Goal: Task Accomplishment & Management: Manage account settings

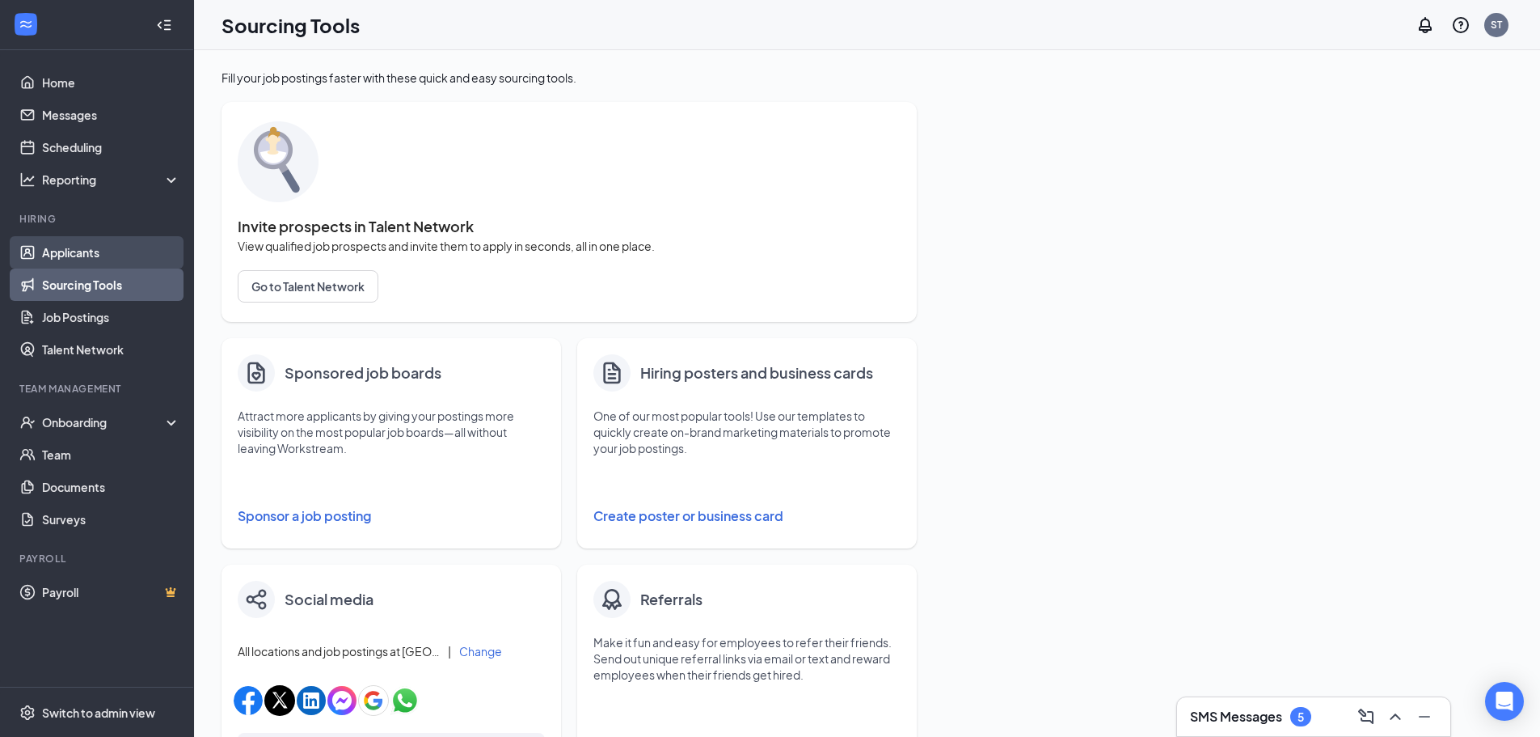
click at [106, 250] on link "Applicants" at bounding box center [111, 252] width 138 height 32
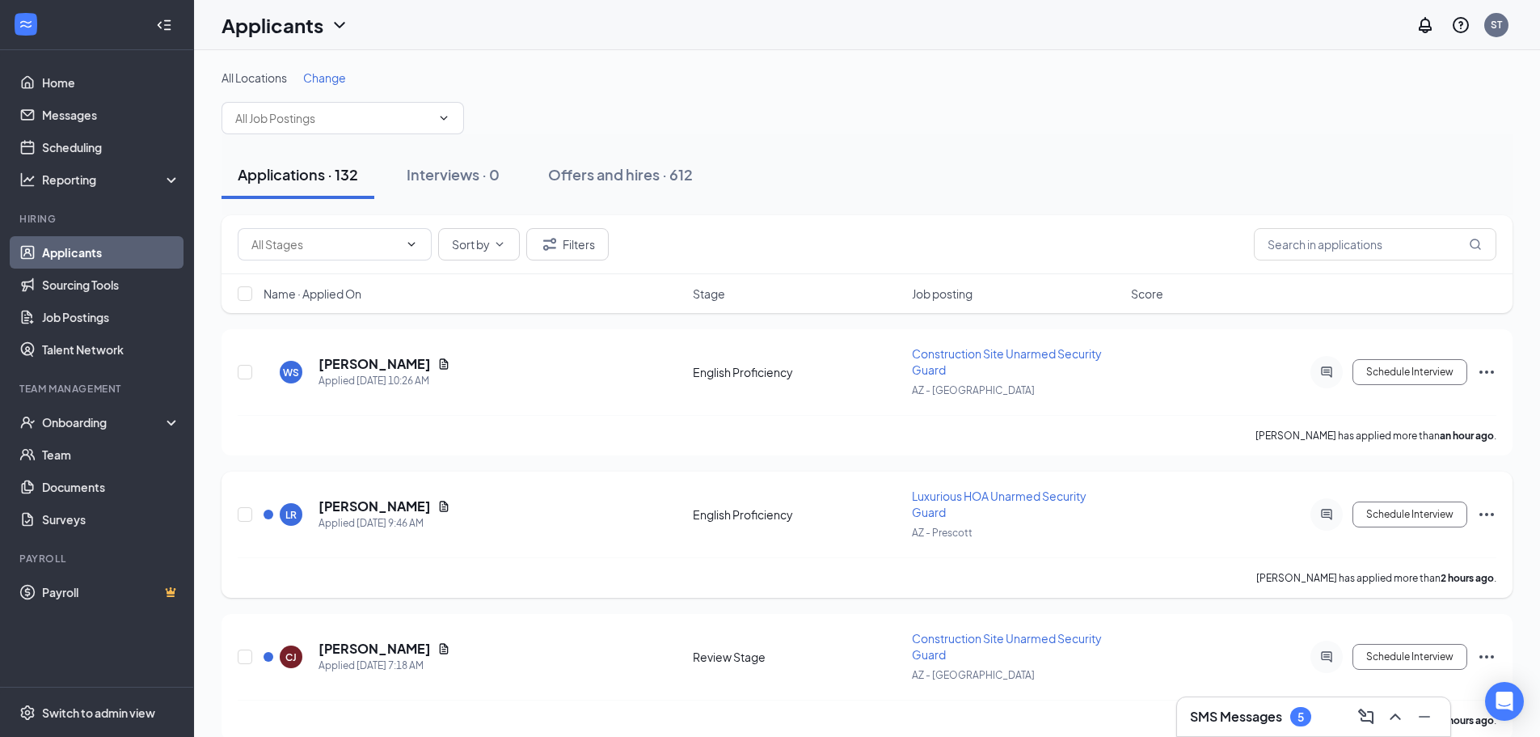
click at [437, 501] on icon "Document" at bounding box center [443, 506] width 13 height 13
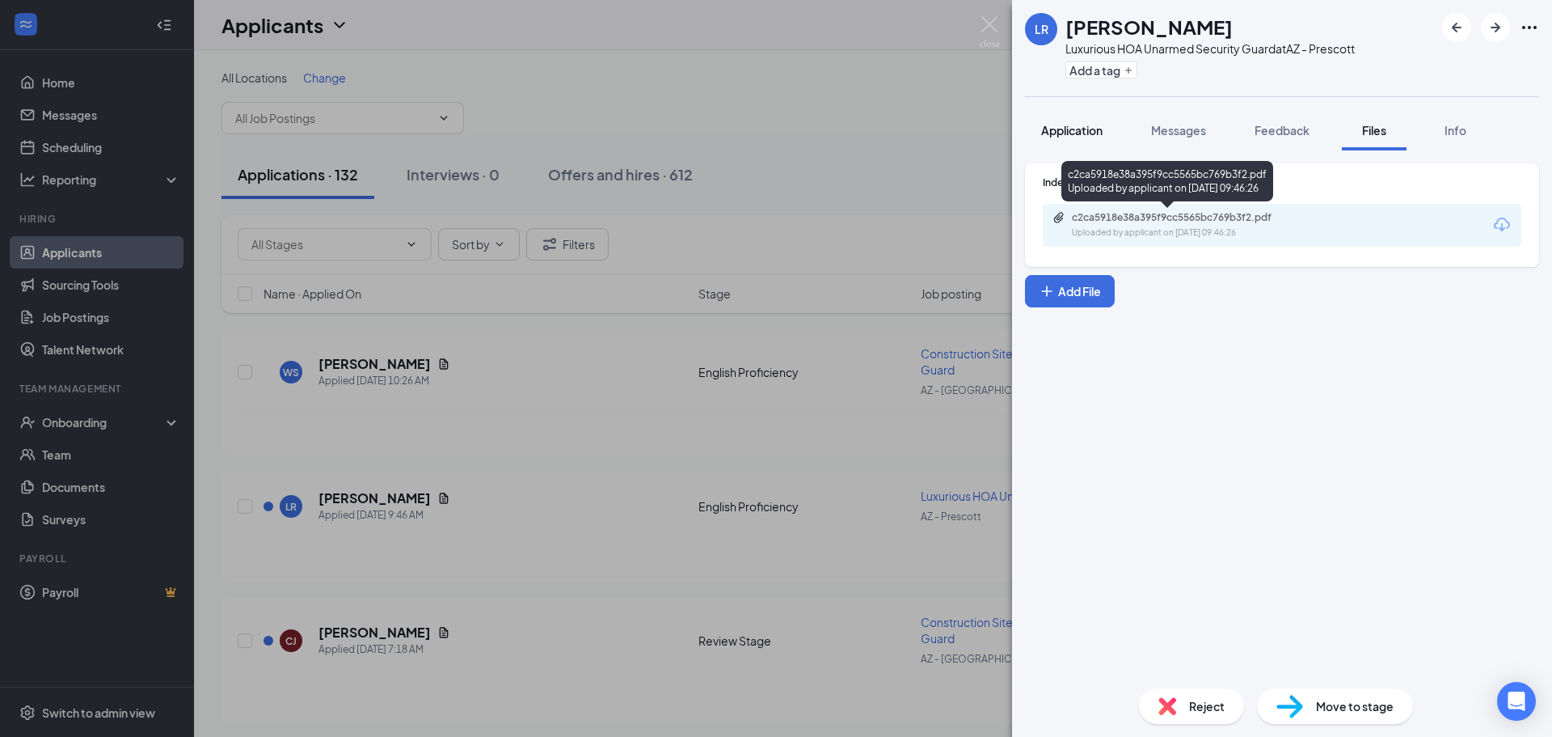
click at [1078, 125] on span "Application" at bounding box center [1071, 130] width 61 height 15
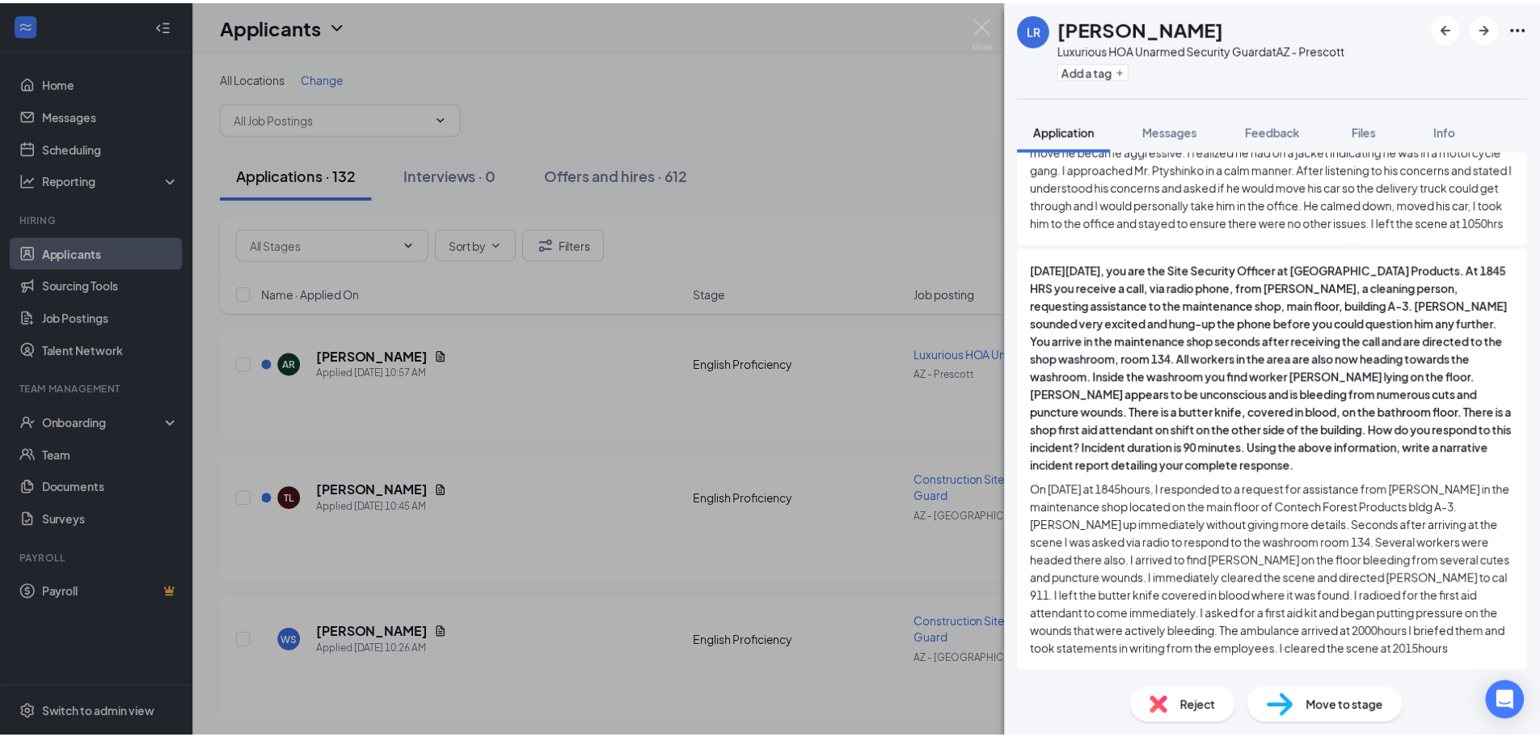
scroll to position [939, 0]
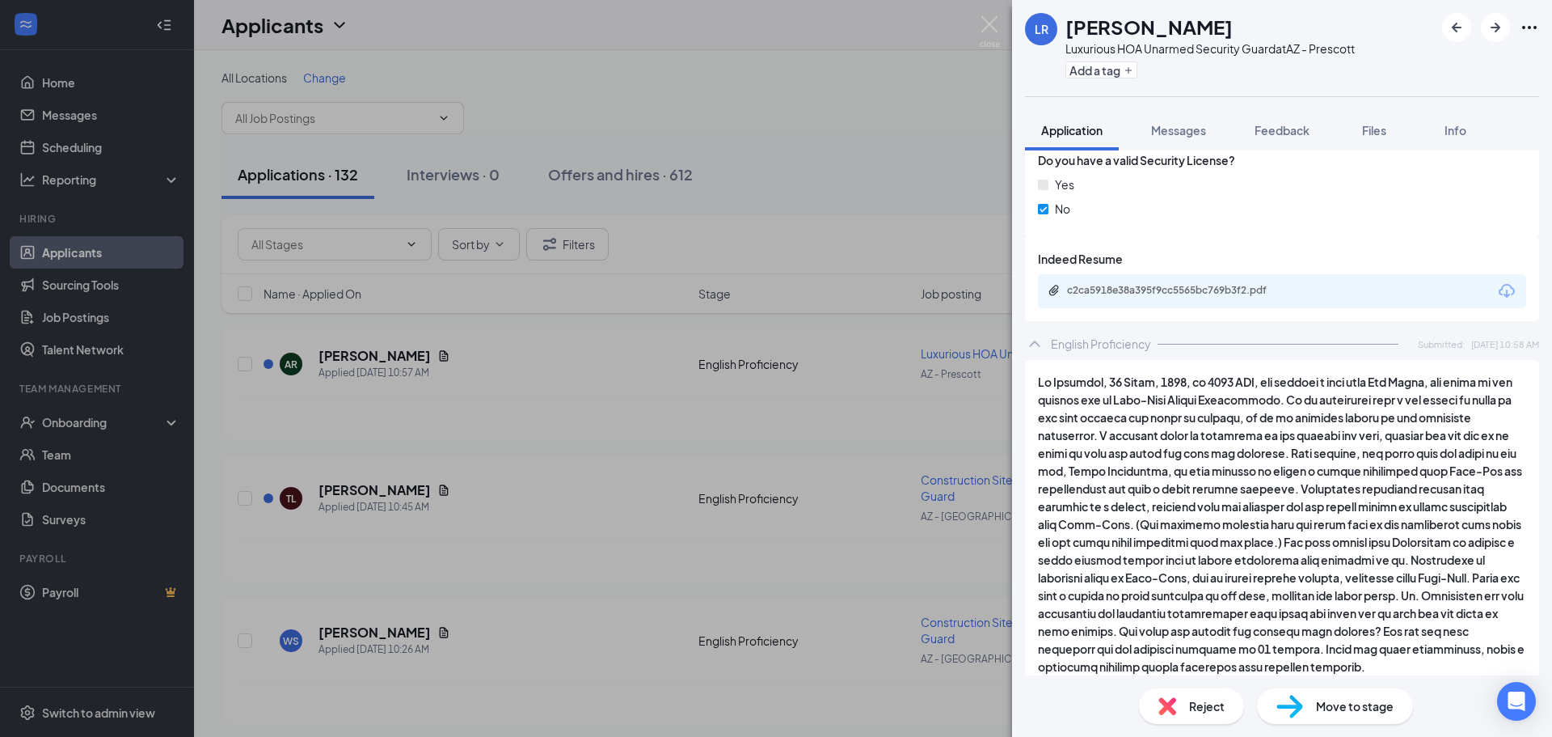
click at [1240, 298] on div "c2ca5918e38a395f9cc5565bc769b3f2.pdf" at bounding box center [1179, 291] width 262 height 15
click at [799, 166] on div "LR Lashonda Russell Luxurious HOA Unarmed Security Guard at AZ - Prescott Add a…" at bounding box center [776, 368] width 1552 height 737
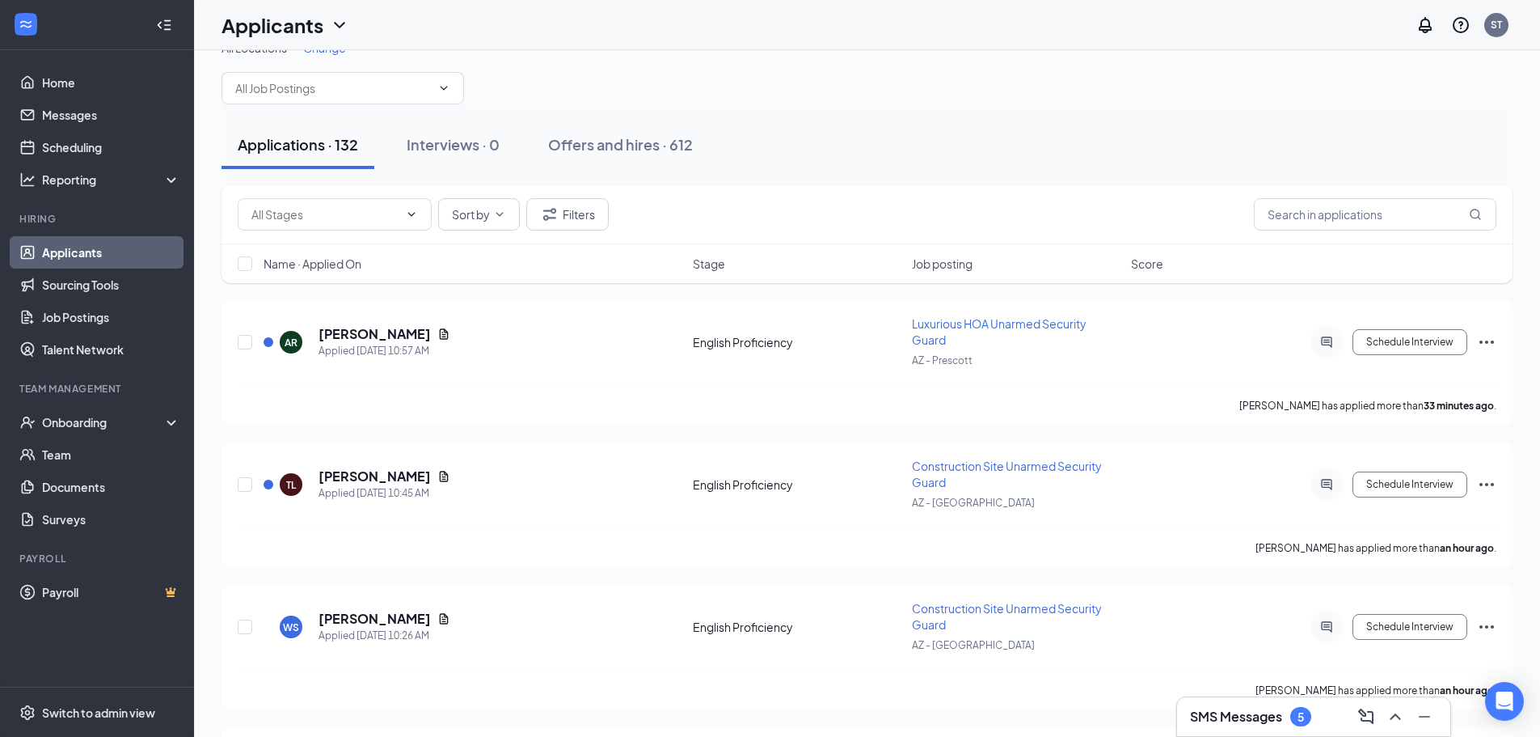
scroll to position [81, 0]
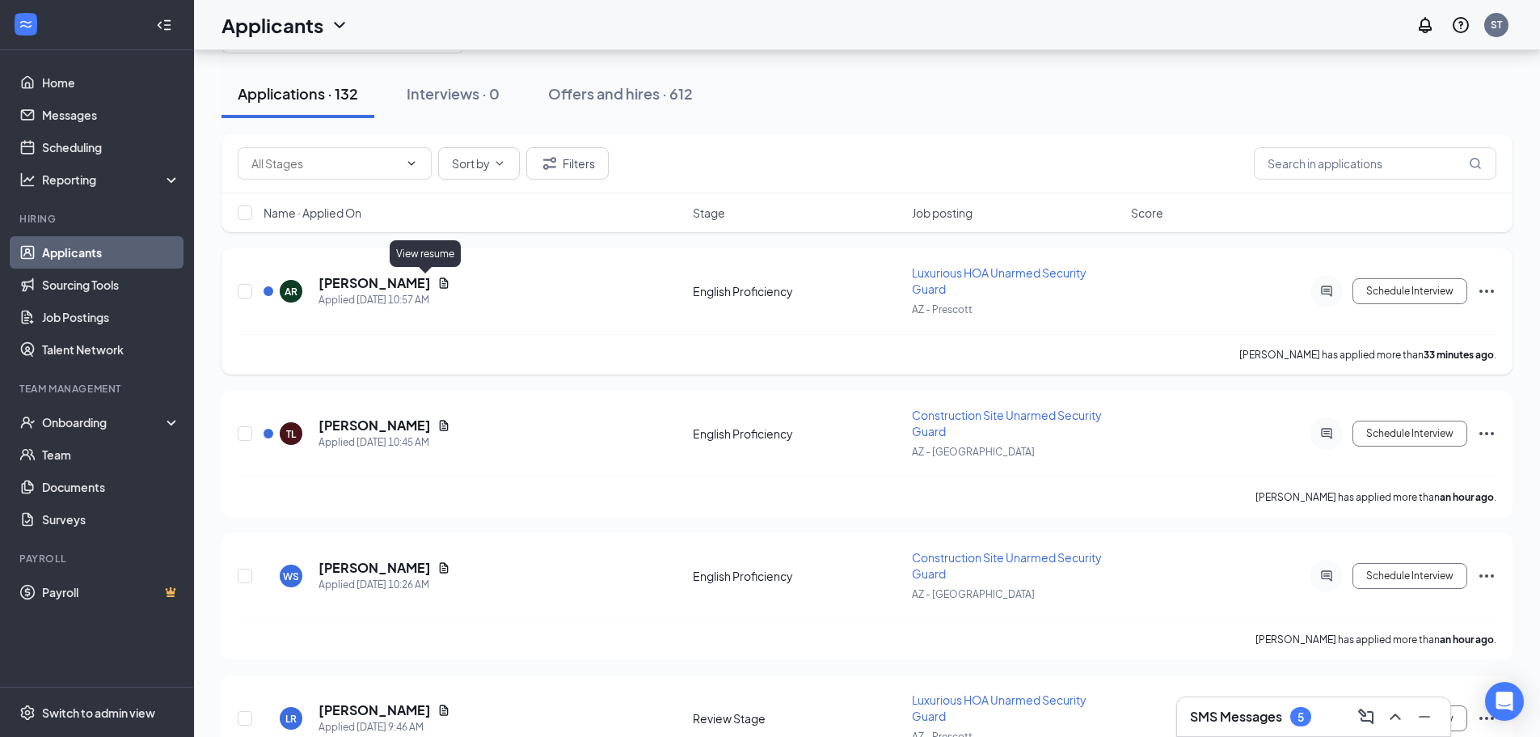
click at [437, 278] on icon "Document" at bounding box center [443, 282] width 13 height 13
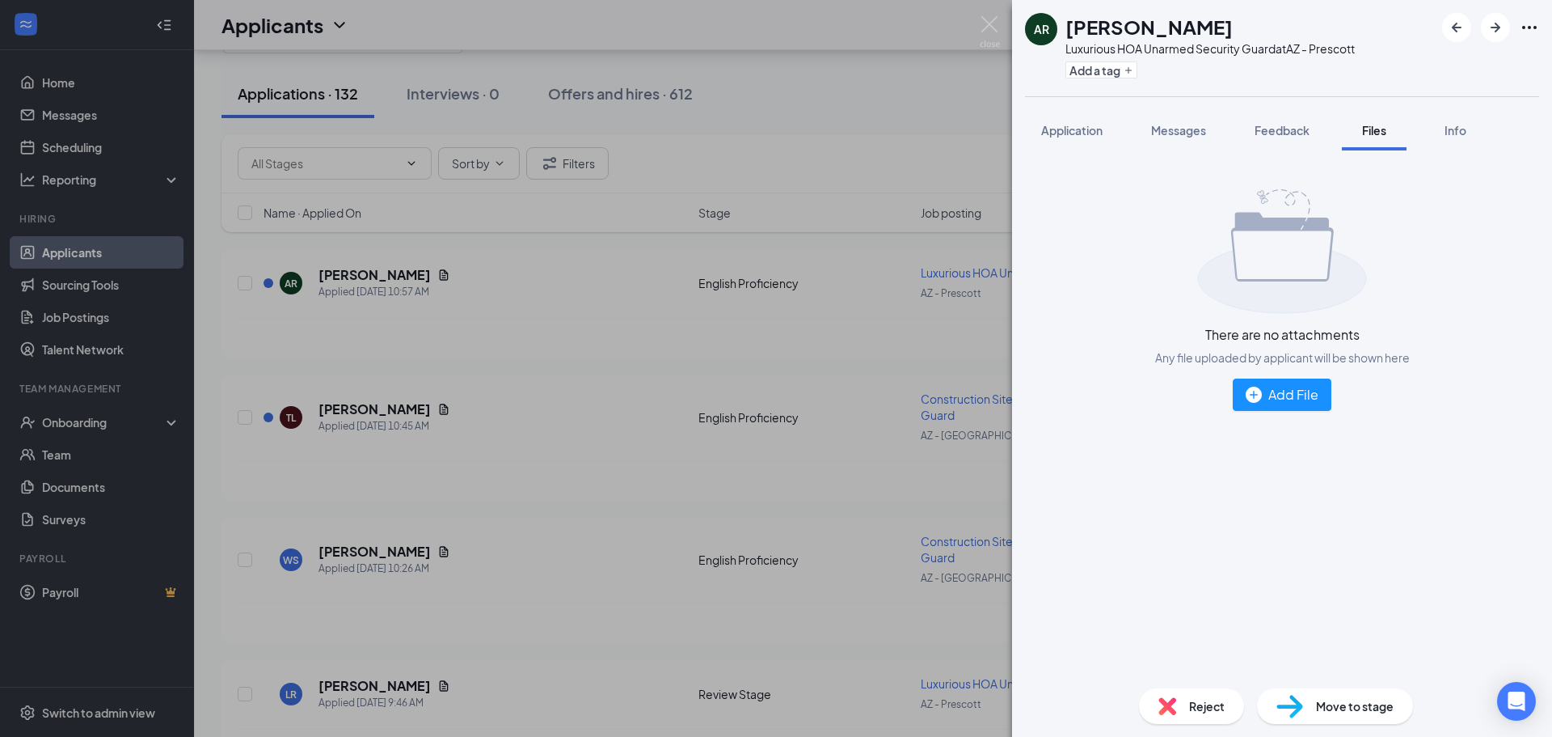
click at [589, 246] on div "AR Annmarie Rizza Luxurious HOA Unarmed Security Guard at AZ - Prescott Add a t…" at bounding box center [776, 368] width 1552 height 737
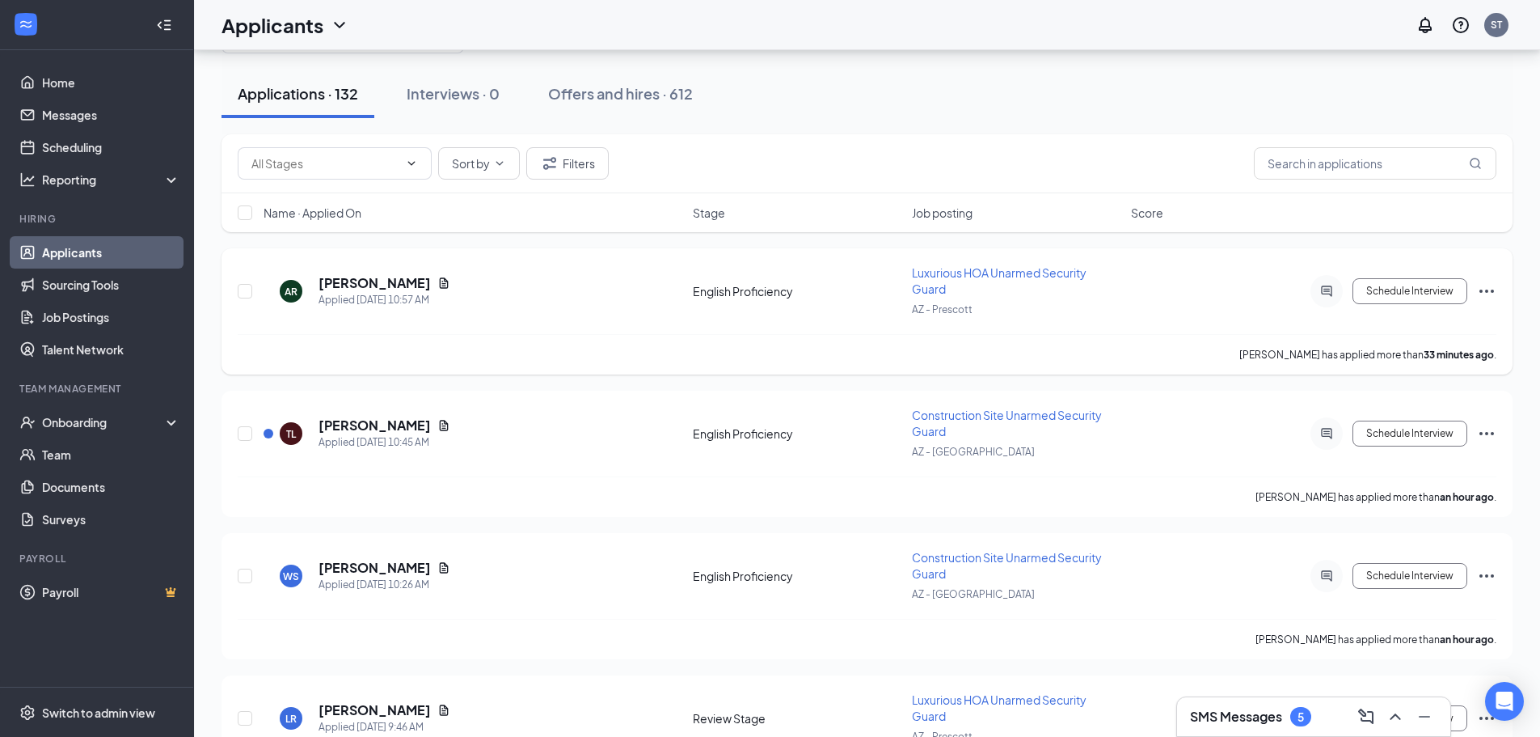
click at [437, 276] on icon "Document" at bounding box center [443, 282] width 13 height 13
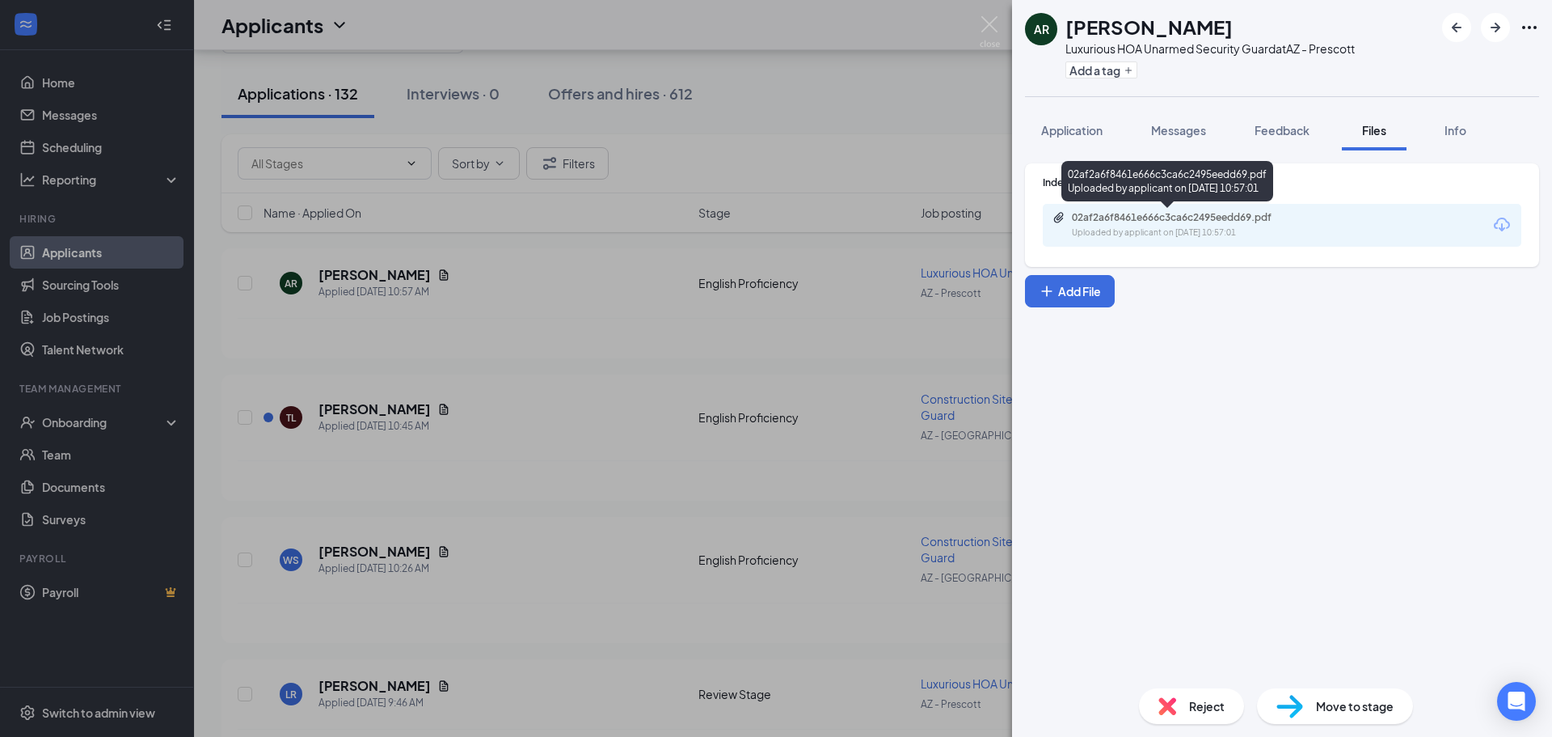
click at [1173, 214] on div "02af2a6f8461e666c3ca6c2495eedd69.pdf" at bounding box center [1185, 217] width 226 height 13
click at [359, 136] on div "AR Annmarie Rizza Luxurious HOA Unarmed Security Guard at AZ - Prescott Add a t…" at bounding box center [776, 368] width 1552 height 737
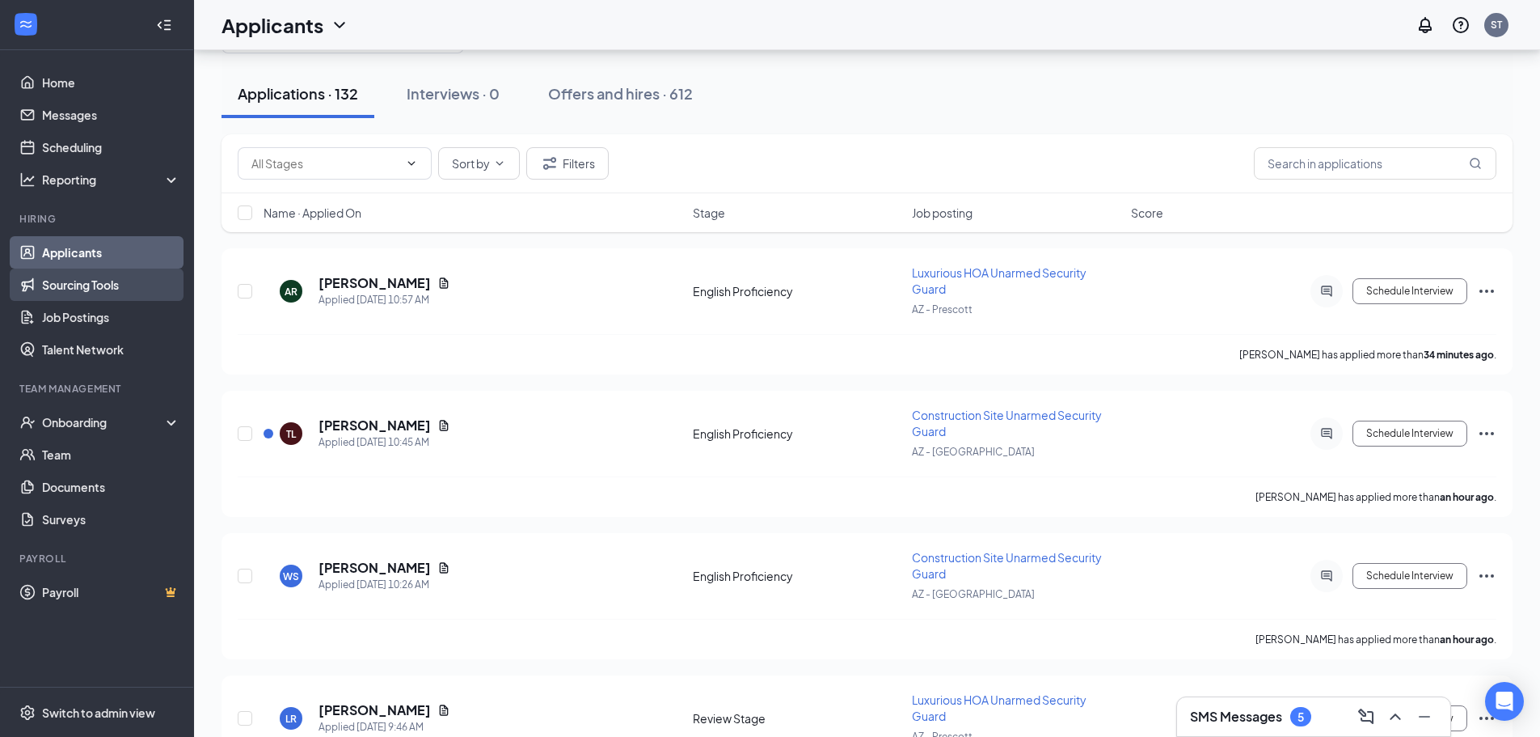
click at [112, 285] on link "Sourcing Tools" at bounding box center [111, 284] width 138 height 32
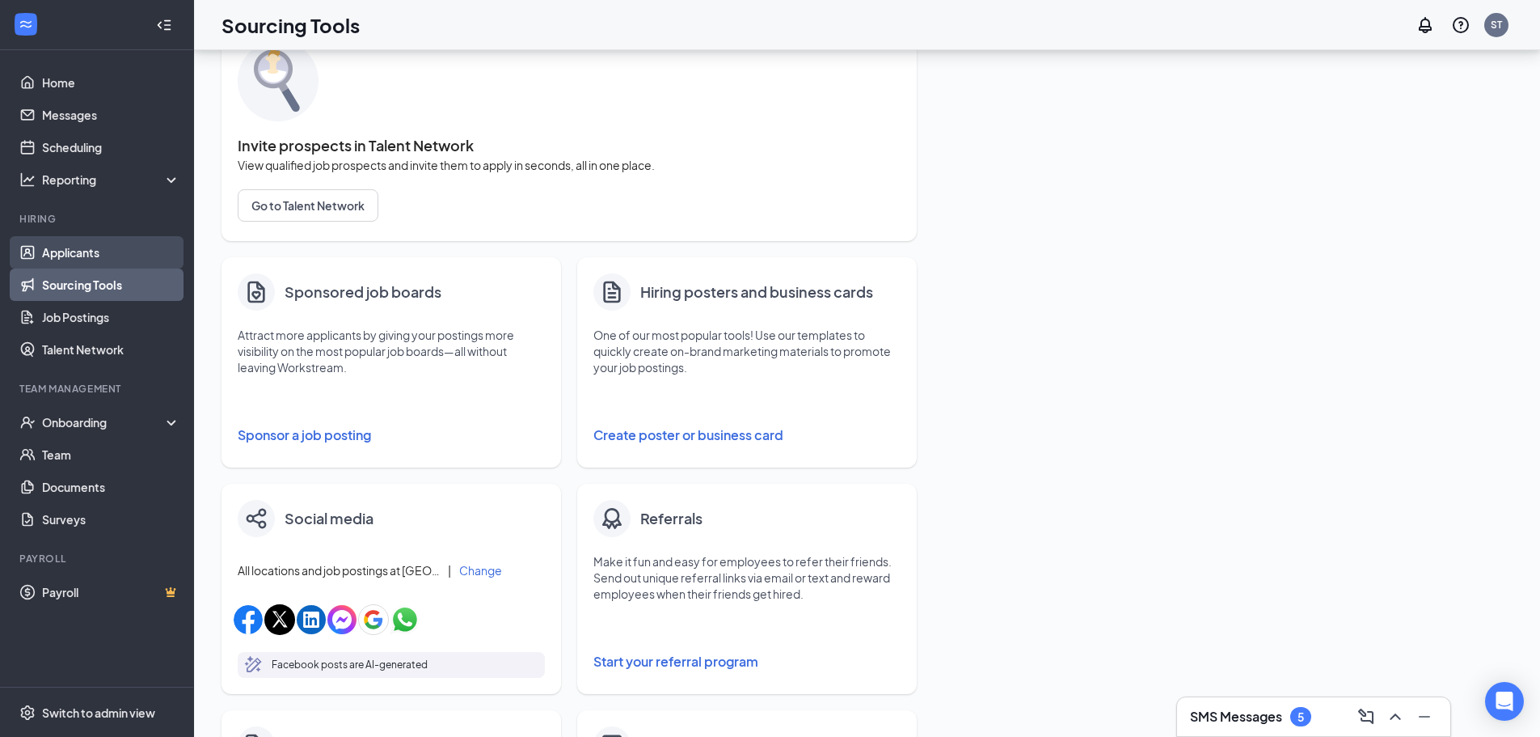
click at [120, 258] on link "Applicants" at bounding box center [111, 252] width 138 height 32
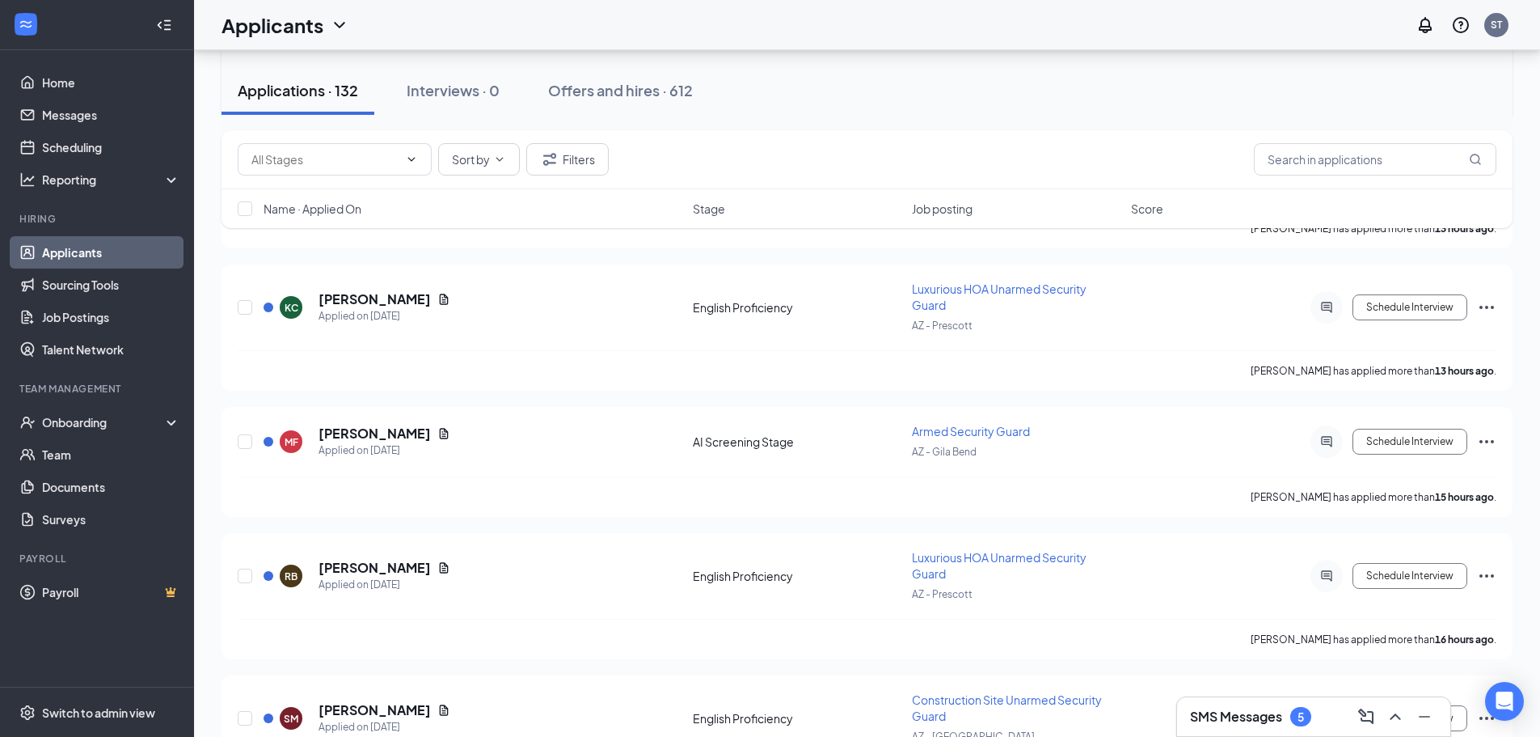
scroll to position [1051, 0]
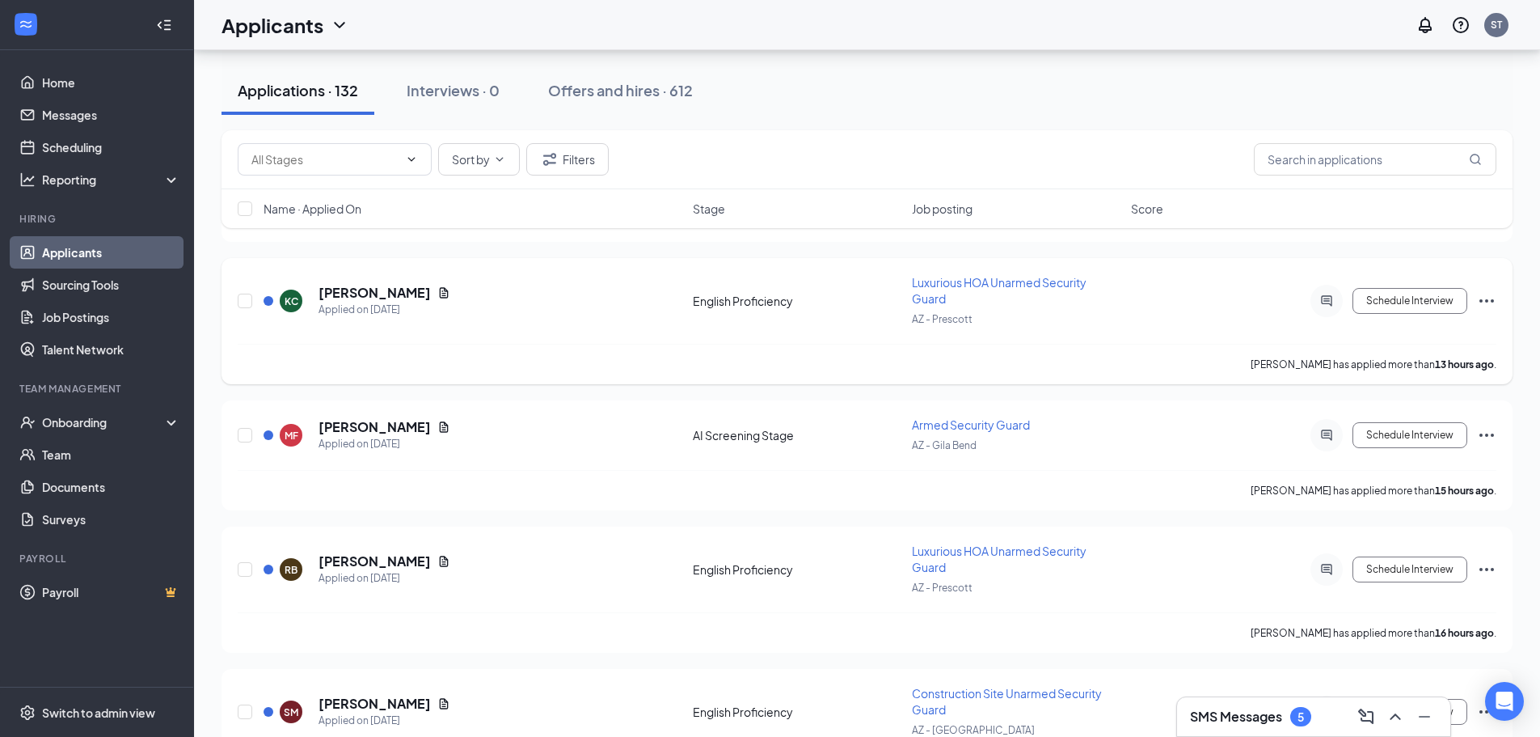
click at [437, 291] on icon "Document" at bounding box center [443, 292] width 13 height 13
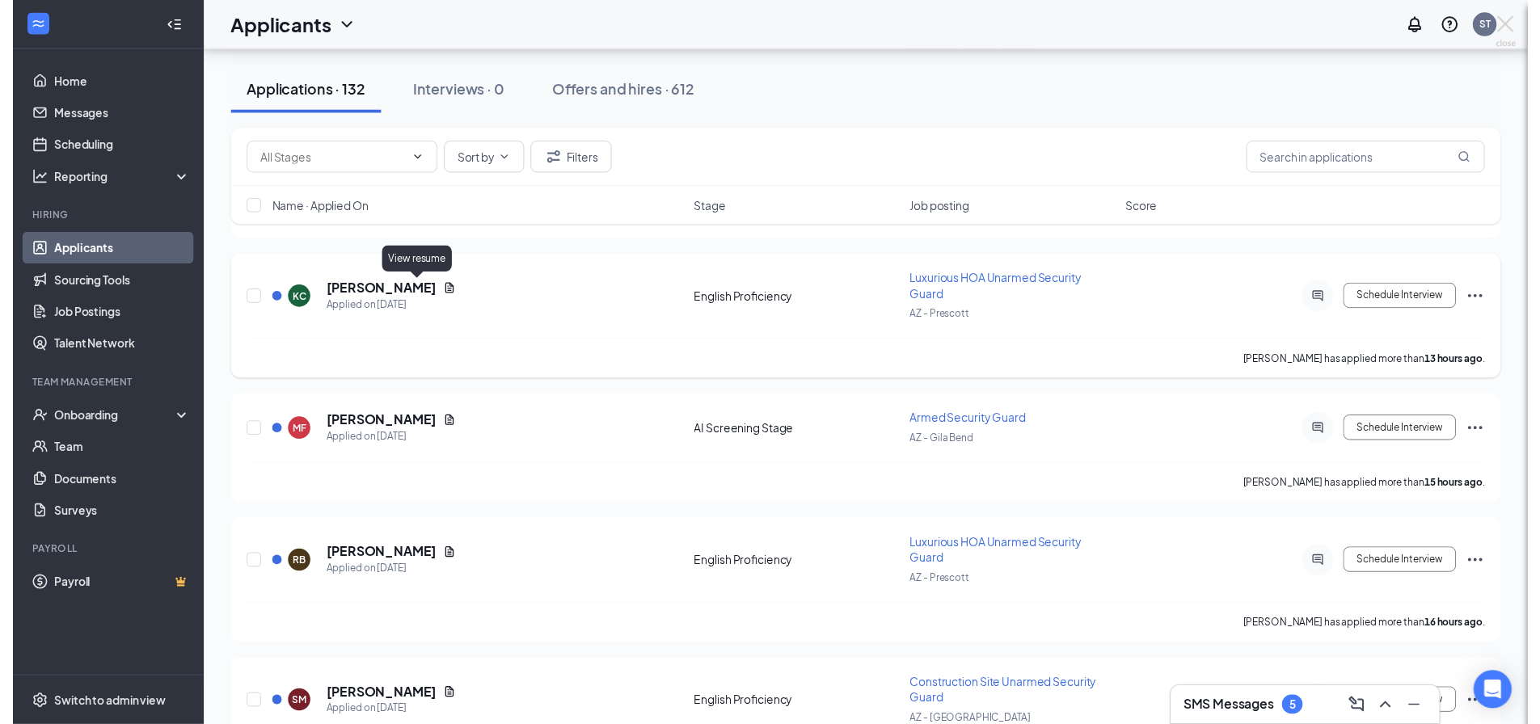
scroll to position [1019, 0]
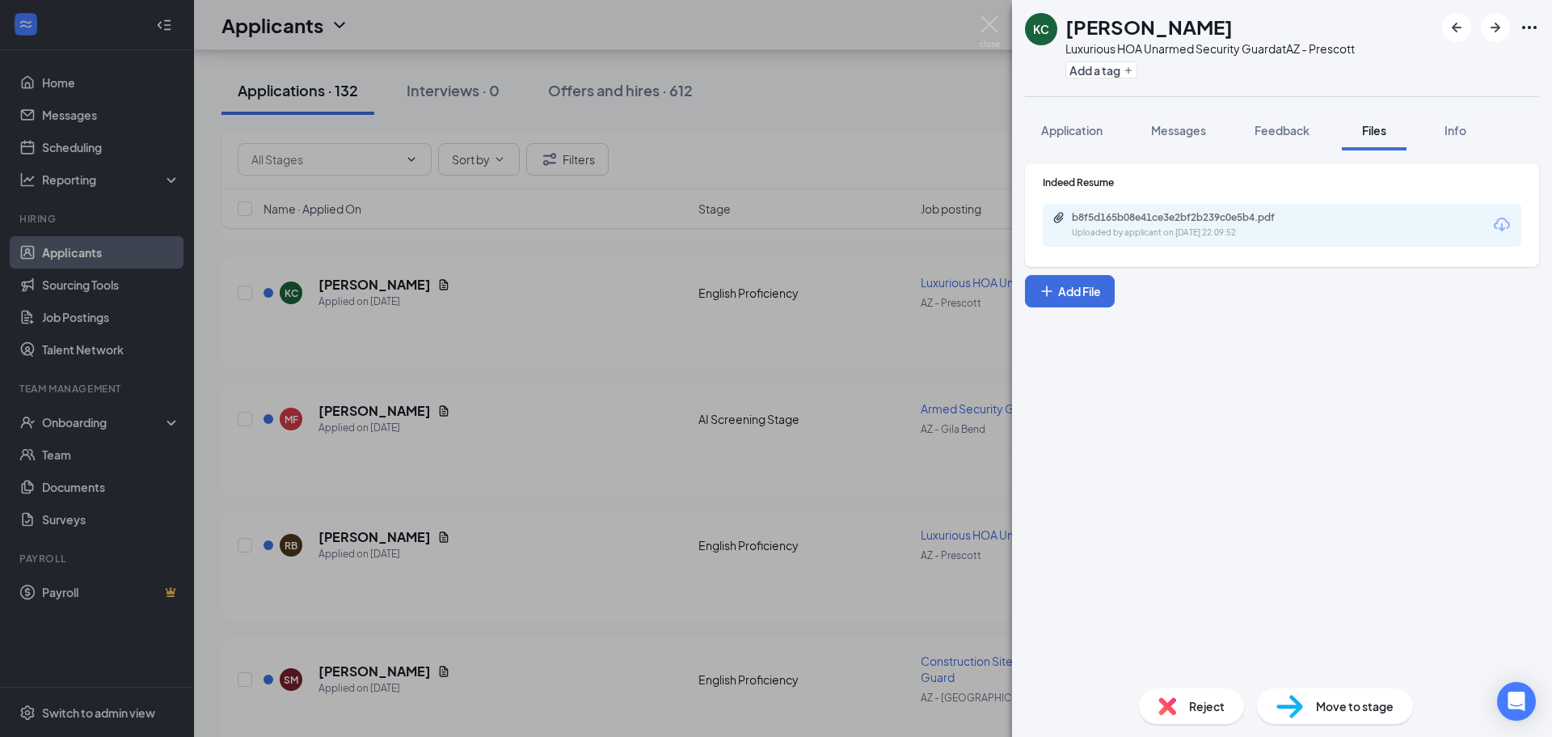
click at [1244, 219] on div "b8f5d165b08e41ce3e2bf2b239c0e5b4.pdf" at bounding box center [1185, 217] width 226 height 13
click at [524, 150] on div "KC Kevin Collins Luxurious HOA Unarmed Security Guard at AZ - Prescott Add a ta…" at bounding box center [776, 368] width 1552 height 737
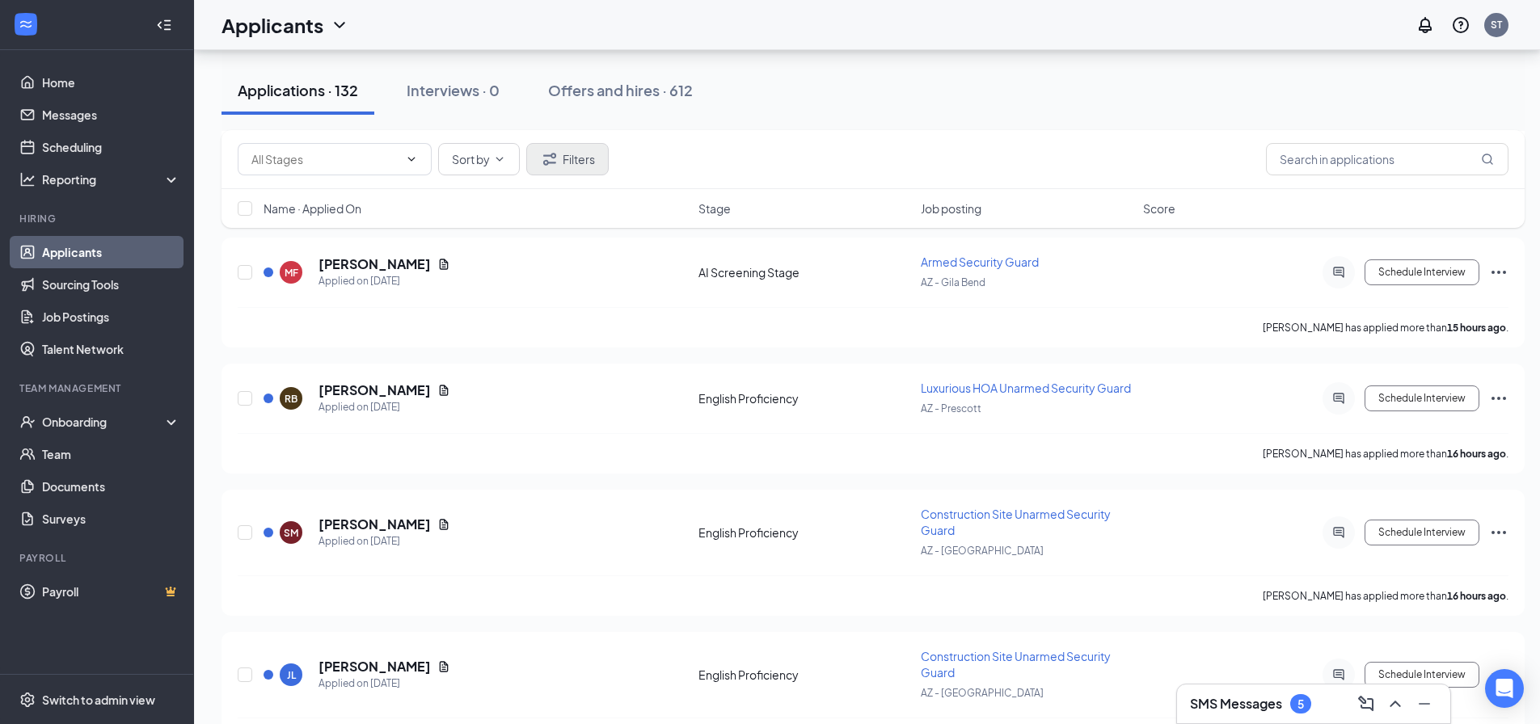
scroll to position [1180, 0]
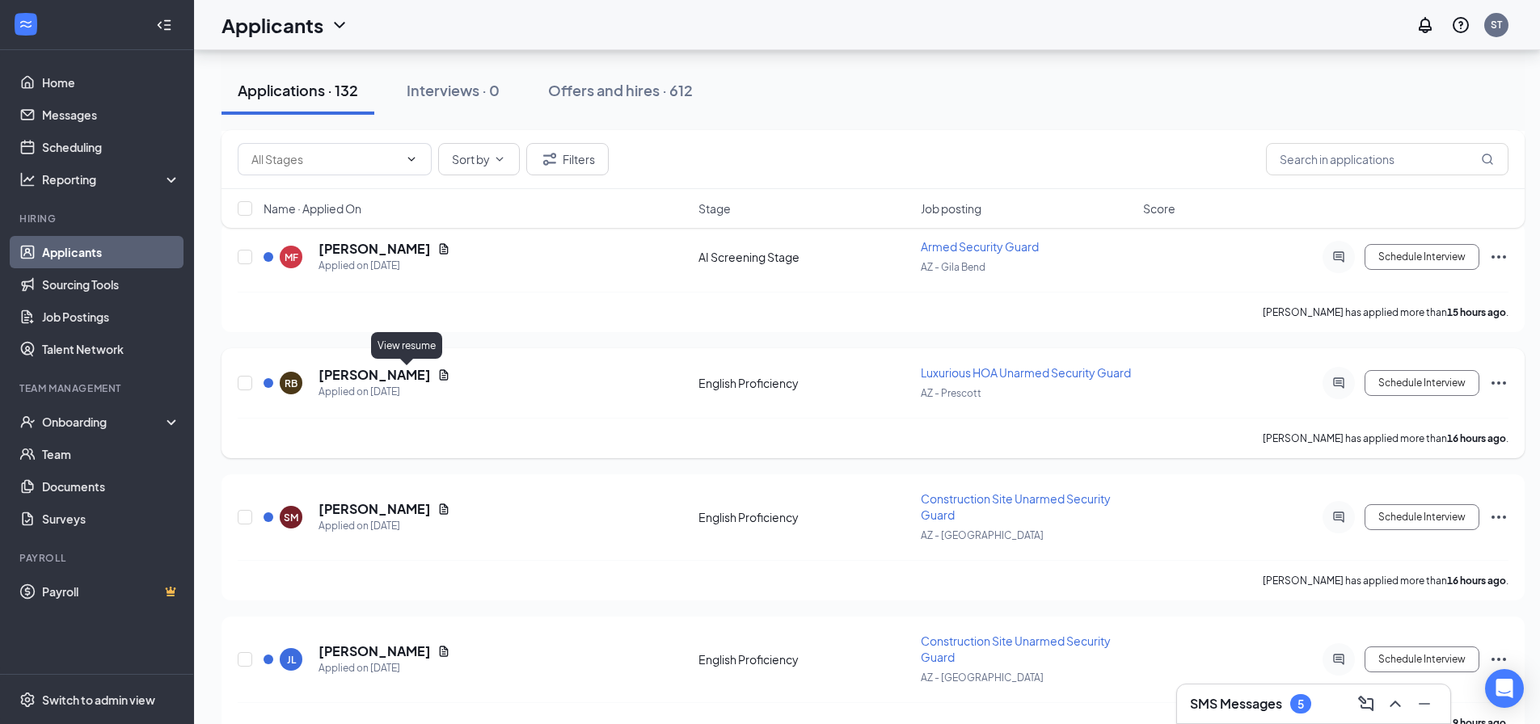
click at [440, 378] on icon "Document" at bounding box center [444, 374] width 9 height 11
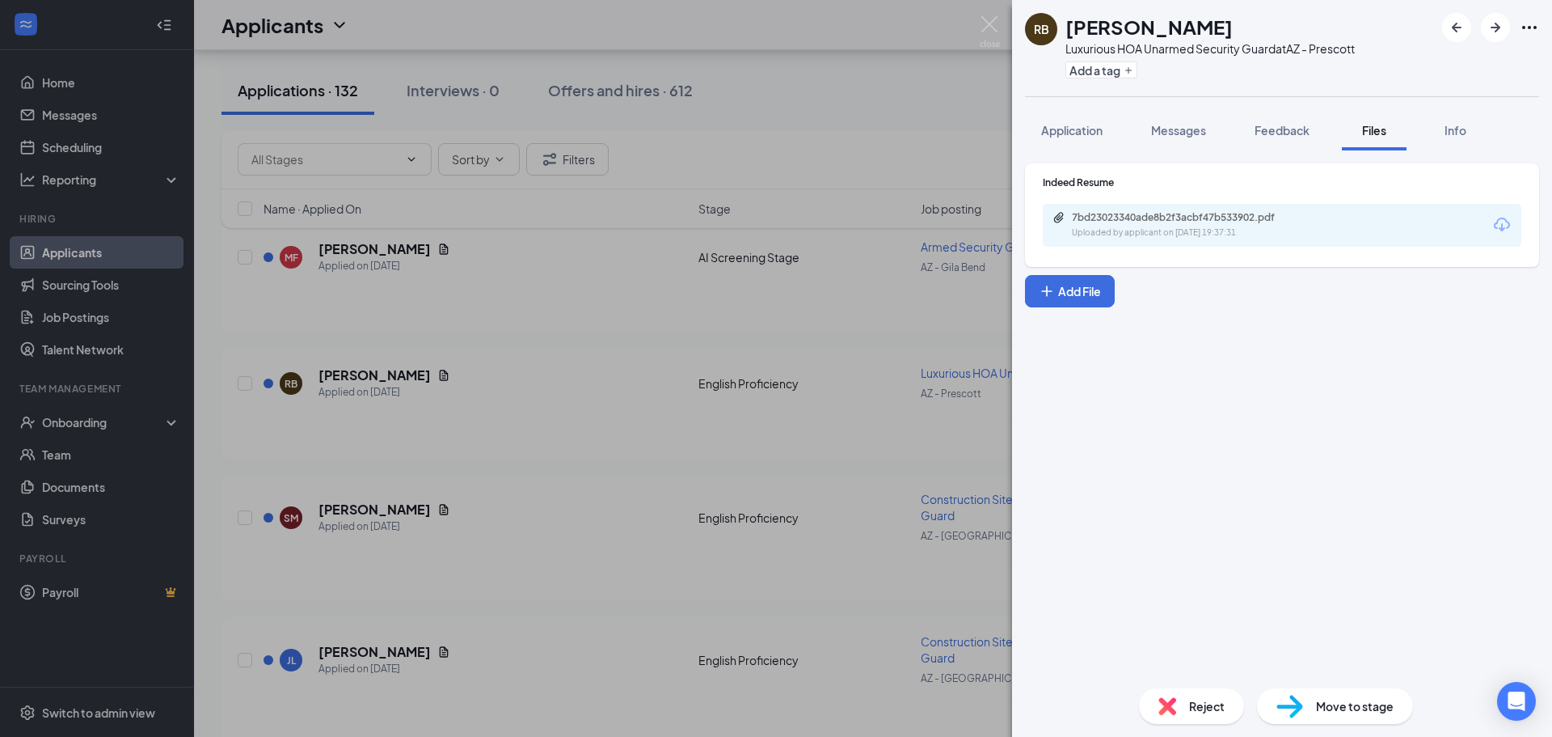
click at [1294, 243] on div "7bd23023340ade8b2f3acbf47b533902.pdf Uploaded by applicant on Oct 14, 2025 at 1…" at bounding box center [1282, 225] width 479 height 43
click at [1294, 235] on div "Uploaded by applicant on Oct 14, 2025 at 19:37:31" at bounding box center [1193, 232] width 243 height 13
click at [804, 340] on div "RB Ron Betzold Luxurious HOA Unarmed Security Guard at AZ - Prescott Add a tag …" at bounding box center [776, 368] width 1552 height 737
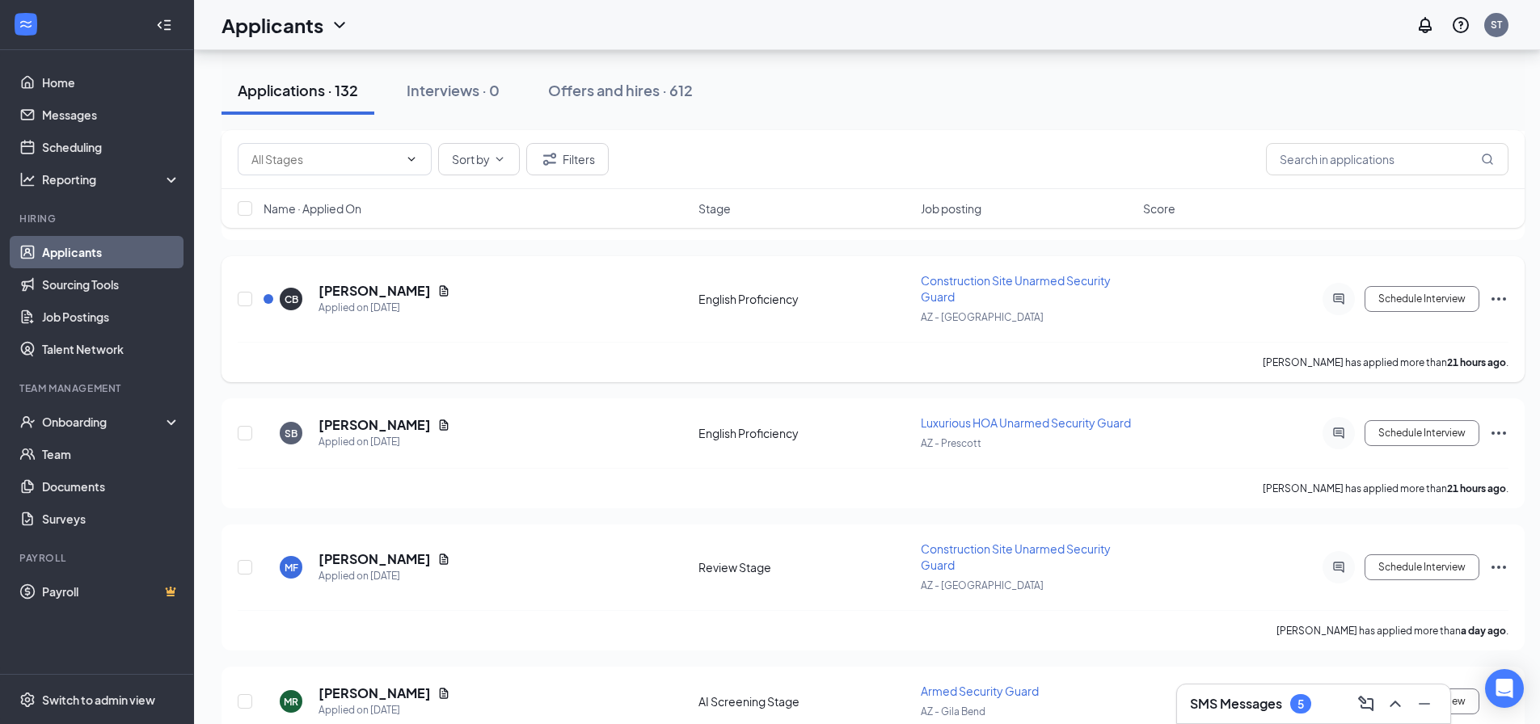
scroll to position [1989, 0]
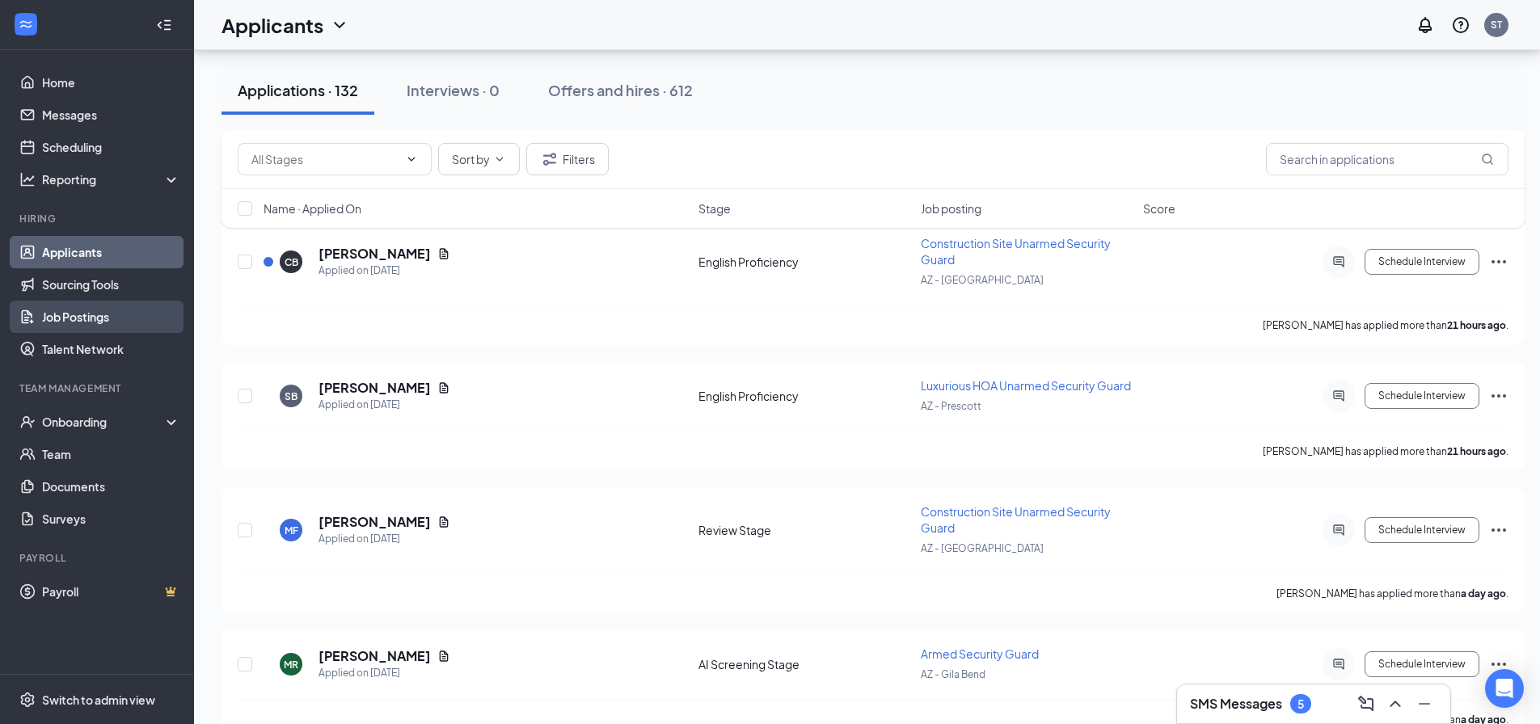
click at [103, 317] on link "Job Postings" at bounding box center [111, 317] width 138 height 32
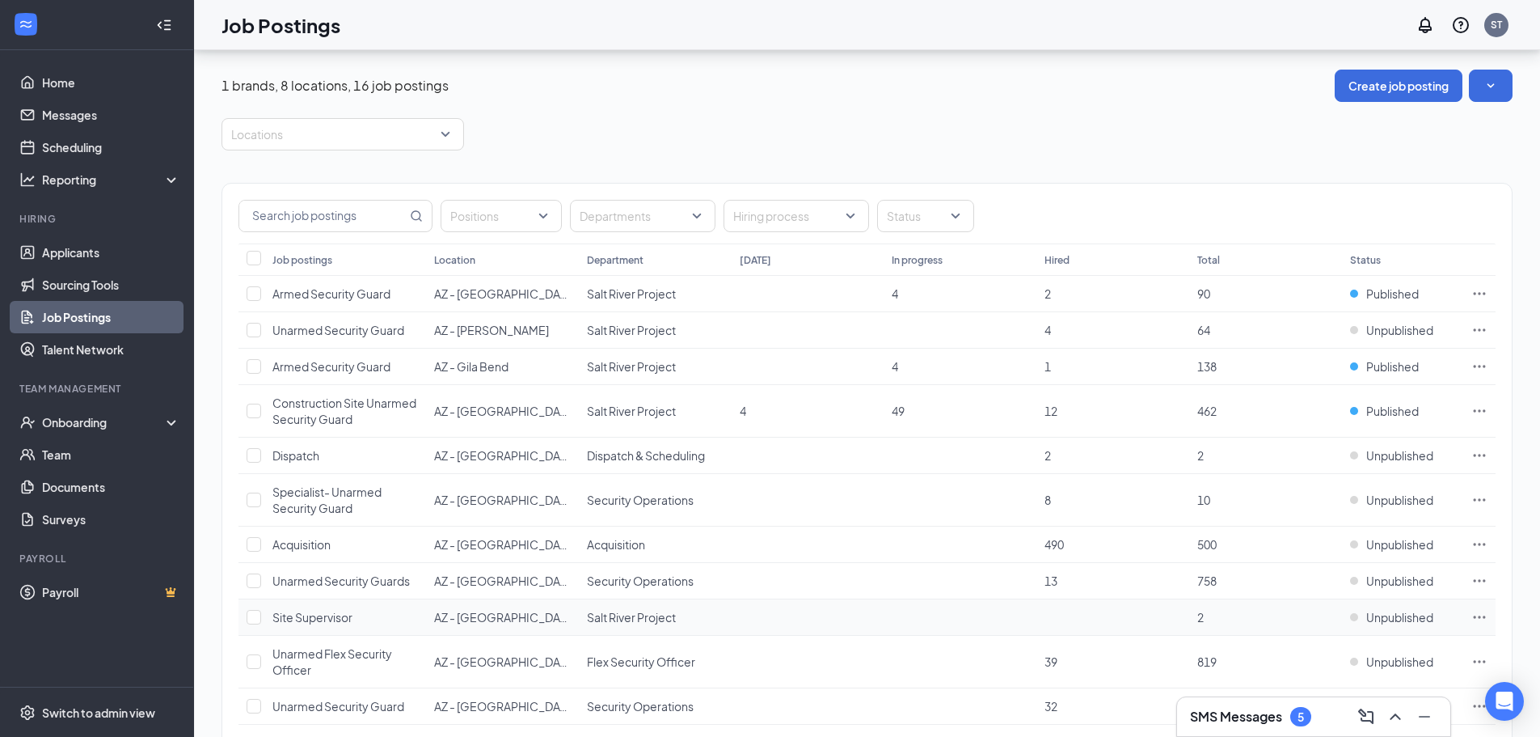
scroll to position [292, 0]
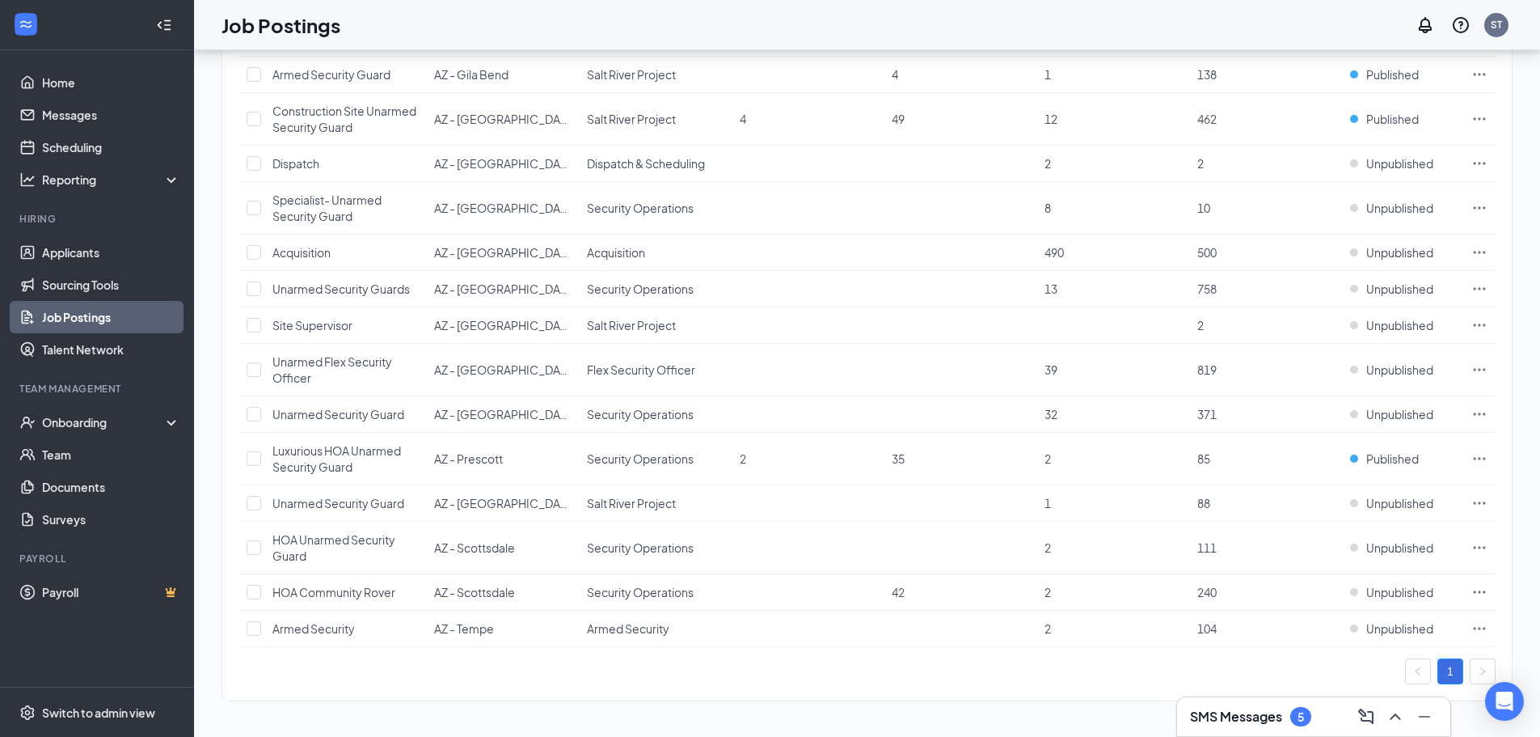
click at [1218, 715] on h3 "SMS Messages" at bounding box center [1236, 716] width 92 height 18
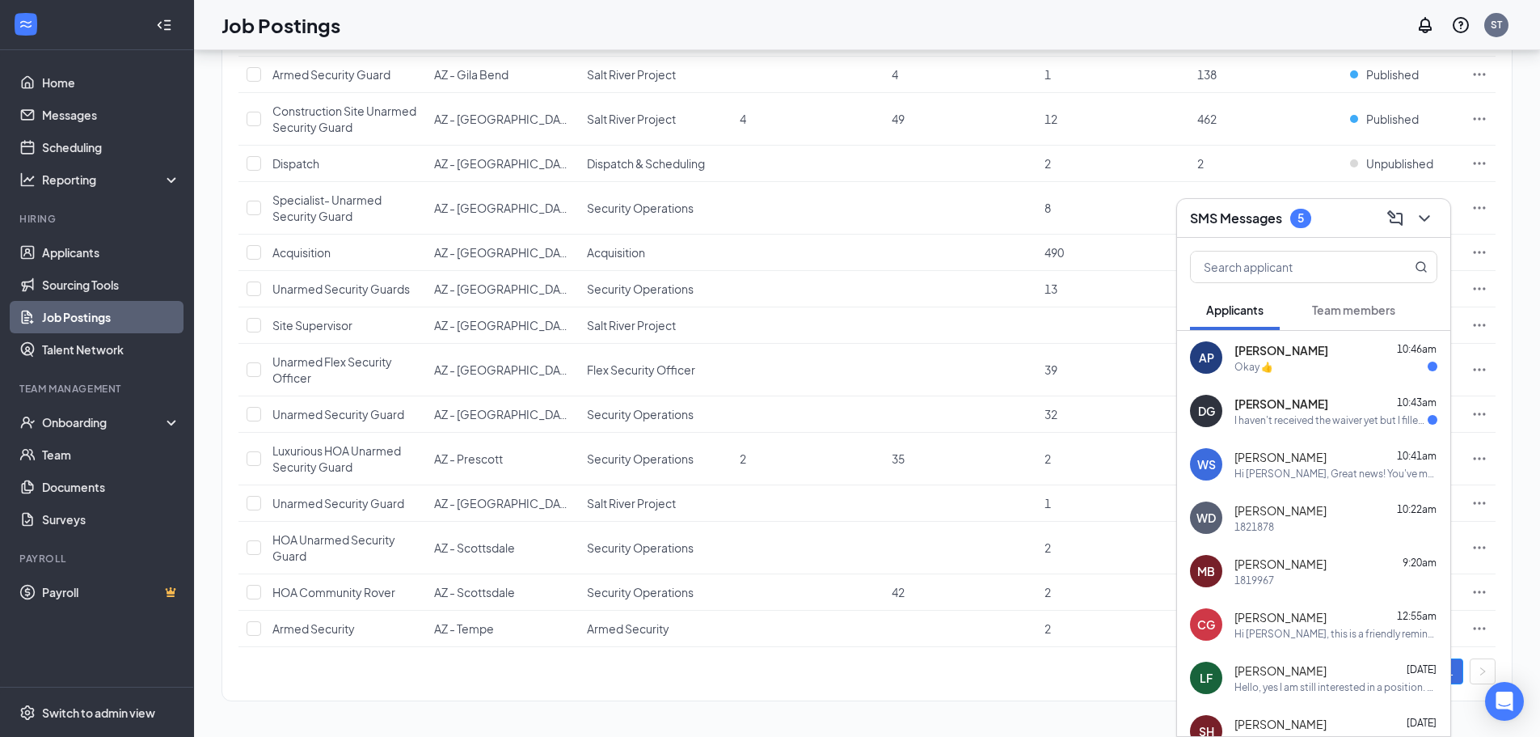
click at [1340, 369] on div "Okay 👍" at bounding box center [1336, 367] width 203 height 14
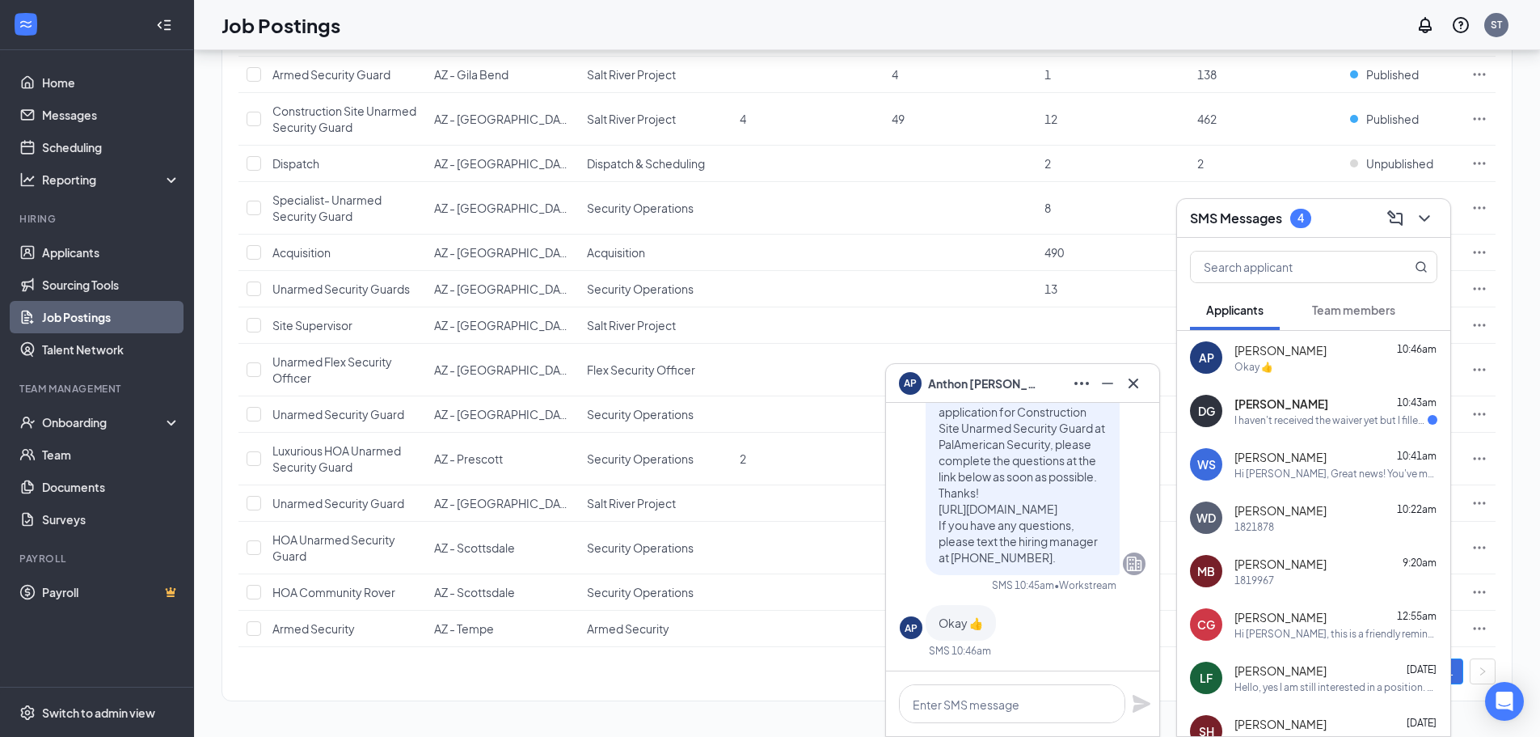
click at [1332, 395] on div "Donald Gray 10:43am" at bounding box center [1336, 403] width 203 height 16
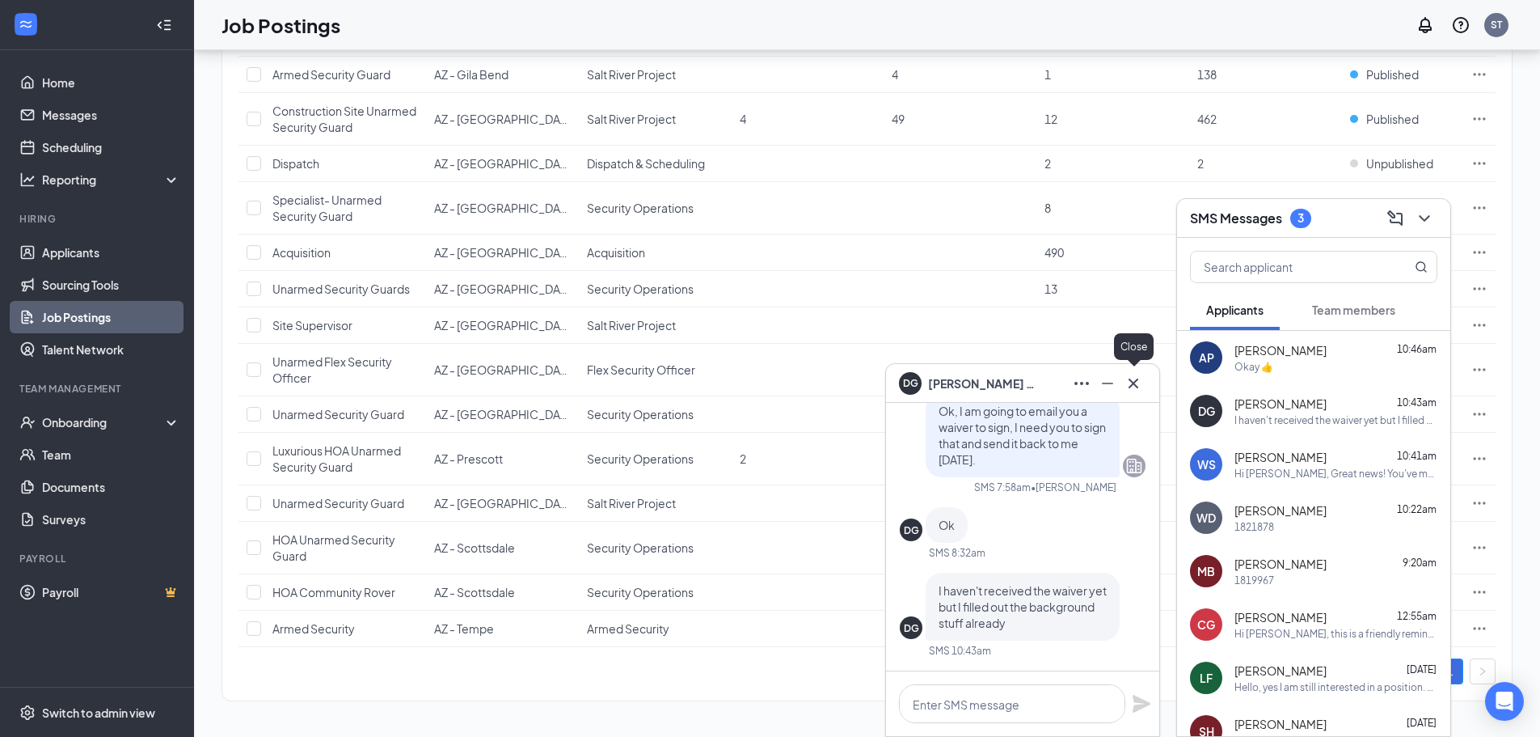
click at [1138, 382] on icon "Cross" at bounding box center [1133, 383] width 19 height 19
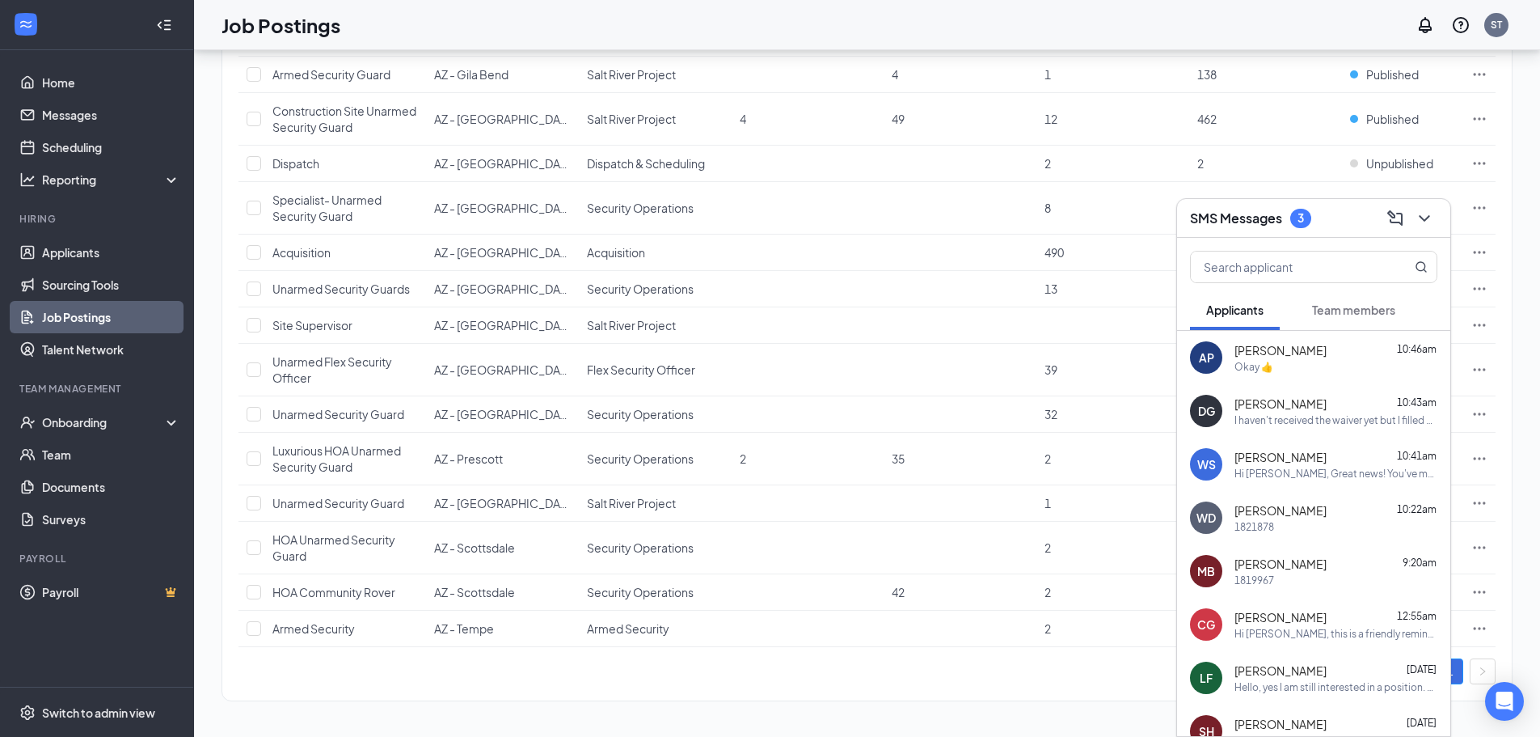
click at [1437, 225] on div "SMS Messages 3" at bounding box center [1313, 218] width 273 height 39
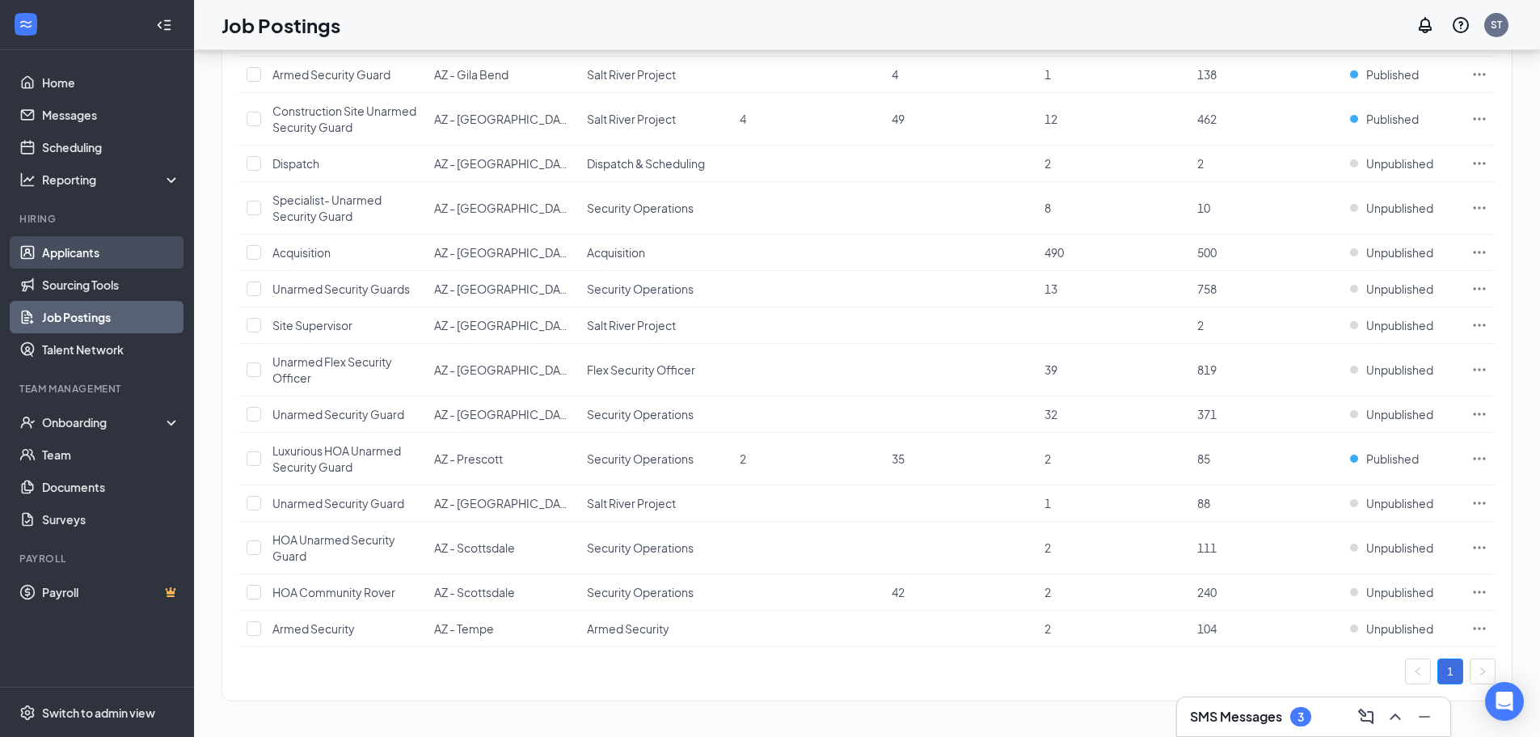
click at [98, 242] on link "Applicants" at bounding box center [111, 252] width 138 height 32
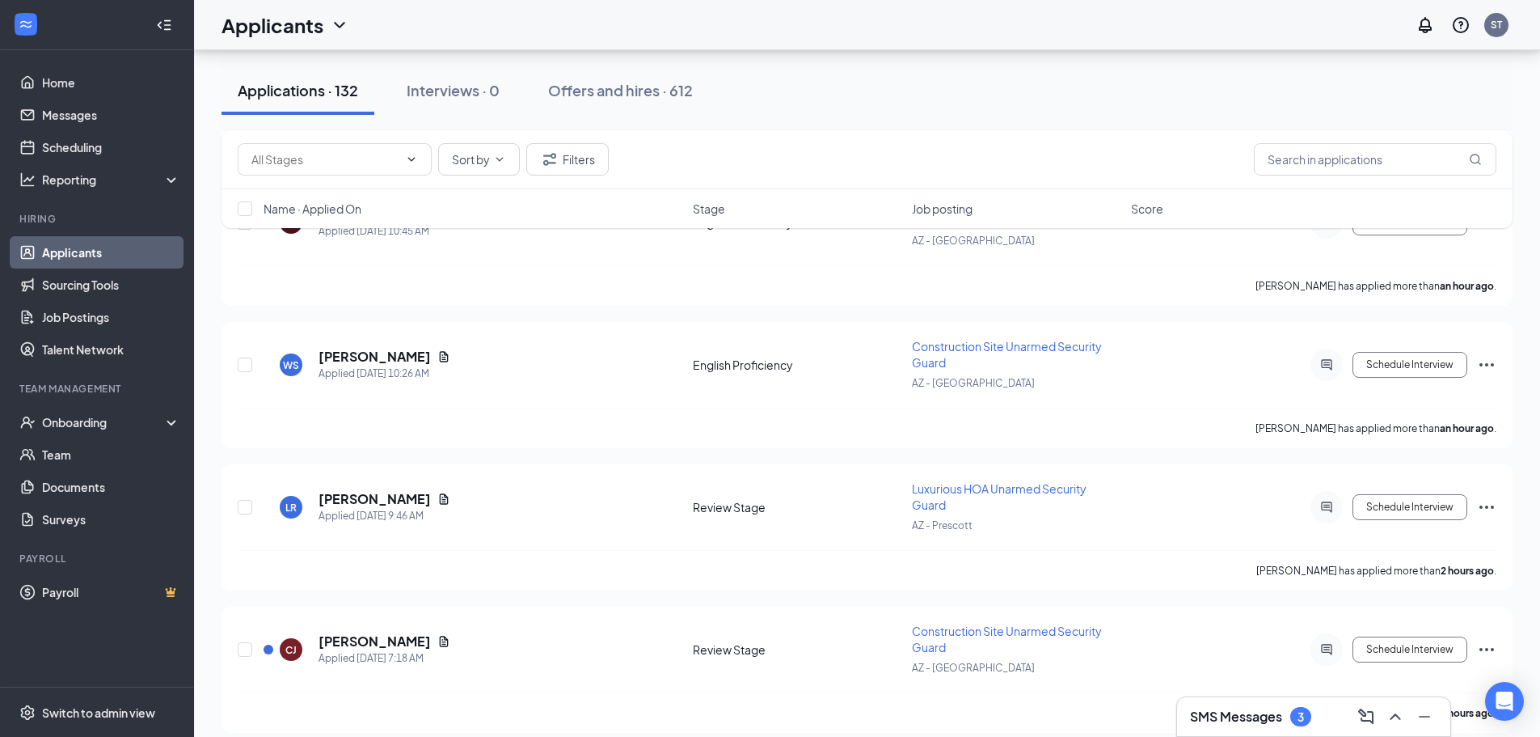
click at [107, 248] on link "Applicants" at bounding box center [111, 252] width 138 height 32
click at [105, 314] on link "Job Postings" at bounding box center [111, 317] width 138 height 32
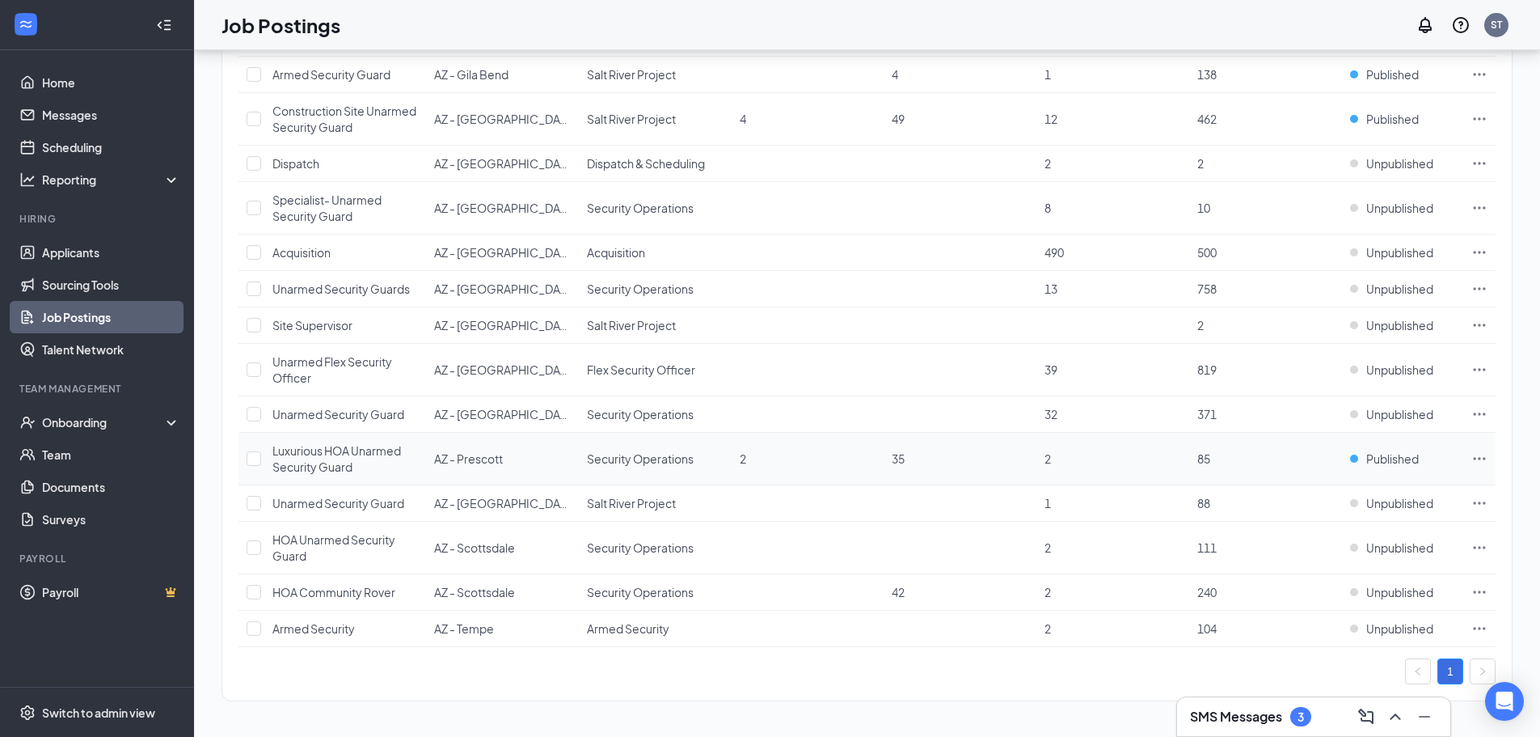
click at [1483, 458] on icon "Ellipses" at bounding box center [1479, 458] width 16 height 16
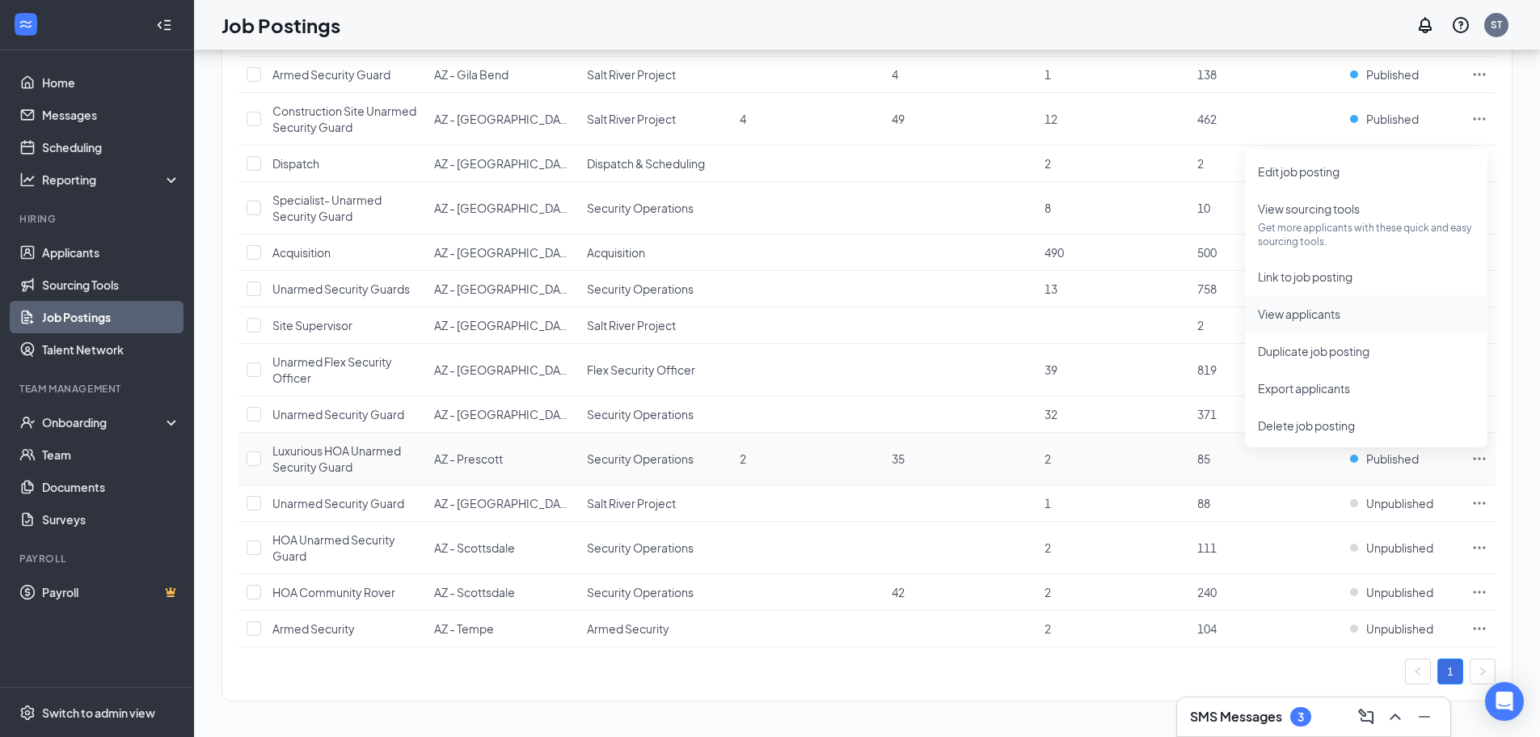
click at [1293, 319] on span "View applicants" at bounding box center [1299, 313] width 82 height 15
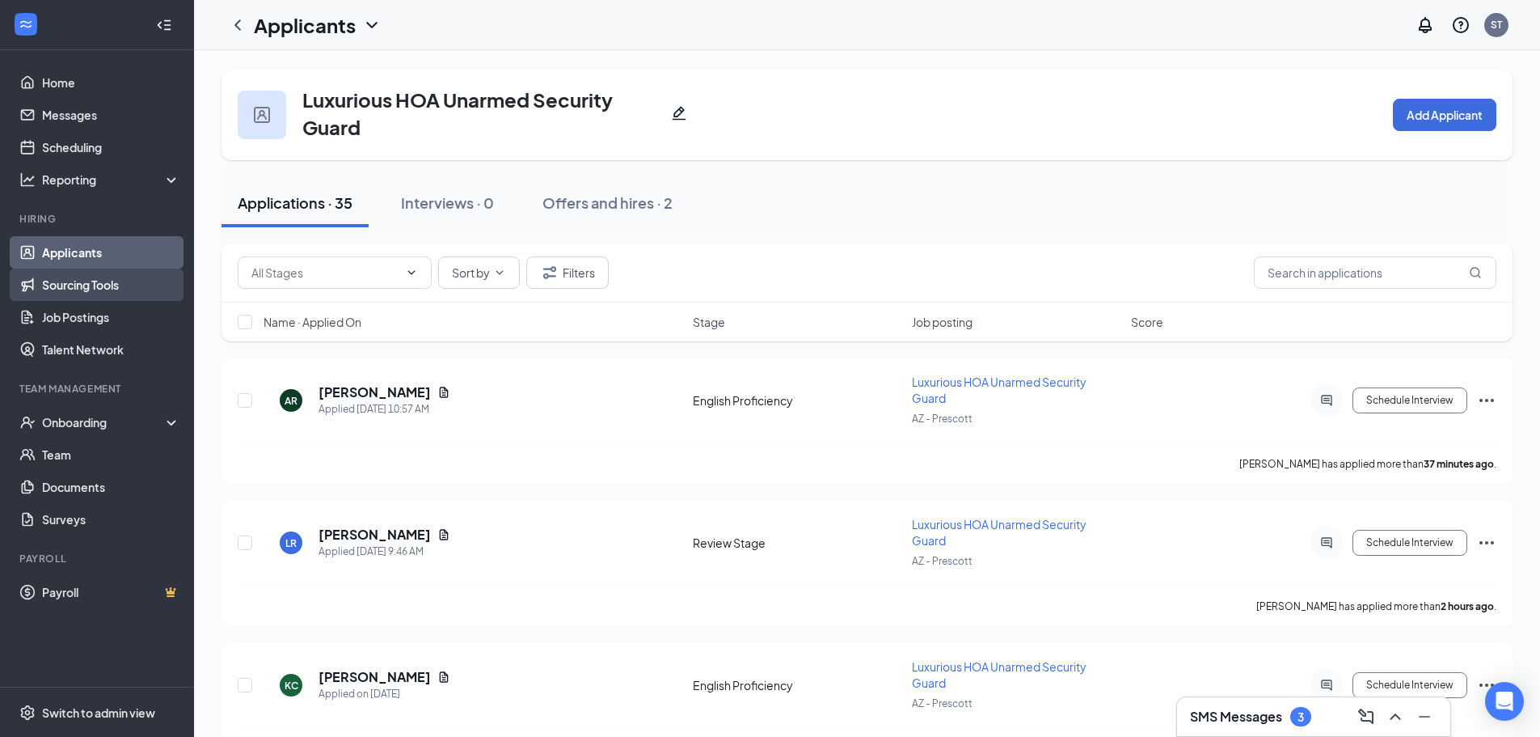
click at [132, 293] on link "Sourcing Tools" at bounding box center [111, 284] width 138 height 32
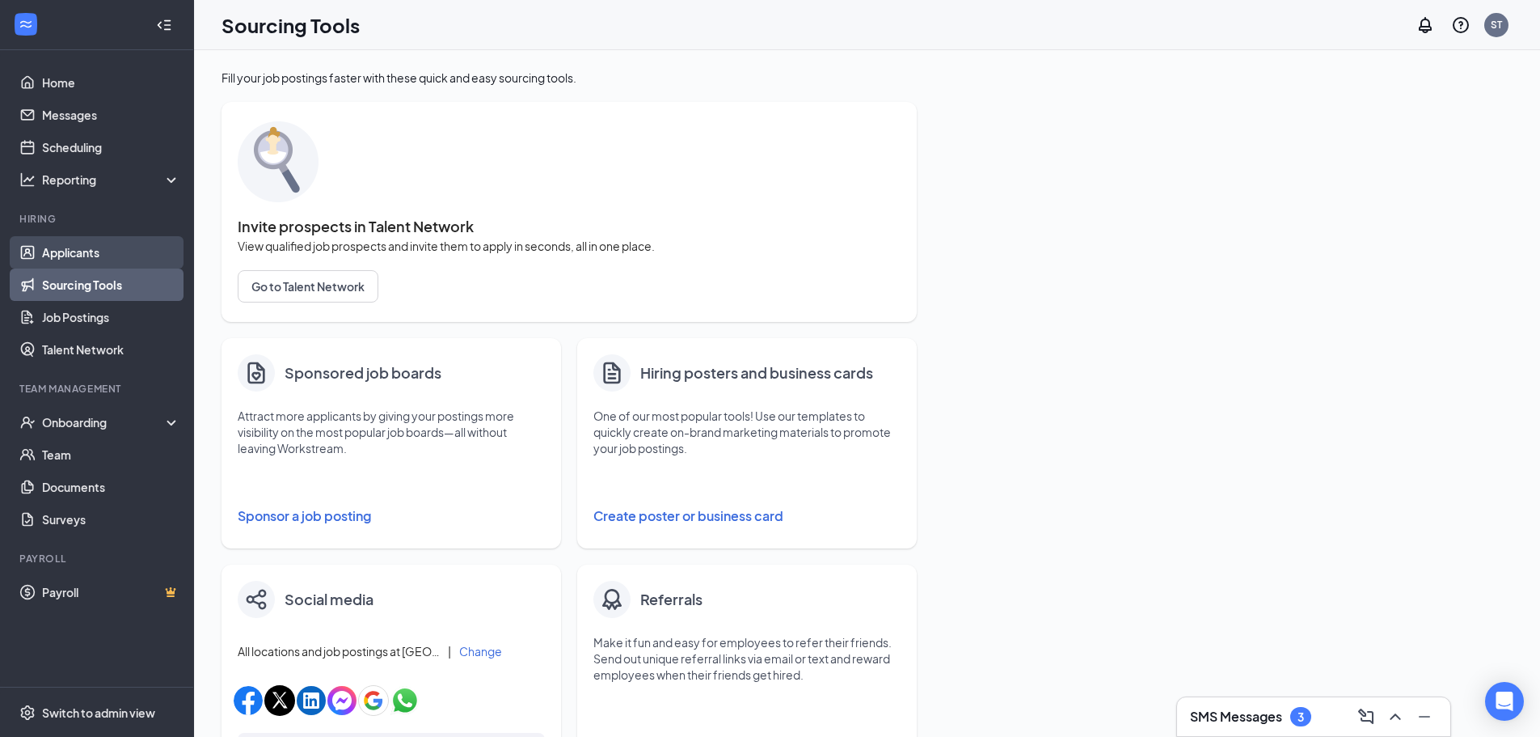
click at [132, 260] on link "Applicants" at bounding box center [111, 252] width 138 height 32
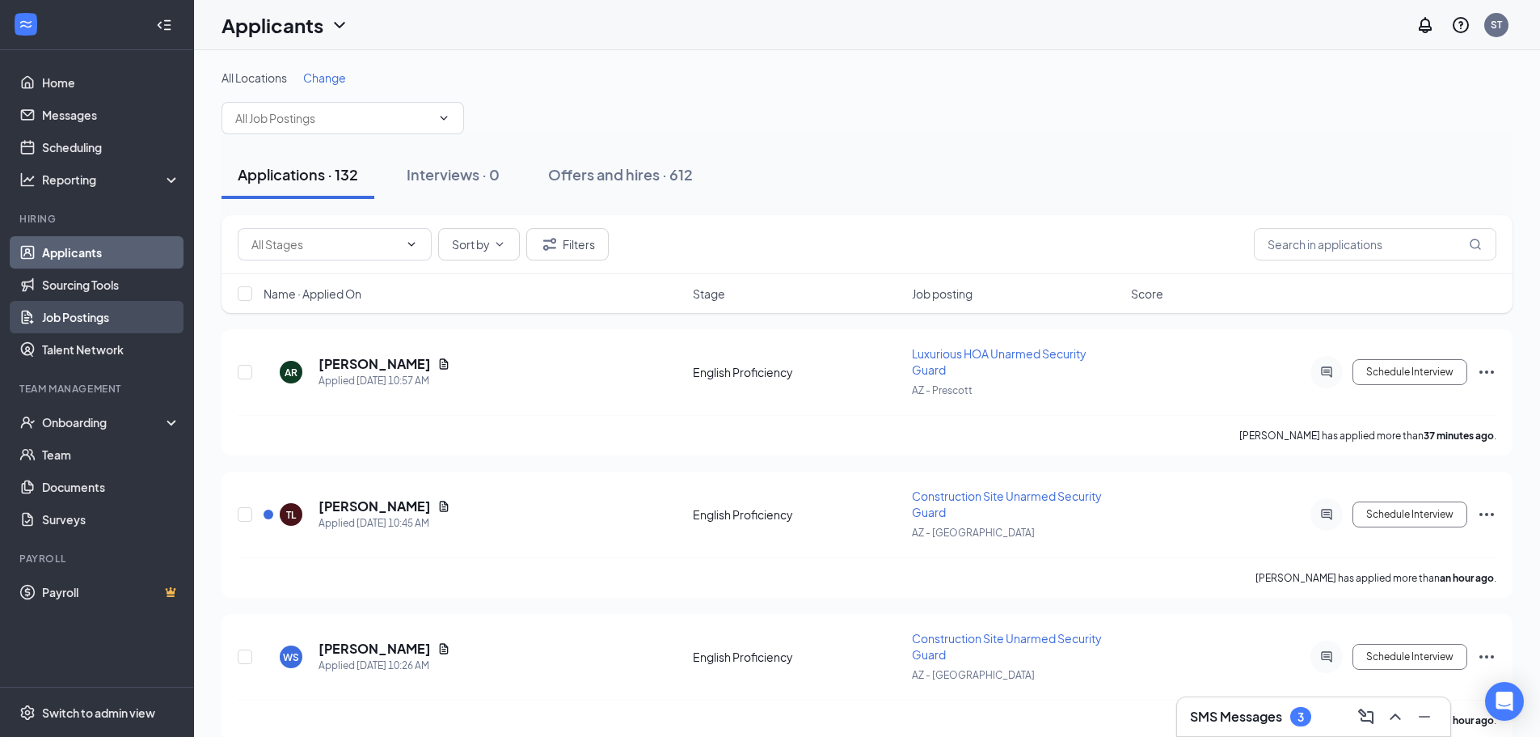
click at [121, 319] on link "Job Postings" at bounding box center [111, 317] width 138 height 32
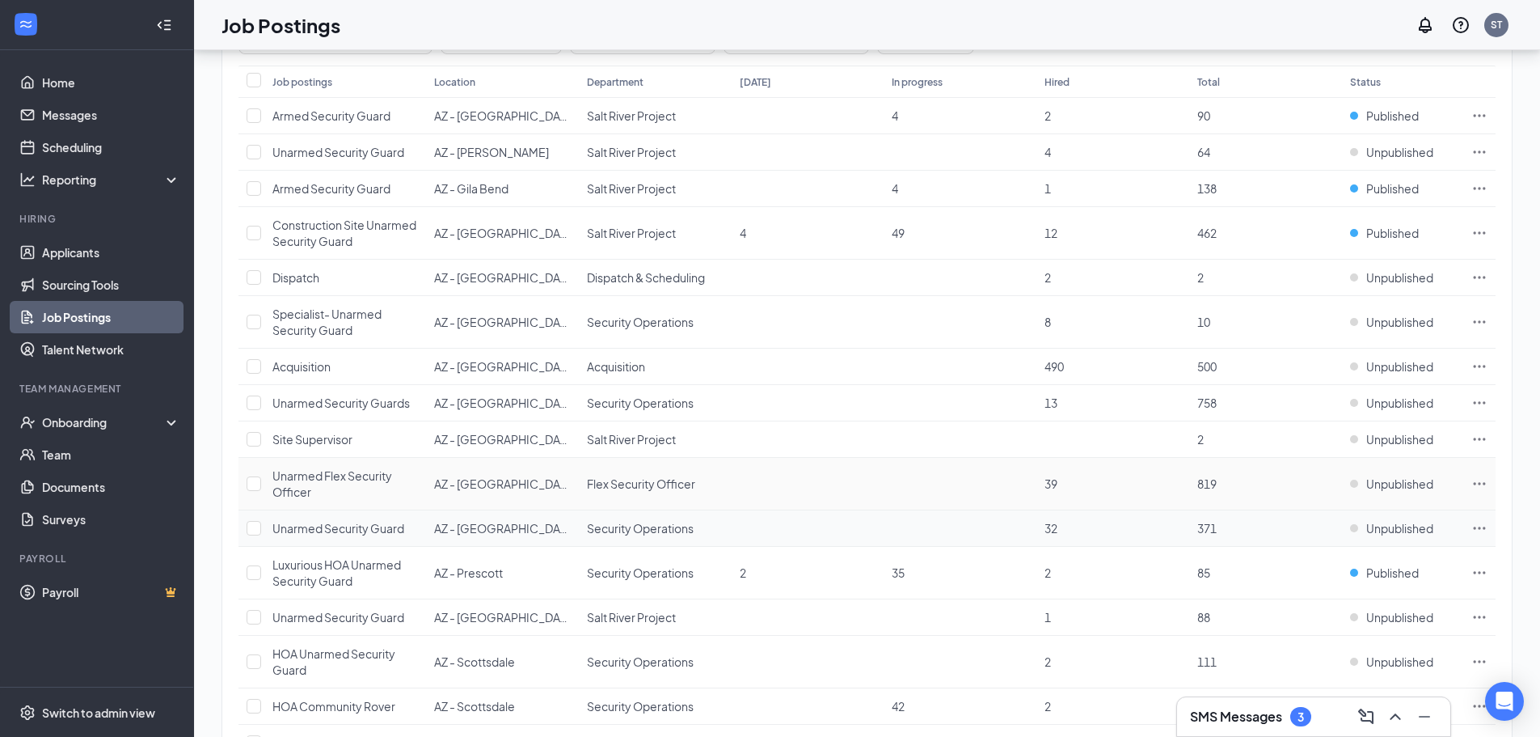
scroll to position [292, 0]
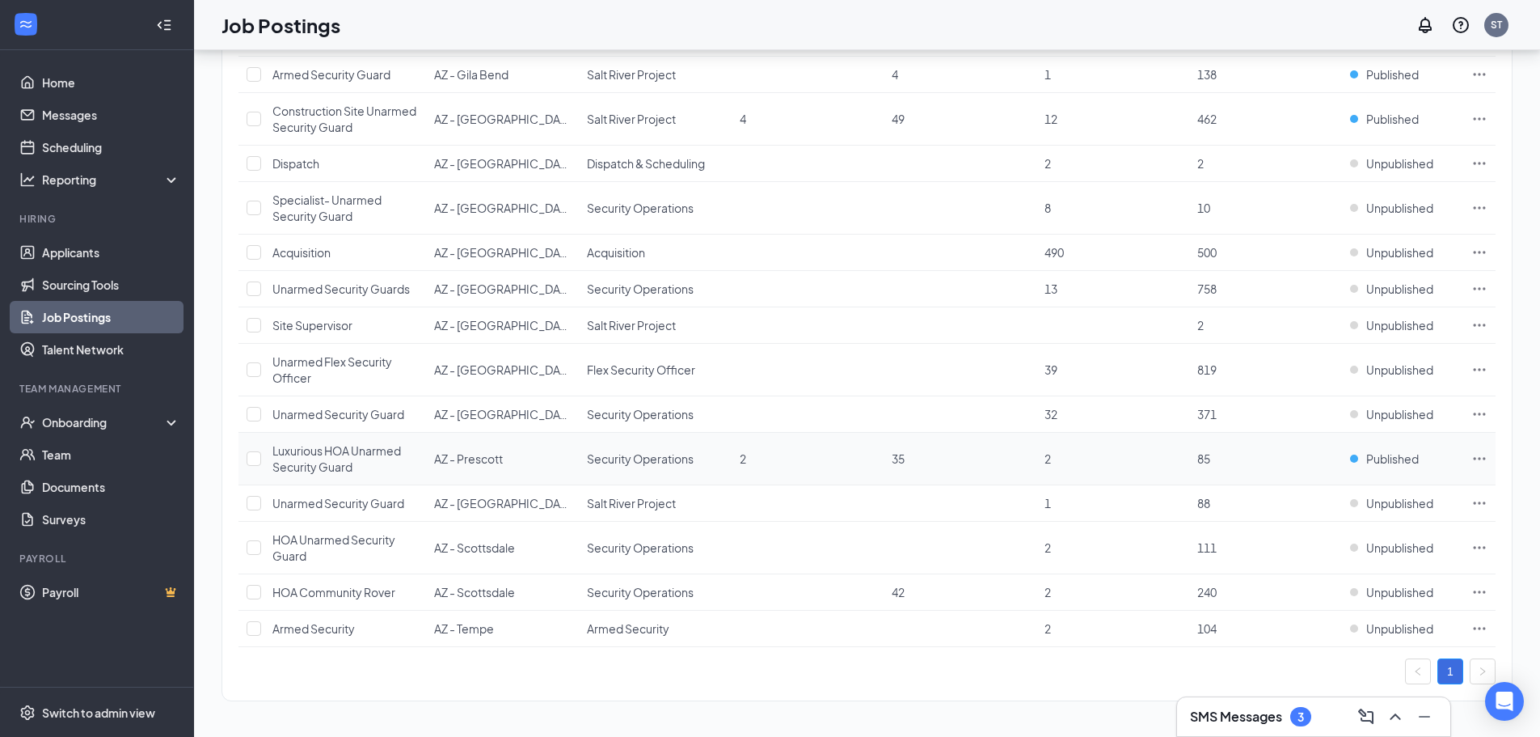
click at [1477, 462] on icon "Ellipses" at bounding box center [1479, 458] width 16 height 16
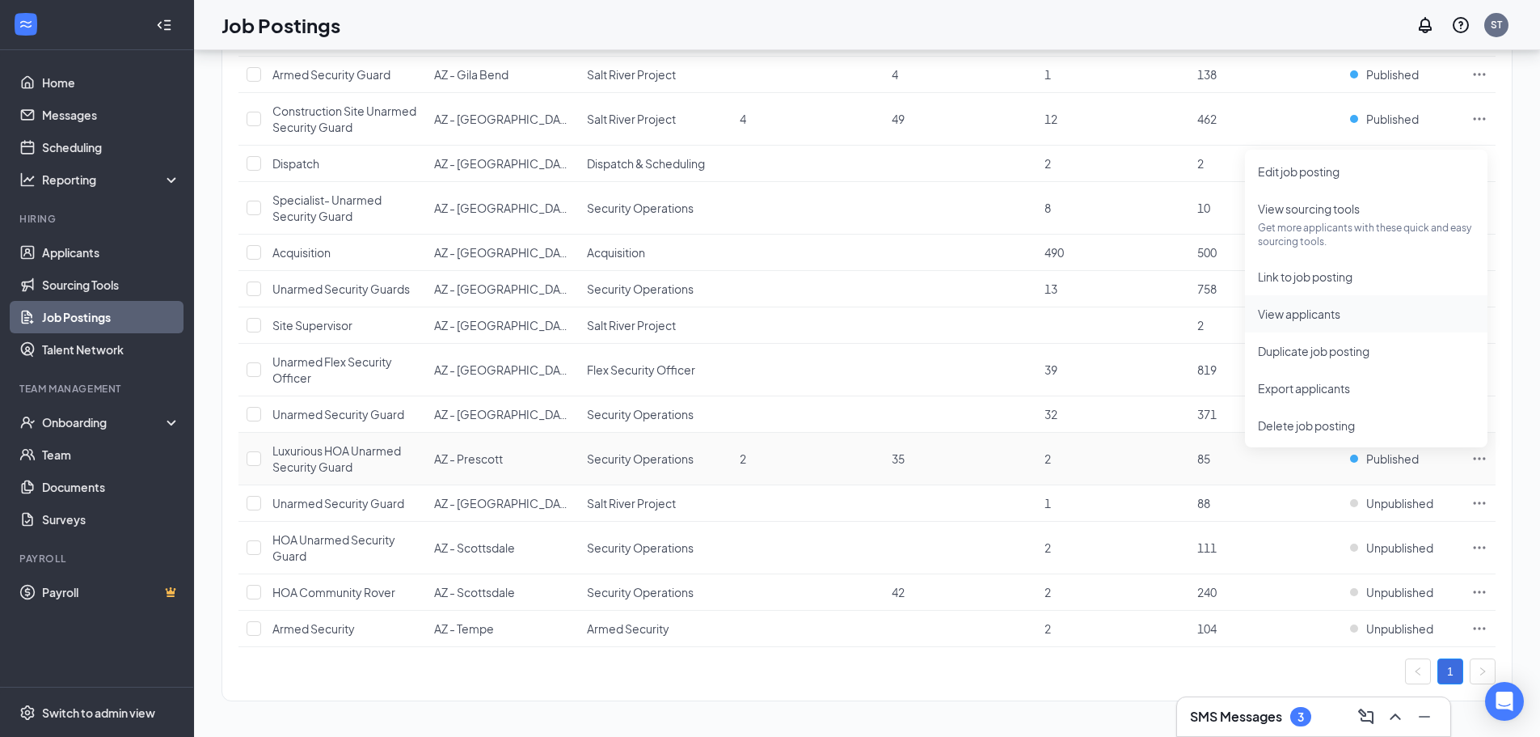
click at [1389, 320] on span "View applicants" at bounding box center [1366, 314] width 217 height 18
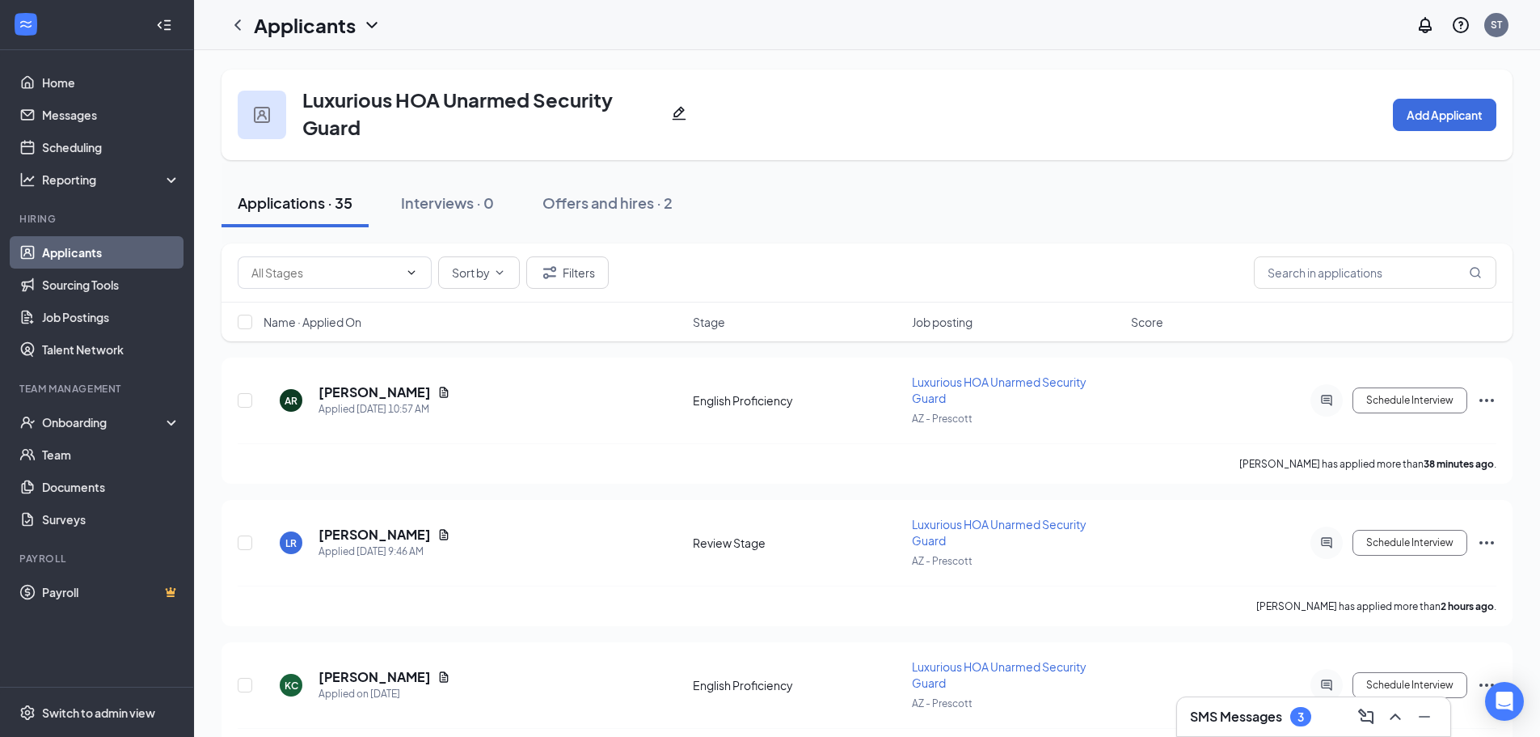
click at [1246, 710] on h3 "SMS Messages" at bounding box center [1236, 716] width 92 height 18
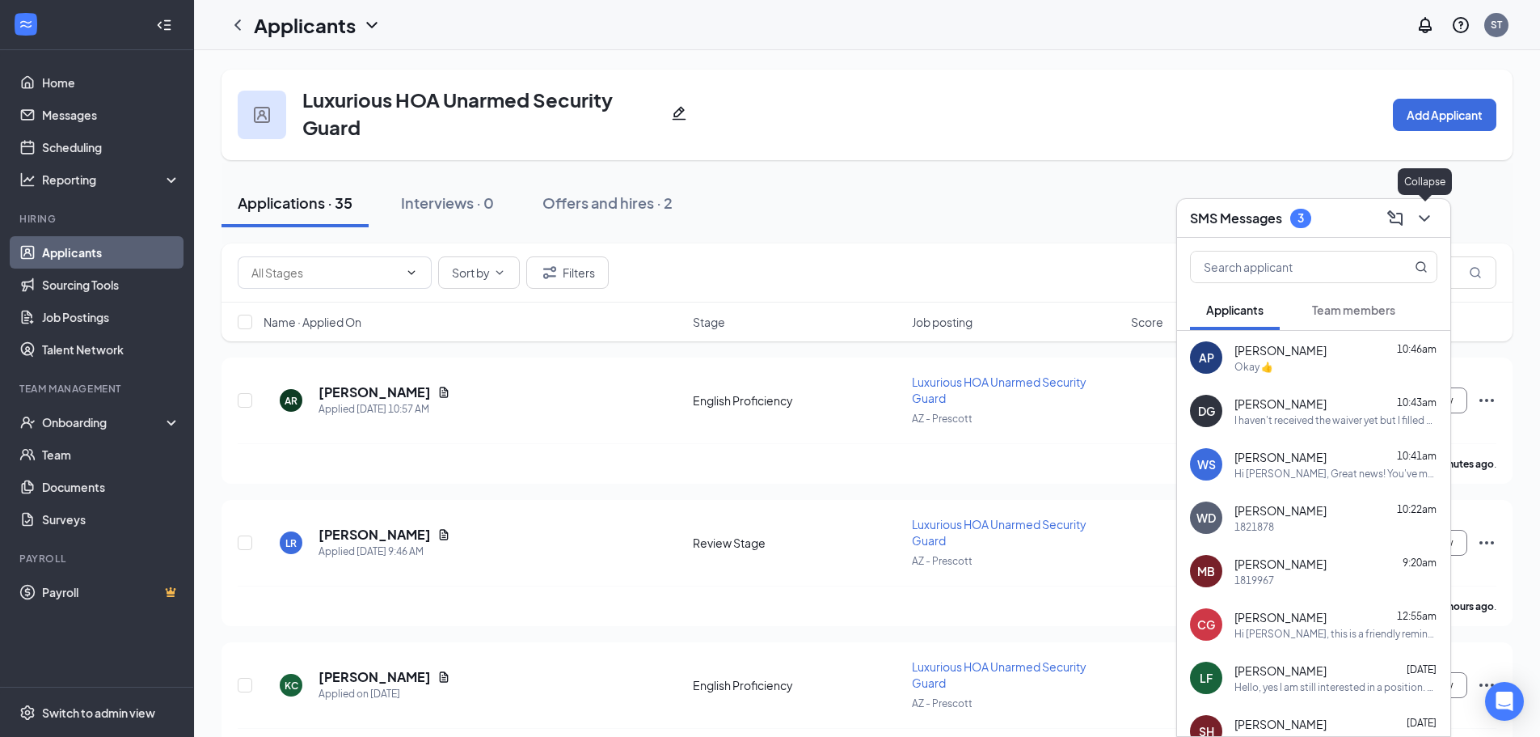
click at [1424, 213] on icon "ChevronDown" at bounding box center [1424, 218] width 19 height 19
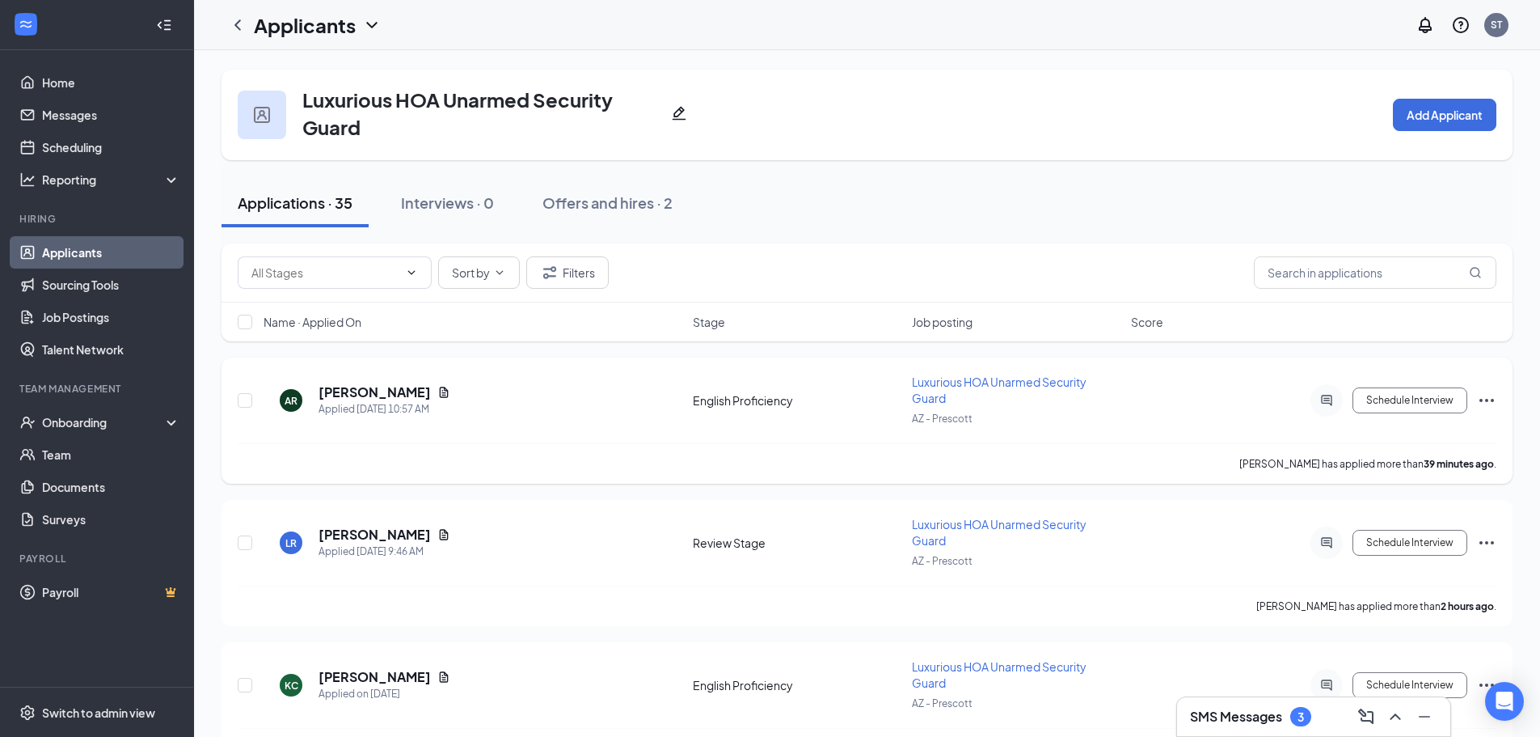
click at [601, 390] on div "AR [PERSON_NAME] Applied [DATE] 10:57 AM" at bounding box center [474, 400] width 420 height 34
click at [381, 399] on h5 "[PERSON_NAME]" at bounding box center [375, 392] width 112 height 18
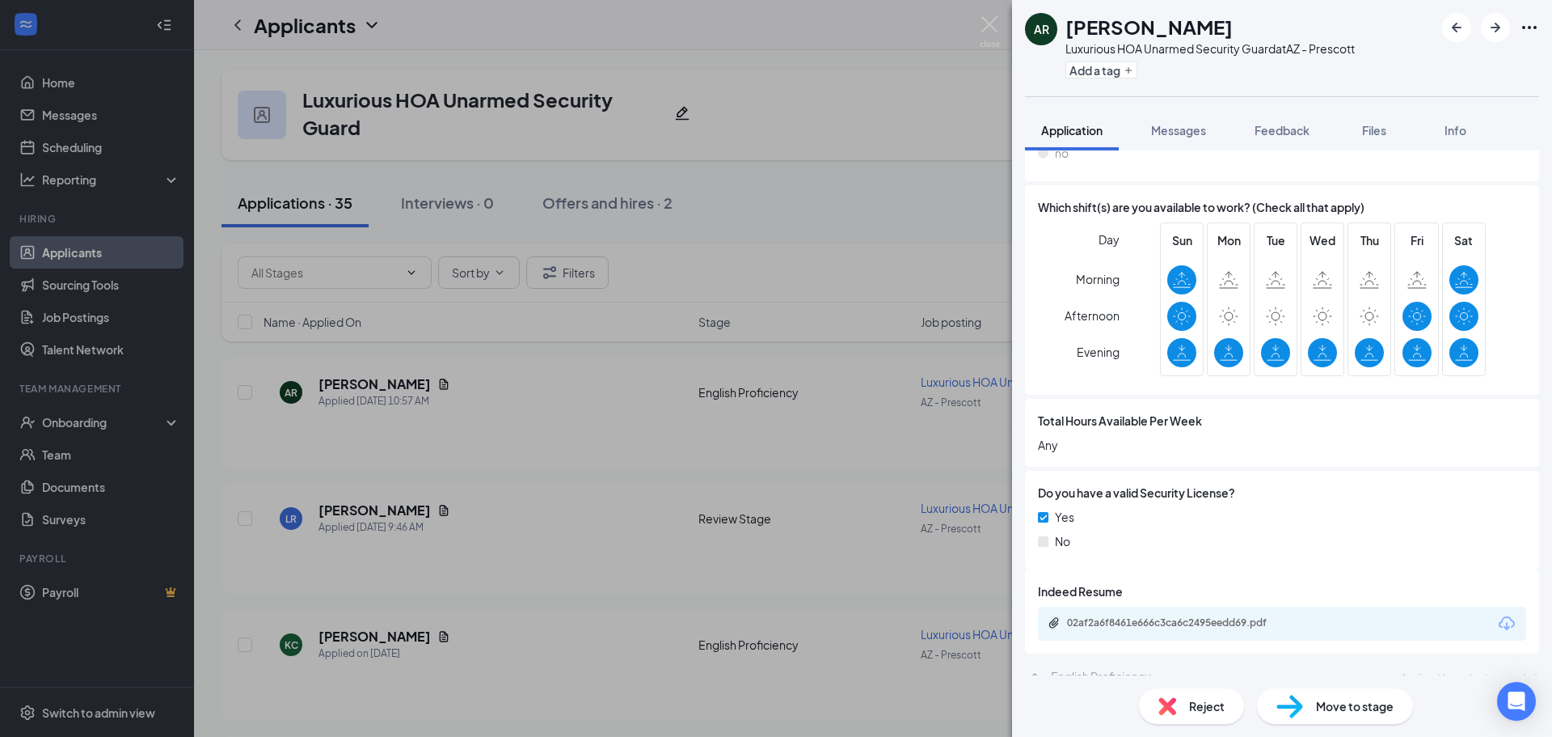
scroll to position [624, 0]
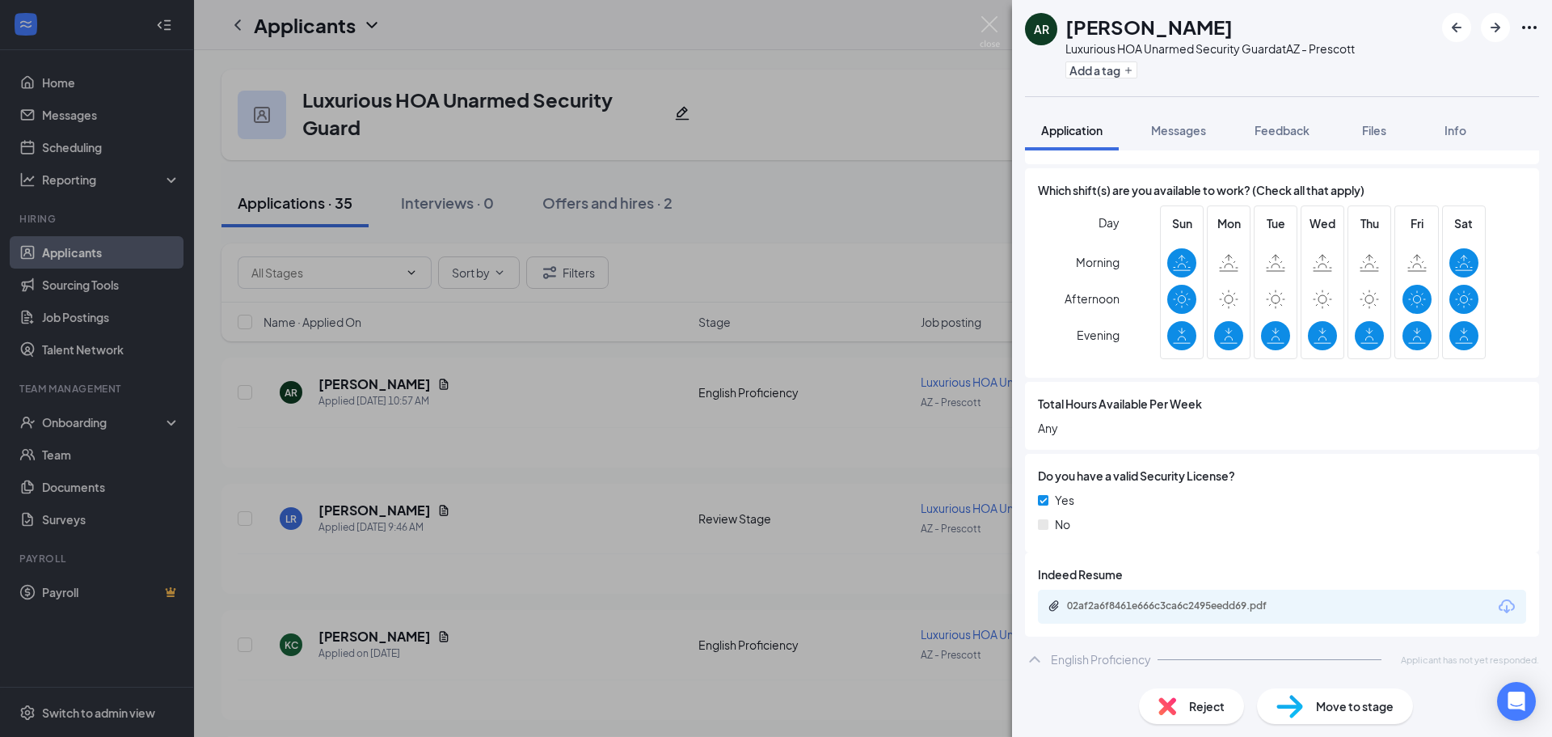
click at [1082, 655] on div "English Proficiency" at bounding box center [1101, 659] width 100 height 16
click at [1099, 601] on div "02af2a6f8461e666c3ca6c2495eedd69.pdf" at bounding box center [1180, 605] width 226 height 13
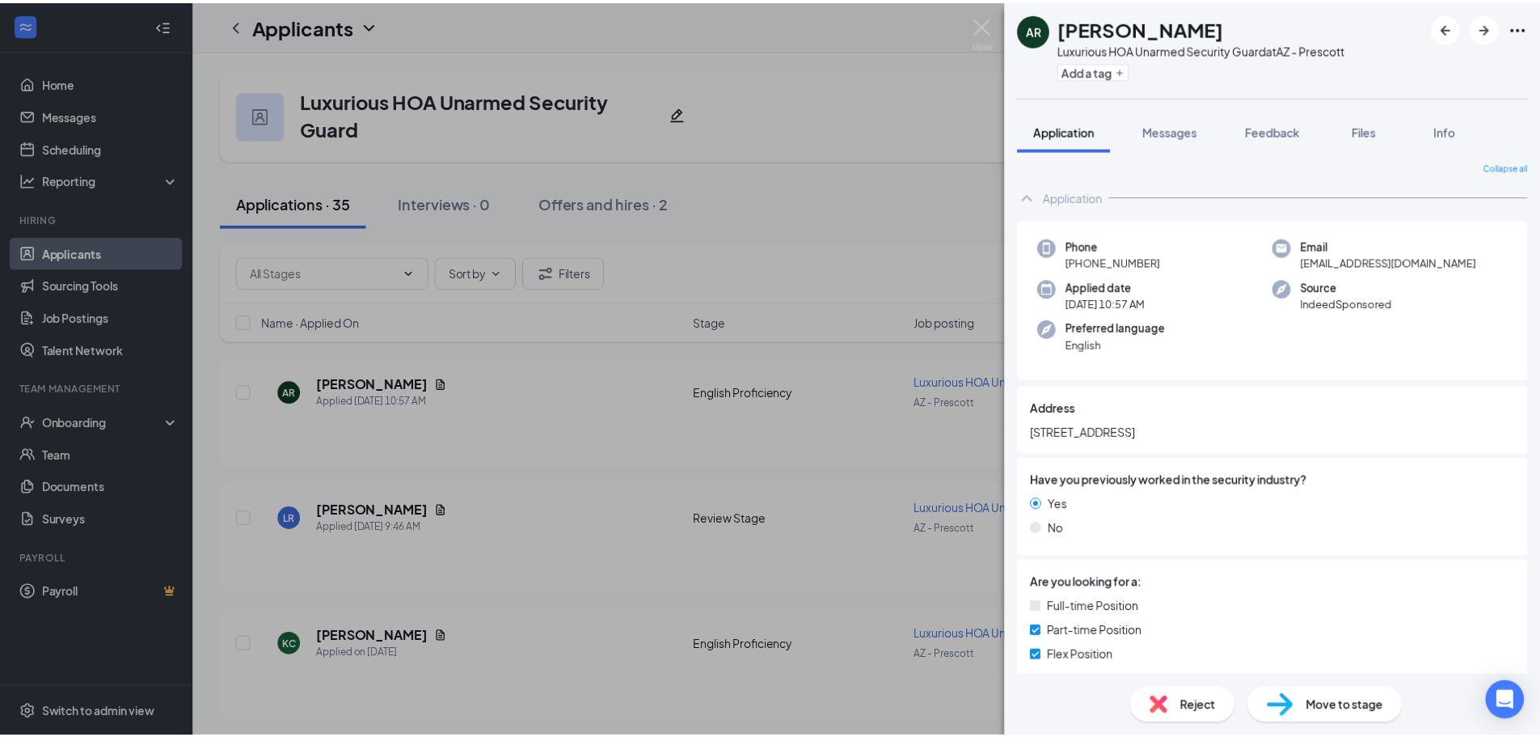
scroll to position [0, 0]
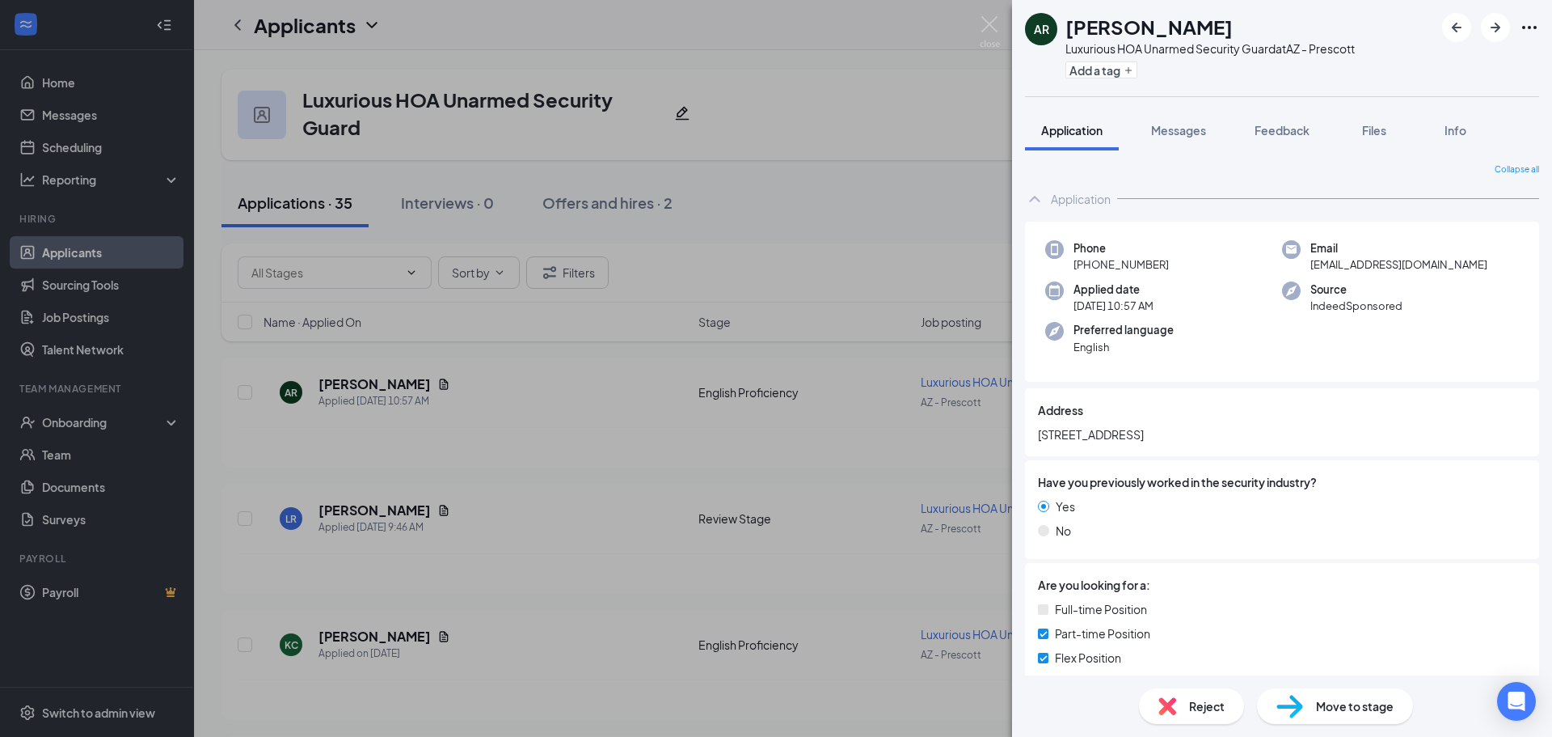
click at [894, 337] on div "AR [PERSON_NAME] Luxurious HOA Unarmed Security Guard at AZ - Prescott Add a ta…" at bounding box center [776, 368] width 1552 height 737
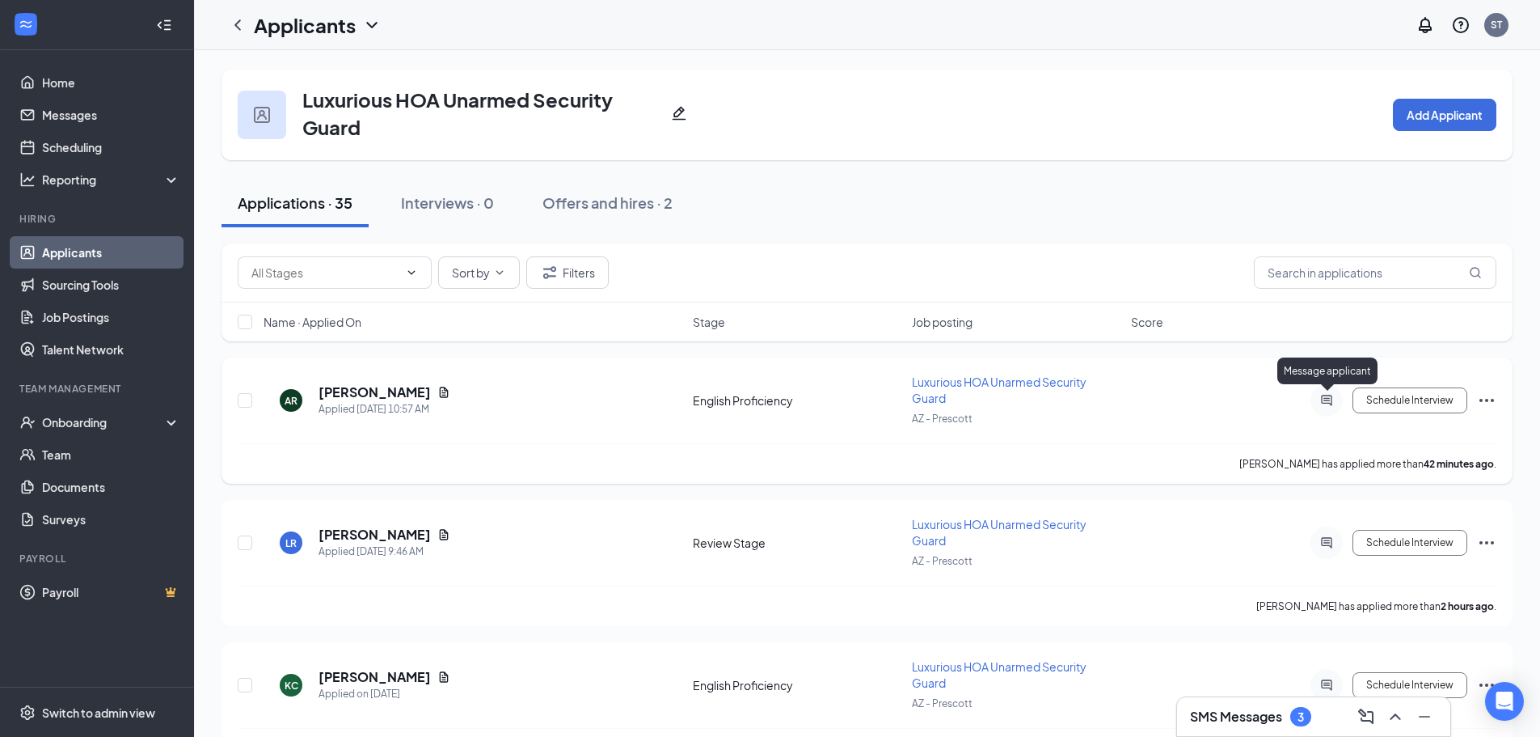
click at [1325, 395] on icon "ActiveChat" at bounding box center [1326, 400] width 11 height 11
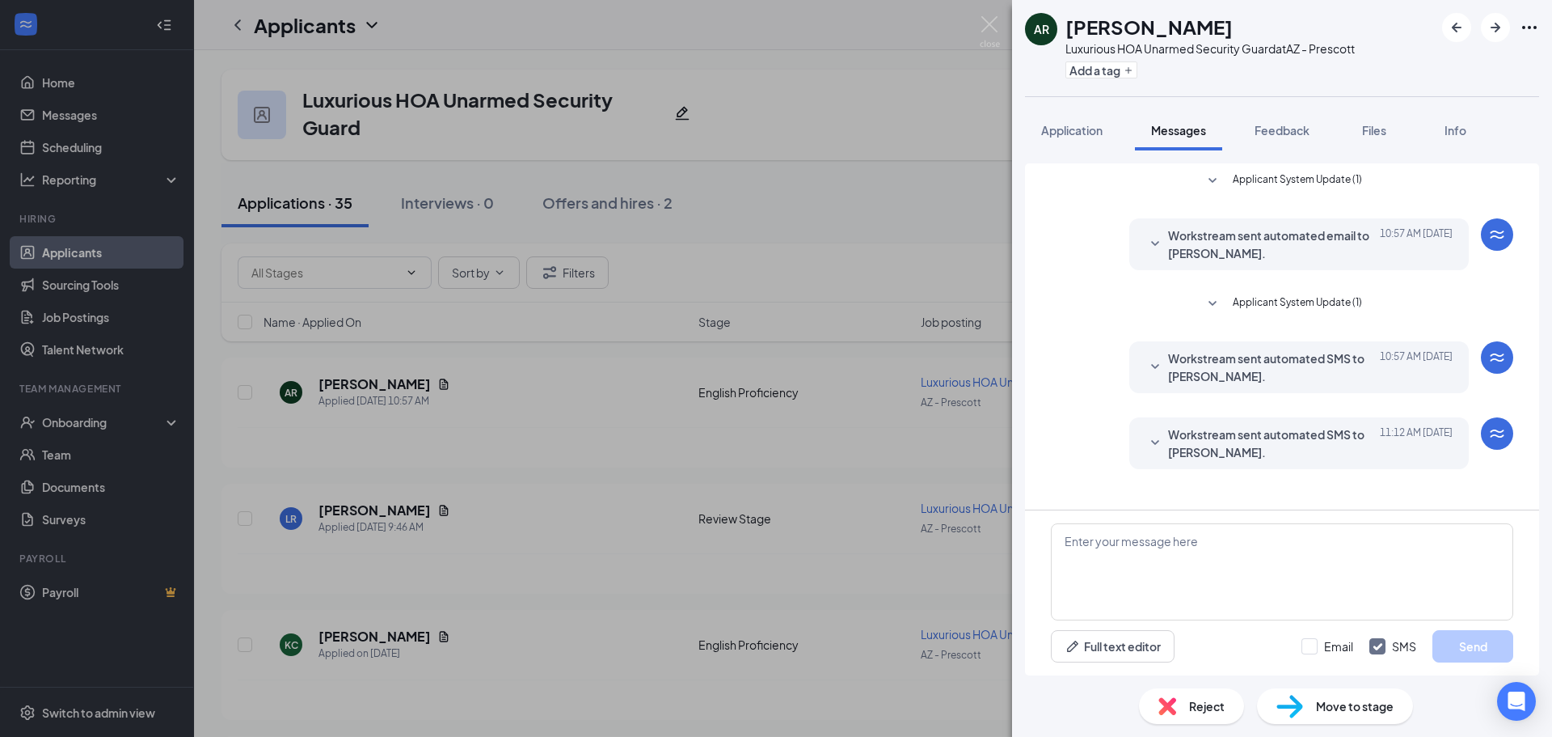
click at [844, 397] on div "AR [PERSON_NAME] Luxurious HOA Unarmed Security Guard at AZ - Prescott Add a ta…" at bounding box center [776, 368] width 1552 height 737
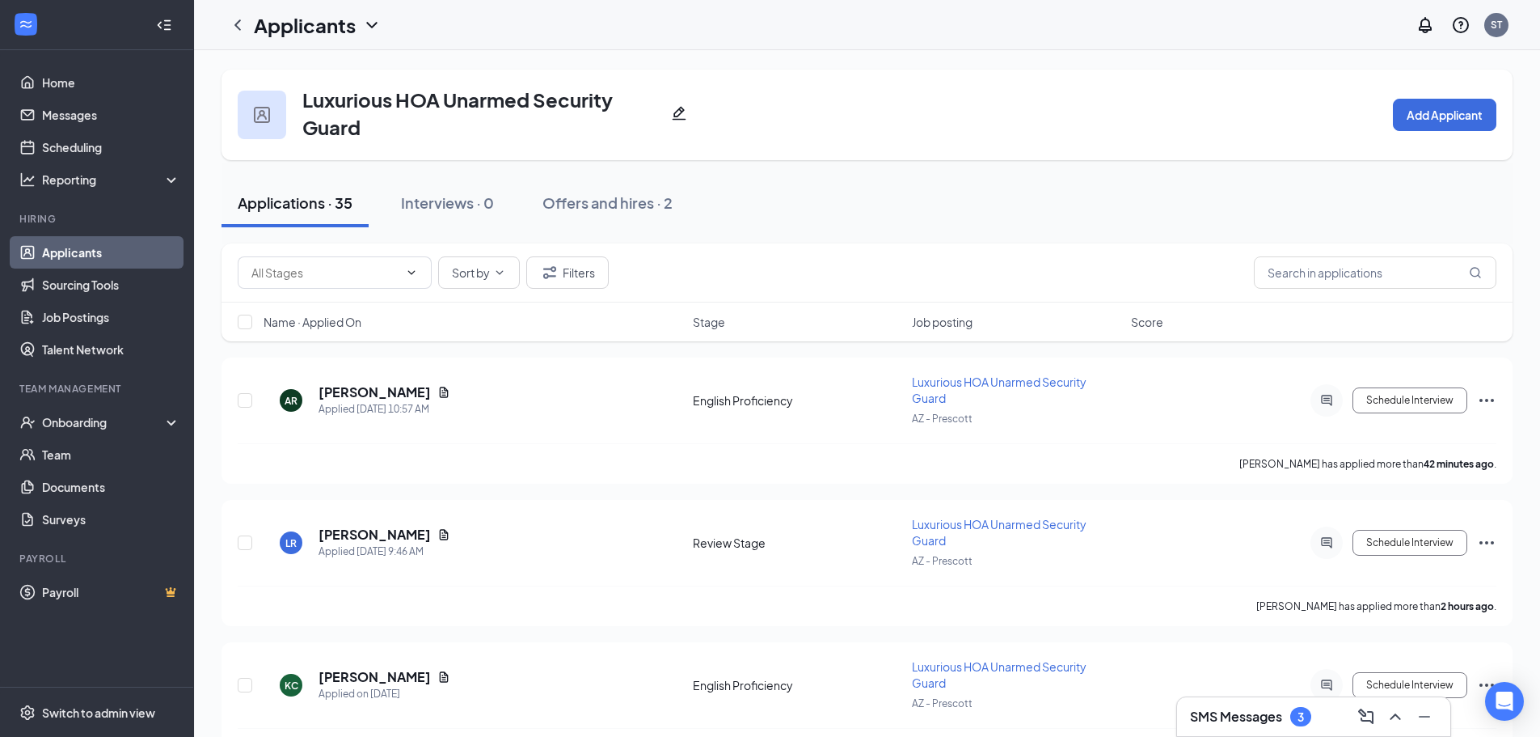
click at [1223, 702] on div "SMS Messages 3" at bounding box center [1313, 716] width 273 height 39
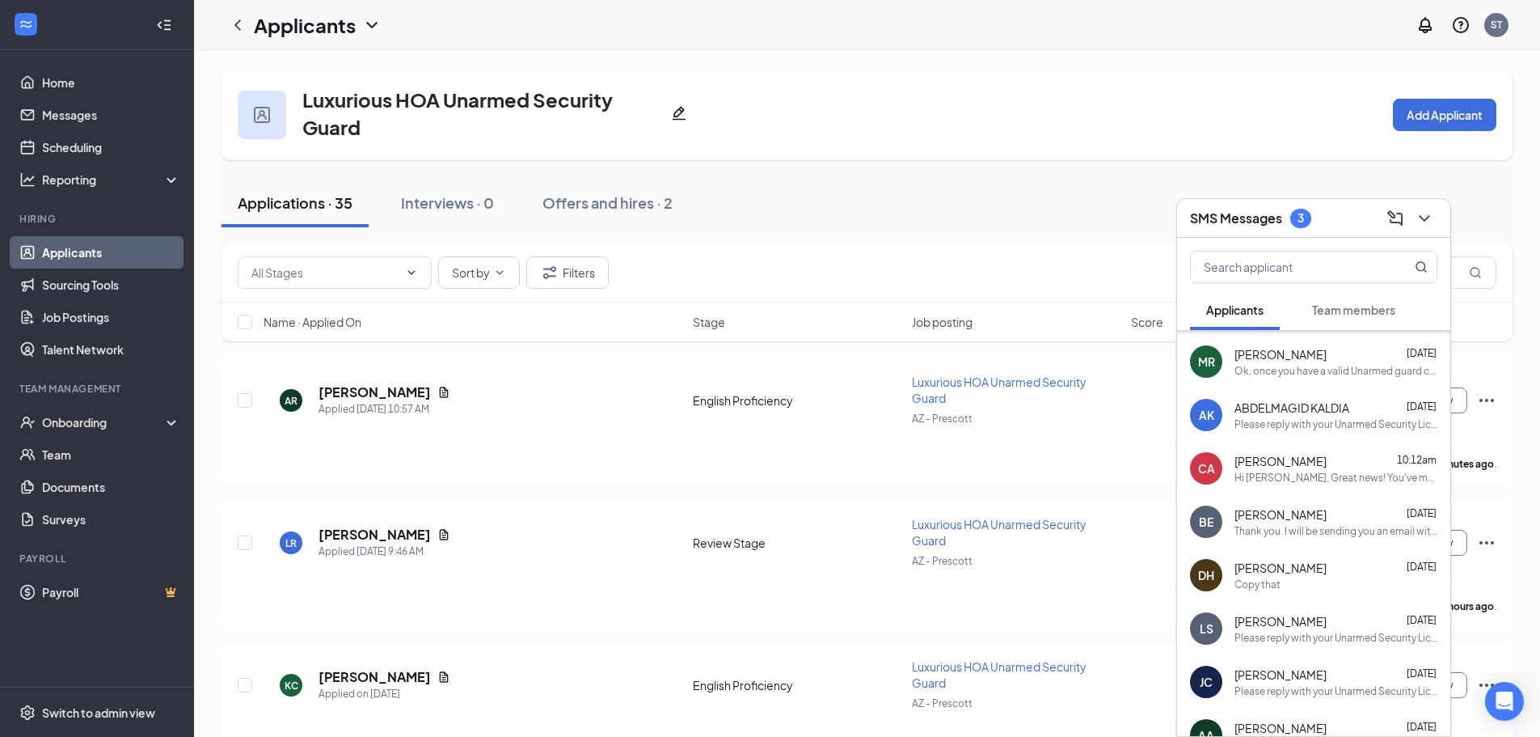
scroll to position [1438, 0]
click at [1294, 433] on div "AK ABDELMAGID KALDIA Oct 14 Please reply with your Unarmed Security License Num…" at bounding box center [1313, 412] width 273 height 53
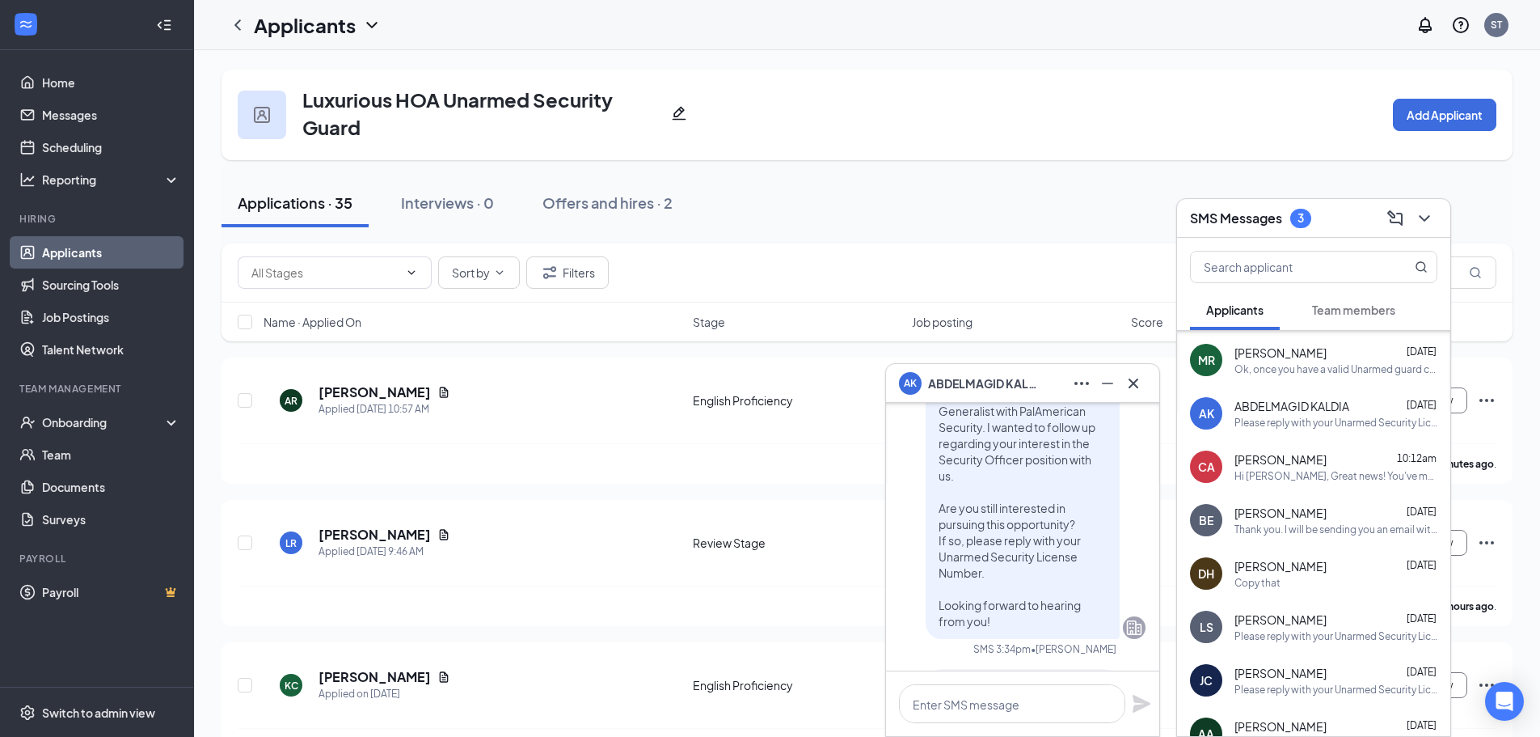
scroll to position [-162, 0]
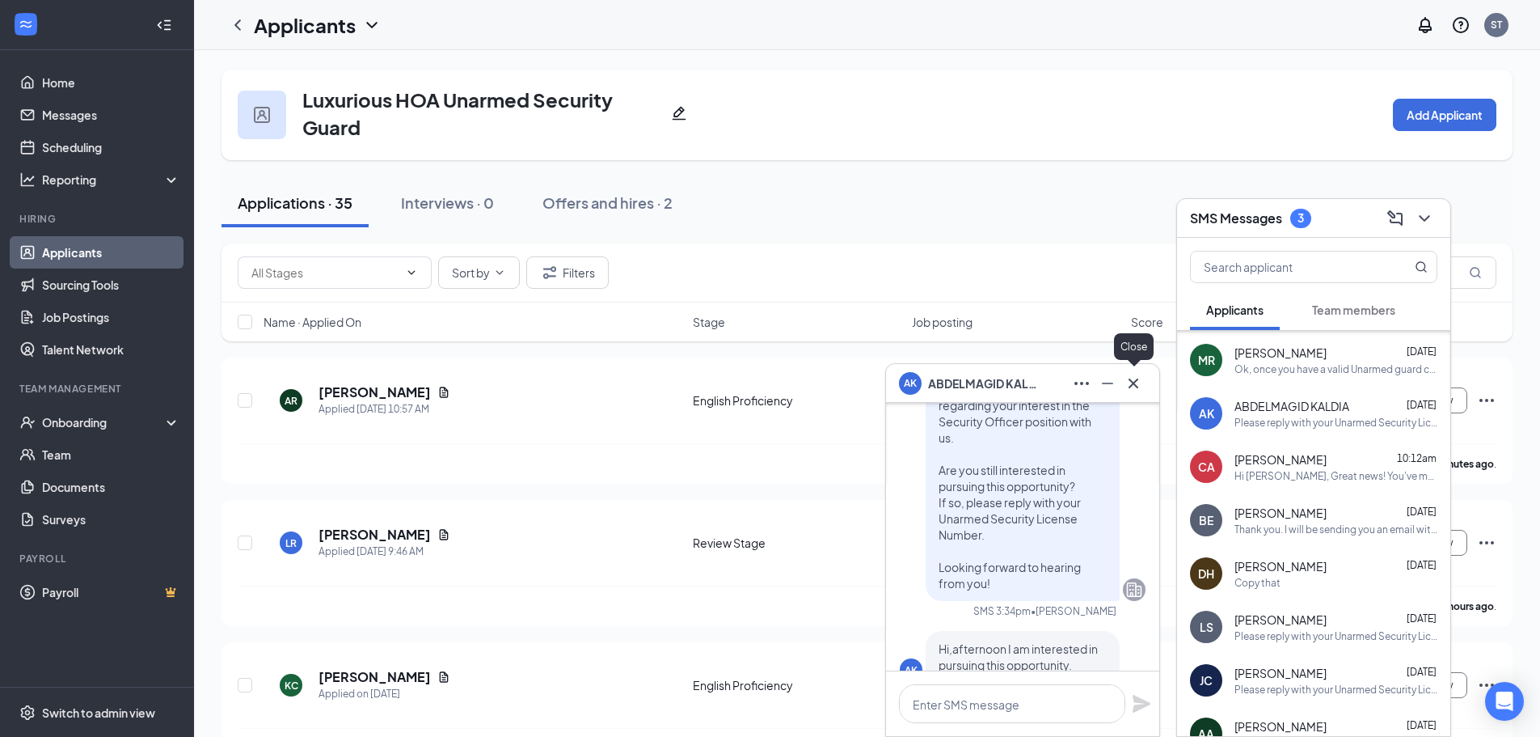
click at [1138, 390] on icon "Cross" at bounding box center [1133, 383] width 19 height 19
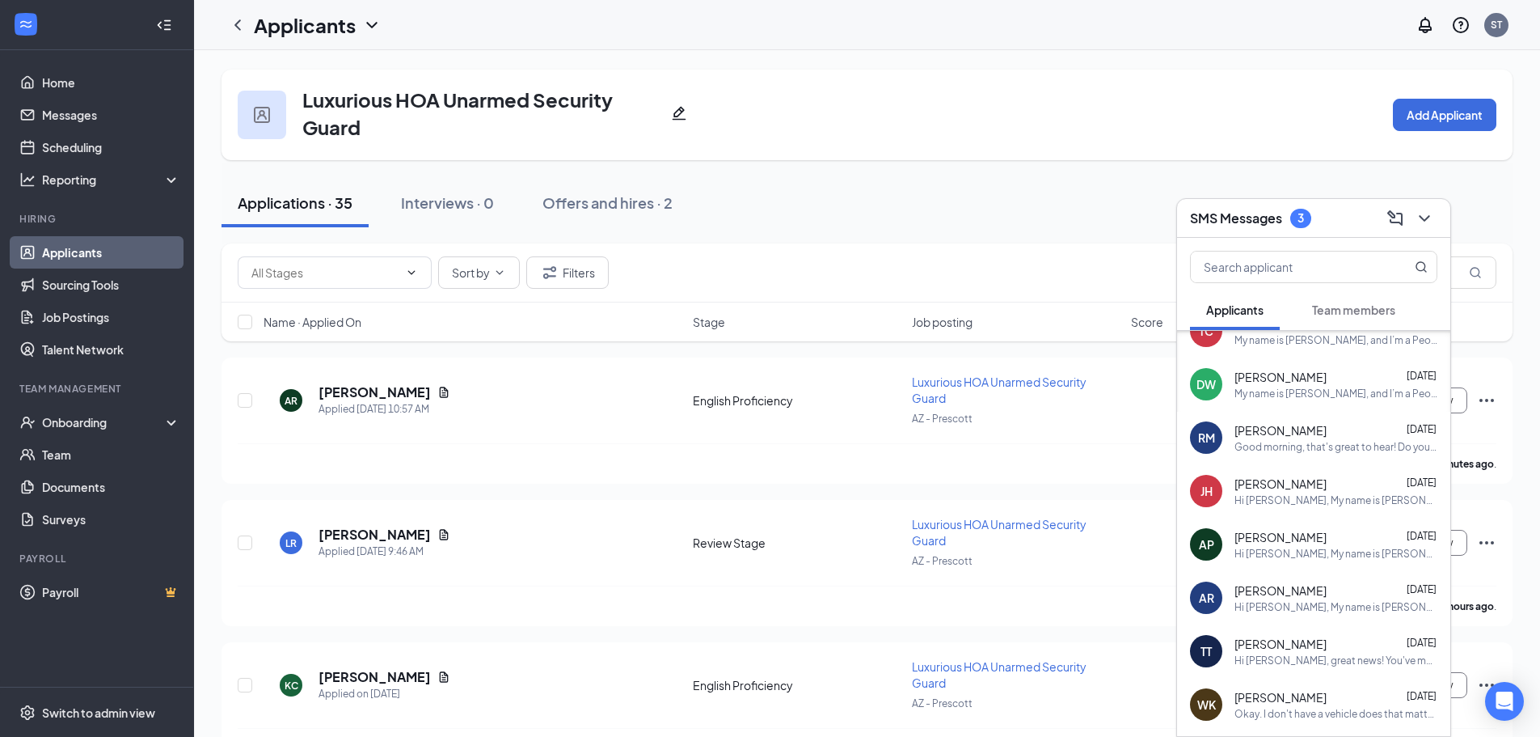
scroll to position [2344, 0]
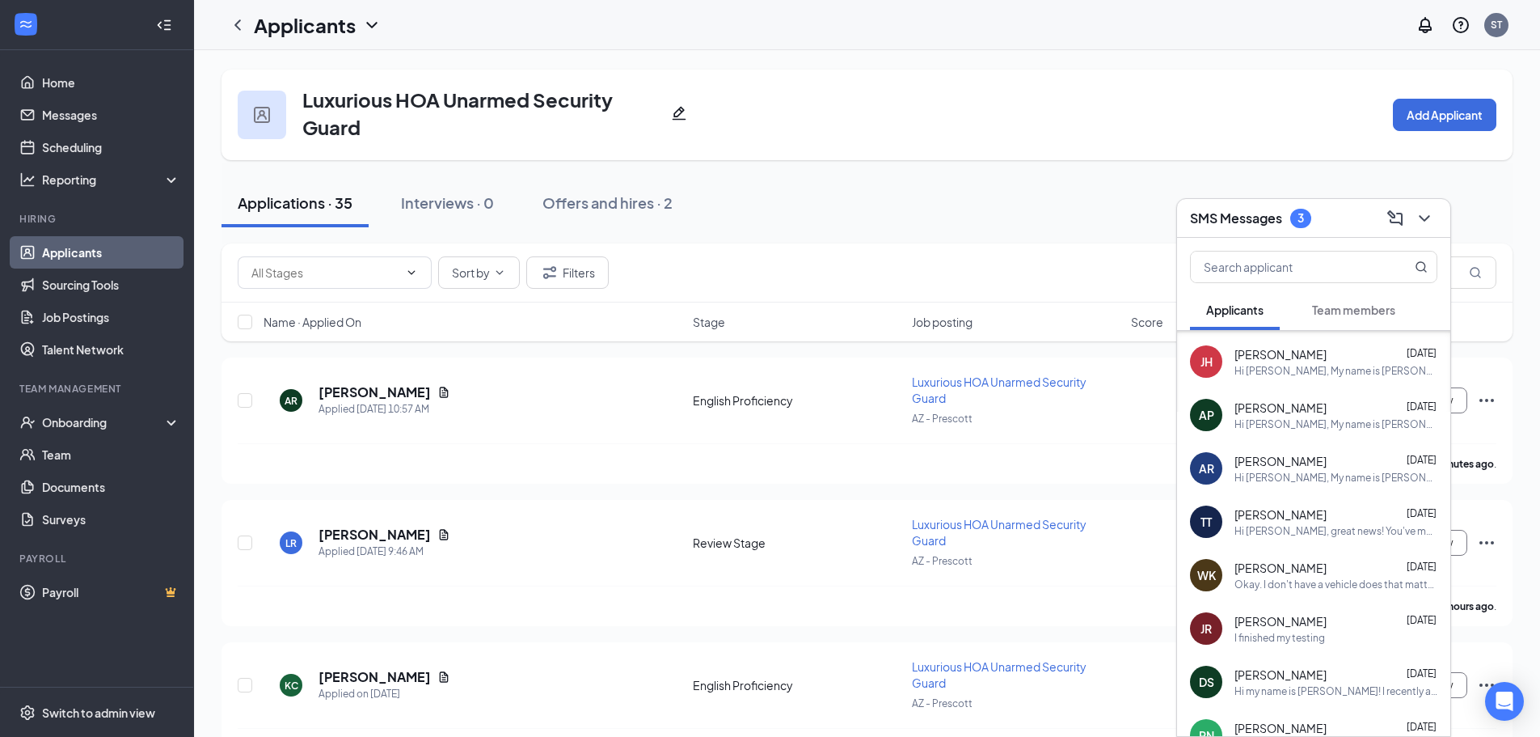
click at [1244, 417] on div "Hi Allison, My name is Stephanie and I am one of the HR Generalists for PalAmer…" at bounding box center [1336, 424] width 203 height 14
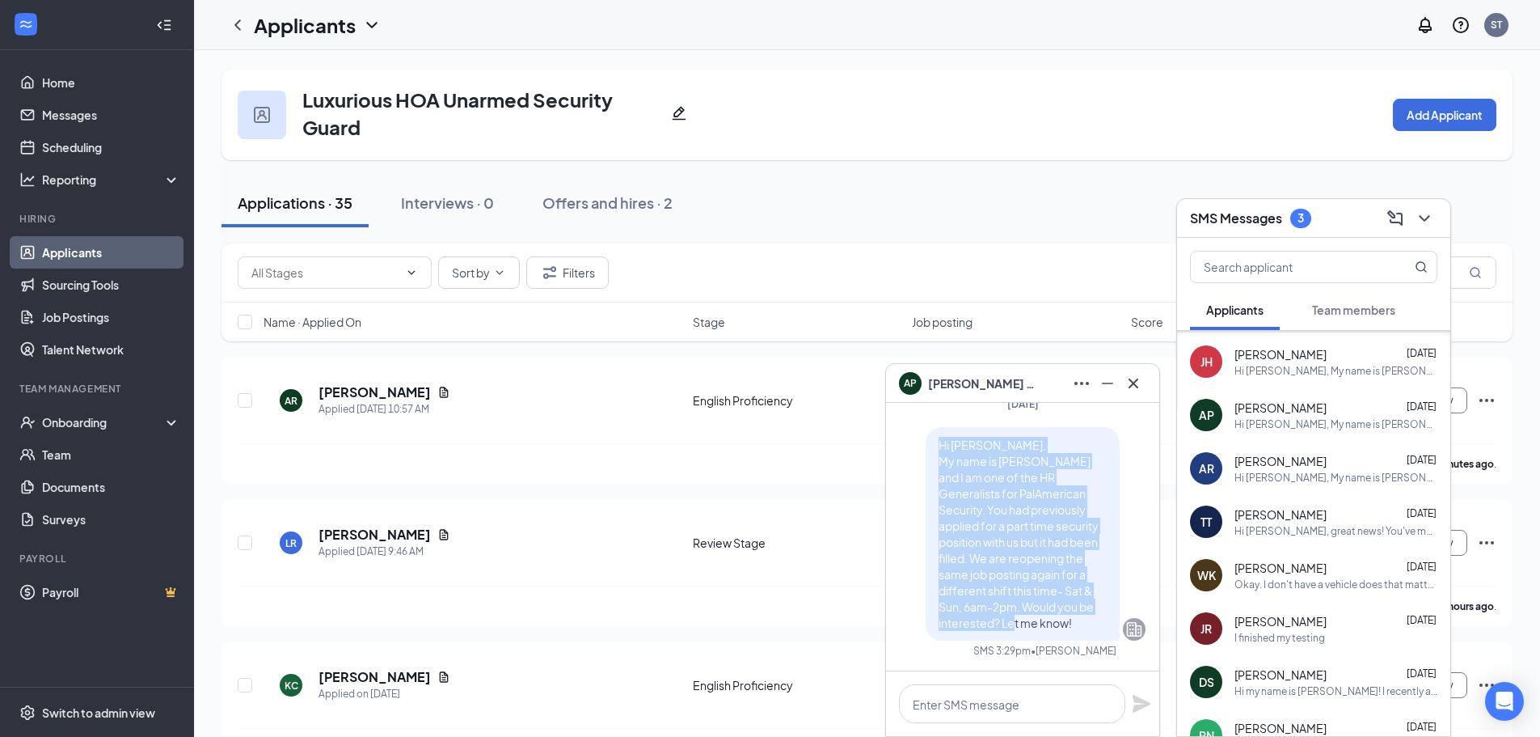
drag, startPoint x: 1011, startPoint y: 625, endPoint x: 924, endPoint y: 441, distance: 204.0
click at [926, 441] on div "Hi Allison, My name is Stephanie and I am one of the HR Generalists for PalAmer…" at bounding box center [1023, 533] width 194 height 213
click at [1047, 437] on p "Hi Allison, My name is Stephanie and I am one of the HR Generalists for PalAmer…" at bounding box center [1023, 534] width 168 height 194
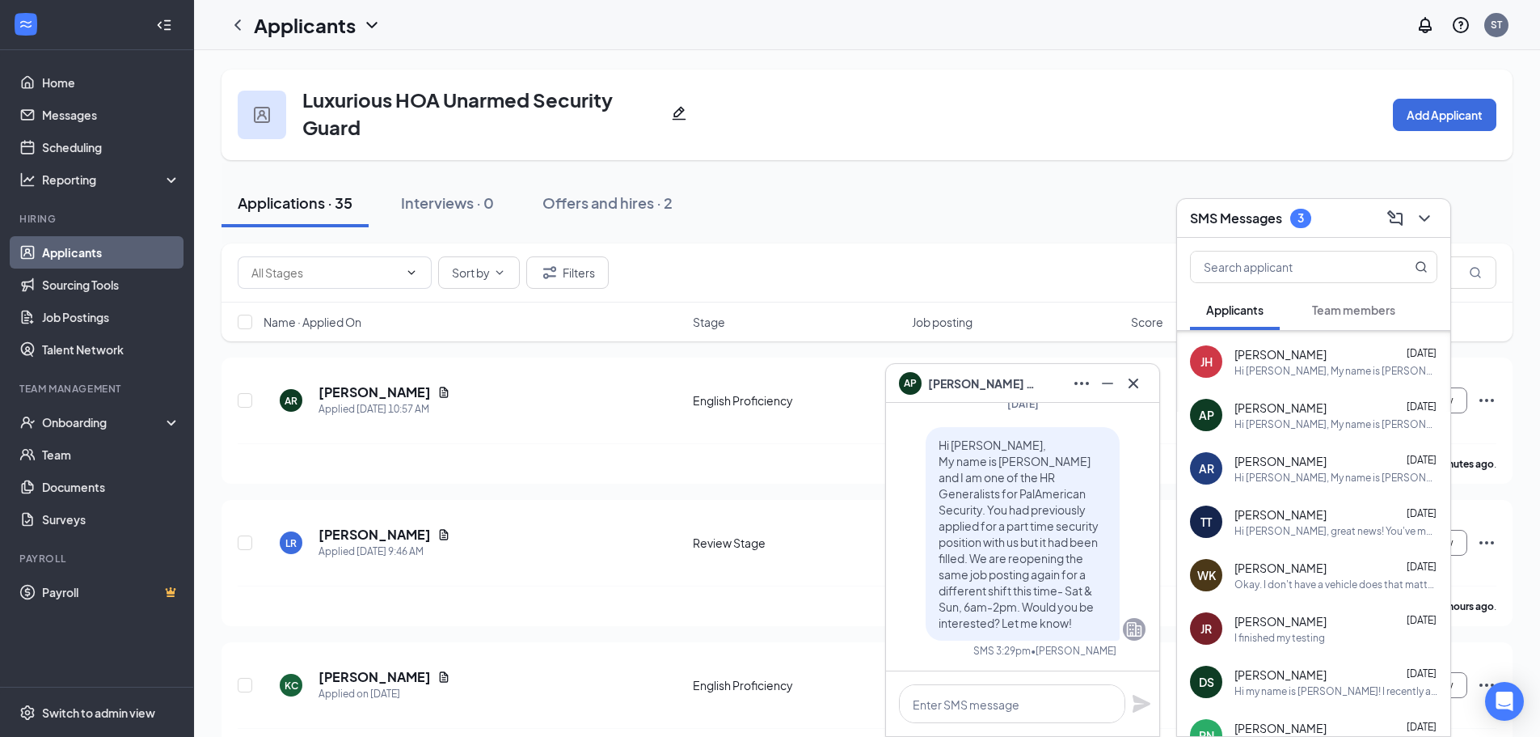
click at [1135, 388] on icon "Cross" at bounding box center [1133, 383] width 19 height 19
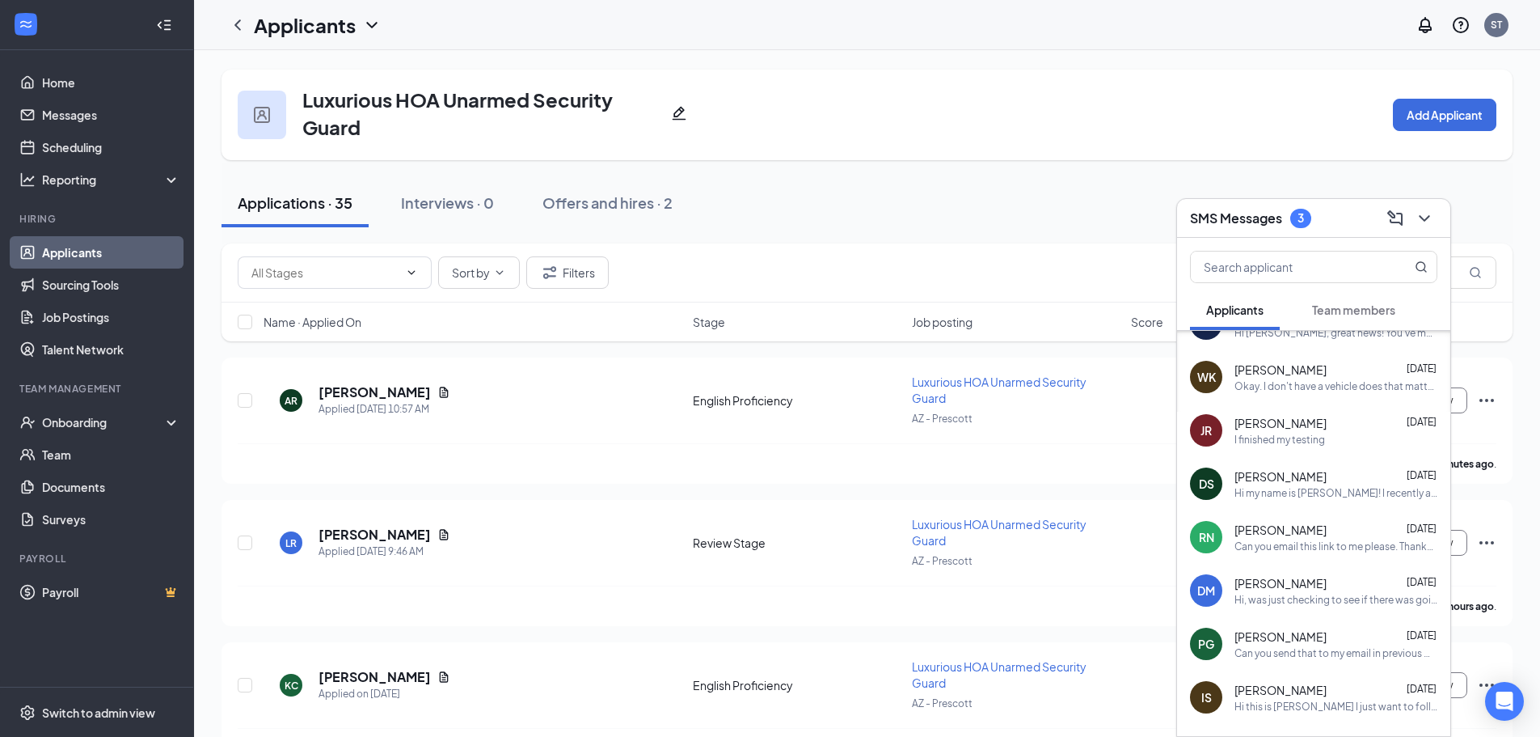
scroll to position [2611, 0]
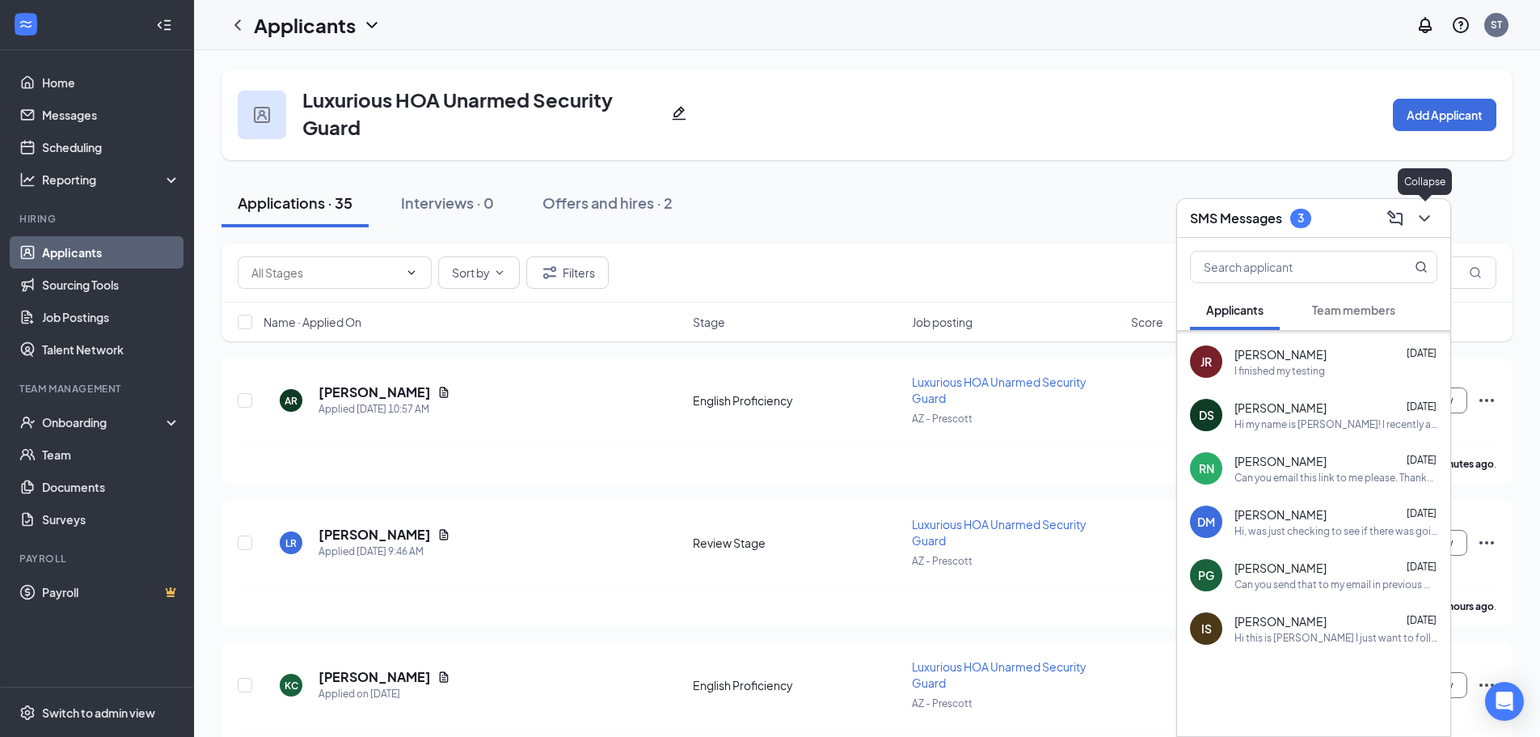
click at [1432, 220] on icon "ChevronDown" at bounding box center [1424, 218] width 19 height 19
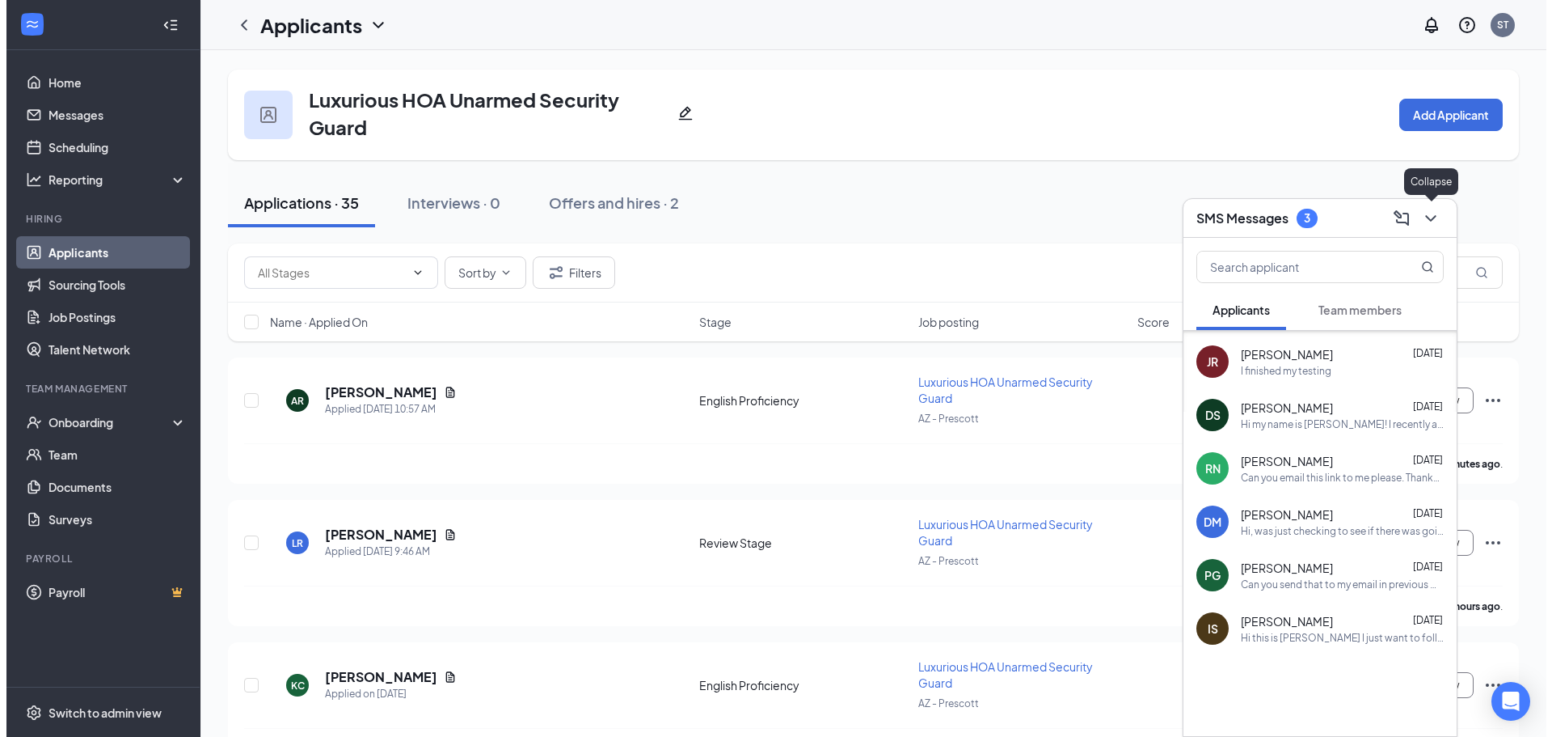
scroll to position [0, 0]
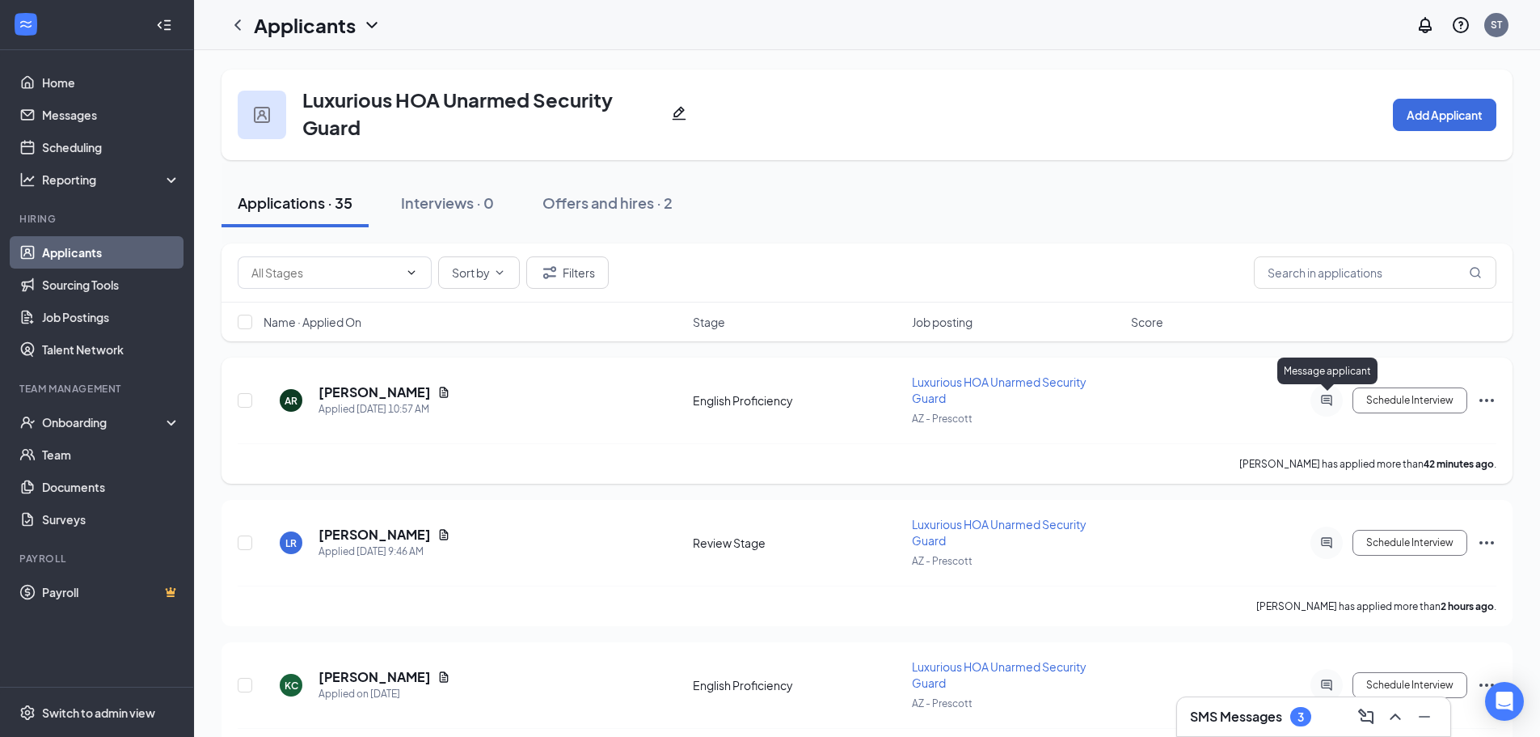
click at [1330, 403] on icon "ActiveChat" at bounding box center [1326, 400] width 11 height 11
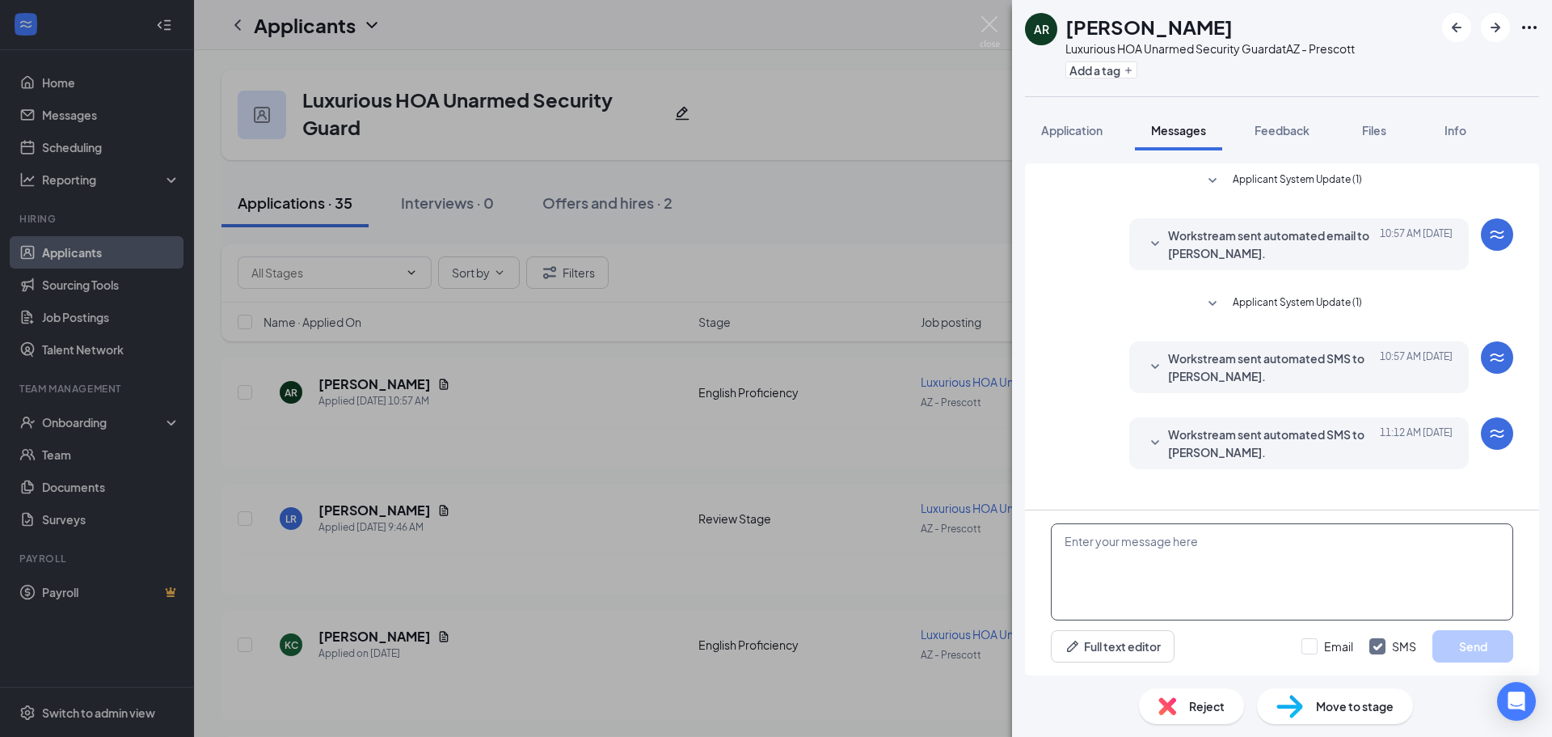
click at [1177, 537] on textarea at bounding box center [1282, 571] width 462 height 97
click at [1099, 649] on button "Full text editor" at bounding box center [1113, 646] width 124 height 32
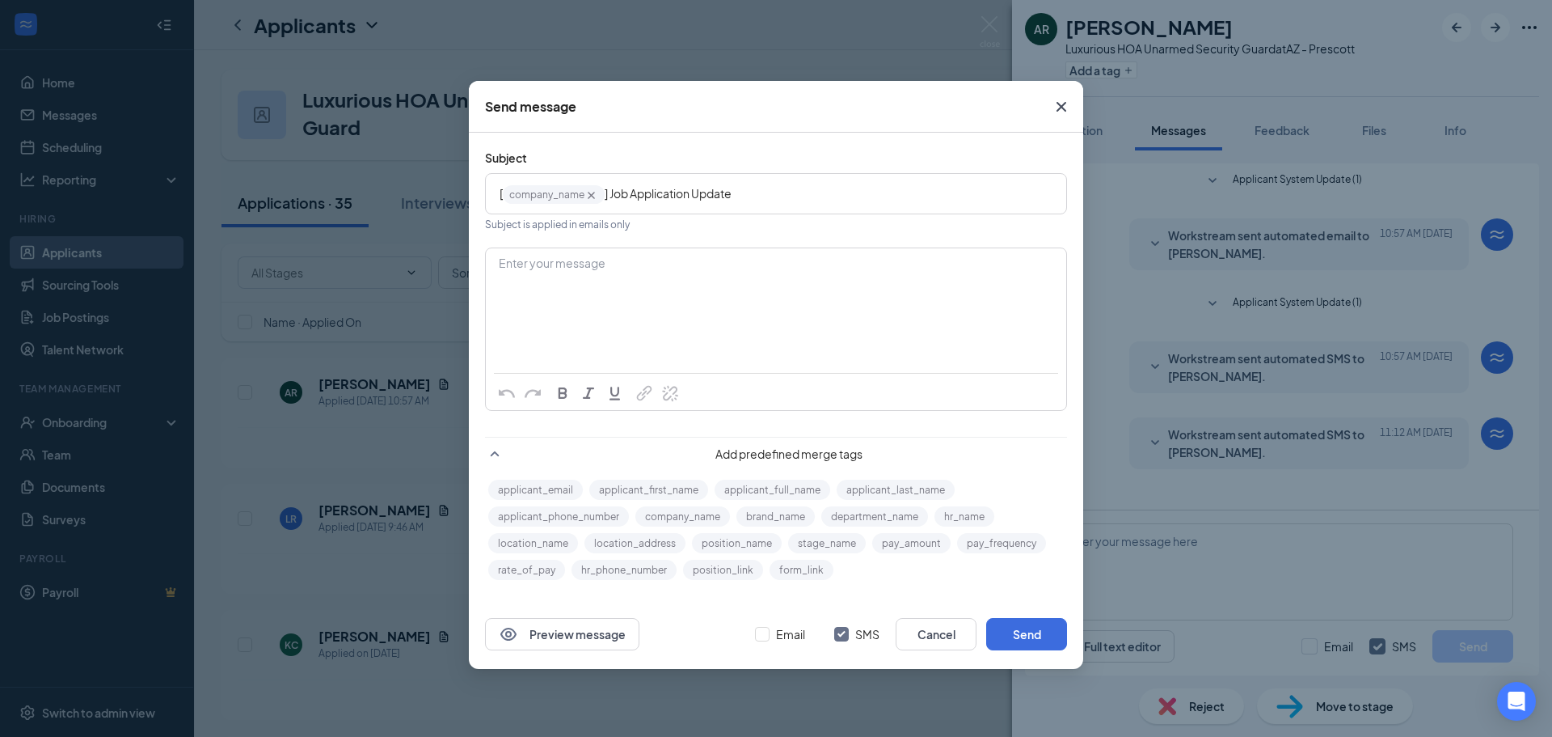
click at [634, 192] on span "] Job Application Update" at bounding box center [668, 193] width 127 height 15
click at [1057, 120] on span "Close" at bounding box center [1062, 107] width 44 height 44
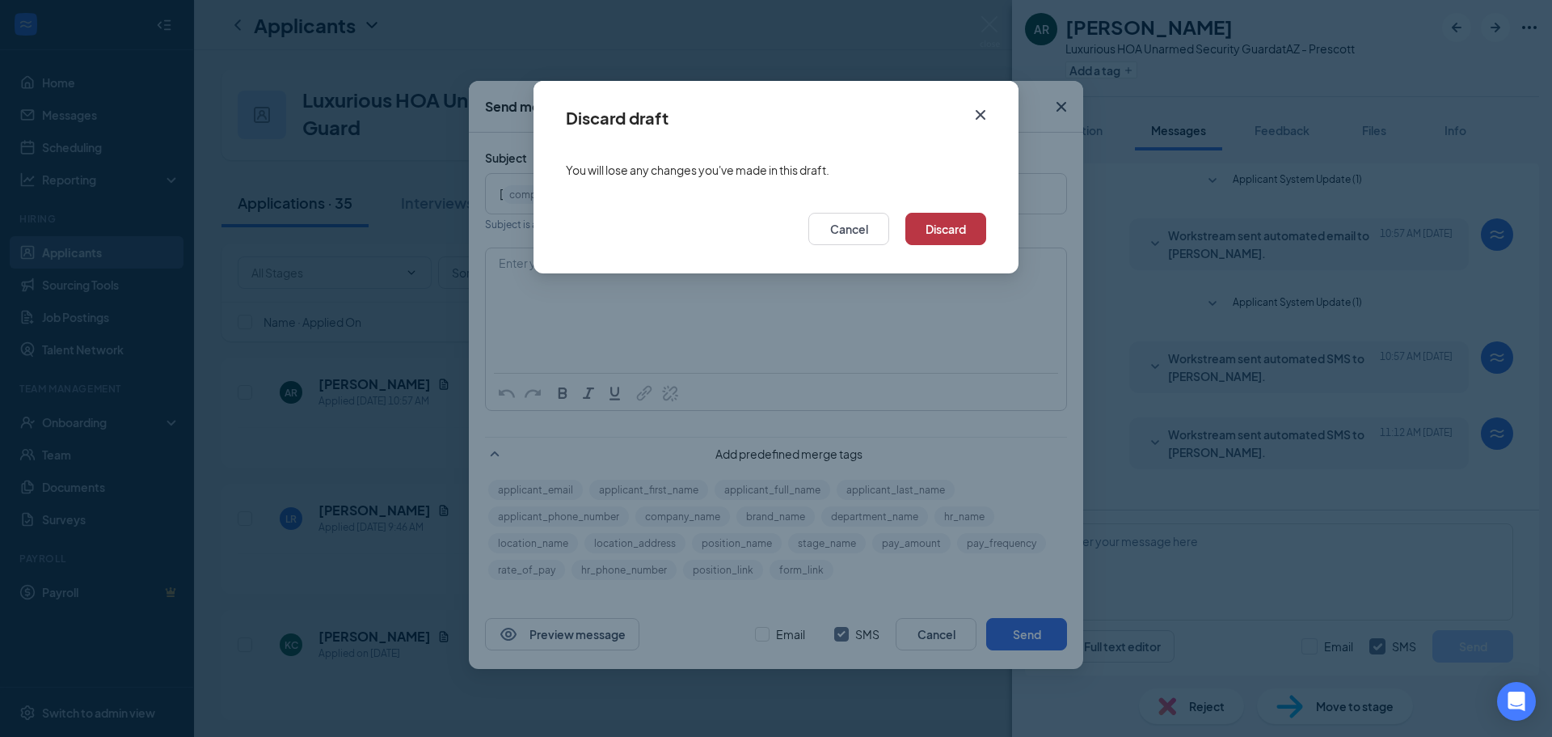
click at [966, 239] on button "Discard" at bounding box center [945, 229] width 81 height 32
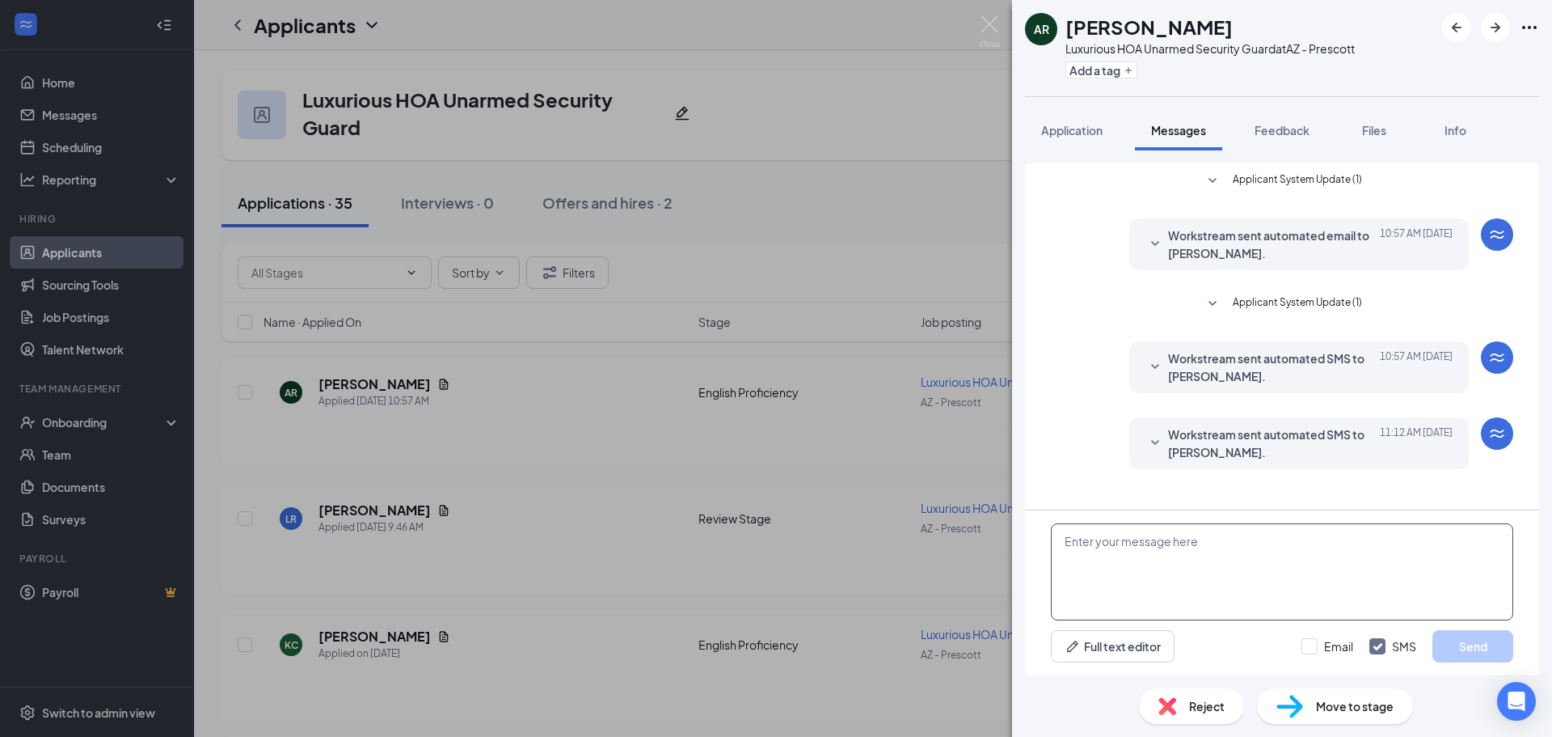
click at [1171, 565] on textarea at bounding box center [1282, 571] width 462 height 97
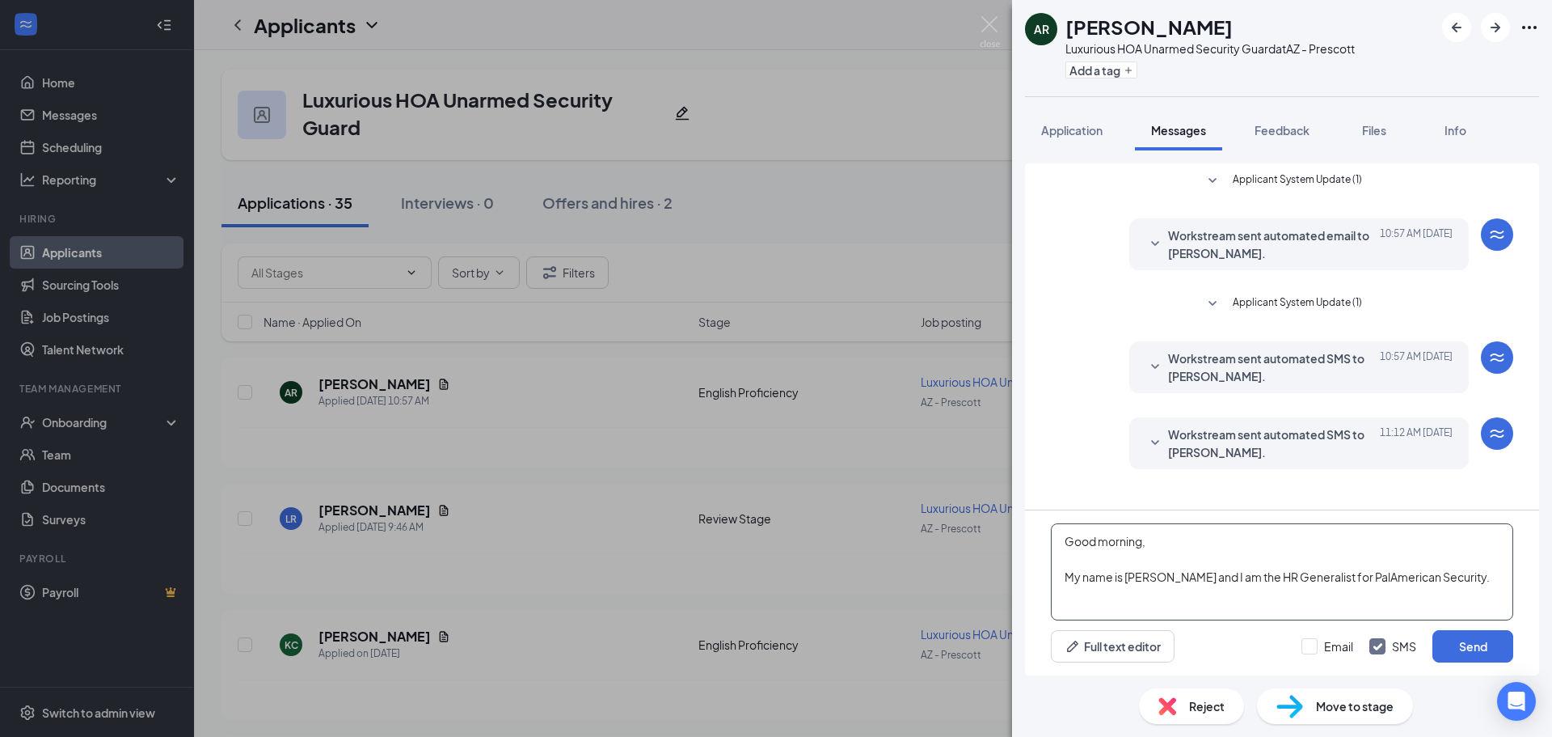
click at [1336, 574] on textarea "Good morning, My name is Stephanie and I am the HR Generalist for PalAmerican S…" at bounding box center [1282, 571] width 462 height 97
click at [1386, 589] on textarea "Good morning, My name is Stephanie and I am the HR Generalist for this position…" at bounding box center [1282, 571] width 462 height 97
click at [1361, 608] on textarea "Good morning, My name is Stephanie and I am the HR Generalist for this position…" at bounding box center [1282, 571] width 462 height 97
click at [1441, 593] on textarea "Good morning, My name is Stephanie and I am the HR Generalist for this position…" at bounding box center [1282, 571] width 462 height 97
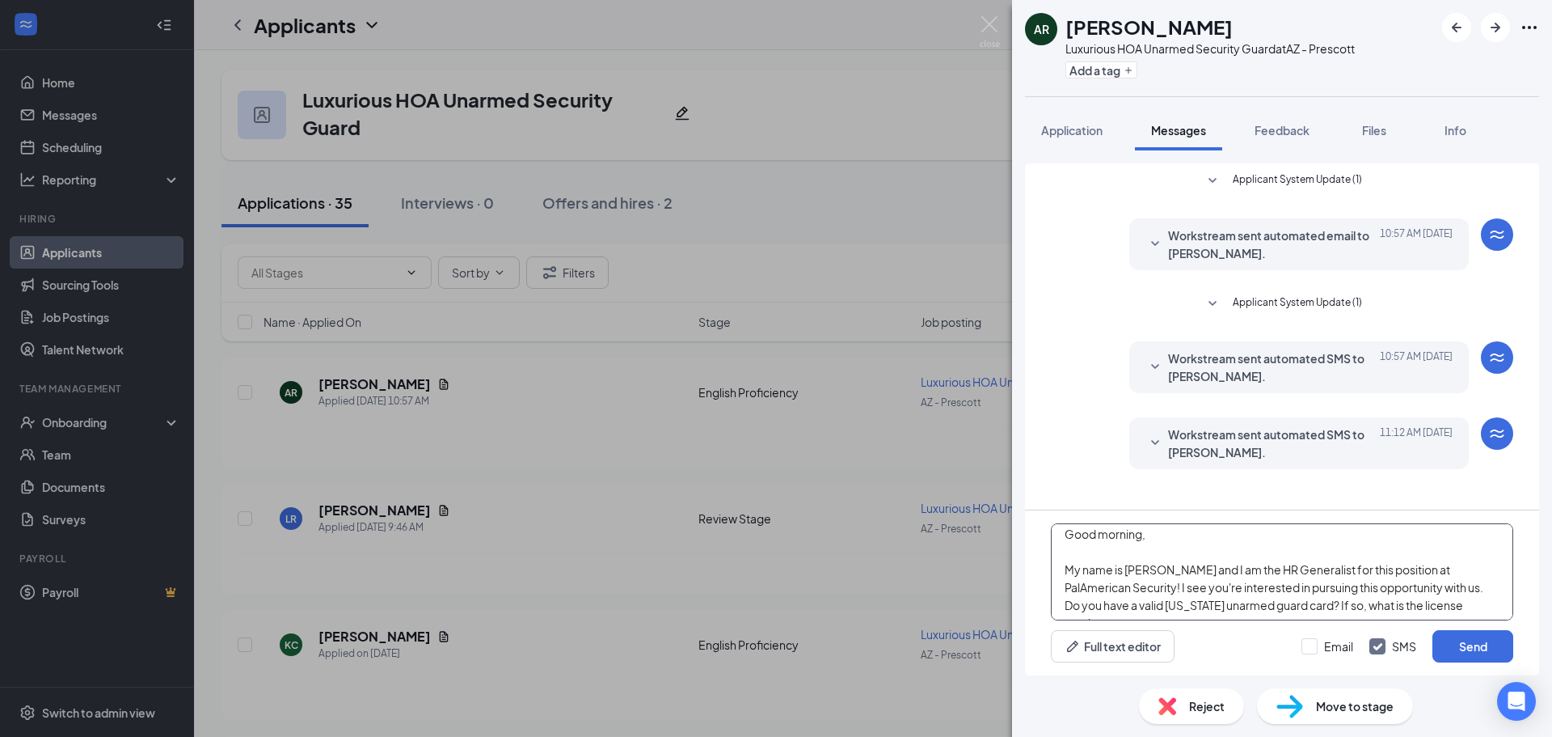
scroll to position [10, 0]
click at [1420, 584] on textarea "Good morning, My name is Stephanie and I am the HR Generalist for this position…" at bounding box center [1282, 571] width 462 height 97
click at [1363, 599] on textarea "Good morning, My name is Stephanie and I am the HR Generalist for this position…" at bounding box center [1282, 571] width 462 height 97
click at [1353, 593] on textarea "Good morning, My name is Stephanie and I am the HR Generalist for this position…" at bounding box center [1282, 571] width 462 height 97
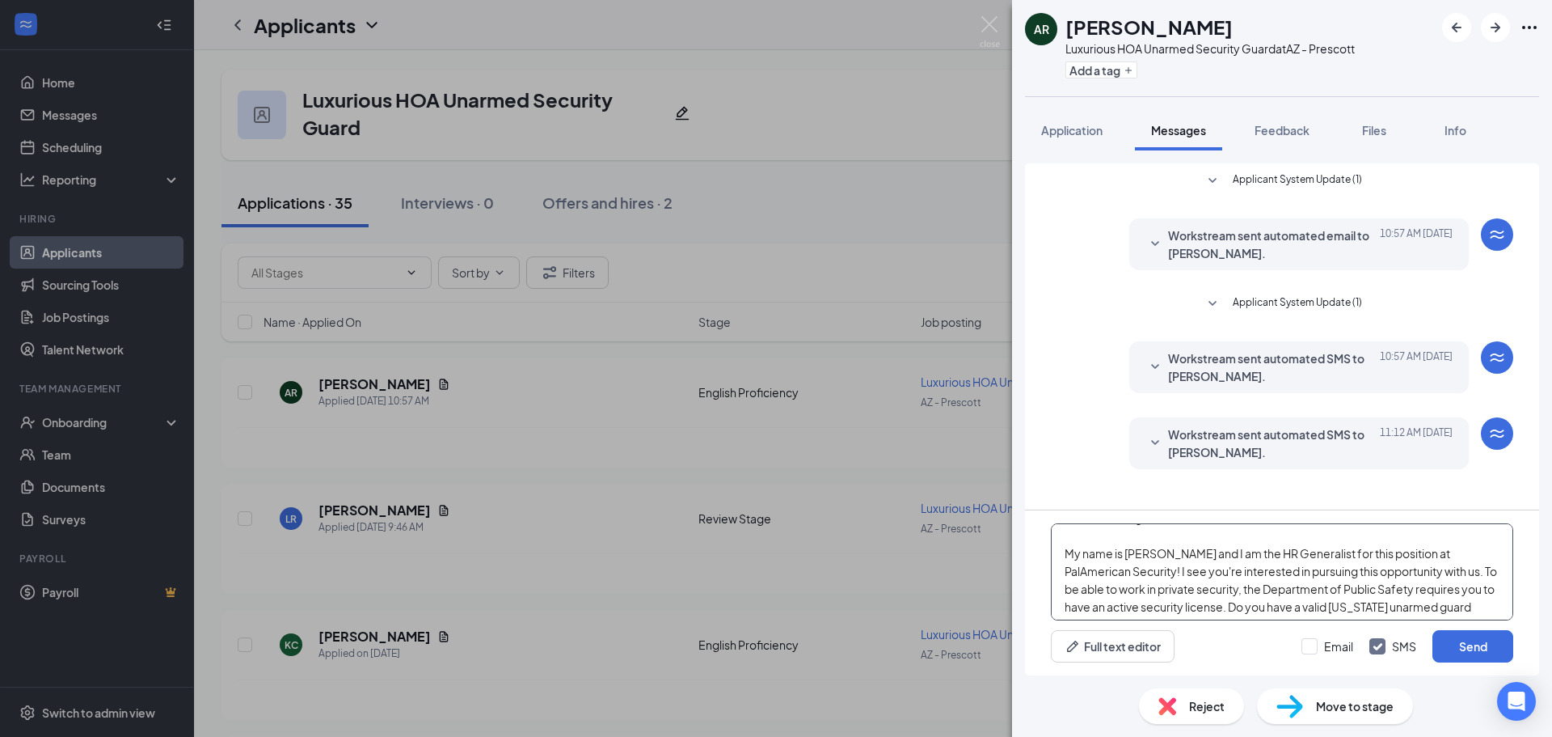
scroll to position [45, 0]
click at [1108, 568] on textarea "Good morning, My name is Stephanie and I am the HR Generalist for this position…" at bounding box center [1282, 571] width 462 height 97
click at [1222, 571] on textarea "Good morning, My name is Stephanie and I am the HR Generalist for this position…" at bounding box center [1282, 571] width 462 height 97
click at [1273, 568] on textarea "Good morning, My name is Stephanie and I am the HR Generalist for this position…" at bounding box center [1282, 571] width 462 height 97
click at [1311, 586] on textarea "Good morning, My name is Stephanie and I am the HR Generalist for this position…" at bounding box center [1282, 571] width 462 height 97
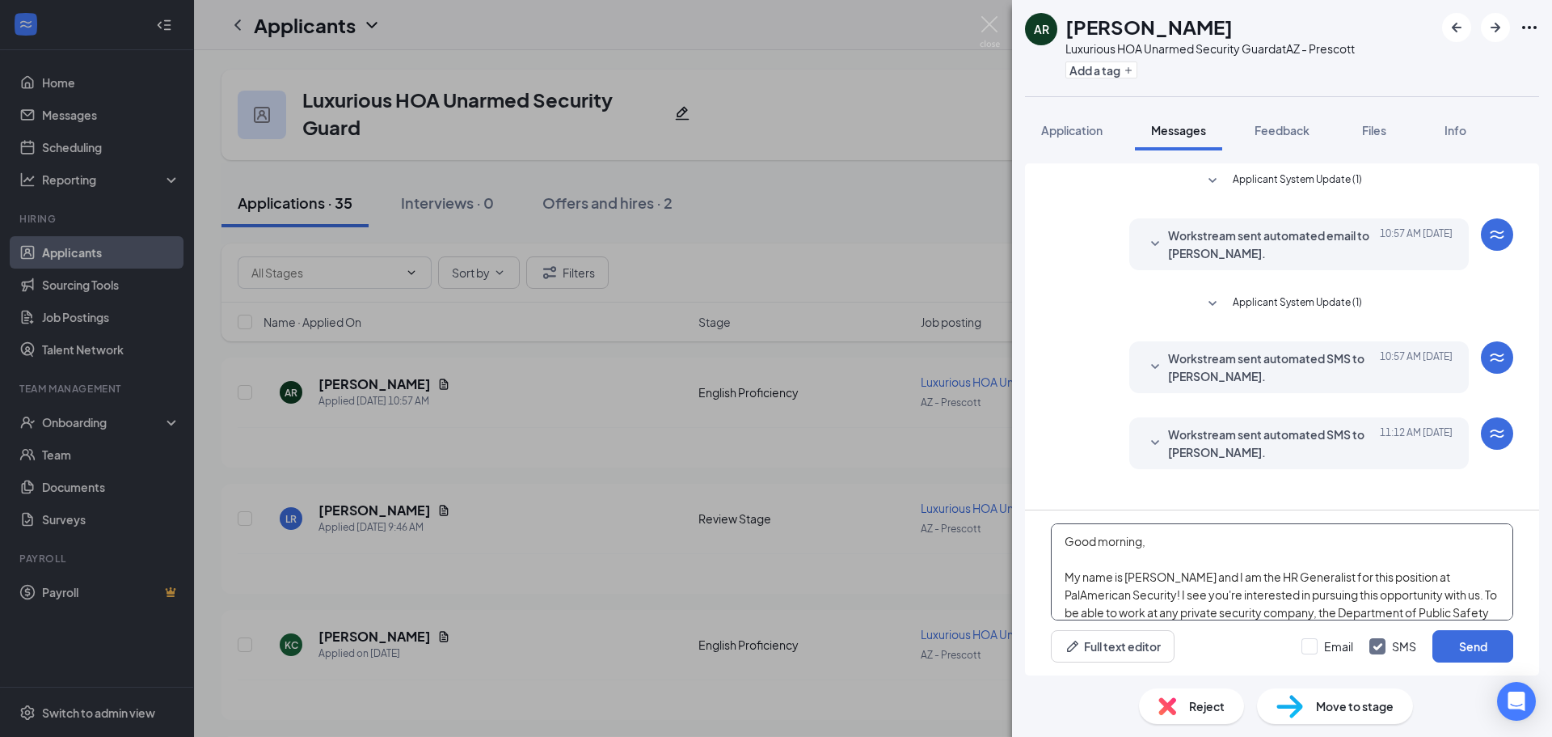
scroll to position [81, 0]
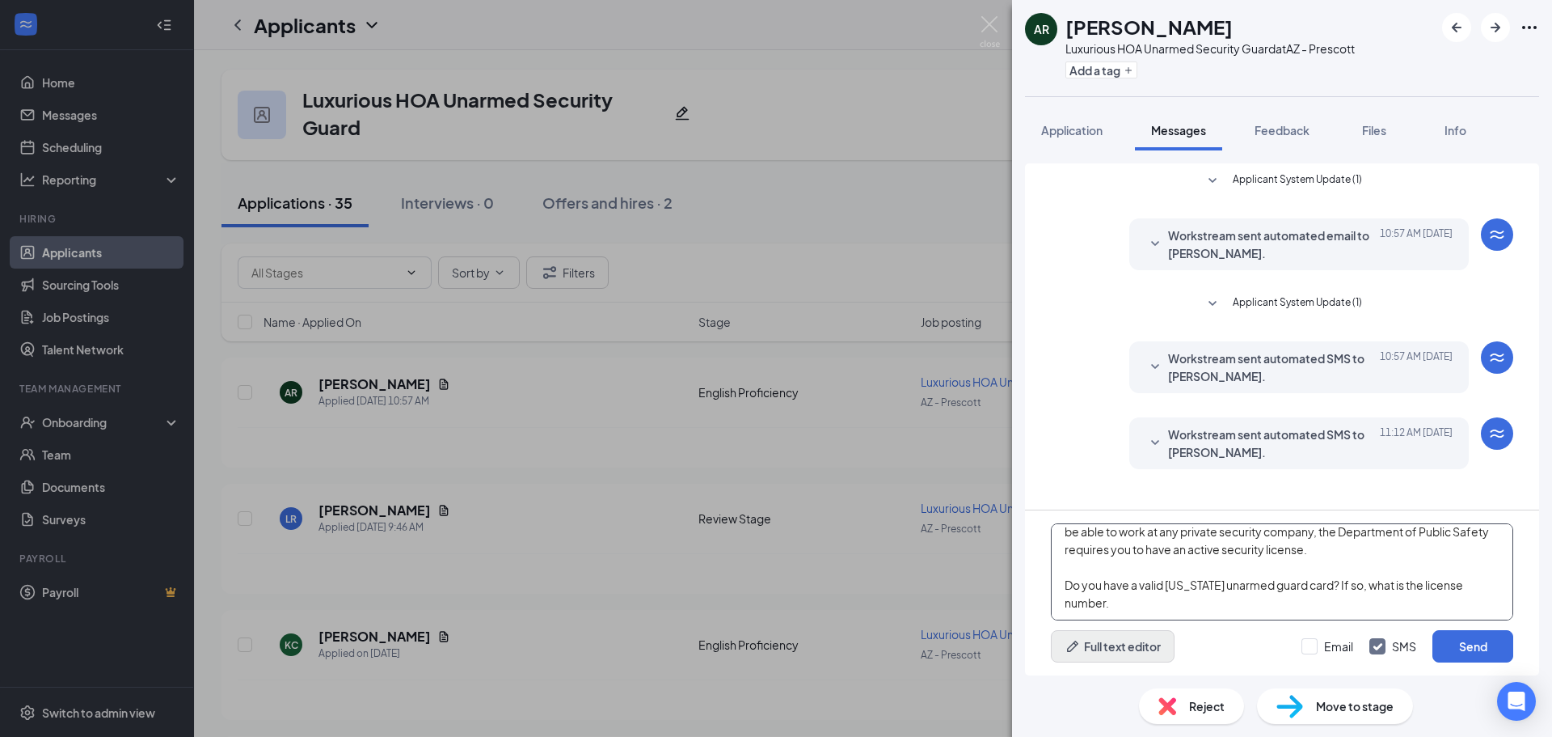
type textarea "Good morning, My name is Stephanie and I am the HR Generalist for this position…"
click at [1154, 632] on button "Full text editor" at bounding box center [1113, 646] width 124 height 32
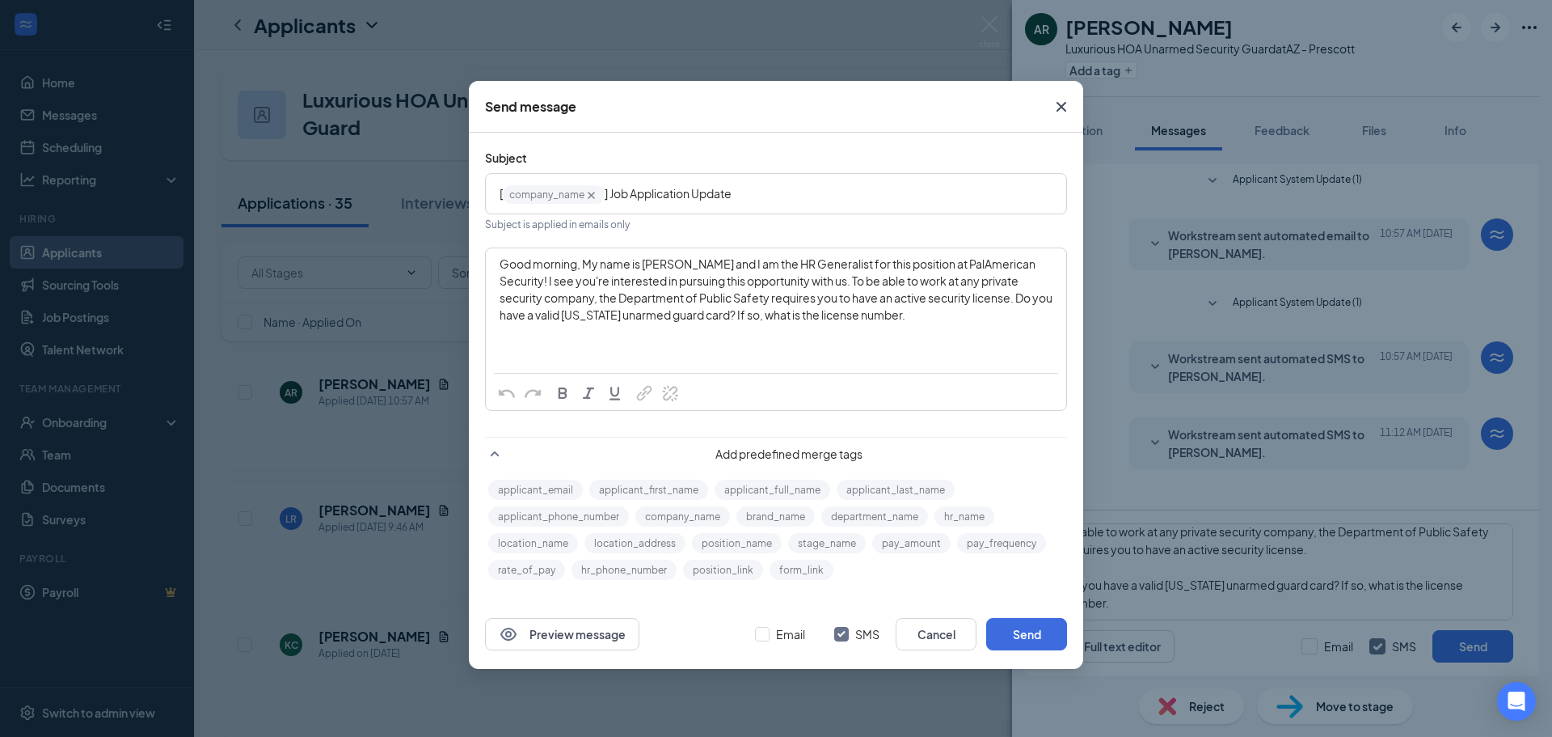
click at [502, 263] on span "Good morning, My name is Stephanie and I am the HR Generalist for this position…" at bounding box center [777, 288] width 555 height 65
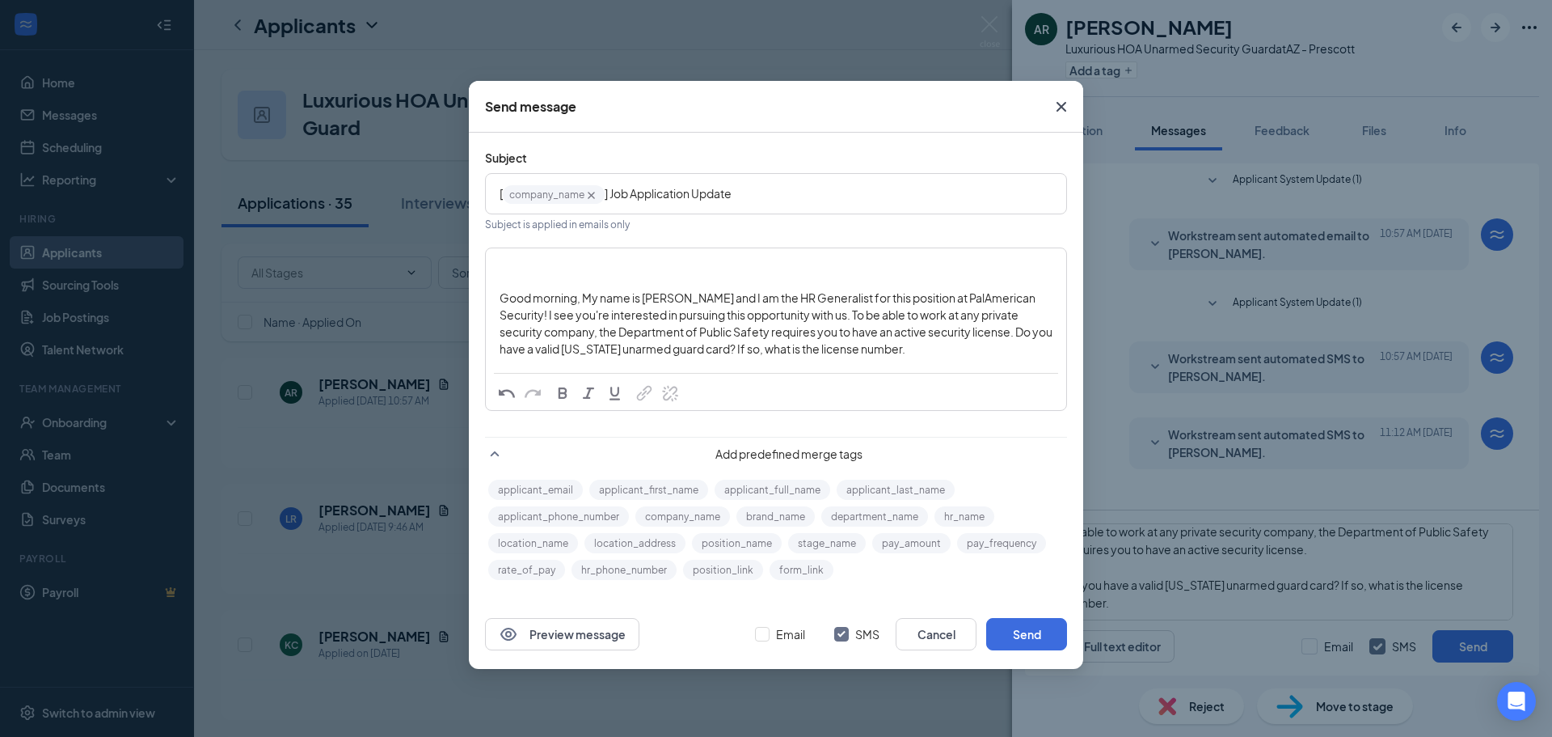
click at [543, 268] on div "Enter your message" at bounding box center [776, 263] width 553 height 17
click at [758, 538] on button "position_name" at bounding box center [737, 543] width 90 height 20
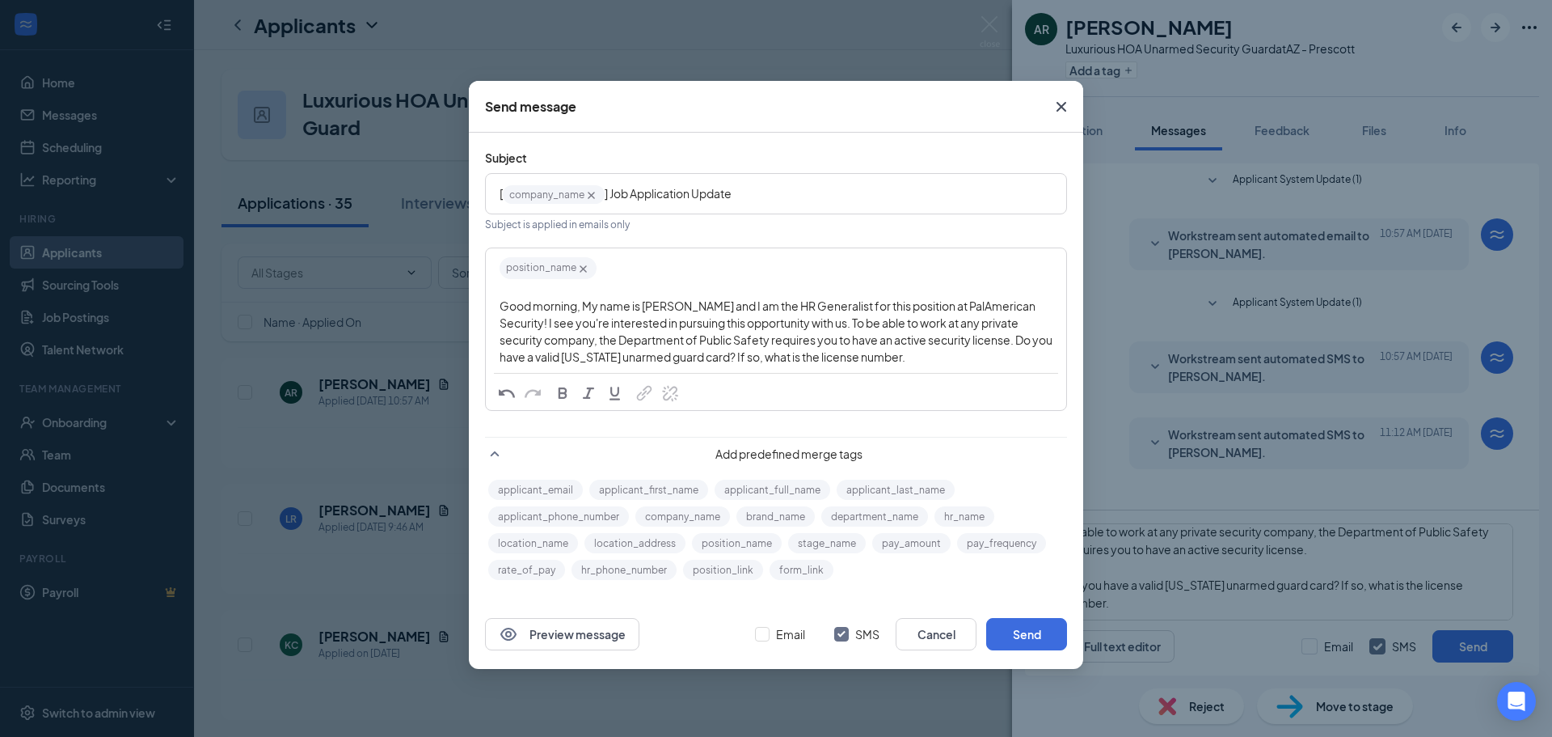
click at [661, 286] on div "Enter your message" at bounding box center [776, 289] width 553 height 17
click at [661, 272] on div "position_name‌‌‌‌ {{position_name}}" at bounding box center [776, 267] width 553 height 24
click at [665, 287] on div "Enter your message" at bounding box center [776, 289] width 553 height 17
click at [586, 268] on icon "Cross" at bounding box center [583, 269] width 14 height 14
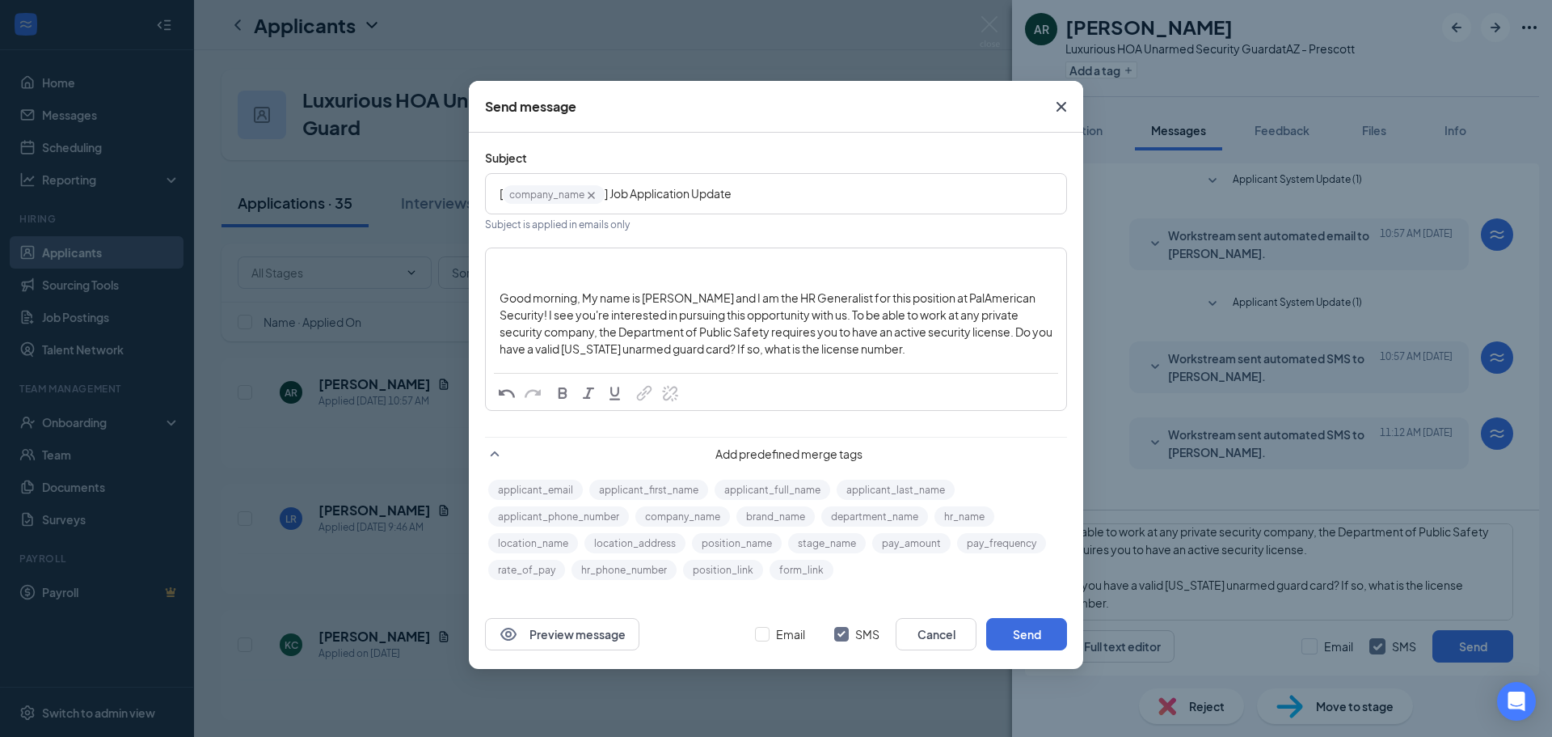
click at [501, 295] on span "Good morning, My name is Stephanie and I am the HR Generalist for this position…" at bounding box center [777, 322] width 555 height 65
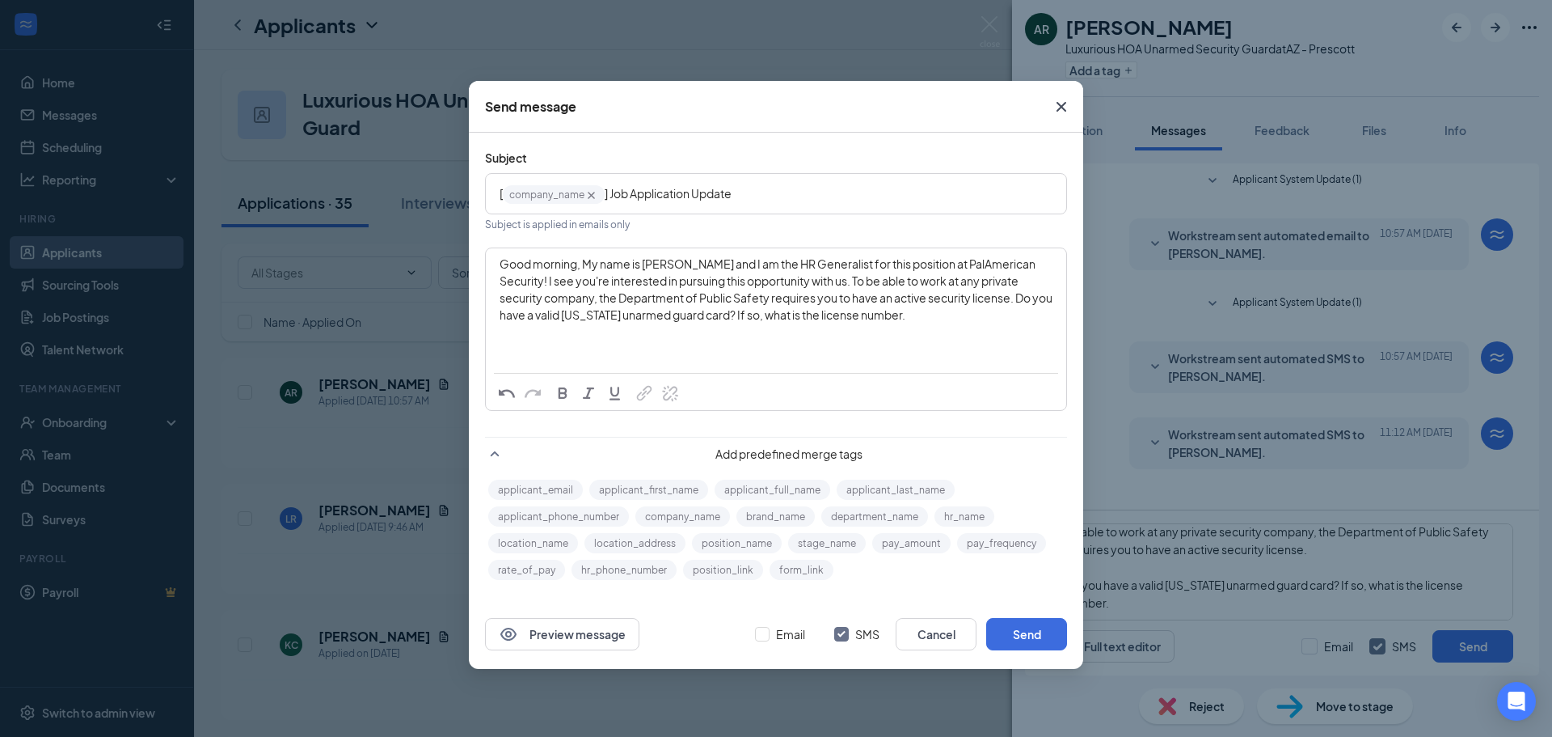
click at [583, 265] on span "Good morning, My name is Stephanie and I am the HR Generalist for this position…" at bounding box center [777, 288] width 555 height 65
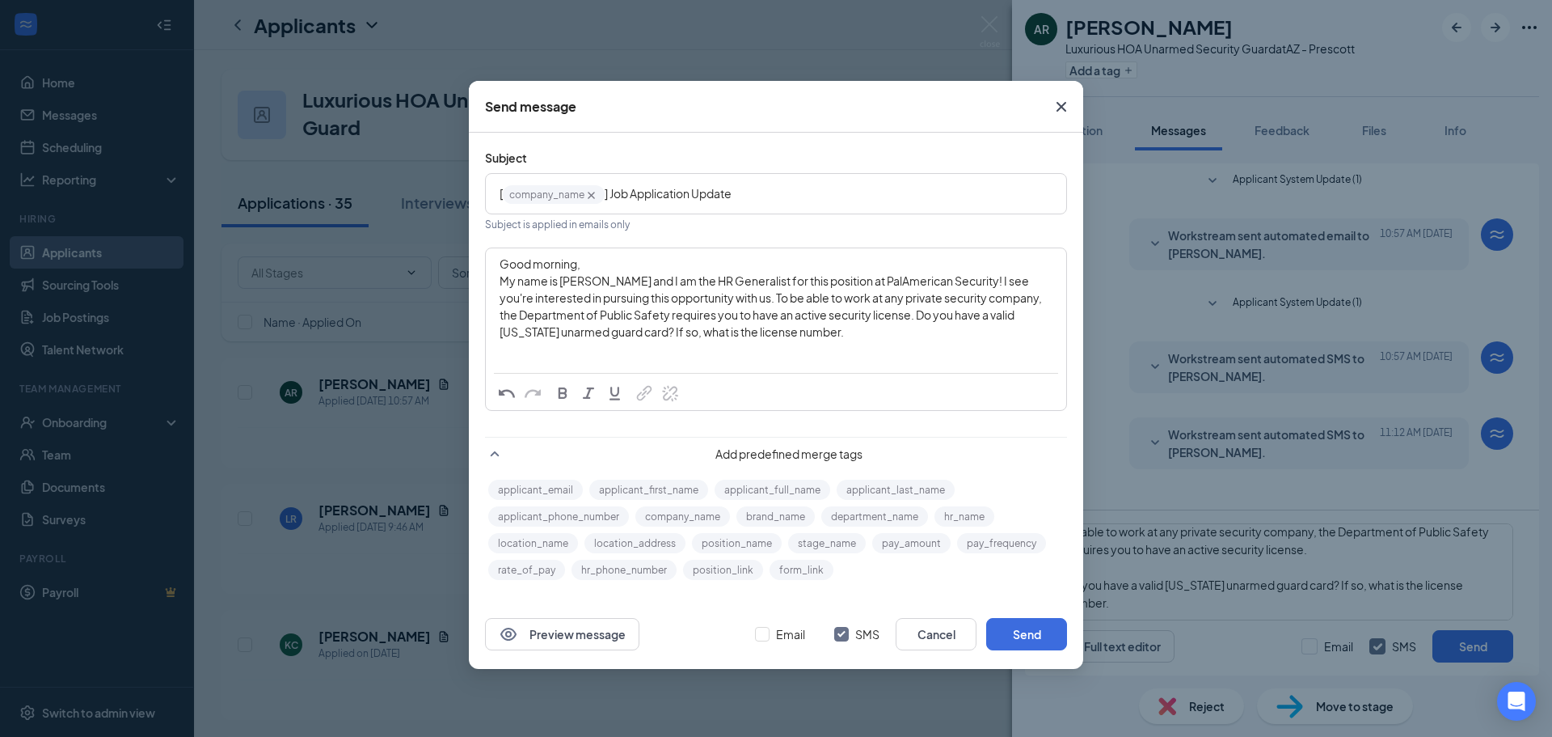
click at [760, 104] on div "Send message" at bounding box center [776, 107] width 614 height 52
click at [595, 196] on icon "Cross" at bounding box center [592, 195] width 14 height 14
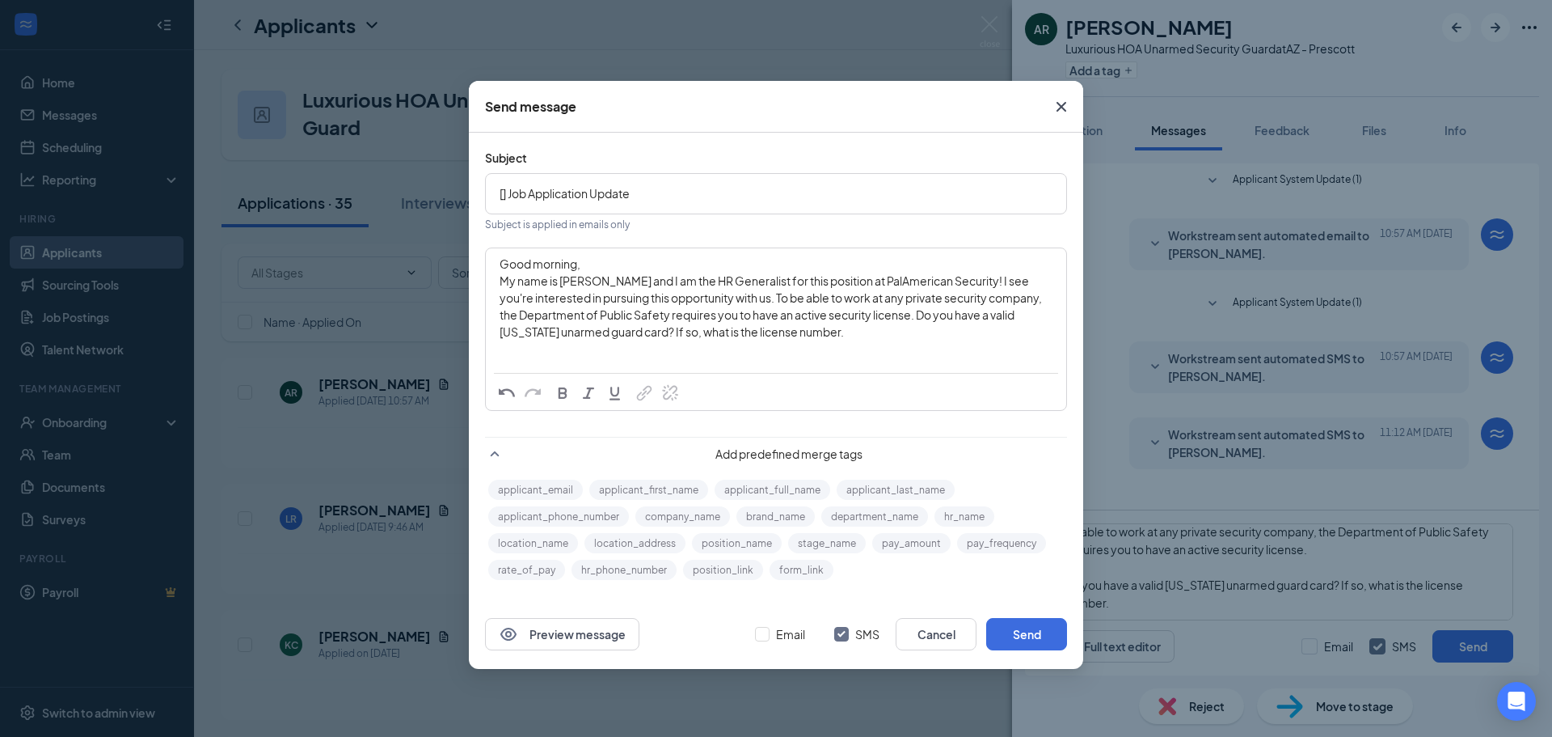
drag, startPoint x: 741, startPoint y: 546, endPoint x: 500, endPoint y: 193, distance: 427.0
click at [500, 193] on form "Subject [] Job Application Update Subject is applied in emails only Good mornin…" at bounding box center [776, 366] width 582 height 434
click at [500, 193] on span "[] Job Application Update" at bounding box center [565, 193] width 130 height 15
click at [502, 192] on span "[] Job Application Update" at bounding box center [565, 193] width 130 height 15
click at [504, 192] on span "[] Job Application Update" at bounding box center [565, 193] width 130 height 15
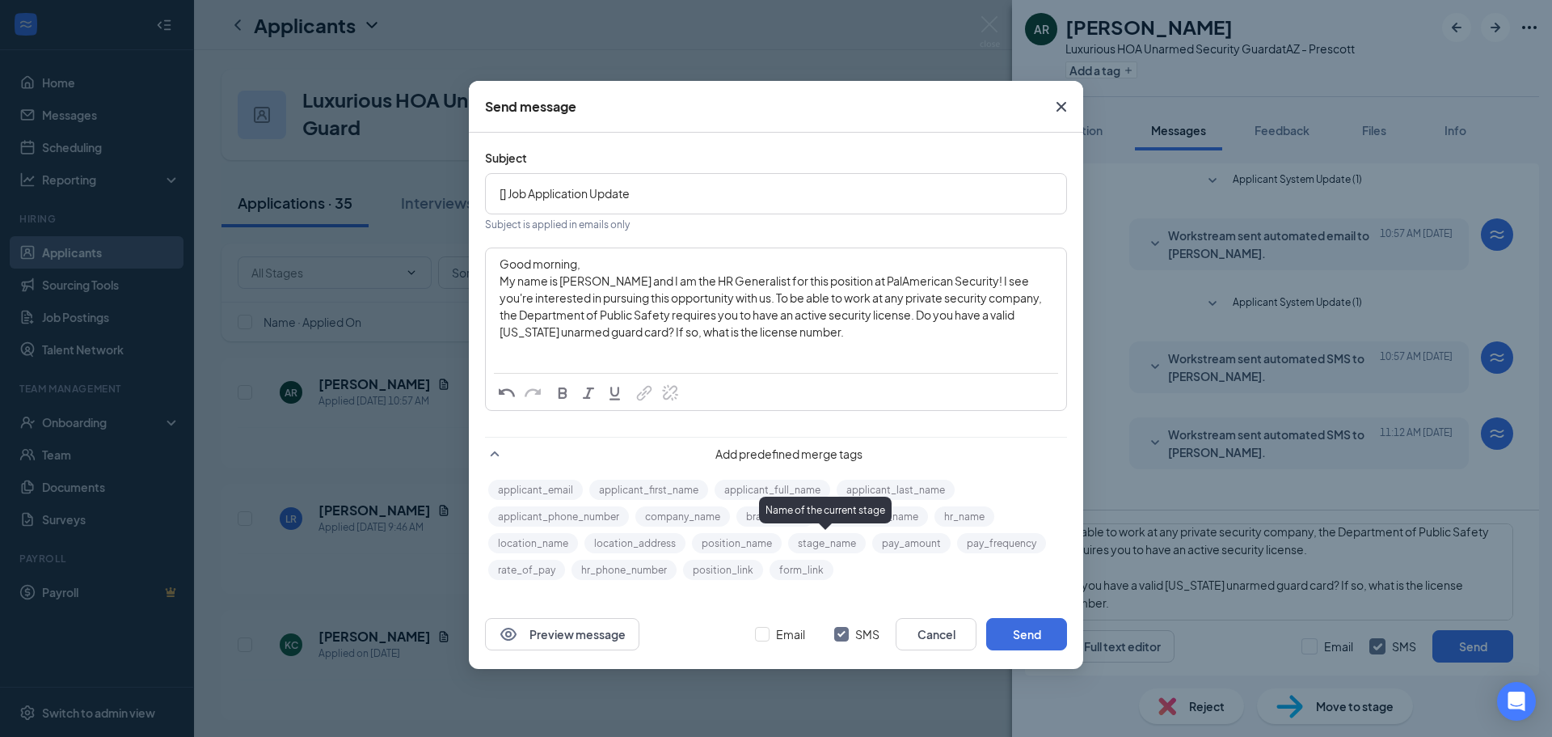
click at [737, 547] on button "position_name" at bounding box center [737, 543] width 90 height 20
click at [752, 203] on div "[ position_name‌‌‌‌ {{position_name}} ] Job Application Update" at bounding box center [776, 193] width 553 height 25
click at [808, 331] on div "My name is Stephanie and I am the HR Generalist for this position at PalAmerica…" at bounding box center [776, 306] width 553 height 68
click at [897, 311] on span "My name is Stephanie and I am the HR Generalist for this position at PalAmerica…" at bounding box center [772, 305] width 544 height 65
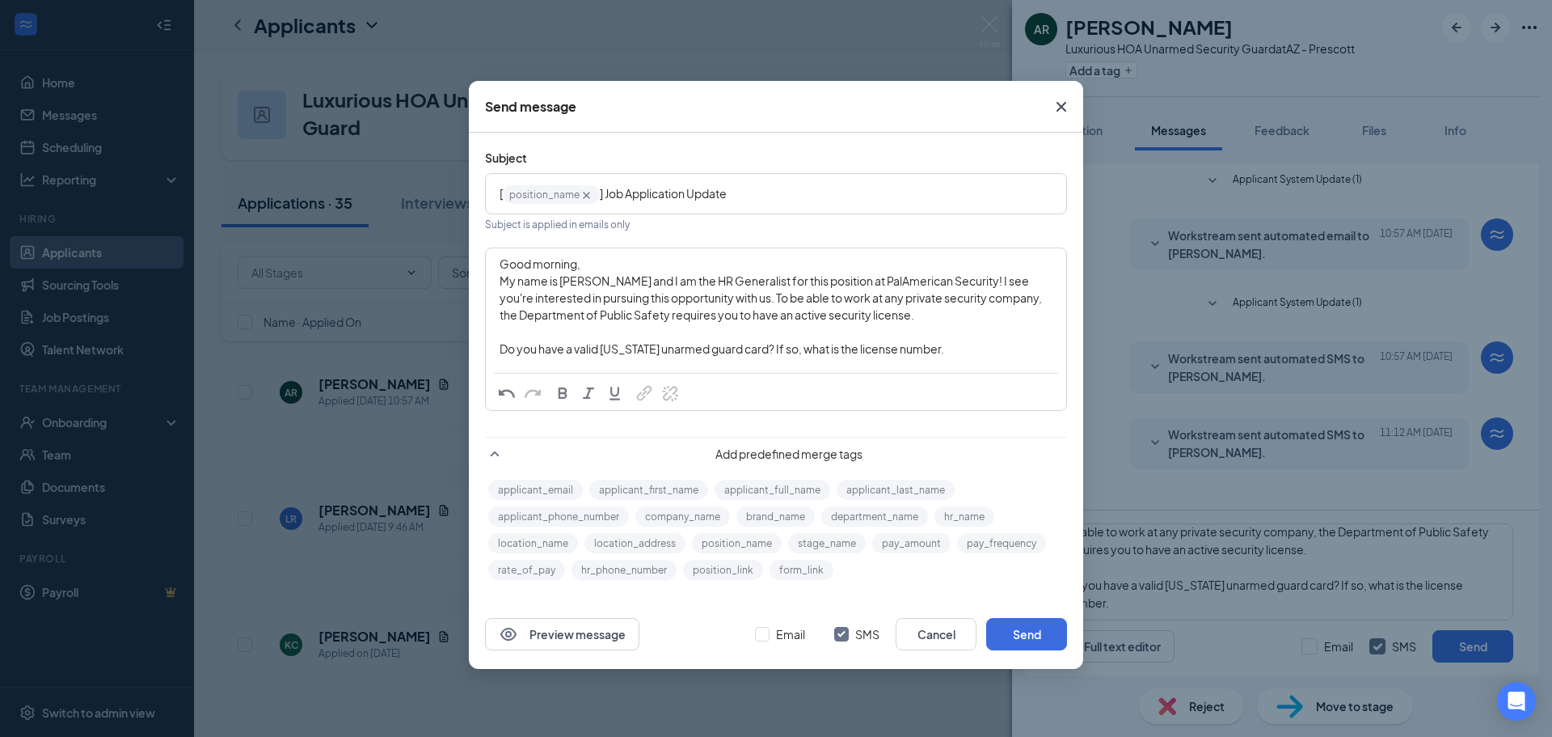
click at [587, 269] on div "Good morning," at bounding box center [776, 263] width 553 height 17
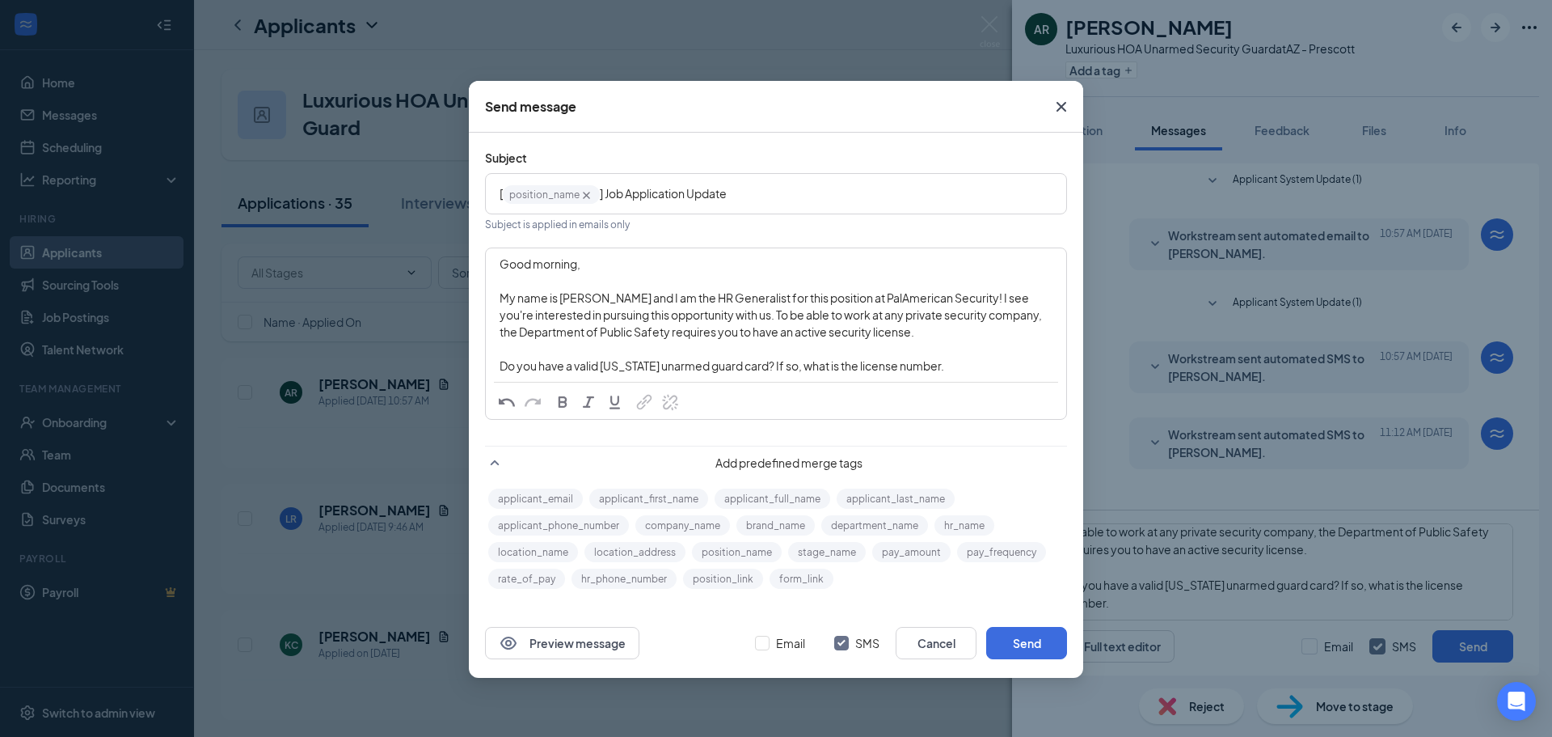
click at [939, 366] on div "Do you have a valid [US_STATE] unarmed guard card? If so, what is the license n…" at bounding box center [776, 365] width 553 height 17
click at [956, 361] on div "Do you have a valid [US_STATE] unarmed guard card? If so, what is the license n…" at bounding box center [776, 365] width 553 height 17
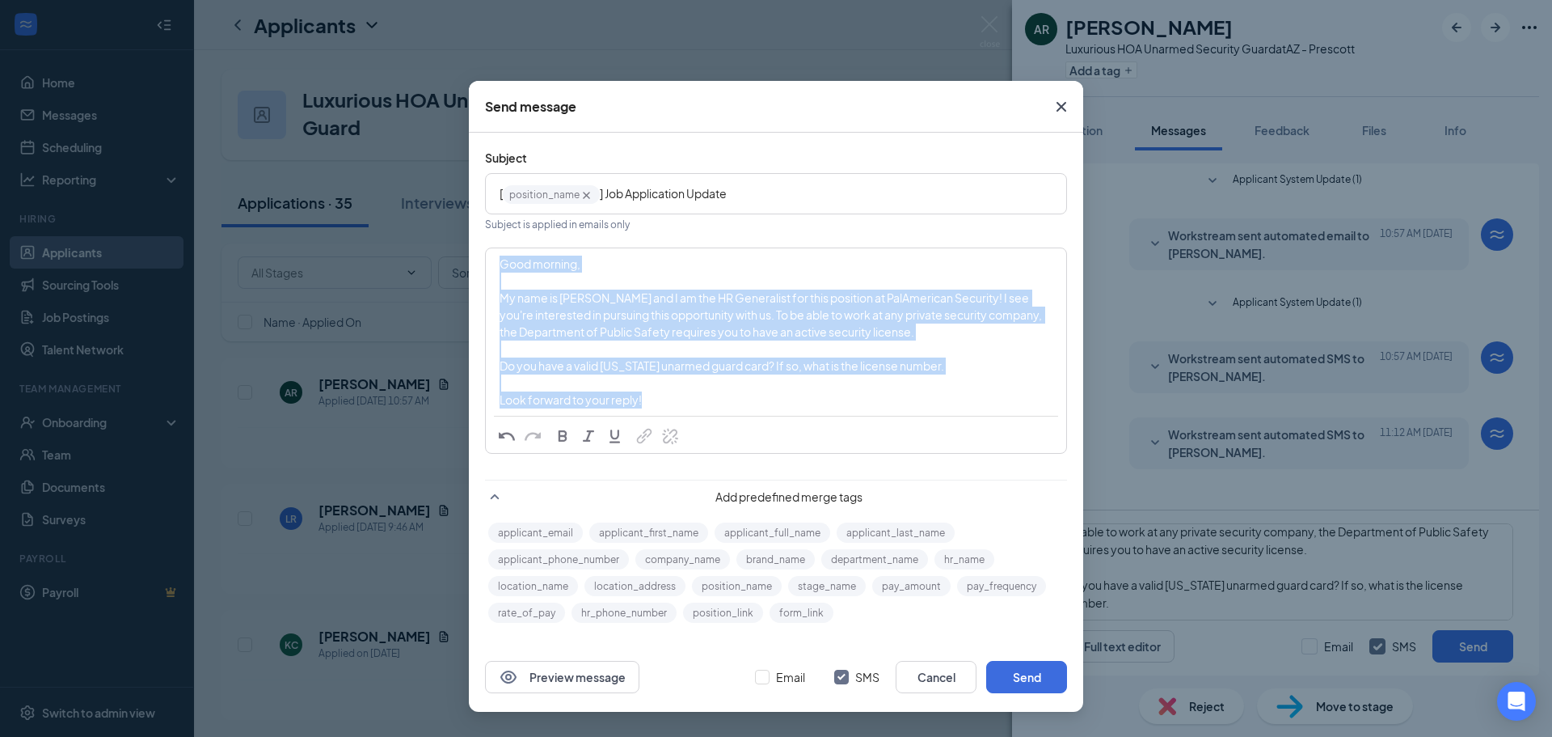
drag, startPoint x: 667, startPoint y: 396, endPoint x: 467, endPoint y: 237, distance: 255.4
click at [467, 237] on div "Send message Subject [ position_name‌‌‌‌ {{position_name}} ] Job Application Up…" at bounding box center [776, 368] width 1552 height 737
copy div "Good morning, My name is Stephanie and I am the HR Generalist for this position…"
click at [735, 373] on span "Do you have a valid [US_STATE] unarmed guard card? If so, what is the license n…" at bounding box center [722, 365] width 445 height 15
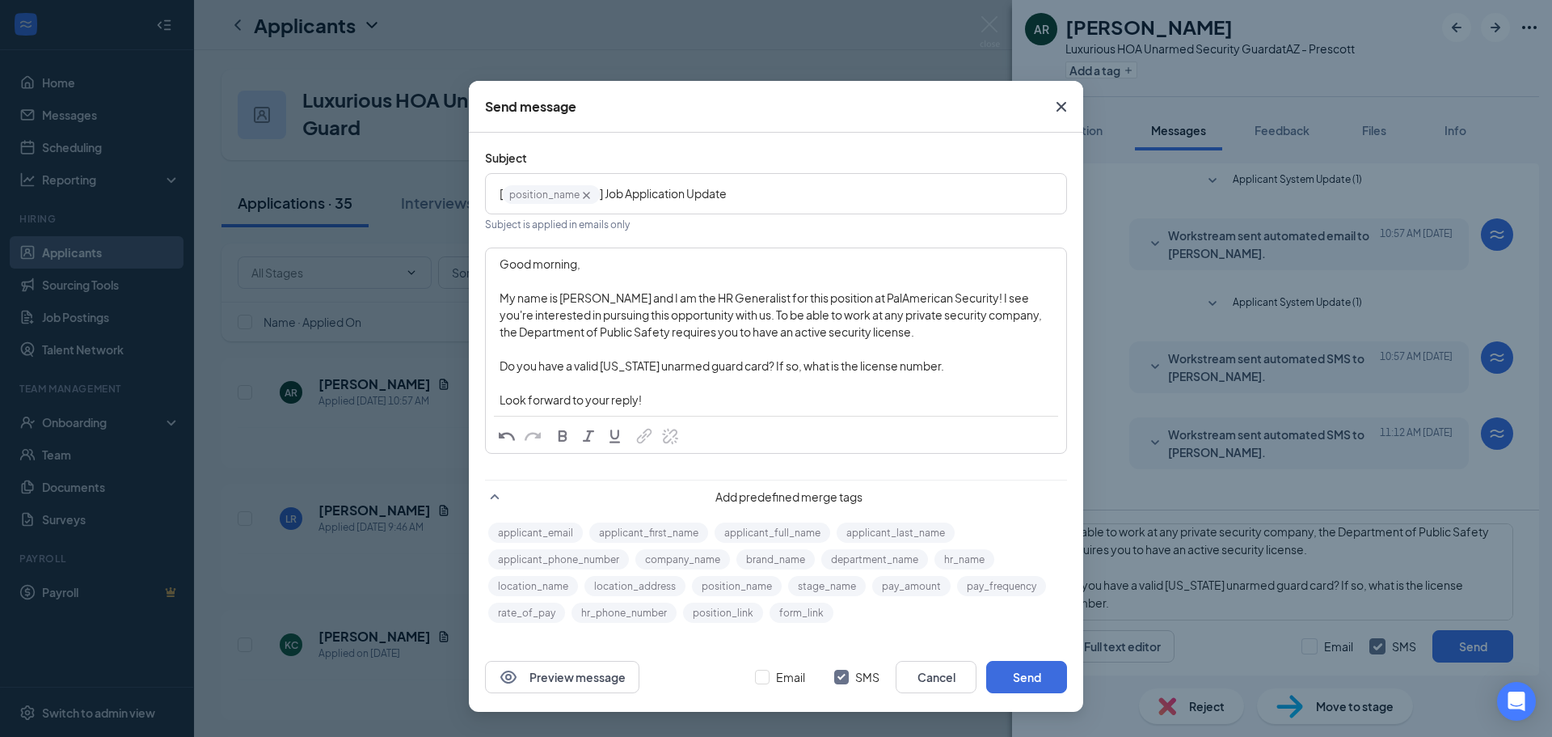
click at [748, 672] on div "Preview message Email SMS Cancel Send" at bounding box center [776, 677] width 582 height 32
click at [756, 675] on input "Email" at bounding box center [762, 676] width 15 height 15
checkbox input "true"
click at [1019, 674] on button "Send" at bounding box center [1026, 677] width 81 height 32
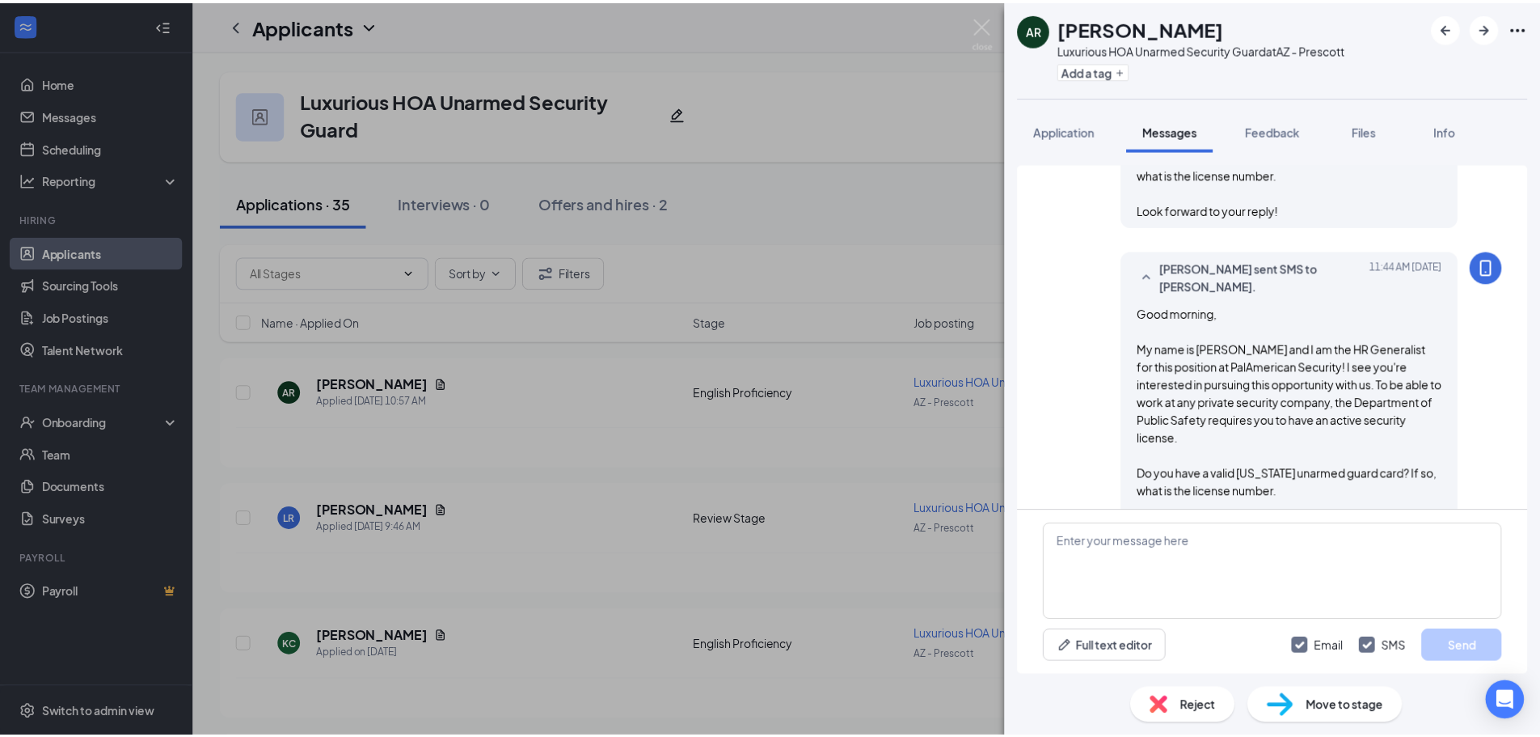
scroll to position [574, 0]
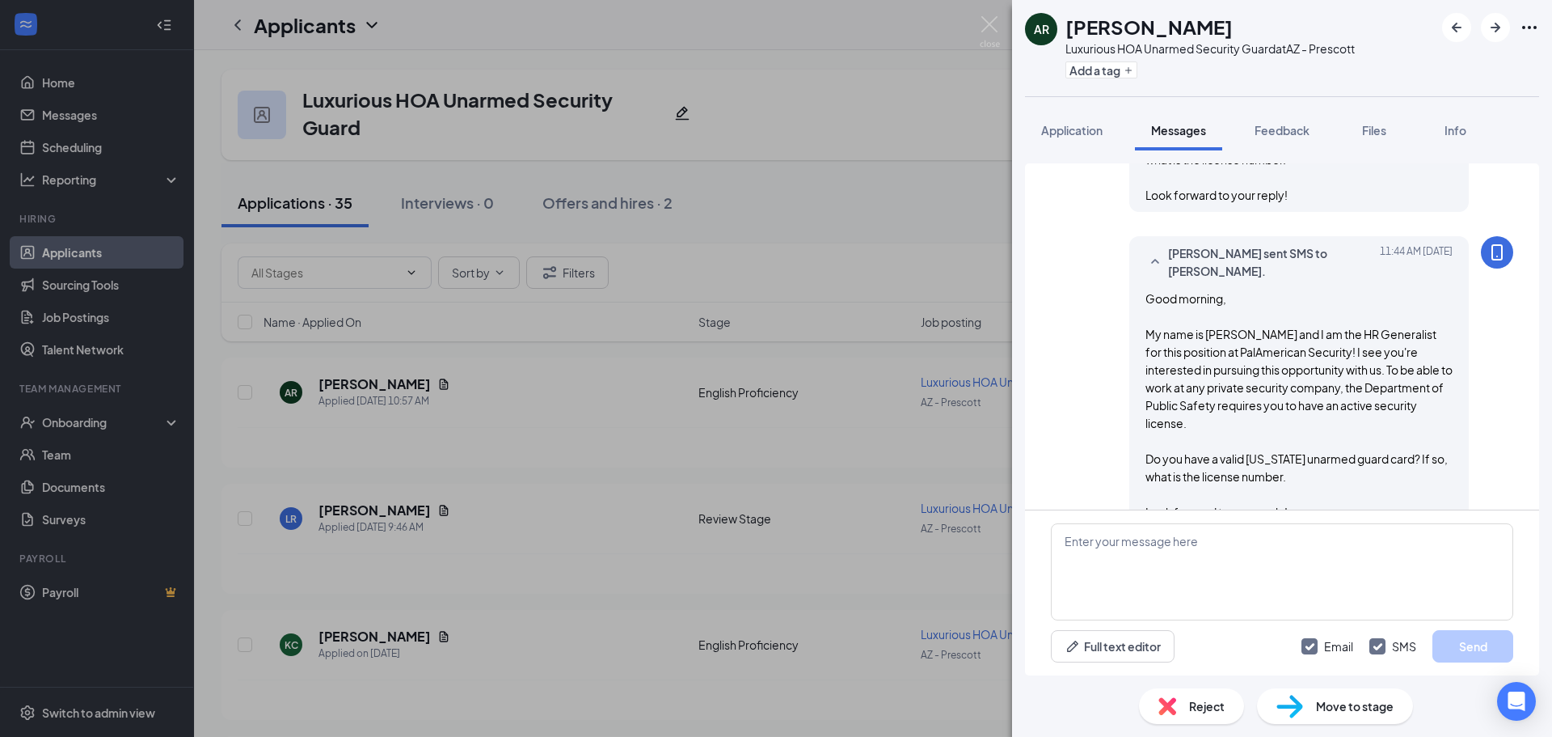
click at [897, 378] on div "AR Annmarie Rizza Luxurious HOA Unarmed Security Guard at AZ - Prescott Add a t…" at bounding box center [776, 368] width 1552 height 737
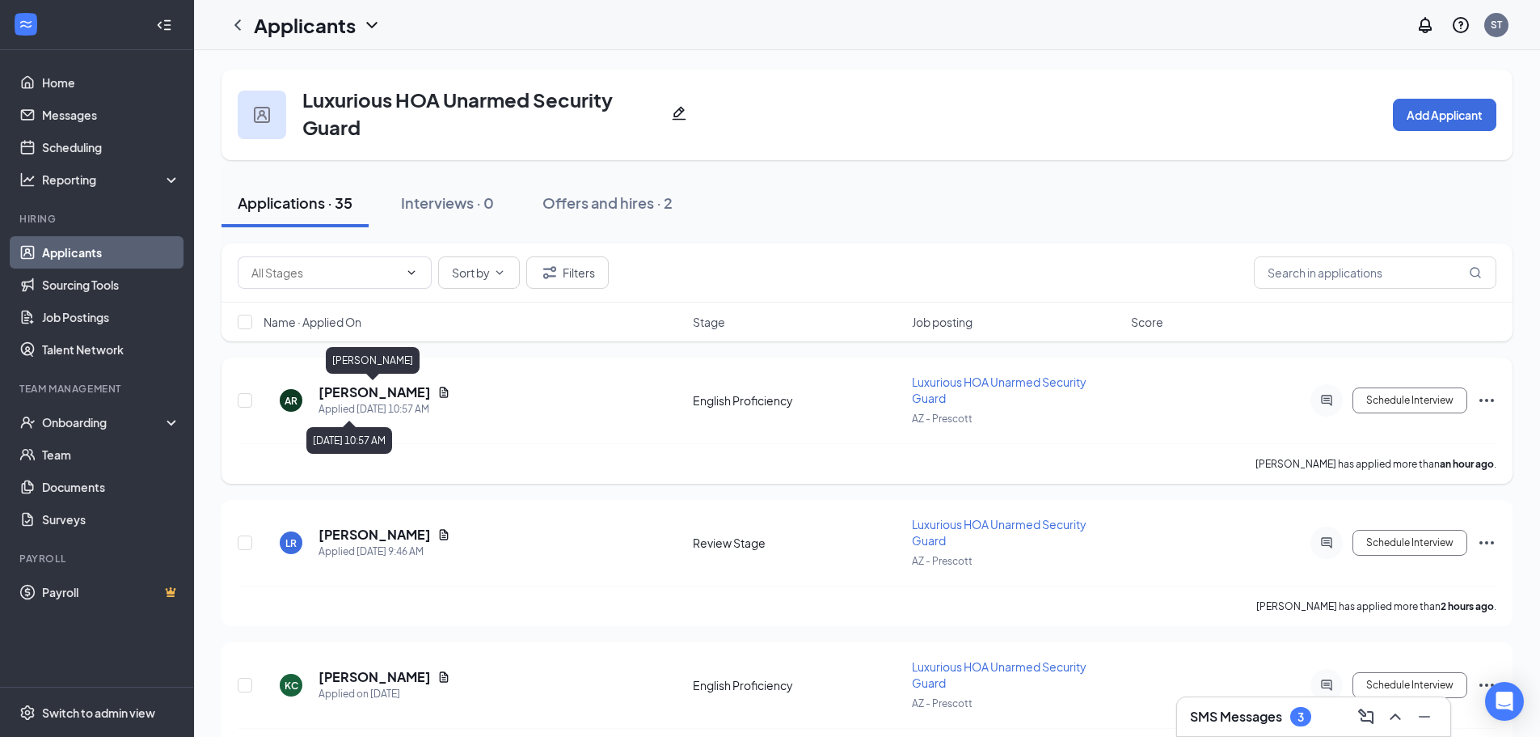
click at [373, 395] on h5 "[PERSON_NAME]" at bounding box center [375, 392] width 112 height 18
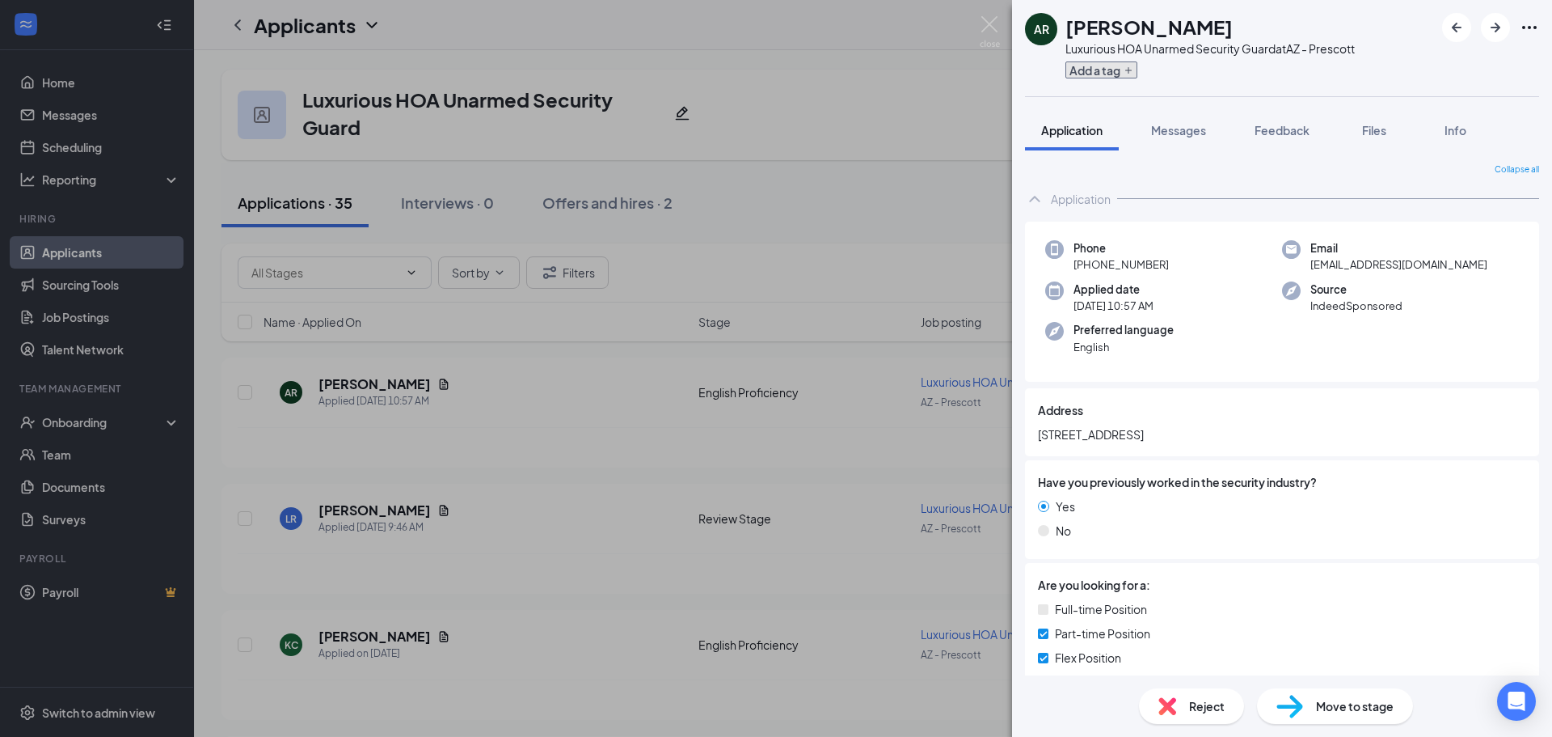
click at [1128, 72] on icon "Plus" at bounding box center [1129, 70] width 10 height 10
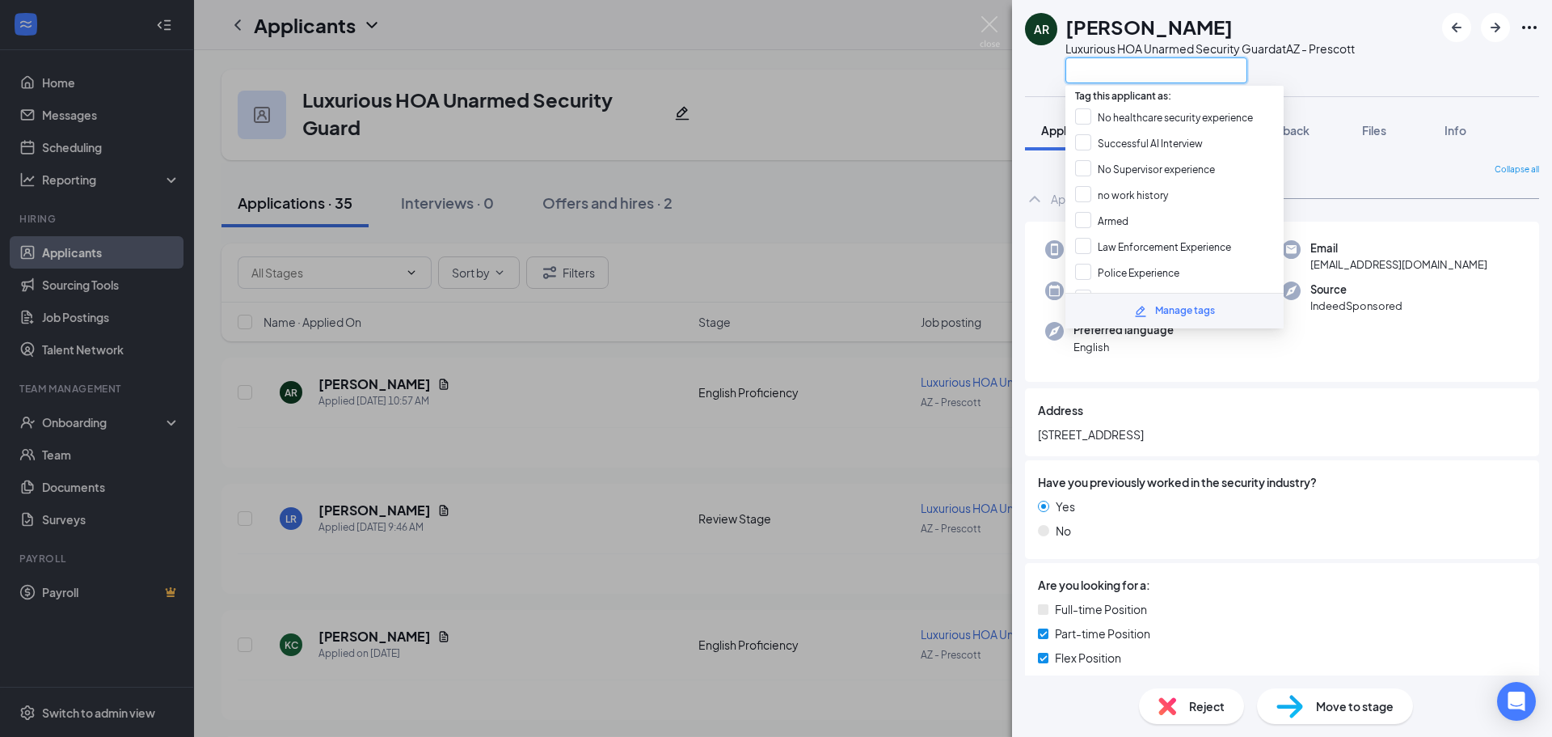
click at [1165, 74] on input "text" at bounding box center [1157, 70] width 182 height 26
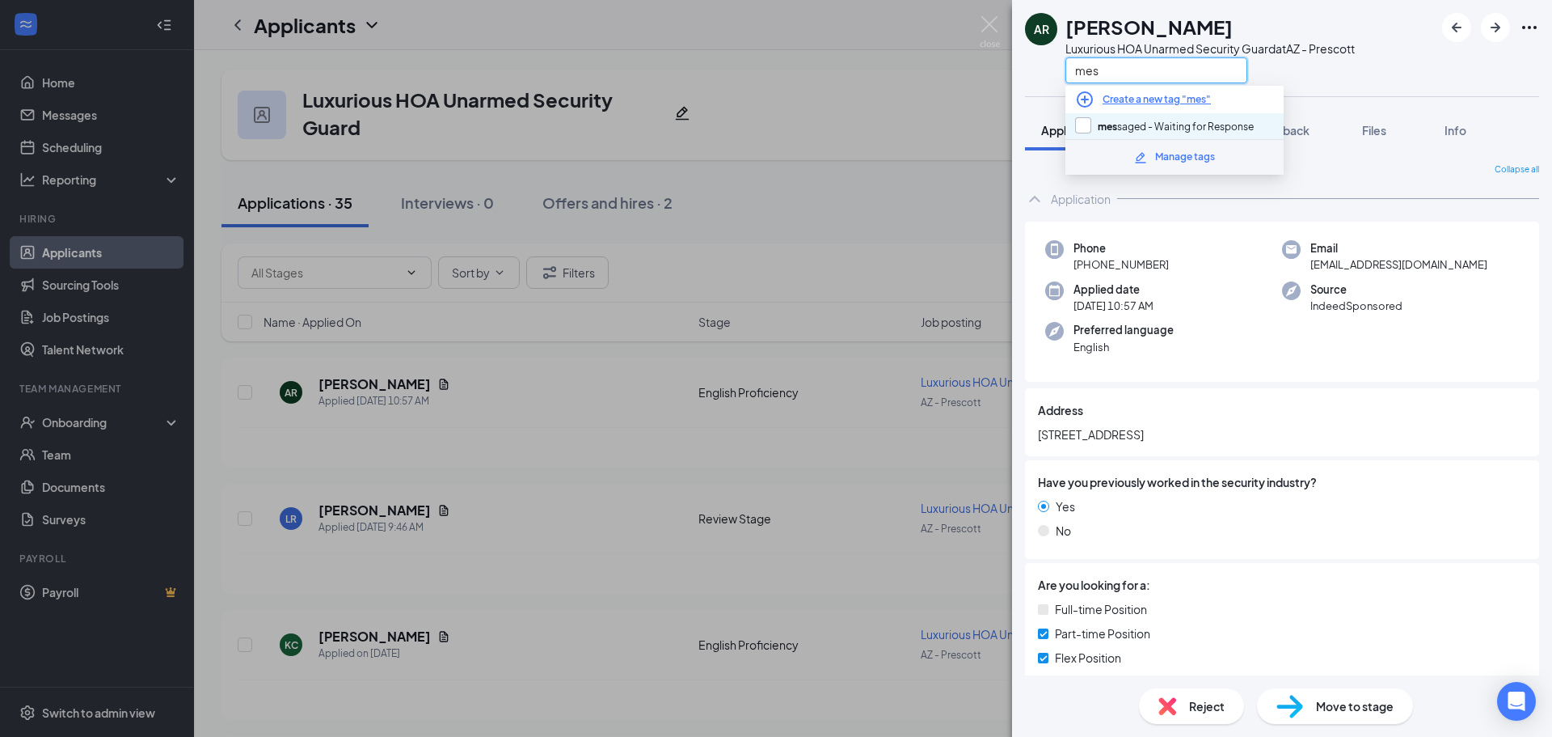
type input "mes"
click at [1079, 127] on input "mes saged - Waiting for Response" at bounding box center [1164, 126] width 179 height 18
checkbox input "true"
click at [1053, 186] on div "Application" at bounding box center [1282, 199] width 514 height 32
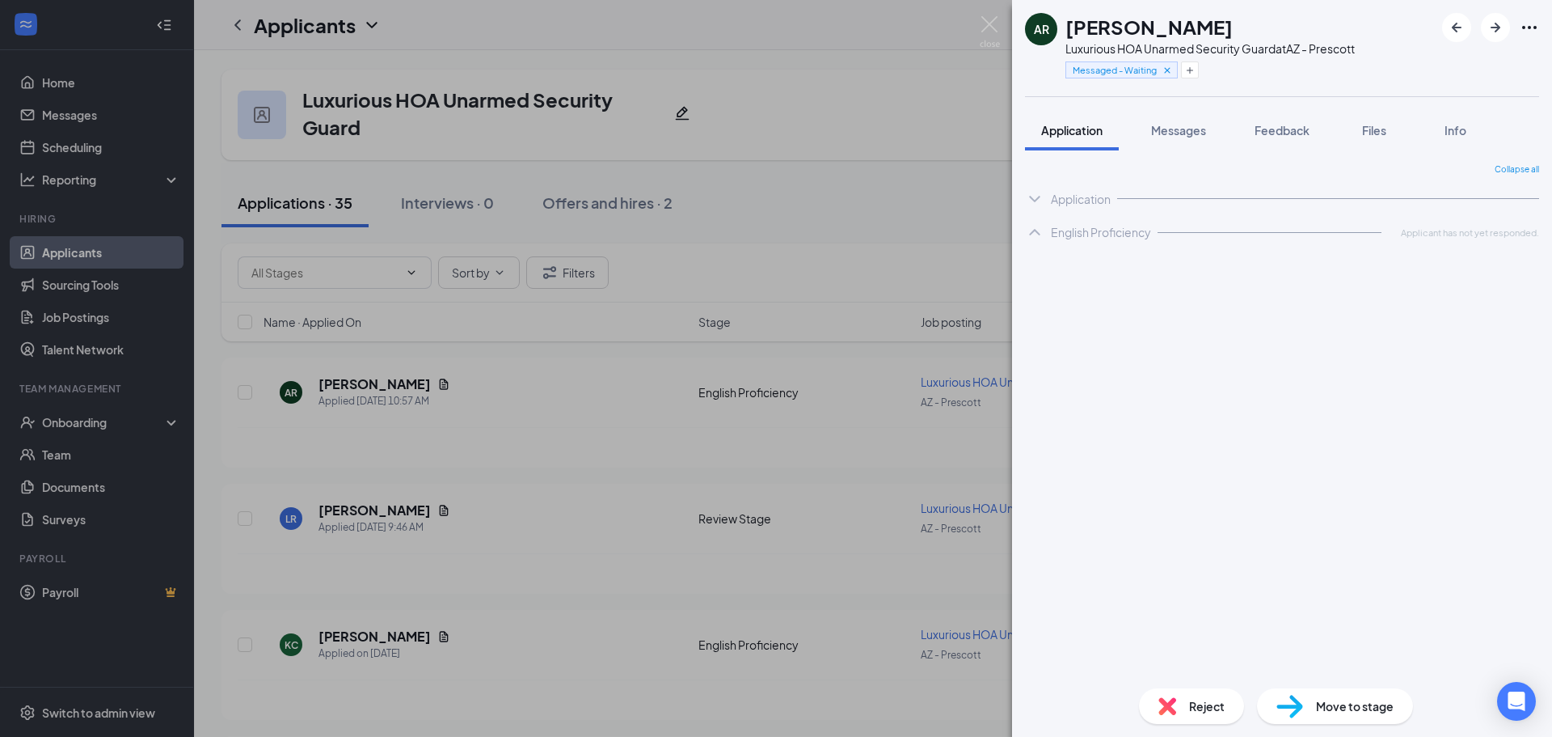
click at [856, 204] on div "AR [PERSON_NAME] Luxurious HOA Unarmed Security Guard at [GEOGRAPHIC_DATA] - Pr…" at bounding box center [776, 368] width 1552 height 737
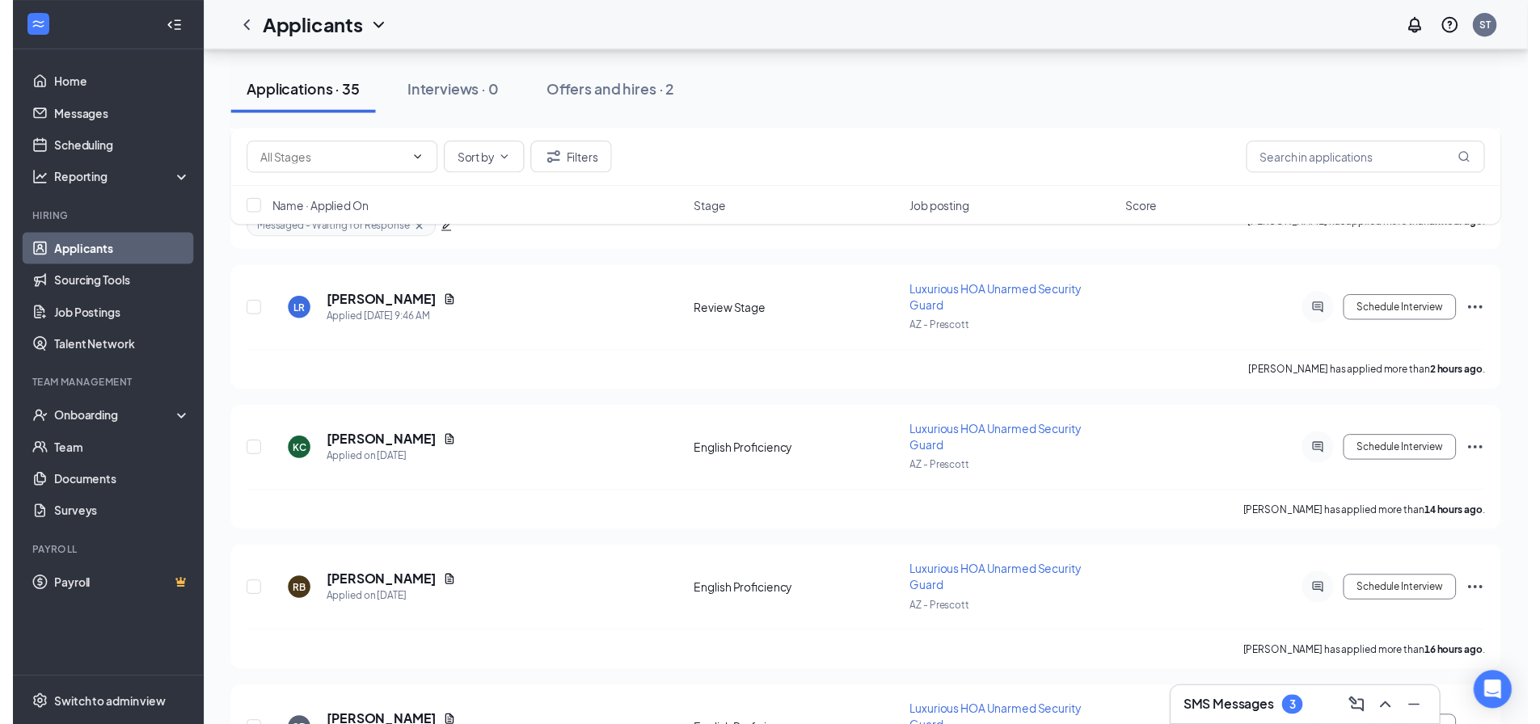
scroll to position [243, 0]
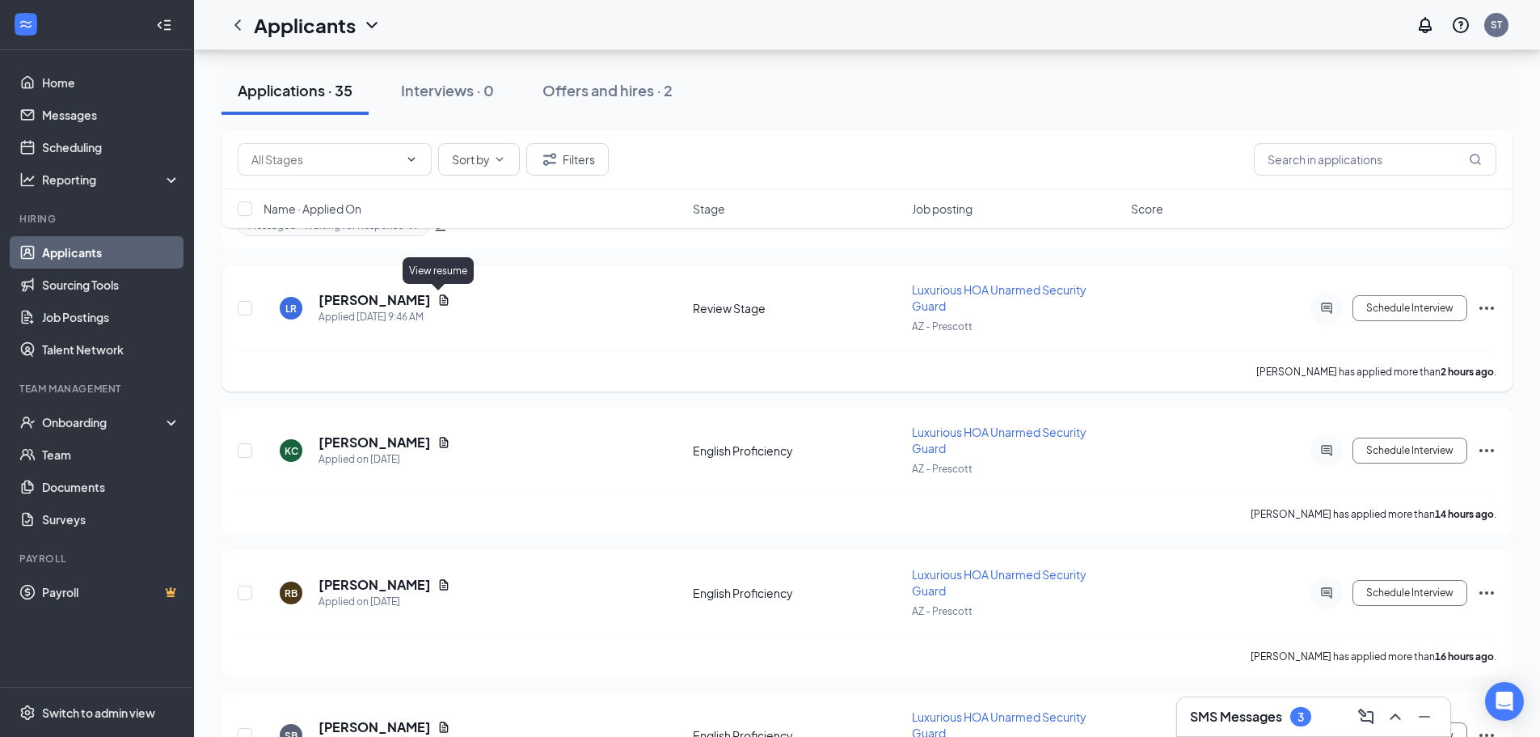
click at [444, 302] on icon "Document" at bounding box center [443, 299] width 13 height 13
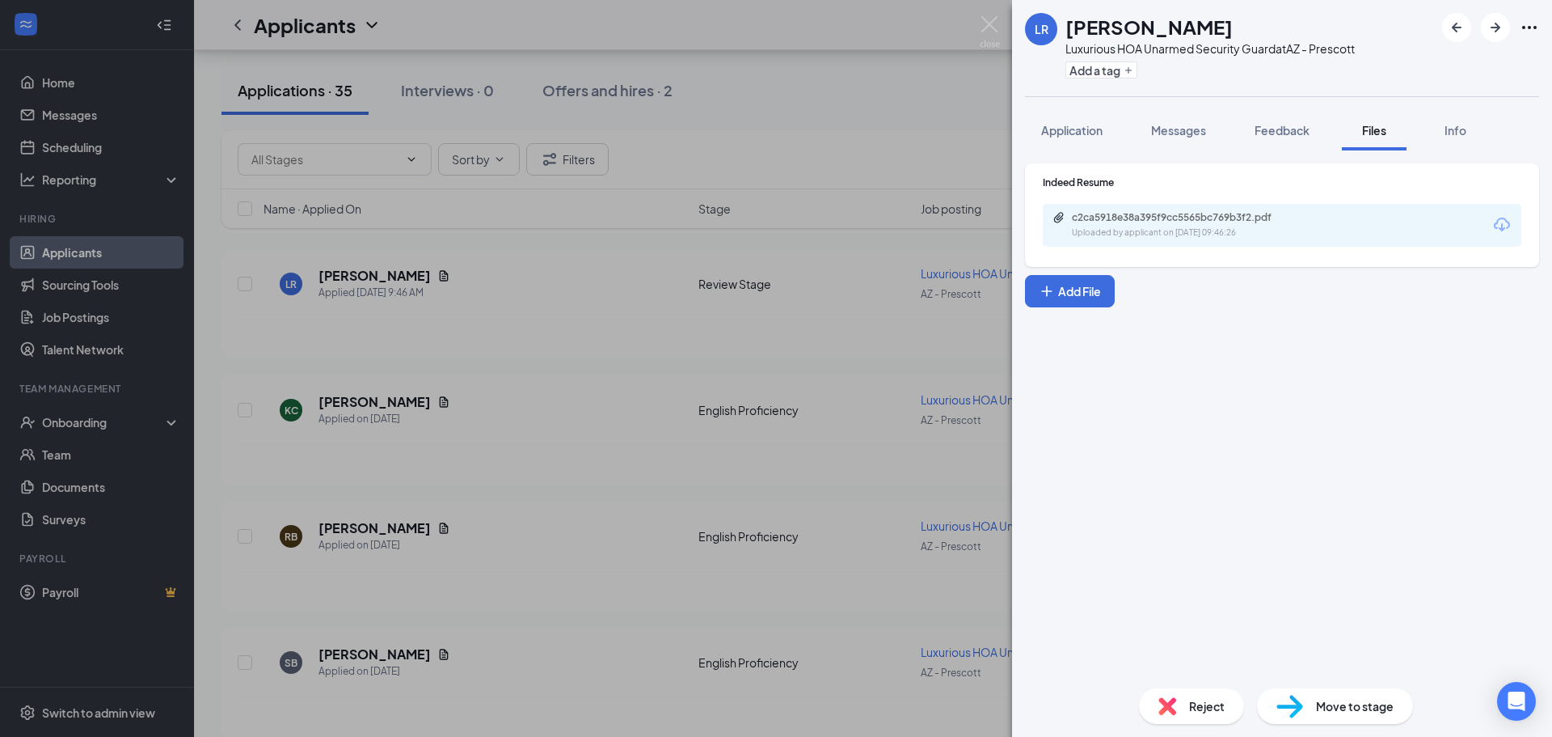
click at [1214, 238] on div "Uploaded by applicant on Oct 15, 2025 at 09:46:26" at bounding box center [1193, 232] width 243 height 13
click at [656, 63] on div "LR Lashonda Russell Luxurious HOA Unarmed Security Guard at AZ - Prescott Add a…" at bounding box center [776, 368] width 1552 height 737
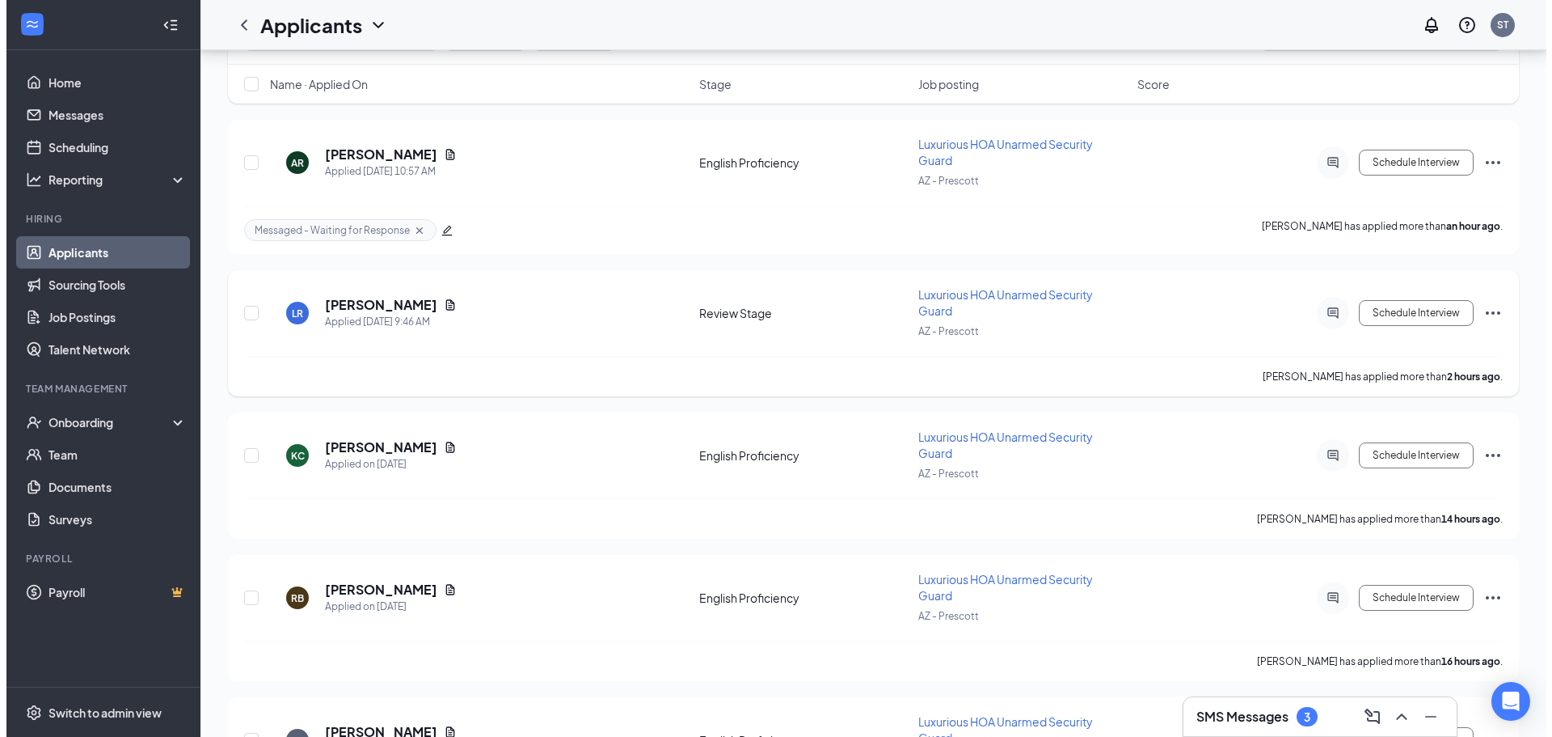
scroll to position [243, 0]
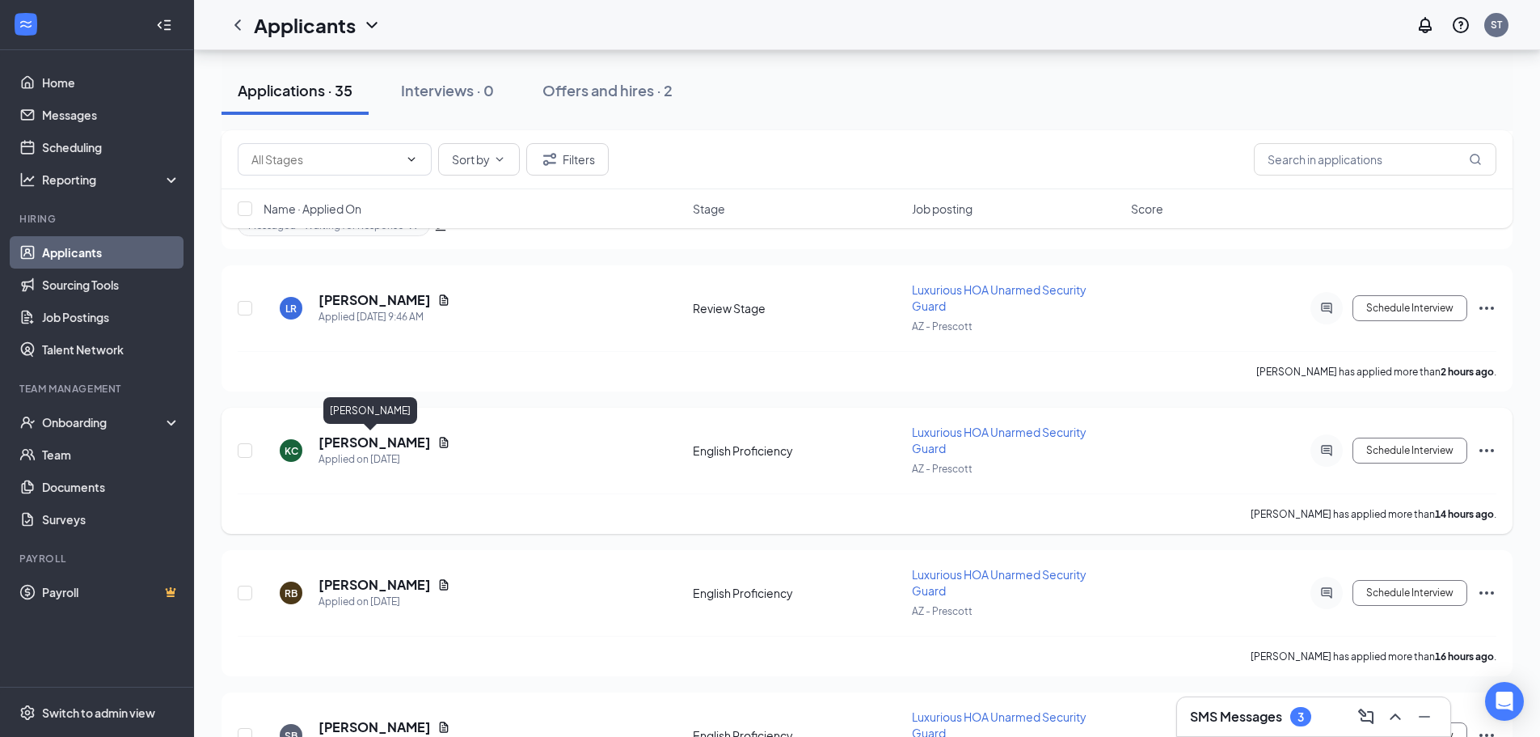
click at [378, 436] on h5 "[PERSON_NAME]" at bounding box center [375, 442] width 112 height 18
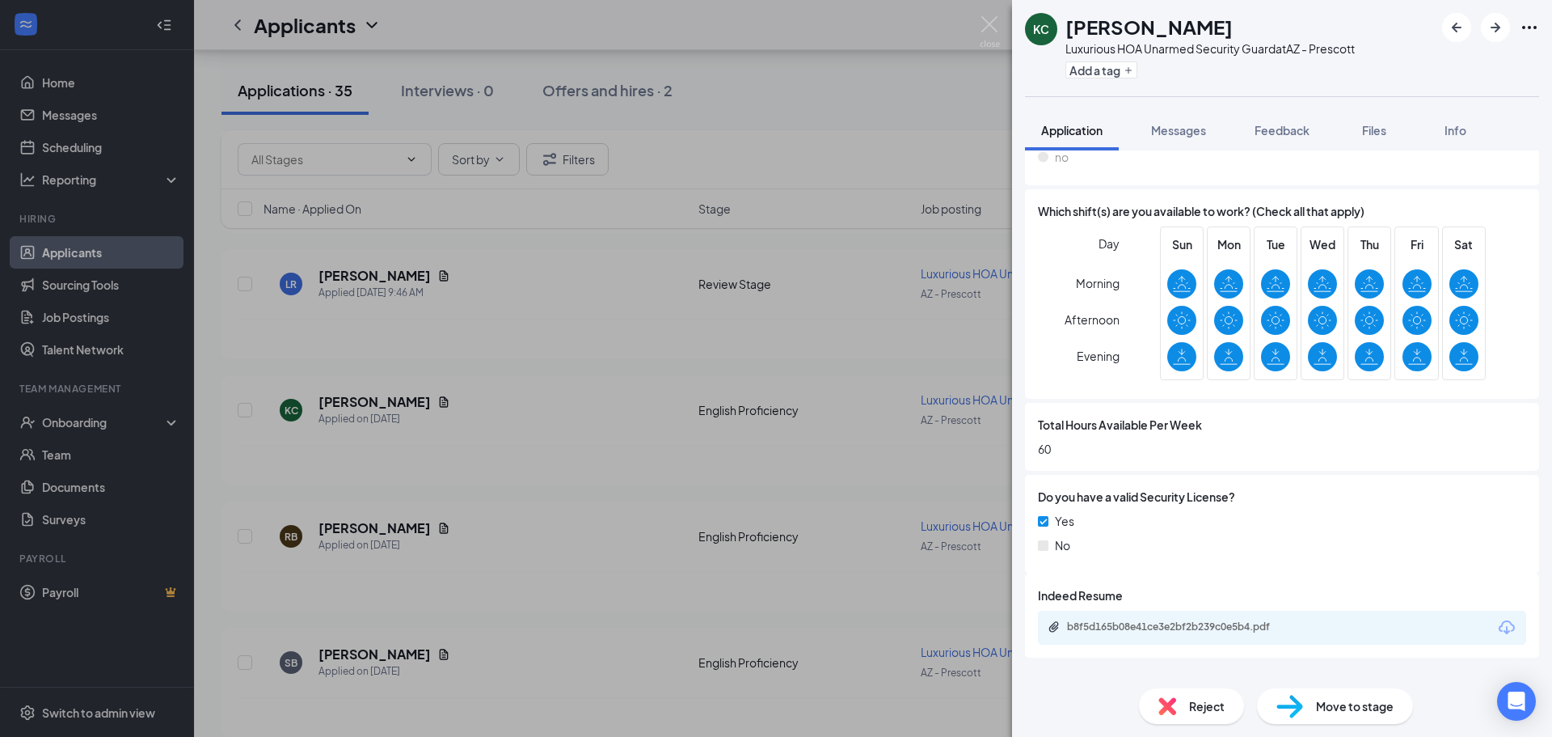
scroll to position [624, 0]
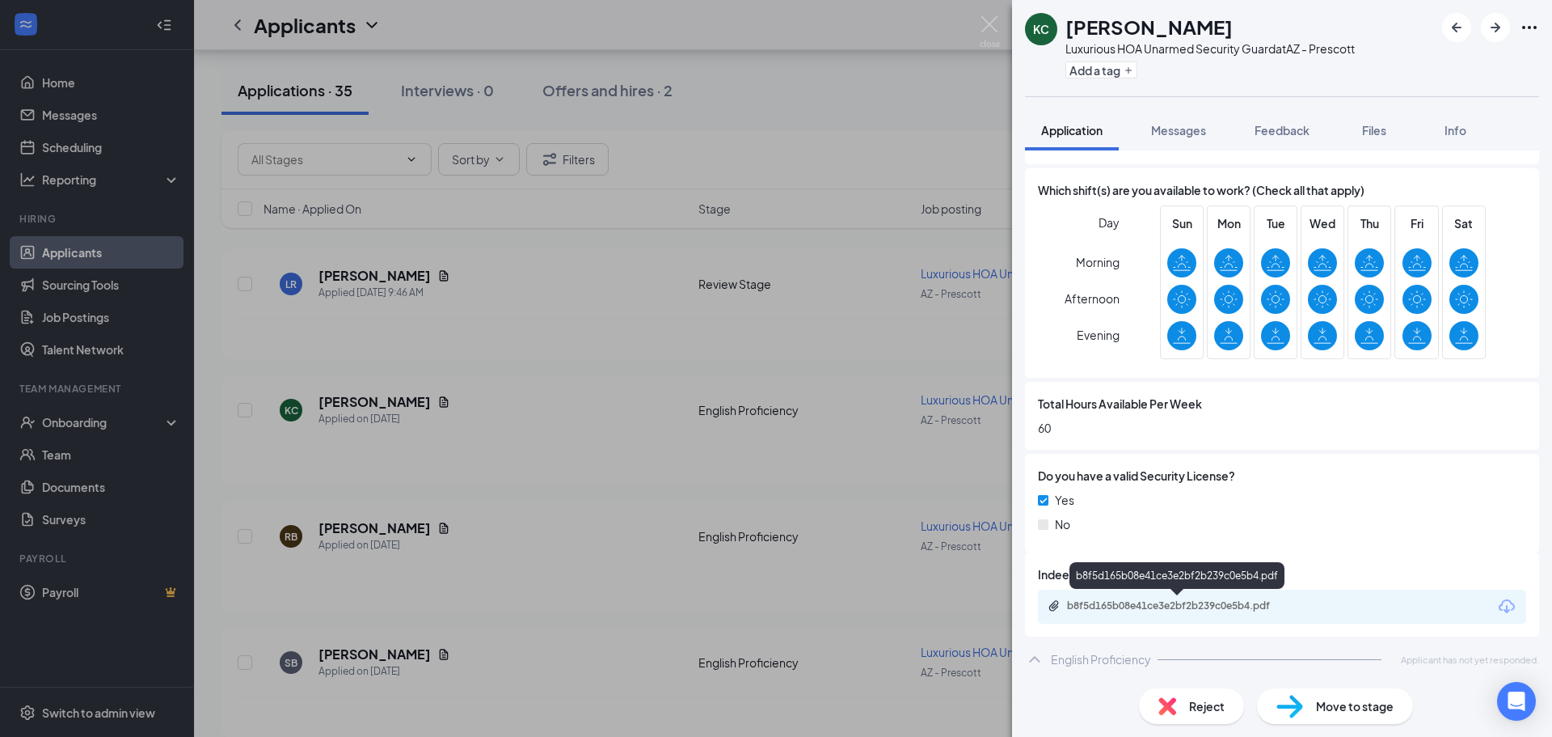
click at [1199, 612] on div "b8f5d165b08e41ce3e2bf2b239c0e5b4.pdf" at bounding box center [1179, 606] width 262 height 15
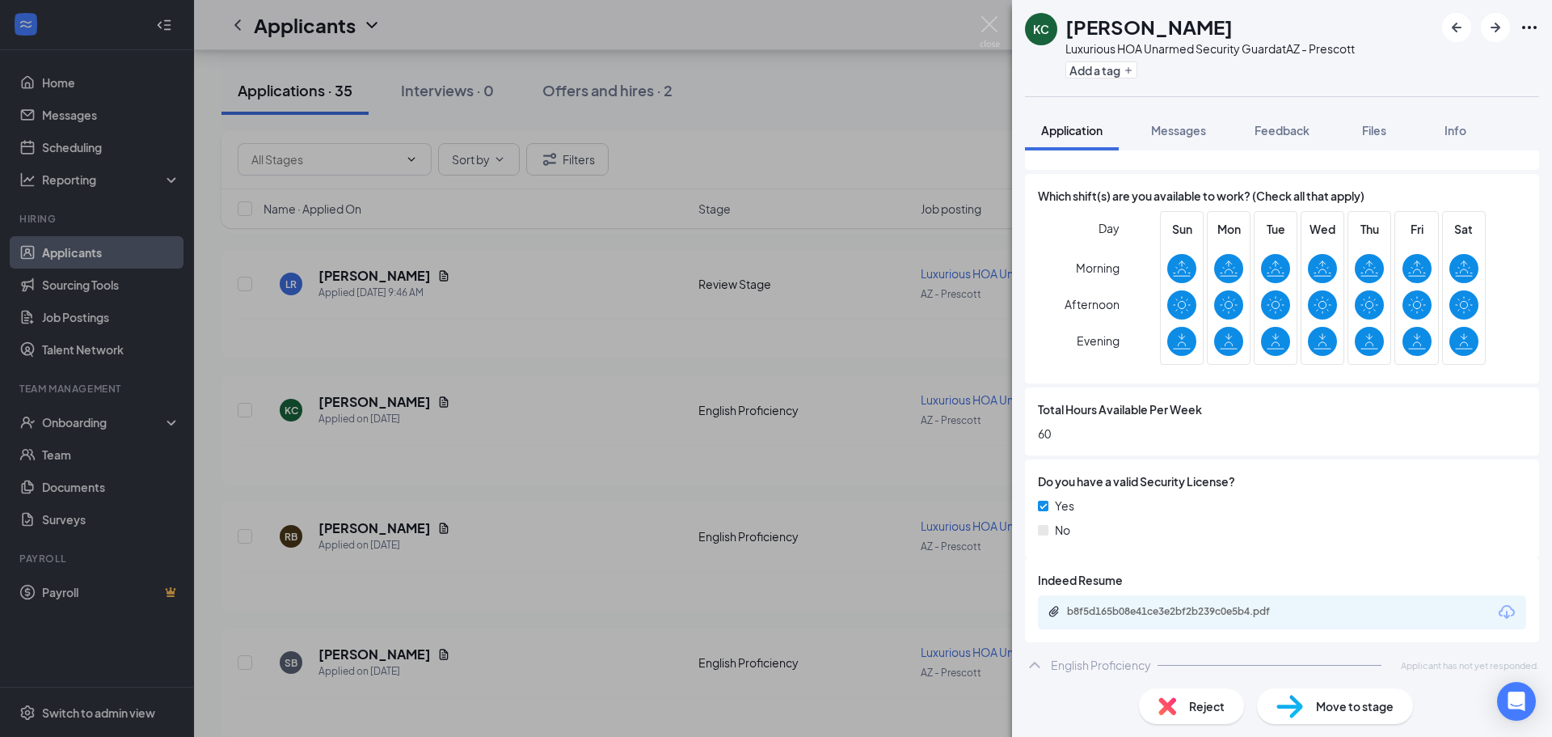
click at [877, 423] on div "KC Kevin Collins Luxurious HOA Unarmed Security Guard at AZ - Prescott Add a ta…" at bounding box center [776, 368] width 1552 height 737
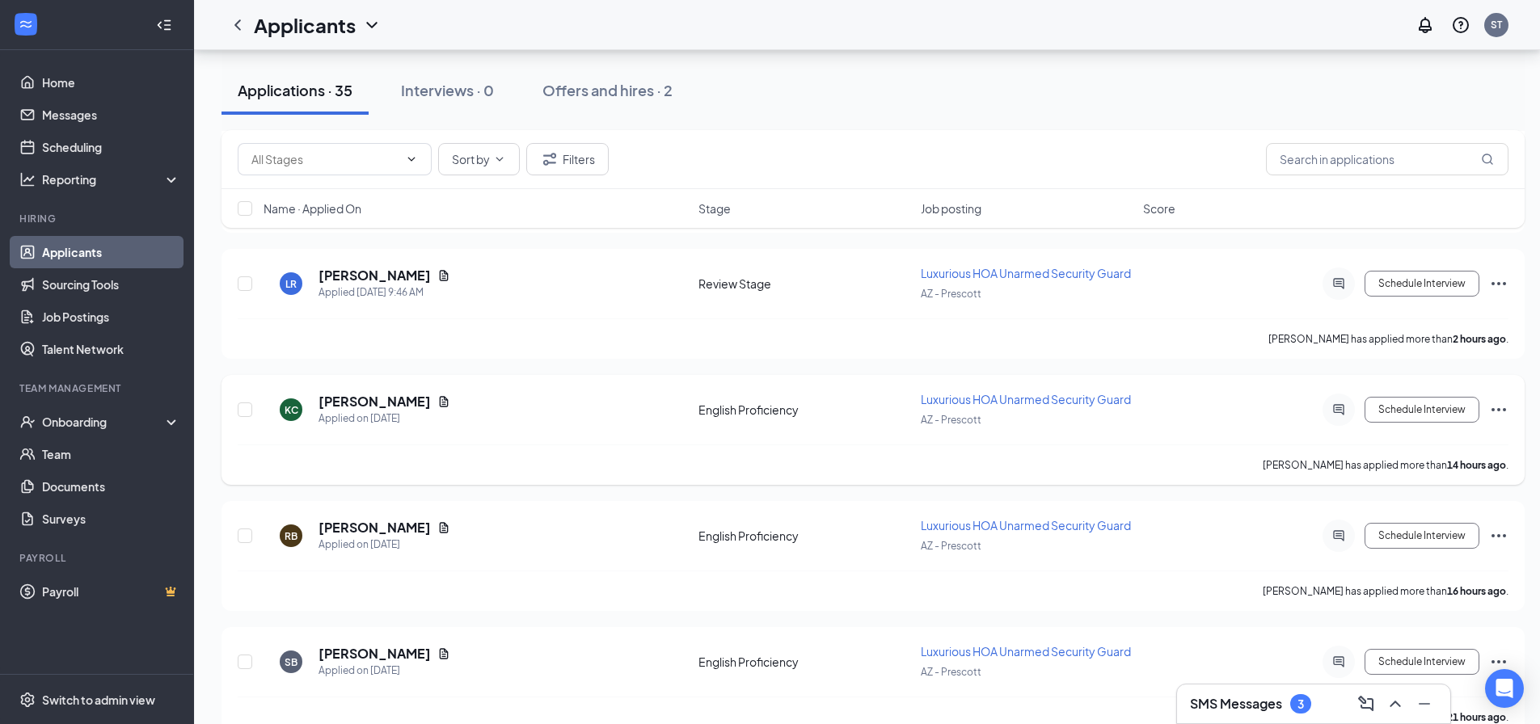
click at [1335, 412] on icon "ActiveChat" at bounding box center [1338, 409] width 11 height 11
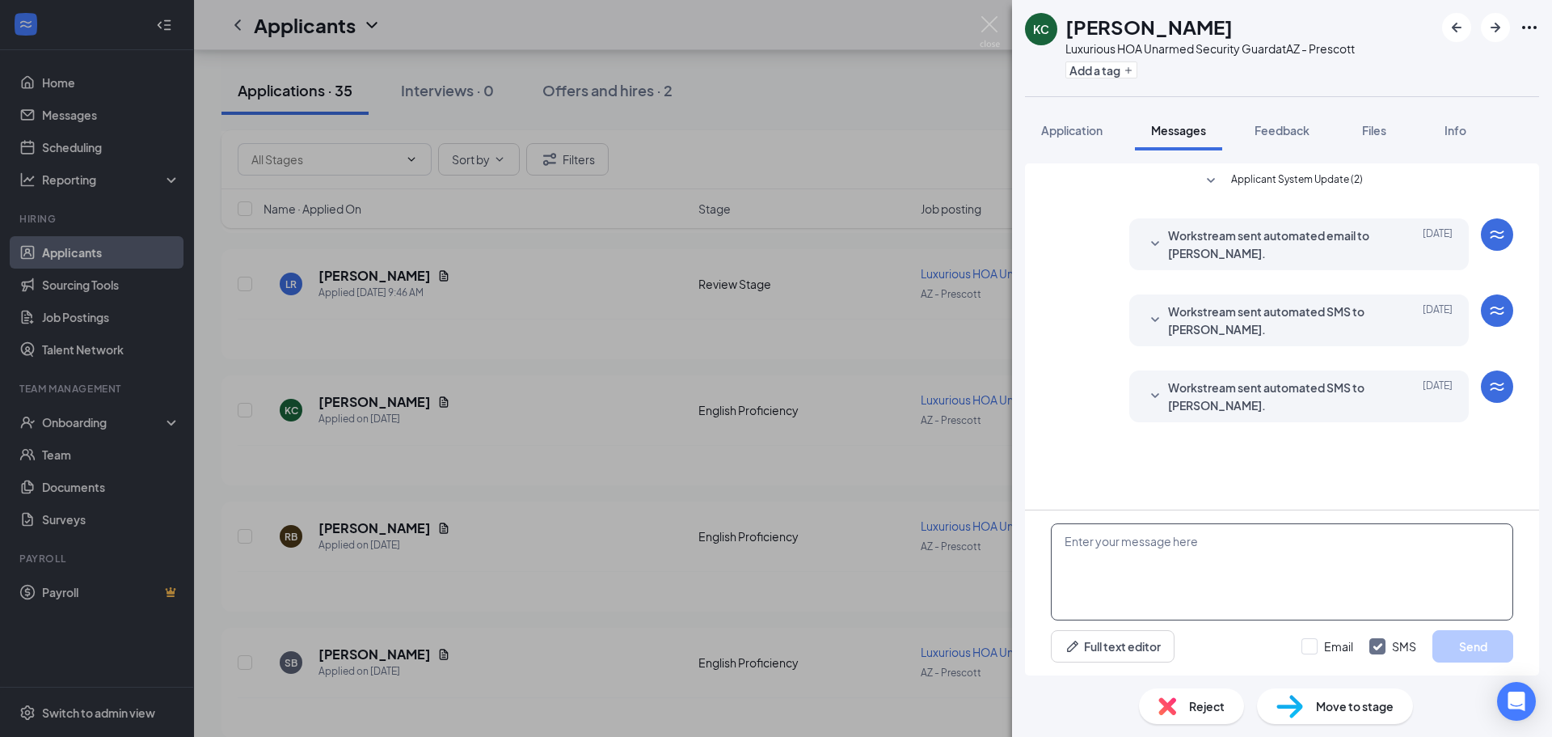
click at [1213, 555] on textarea at bounding box center [1282, 571] width 462 height 97
paste textarea "Good morning, My name is [PERSON_NAME] and I am the HR Generalist for this posi…"
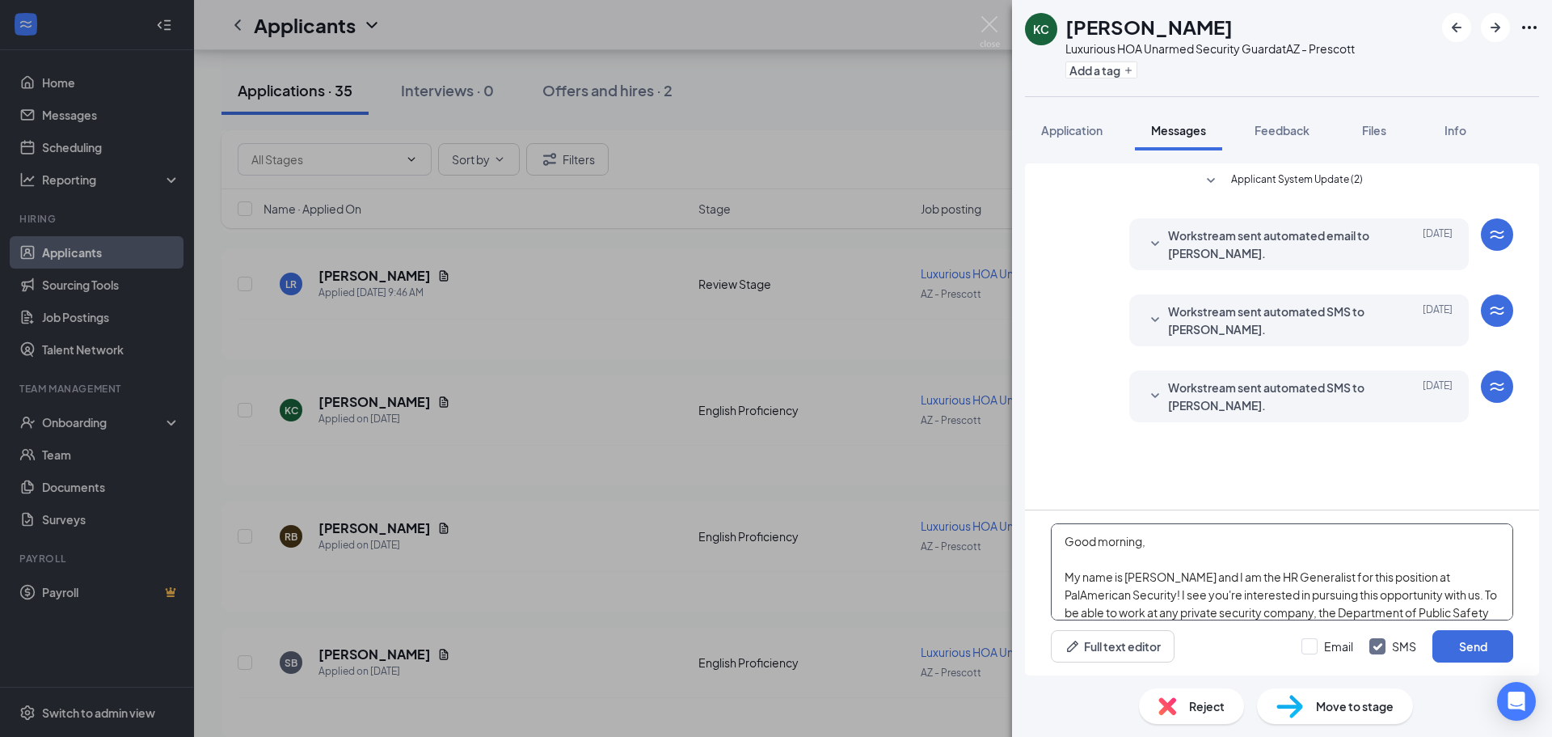
drag, startPoint x: 1066, startPoint y: 582, endPoint x: 1423, endPoint y: 598, distance: 356.9
click at [1423, 598] on textarea "Good morning, My name is [PERSON_NAME] and I am the HR Generalist for this posi…" at bounding box center [1282, 571] width 462 height 97
type textarea "Good morning, My name is [PERSON_NAME] and I am the HR Generalist for this posi…"
click at [1302, 648] on input "Email" at bounding box center [1328, 646] width 52 height 16
checkbox input "true"
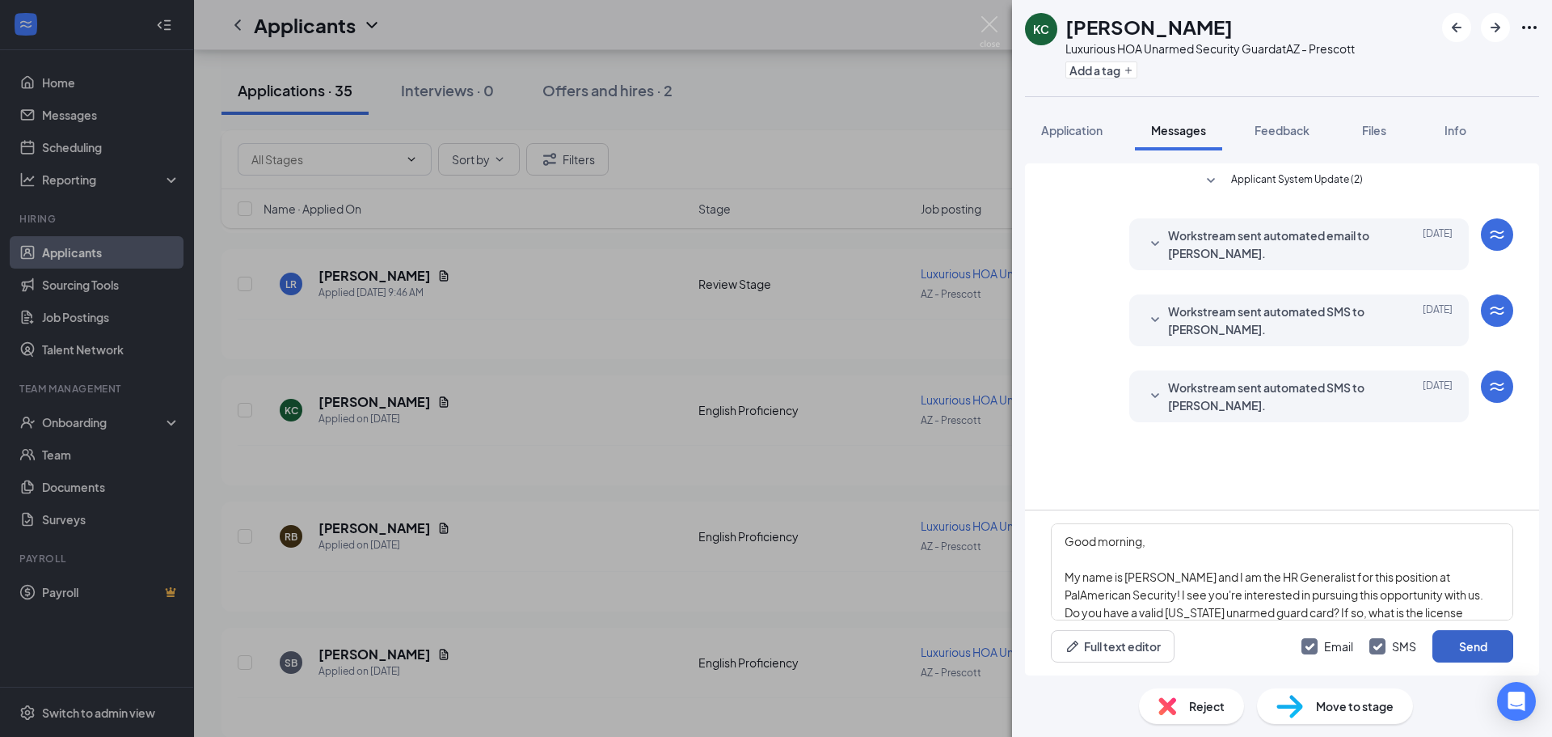
click at [1450, 645] on button "Send" at bounding box center [1473, 646] width 81 height 32
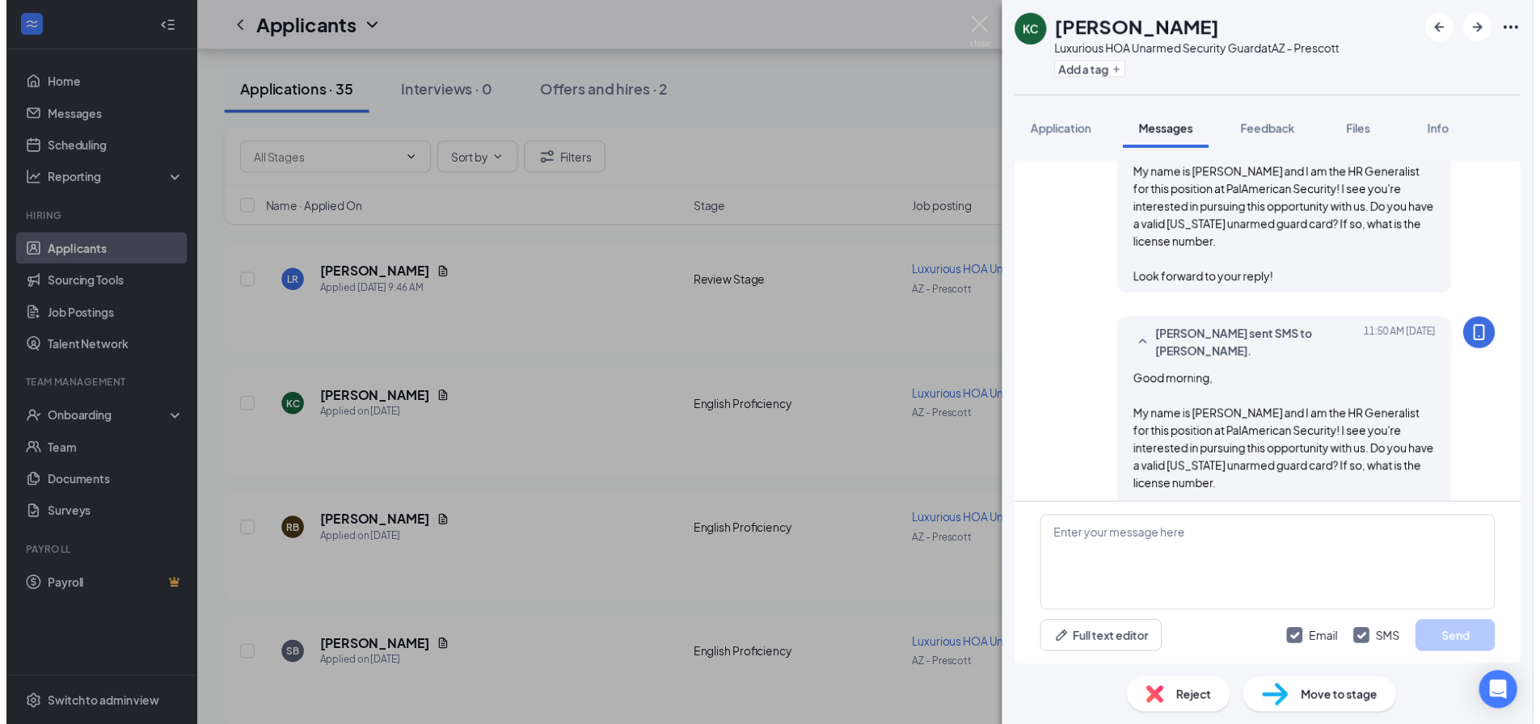
scroll to position [420, 0]
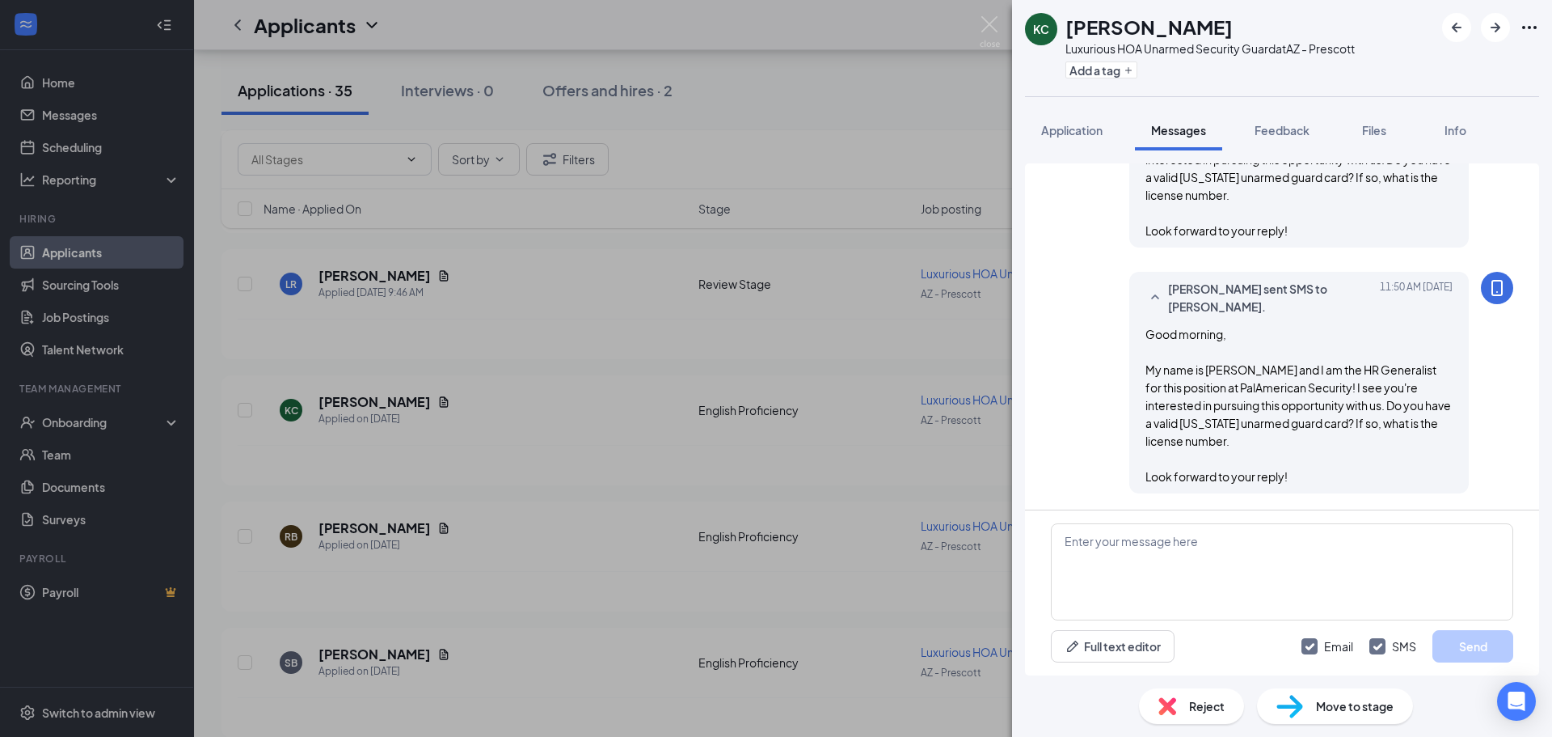
click at [850, 437] on div "KC Kevin Collins Luxurious HOA Unarmed Security Guard at AZ - Prescott Add a ta…" at bounding box center [776, 368] width 1552 height 737
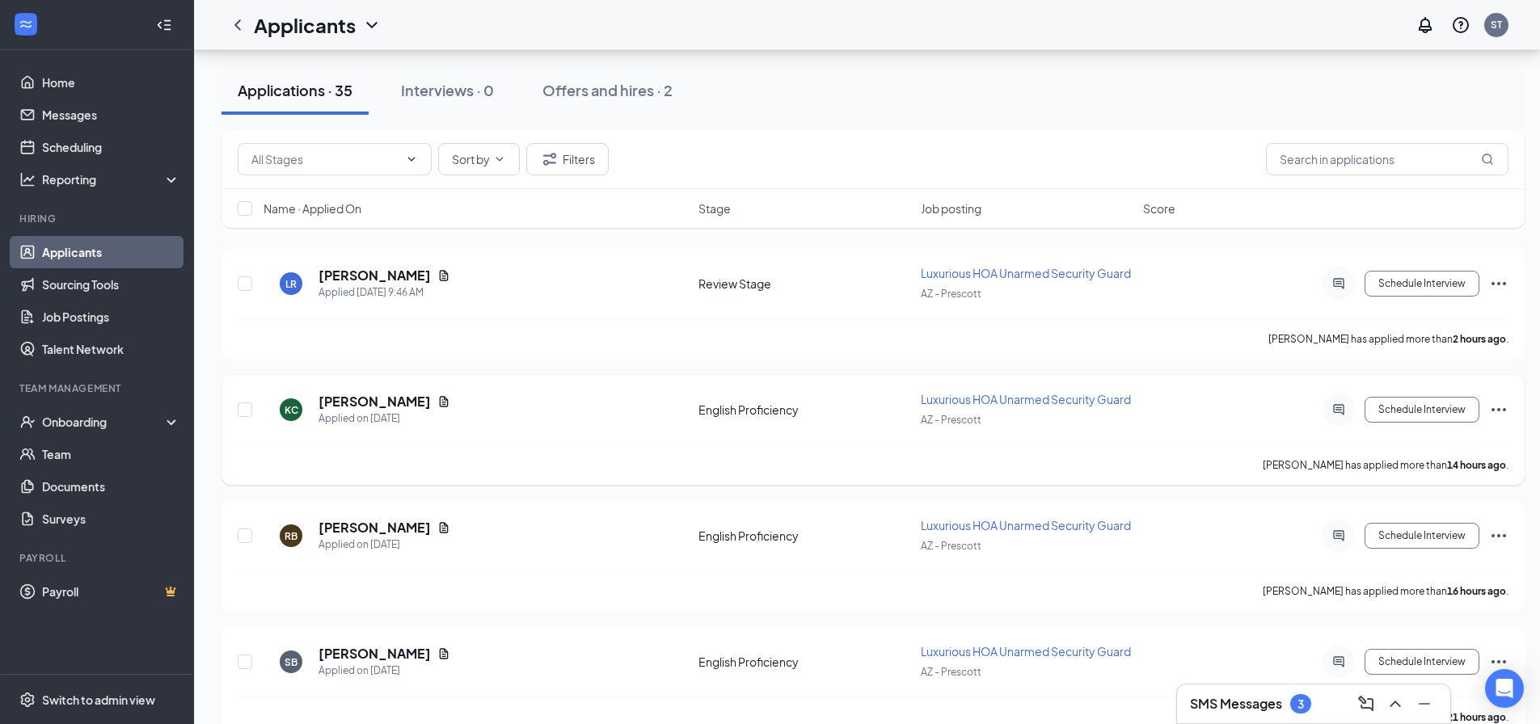
click at [602, 418] on div "KC Kevin Collins Applied on Oct 14" at bounding box center [476, 410] width 425 height 34
click at [384, 406] on h5 "[PERSON_NAME]" at bounding box center [375, 402] width 112 height 18
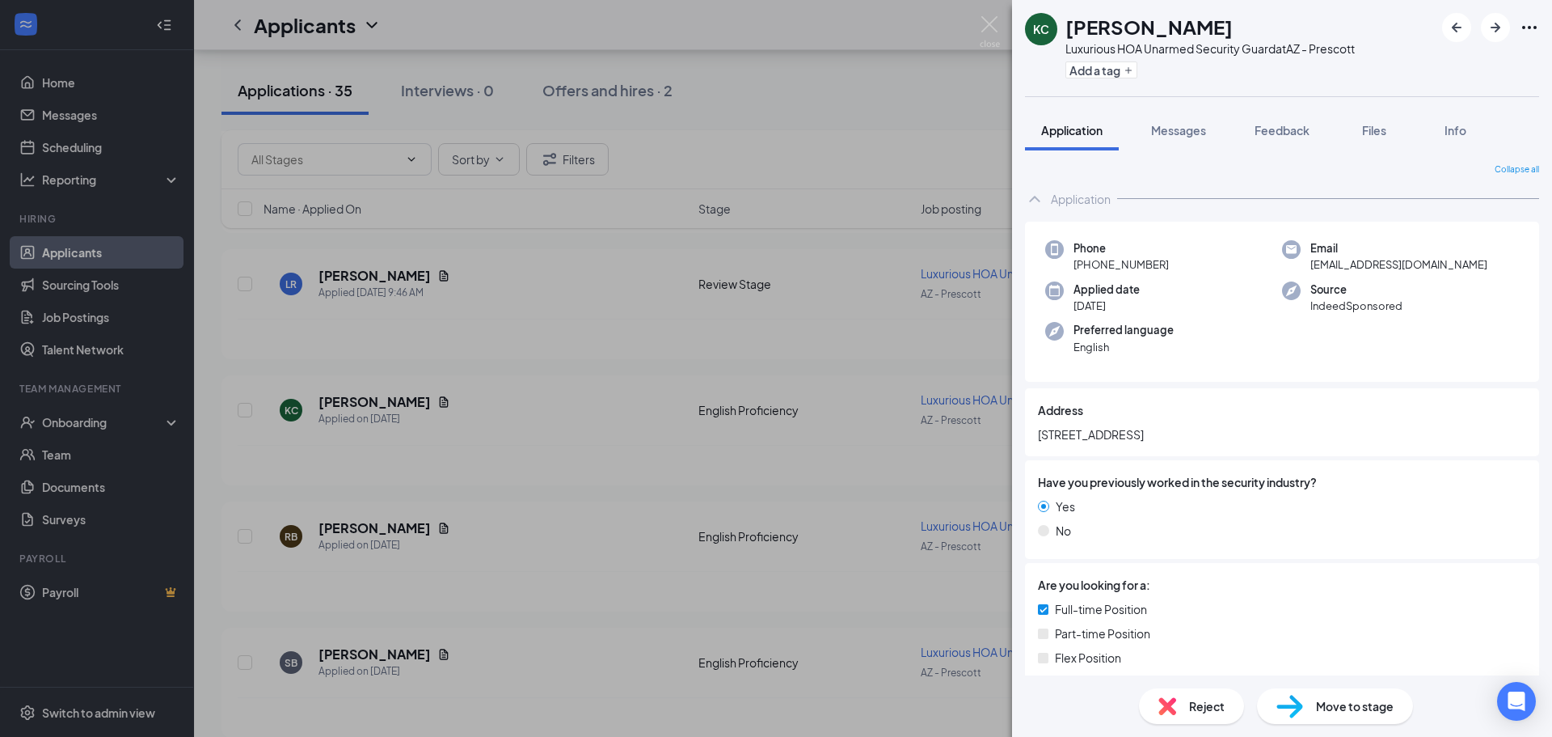
click at [1134, 78] on div "Add a tag" at bounding box center [1210, 70] width 289 height 27
click at [1129, 73] on icon "Plus" at bounding box center [1128, 70] width 6 height 6
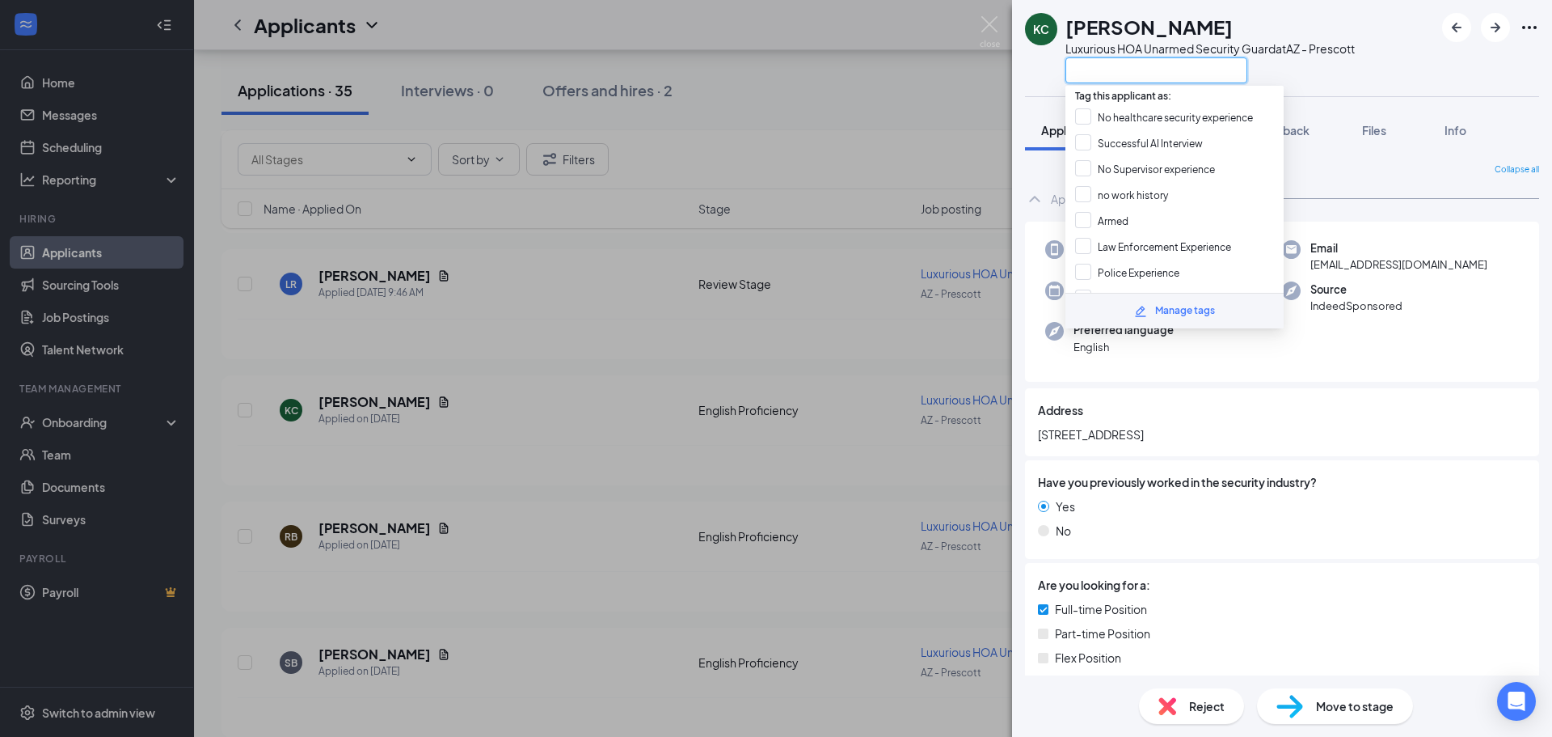
click at [1129, 73] on input "text" at bounding box center [1157, 70] width 182 height 26
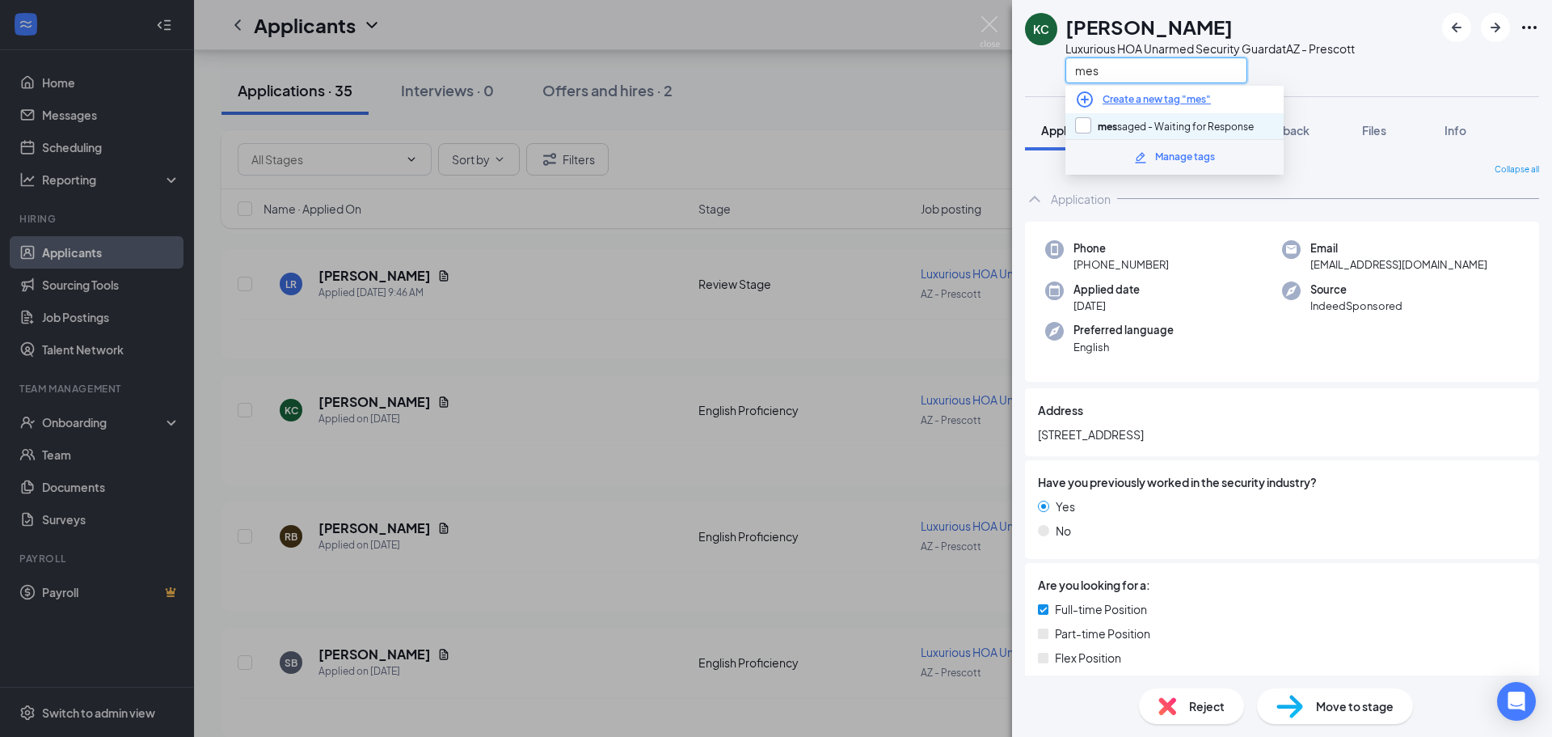
type input "mes"
click at [1147, 126] on input "mes saged - Waiting for Response" at bounding box center [1164, 126] width 179 height 18
checkbox input "true"
click at [1382, 65] on div "KC Kevin Collins Luxurious HOA Unarmed Security Guard at AZ - Prescott mes" at bounding box center [1282, 48] width 540 height 96
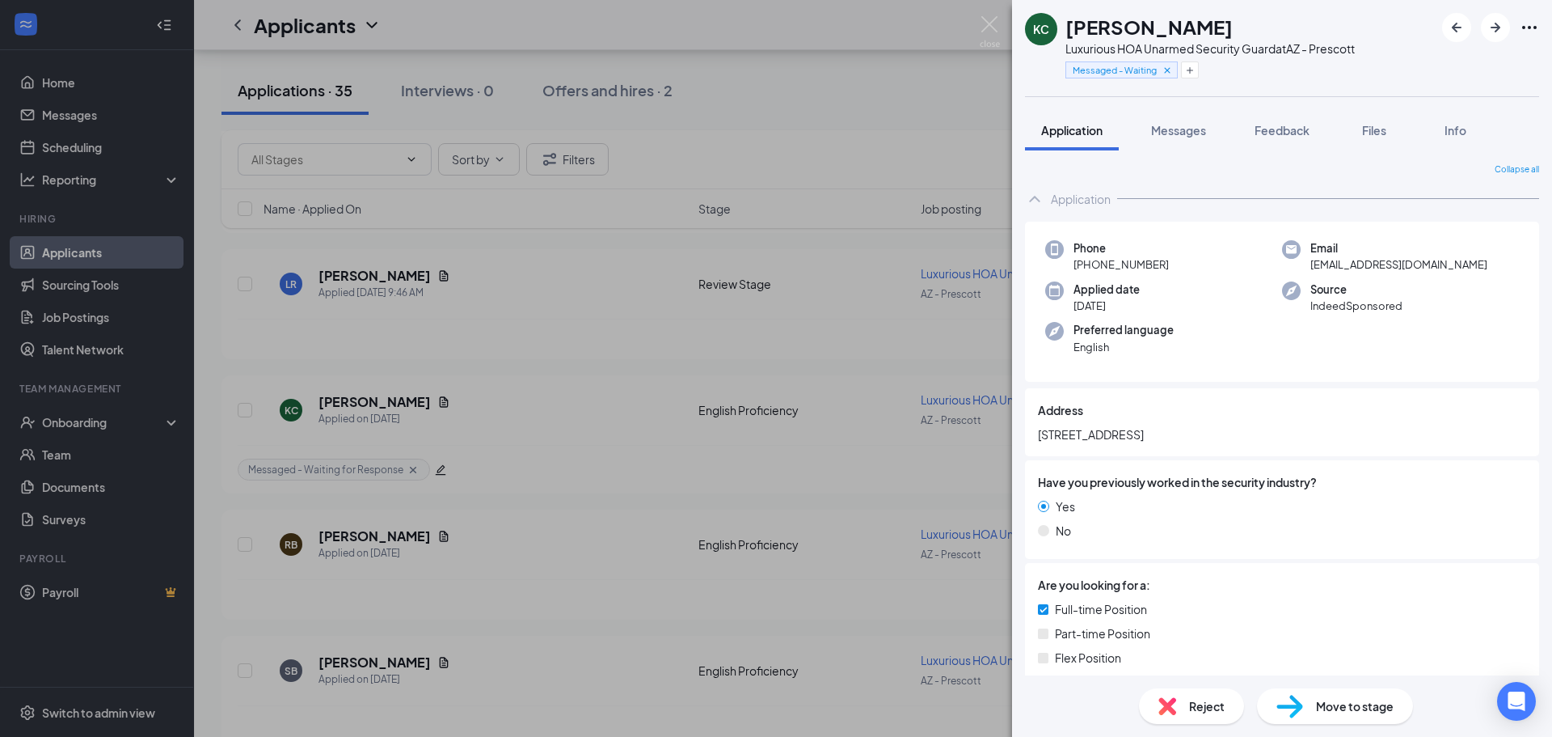
click at [718, 219] on div "KC [PERSON_NAME] Luxurious HOA Unarmed Security Guard at [GEOGRAPHIC_DATA] - Pr…" at bounding box center [776, 368] width 1552 height 737
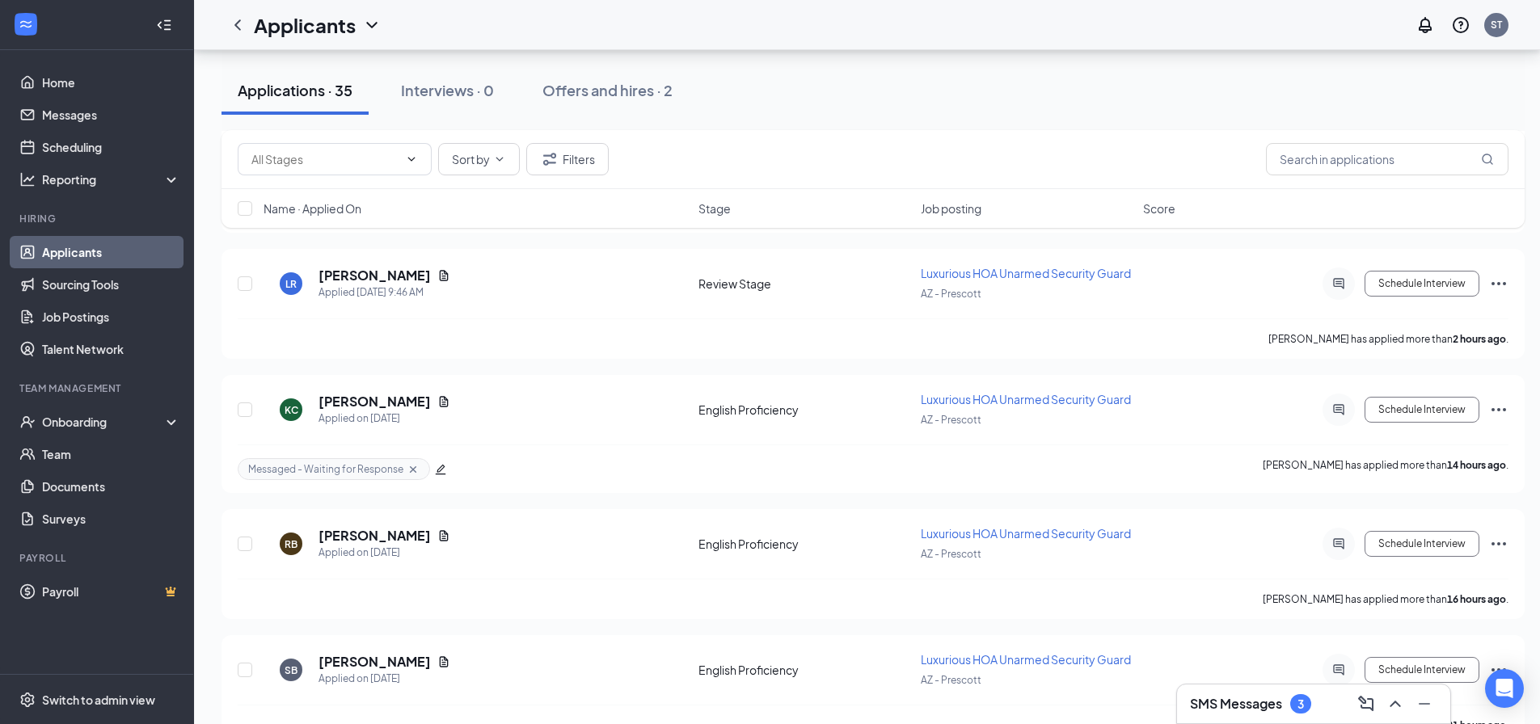
click at [781, 157] on div "Sort by Filters" at bounding box center [873, 159] width 1271 height 32
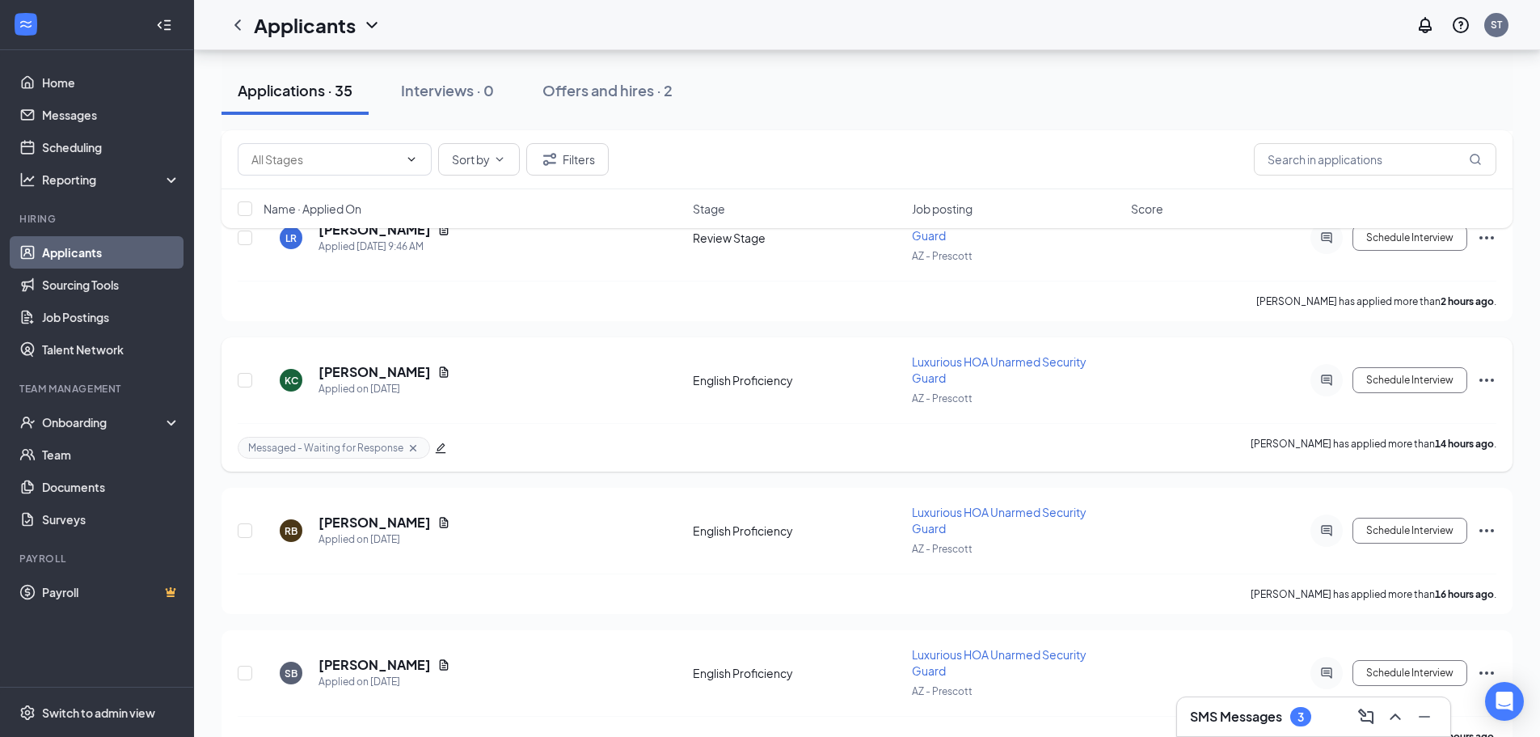
scroll to position [323, 0]
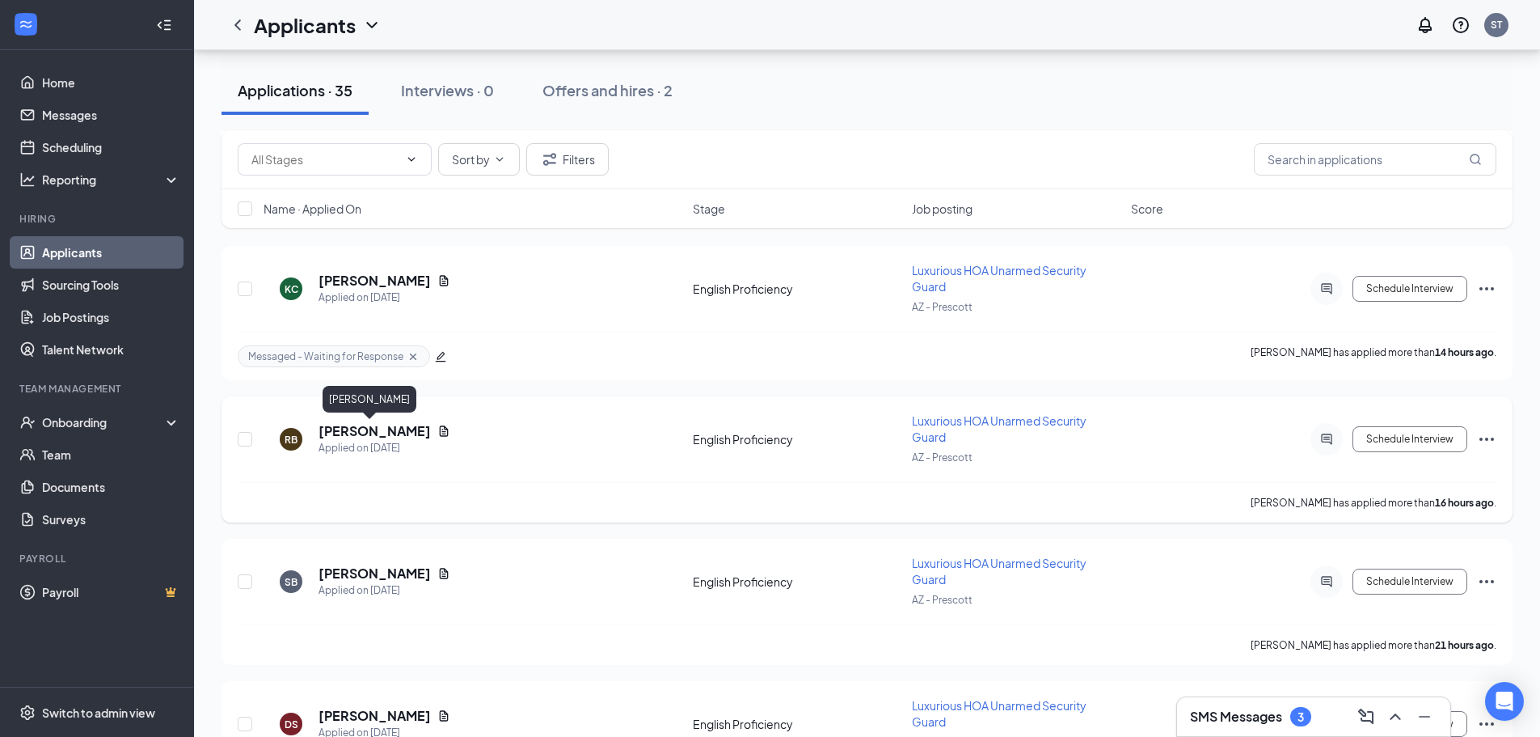
click at [363, 434] on h5 "Ron Betzold" at bounding box center [375, 431] width 112 height 18
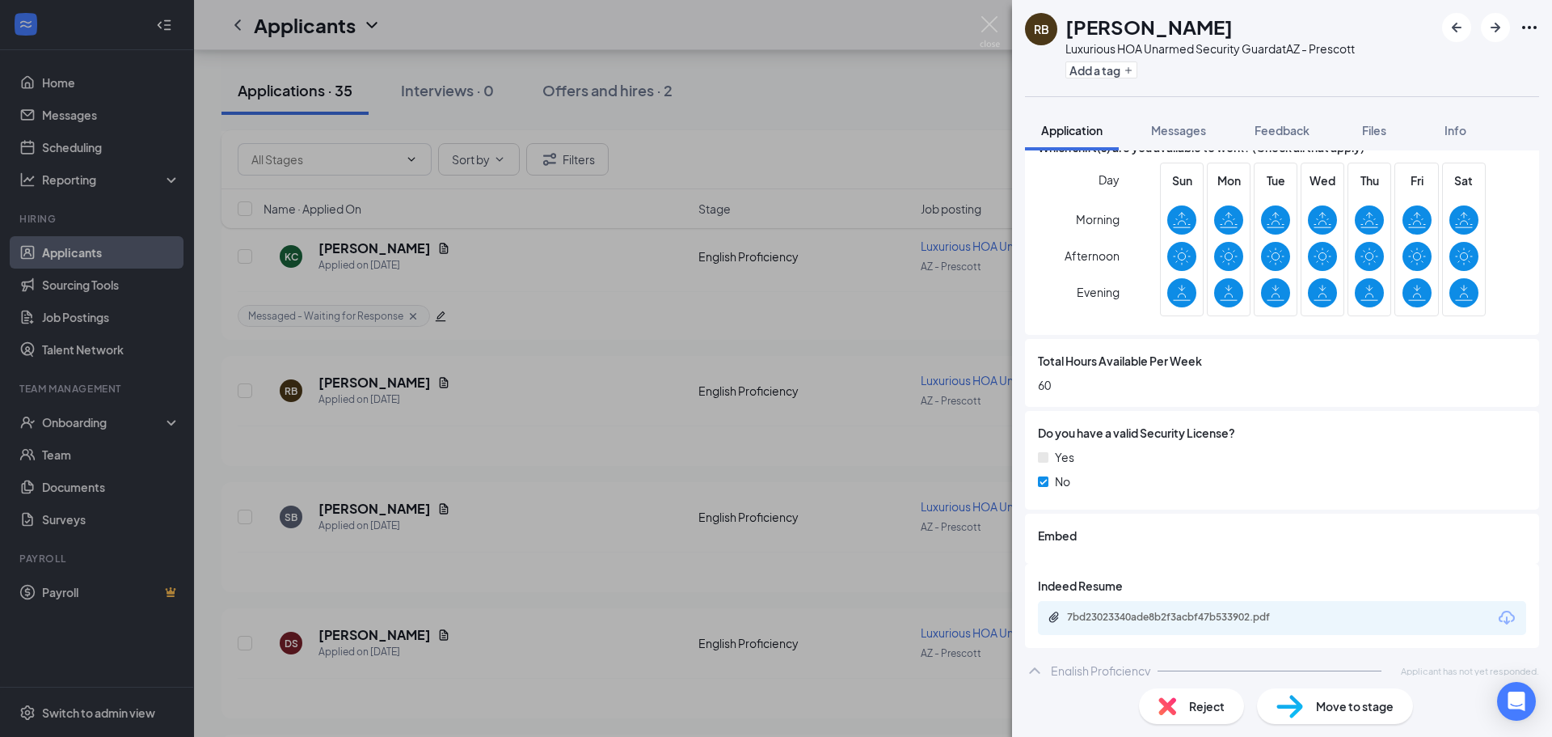
scroll to position [678, 0]
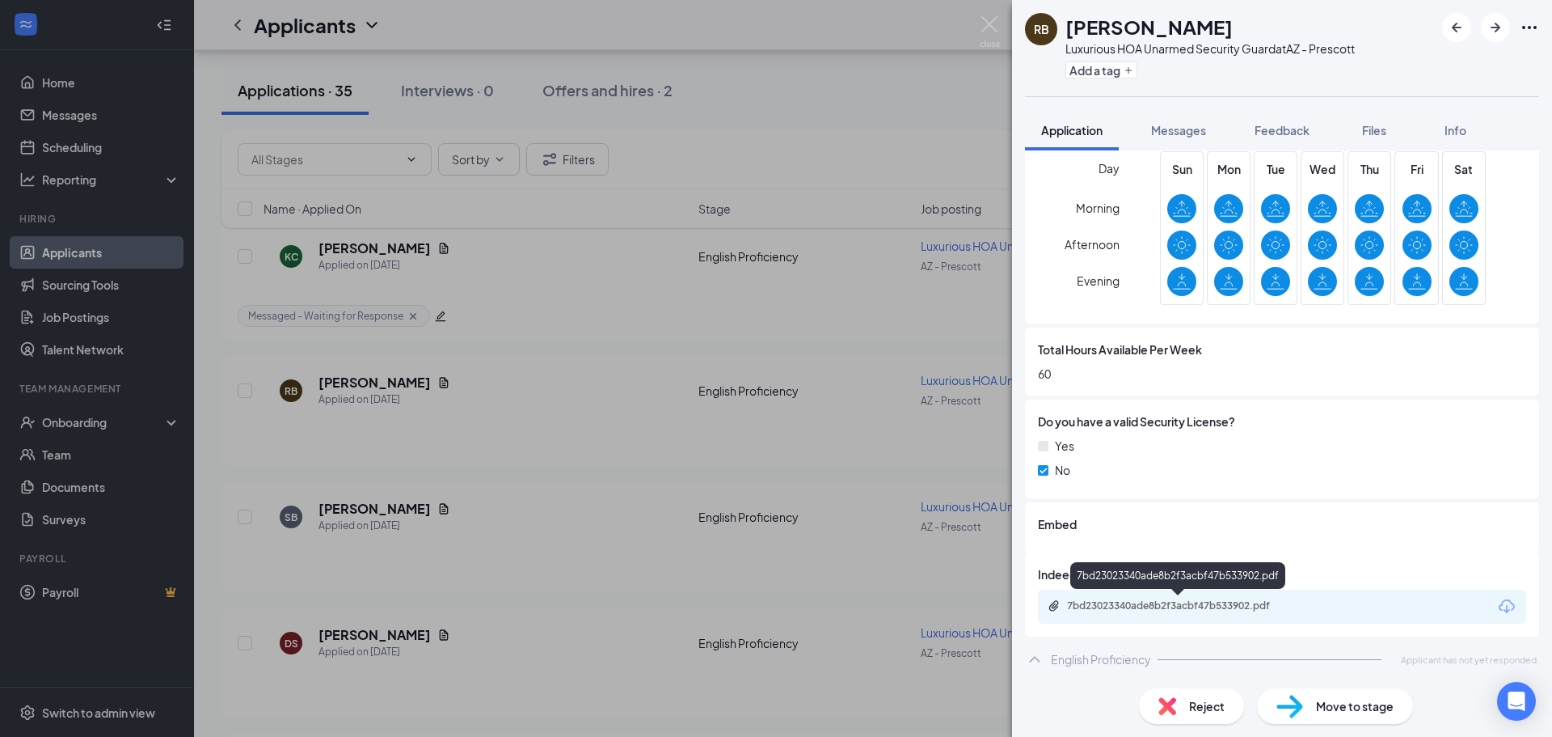
click at [1153, 589] on div "7bd23023340ade8b2f3acbf47b533902.pdf" at bounding box center [1177, 578] width 215 height 33
click at [1153, 597] on div "7bd23023340ade8b2f3acbf47b533902.pdf" at bounding box center [1282, 606] width 488 height 34
click at [1150, 610] on div "7bd23023340ade8b2f3acbf47b533902.pdf" at bounding box center [1180, 605] width 226 height 13
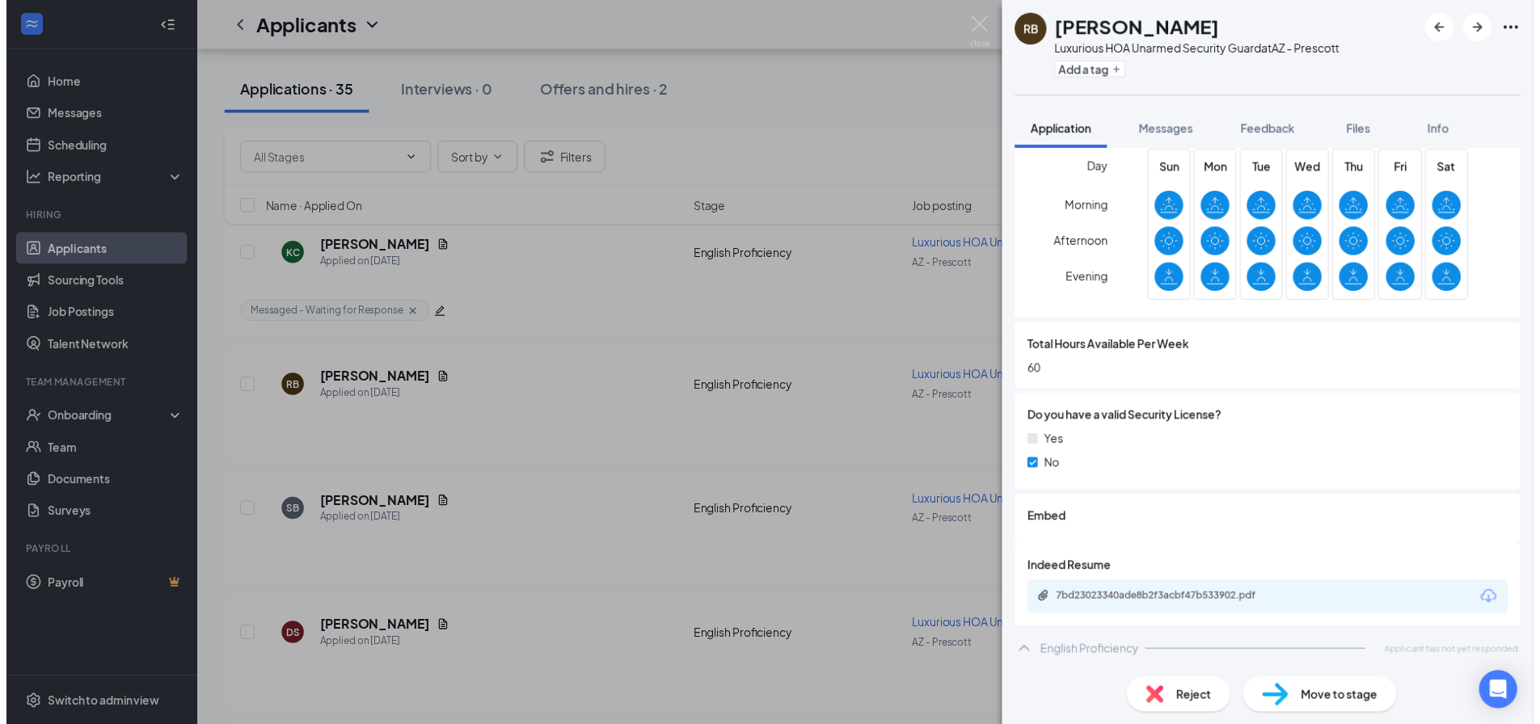
scroll to position [673, 0]
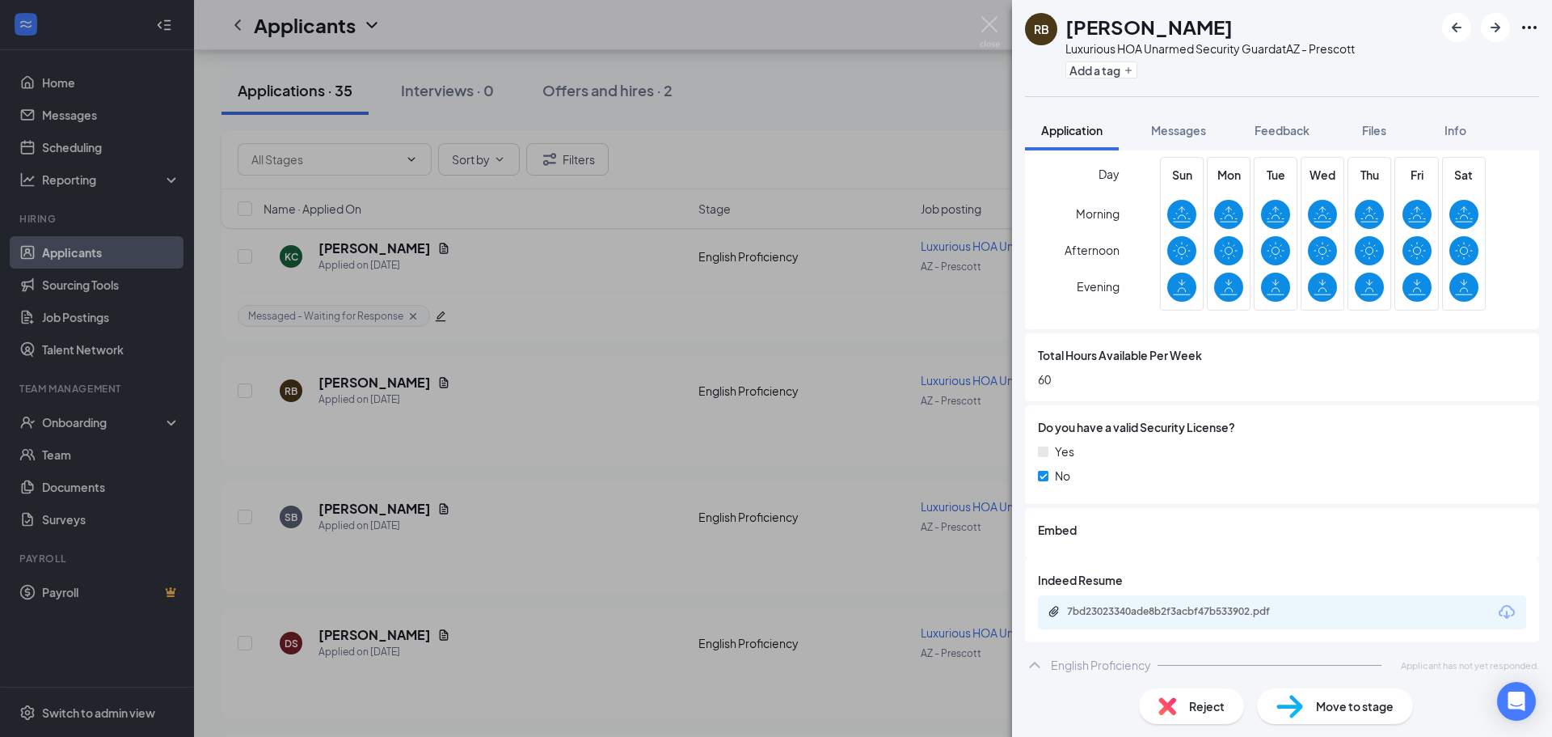
click at [1214, 700] on span "Reject" at bounding box center [1207, 706] width 36 height 18
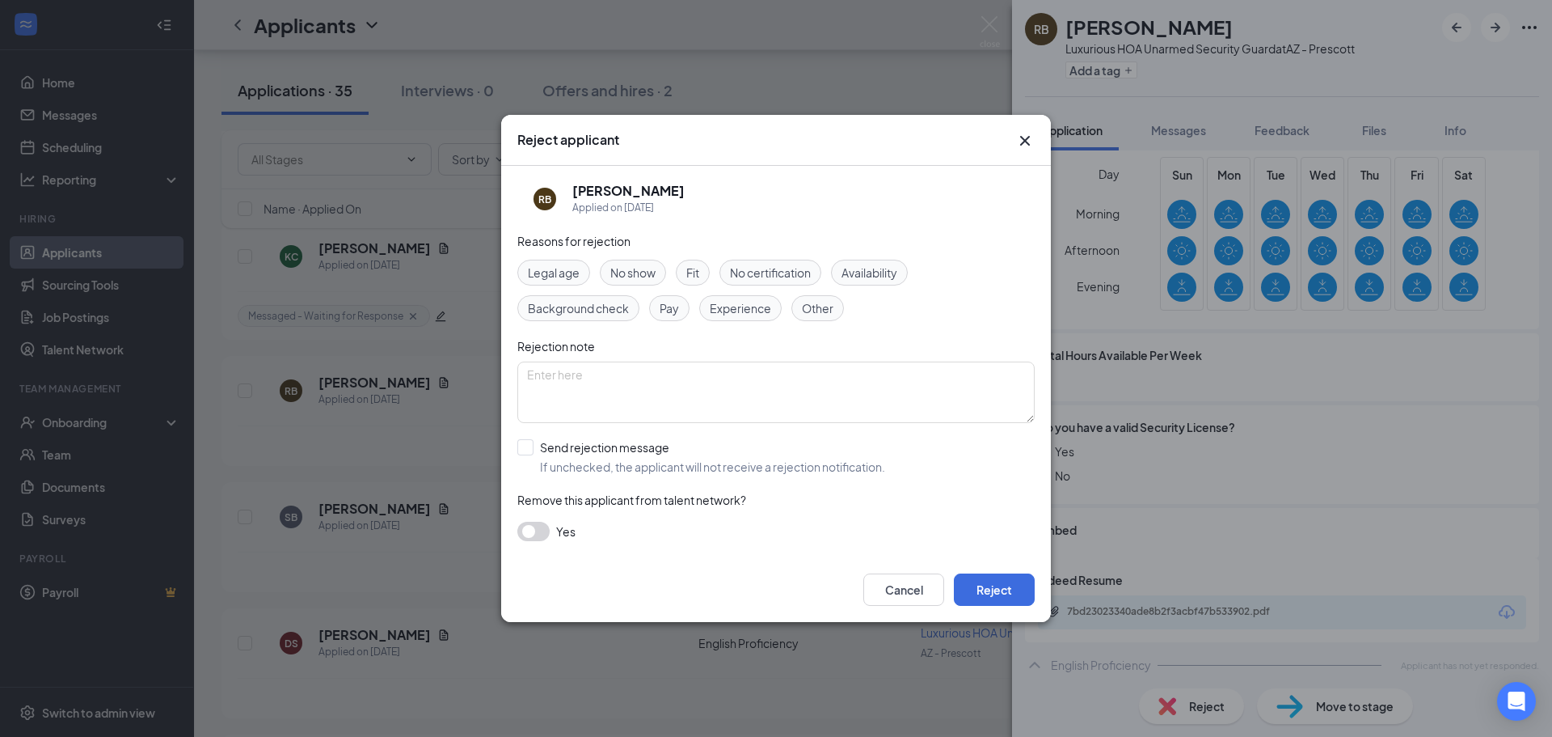
click at [821, 308] on span "Other" at bounding box center [818, 308] width 32 height 18
click at [795, 380] on textarea at bounding box center [775, 391] width 517 height 61
type textarea "O"
type textarea "Outside of job area"
click at [990, 591] on button "Reject" at bounding box center [994, 589] width 81 height 32
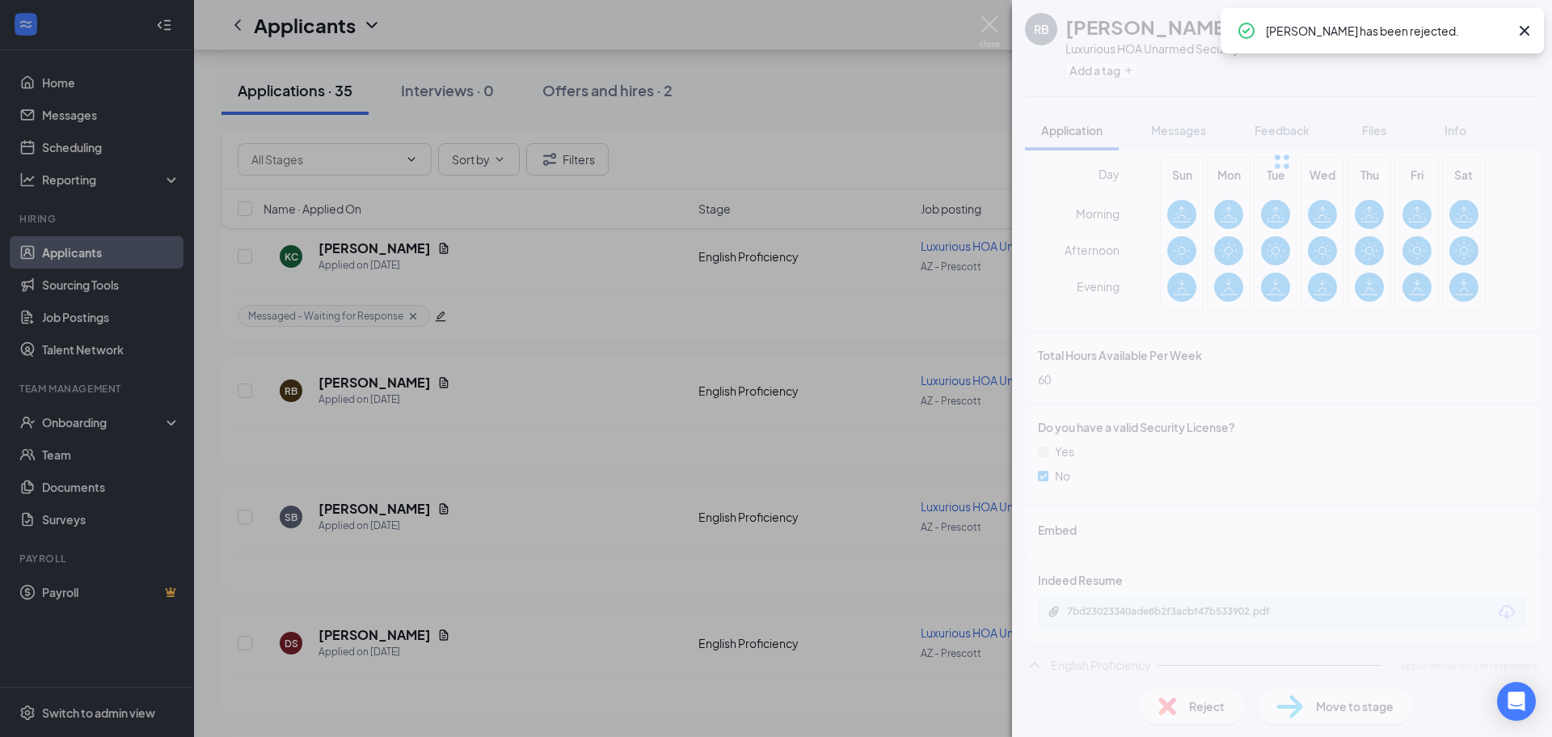
click at [866, 357] on div "RB Ron Betzold Luxurious HOA Unarmed Security Guard at AZ - Prescott Add a tag …" at bounding box center [776, 368] width 1552 height 737
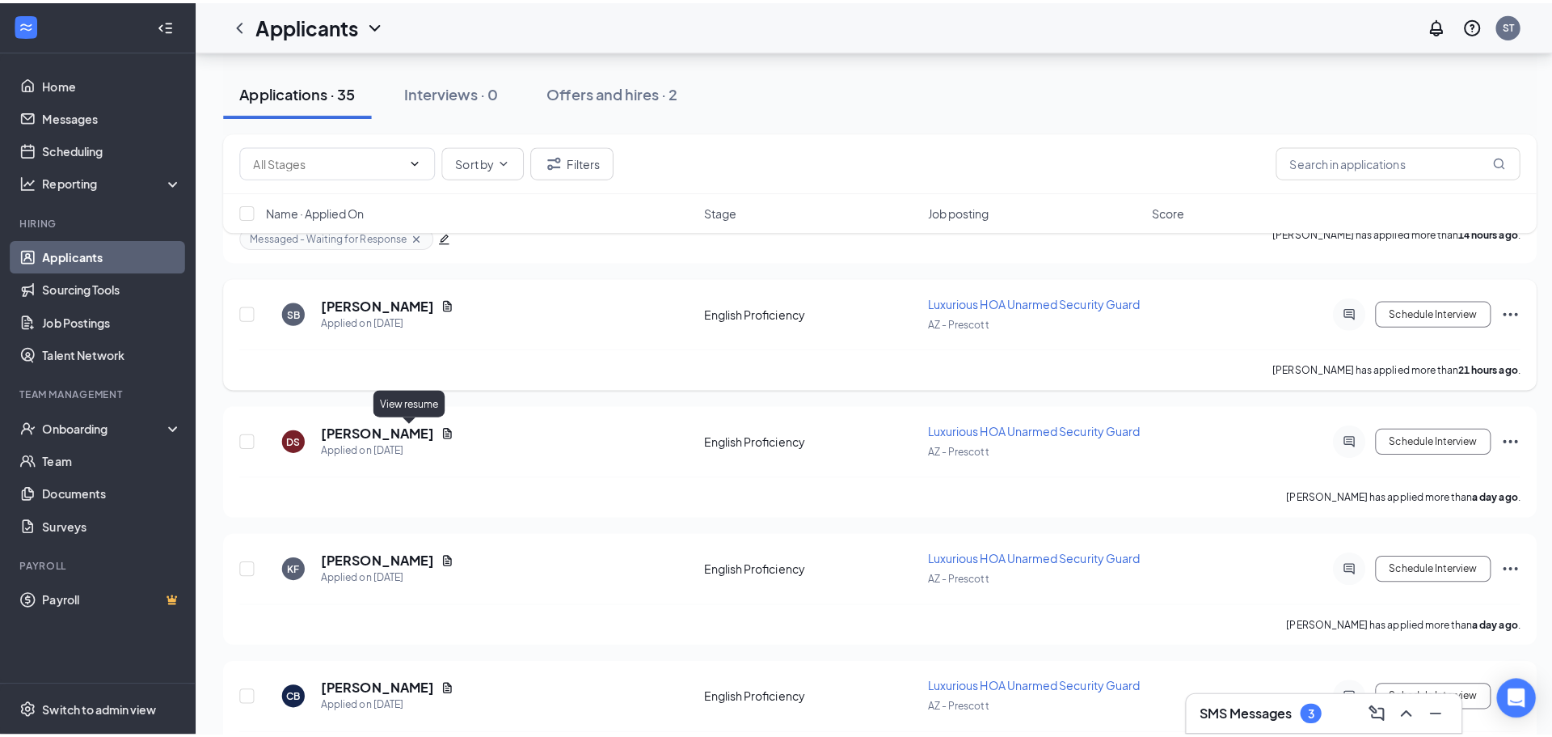
scroll to position [477, 0]
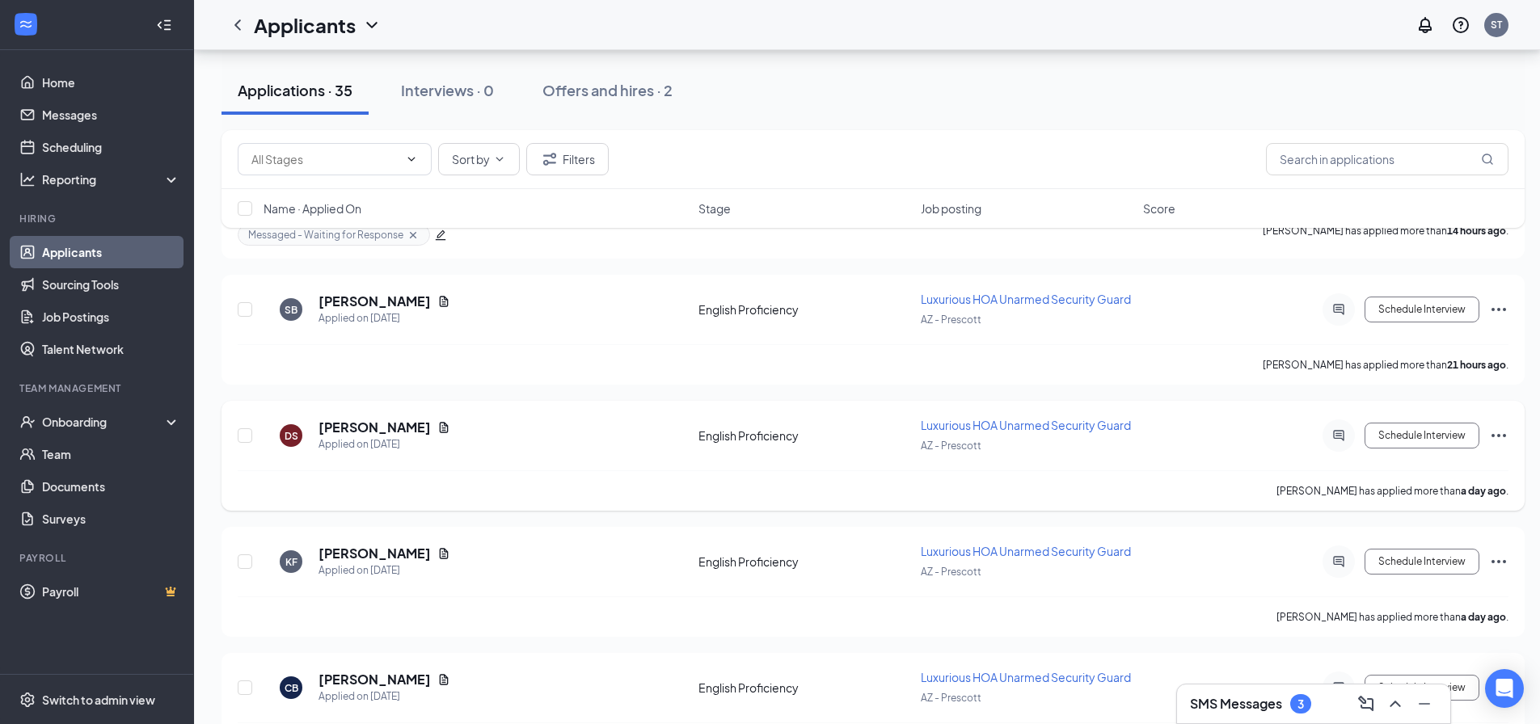
click at [1496, 434] on icon "Ellipses" at bounding box center [1498, 435] width 19 height 19
click at [1382, 695] on li "Reject" at bounding box center [1426, 705] width 165 height 36
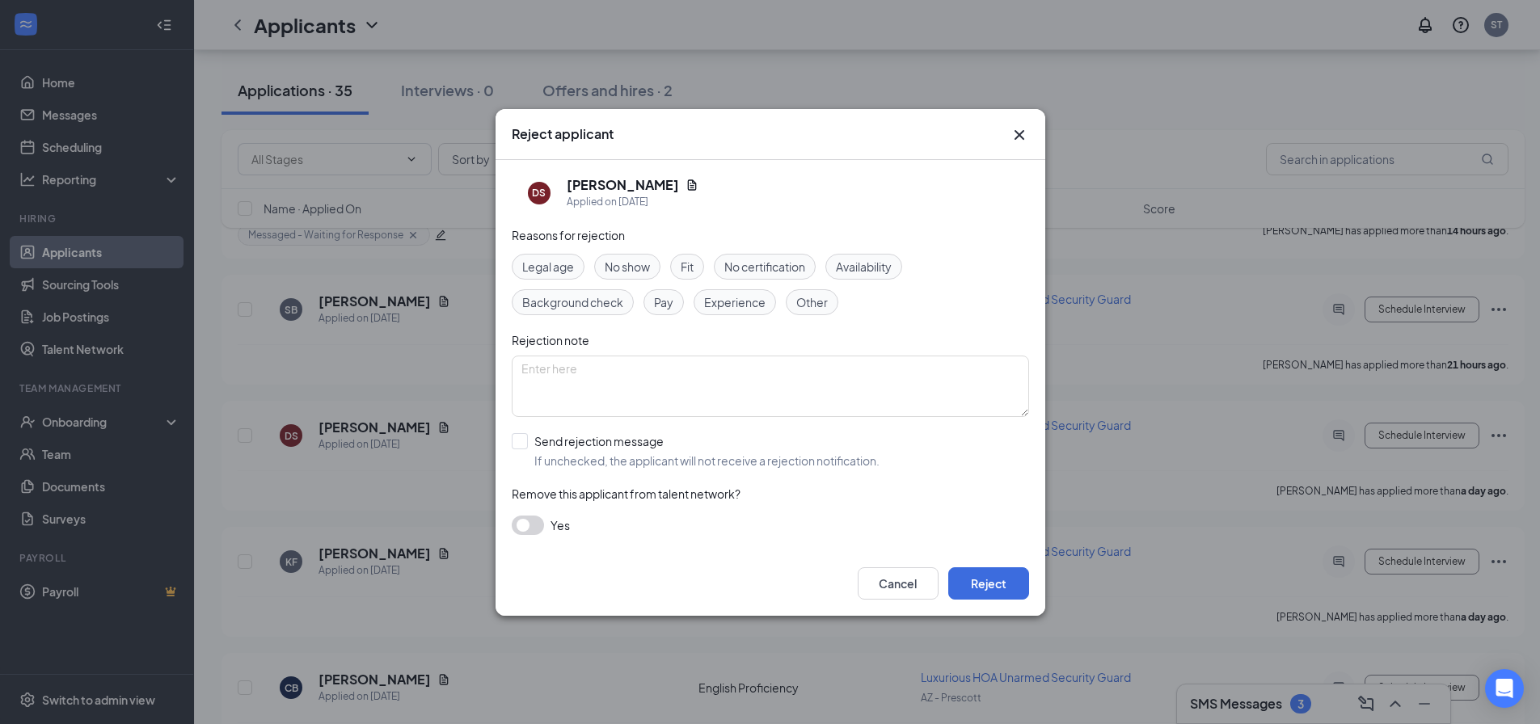
click at [816, 303] on span "Other" at bounding box center [812, 302] width 32 height 18
click at [1009, 586] on button "Reject" at bounding box center [988, 584] width 81 height 32
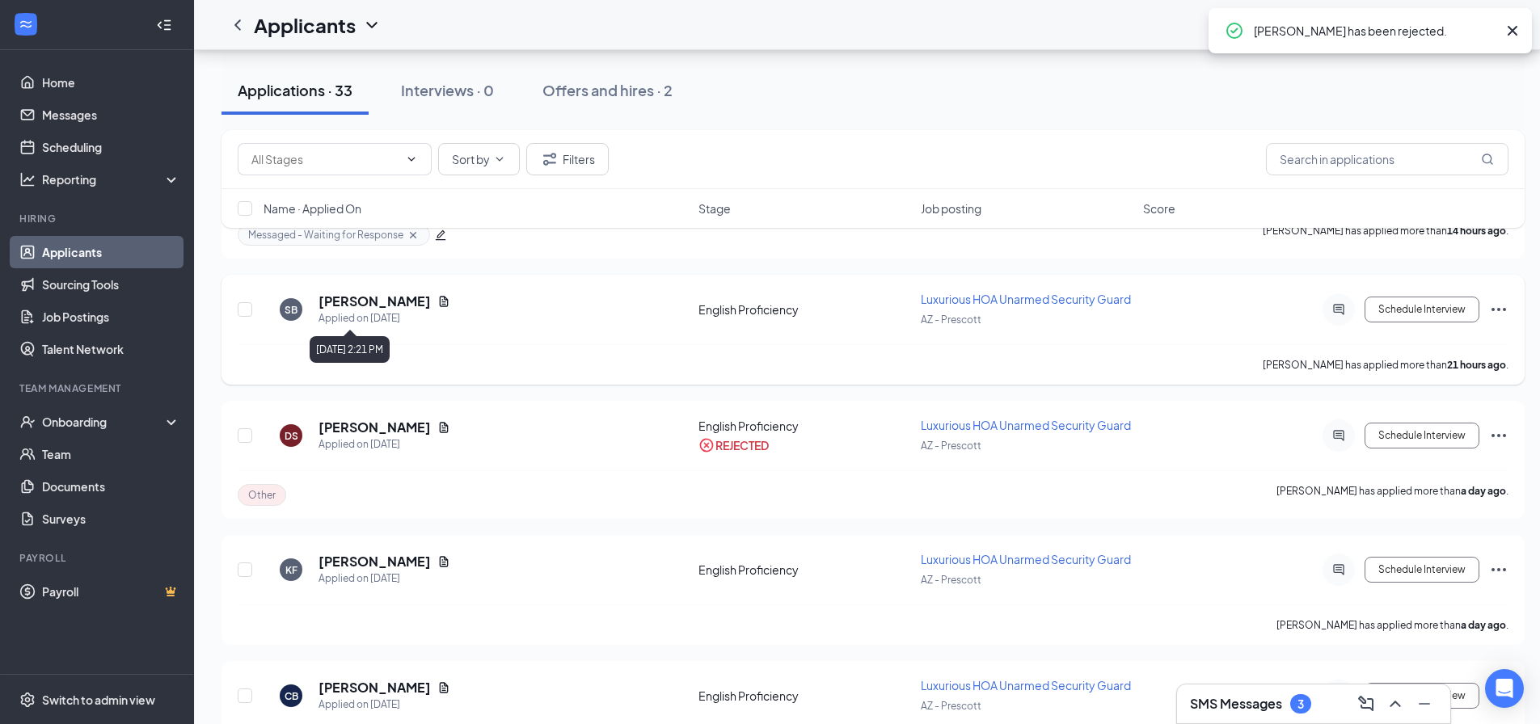
click at [364, 306] on h5 "[PERSON_NAME]" at bounding box center [375, 302] width 112 height 18
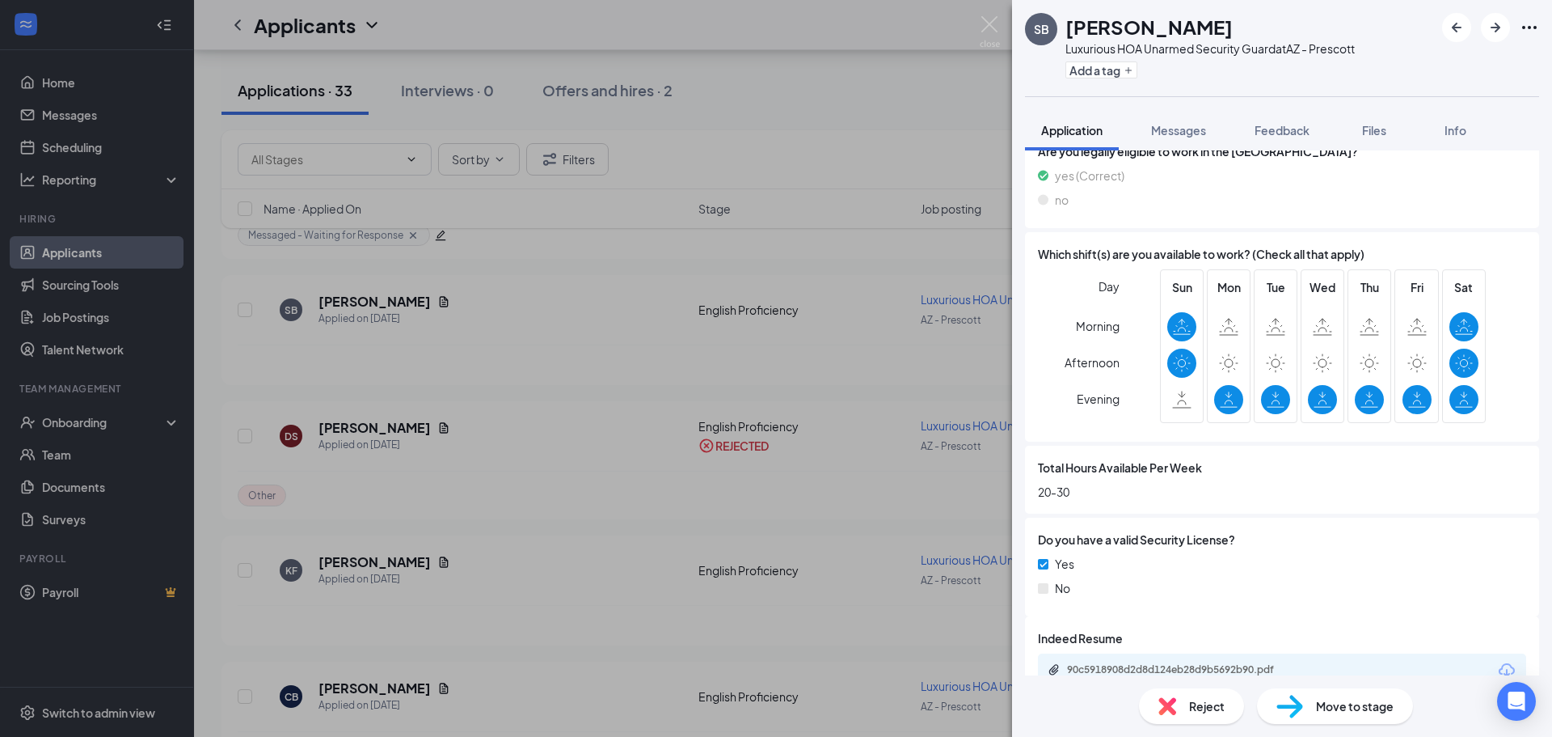
scroll to position [624, 0]
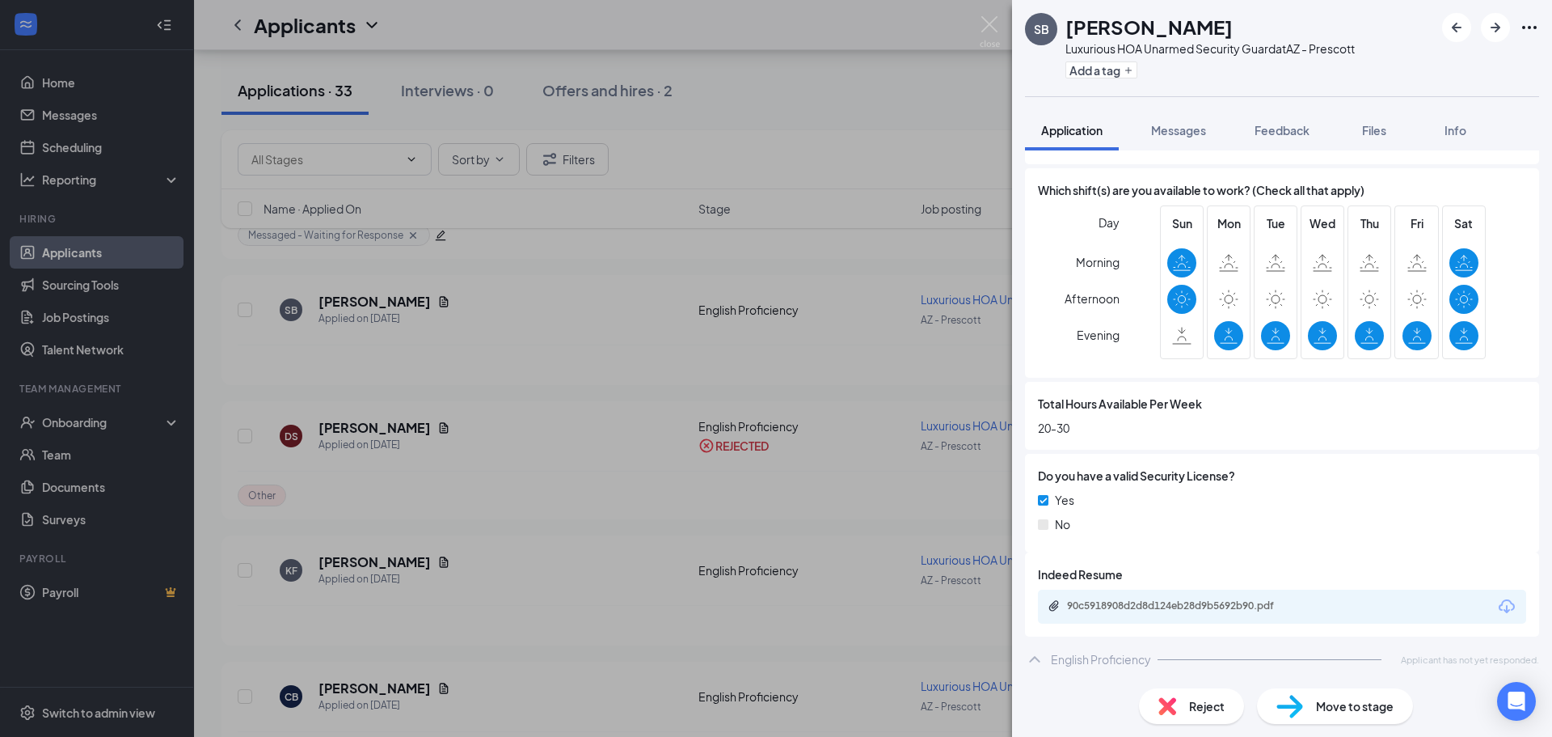
click at [1222, 588] on div "Indeed Resume 90c5918908d2d8d124eb28d9b5692b90.pdf" at bounding box center [1282, 594] width 488 height 58
click at [1221, 601] on div "90c5918908d2d8d124eb28d9b5692b90.pdf" at bounding box center [1180, 605] width 226 height 13
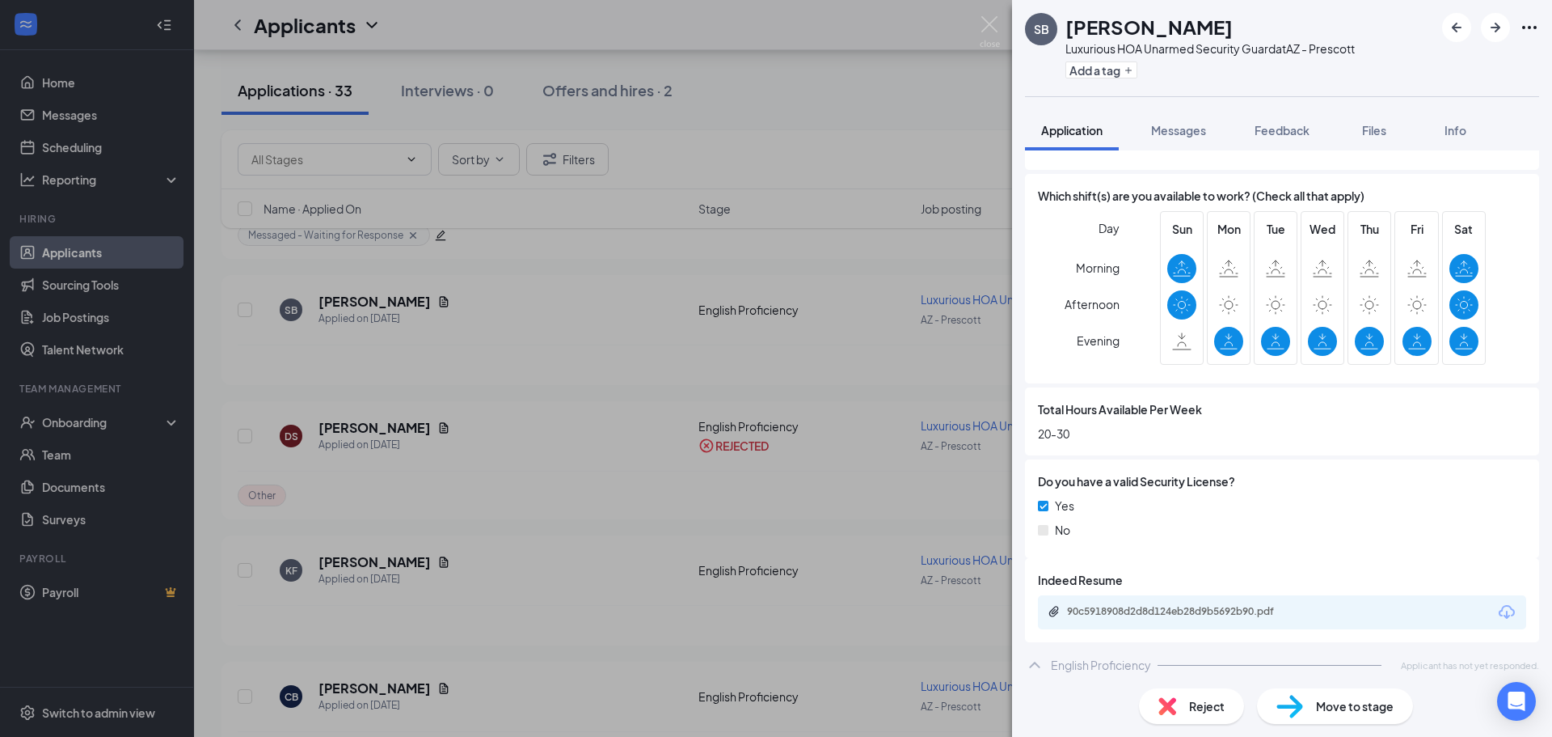
click at [878, 464] on div "SB samuel bender Luxurious HOA Unarmed Security Guard at AZ - Prescott Add a ta…" at bounding box center [776, 368] width 1552 height 737
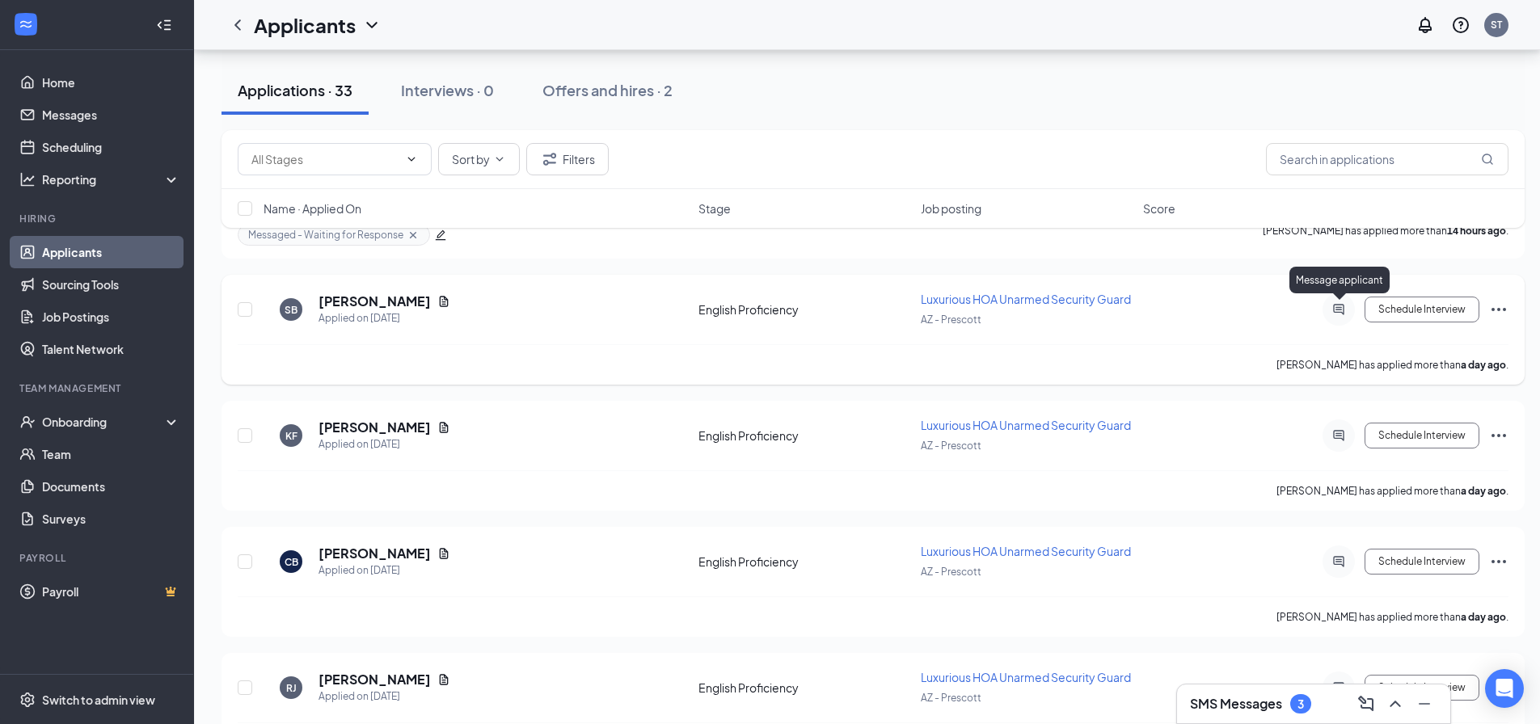
click at [1342, 311] on icon "ActiveChat" at bounding box center [1338, 309] width 19 height 13
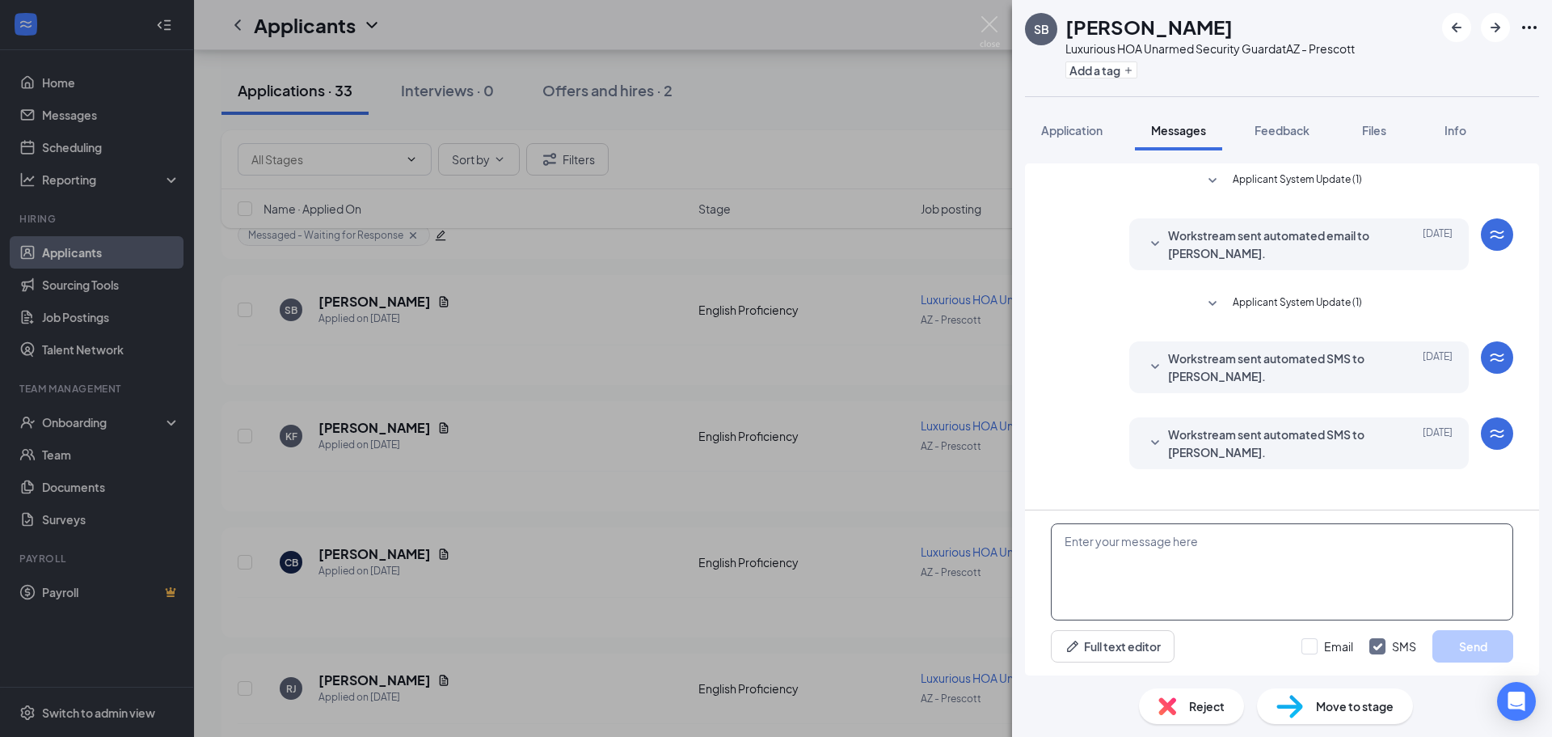
click at [1200, 559] on textarea at bounding box center [1282, 571] width 462 height 97
paste textarea "Good morning, My name is [PERSON_NAME] and I am the HR Generalist for this posi…"
type textarea "Good morning, My name is [PERSON_NAME] and I am the HR Generalist for this posi…"
click at [1303, 641] on input "Email" at bounding box center [1328, 646] width 52 height 16
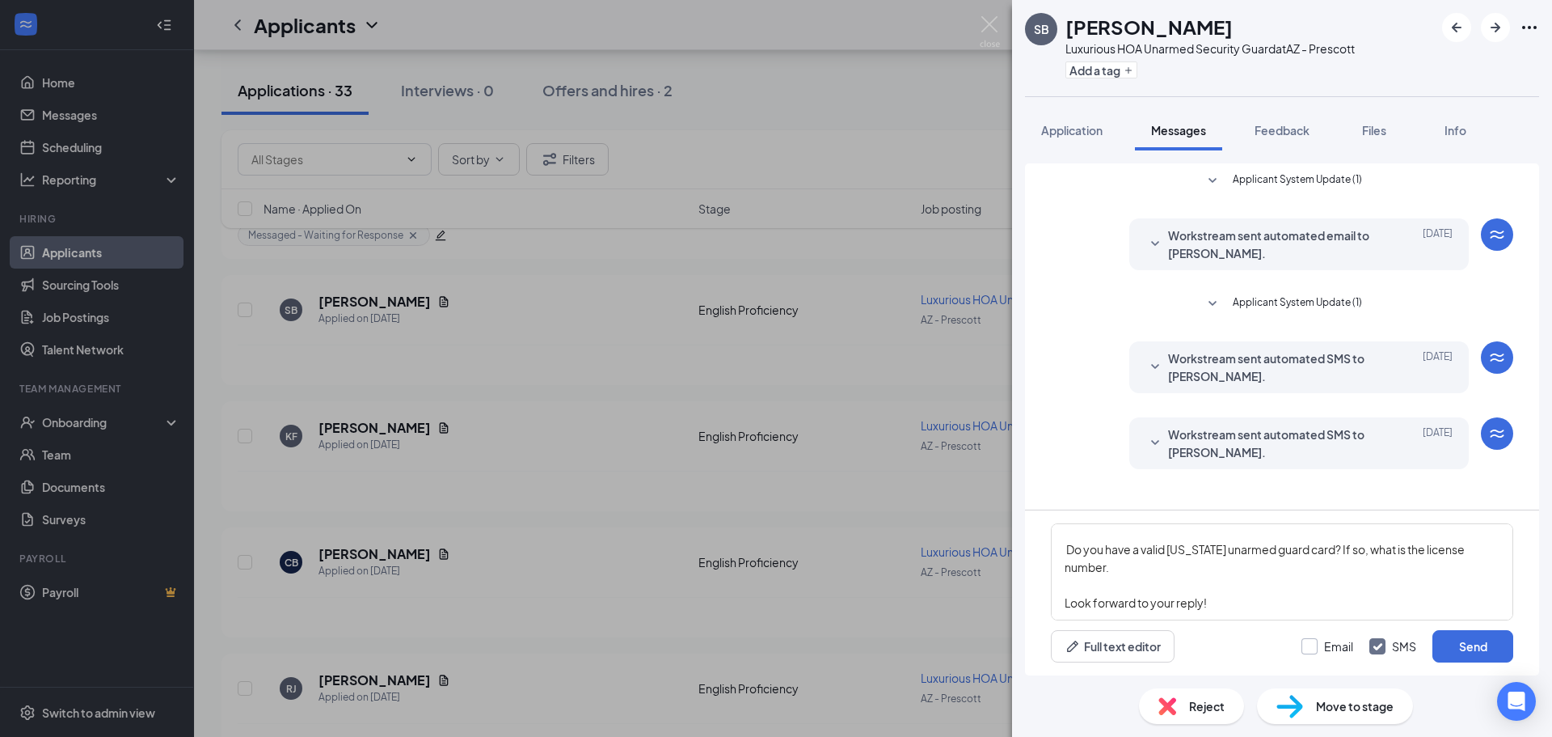
checkbox input "true"
click at [1450, 637] on button "Send" at bounding box center [1473, 646] width 81 height 32
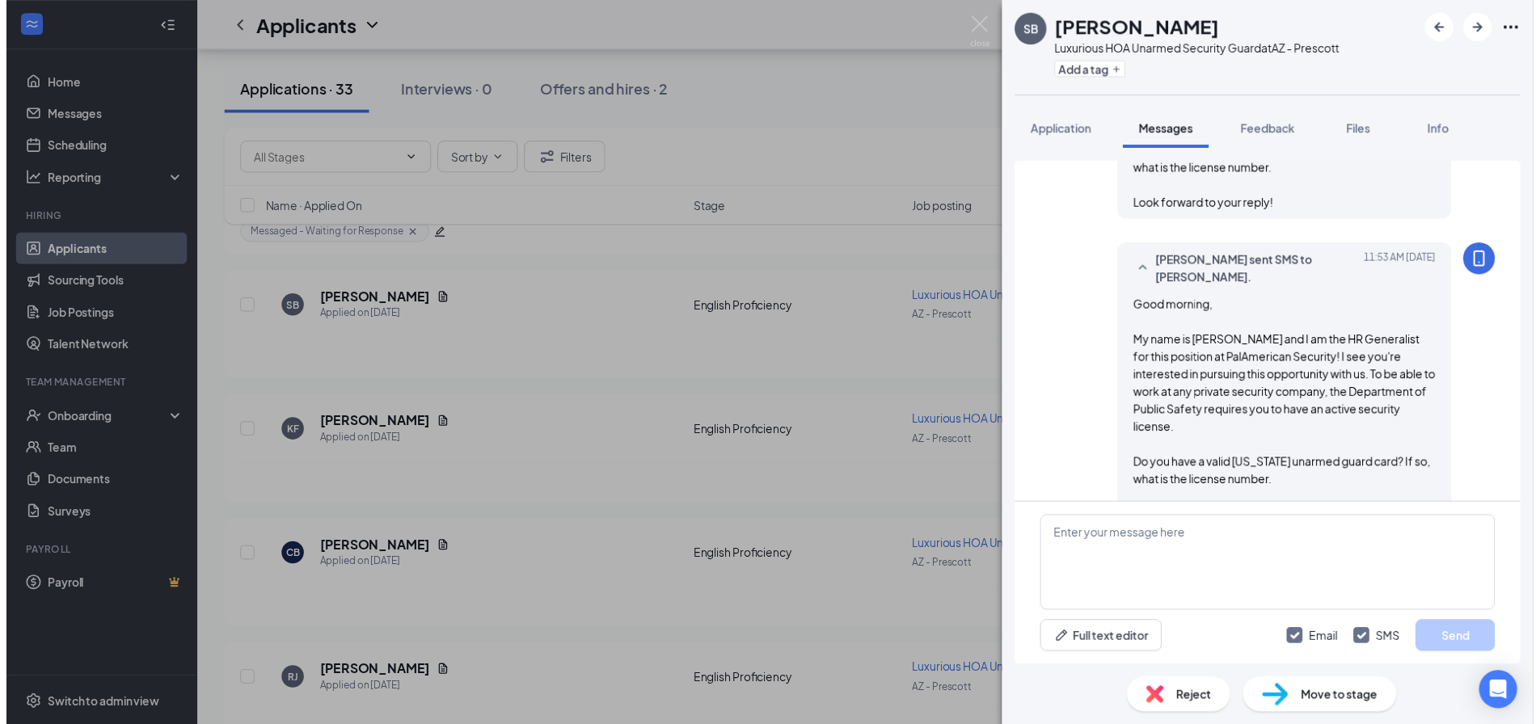
scroll to position [574, 0]
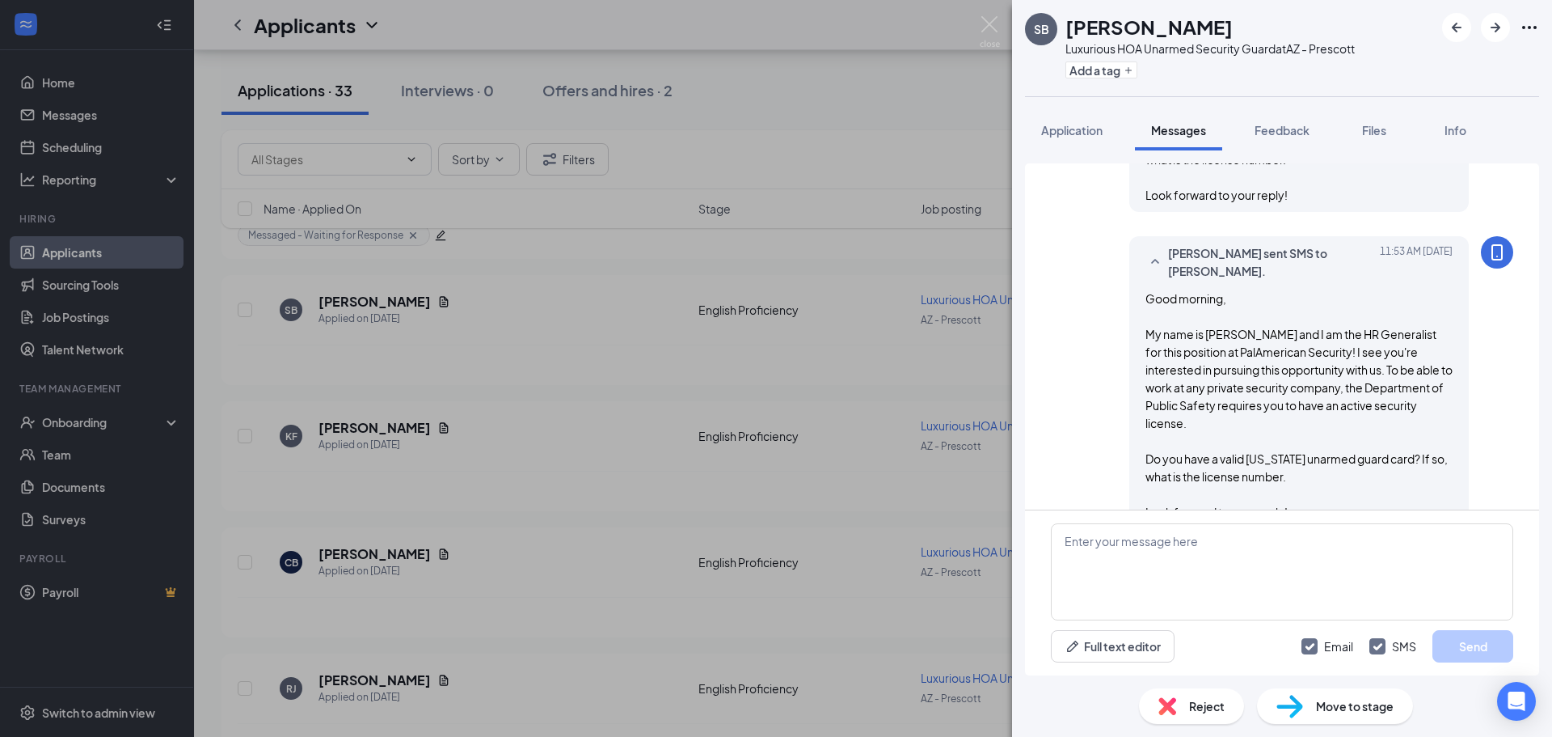
click at [895, 374] on div "SB samuel bender Luxurious HOA Unarmed Security Guard at AZ - Prescott Add a ta…" at bounding box center [776, 368] width 1552 height 737
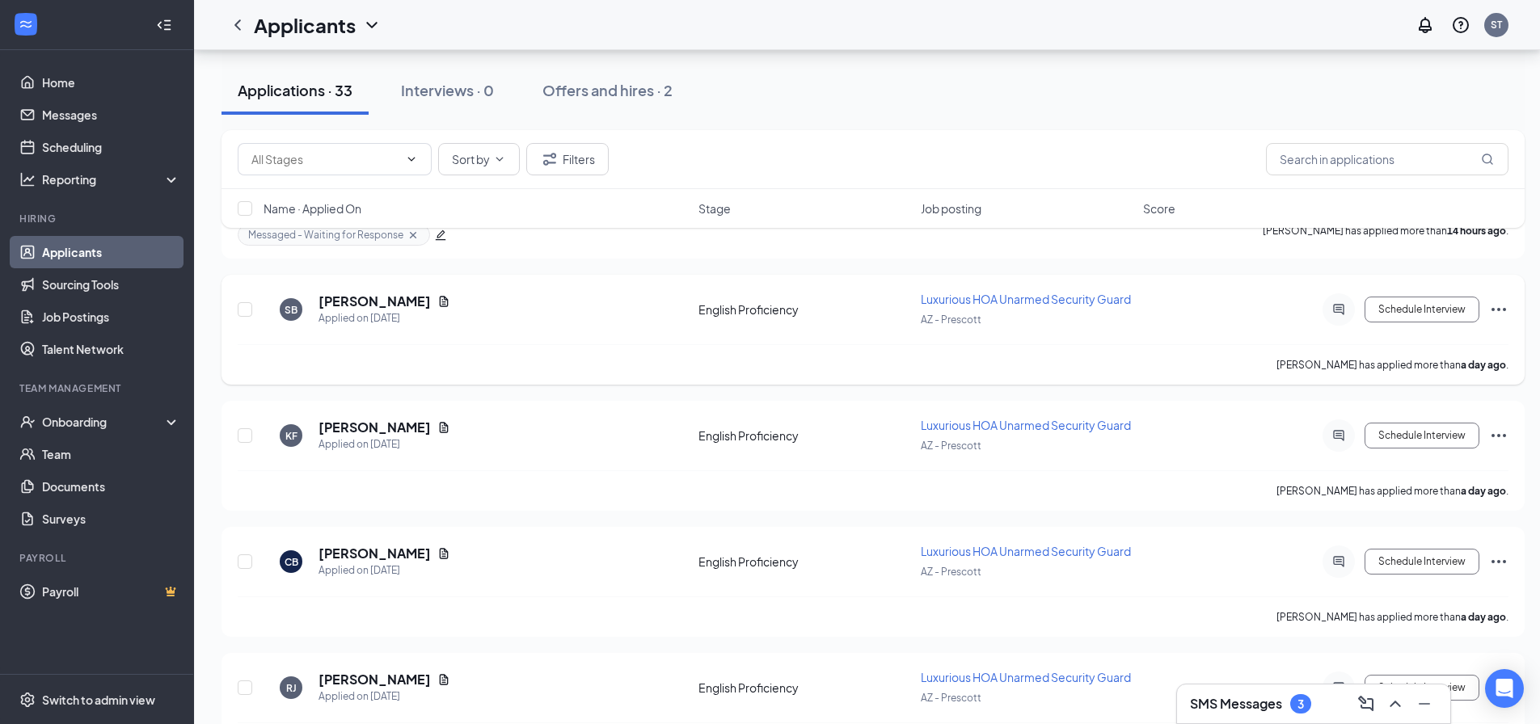
click at [555, 331] on div "SB samuel bender Applied on Oct 14 English Proficiency Luxurious HOA Unarmed Se…" at bounding box center [873, 317] width 1271 height 53
click at [369, 305] on h5 "[PERSON_NAME]" at bounding box center [375, 302] width 112 height 18
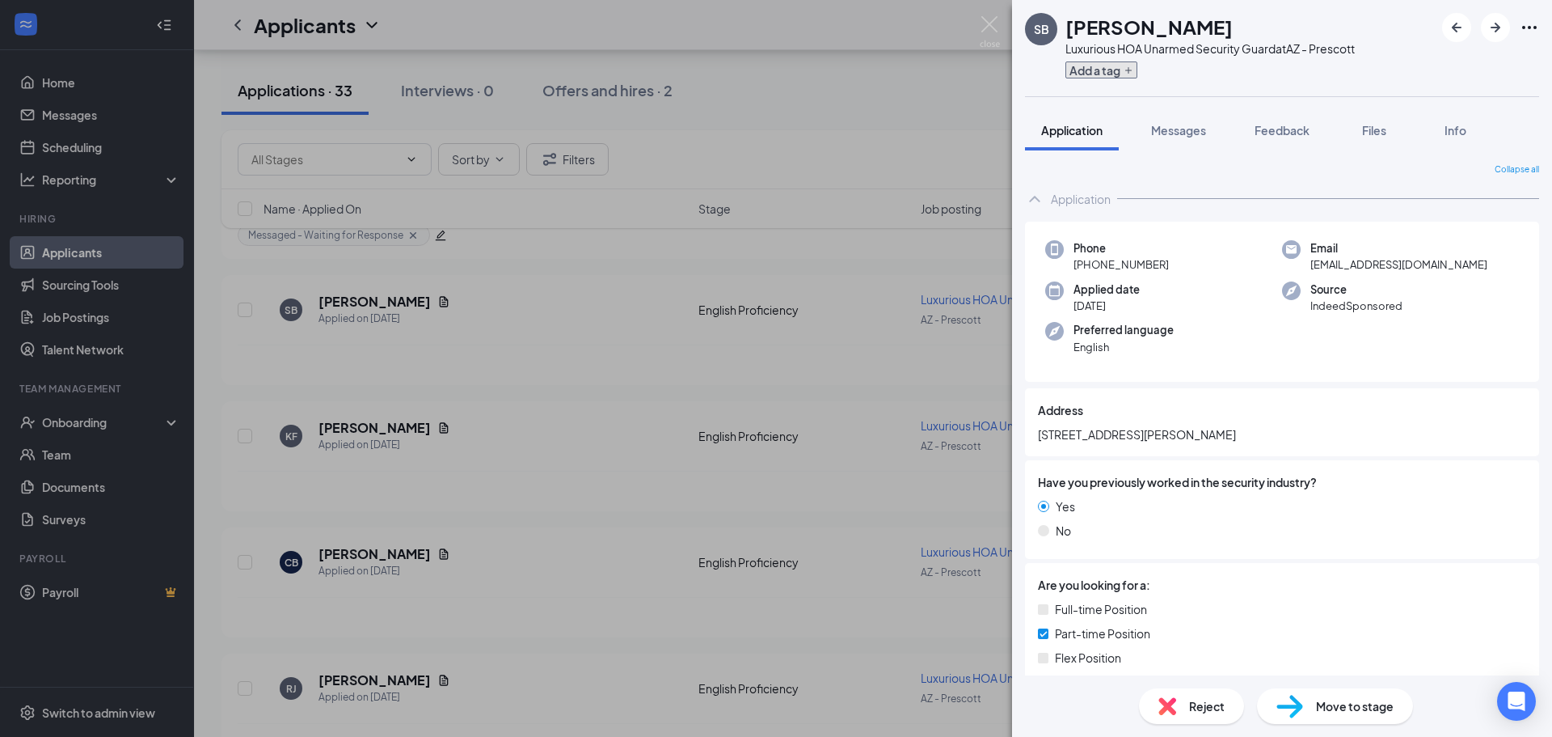
click at [1120, 70] on button "Add a tag" at bounding box center [1102, 69] width 72 height 17
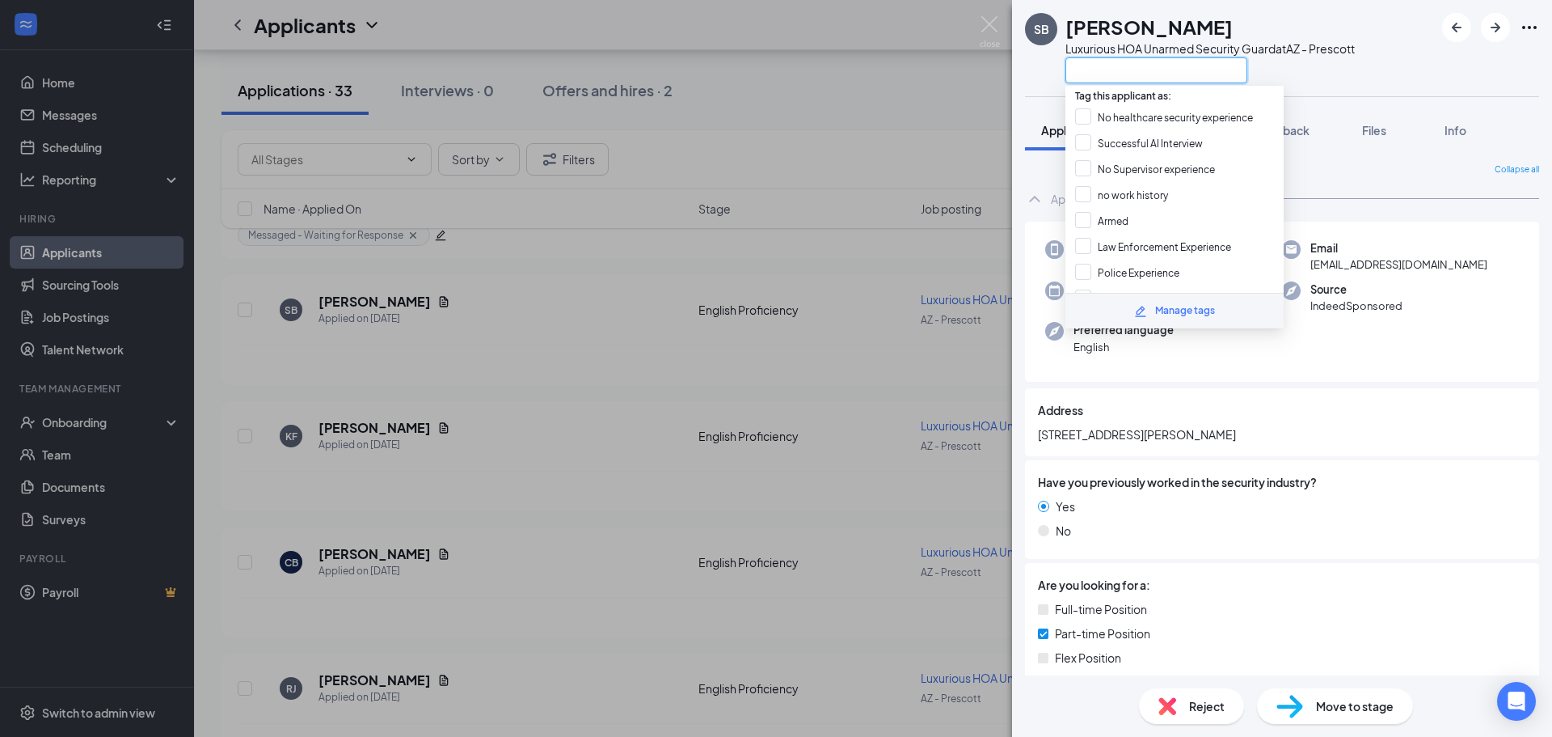
click at [1124, 78] on input "text" at bounding box center [1157, 70] width 182 height 26
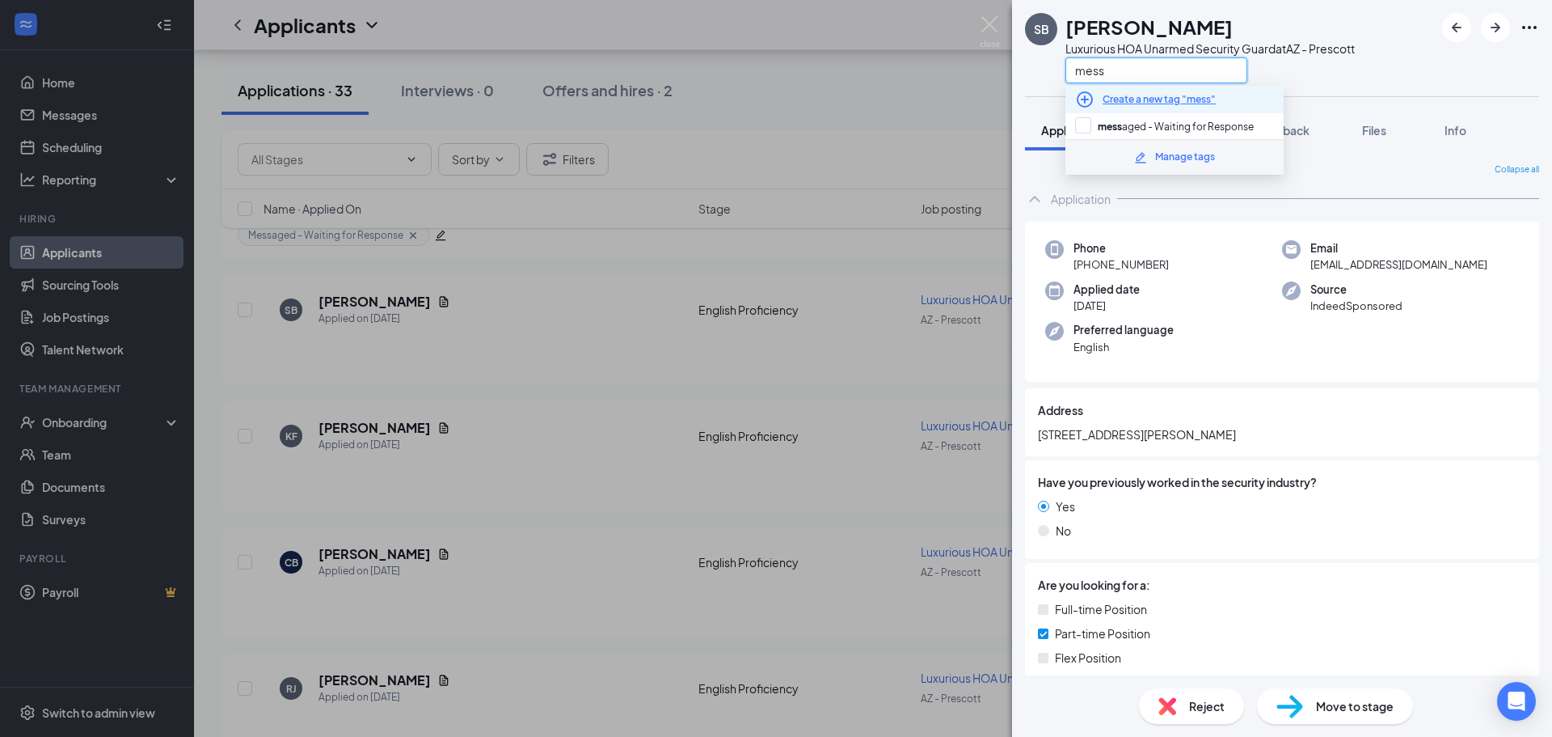
type input "mess"
click at [1125, 112] on div "Create a new tag "mess"" at bounding box center [1175, 99] width 218 height 27
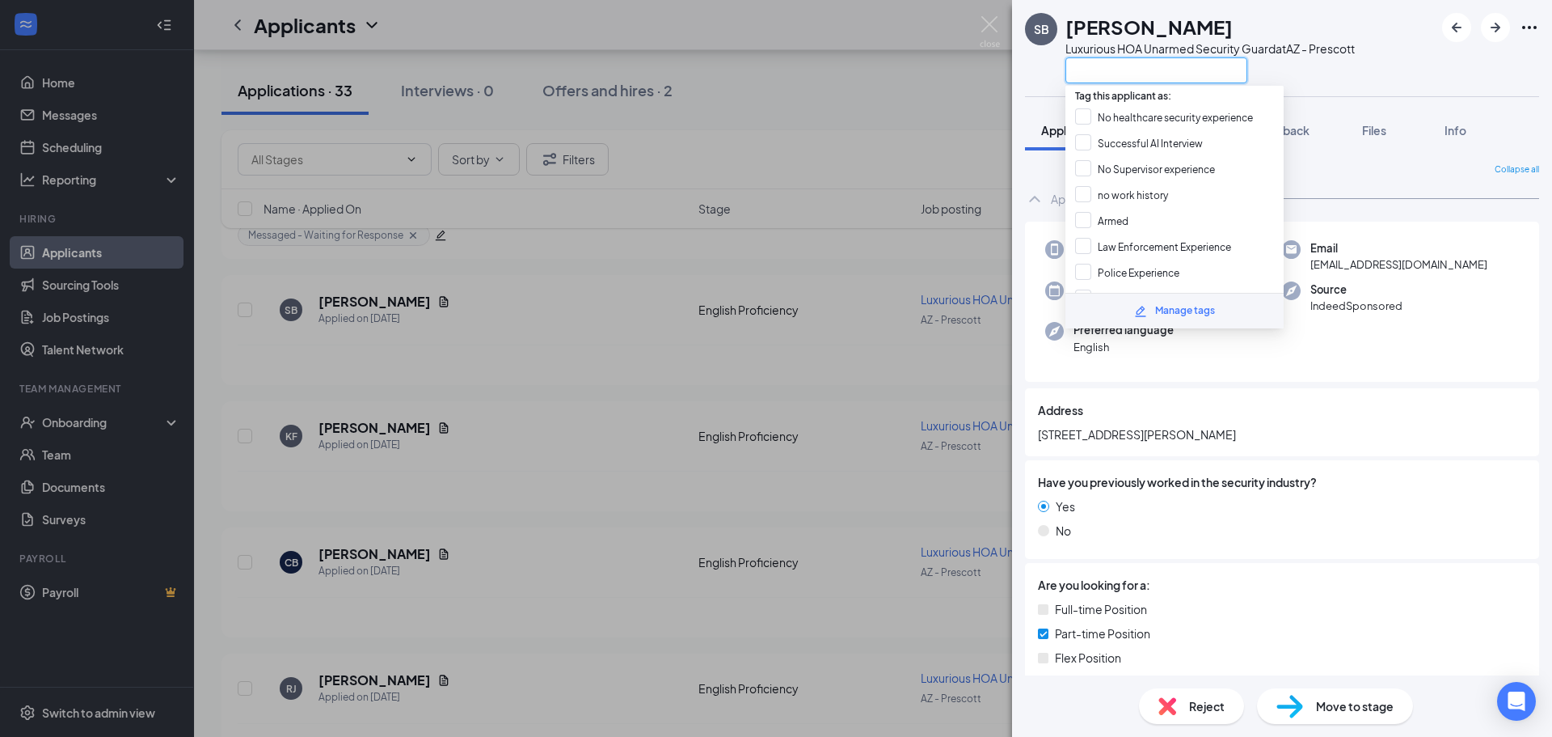
click at [1139, 69] on input "text" at bounding box center [1157, 70] width 182 height 26
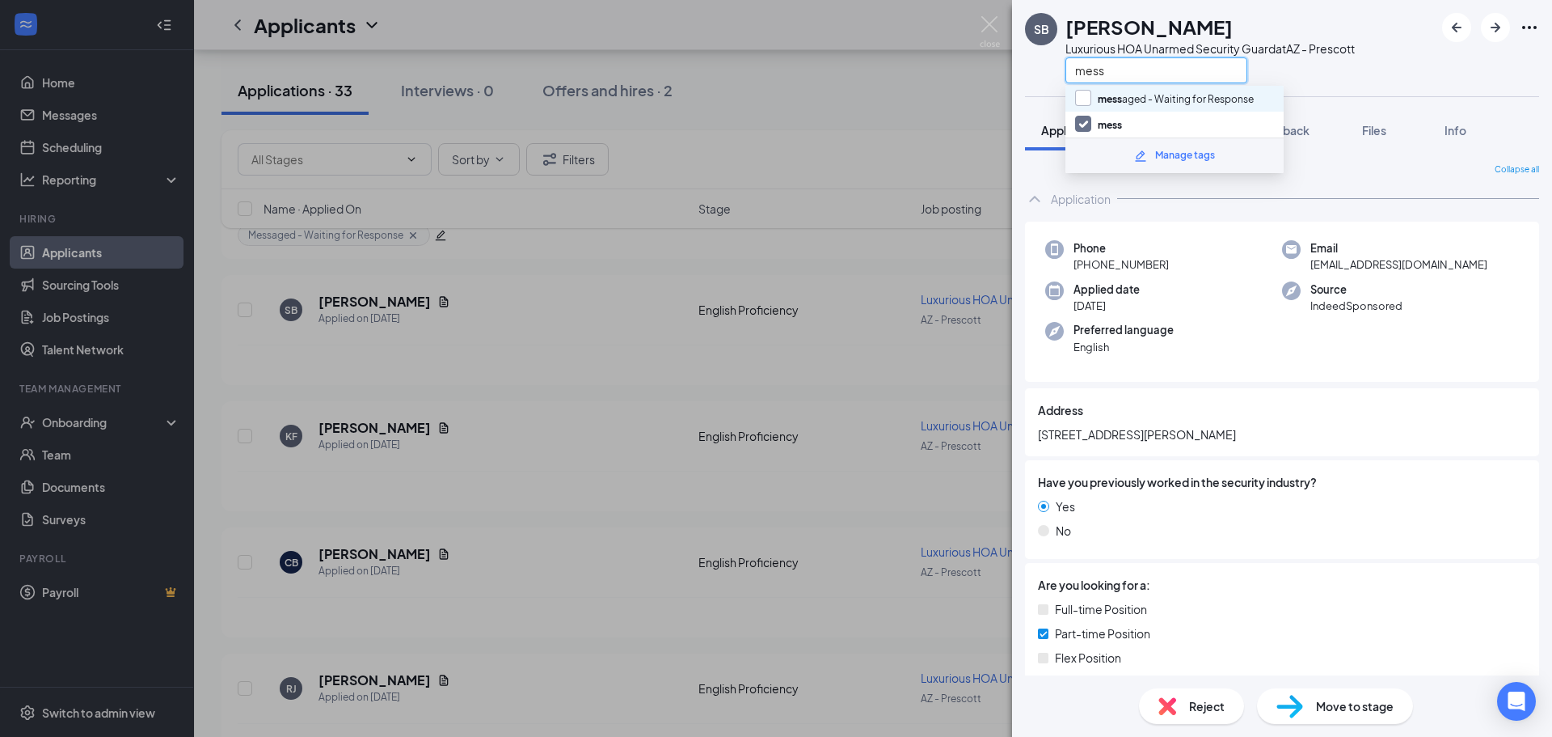
type input "mess"
click at [1079, 99] on input "mess aged - Waiting for Response" at bounding box center [1164, 99] width 179 height 18
checkbox input "true"
click at [1081, 116] on input "mess" at bounding box center [1098, 125] width 47 height 18
checkbox input "false"
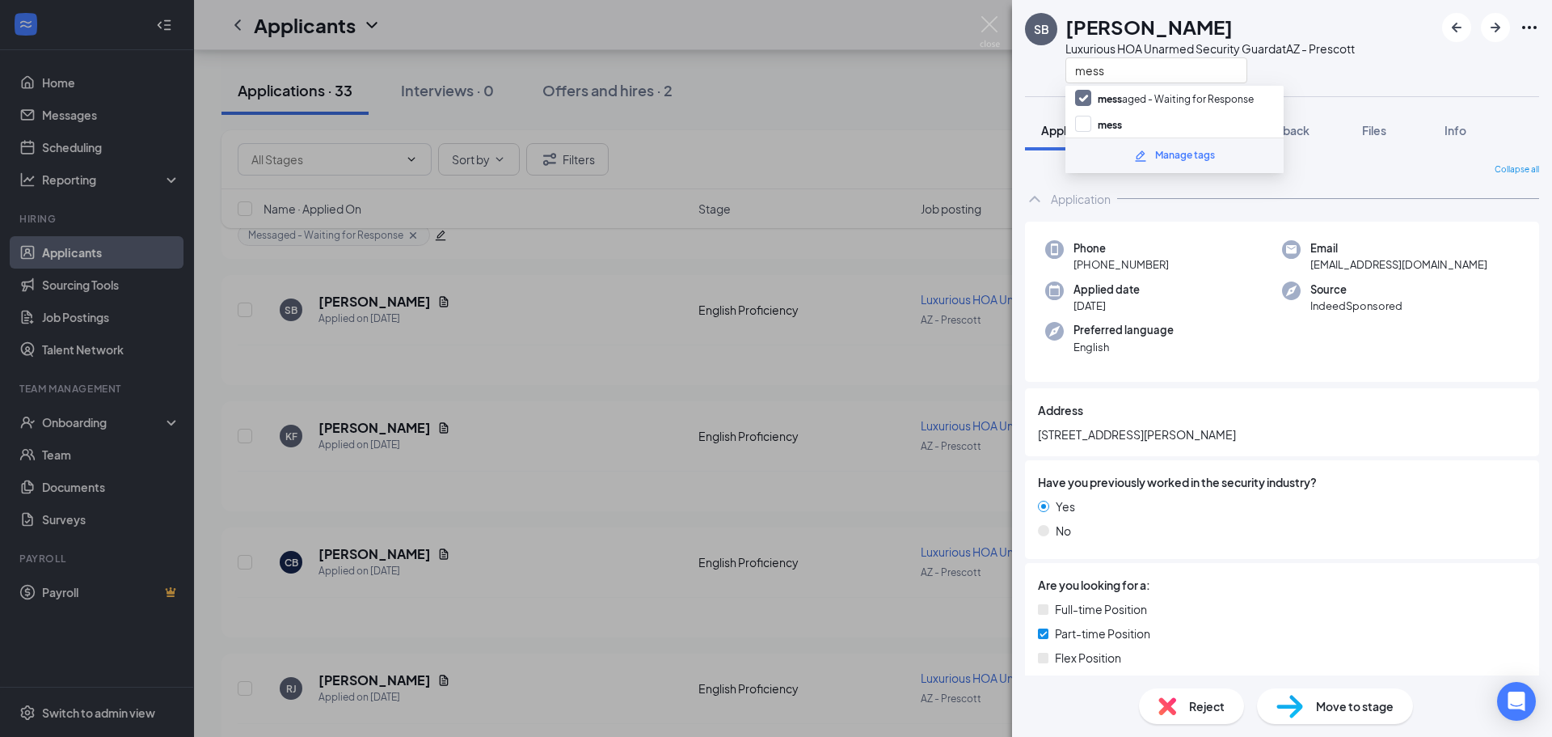
click at [1053, 86] on div "SB samuel bender Luxurious HOA Unarmed Security Guard at AZ - Prescott mess" at bounding box center [1282, 48] width 540 height 96
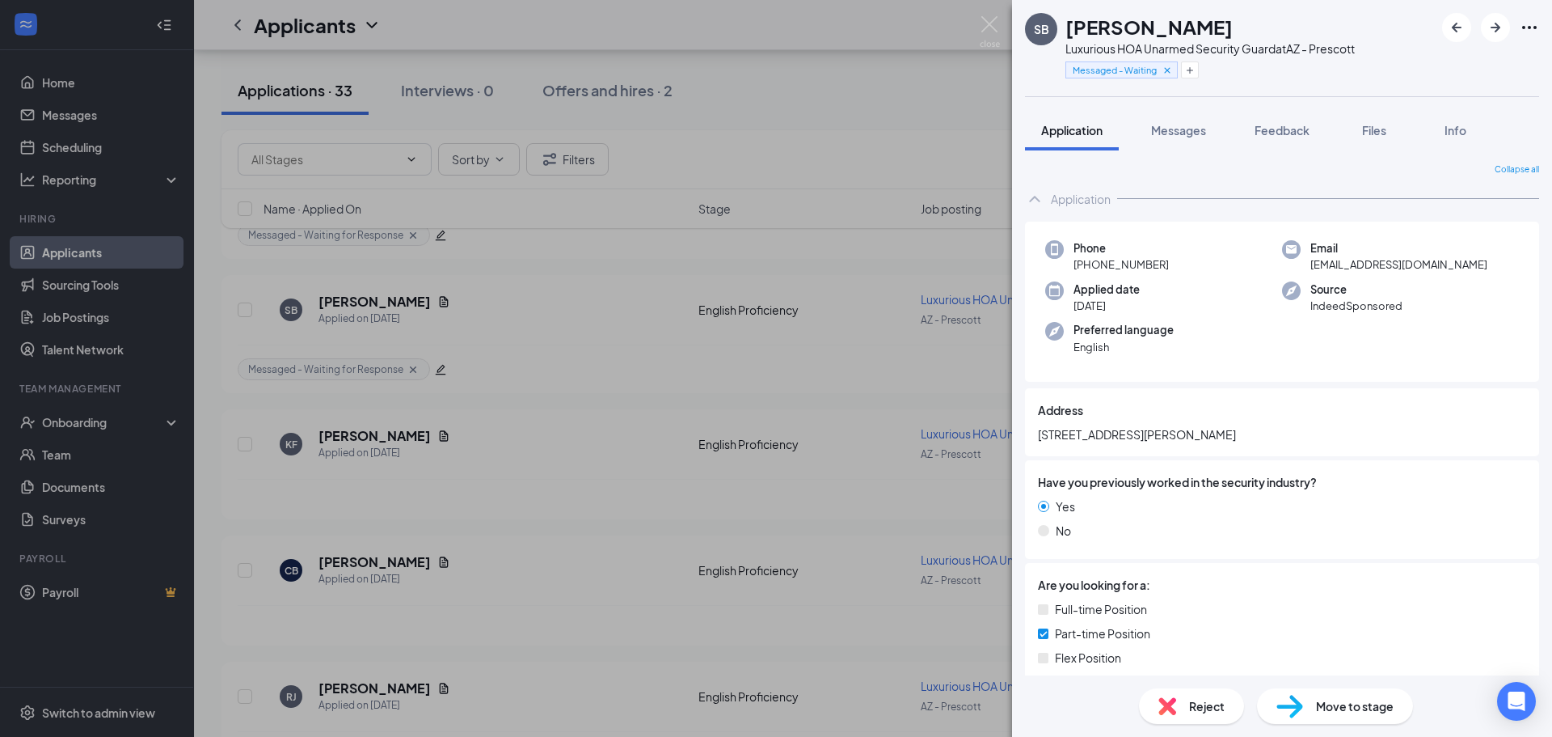
click at [929, 123] on div "SB samuel bender Luxurious HOA Unarmed Security Guard at AZ - Prescott Messaged…" at bounding box center [776, 368] width 1552 height 737
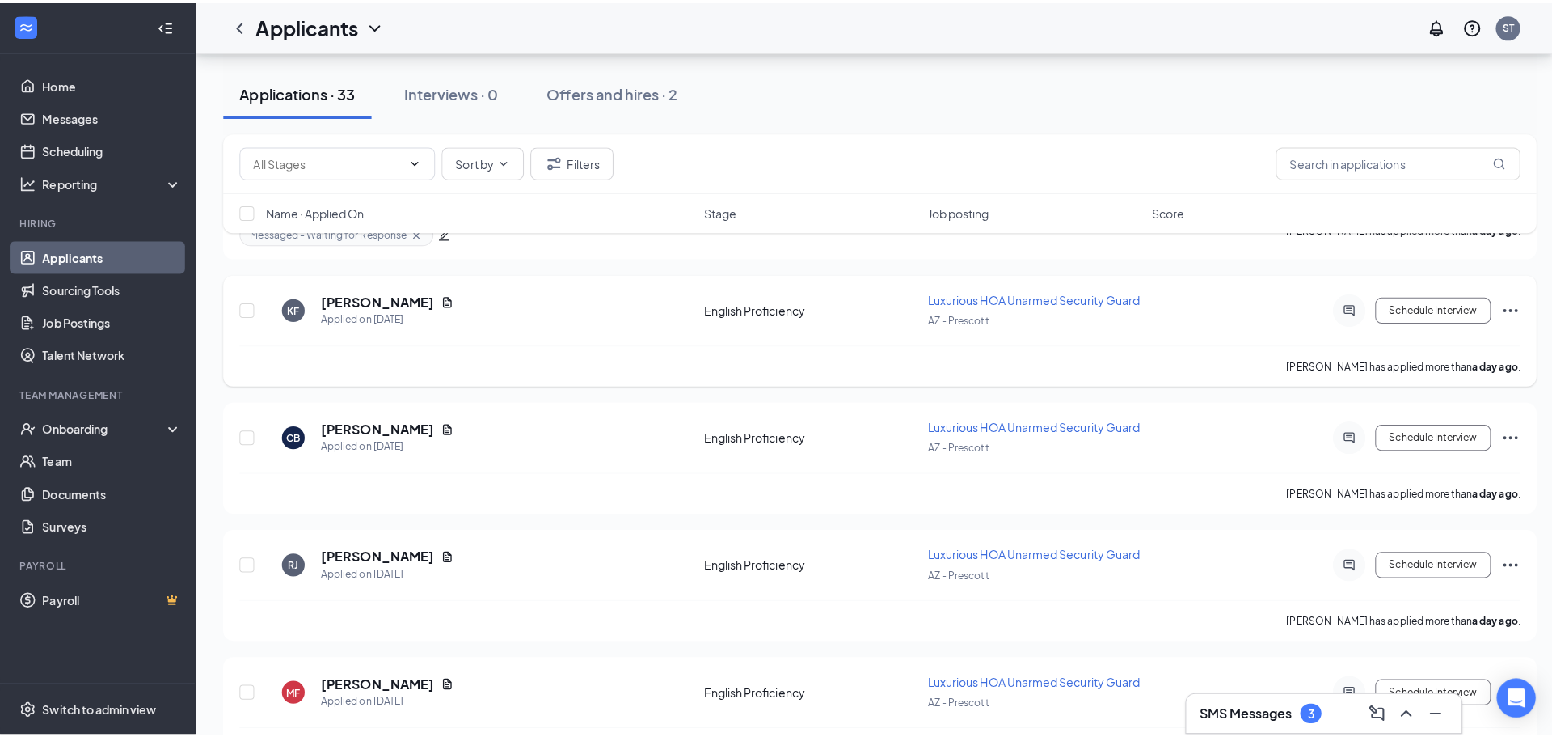
scroll to position [639, 0]
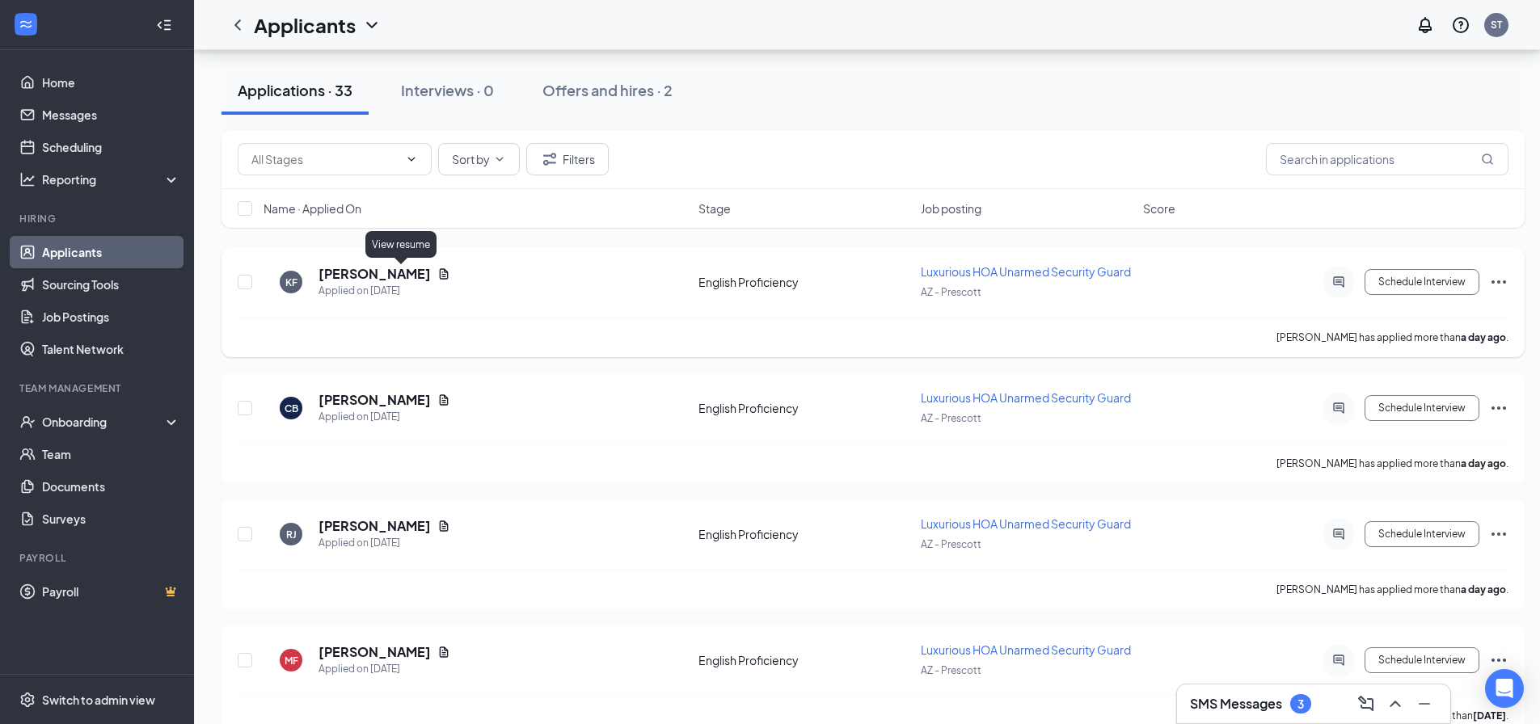
click at [440, 271] on icon "Document" at bounding box center [444, 273] width 9 height 11
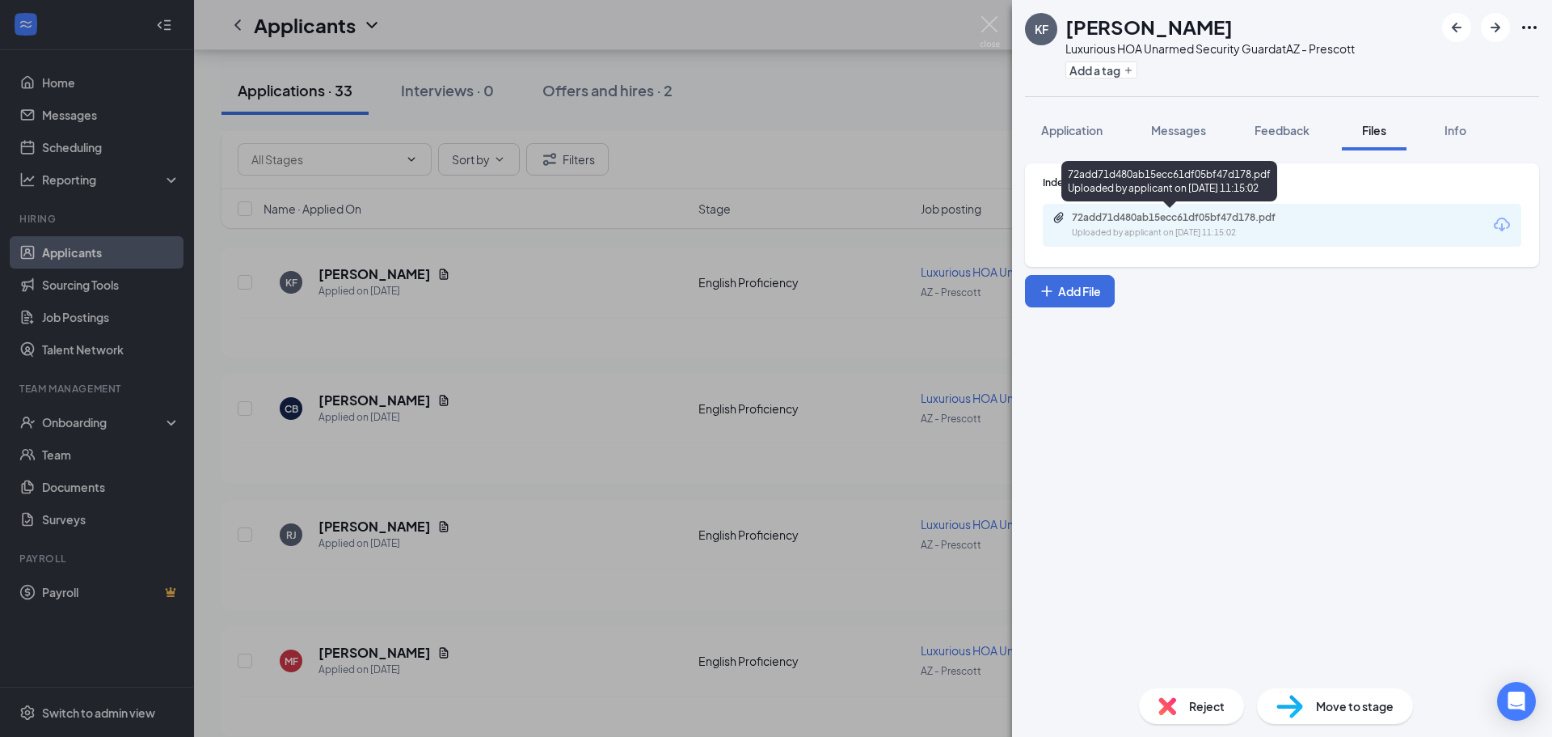
click at [1247, 235] on div "Uploaded by applicant on Oct 14, 2025 at 11:15:02" at bounding box center [1193, 232] width 243 height 13
click at [848, 336] on div "KF Kelvin Ford Luxurious HOA Unarmed Security Guard at AZ - Prescott Add a tag …" at bounding box center [776, 368] width 1552 height 737
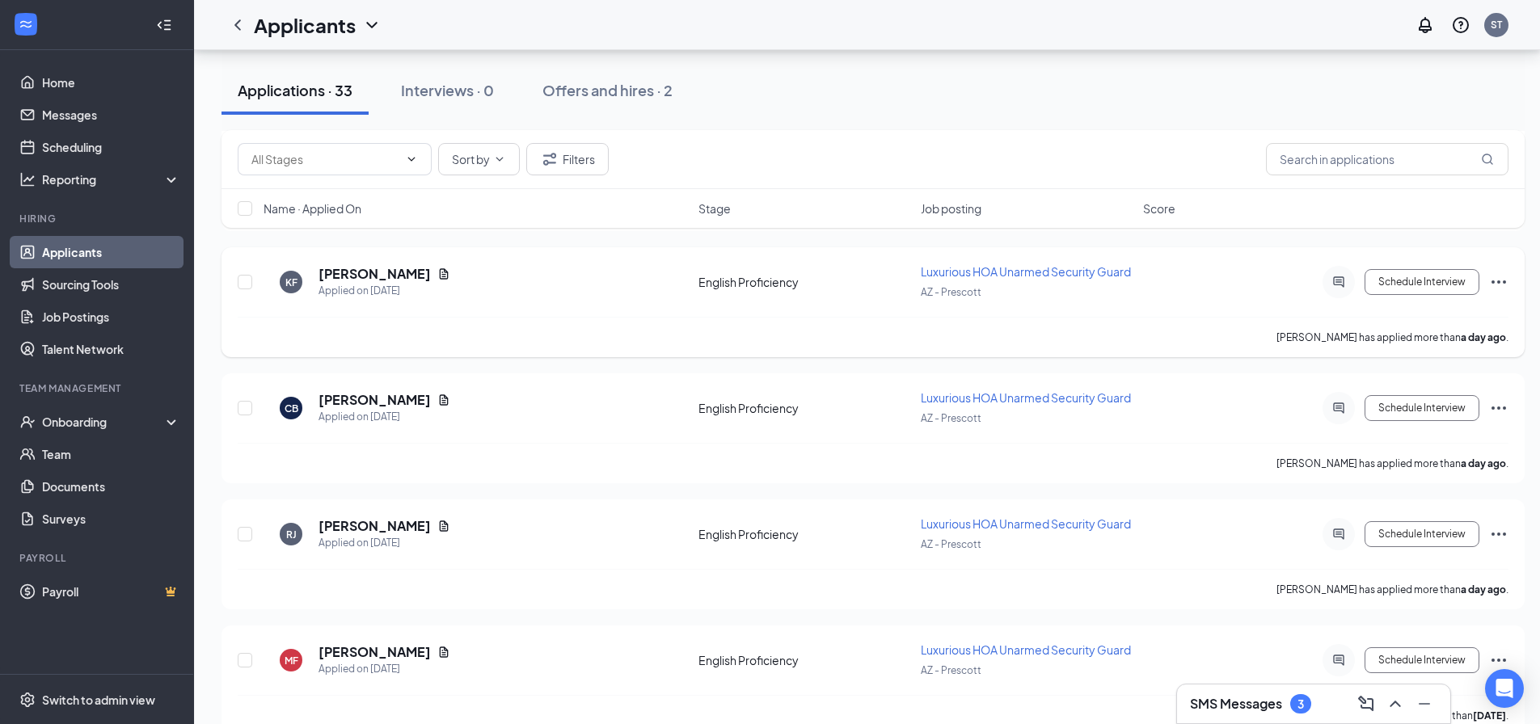
click at [1329, 280] on div at bounding box center [1339, 282] width 32 height 32
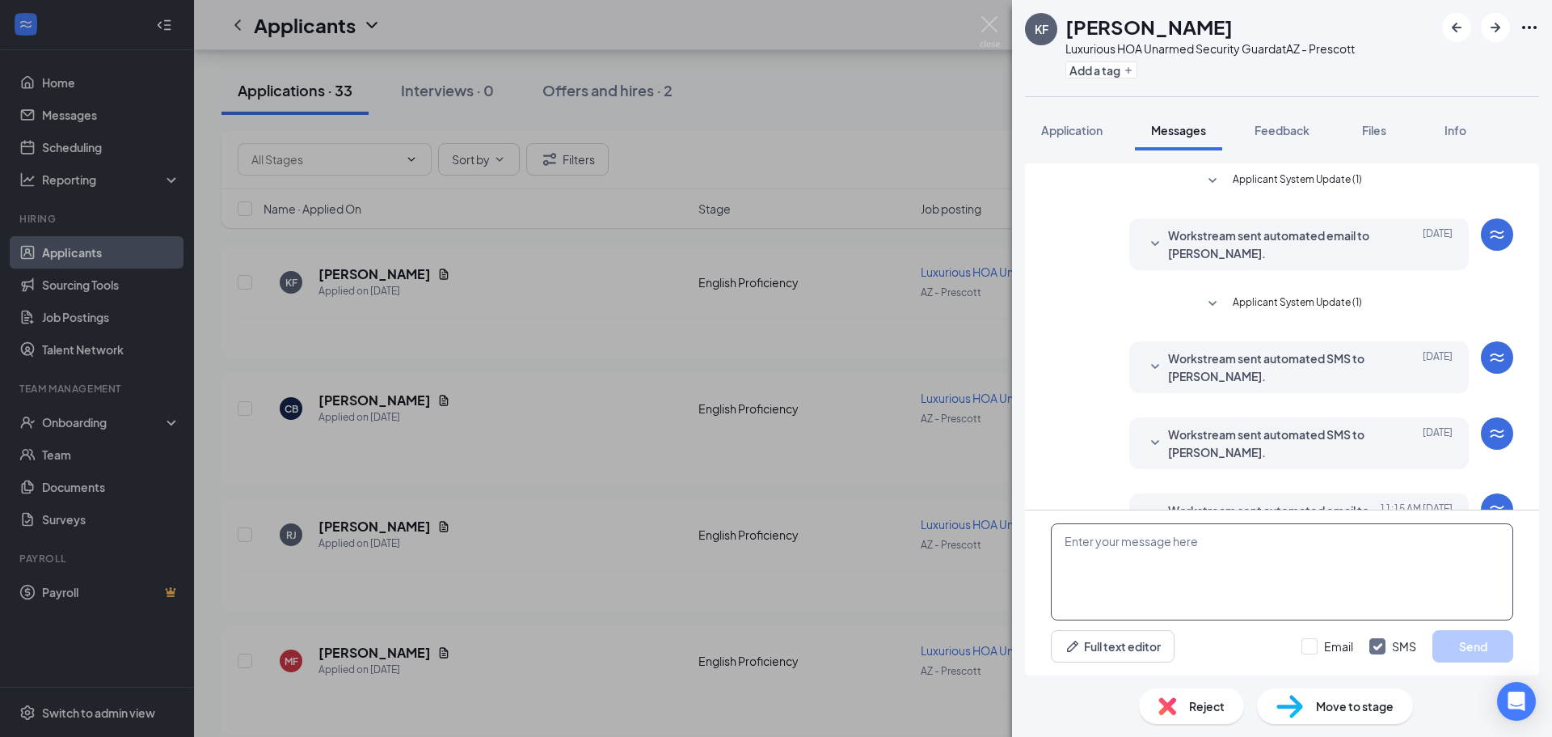
scroll to position [128, 0]
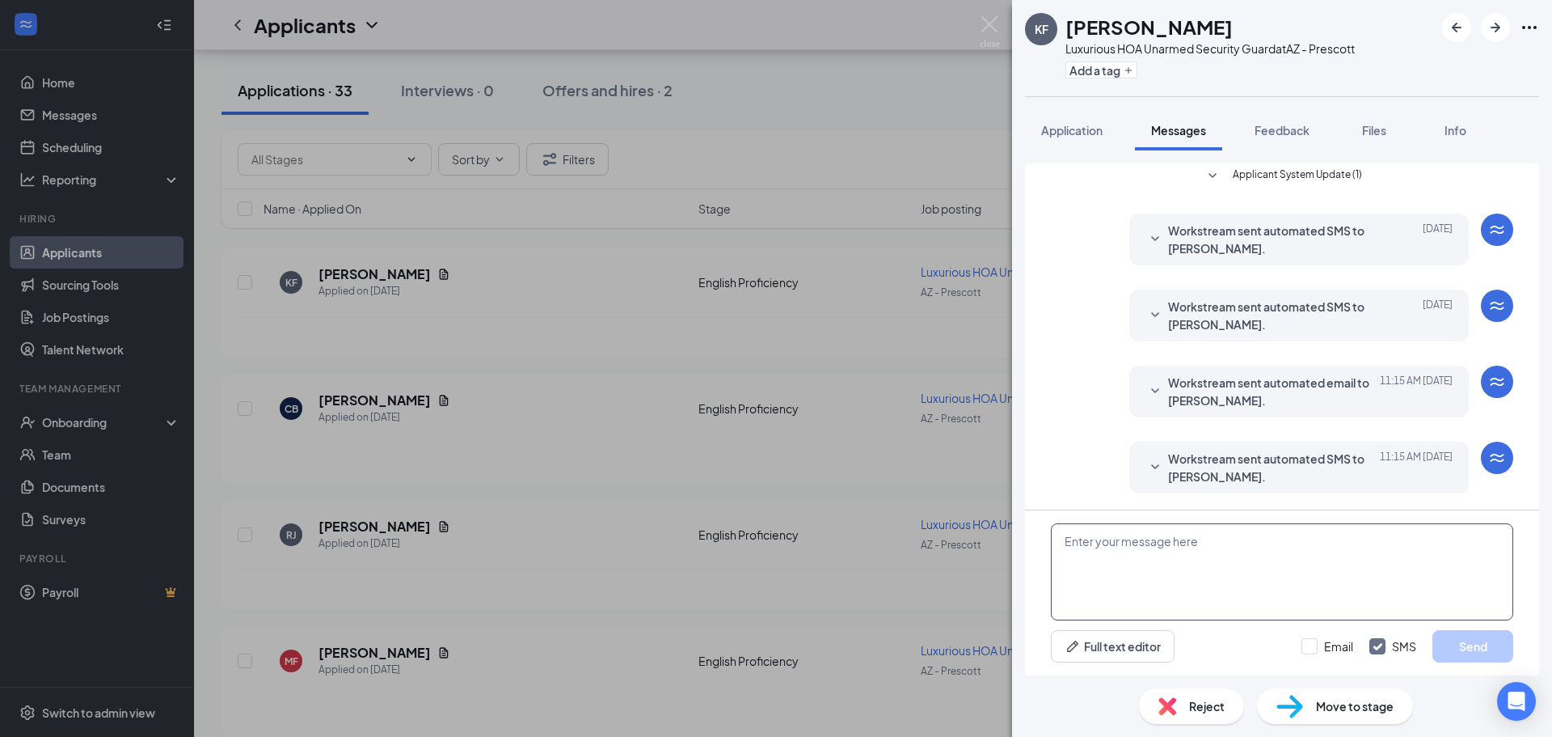
click at [1185, 561] on textarea at bounding box center [1282, 571] width 462 height 97
paste textarea "Good morning, My name is [PERSON_NAME] and I am the HR Generalist for this posi…"
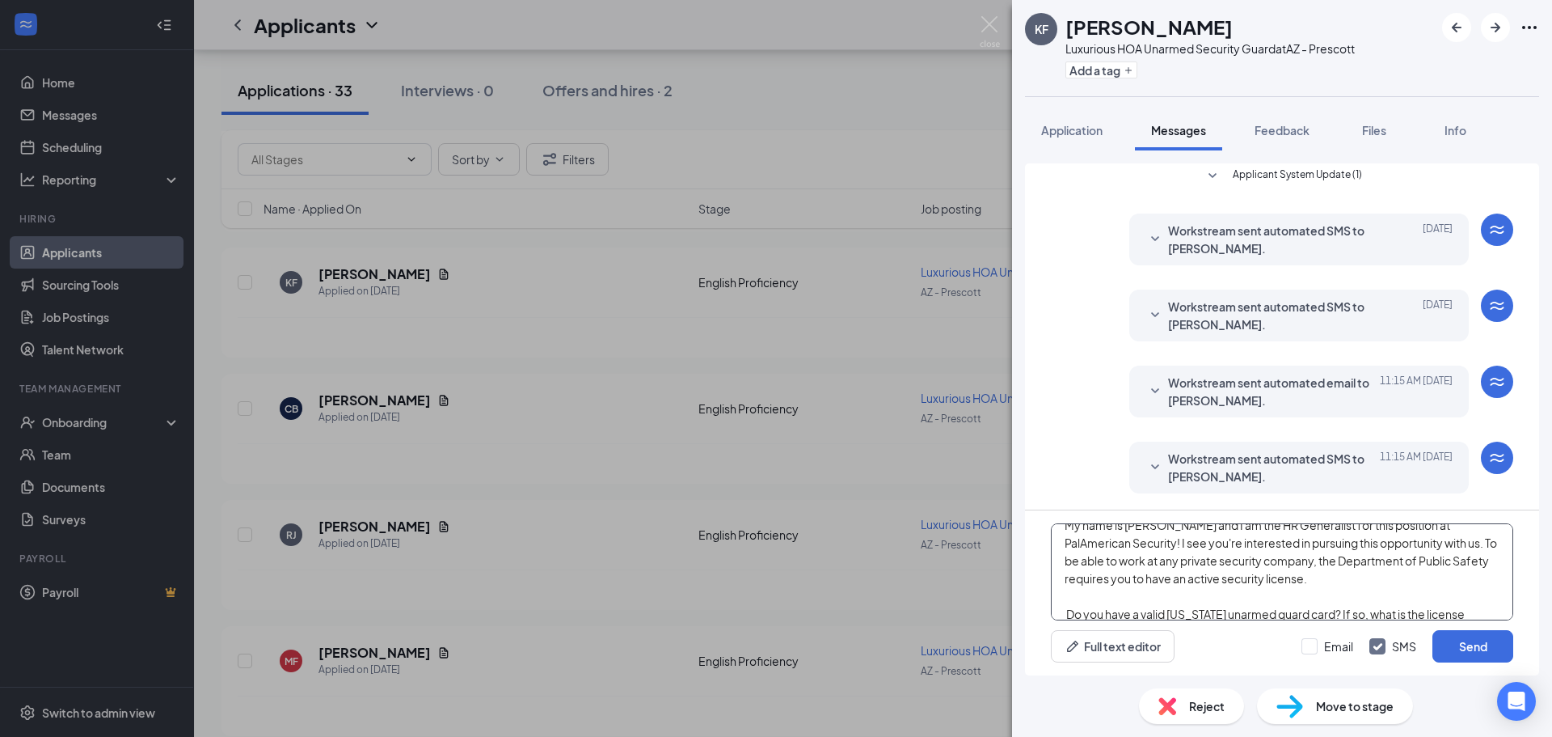
scroll to position [0, 0]
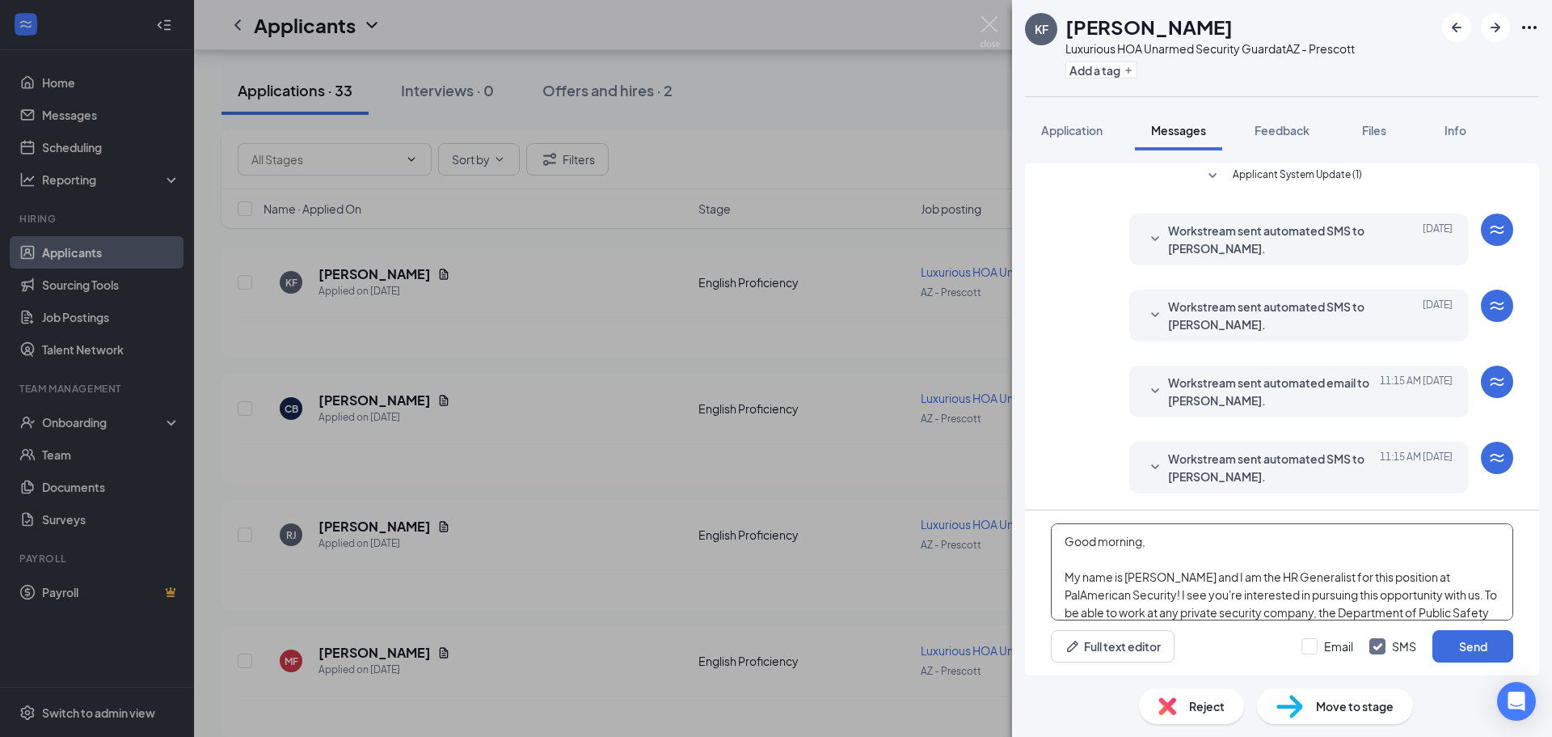
type textarea "Good morning, My name is [PERSON_NAME] and I am the HR Generalist for this posi…"
click at [1244, 463] on span "Workstream sent automated SMS to [PERSON_NAME]." at bounding box center [1274, 468] width 212 height 36
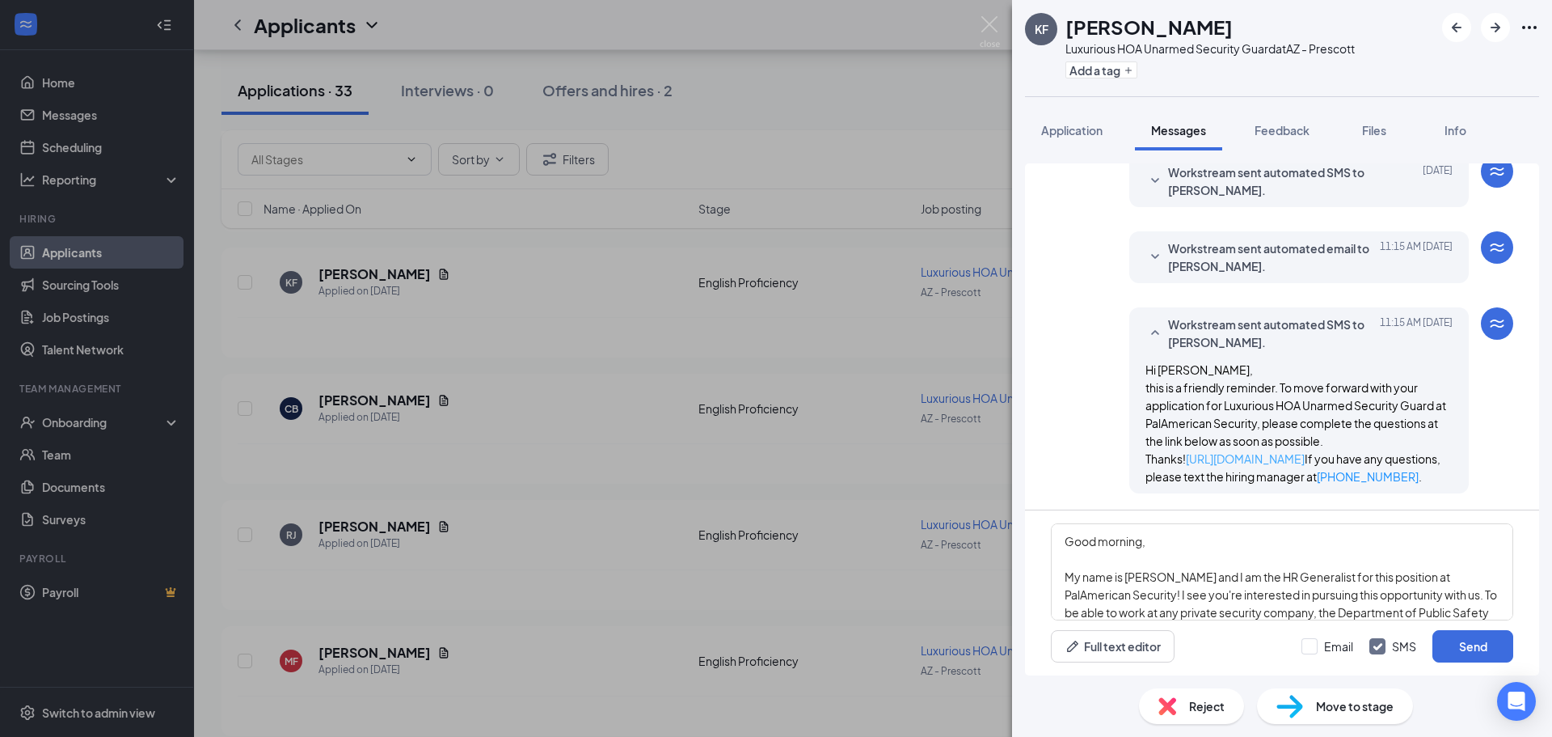
scroll to position [298, 0]
click at [1245, 315] on span "Workstream sent automated SMS to [PERSON_NAME]." at bounding box center [1274, 333] width 212 height 36
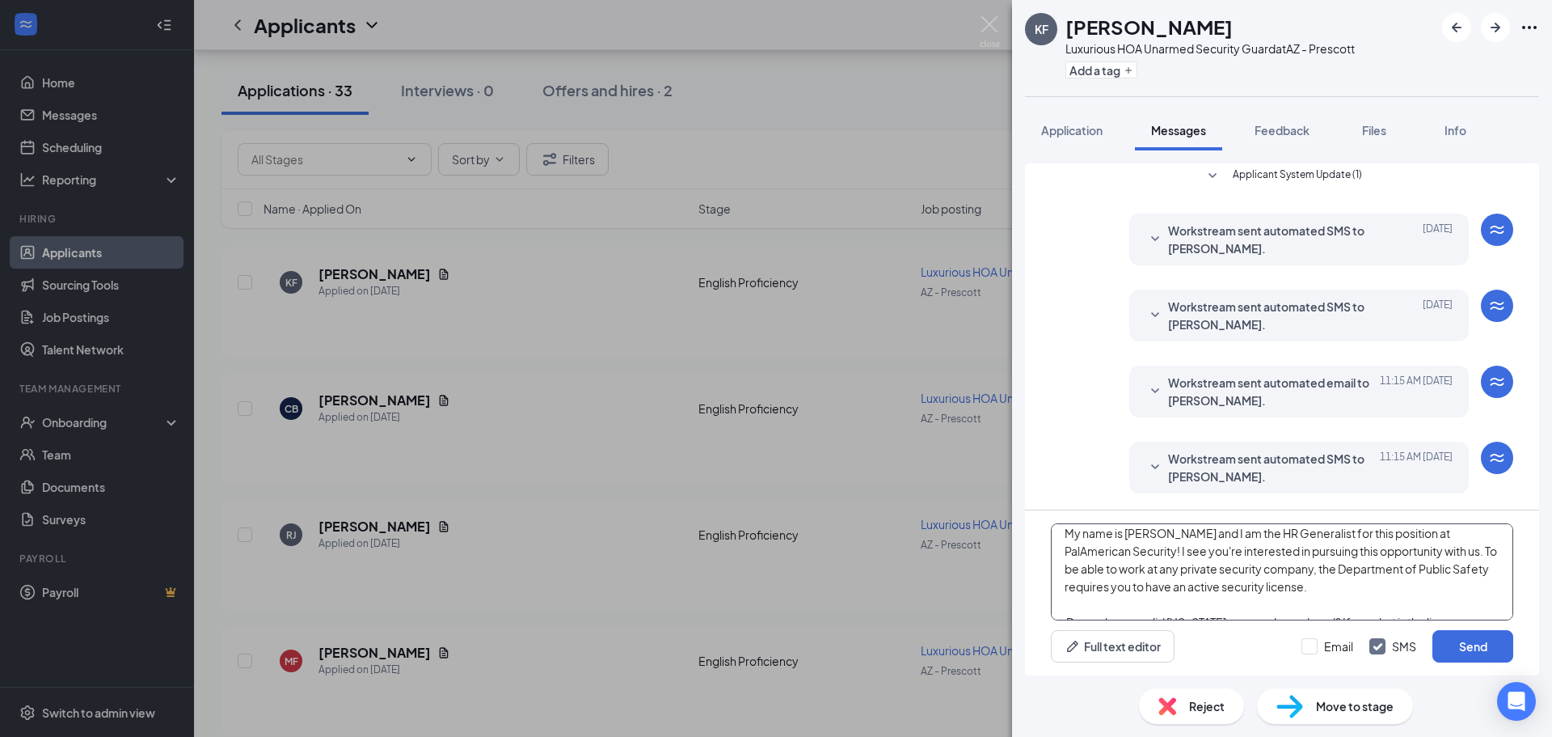
scroll to position [116, 0]
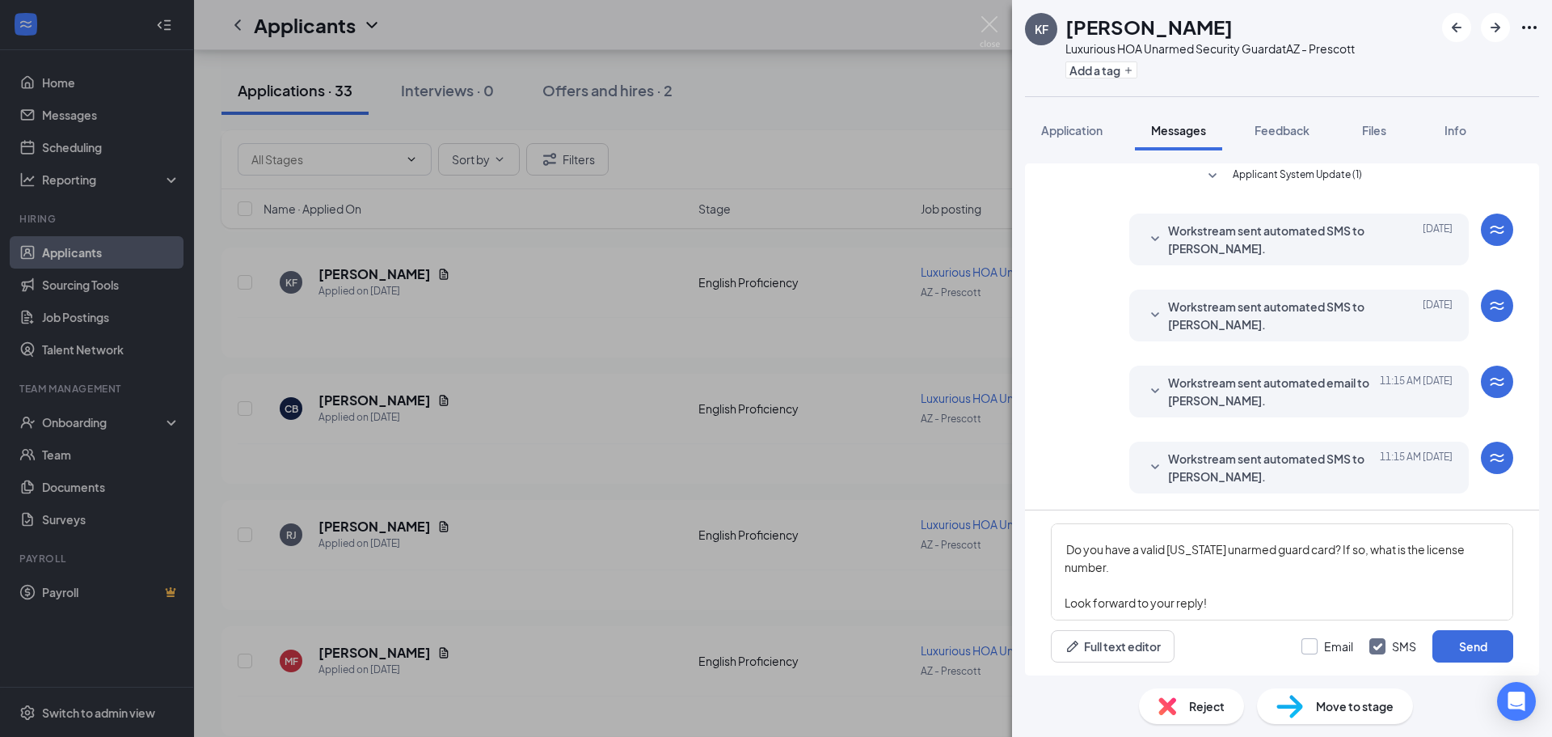
click at [1320, 648] on input "Email" at bounding box center [1328, 646] width 52 height 16
checkbox input "true"
click at [1446, 649] on button "Send" at bounding box center [1473, 646] width 81 height 32
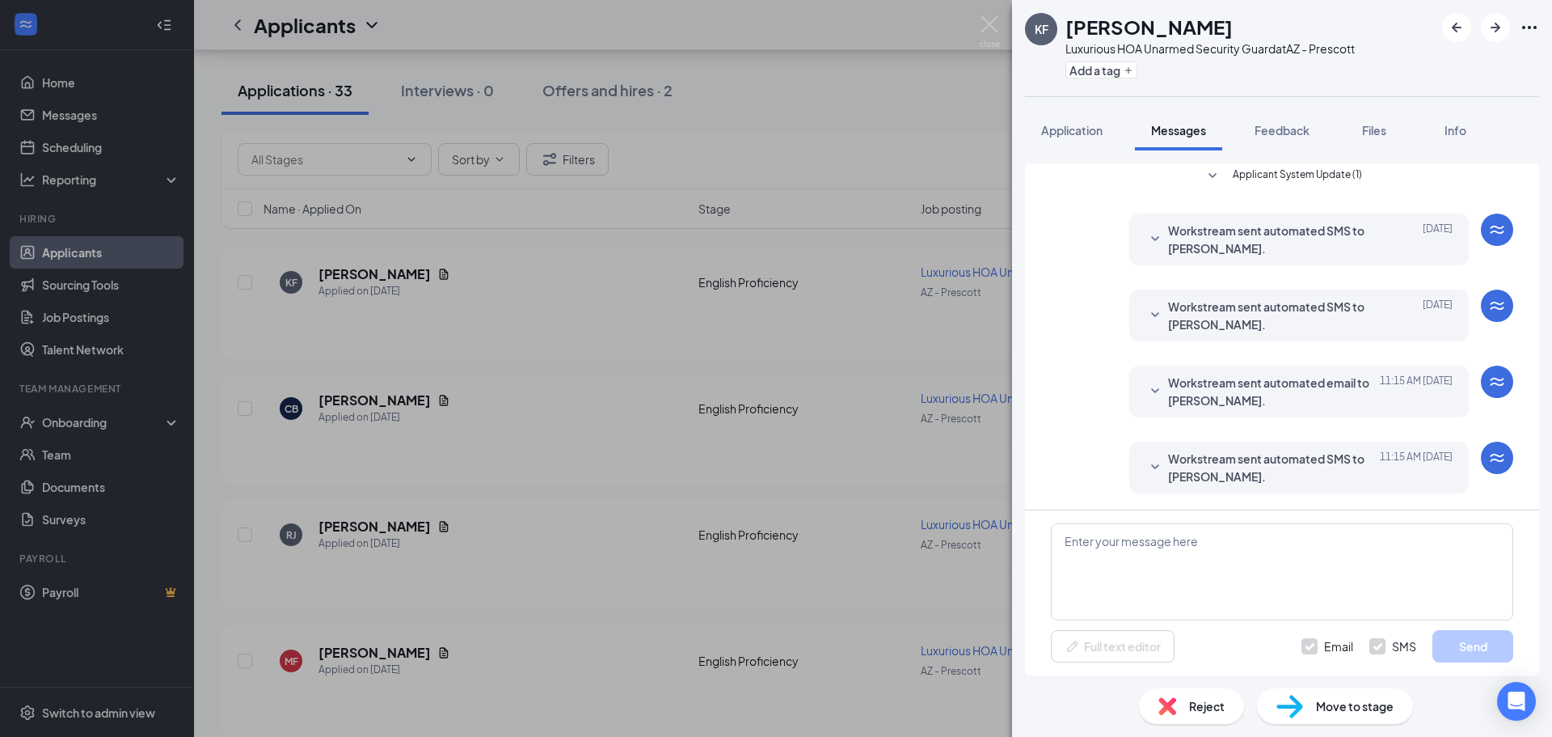
click at [740, 365] on div "KF Kelvin Ford Luxurious HOA Unarmed Security Guard at AZ - Prescott Add a tag …" at bounding box center [776, 368] width 1552 height 737
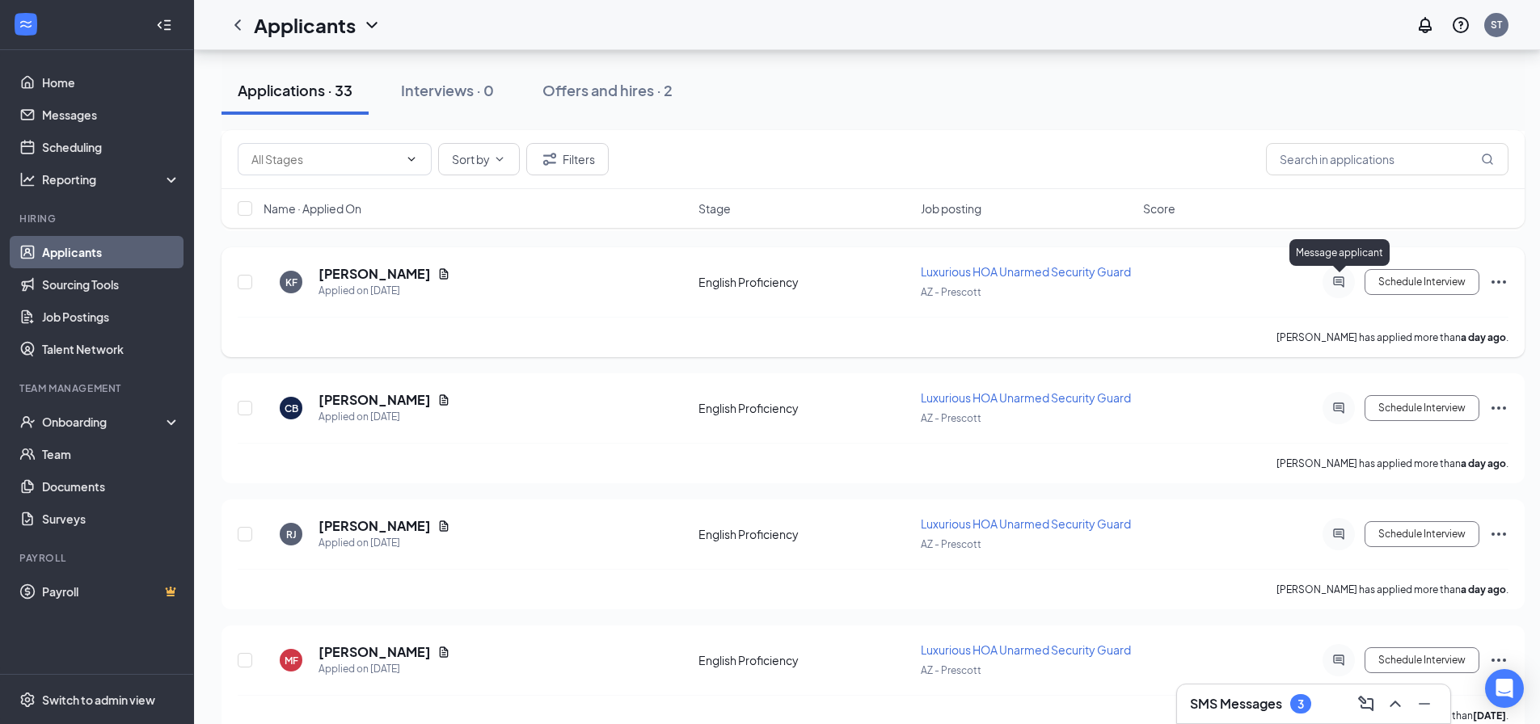
click at [1300, 288] on div "Schedule Interview" at bounding box center [1363, 282] width 291 height 32
click at [365, 263] on div "View resume" at bounding box center [400, 247] width 71 height 33
click at [374, 266] on h5 "[PERSON_NAME]" at bounding box center [375, 274] width 112 height 18
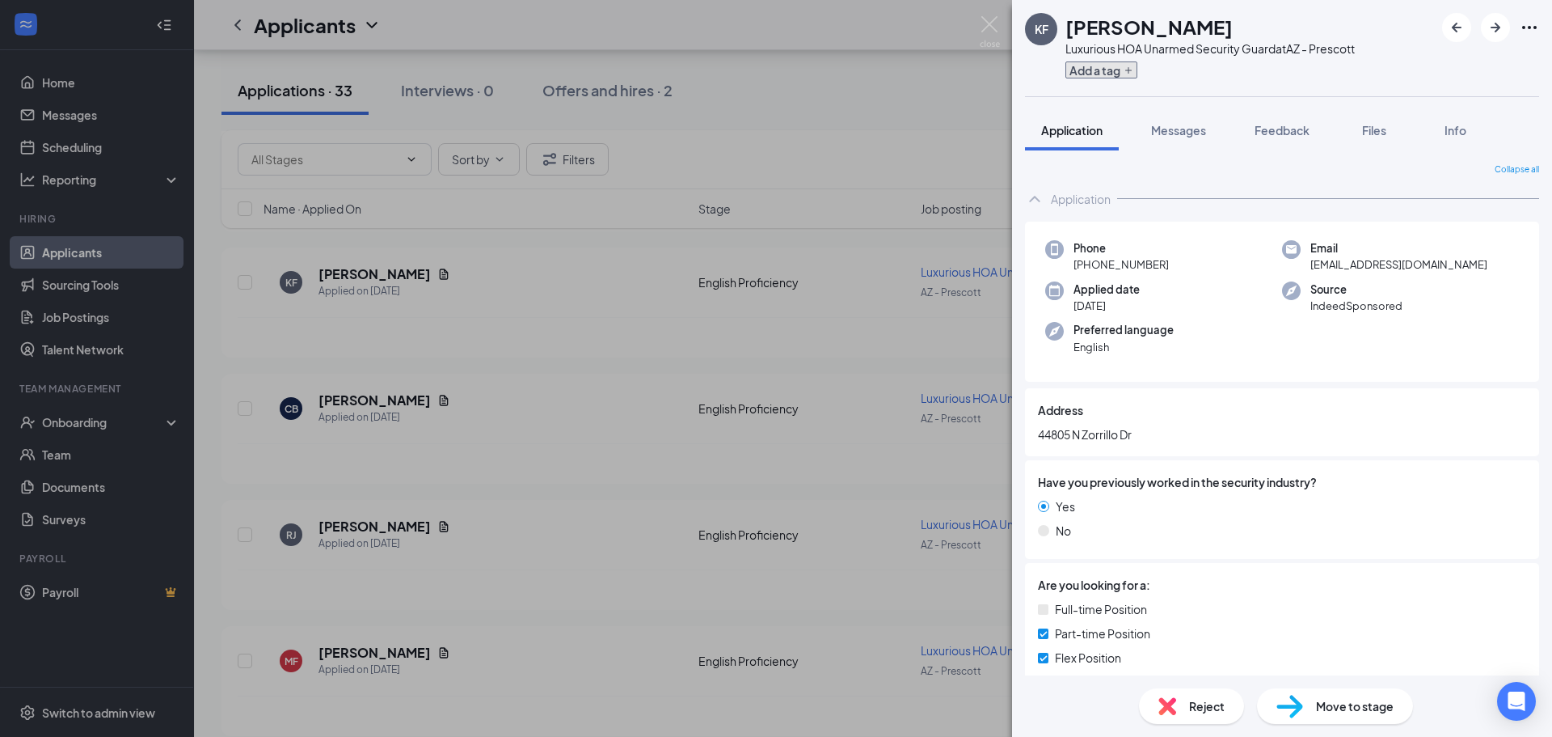
click at [1093, 75] on button "Add a tag" at bounding box center [1102, 69] width 72 height 17
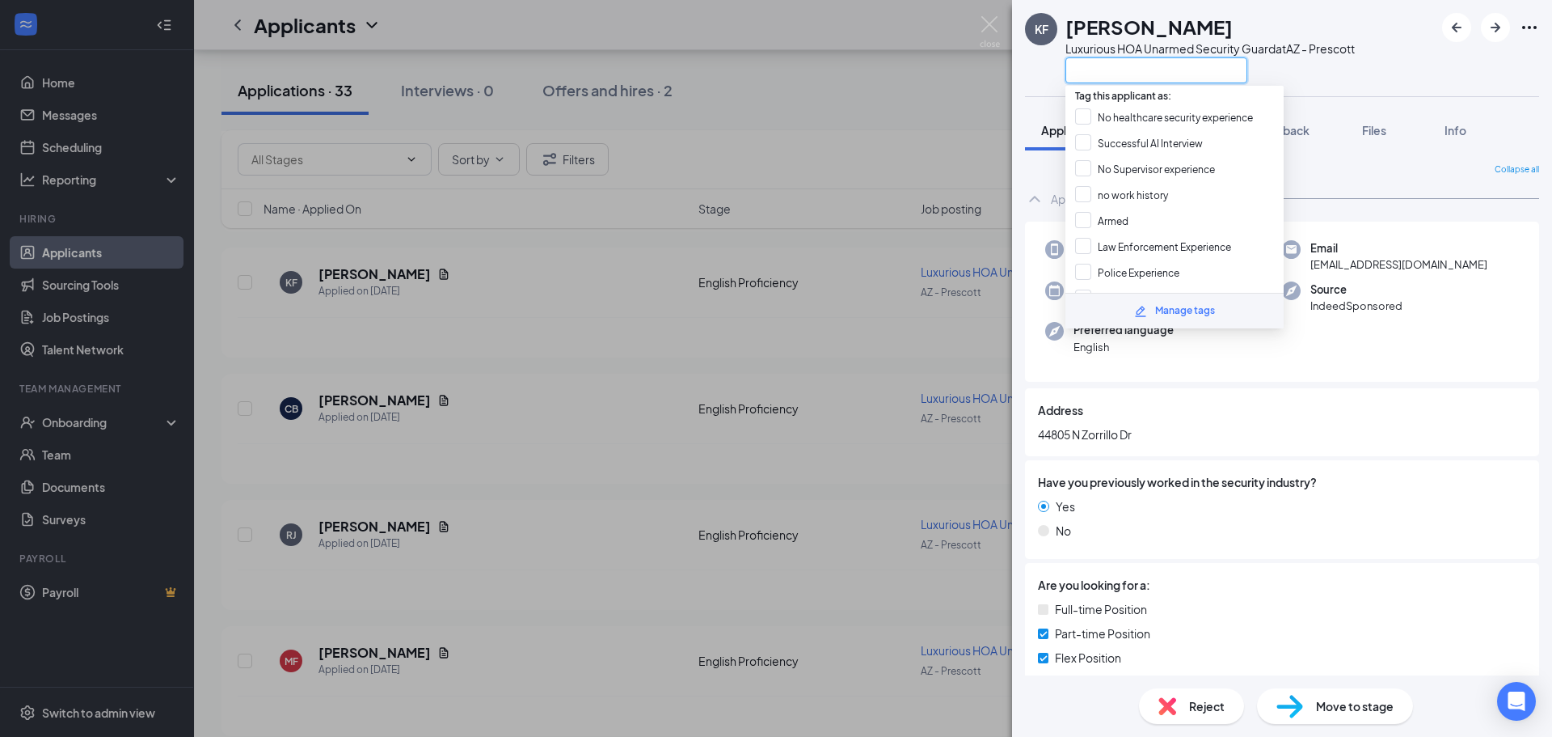
click at [1112, 73] on input "text" at bounding box center [1157, 70] width 182 height 26
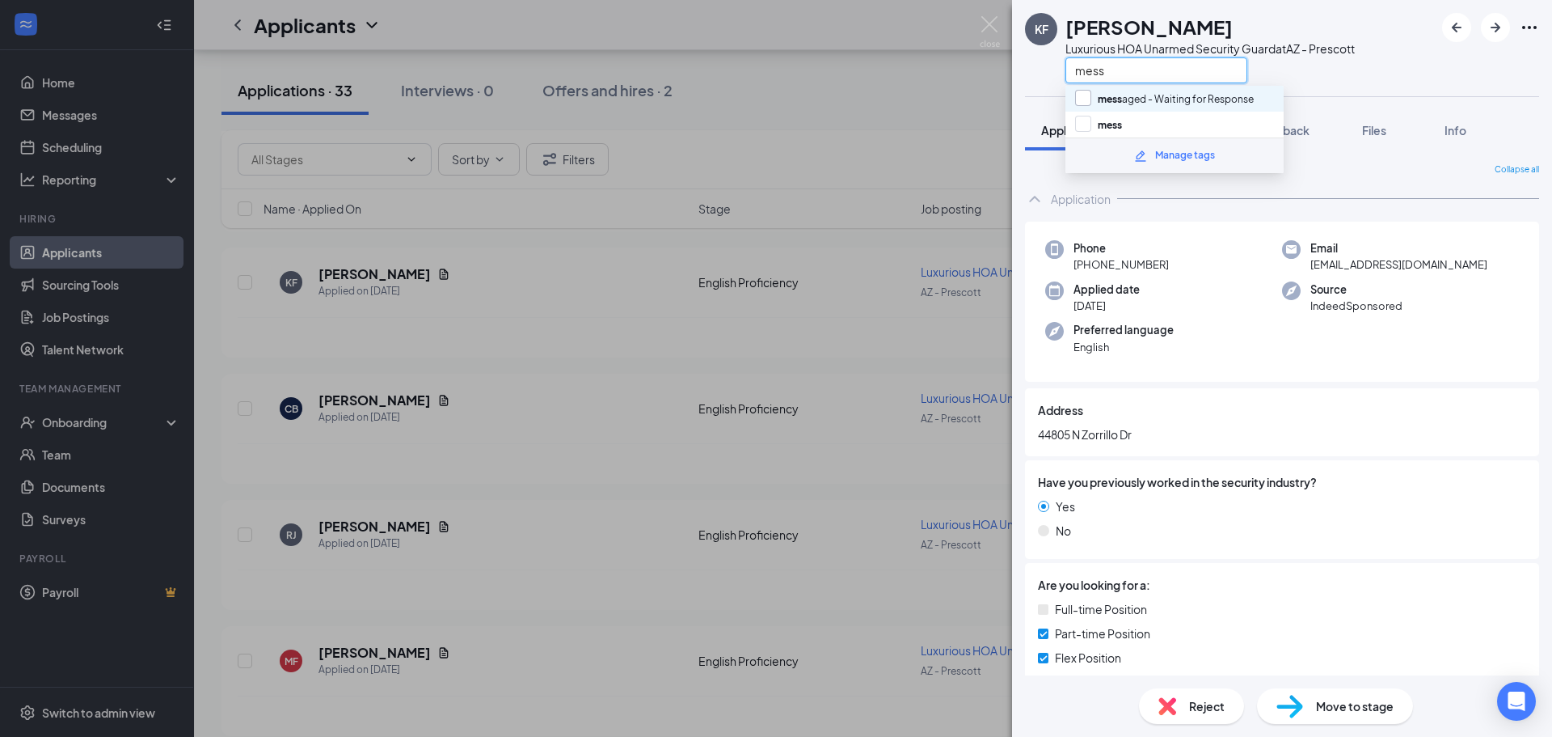
type input "mess"
click at [1137, 104] on input "mess aged - Waiting for Response" at bounding box center [1164, 99] width 179 height 18
checkbox input "true"
click at [1324, 74] on div "mess" at bounding box center [1210, 70] width 289 height 27
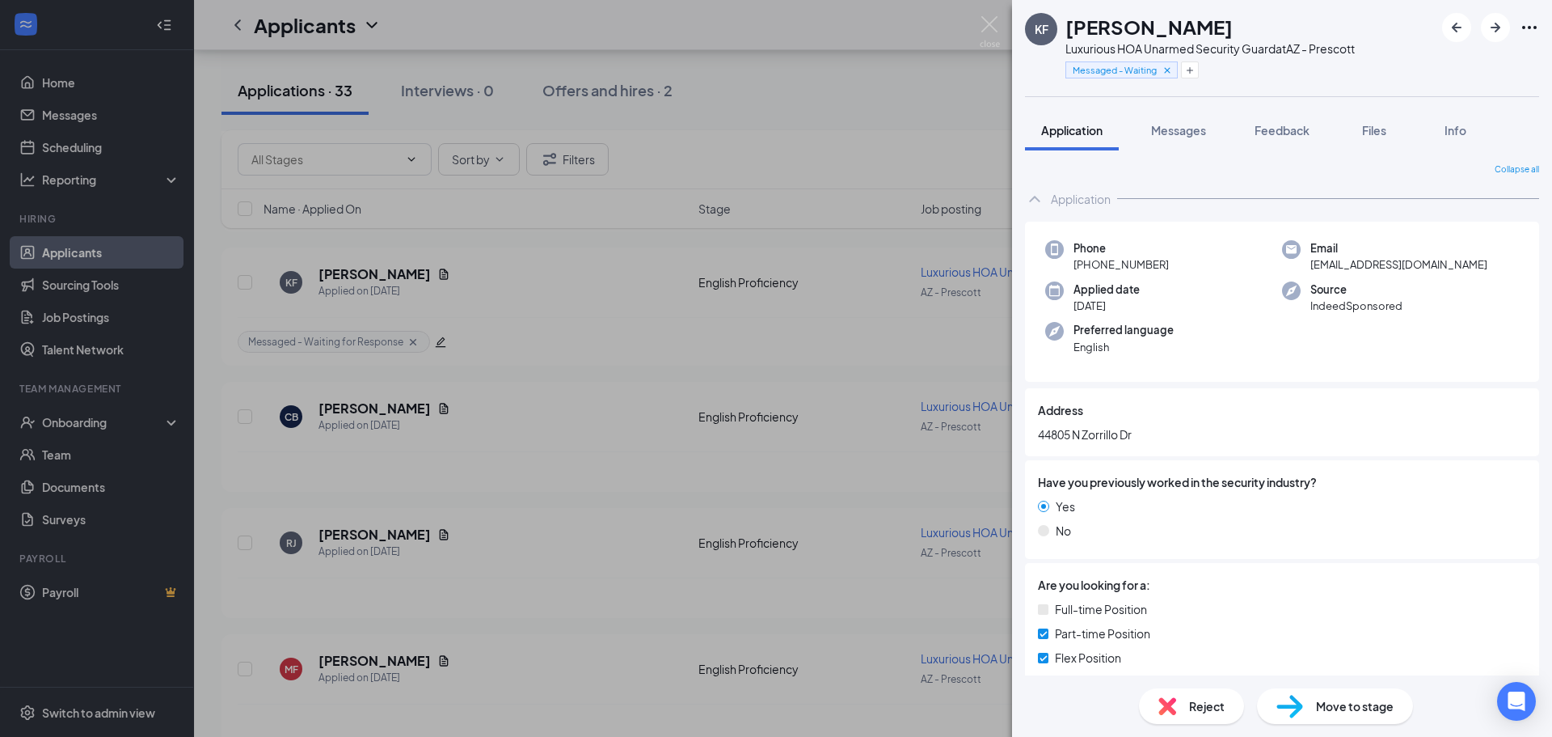
click at [676, 268] on div "KF Kelvin Ford Luxurious HOA Unarmed Security Guard at AZ - Prescott Messaged -…" at bounding box center [776, 368] width 1552 height 737
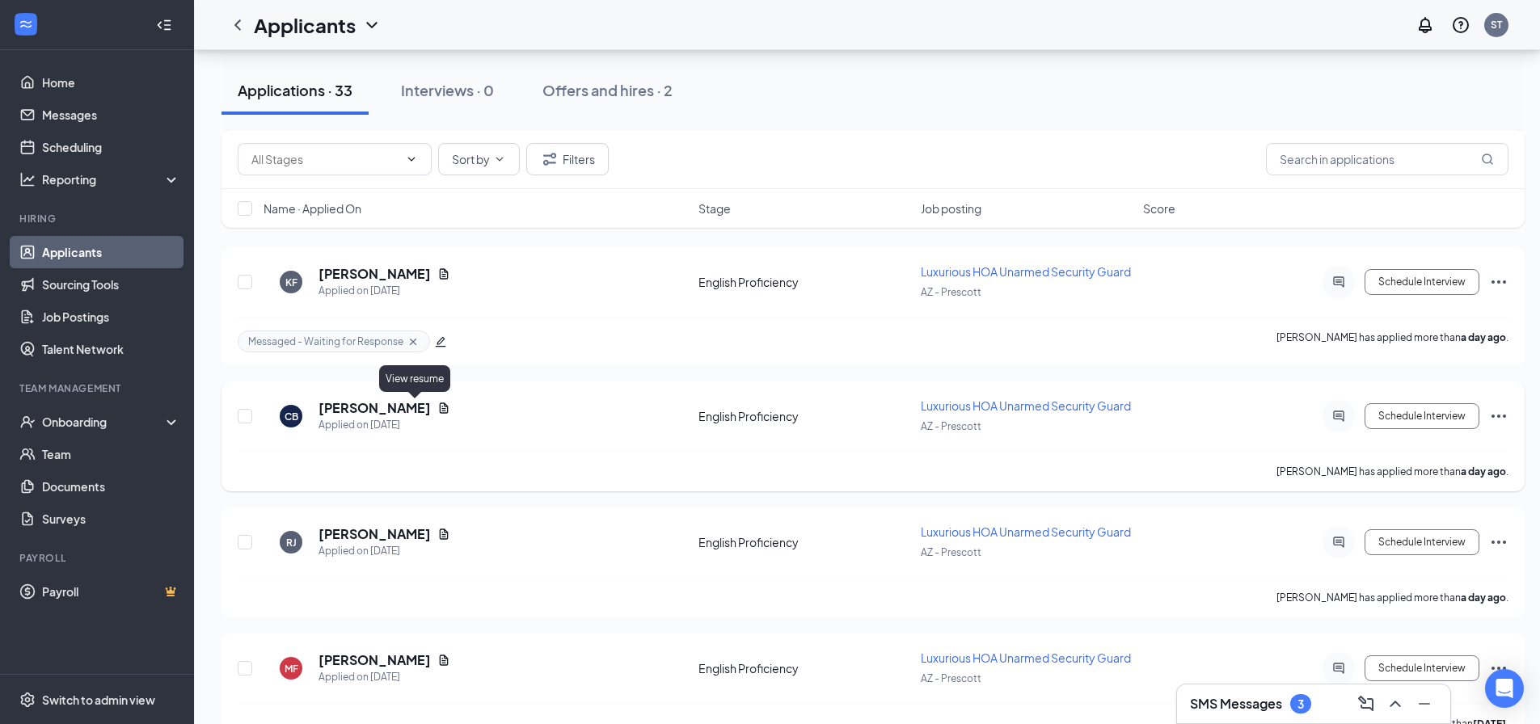
click at [437, 407] on icon "Document" at bounding box center [443, 408] width 13 height 13
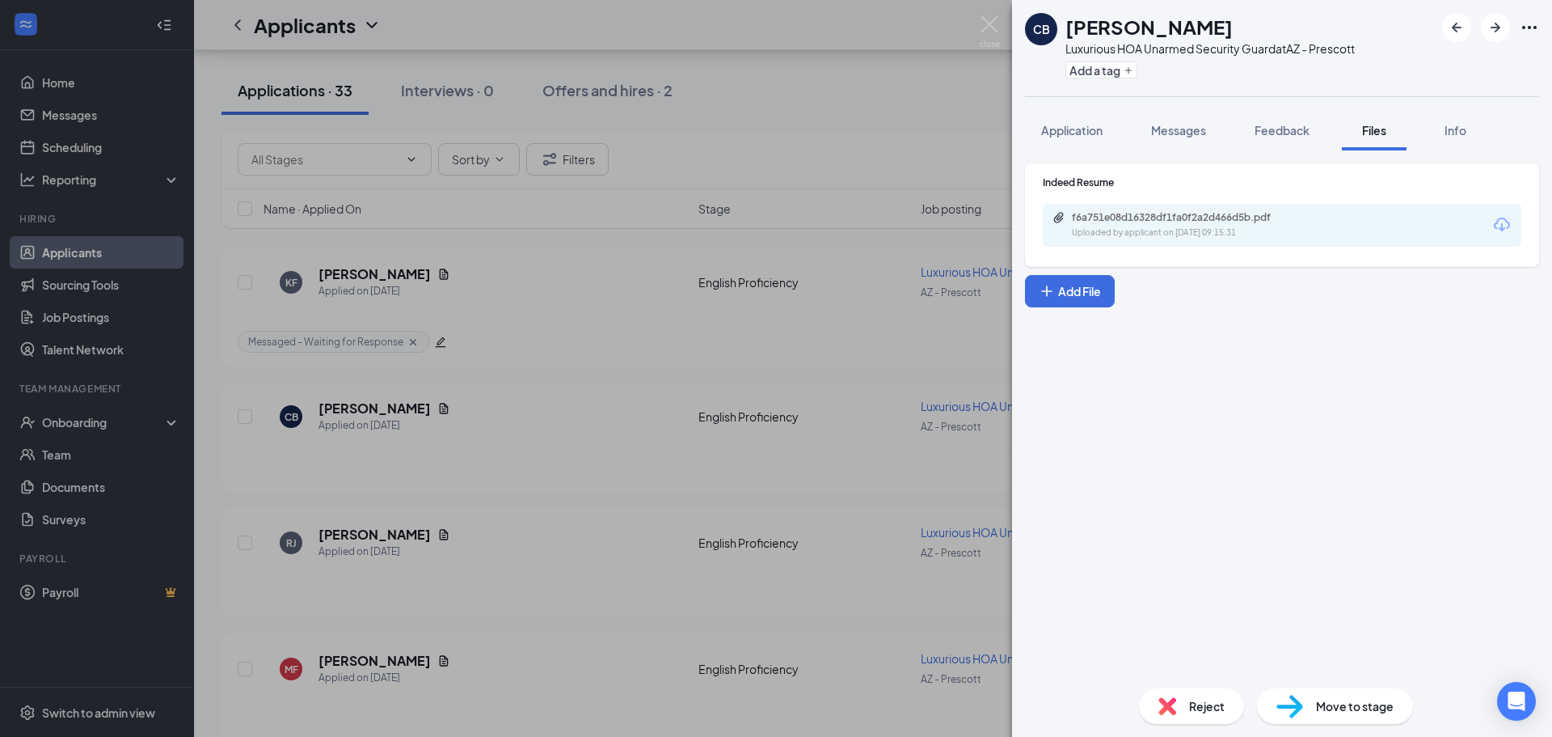
click at [1268, 250] on div "Indeed Resume f6a751e08d16328df1fa0f2a2d466d5b.pdf Uploaded by applicant on Oct…" at bounding box center [1282, 214] width 514 height 103
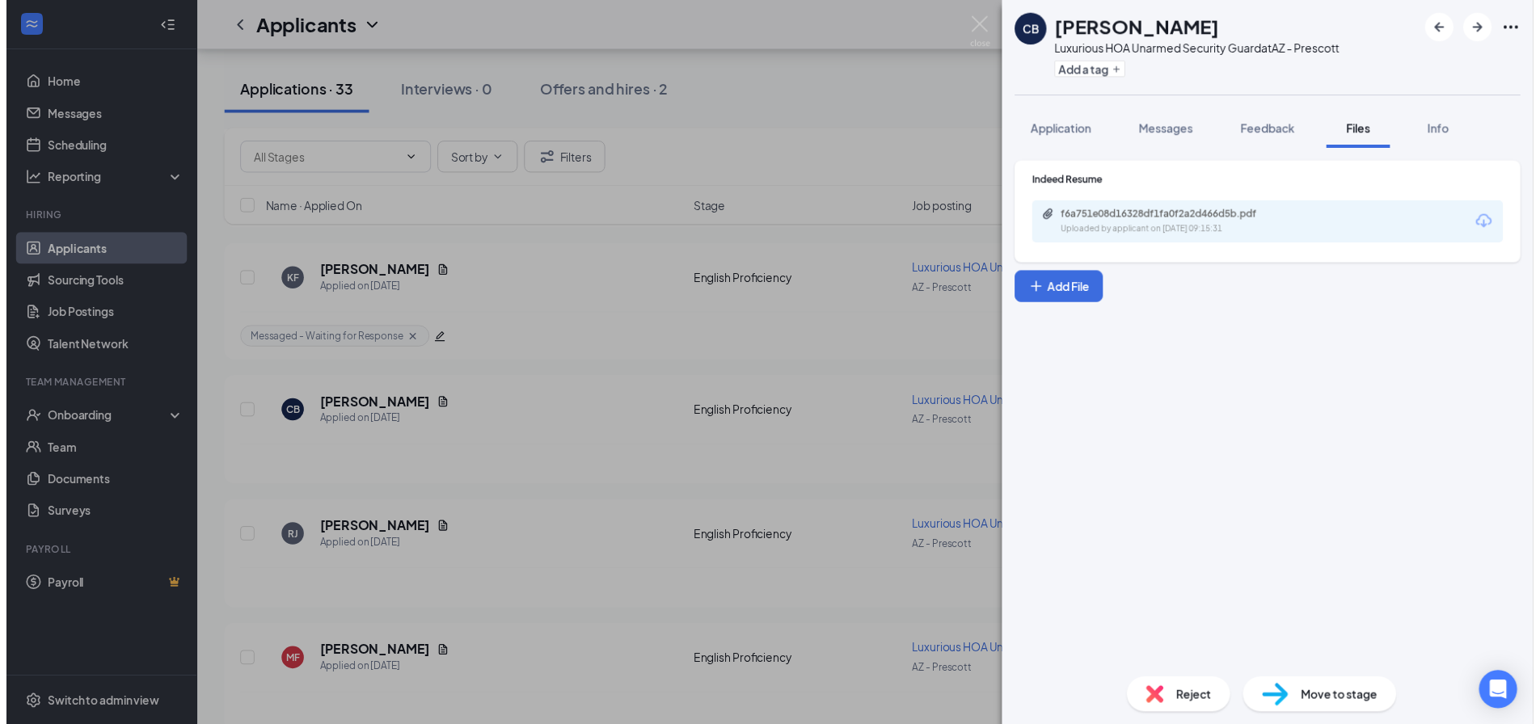
scroll to position [639, 0]
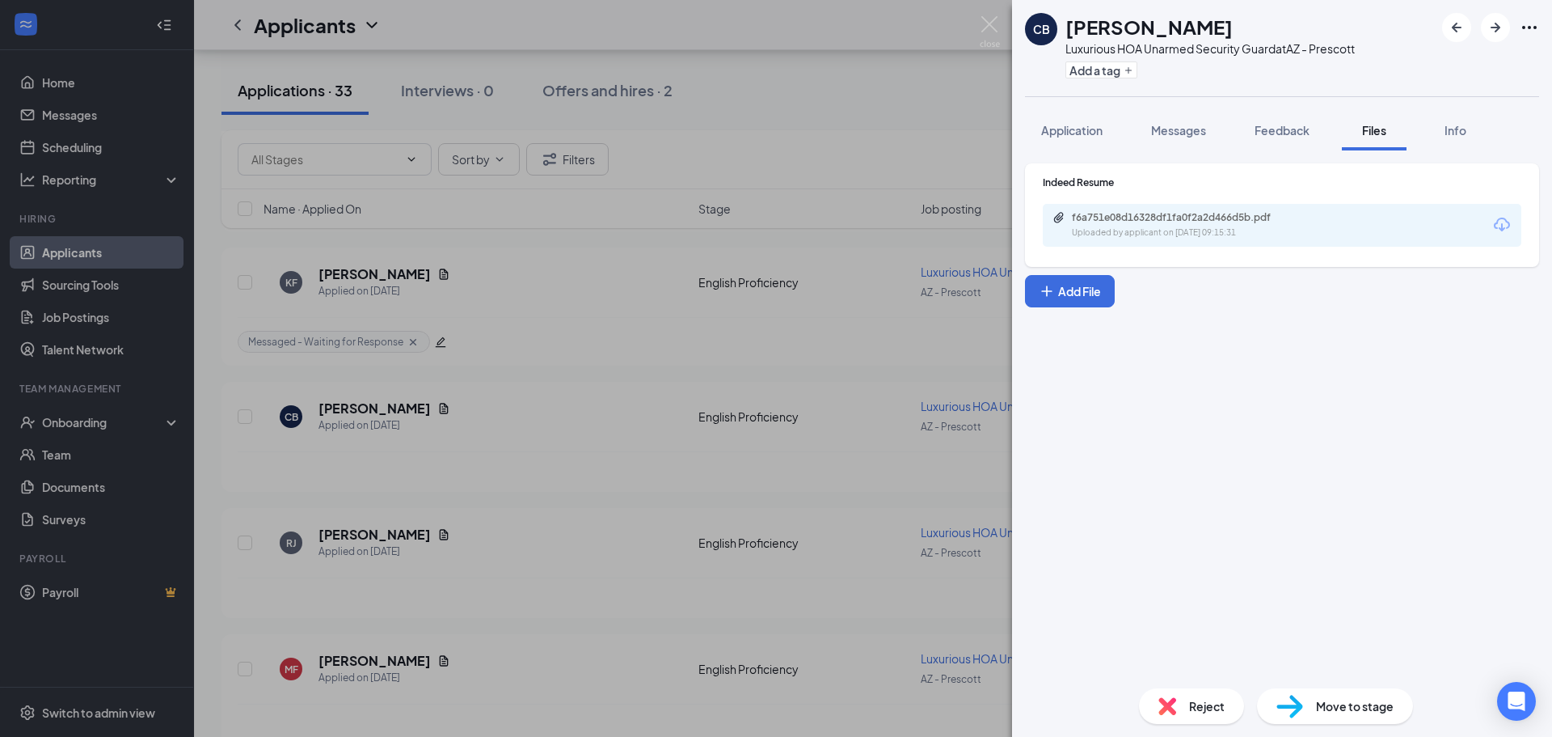
click at [813, 194] on div "CB Curtis Burton Luxurious HOA Unarmed Security Guard at AZ - Prescott Add a ta…" at bounding box center [776, 368] width 1552 height 737
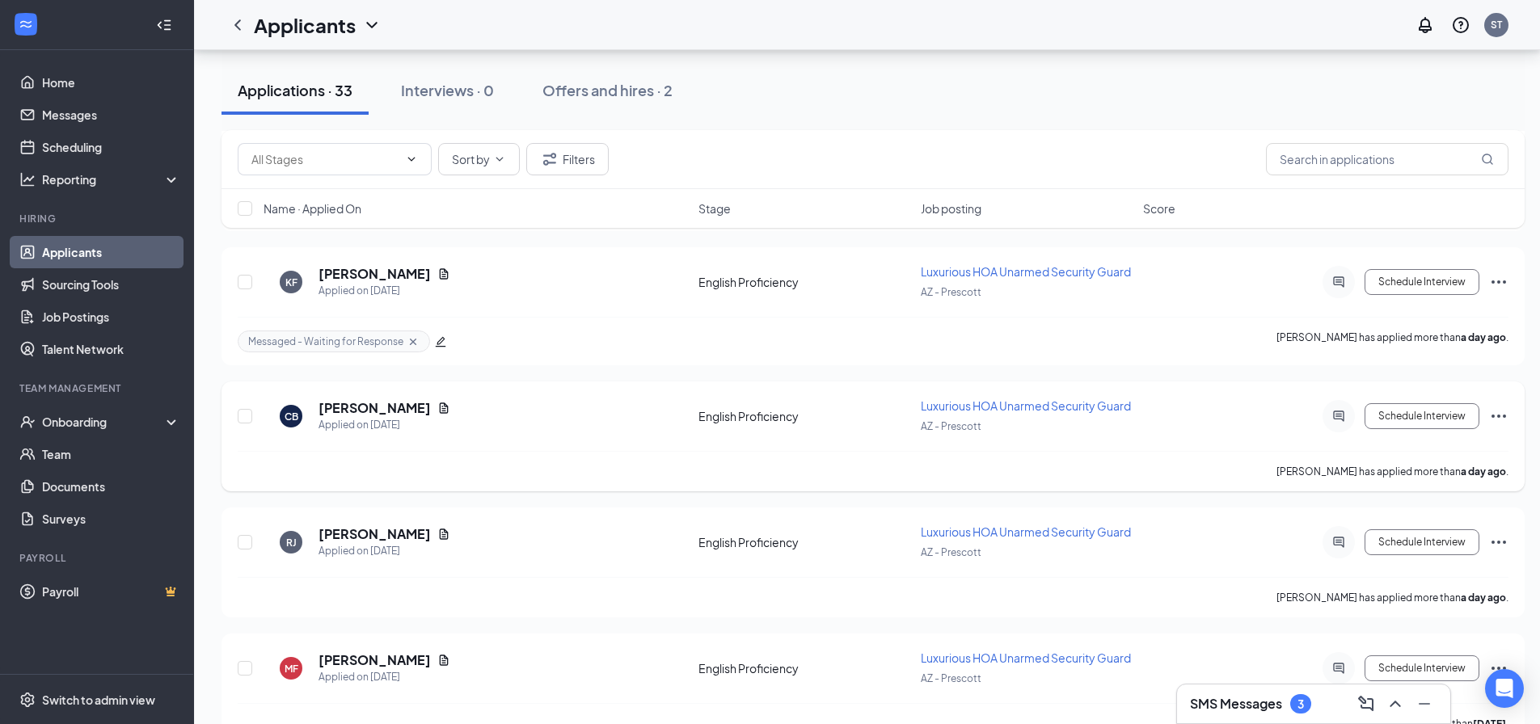
click at [1505, 412] on icon "Ellipses" at bounding box center [1498, 416] width 19 height 19
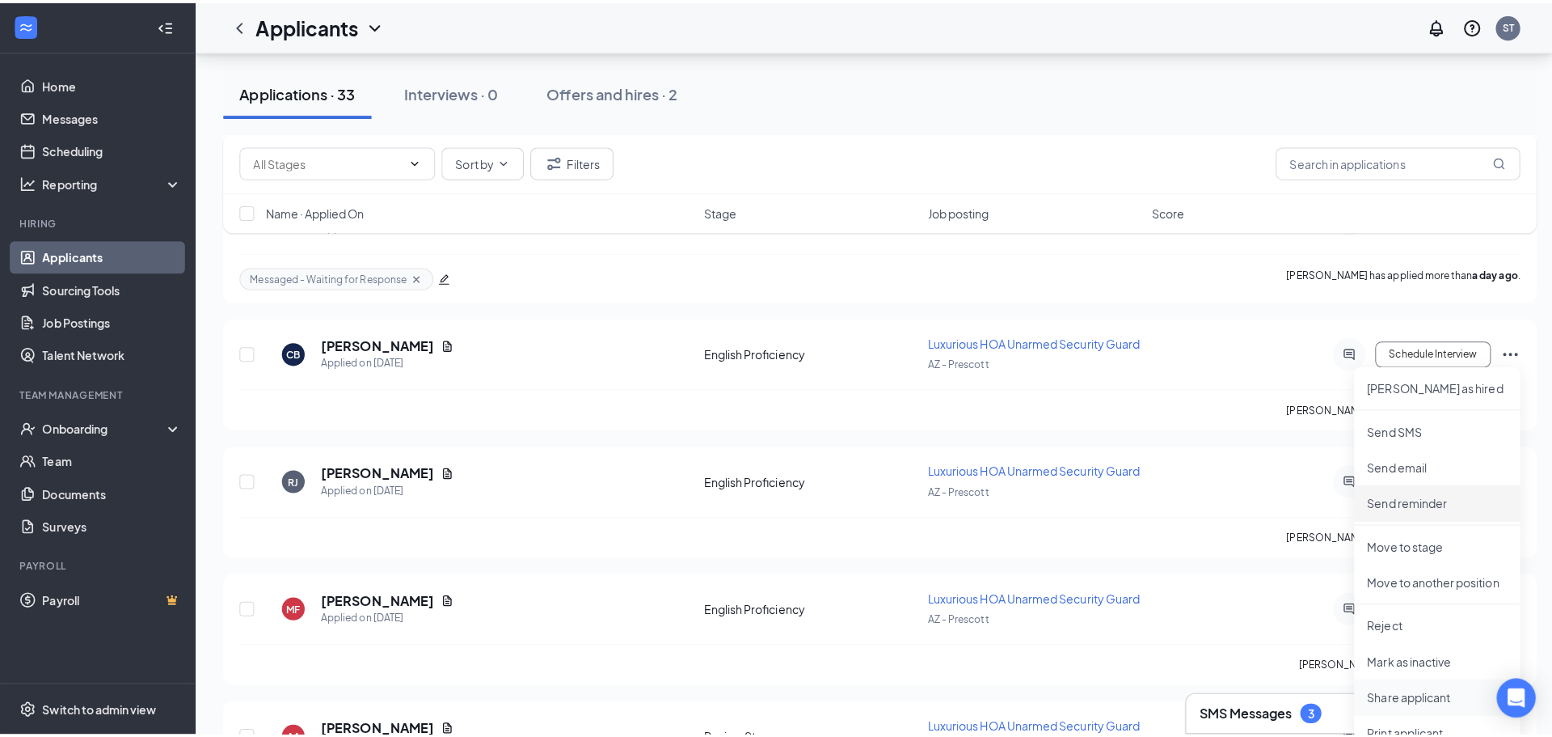
scroll to position [800, 0]
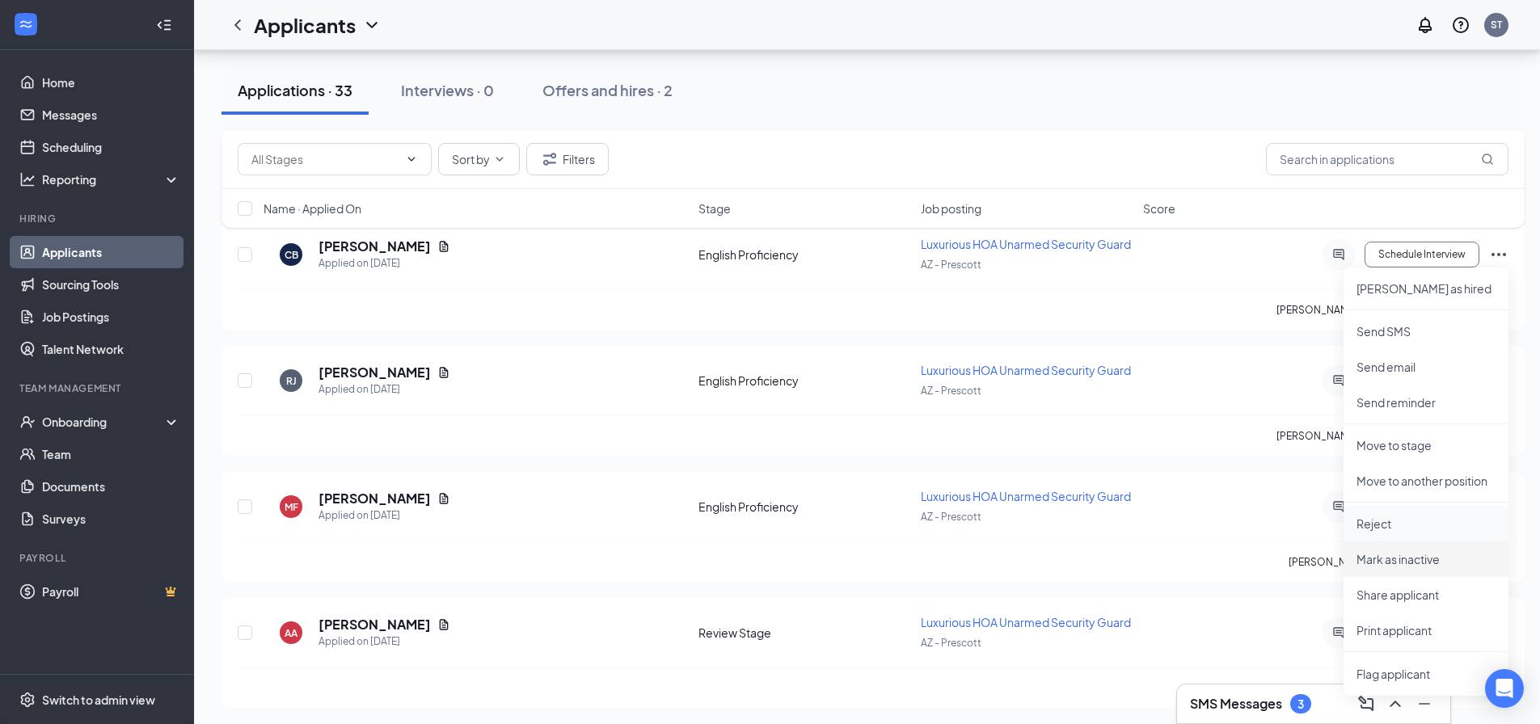
click at [1421, 530] on p "Reject" at bounding box center [1426, 524] width 139 height 16
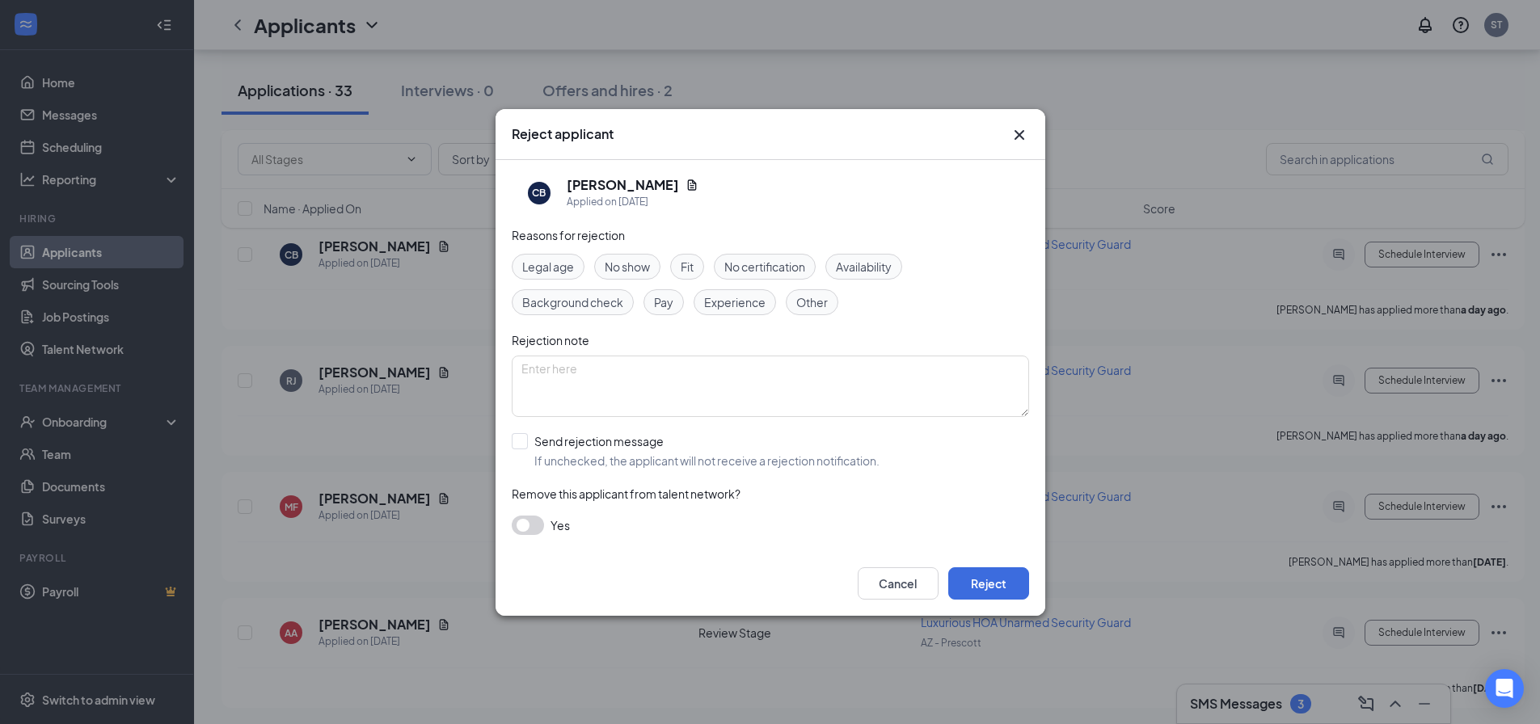
click at [692, 278] on div "Fit" at bounding box center [687, 267] width 34 height 26
click at [996, 576] on button "Reject" at bounding box center [988, 584] width 81 height 32
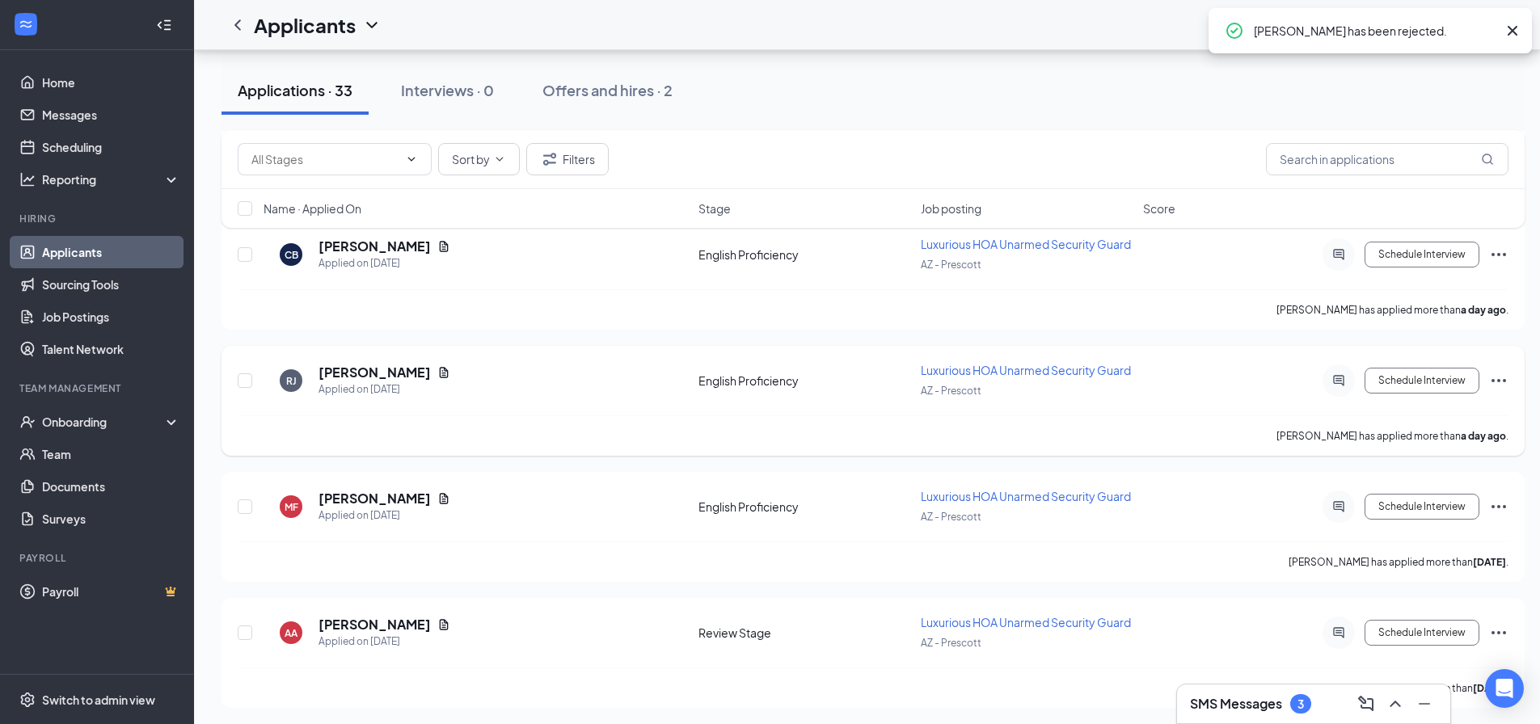
click at [382, 369] on h5 "[PERSON_NAME]" at bounding box center [375, 373] width 112 height 18
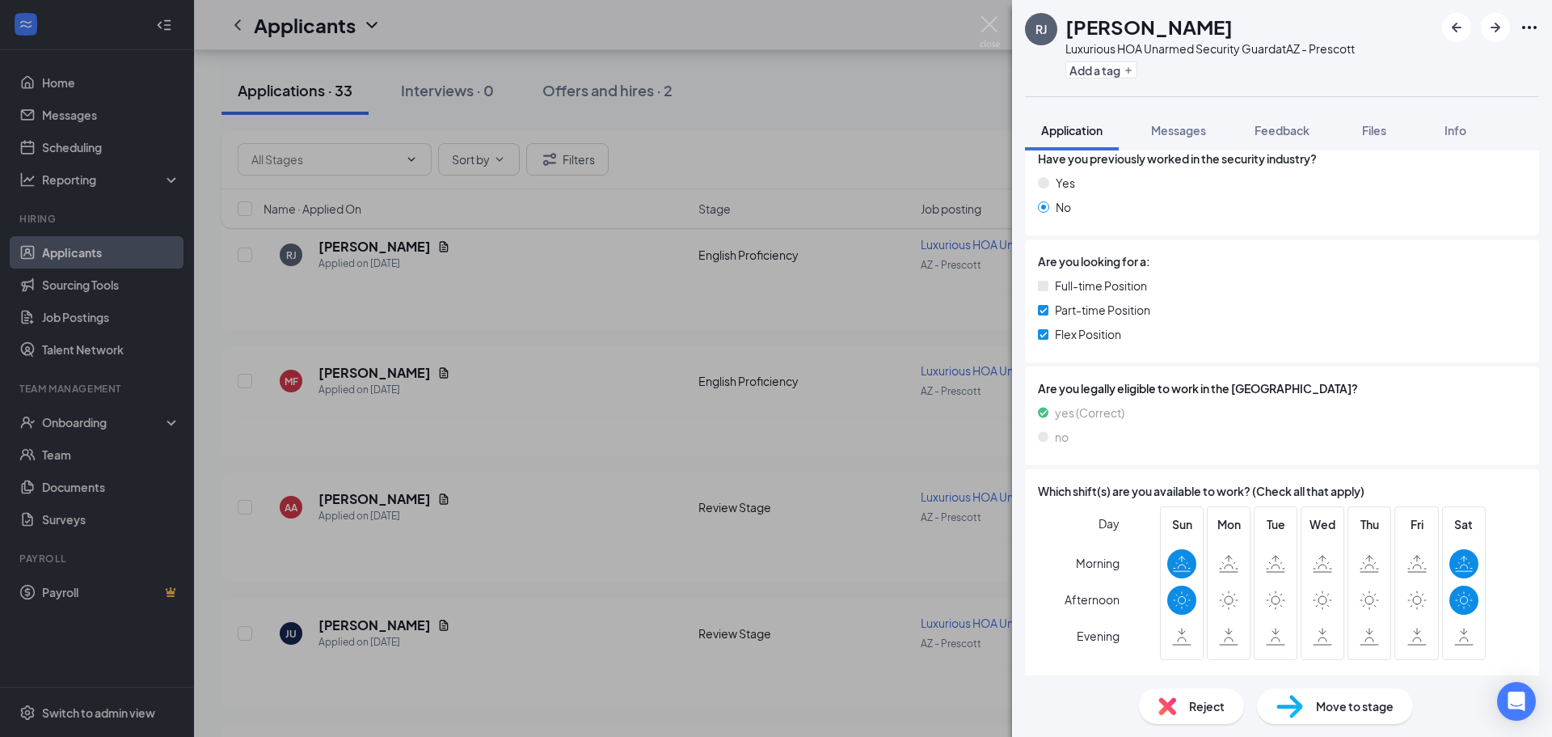
scroll to position [624, 0]
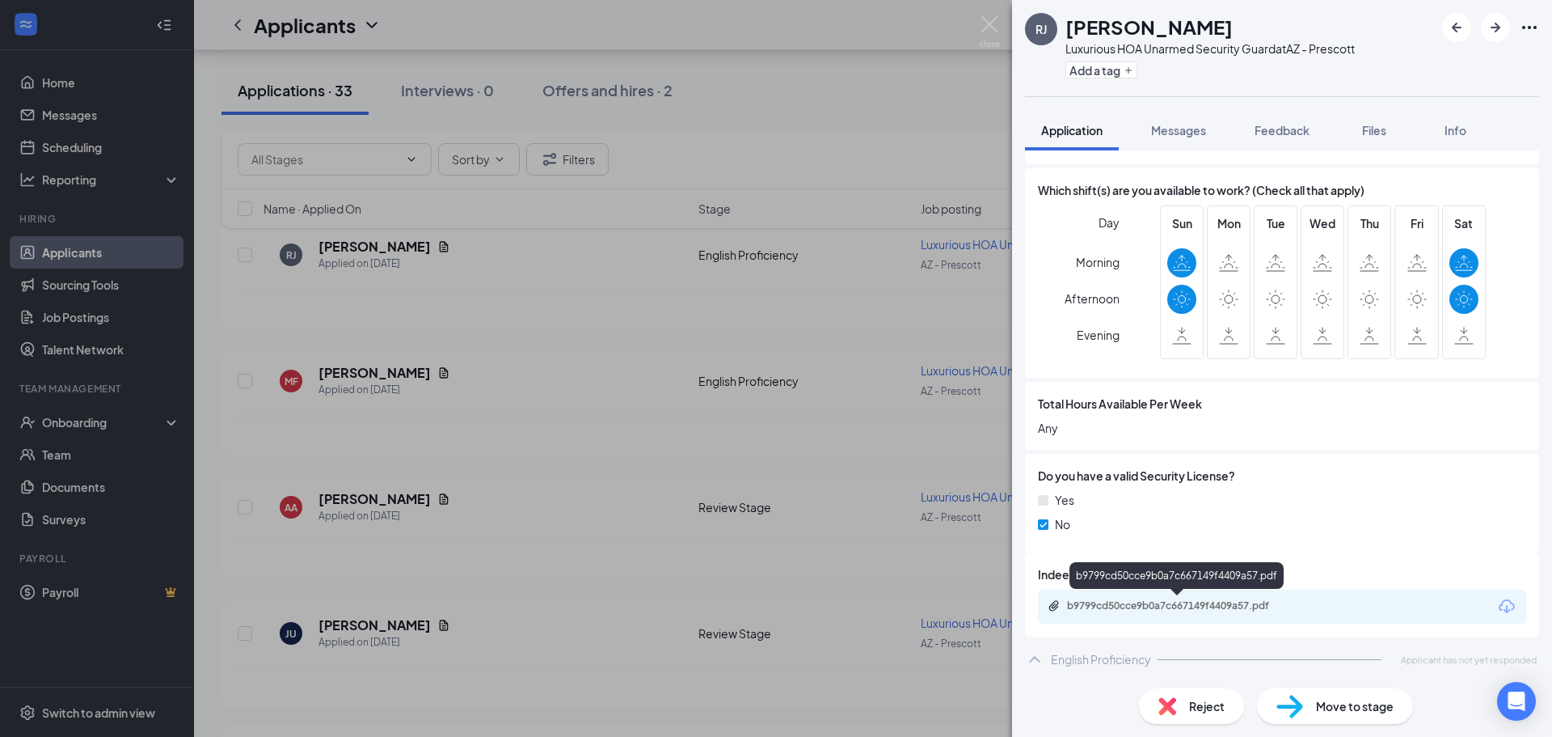
click at [1168, 614] on div "b9799cd50cce9b0a7c667149f4409a57.pdf" at bounding box center [1282, 606] width 488 height 34
click at [1133, 614] on div "b9799cd50cce9b0a7c667149f4409a57.pdf" at bounding box center [1282, 606] width 488 height 34
click at [1125, 602] on div "b9799cd50cce9b0a7c667149f4409a57.pdf" at bounding box center [1180, 605] width 226 height 13
click at [689, 210] on div "RJ Richard Johnson Luxurious HOA Unarmed Security Guard at AZ - Prescott Add a …" at bounding box center [776, 368] width 1552 height 737
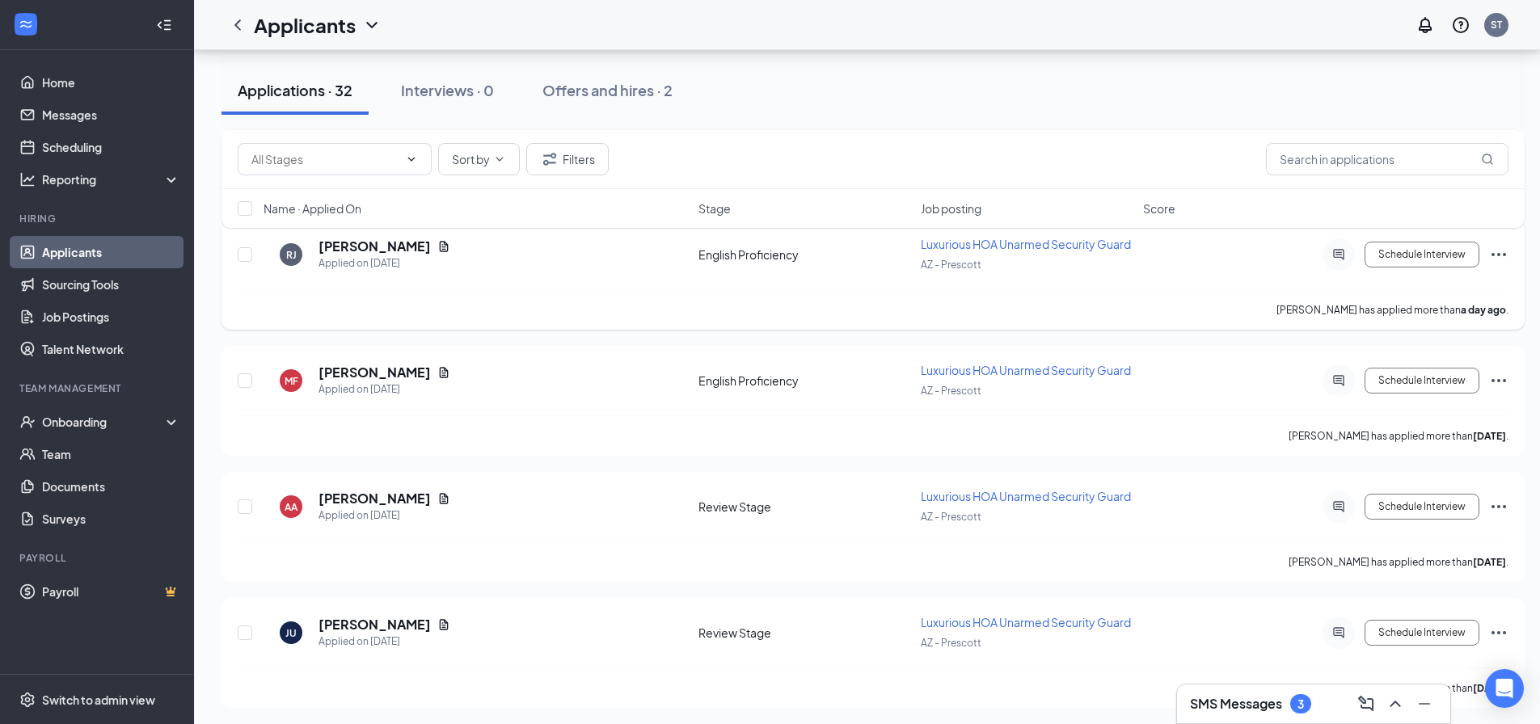
click at [1490, 256] on icon "Ellipses" at bounding box center [1498, 254] width 19 height 19
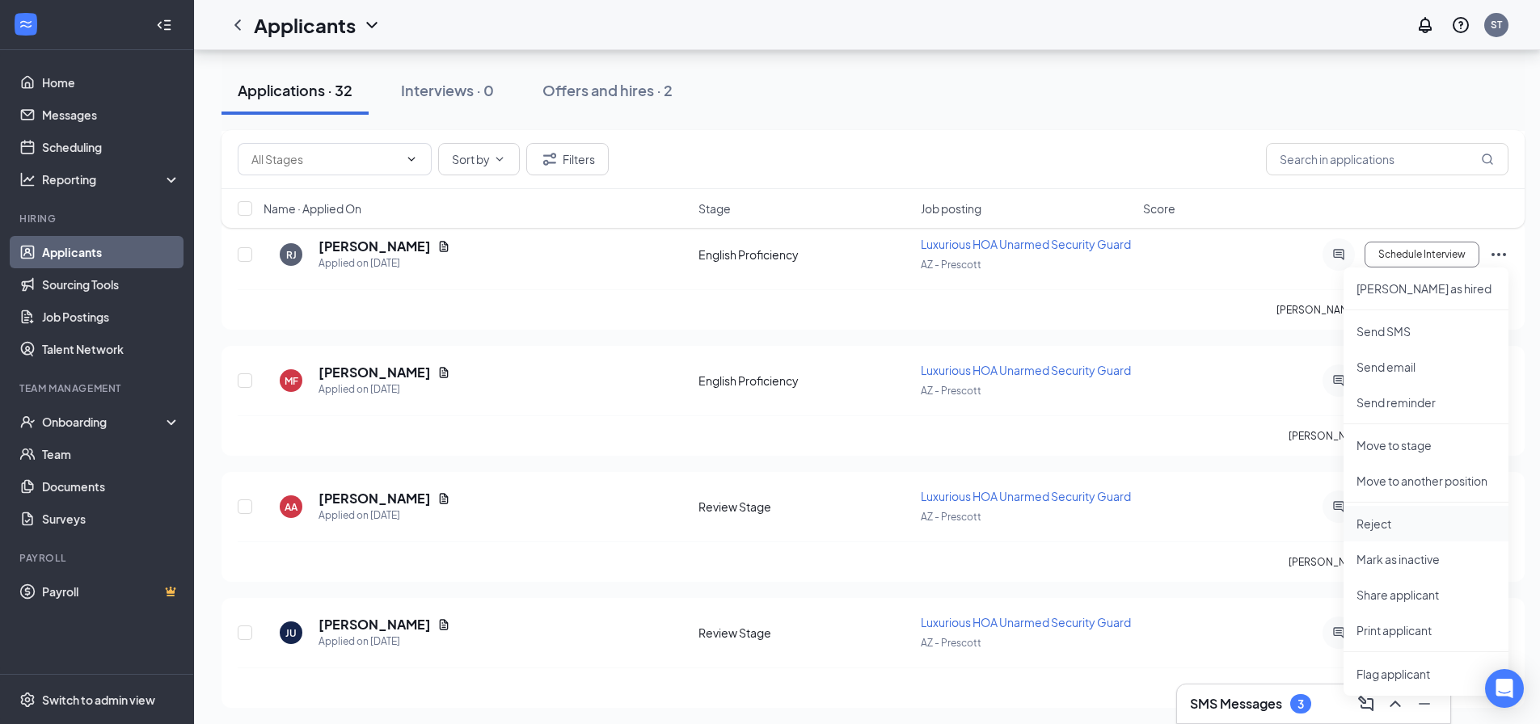
click at [1416, 526] on p "Reject" at bounding box center [1426, 524] width 139 height 16
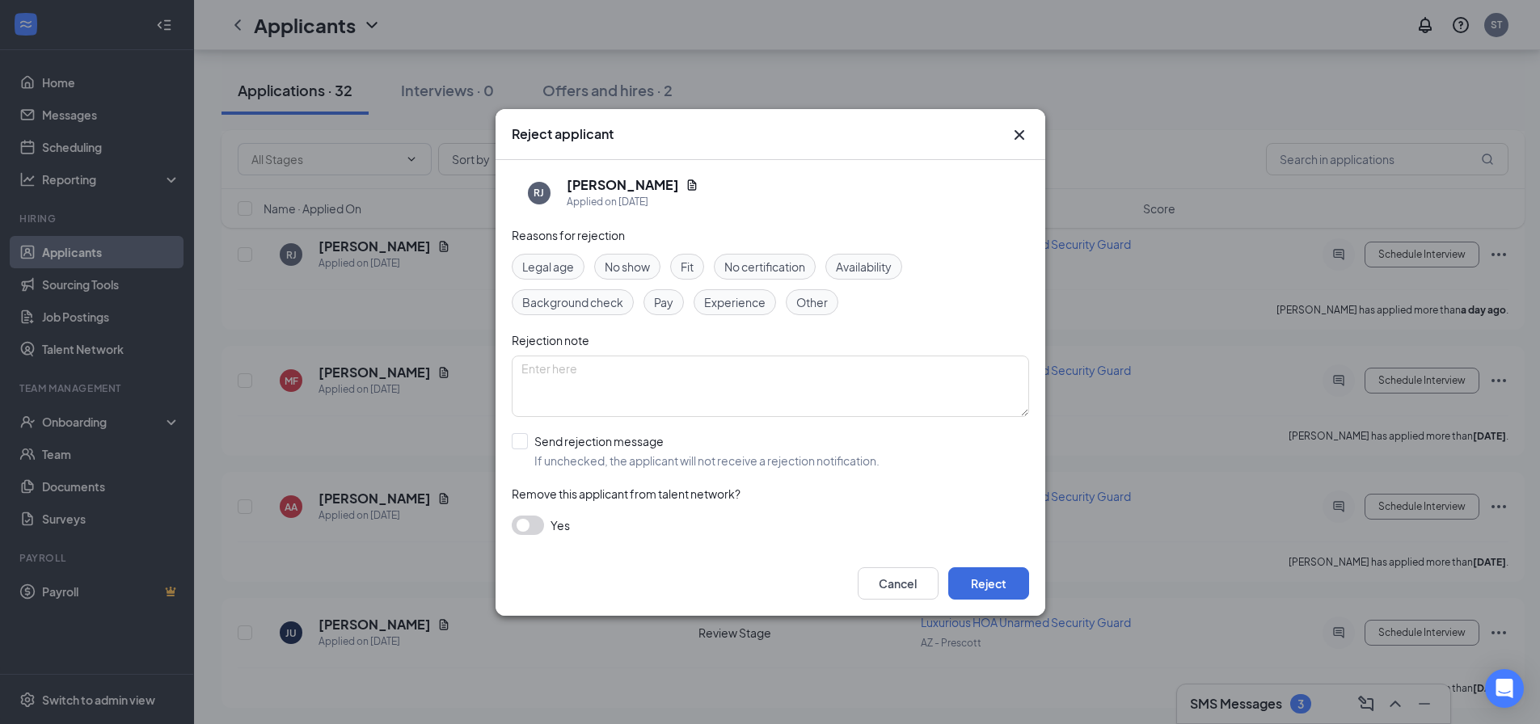
click at [737, 303] on span "Experience" at bounding box center [734, 302] width 61 height 18
click at [998, 597] on button "Reject" at bounding box center [988, 584] width 81 height 32
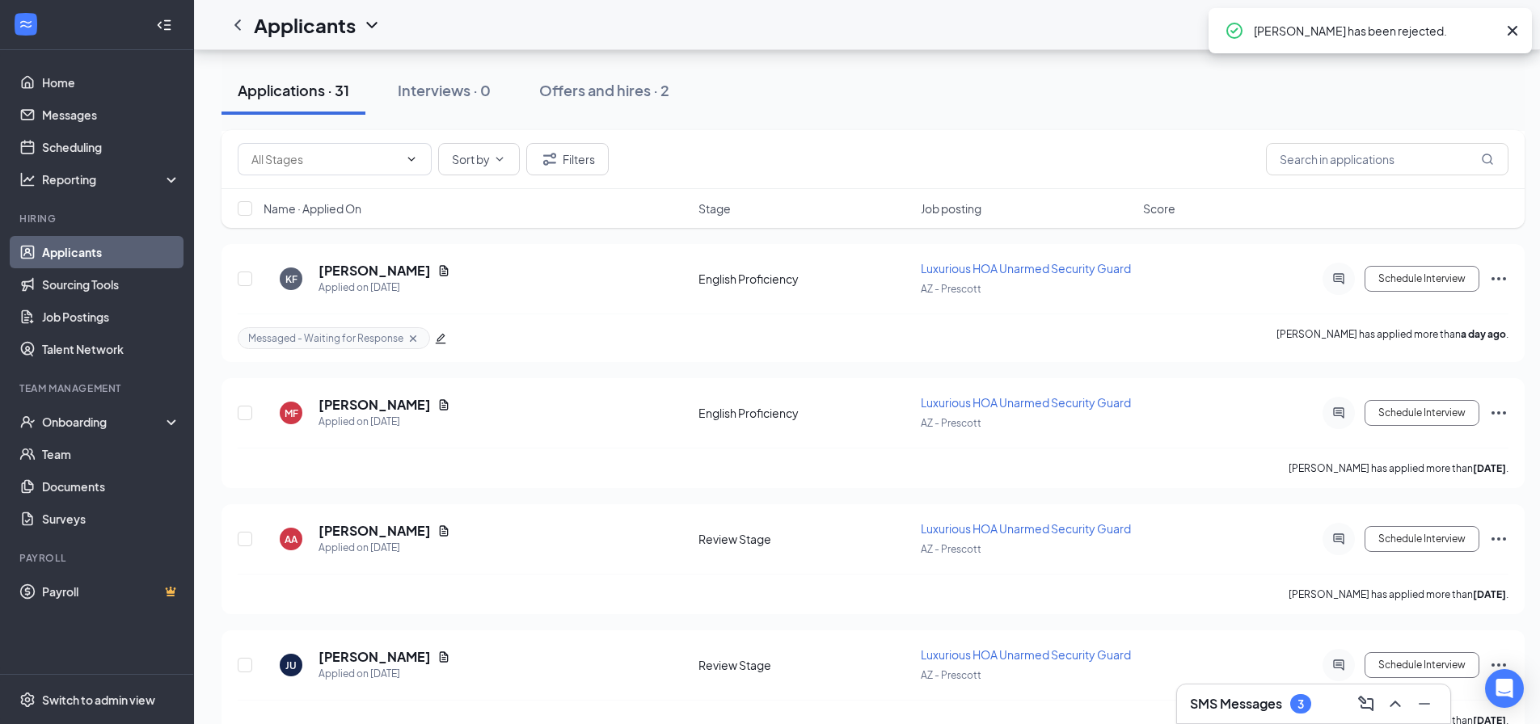
scroll to position [639, 0]
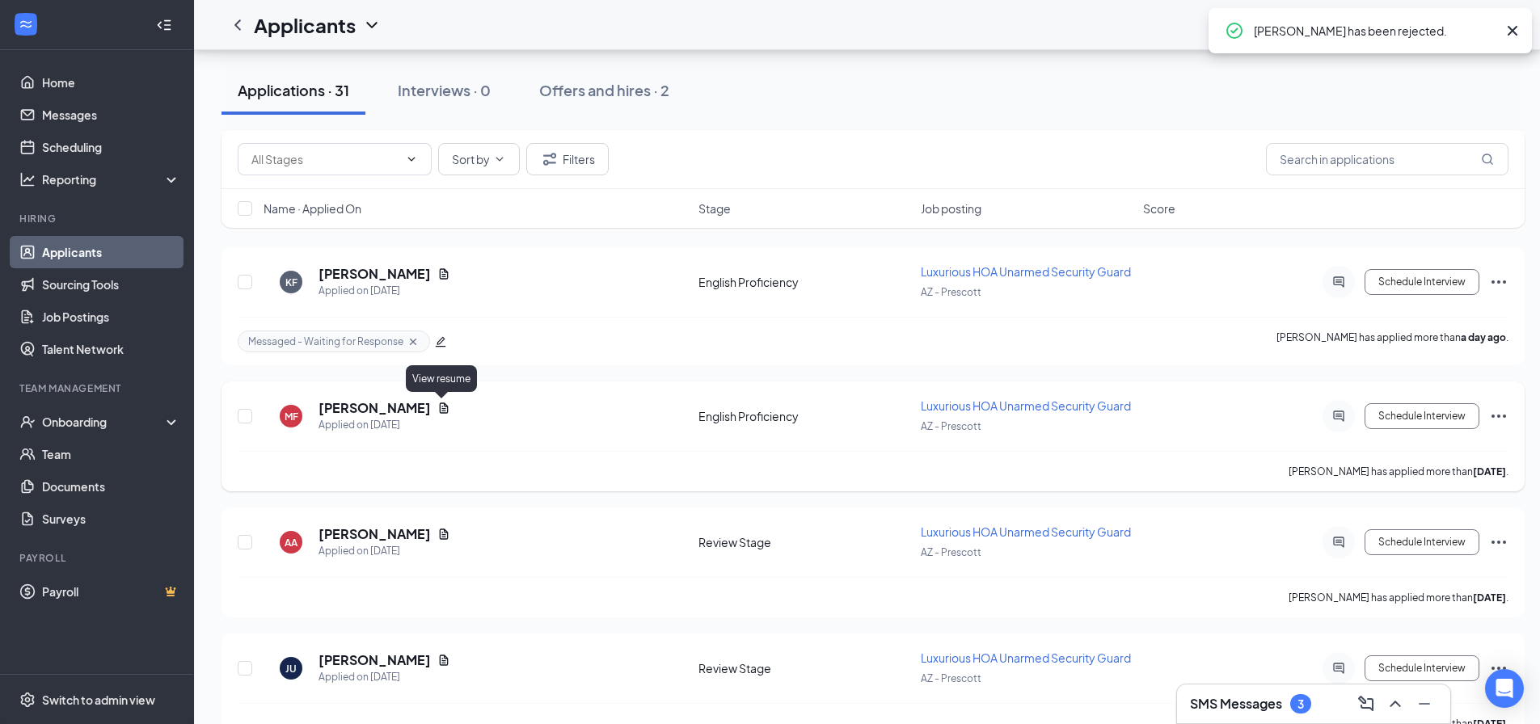
click at [441, 403] on icon "Document" at bounding box center [443, 408] width 13 height 13
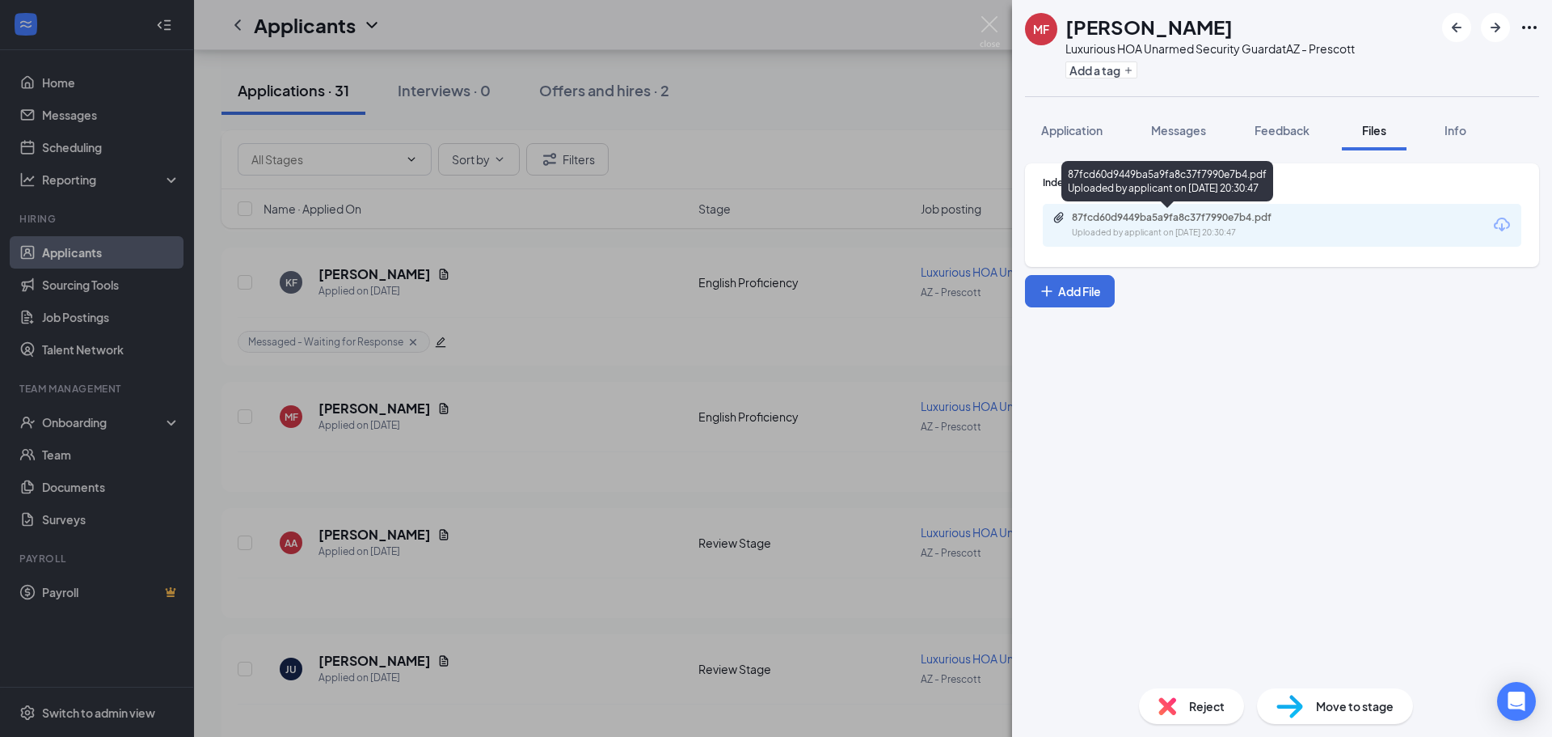
click at [1304, 211] on div "87fcd60d9449ba5a9fa8c37f7990e7b4.pdf" at bounding box center [1184, 217] width 262 height 13
click at [694, 257] on div "MF MARCO FRANCIA Luxurious HOA Unarmed Security Guard at AZ - Prescott Add a ta…" at bounding box center [776, 368] width 1552 height 737
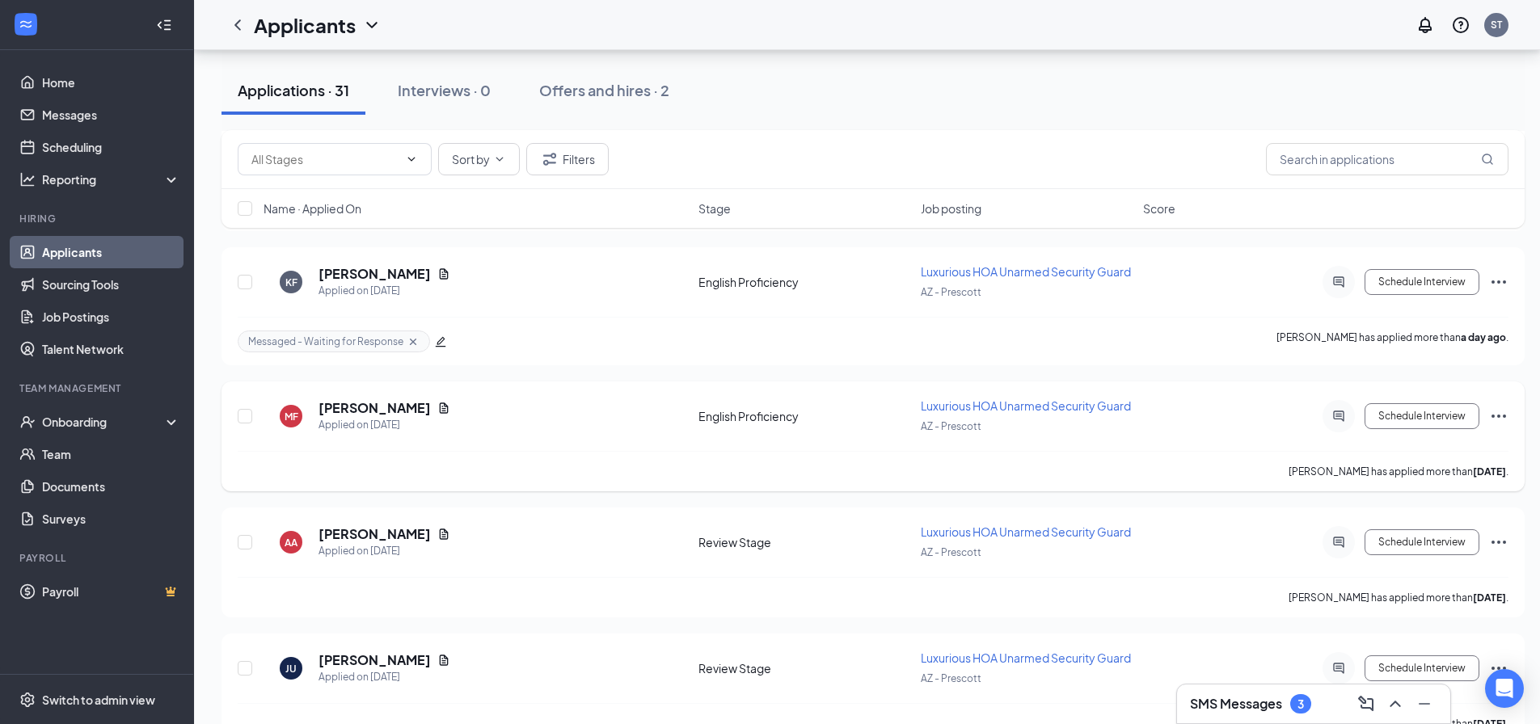
click at [1495, 419] on icon "Ellipses" at bounding box center [1498, 416] width 19 height 19
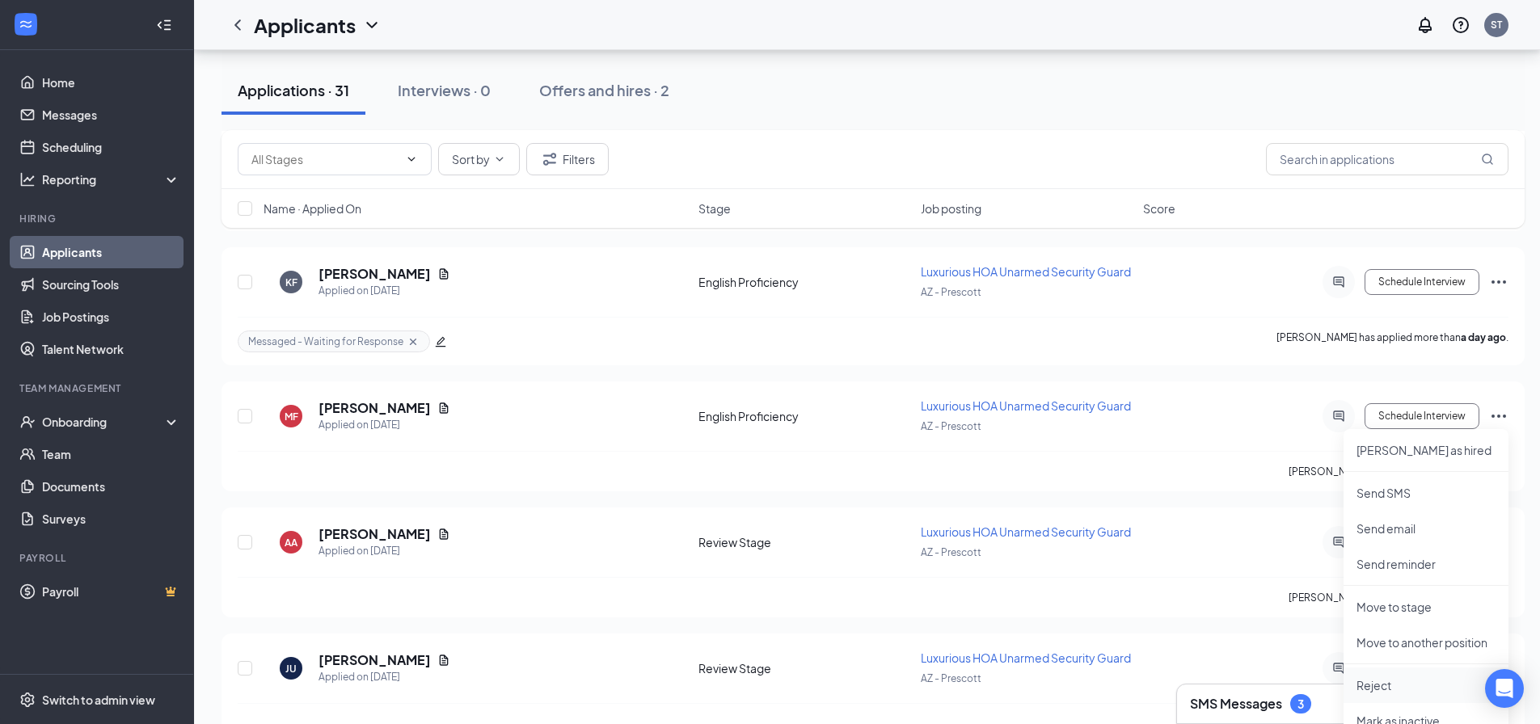
click at [1420, 674] on li "Reject" at bounding box center [1426, 686] width 165 height 36
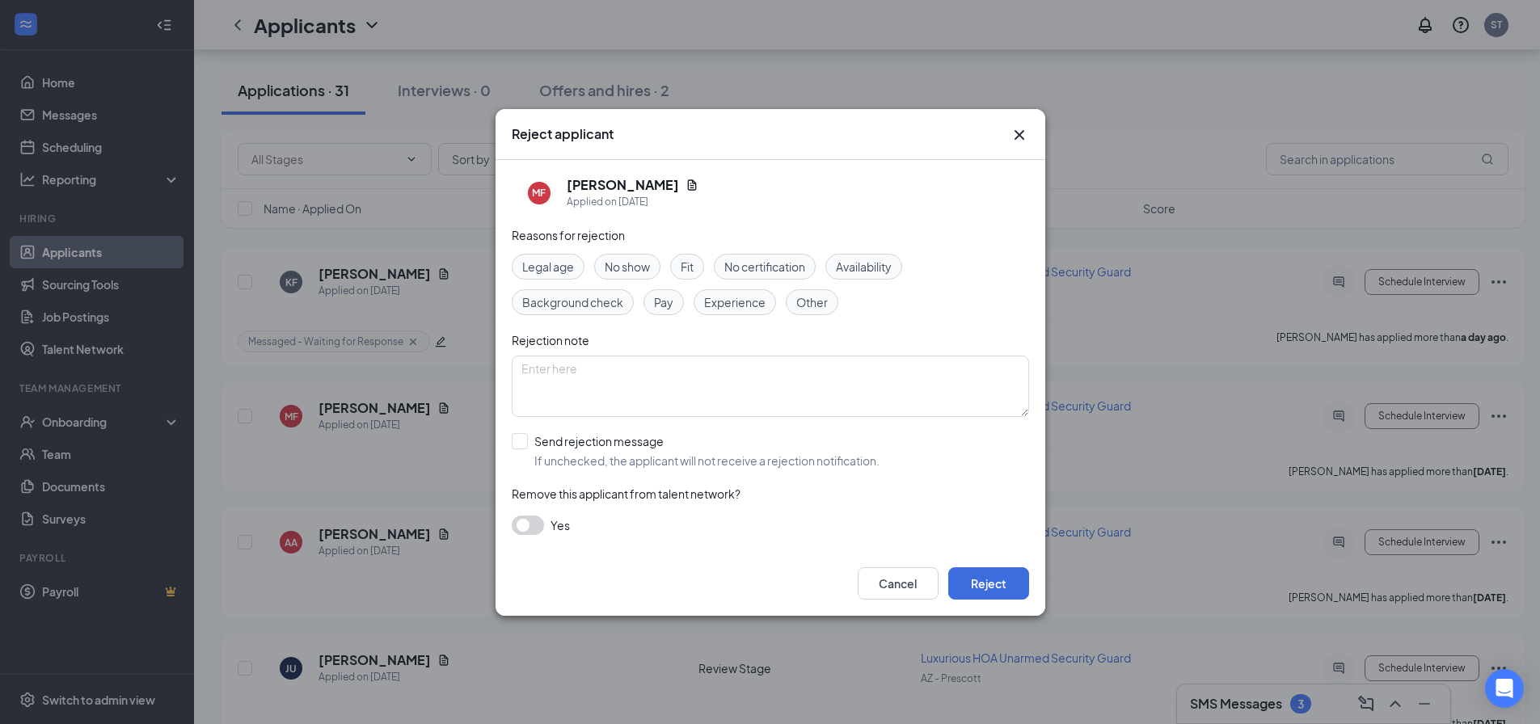
click at [682, 260] on span "Fit" at bounding box center [687, 267] width 13 height 18
click at [978, 606] on div "Cancel Reject" at bounding box center [771, 583] width 550 height 65
click at [984, 589] on button "Reject" at bounding box center [988, 584] width 81 height 32
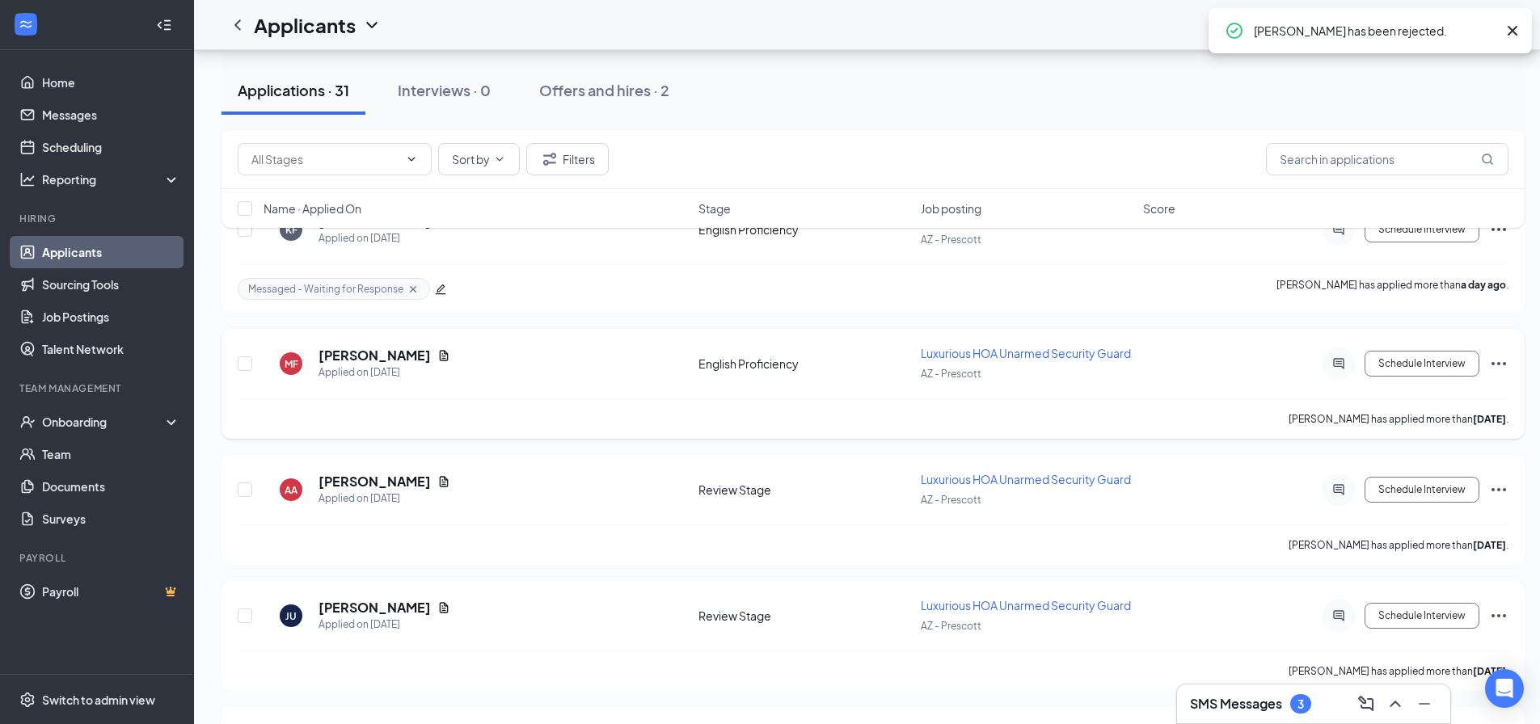
scroll to position [720, 0]
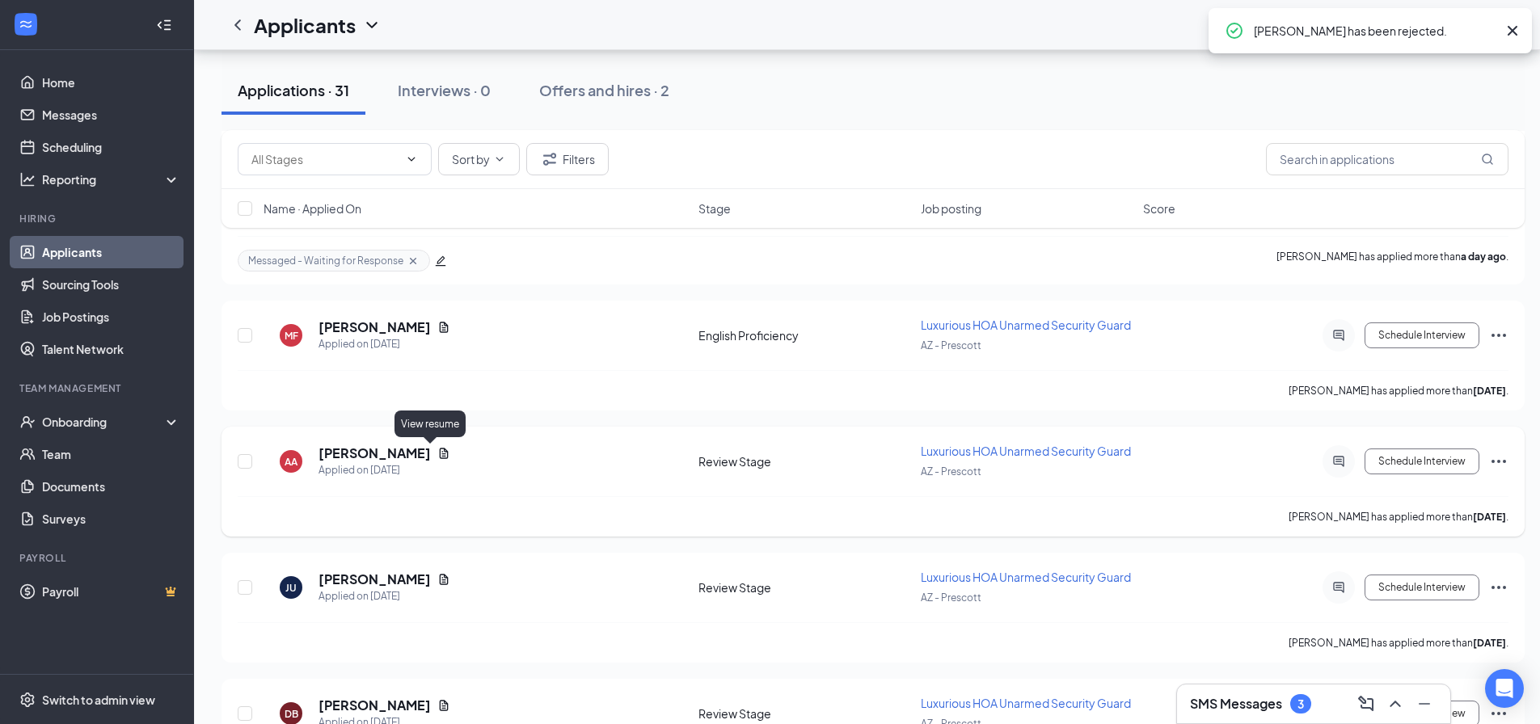
click at [430, 455] on div "AA Ashton Arellano Applied on Oct 13" at bounding box center [476, 462] width 425 height 34
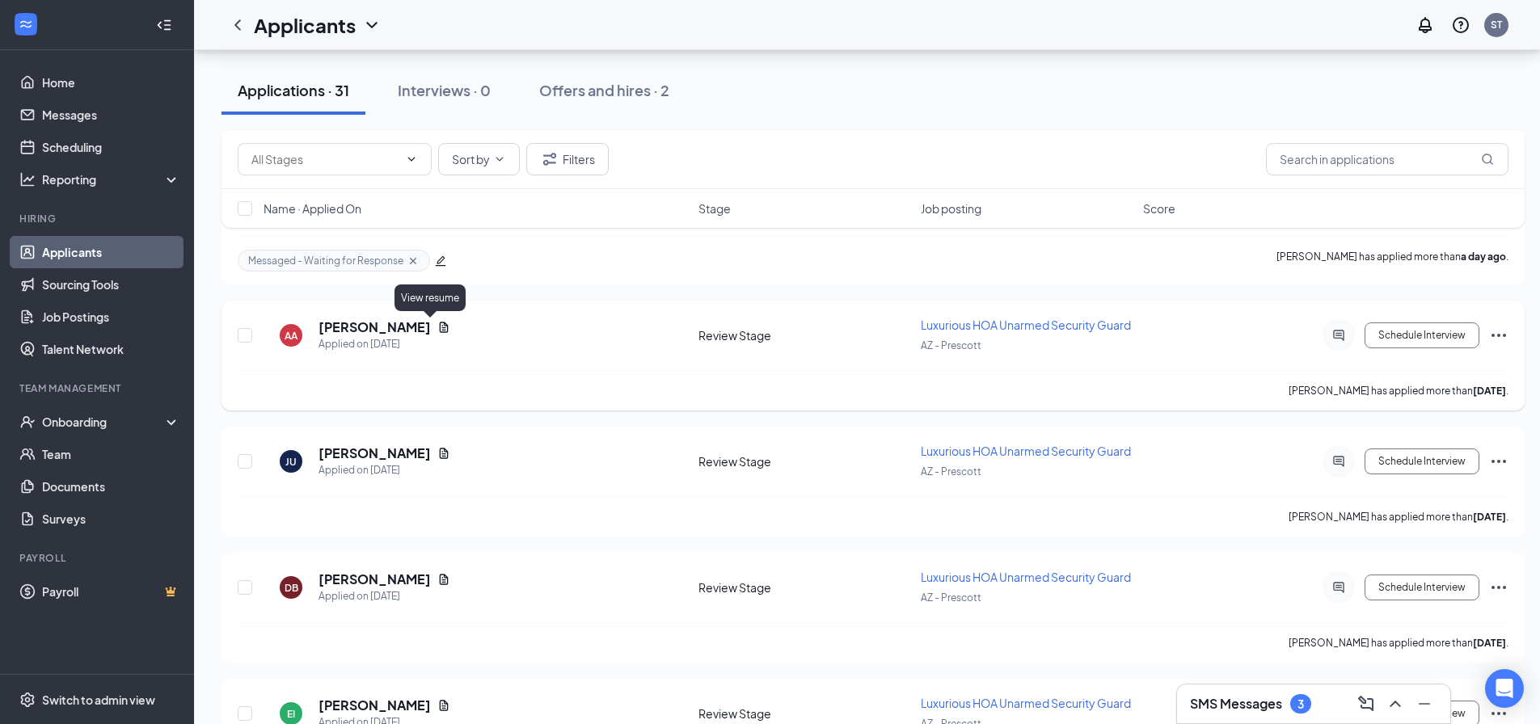
click at [437, 324] on icon "Document" at bounding box center [443, 327] width 13 height 13
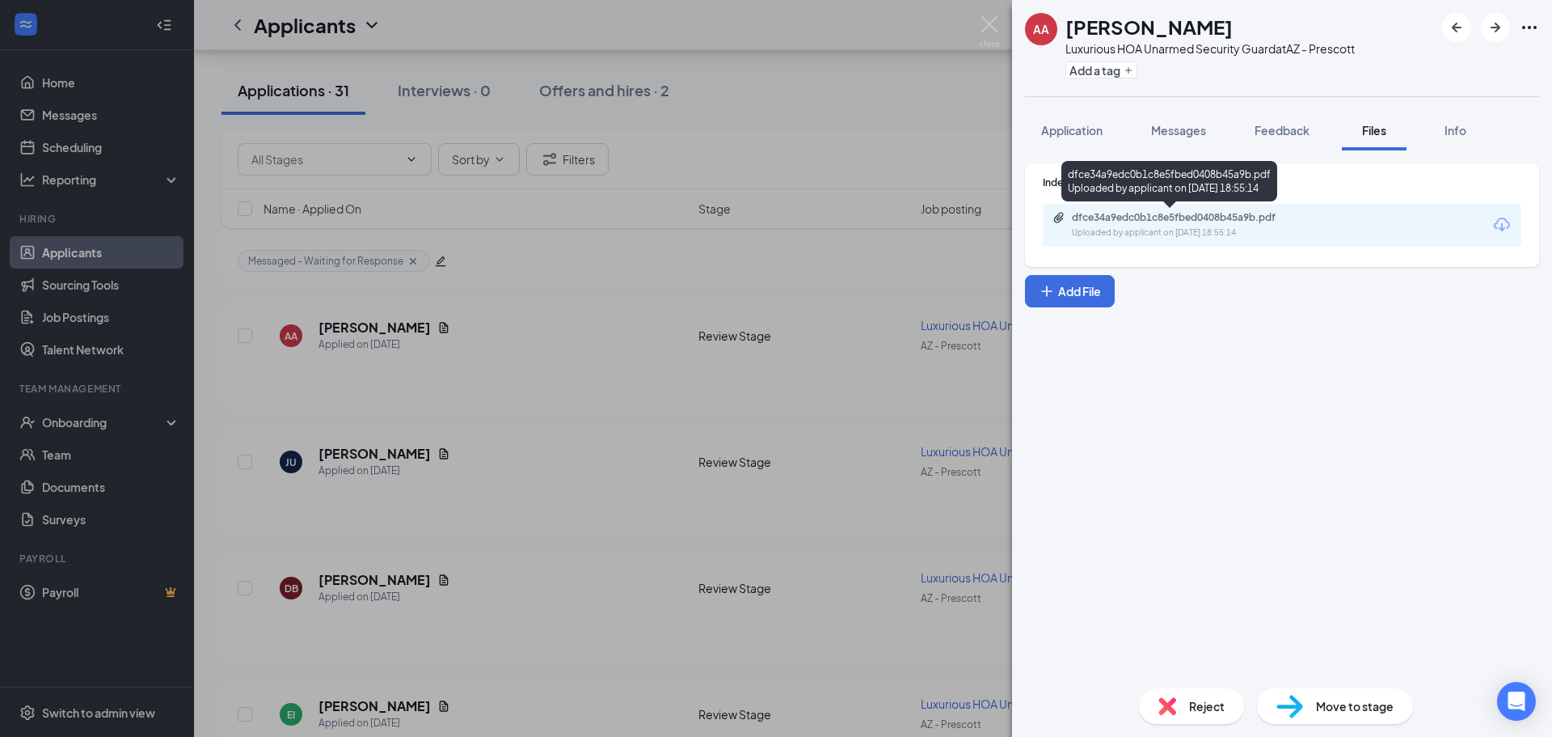
click at [1169, 231] on div "Uploaded by applicant on Oct 13, 2025 at 18:55:14" at bounding box center [1193, 232] width 243 height 13
click at [549, 254] on div "AA Ashton Arellano Luxurious HOA Unarmed Security Guard at AZ - Prescott Add a …" at bounding box center [776, 368] width 1552 height 737
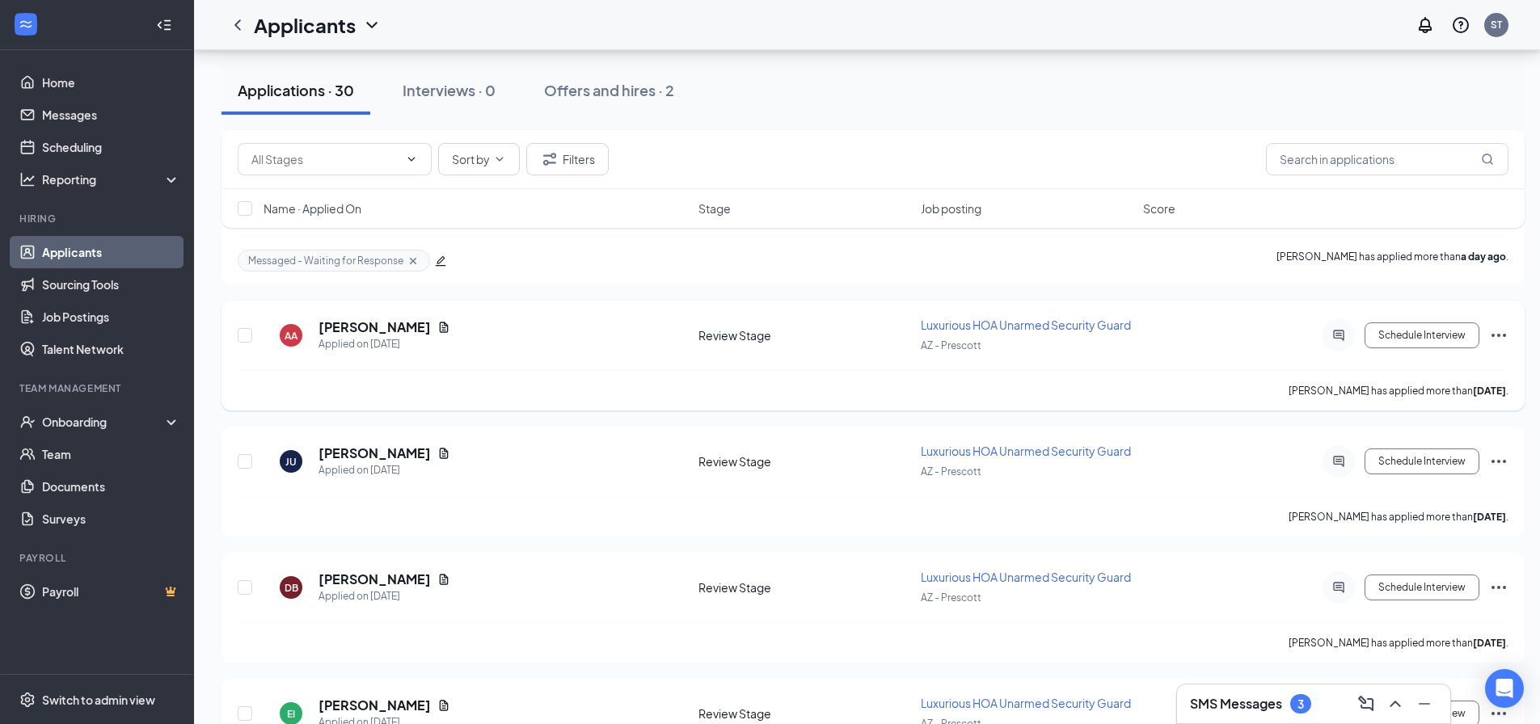
click at [1508, 332] on icon "Ellipses" at bounding box center [1498, 335] width 19 height 19
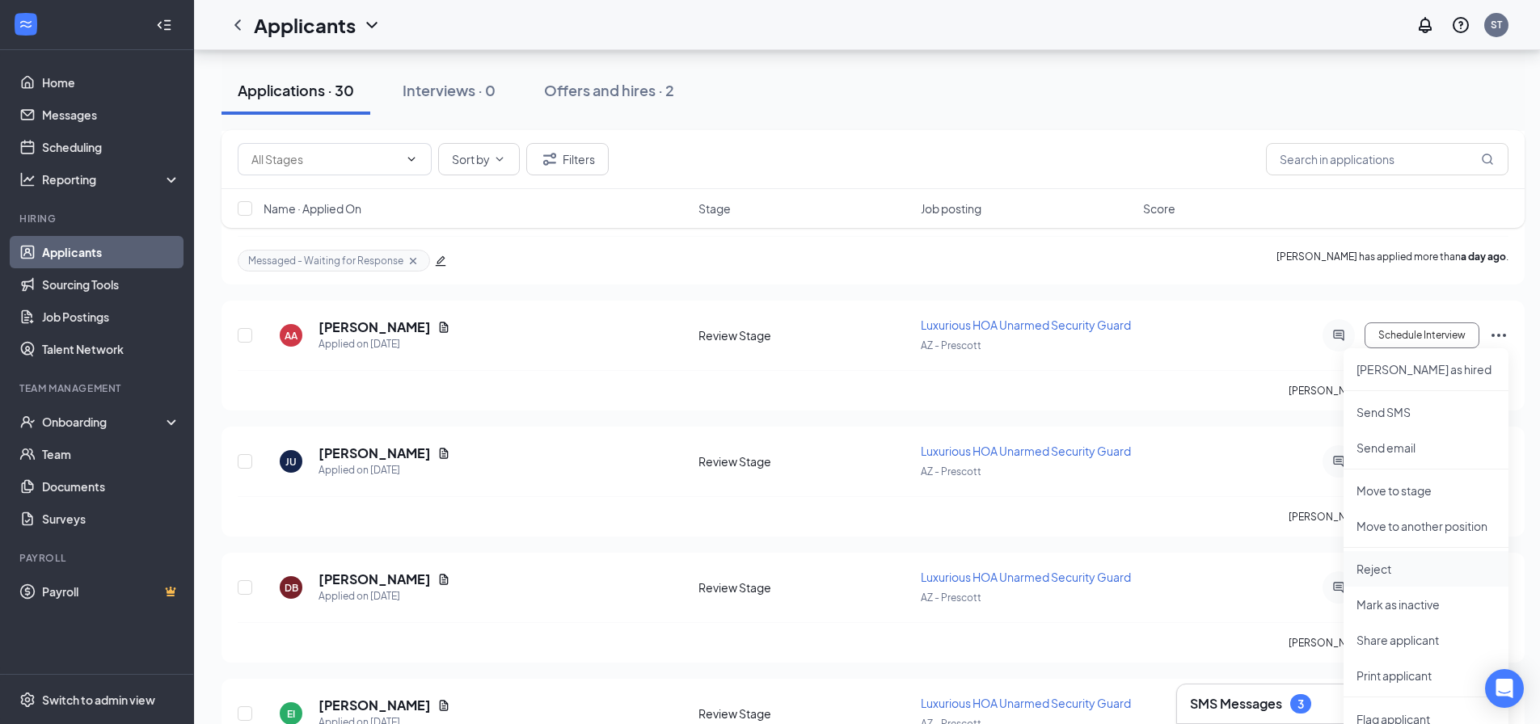
click at [1401, 576] on p "Reject" at bounding box center [1426, 569] width 139 height 16
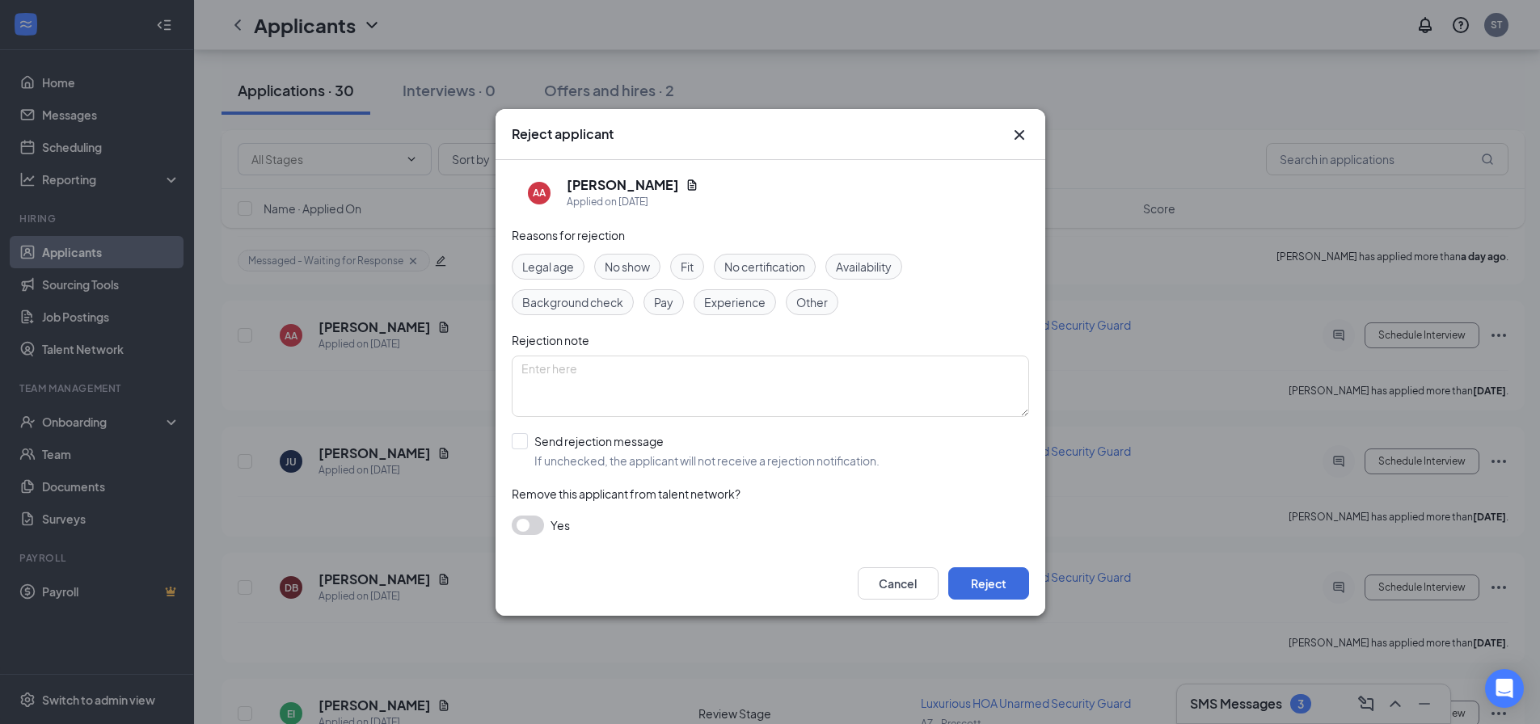
click at [685, 267] on span "Fit" at bounding box center [687, 267] width 13 height 18
click at [724, 301] on span "Experience" at bounding box center [734, 302] width 61 height 18
click at [690, 280] on div "Legal age No show Fit No certification Availability Background check Pay Experi…" at bounding box center [770, 284] width 517 height 61
click at [690, 272] on span "Fit" at bounding box center [687, 267] width 13 height 18
click at [985, 570] on button "Reject" at bounding box center [988, 584] width 81 height 32
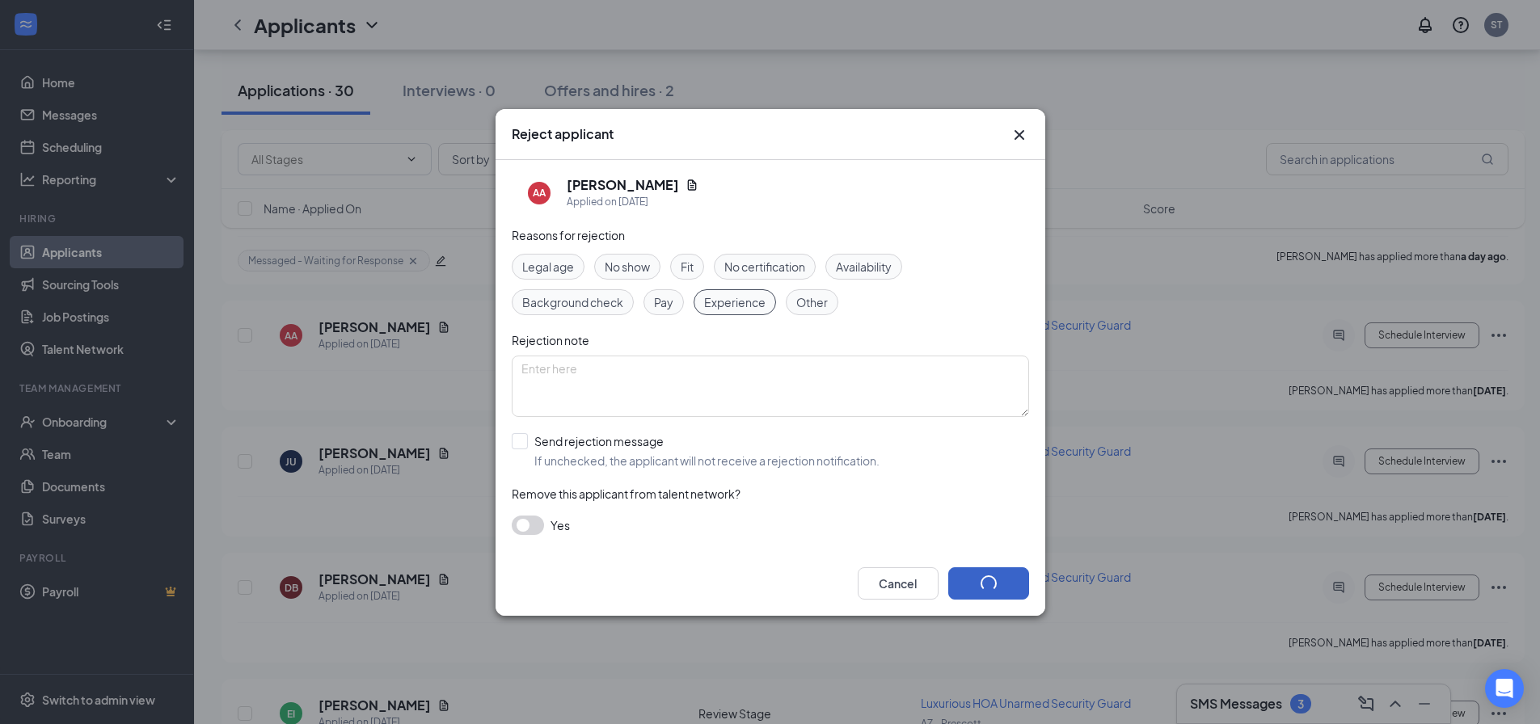
click at [985, 573] on button "button" at bounding box center [988, 584] width 81 height 32
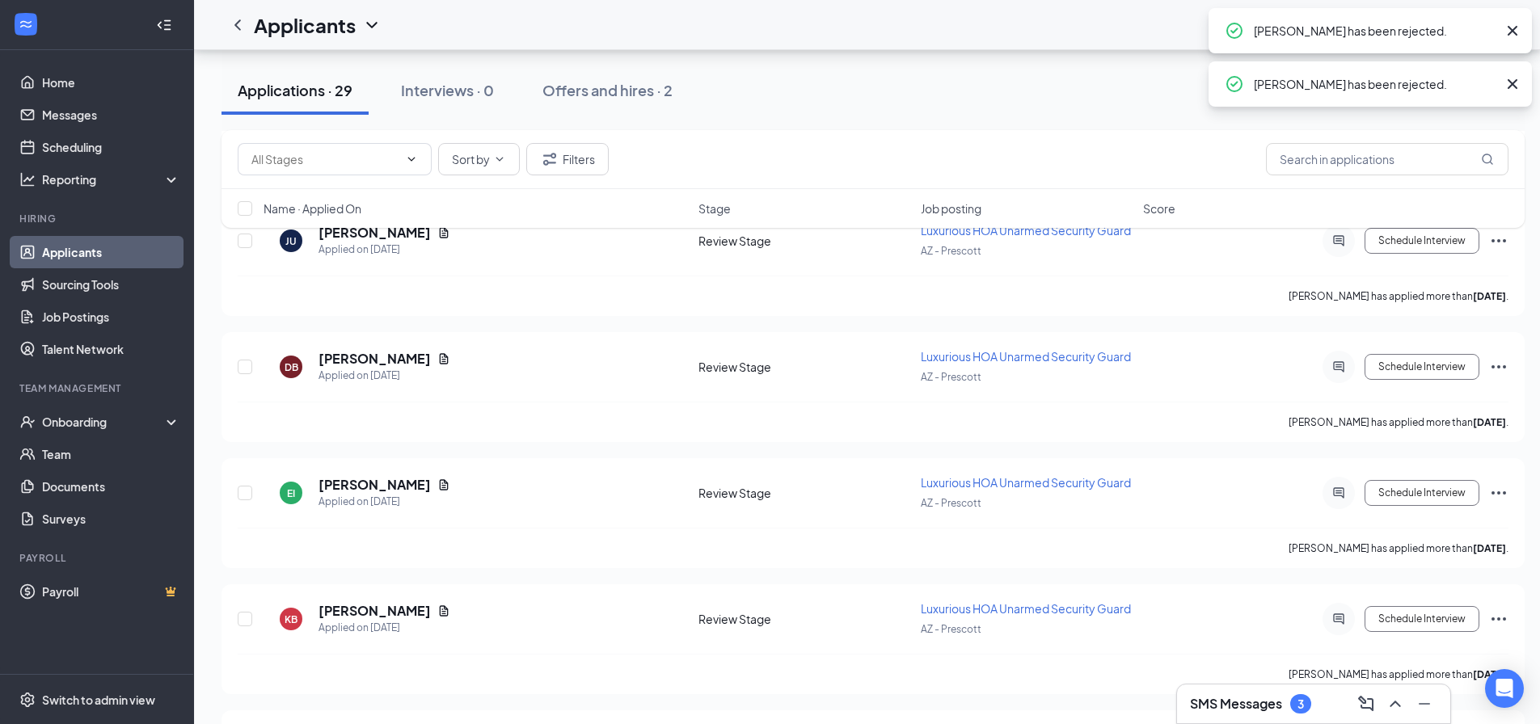
scroll to position [881, 0]
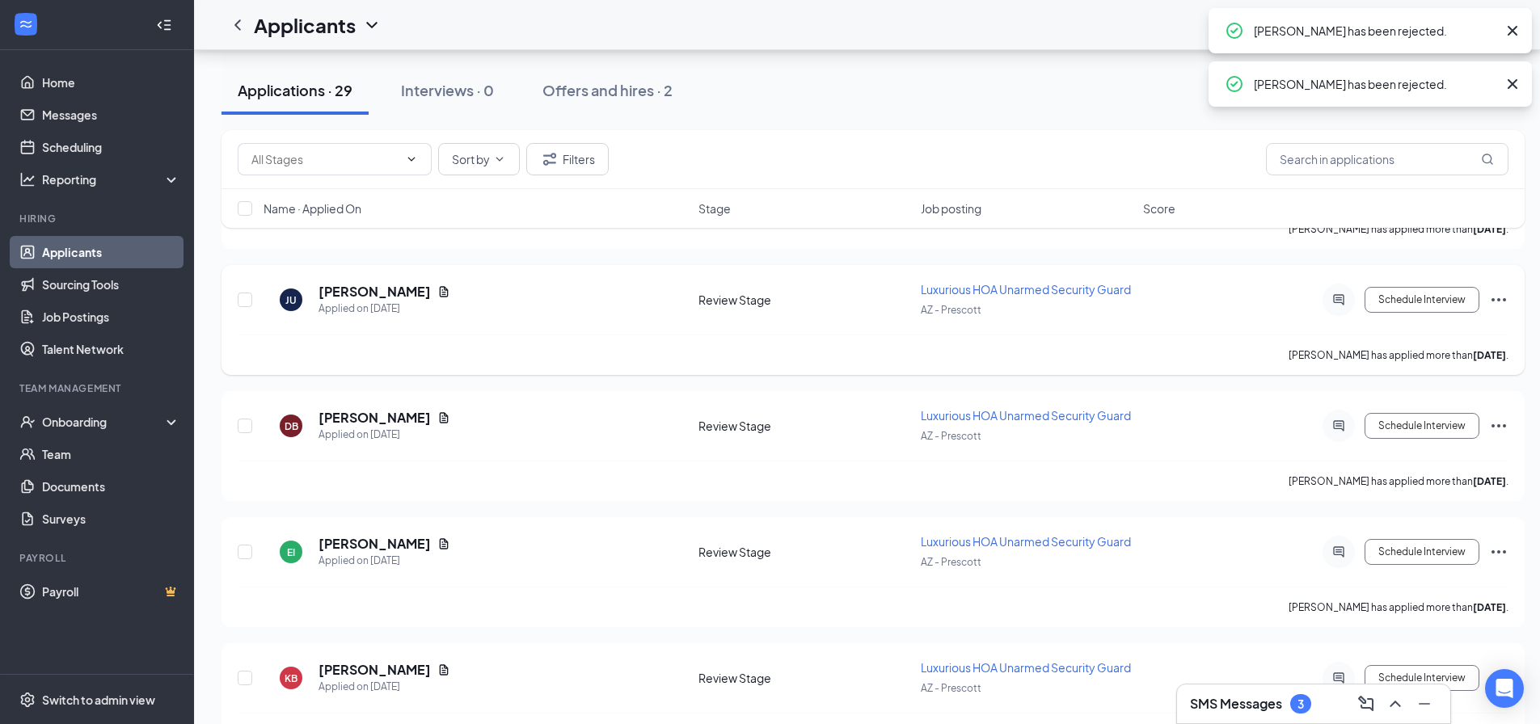
click at [400, 289] on div "[PERSON_NAME]" at bounding box center [385, 292] width 132 height 18
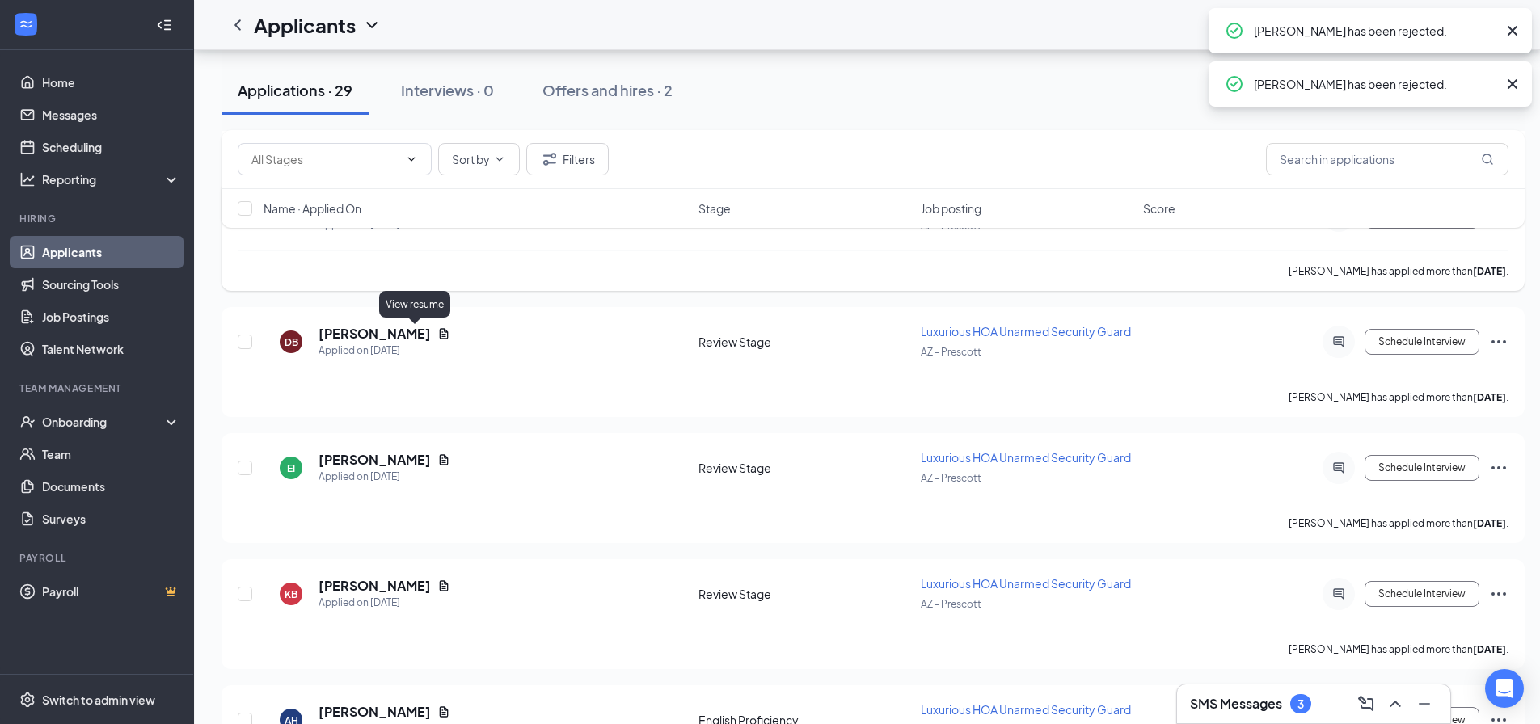
scroll to position [800, 0]
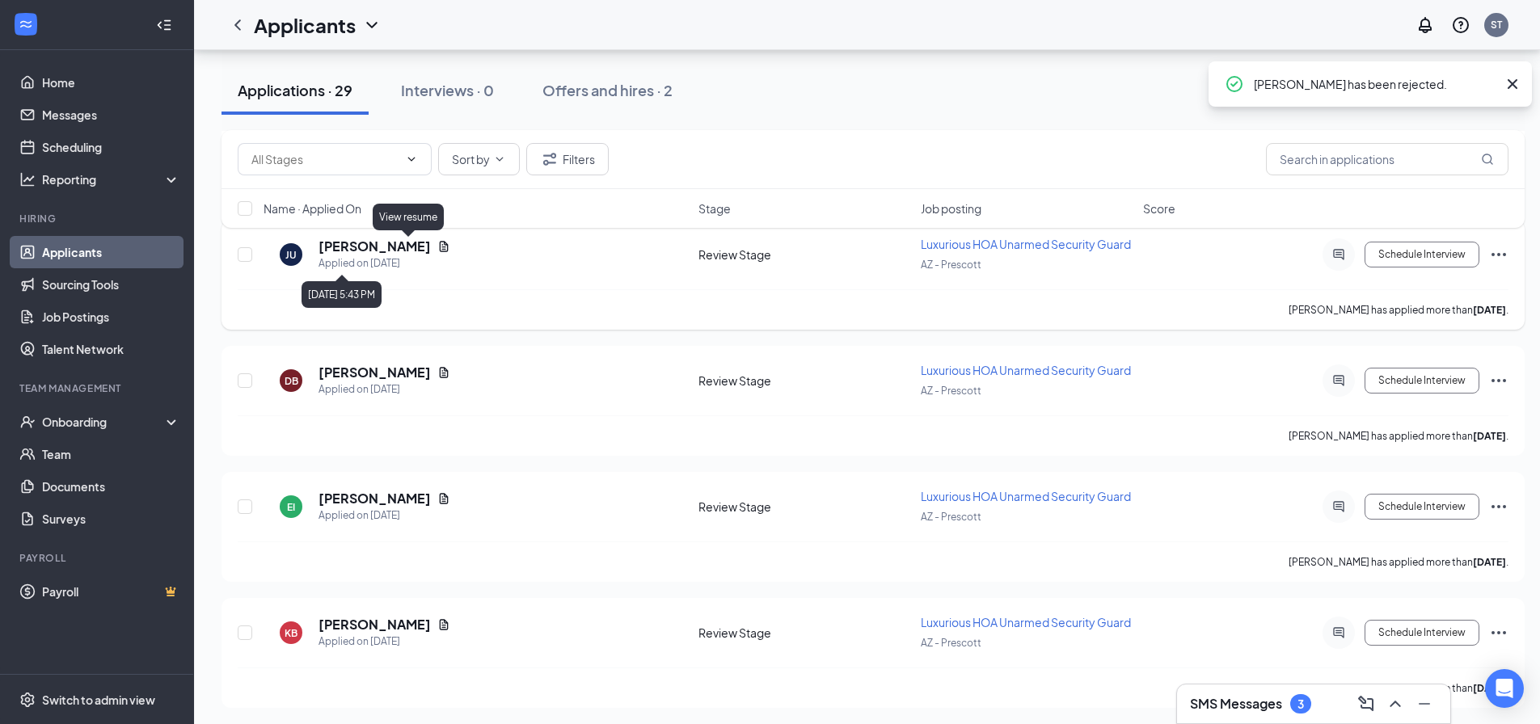
click at [437, 248] on icon "Document" at bounding box center [443, 246] width 13 height 13
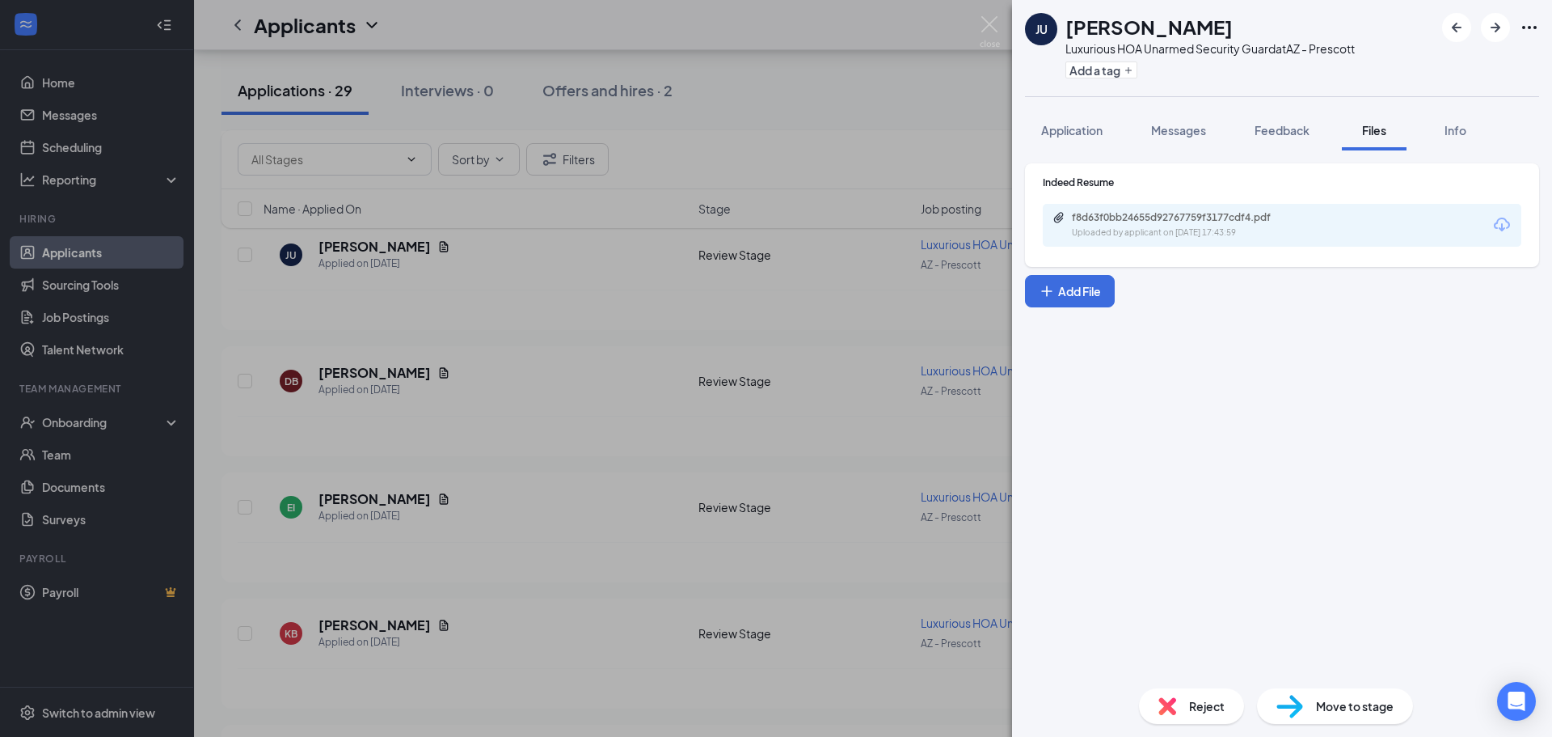
click at [1341, 247] on div "Indeed Resume f8d63f0bb24655d92767759f3177cdf4.pdf Uploaded by applicant on Oct…" at bounding box center [1282, 214] width 514 height 103
click at [1336, 238] on div "f8d63f0bb24655d92767759f3177cdf4.pdf Uploaded by applicant on Oct 13, 2025 at 1…" at bounding box center [1282, 225] width 479 height 43
click at [1334, 233] on div "f8d63f0bb24655d92767759f3177cdf4.pdf Uploaded by applicant on Oct 13, 2025 at 1…" at bounding box center [1282, 225] width 479 height 43
click at [1334, 224] on div "f8d63f0bb24655d92767759f3177cdf4.pdf Uploaded by applicant on Oct 13, 2025 at 1…" at bounding box center [1282, 225] width 479 height 43
click at [1264, 217] on div "f8d63f0bb24655d92767759f3177cdf4.pdf" at bounding box center [1185, 217] width 226 height 13
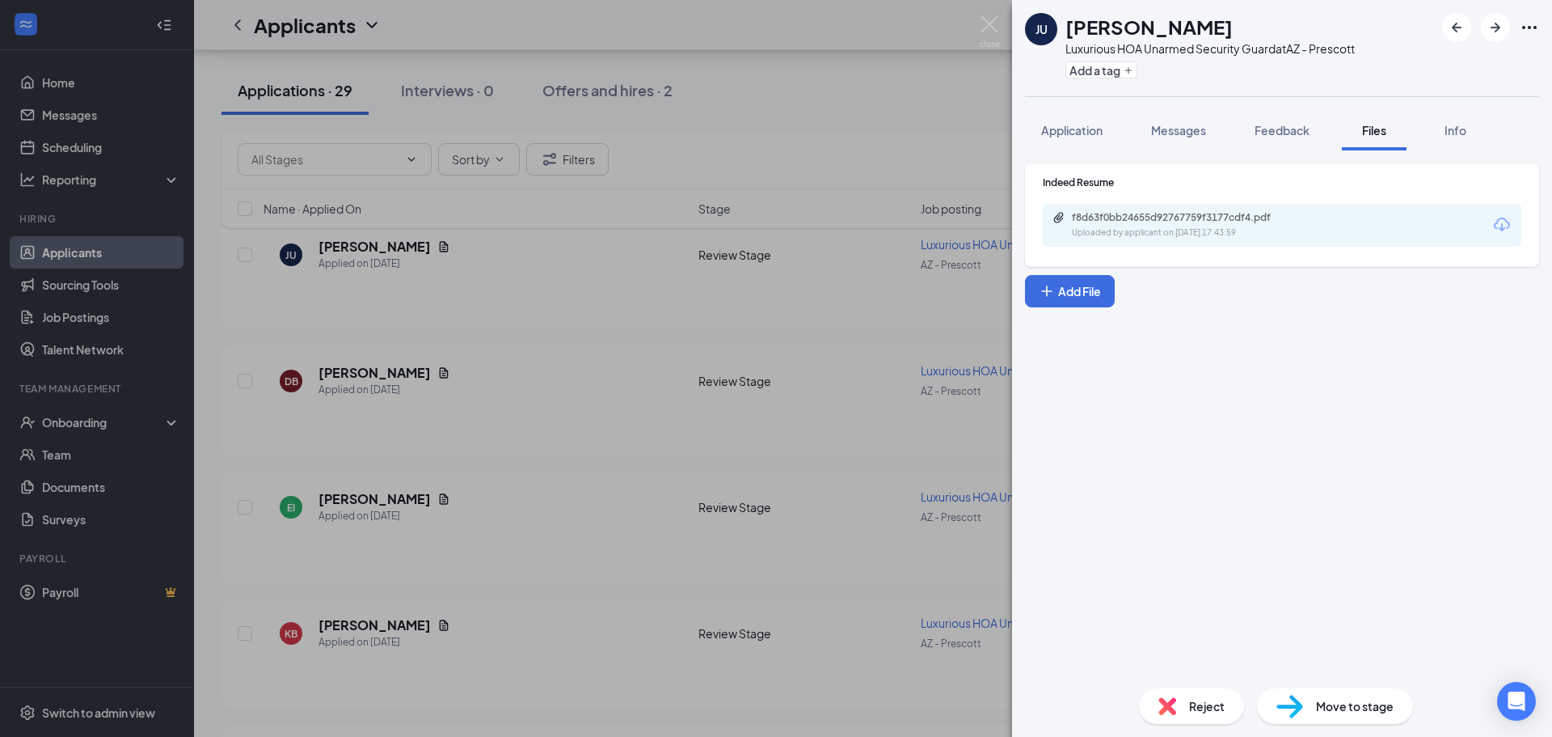
click at [587, 219] on div "JU Joshua Urias Luxurious HOA Unarmed Security Guard at AZ - Prescott Add a tag…" at bounding box center [776, 368] width 1552 height 737
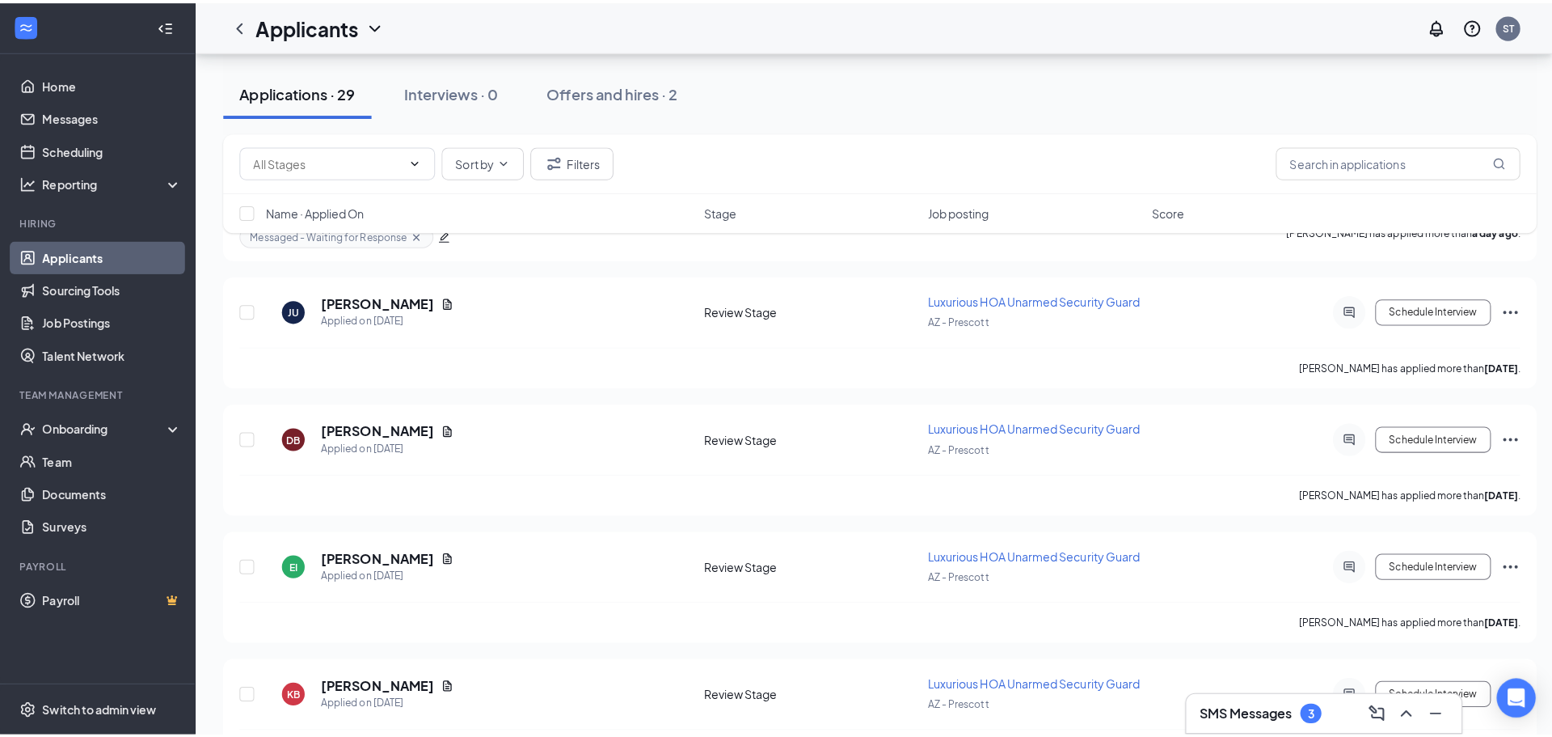
scroll to position [720, 0]
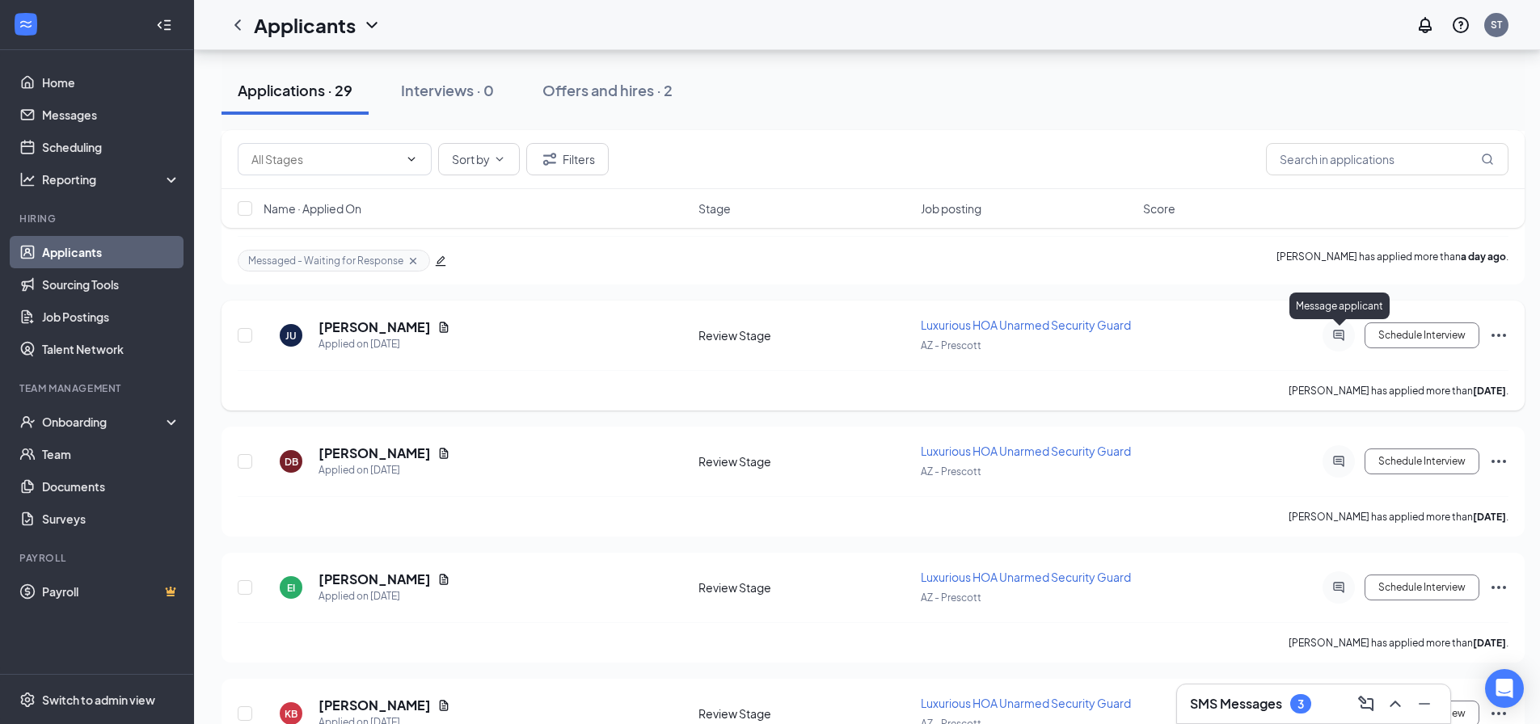
click at [1336, 329] on icon "ActiveChat" at bounding box center [1338, 335] width 19 height 13
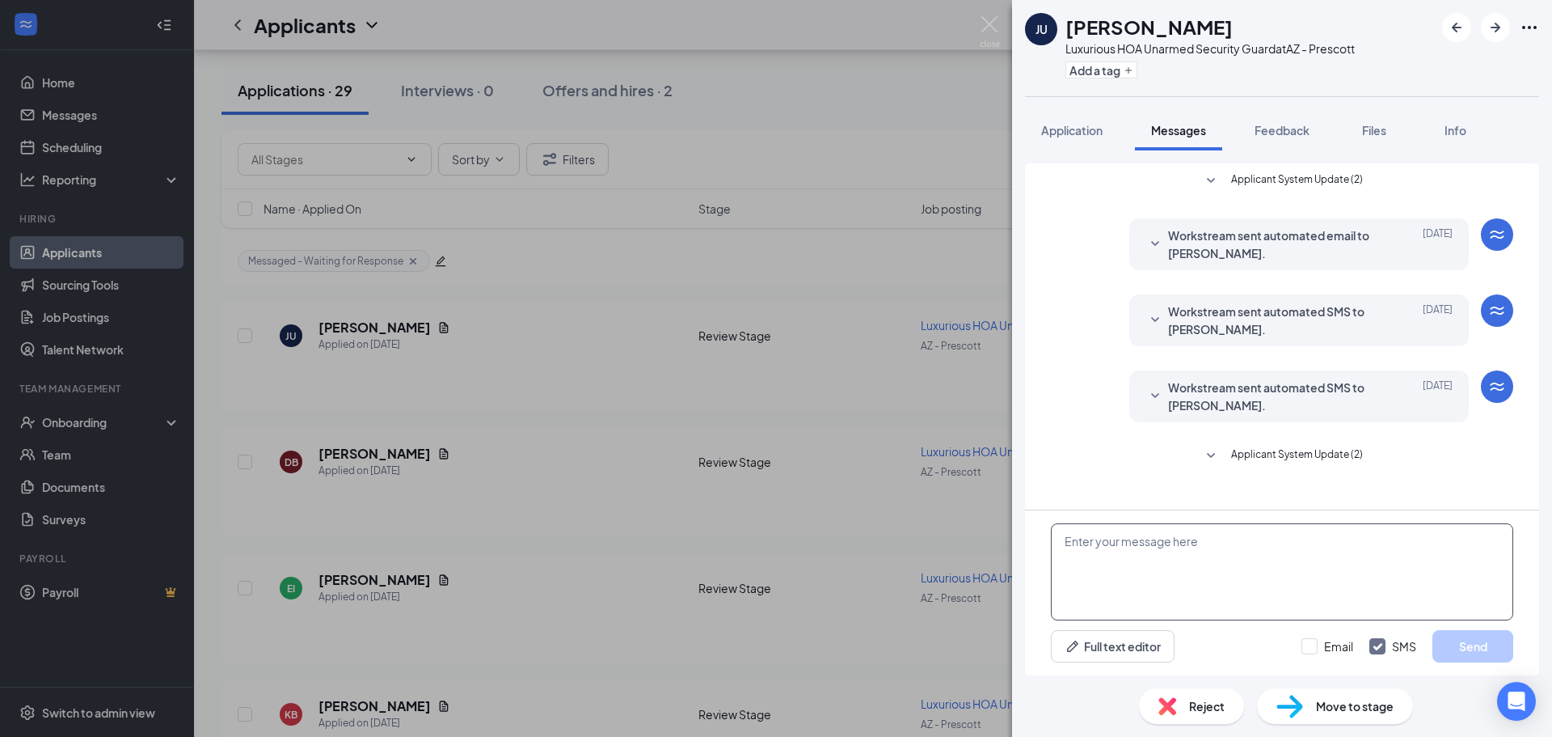
click at [1163, 587] on textarea at bounding box center [1282, 571] width 462 height 97
paste textarea "Good morning, My name is [PERSON_NAME] and I am the HR Generalist for this posi…"
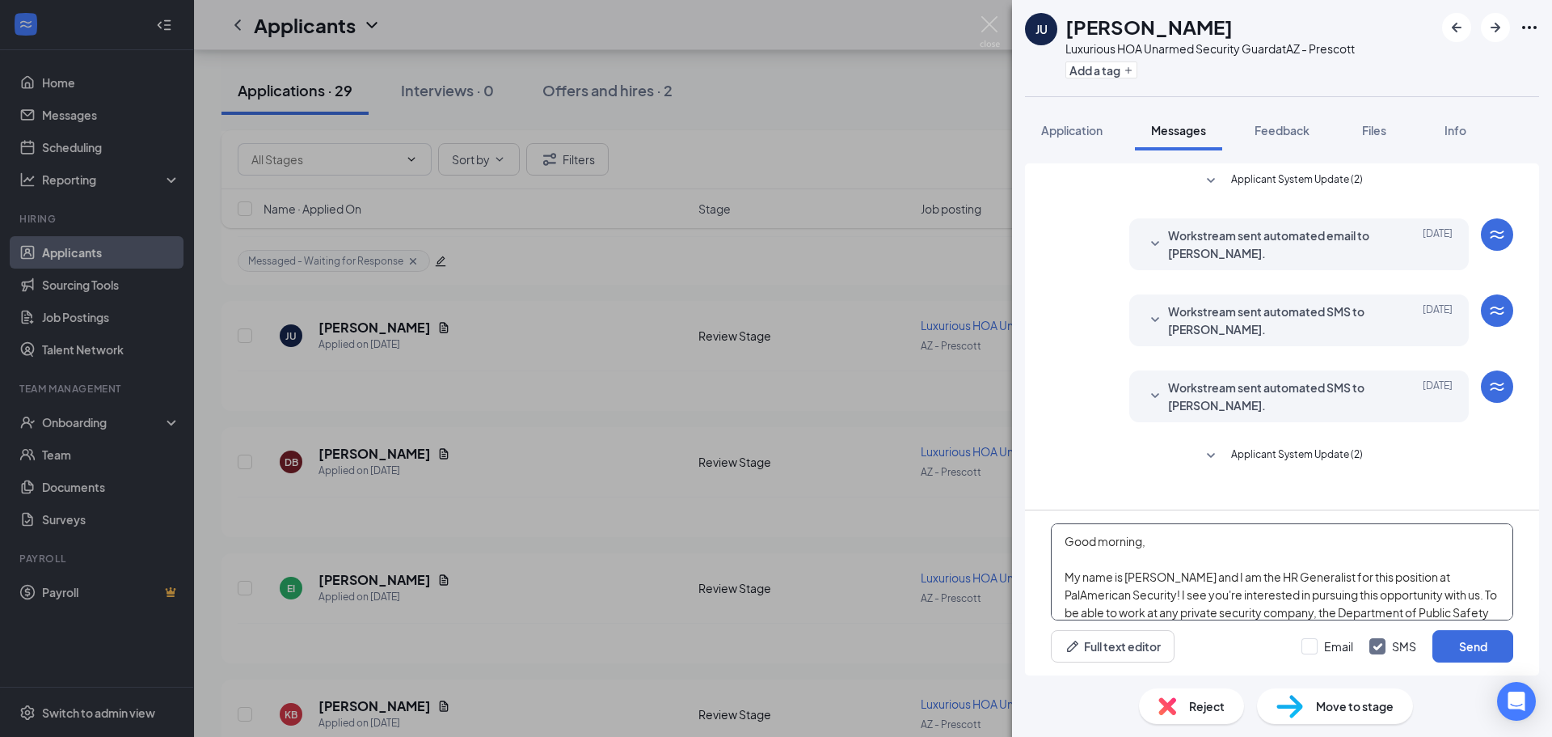
scroll to position [81, 0]
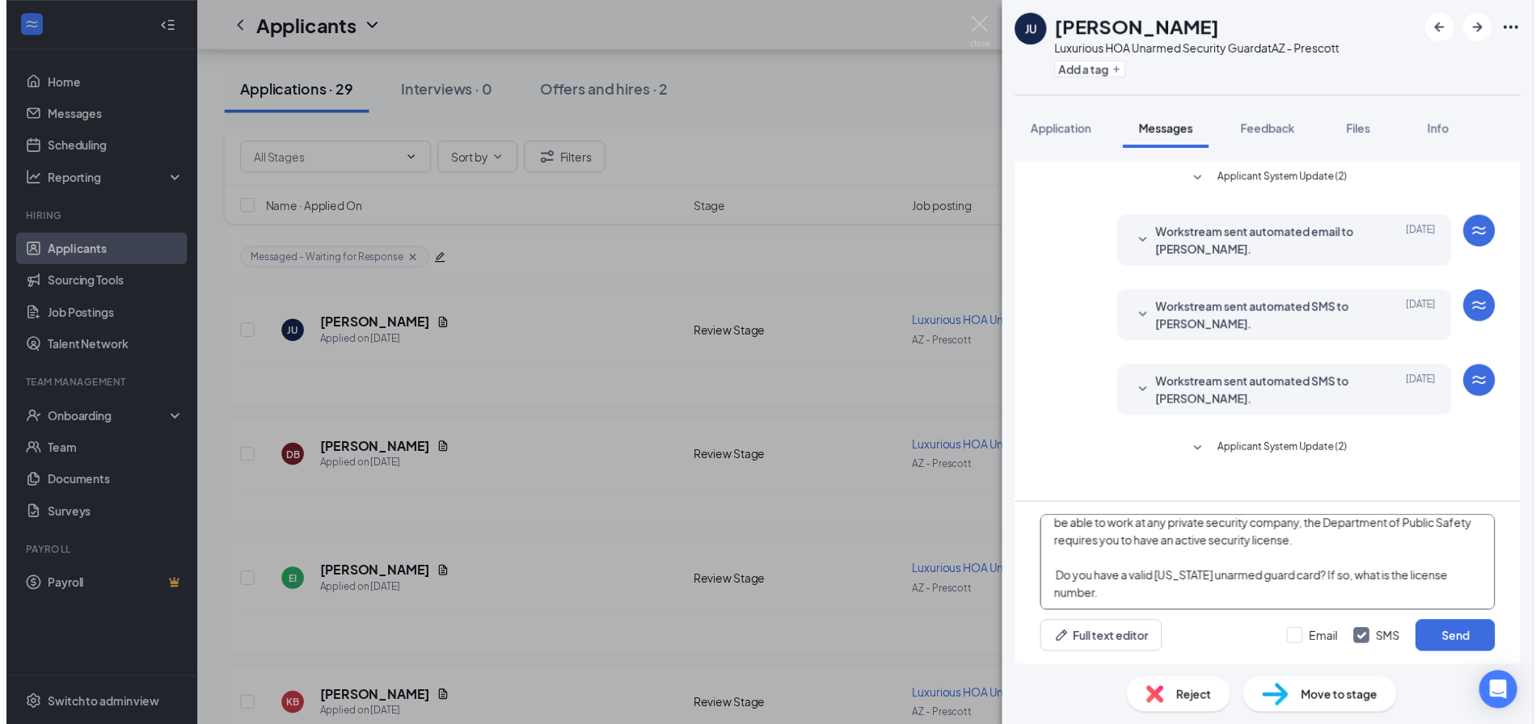
scroll to position [116, 0]
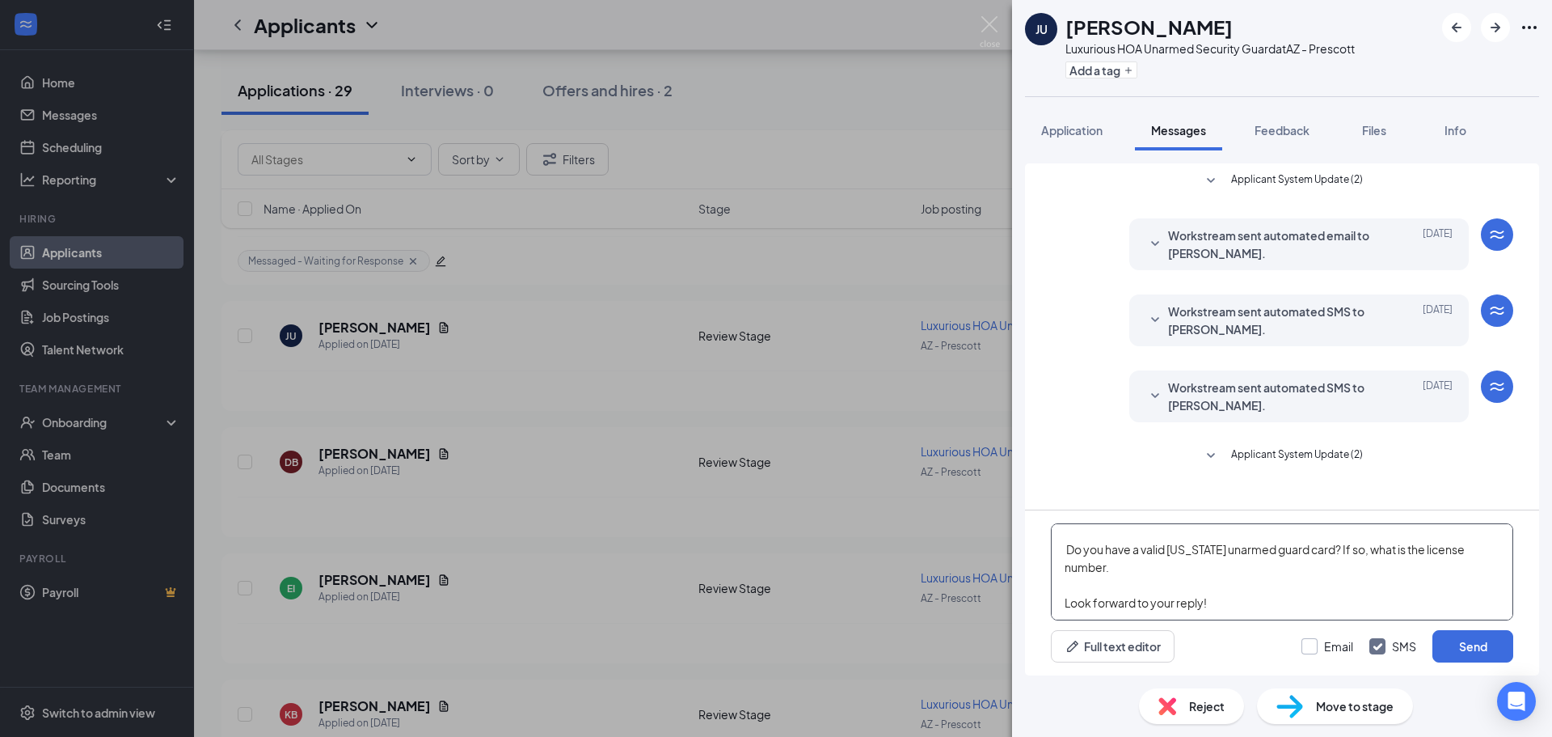
type textarea "Good morning, My name is [PERSON_NAME] and I am the HR Generalist for this posi…"
click at [1318, 638] on input "Email" at bounding box center [1328, 646] width 52 height 16
checkbox input "true"
click at [1468, 633] on button "Send" at bounding box center [1473, 646] width 81 height 32
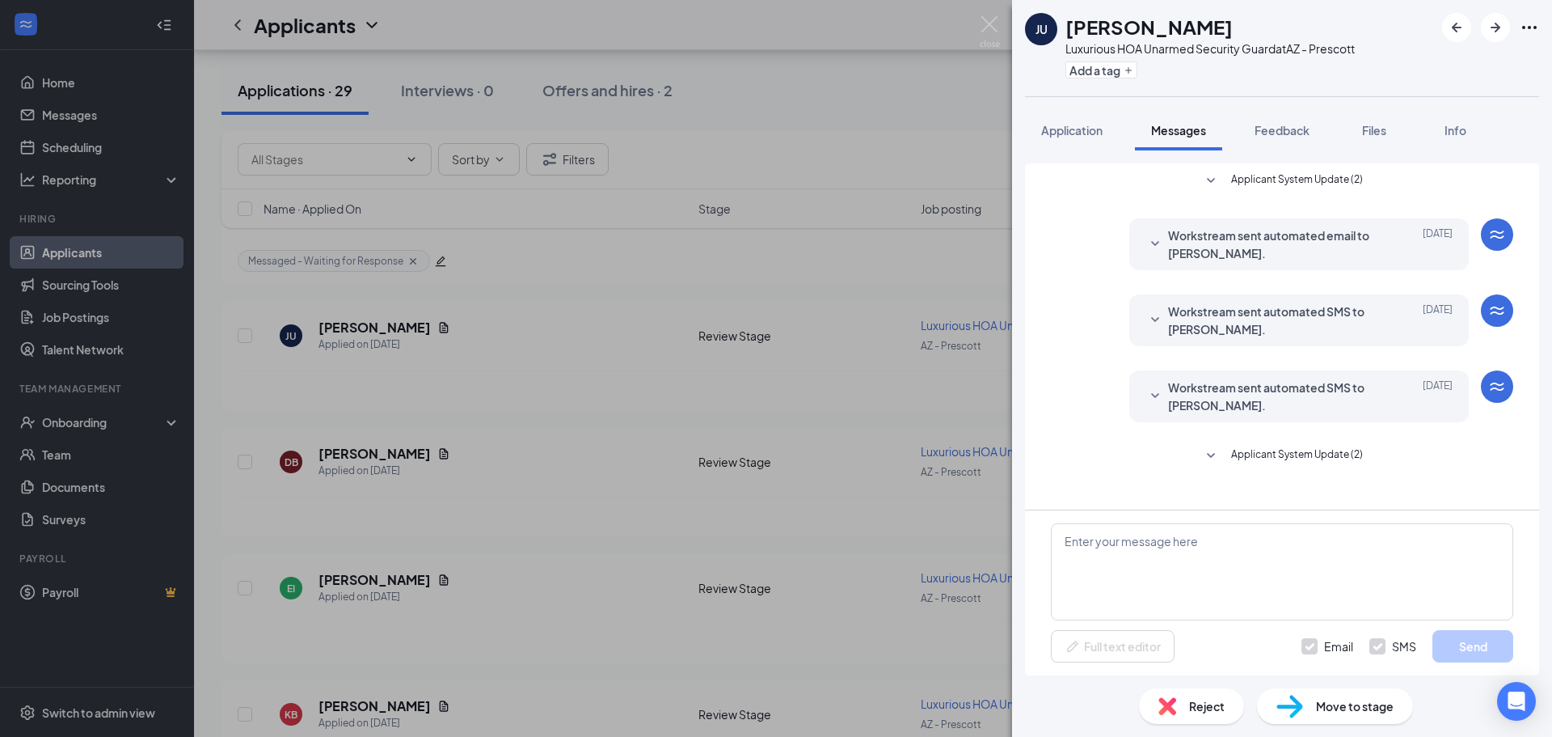
click at [767, 397] on div "JU Joshua Urias Luxurious HOA Unarmed Security Guard at AZ - Prescott Add a tag…" at bounding box center [776, 368] width 1552 height 737
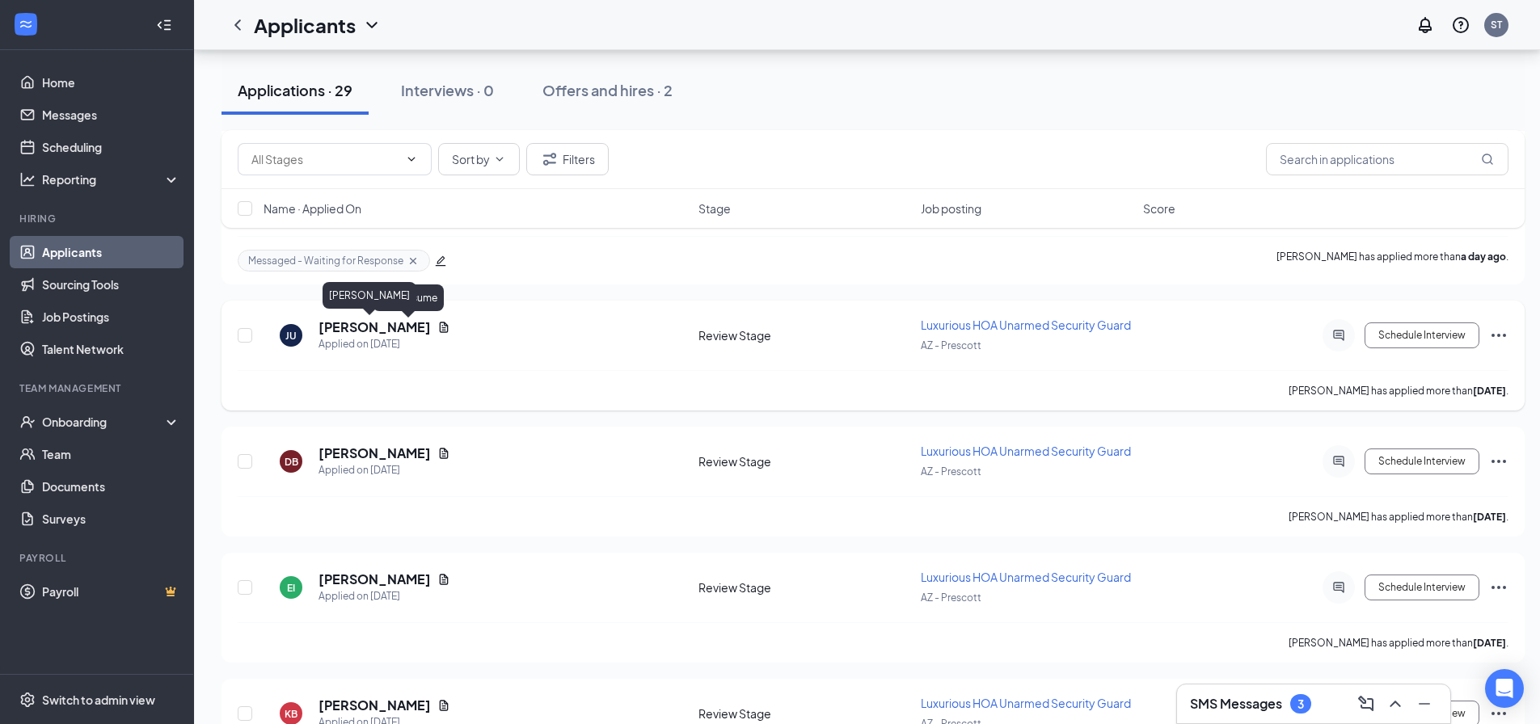
click at [378, 324] on h5 "[PERSON_NAME]" at bounding box center [375, 328] width 112 height 18
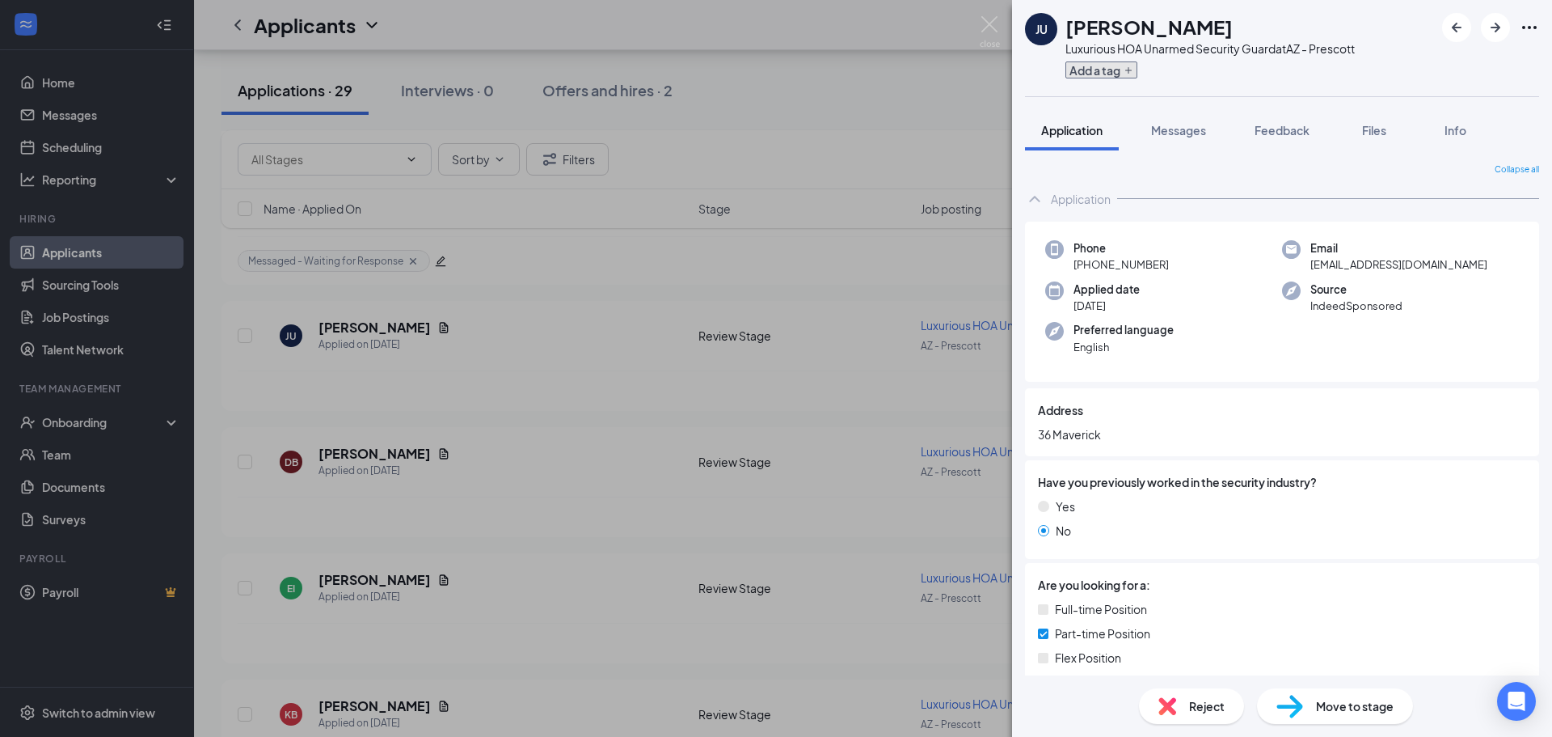
click at [1126, 64] on button "Add a tag" at bounding box center [1102, 69] width 72 height 17
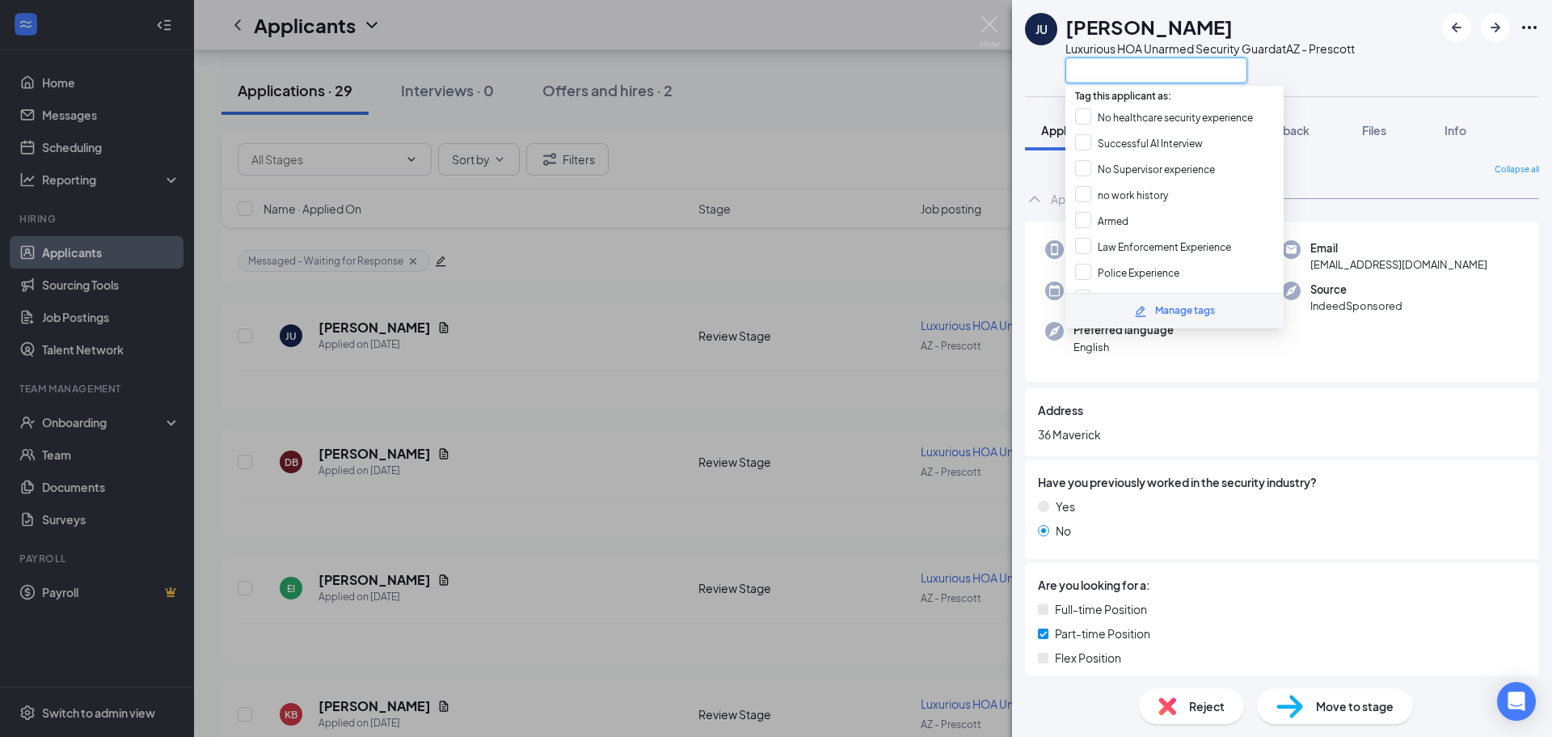
click at [1131, 74] on input "text" at bounding box center [1157, 70] width 182 height 26
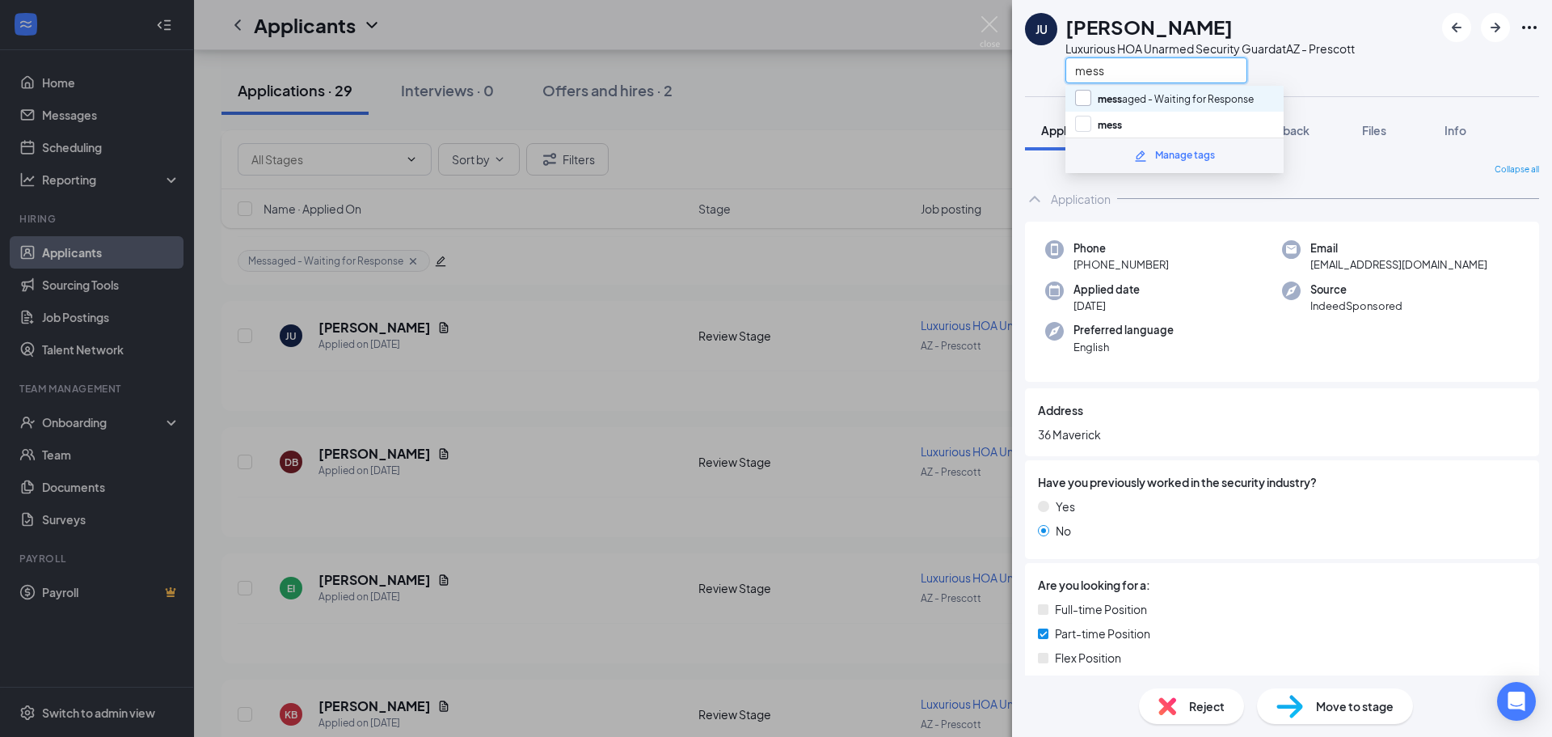
type input "mess"
click at [1088, 99] on input "mess aged - Waiting for Response" at bounding box center [1164, 99] width 179 height 18
checkbox input "true"
click at [934, 220] on div "JU Joshua Urias Luxurious HOA Unarmed Security Guard at AZ - Prescott mess Appl…" at bounding box center [776, 368] width 1552 height 737
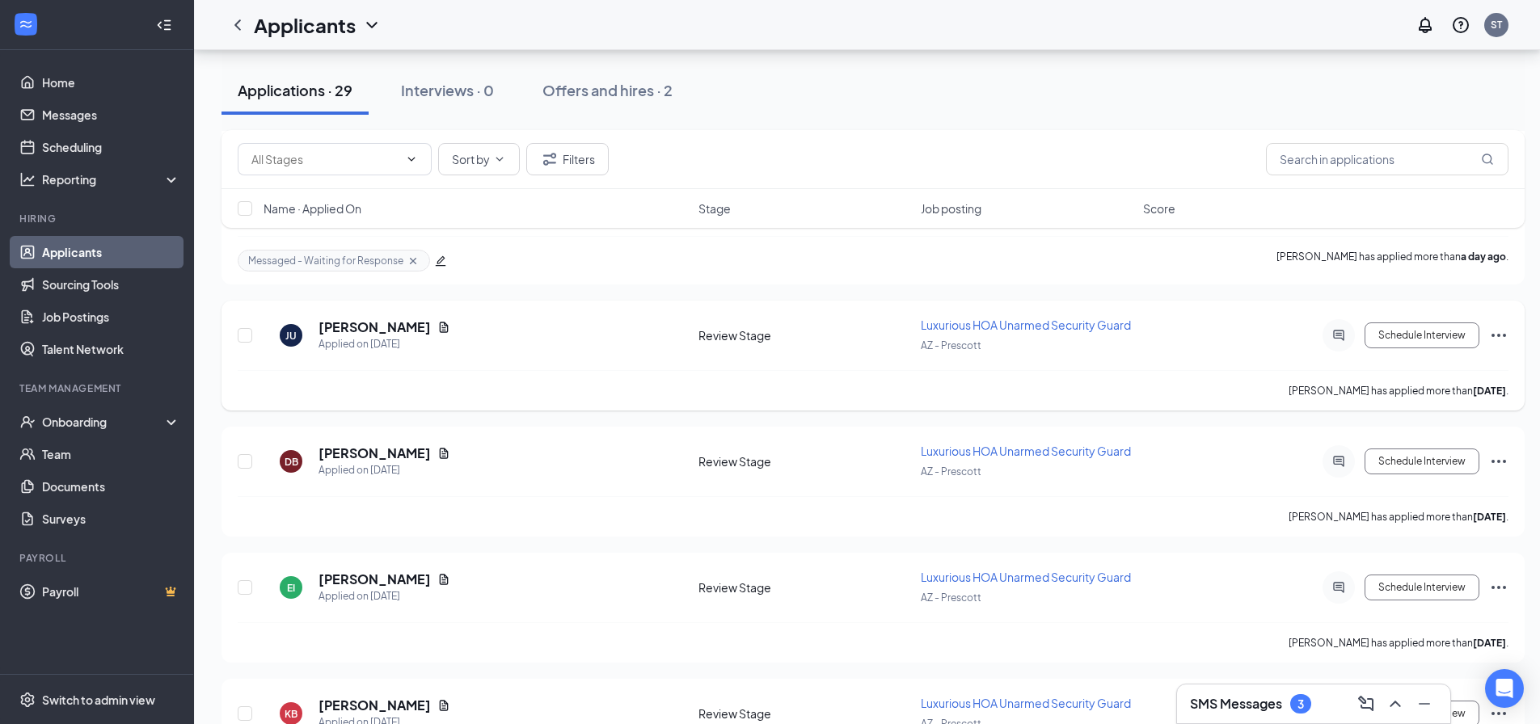
click at [595, 355] on div "JU Joshua Urias Applied on Oct 13 Review Stage Luxurious HOA Unarmed Security G…" at bounding box center [873, 343] width 1271 height 53
click at [352, 326] on h5 "[PERSON_NAME]" at bounding box center [375, 328] width 112 height 18
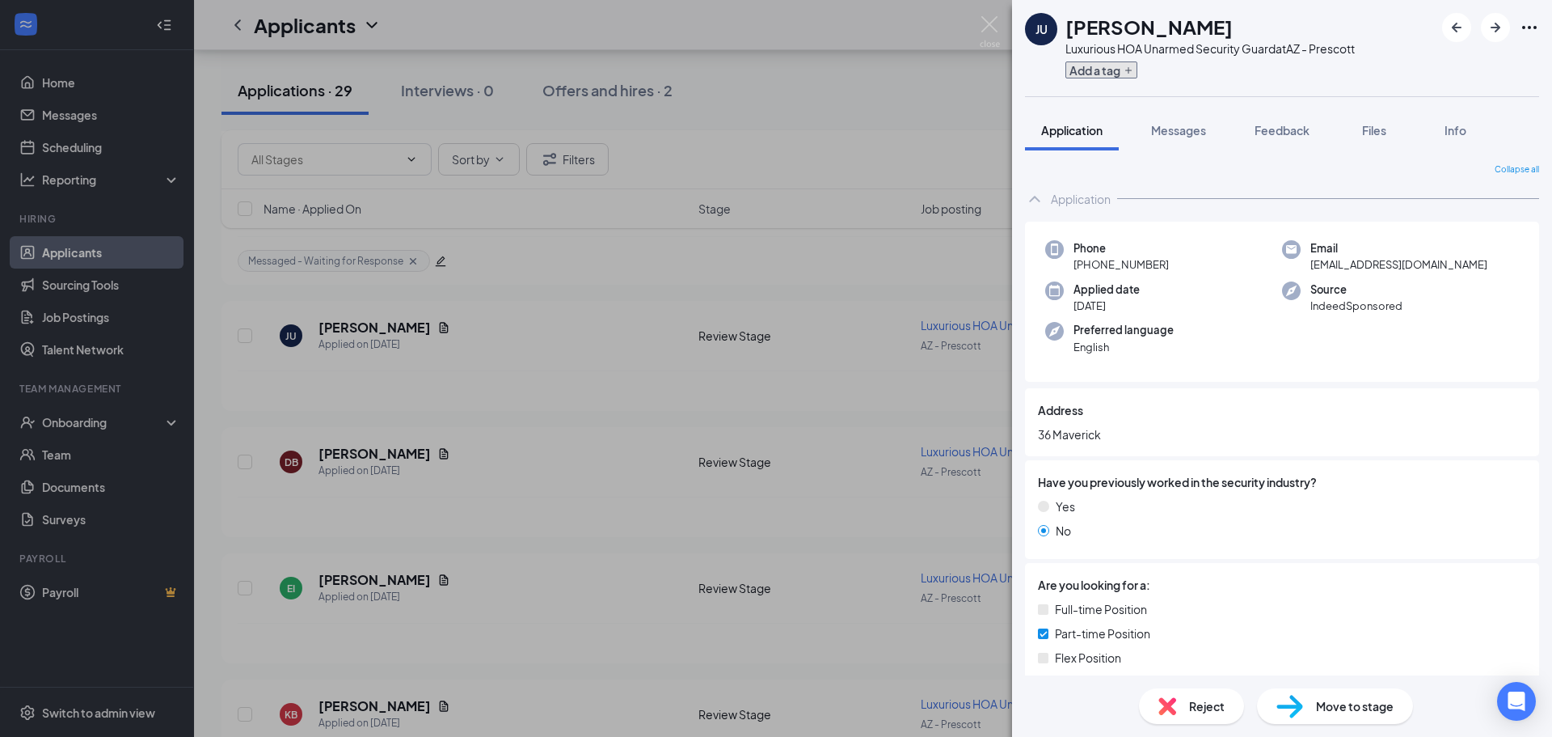
click at [1069, 75] on button "Add a tag" at bounding box center [1102, 69] width 72 height 17
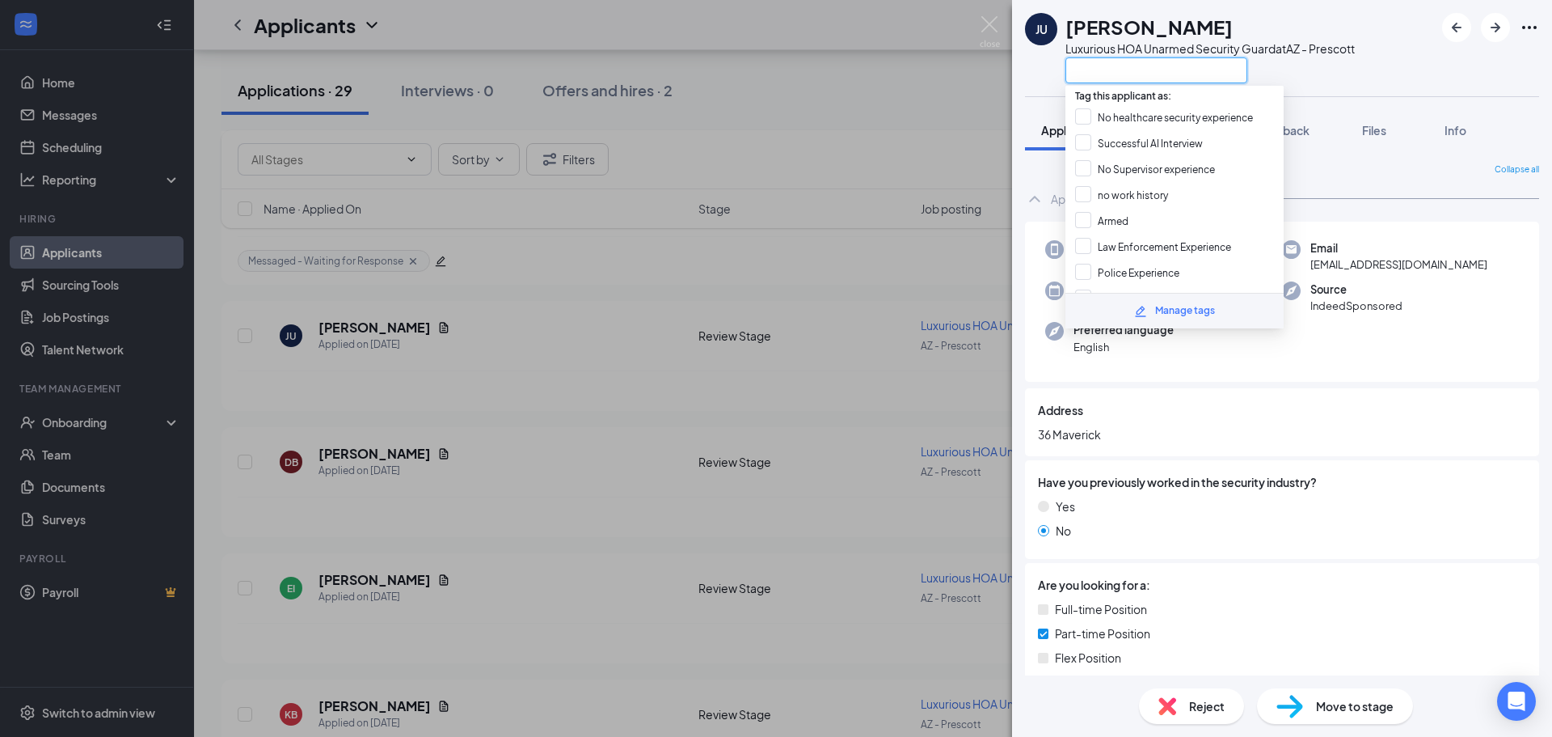
click at [1090, 78] on input "text" at bounding box center [1157, 70] width 182 height 26
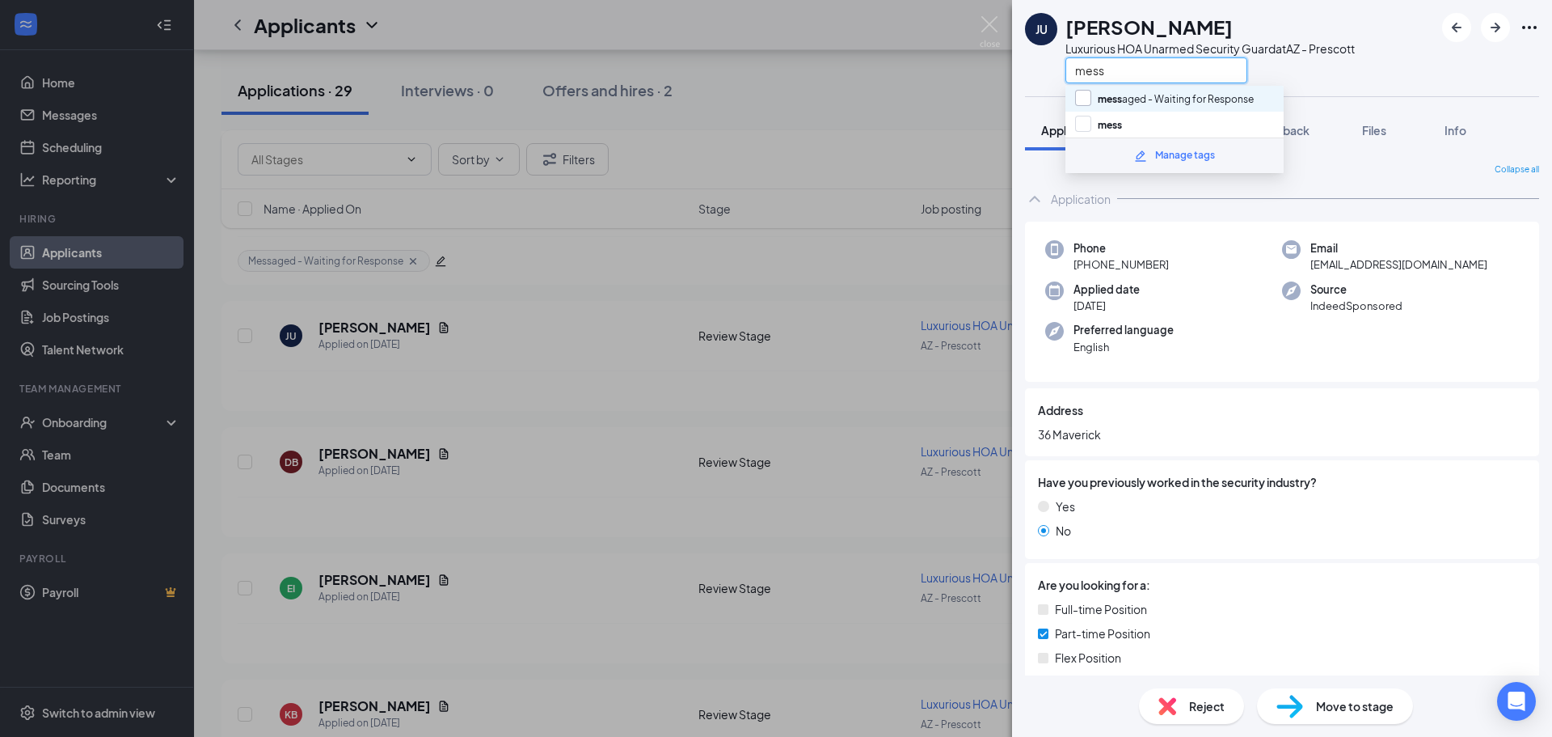
type input "mess"
click at [1090, 91] on input "mess aged - Waiting for Response" at bounding box center [1164, 99] width 179 height 18
checkbox input "true"
click at [1053, 100] on div "JU Joshua Urias Luxurious HOA Unarmed Security Guard at AZ - Prescott mess Appl…" at bounding box center [1282, 368] width 540 height 737
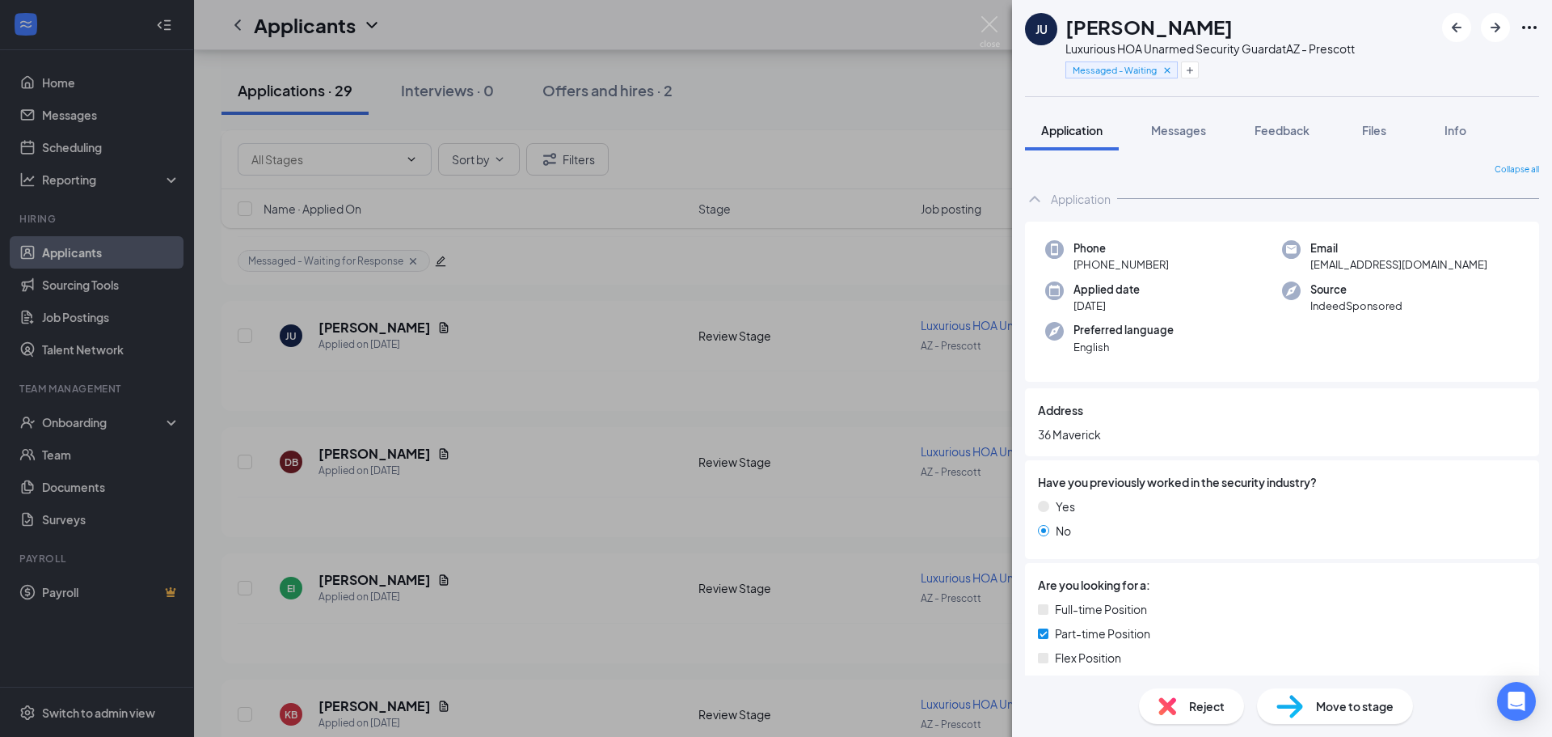
click at [882, 166] on div "JU Joshua Urias Luxurious HOA Unarmed Security Guard at AZ - Prescott Messaged …" at bounding box center [776, 368] width 1552 height 737
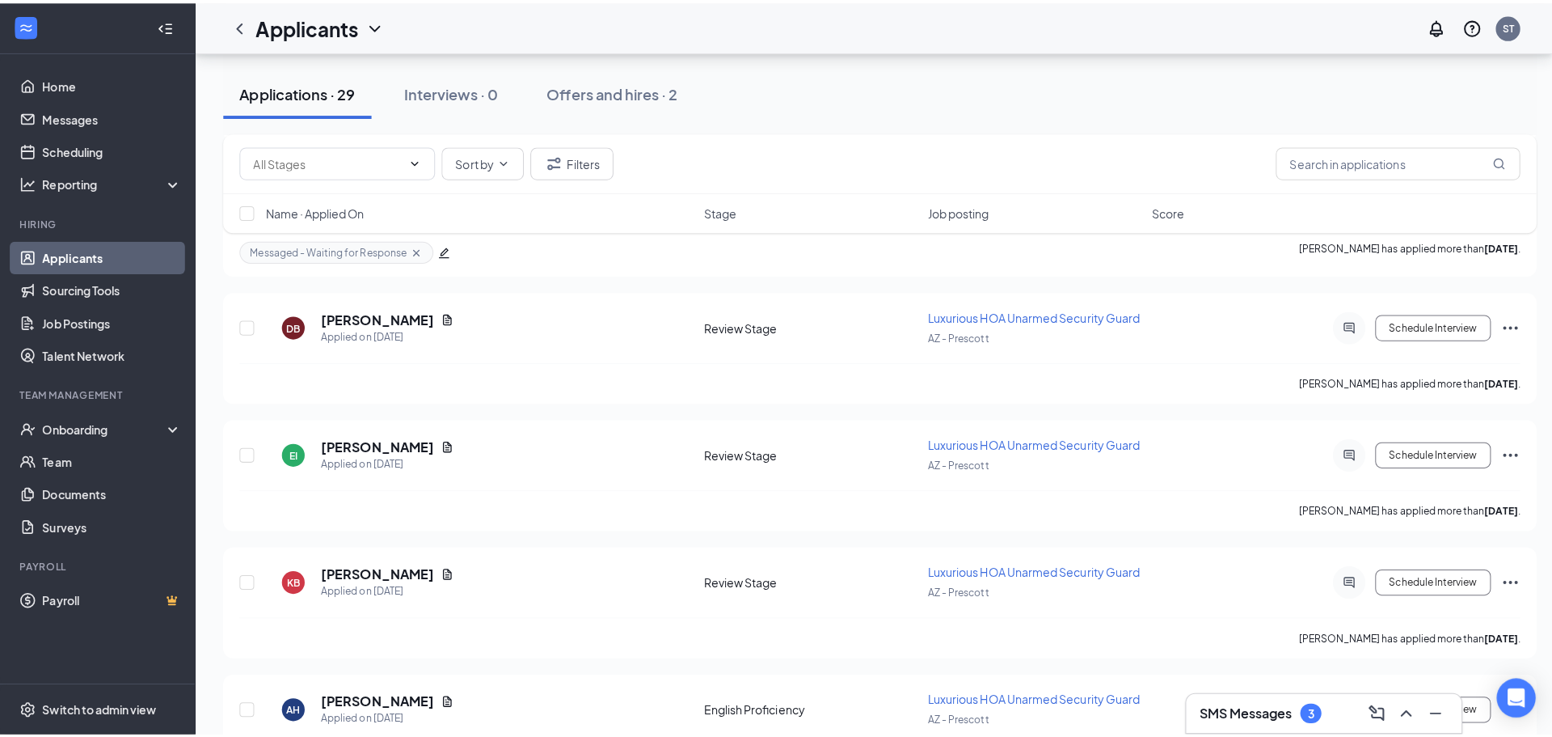
scroll to position [881, 0]
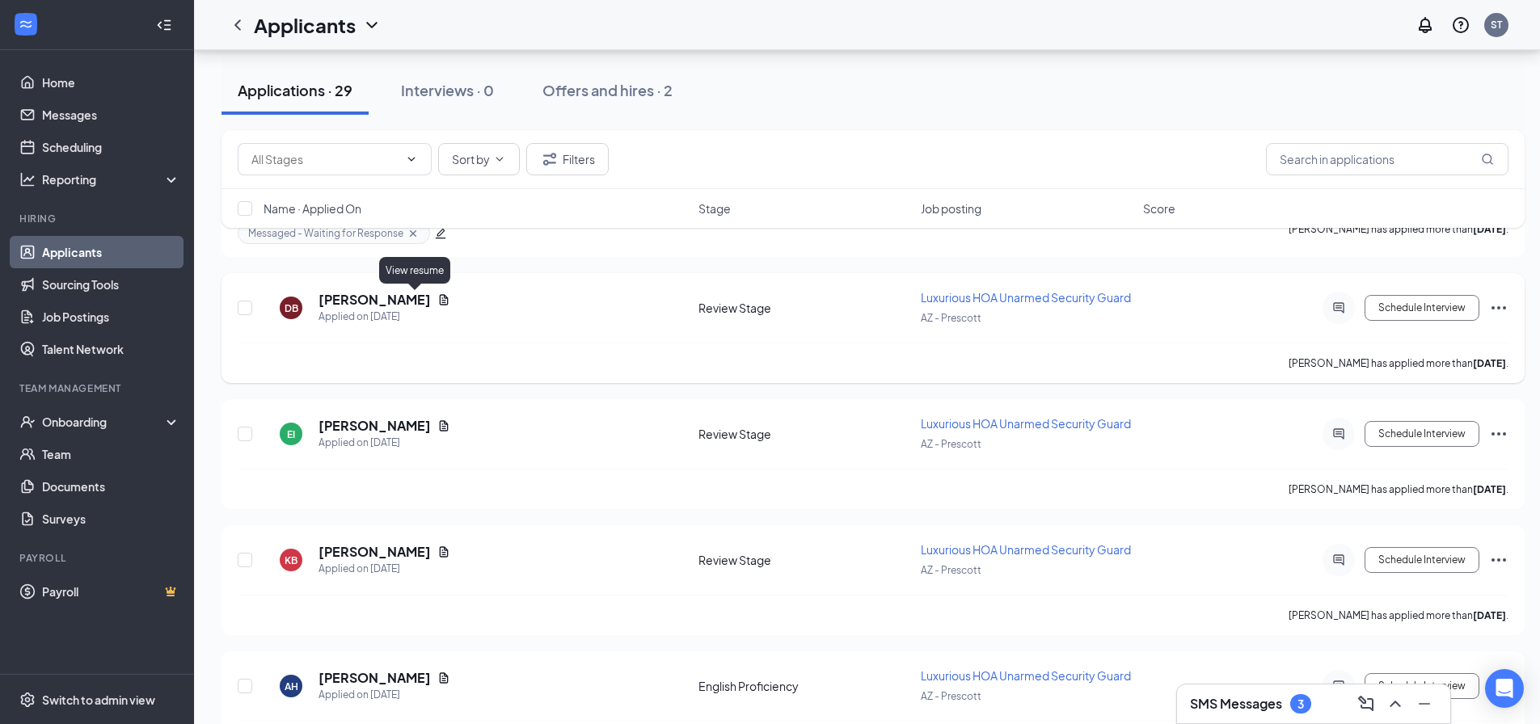
click at [437, 297] on icon "Document" at bounding box center [443, 299] width 13 height 13
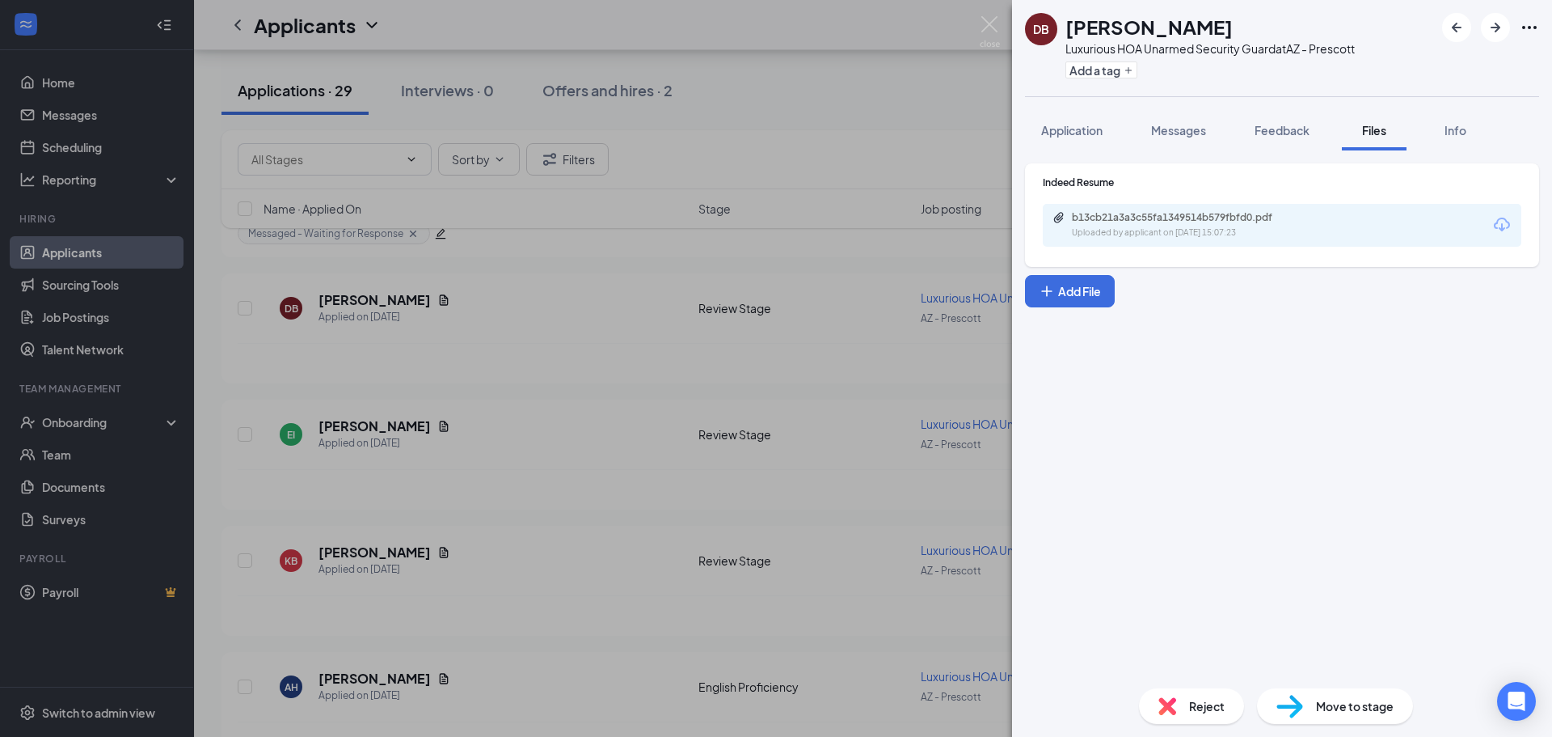
click at [1342, 255] on div "Indeed Resume b13cb21a3a3c55fa1349514b579fbfd0.pdf Uploaded by applicant on Oct…" at bounding box center [1282, 214] width 514 height 103
click at [1309, 236] on div "Uploaded by applicant on Oct 13, 2025 at 15:07:23" at bounding box center [1193, 232] width 243 height 13
click at [794, 269] on div "DB Dante Bottari Luxurious HOA Unarmed Security Guard at AZ - Prescott Add a ta…" at bounding box center [776, 368] width 1552 height 737
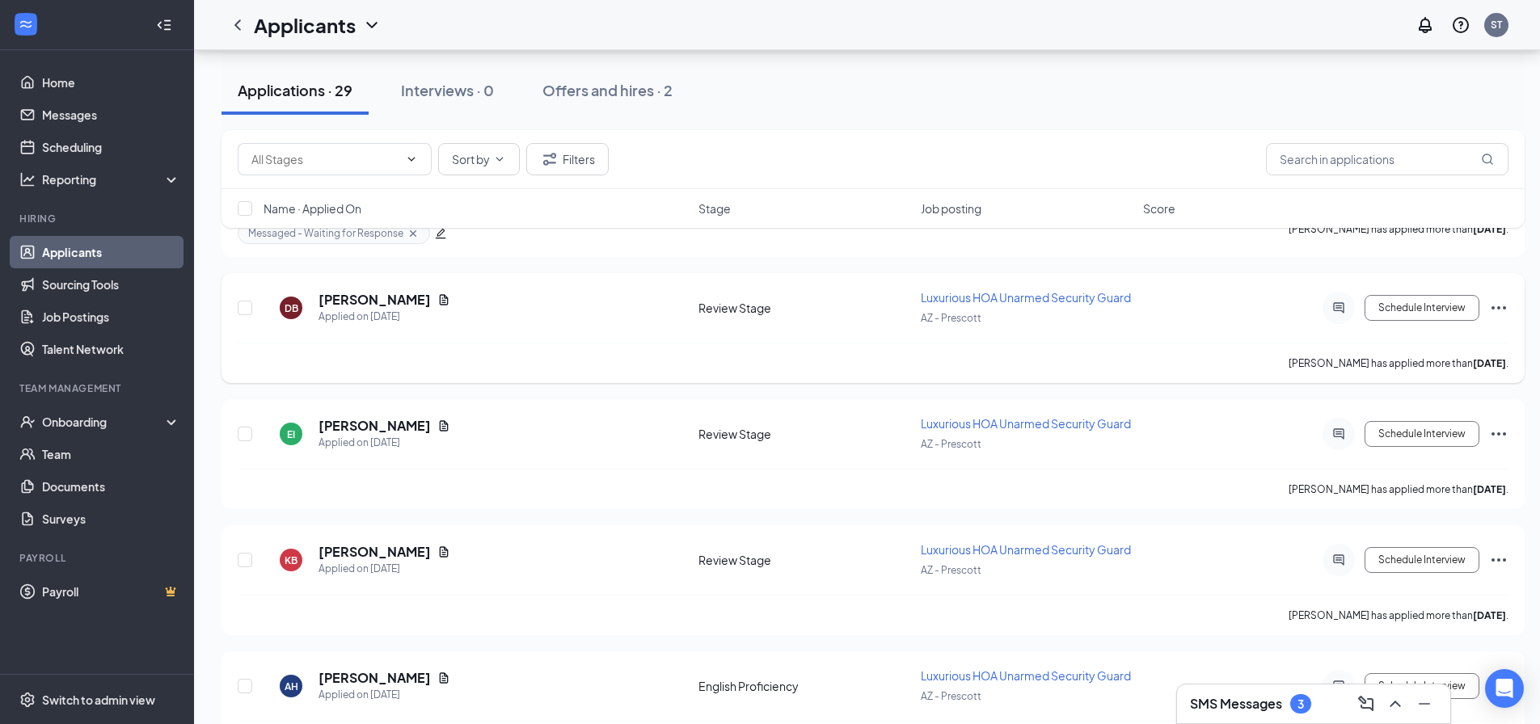
click at [1345, 307] on icon "ActiveChat" at bounding box center [1338, 308] width 19 height 13
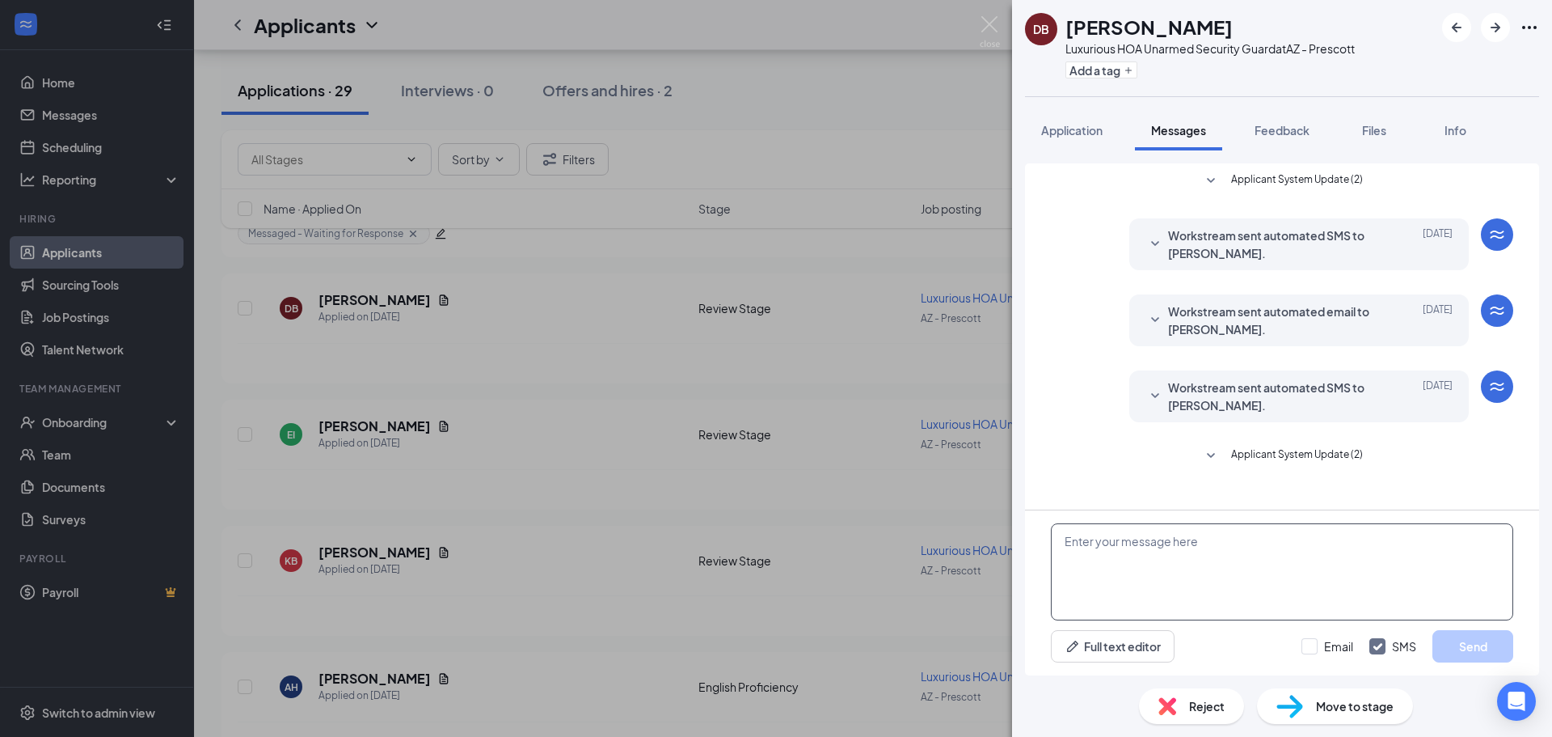
click at [1215, 591] on textarea at bounding box center [1282, 571] width 462 height 97
paste textarea "Good morning, My name is [PERSON_NAME] and I am the HR Generalist for this posi…"
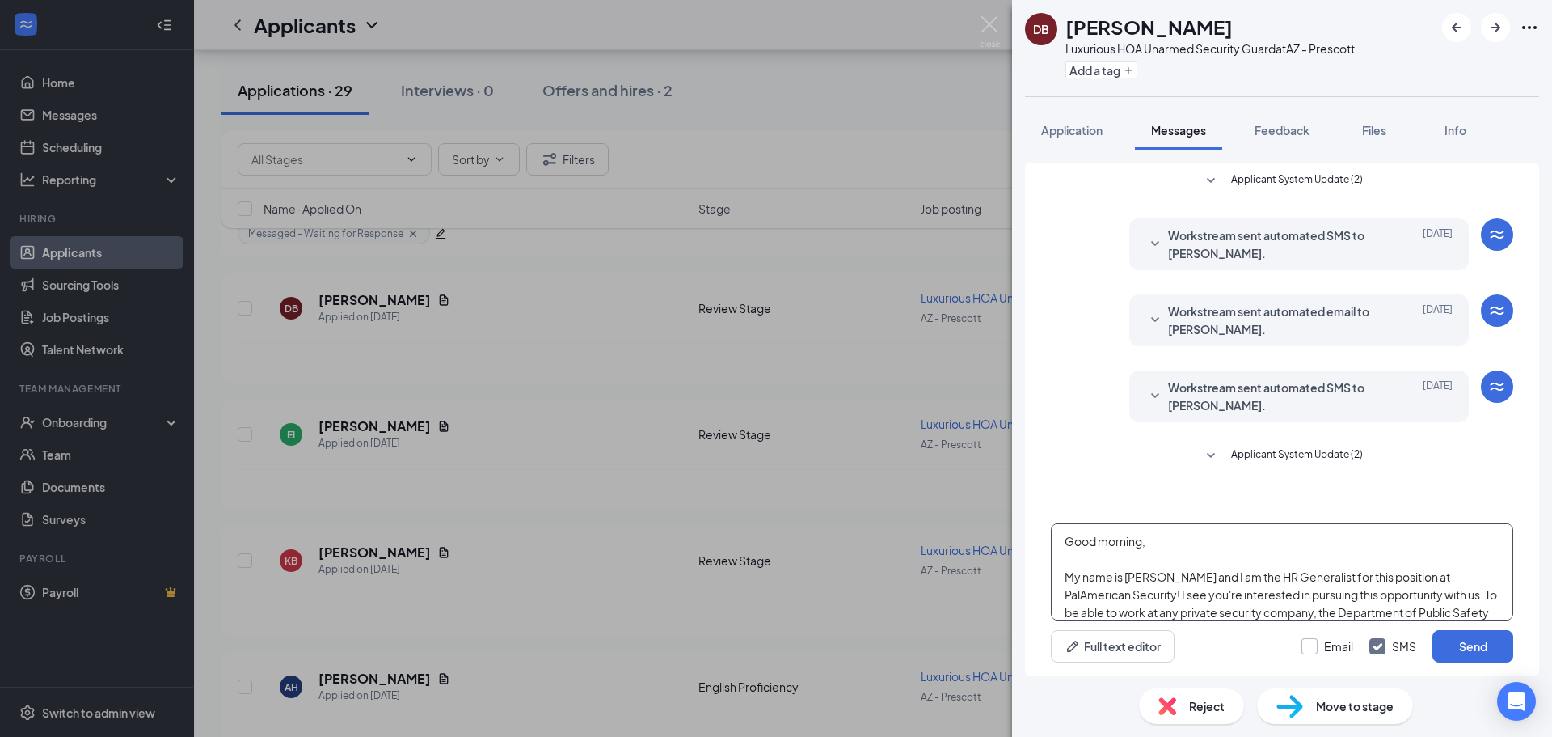
type textarea "Good morning, My name is [PERSON_NAME] and I am the HR Generalist for this posi…"
click at [1323, 644] on input "Email" at bounding box center [1328, 646] width 52 height 16
checkbox input "true"
click at [1464, 644] on button "Send" at bounding box center [1473, 646] width 81 height 32
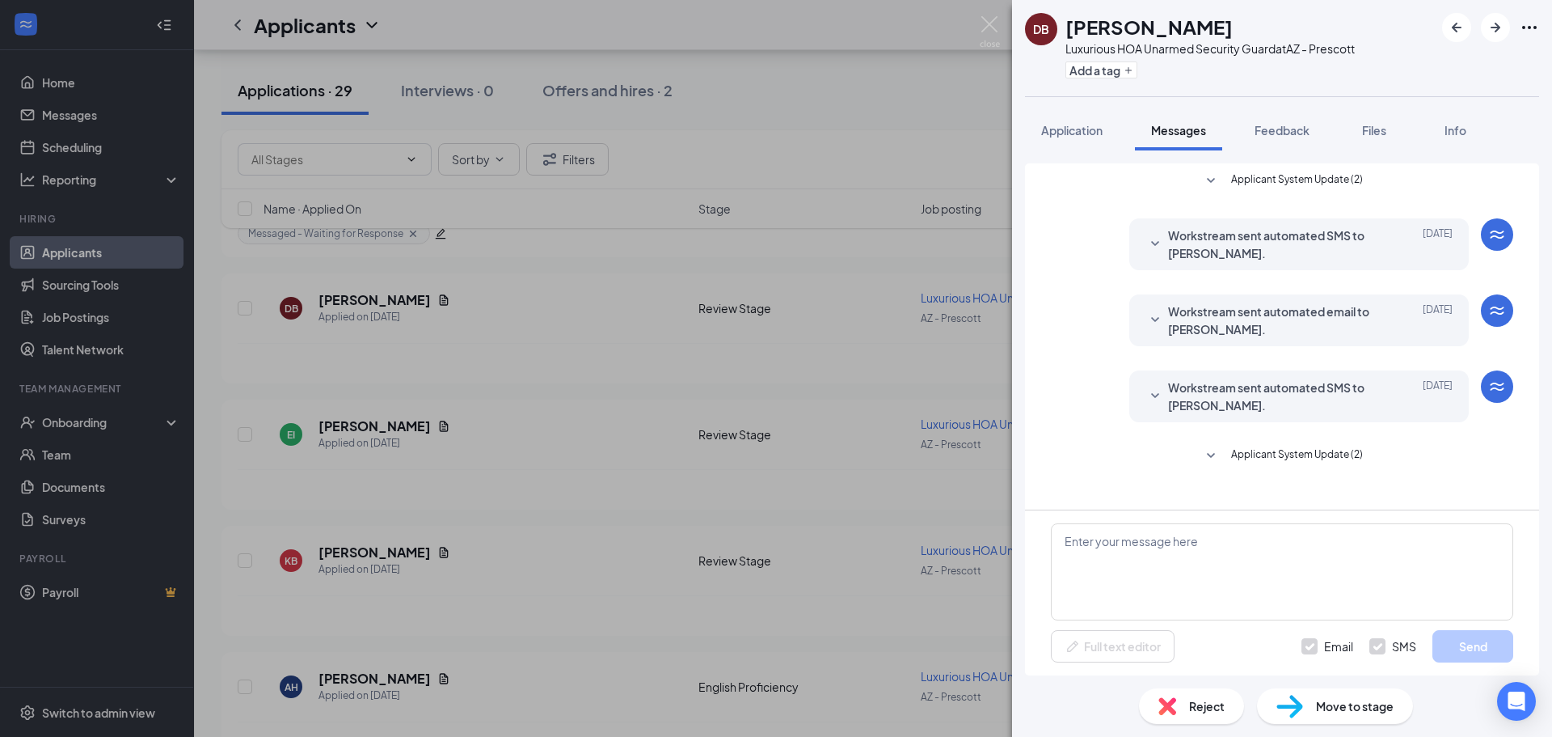
click at [827, 484] on div "DB Dante Bottari Luxurious HOA Unarmed Security Guard at AZ - Prescott Add a ta…" at bounding box center [776, 368] width 1552 height 737
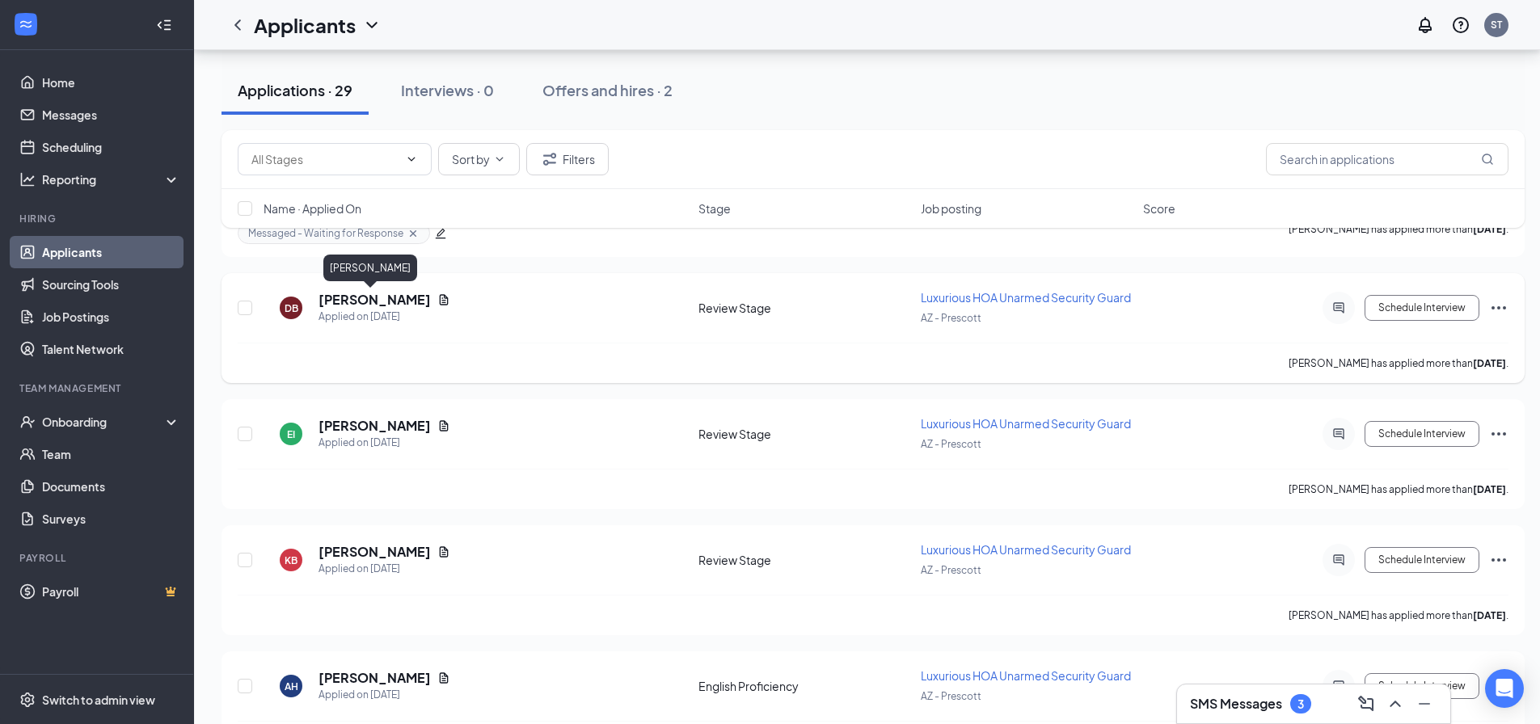
click at [399, 299] on h5 "[PERSON_NAME]" at bounding box center [375, 300] width 112 height 18
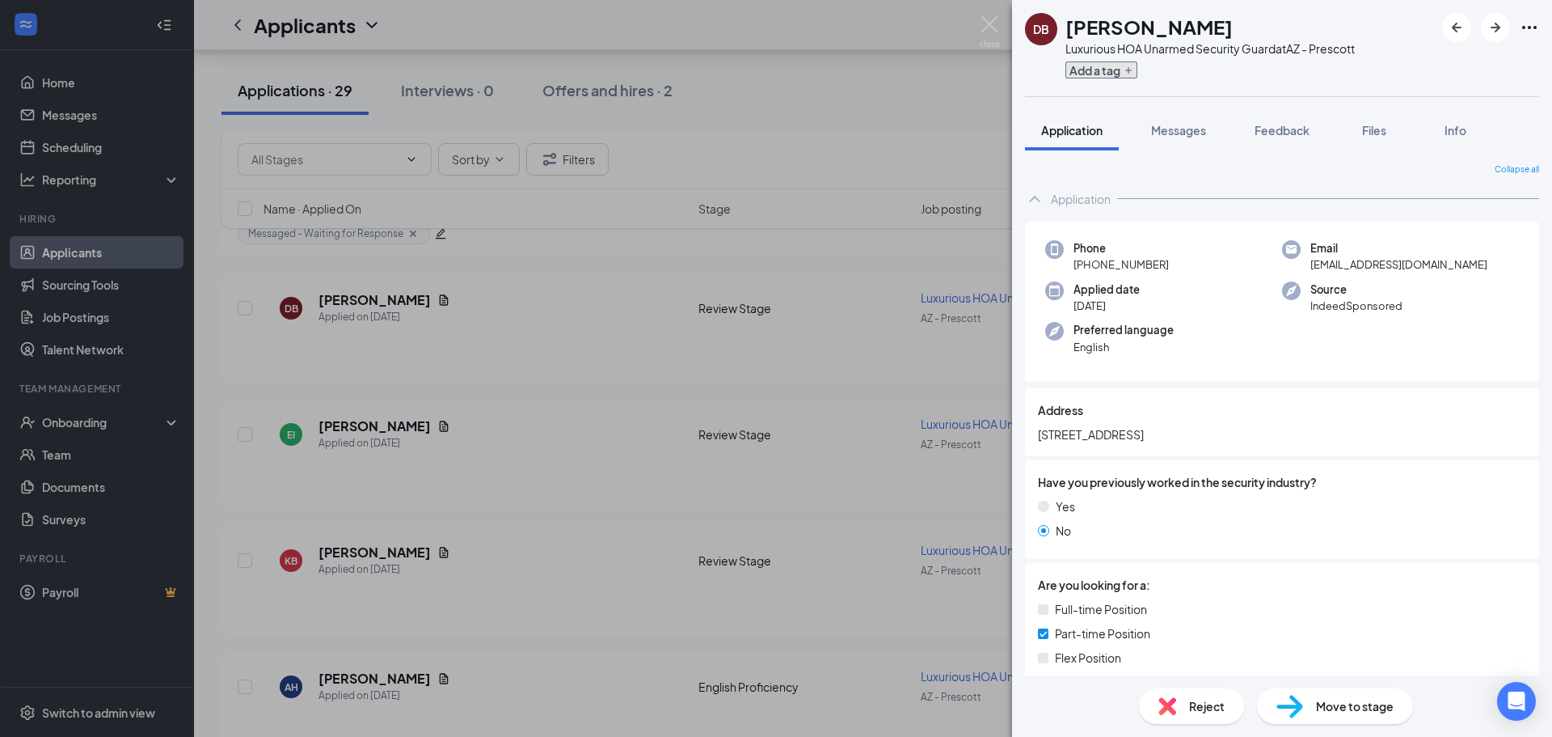
click at [1108, 74] on button "Add a tag" at bounding box center [1102, 69] width 72 height 17
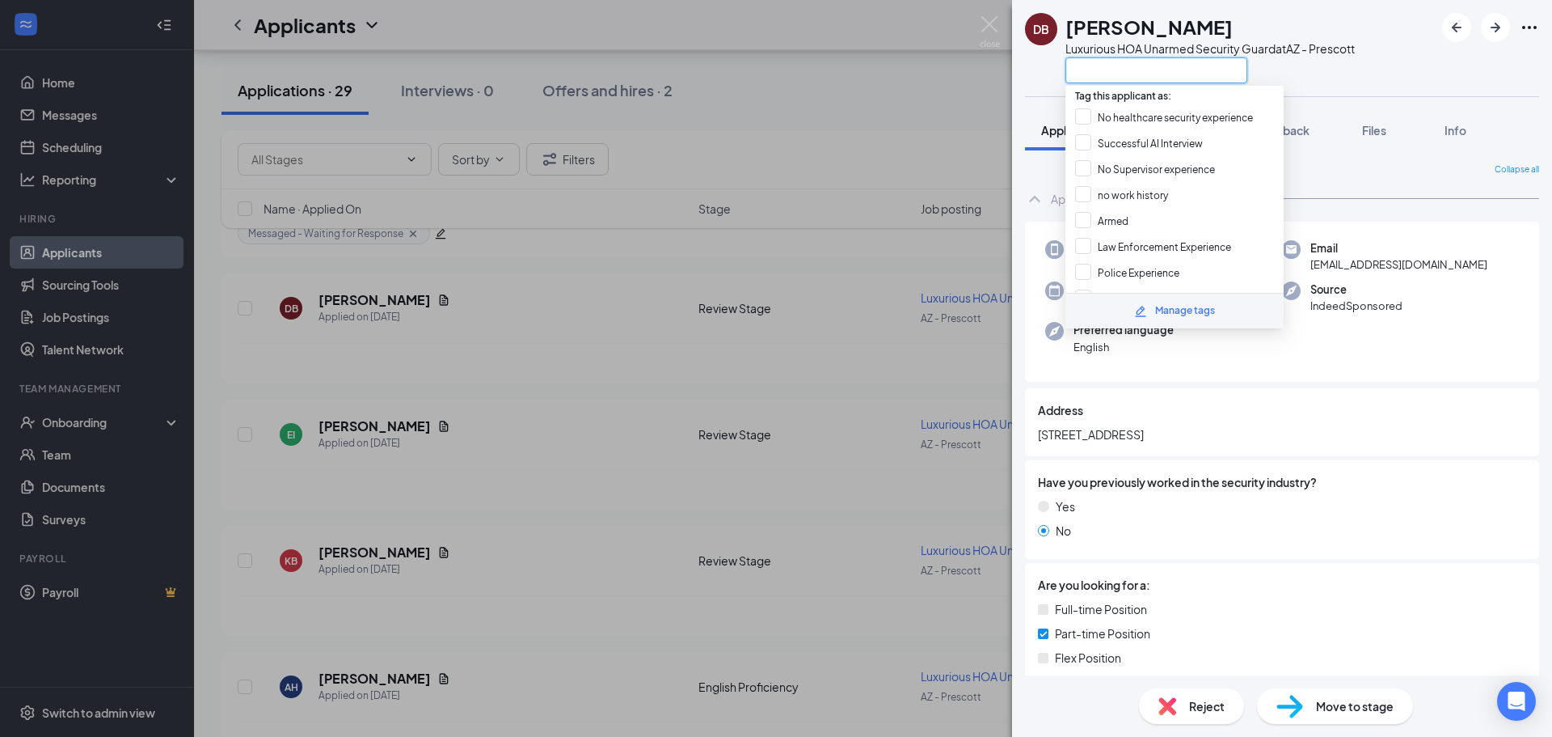
click at [1124, 76] on input "text" at bounding box center [1157, 70] width 182 height 26
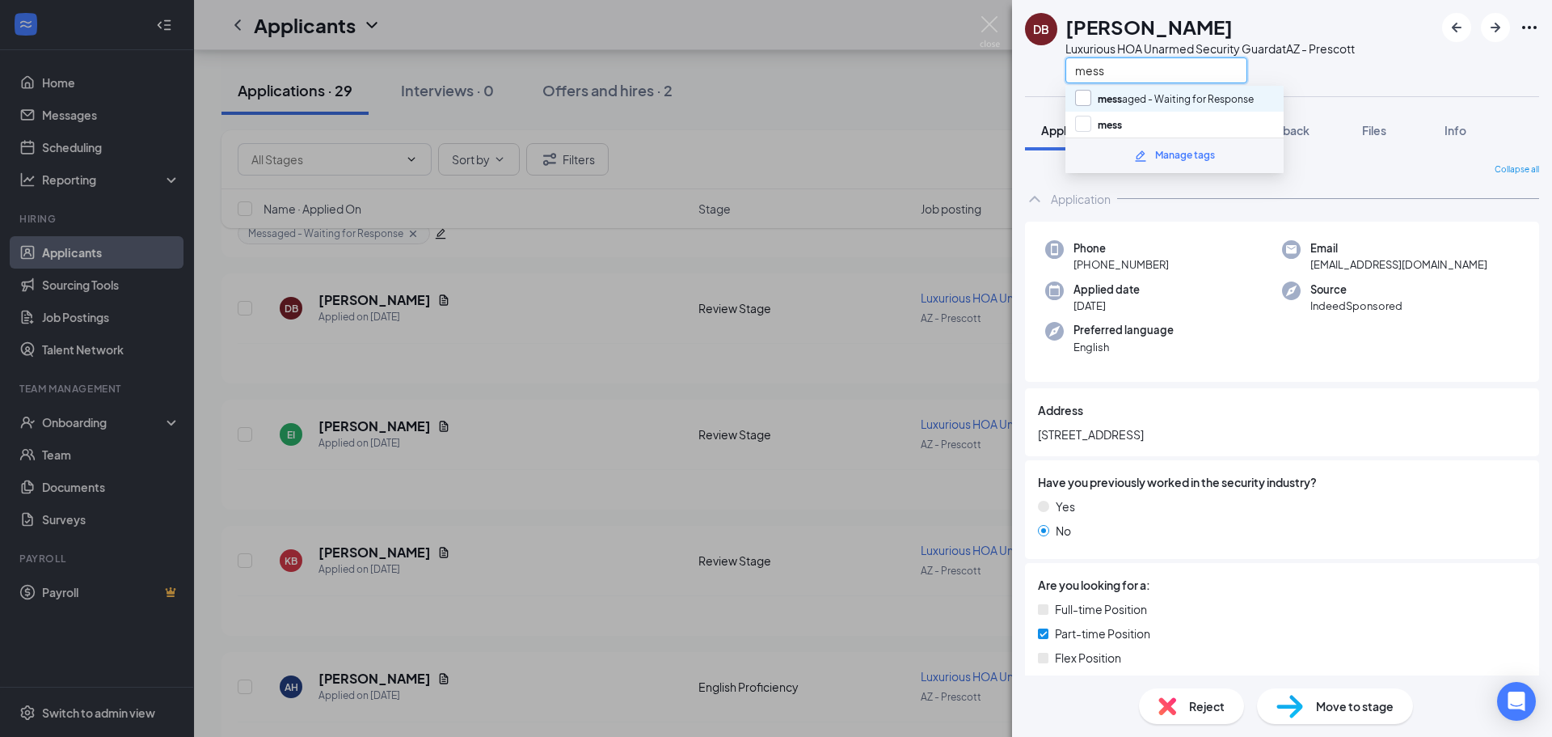
type input "mess"
click at [1120, 100] on input "mess aged - Waiting for Response" at bounding box center [1164, 99] width 179 height 18
checkbox input "true"
click at [1261, 86] on div "mess aged - Waiting for Response mess Manage tags" at bounding box center [1175, 129] width 218 height 87
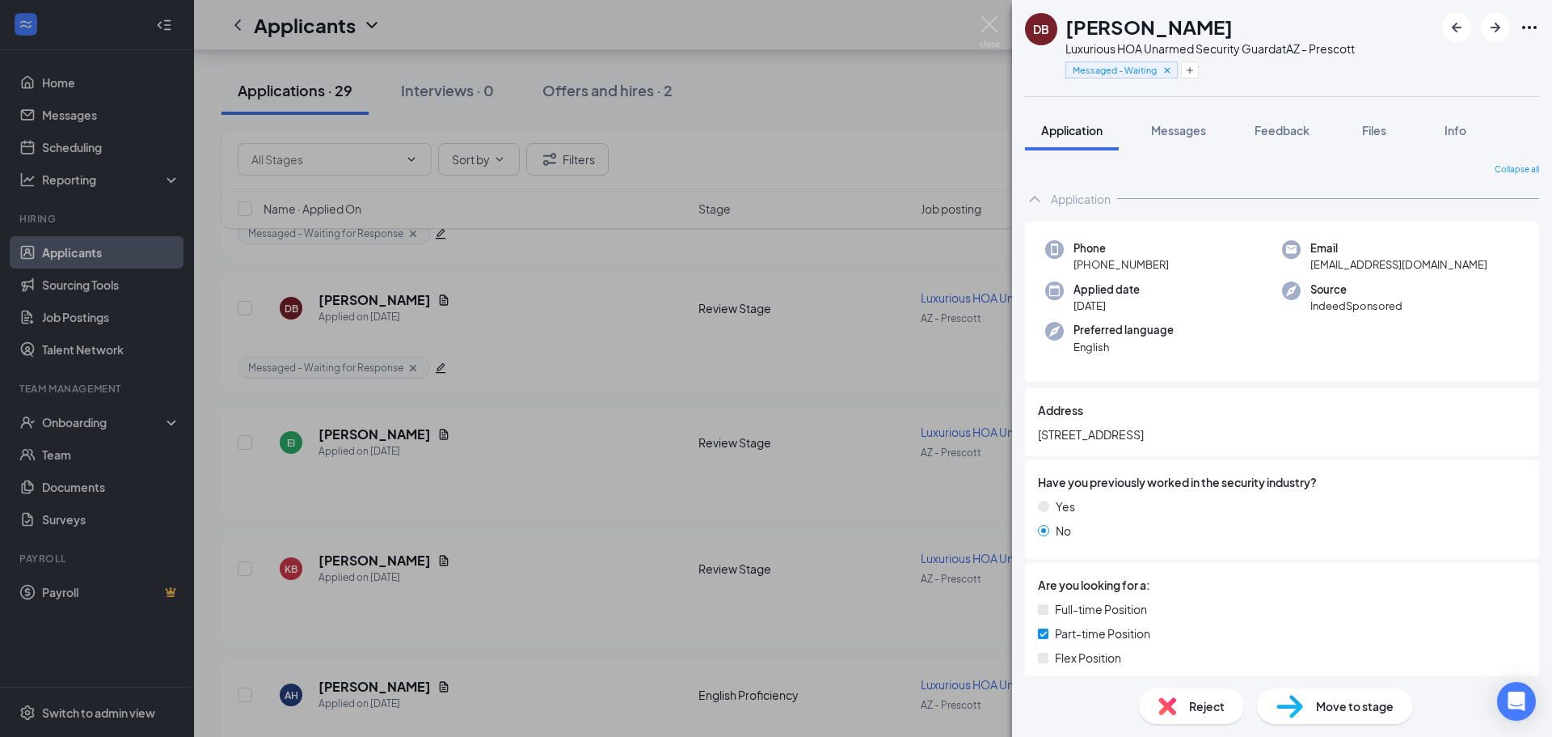
click at [855, 315] on div "DB Dante Bottari Luxurious HOA Unarmed Security Guard at AZ - Prescott Messaged…" at bounding box center [776, 368] width 1552 height 737
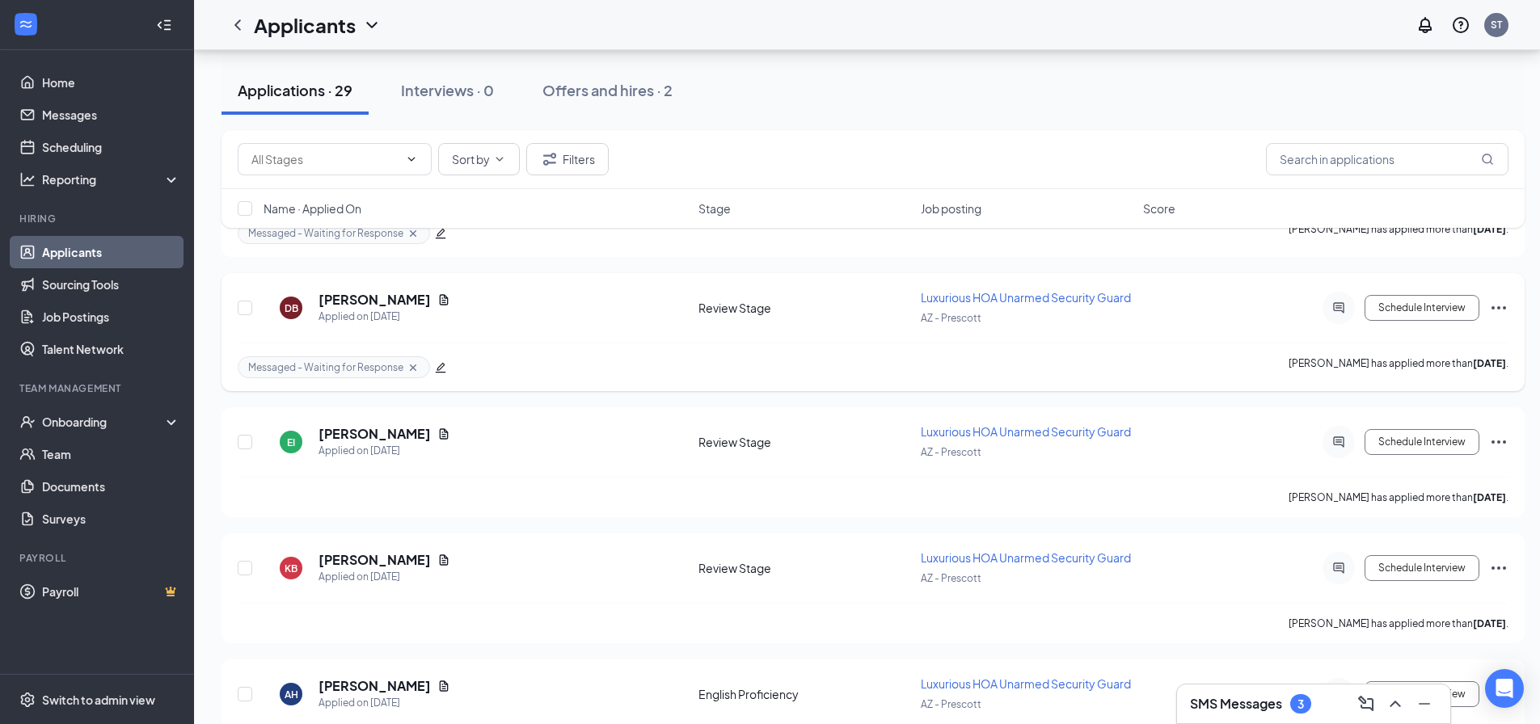
click at [1326, 301] on div at bounding box center [1339, 308] width 32 height 32
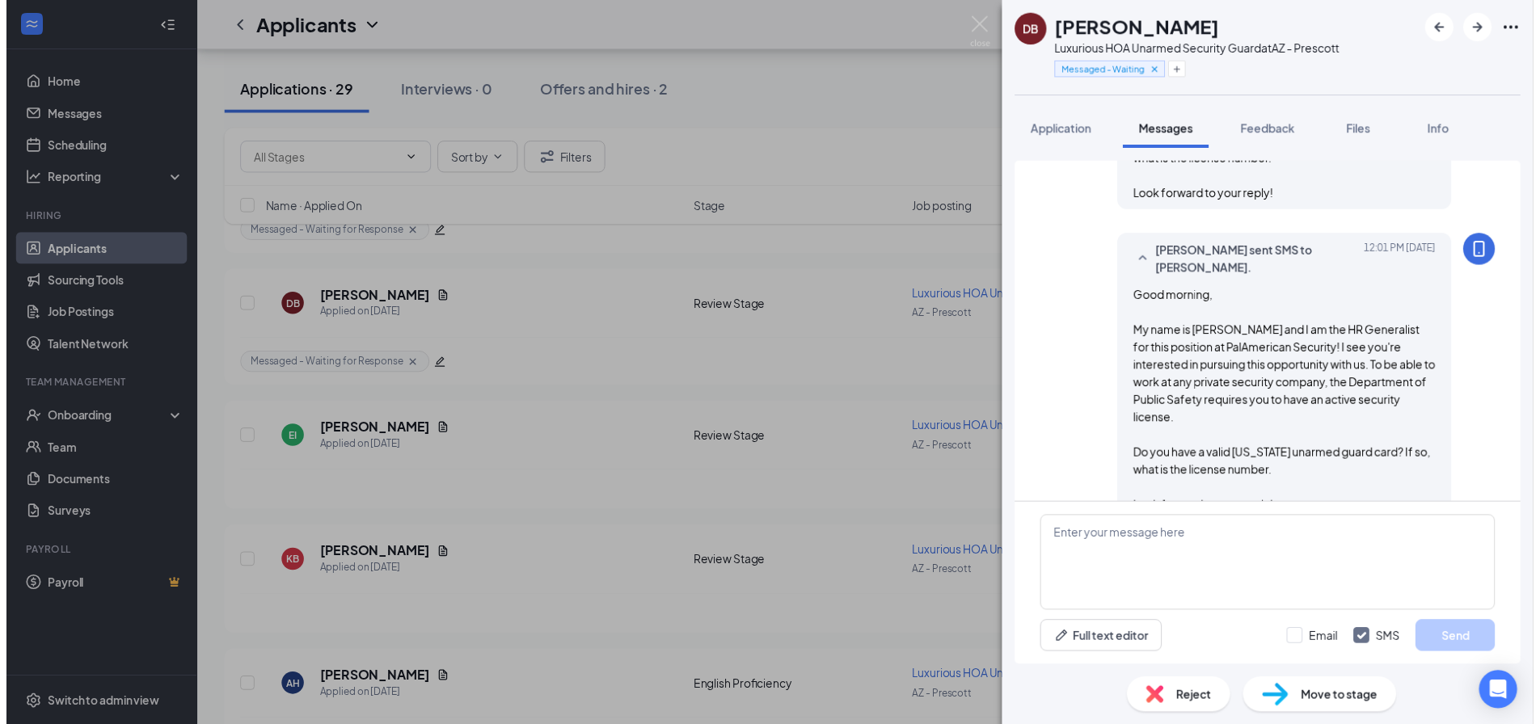
scroll to position [574, 0]
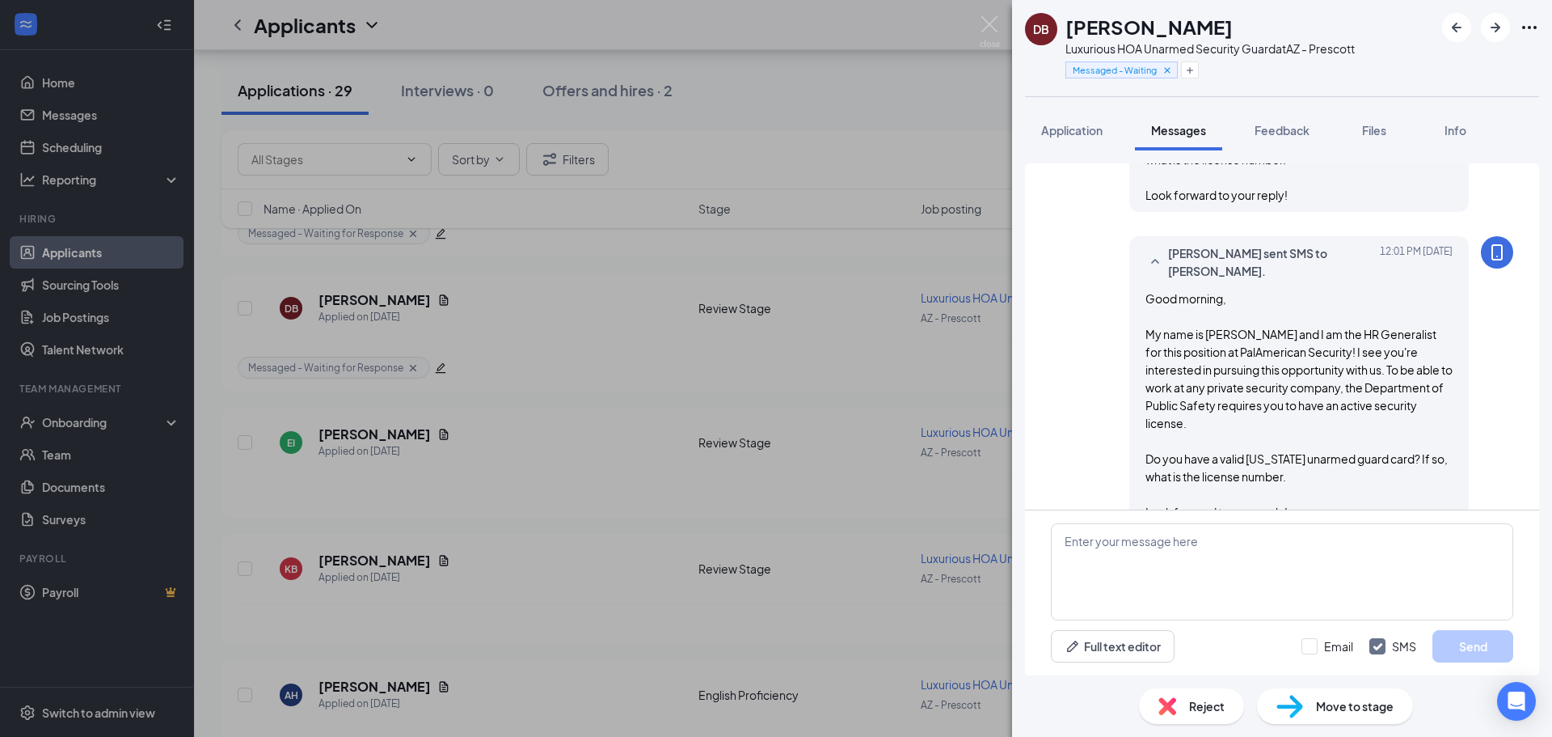
click at [907, 298] on div "DB Dante Bottari Luxurious HOA Unarmed Security Guard at AZ - Prescott Messaged…" at bounding box center [776, 368] width 1552 height 737
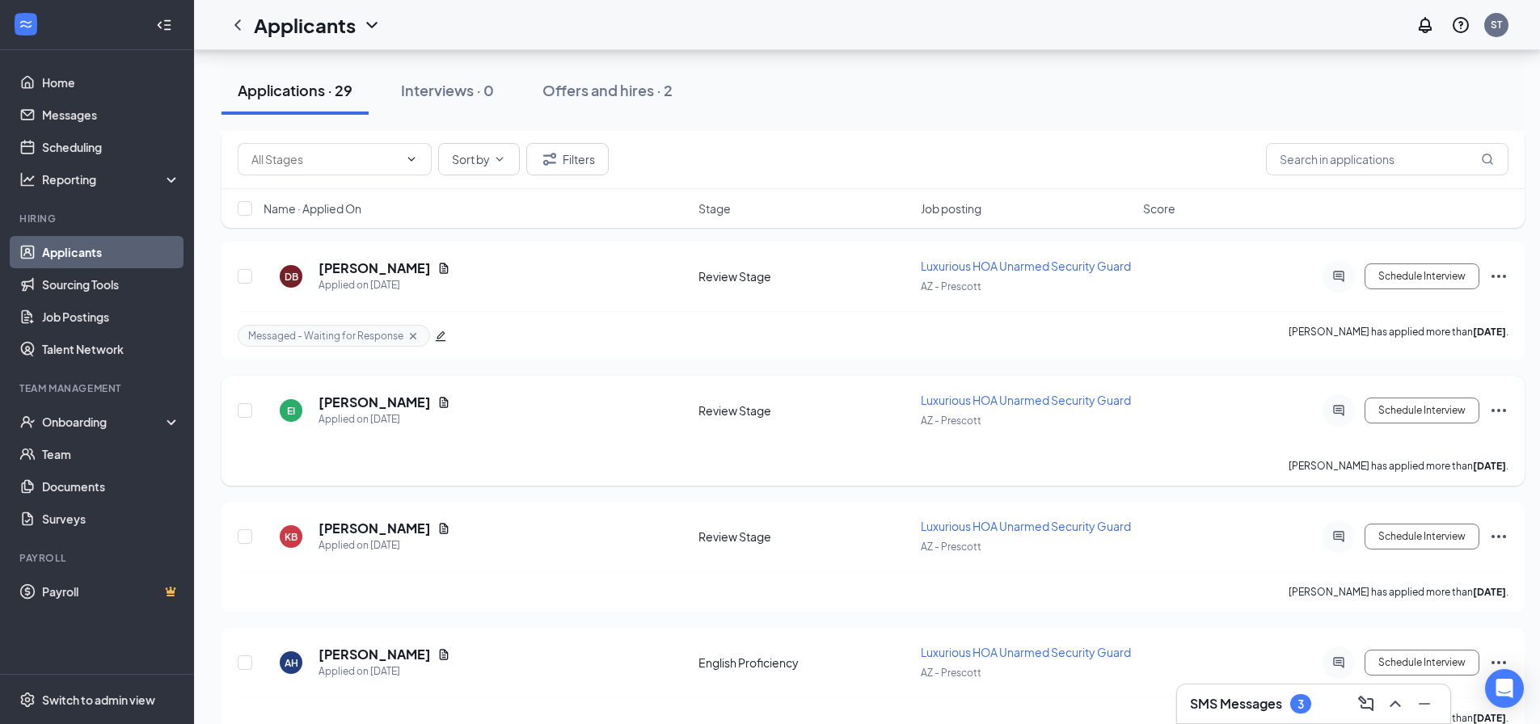
scroll to position [962, 0]
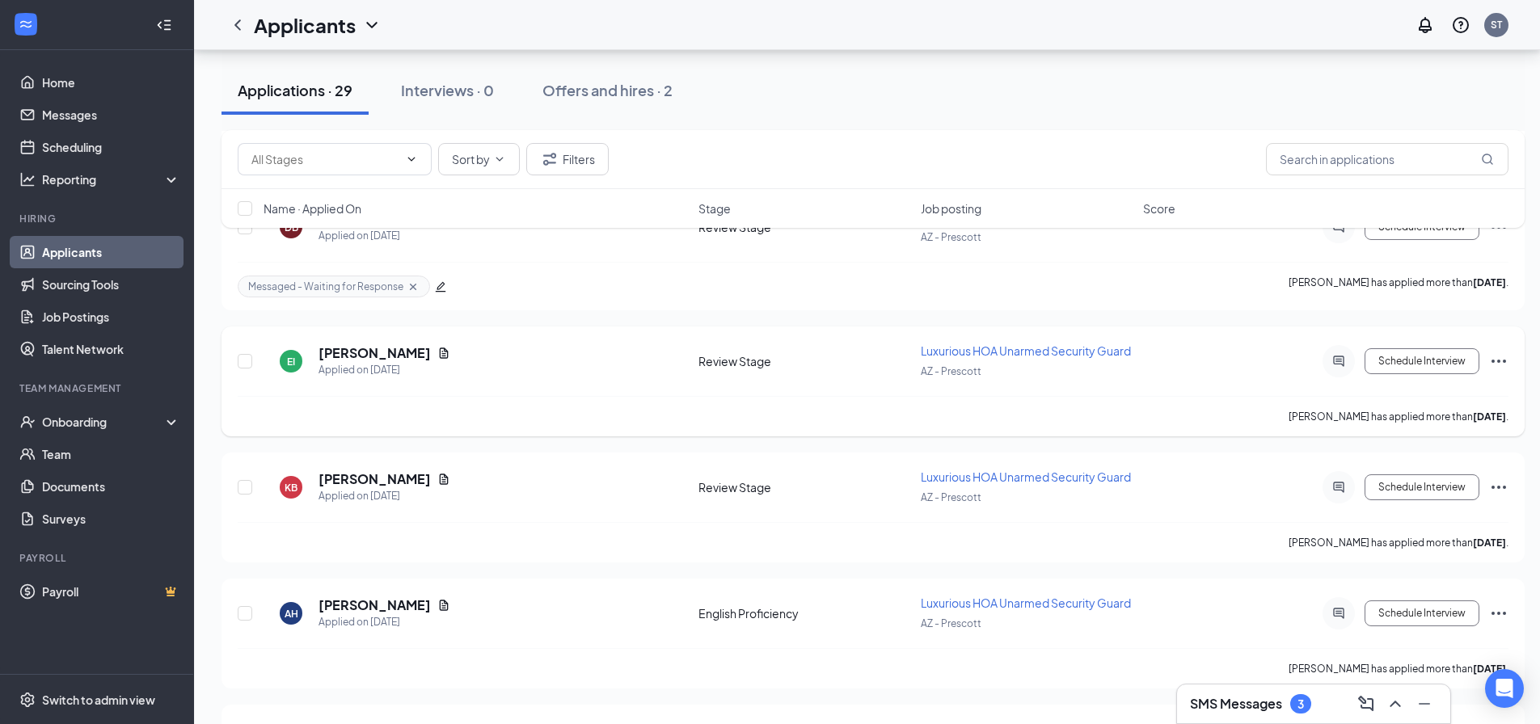
click at [440, 352] on icon "Document" at bounding box center [444, 353] width 9 height 11
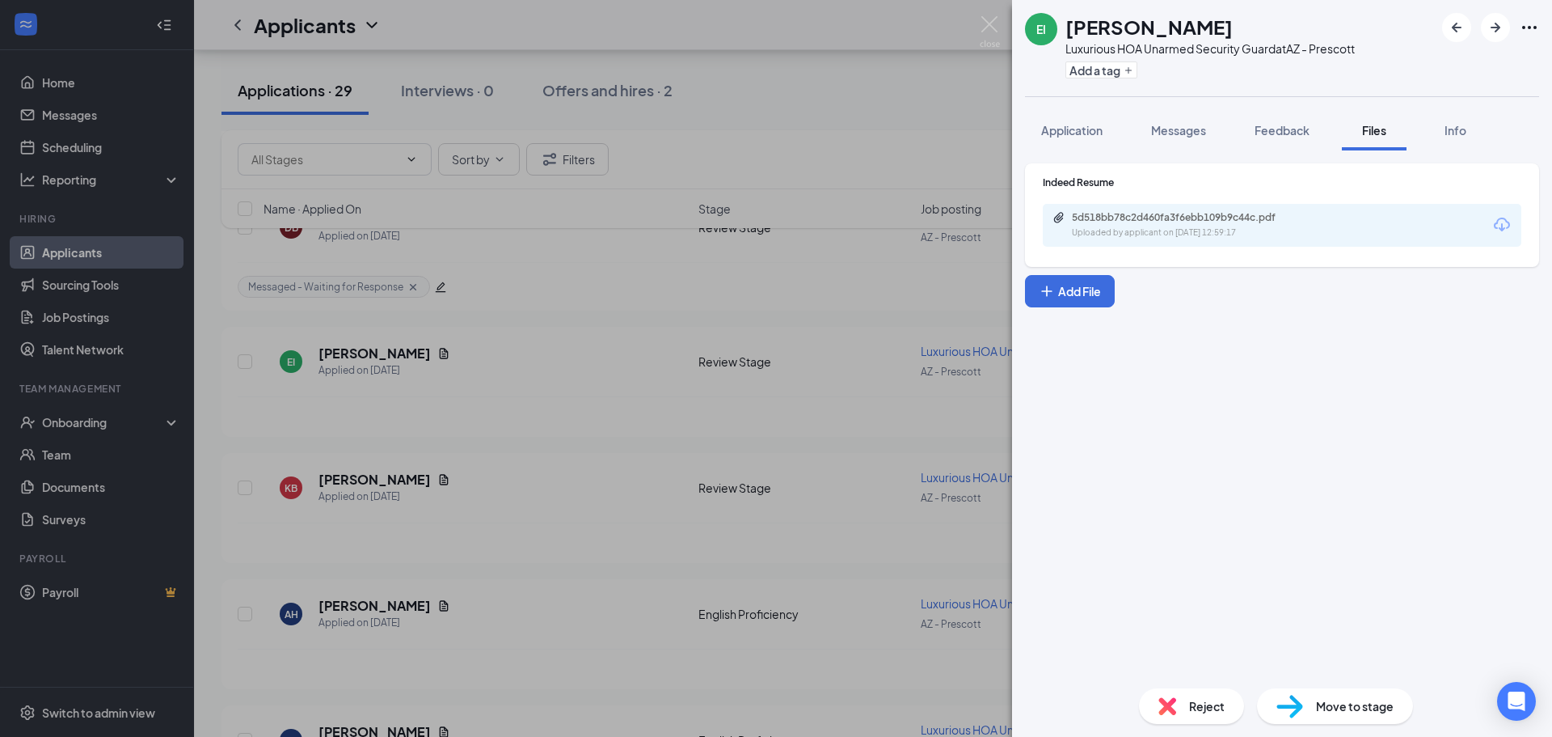
click at [1152, 236] on div "Uploaded by applicant on Oct 13, 2025 at 12:59:17" at bounding box center [1193, 232] width 243 height 13
click at [615, 429] on div "EI Elisio Ingrahm Luxurious HOA Unarmed Security Guard at AZ - Prescott Add a t…" at bounding box center [776, 368] width 1552 height 737
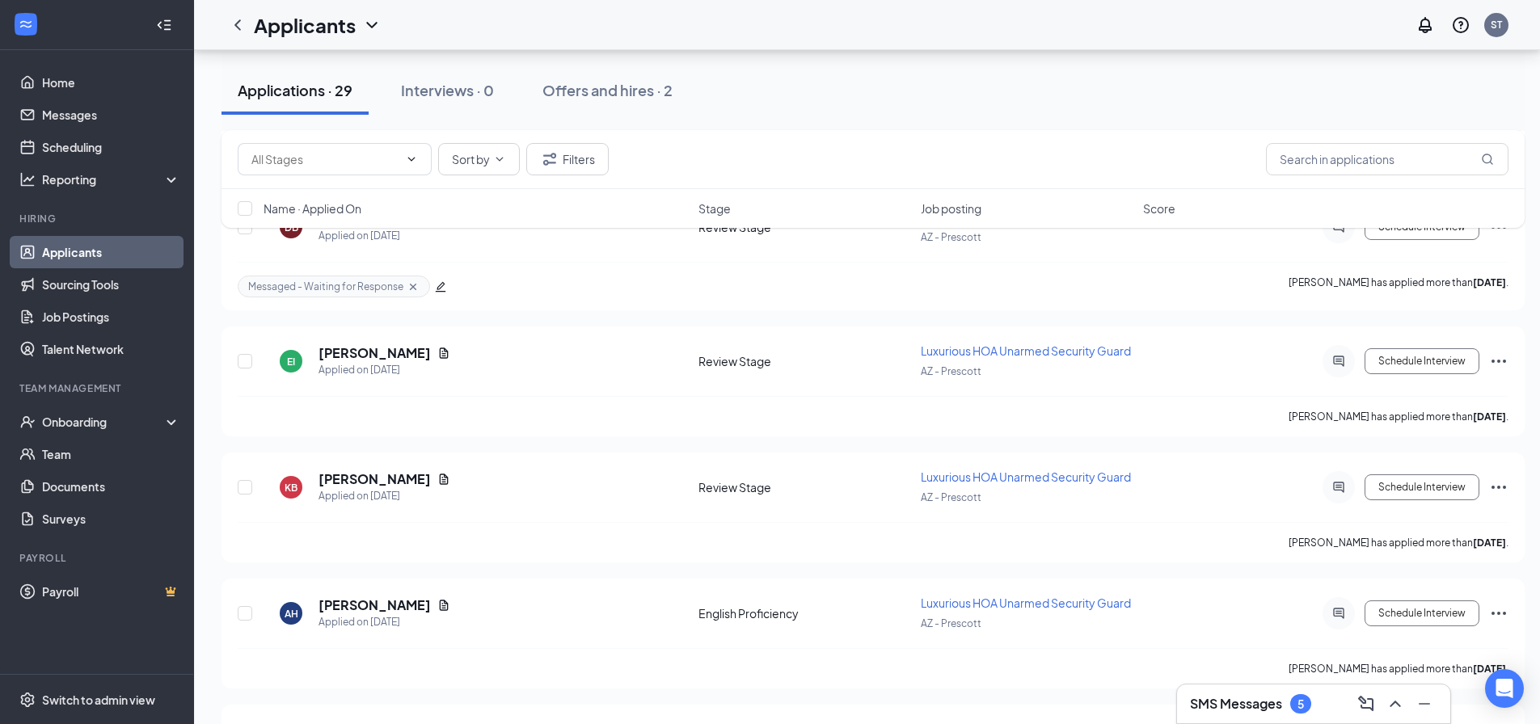
click at [1224, 707] on h3 "SMS Messages" at bounding box center [1236, 704] width 92 height 18
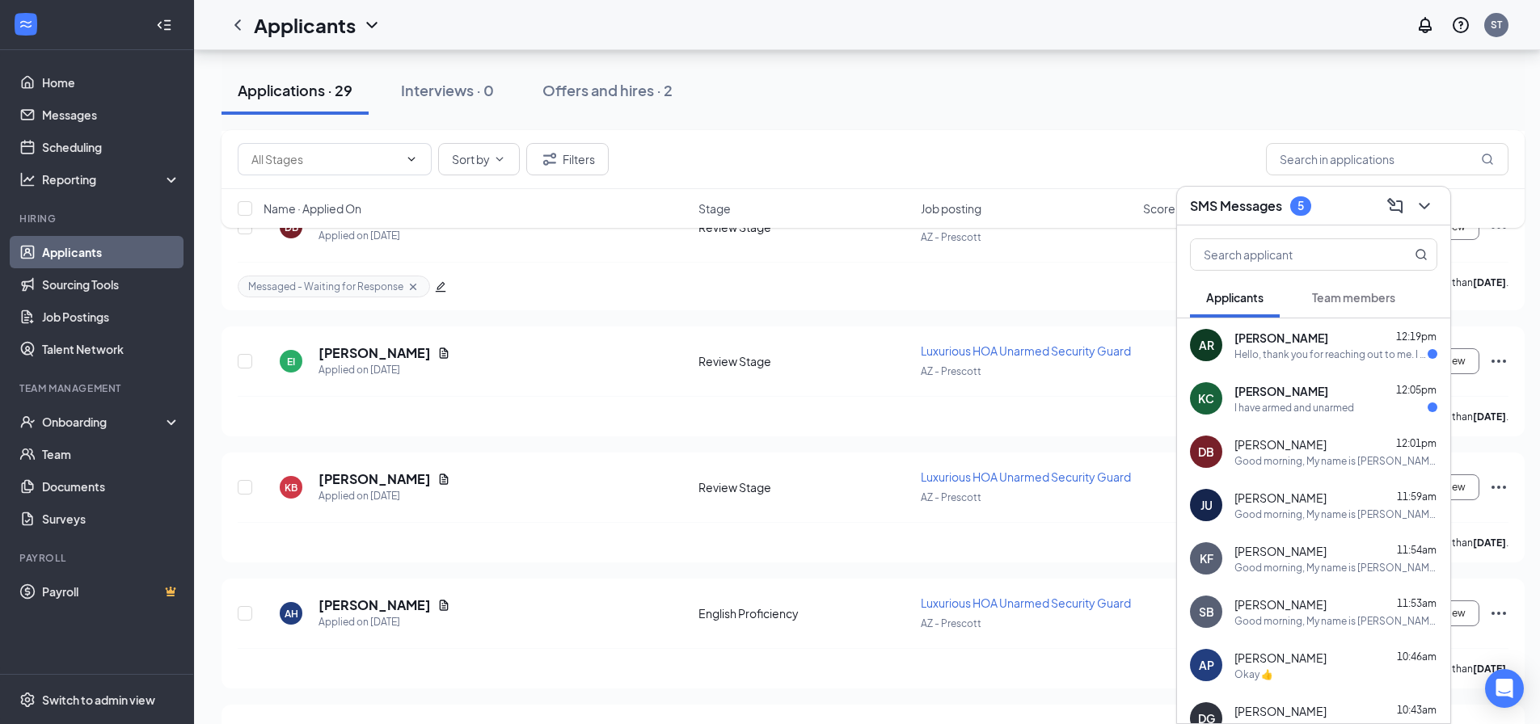
click at [1344, 328] on div "AR Annmarie Rizza 12:19pm Hello, thank you for reaching out to me. I do not hav…" at bounding box center [1313, 345] width 273 height 53
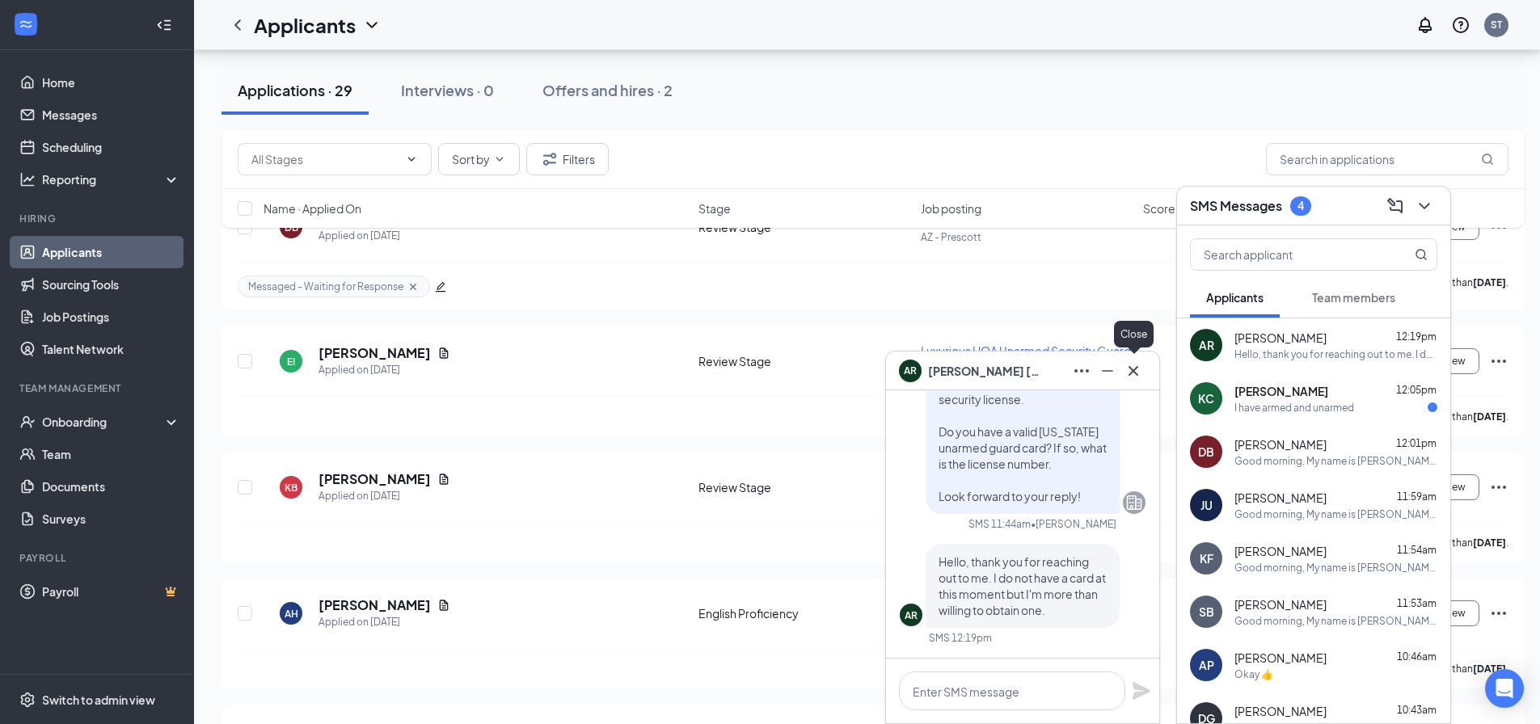
click at [1142, 368] on icon "Cross" at bounding box center [1133, 370] width 19 height 19
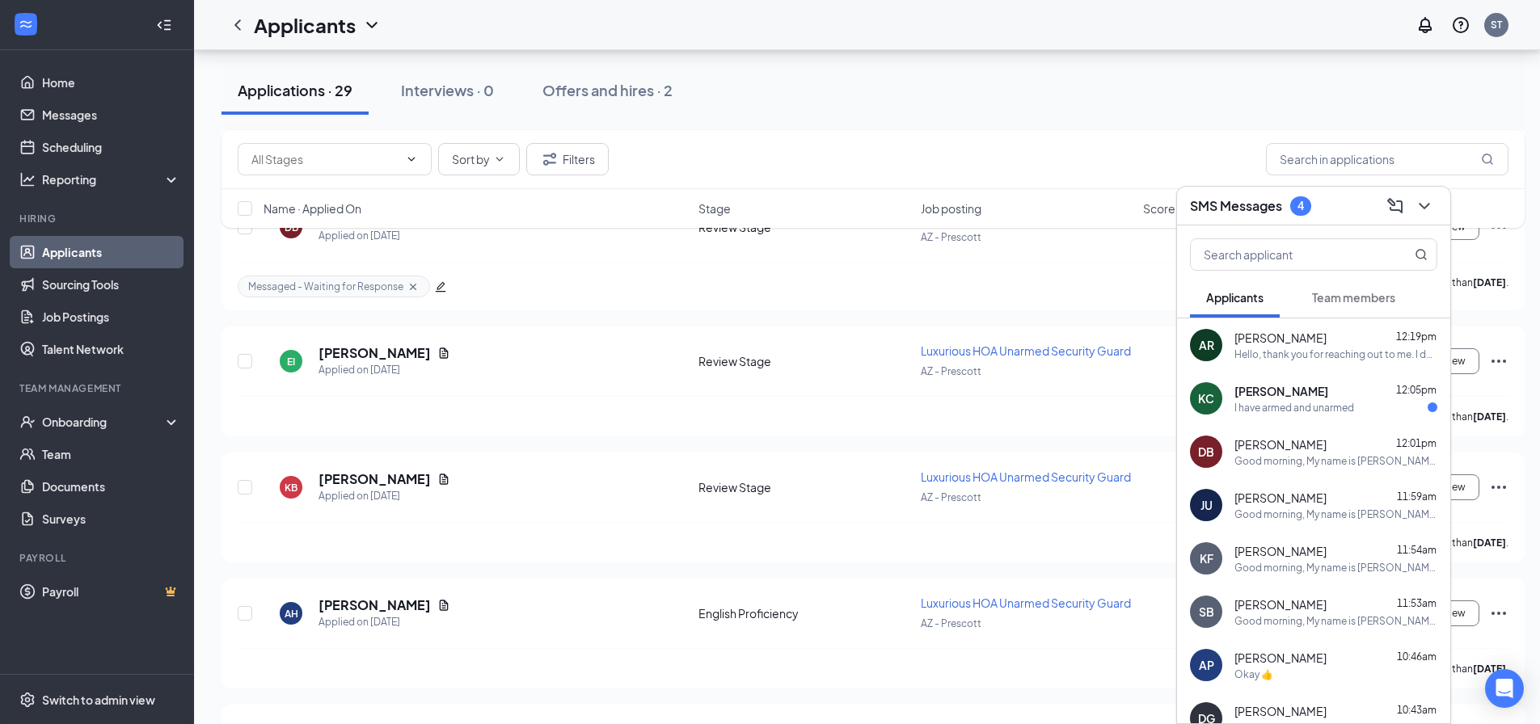
click at [1278, 390] on span "[PERSON_NAME]" at bounding box center [1282, 391] width 94 height 16
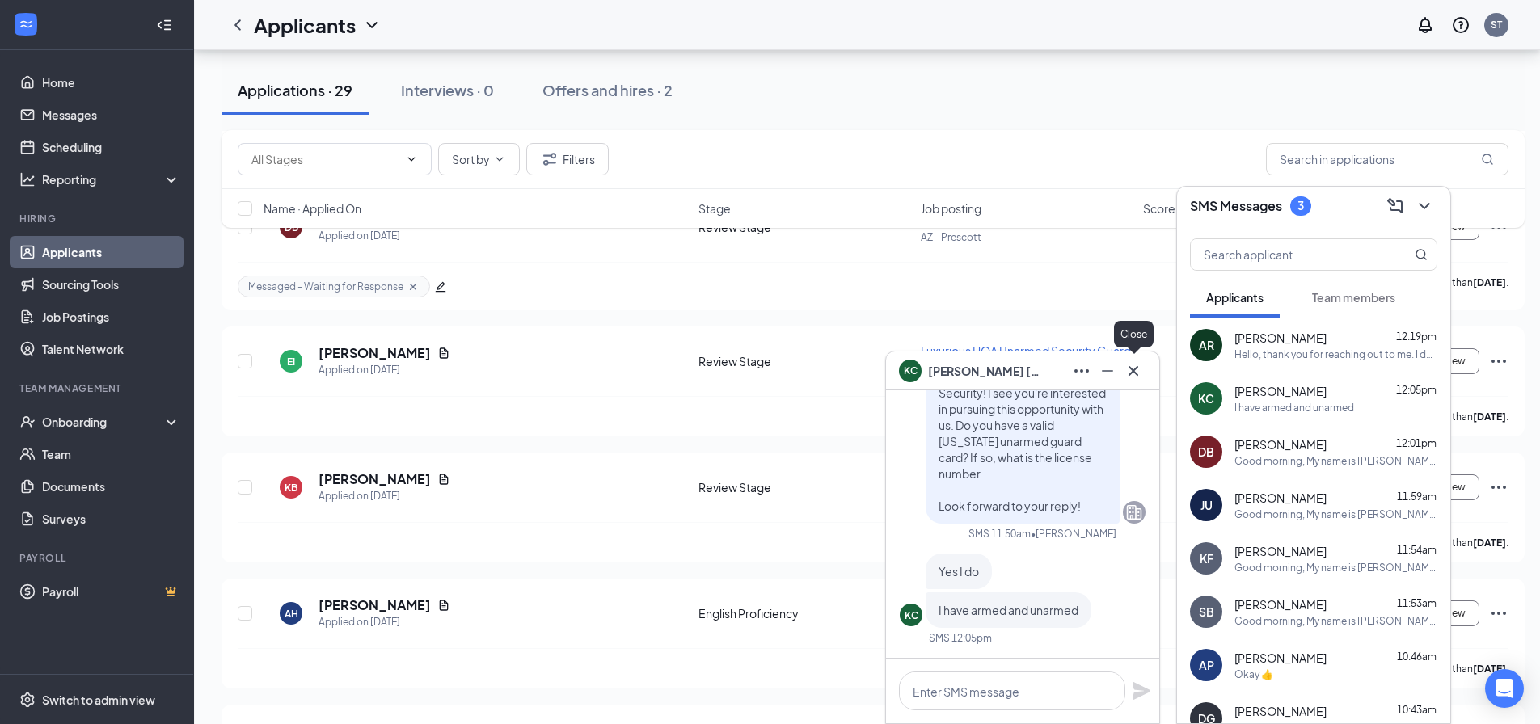
click at [1145, 373] on button at bounding box center [1134, 371] width 26 height 26
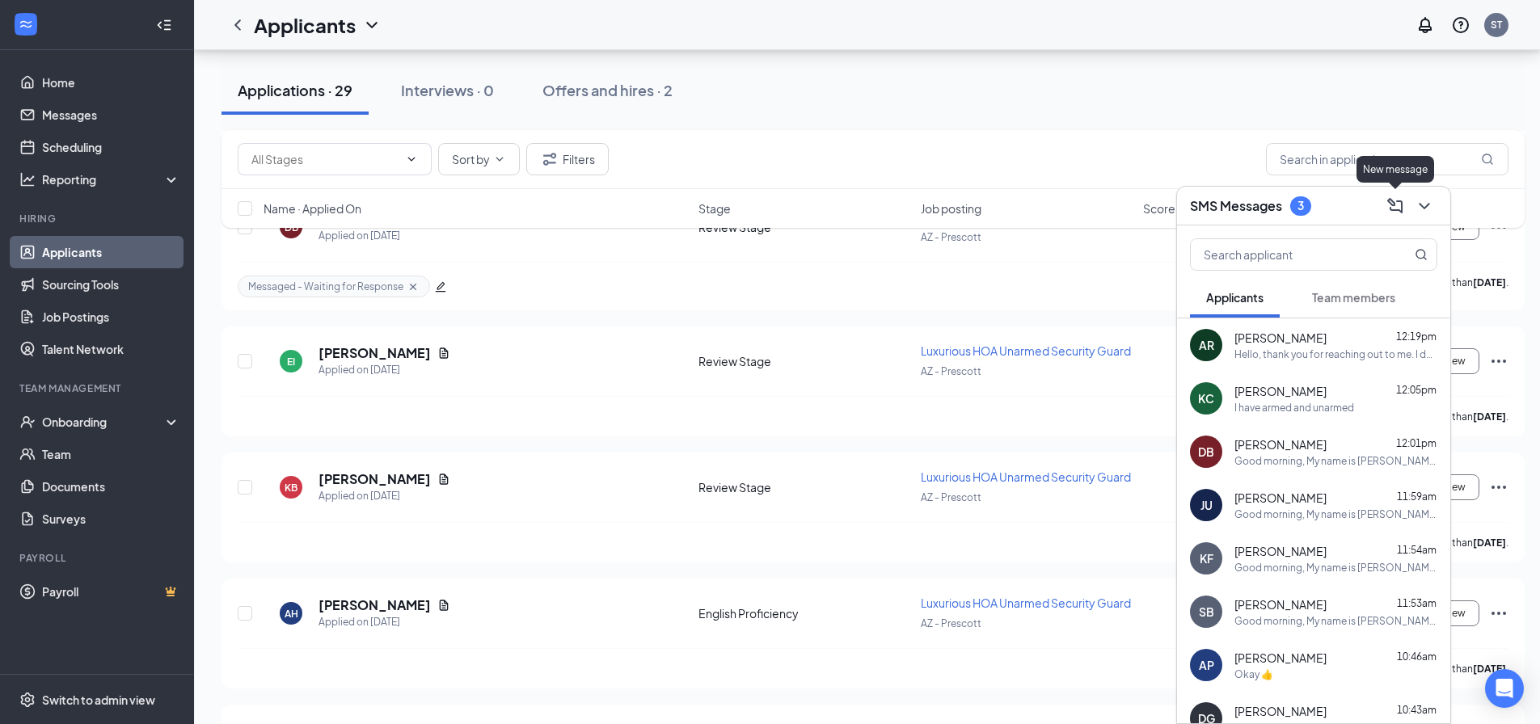
click at [1419, 209] on icon "ChevronDown" at bounding box center [1424, 205] width 19 height 19
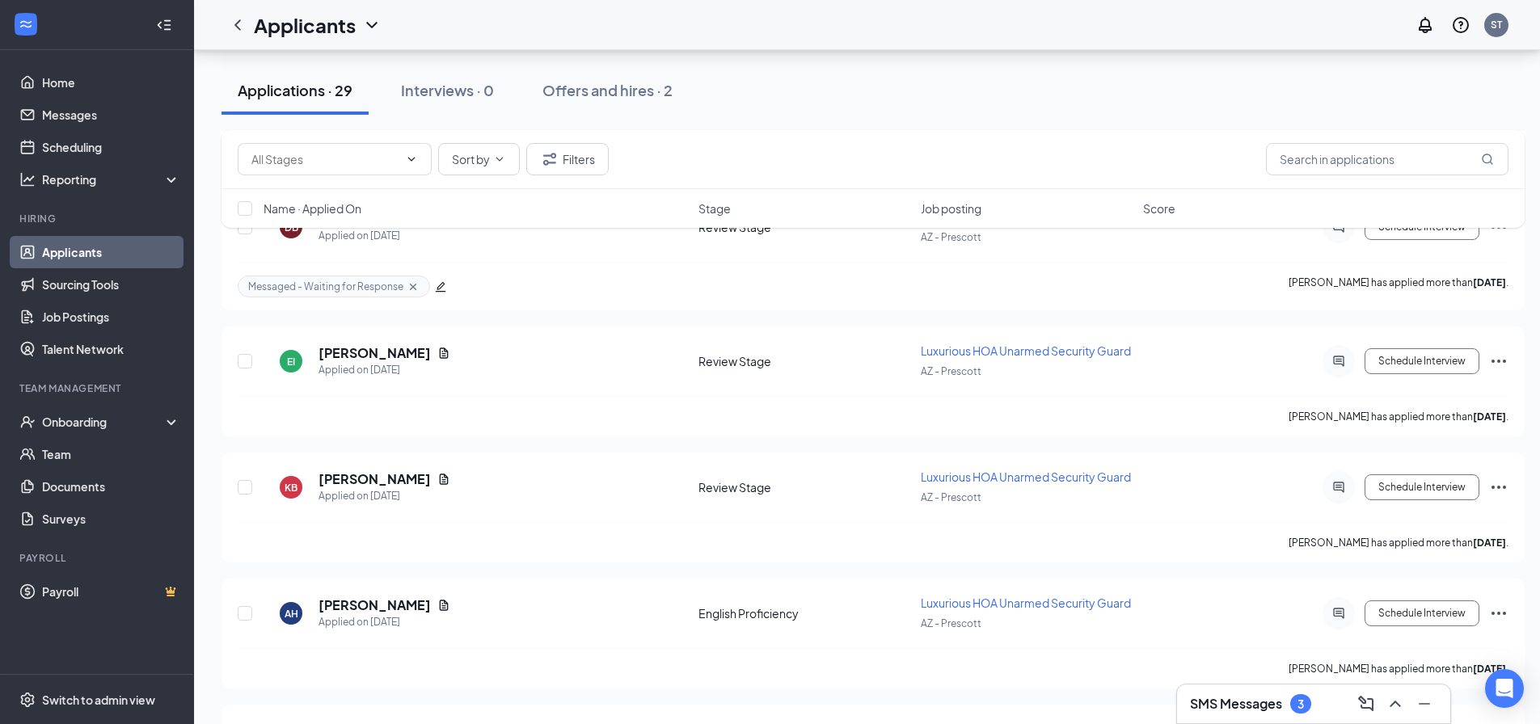
click at [1245, 112] on div "Applications · 29 Interviews · 0 Offers and hires · 2" at bounding box center [873, 90] width 1303 height 49
click at [1256, 703] on h3 "SMS Messages" at bounding box center [1236, 704] width 92 height 18
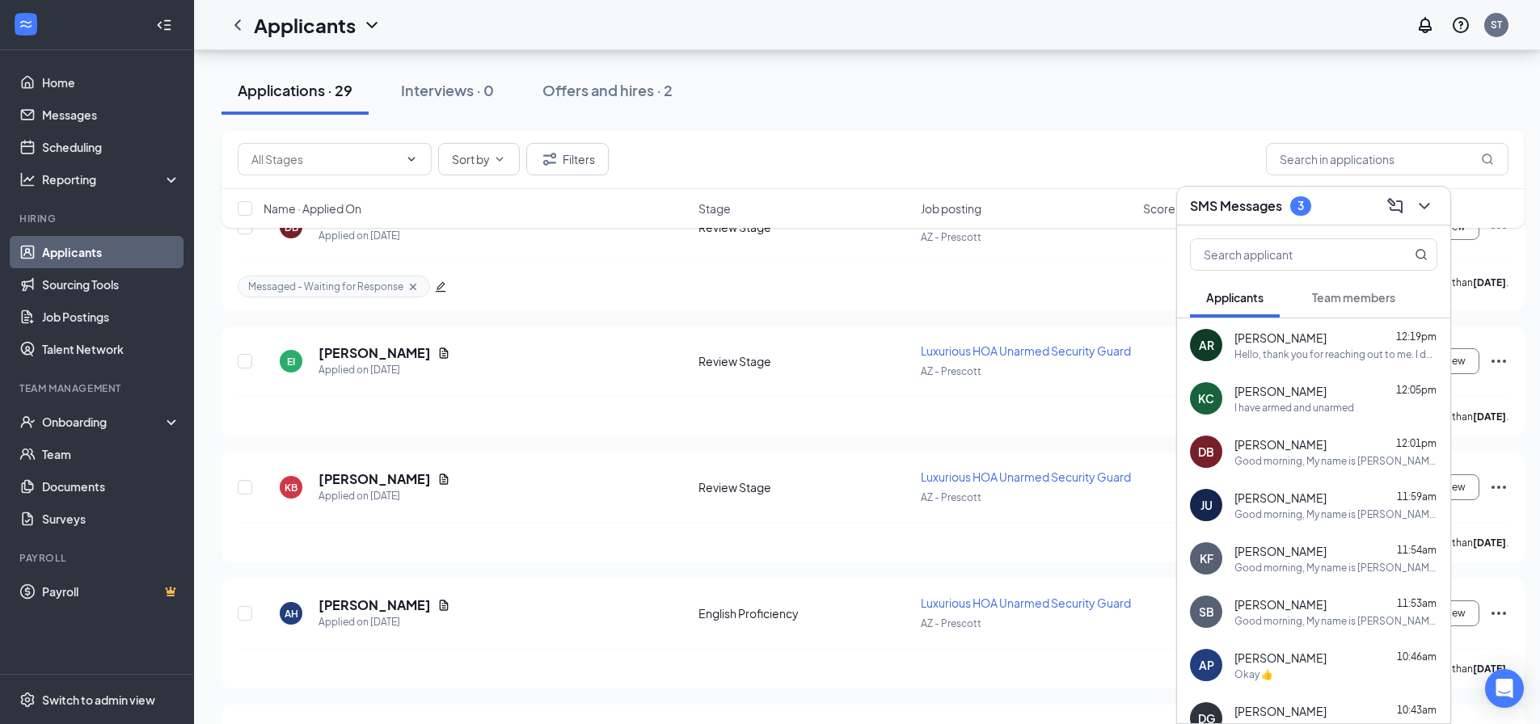
click at [1362, 309] on button "Team members" at bounding box center [1354, 297] width 116 height 40
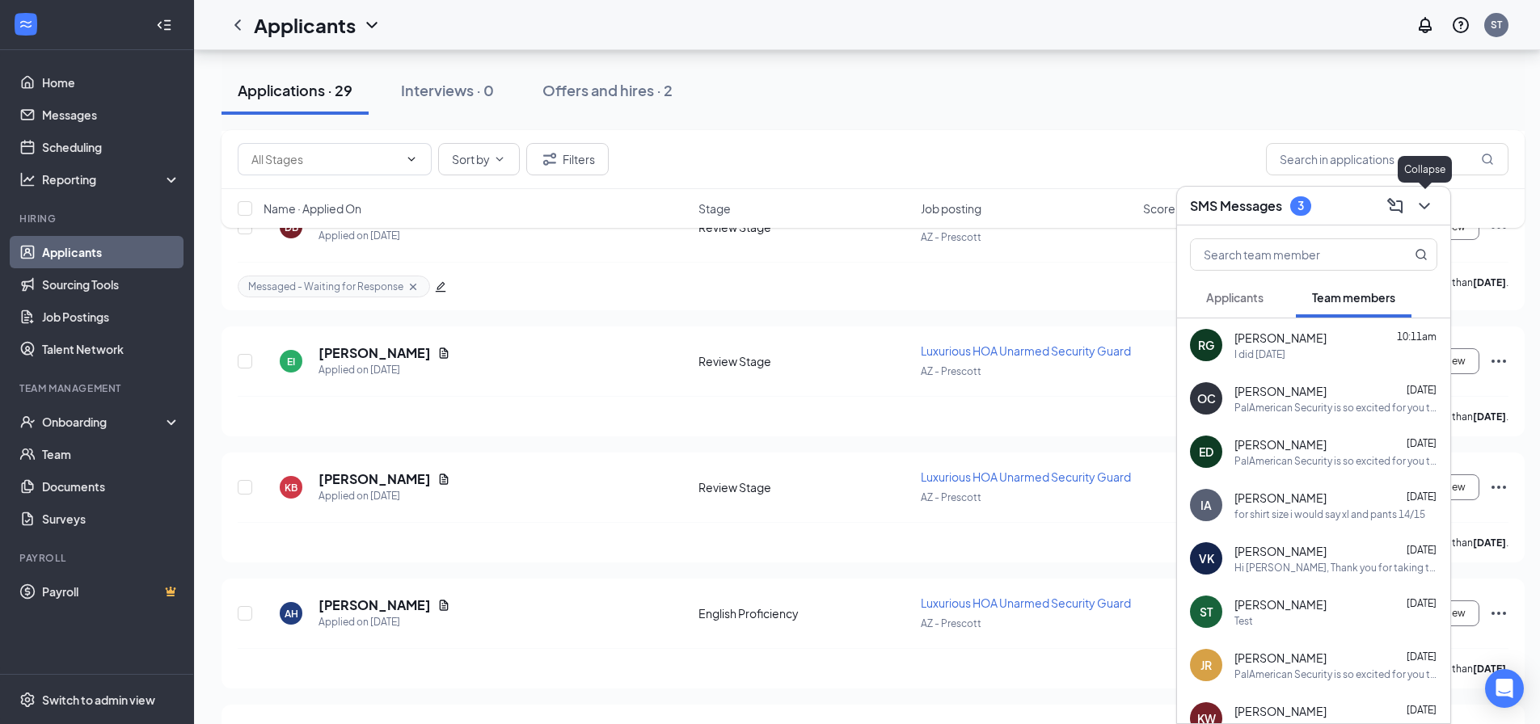
click at [1429, 205] on icon "ChevronDown" at bounding box center [1424, 205] width 19 height 19
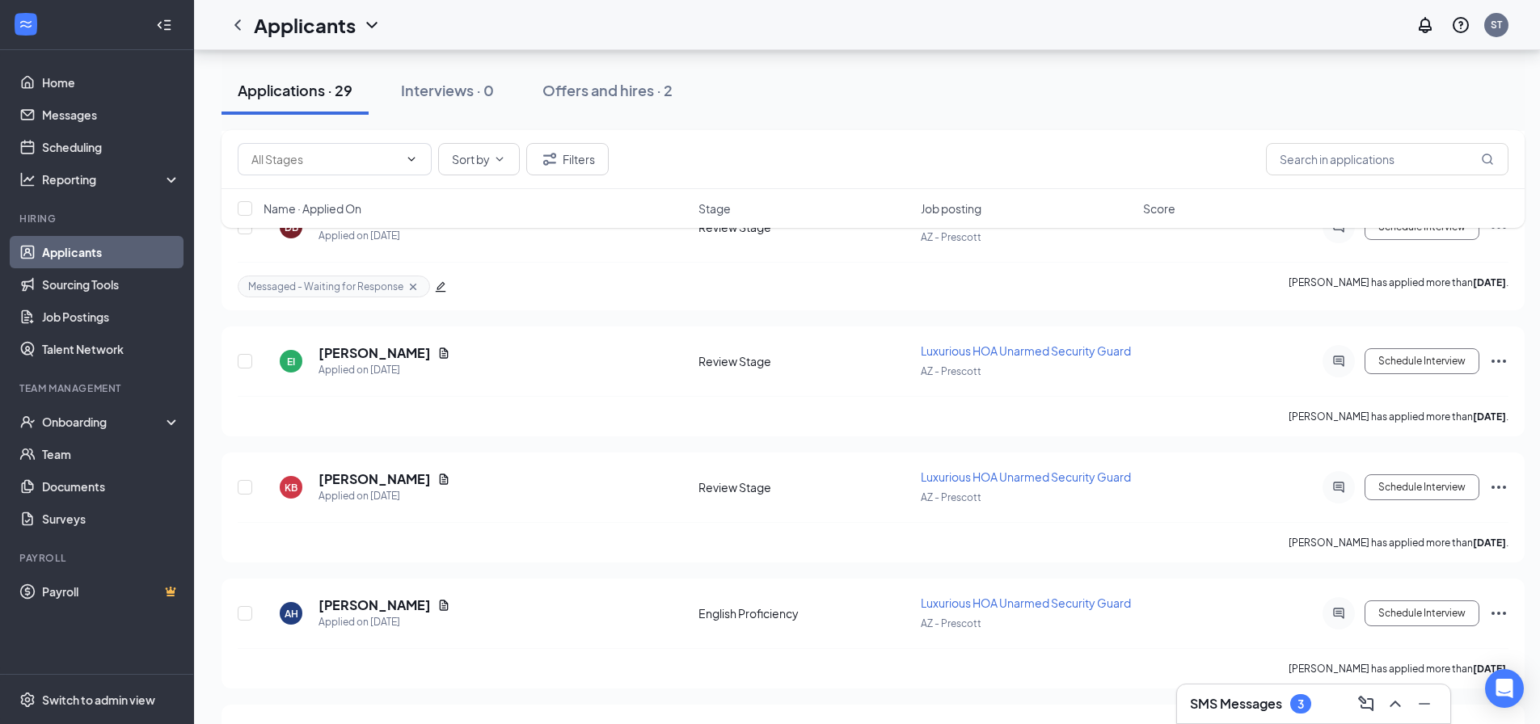
click at [1097, 119] on div "Applications · 29 Interviews · 0 Offers and hires · 2" at bounding box center [873, 90] width 1303 height 81
click at [1317, 713] on div "SMS Messages 3" at bounding box center [1313, 704] width 247 height 26
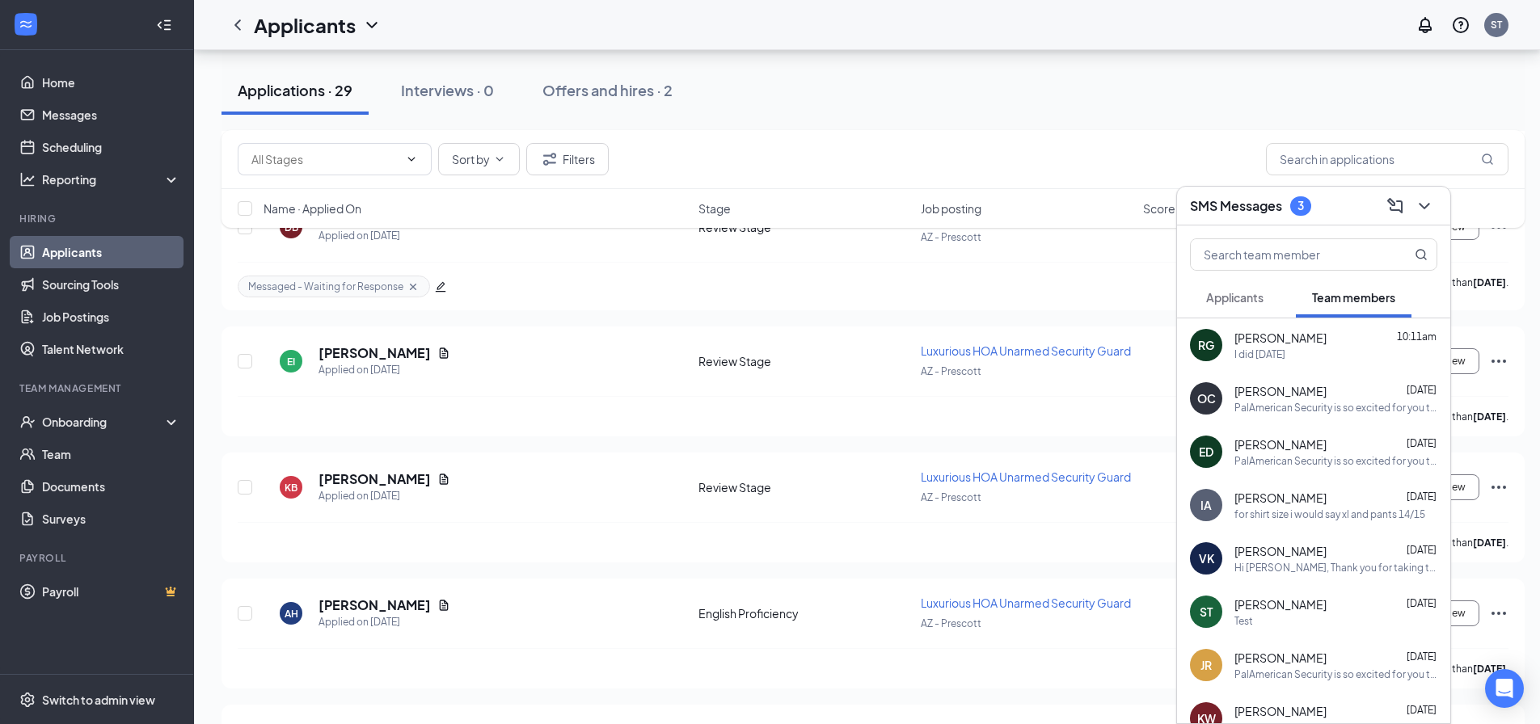
click at [1247, 302] on span "Applicants" at bounding box center [1234, 297] width 57 height 15
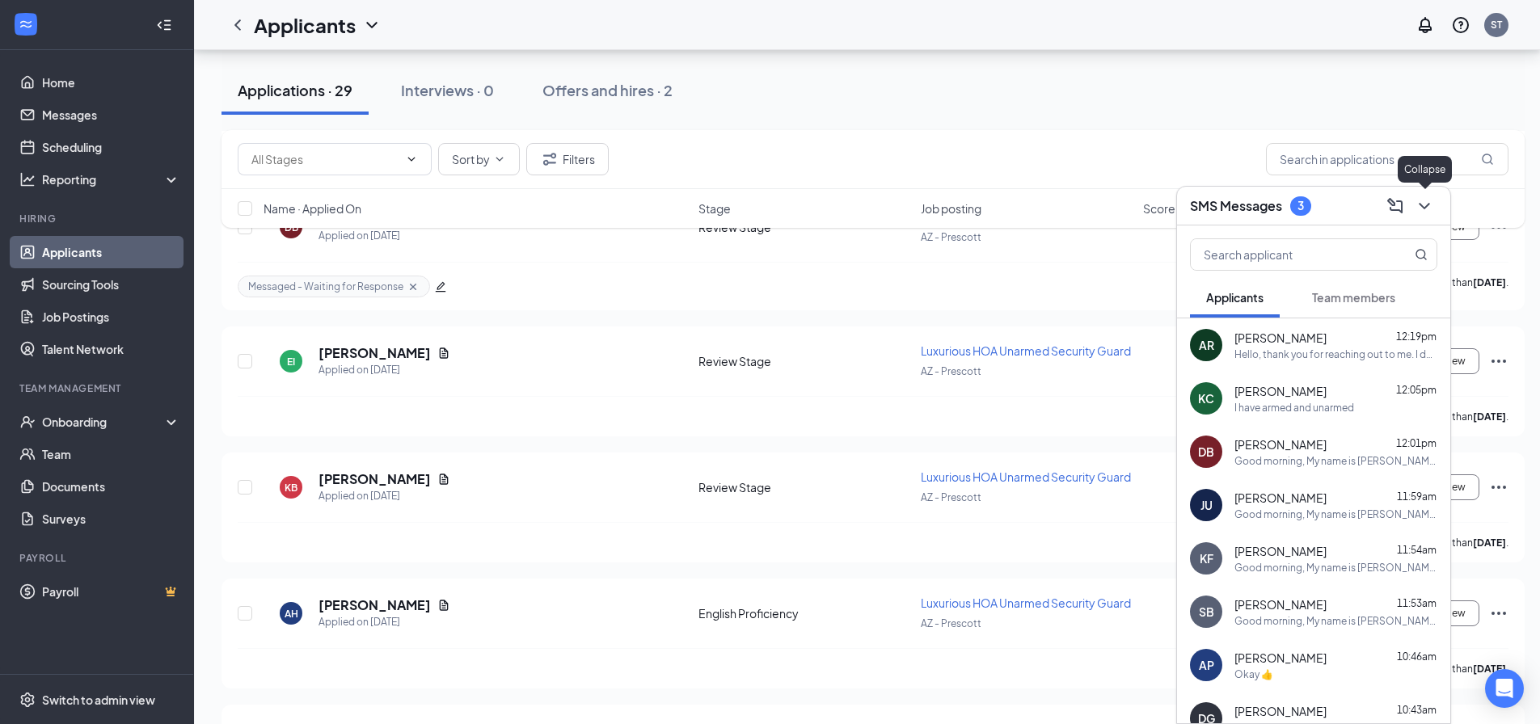
click at [1433, 199] on icon "ChevronDown" at bounding box center [1424, 205] width 19 height 19
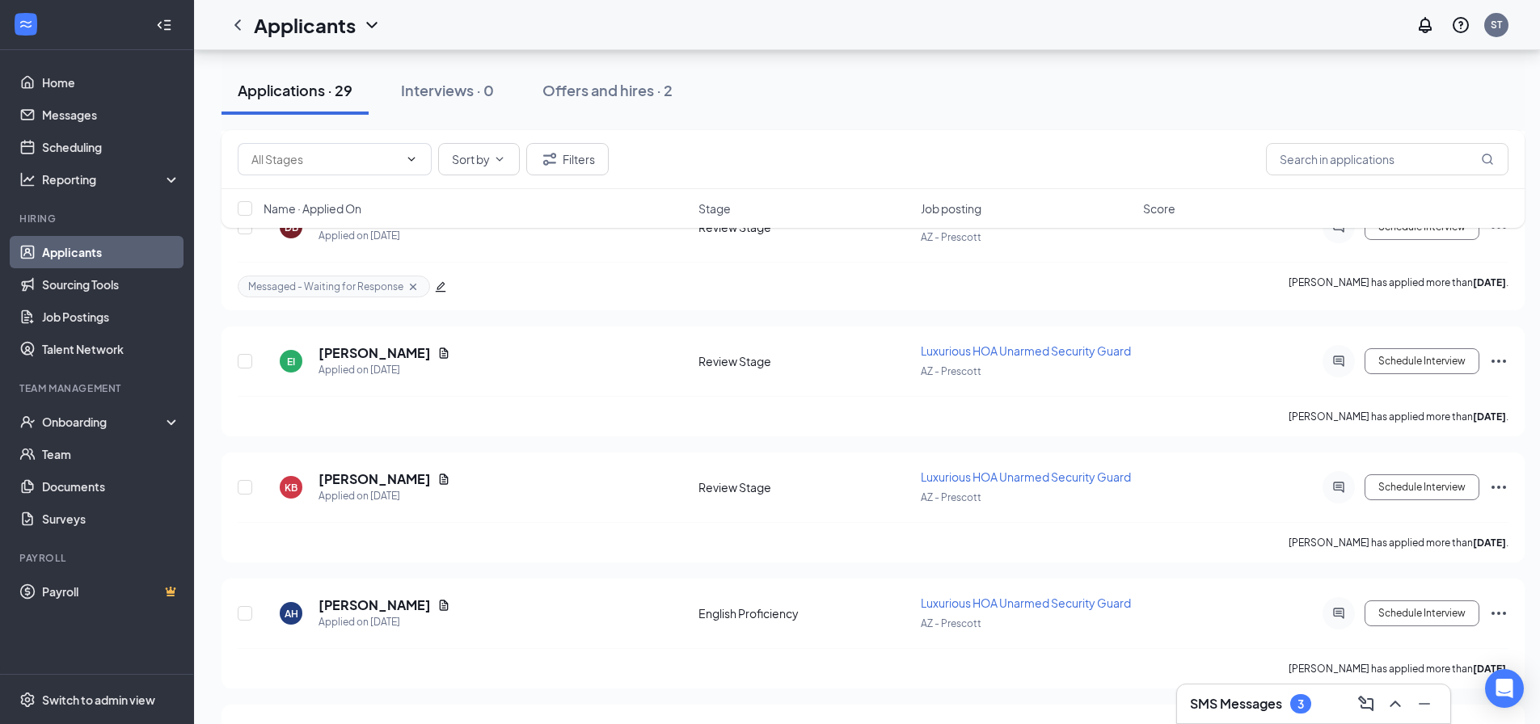
click at [1226, 691] on div "SMS Messages 3" at bounding box center [1313, 704] width 247 height 26
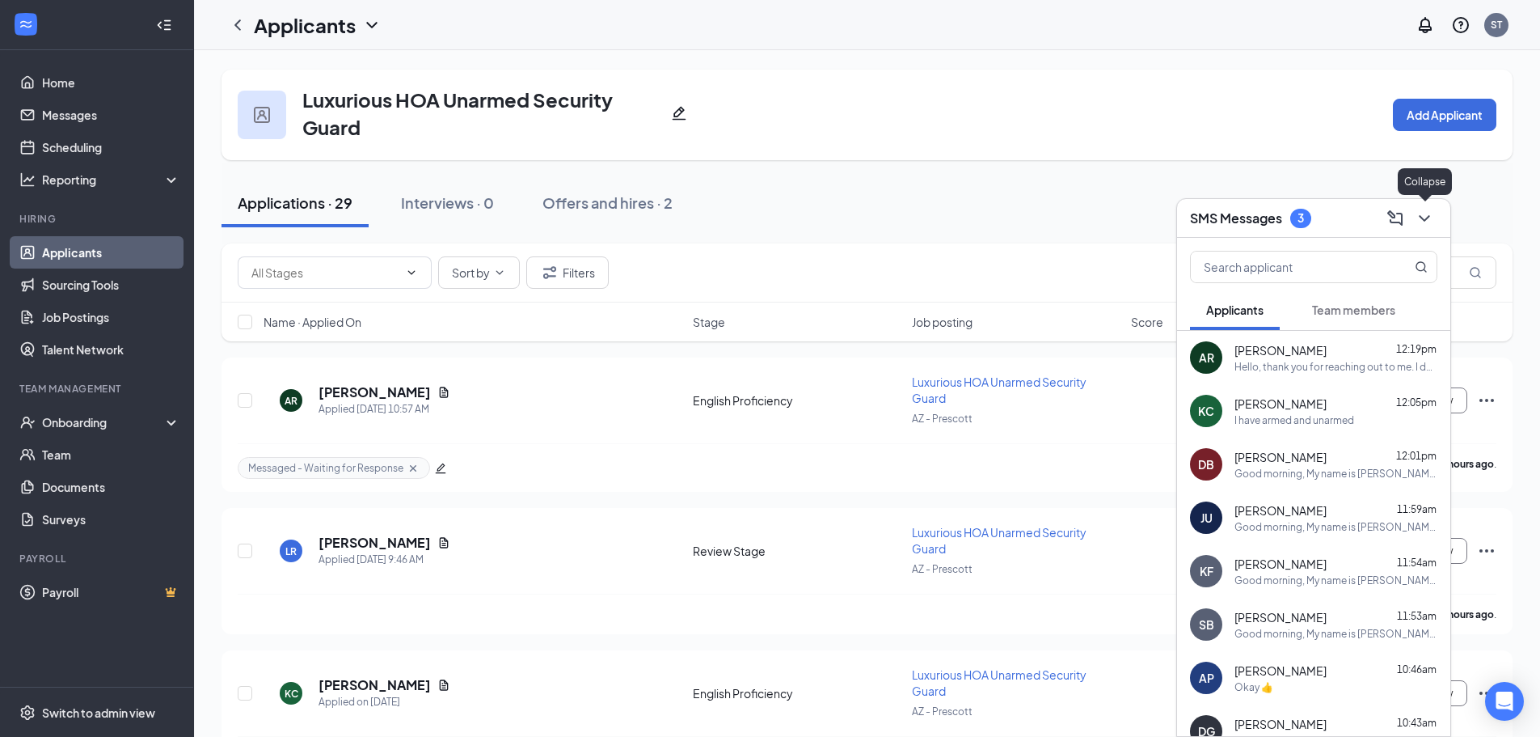
drag, startPoint x: 1421, startPoint y: 215, endPoint x: 1197, endPoint y: 226, distance: 224.2
click at [1421, 215] on icon "ChevronDown" at bounding box center [1424, 218] width 19 height 19
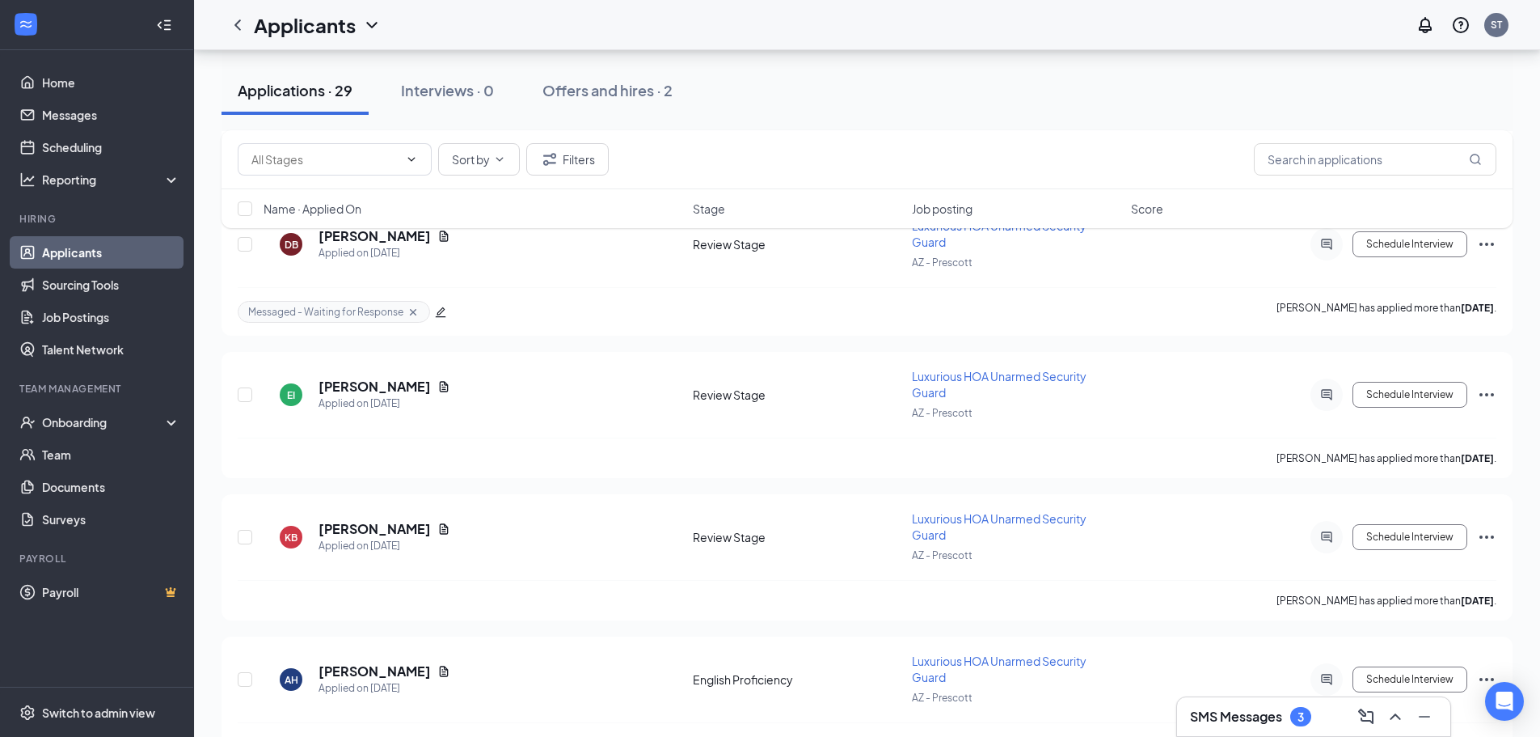
scroll to position [1051, 0]
click at [1235, 717] on h3 "SMS Messages" at bounding box center [1236, 716] width 92 height 18
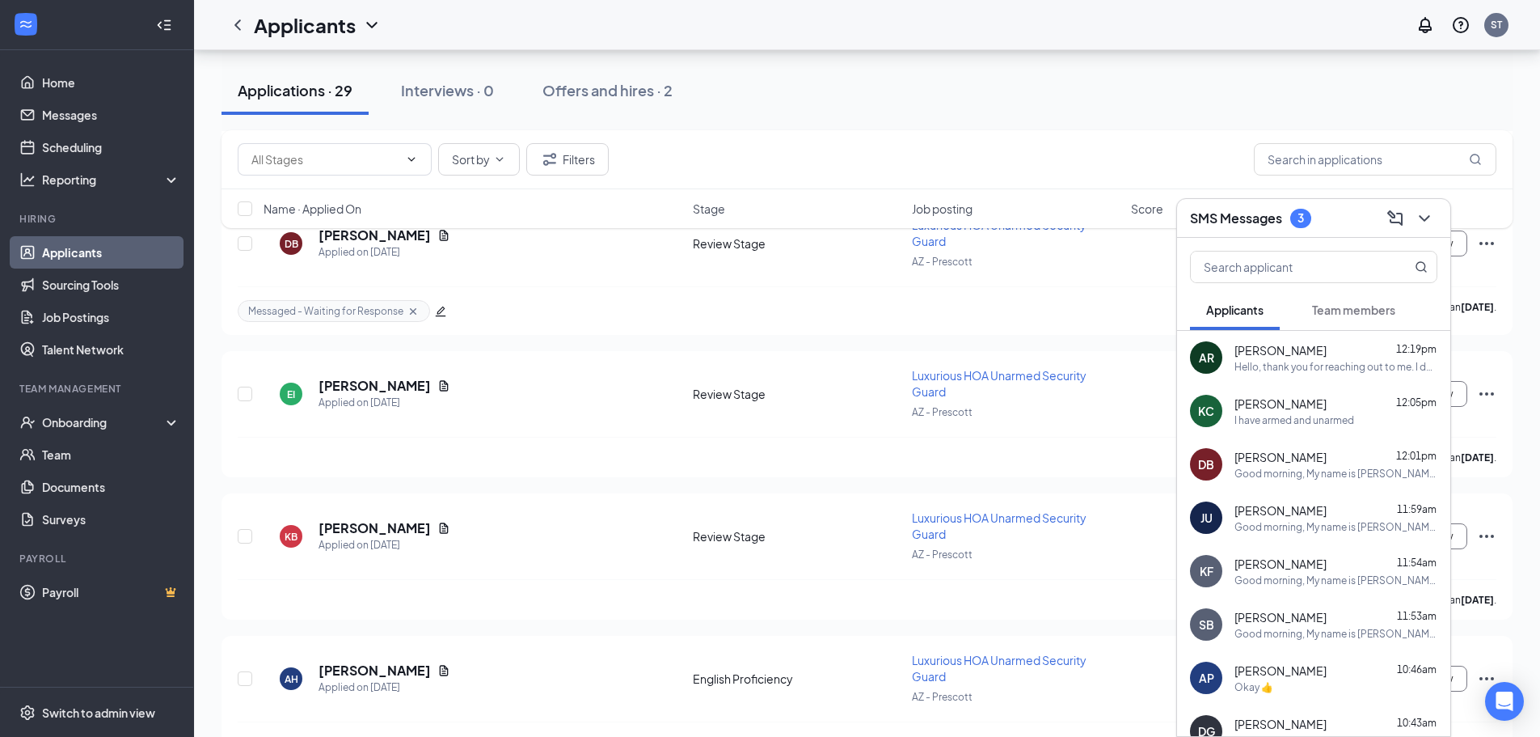
click at [1302, 373] on div "Hello, thank you for reaching out to me. I do not have a card at this moment bu…" at bounding box center [1336, 367] width 203 height 14
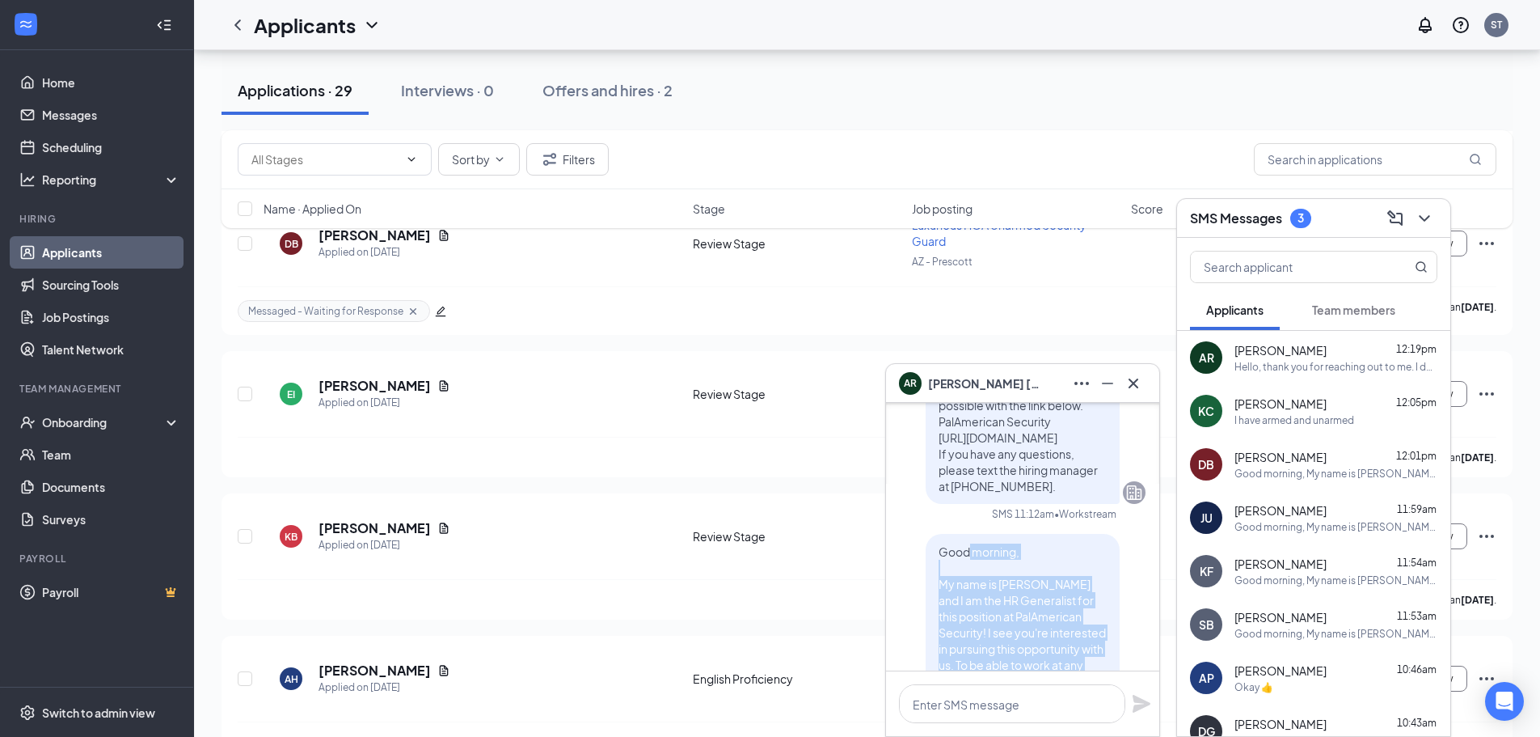
scroll to position [-327, 0]
drag, startPoint x: 1080, startPoint y: 513, endPoint x: 928, endPoint y: 549, distance: 156.1
click at [928, 549] on div "Good morning, My name is [PERSON_NAME] and I am the HR Generalist for this posi…" at bounding box center [1023, 698] width 194 height 310
copy span "Good morning, My name is Stephanie and I am the HR Generalist for this position…"
click at [1138, 395] on button at bounding box center [1134, 383] width 26 height 26
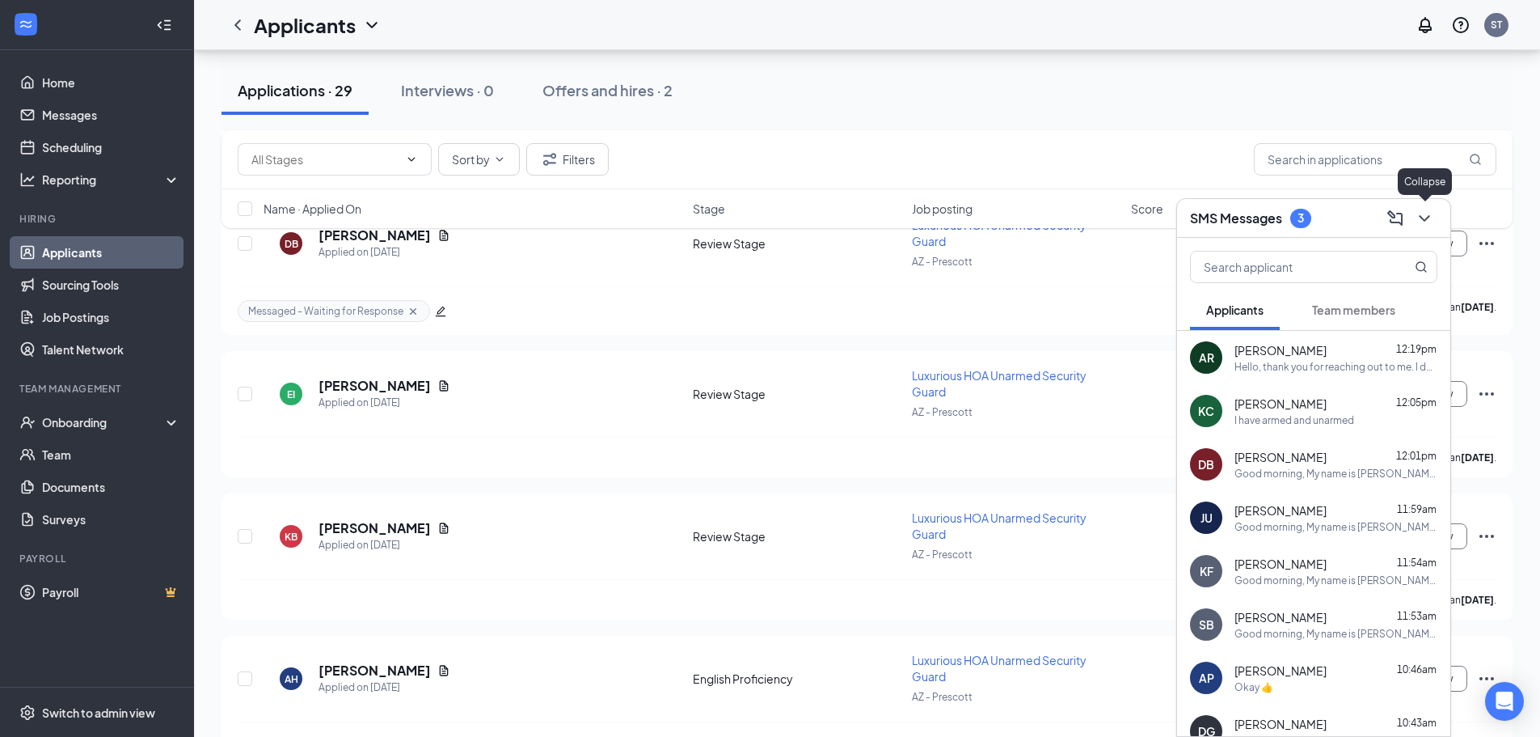
click at [1426, 228] on button at bounding box center [1425, 218] width 26 height 26
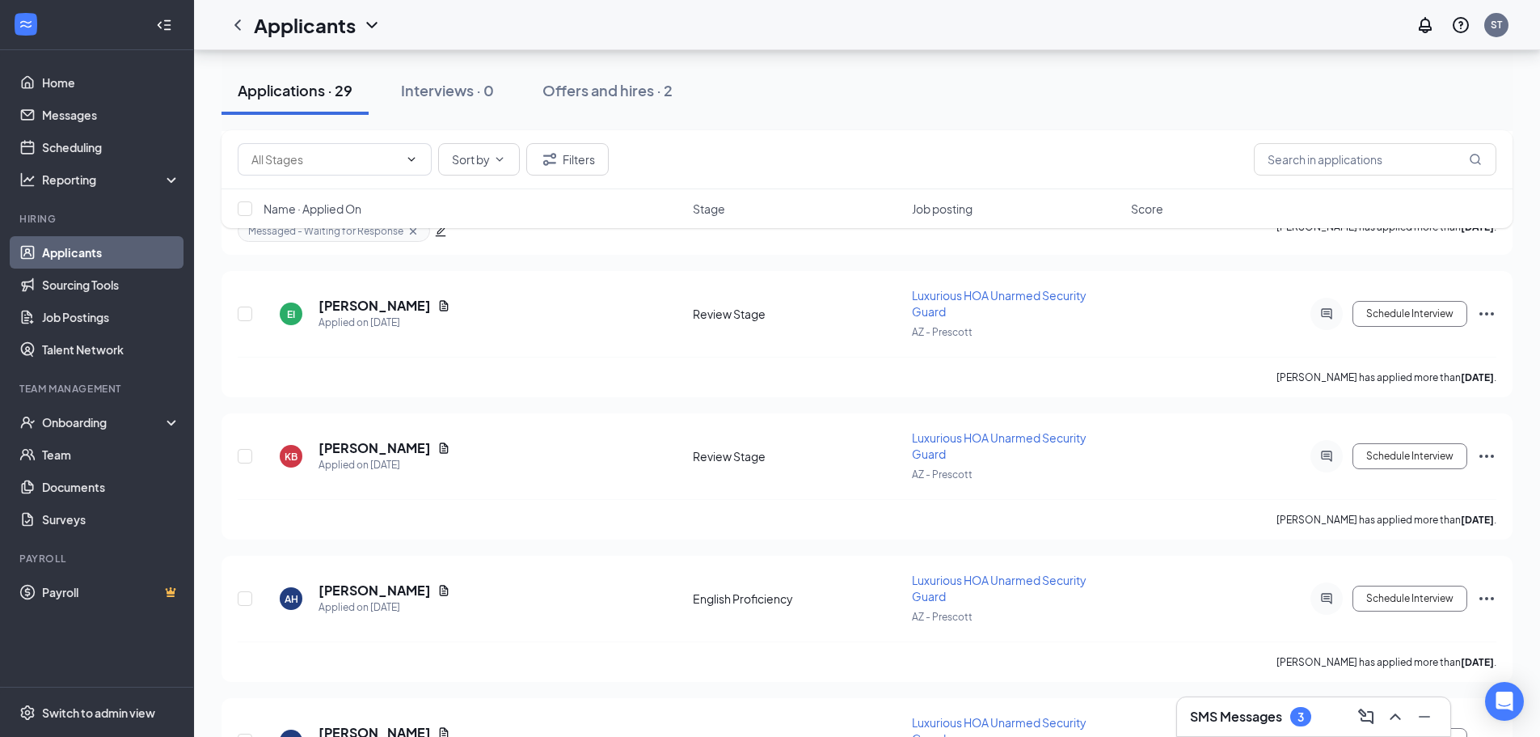
scroll to position [1132, 0]
click at [437, 304] on icon "Document" at bounding box center [443, 304] width 13 height 13
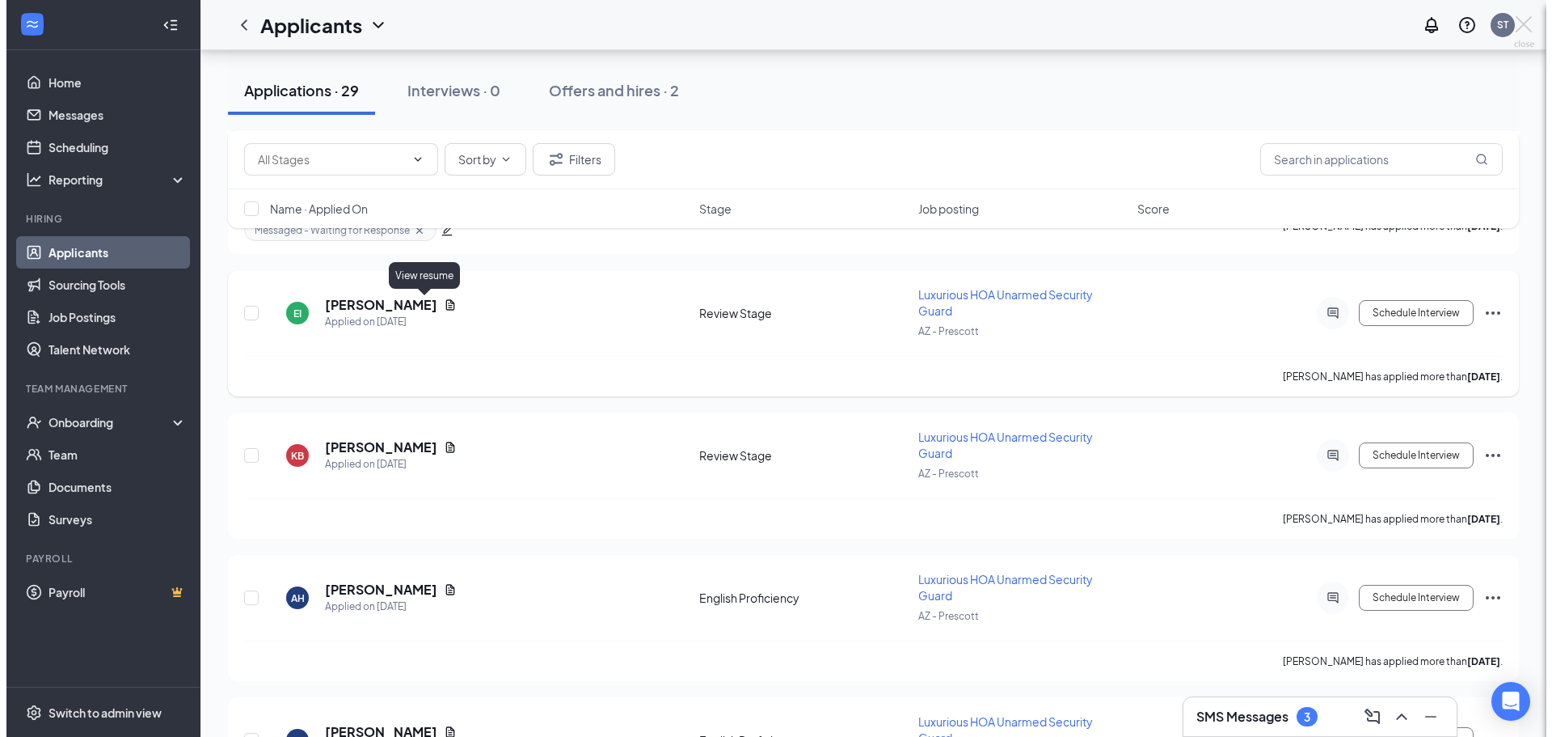
scroll to position [1043, 0]
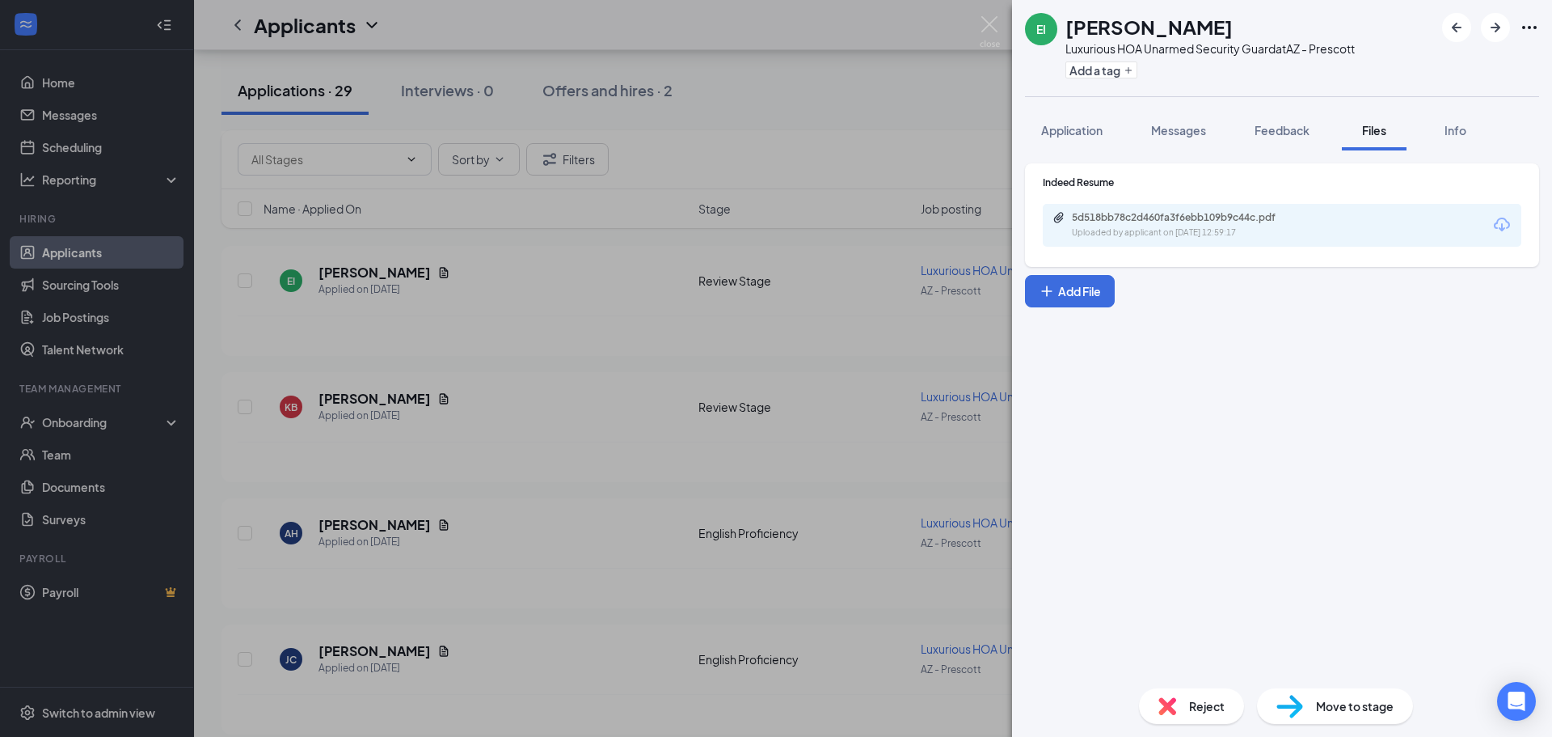
click at [1153, 235] on div "Uploaded by applicant on Oct 13, 2025 at 12:59:17" at bounding box center [1193, 232] width 243 height 13
click at [1055, 145] on button "Application" at bounding box center [1072, 130] width 94 height 40
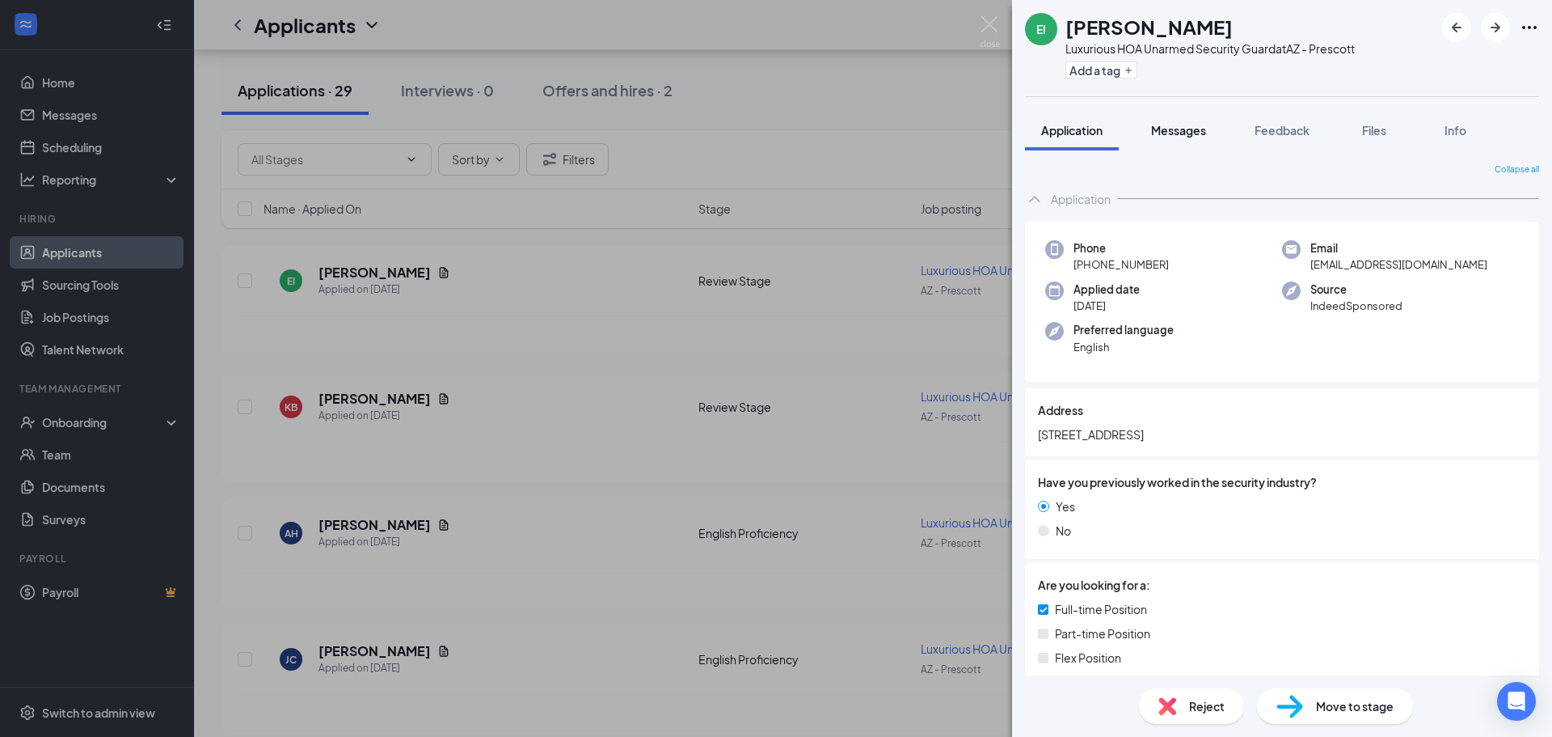
click at [1206, 136] on span "Messages" at bounding box center [1178, 130] width 55 height 15
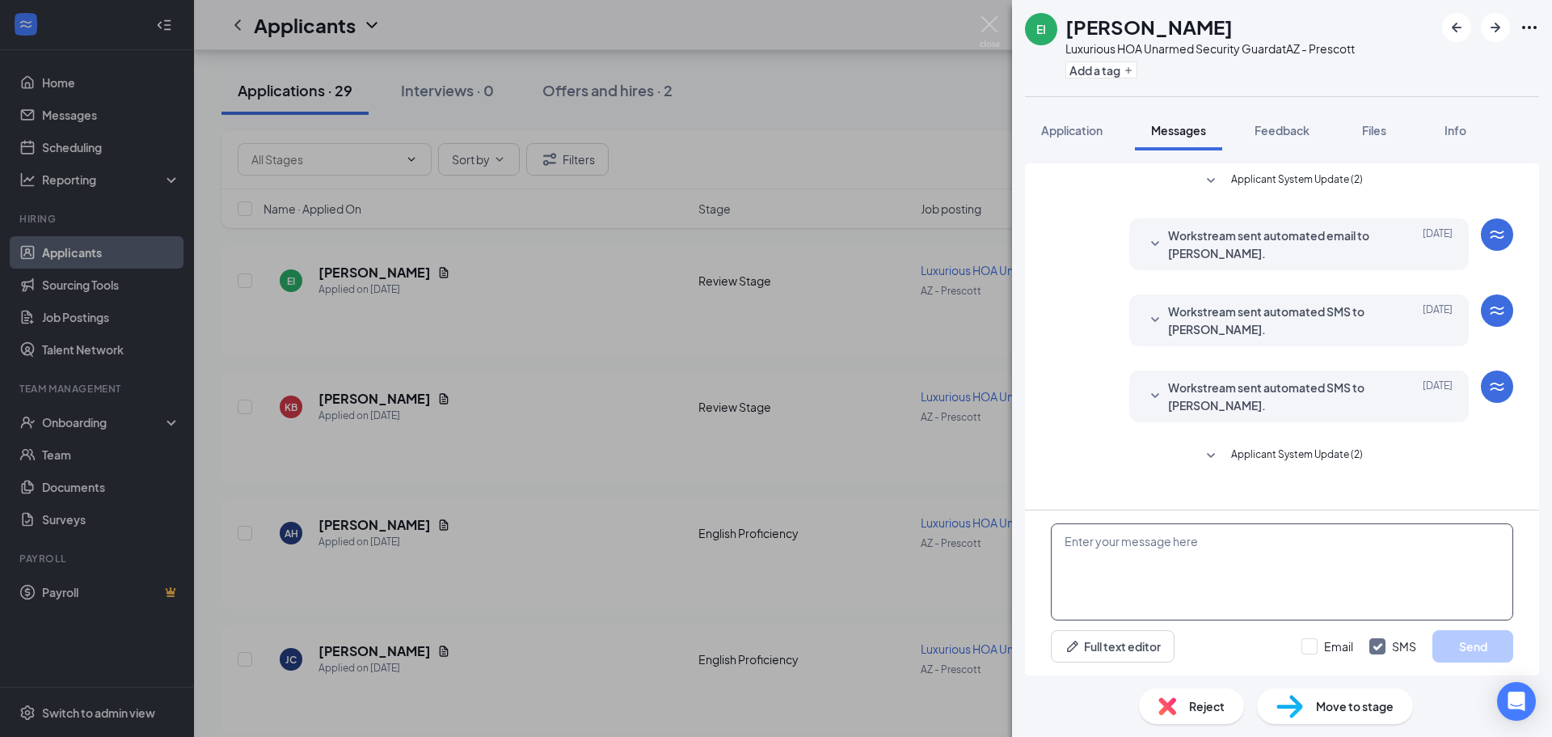
click at [1189, 528] on textarea at bounding box center [1282, 571] width 462 height 97
paste textarea "Good morning, My name is Stephanie and I am the HR Generalist for this position…"
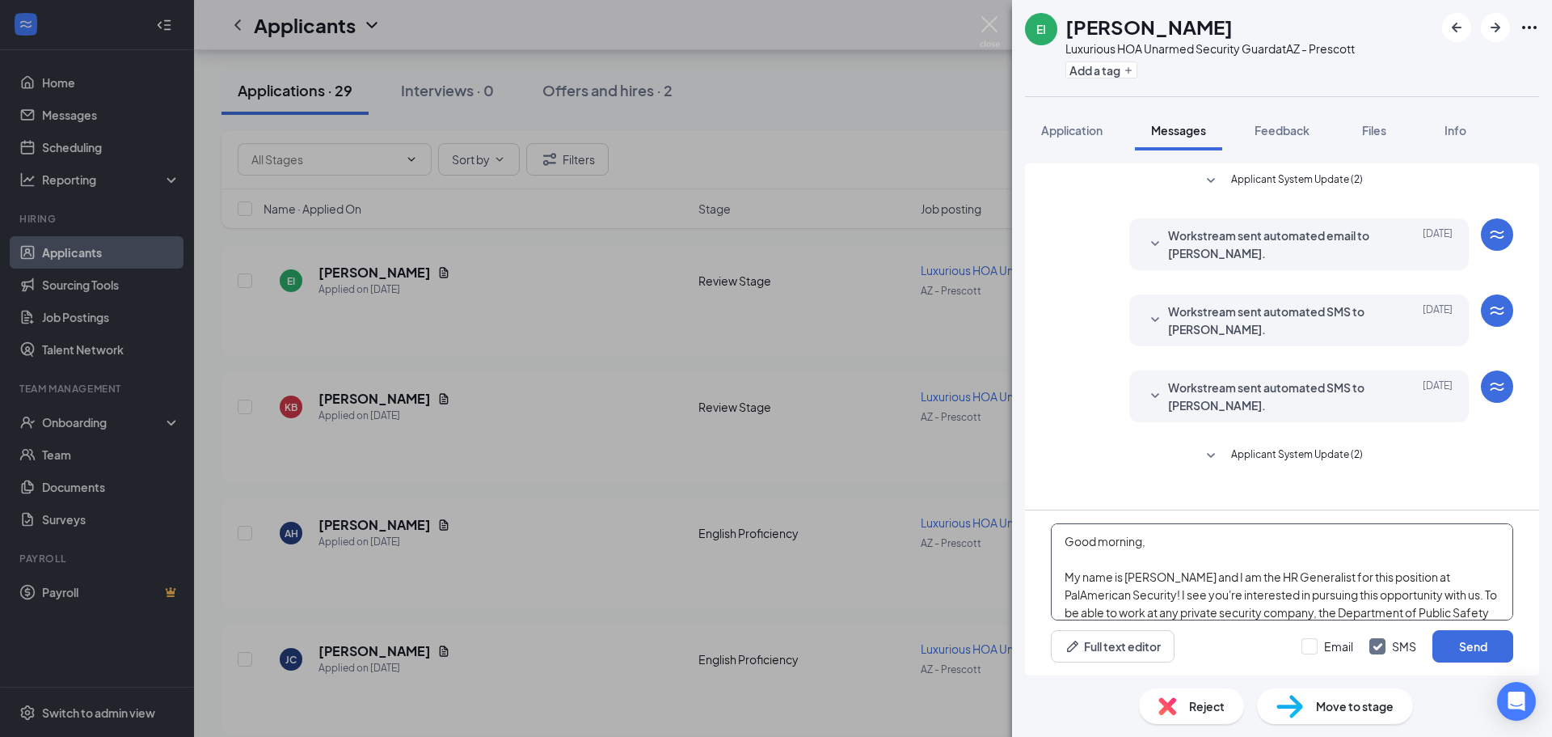
drag, startPoint x: 1141, startPoint y: 540, endPoint x: 1098, endPoint y: 542, distance: 42.9
click at [1098, 542] on textarea "Good morning, My name is Stephanie and I am the HR Generalist for this position…" at bounding box center [1282, 571] width 462 height 97
drag, startPoint x: 1223, startPoint y: 601, endPoint x: 1040, endPoint y: 466, distance: 227.4
click at [1040, 466] on div "Applicant System Update (2) Workstream sent automated email to Elisio Ingrahm. …" at bounding box center [1282, 419] width 514 height 512
click at [1247, 524] on textarea "Good afternoon, My name is [PERSON_NAME] and I am the HR Generalist for this po…" at bounding box center [1282, 571] width 462 height 97
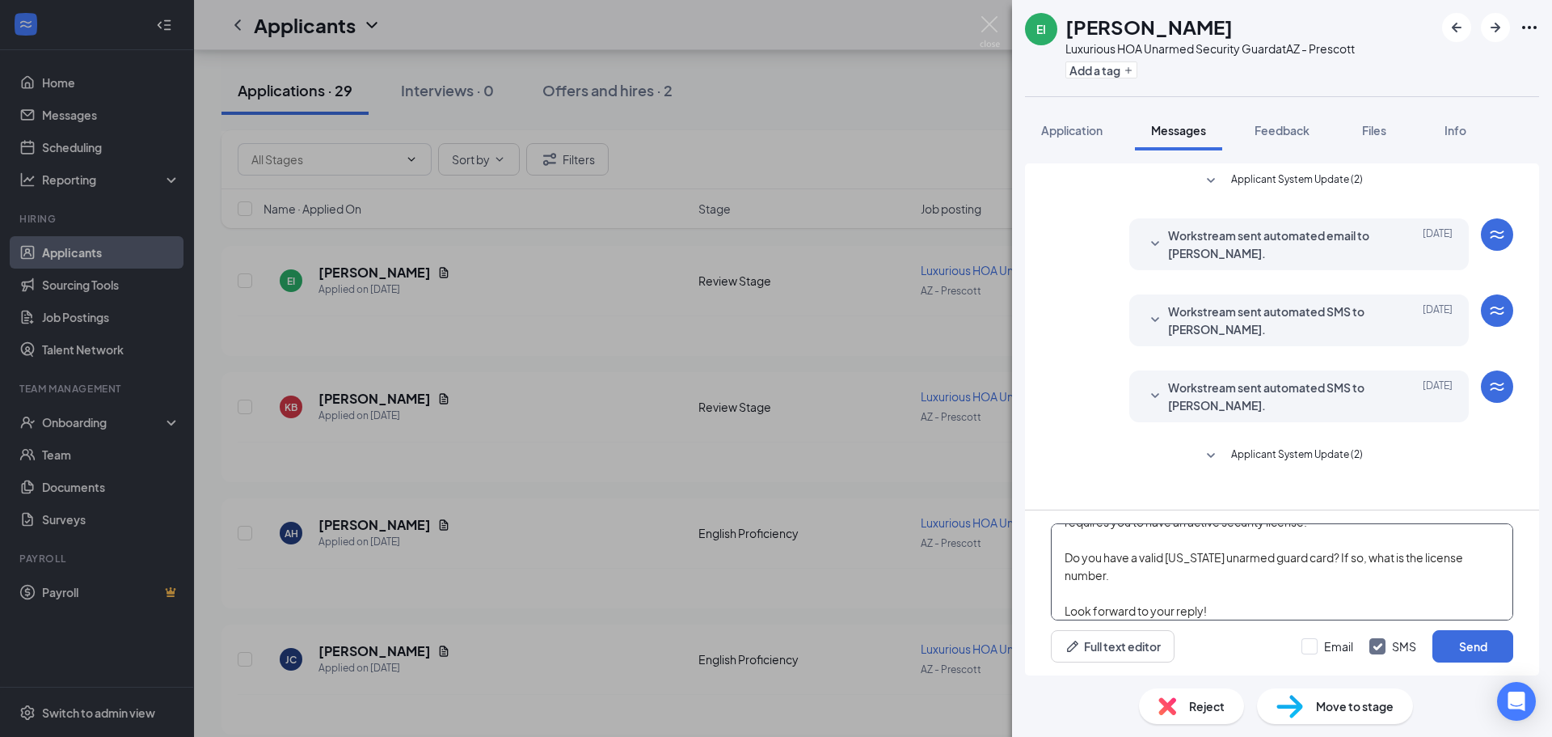
scroll to position [116, 0]
type textarea "Good afternoon, My name is [PERSON_NAME] and I am the HR Generalist for this po…"
click at [1322, 643] on input "Email" at bounding box center [1328, 646] width 52 height 16
checkbox input "true"
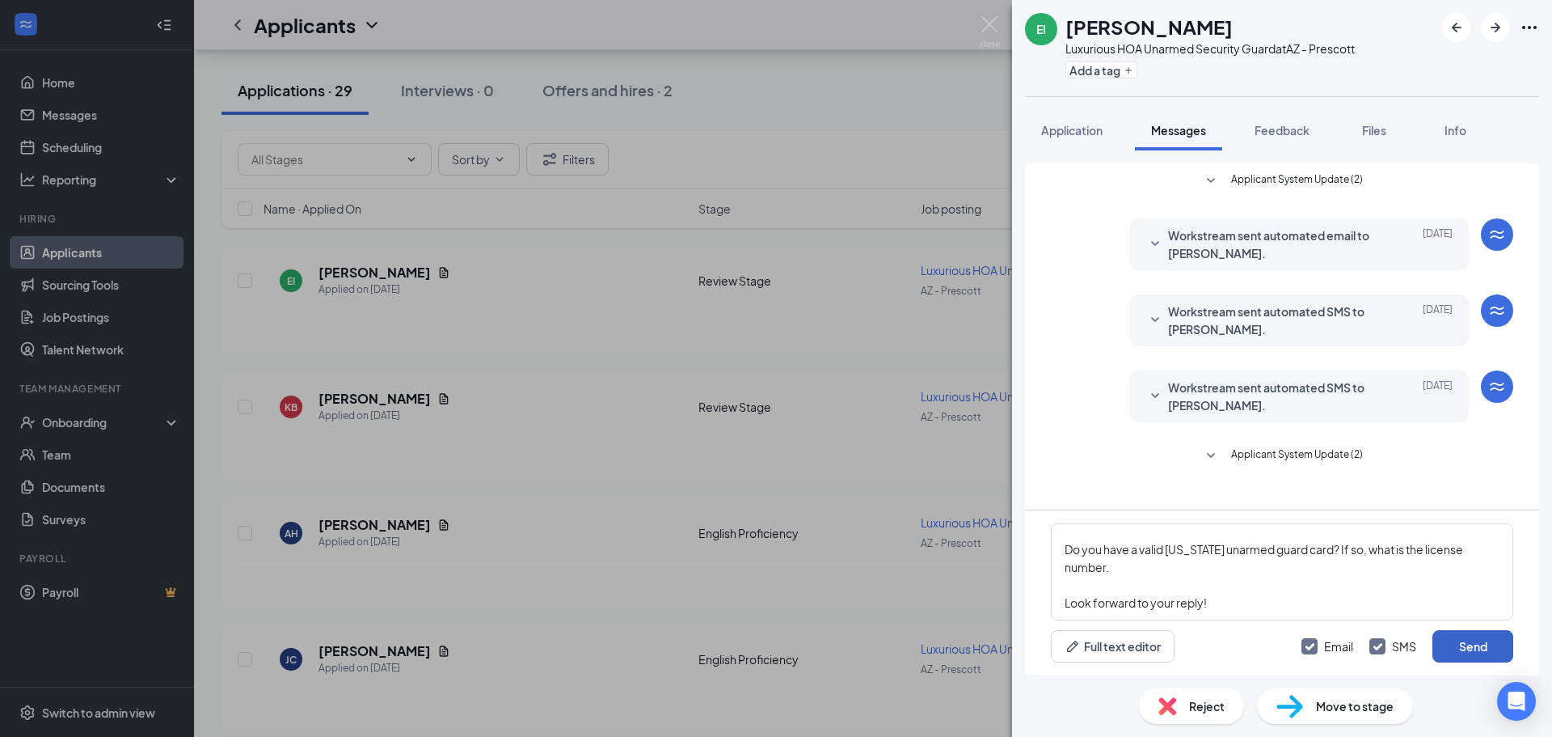
click at [1452, 641] on button "Send" at bounding box center [1473, 646] width 81 height 32
click at [873, 415] on div "EI Elisio Ingrahm Luxurious HOA Unarmed Security Guard at AZ - Prescott Add a t…" at bounding box center [776, 368] width 1552 height 737
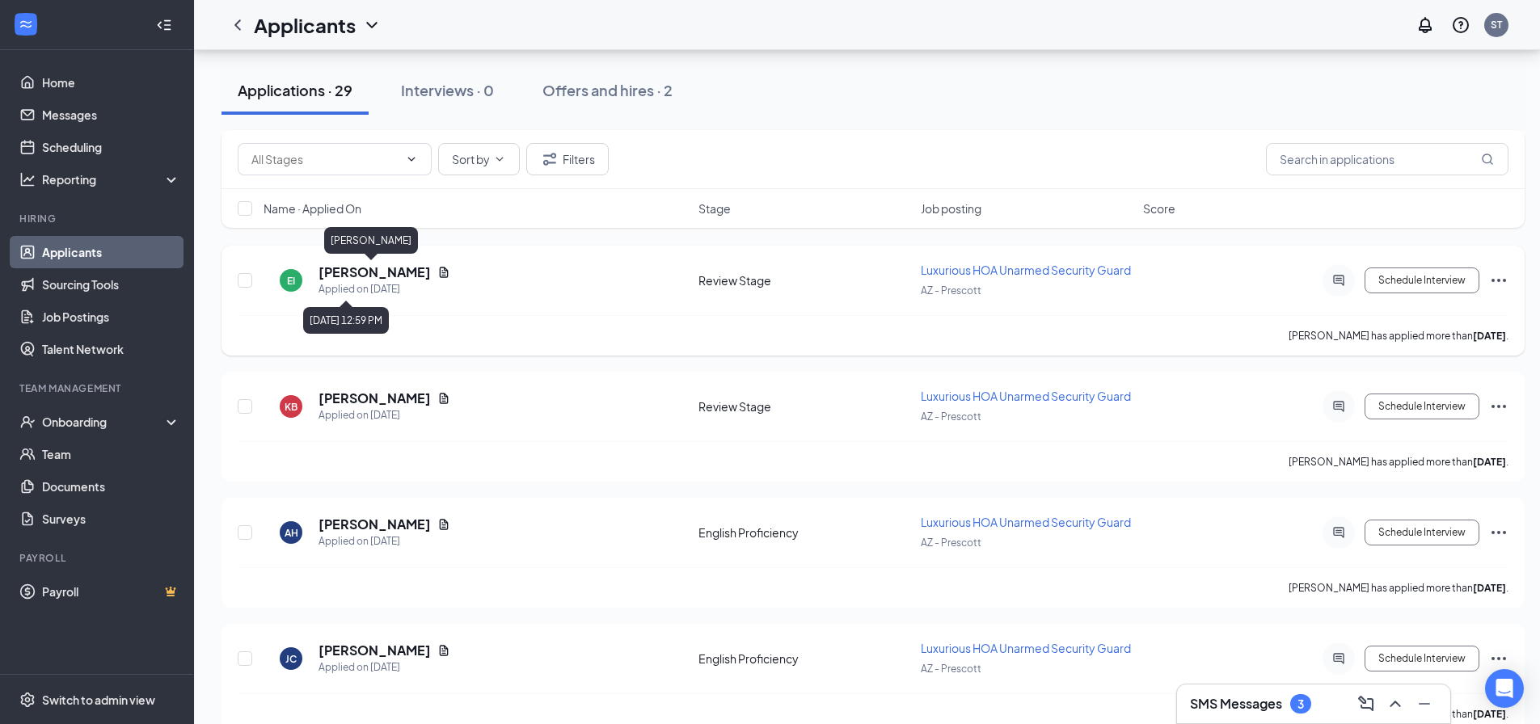
click at [375, 276] on h5 "[PERSON_NAME]" at bounding box center [375, 273] width 112 height 18
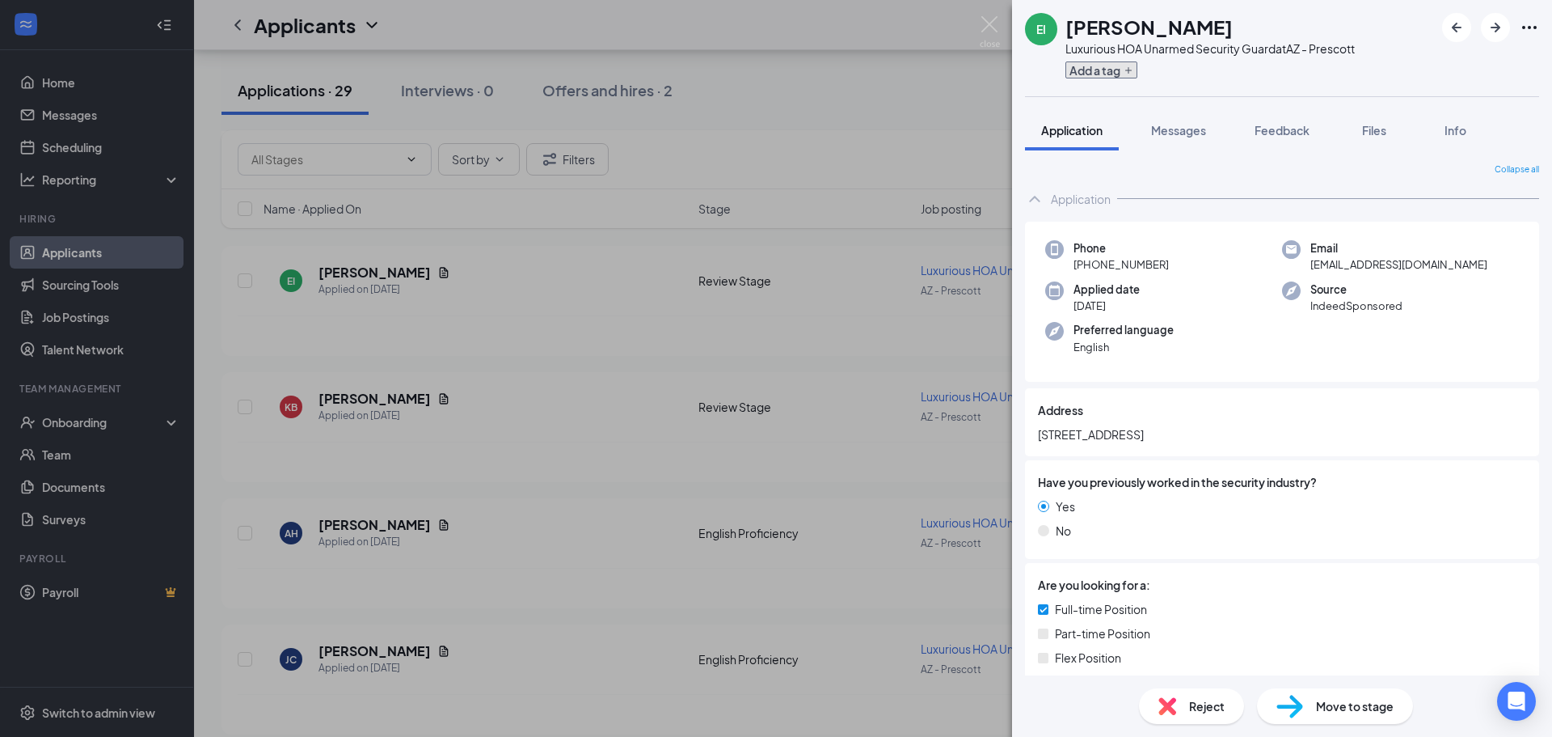
click at [1133, 70] on icon "Plus" at bounding box center [1129, 70] width 10 height 10
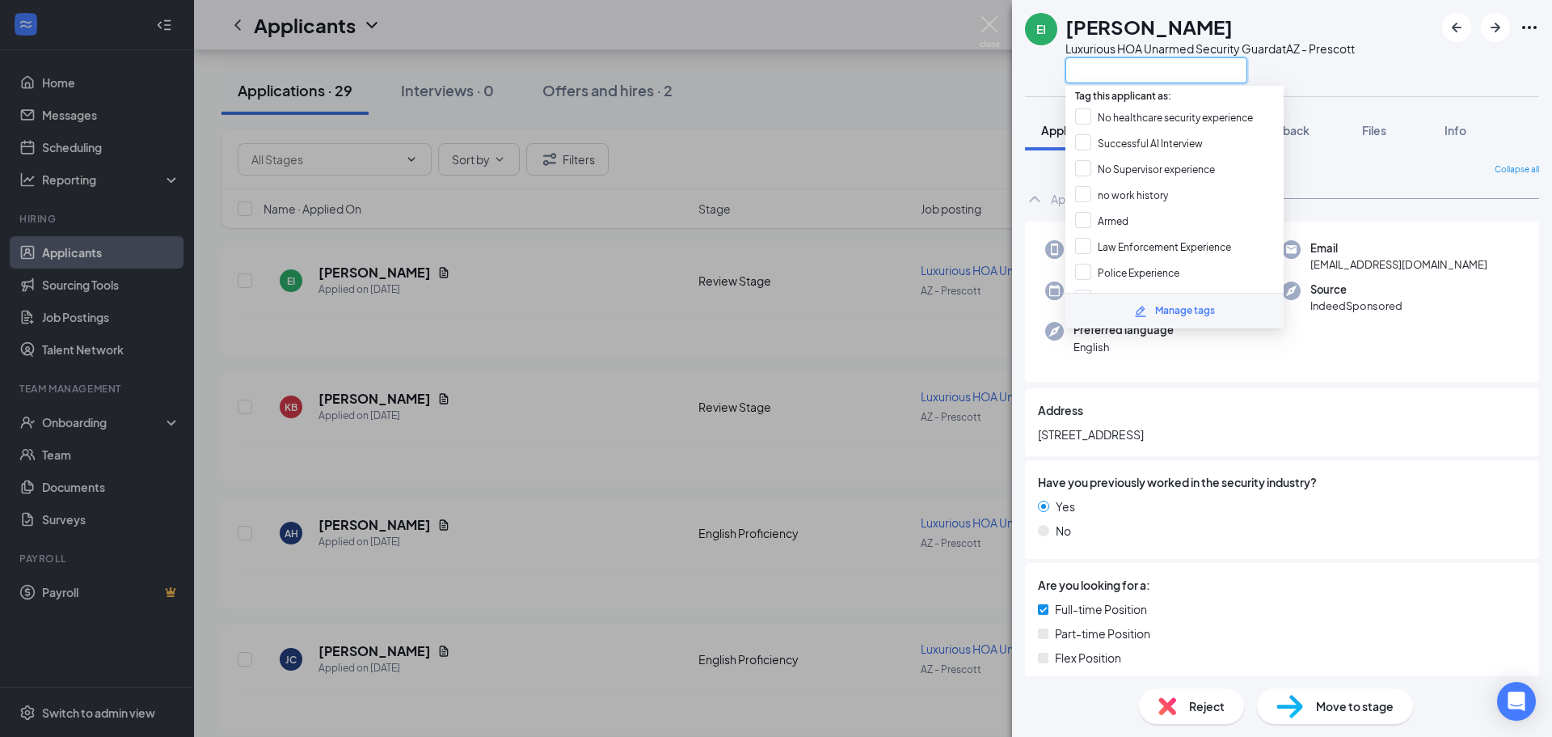
click at [1157, 72] on input "text" at bounding box center [1157, 70] width 182 height 26
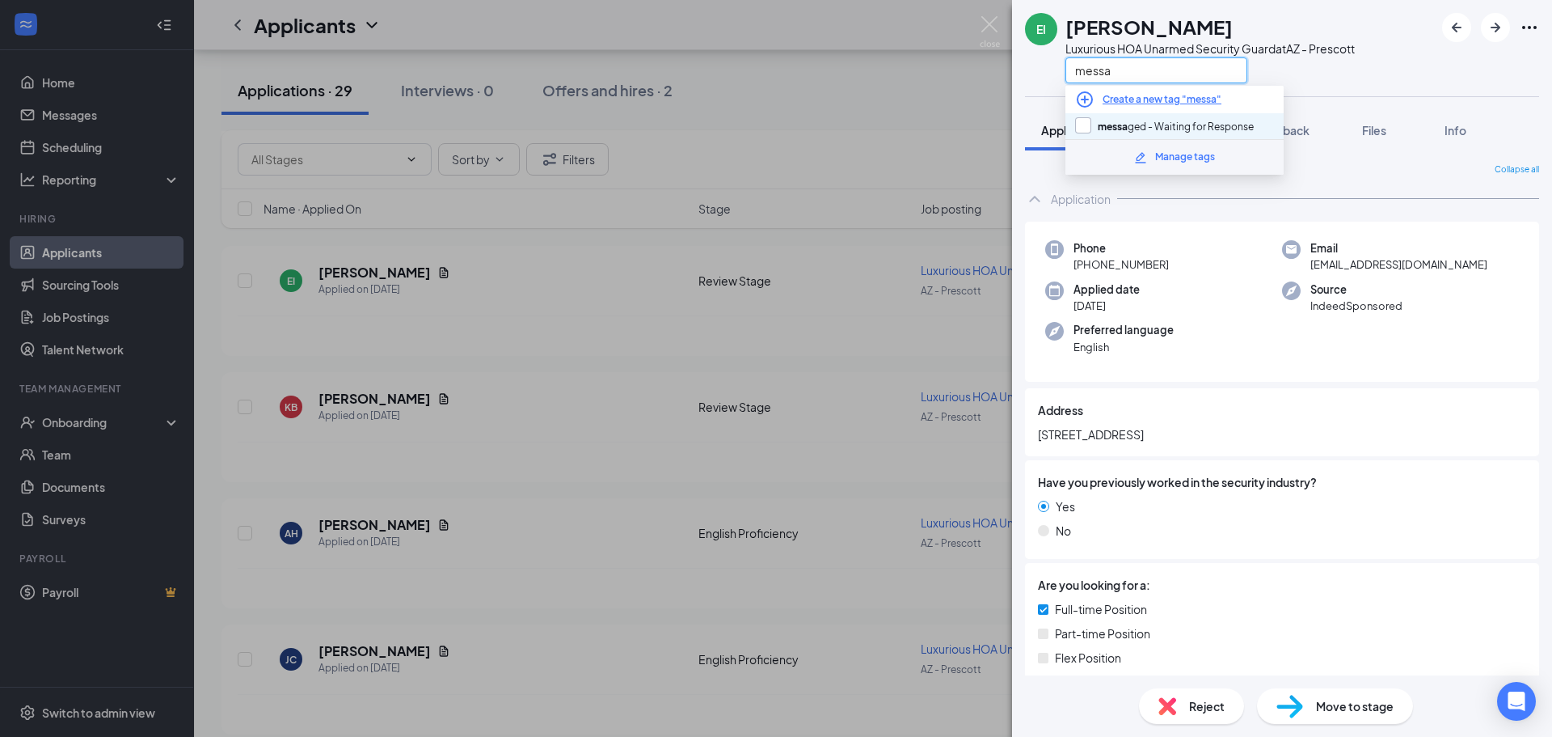
type input "messa"
click at [1092, 122] on input "messa ged - Waiting for Response" at bounding box center [1164, 126] width 179 height 18
checkbox input "true"
click at [1267, 103] on div "Create a new tag "messa"" at bounding box center [1175, 99] width 218 height 27
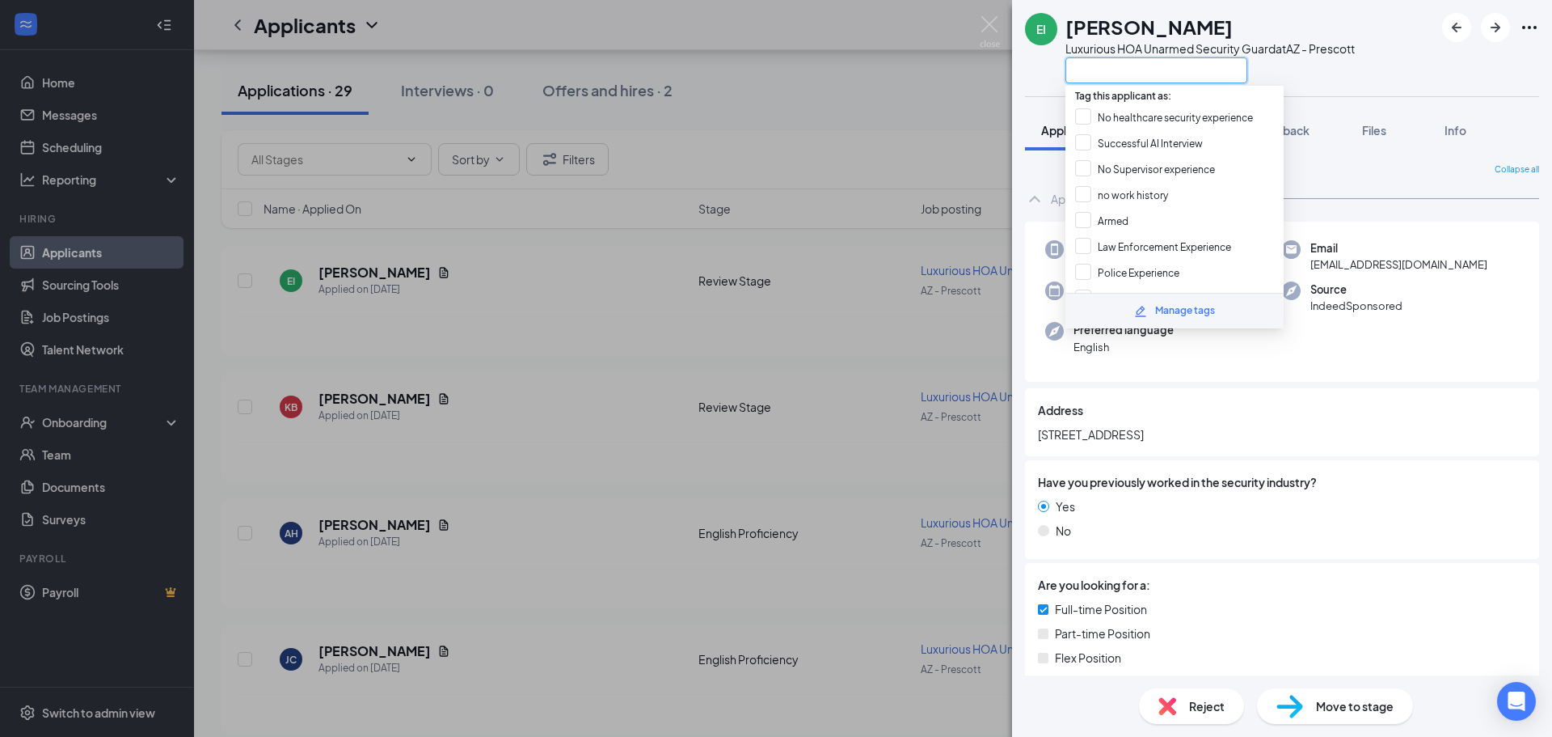
click at [1142, 71] on input "text" at bounding box center [1157, 70] width 182 height 26
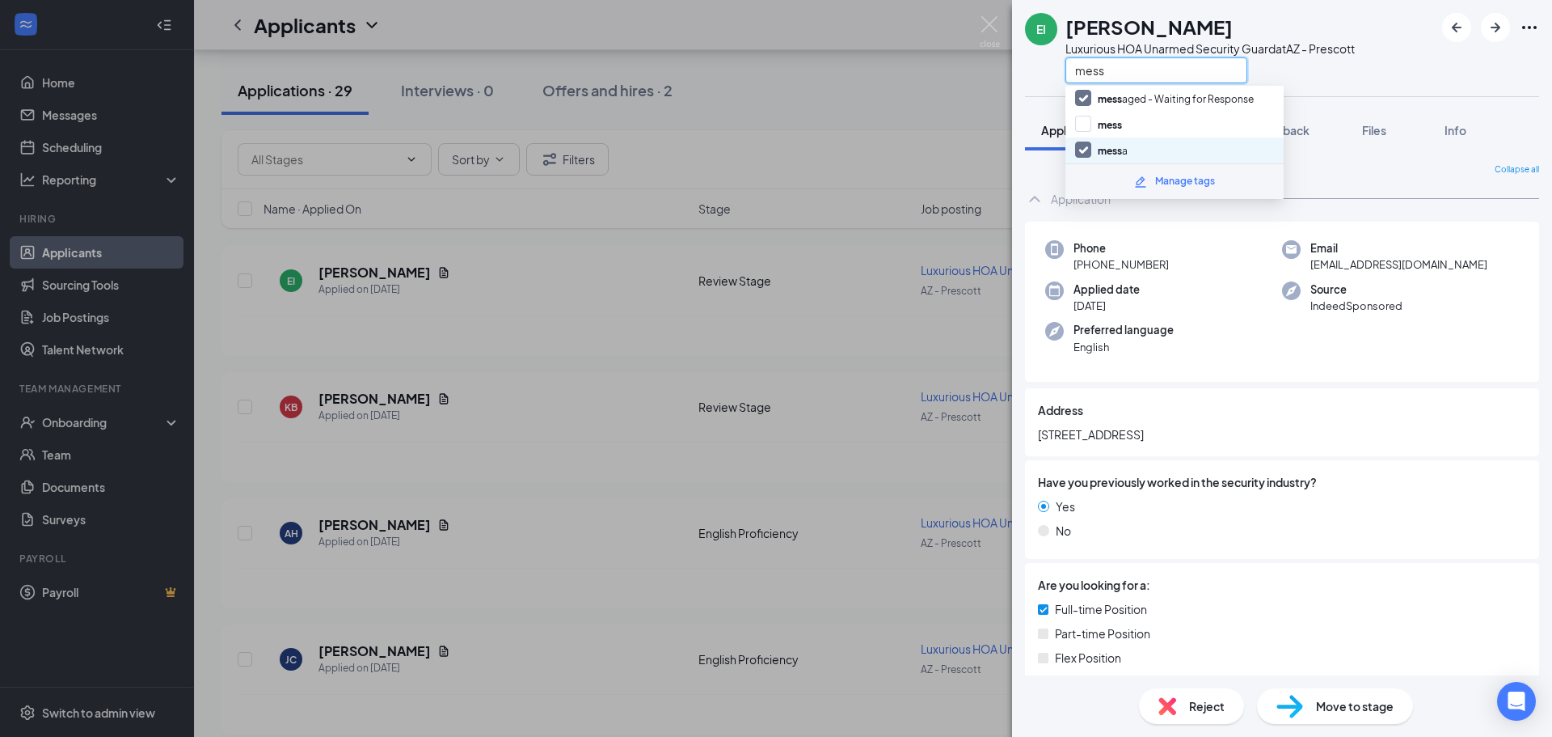
type input "mess"
click at [1087, 145] on input "mess a" at bounding box center [1101, 150] width 53 height 18
checkbox input "false"
click at [1334, 65] on div "mess" at bounding box center [1210, 70] width 289 height 27
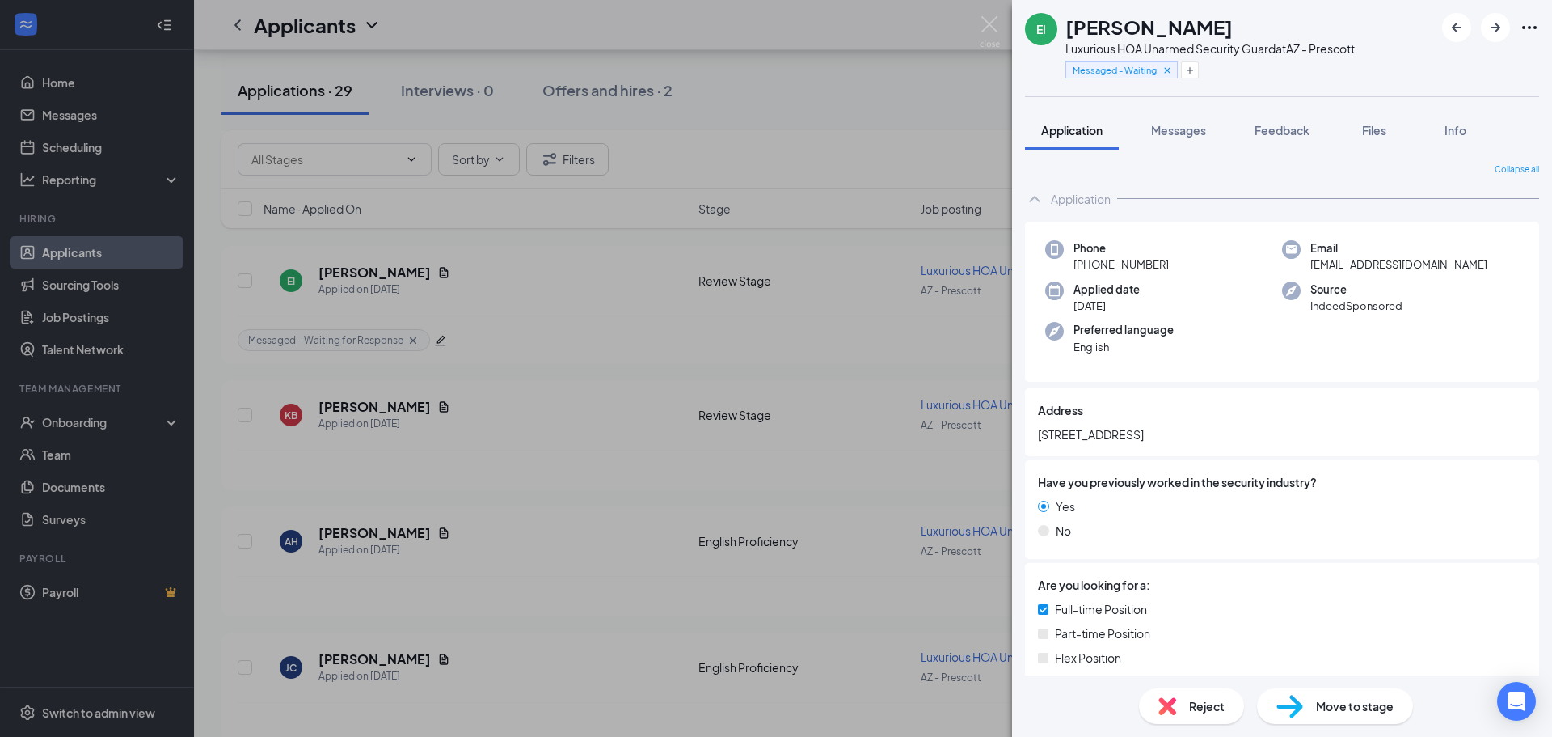
click at [812, 229] on div "EI Elisio Ingrahm Luxurious HOA Unarmed Security Guard at AZ - Prescott Message…" at bounding box center [776, 368] width 1552 height 737
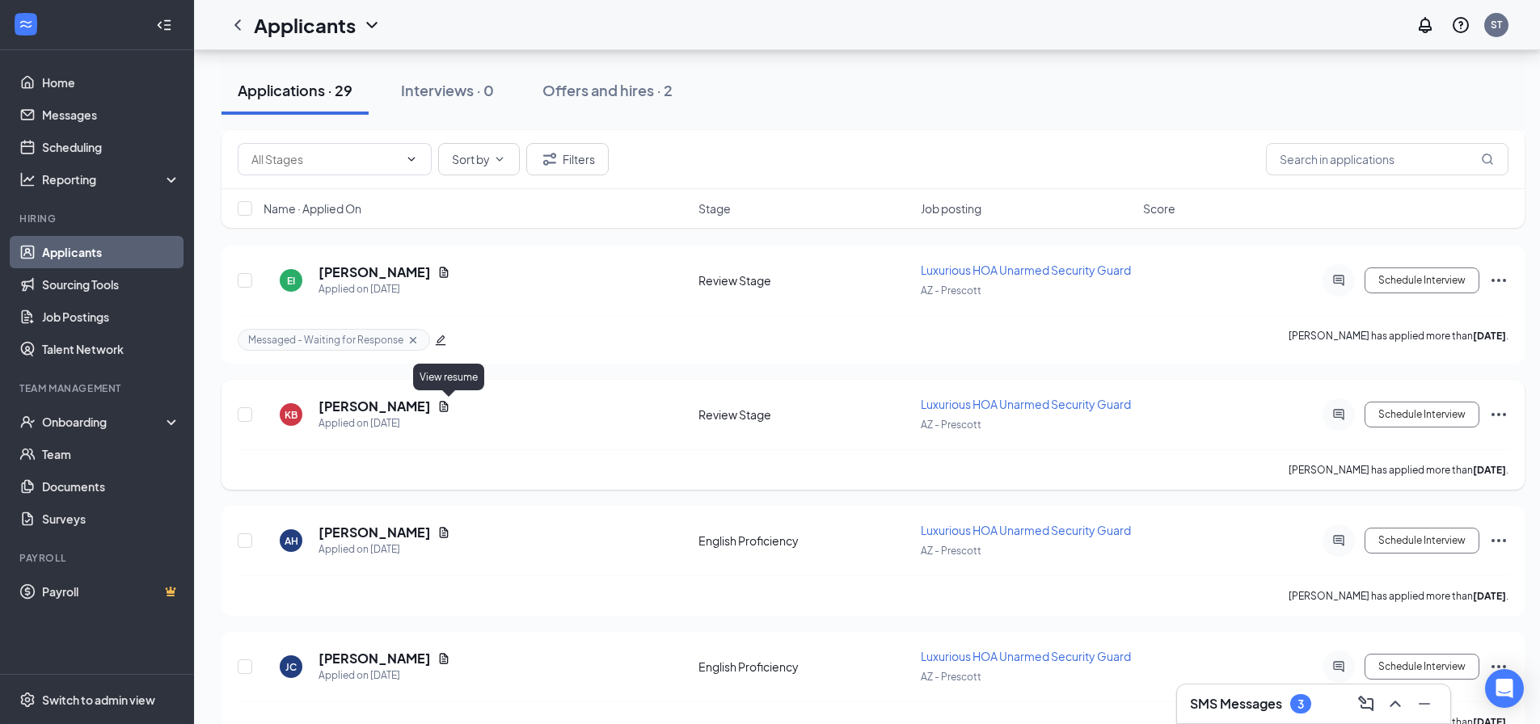
click at [450, 407] on icon "Document" at bounding box center [443, 406] width 13 height 13
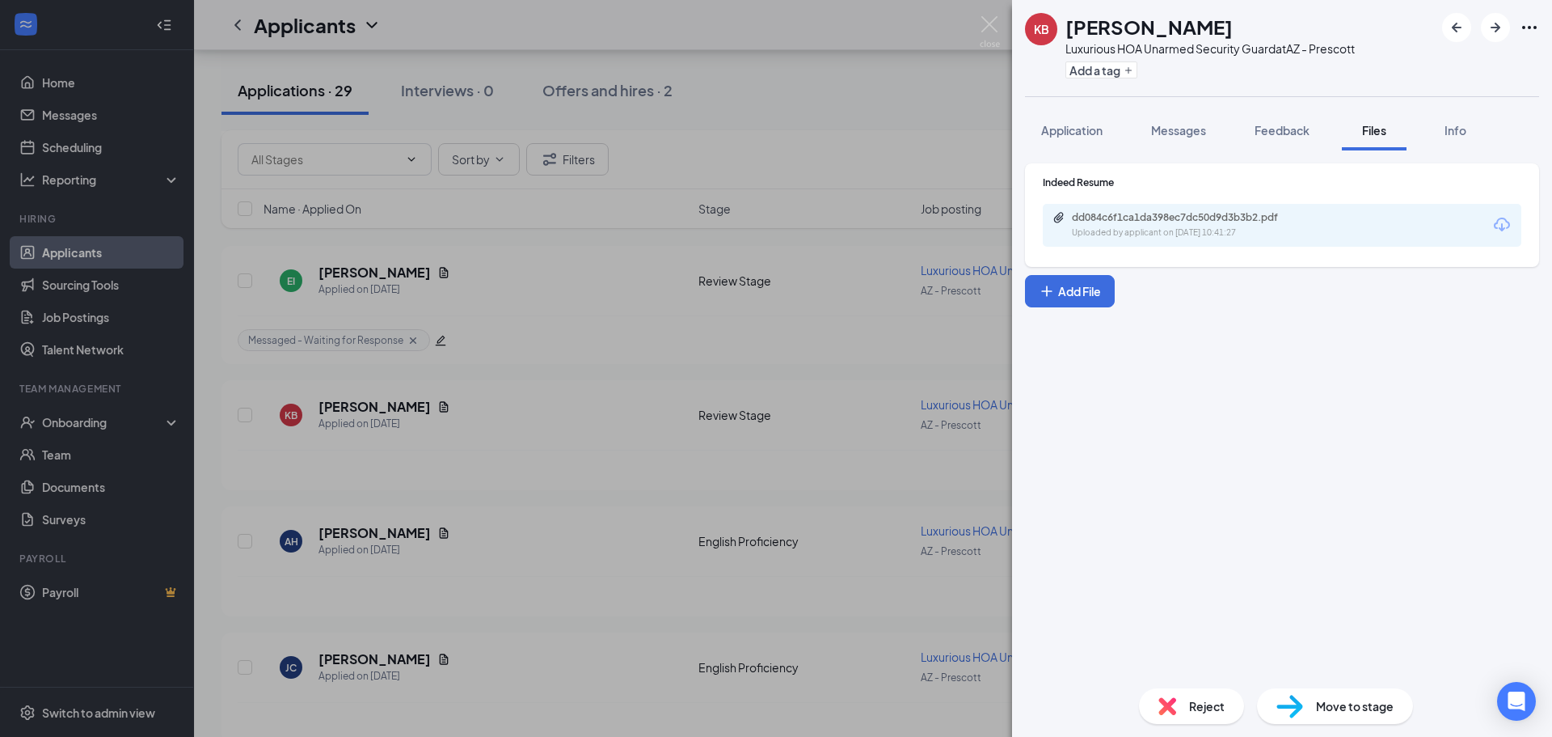
click at [1270, 207] on div "dd084c6f1ca1da398ec7dc50d9d3b3b2.pdf Uploaded by applicant on Oct 13, 2025 at 1…" at bounding box center [1282, 225] width 479 height 43
click at [1218, 236] on div "Uploaded by applicant on Oct 13, 2025 at 10:41:27" at bounding box center [1193, 232] width 243 height 13
click at [1105, 113] on button "Application" at bounding box center [1072, 130] width 94 height 40
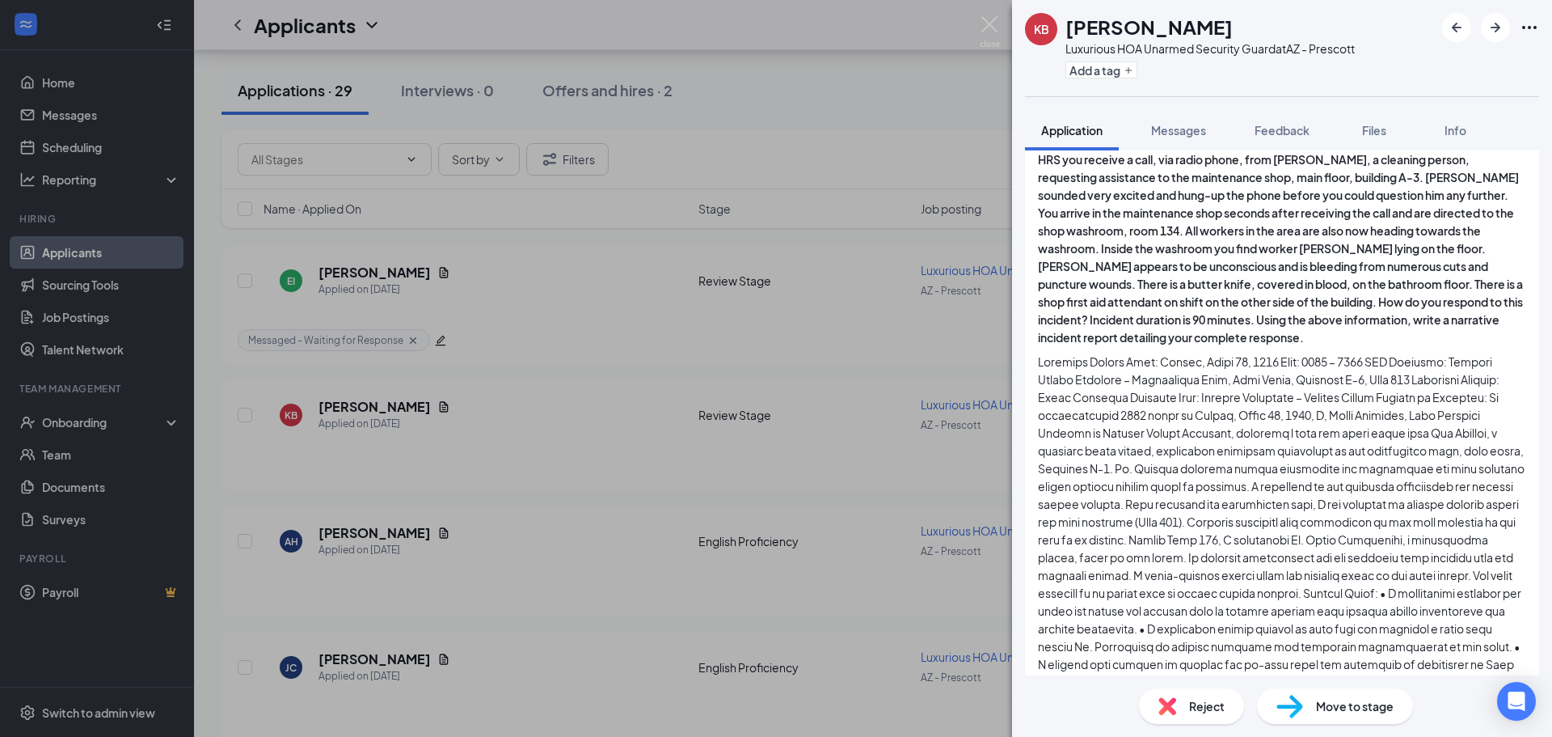
scroll to position [2037, 0]
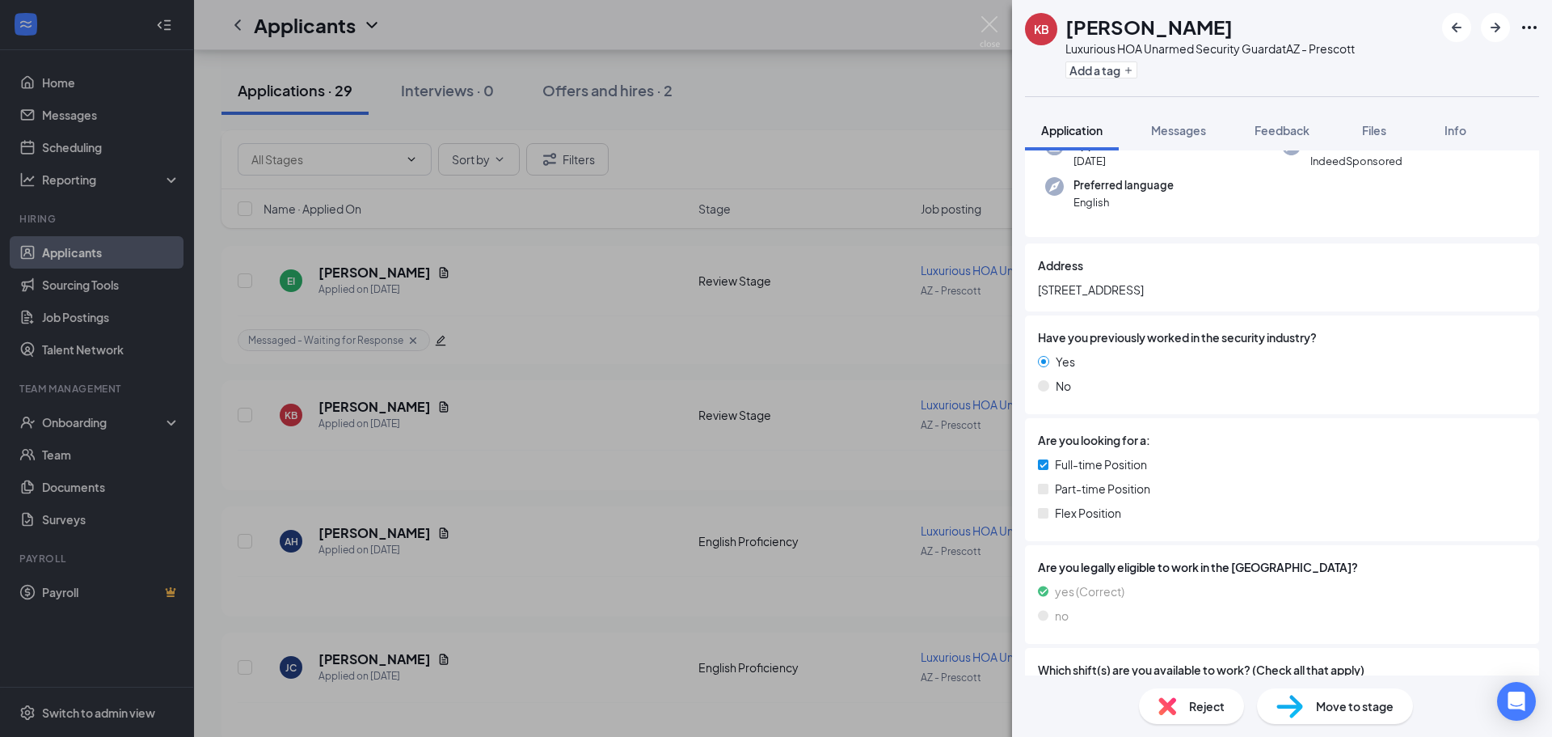
scroll to position [728, 0]
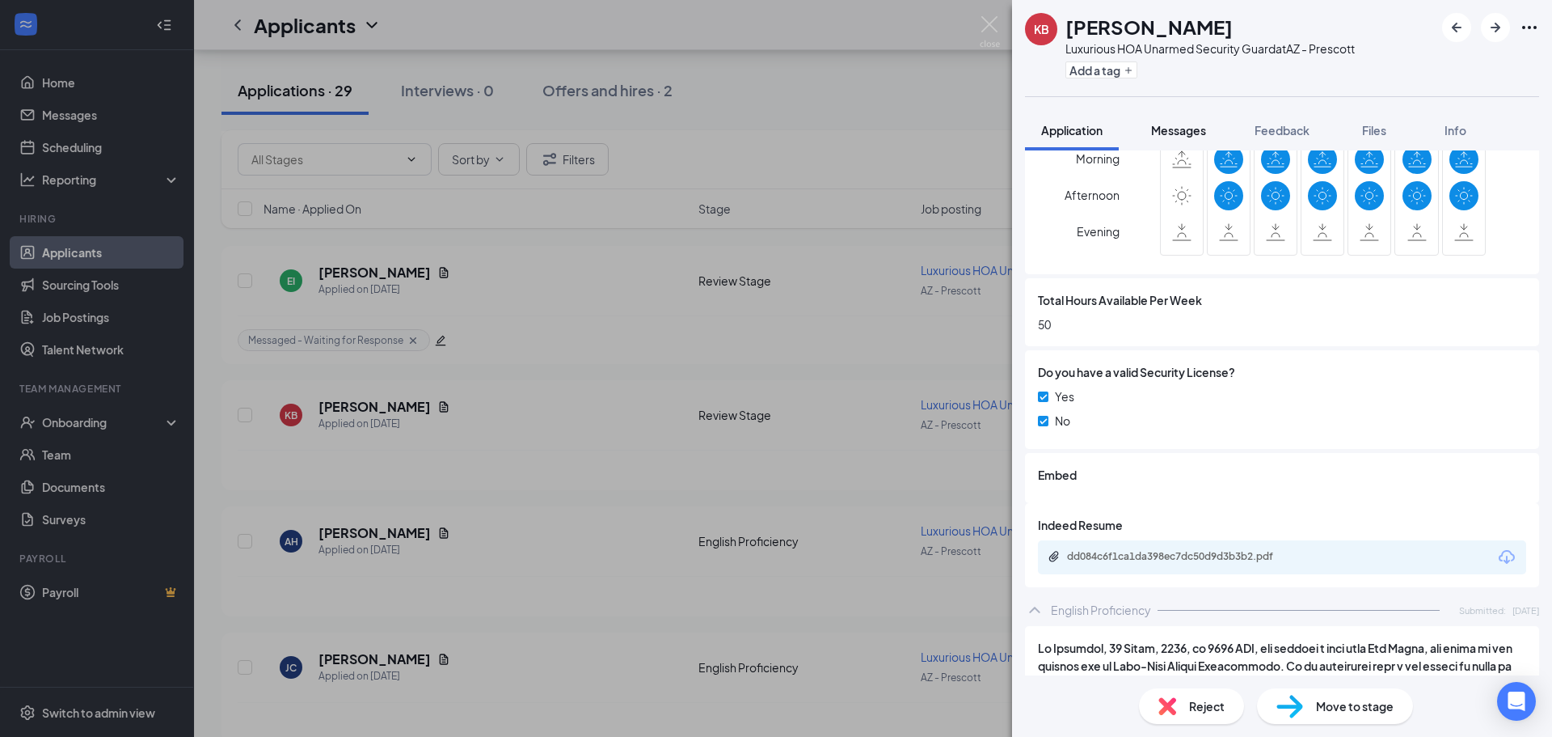
click at [1183, 146] on button "Messages" at bounding box center [1178, 130] width 87 height 40
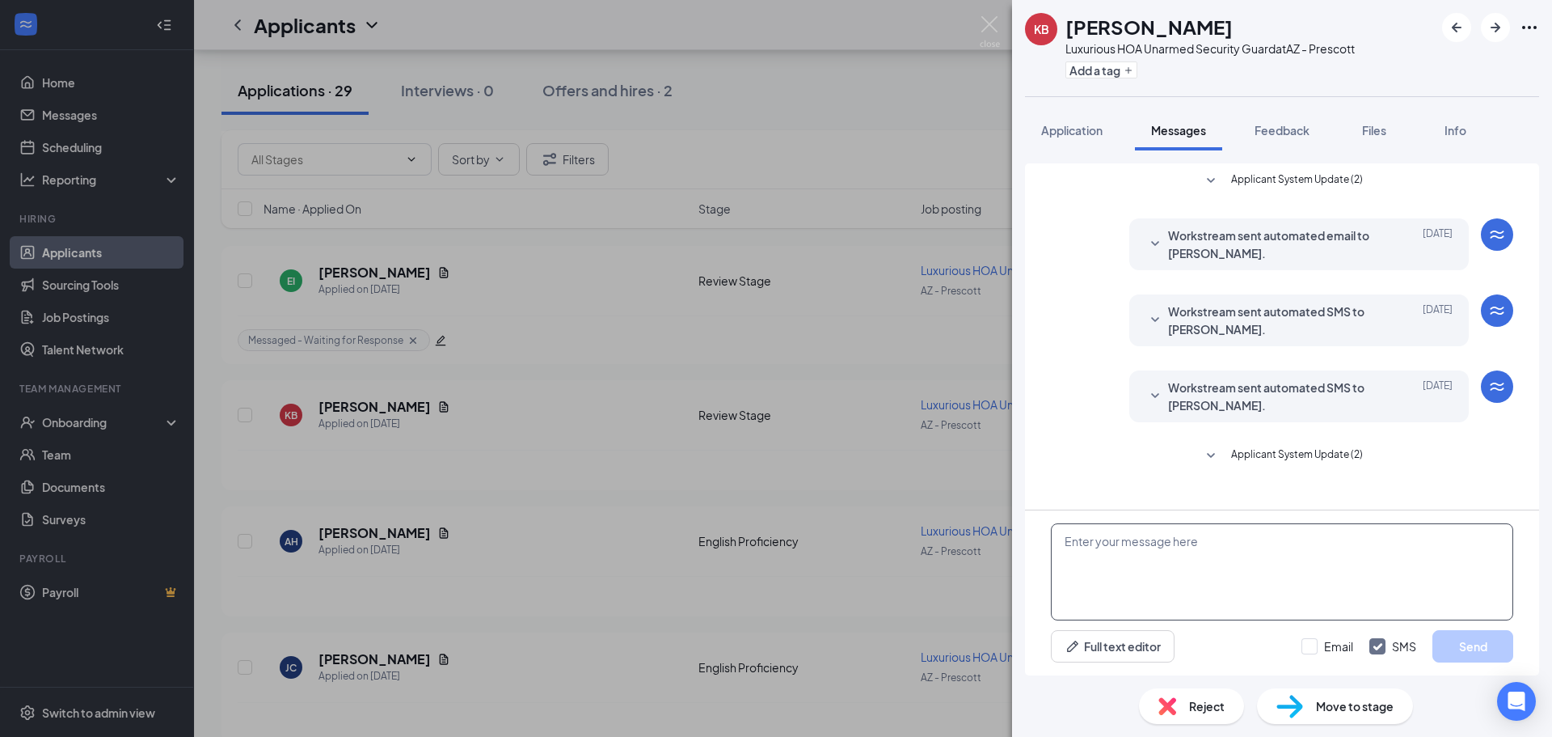
click at [1204, 538] on textarea at bounding box center [1282, 571] width 462 height 97
paste textarea "Good afternoon, My name is [PERSON_NAME] and I am the HR Generalist for this po…"
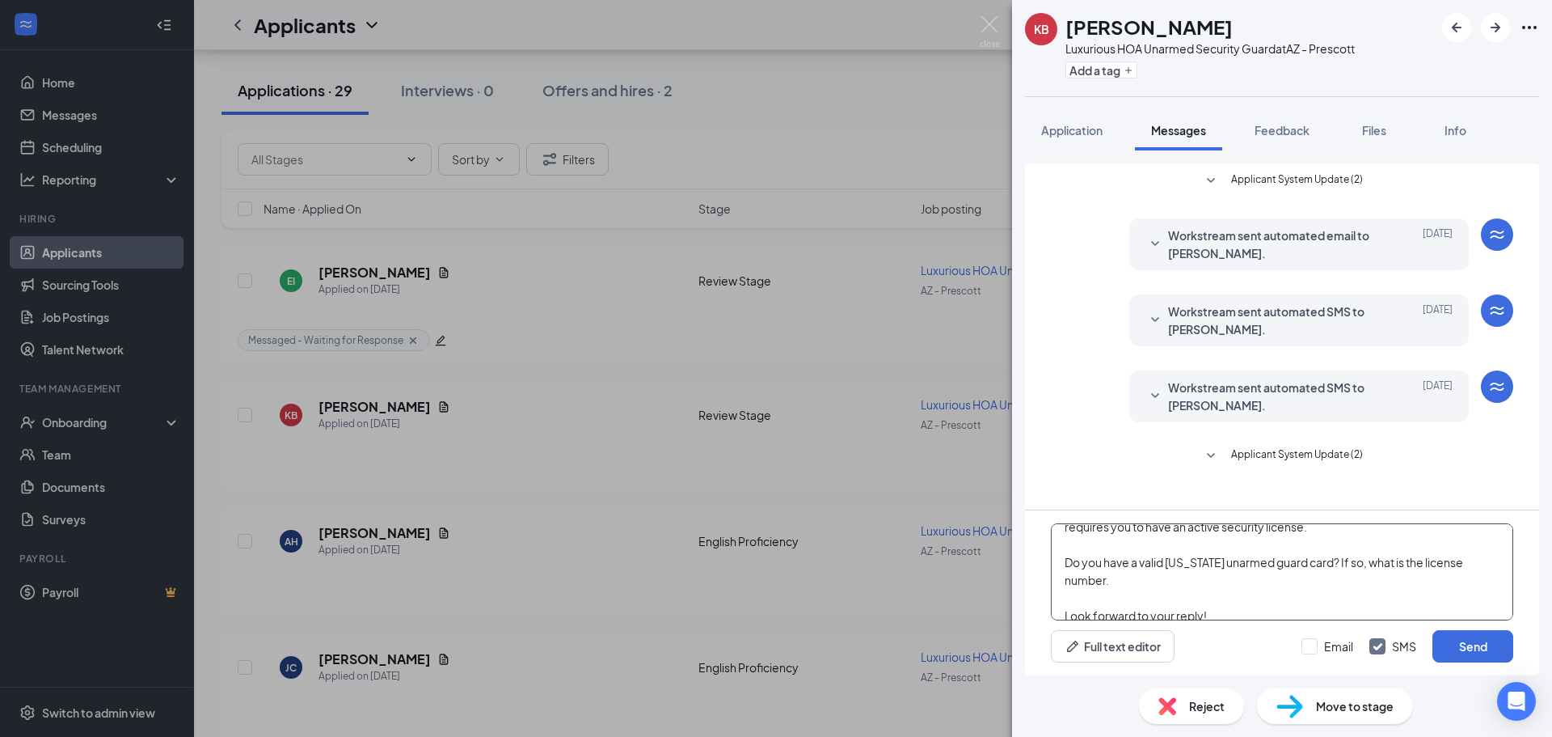
scroll to position [116, 0]
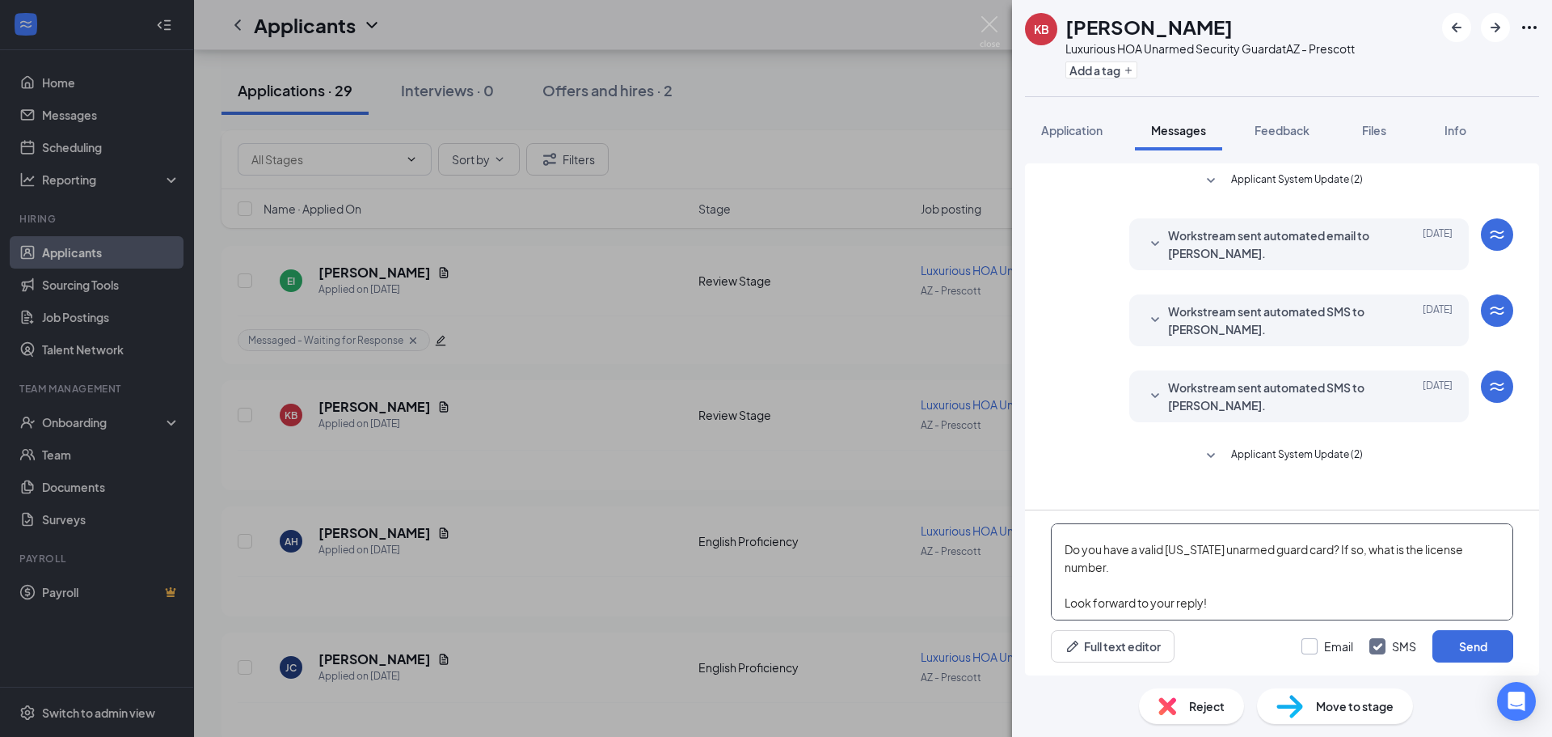
type textarea "Good afternoon, My name is [PERSON_NAME] and I am the HR Generalist for this po…"
click at [1310, 648] on input "Email" at bounding box center [1328, 646] width 52 height 16
checkbox input "true"
click at [1446, 637] on button "Send" at bounding box center [1473, 646] width 81 height 32
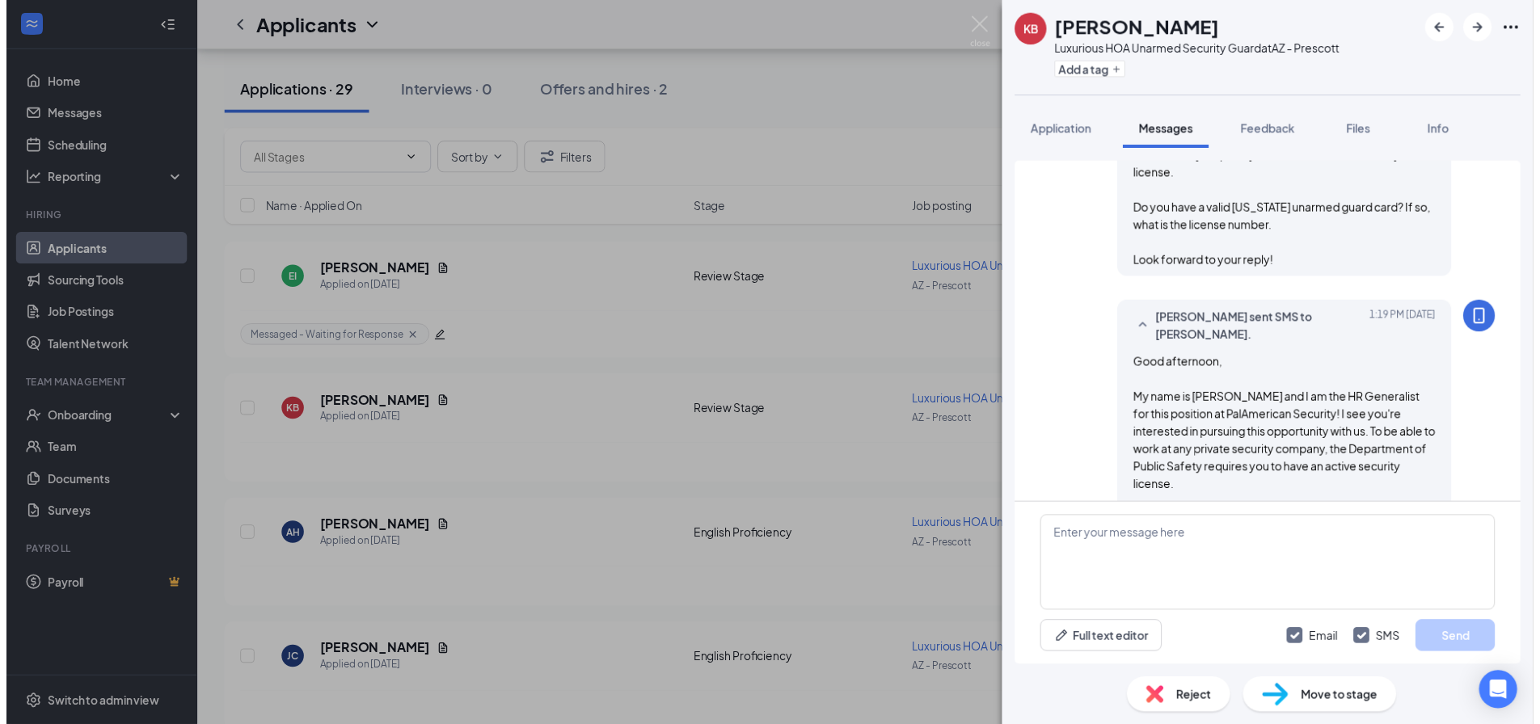
scroll to position [559, 0]
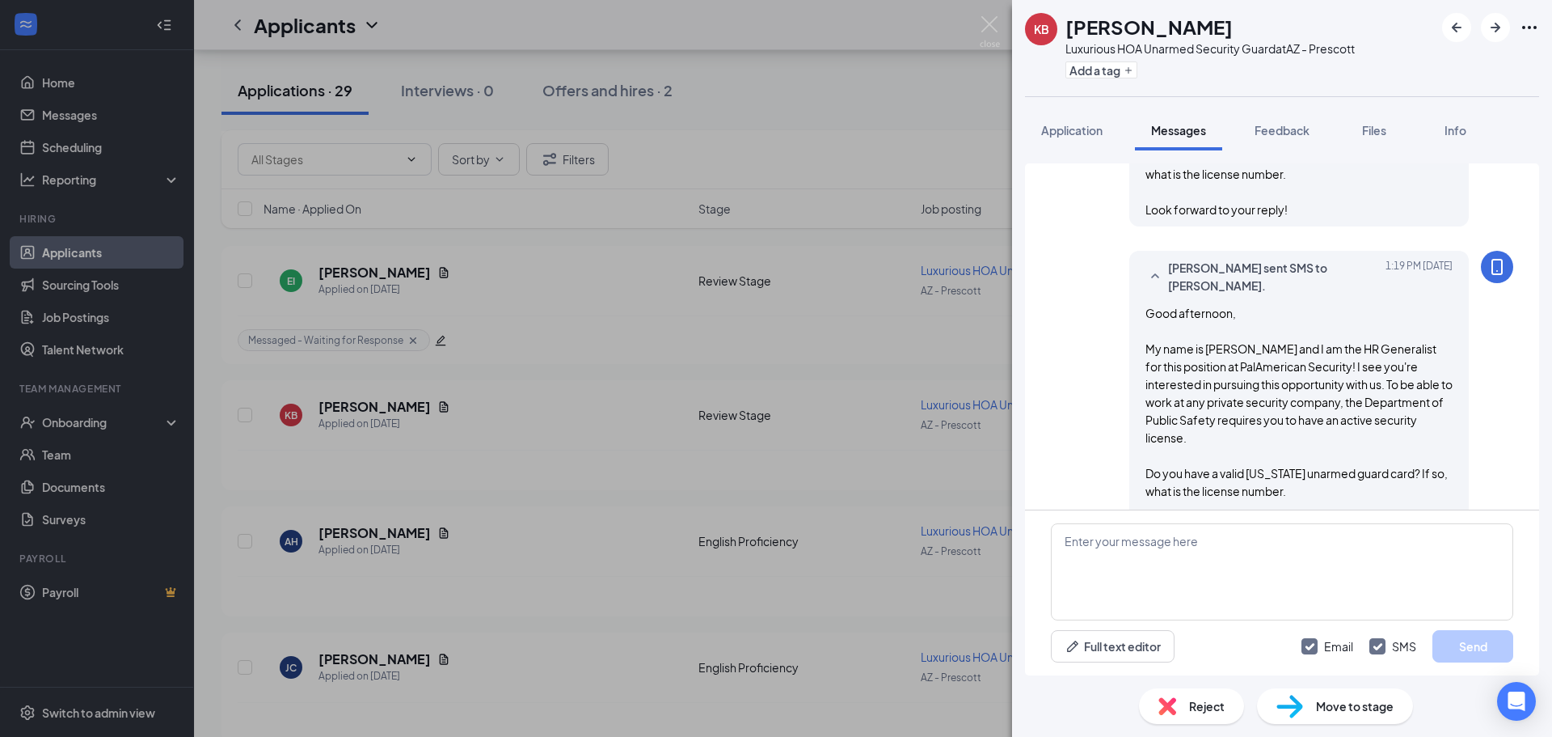
click at [875, 394] on div "KB [PERSON_NAME] [PERSON_NAME] Unarmed Security Guard at AZ - Prescott Add a ta…" at bounding box center [776, 368] width 1552 height 737
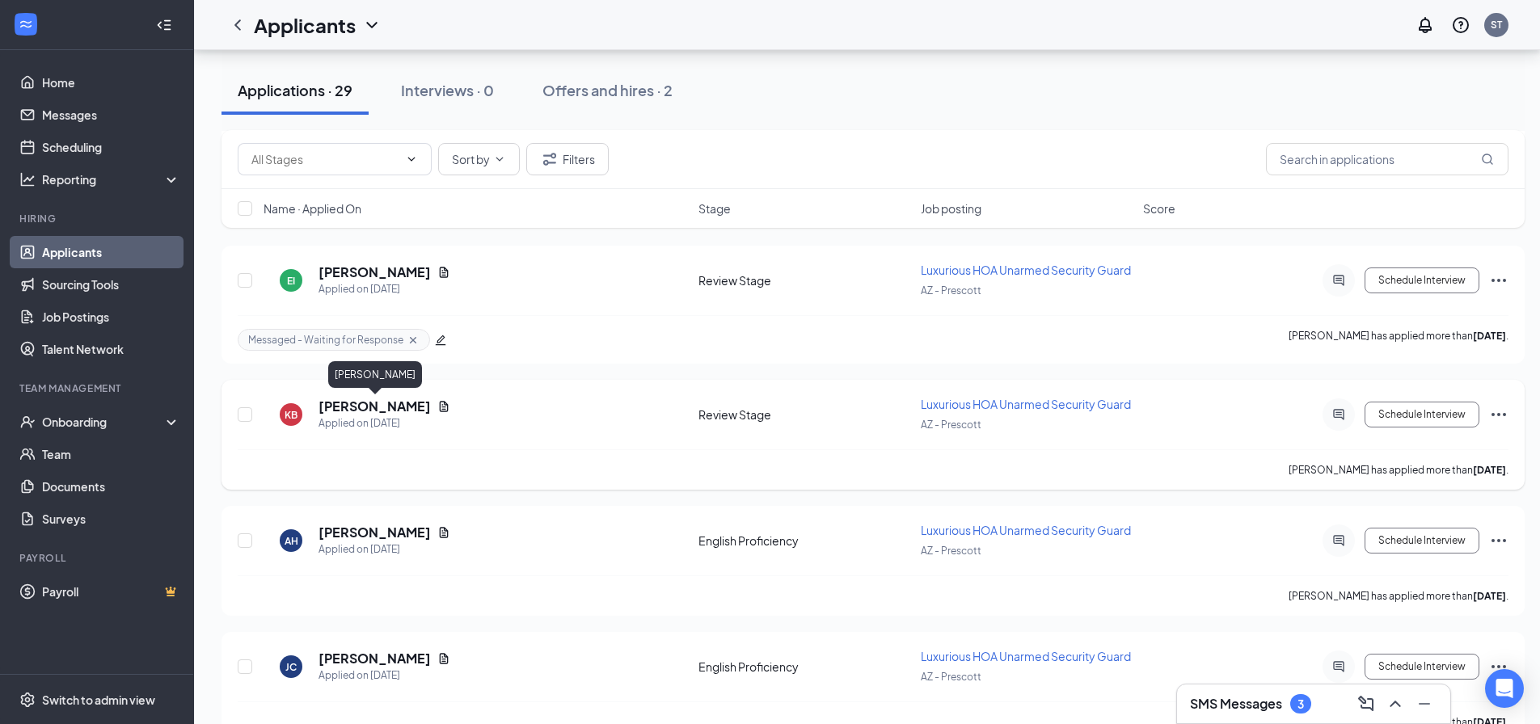
click at [425, 412] on h5 "[PERSON_NAME]" at bounding box center [375, 407] width 112 height 18
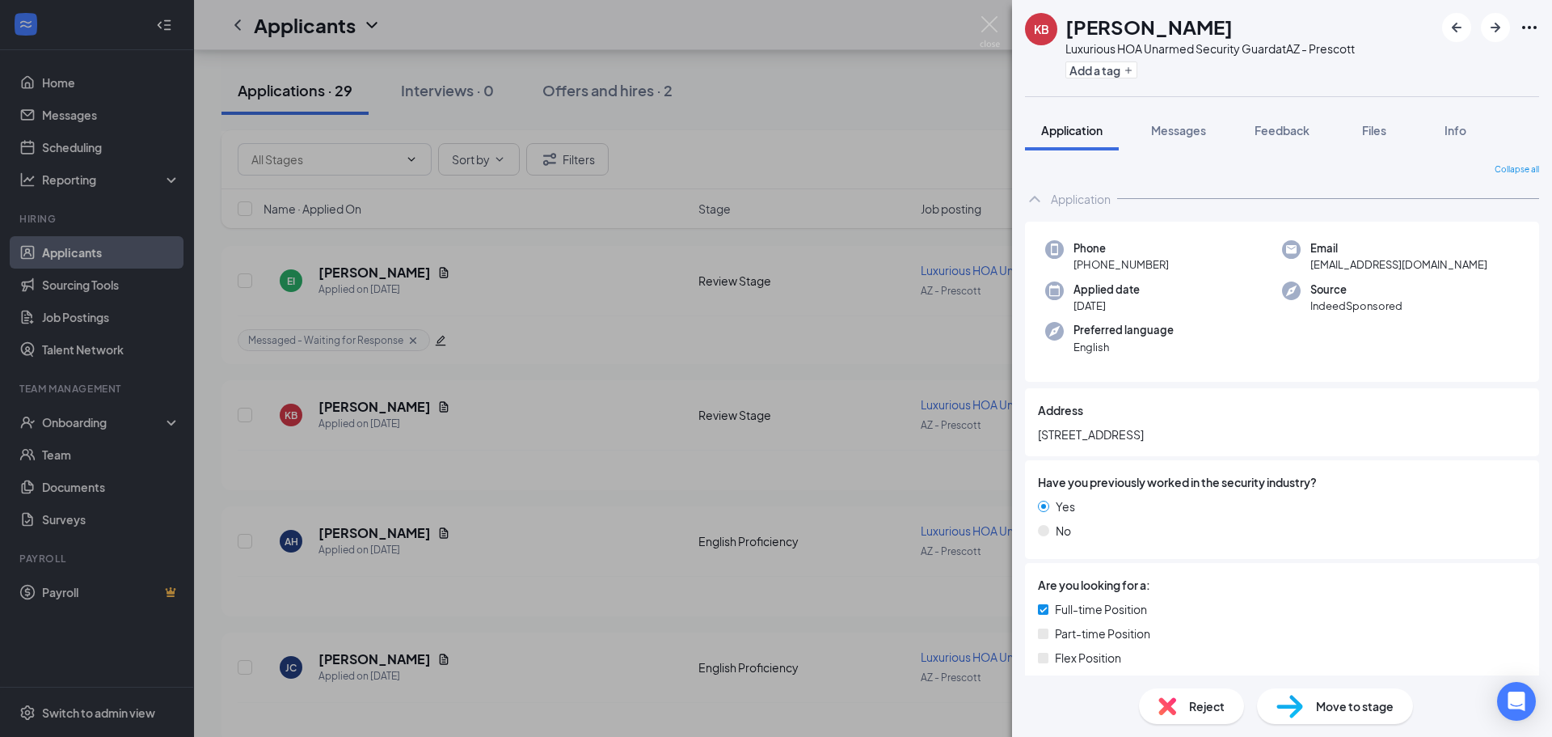
click at [1125, 81] on div "Add a tag" at bounding box center [1210, 70] width 289 height 27
click at [1124, 78] on div "Add a tag" at bounding box center [1210, 70] width 289 height 27
click at [1124, 72] on button "Add a tag" at bounding box center [1102, 69] width 72 height 17
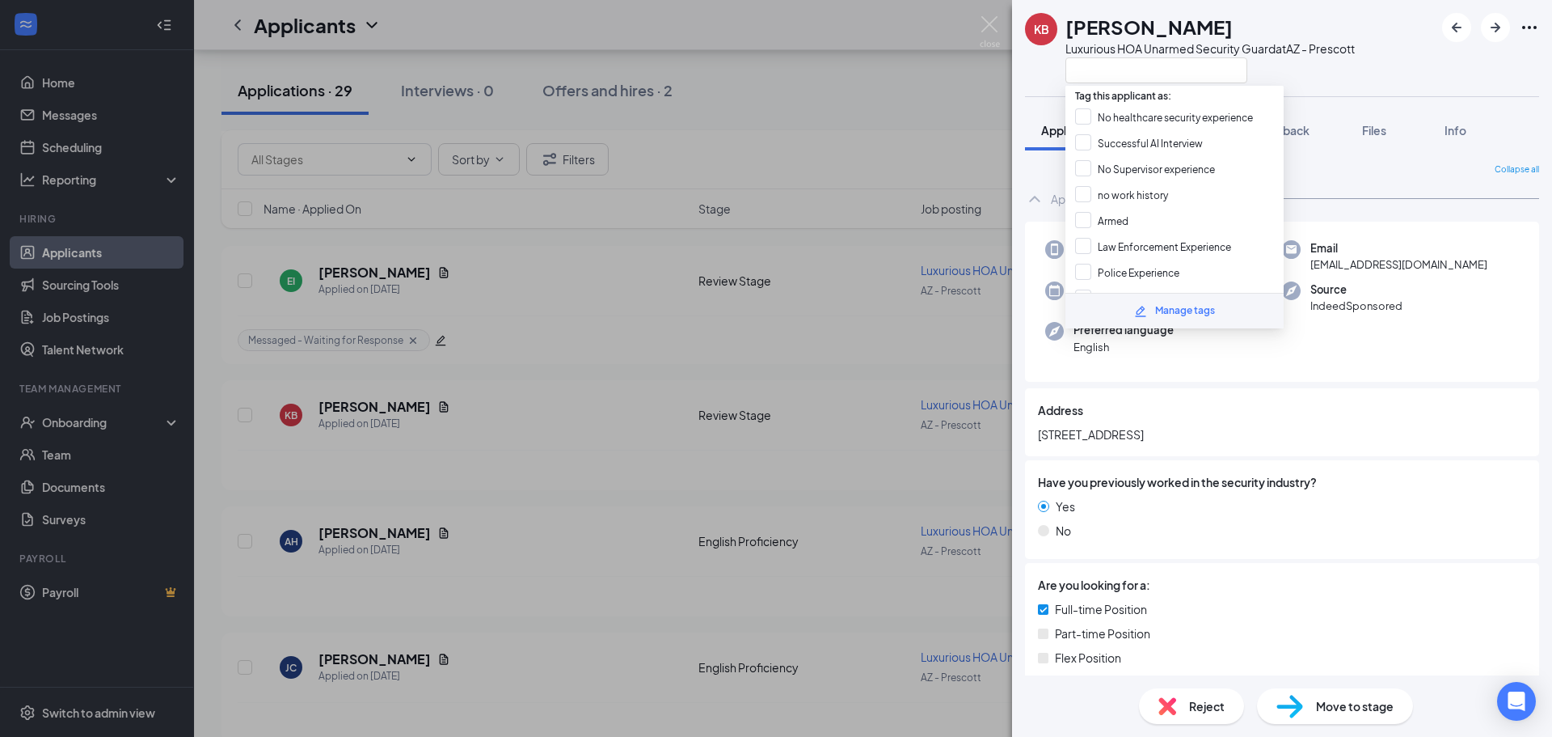
click at [1131, 86] on div "Tag this applicant as: No healthcare security experience Successful AI Intervie…" at bounding box center [1175, 207] width 218 height 243
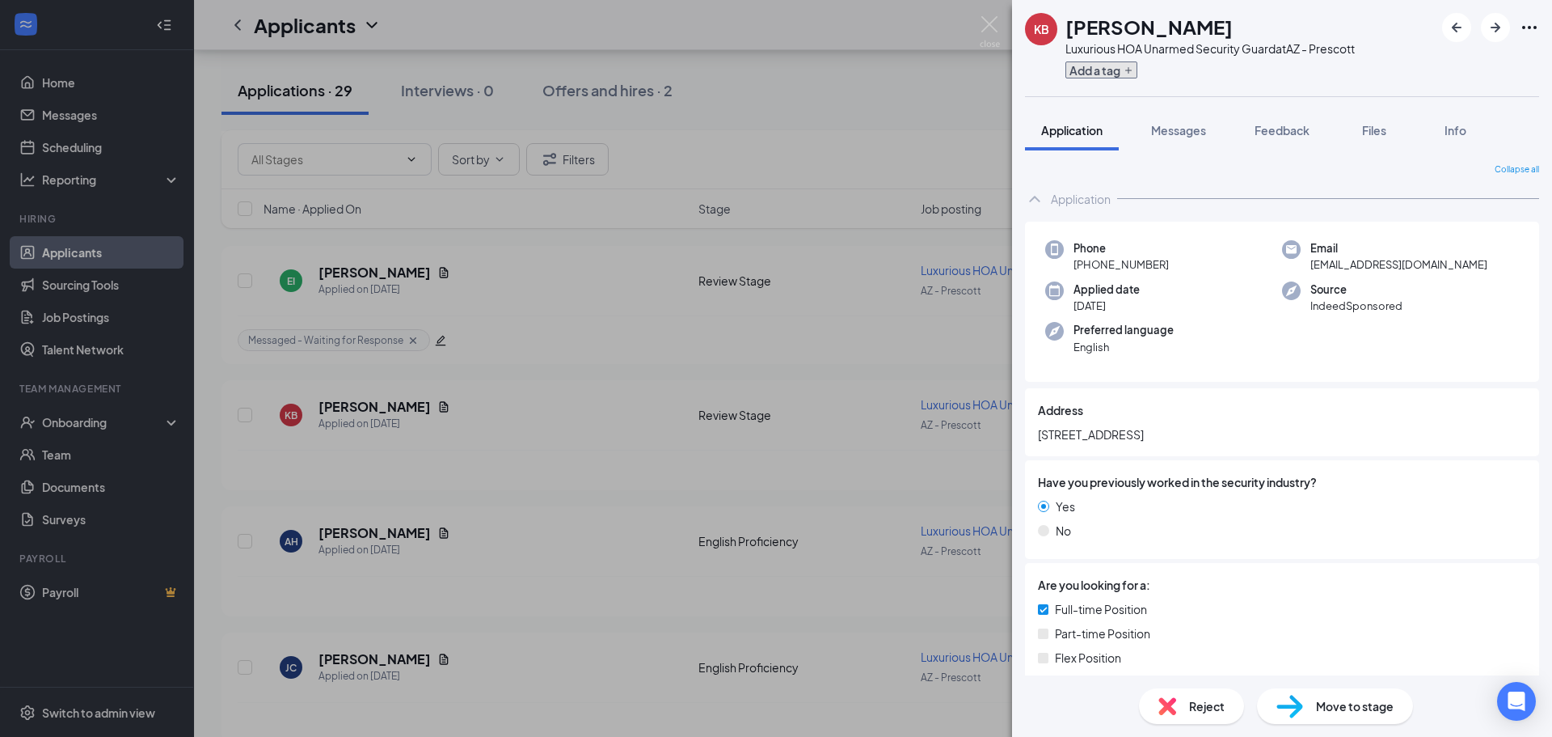
click at [1131, 77] on button "Add a tag" at bounding box center [1102, 69] width 72 height 17
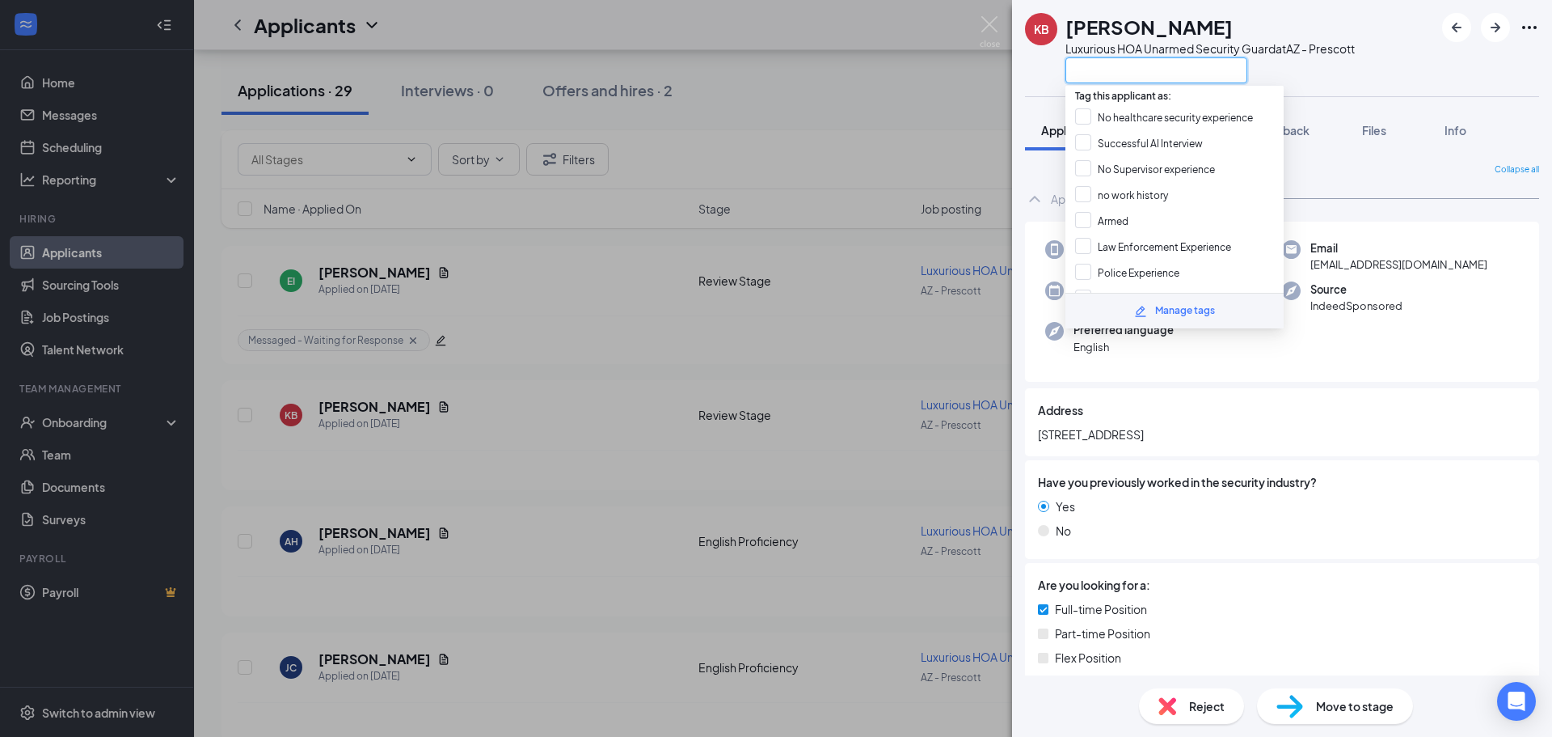
click at [1146, 70] on input "text" at bounding box center [1157, 70] width 182 height 26
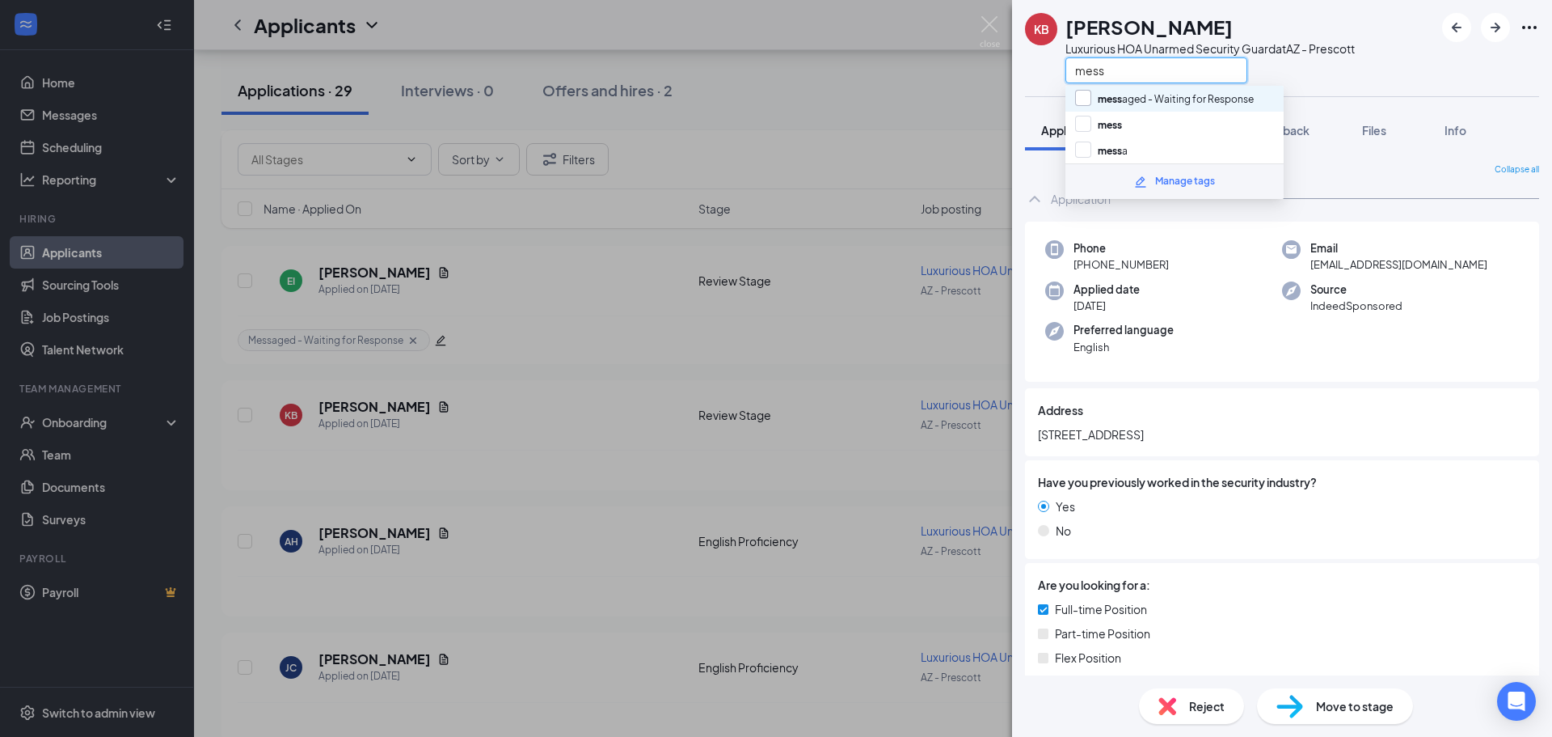
type input "mess"
click at [1154, 100] on input "mess aged - Waiting for Response" at bounding box center [1164, 99] width 179 height 18
checkbox input "true"
click at [1323, 91] on div "KB [PERSON_NAME] [PERSON_NAME] Unarmed Security Guard at AZ - Prescott mess" at bounding box center [1282, 48] width 540 height 96
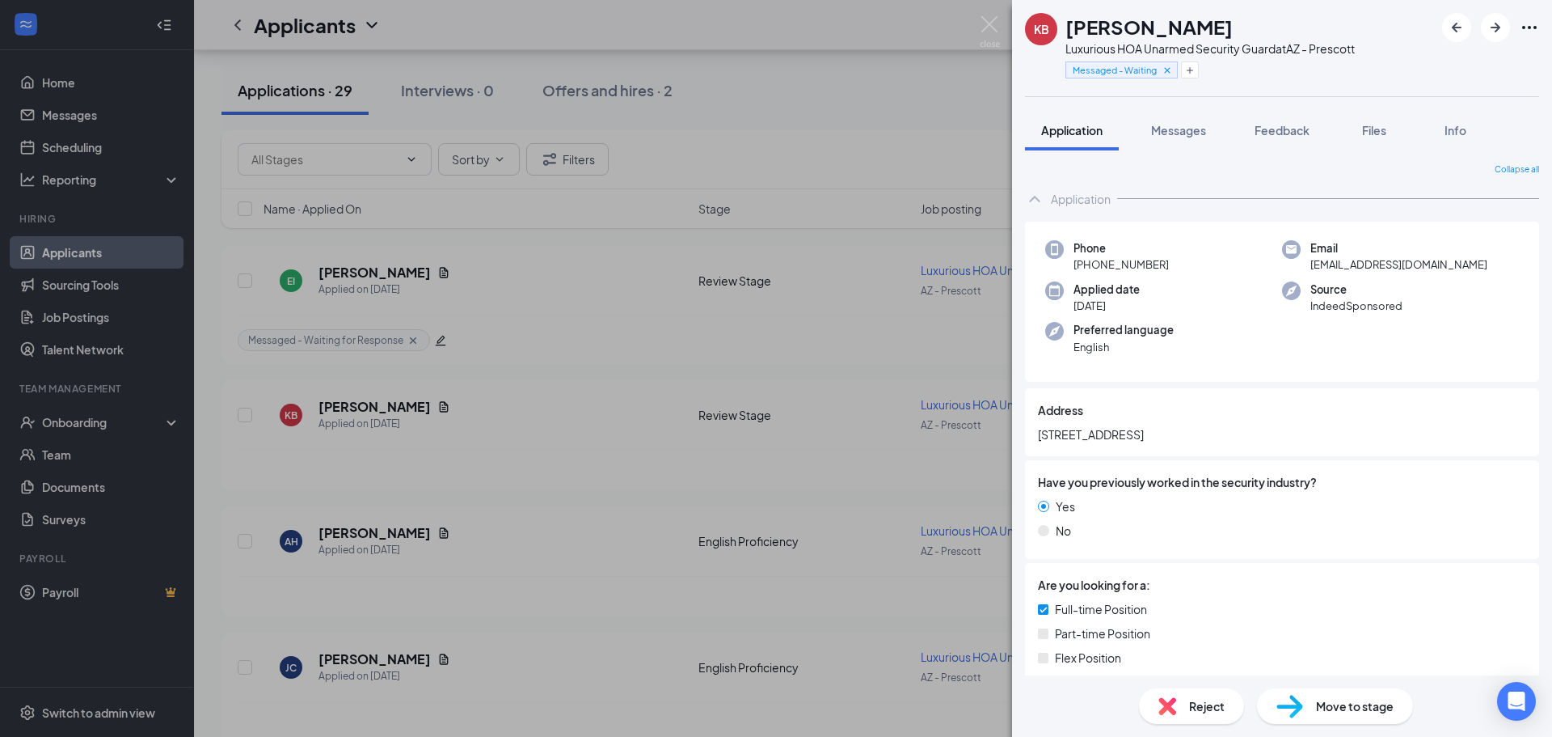
click at [742, 211] on div "KB [PERSON_NAME] [PERSON_NAME] Unarmed Security Guard at [GEOGRAPHIC_DATA] - Pr…" at bounding box center [776, 368] width 1552 height 737
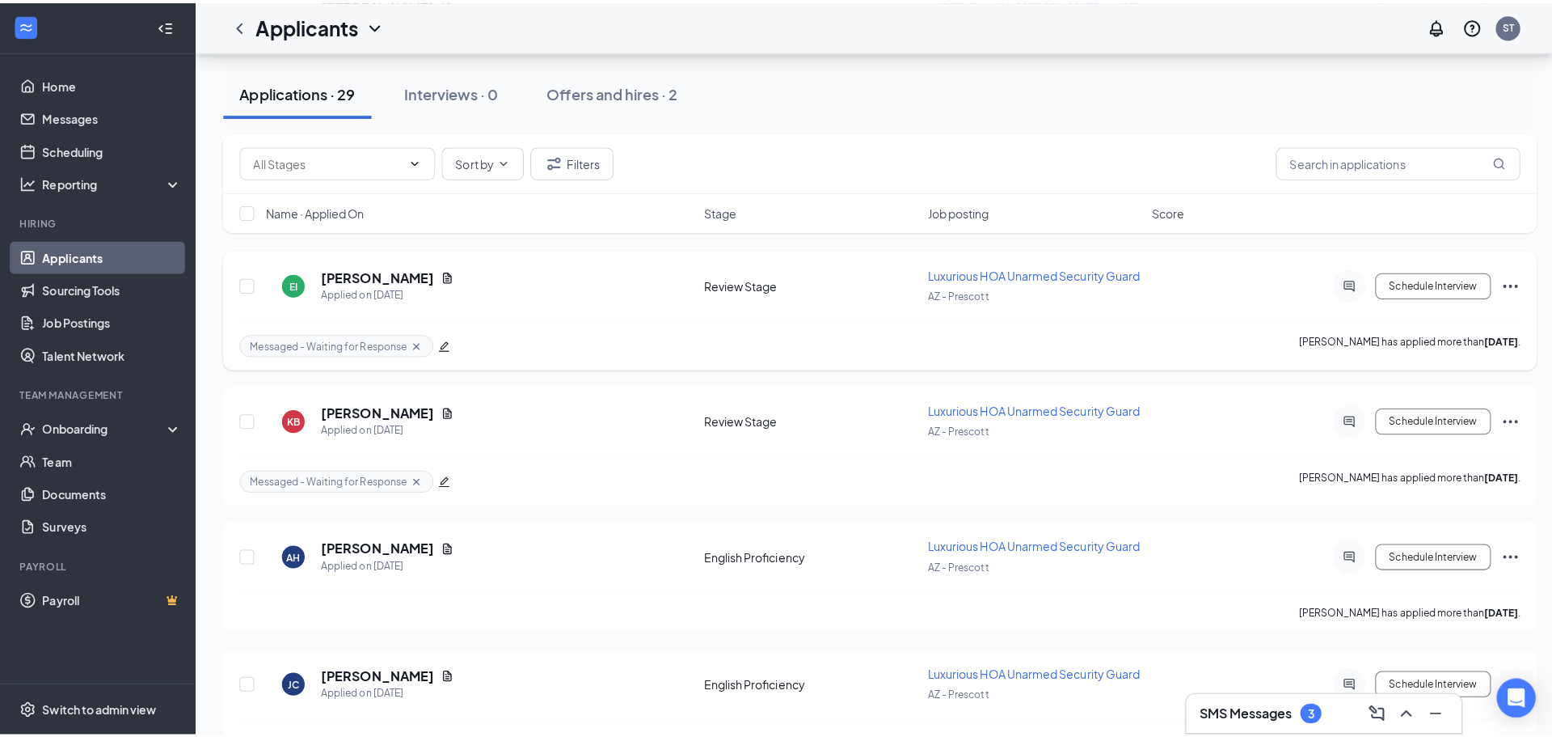
scroll to position [1205, 0]
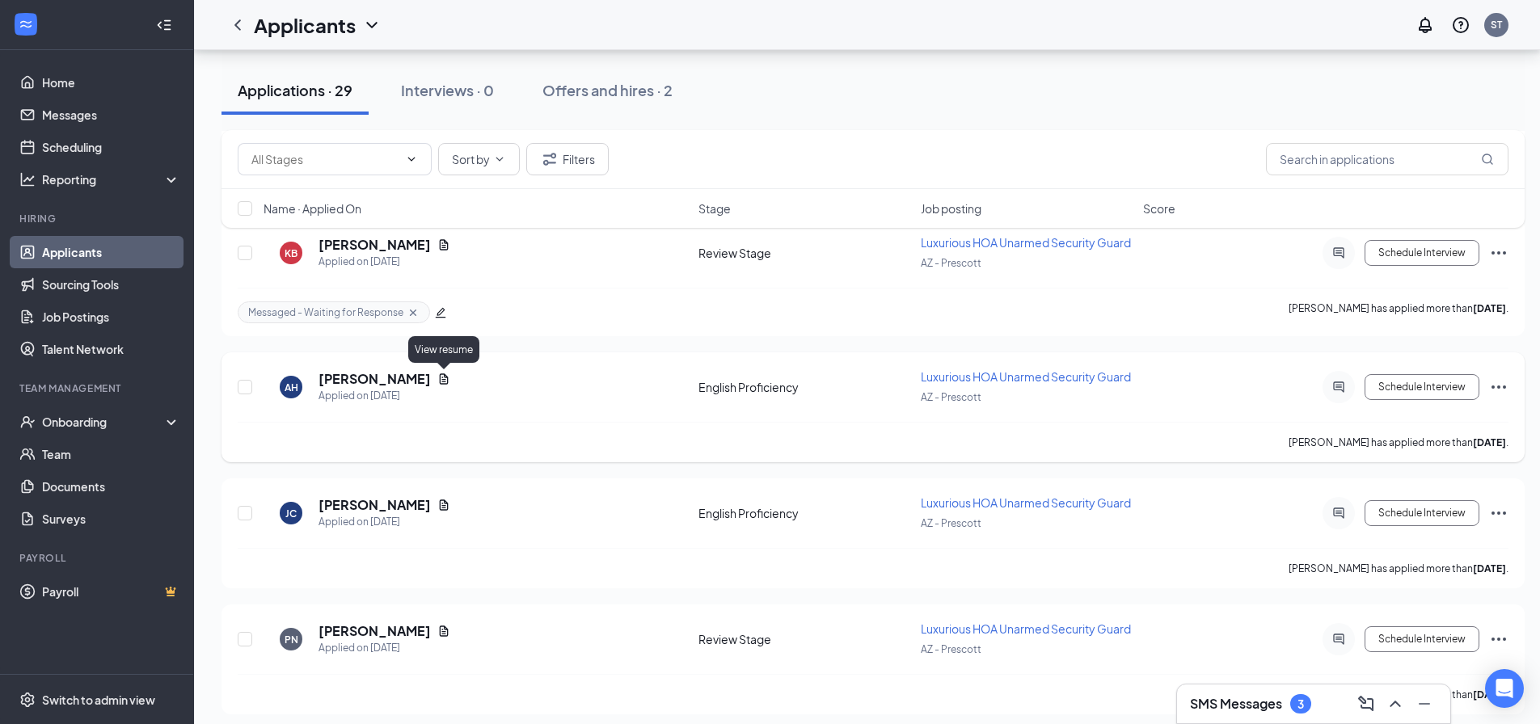
click at [441, 374] on icon "Document" at bounding box center [444, 379] width 9 height 11
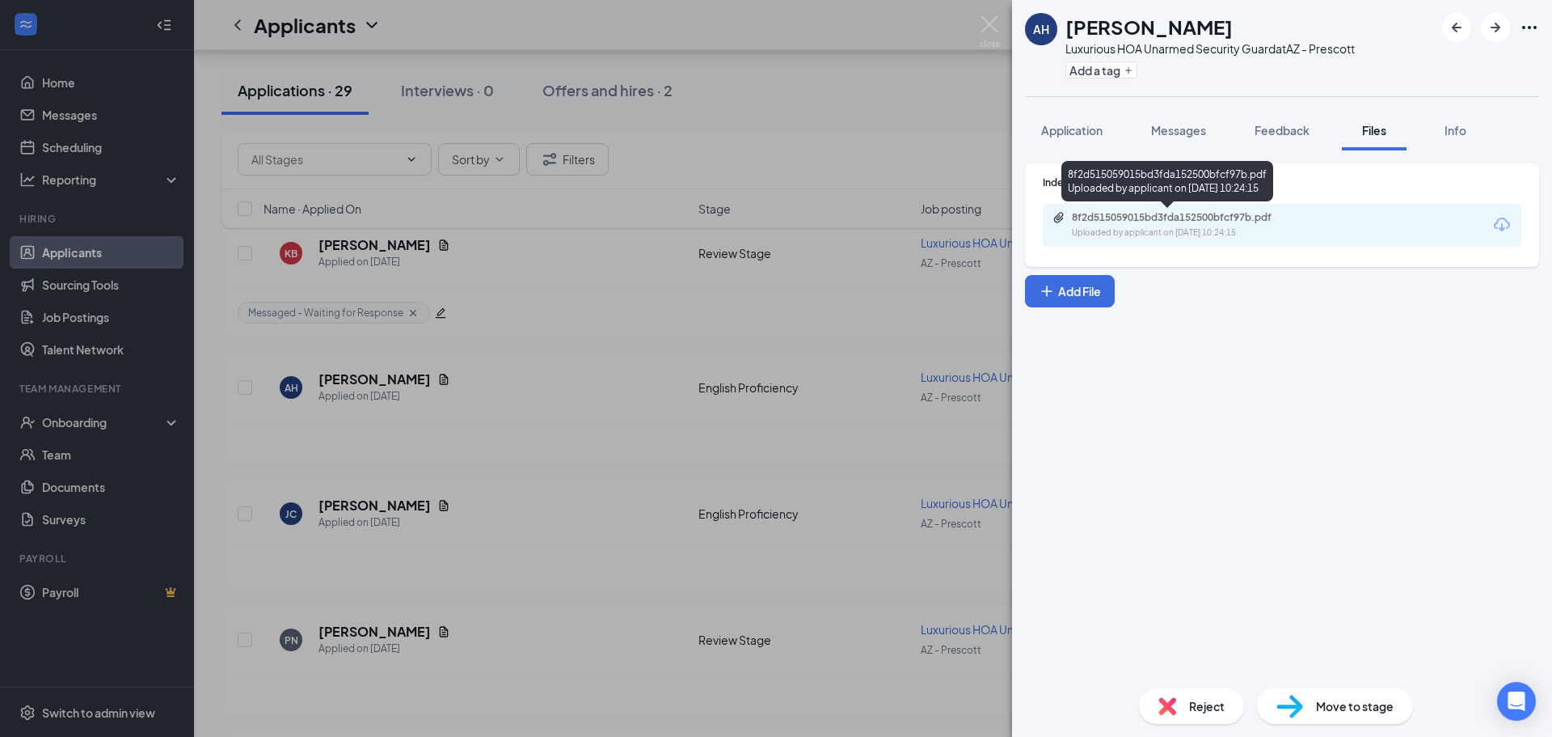
click at [1199, 220] on div "8f2d515059015bd3fda152500bfcf97b.pdf" at bounding box center [1185, 217] width 226 height 13
click at [1064, 127] on span "Application" at bounding box center [1071, 130] width 61 height 15
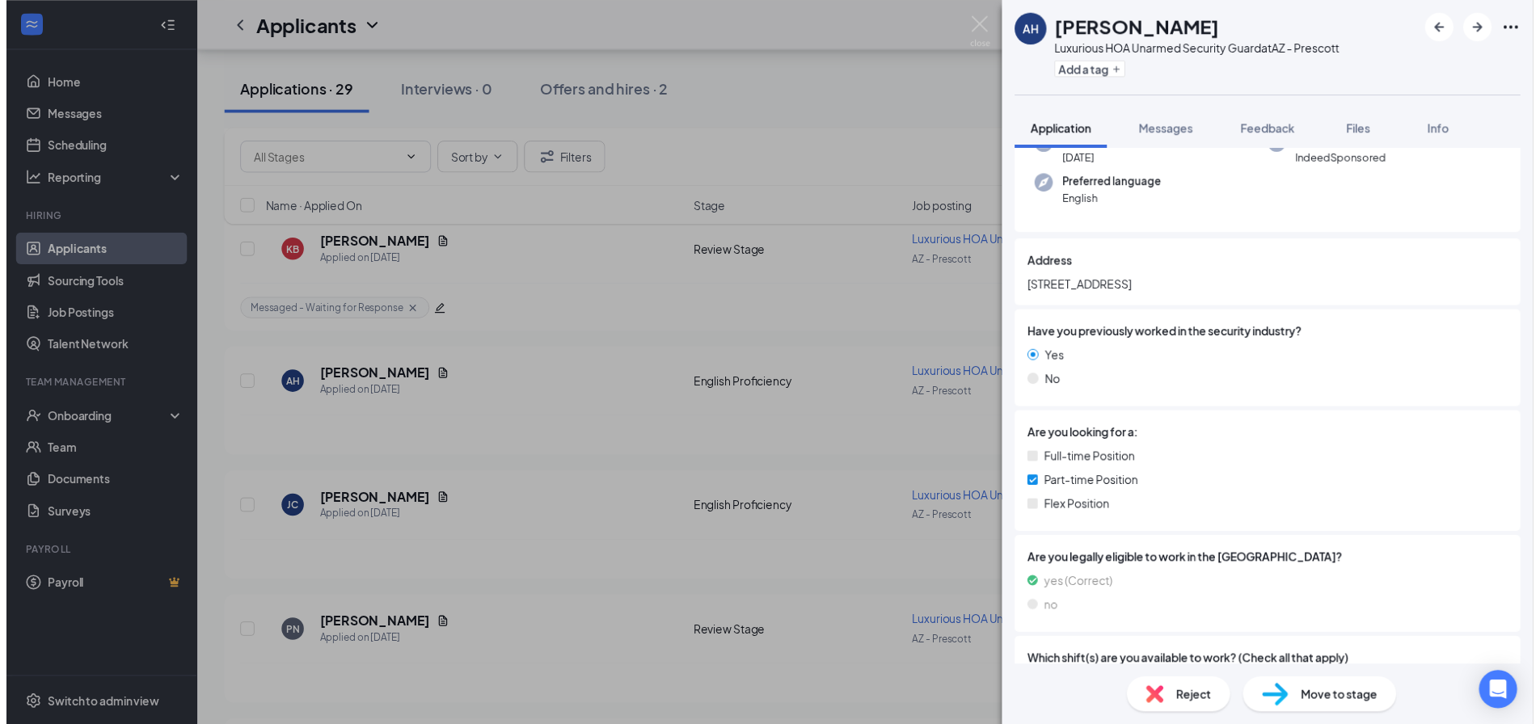
scroll to position [162, 0]
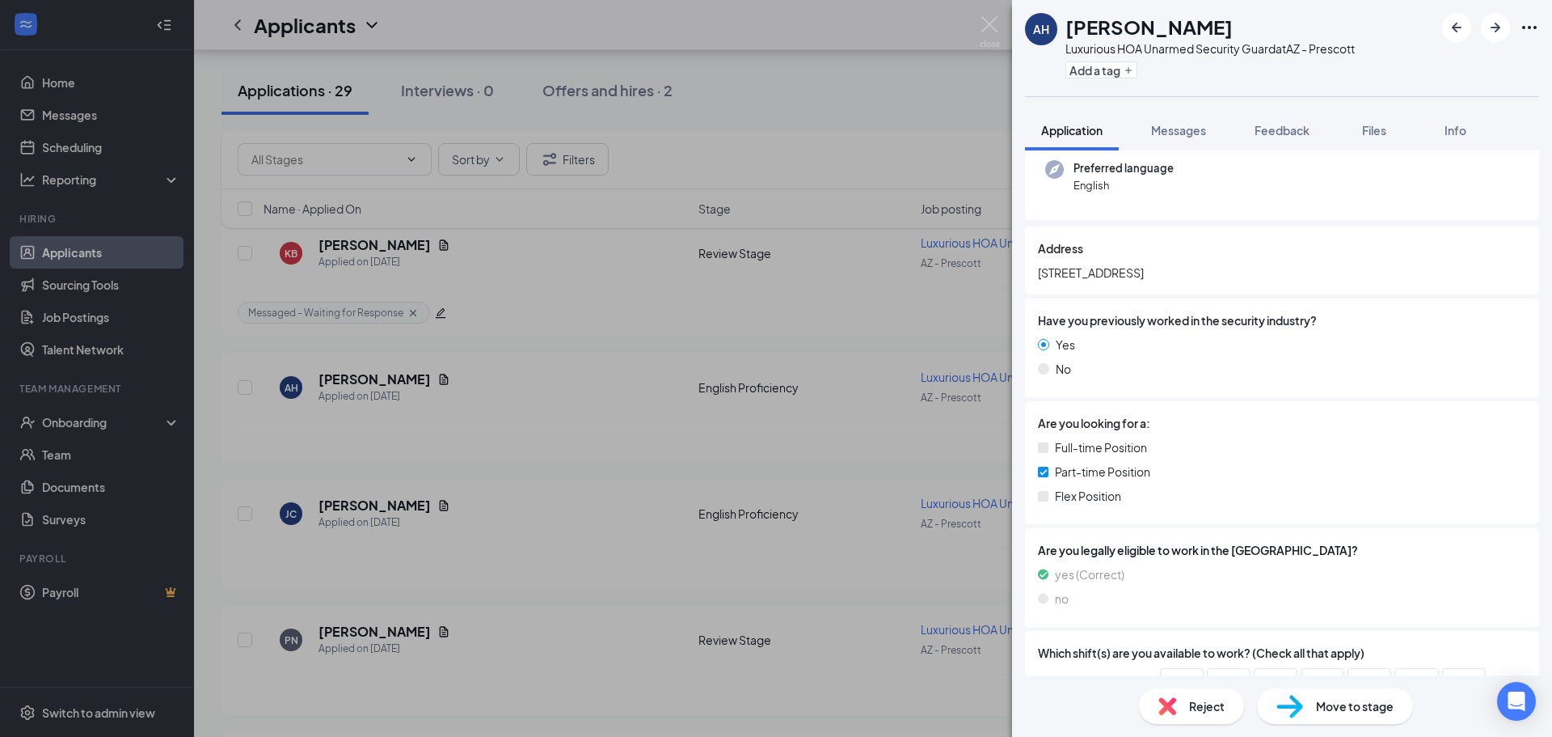
drag, startPoint x: 1035, startPoint y: 275, endPoint x: 1167, endPoint y: 271, distance: 132.6
click at [1167, 271] on div "Address 400 N Airzona Cir Payson,AZ" at bounding box center [1282, 260] width 514 height 68
copy span "400 N Airzona Cir Payson"
click at [741, 192] on div "AH Aunika Hernandez Luxurious HOA Unarmed Security Guard at AZ - Prescott Add a…" at bounding box center [776, 368] width 1552 height 737
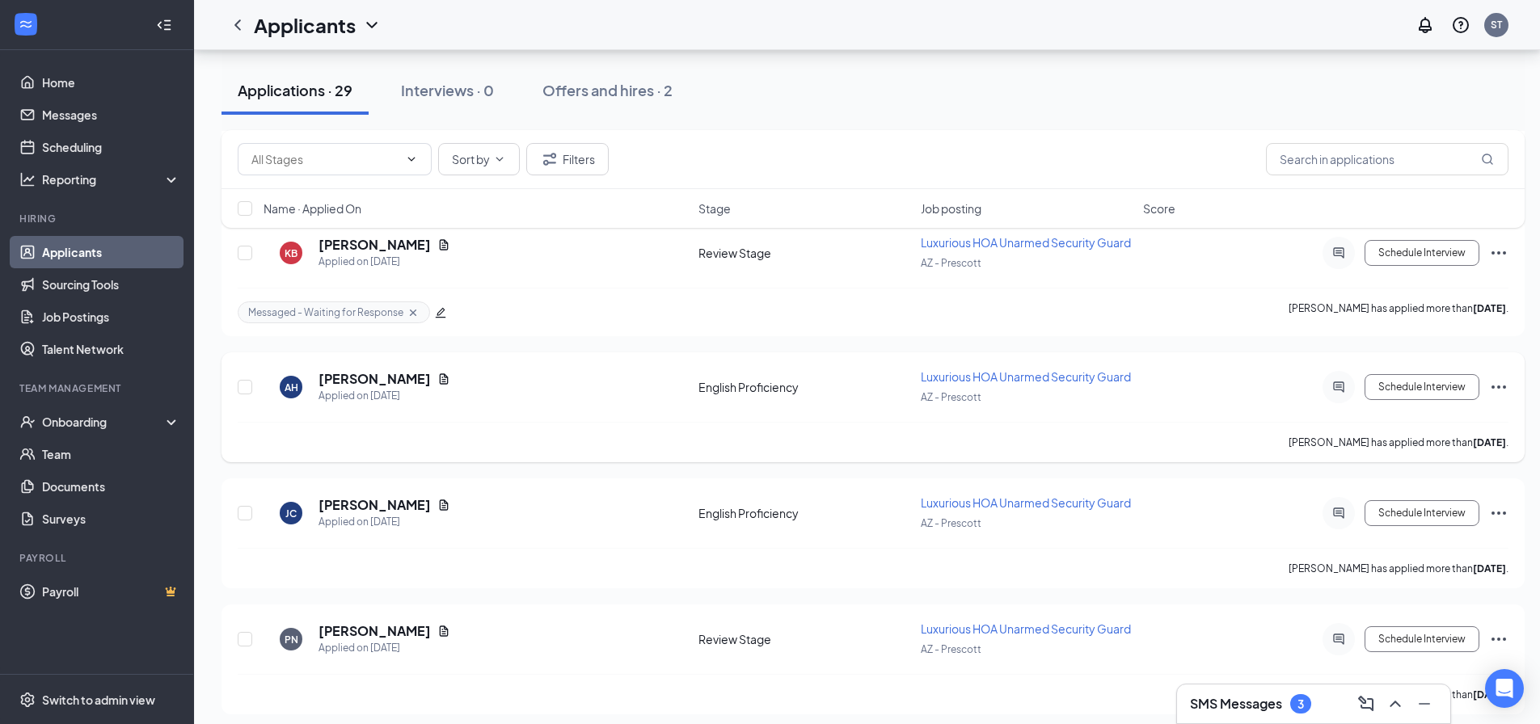
click at [1485, 384] on div "Schedule Interview" at bounding box center [1363, 387] width 291 height 32
click at [1496, 384] on icon "Ellipses" at bounding box center [1498, 387] width 19 height 19
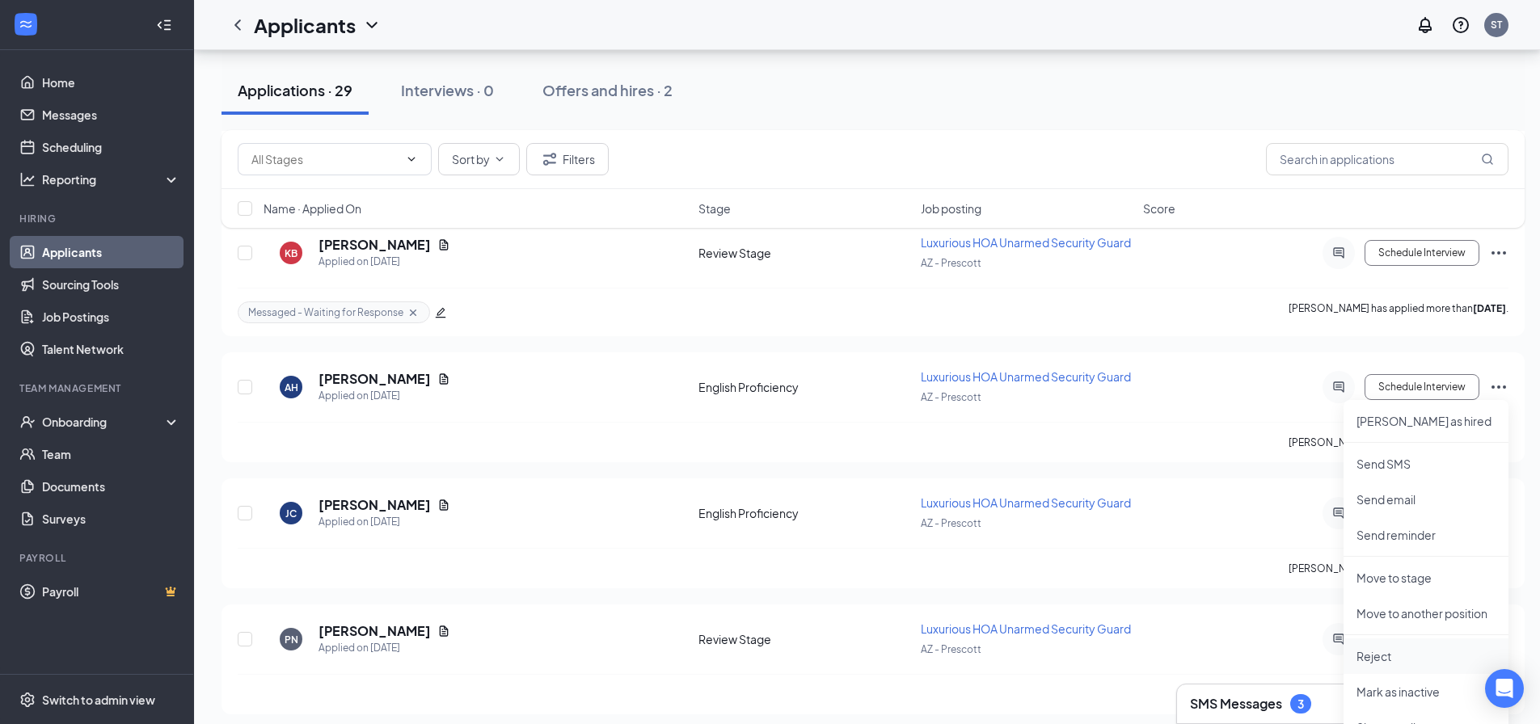
click at [1399, 666] on li "Reject" at bounding box center [1426, 657] width 165 height 36
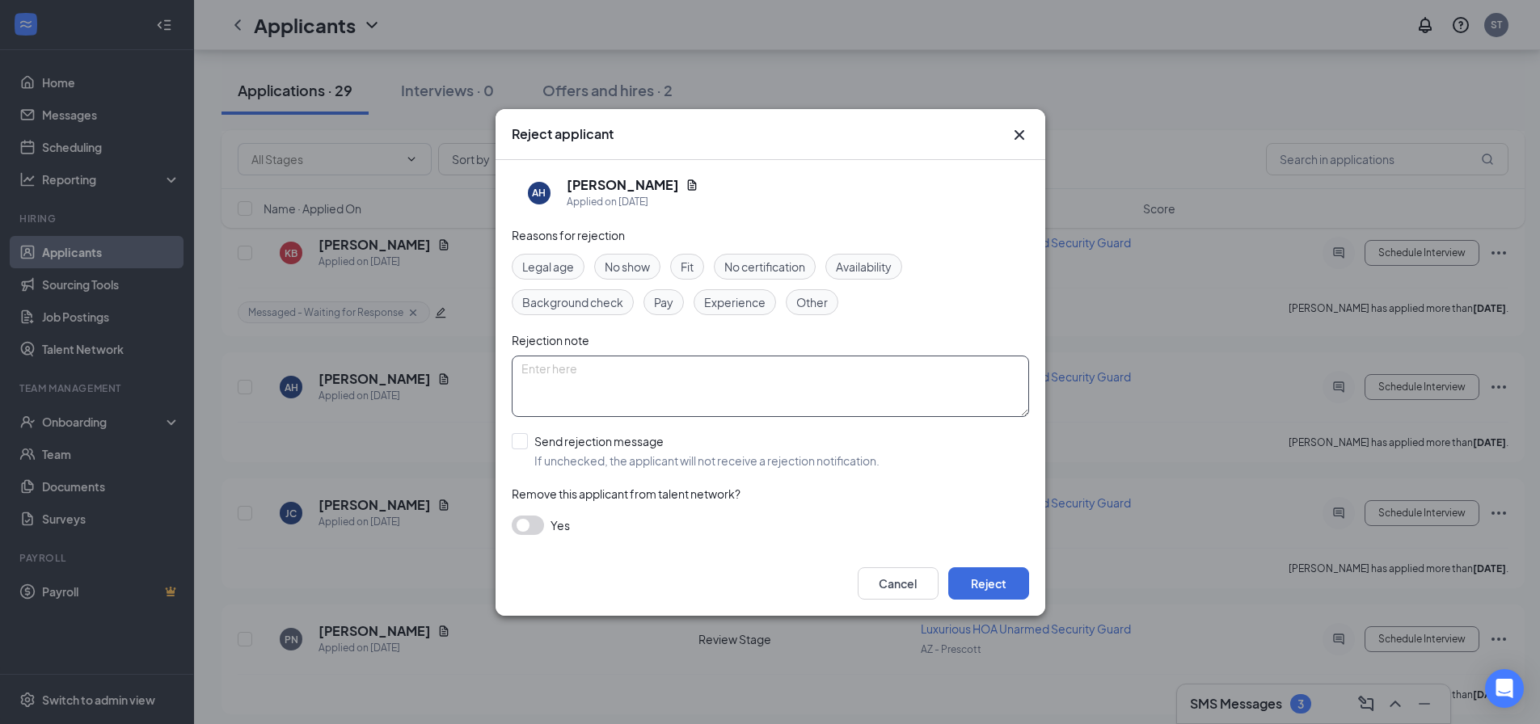
click at [705, 399] on textarea at bounding box center [770, 386] width 517 height 61
type textarea "Outside of job range"
click at [994, 586] on button "Reject" at bounding box center [988, 584] width 81 height 32
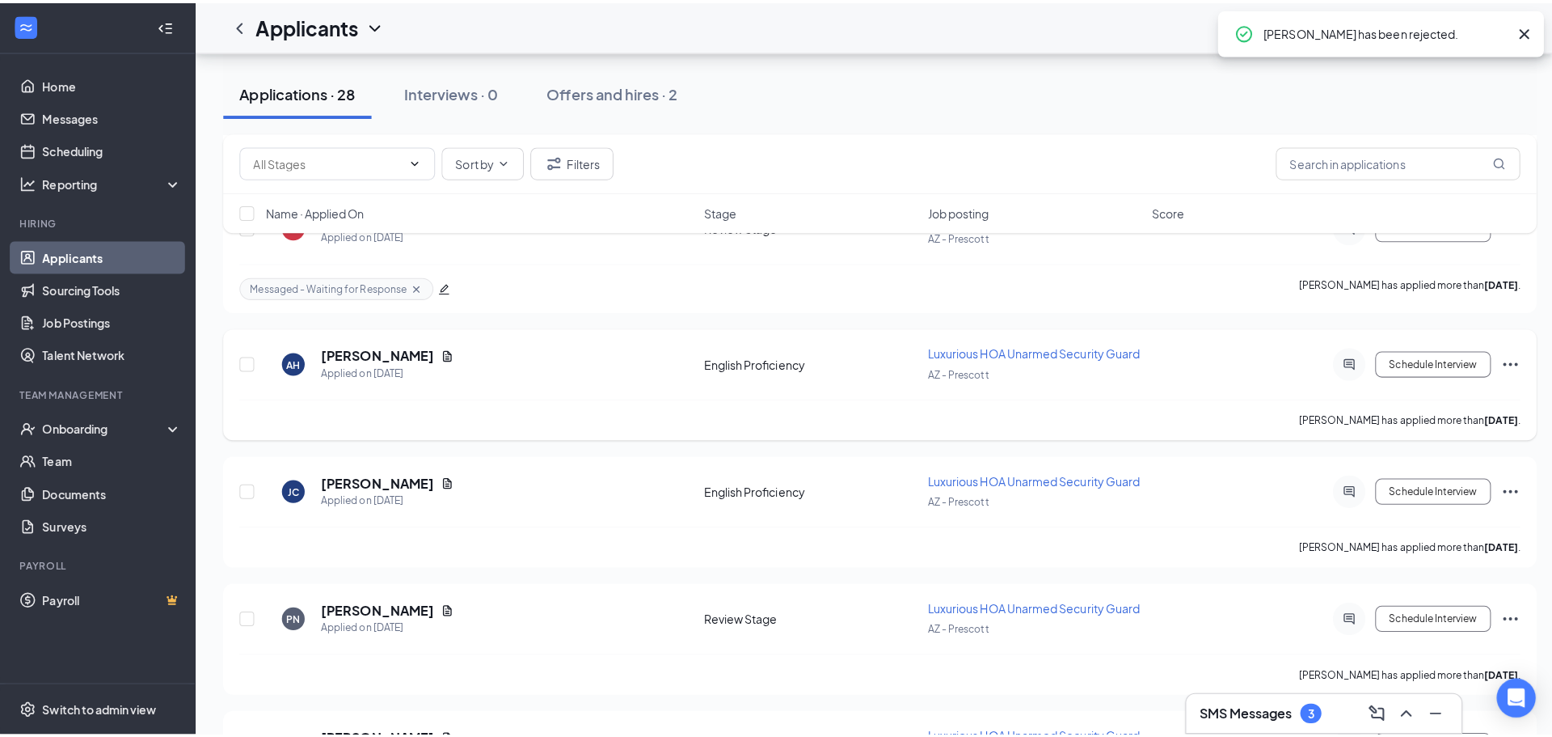
scroll to position [1285, 0]
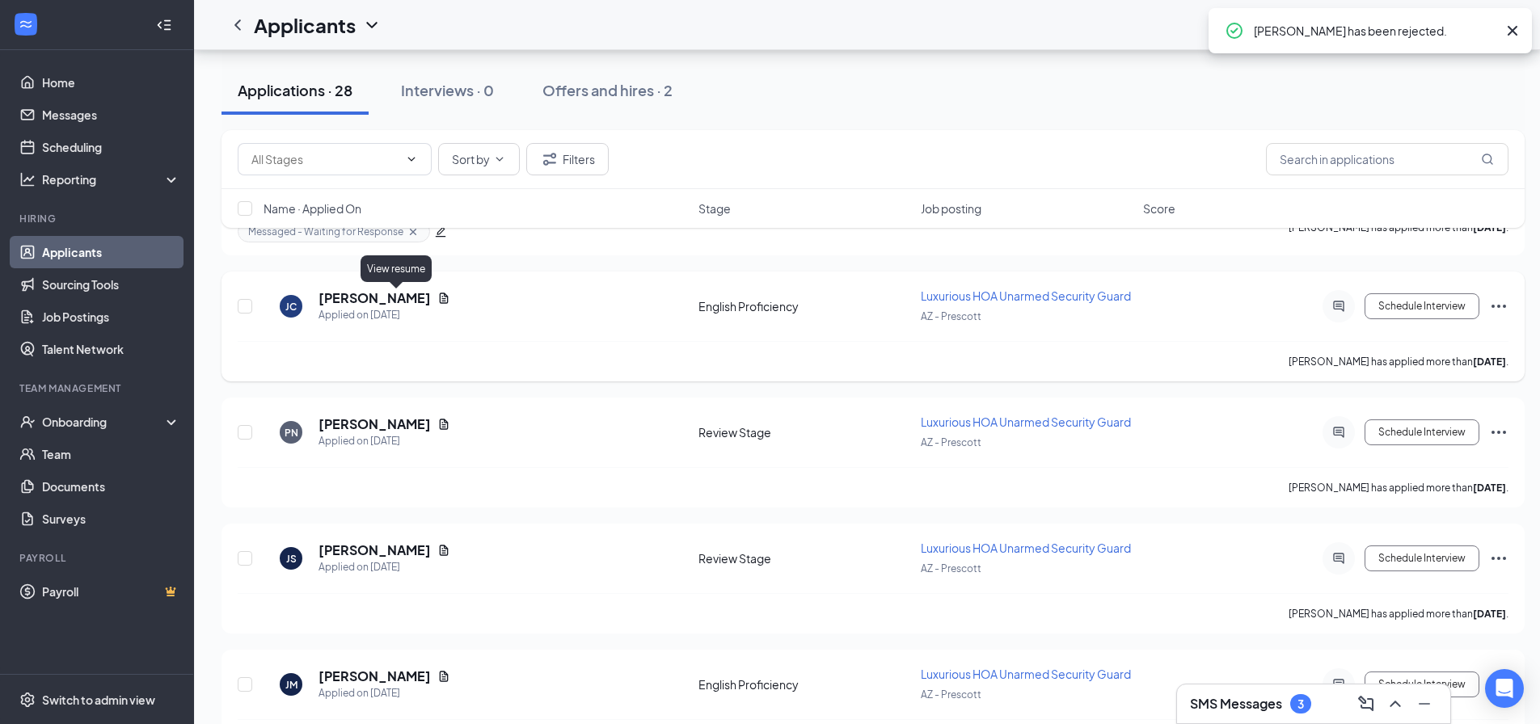
click at [437, 293] on icon "Document" at bounding box center [443, 298] width 13 height 13
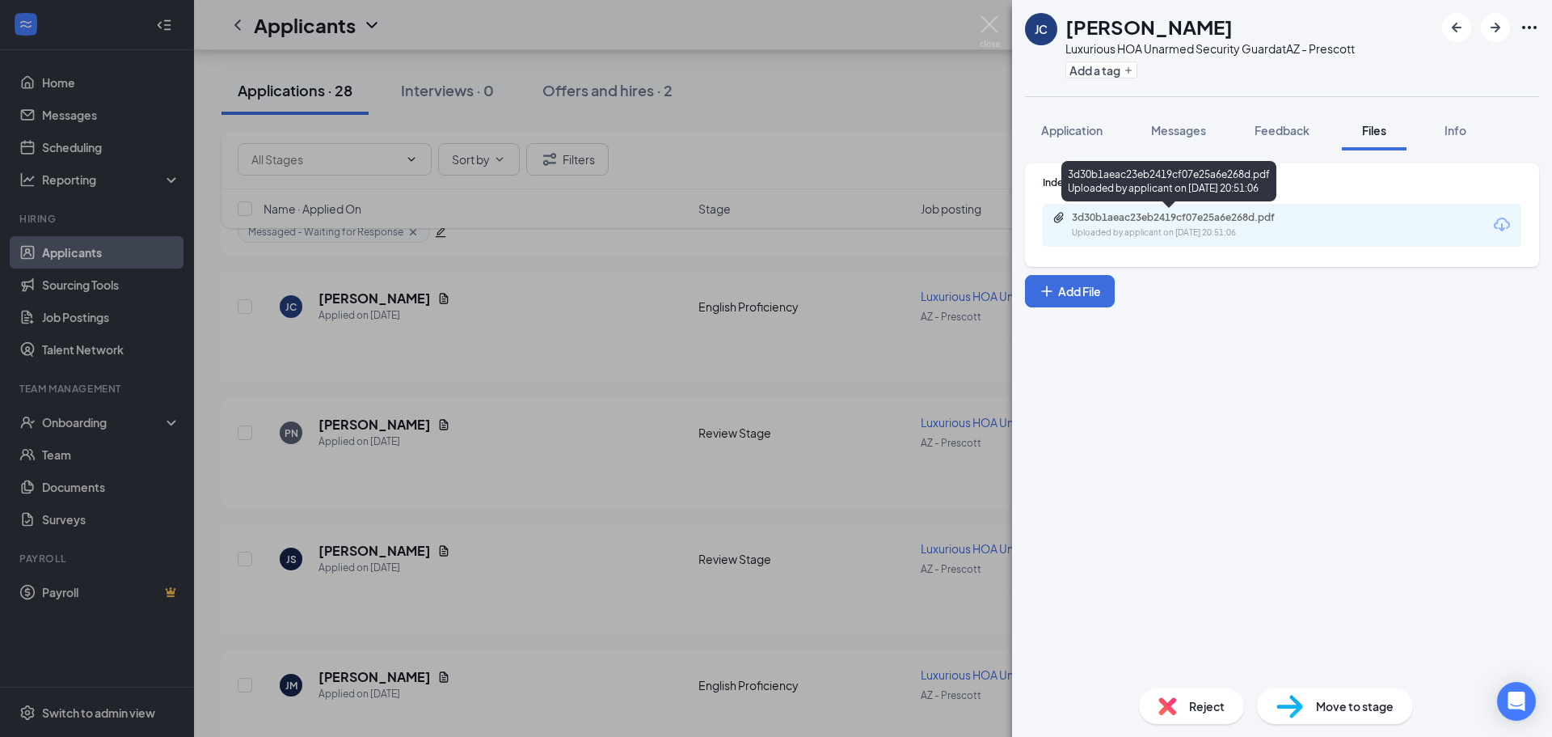
click at [1209, 205] on div "3d30b1aeac23eb2419cf07e25a6e268d.pdf Uploaded by applicant on Oct 12, 2025 at 2…" at bounding box center [1169, 184] width 215 height 47
click at [1216, 220] on div "3d30b1aeac23eb2419cf07e25a6e268d.pdf" at bounding box center [1185, 217] width 226 height 13
click at [1062, 127] on span "Application" at bounding box center [1071, 130] width 61 height 15
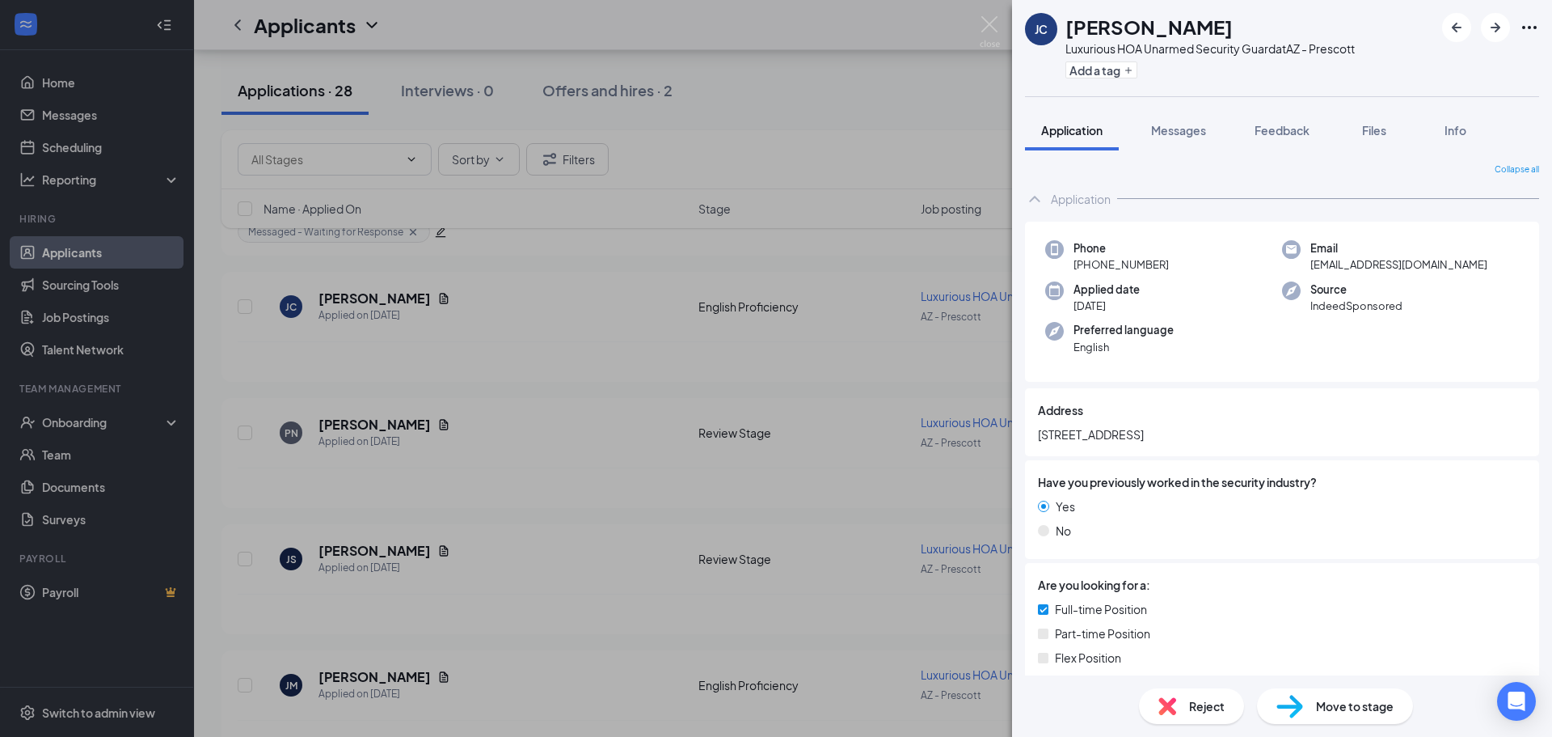
drag, startPoint x: 1039, startPoint y: 433, endPoint x: 1164, endPoint y: 432, distance: 125.3
click at [1164, 432] on span "495 East Aspen paulden AZ" at bounding box center [1282, 434] width 488 height 18
copy span "495 East Aspen paulden"
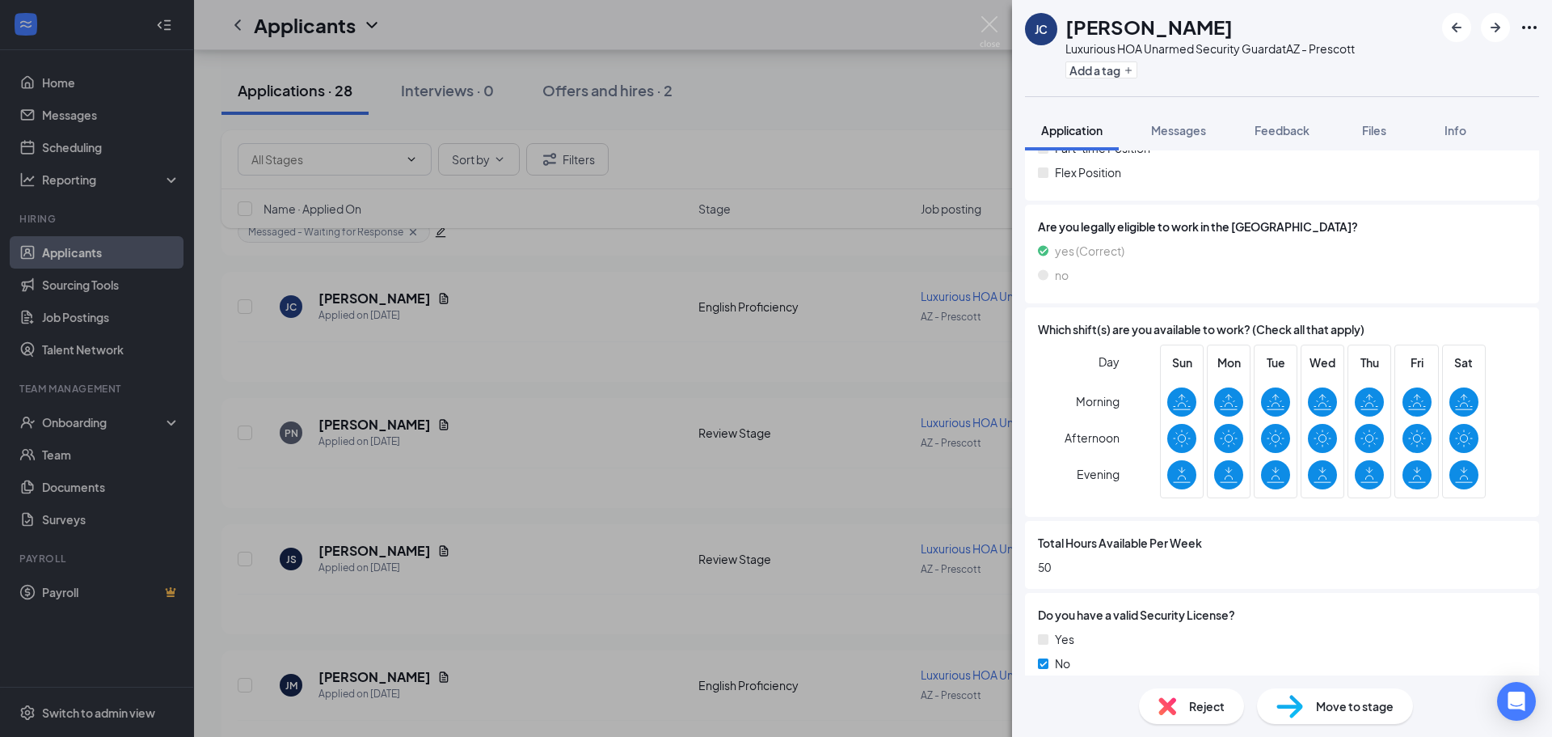
scroll to position [624, 0]
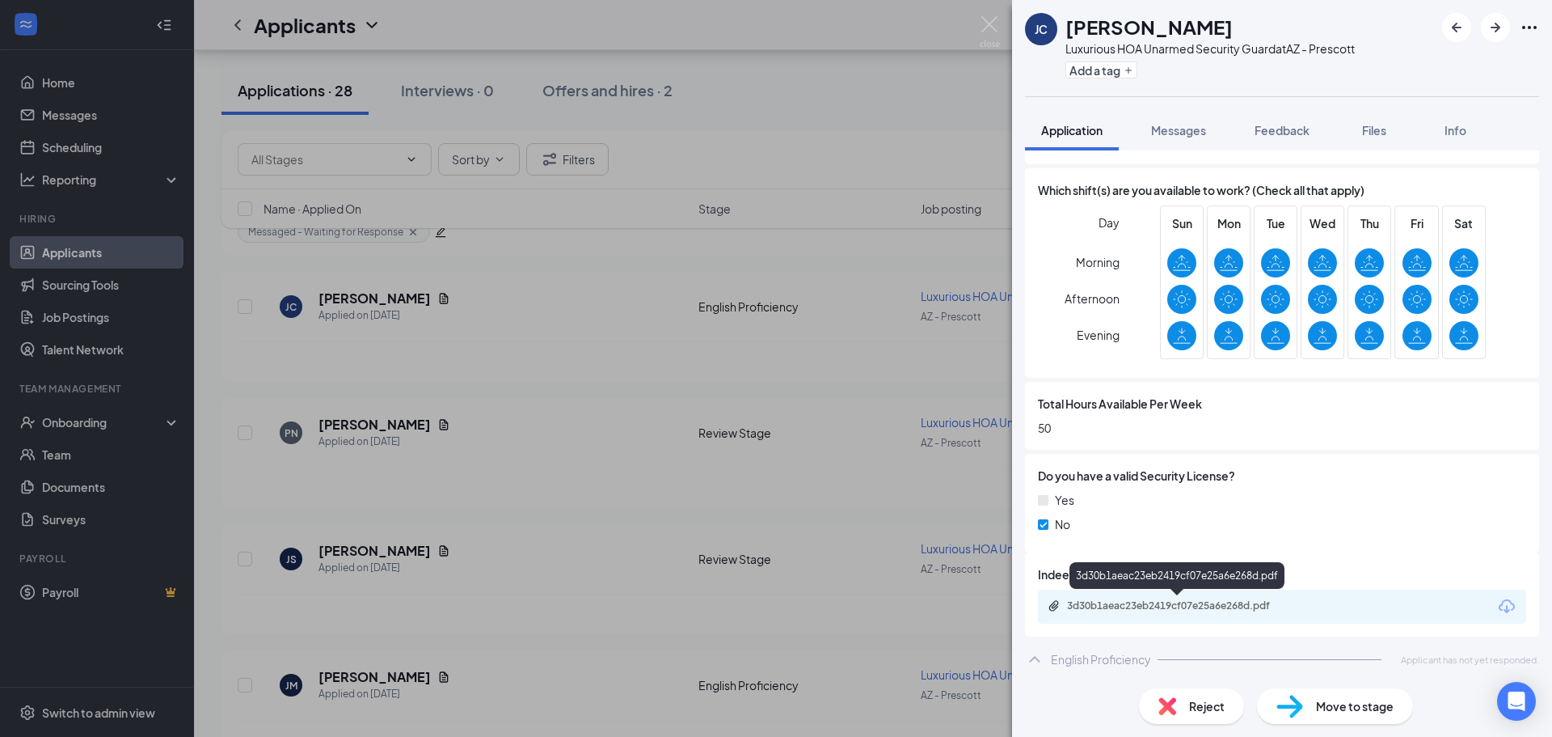
click at [1167, 601] on div "3d30b1aeac23eb2419cf07e25a6e268d.pdf" at bounding box center [1180, 605] width 226 height 13
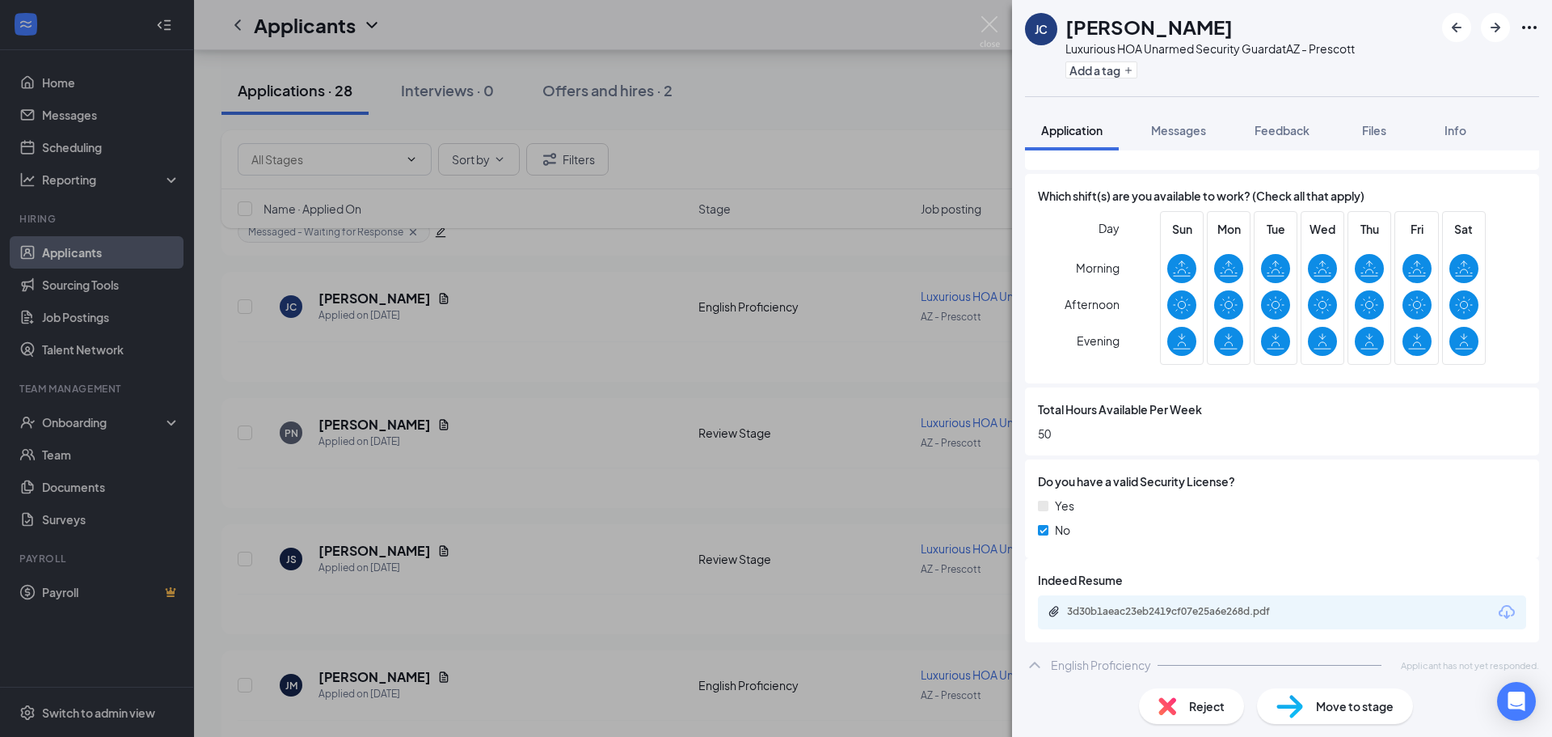
click at [699, 206] on div "JC Joey Craig Luxurious HOA Unarmed Security Guard at AZ - Prescott Add a tag A…" at bounding box center [776, 368] width 1552 height 737
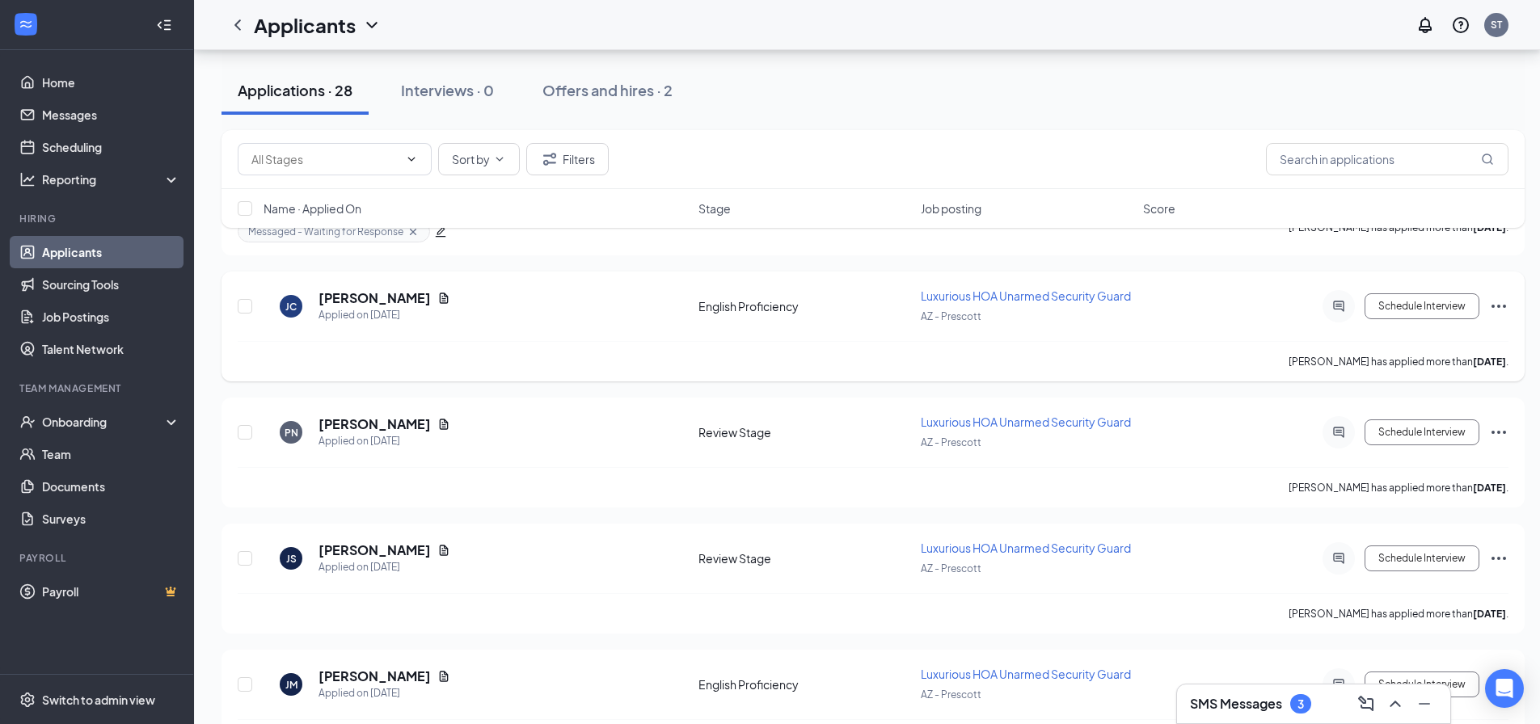
click at [1495, 315] on icon "Ellipses" at bounding box center [1498, 306] width 19 height 19
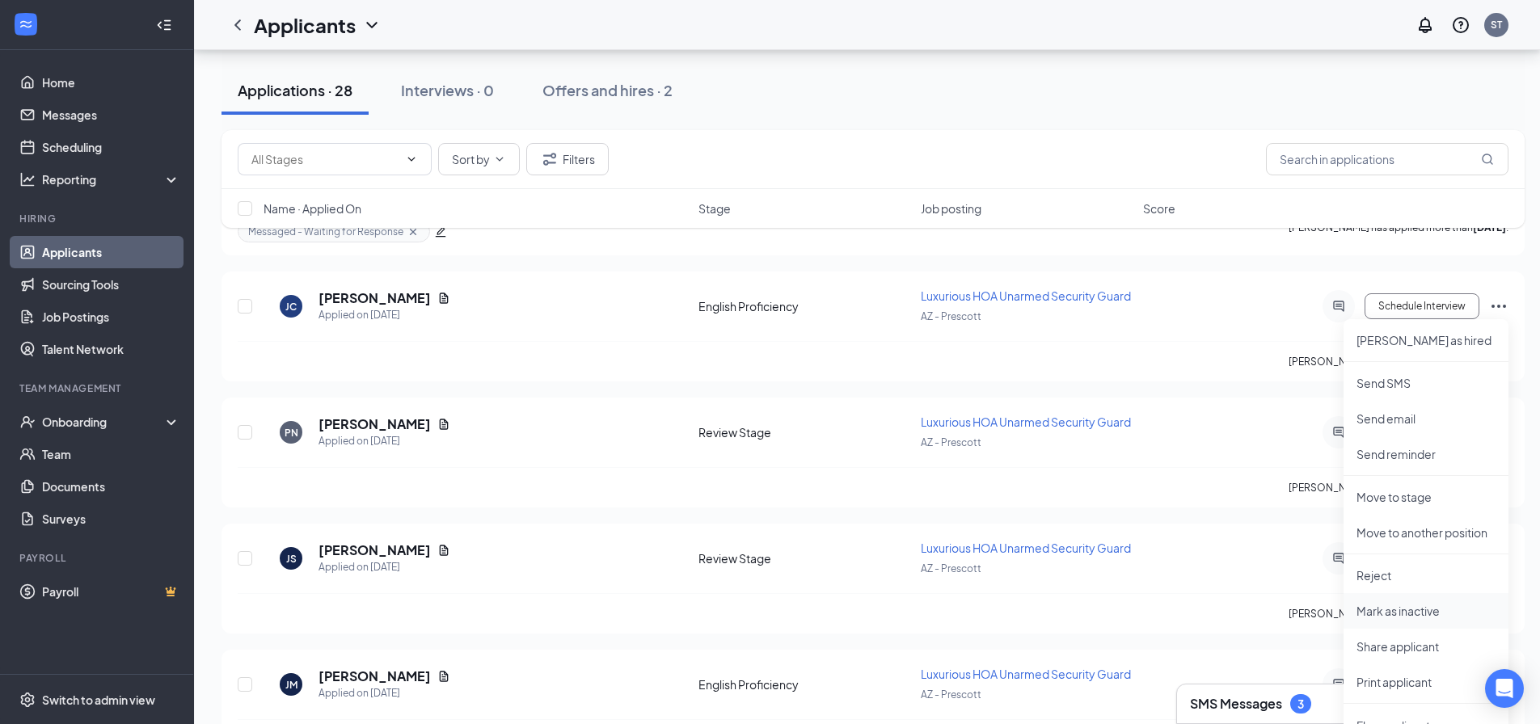
click at [1395, 594] on li "Mark as inactive" at bounding box center [1426, 611] width 165 height 36
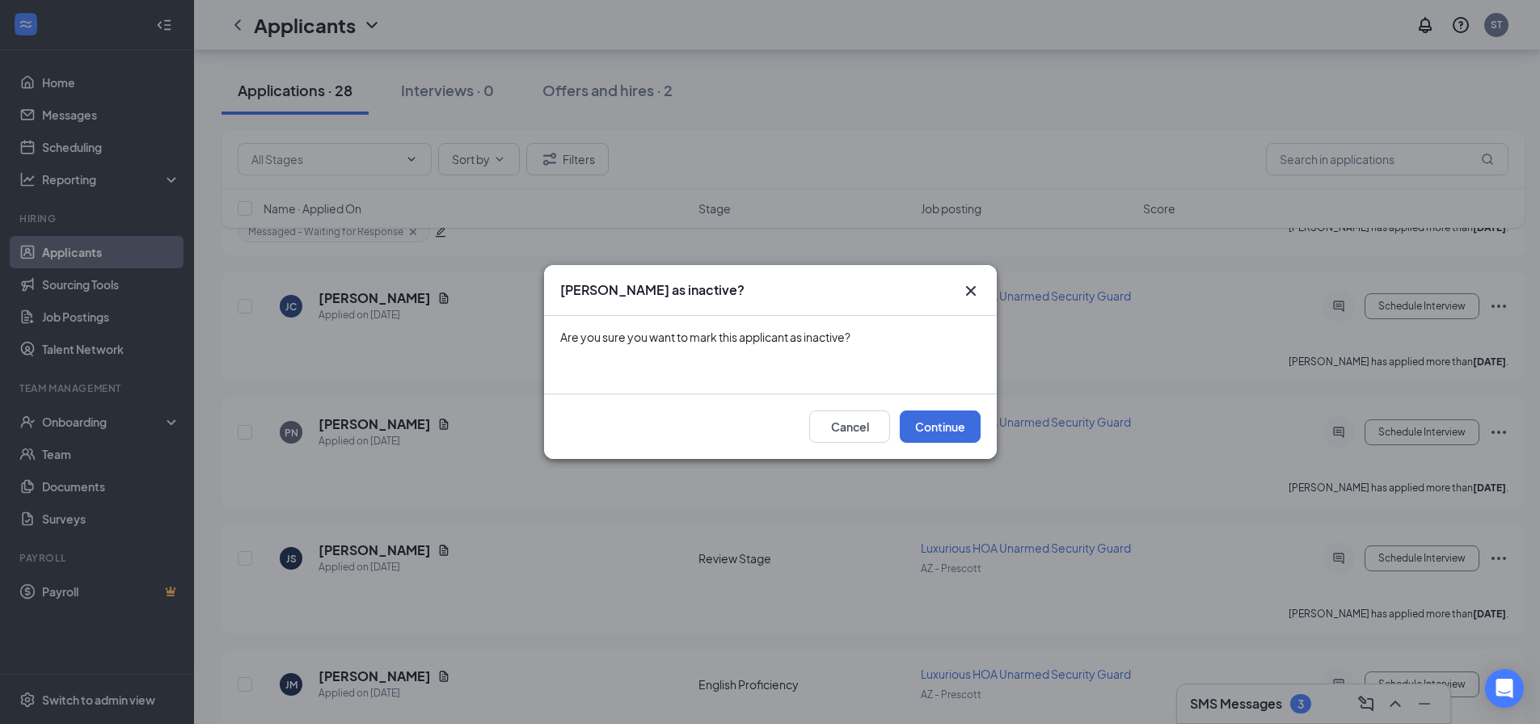
click at [975, 291] on icon "Cross" at bounding box center [970, 290] width 19 height 19
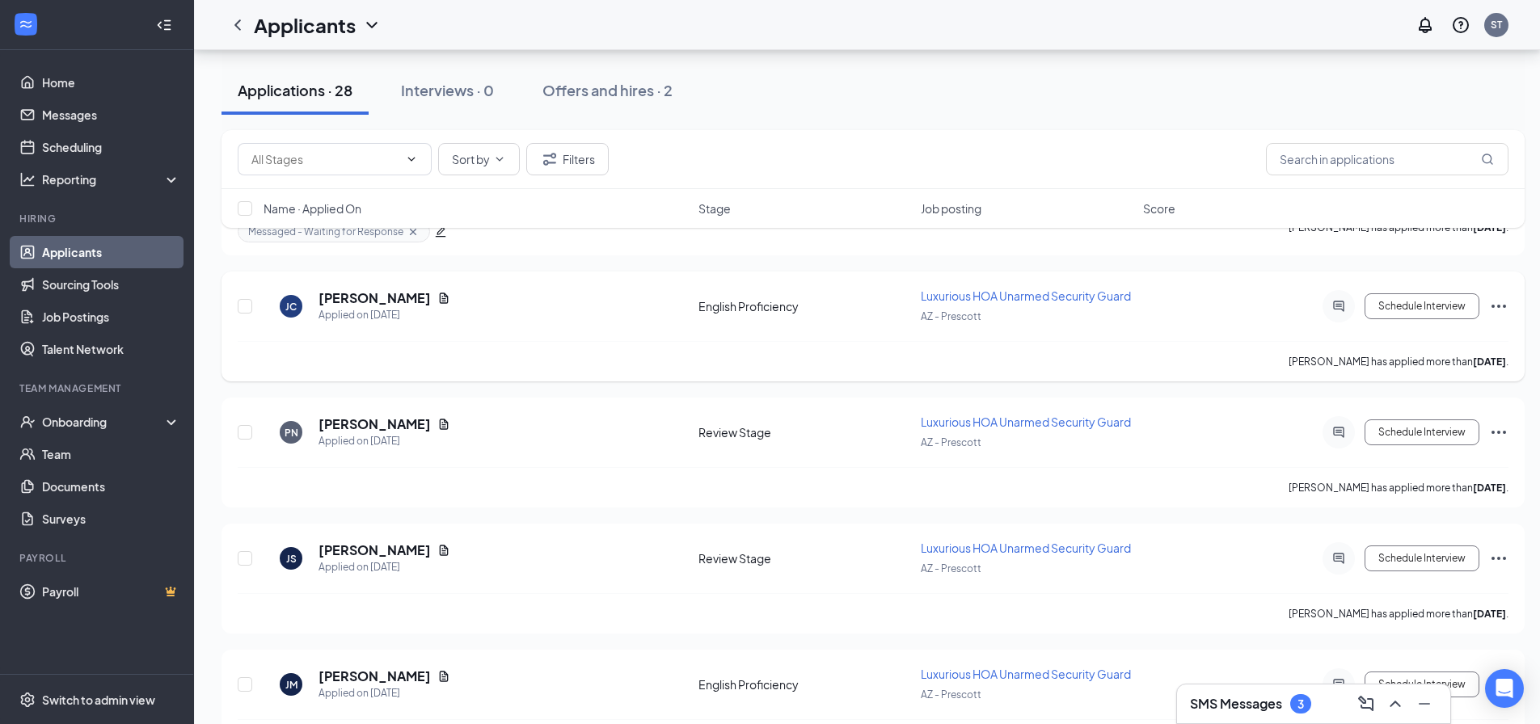
click at [1503, 306] on icon "Ellipses" at bounding box center [1498, 306] width 19 height 19
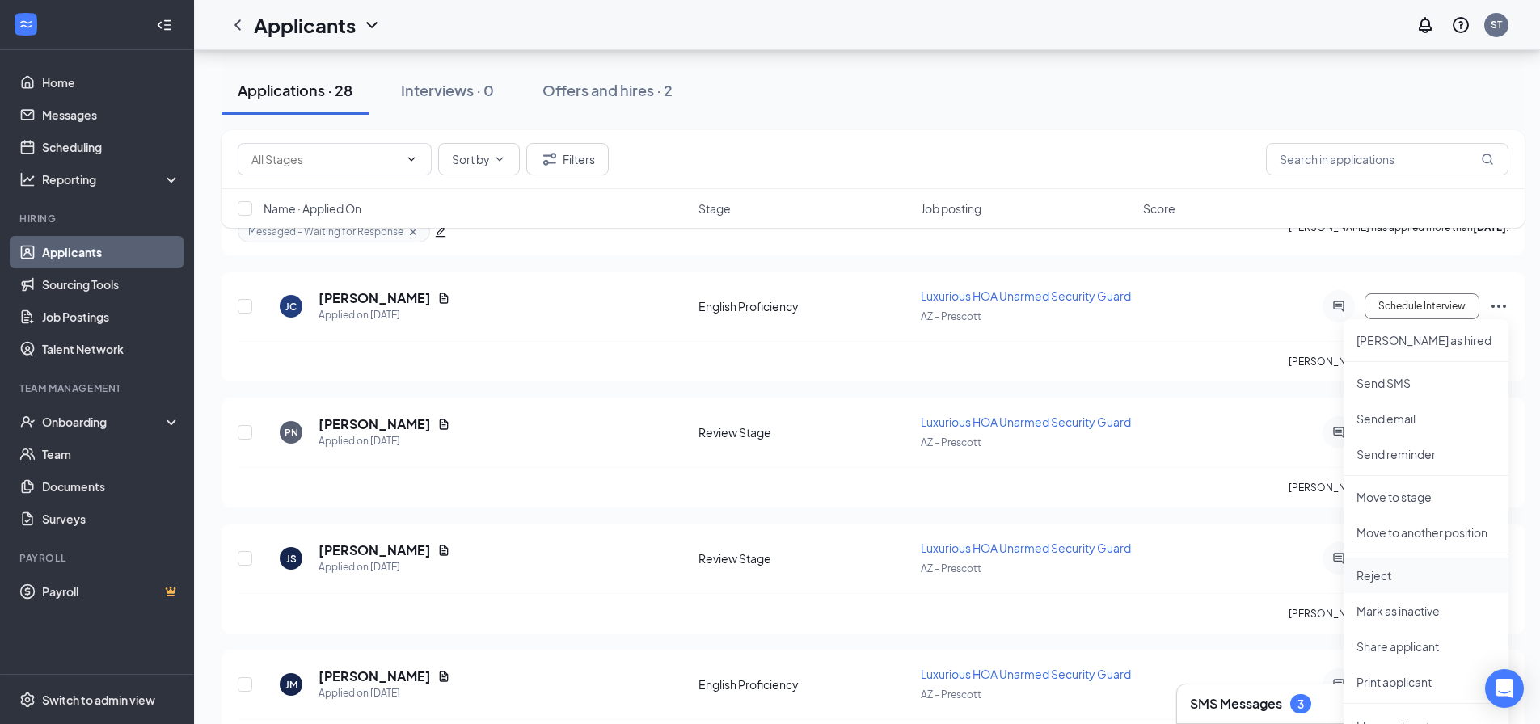
click at [1360, 589] on li "Reject" at bounding box center [1426, 576] width 165 height 36
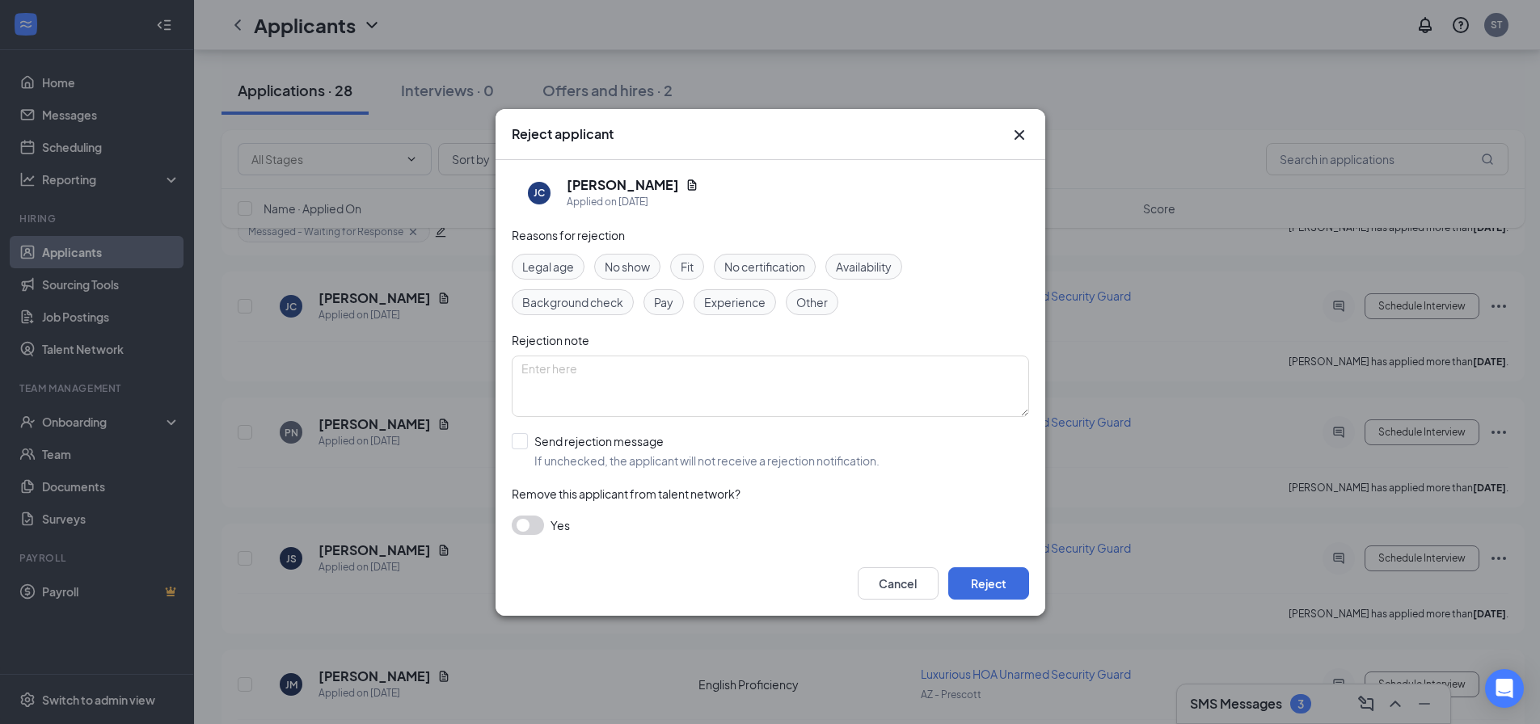
click at [704, 272] on div "Fit" at bounding box center [687, 267] width 34 height 26
click at [998, 574] on button "Reject" at bounding box center [988, 584] width 81 height 32
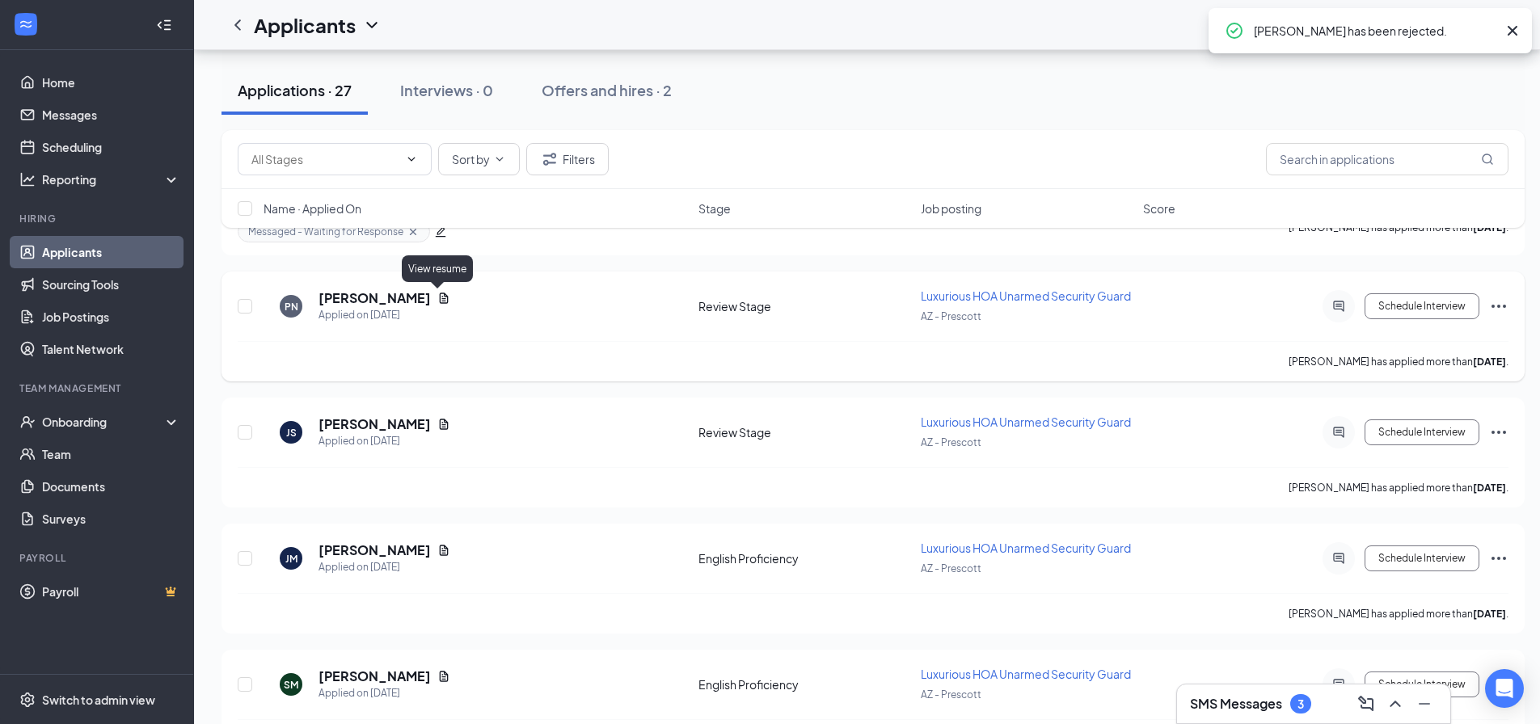
click at [440, 298] on icon "Document" at bounding box center [443, 298] width 13 height 13
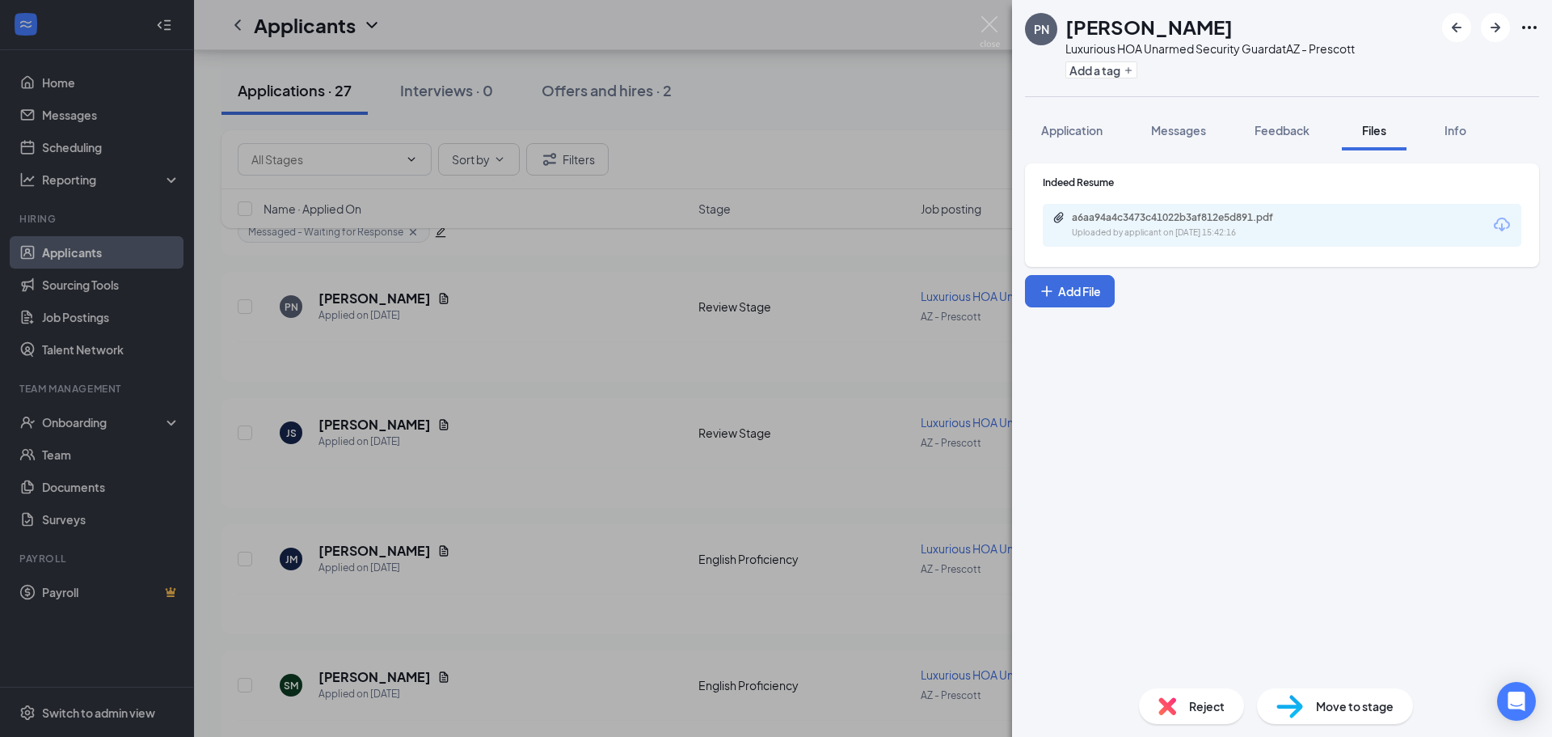
click at [1162, 234] on div "Uploaded by applicant on Oct 12, 2025 at 15:42:16" at bounding box center [1193, 232] width 243 height 13
click at [1080, 135] on span "Application" at bounding box center [1071, 130] width 61 height 15
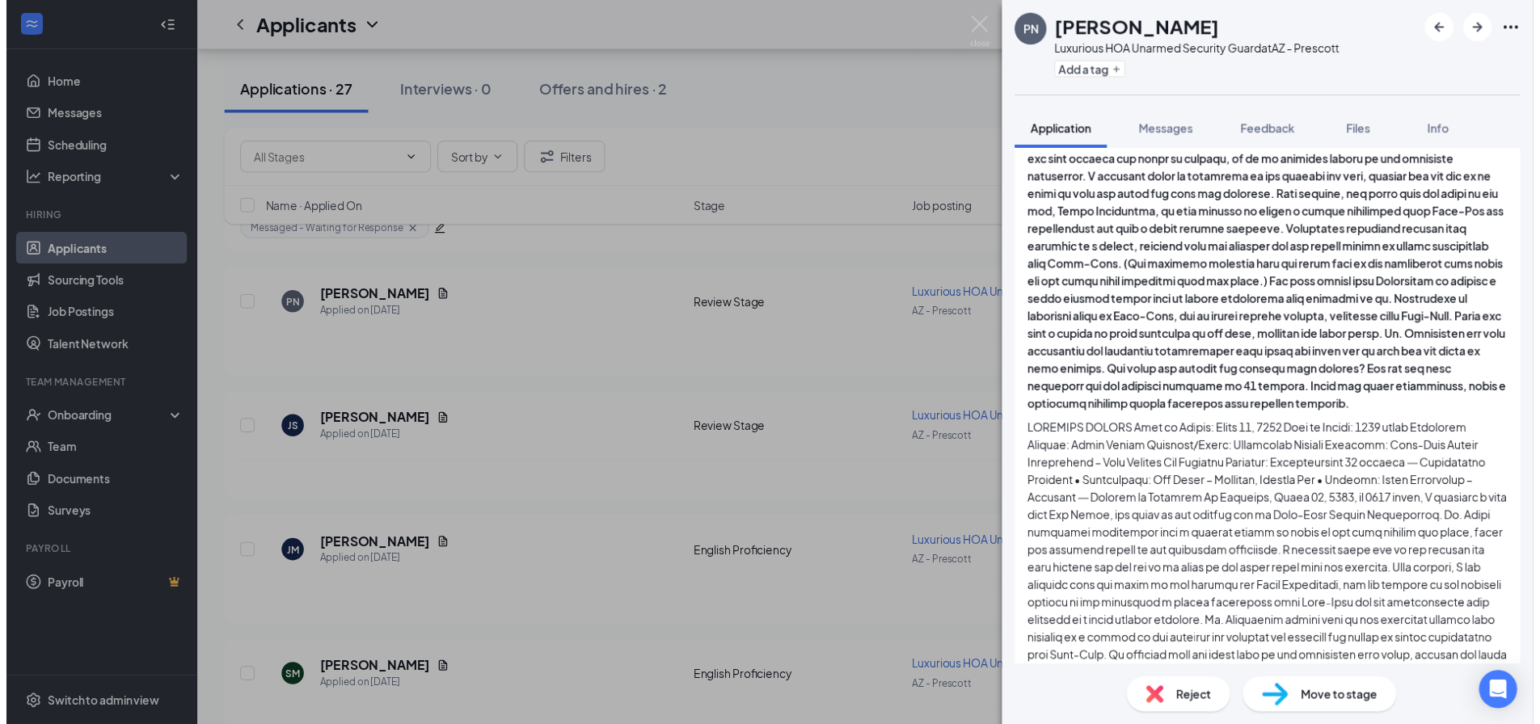
scroll to position [728, 0]
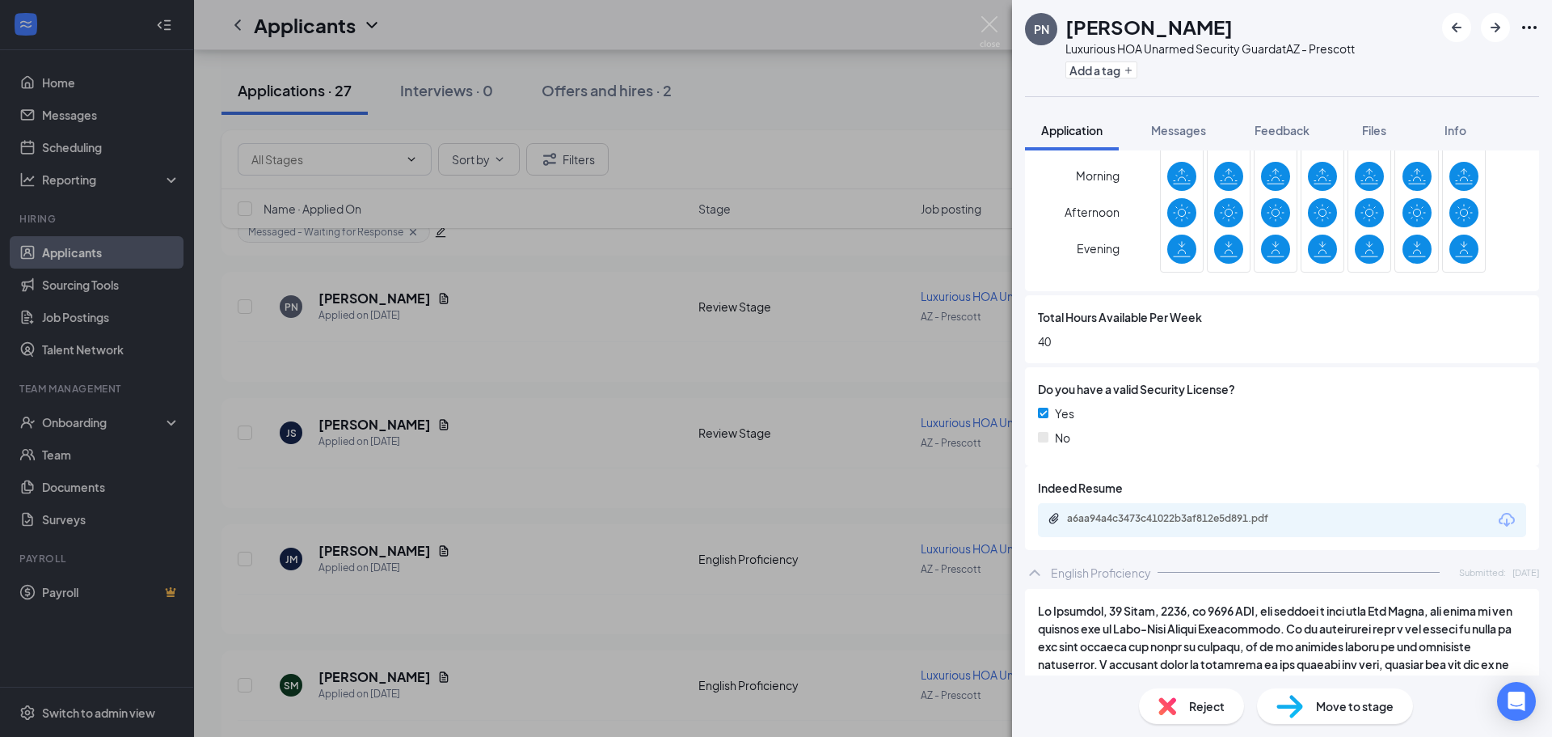
click at [913, 404] on div "PN PHONG NGUYEN Luxurious HOA Unarmed Security Guard at AZ - Prescott Add a tag…" at bounding box center [776, 368] width 1552 height 737
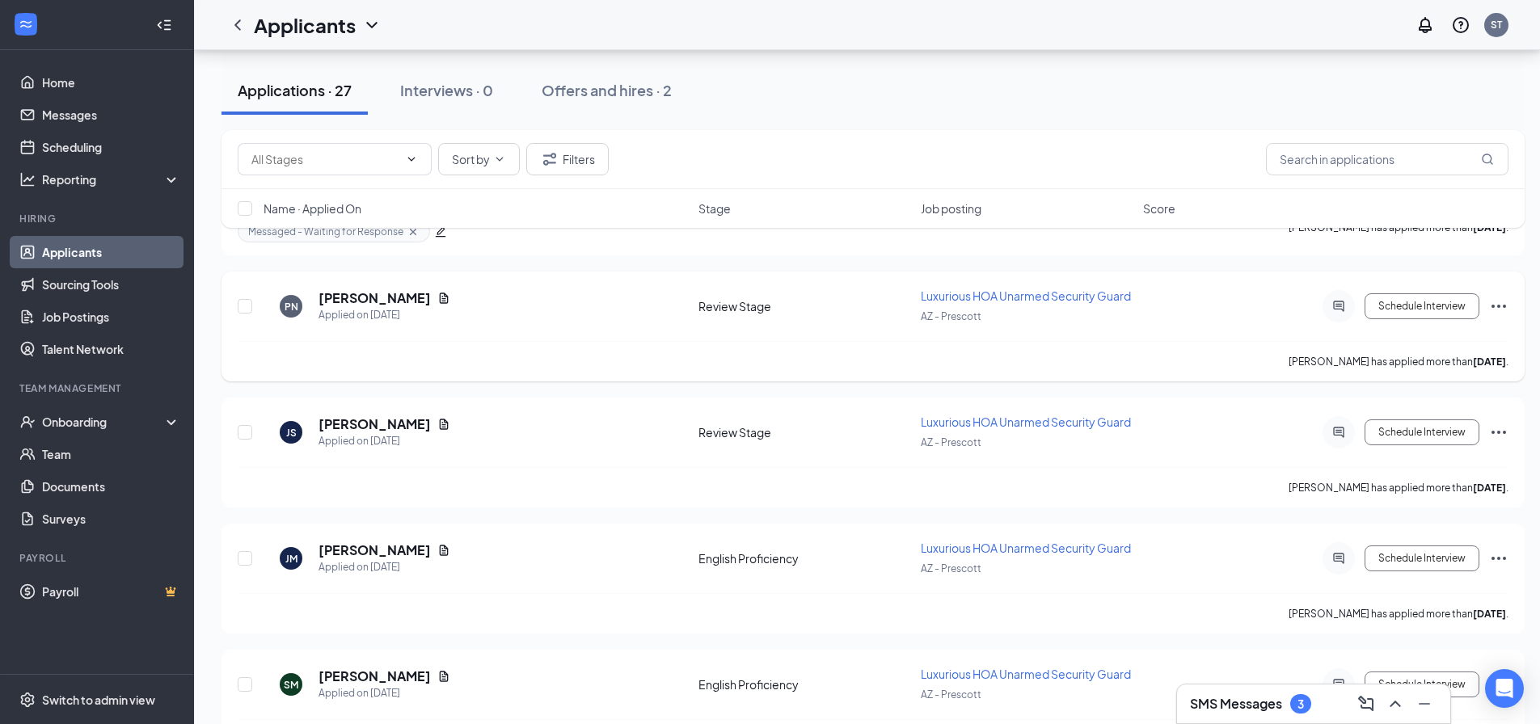
click at [1344, 314] on div at bounding box center [1339, 306] width 32 height 32
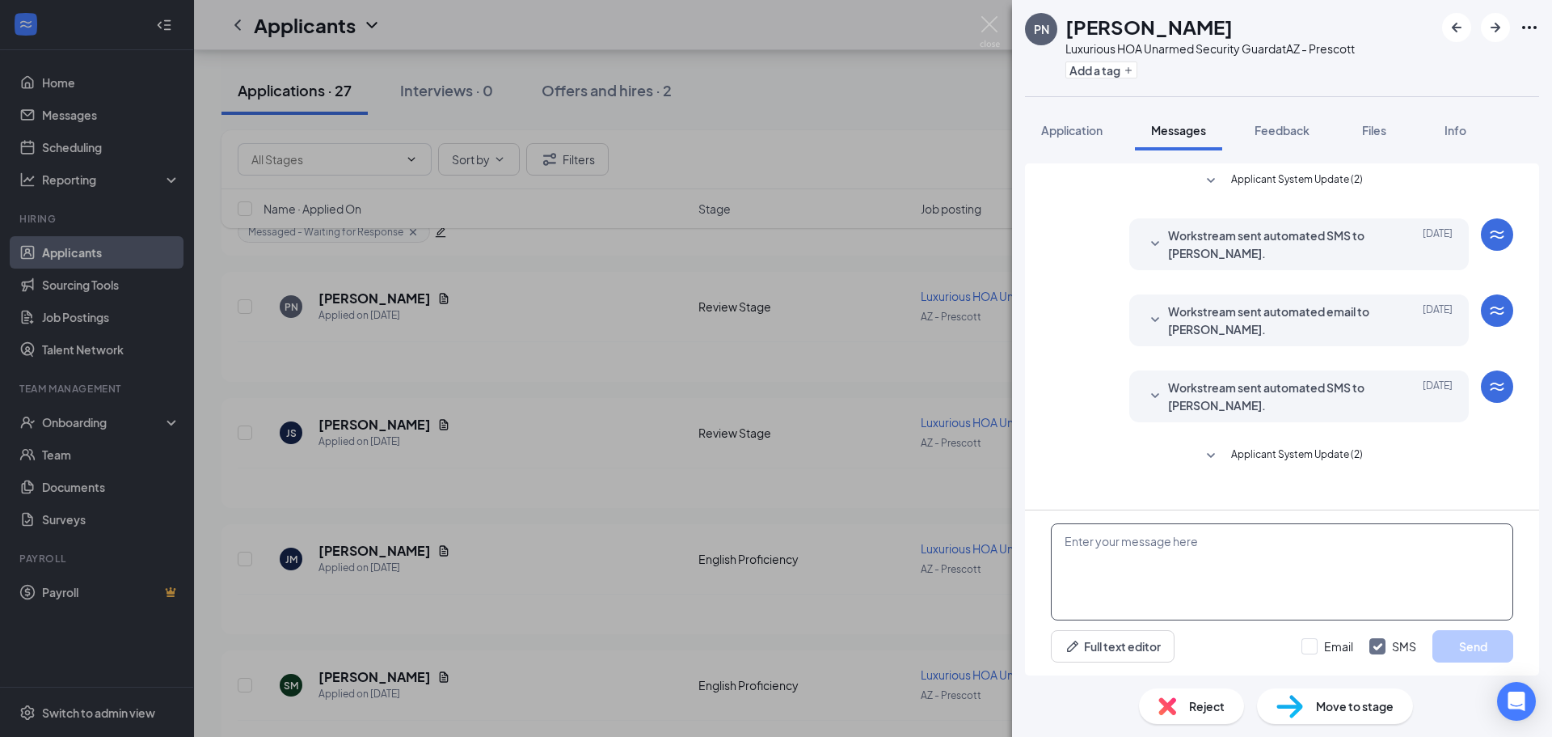
click at [1205, 551] on textarea at bounding box center [1282, 571] width 462 height 97
paste textarea "634 Schemmer Drive"
type textarea "634 Schemmer Drive"
drag, startPoint x: 1205, startPoint y: 529, endPoint x: 1002, endPoint y: 538, distance: 202.3
click at [1002, 538] on div "PN PHONG NGUYEN Luxurious HOA Unarmed Security Guard at AZ - Prescott Add a tag…" at bounding box center [776, 368] width 1552 height 737
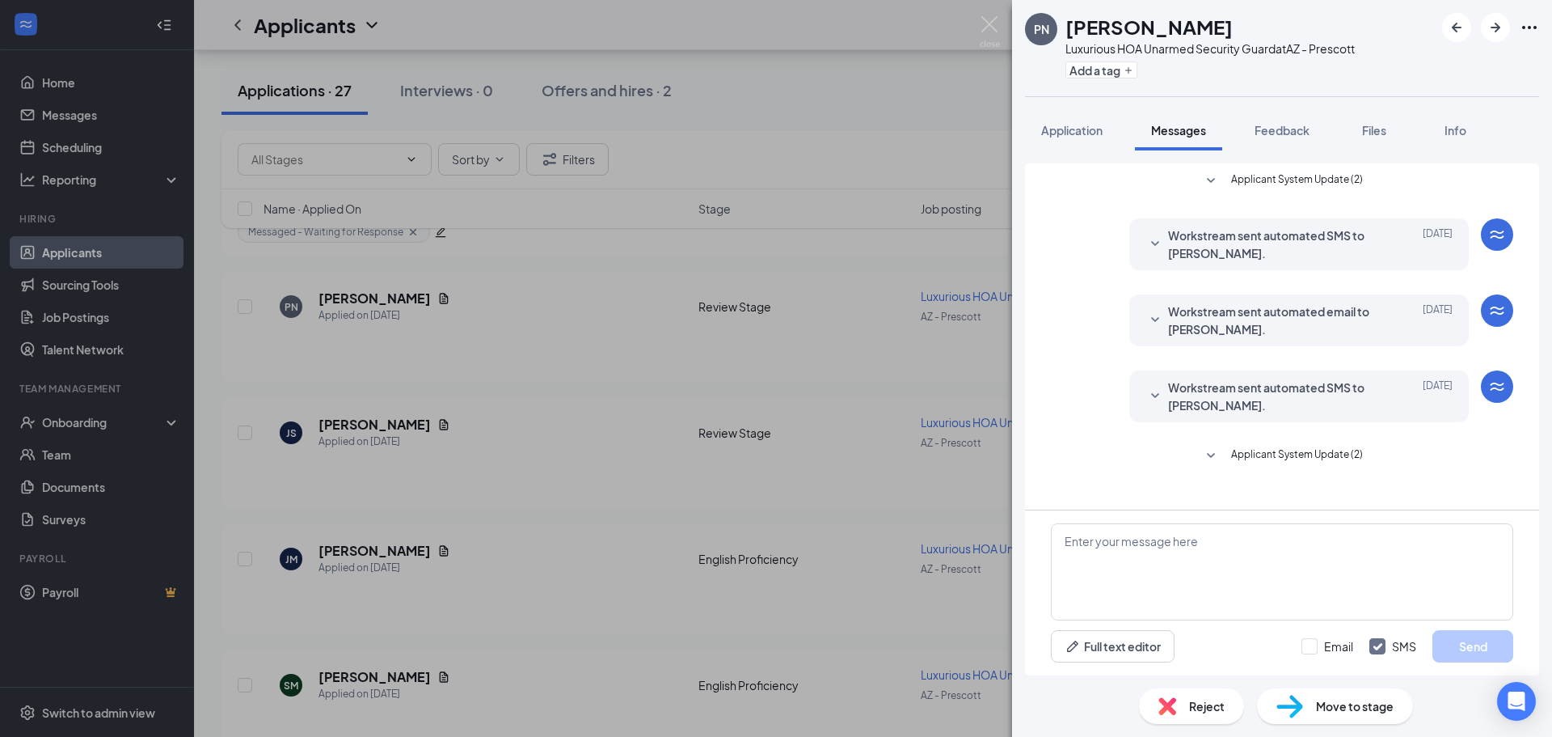
click at [860, 540] on div "PN PHONG NGUYEN Luxurious HOA Unarmed Security Guard at AZ - Prescott Add a tag…" at bounding box center [776, 368] width 1552 height 737
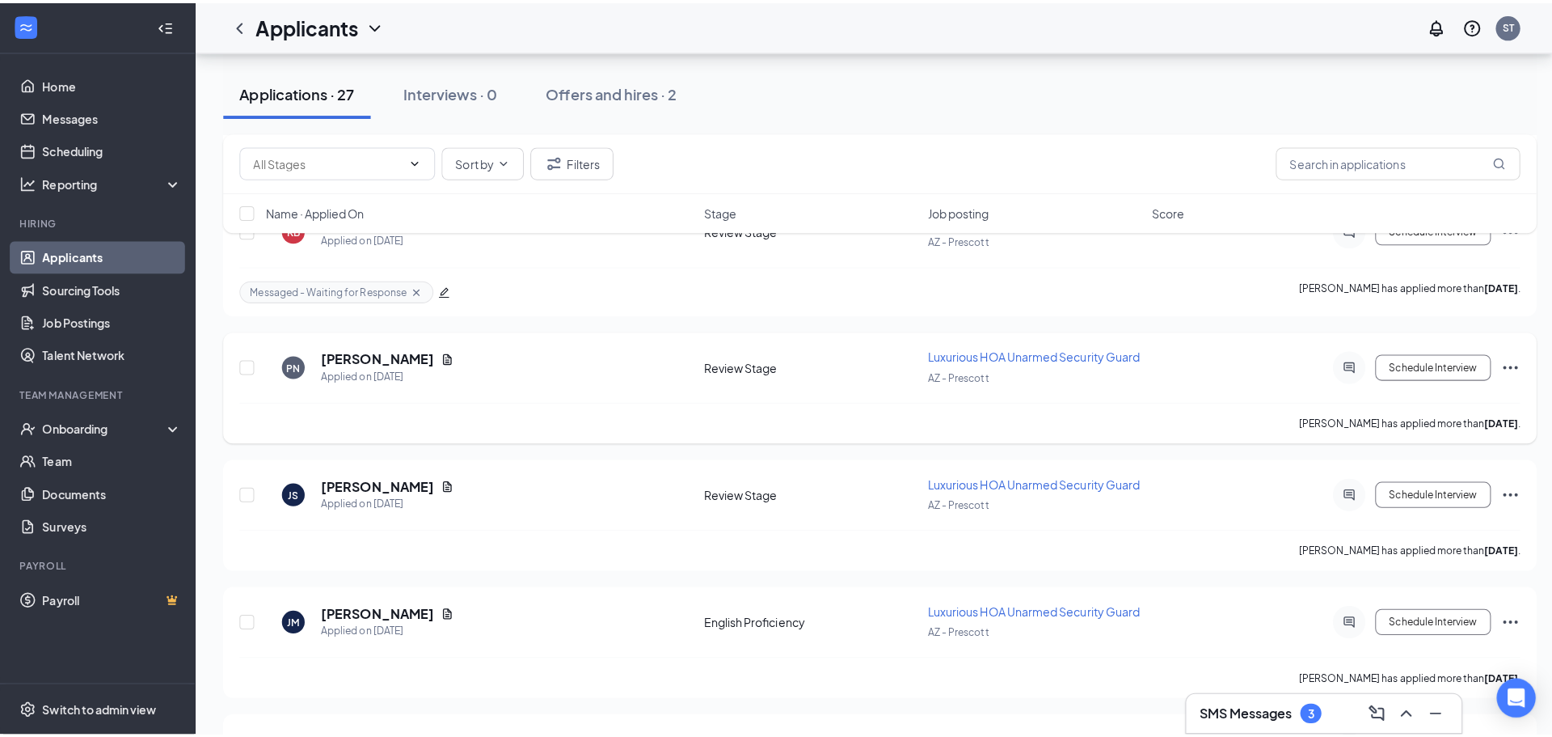
scroll to position [1043, 0]
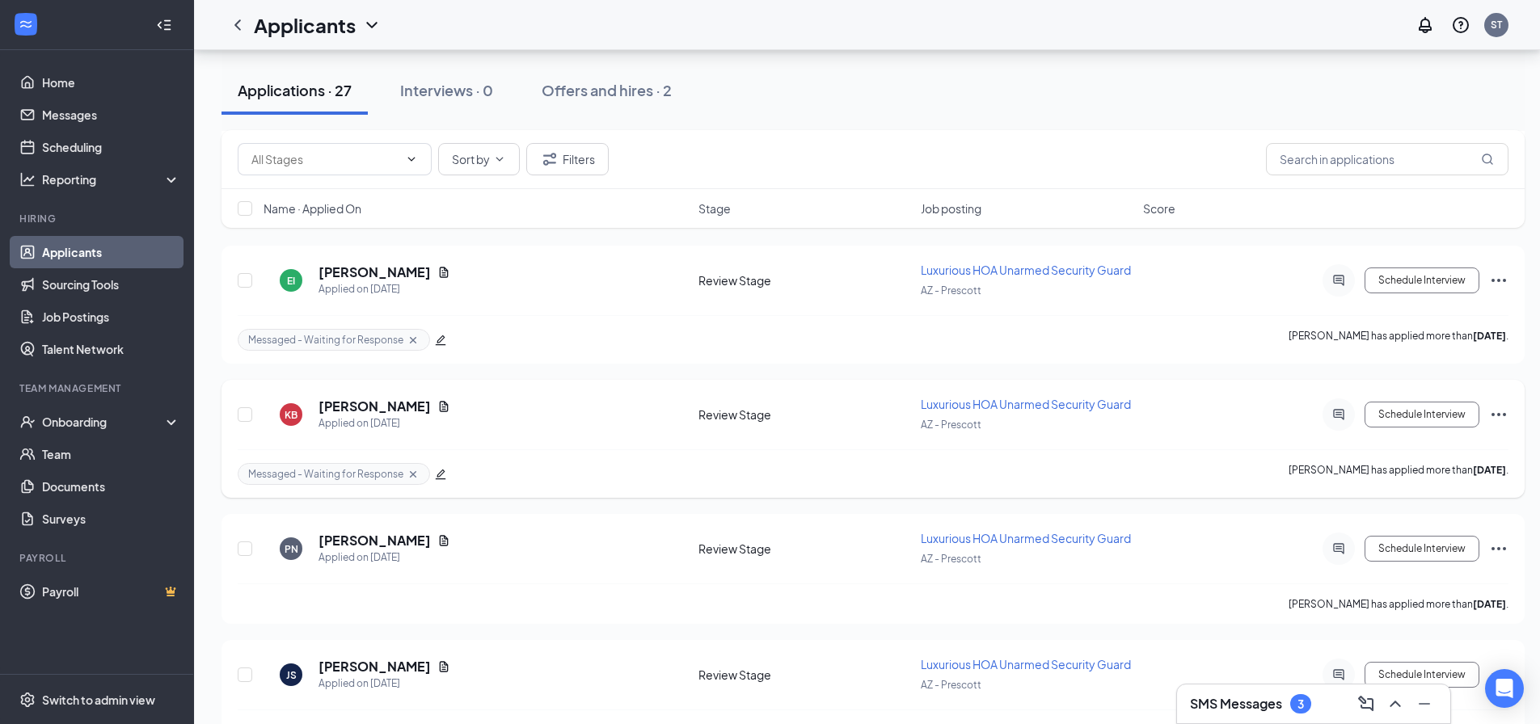
click at [1330, 408] on icon "ActiveChat" at bounding box center [1338, 414] width 19 height 13
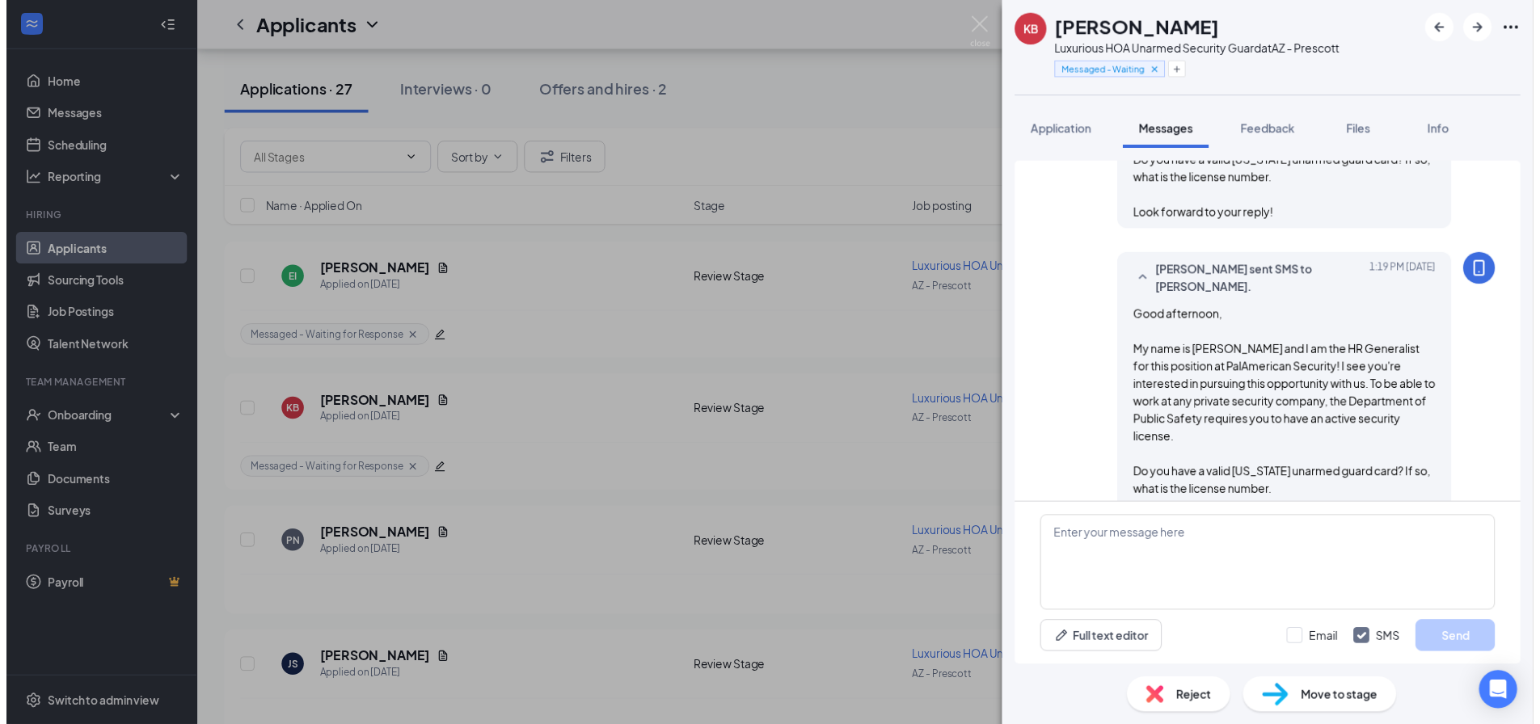
scroll to position [574, 0]
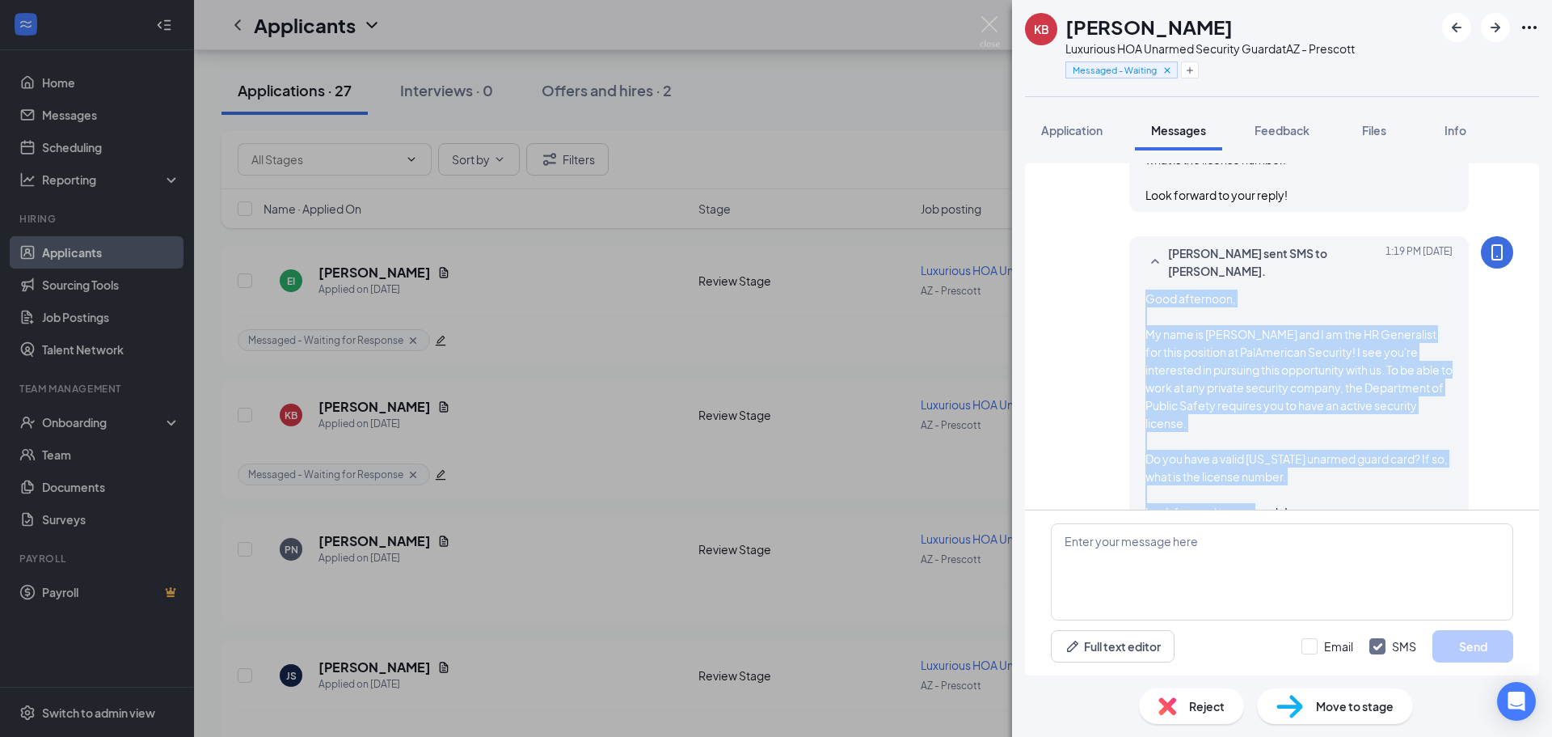
drag, startPoint x: 1280, startPoint y: 482, endPoint x: 1129, endPoint y: 283, distance: 249.8
click at [1129, 283] on div "Stephanie Tovar sent SMS to KENNA BARNHART. Today 1:19 PM Good afternoon, My na…" at bounding box center [1299, 382] width 340 height 293
copy span "Good afternoon, My name is Stephanie and I am the HR Generalist for this positi…"
click at [823, 297] on div "KB KENNA BARNHART Luxurious HOA Unarmed Security Guard at AZ - Prescott Message…" at bounding box center [776, 368] width 1552 height 737
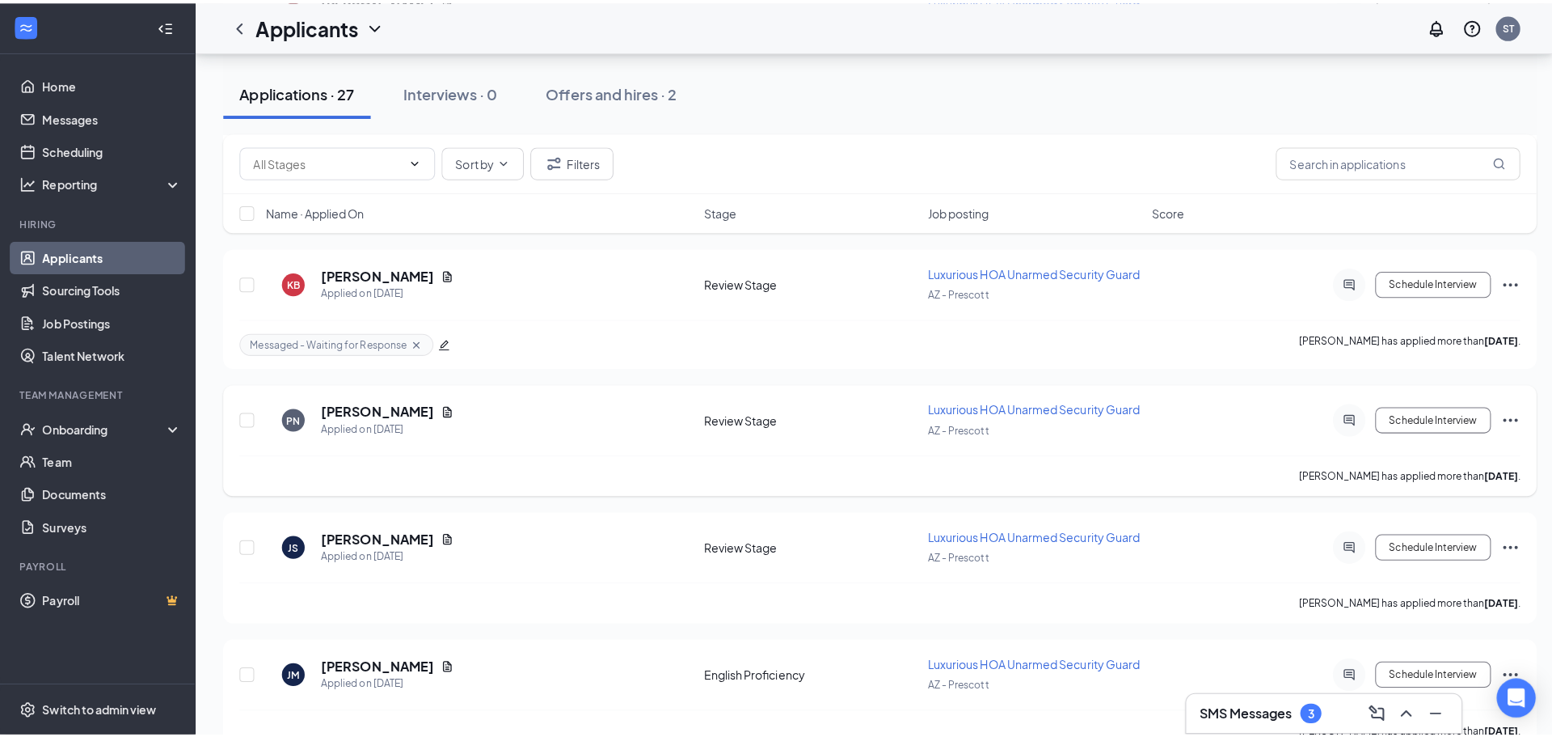
scroll to position [1205, 0]
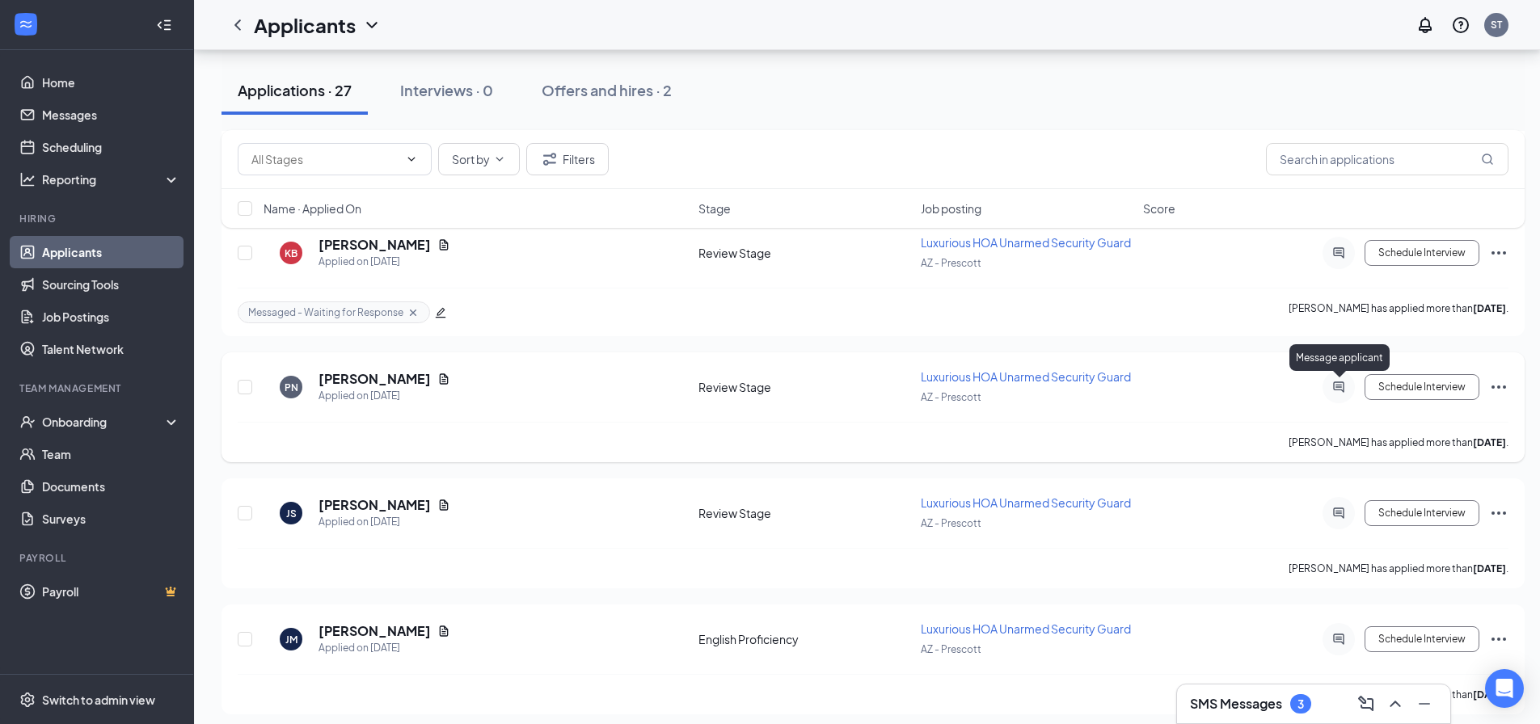
click at [1332, 383] on icon "ActiveChat" at bounding box center [1338, 387] width 19 height 13
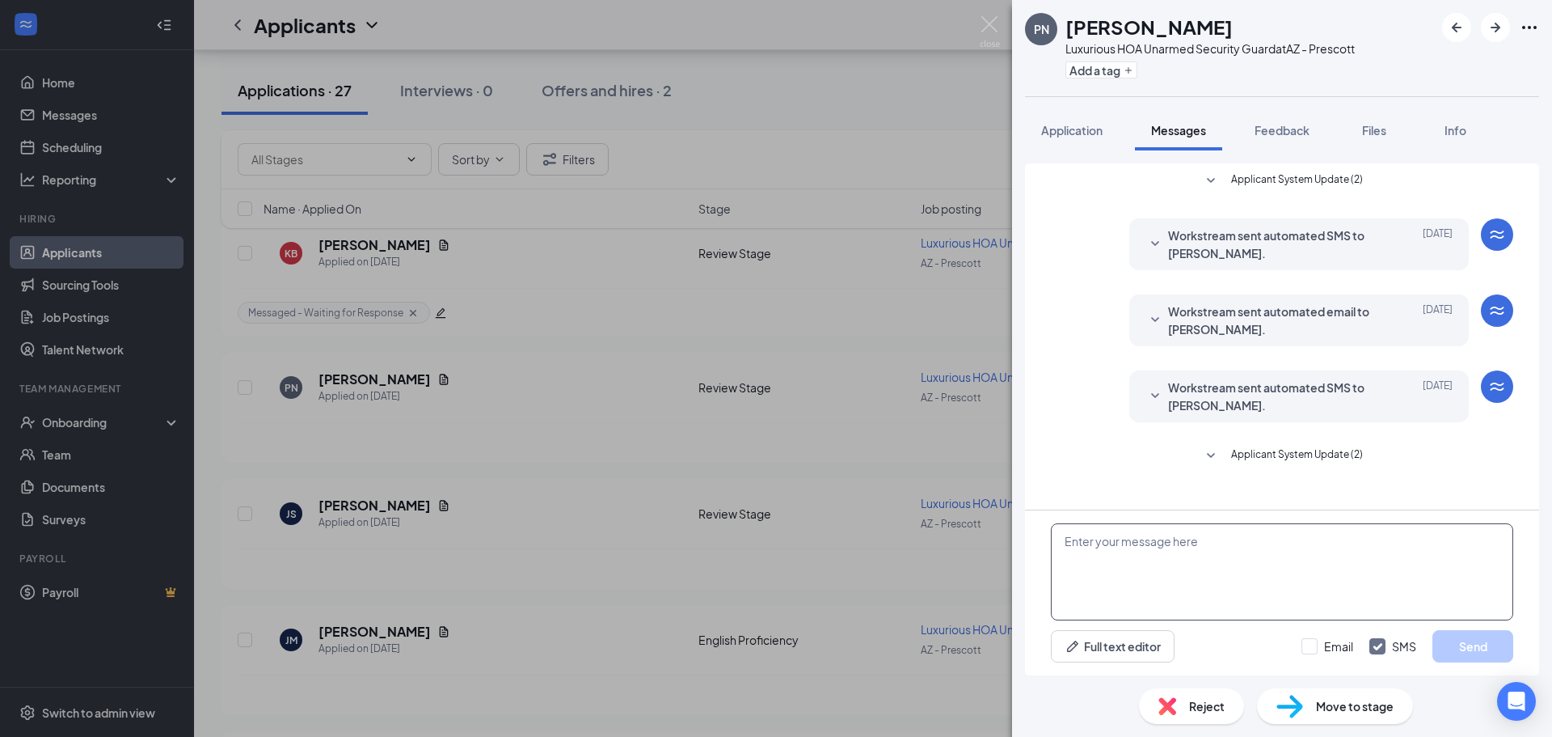
click at [1167, 571] on textarea at bounding box center [1282, 571] width 462 height 97
paste textarea "Good afternoon, My name is [PERSON_NAME] and I am the HR Generalist for this po…"
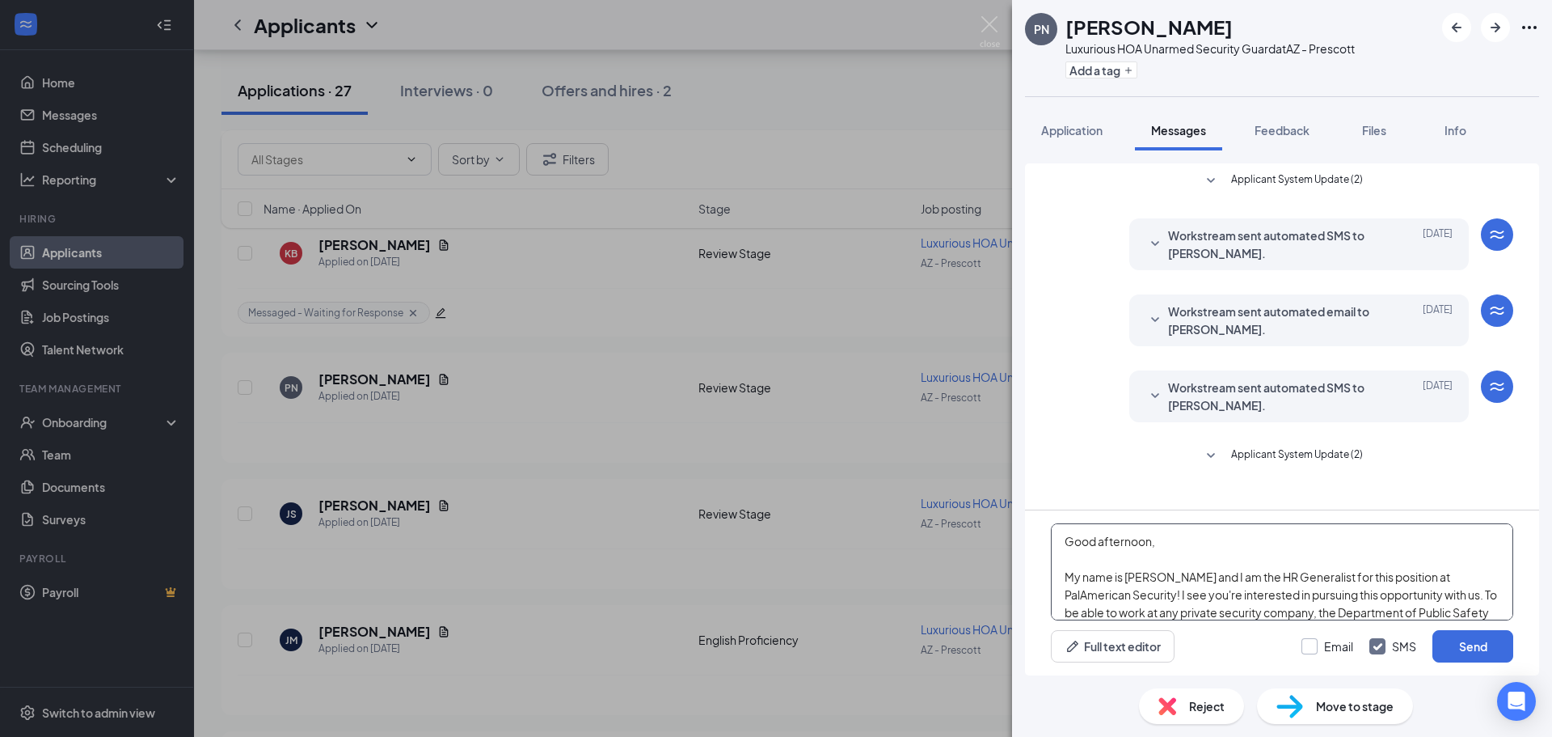
type textarea "Good afternoon, My name is [PERSON_NAME] and I am the HR Generalist for this po…"
click at [1302, 647] on input "Email" at bounding box center [1328, 646] width 52 height 16
checkbox input "true"
click at [1471, 651] on button "Send" at bounding box center [1473, 646] width 81 height 32
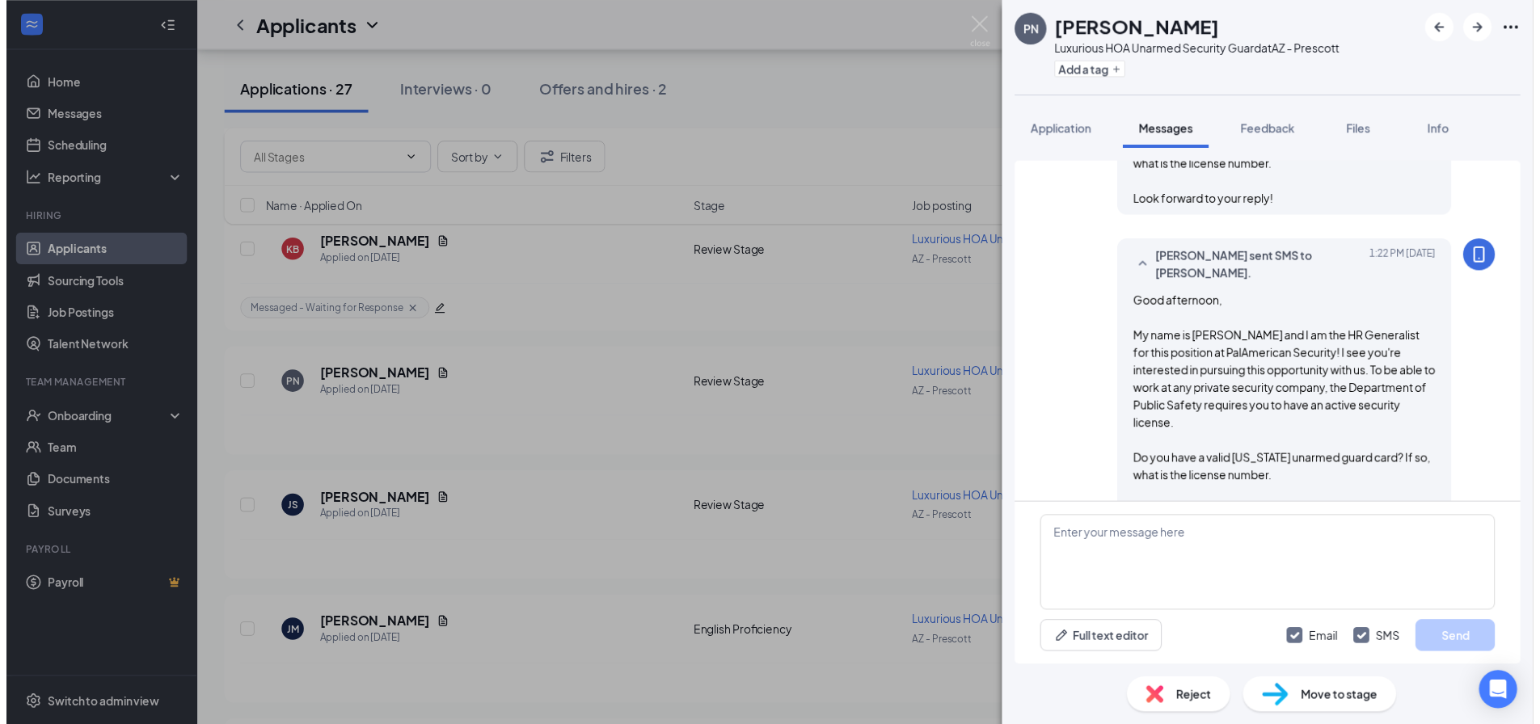
scroll to position [574, 0]
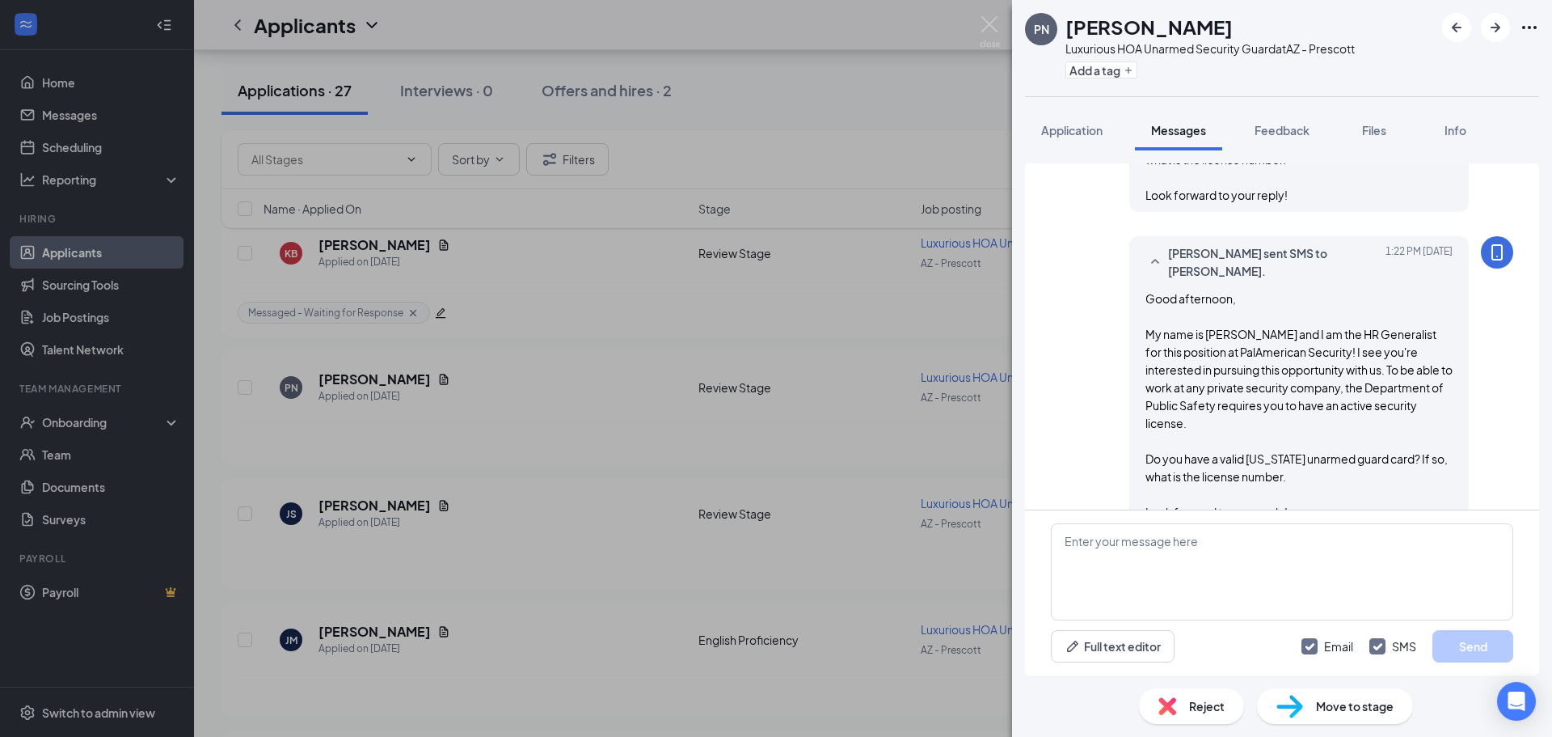
click at [808, 445] on div "PN PHONG NGUYEN Luxurious HOA Unarmed Security Guard at AZ - Prescott Add a tag…" at bounding box center [776, 368] width 1552 height 737
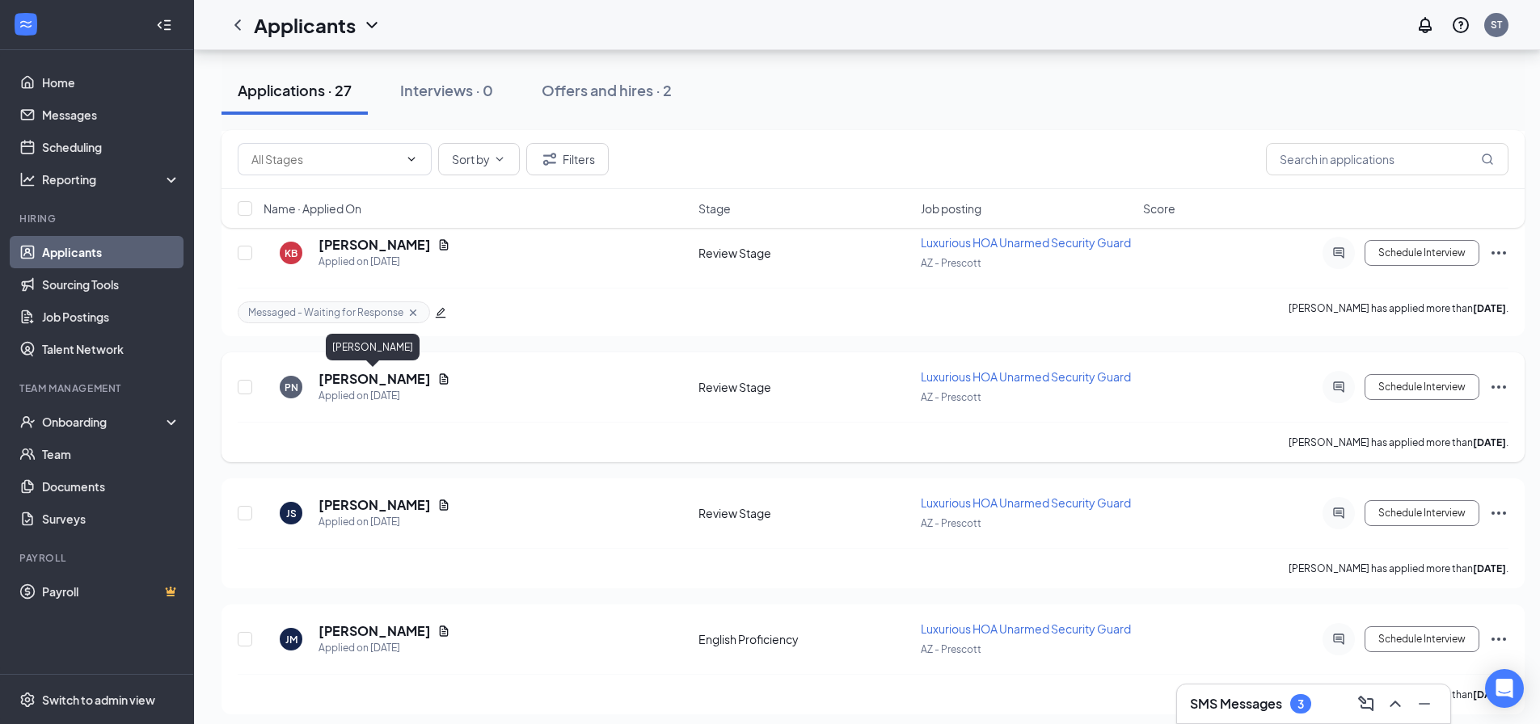
click at [395, 372] on h5 "[PERSON_NAME]" at bounding box center [375, 379] width 112 height 18
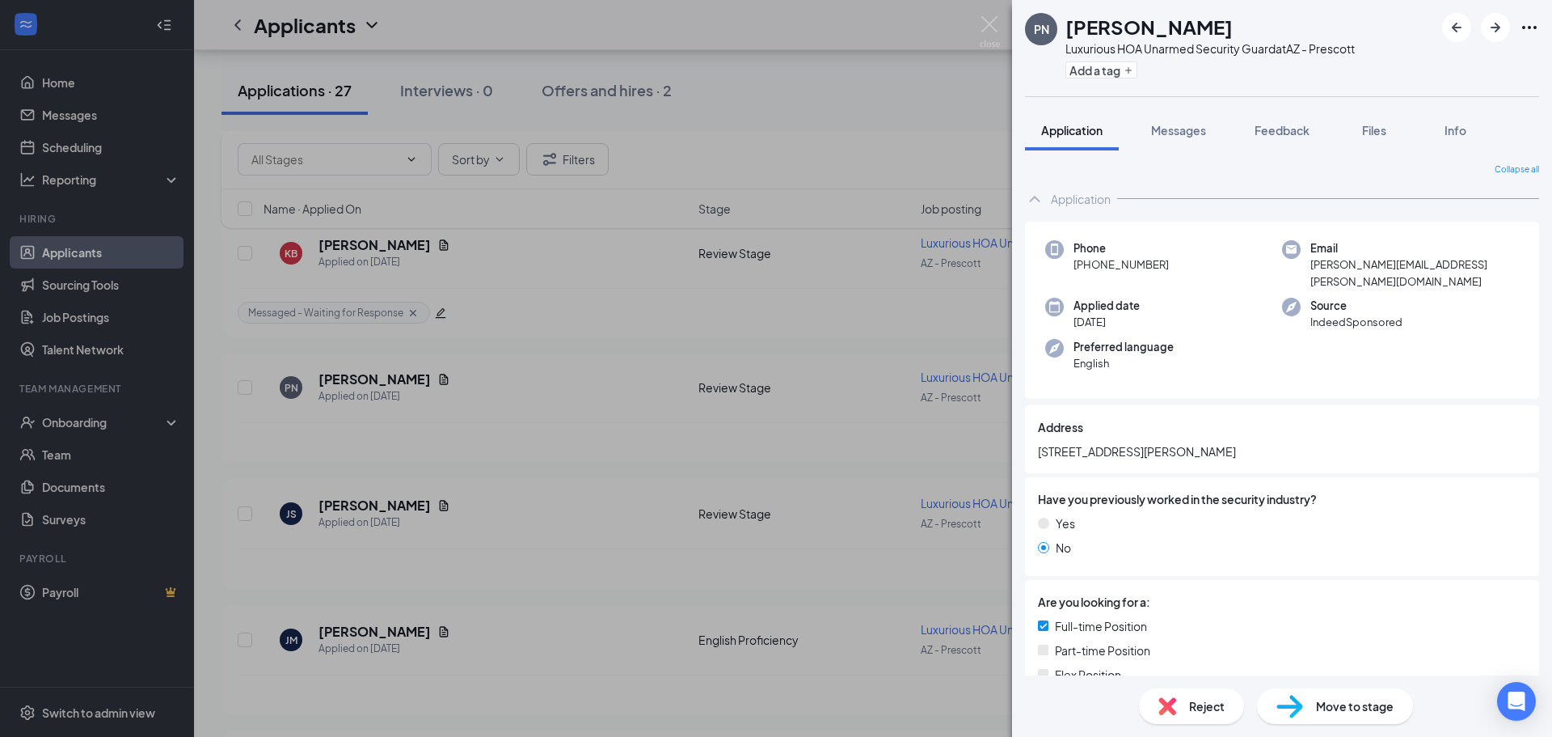
click at [1148, 70] on div "Add a tag" at bounding box center [1210, 70] width 289 height 27
click at [1122, 70] on button "Add a tag" at bounding box center [1102, 69] width 72 height 17
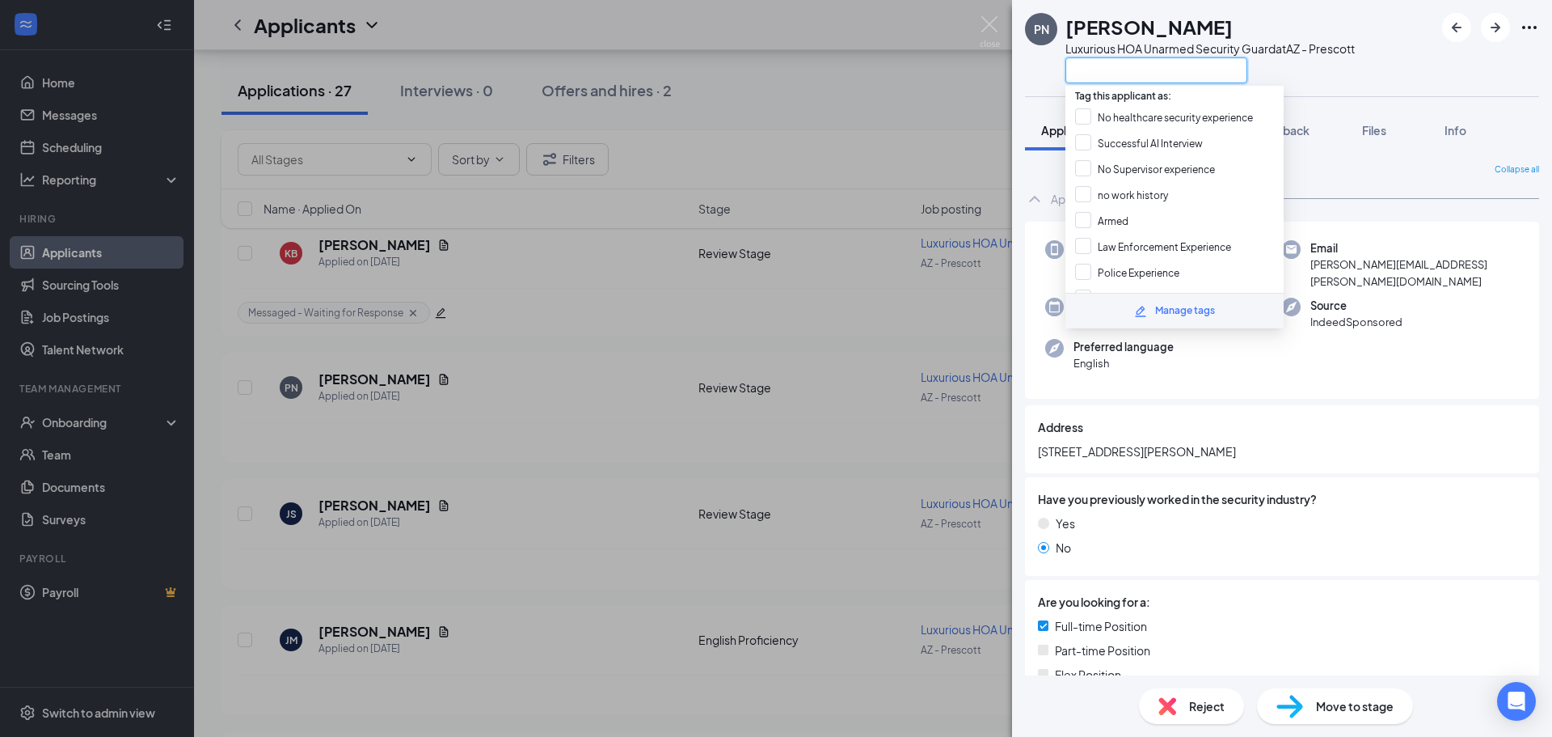
click at [1133, 72] on input "text" at bounding box center [1157, 70] width 182 height 26
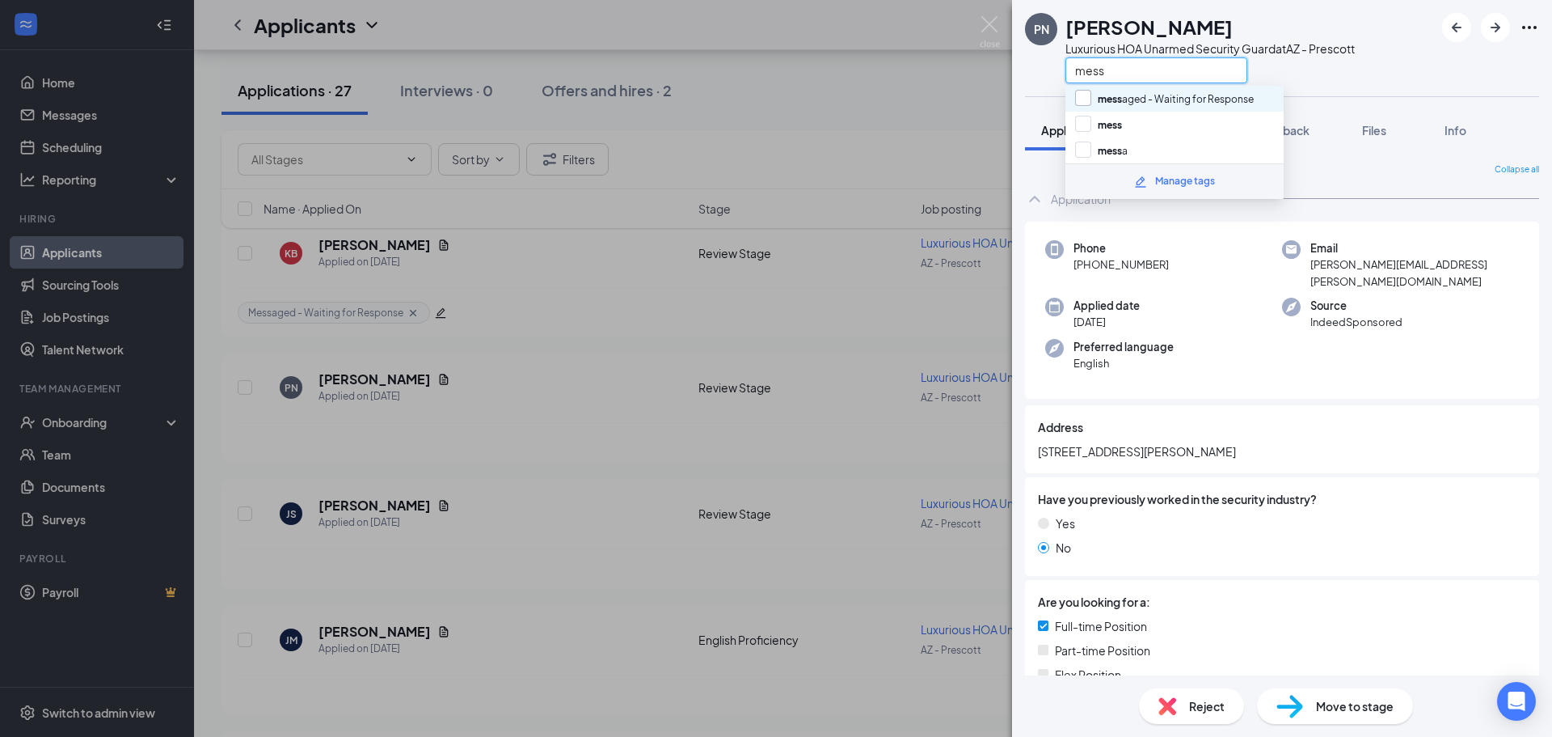
type input "mess"
click at [1144, 94] on input "mess aged - Waiting for Response" at bounding box center [1164, 99] width 179 height 18
checkbox input "true"
click at [1295, 70] on div "mess" at bounding box center [1210, 70] width 289 height 27
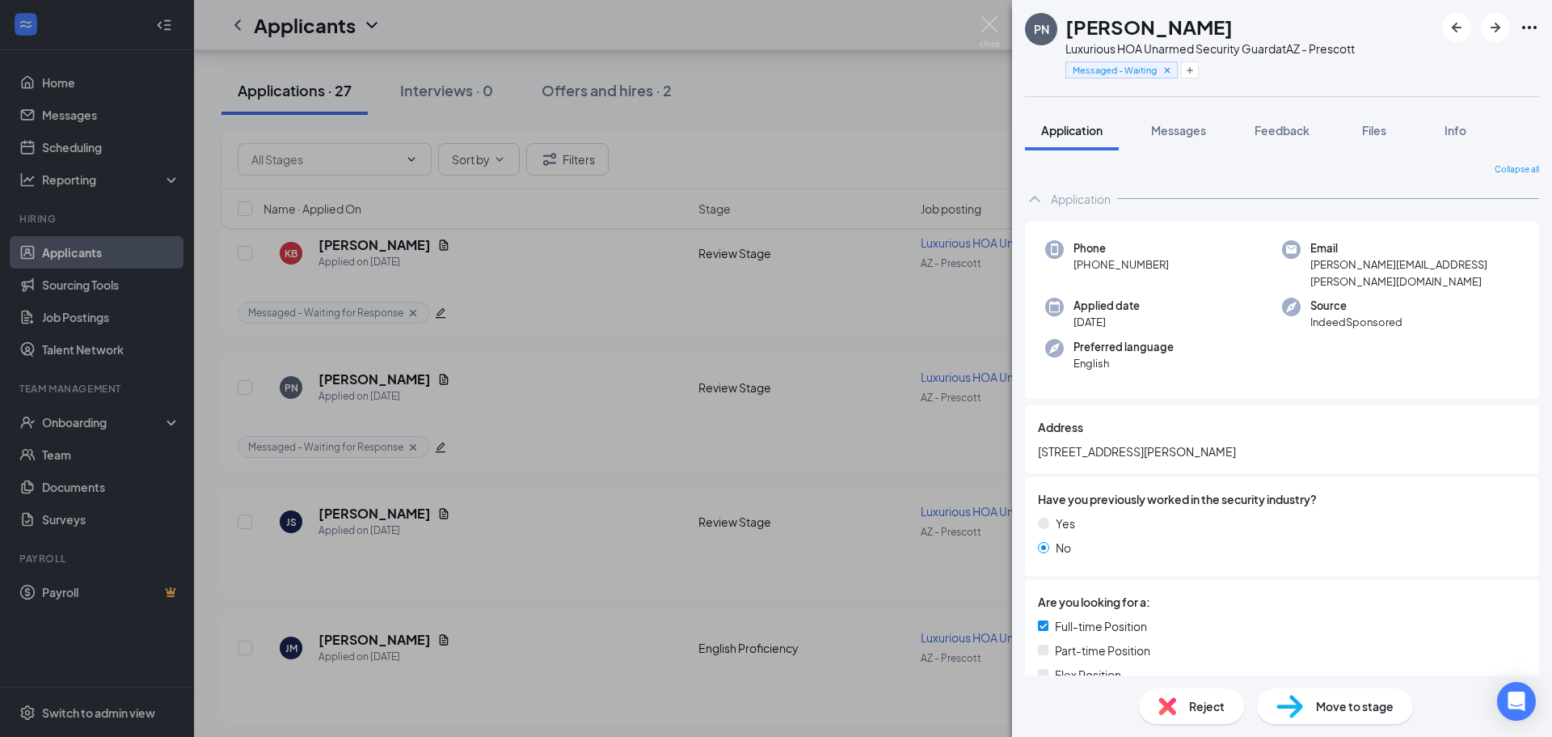
click at [858, 202] on div "PN PHONG NGUYEN Luxurious HOA Unarmed Security Guard at AZ - Prescott Messaged …" at bounding box center [776, 368] width 1552 height 737
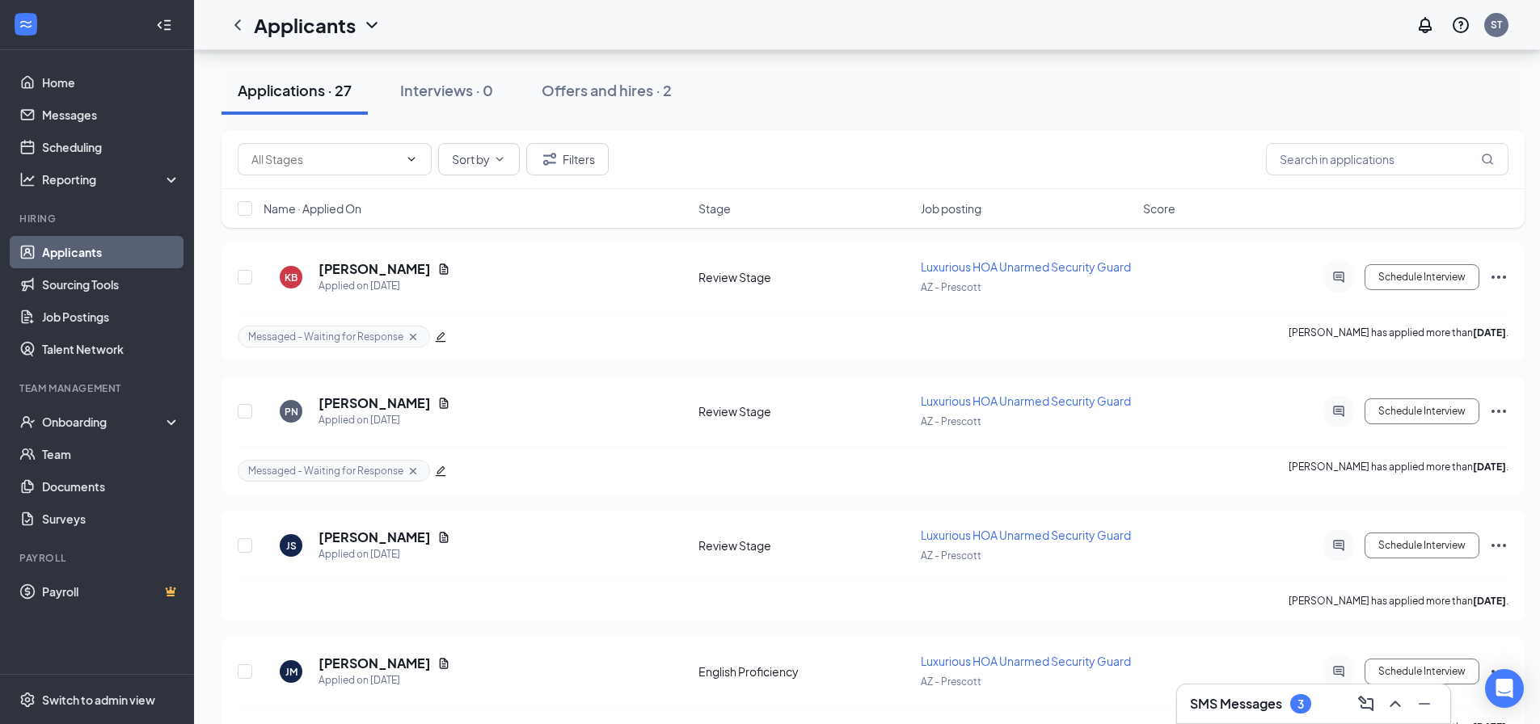
scroll to position [1423, 0]
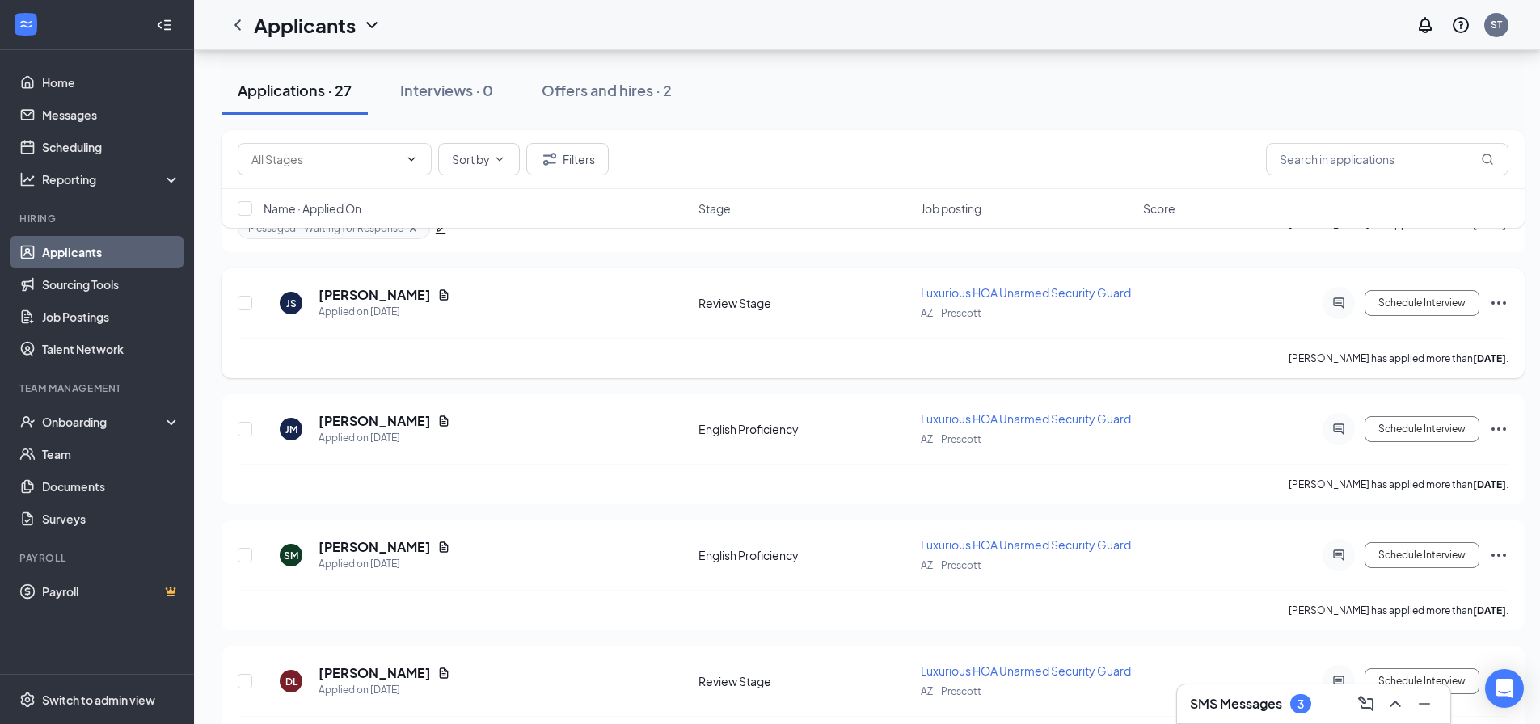
click at [437, 292] on icon "Document" at bounding box center [443, 295] width 13 height 13
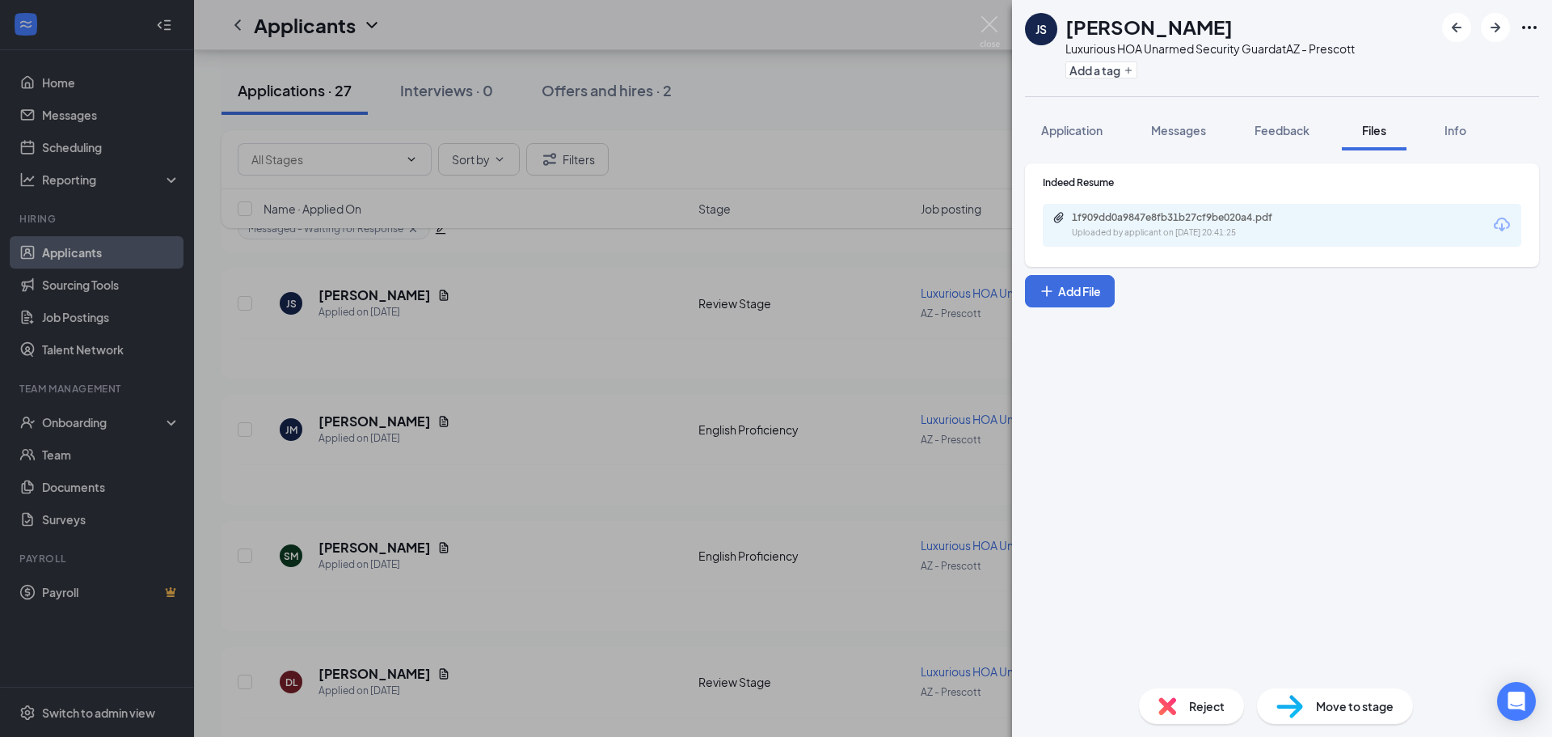
click at [1199, 217] on div "1f909dd0a9847e8fb31b27cf9be020a4.pdf" at bounding box center [1185, 217] width 226 height 13
click at [863, 259] on div "JS Jagan Sandhu Luxurious HOA Unarmed Security Guard at AZ - Prescott Add a tag…" at bounding box center [776, 368] width 1552 height 737
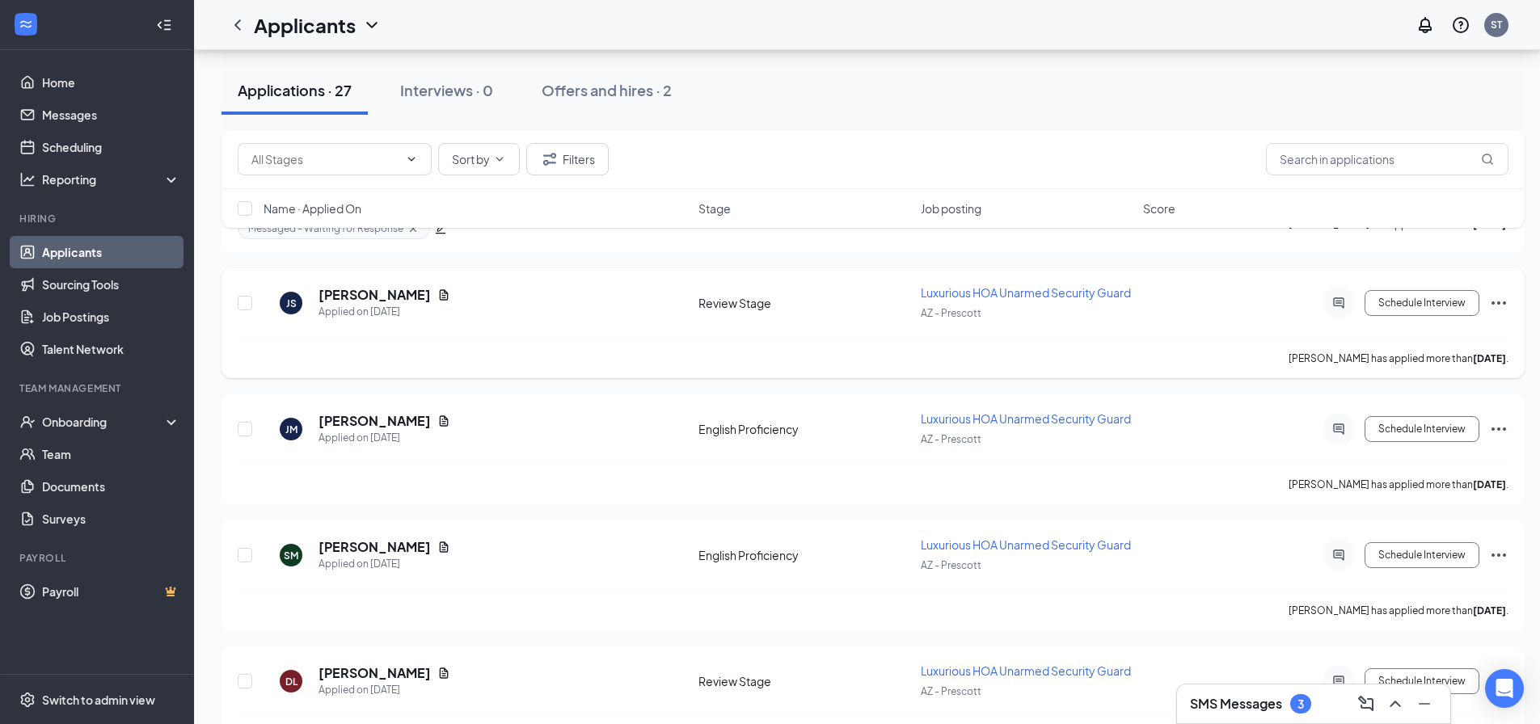
click at [1496, 307] on icon "Ellipses" at bounding box center [1498, 302] width 19 height 19
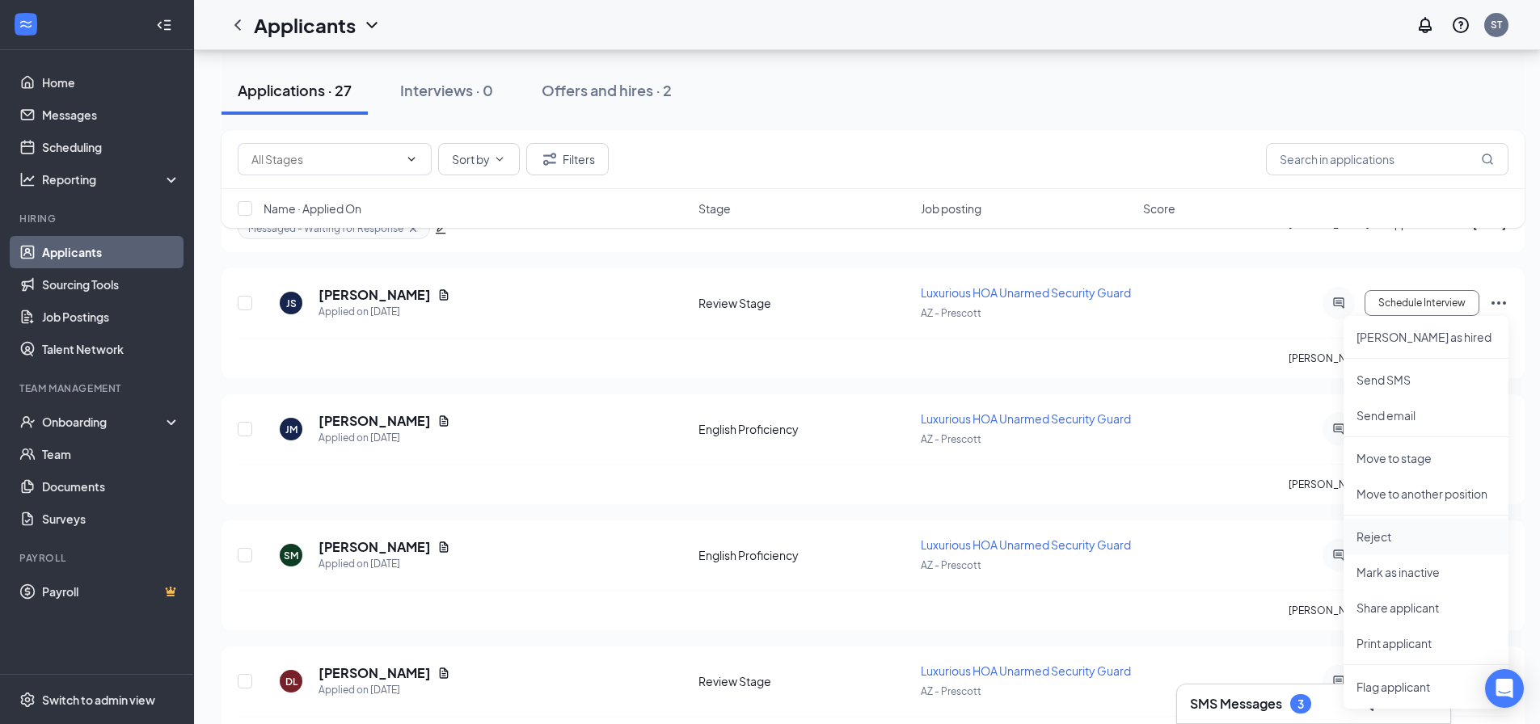
click at [1408, 522] on li "Reject" at bounding box center [1426, 537] width 165 height 36
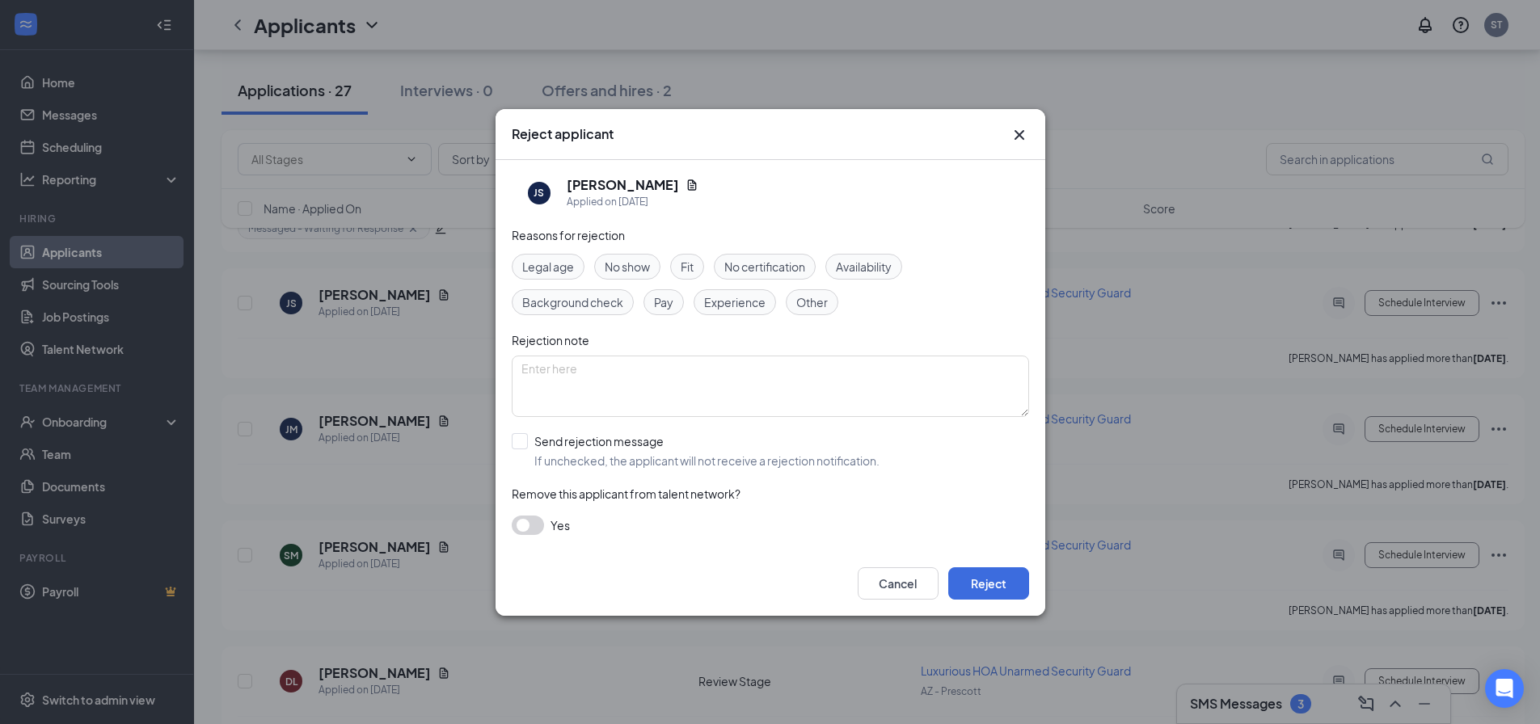
click at [749, 302] on span "Experience" at bounding box center [734, 302] width 61 height 18
click at [998, 576] on button "Reject" at bounding box center [988, 584] width 81 height 32
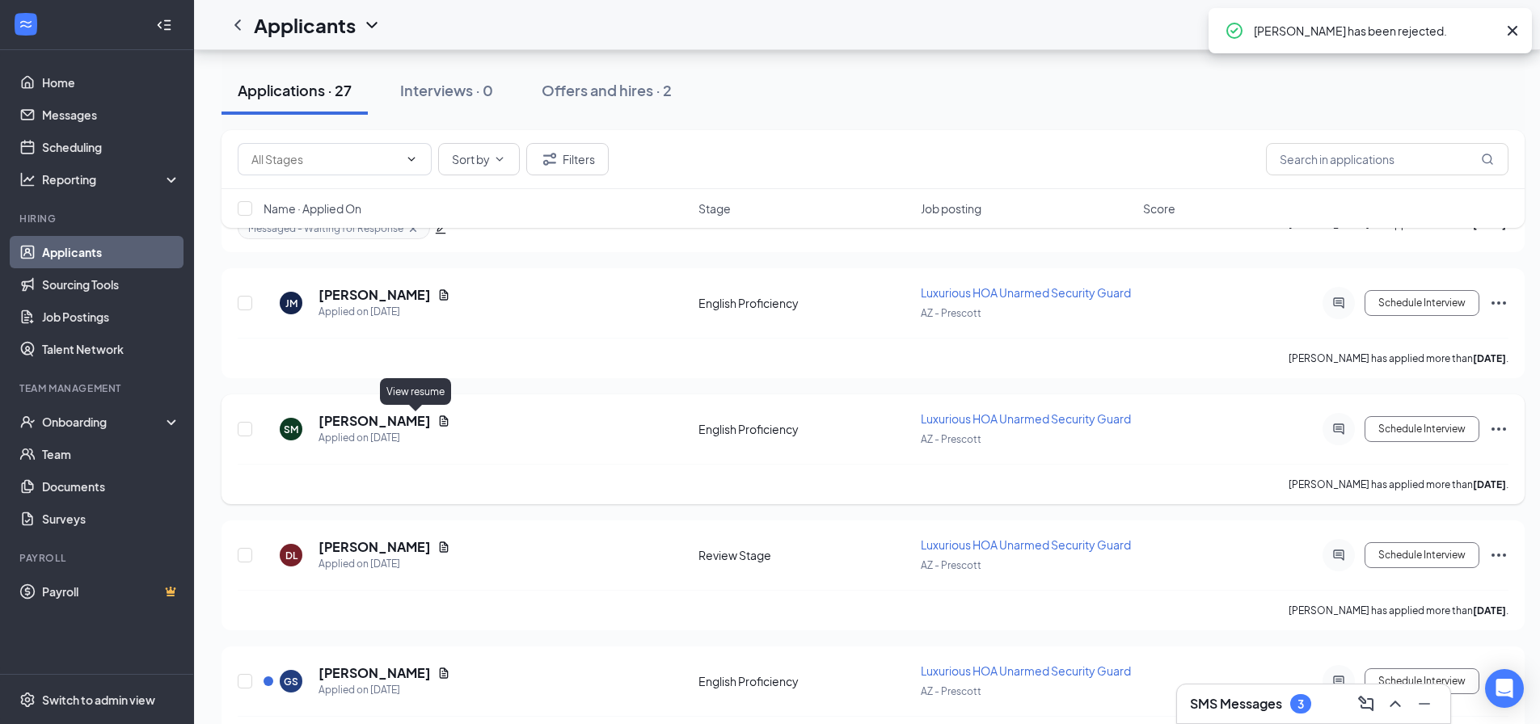
click at [437, 420] on icon "Document" at bounding box center [443, 421] width 13 height 13
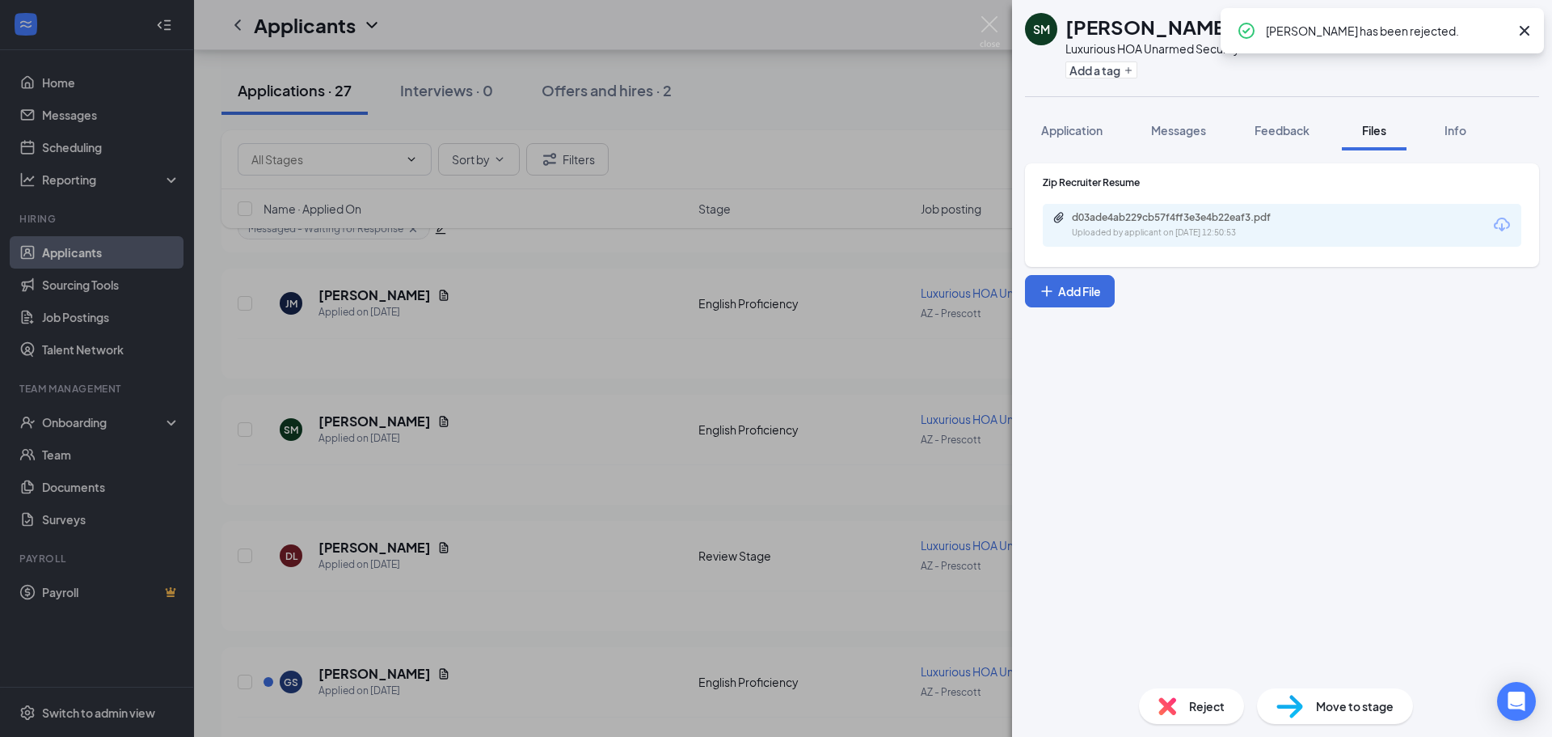
click at [1122, 238] on div "Uploaded by applicant on Oct 11, 2025 at 12:50:53" at bounding box center [1193, 232] width 243 height 13
click at [688, 139] on div "SM Salina Maurer Luxurious HOA Unarmed Security Guard at AZ - Prescott Add a ta…" at bounding box center [776, 368] width 1552 height 737
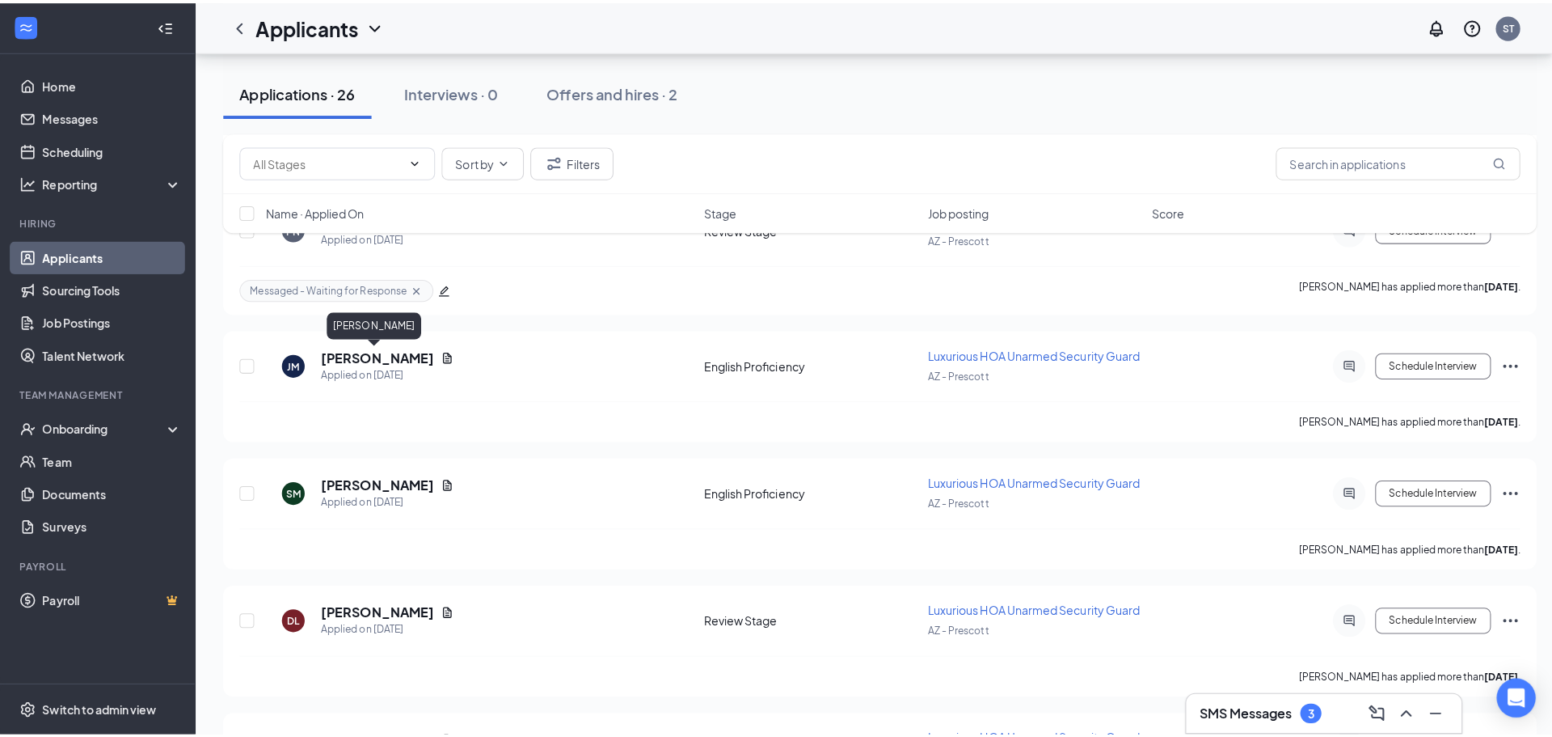
scroll to position [1261, 0]
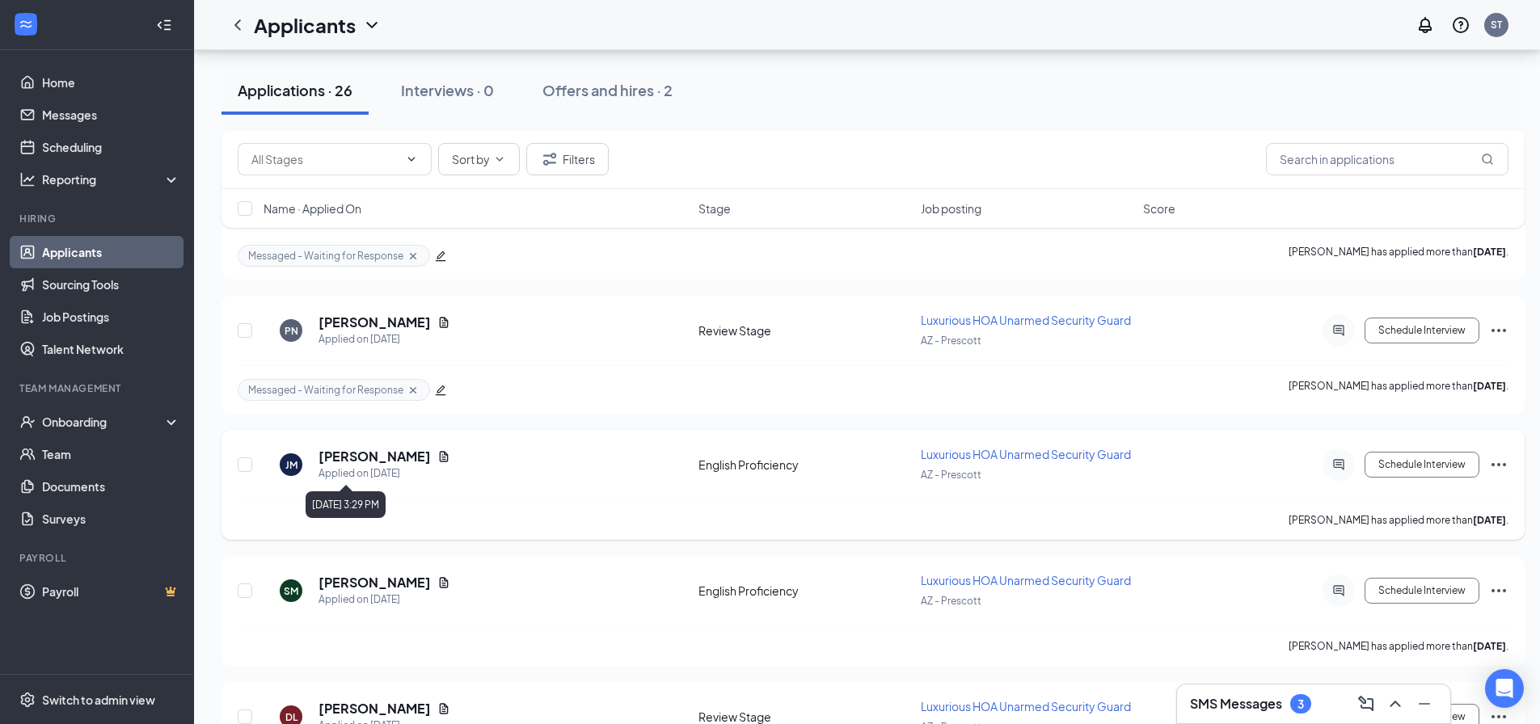
click at [437, 462] on icon "Document" at bounding box center [443, 456] width 13 height 13
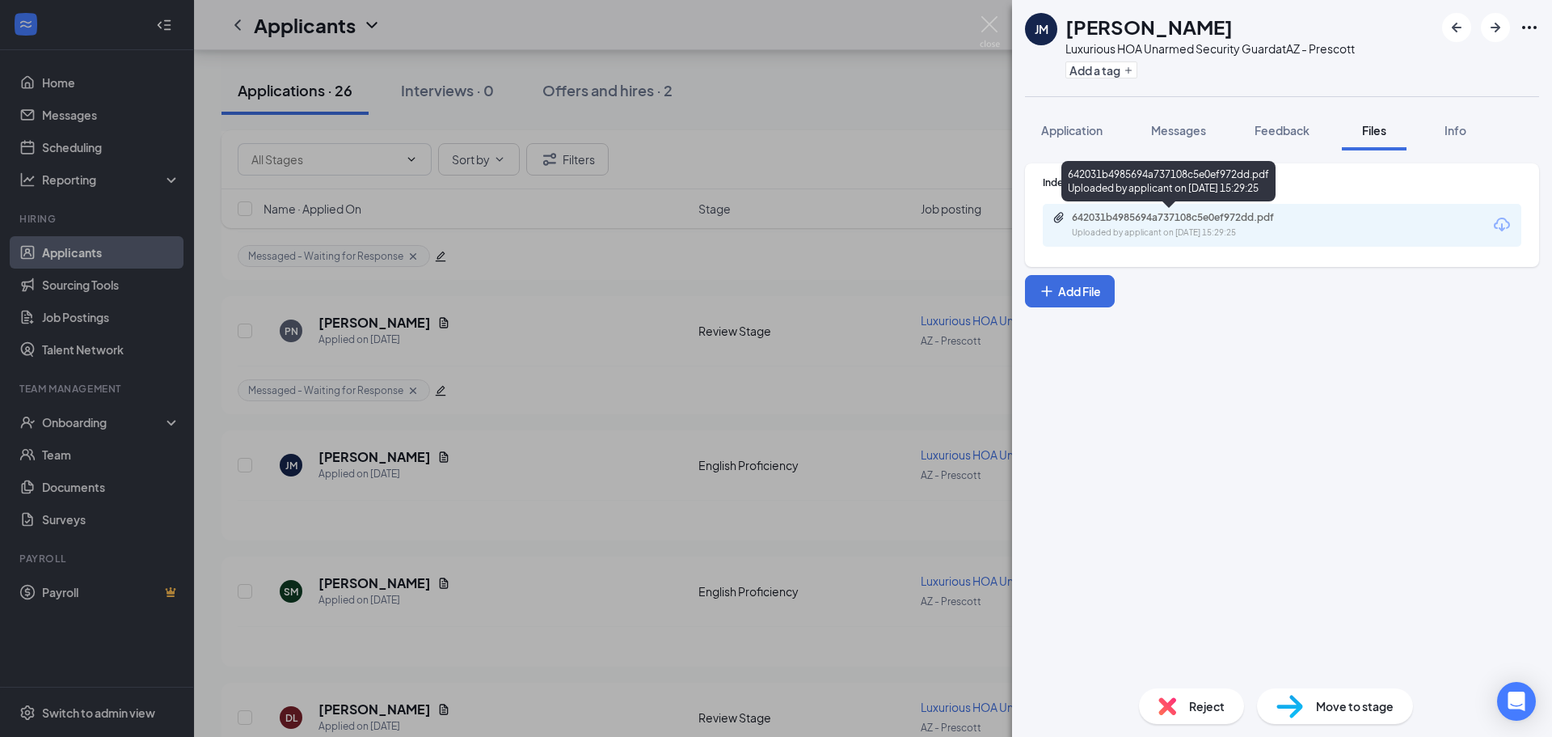
click at [1282, 220] on div "642031b4985694a737108c5e0ef972dd.pdf" at bounding box center [1185, 217] width 226 height 13
click at [1080, 125] on span "Application" at bounding box center [1071, 130] width 61 height 15
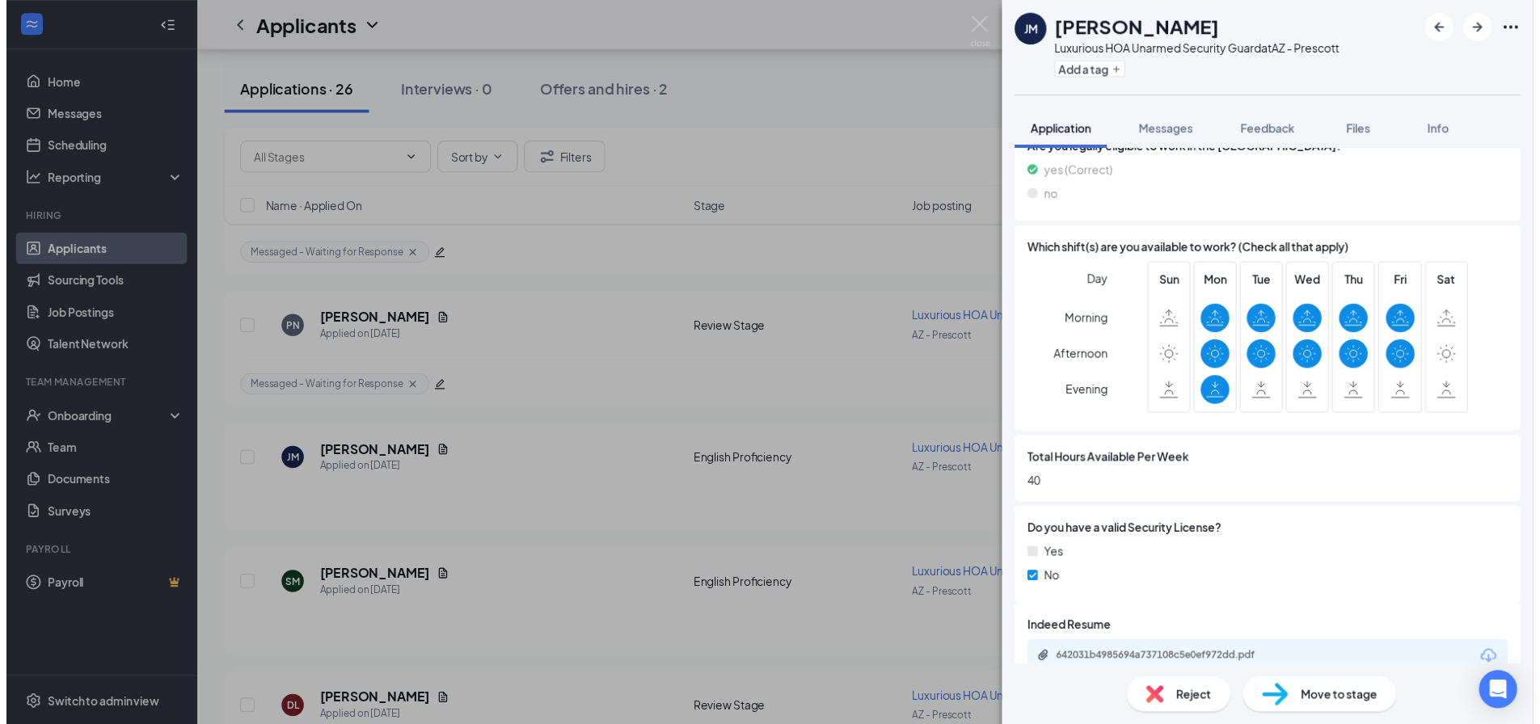
scroll to position [566, 0]
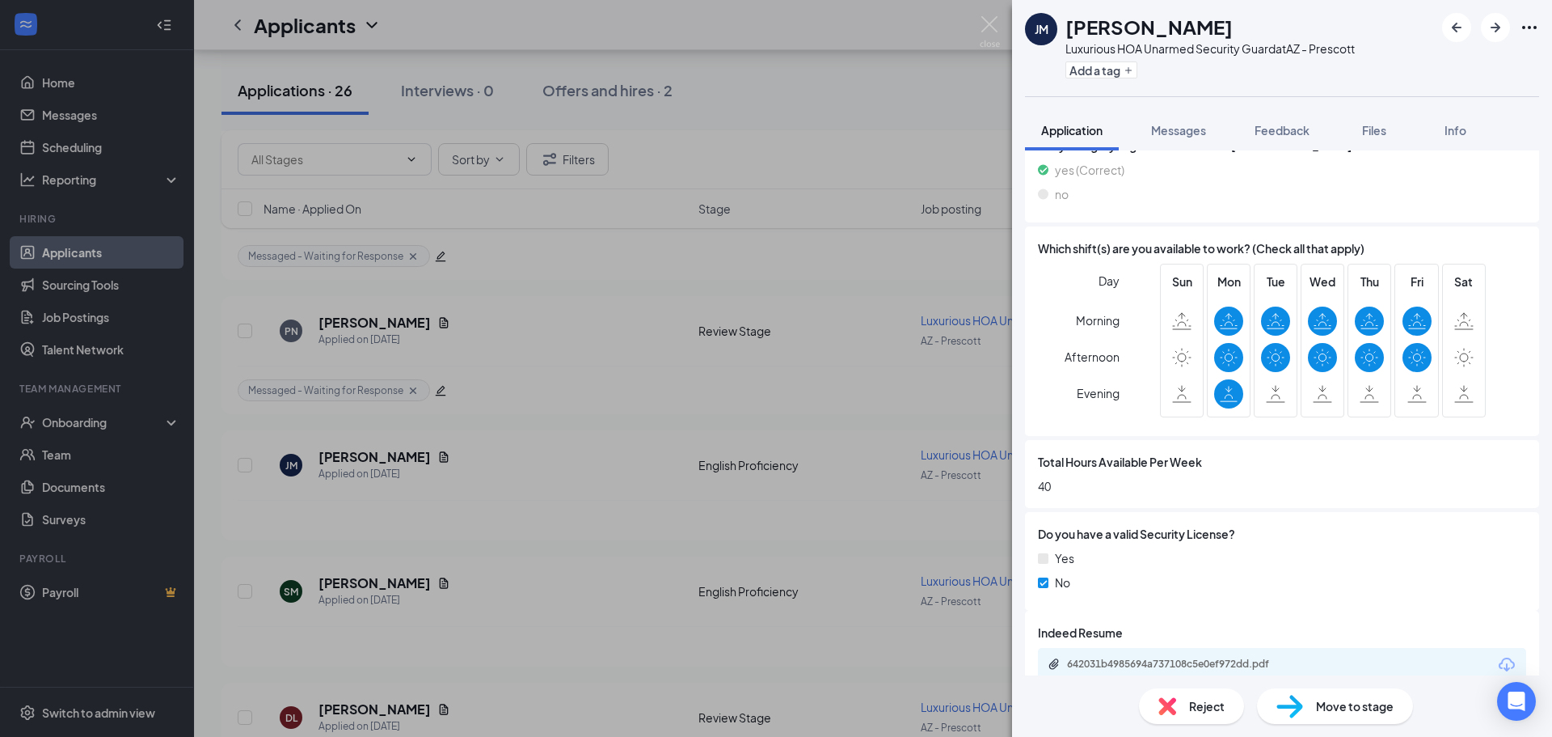
click at [913, 346] on div "JM John McGrath Luxurious HOA Unarmed Security Guard at AZ - Prescott Add a tag…" at bounding box center [776, 368] width 1552 height 737
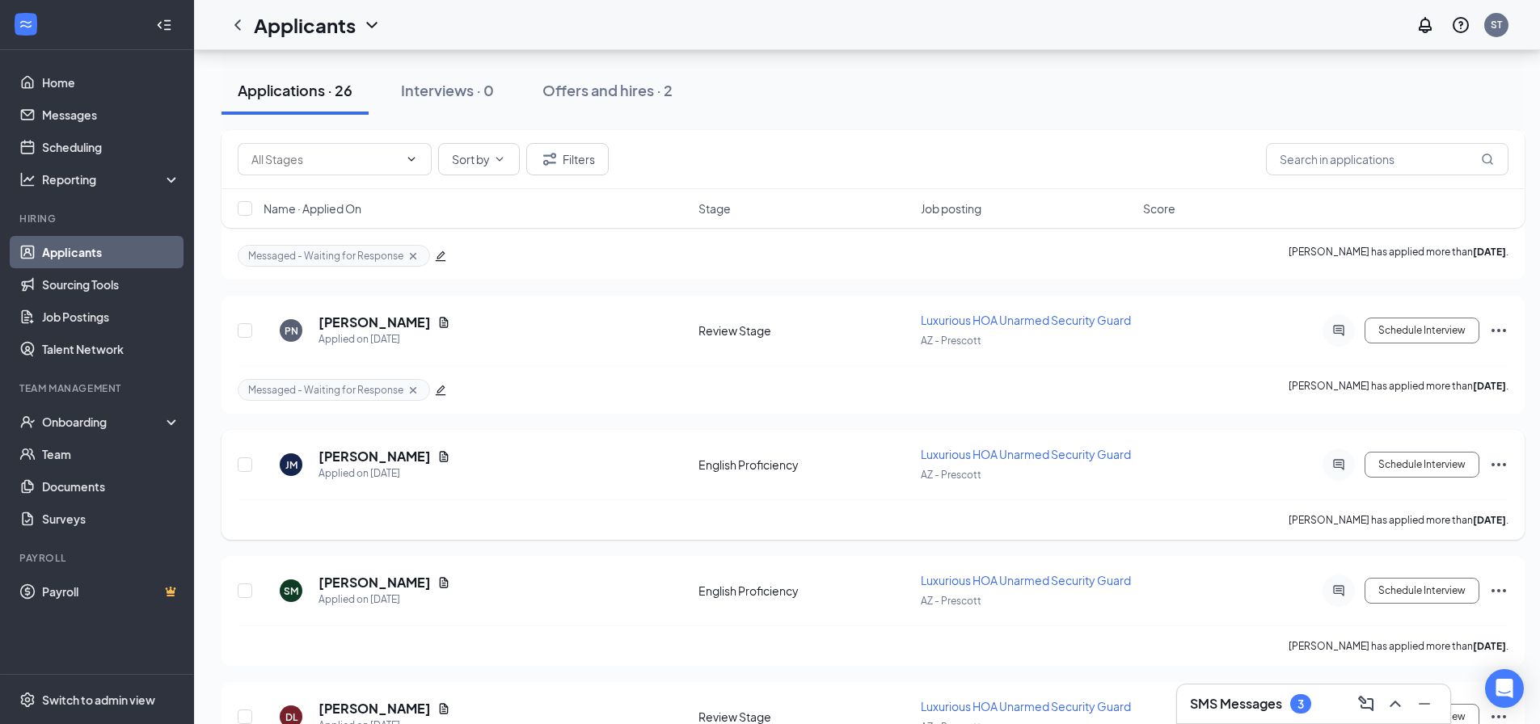
click at [1505, 458] on icon "Ellipses" at bounding box center [1498, 464] width 19 height 19
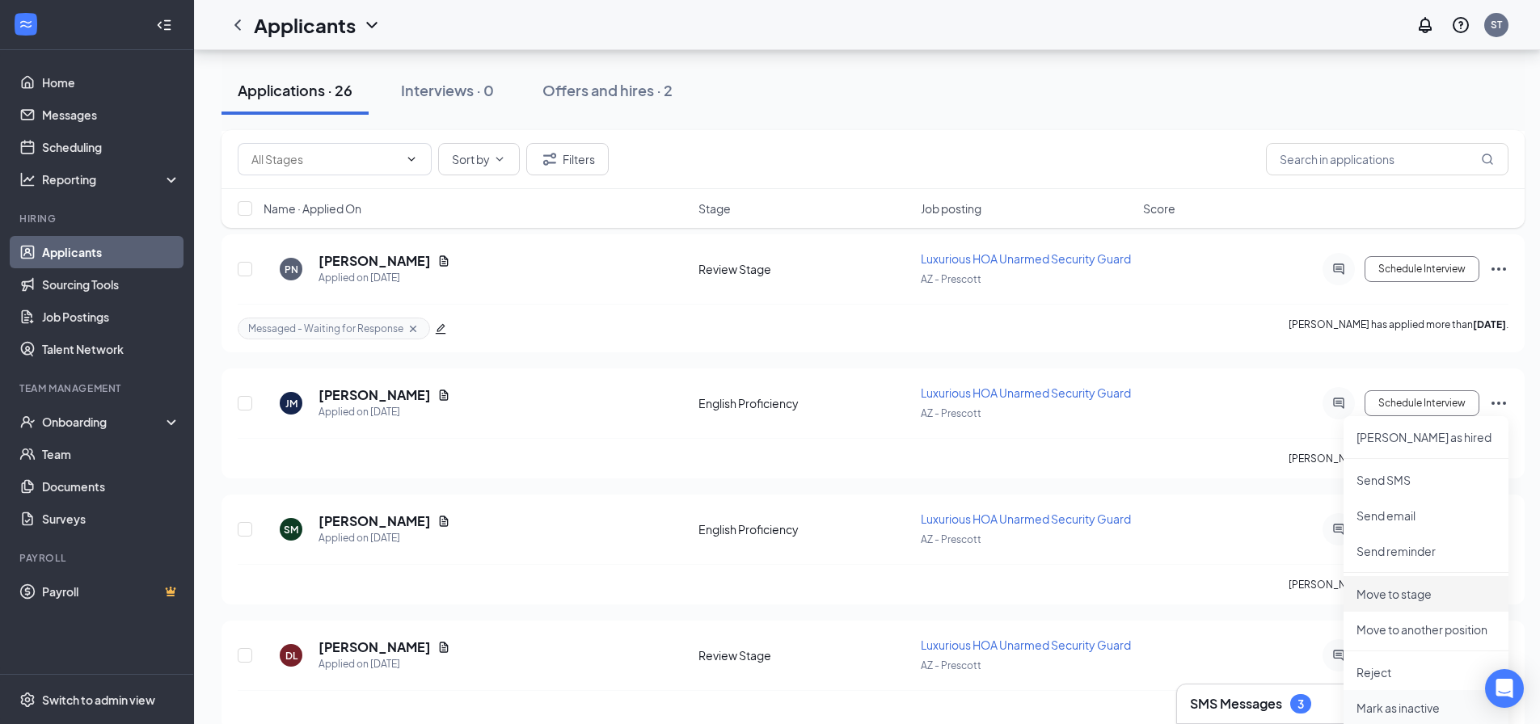
scroll to position [1423, 0]
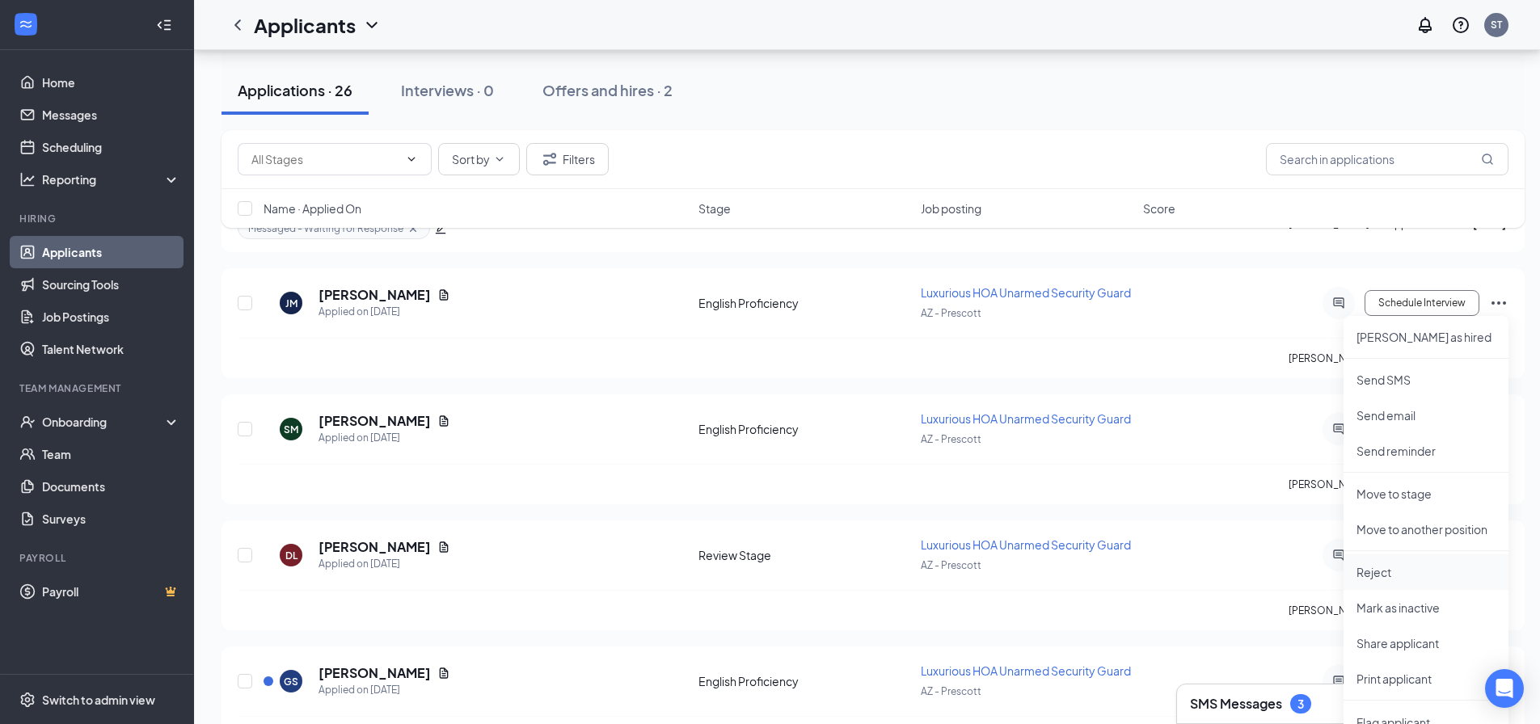
click at [1416, 578] on p "Reject" at bounding box center [1426, 572] width 139 height 16
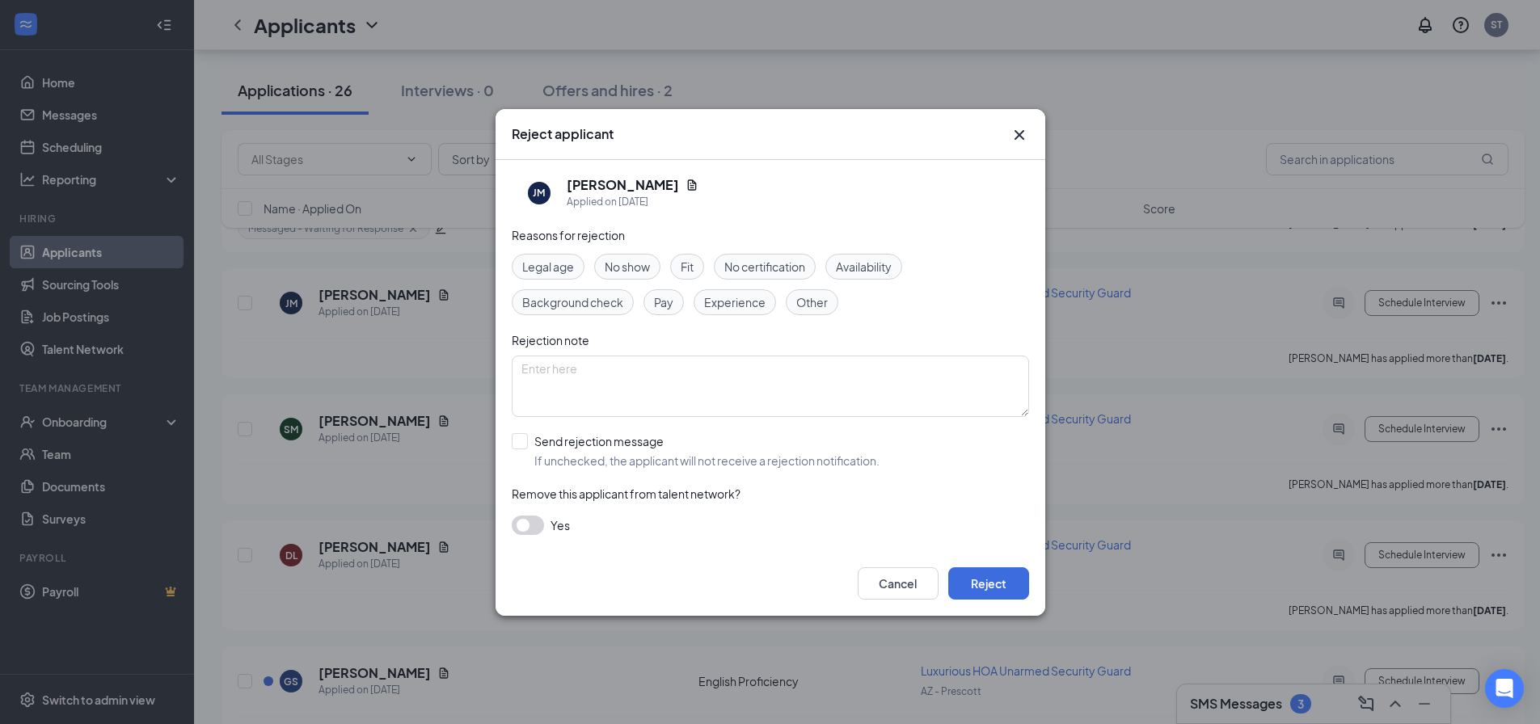
drag, startPoint x: 665, startPoint y: 255, endPoint x: 685, endPoint y: 266, distance: 22.8
click at [669, 259] on div "Legal age No show Fit No certification Availability Background check Pay Experi…" at bounding box center [770, 284] width 517 height 61
click at [685, 266] on span "Fit" at bounding box center [687, 267] width 13 height 18
click at [1010, 580] on button "Reject" at bounding box center [988, 584] width 81 height 32
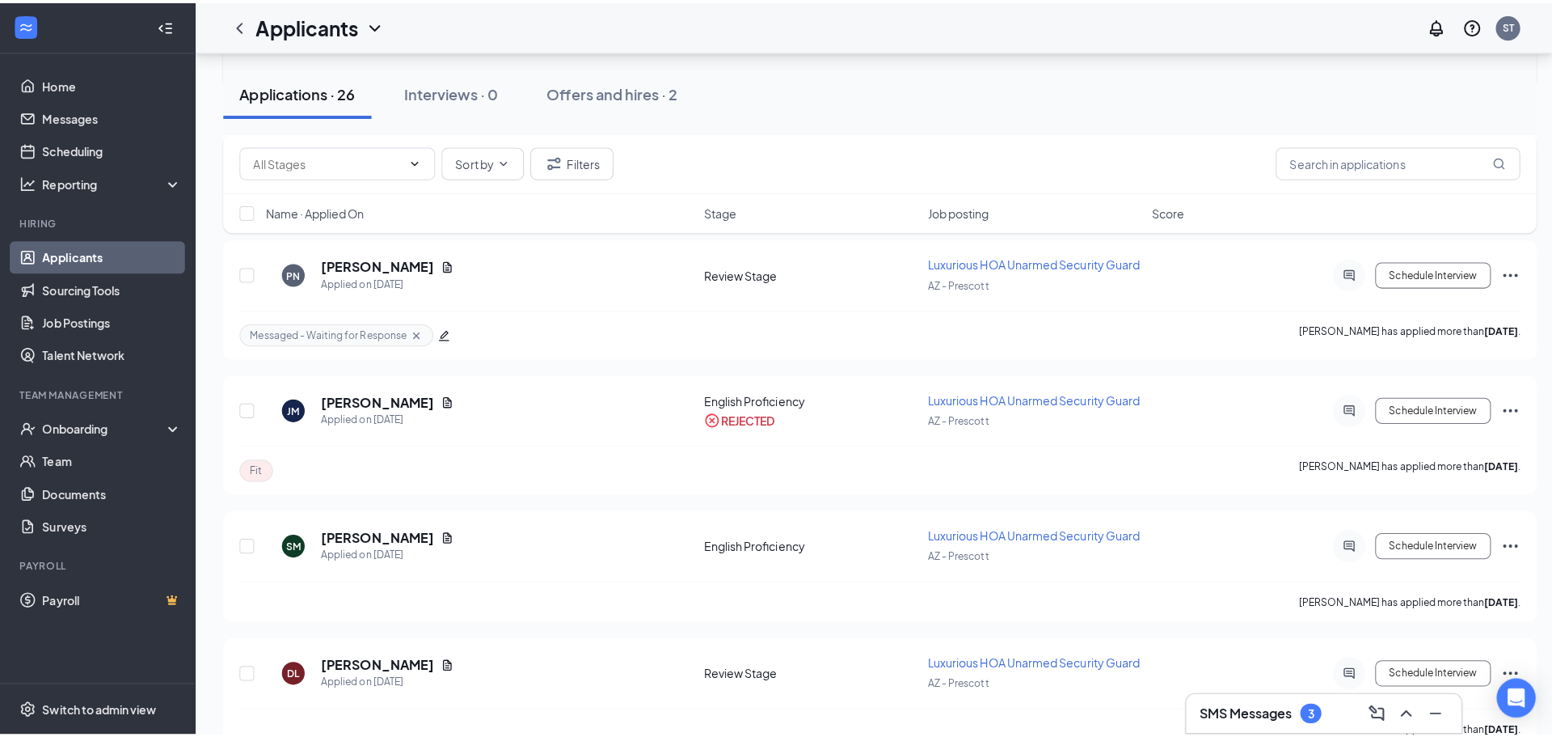
scroll to position [1342, 0]
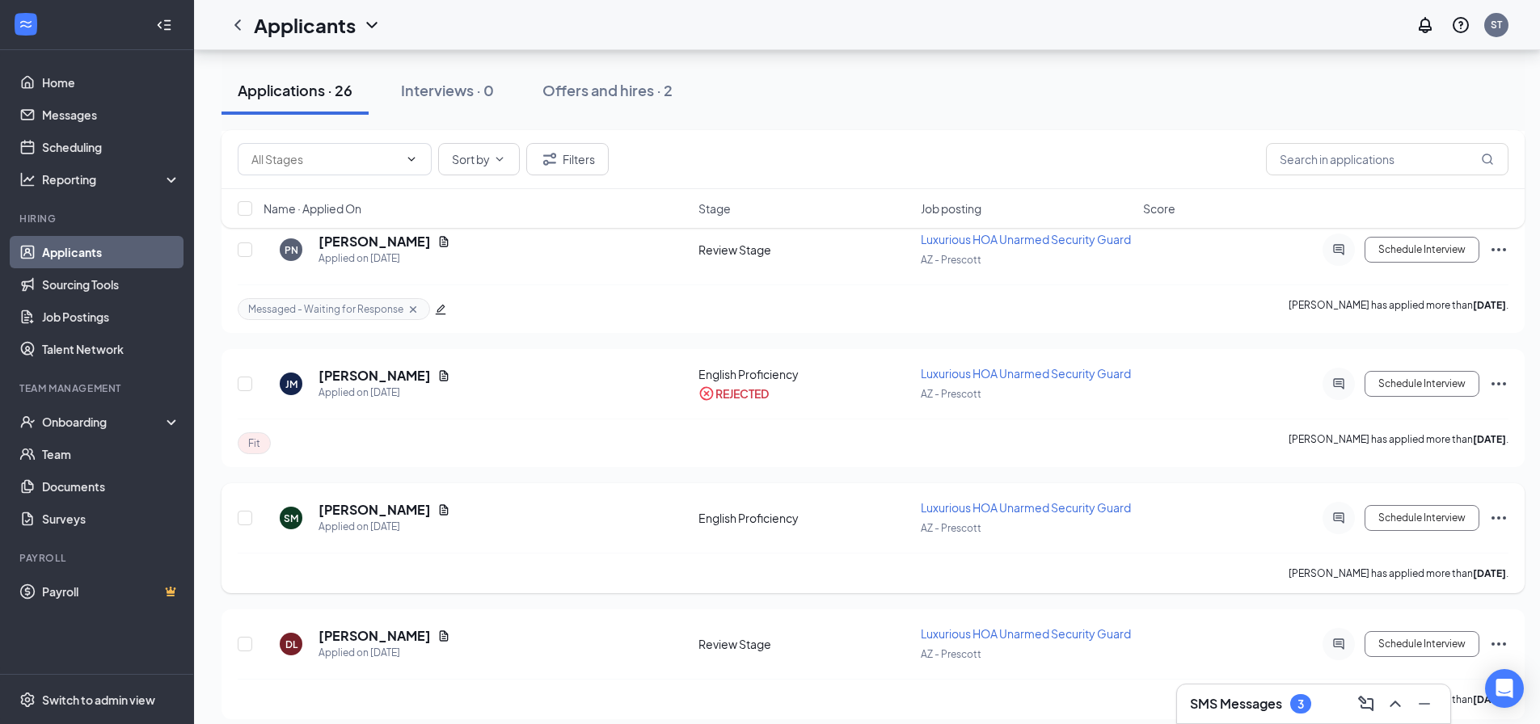
click at [365, 500] on div "SM Salina Maurer Applied on Oct 11 English Proficiency Luxurious HOA Unarmed Se…" at bounding box center [873, 526] width 1271 height 53
click at [365, 504] on h5 "[PERSON_NAME]" at bounding box center [375, 510] width 112 height 18
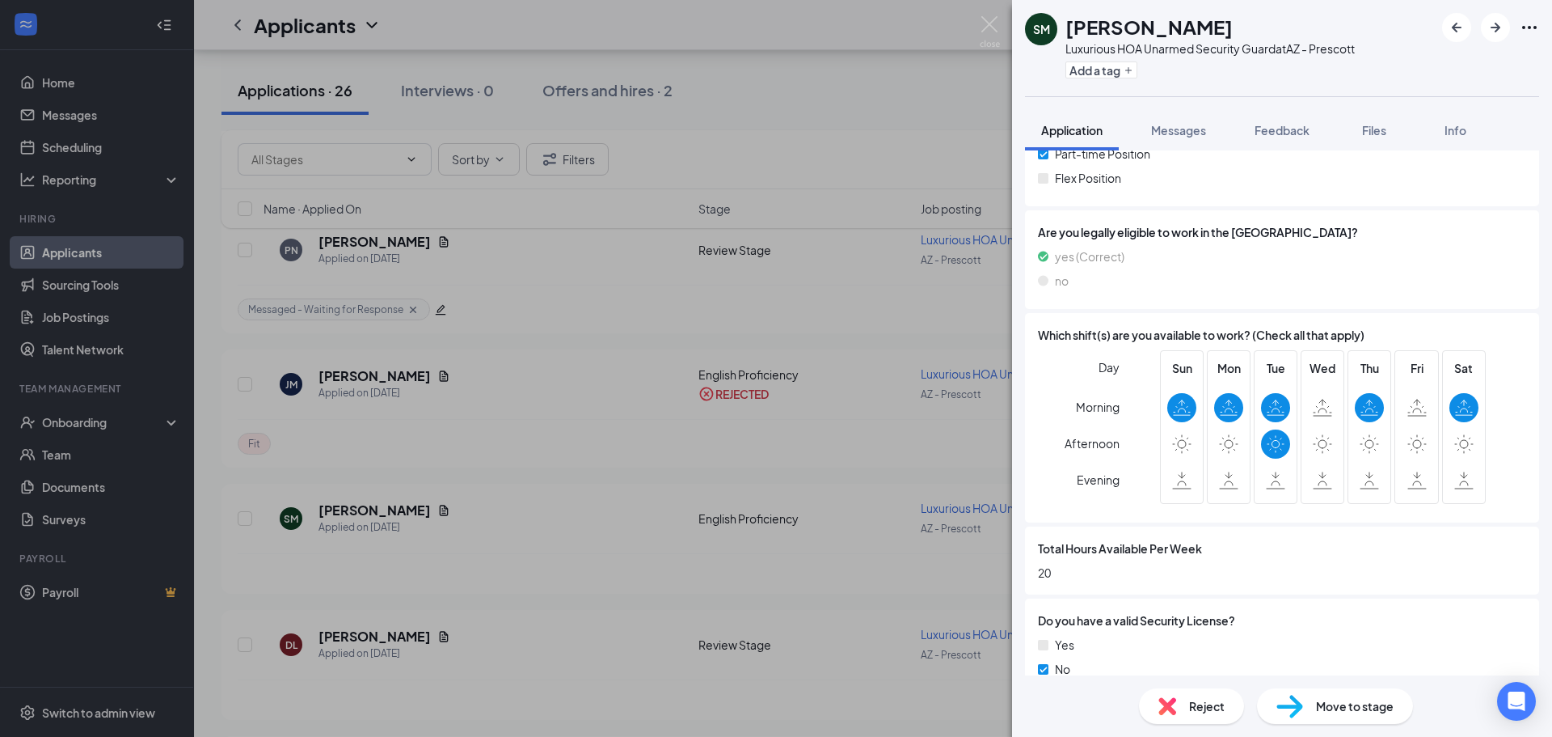
scroll to position [485, 0]
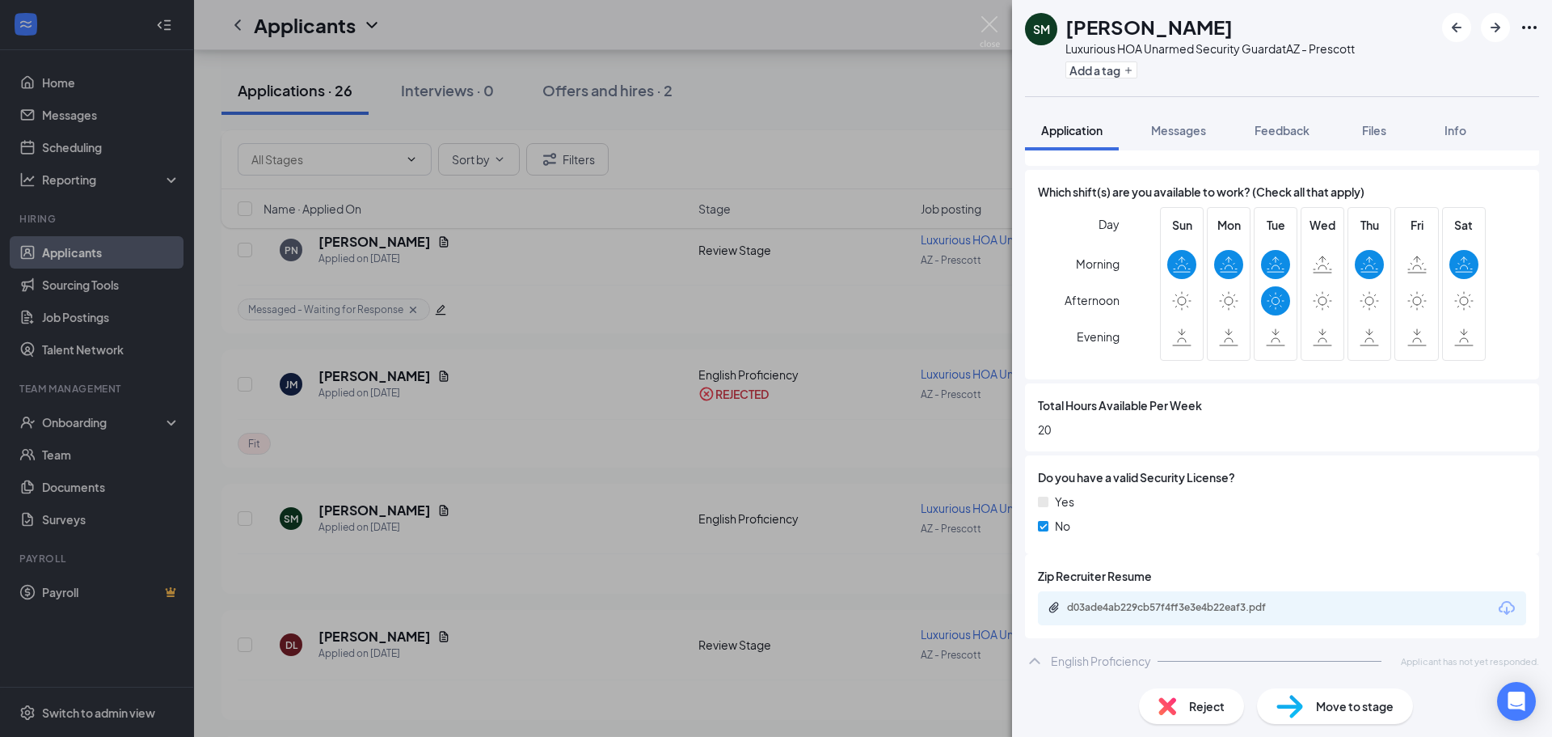
scroll to position [624, 0]
click at [1153, 588] on div "Zip Recruiter Resume d03ade4ab229cb57f4ff3e3e4b22eaf3.pdf" at bounding box center [1282, 594] width 488 height 58
click at [1151, 592] on div "d03ade4ab229cb57f4ff3e3e4b22eaf3.pdf" at bounding box center [1282, 606] width 488 height 34
click at [1150, 593] on div "d03ade4ab229cb57f4ff3e3e4b22eaf3.pdf" at bounding box center [1282, 606] width 488 height 34
click at [1147, 606] on div "d03ade4ab229cb57f4ff3e3e4b22eaf3.pdf" at bounding box center [1180, 605] width 226 height 13
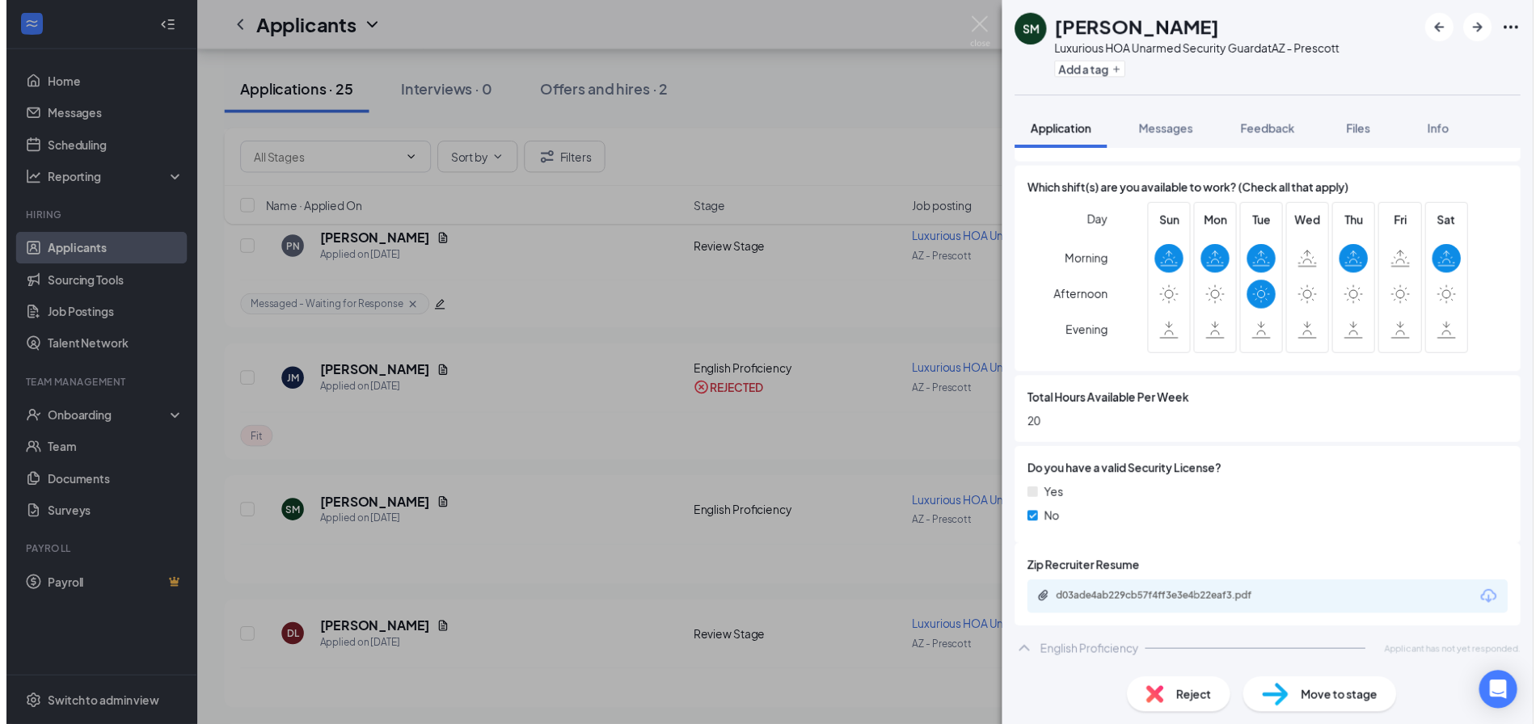
scroll to position [618, 0]
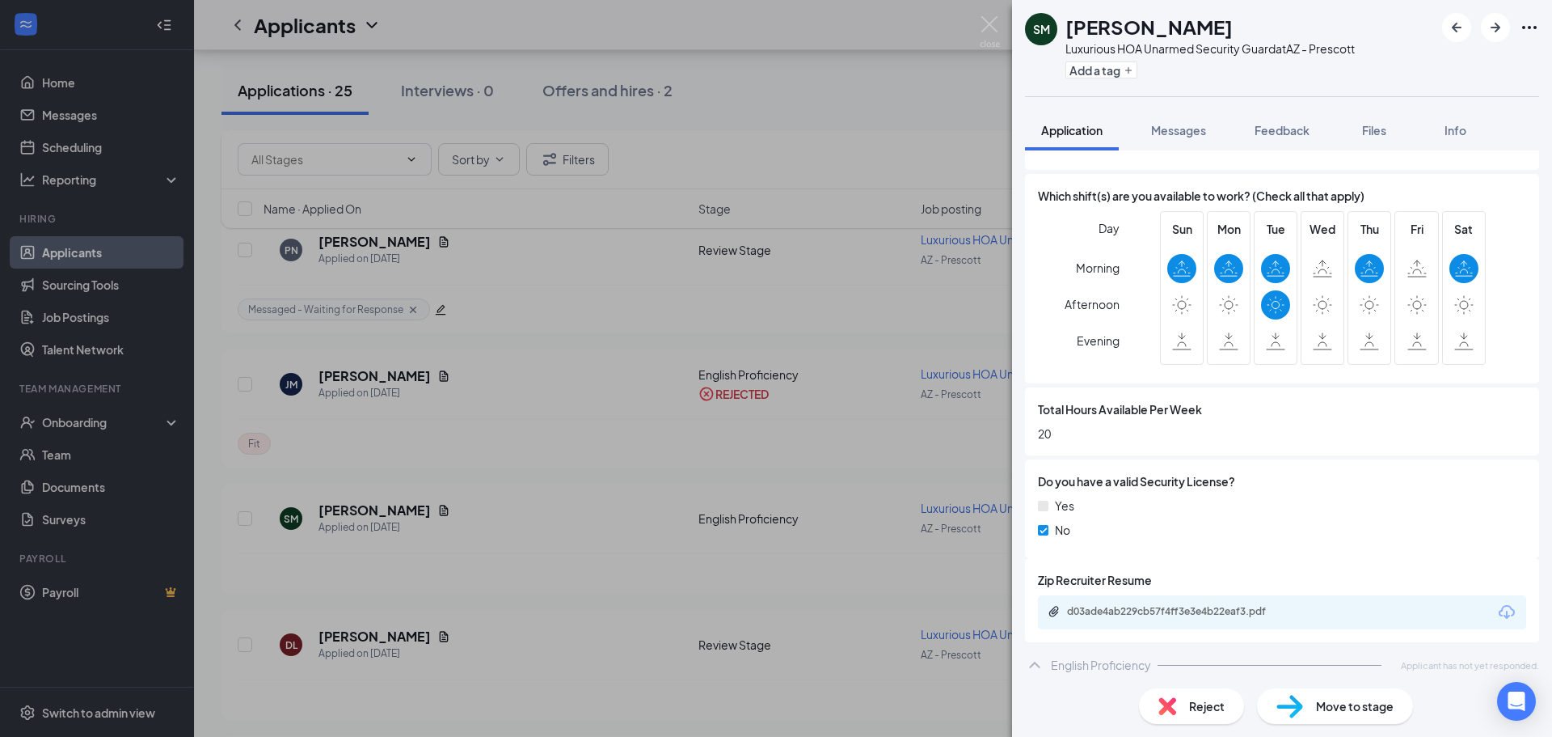
click at [909, 265] on div "SM [PERSON_NAME] Luxurious HOA Unarmed Security Guard at AZ - Prescott Add a ta…" at bounding box center [776, 368] width 1552 height 737
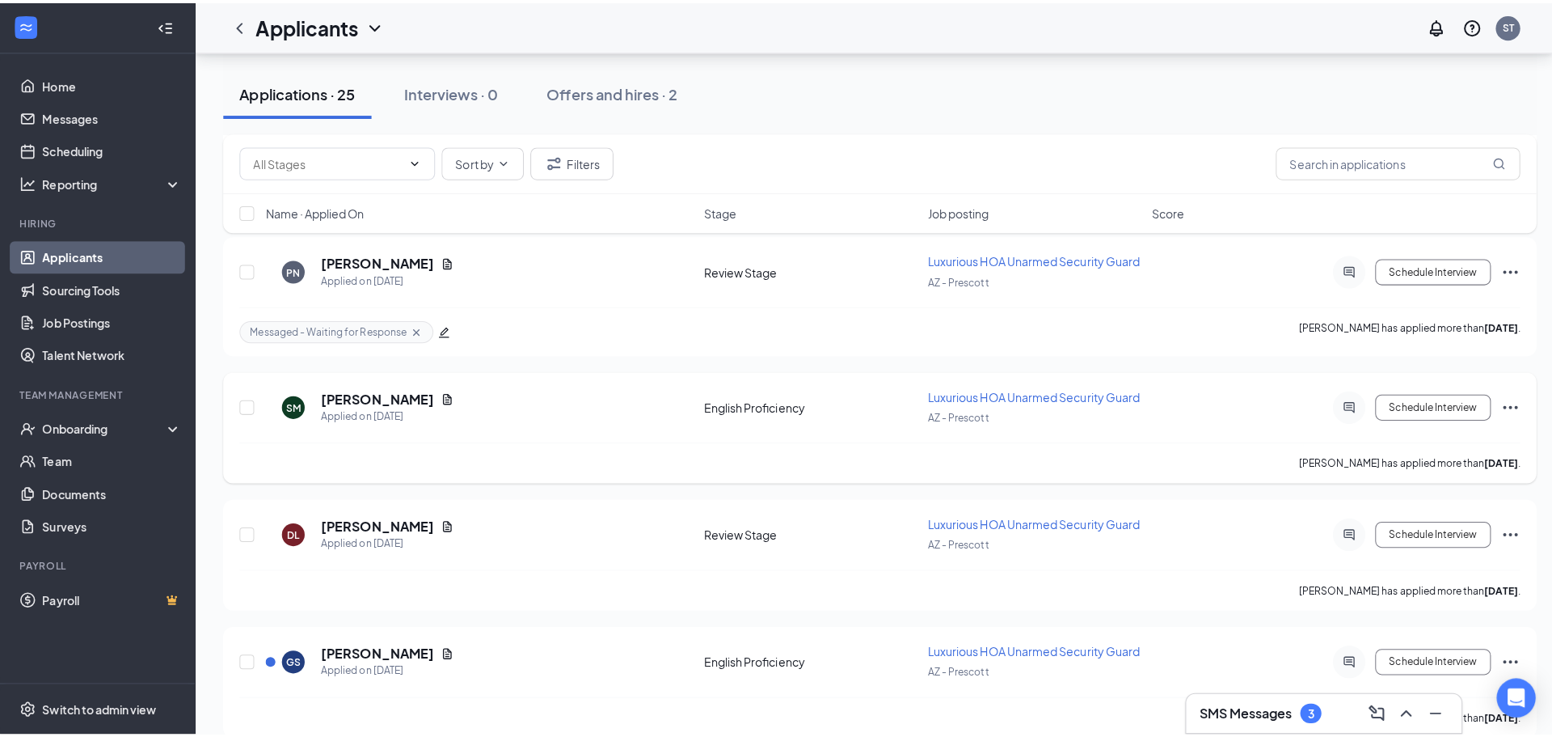
scroll to position [1342, 0]
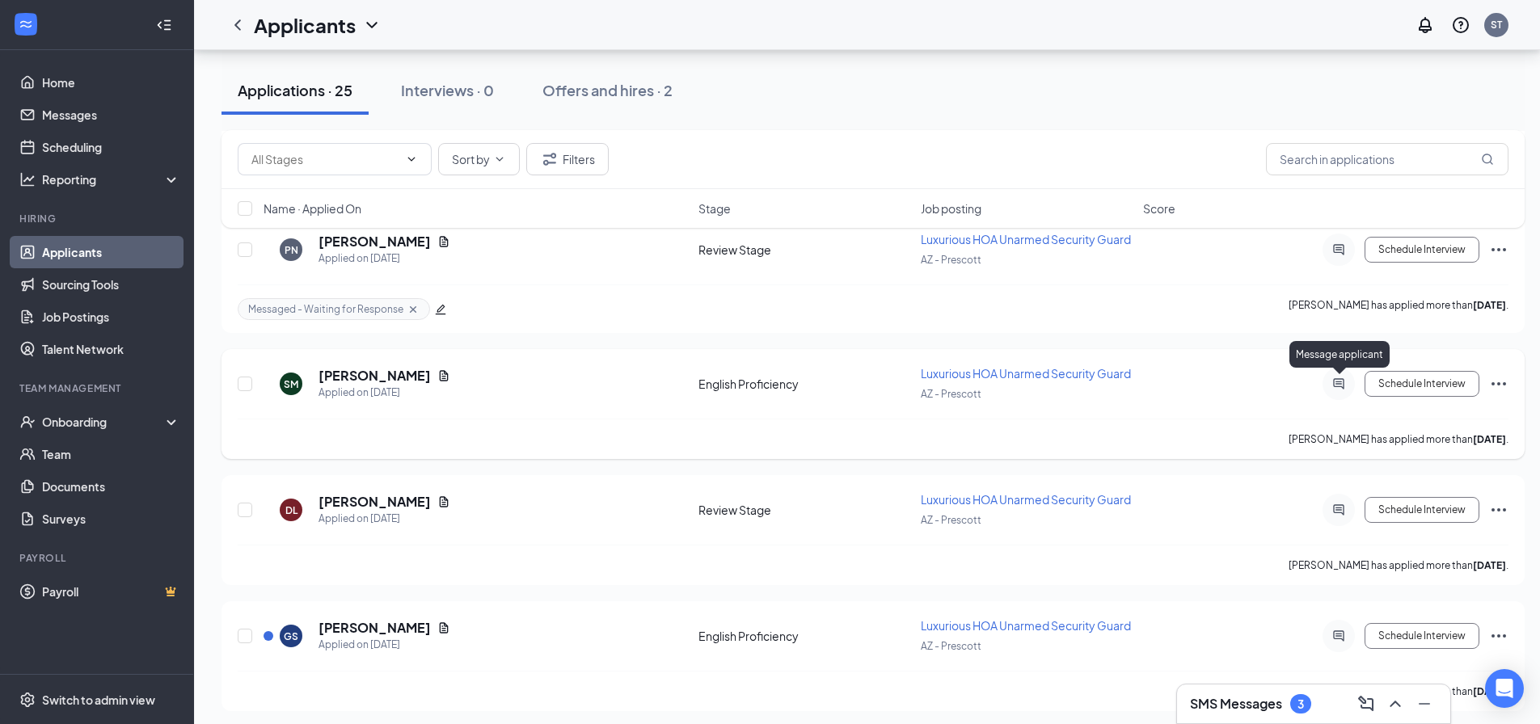
click at [1344, 380] on icon "ActiveChat" at bounding box center [1338, 383] width 11 height 11
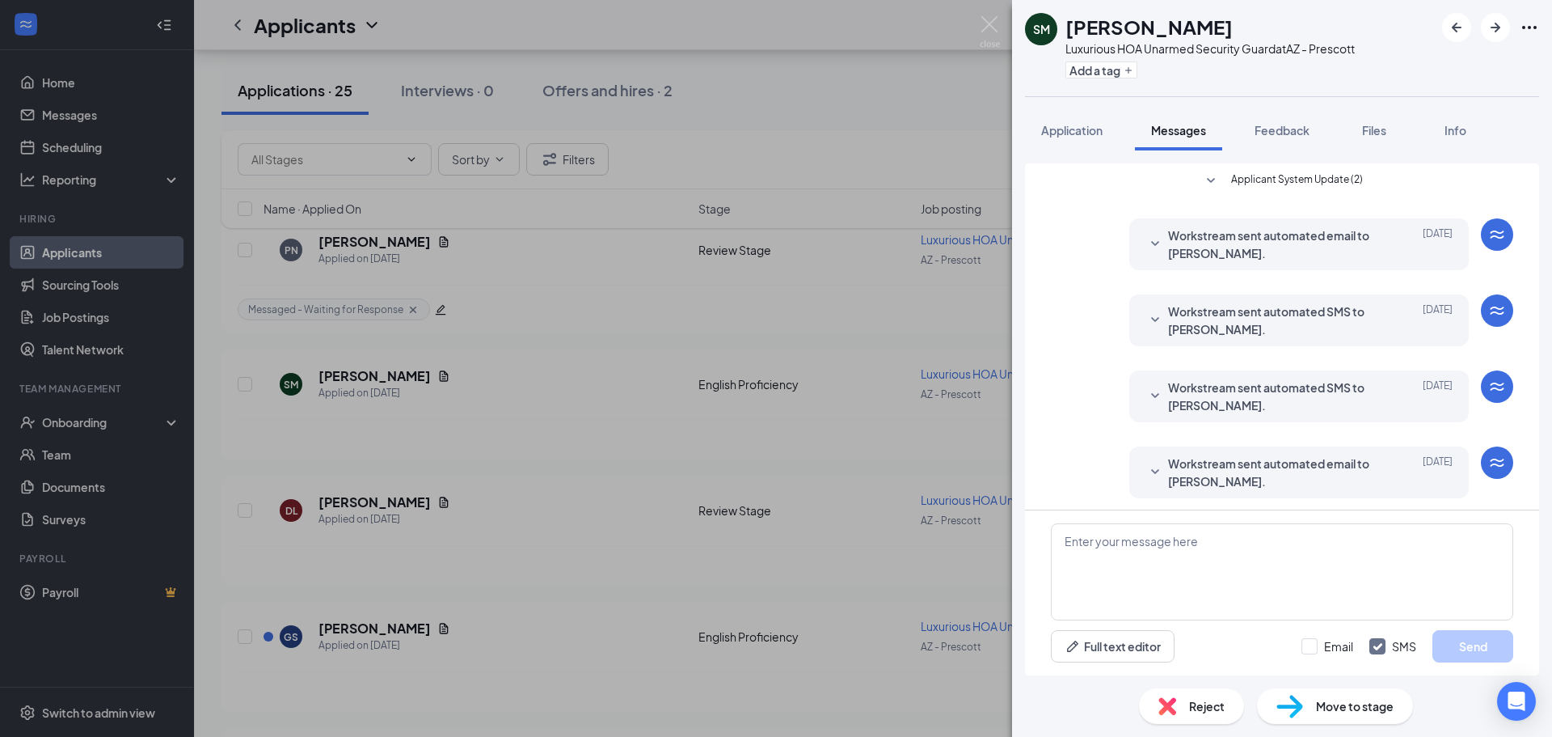
scroll to position [81, 0]
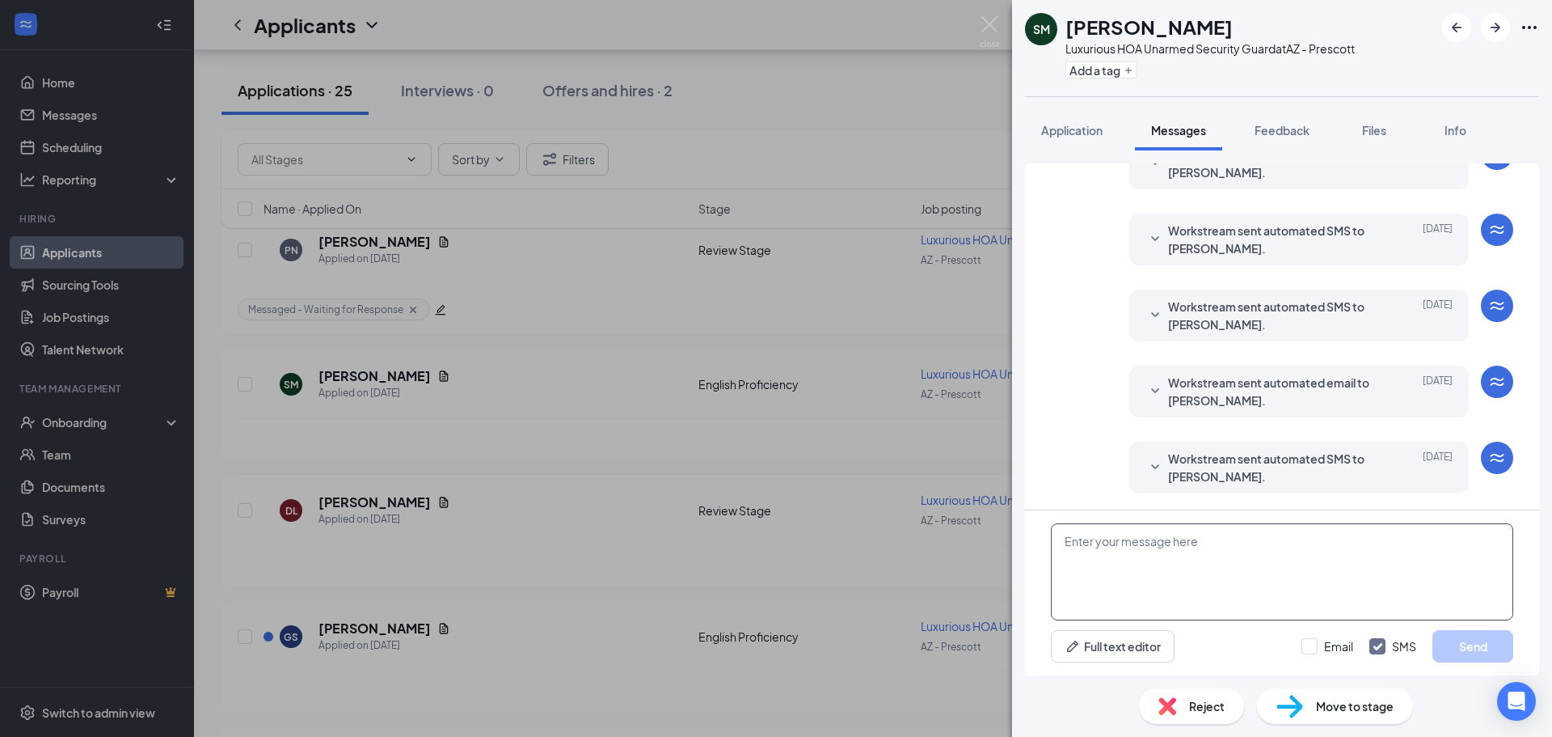
click at [1173, 562] on textarea at bounding box center [1282, 571] width 462 height 97
paste textarea "Good afternoon, My name is [PERSON_NAME] and I am the HR Generalist for this po…"
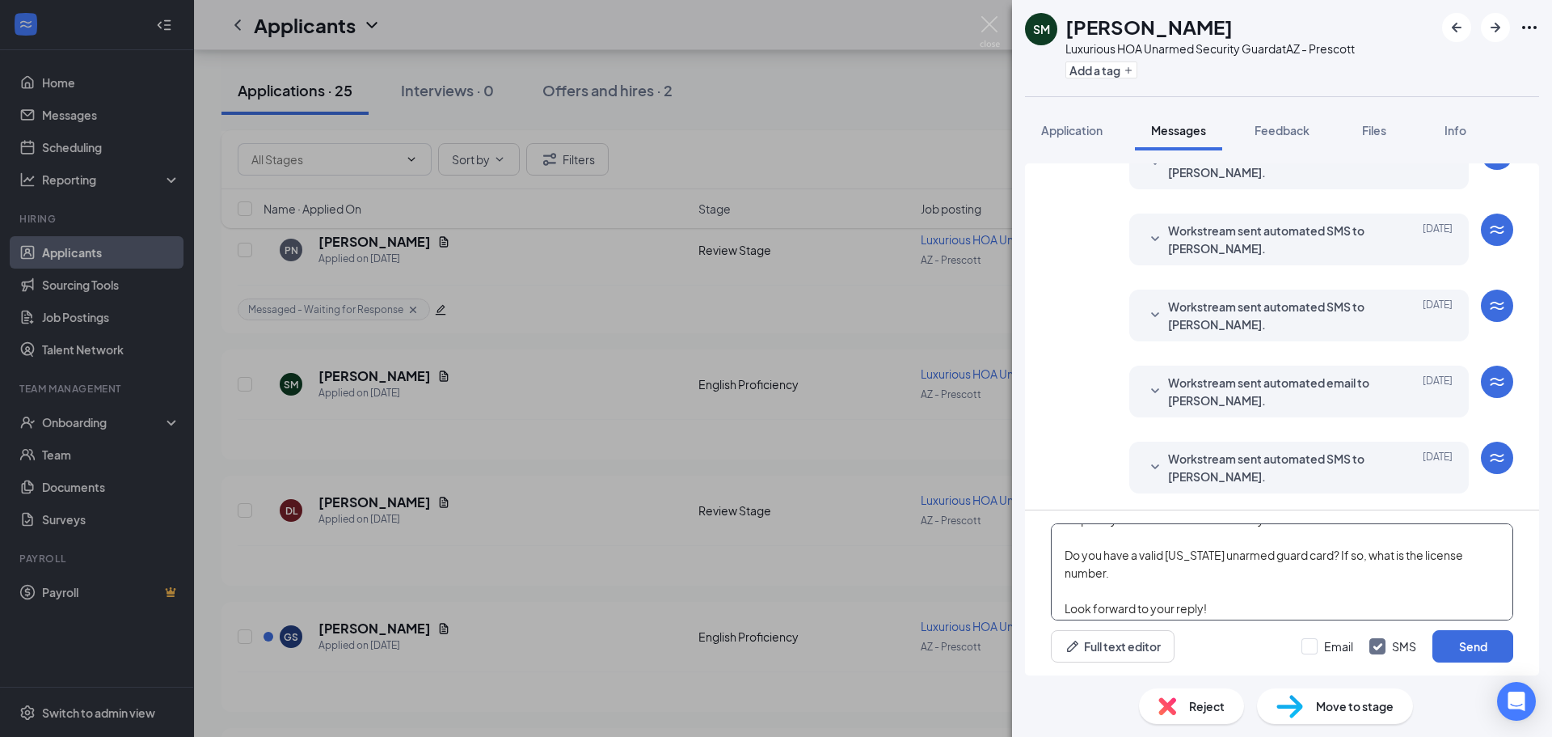
scroll to position [116, 0]
type textarea "Good afternoon, My name is [PERSON_NAME] and I am the HR Generalist for this po…"
drag, startPoint x: 1324, startPoint y: 658, endPoint x: 1318, endPoint y: 649, distance: 11.0
click at [1323, 658] on div "Email SMS Send" at bounding box center [1408, 646] width 212 height 32
click at [1318, 649] on input "Email" at bounding box center [1328, 646] width 52 height 16
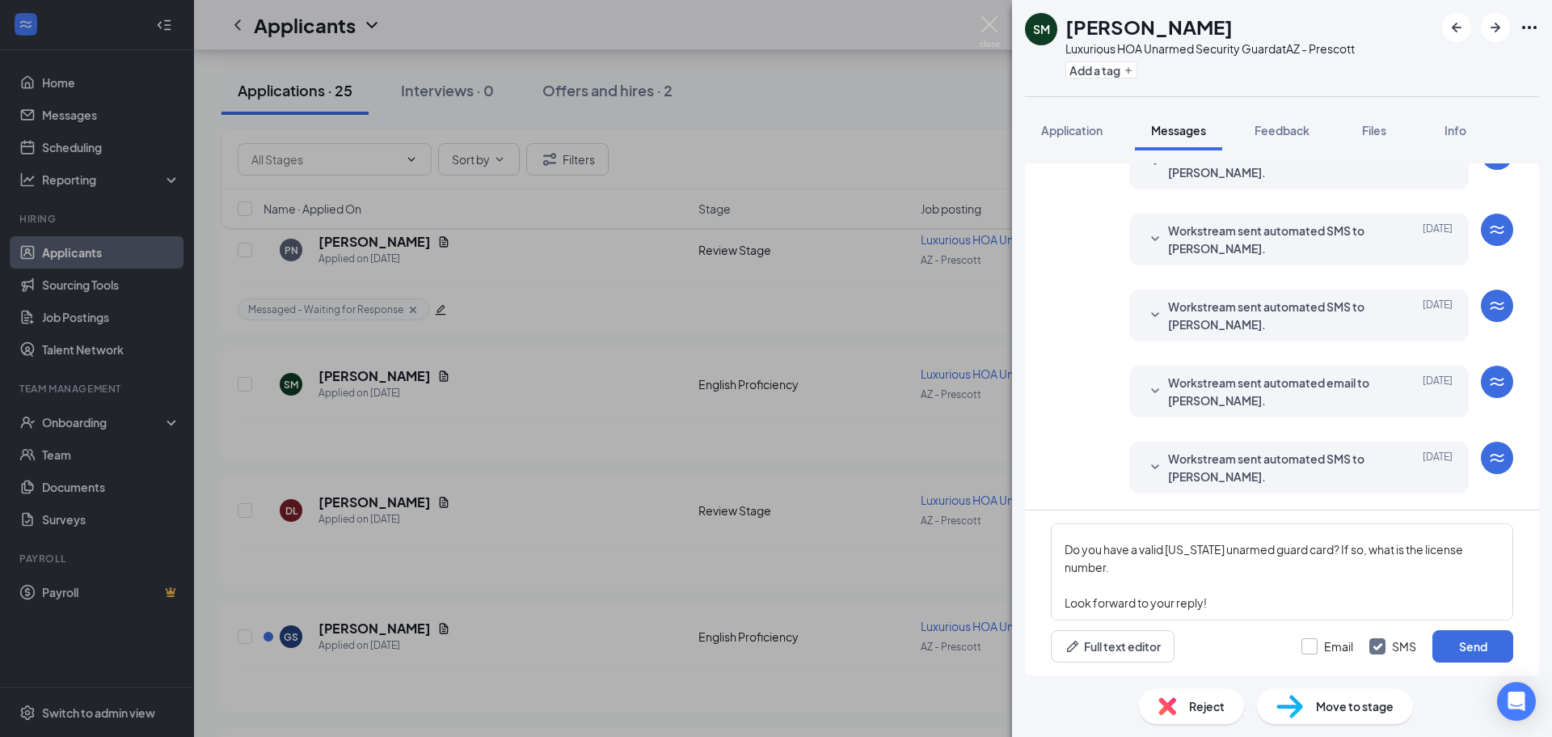
checkbox input "true"
click at [1451, 630] on div "Good afternoon, My name is [PERSON_NAME] and I am the HR Generalist for this po…" at bounding box center [1282, 592] width 514 height 165
click at [1452, 631] on button "Send" at bounding box center [1473, 646] width 81 height 32
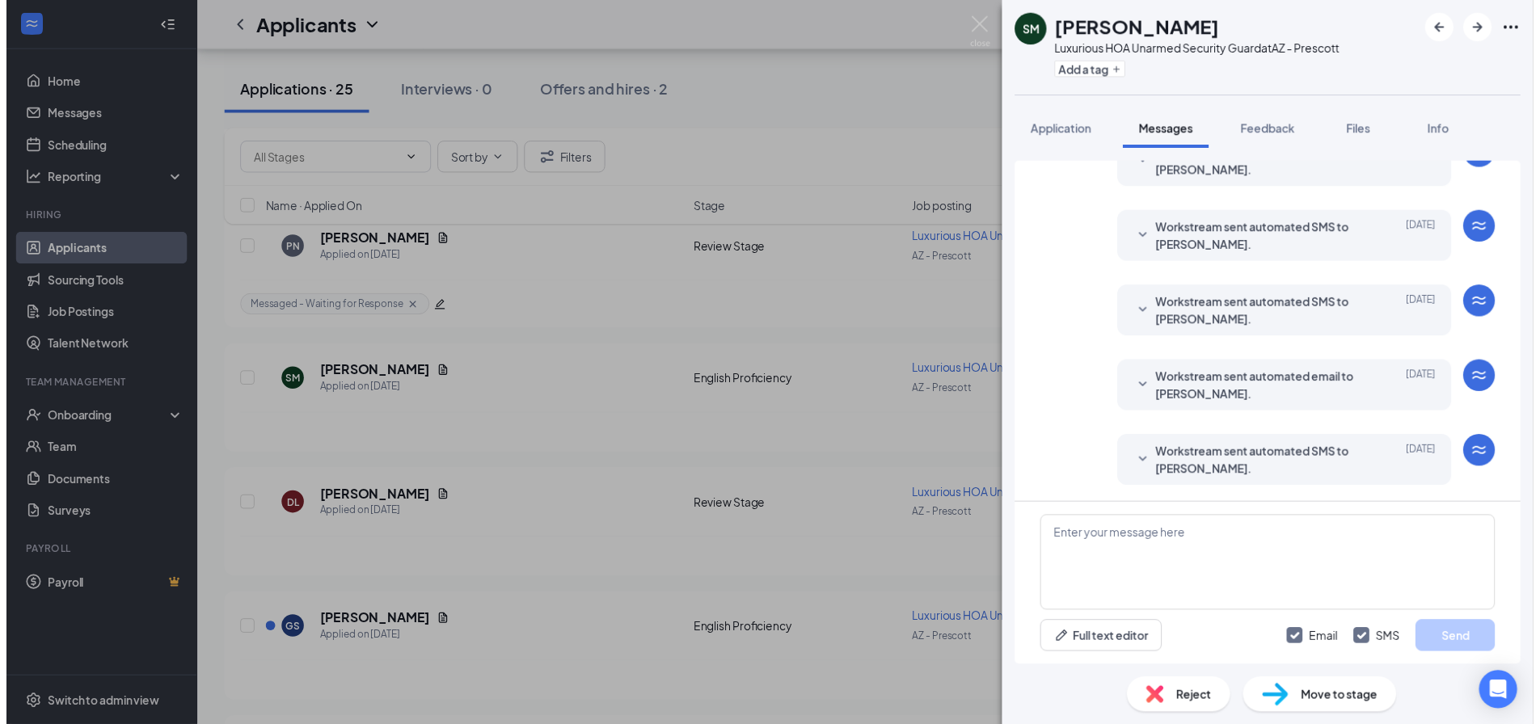
scroll to position [565, 0]
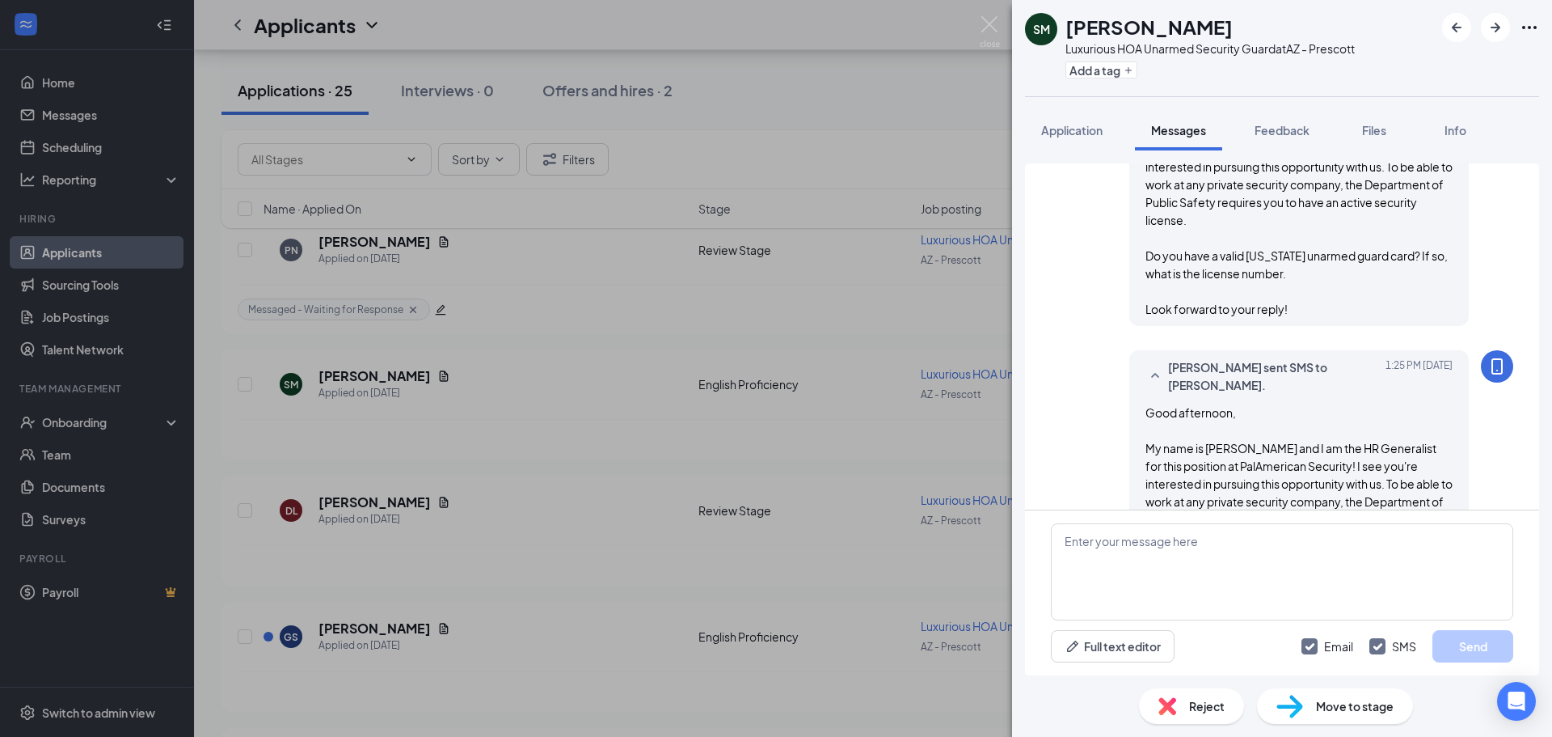
click at [888, 407] on div "SM [PERSON_NAME] Luxurious HOA Unarmed Security Guard at AZ - Prescott Add a ta…" at bounding box center [776, 368] width 1552 height 737
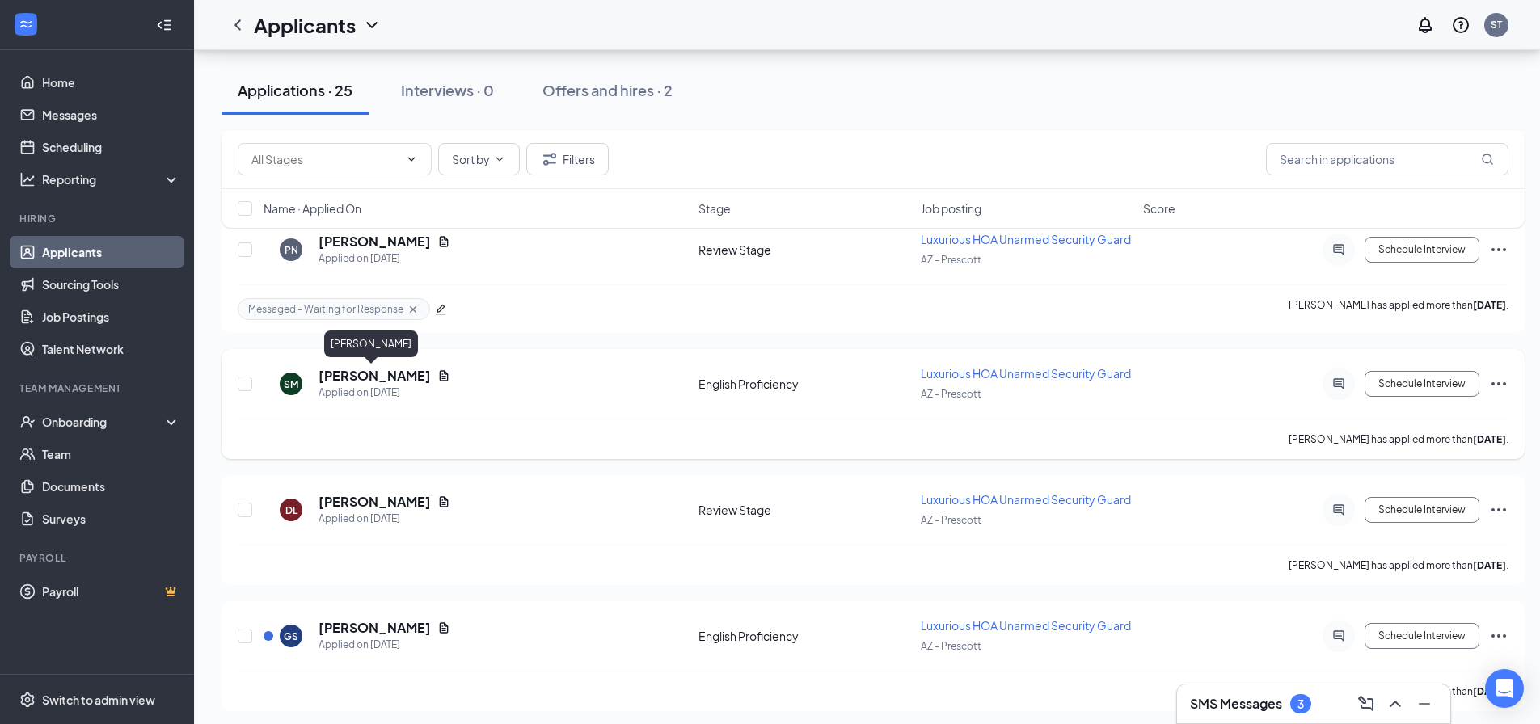
click at [373, 374] on h5 "[PERSON_NAME]" at bounding box center [375, 376] width 112 height 18
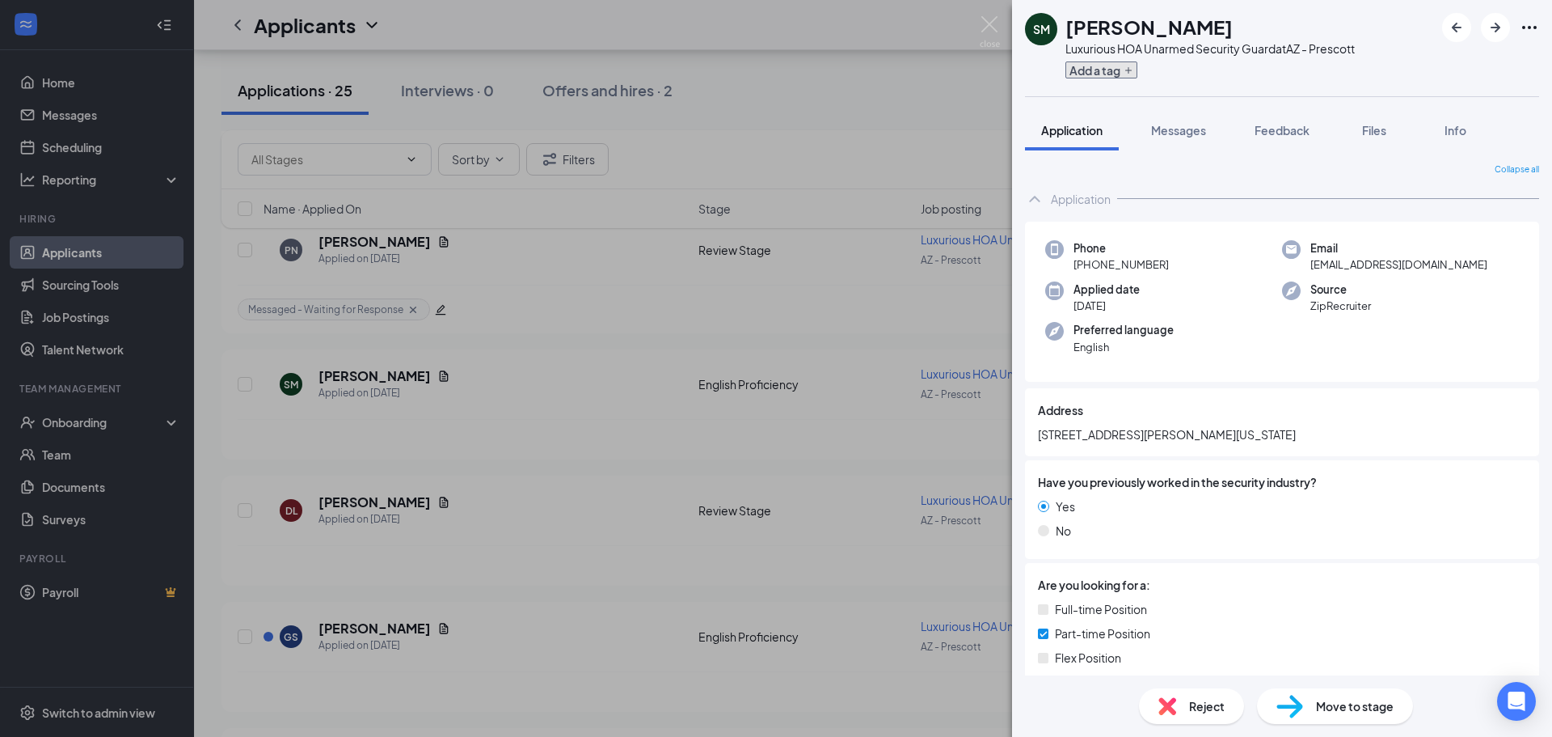
click at [1110, 69] on button "Add a tag" at bounding box center [1102, 69] width 72 height 17
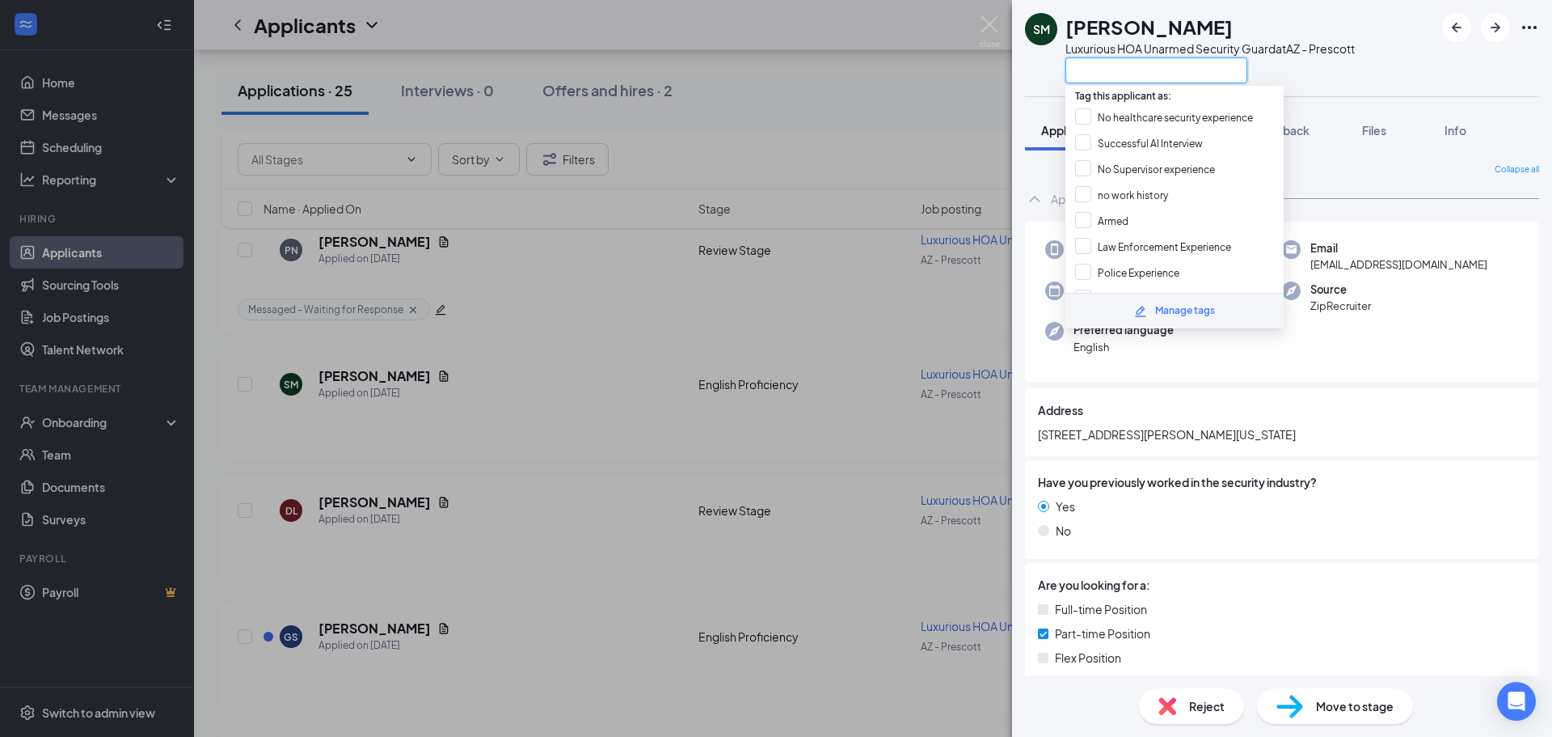
click at [1116, 74] on input "text" at bounding box center [1157, 70] width 182 height 26
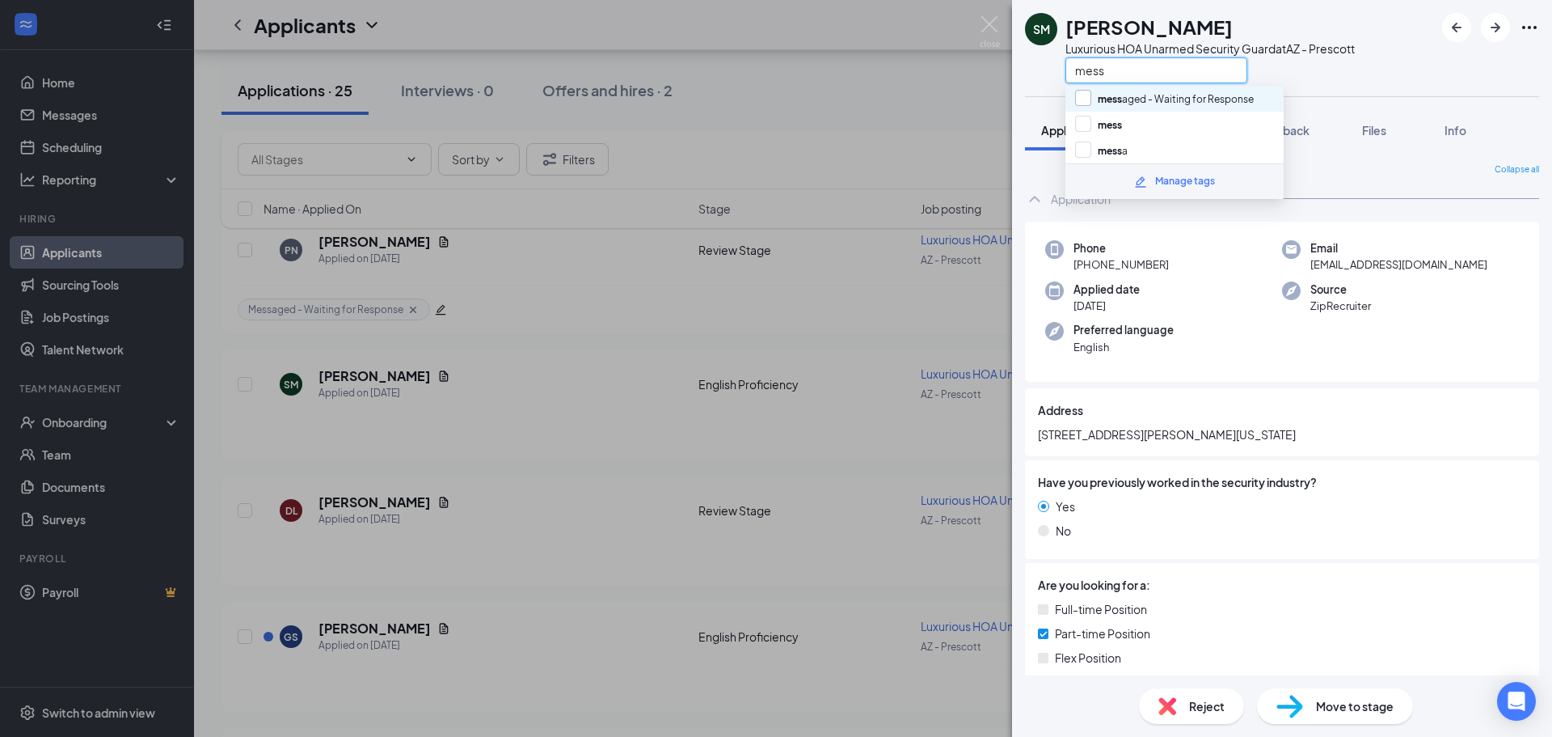
type input "mess"
click at [1116, 99] on input "mess aged - Waiting for Response" at bounding box center [1164, 99] width 179 height 18
checkbox input "true"
click at [1291, 84] on div "SM [PERSON_NAME] Luxurious HOA Unarmed Security Guard at AZ - Prescott mess" at bounding box center [1282, 48] width 540 height 96
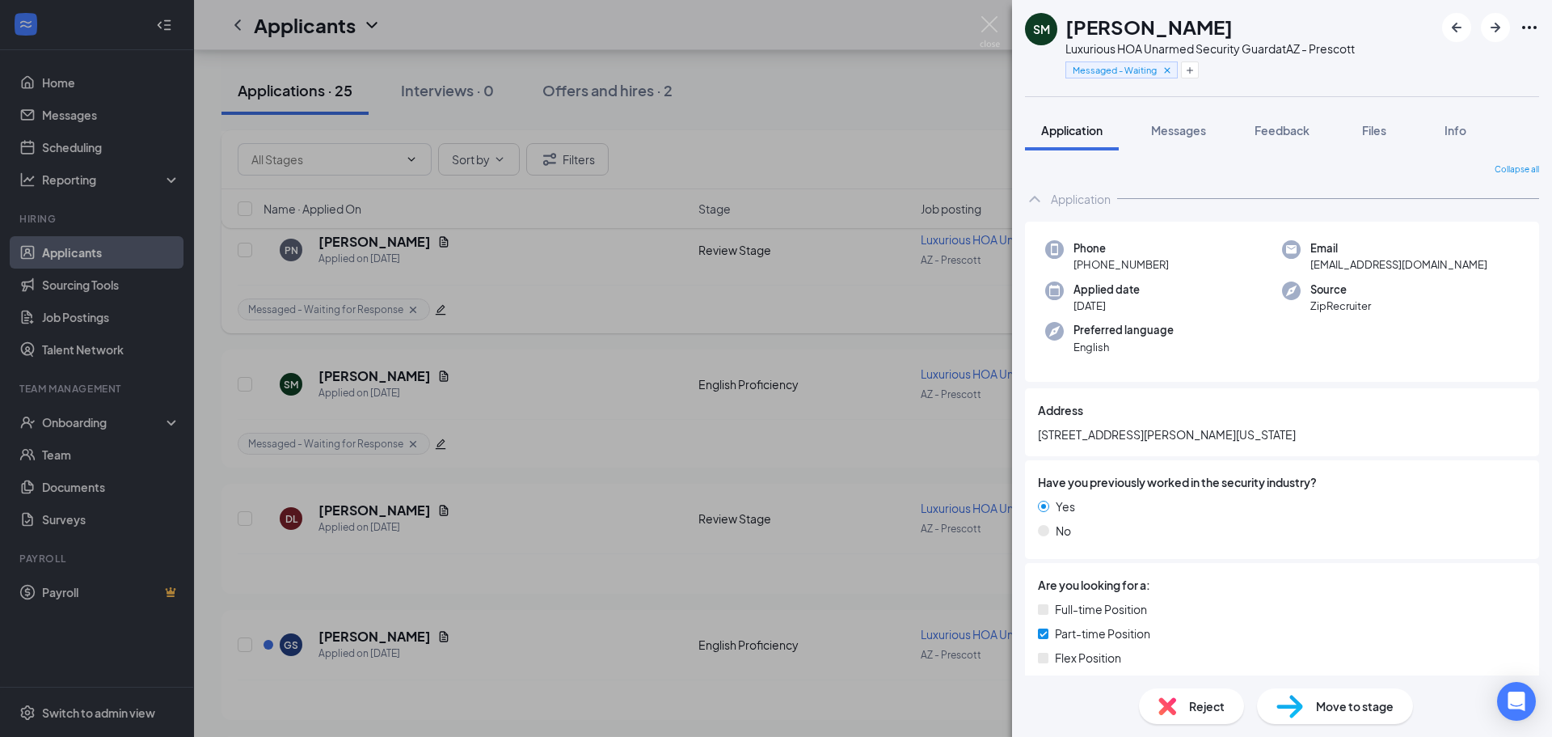
click at [809, 258] on div "SM [PERSON_NAME] Luxurious HOA Unarmed Security Guard at [GEOGRAPHIC_DATA] - Pr…" at bounding box center [776, 368] width 1552 height 737
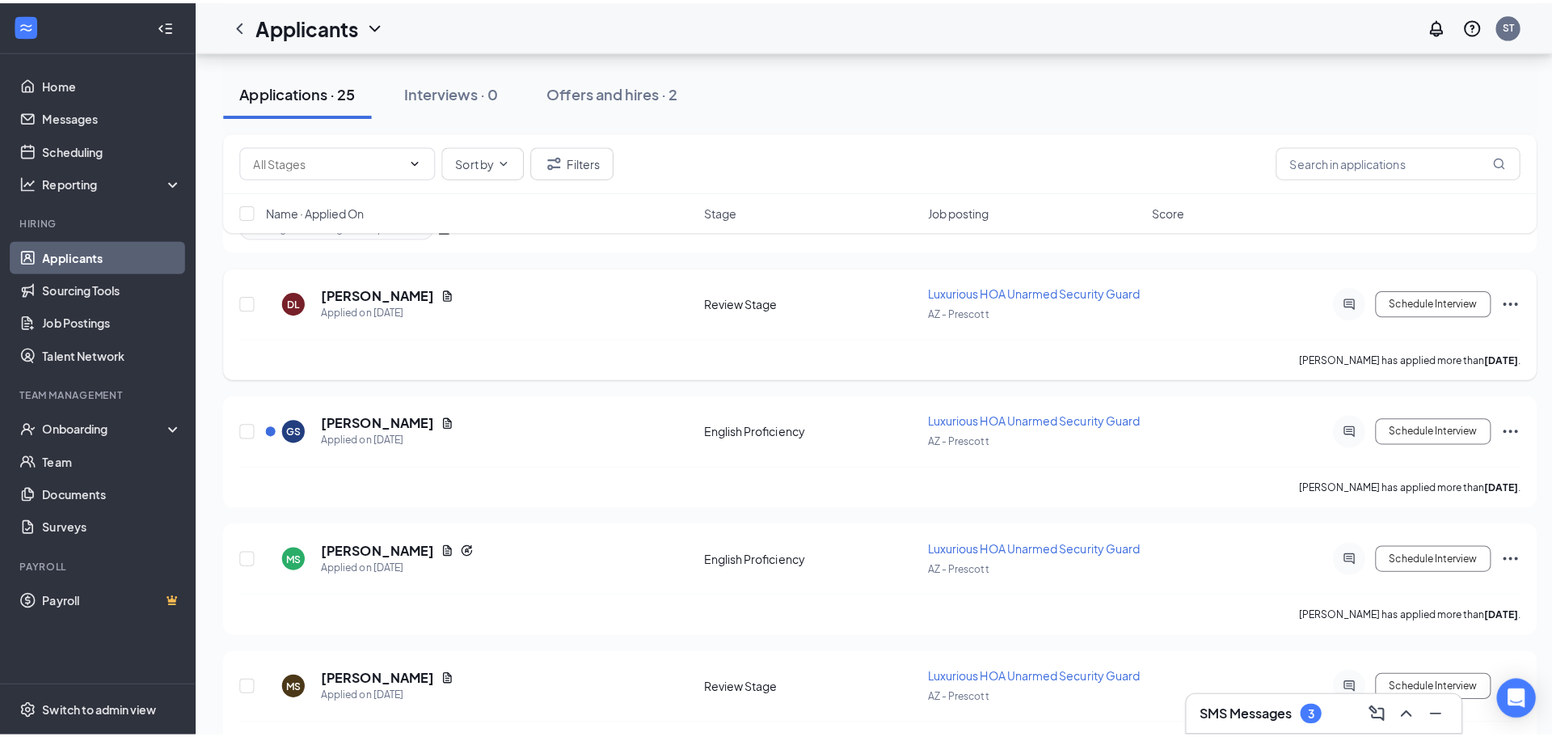
scroll to position [1504, 0]
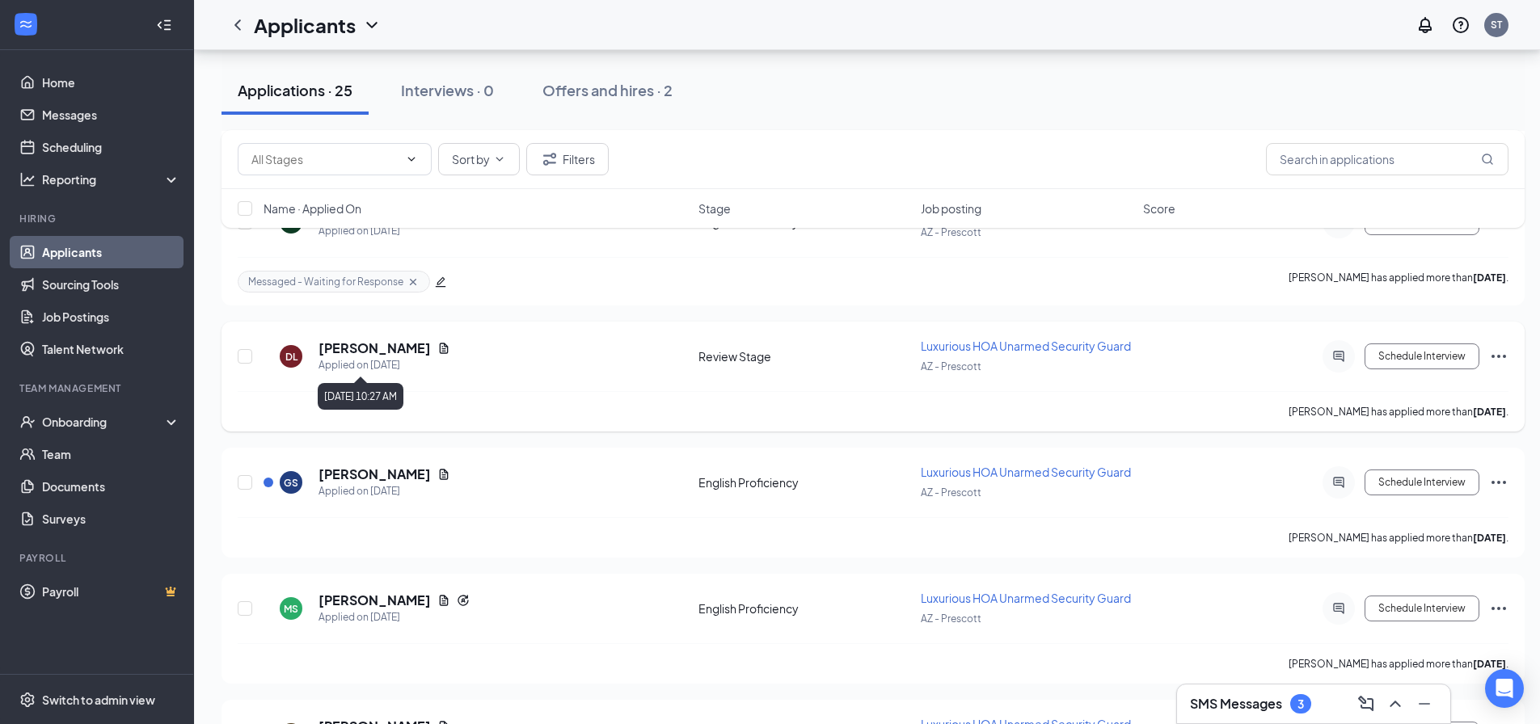
click at [450, 348] on icon "Document" at bounding box center [443, 348] width 13 height 13
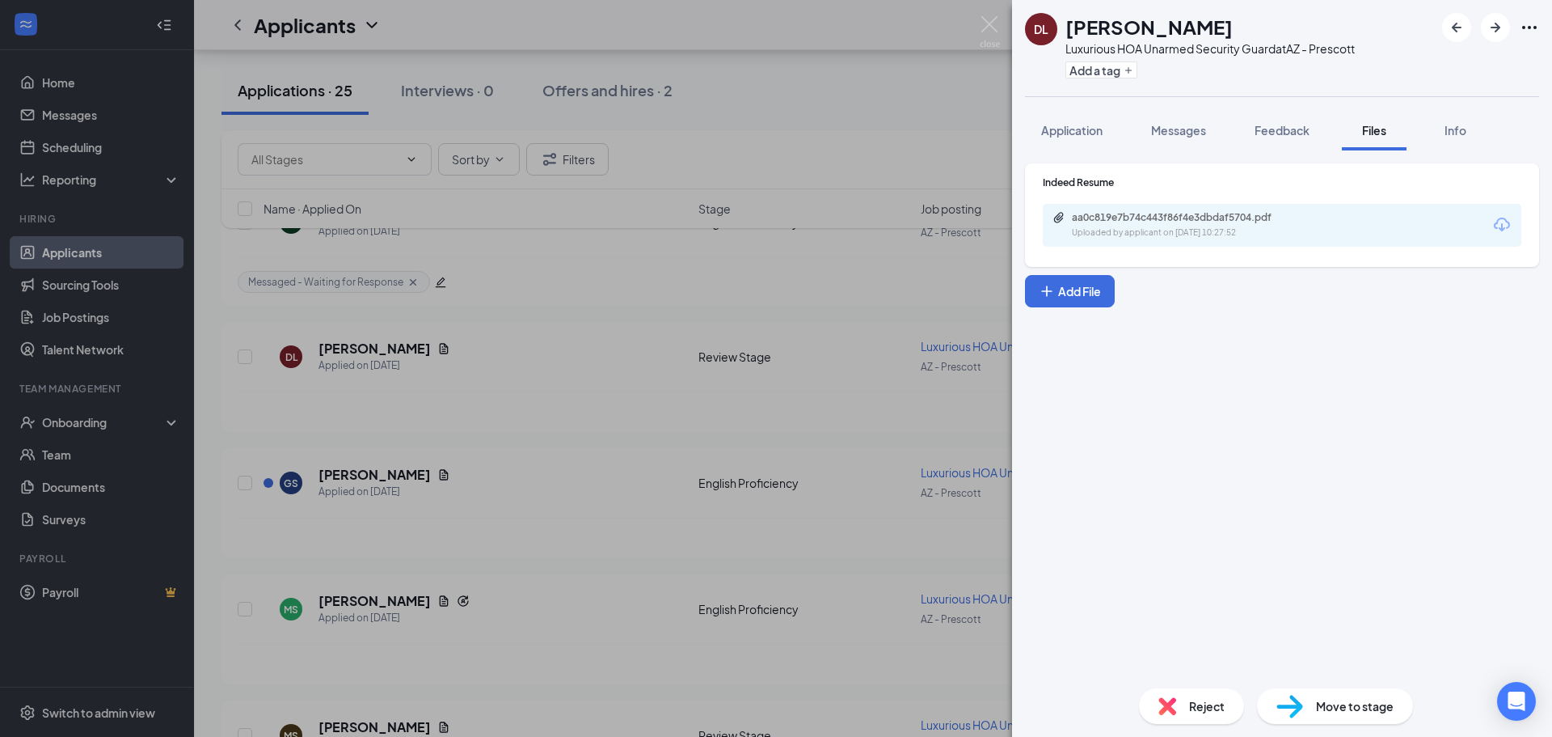
click at [1265, 204] on div "Indeed Resume aa0c819e7b74c443f86f4e3dbdaf5704.pdf Uploaded by applicant on [DA…" at bounding box center [1282, 210] width 479 height 71
click at [1264, 213] on div "aa0c819e7b74c443f86f4e3dbdaf5704.pdf" at bounding box center [1185, 217] width 226 height 13
drag, startPoint x: 841, startPoint y: 378, endPoint x: 842, endPoint y: 402, distance: 23.5
click at [840, 379] on div "DL [PERSON_NAME] Luxurious HOA Unarmed Security Guard at AZ - Prescott Add a ta…" at bounding box center [776, 368] width 1552 height 737
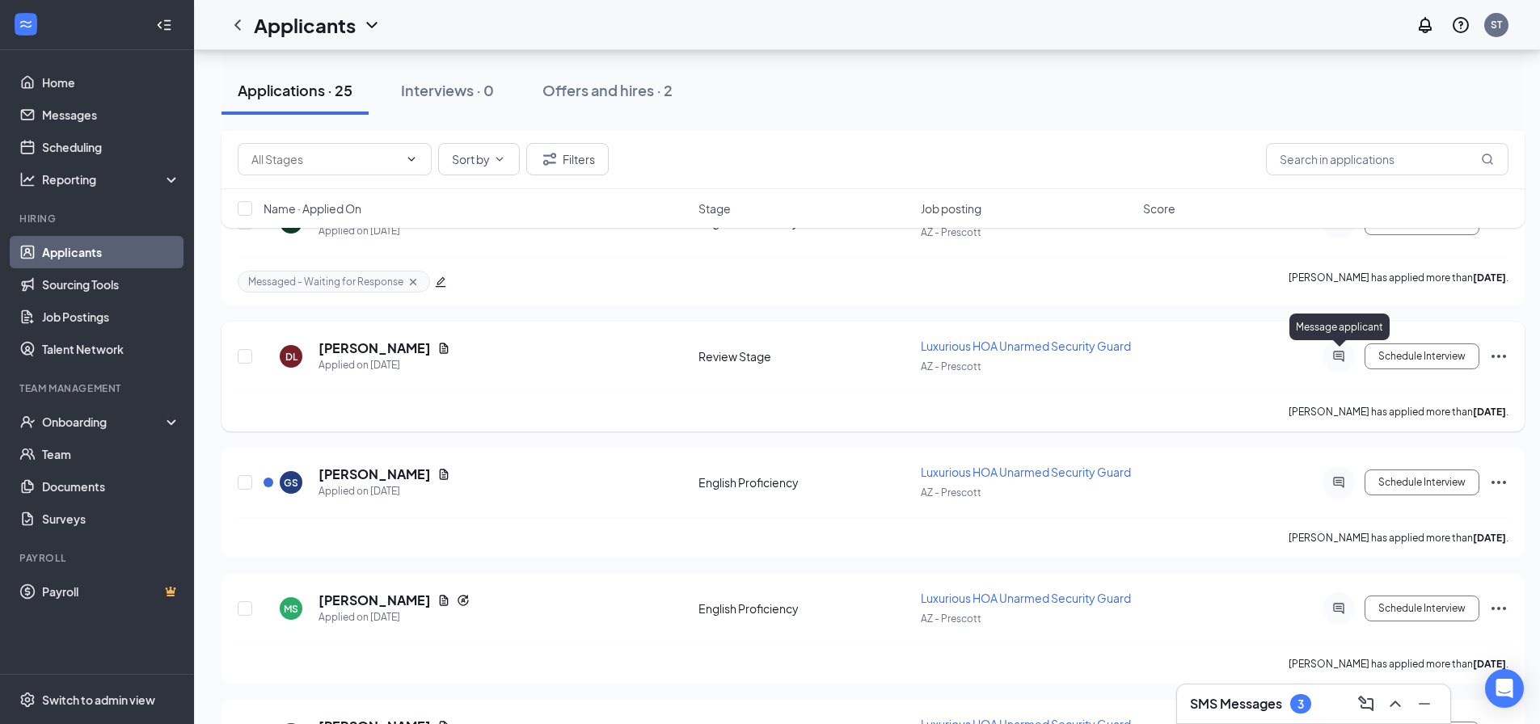
click at [1336, 359] on icon "ActiveChat" at bounding box center [1338, 356] width 11 height 11
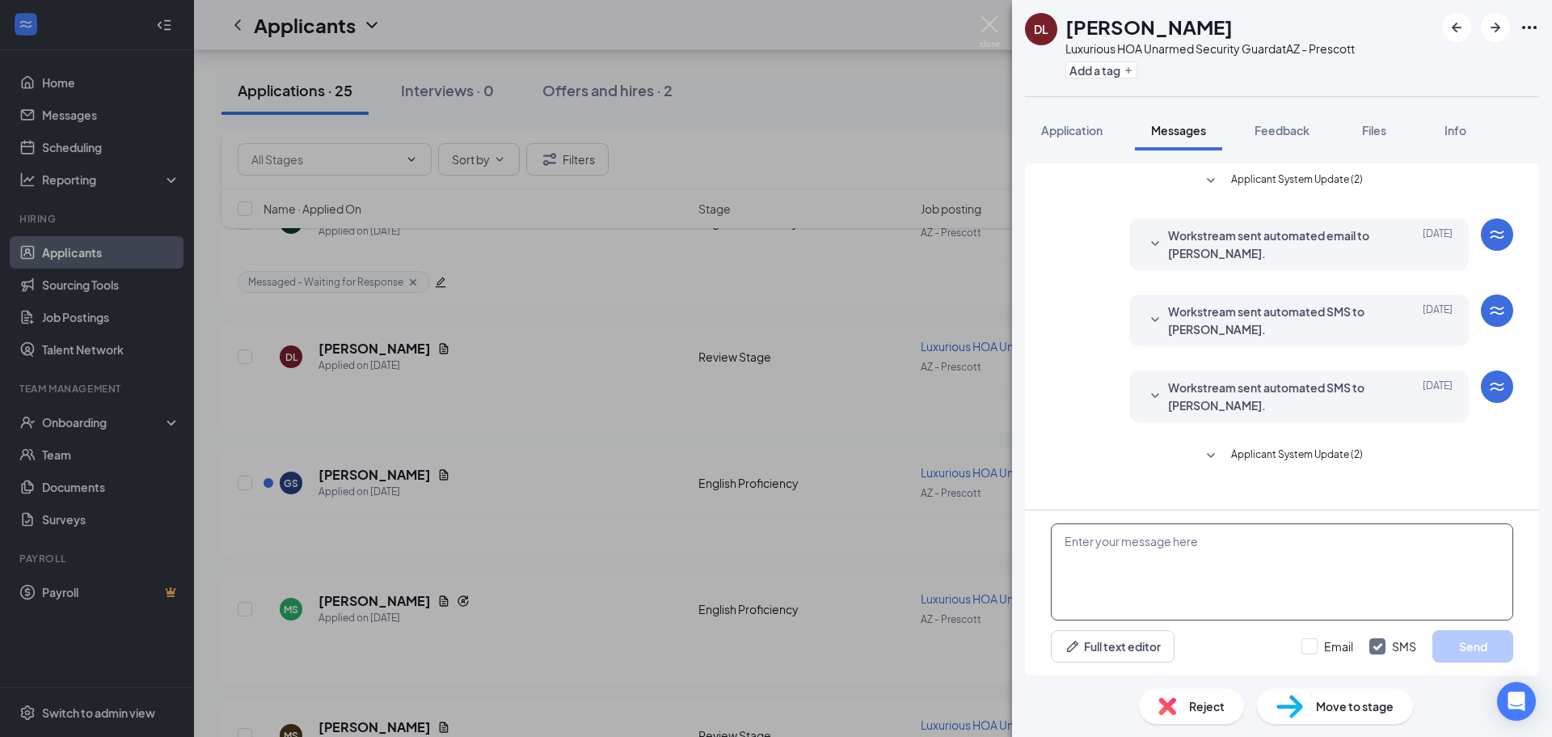
click at [1180, 559] on textarea at bounding box center [1282, 571] width 462 height 97
paste textarea "Good afternoon, My name is [PERSON_NAME] and I am the HR Generalist for this po…"
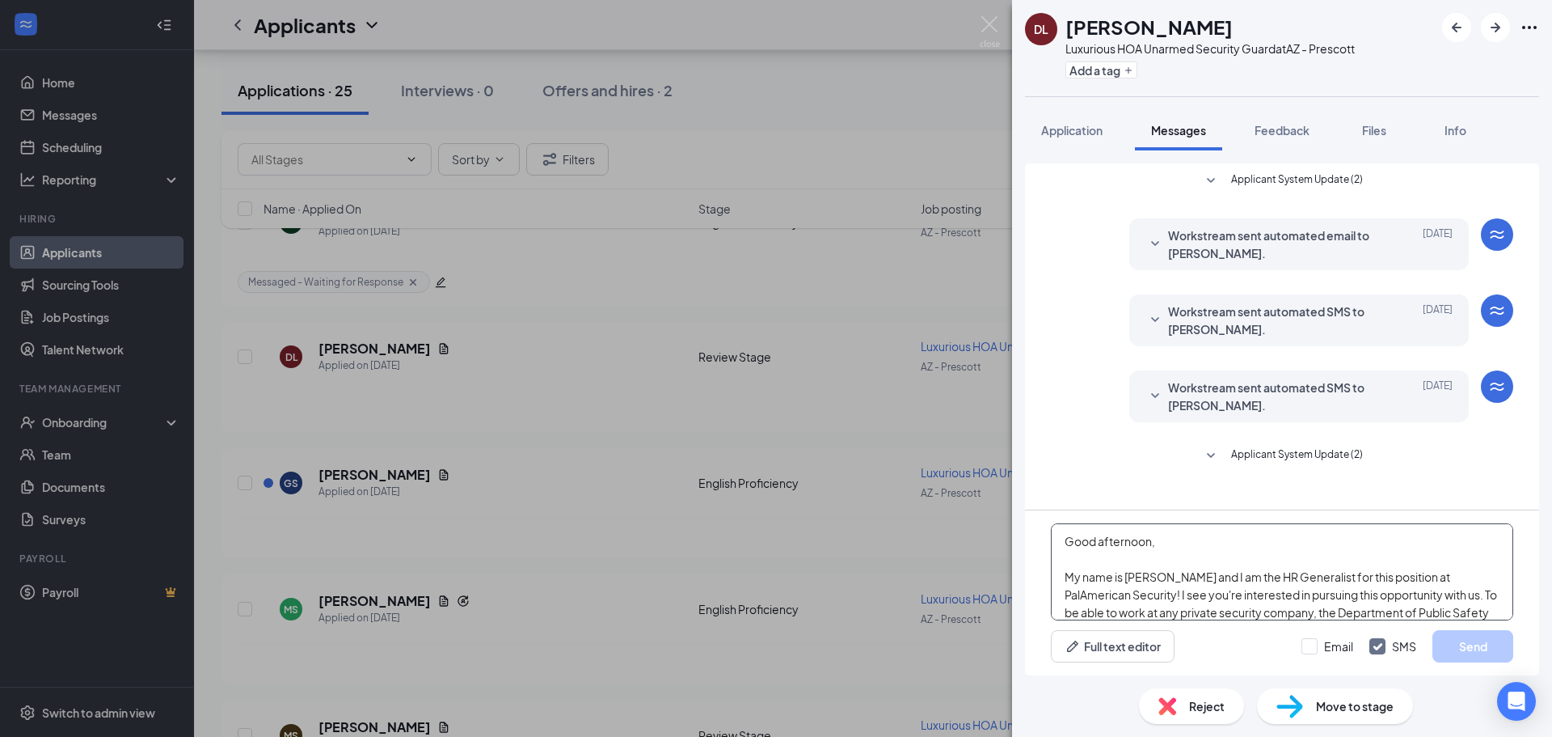
scroll to position [107, 0]
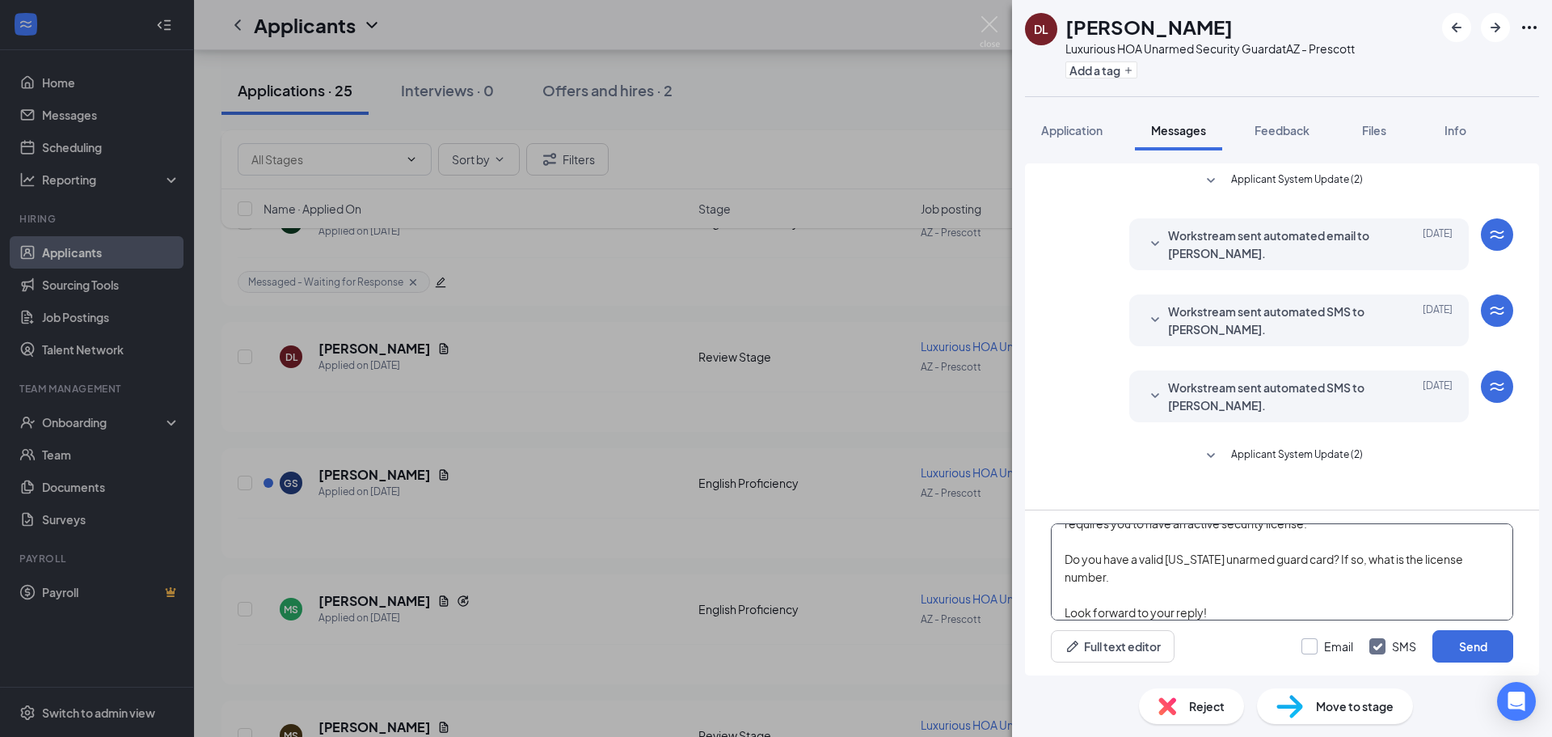
type textarea "Good afternoon, My name is [PERSON_NAME] and I am the HR Generalist for this po…"
click at [1316, 640] on input "Email" at bounding box center [1328, 646] width 52 height 16
checkbox input "true"
click at [1466, 642] on button "Send" at bounding box center [1473, 646] width 81 height 32
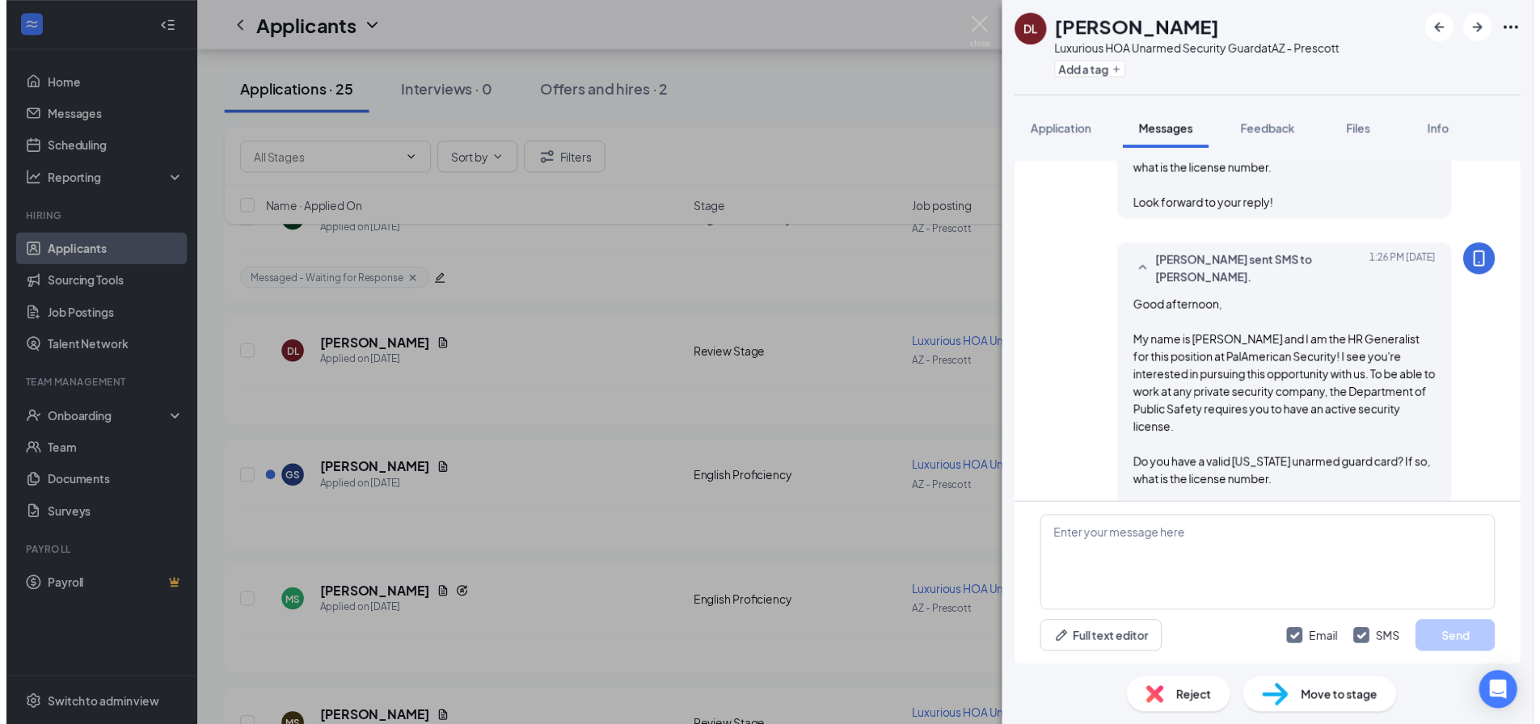
scroll to position [574, 0]
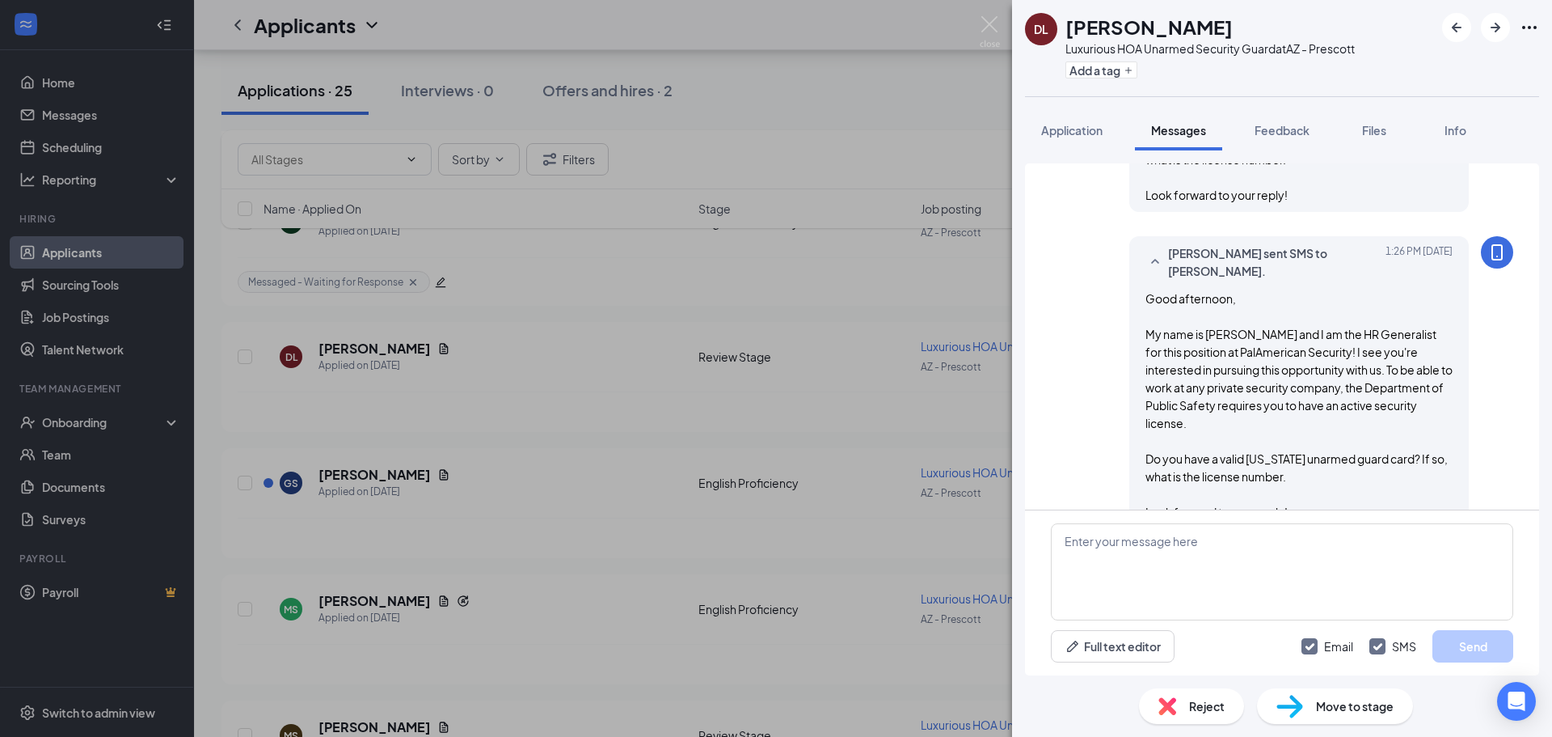
click at [842, 513] on div "DL [PERSON_NAME] Luxurious HOA Unarmed Security Guard at AZ - Prescott Add a ta…" at bounding box center [776, 368] width 1552 height 737
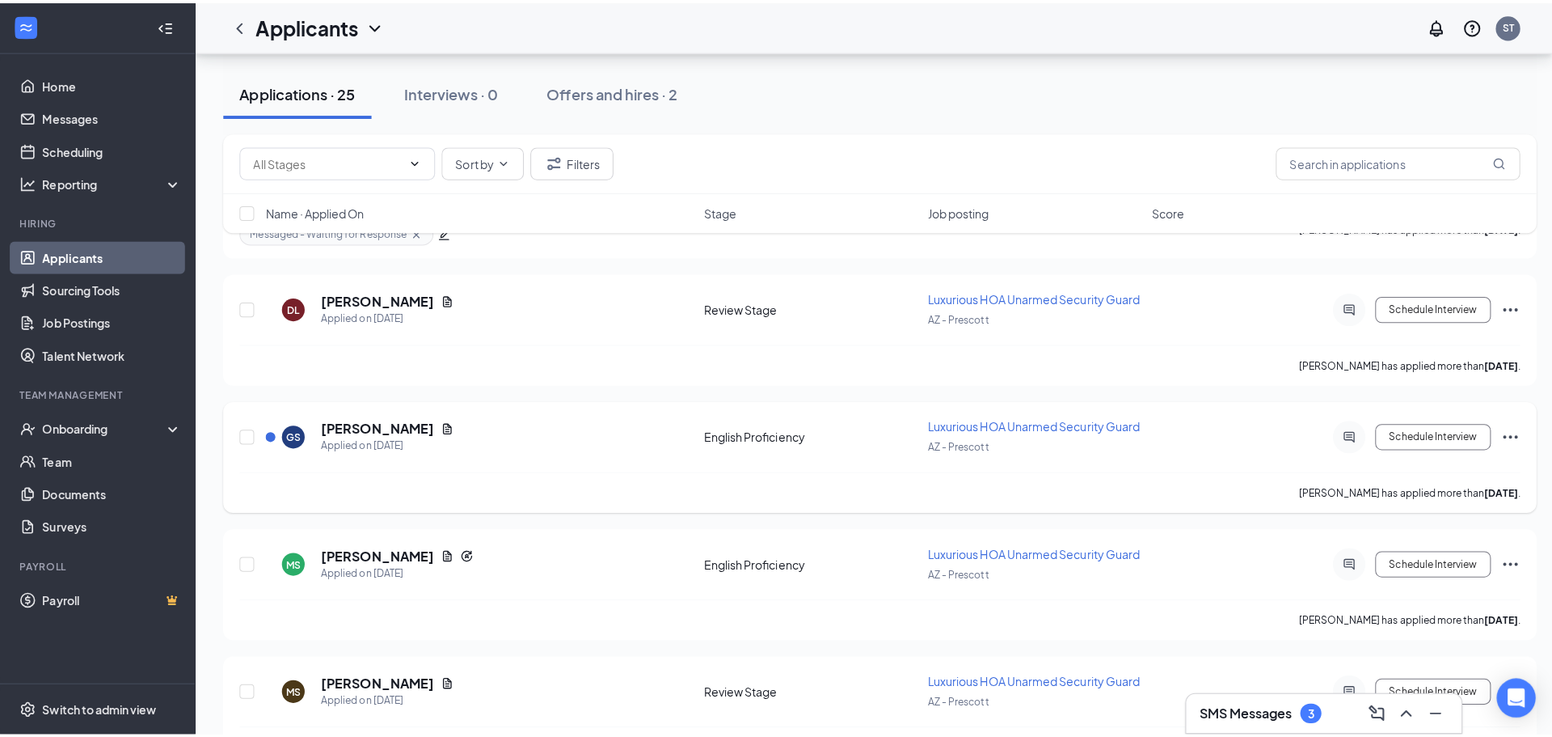
scroll to position [1585, 0]
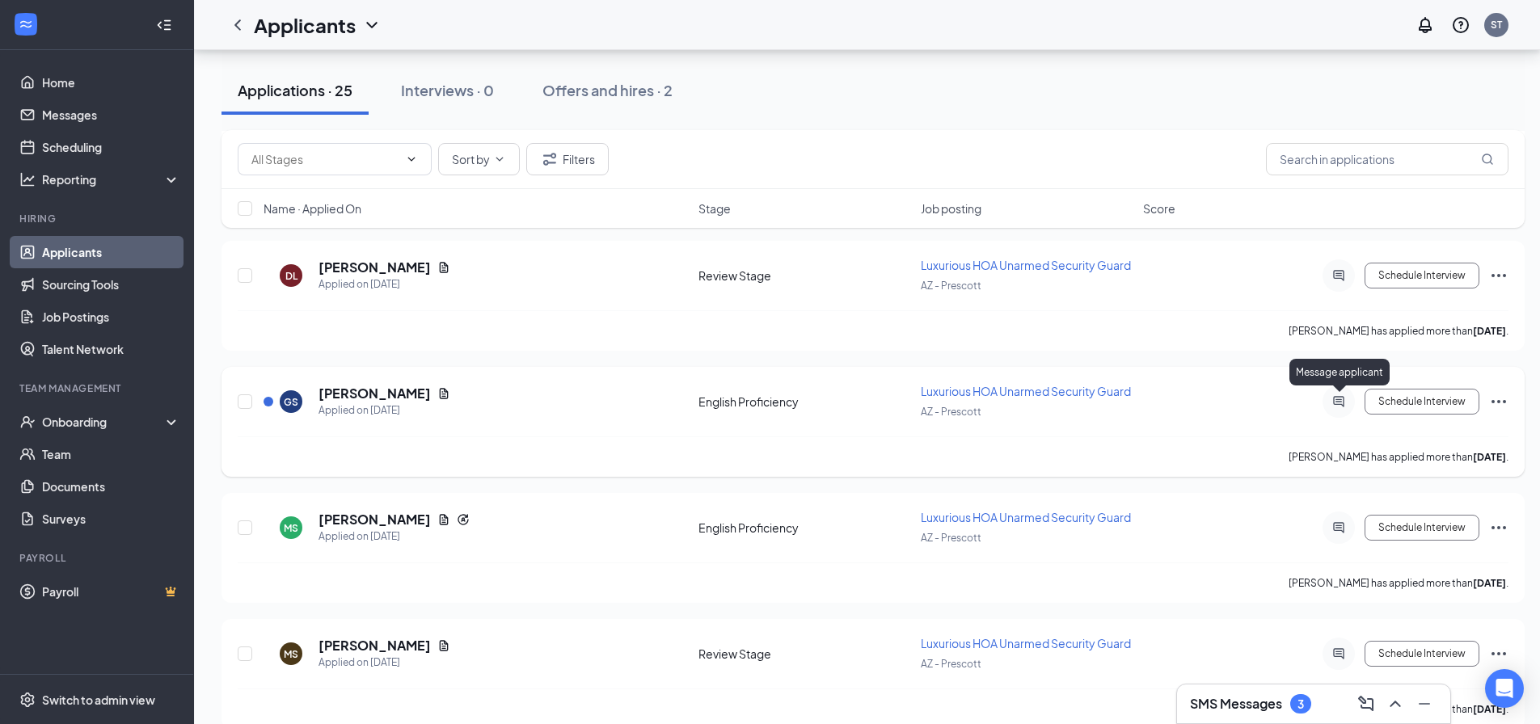
click at [1343, 399] on icon "ActiveChat" at bounding box center [1338, 401] width 19 height 13
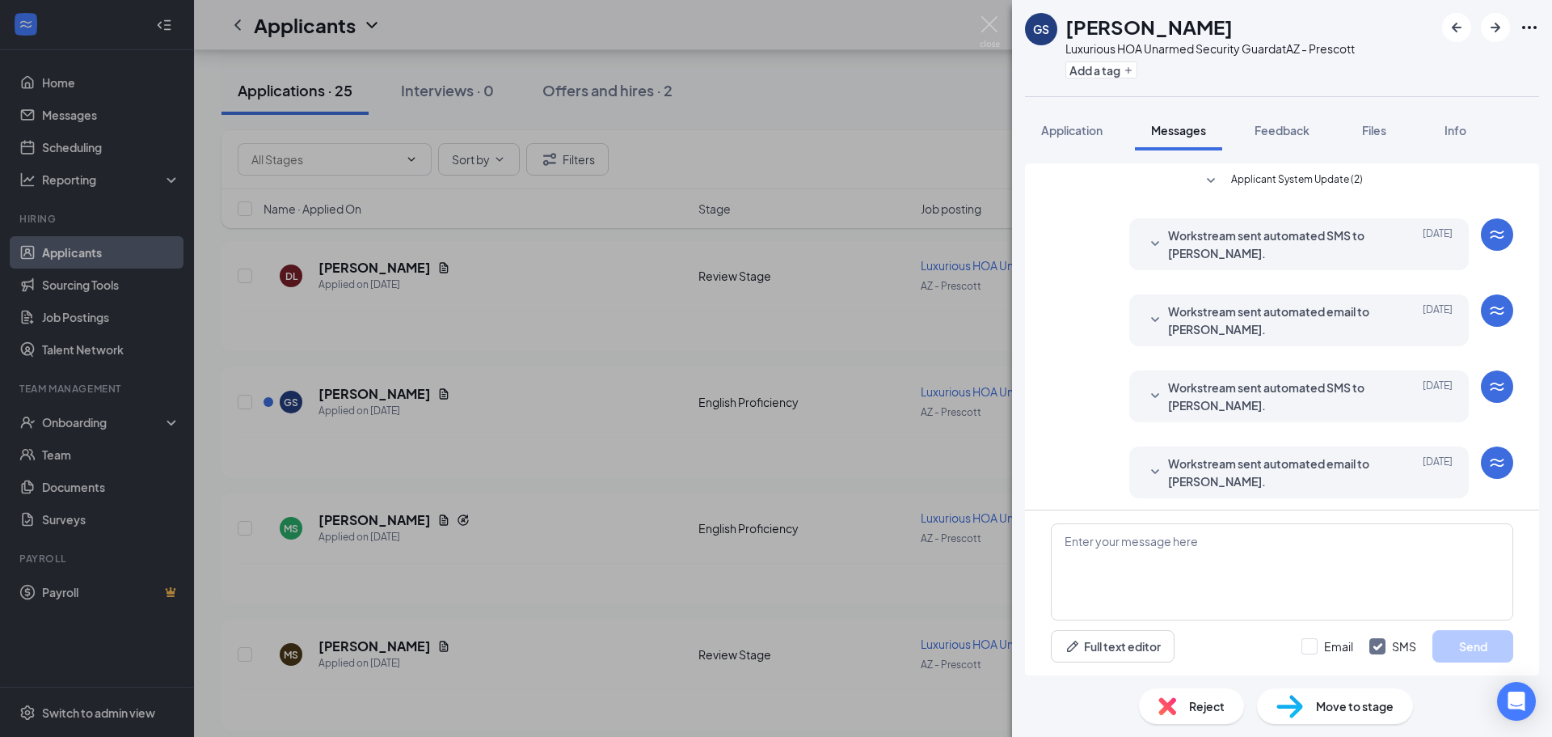
click at [969, 377] on div "[PERSON_NAME] Luxurious HOA Unarmed Security Guard at AZ - Prescott Add a tag A…" at bounding box center [776, 368] width 1552 height 737
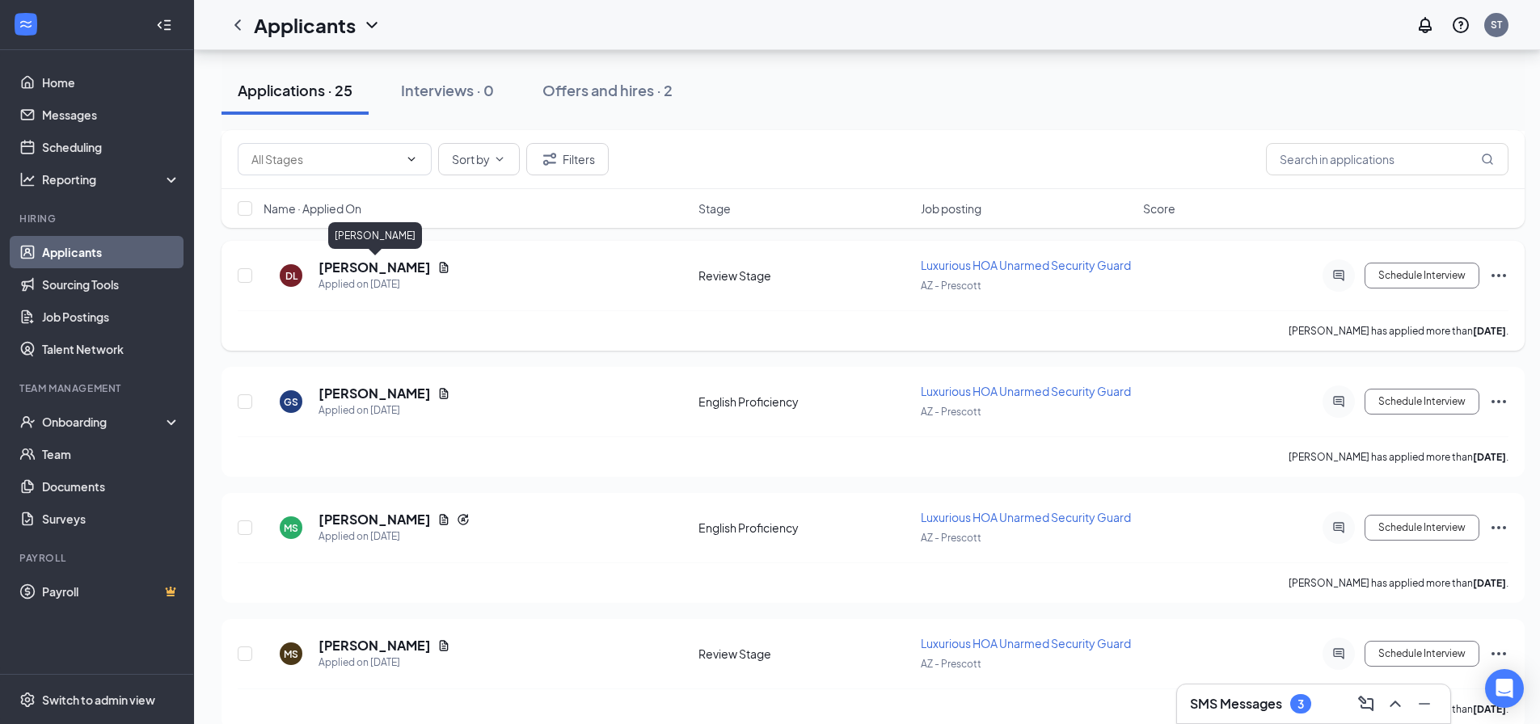
click at [390, 266] on h5 "[PERSON_NAME]" at bounding box center [375, 268] width 112 height 18
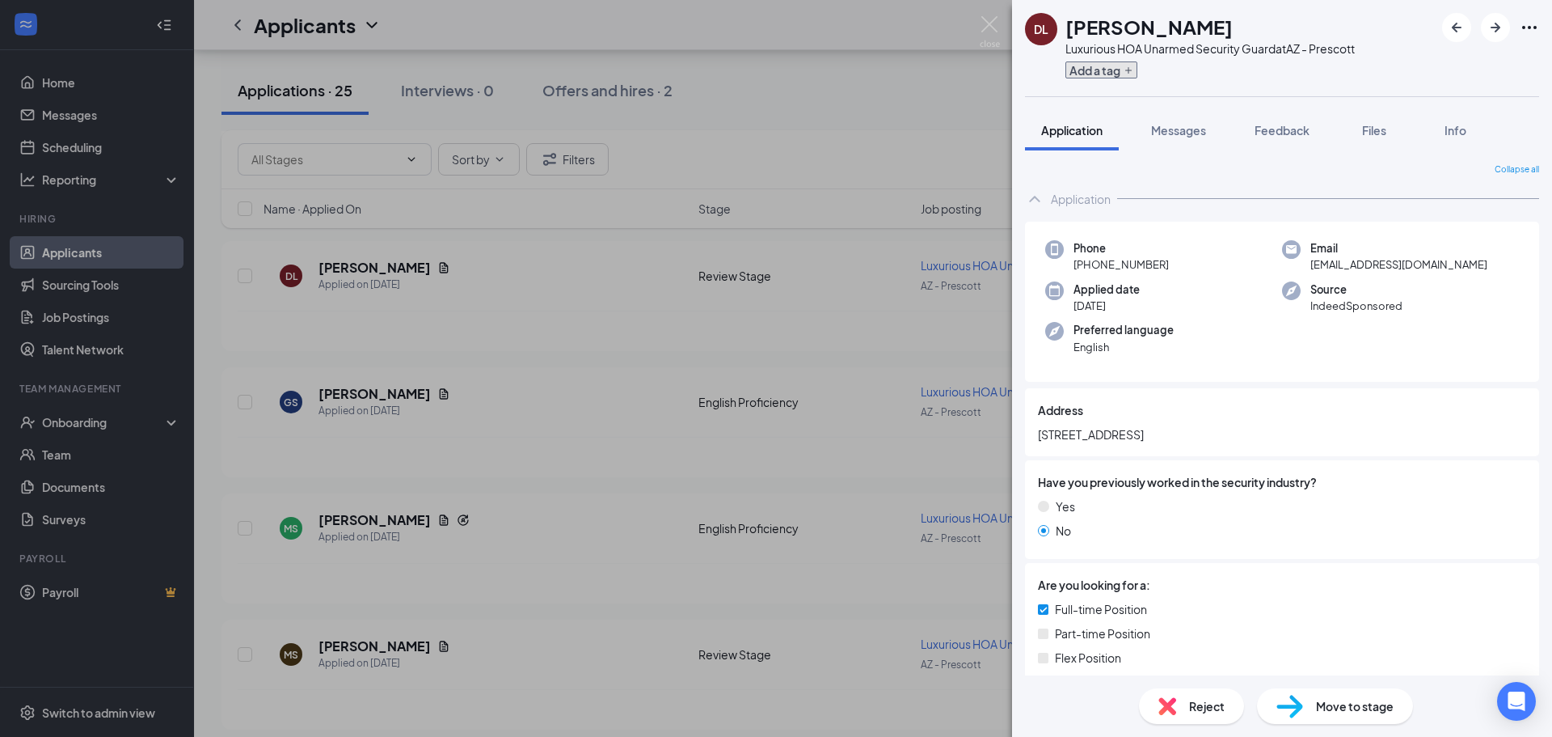
click at [1120, 70] on button "Add a tag" at bounding box center [1102, 69] width 72 height 17
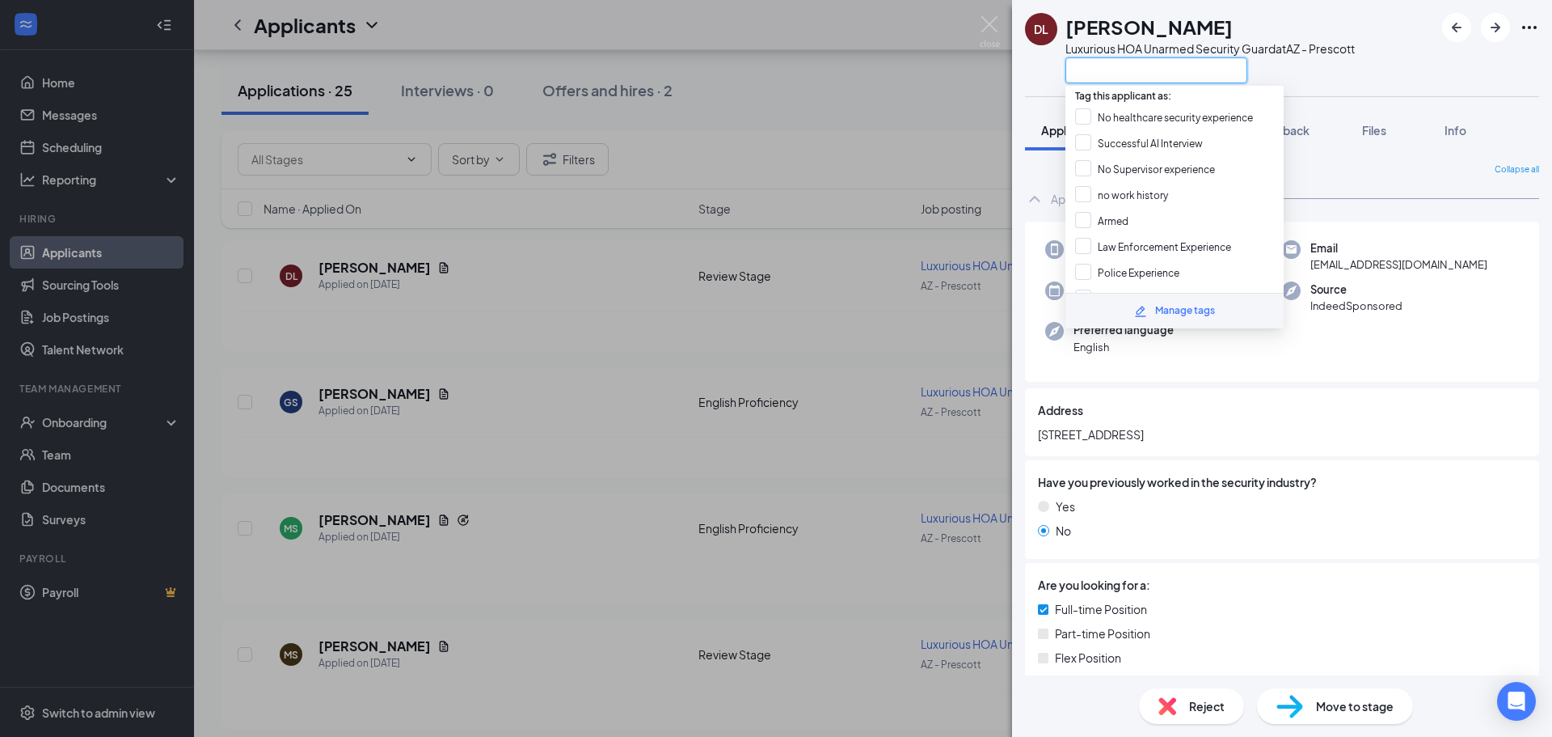
click at [1146, 71] on input "text" at bounding box center [1157, 70] width 182 height 26
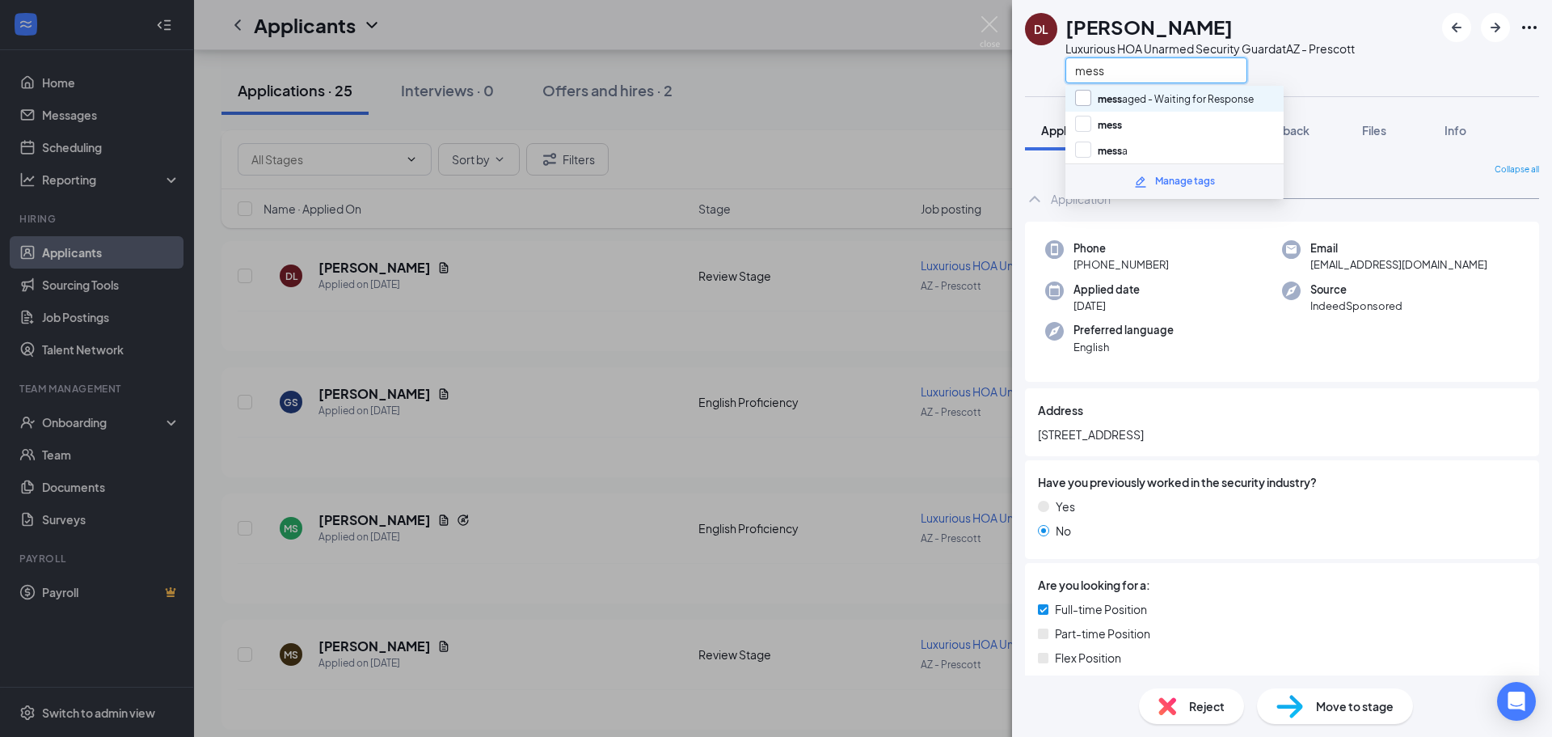
type input "mess"
click at [1149, 102] on input "mess aged - Waiting for Response" at bounding box center [1164, 99] width 179 height 18
checkbox input "true"
click at [1349, 99] on div "DL [PERSON_NAME] Luxurious HOA Unarmed Security Guard at AZ - Prescott mess App…" at bounding box center [1282, 368] width 540 height 737
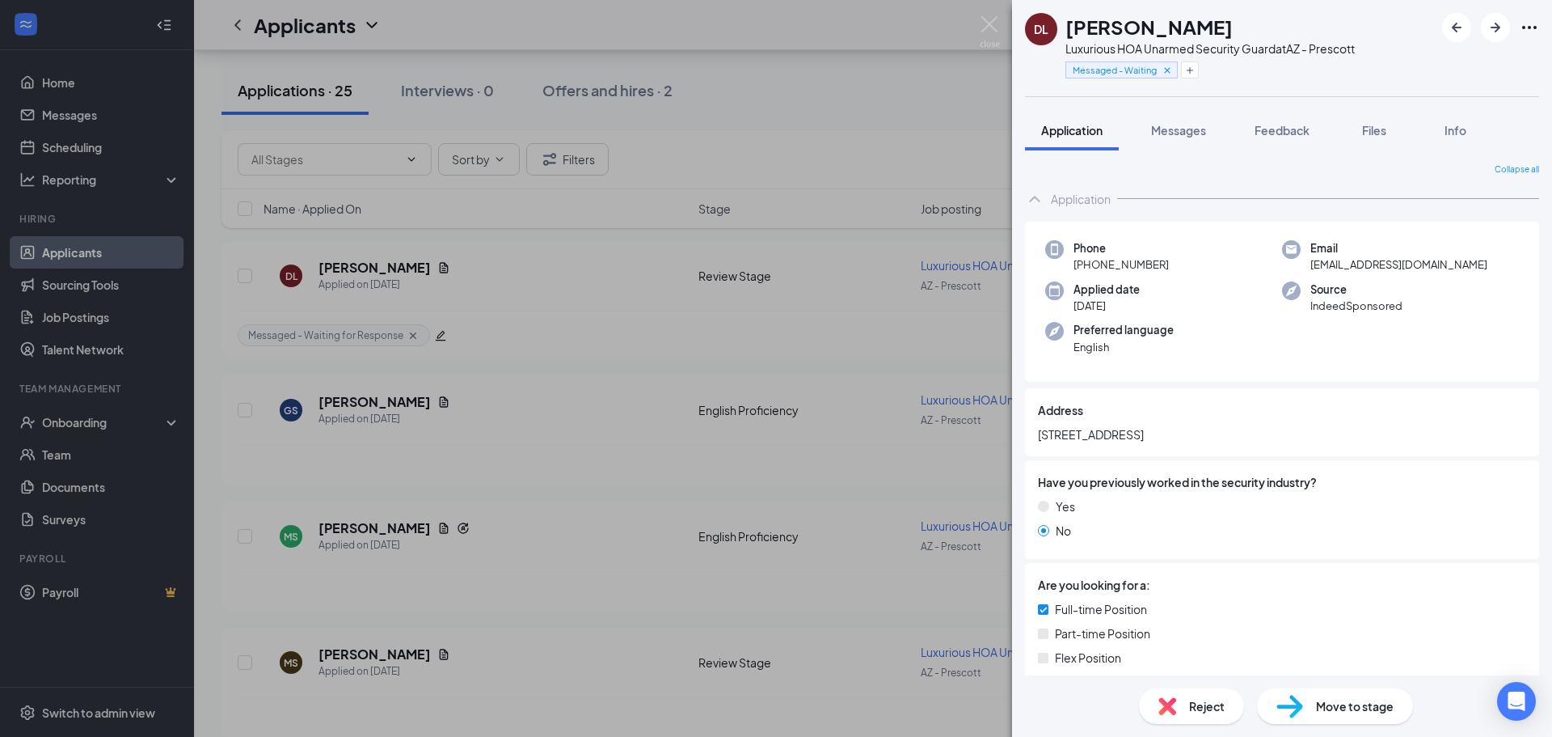
click at [817, 154] on div "DL [PERSON_NAME] Luxurious HOA Unarmed Security Guard at [GEOGRAPHIC_DATA] - Pr…" at bounding box center [776, 368] width 1552 height 737
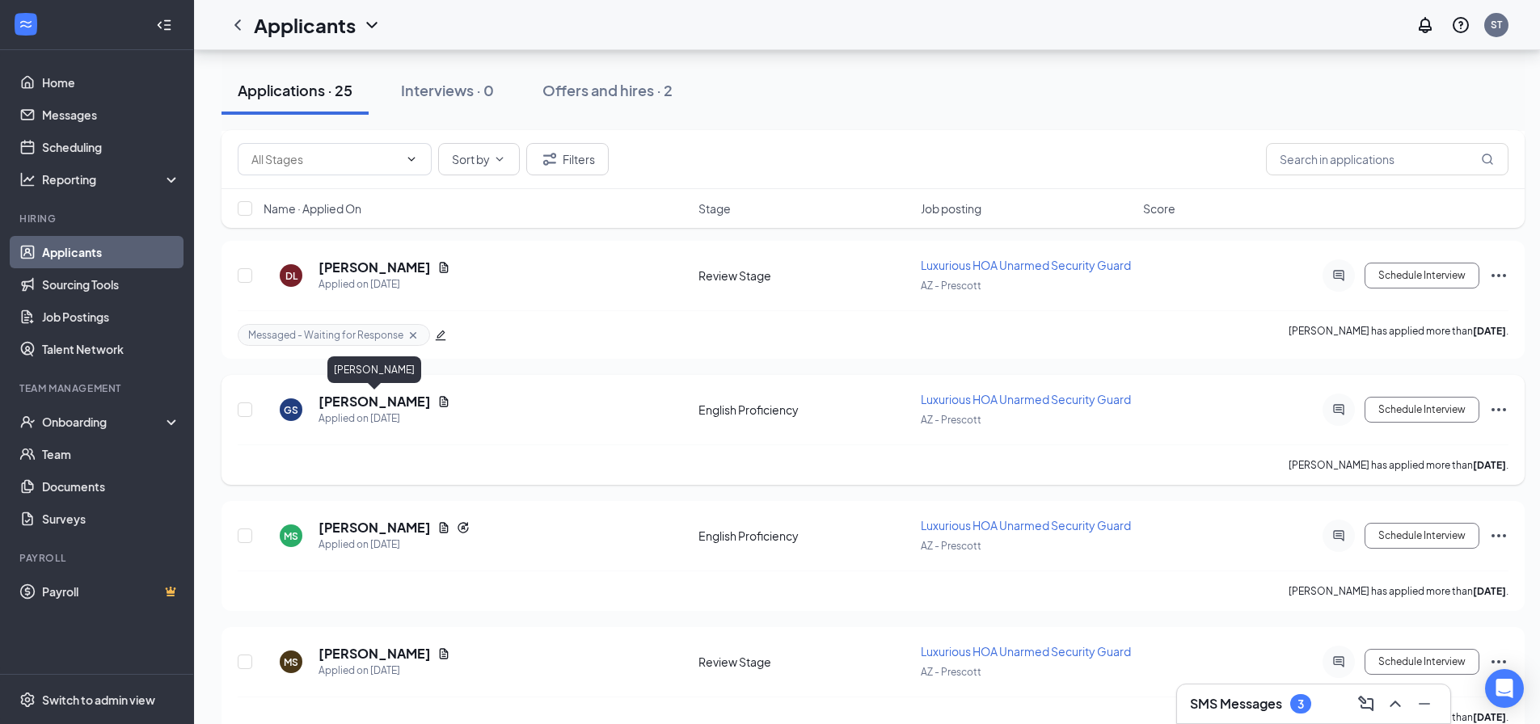
click at [365, 400] on h5 "[PERSON_NAME]" at bounding box center [375, 402] width 112 height 18
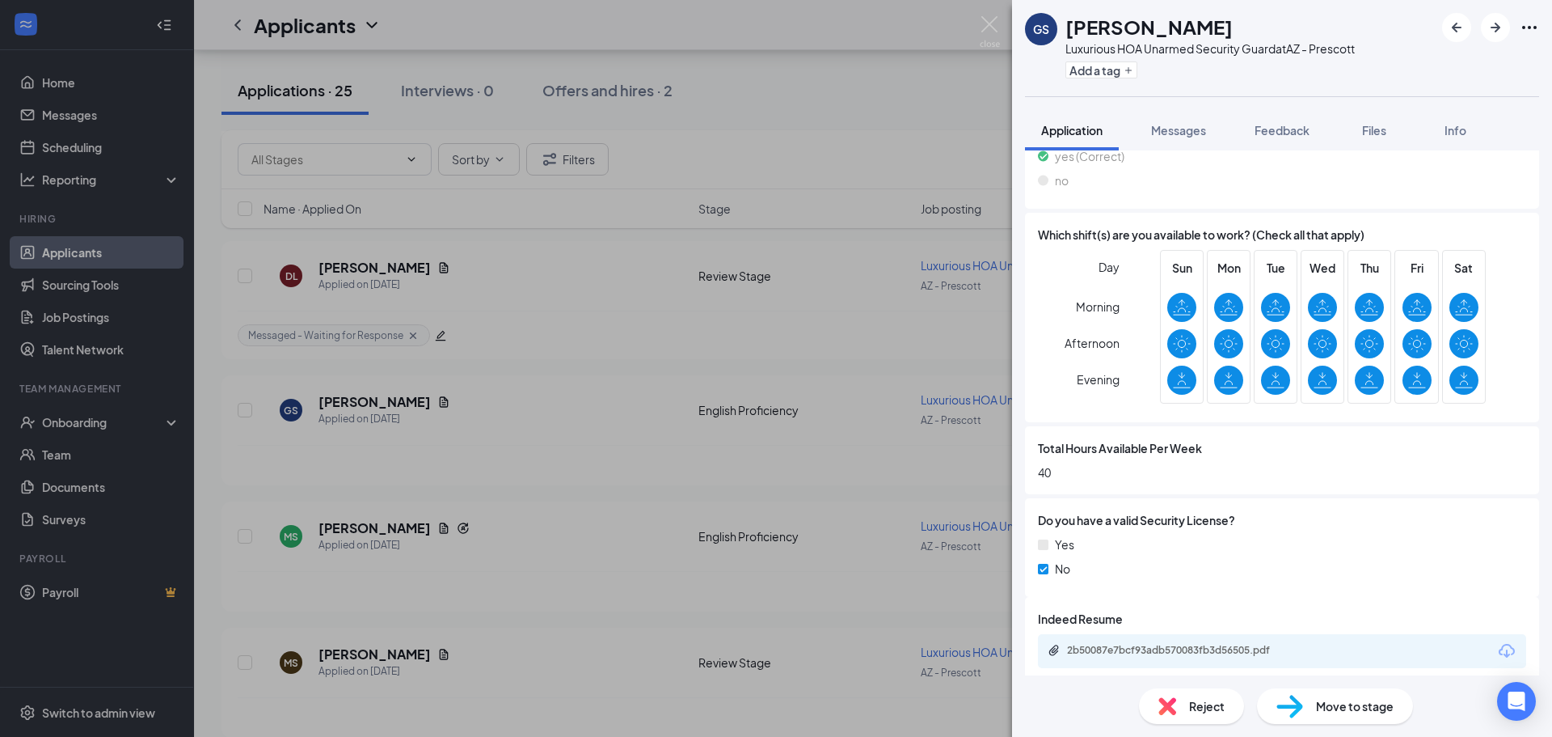
scroll to position [624, 0]
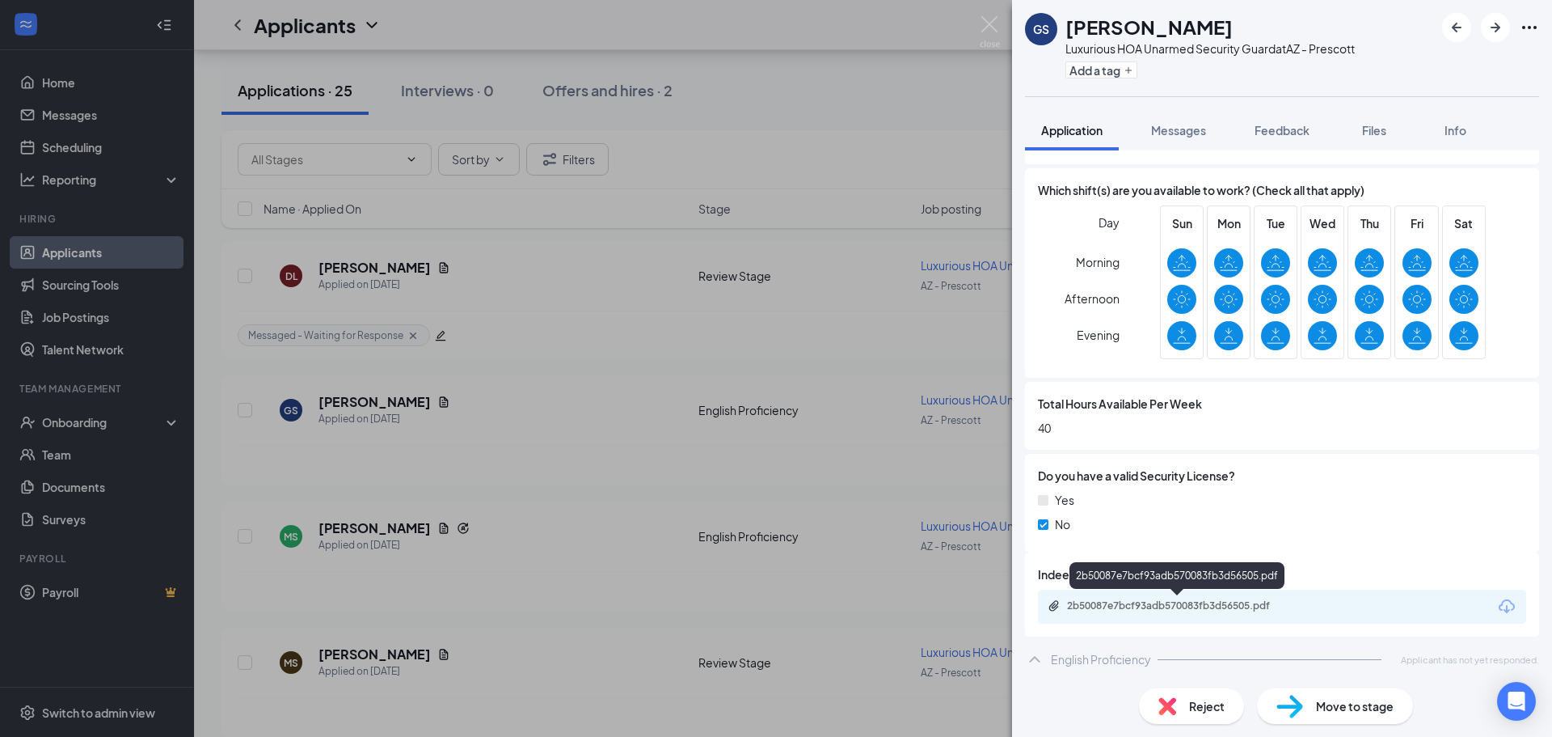
click at [1274, 602] on div "2b50087e7bcf93adb570083fb3d56505.pdf" at bounding box center [1180, 605] width 226 height 13
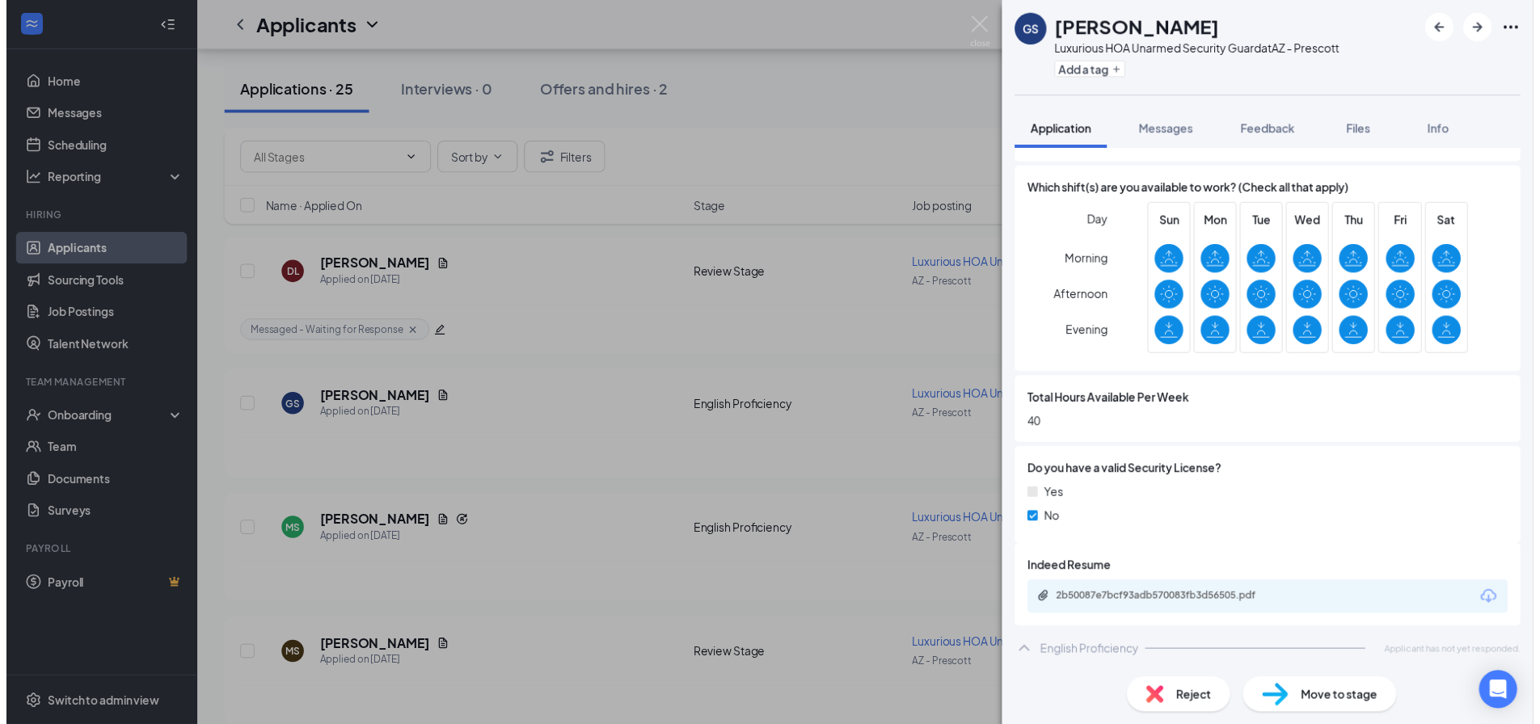
scroll to position [618, 0]
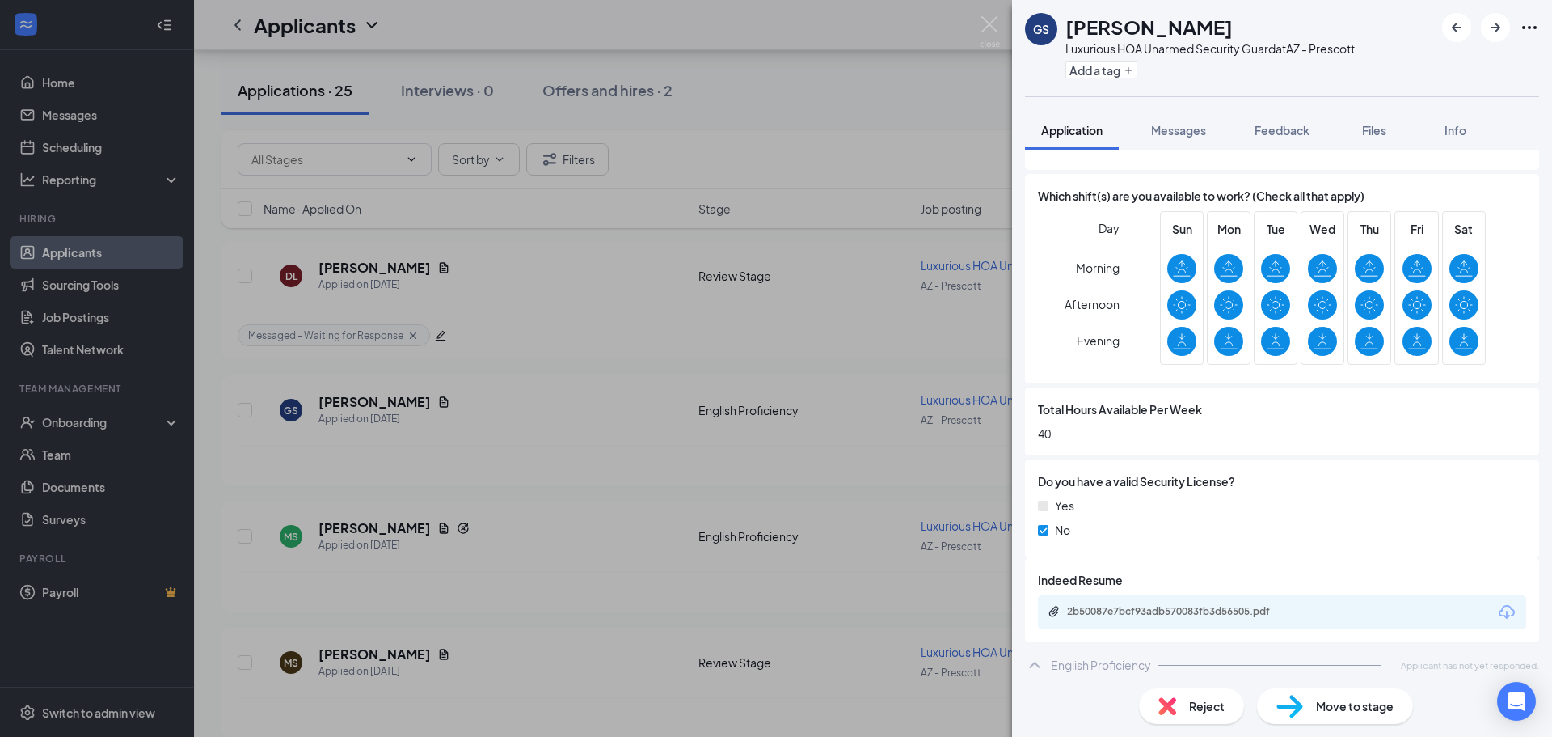
click at [753, 198] on div "[PERSON_NAME] Luxurious HOA Unarmed Security Guard at AZ - Prescott Add a tag A…" at bounding box center [776, 368] width 1552 height 737
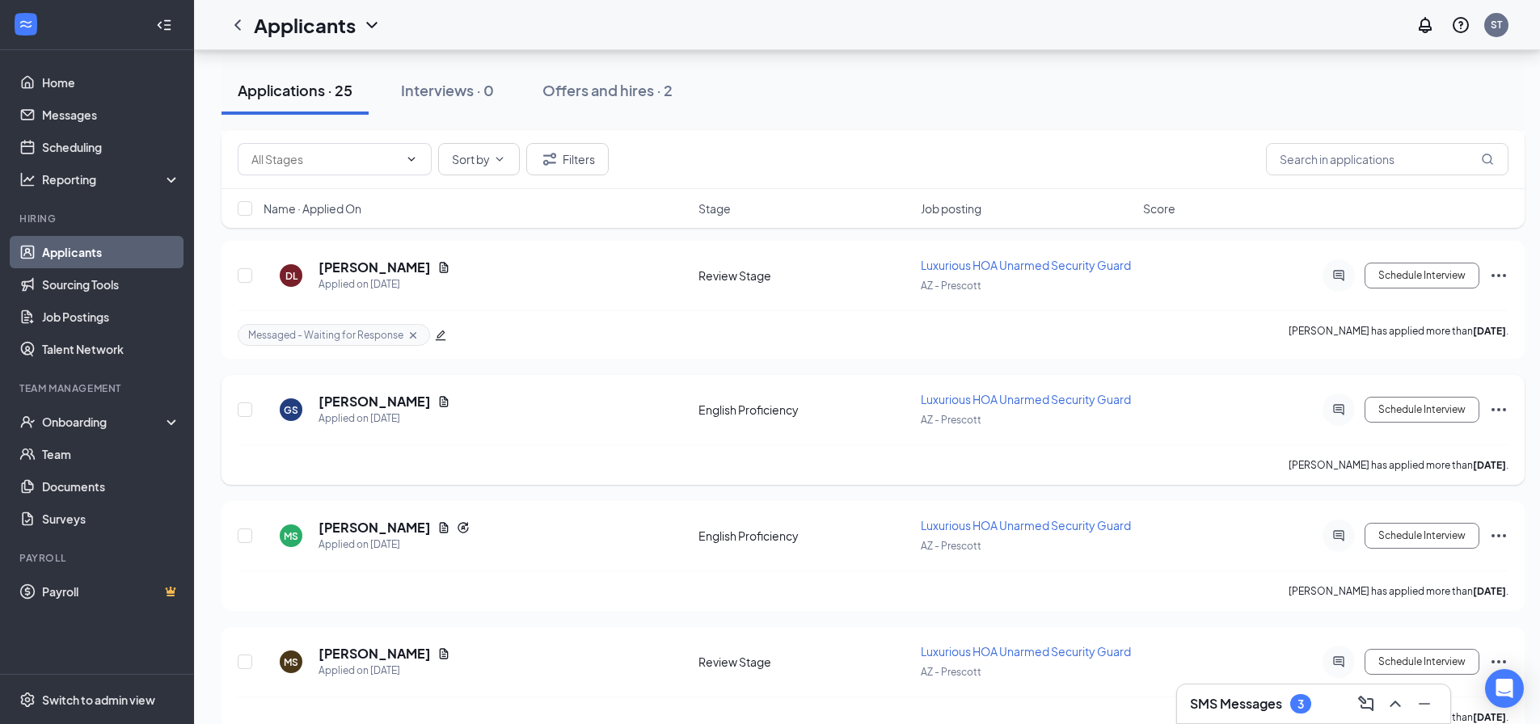
click at [1501, 399] on div "Schedule Interview" at bounding box center [1363, 410] width 291 height 32
click at [1507, 409] on icon "Ellipses" at bounding box center [1498, 409] width 19 height 19
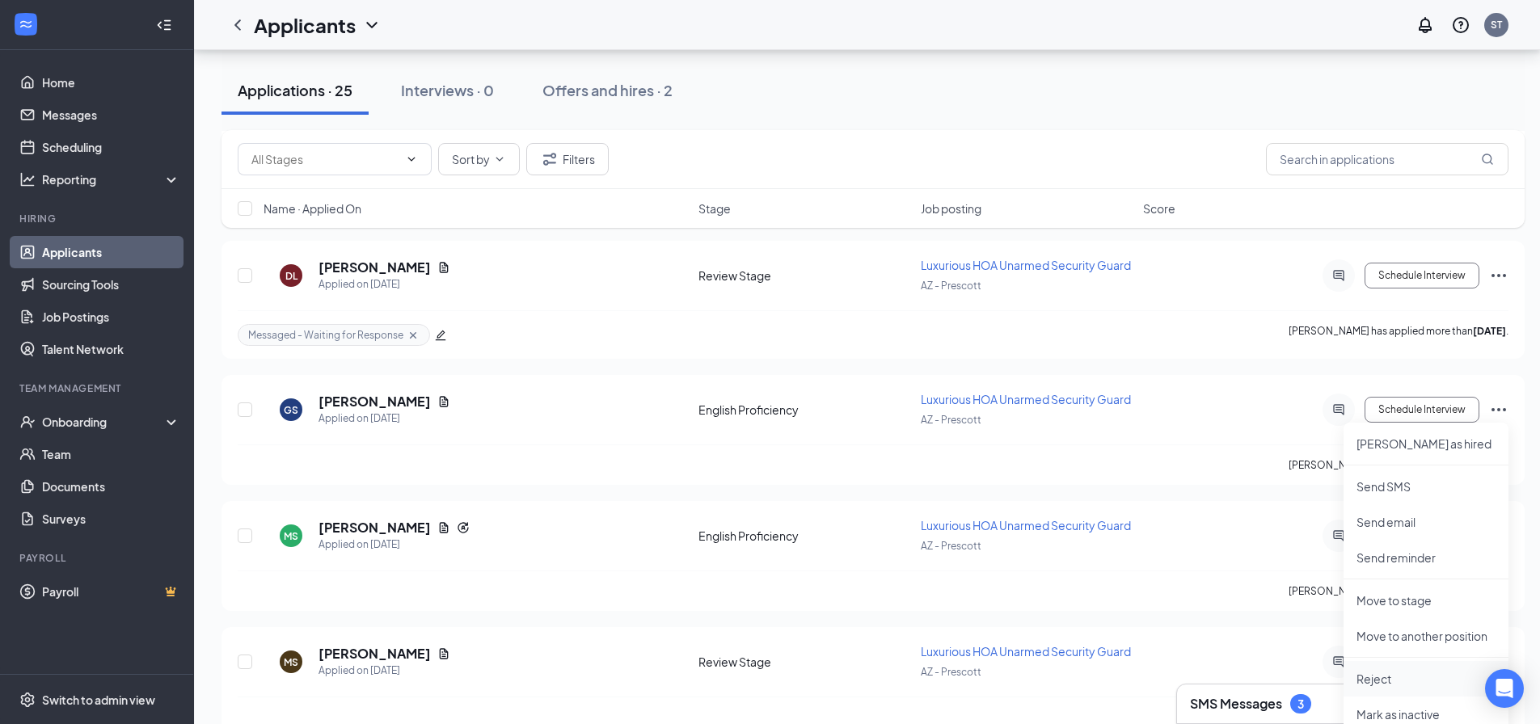
click at [1432, 672] on p "Reject" at bounding box center [1426, 679] width 139 height 16
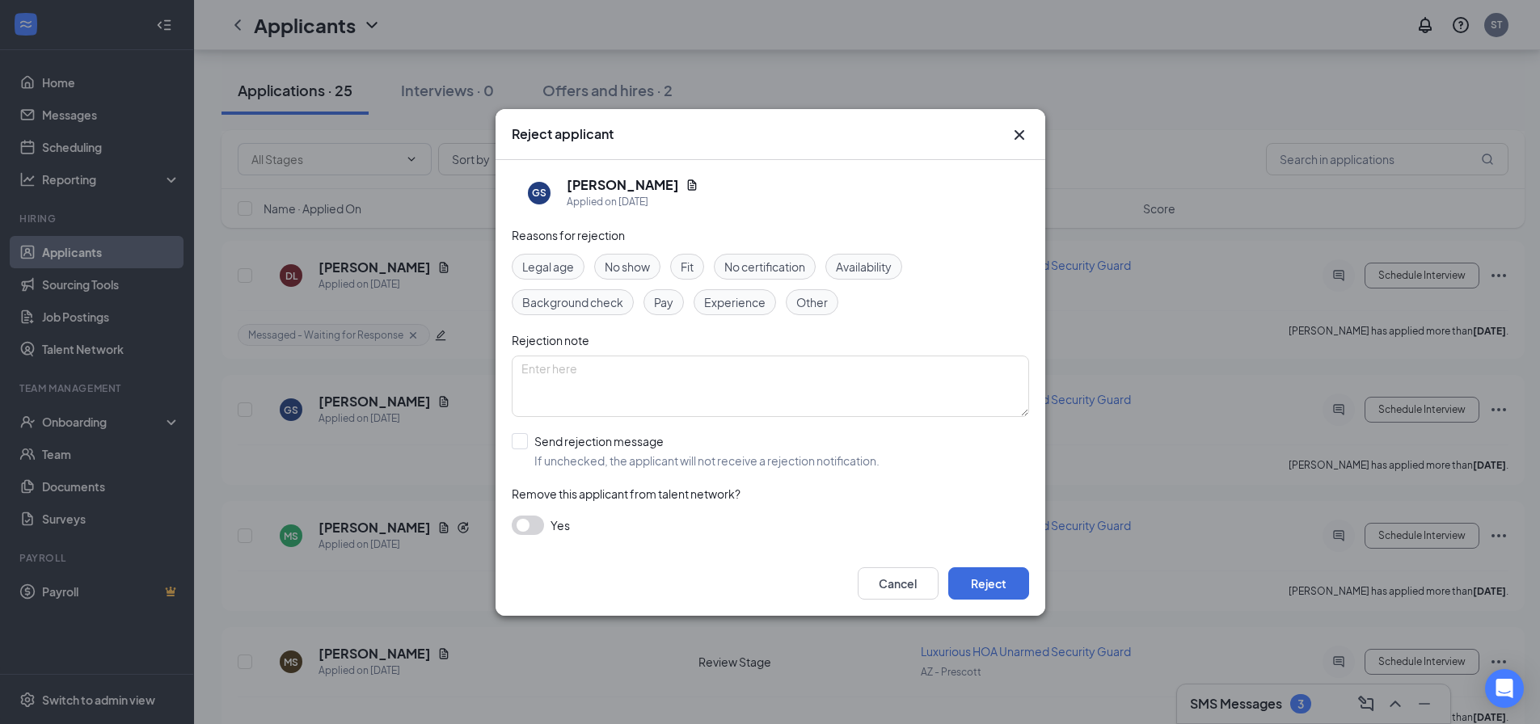
click at [704, 268] on div "Fit" at bounding box center [687, 267] width 34 height 26
click at [749, 298] on span "Experience" at bounding box center [734, 302] width 61 height 18
click at [983, 572] on button "Reject" at bounding box center [988, 584] width 81 height 32
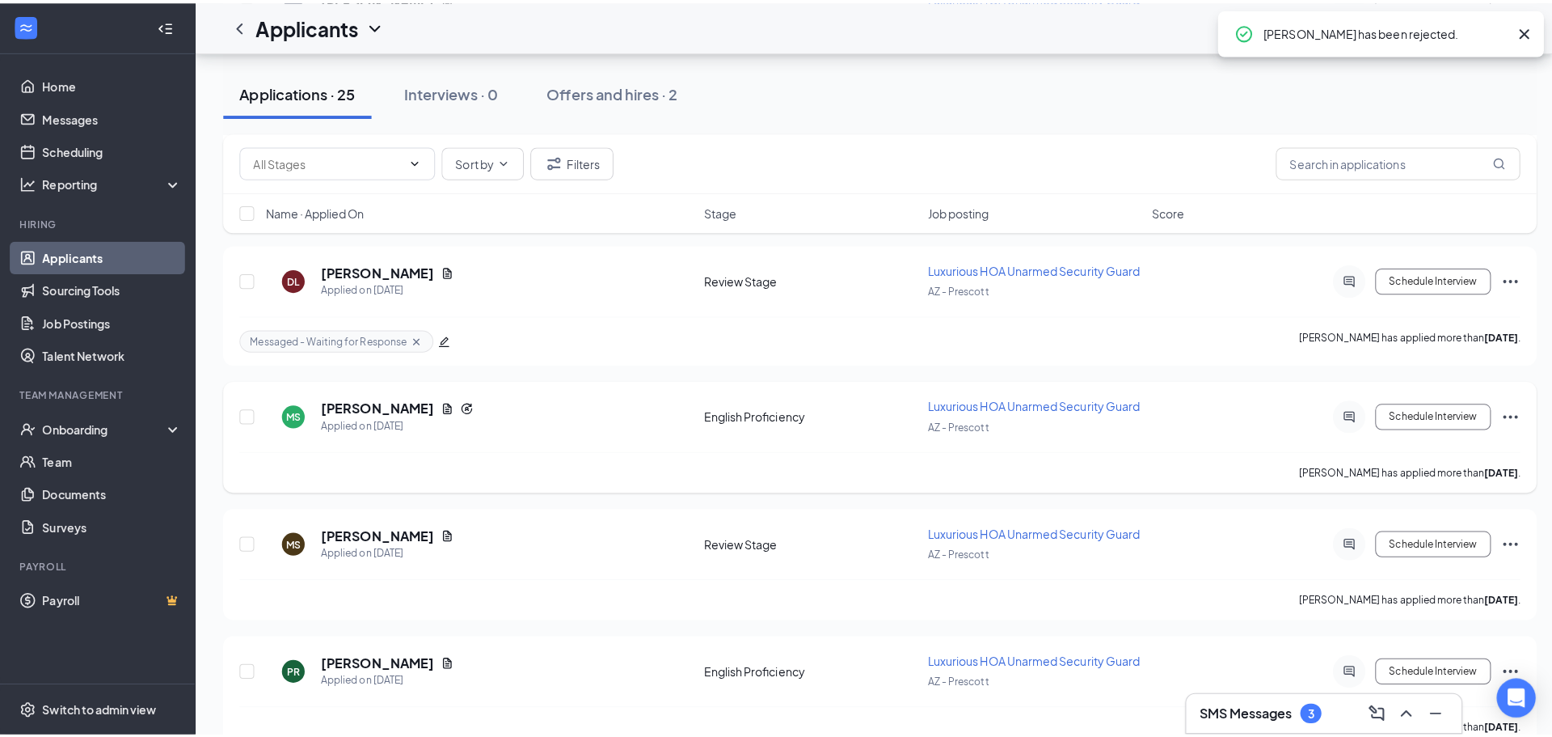
scroll to position [1665, 0]
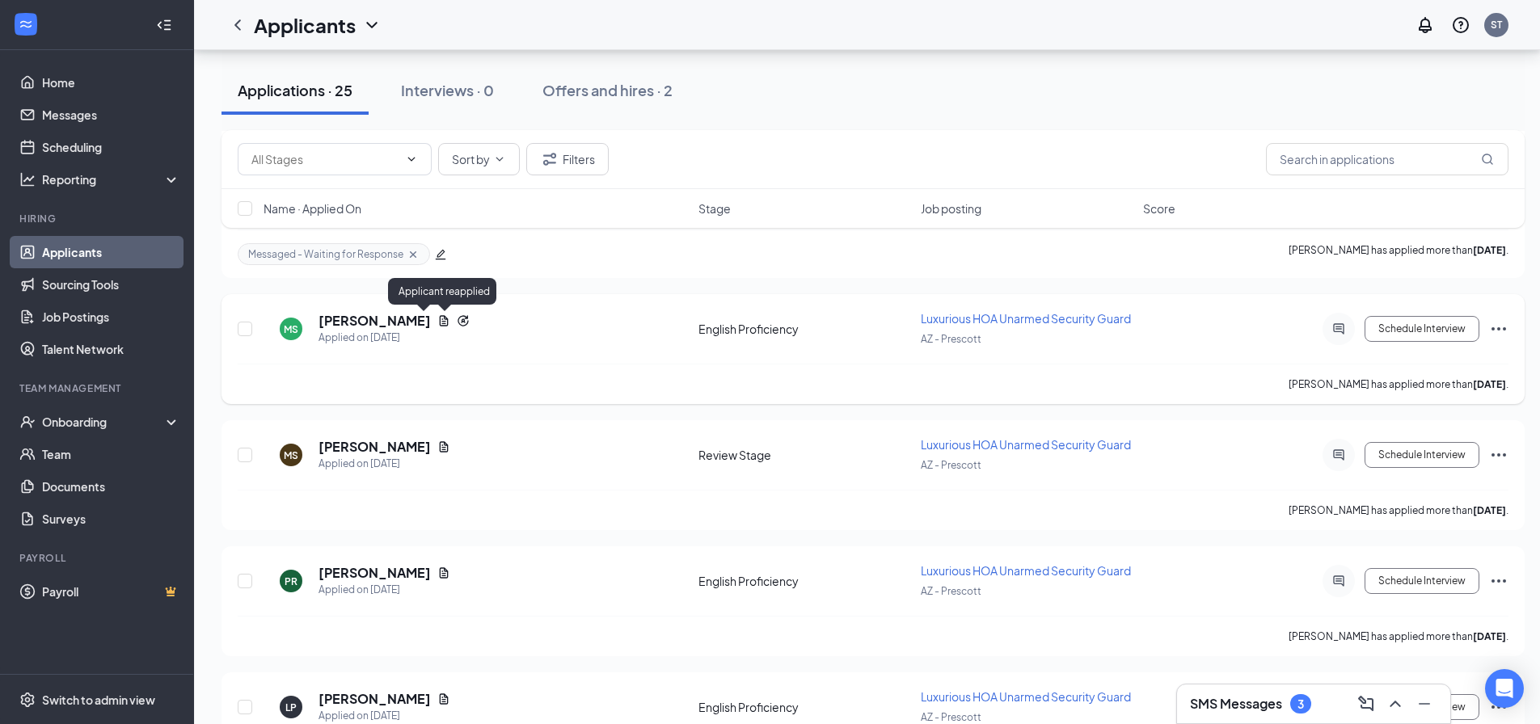
click at [457, 321] on icon "Reapply" at bounding box center [463, 320] width 13 height 13
click at [457, 317] on icon "Reapply" at bounding box center [463, 320] width 13 height 13
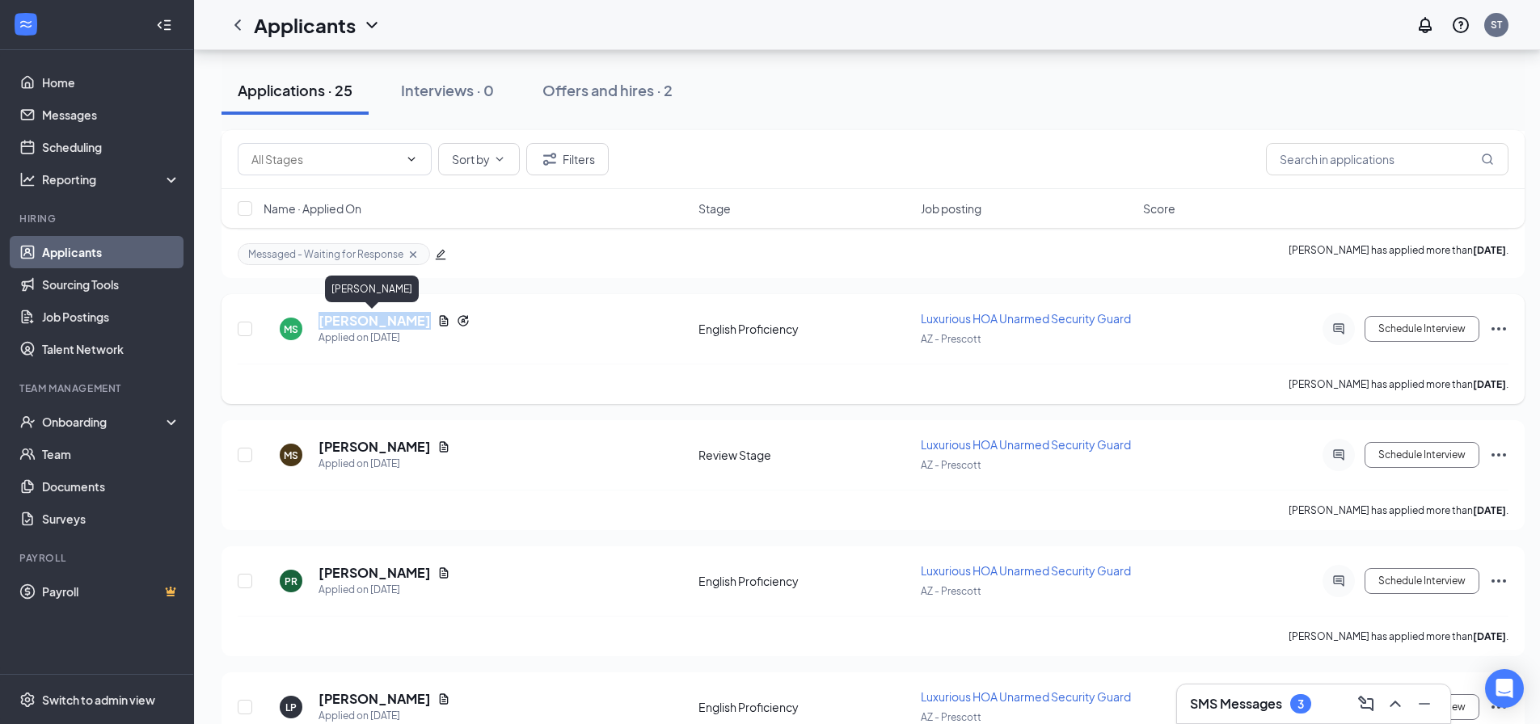
click at [378, 322] on h5 "[PERSON_NAME]" at bounding box center [375, 321] width 112 height 18
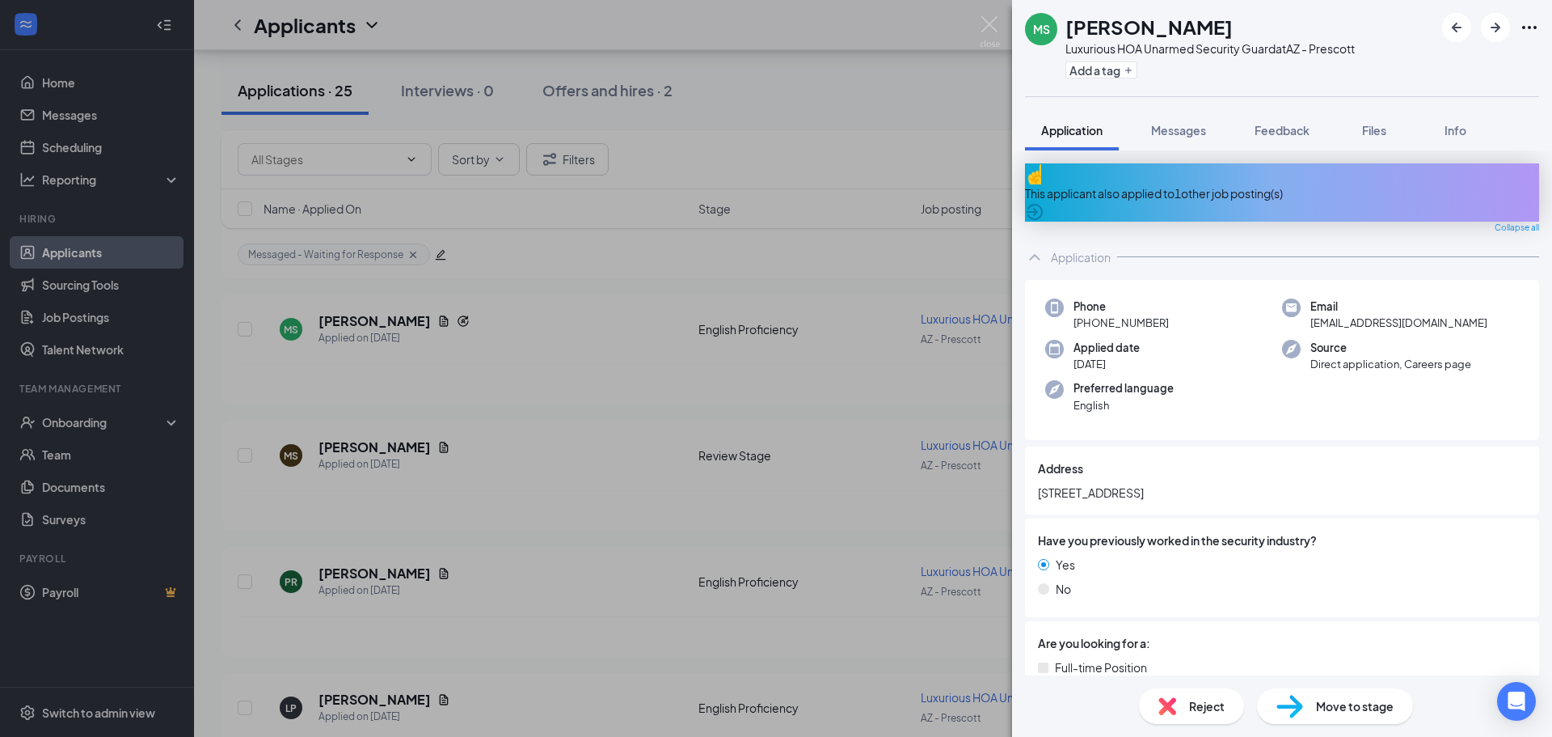
click at [1298, 184] on div "This applicant also applied to 1 other job posting(s)" at bounding box center [1282, 193] width 514 height 18
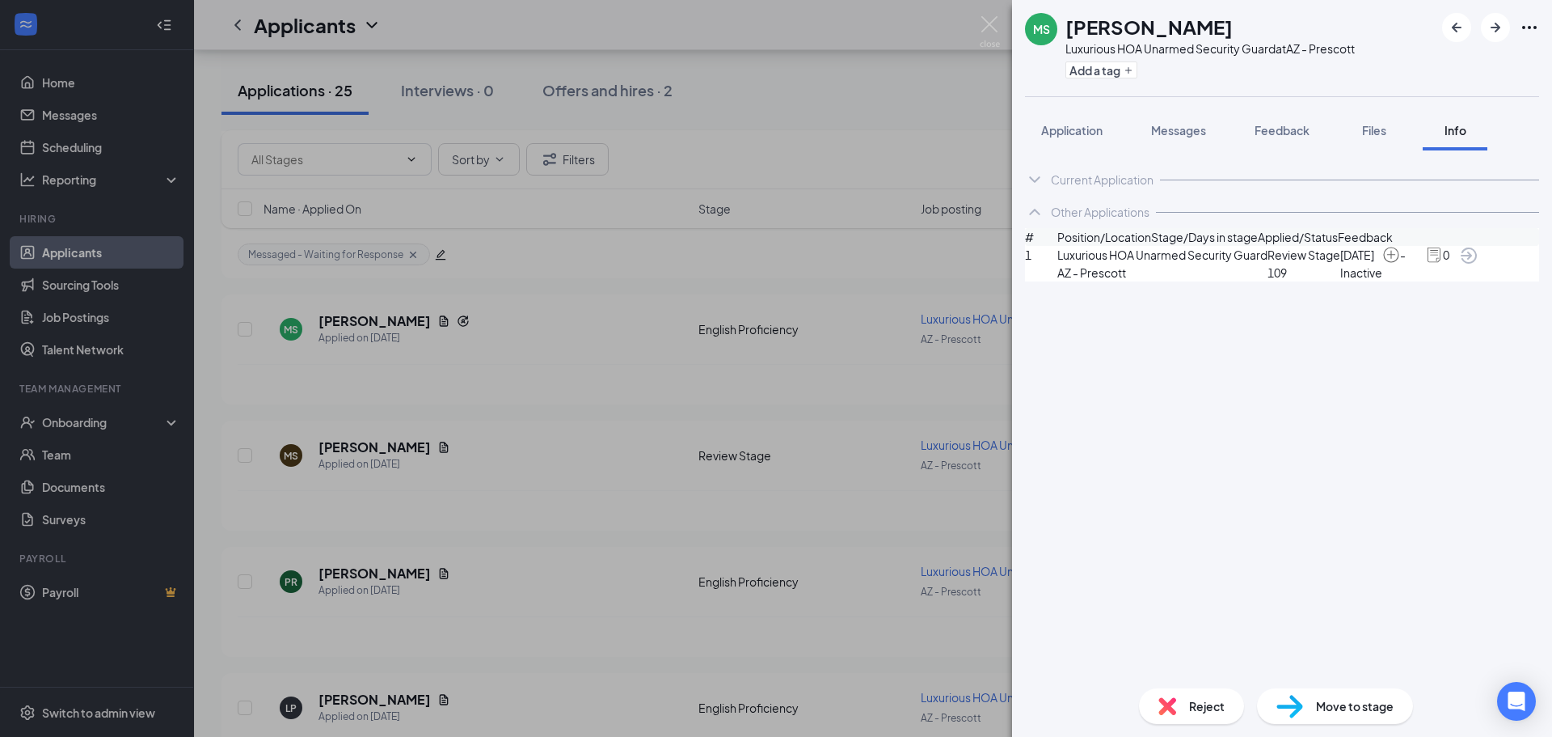
click at [1127, 188] on div "Current Application" at bounding box center [1282, 179] width 514 height 32
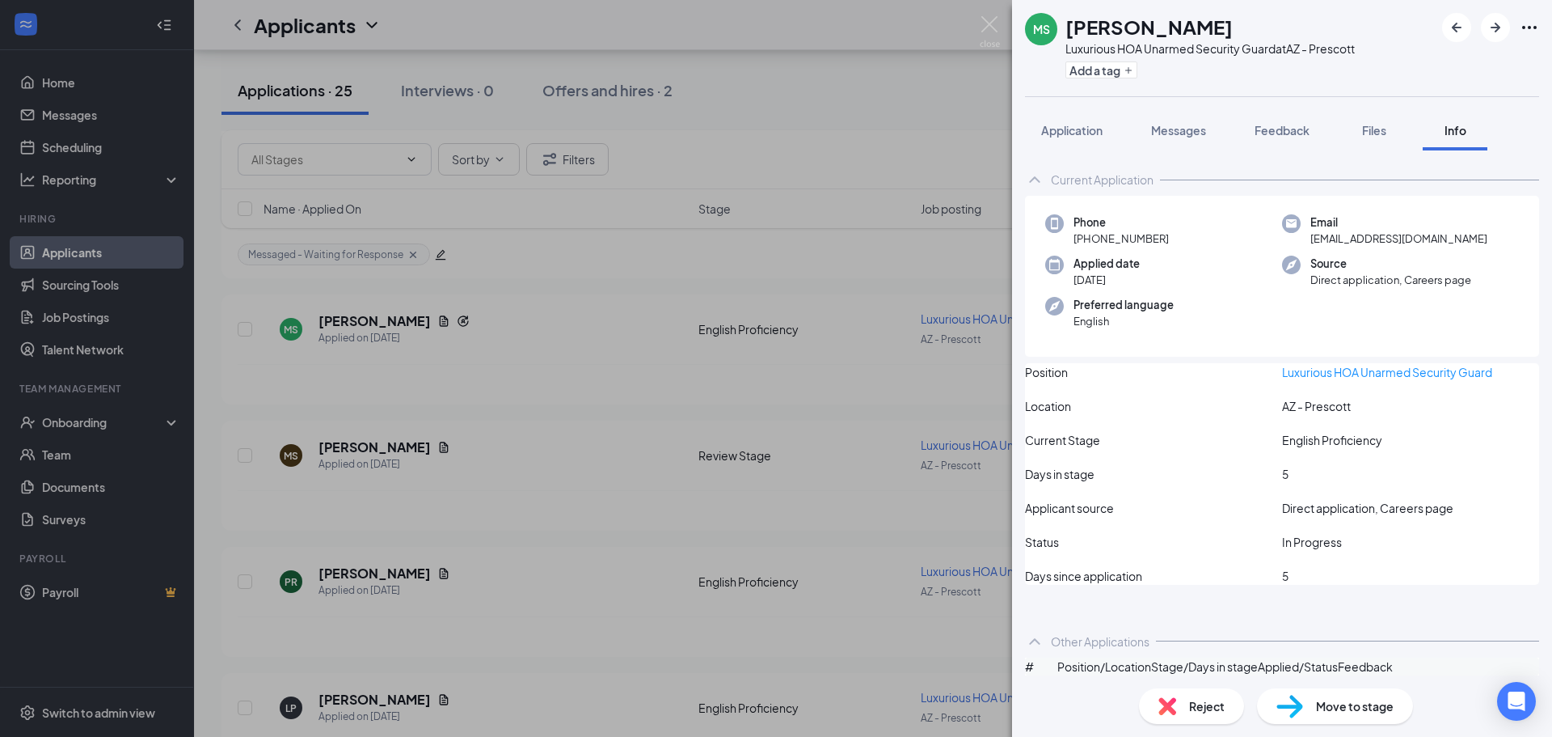
click at [1127, 188] on div "Current Application" at bounding box center [1282, 179] width 514 height 32
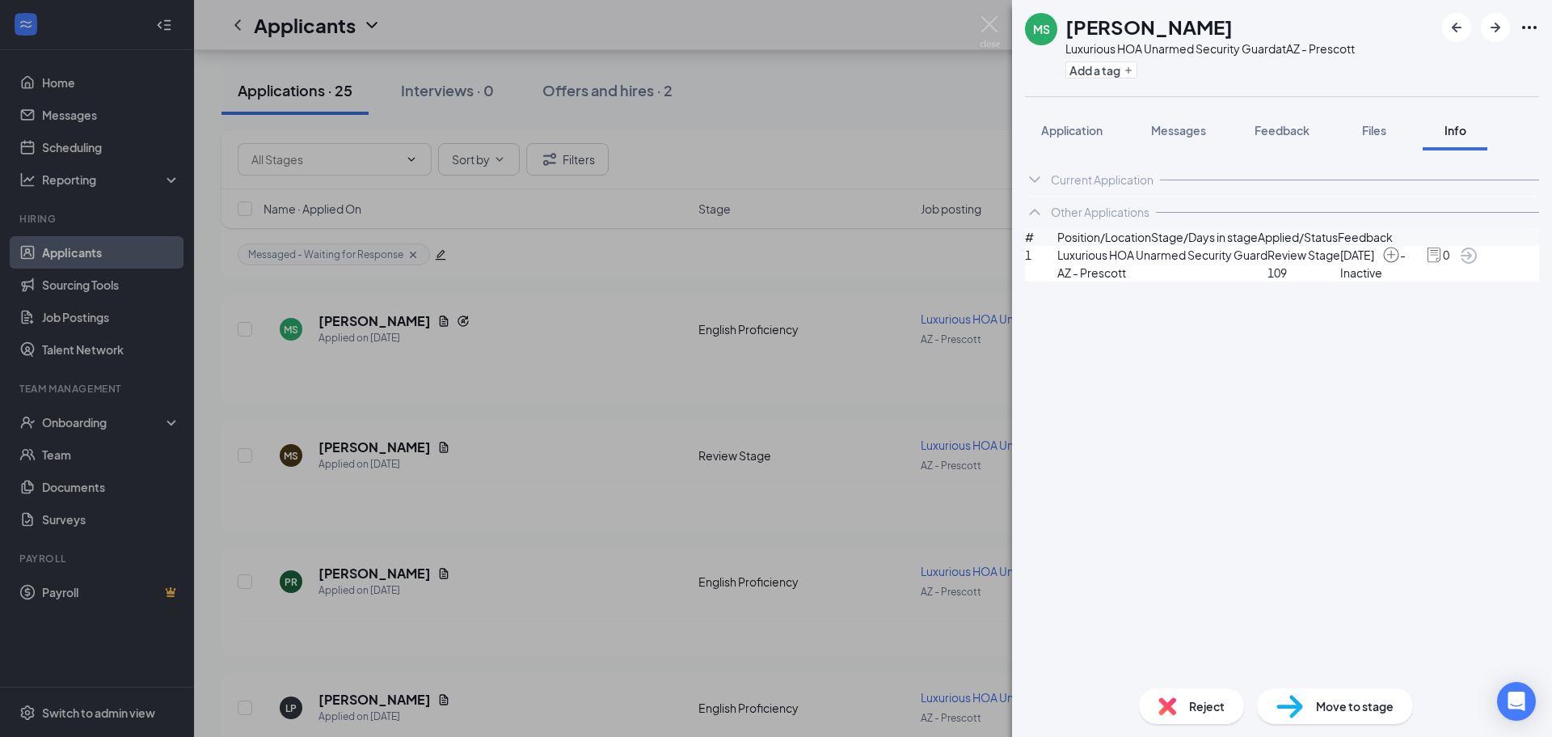
click at [1078, 217] on div "Other Applications" at bounding box center [1100, 212] width 99 height 16
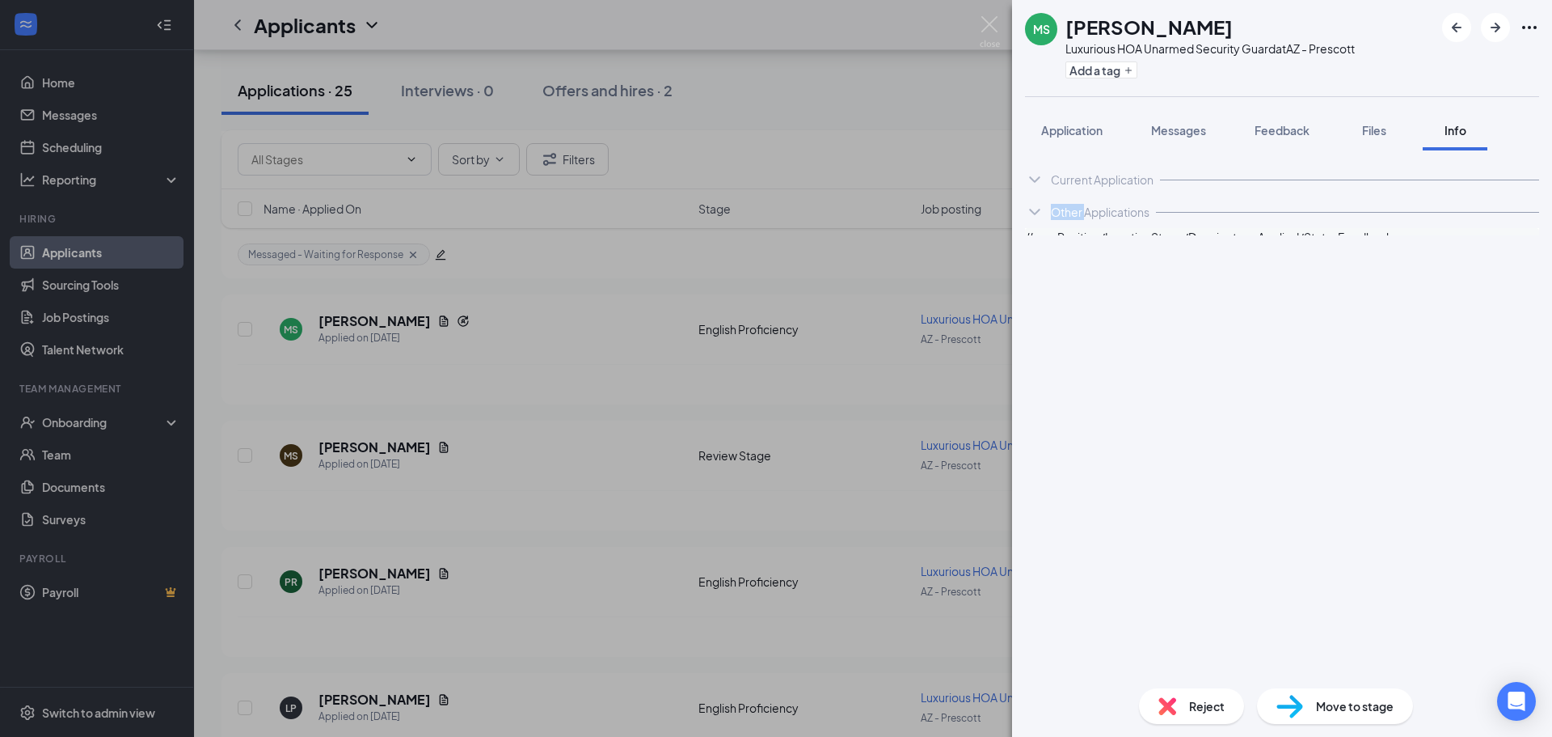
click at [1078, 217] on div "Other Applications" at bounding box center [1100, 212] width 99 height 16
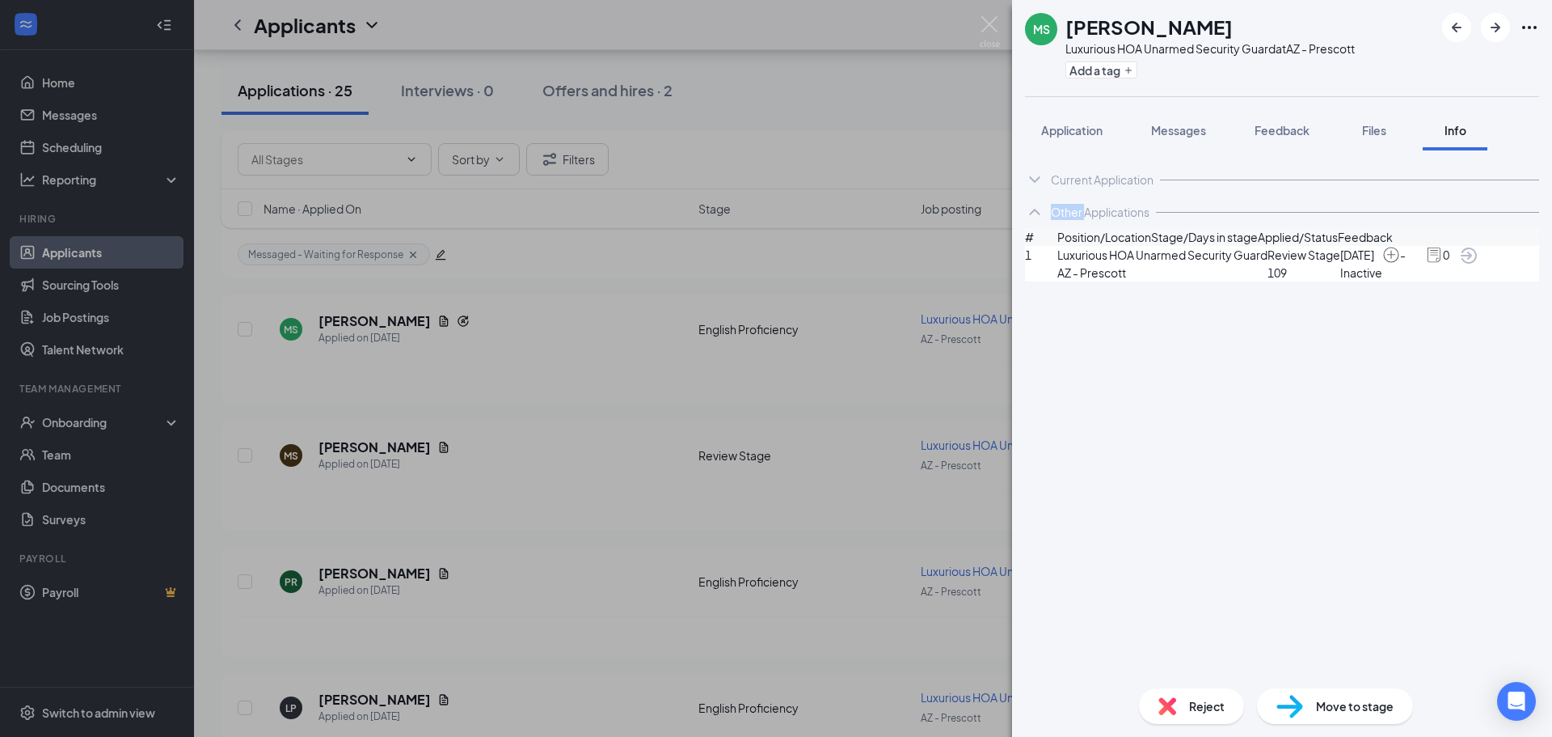
click at [1400, 264] on img at bounding box center [1391, 255] width 18 height 18
click at [1268, 264] on span "Review Stage" at bounding box center [1304, 255] width 73 height 18
click at [1139, 264] on span "Luxurious HOA Unarmed Security Guard" at bounding box center [1162, 255] width 210 height 18
click at [1323, 140] on button "Feedback" at bounding box center [1282, 130] width 87 height 40
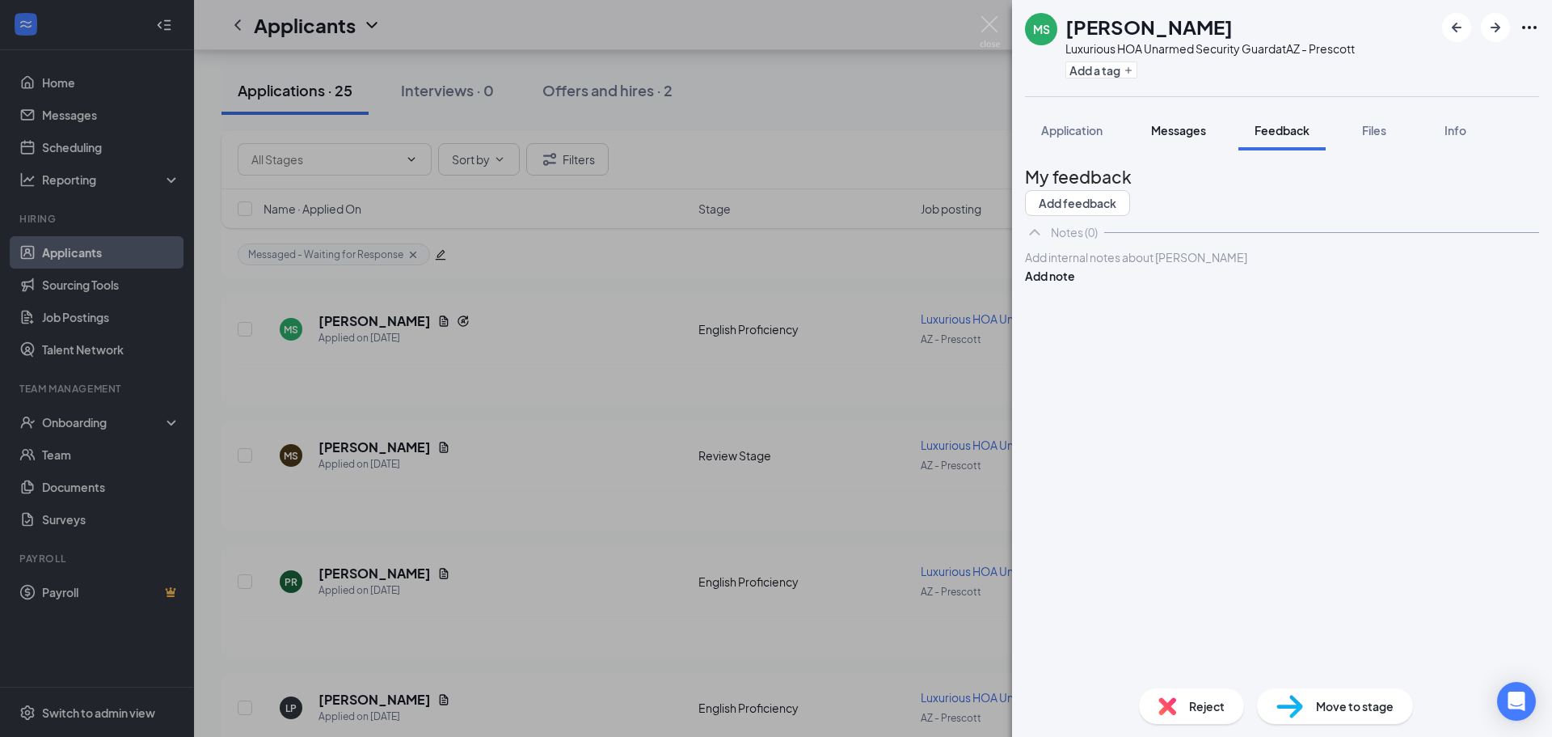
click at [1204, 141] on button "Messages" at bounding box center [1178, 130] width 87 height 40
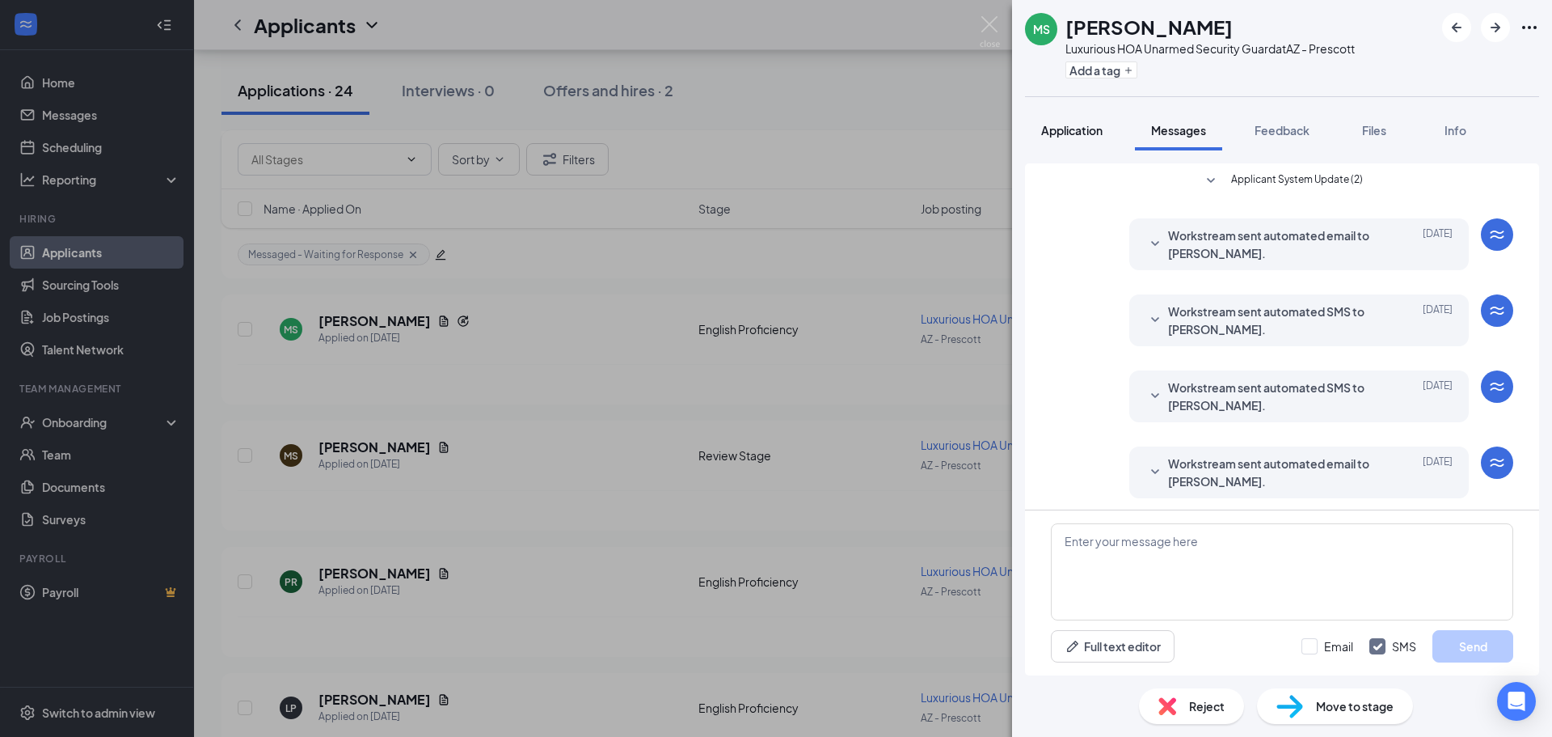
scroll to position [81, 0]
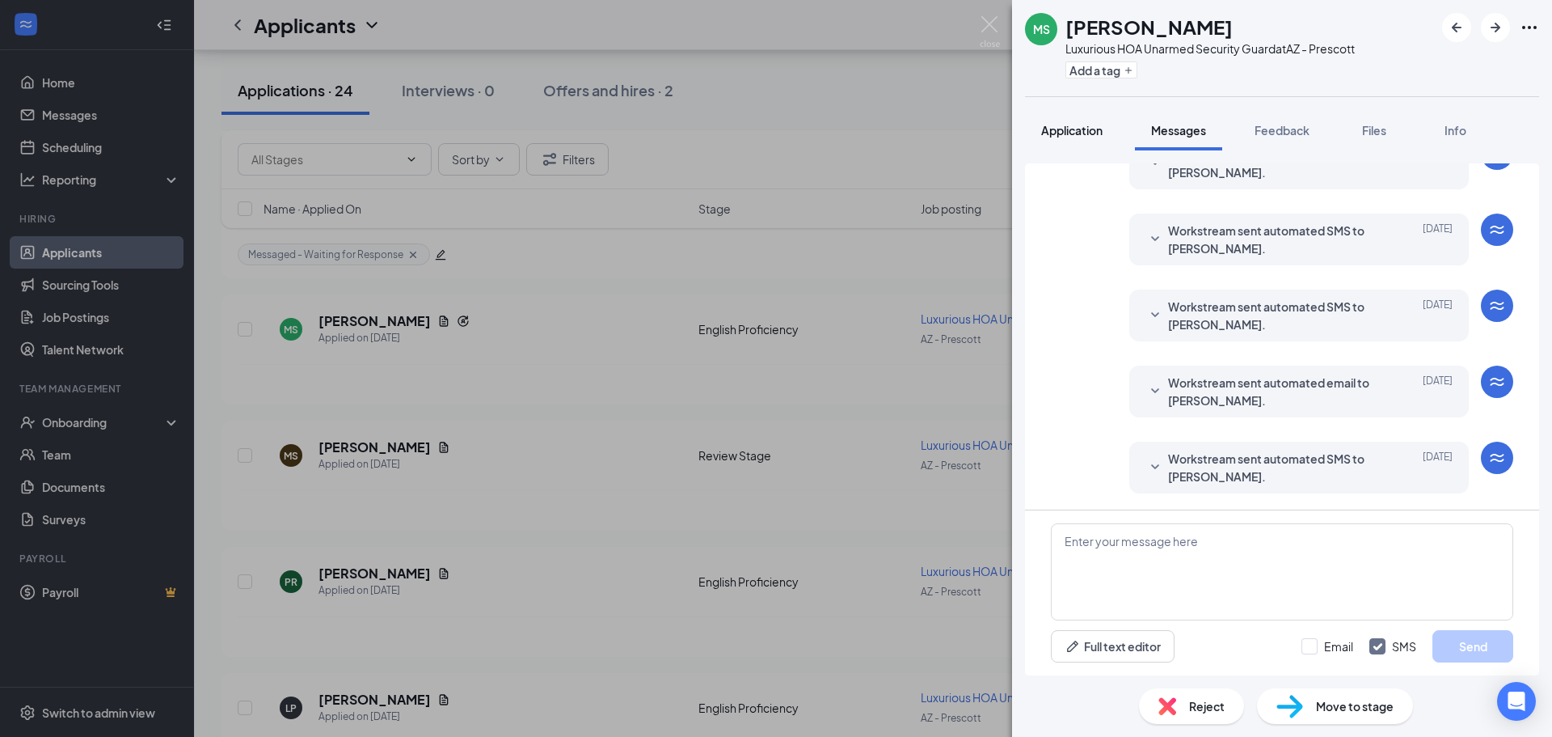
click at [1104, 140] on button "Application" at bounding box center [1072, 130] width 94 height 40
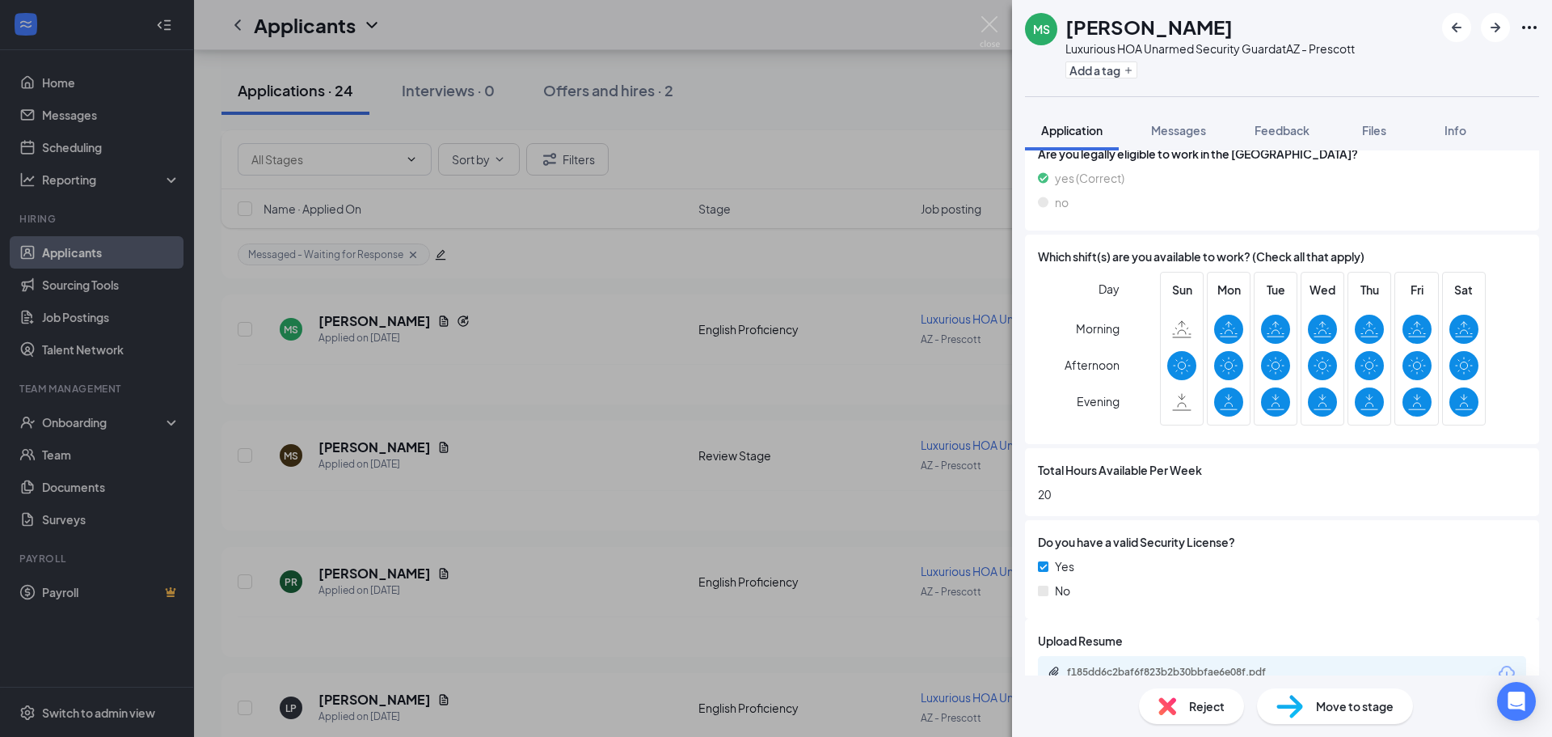
scroll to position [669, 0]
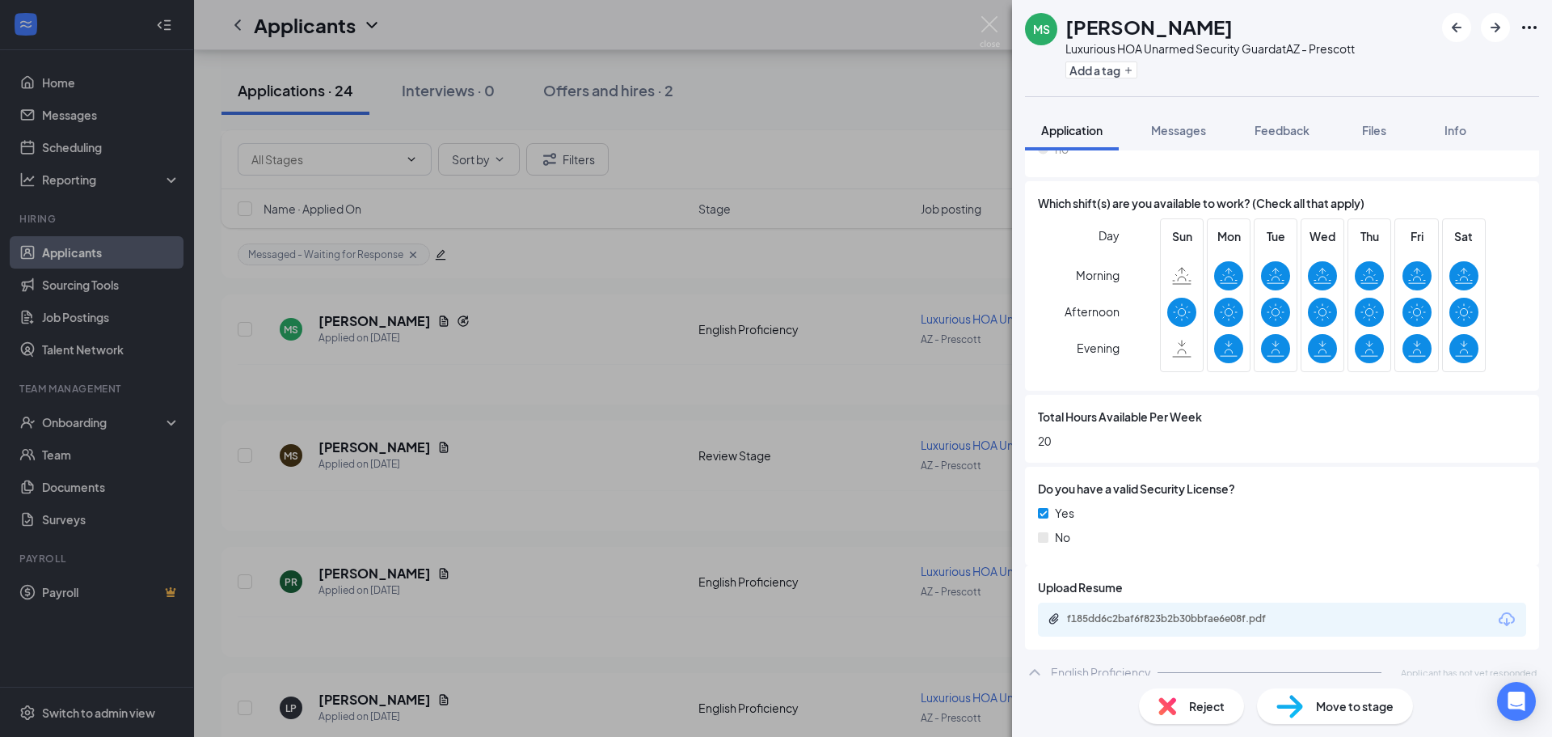
click at [1229, 602] on div "f185dd6c2baf6f823b2b30bbfae6e08f.pdf" at bounding box center [1282, 619] width 488 height 34
click at [1235, 612] on div "f185dd6c2baf6f823b2b30bbfae6e08f.pdf" at bounding box center [1180, 618] width 226 height 13
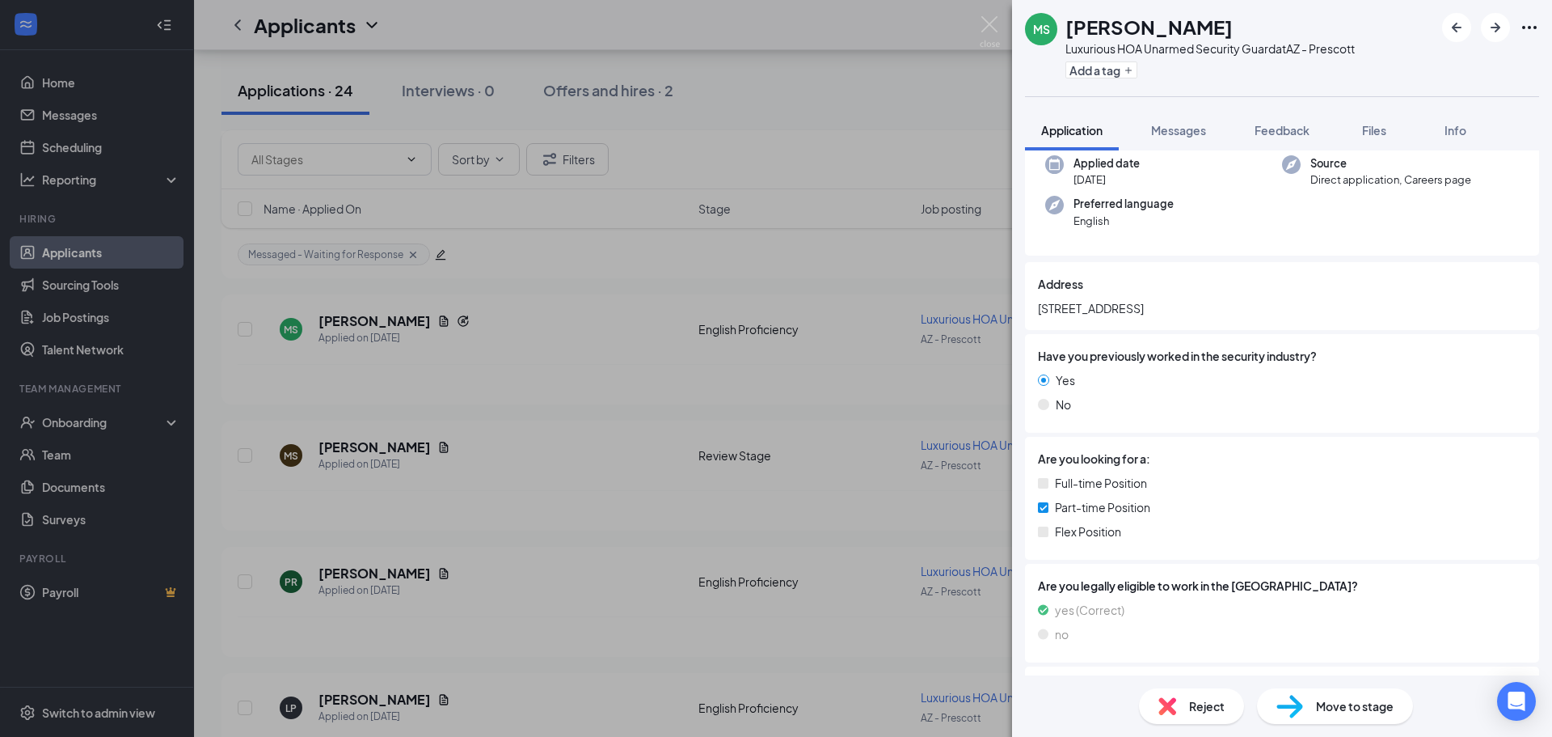
scroll to position [0, 0]
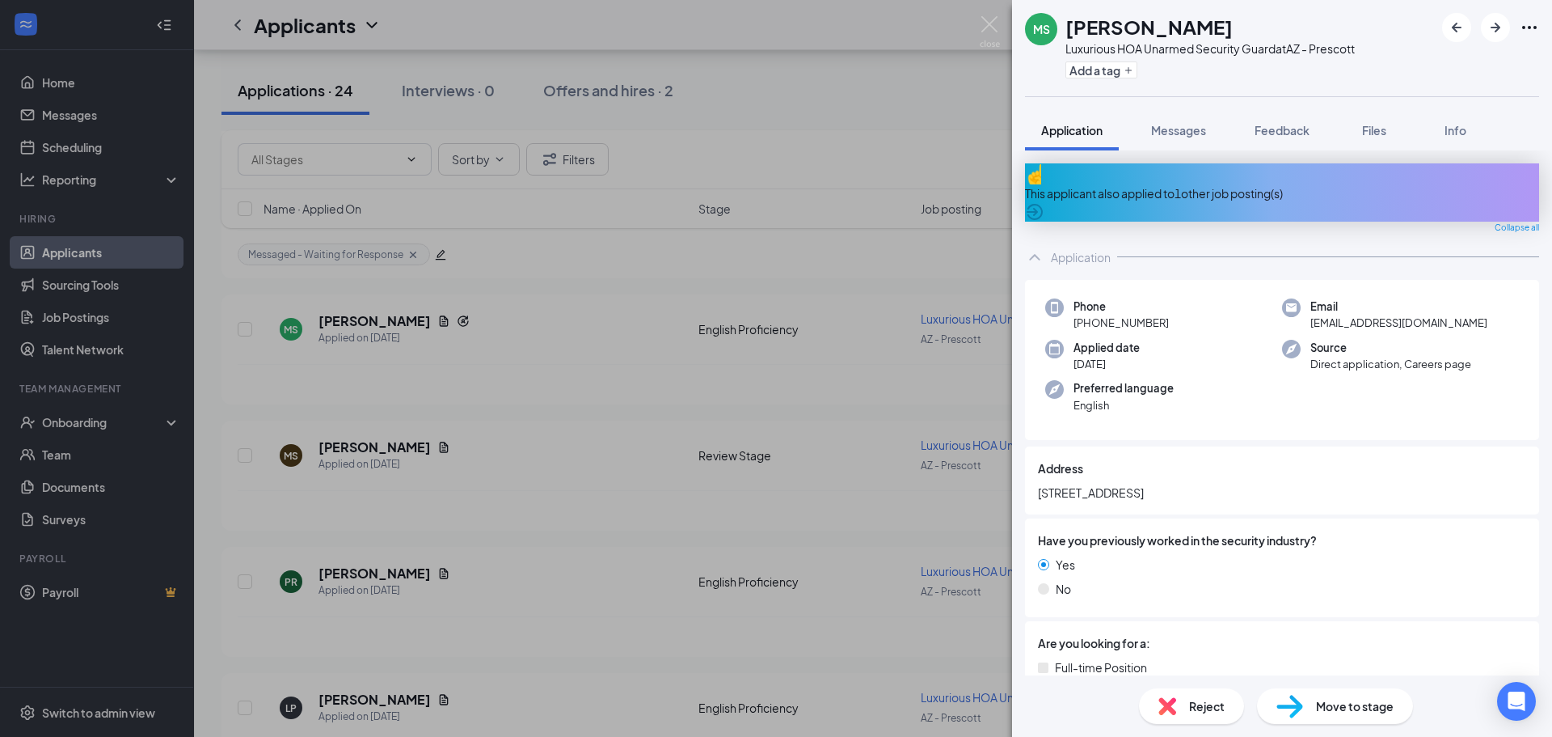
click at [1166, 131] on span "Messages" at bounding box center [1178, 130] width 55 height 15
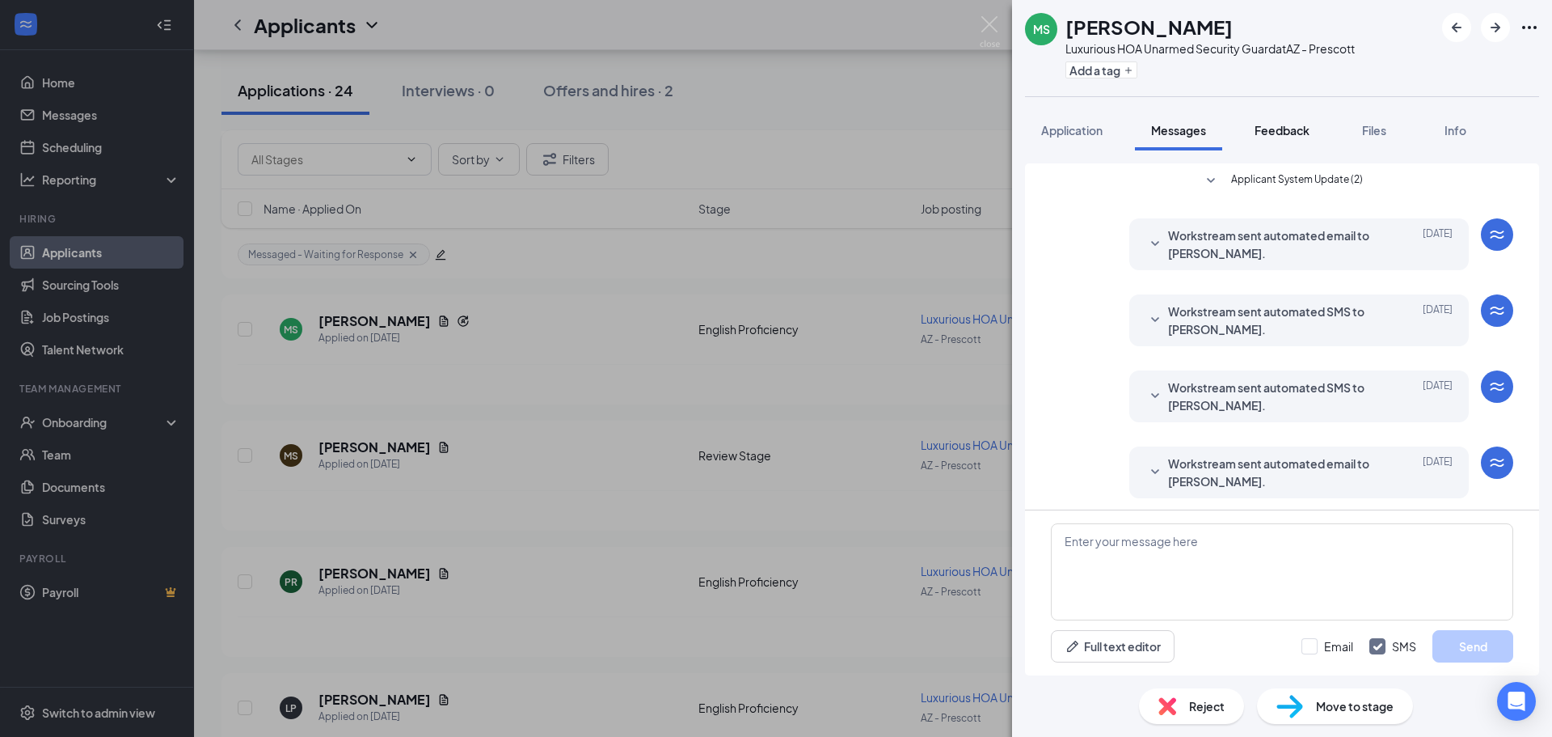
scroll to position [81, 0]
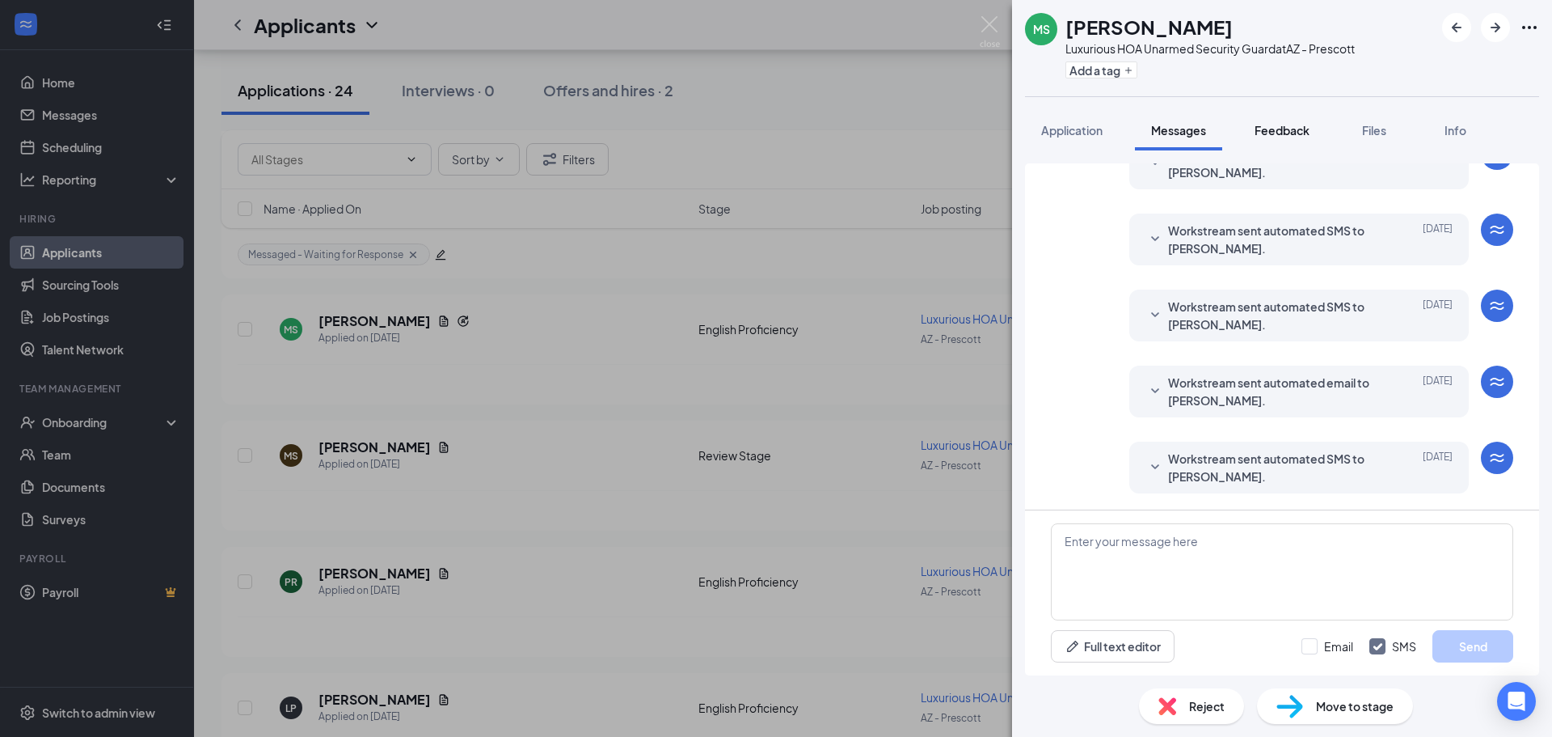
click at [1287, 126] on span "Feedback" at bounding box center [1282, 130] width 55 height 15
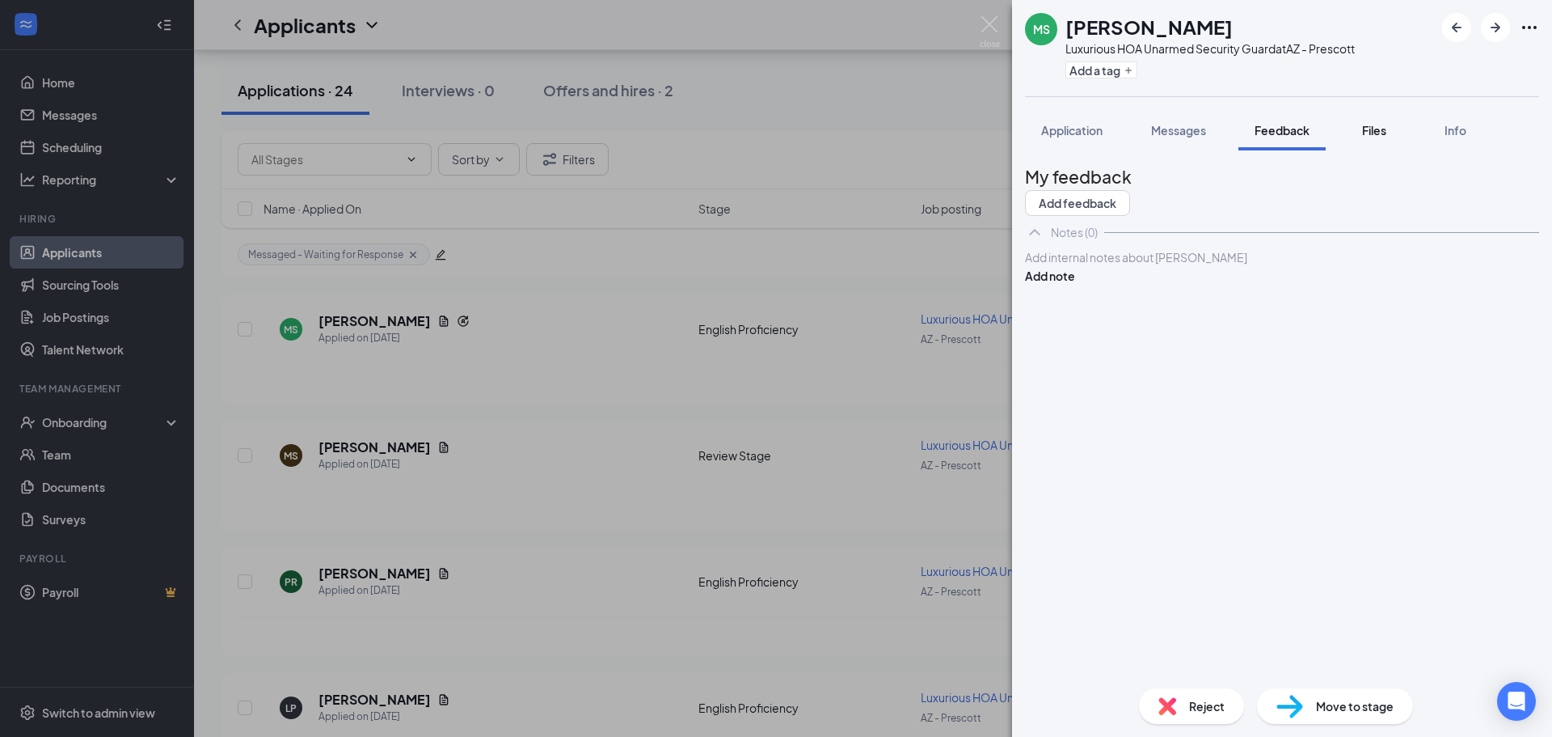
click at [1387, 125] on span "Files" at bounding box center [1374, 130] width 24 height 15
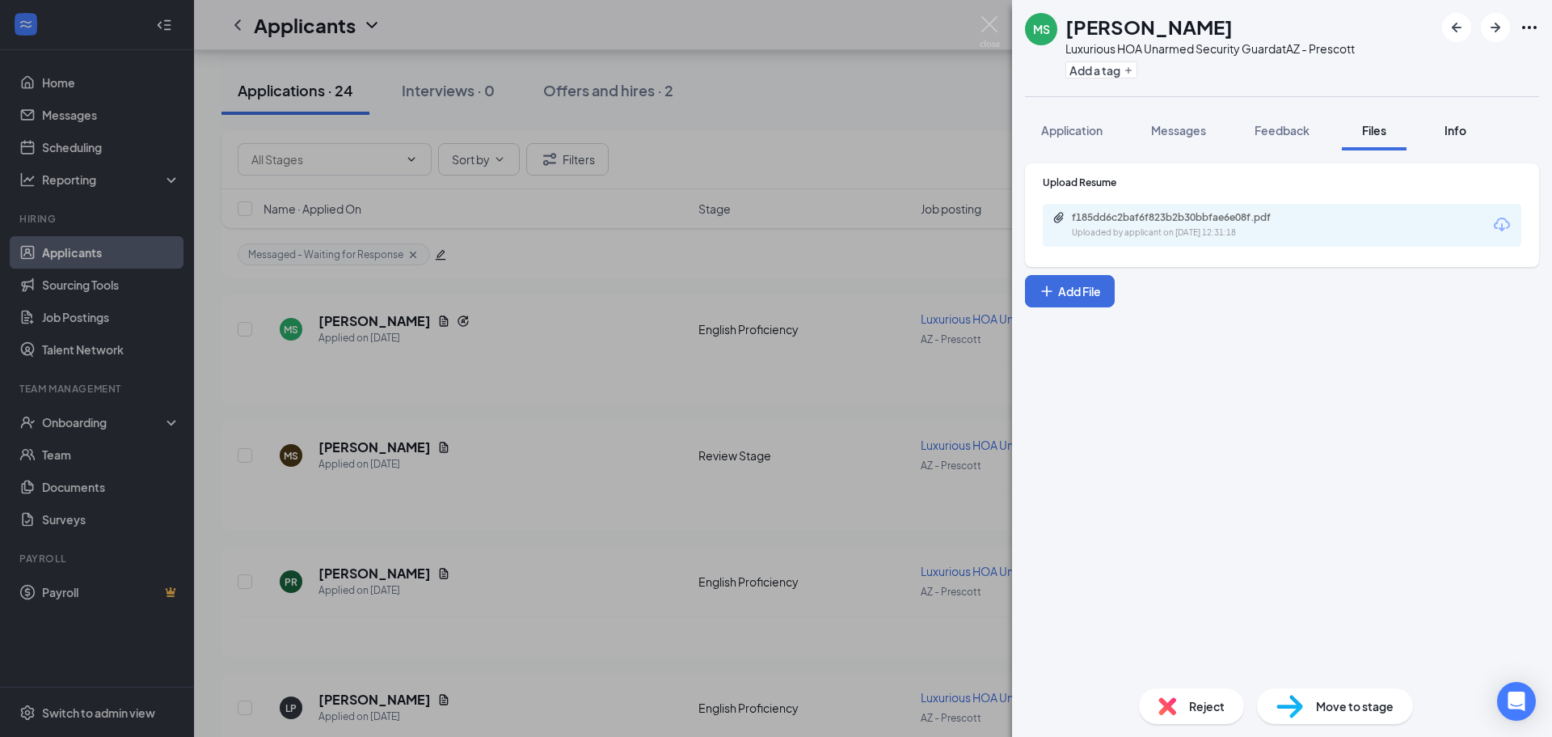
click at [1476, 130] on button "Info" at bounding box center [1455, 130] width 65 height 40
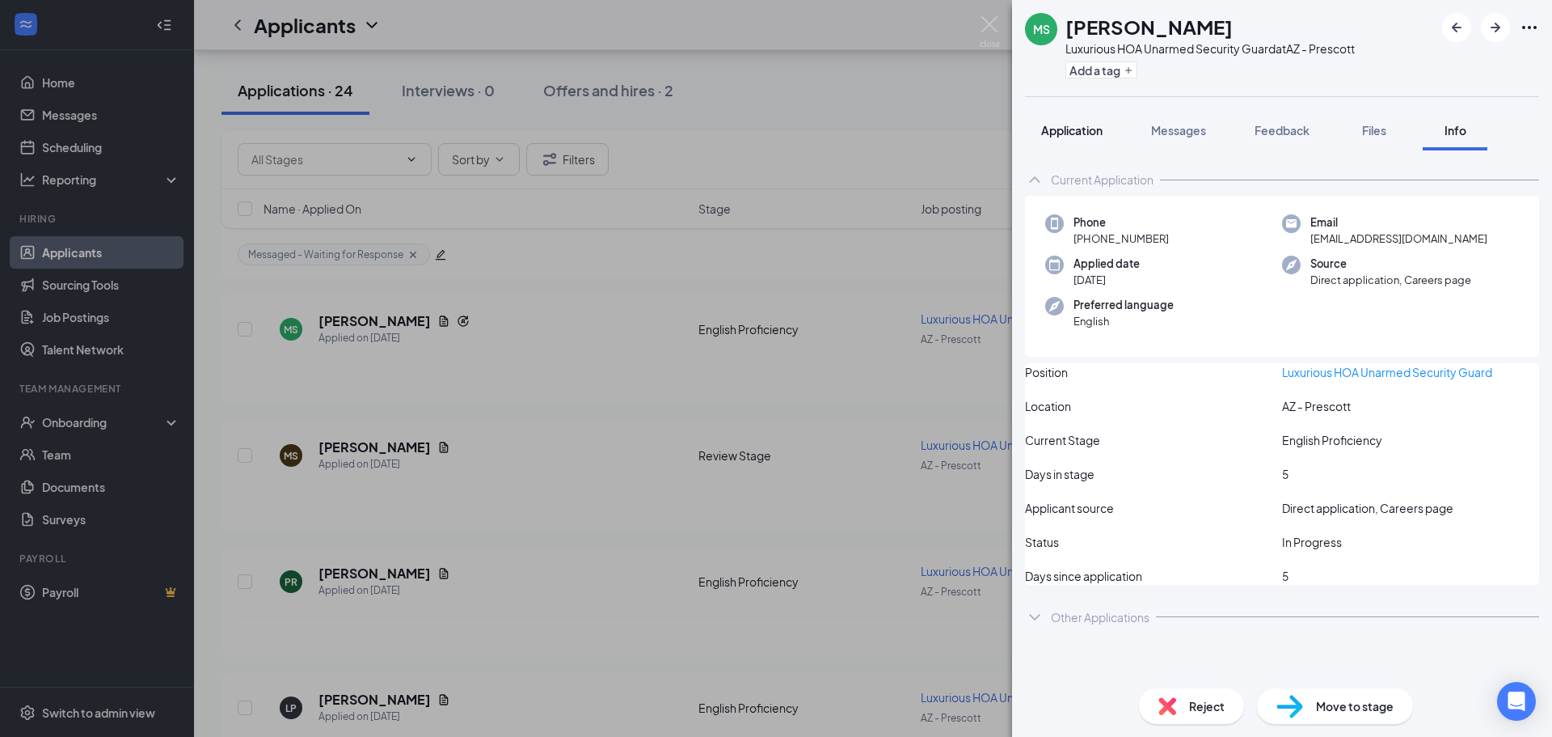
click at [1078, 130] on span "Application" at bounding box center [1071, 130] width 61 height 15
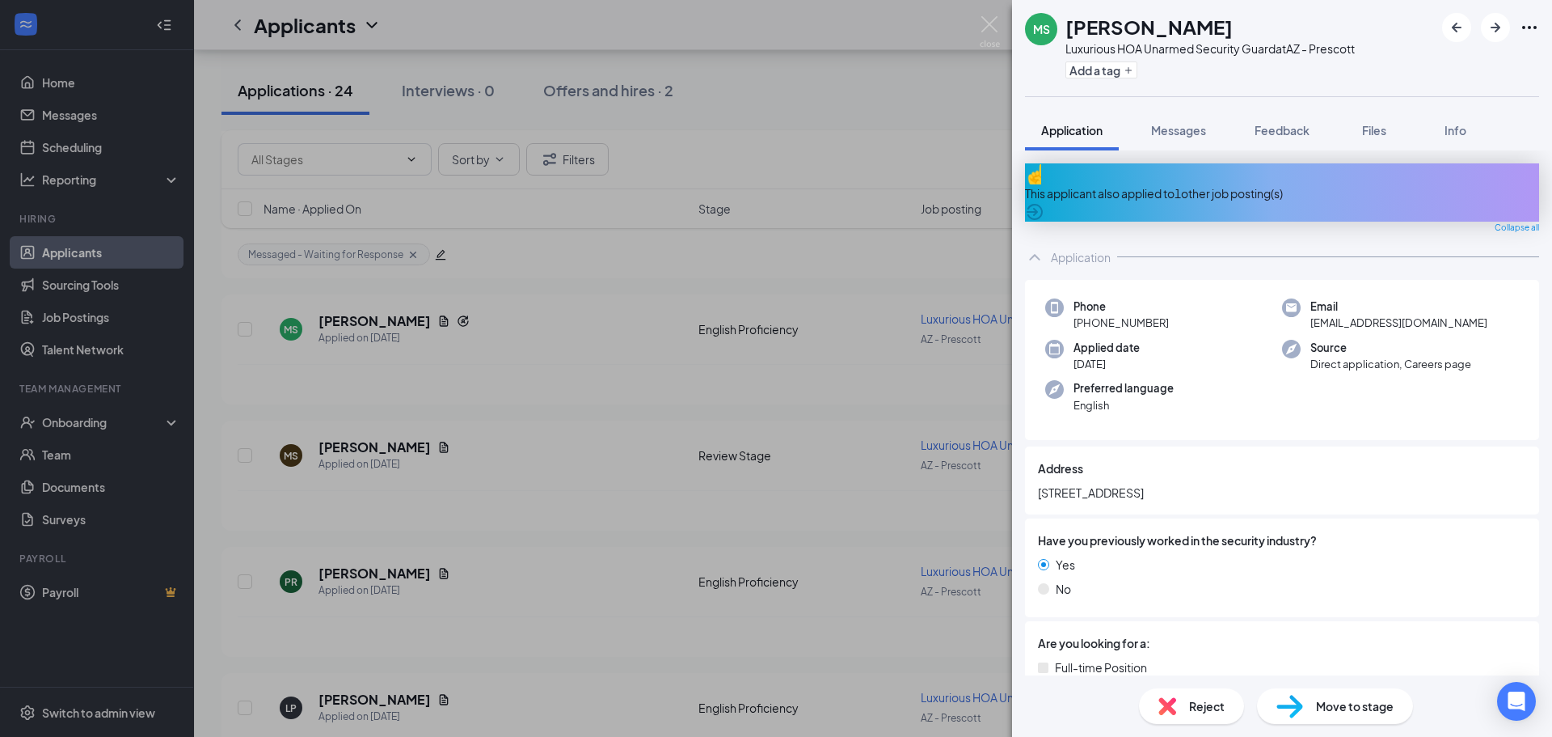
click at [1262, 199] on div "This applicant also applied to 1 other job posting(s)" at bounding box center [1282, 192] width 514 height 58
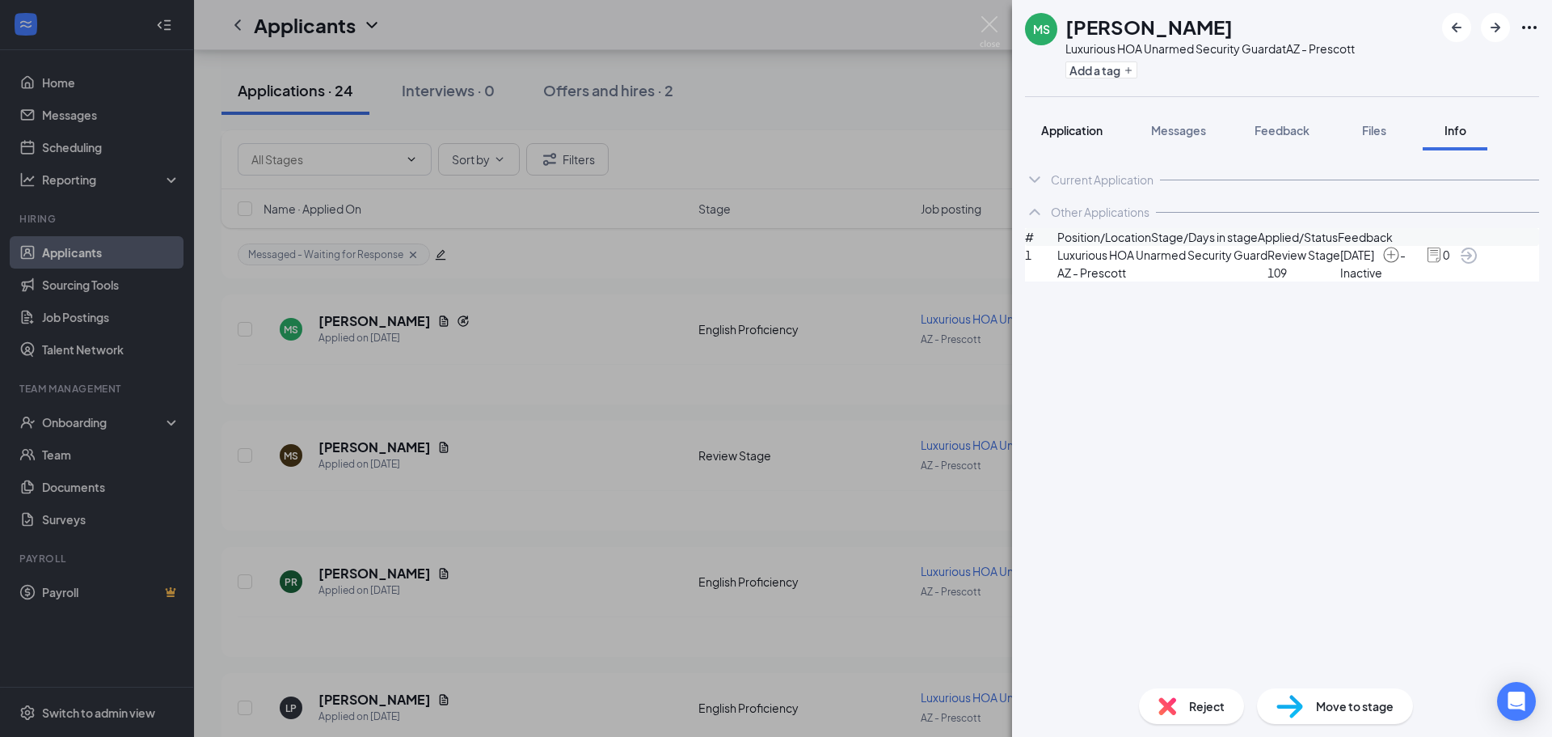
click at [1100, 139] on button "Application" at bounding box center [1072, 130] width 94 height 40
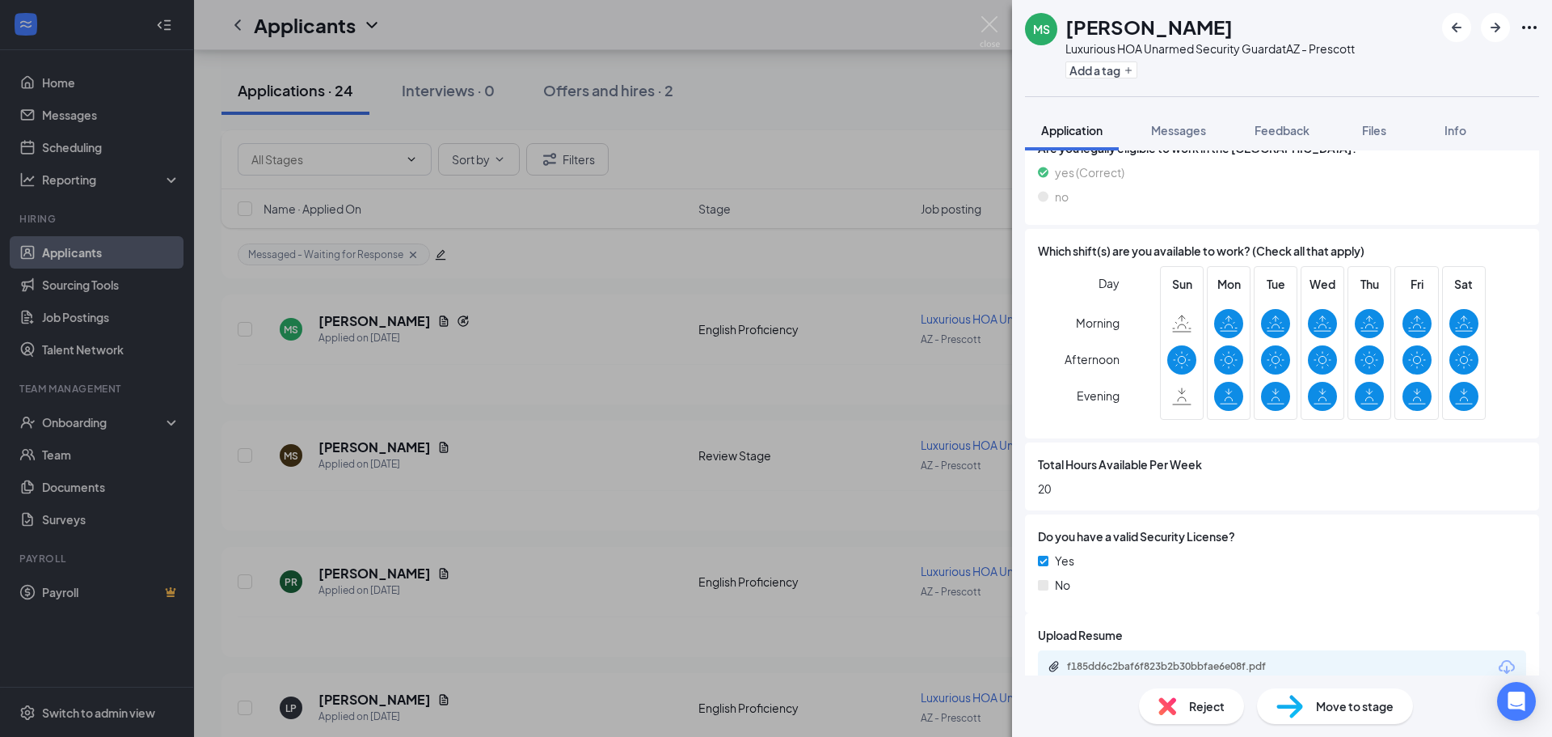
scroll to position [647, 0]
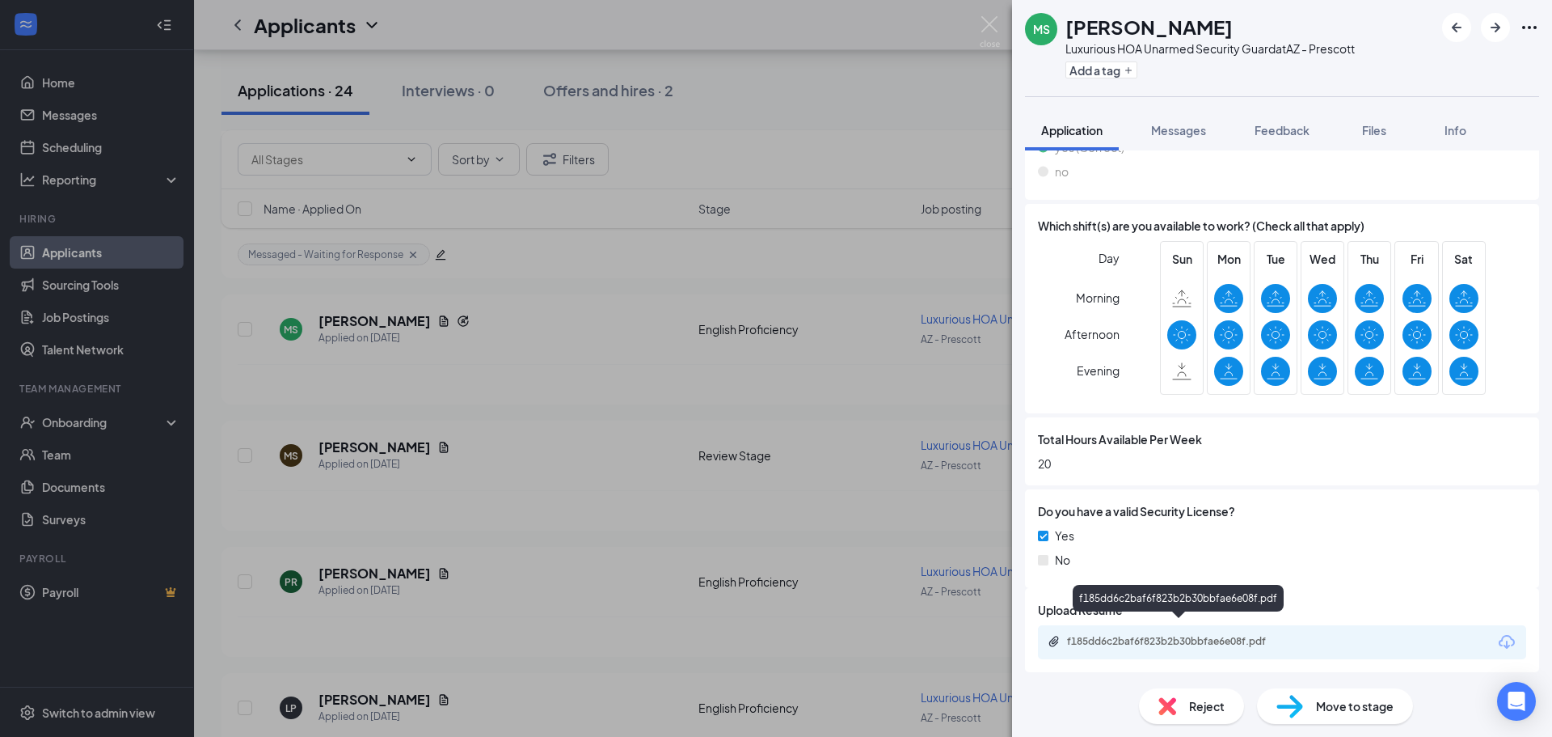
click at [1167, 635] on div "f185dd6c2baf6f823b2b30bbfae6e08f.pdf" at bounding box center [1180, 641] width 226 height 13
click at [893, 411] on div "[PERSON_NAME] Luxurious HOA Unarmed Security Guard at AZ - Prescott Add a tag A…" at bounding box center [776, 368] width 1552 height 737
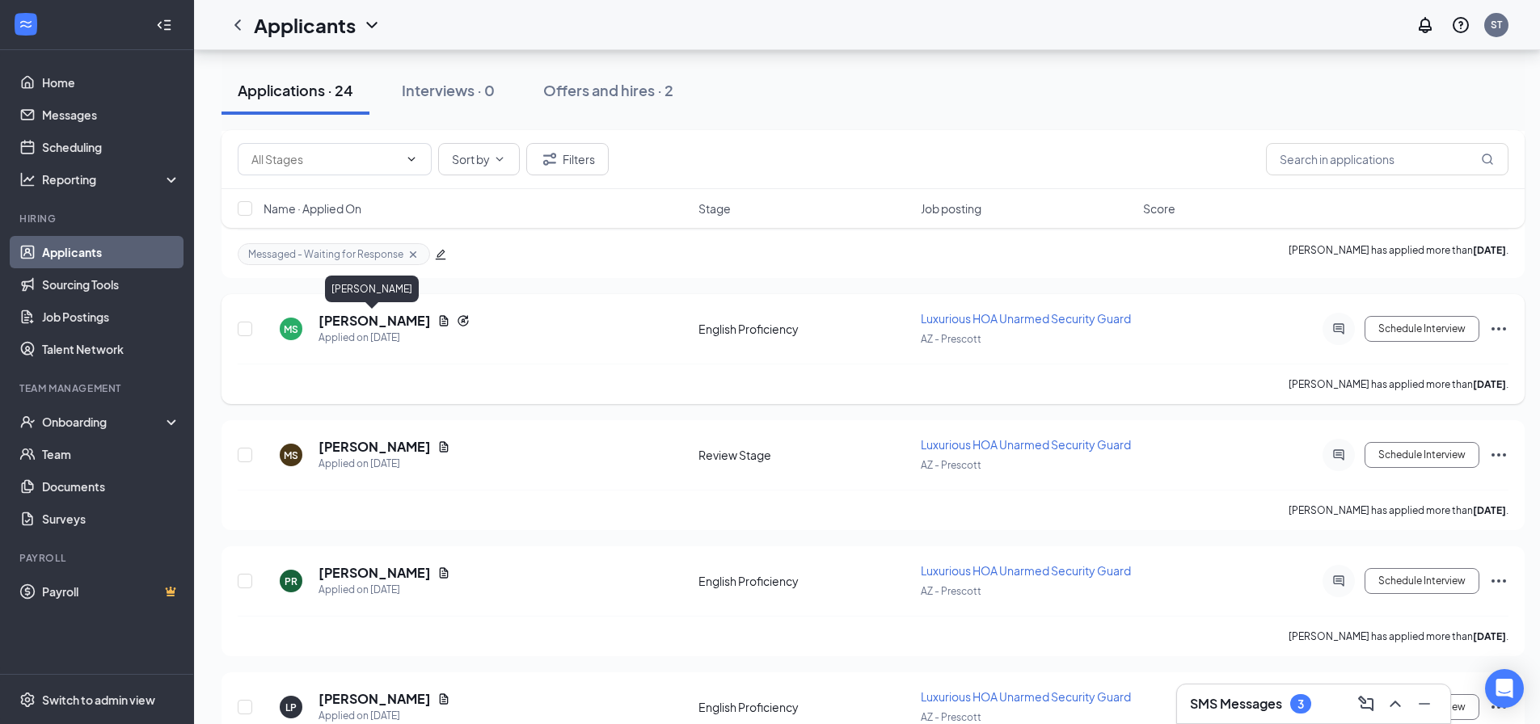
click at [382, 320] on h5 "[PERSON_NAME]" at bounding box center [375, 321] width 112 height 18
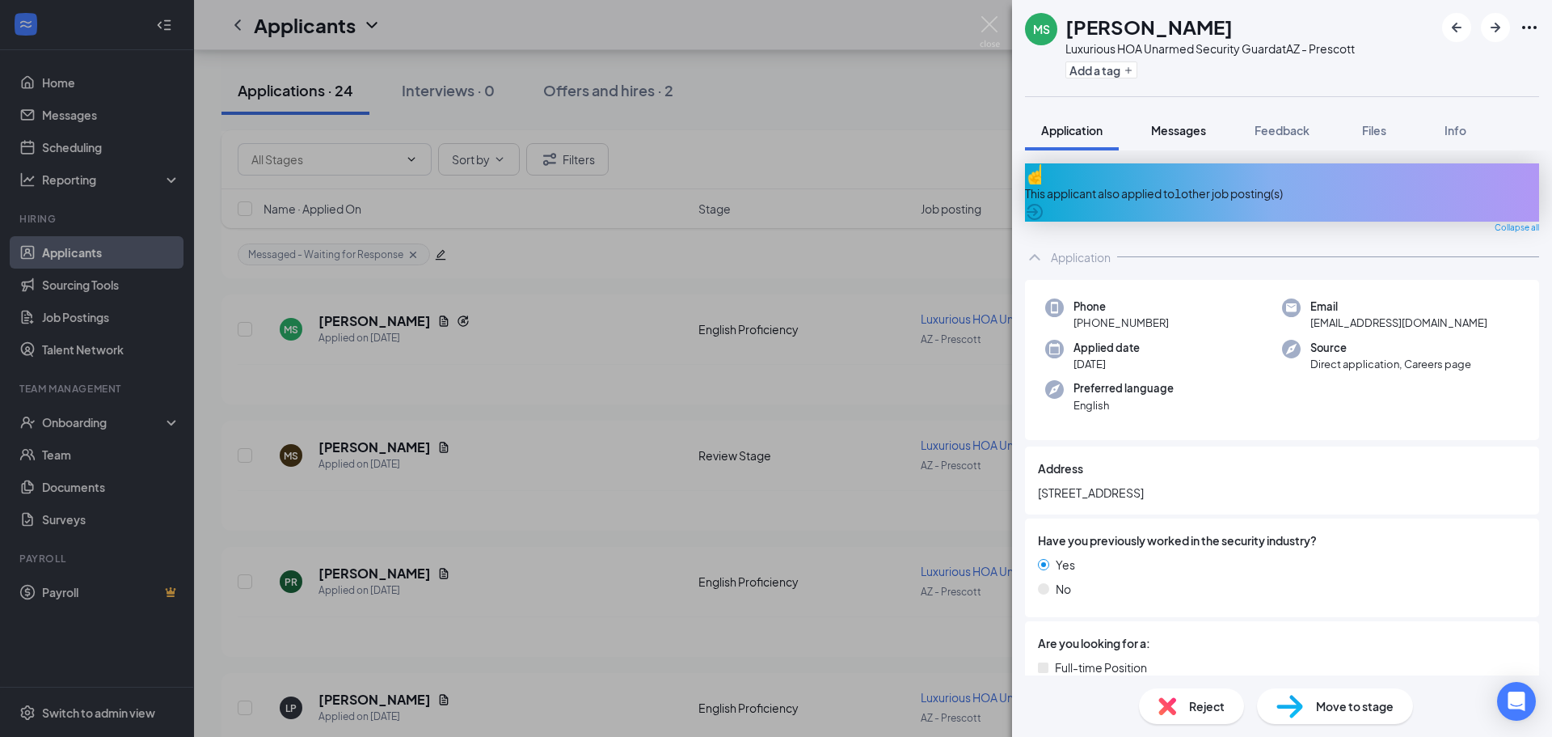
click at [1184, 129] on span "Messages" at bounding box center [1178, 130] width 55 height 15
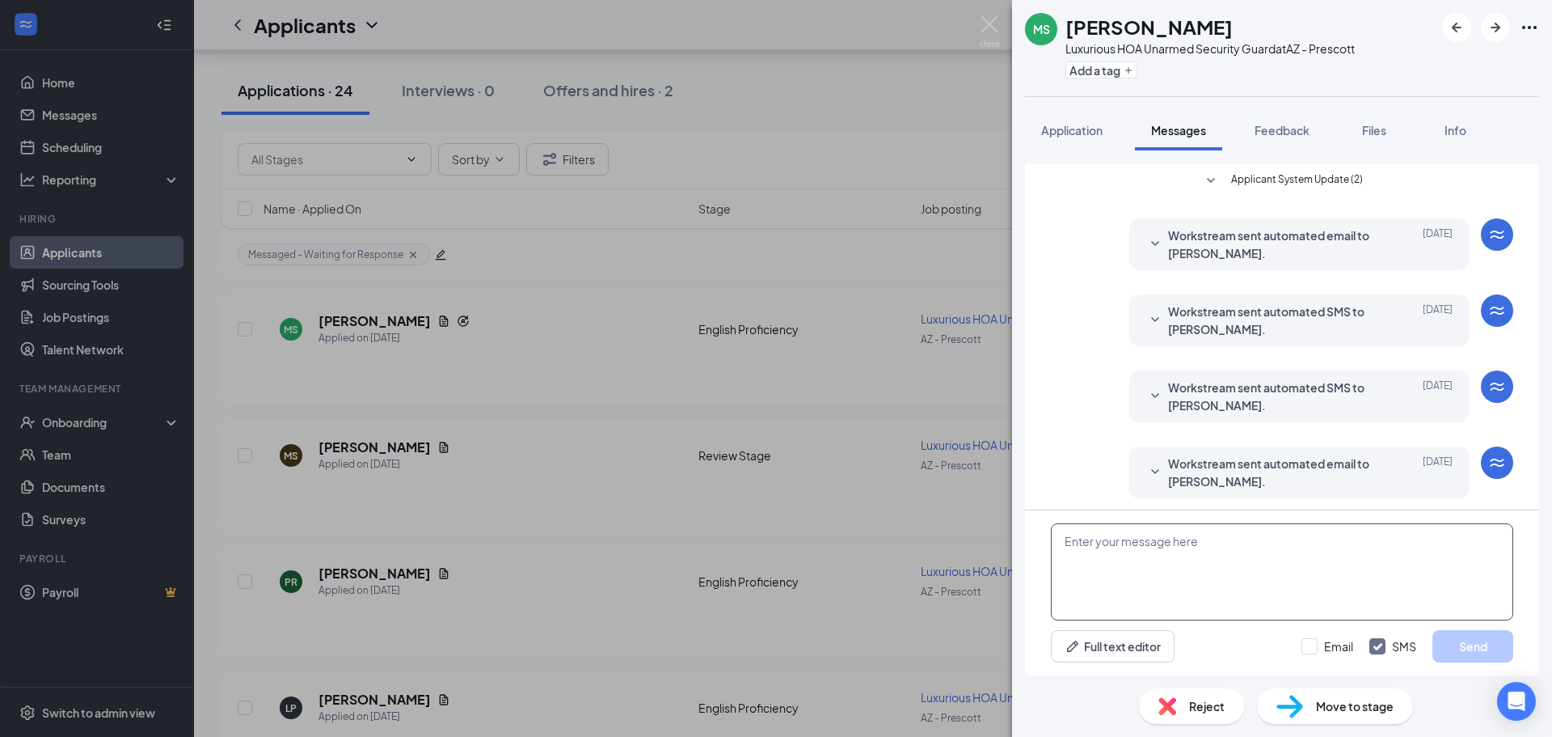
scroll to position [81, 0]
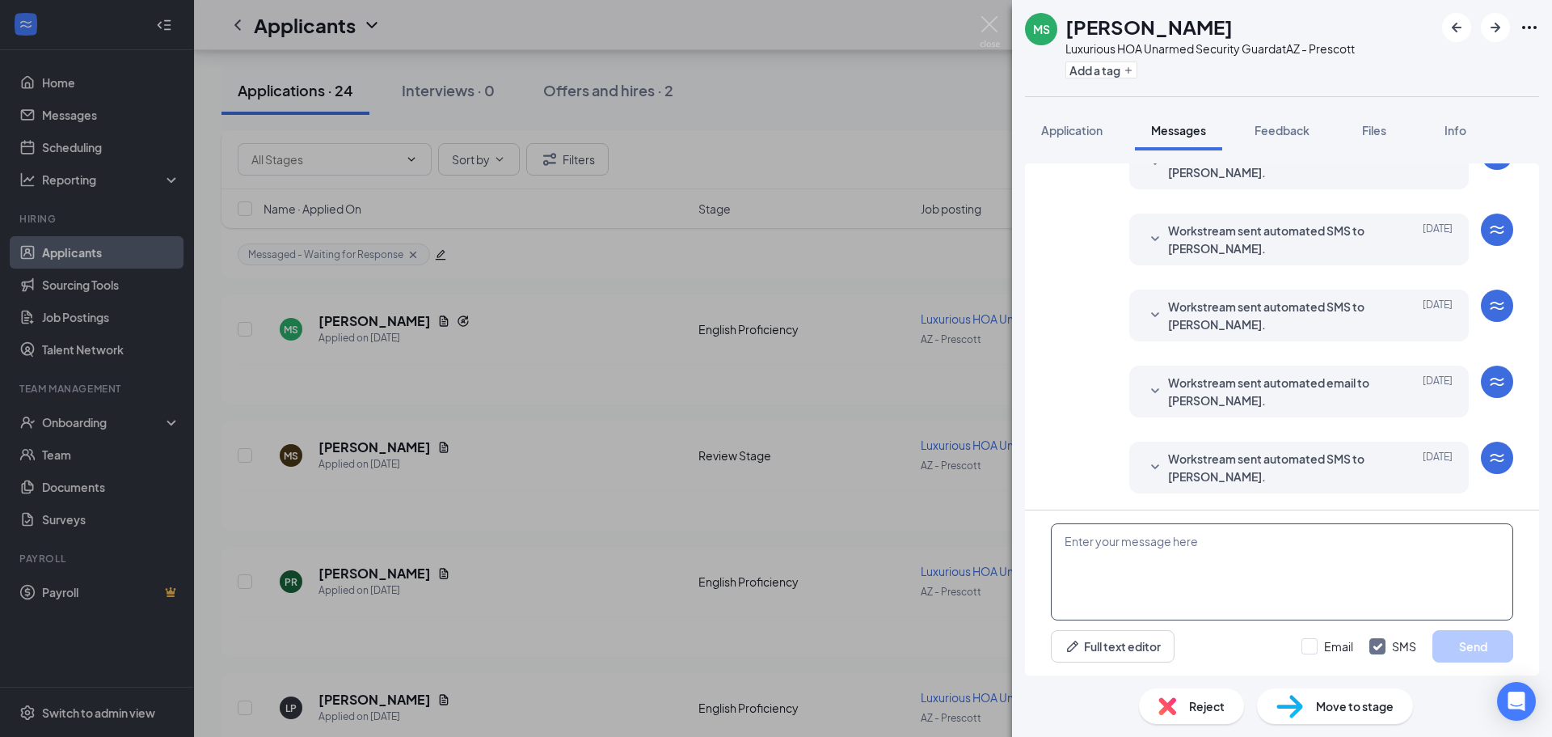
click at [1188, 557] on textarea at bounding box center [1282, 571] width 462 height 97
paste textarea "Good afternoon, My name is [PERSON_NAME] and I am the HR Generalist for this po…"
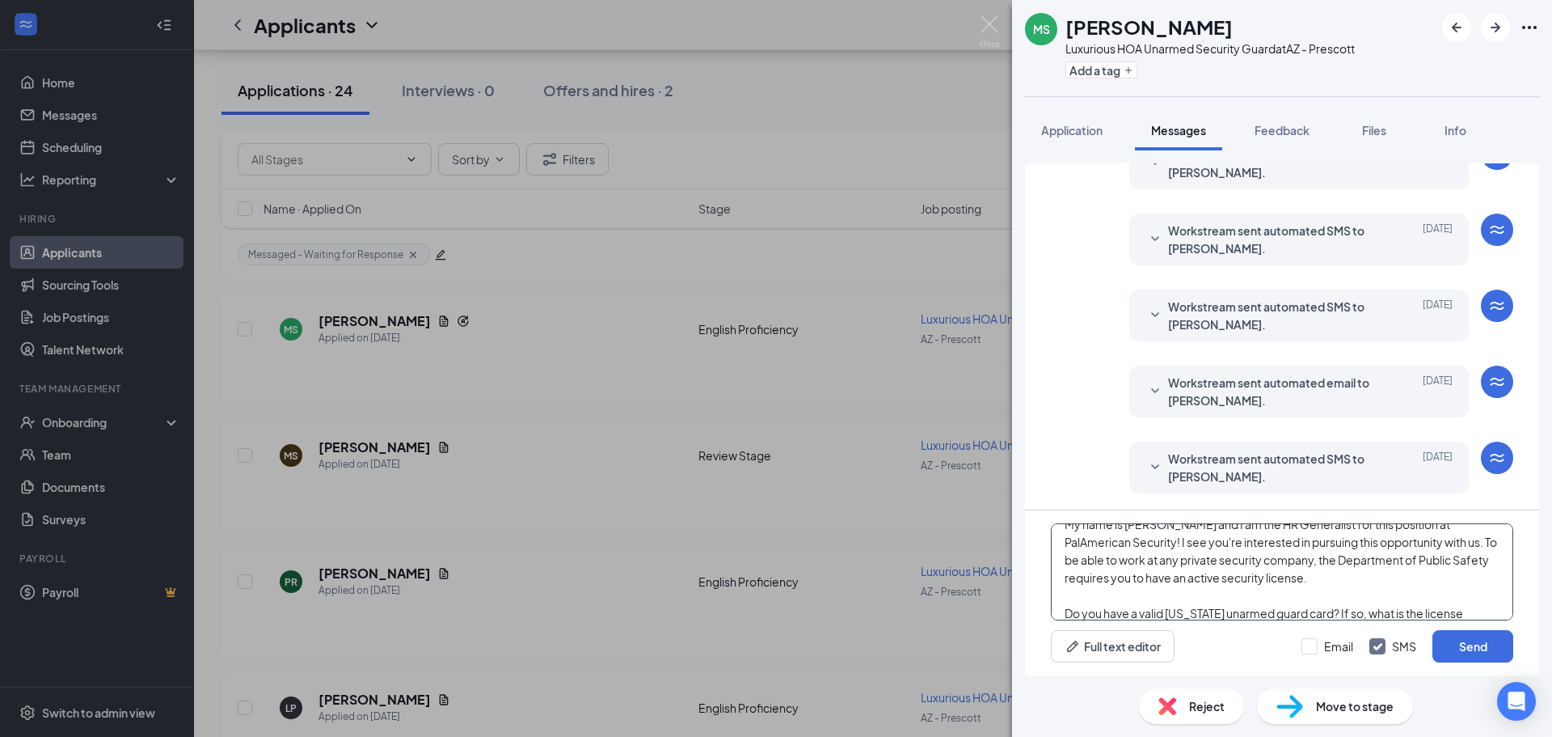
scroll to position [0, 0]
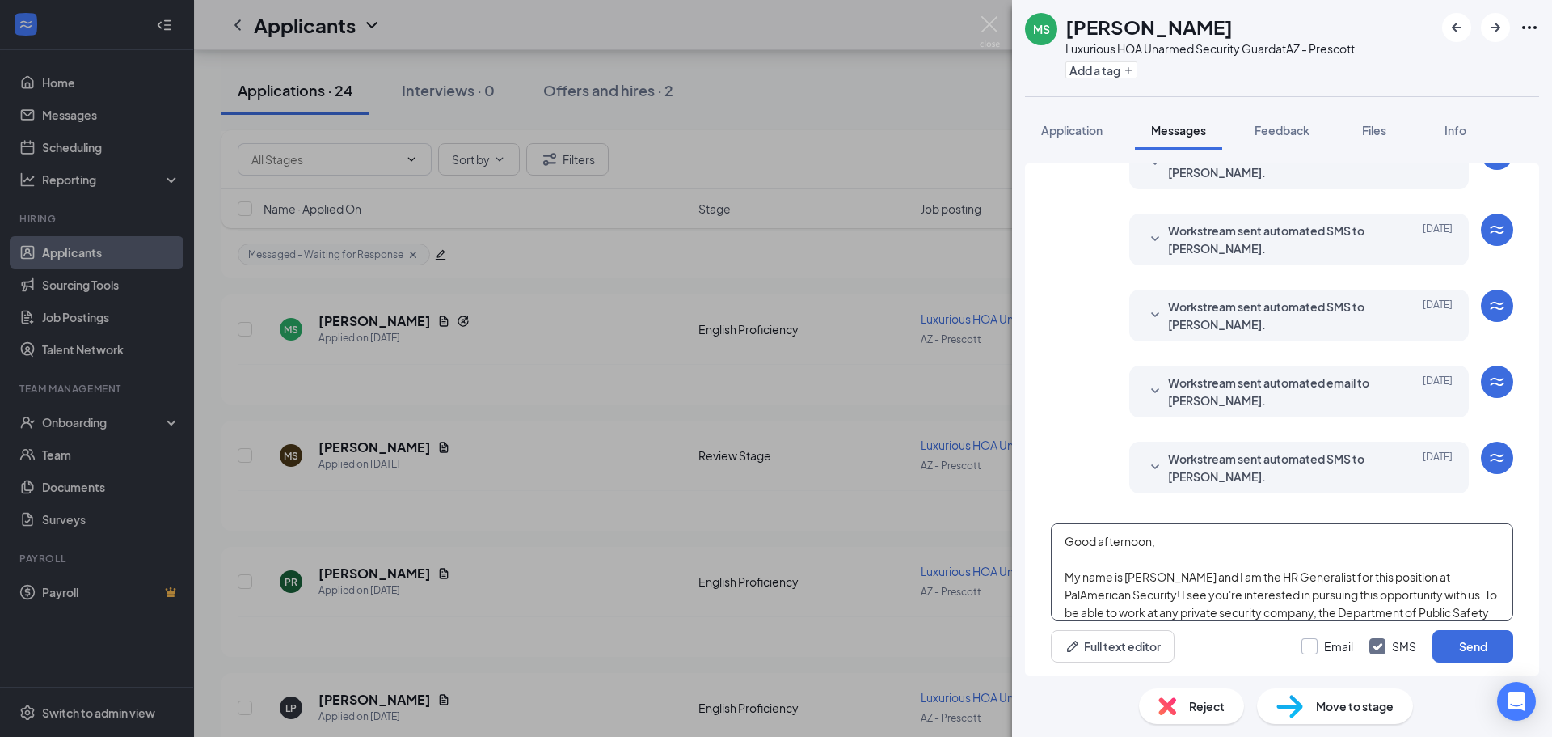
type textarea "Good afternoon, My name is [PERSON_NAME] and I am the HR Generalist for this po…"
click at [1306, 646] on input "Email" at bounding box center [1328, 646] width 52 height 16
checkbox input "true"
click at [1492, 648] on button "Send" at bounding box center [1473, 646] width 81 height 32
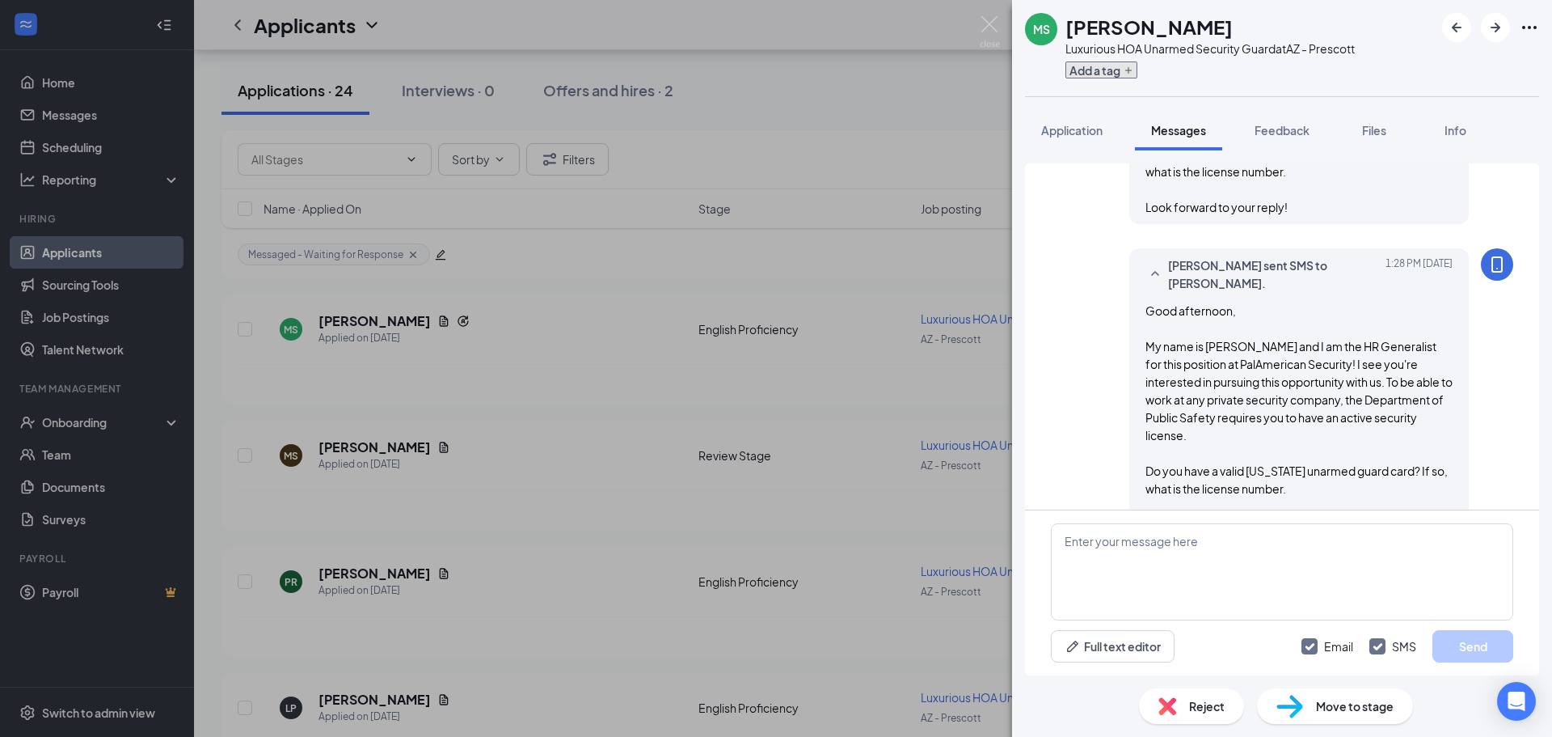
click at [1095, 70] on button "Add a tag" at bounding box center [1102, 69] width 72 height 17
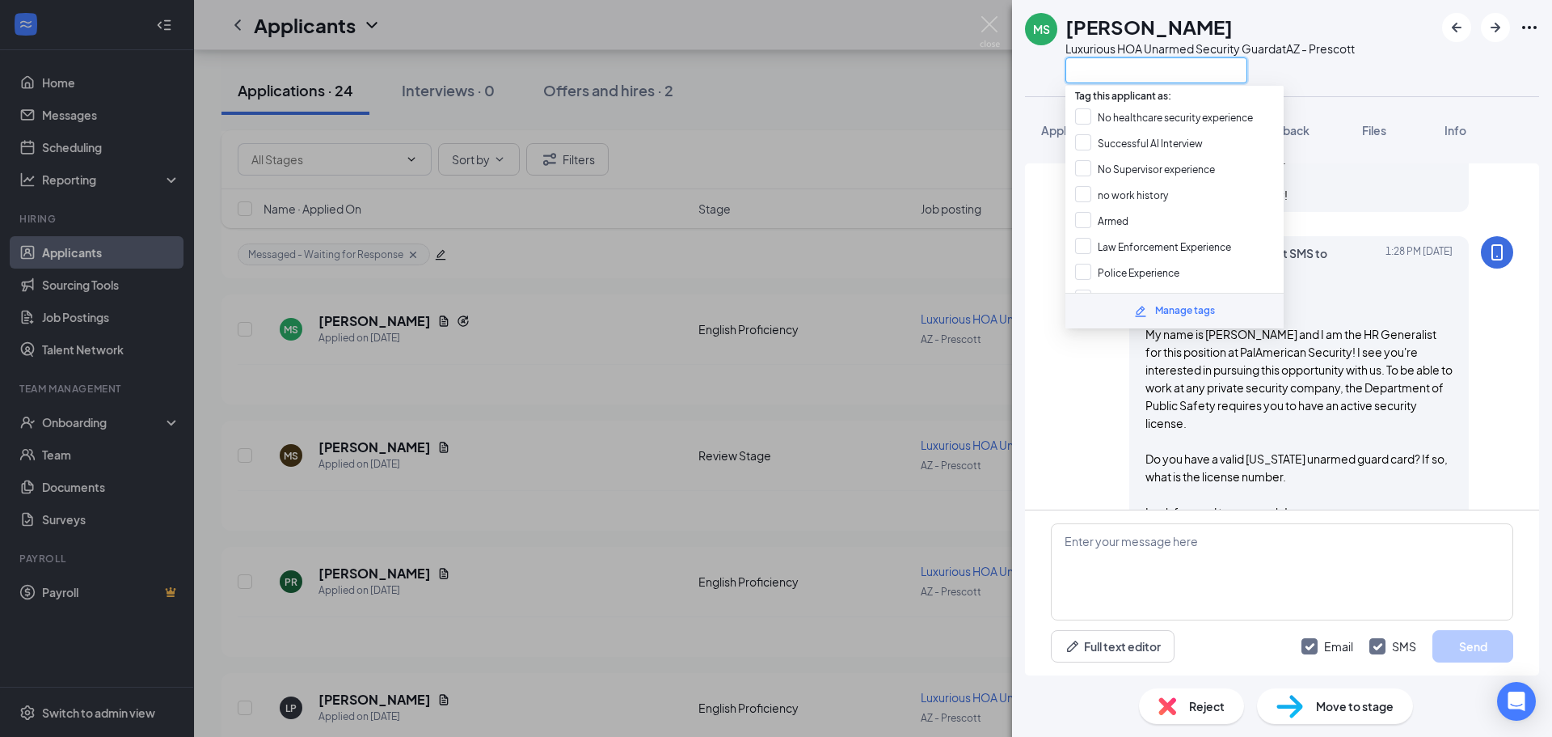
click at [1131, 70] on input "text" at bounding box center [1157, 70] width 182 height 26
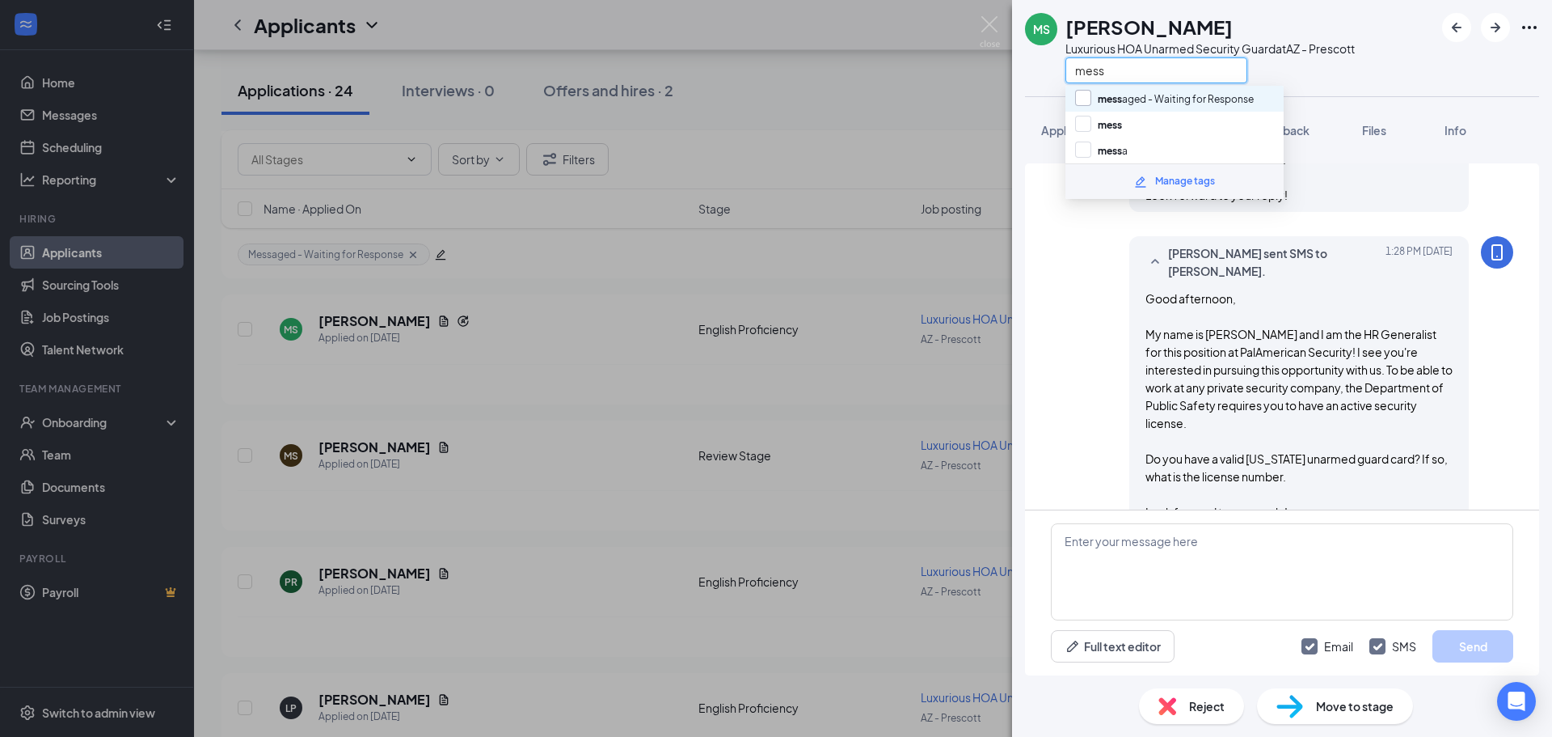
type input "mess"
click at [1156, 105] on input "mess aged - Waiting for Response" at bounding box center [1164, 99] width 179 height 18
checkbox input "true"
click at [1285, 74] on div "mess" at bounding box center [1210, 70] width 289 height 27
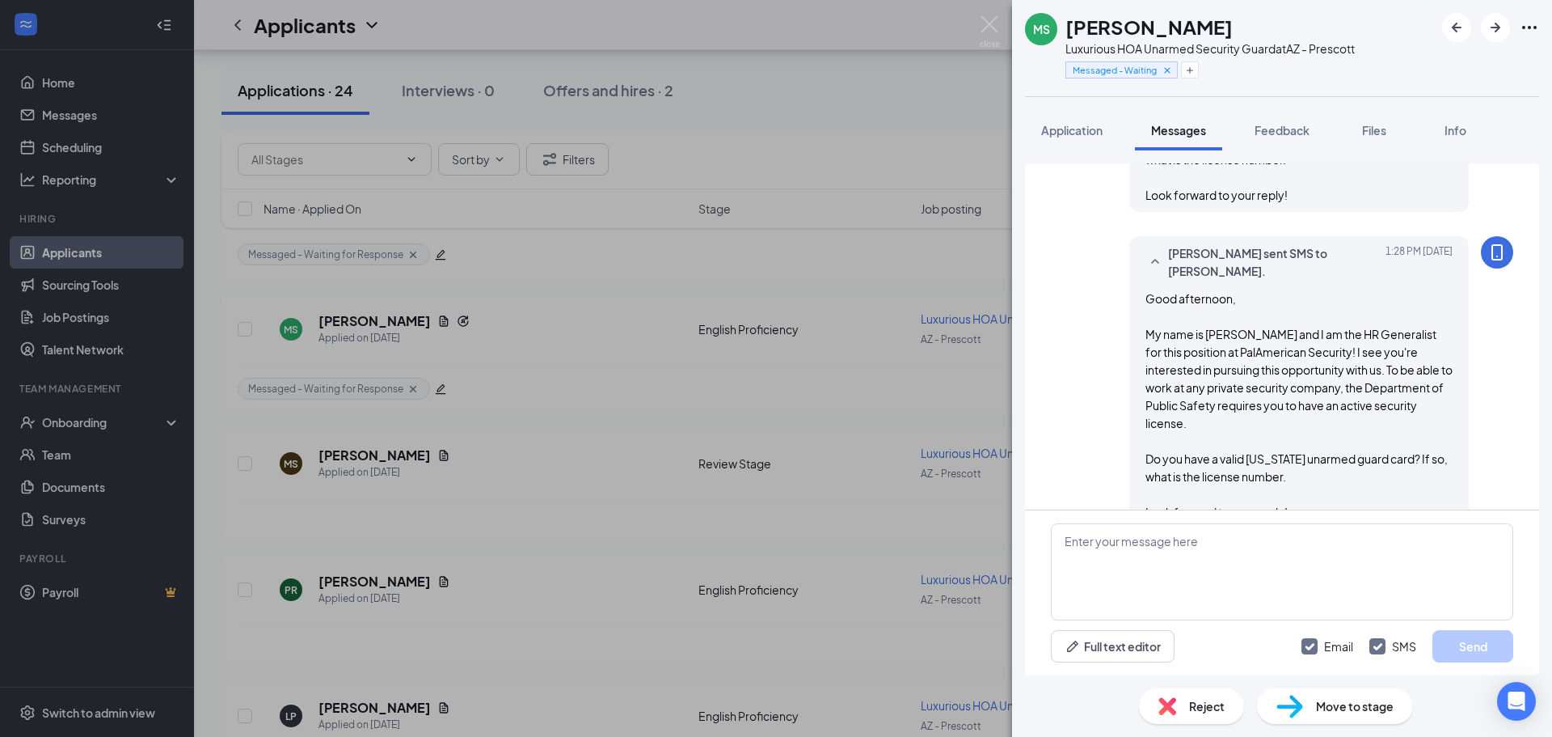
click at [742, 279] on div "[PERSON_NAME] Luxurious HOA Unarmed Security Guard at AZ - Prescott Messaged - …" at bounding box center [776, 368] width 1552 height 737
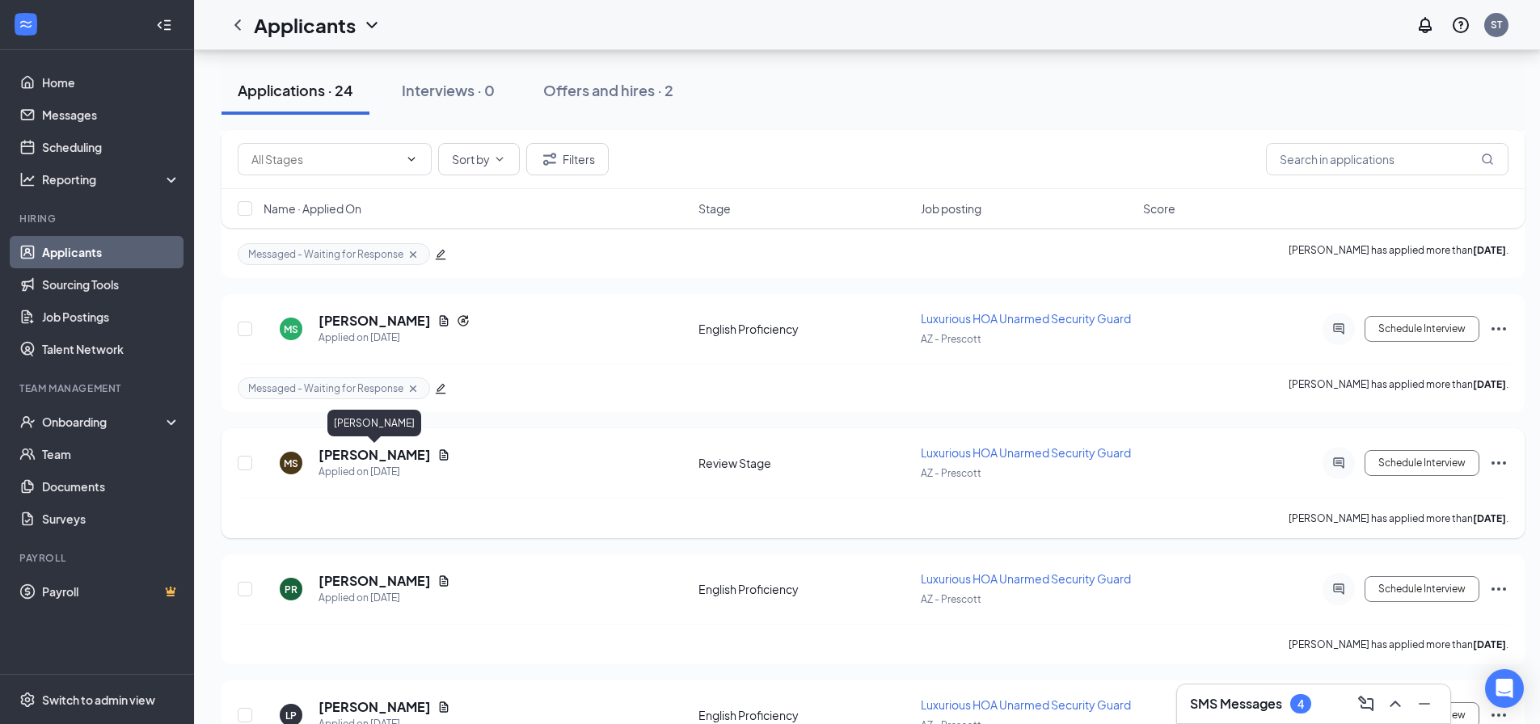
click at [375, 457] on h5 "[PERSON_NAME]" at bounding box center [375, 455] width 112 height 18
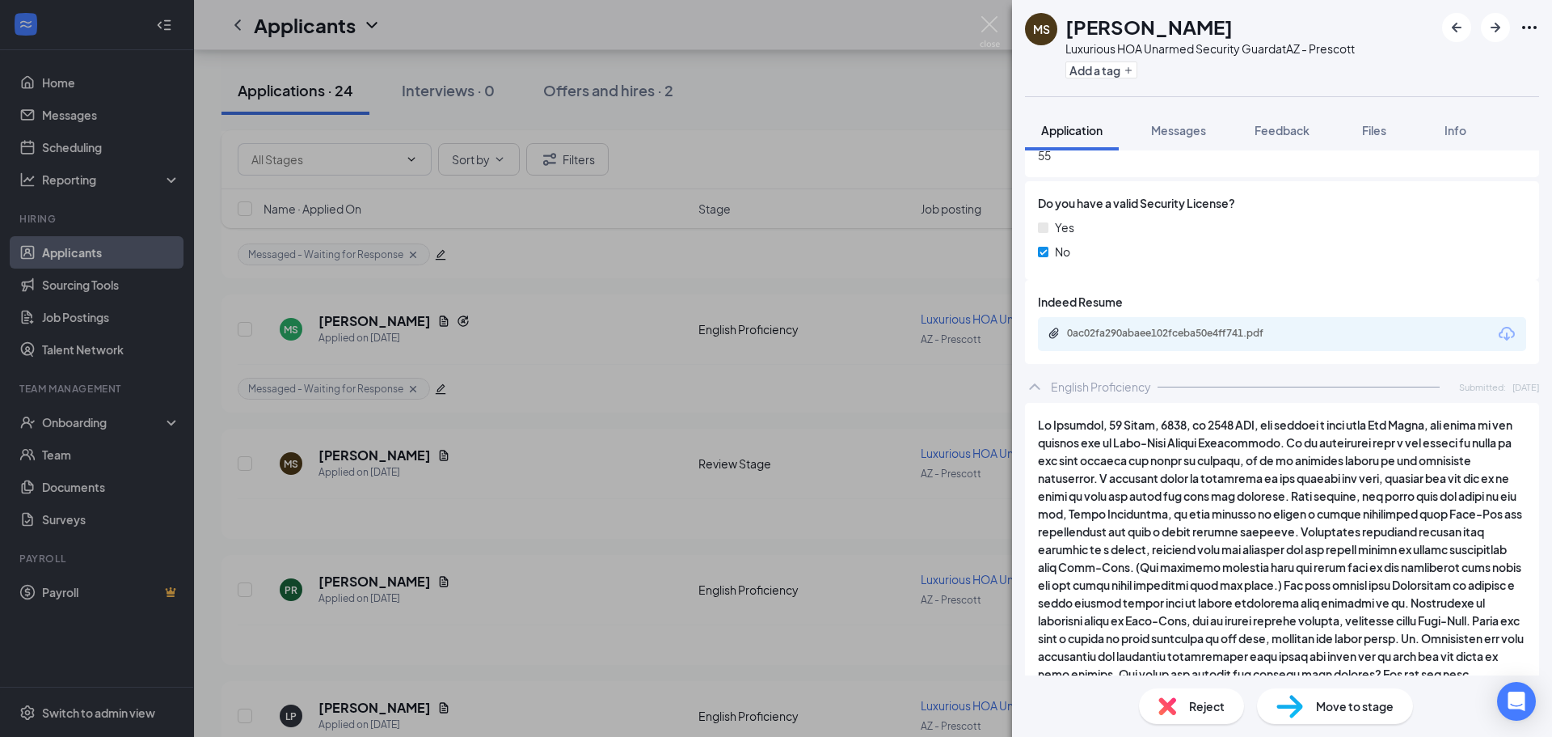
scroll to position [889, 0]
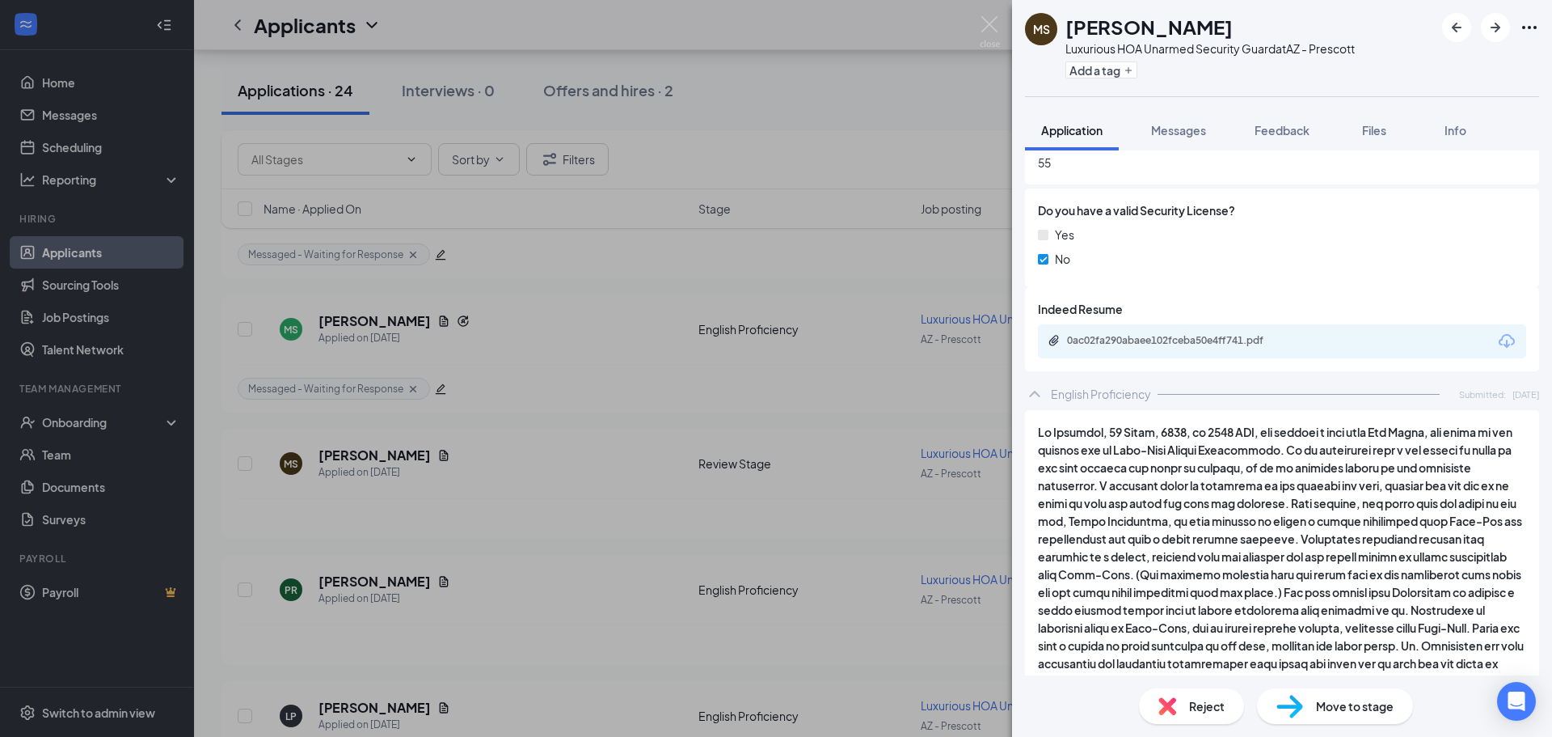
click at [1167, 326] on div "0ac02fa290abaee102fceba50e4ff741.pdf" at bounding box center [1282, 341] width 488 height 34
click at [1167, 334] on div "0ac02fa290abaee102fceba50e4ff741.pdf" at bounding box center [1180, 340] width 226 height 13
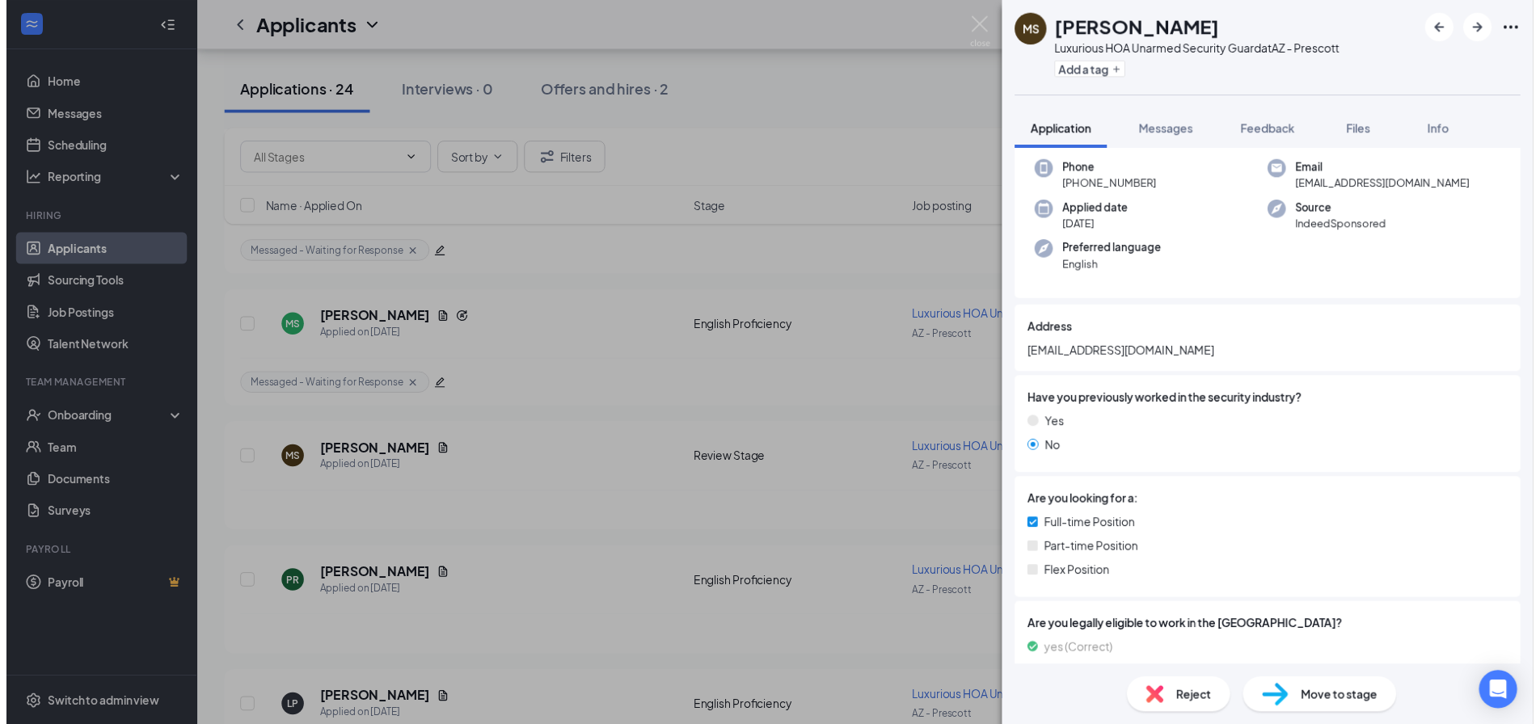
scroll to position [0, 0]
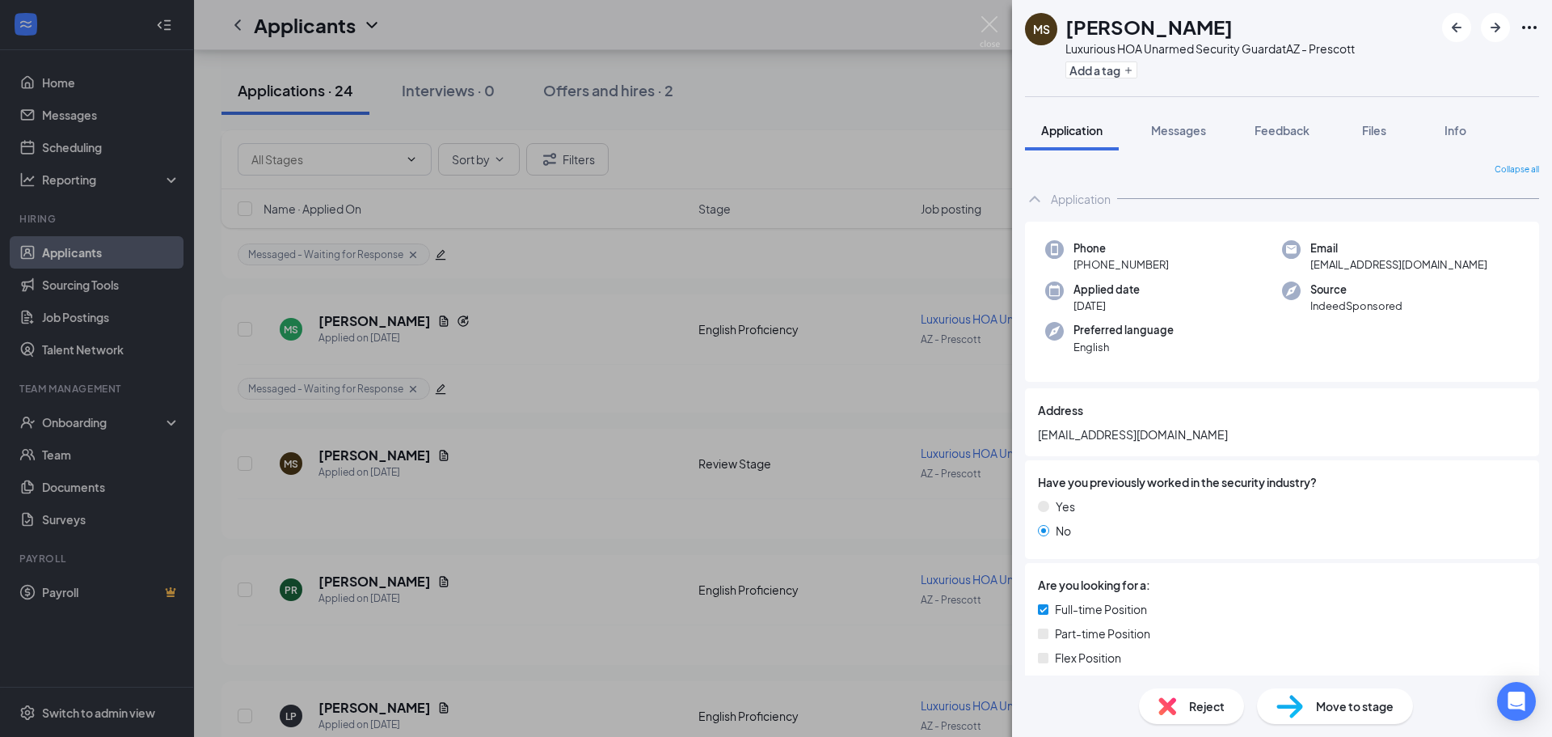
click at [1207, 688] on div "Reject" at bounding box center [1191, 706] width 105 height 36
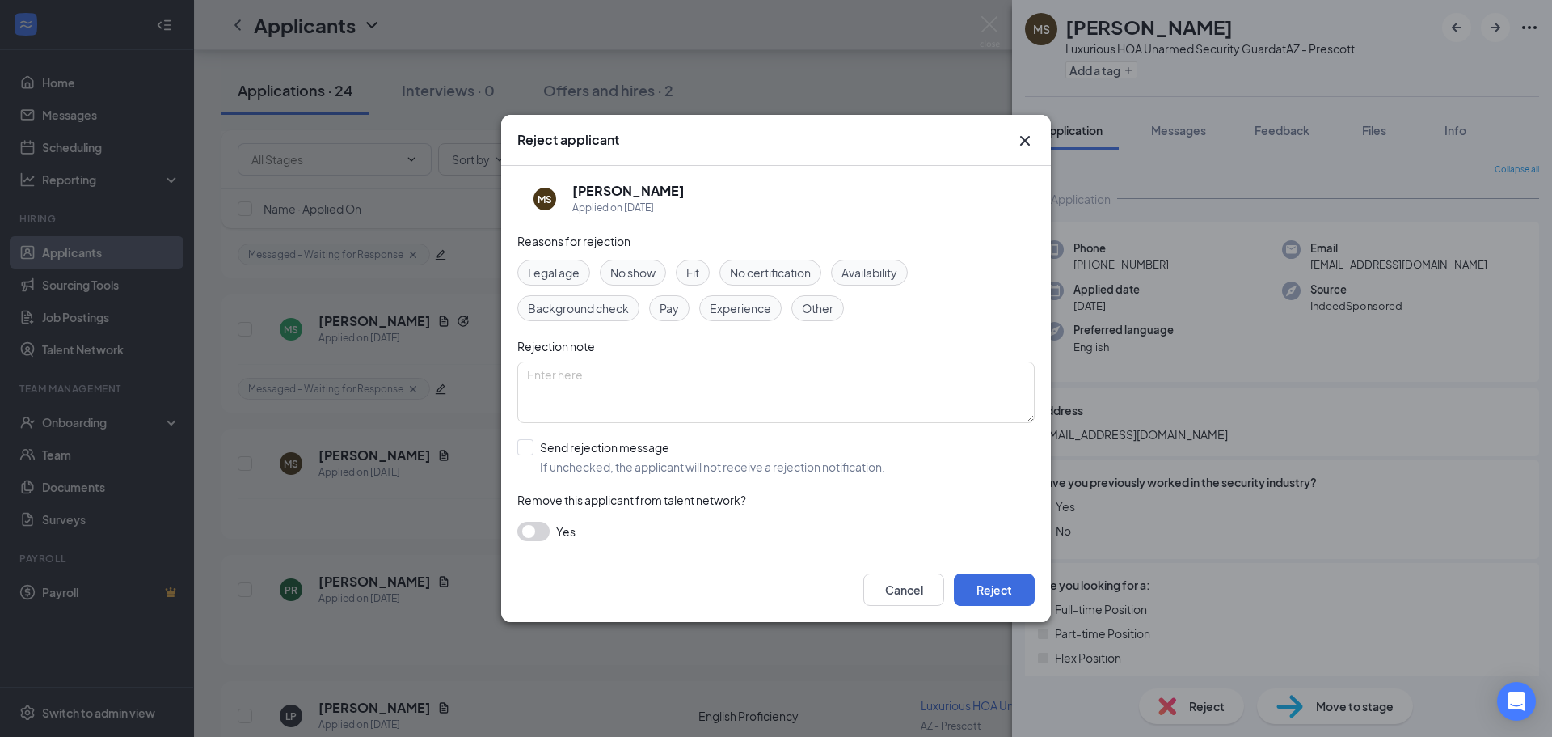
click at [707, 272] on div "Fit" at bounding box center [693, 273] width 34 height 26
drag, startPoint x: 1012, startPoint y: 566, endPoint x: 1017, endPoint y: 585, distance: 20.0
click at [1012, 568] on div "Cancel Reject" at bounding box center [776, 589] width 550 height 65
click at [1017, 585] on button "Reject" at bounding box center [994, 589] width 81 height 32
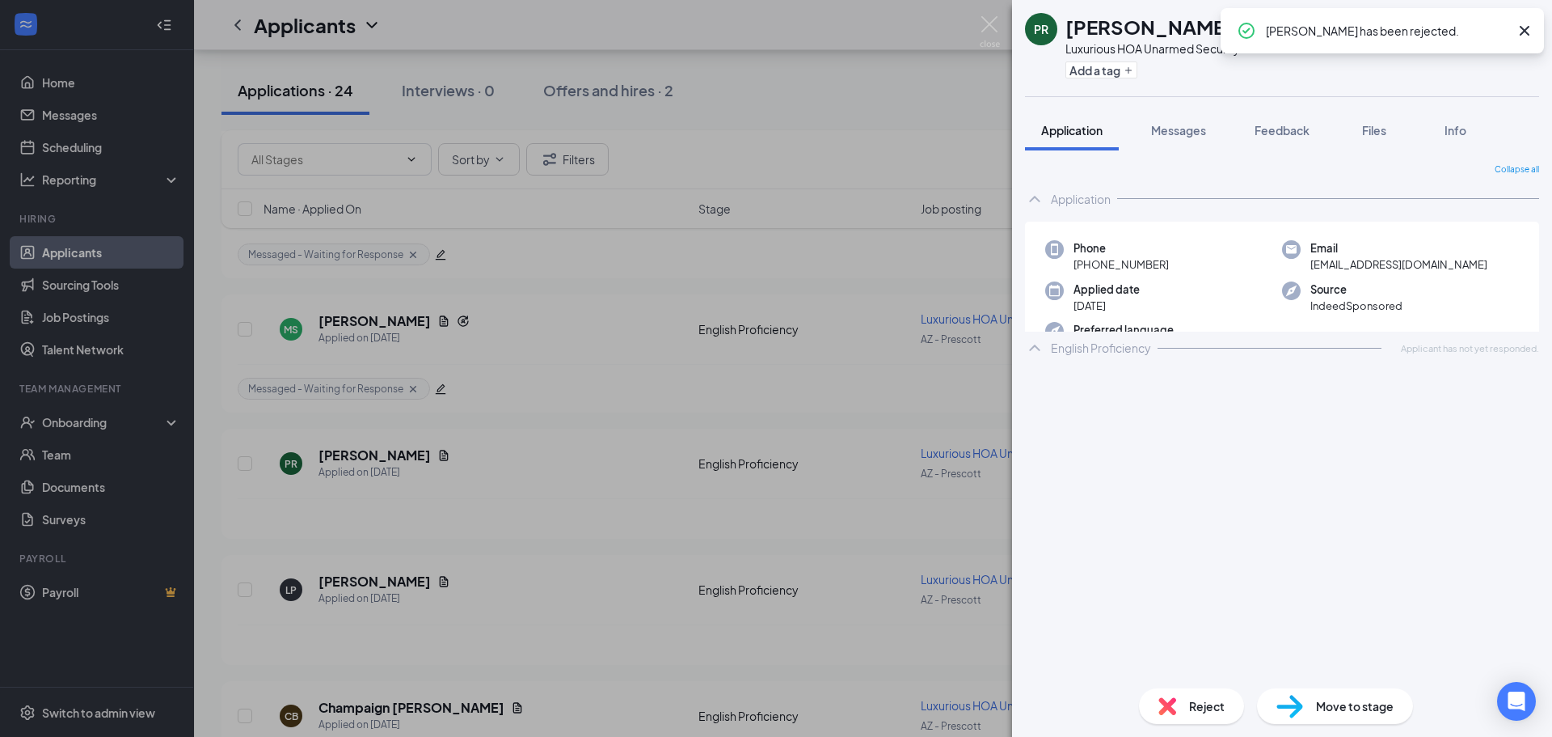
click at [524, 369] on div "PR [PERSON_NAME] Luxurious HOA Unarmed Security Guard at [GEOGRAPHIC_DATA] - Pr…" at bounding box center [776, 368] width 1552 height 737
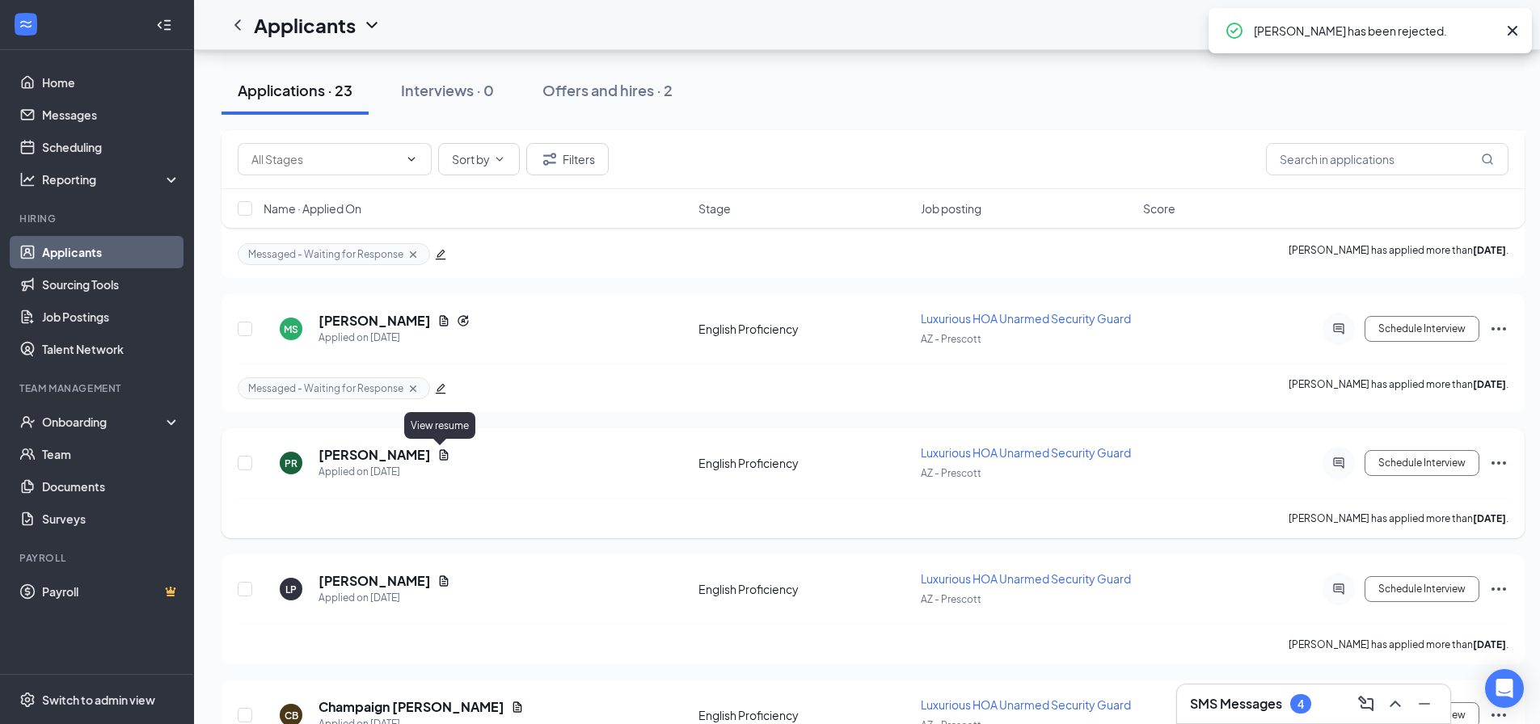
click at [440, 455] on icon "Document" at bounding box center [444, 455] width 9 height 11
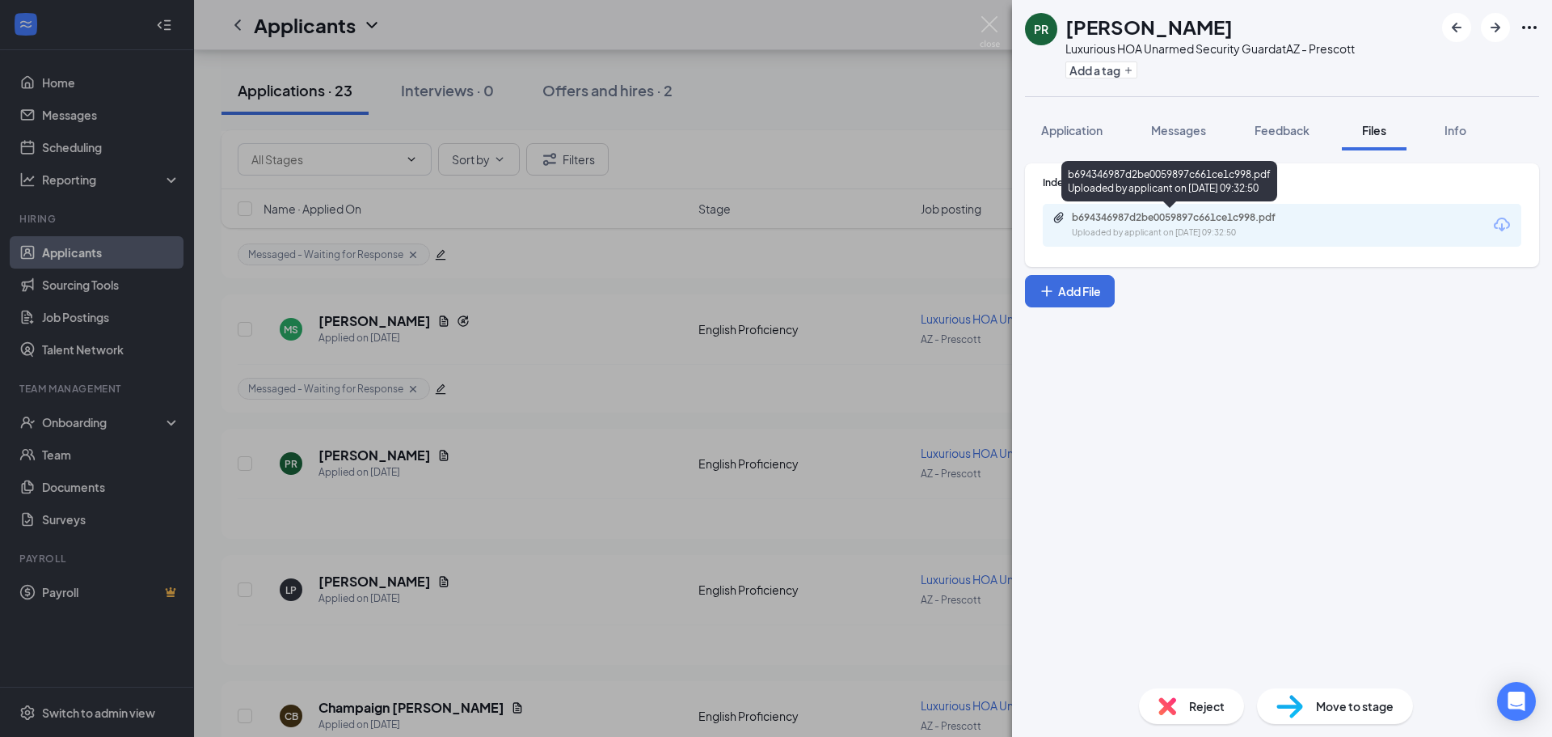
click at [1239, 227] on div "Uploaded by applicant on [DATE] 09:32:50" at bounding box center [1193, 232] width 243 height 13
click at [928, 261] on div "PR [PERSON_NAME] Luxurious HOA Unarmed Security Guard at AZ - Prescott Add a ta…" at bounding box center [776, 368] width 1552 height 737
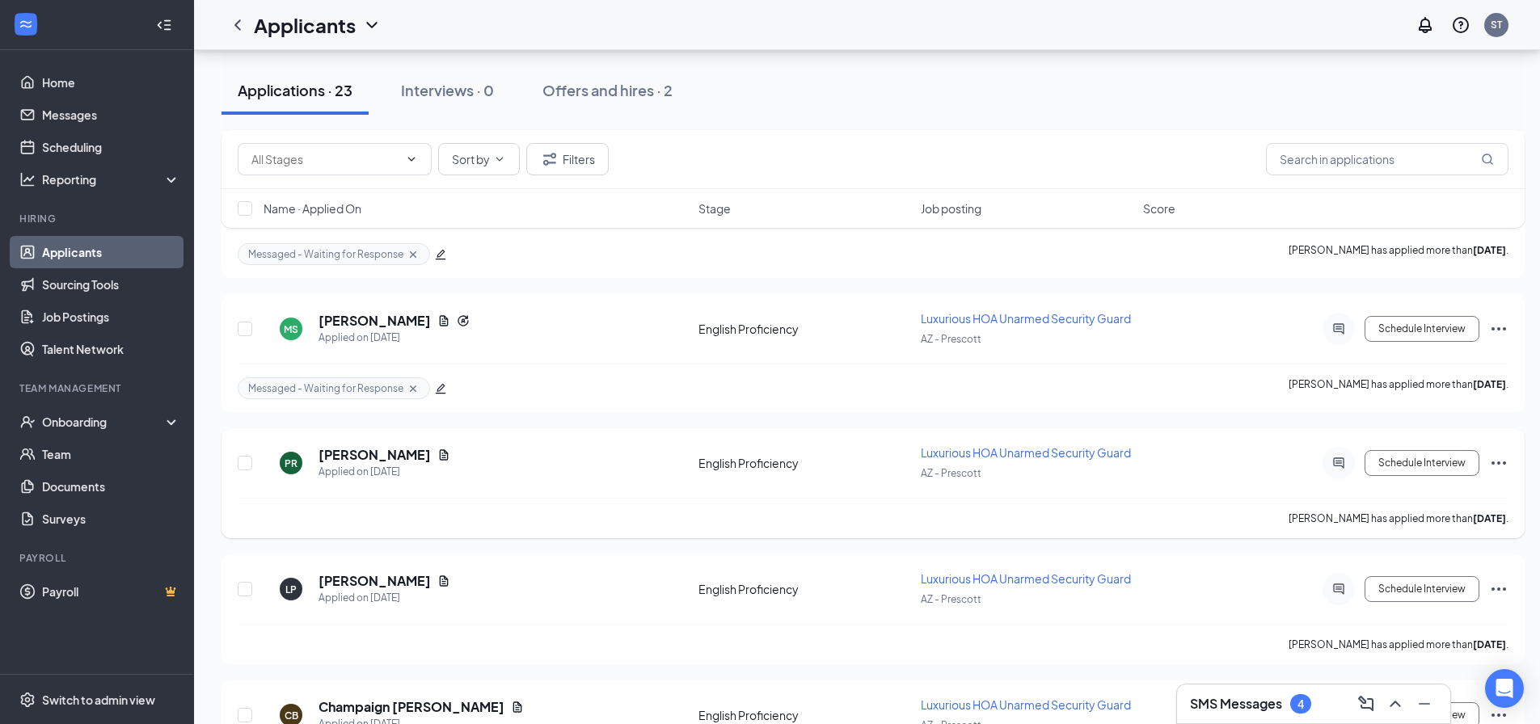
click at [1506, 456] on icon "Ellipses" at bounding box center [1498, 463] width 19 height 19
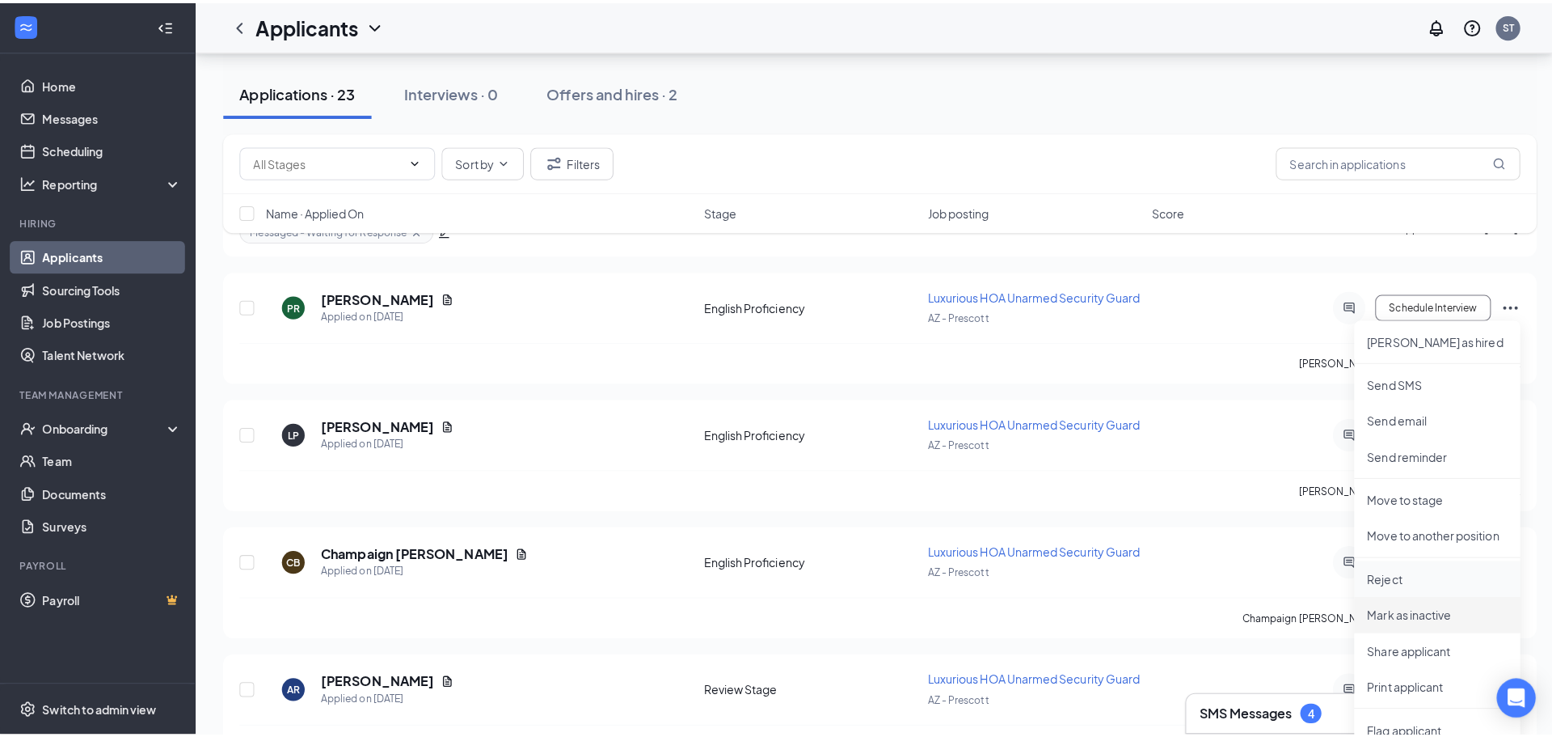
scroll to position [1827, 0]
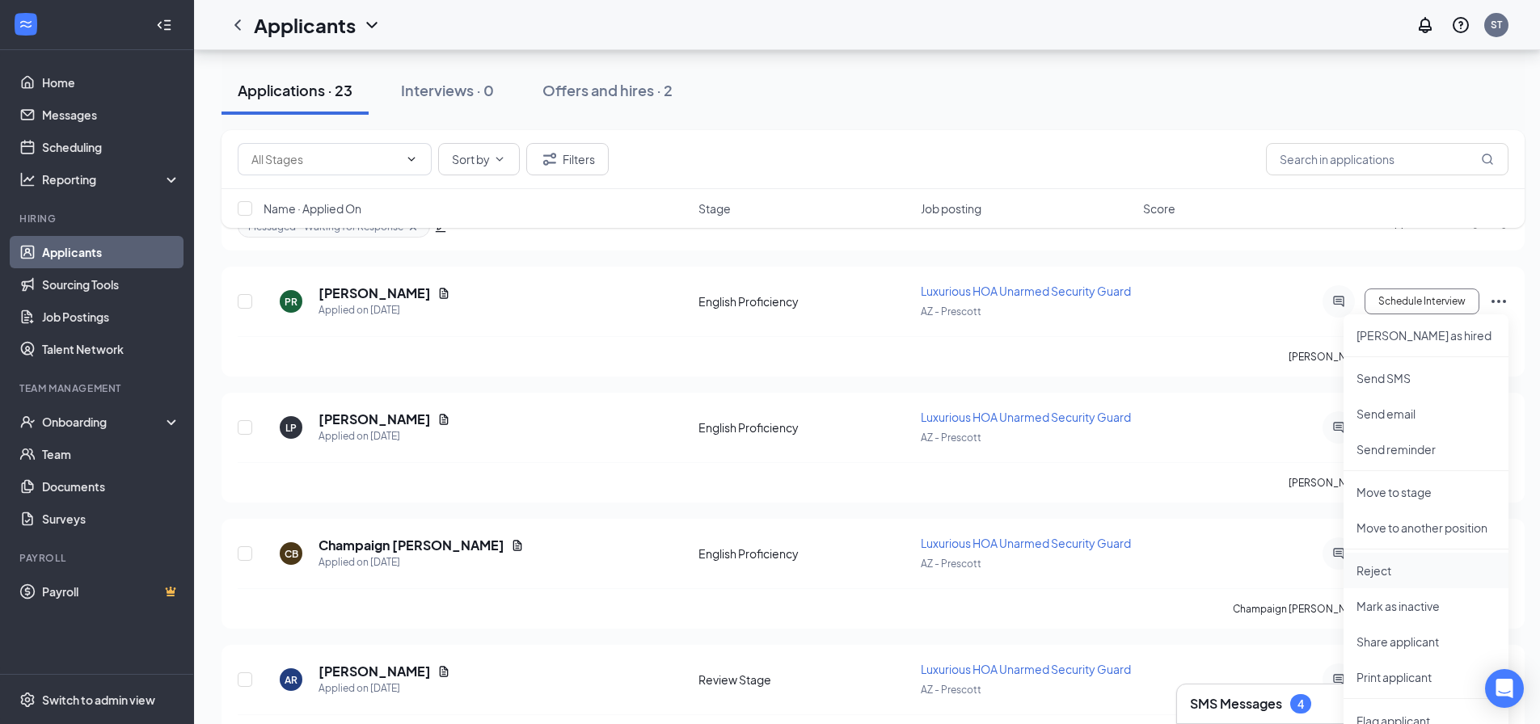
click at [1420, 575] on p "Reject" at bounding box center [1426, 571] width 139 height 16
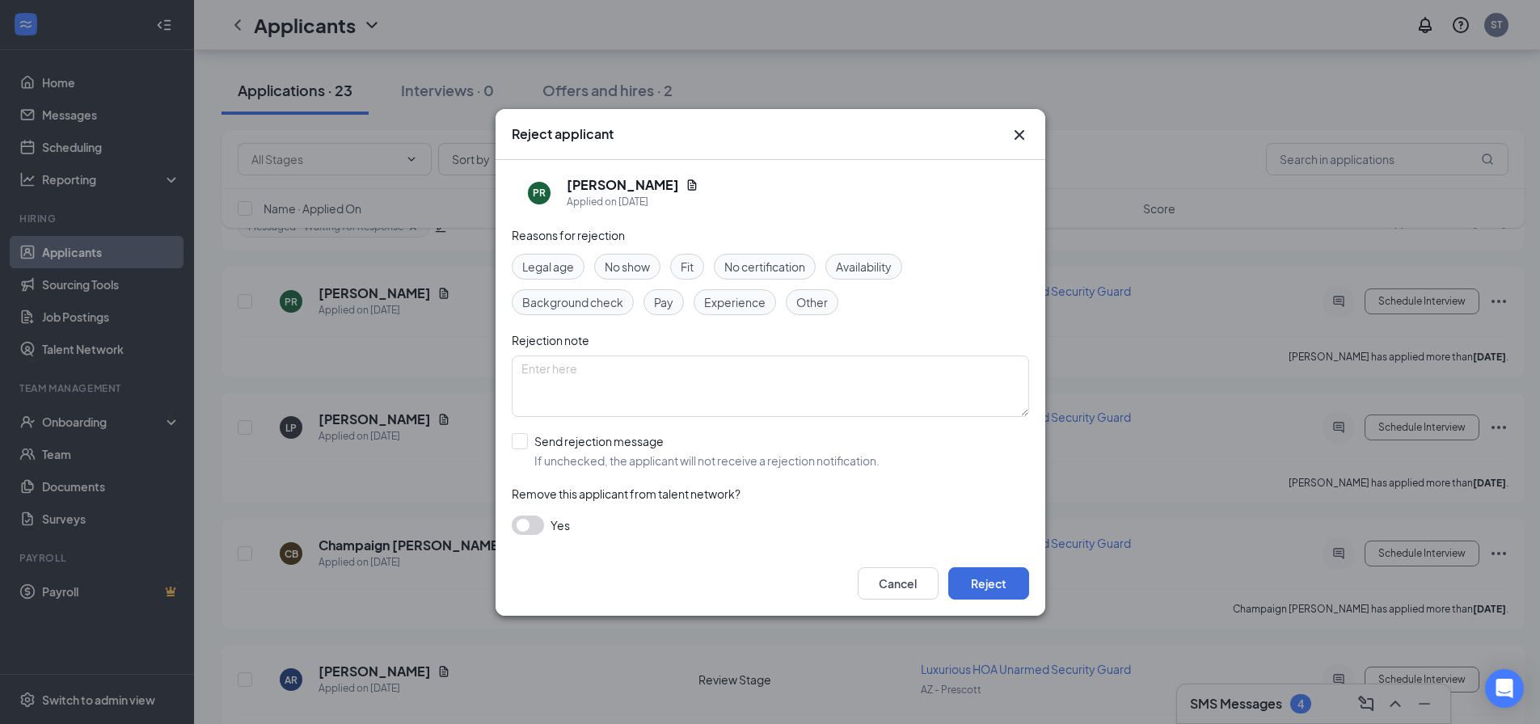
click at [696, 274] on div "Fit" at bounding box center [687, 267] width 34 height 26
click at [732, 300] on span "Experience" at bounding box center [734, 302] width 61 height 18
click at [975, 589] on button "Reject" at bounding box center [988, 584] width 81 height 32
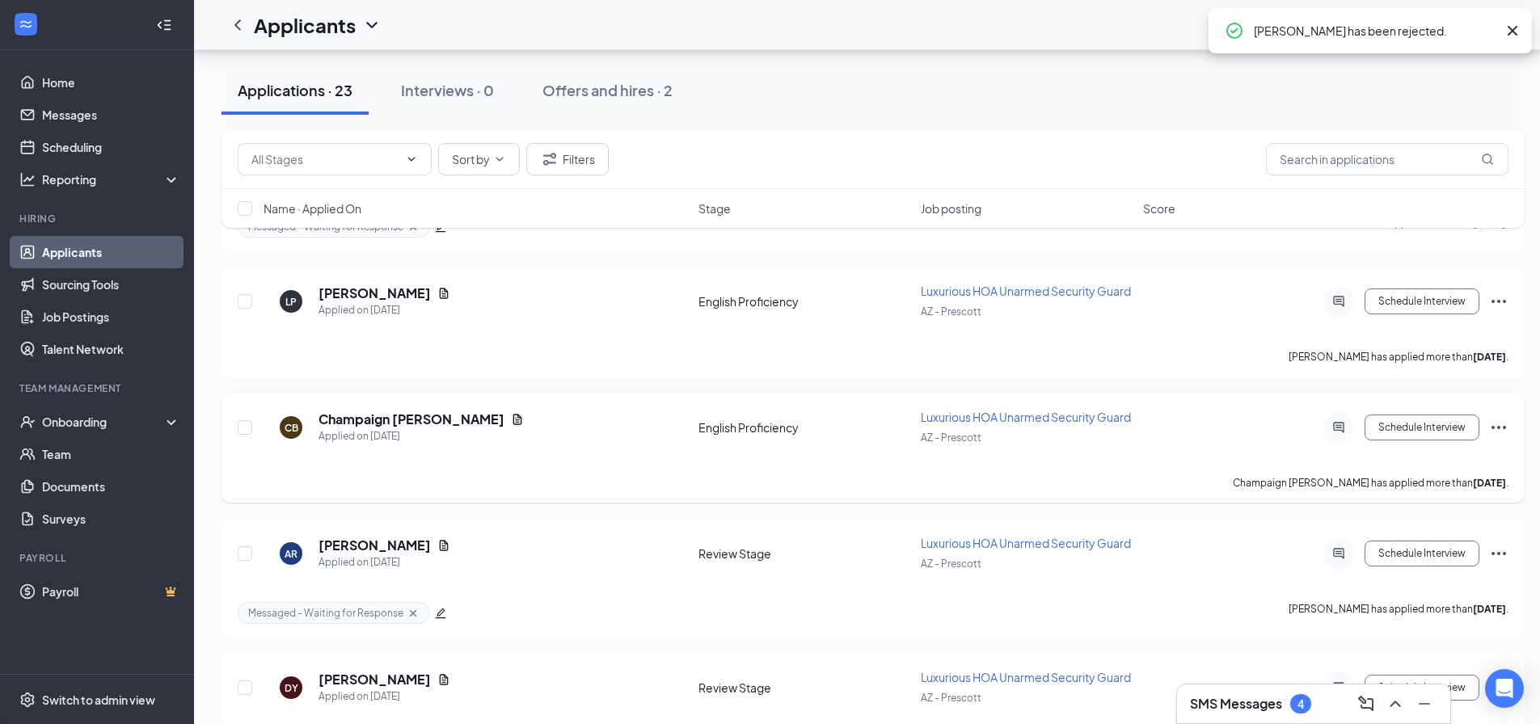
click at [436, 418] on h5 "Champaign [PERSON_NAME]" at bounding box center [412, 420] width 186 height 18
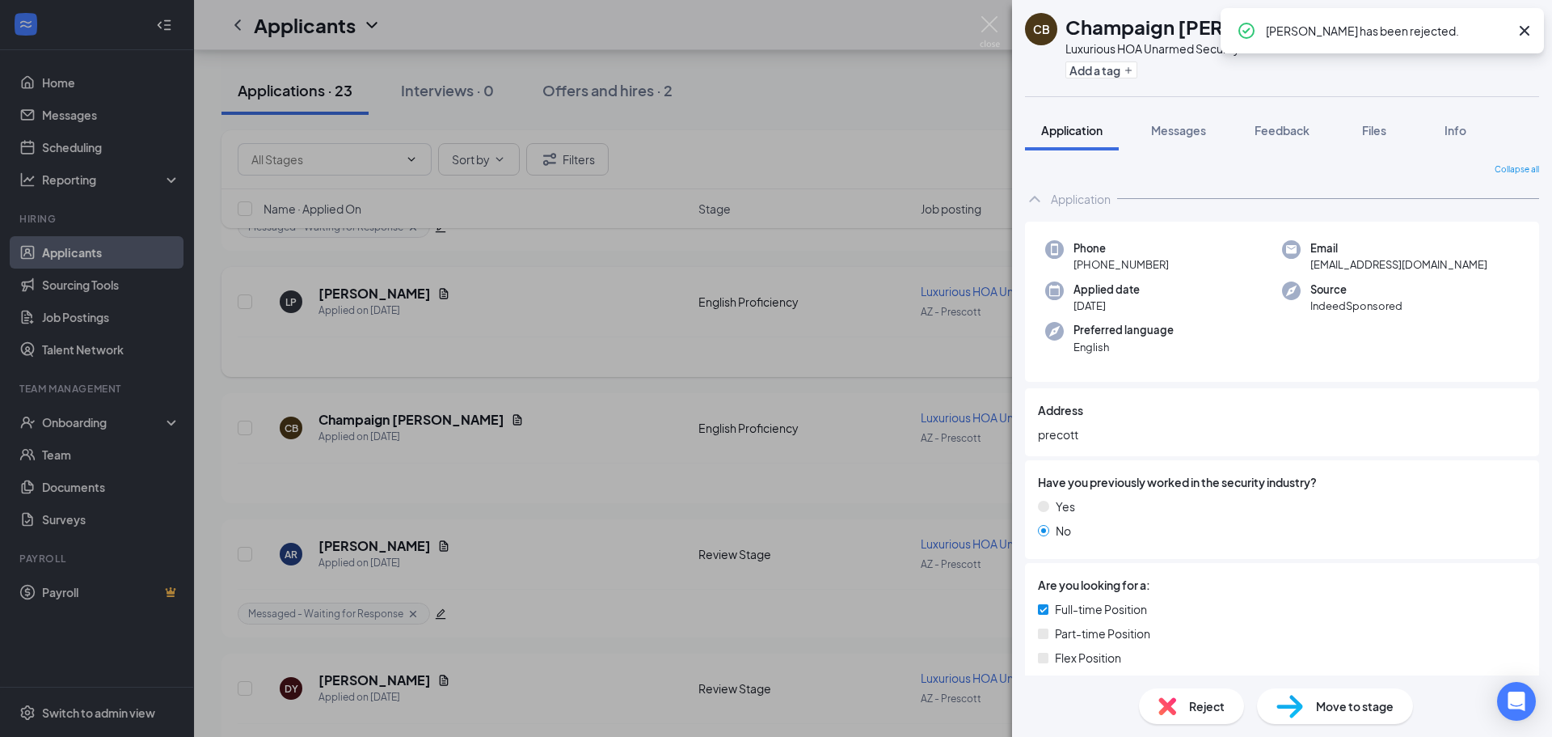
click at [806, 232] on div "CB Champaign [PERSON_NAME] Luxurious HOA Unarmed Security Guard at AZ - Prescot…" at bounding box center [776, 368] width 1552 height 737
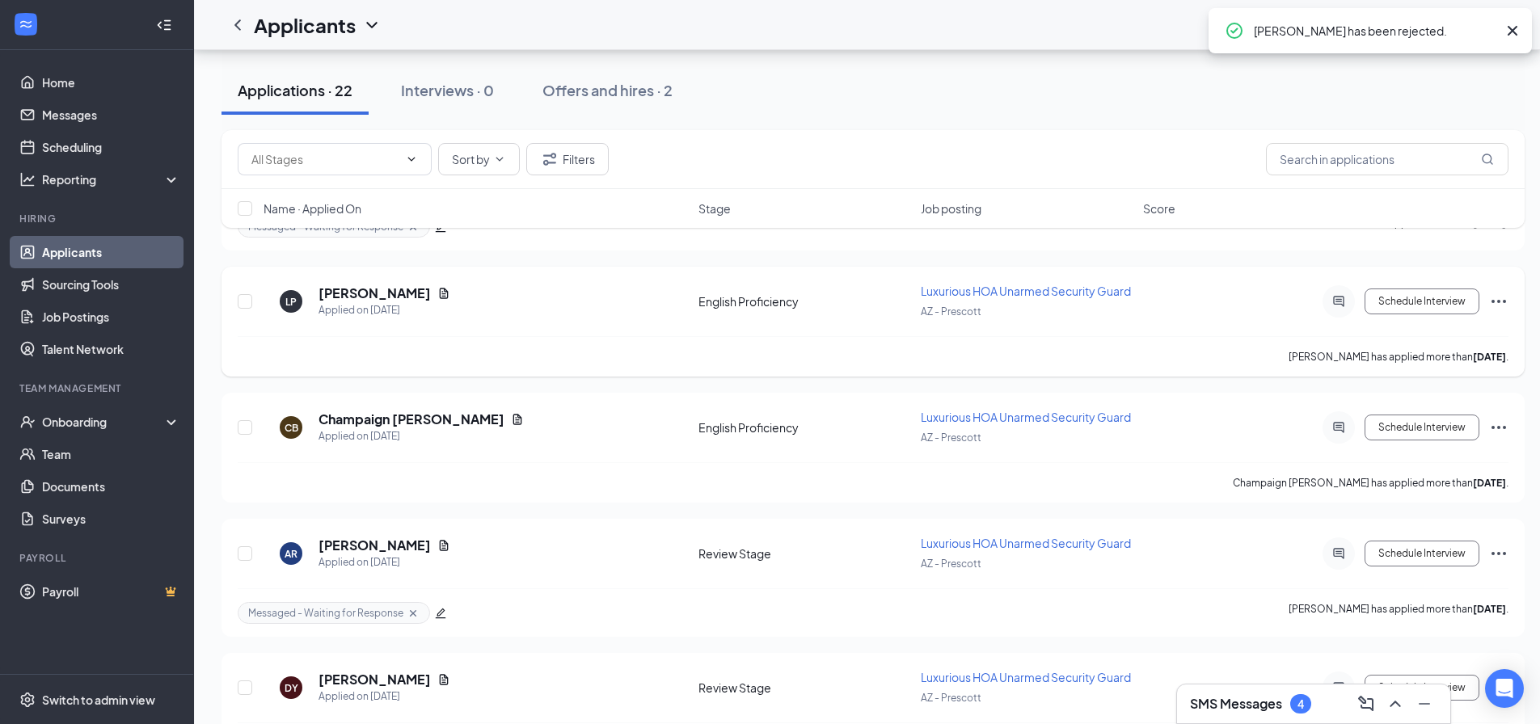
click at [437, 289] on icon "Document" at bounding box center [443, 293] width 13 height 13
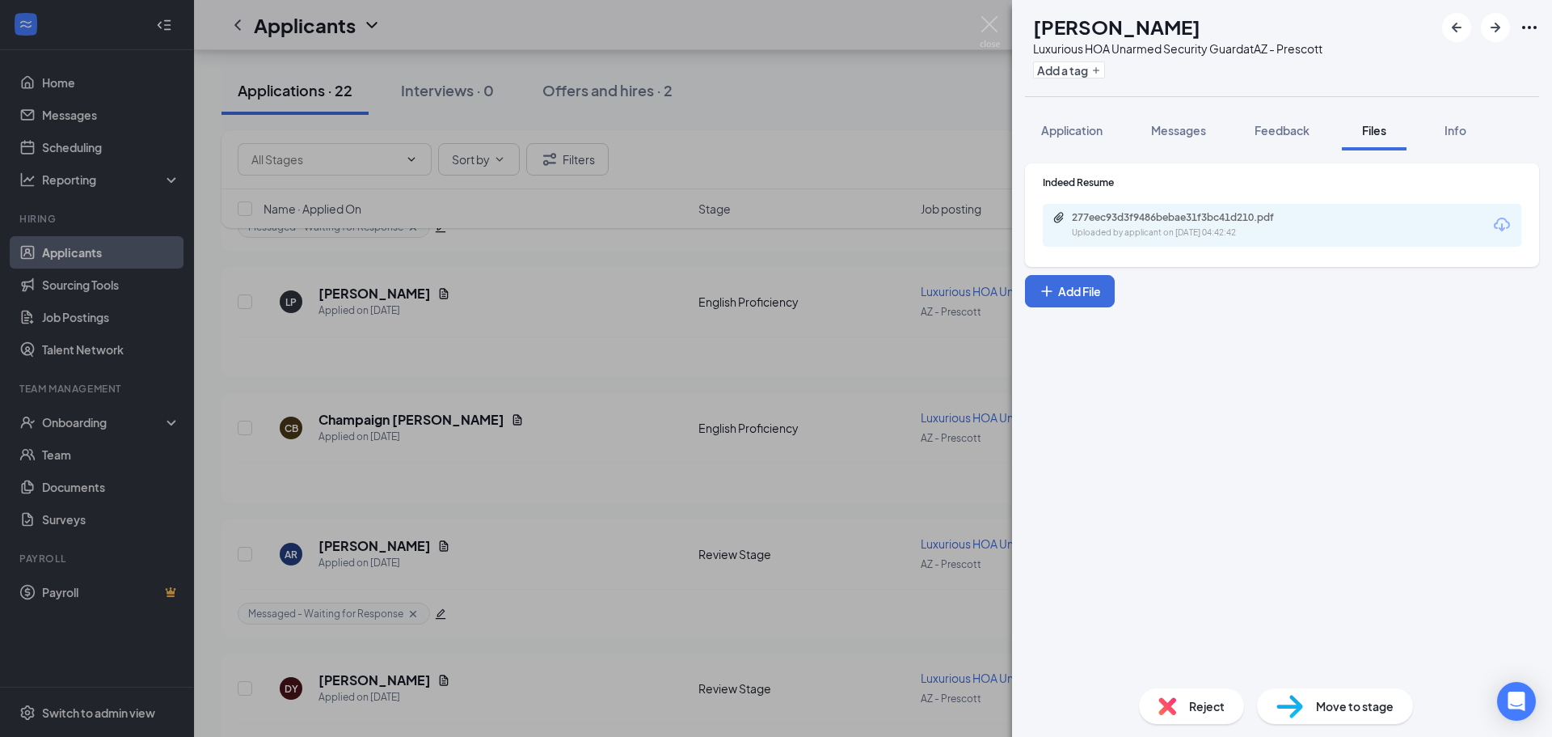
click at [1192, 238] on div "277eec93d3f9486bebae31f3bc41d210.pdf Uploaded by applicant on [DATE] 04:42:42" at bounding box center [1282, 225] width 479 height 43
click at [1192, 237] on div "Uploaded by applicant on [DATE] 04:42:42" at bounding box center [1193, 232] width 243 height 13
click at [951, 184] on div "LP [PERSON_NAME] Luxurious HOA Unarmed Security Guard at AZ - Prescott Add a ta…" at bounding box center [776, 368] width 1552 height 737
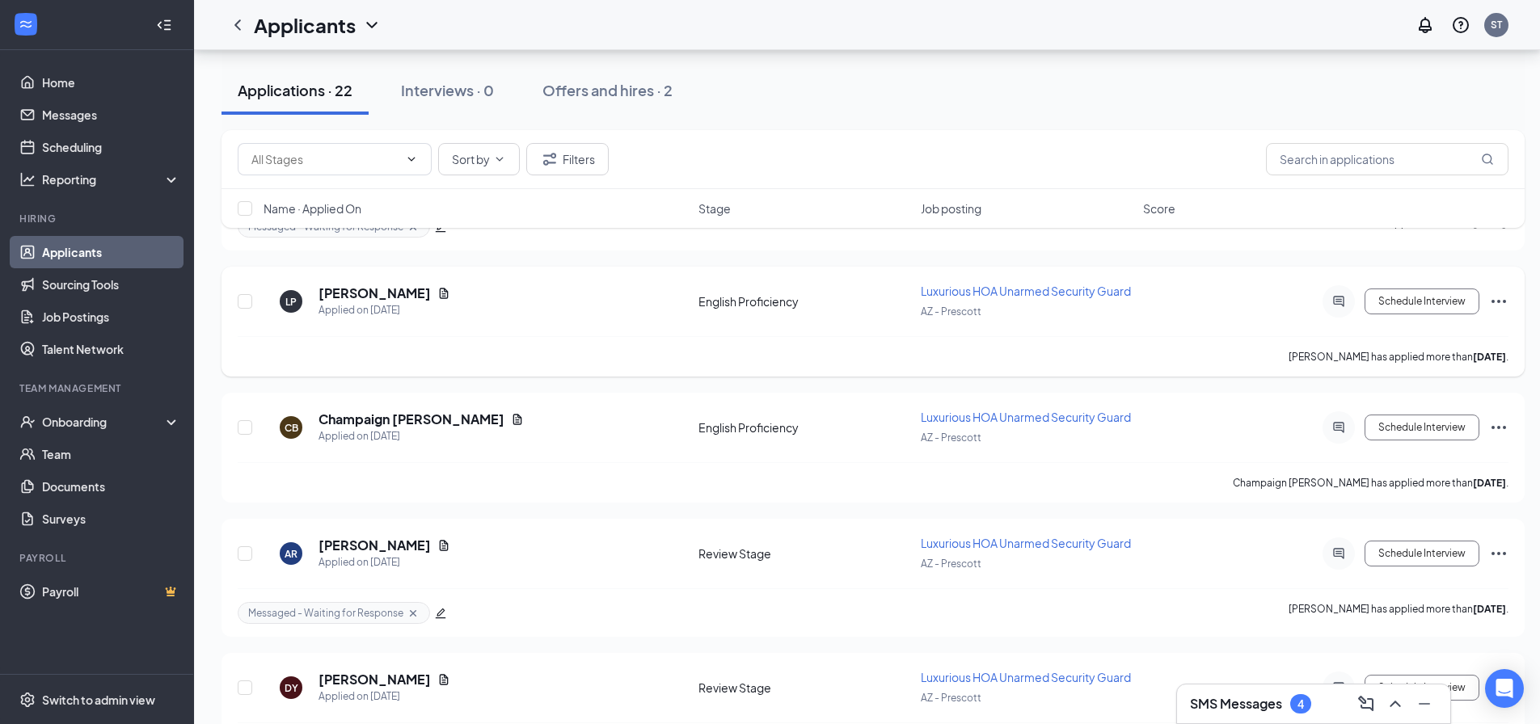
click at [1496, 299] on icon "Ellipses" at bounding box center [1498, 301] width 19 height 19
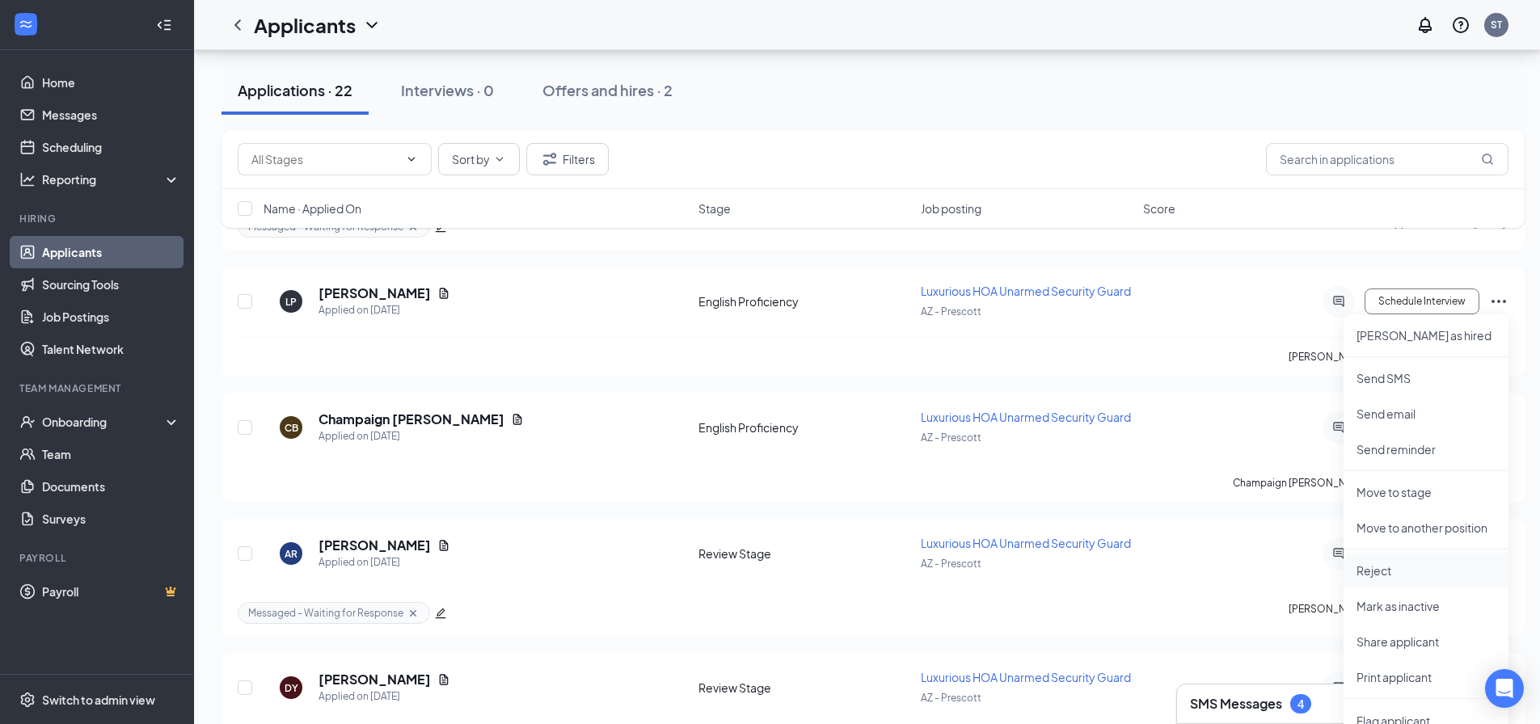
click at [1398, 576] on p "Reject" at bounding box center [1426, 571] width 139 height 16
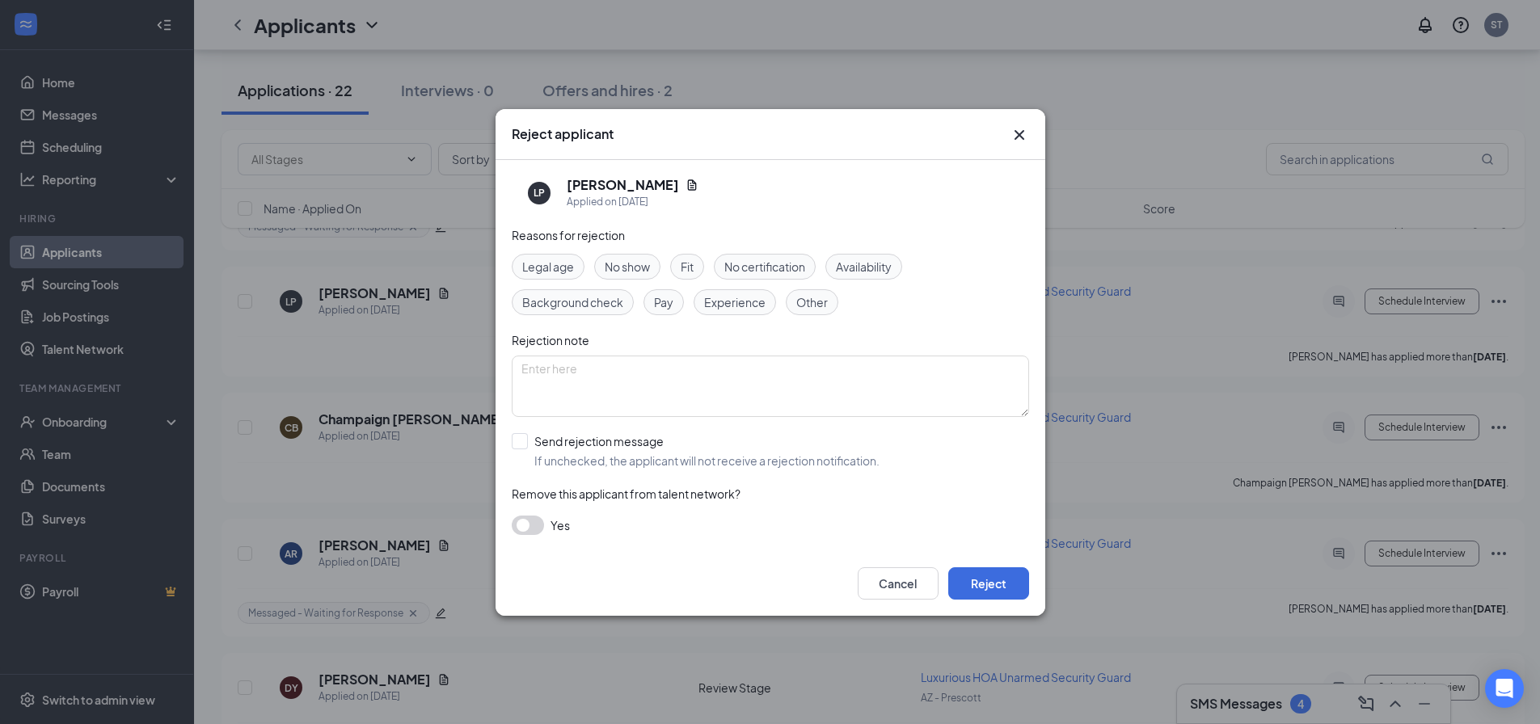
click at [694, 258] on span "Fit" at bounding box center [687, 267] width 13 height 18
click at [1012, 589] on button "Reject" at bounding box center [988, 584] width 81 height 32
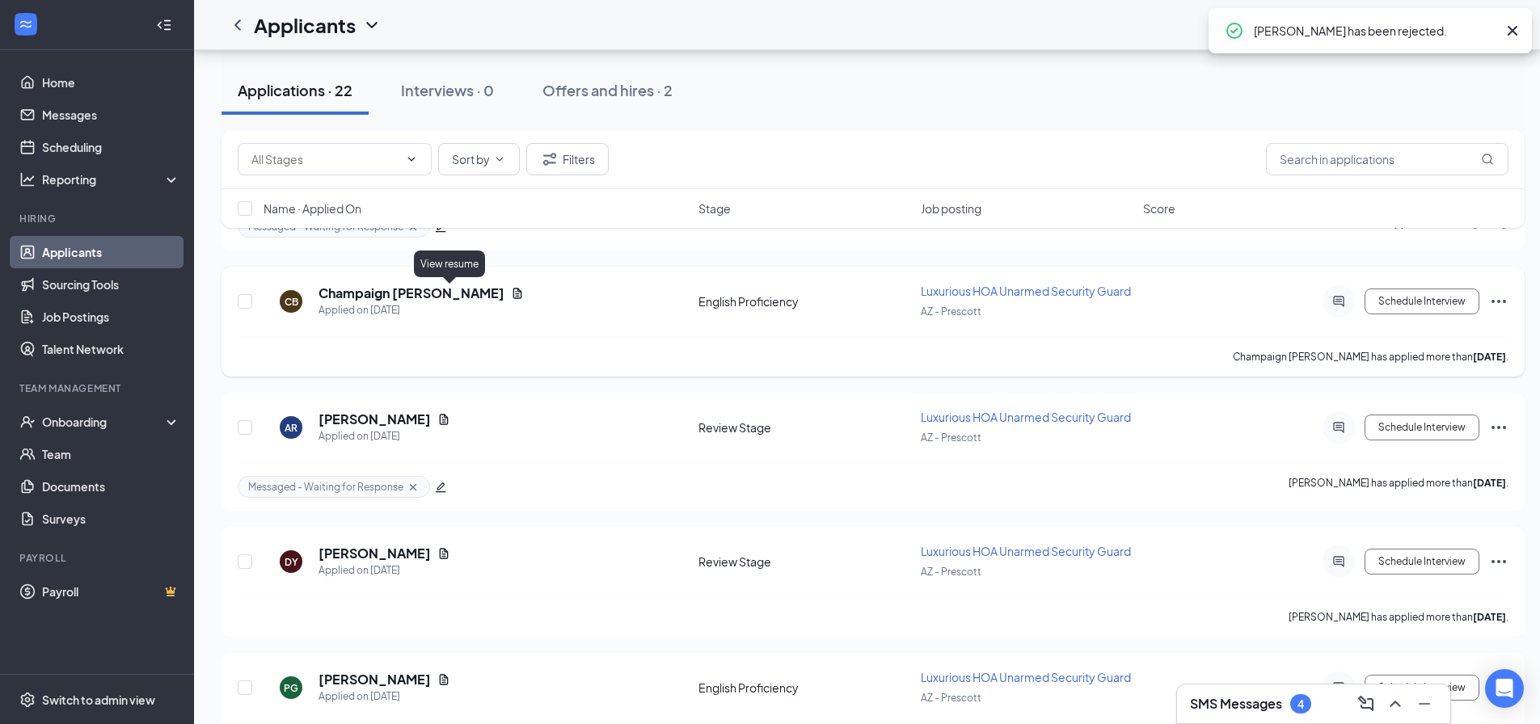
click at [511, 288] on icon "Document" at bounding box center [517, 293] width 13 height 13
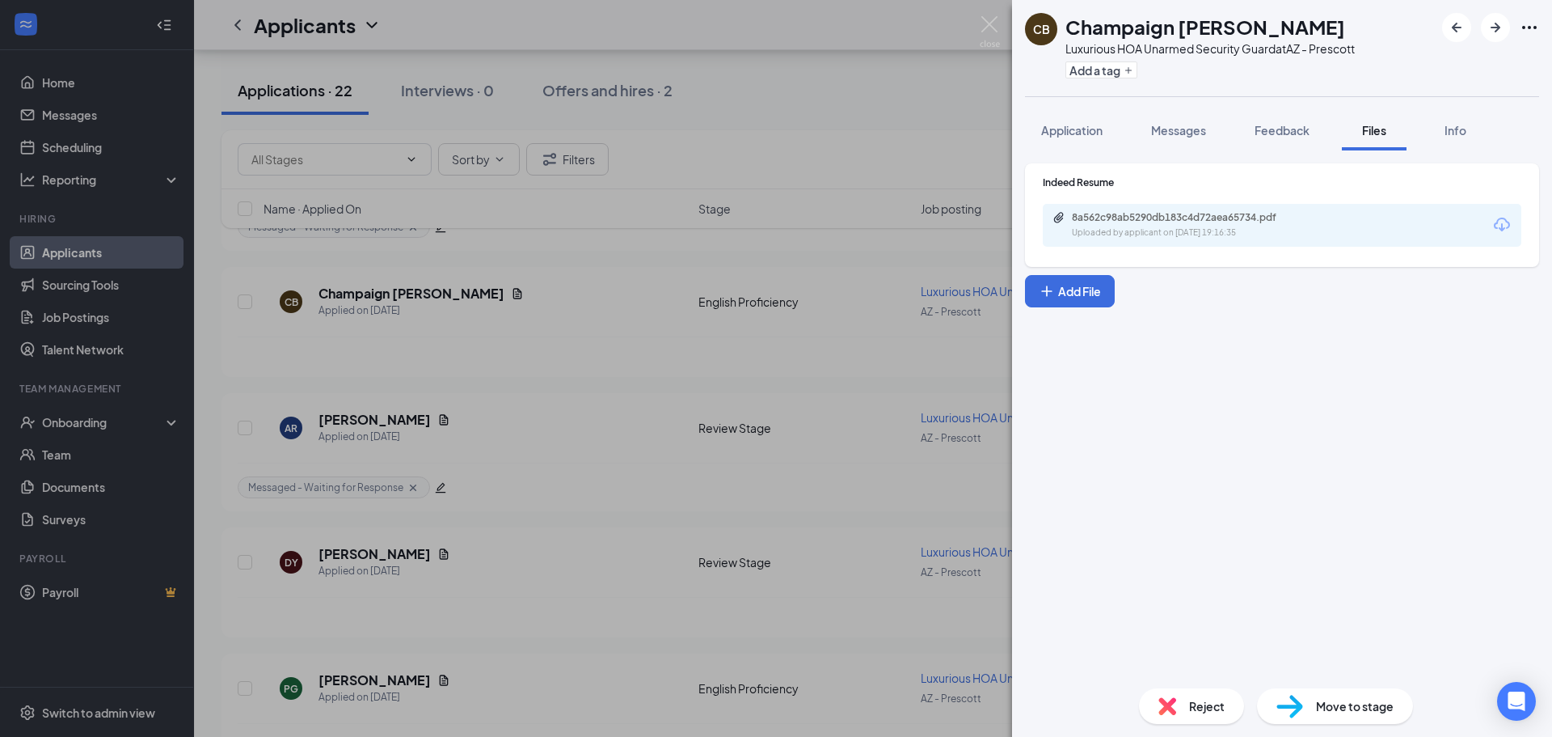
click at [1184, 244] on div "8a562c98ab5290db183c4d72aea65734.pdf Uploaded by applicant on [DATE] 19:16:35" at bounding box center [1282, 225] width 479 height 43
click at [1181, 238] on div "8a562c98ab5290db183c4d72aea65734.pdf Uploaded by applicant on [DATE] 19:16:35" at bounding box center [1282, 225] width 479 height 43
click at [1181, 238] on div "Uploaded by applicant on [DATE] 19:16:35" at bounding box center [1193, 232] width 243 height 13
click at [1070, 138] on button "Application" at bounding box center [1072, 130] width 94 height 40
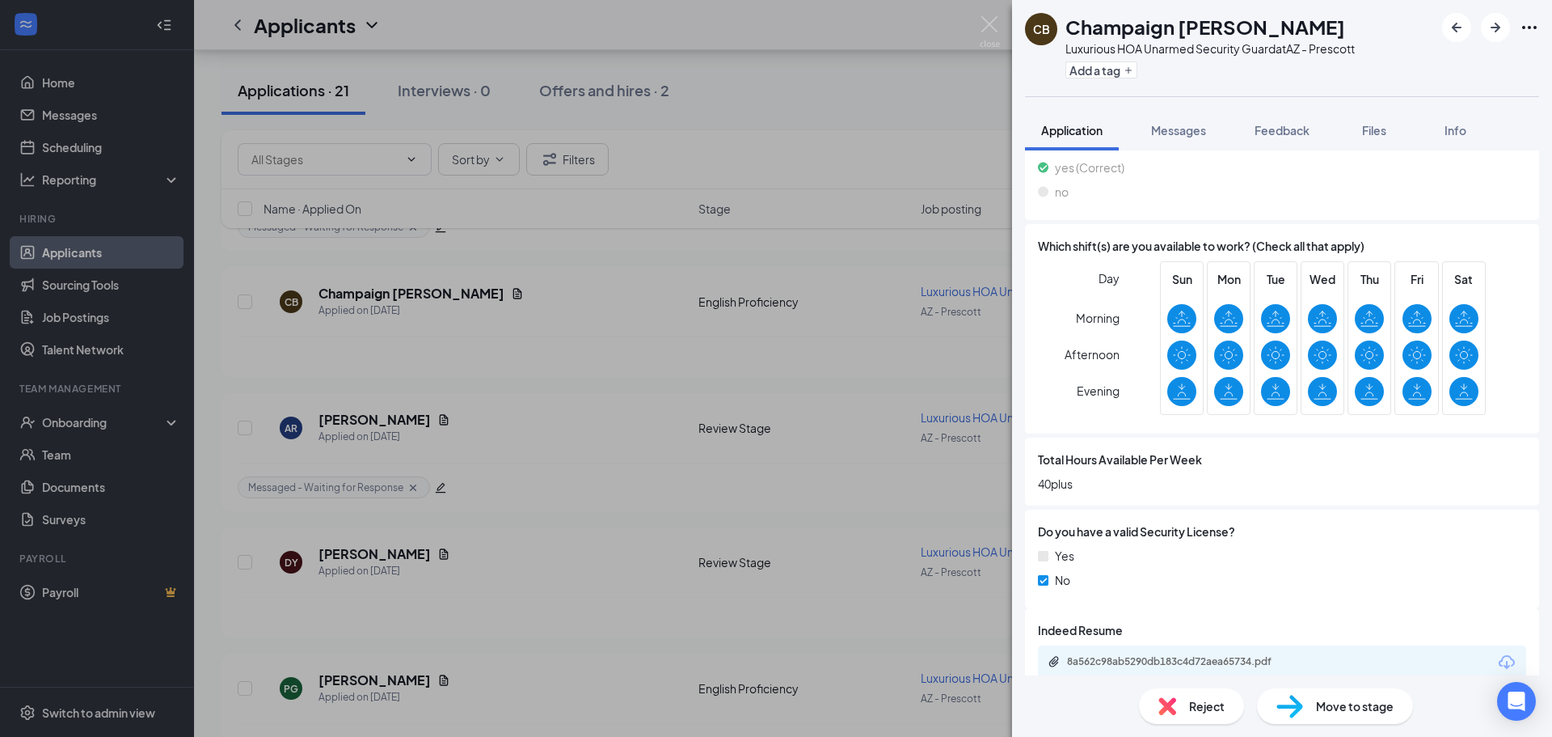
scroll to position [624, 0]
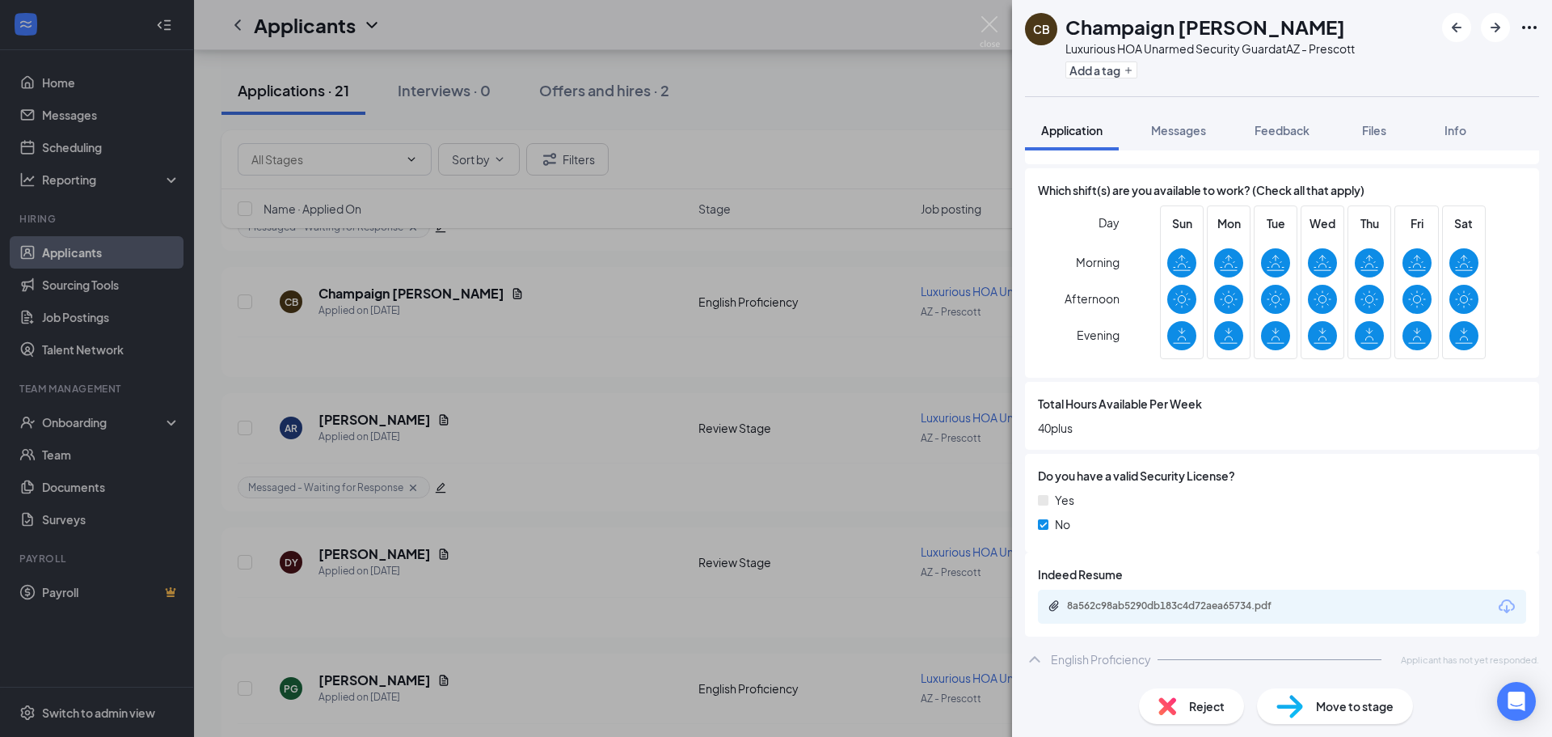
click at [1201, 710] on span "Reject" at bounding box center [1207, 706] width 36 height 18
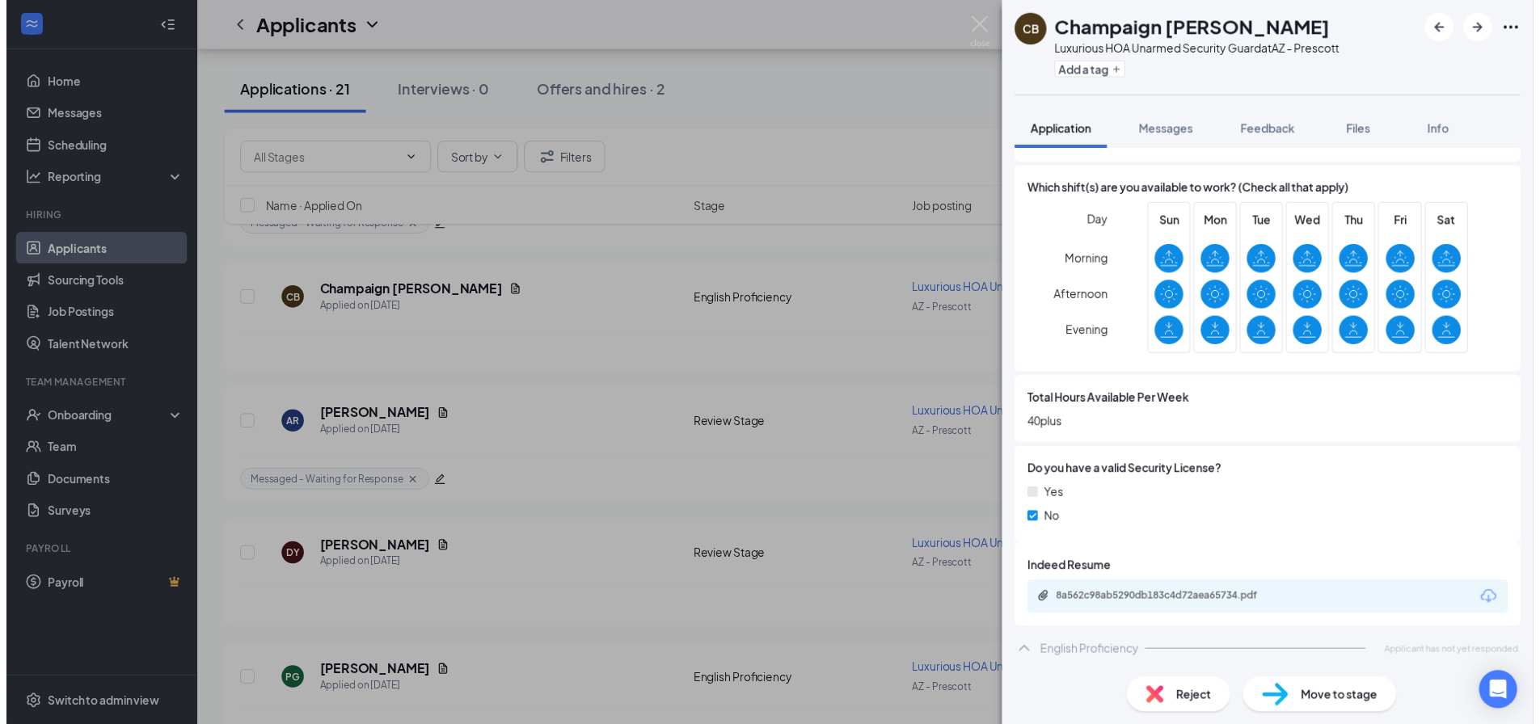
scroll to position [618, 0]
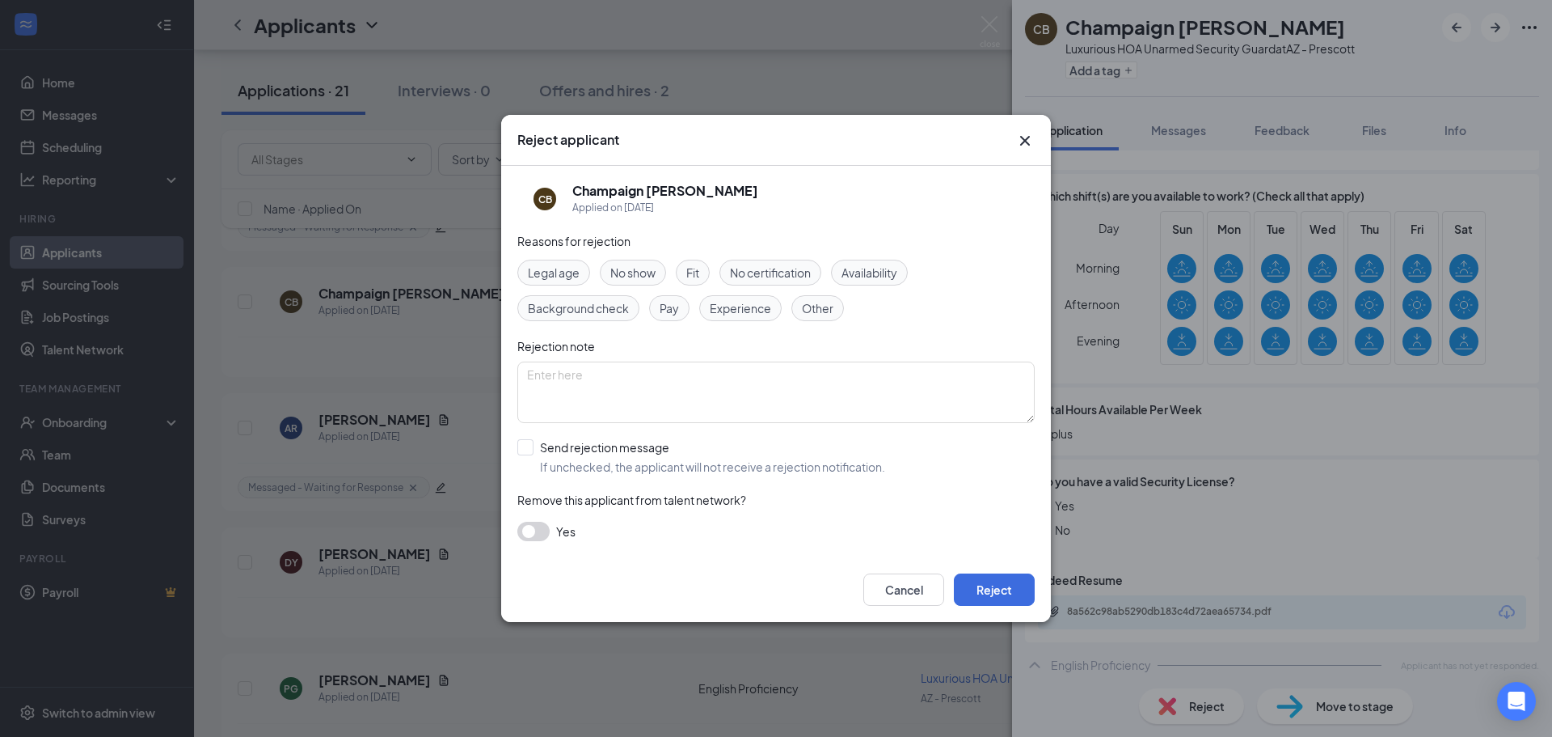
click at [697, 262] on div "Fit" at bounding box center [693, 273] width 34 height 26
click at [739, 301] on span "Experience" at bounding box center [740, 308] width 61 height 18
click at [1012, 594] on button "Reject" at bounding box center [994, 589] width 81 height 32
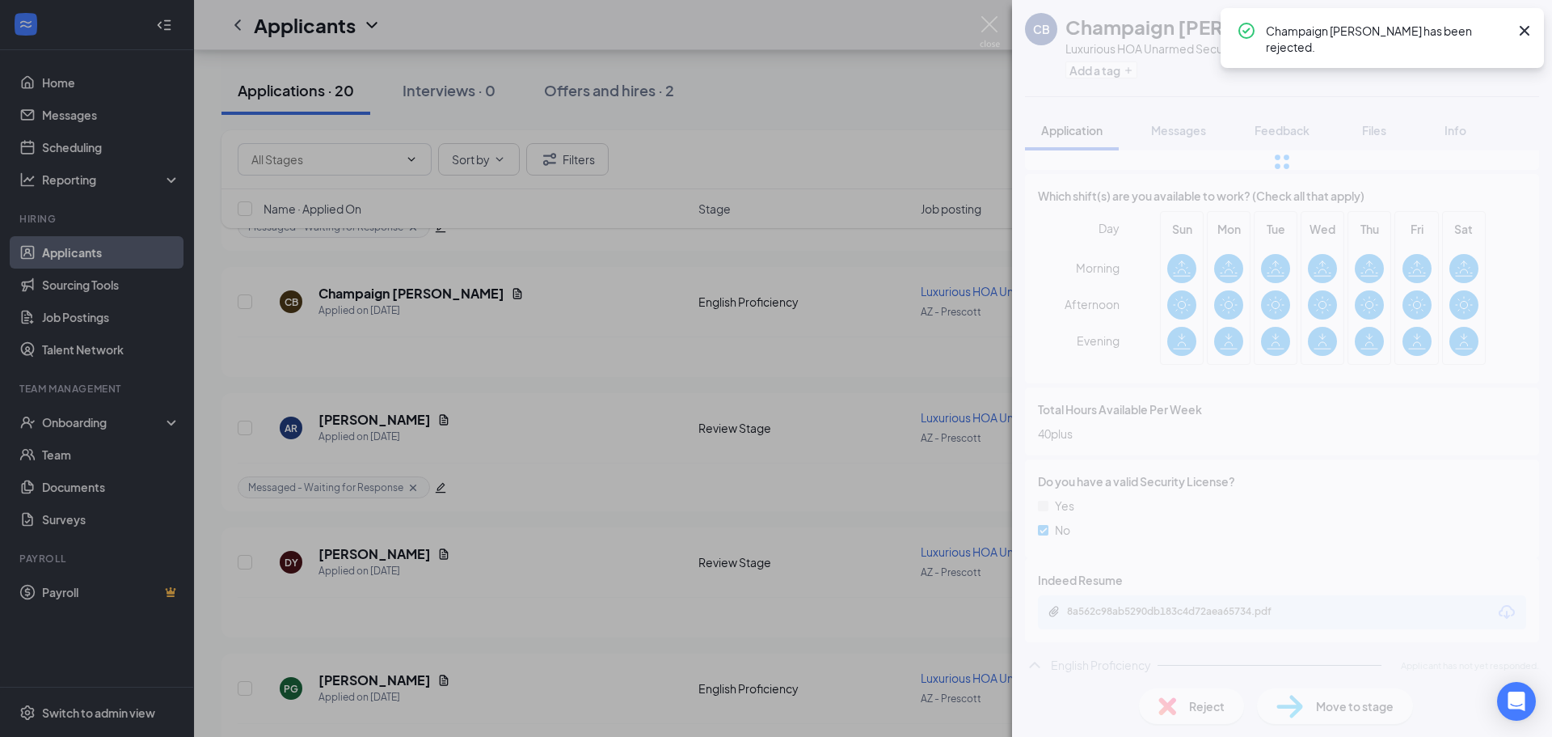
click at [886, 383] on div "CB Champaign [PERSON_NAME] Luxurious HOA Unarmed Security Guard at AZ - Prescot…" at bounding box center [776, 368] width 1552 height 737
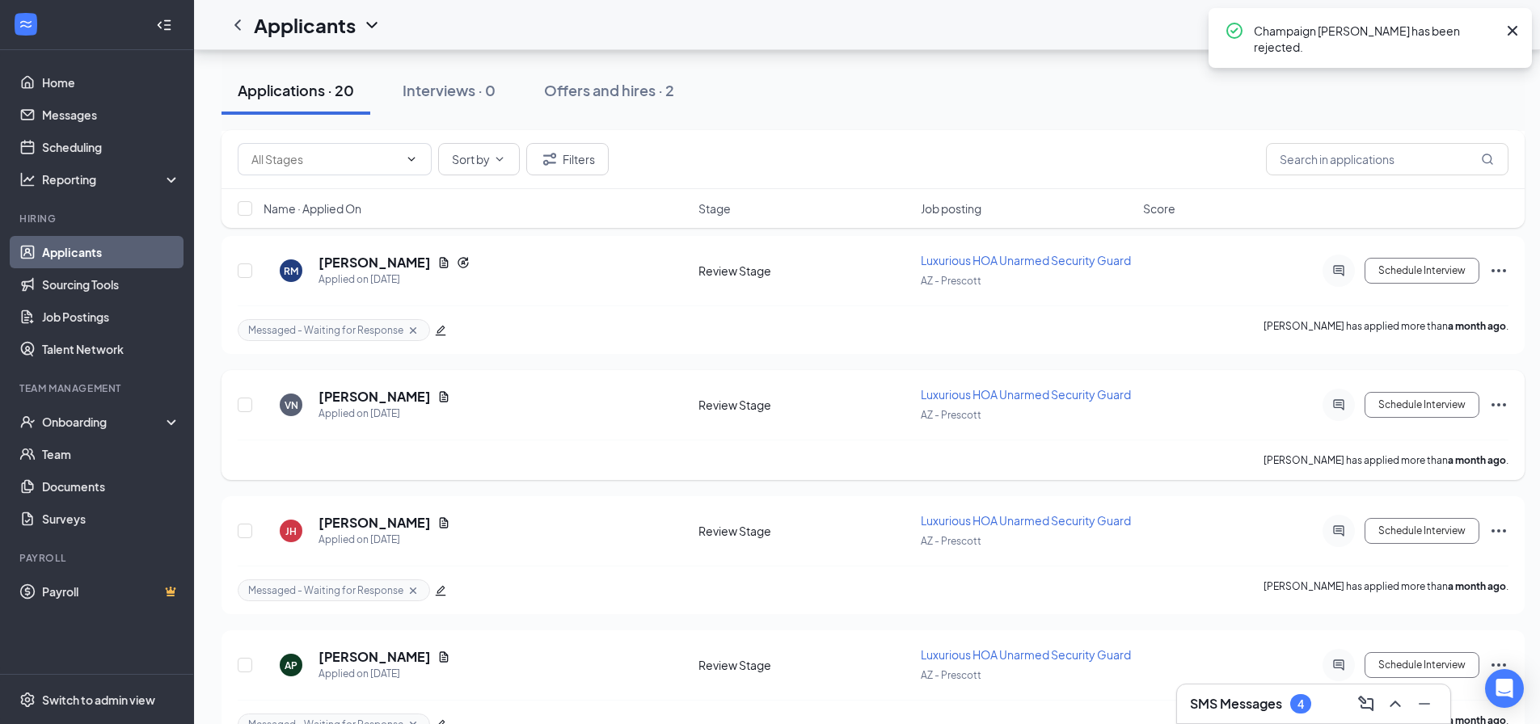
scroll to position [2288, 0]
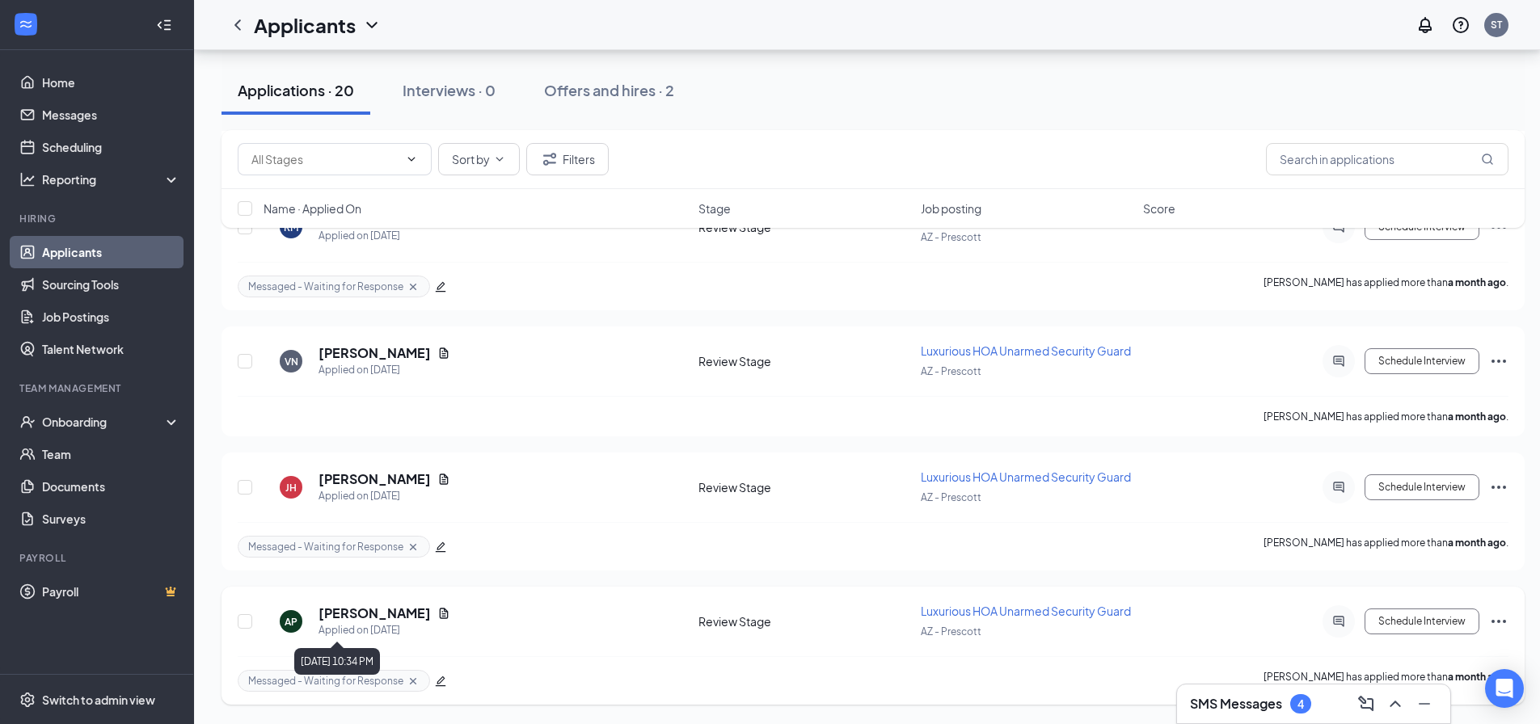
click at [343, 614] on h5 "[PERSON_NAME]" at bounding box center [375, 614] width 112 height 18
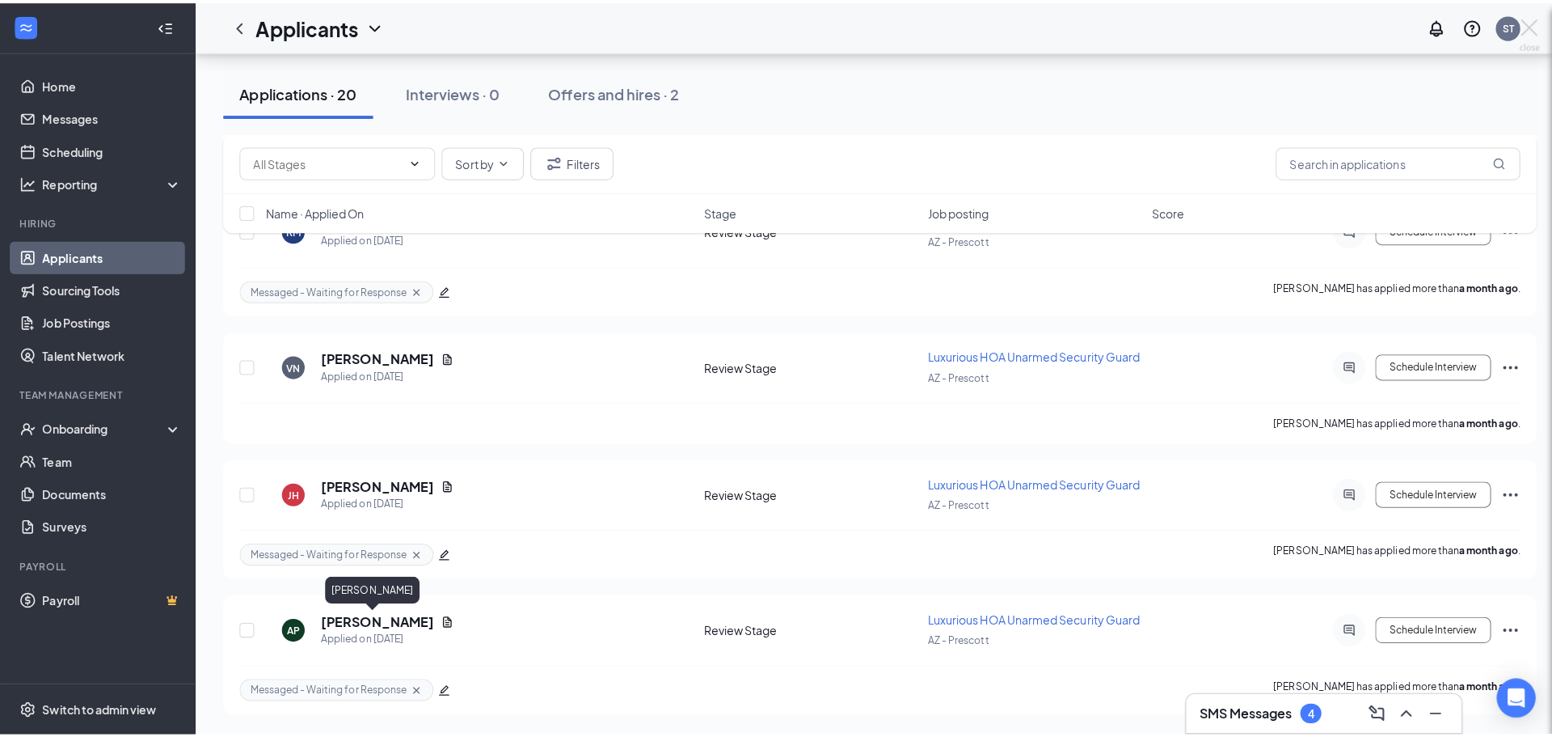
scroll to position [2276, 0]
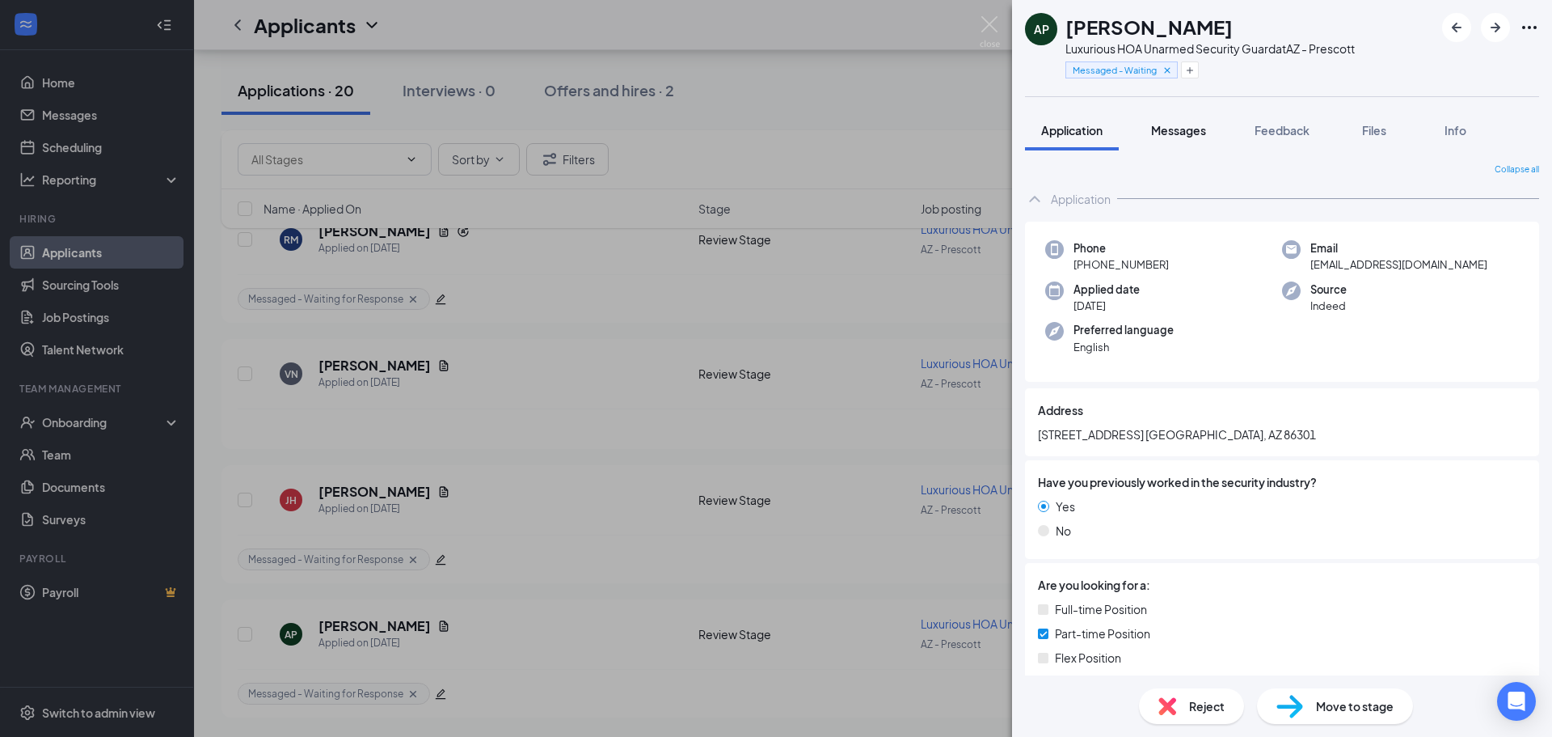
click at [1201, 130] on span "Messages" at bounding box center [1178, 130] width 55 height 15
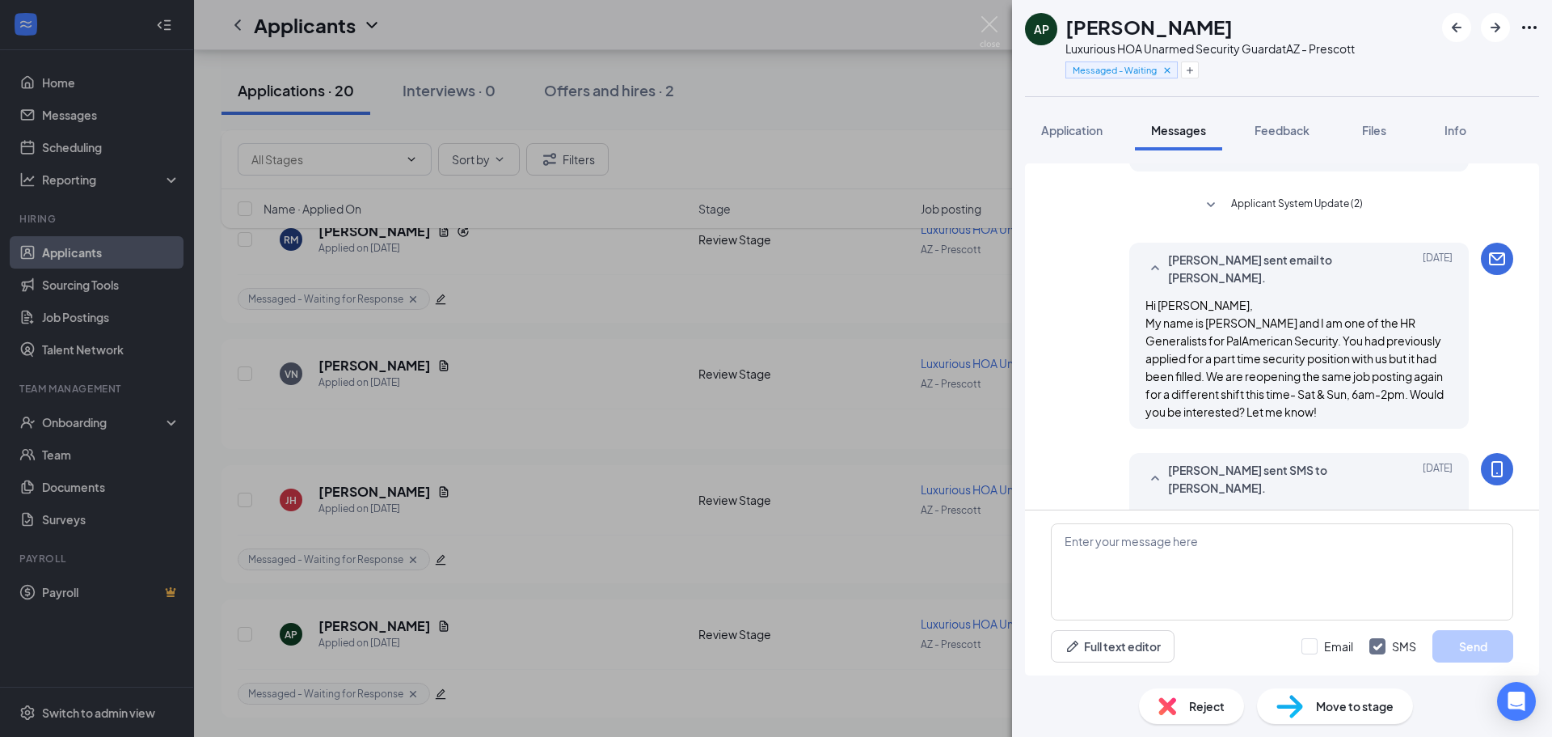
scroll to position [158, 0]
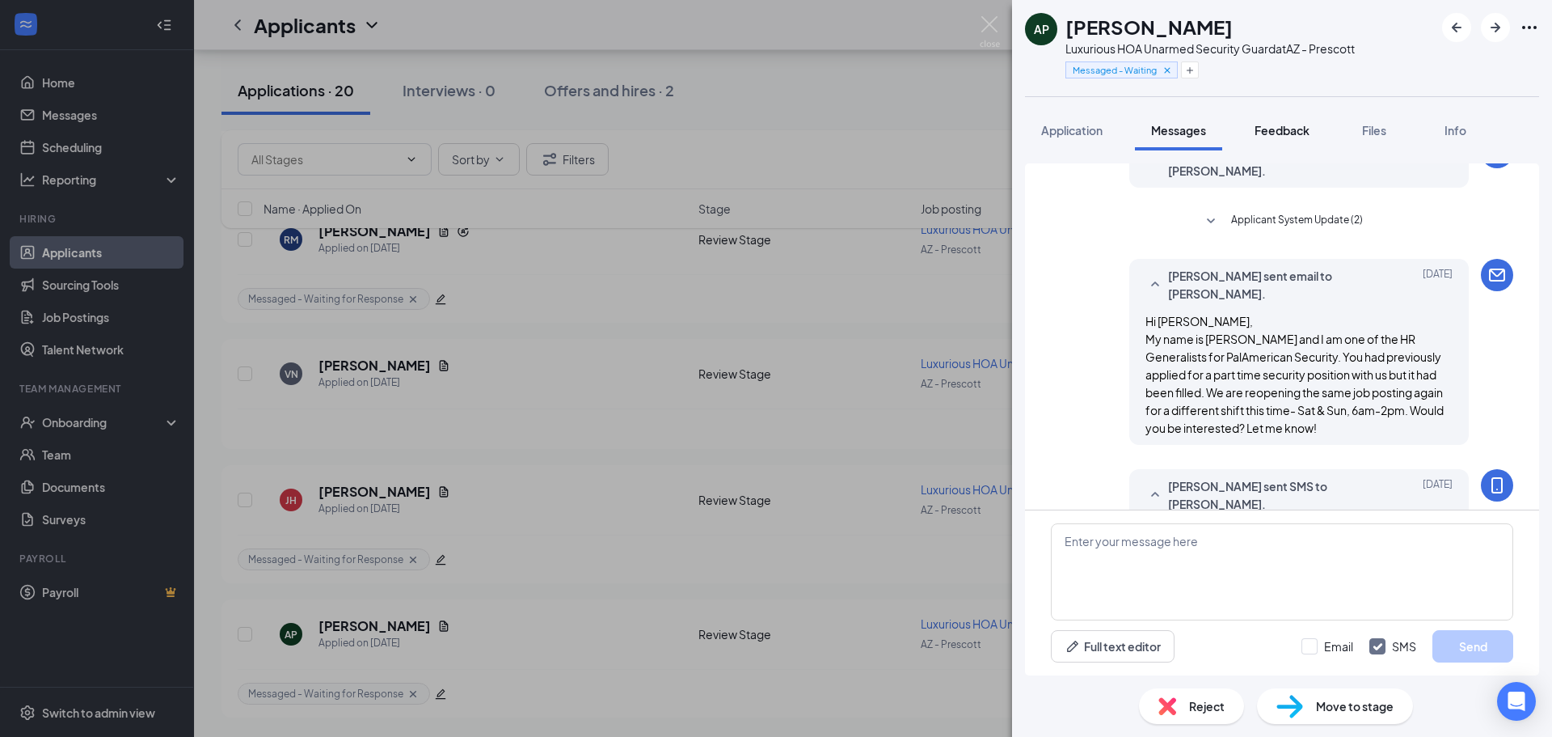
click at [1302, 140] on button "Feedback" at bounding box center [1282, 130] width 87 height 40
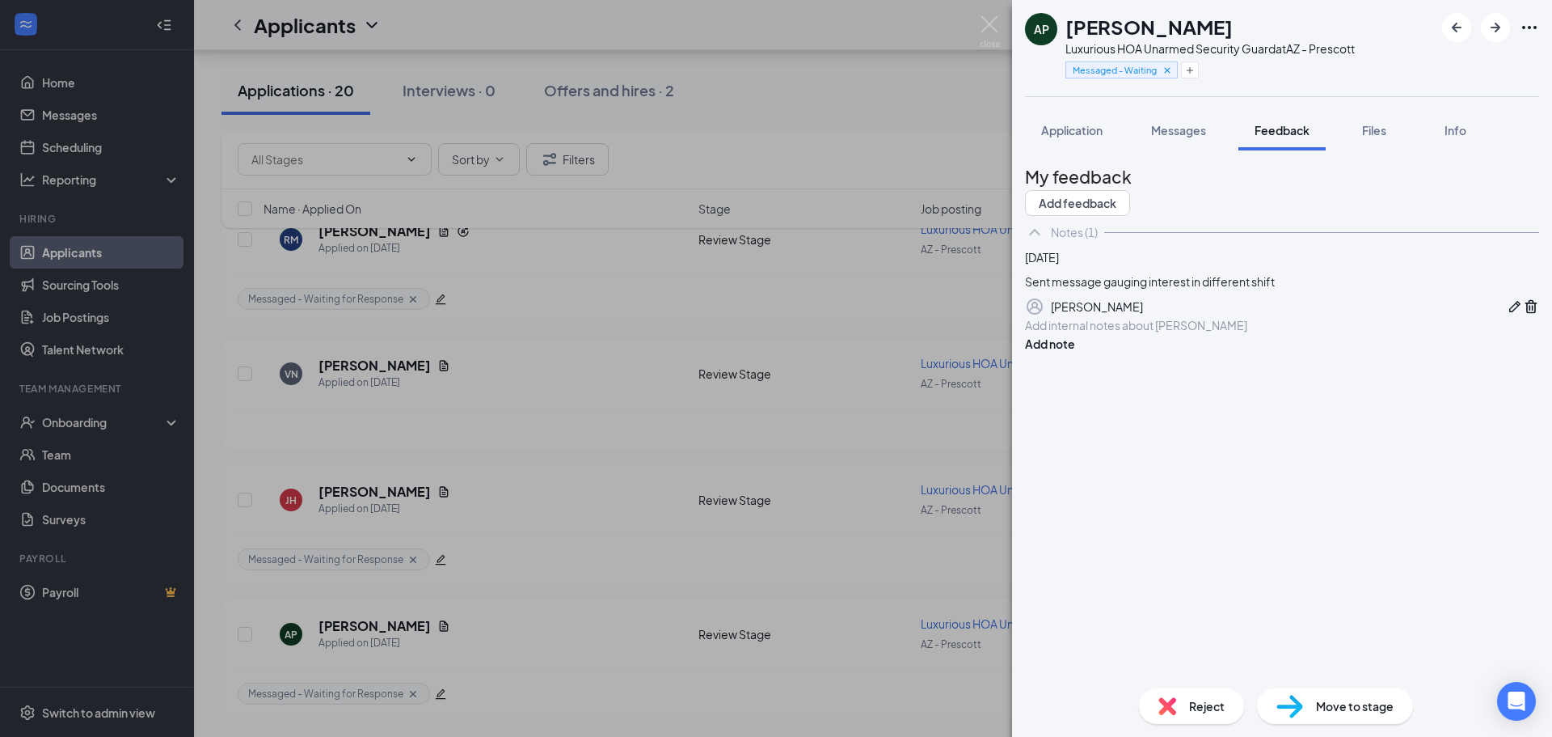
click at [1174, 334] on div at bounding box center [1282, 325] width 513 height 17
click at [1075, 352] on button "Add note" at bounding box center [1050, 344] width 50 height 18
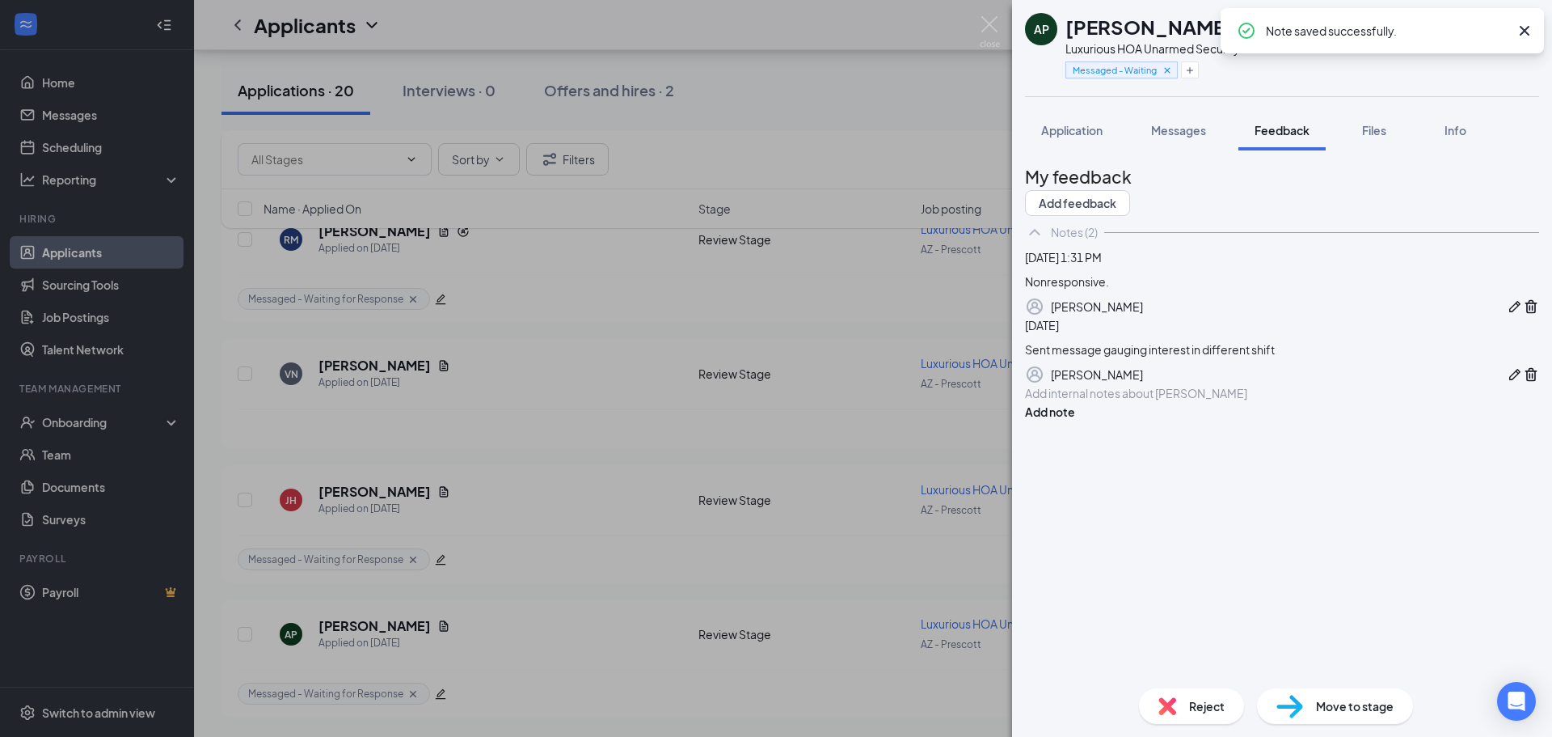
click at [1220, 694] on div "Reject" at bounding box center [1191, 706] width 105 height 36
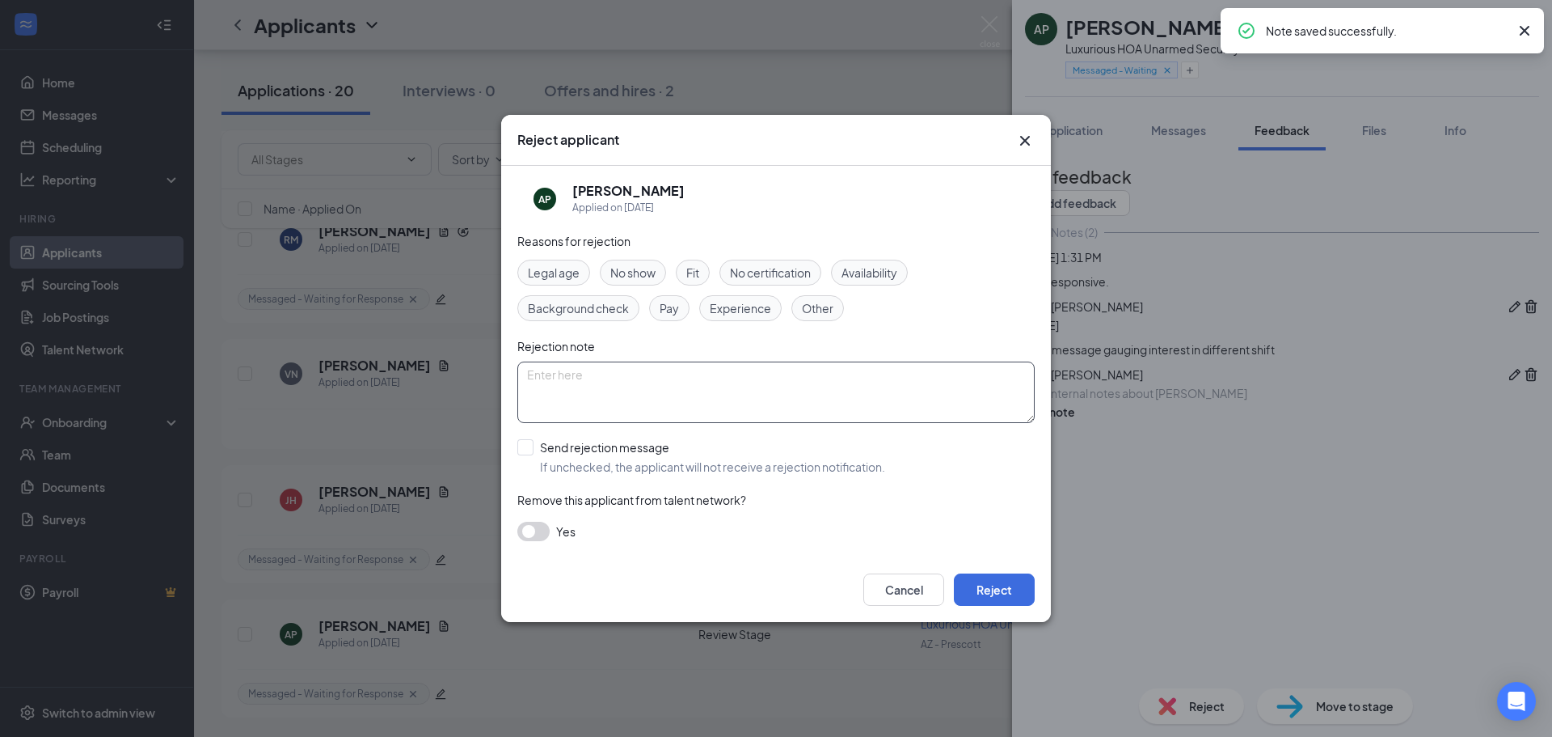
click at [677, 412] on textarea at bounding box center [775, 391] width 517 height 61
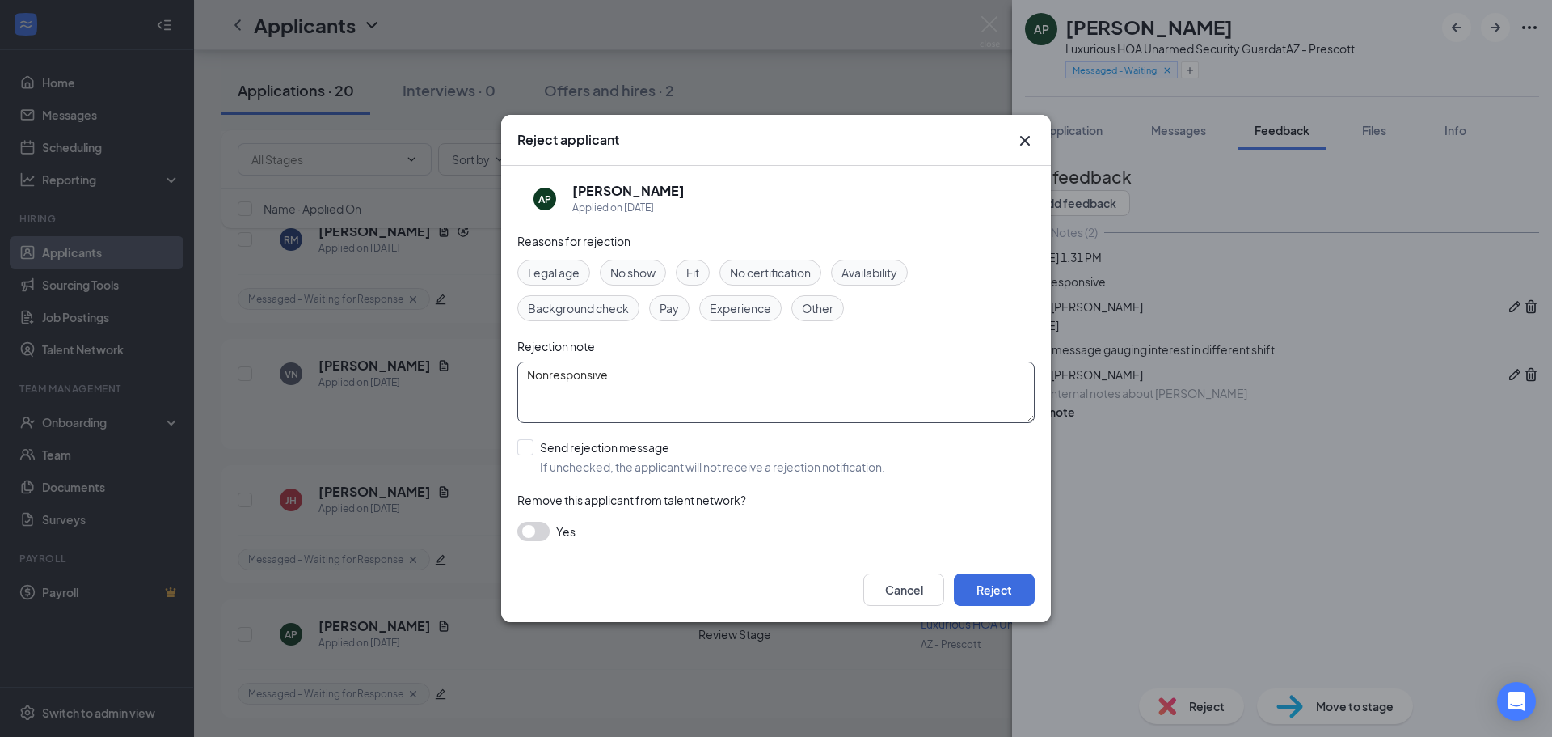
type textarea "Nonresponsive."
click at [789, 210] on div "[PERSON_NAME] Applied on [DATE]" at bounding box center [775, 199] width 517 height 34
click at [787, 212] on div "[PERSON_NAME] Applied on [DATE]" at bounding box center [775, 199] width 517 height 34
click at [627, 371] on textarea "Nonresponsive." at bounding box center [775, 391] width 517 height 61
click at [747, 229] on div "[PERSON_NAME] Applied on [DATE]" at bounding box center [775, 199] width 517 height 66
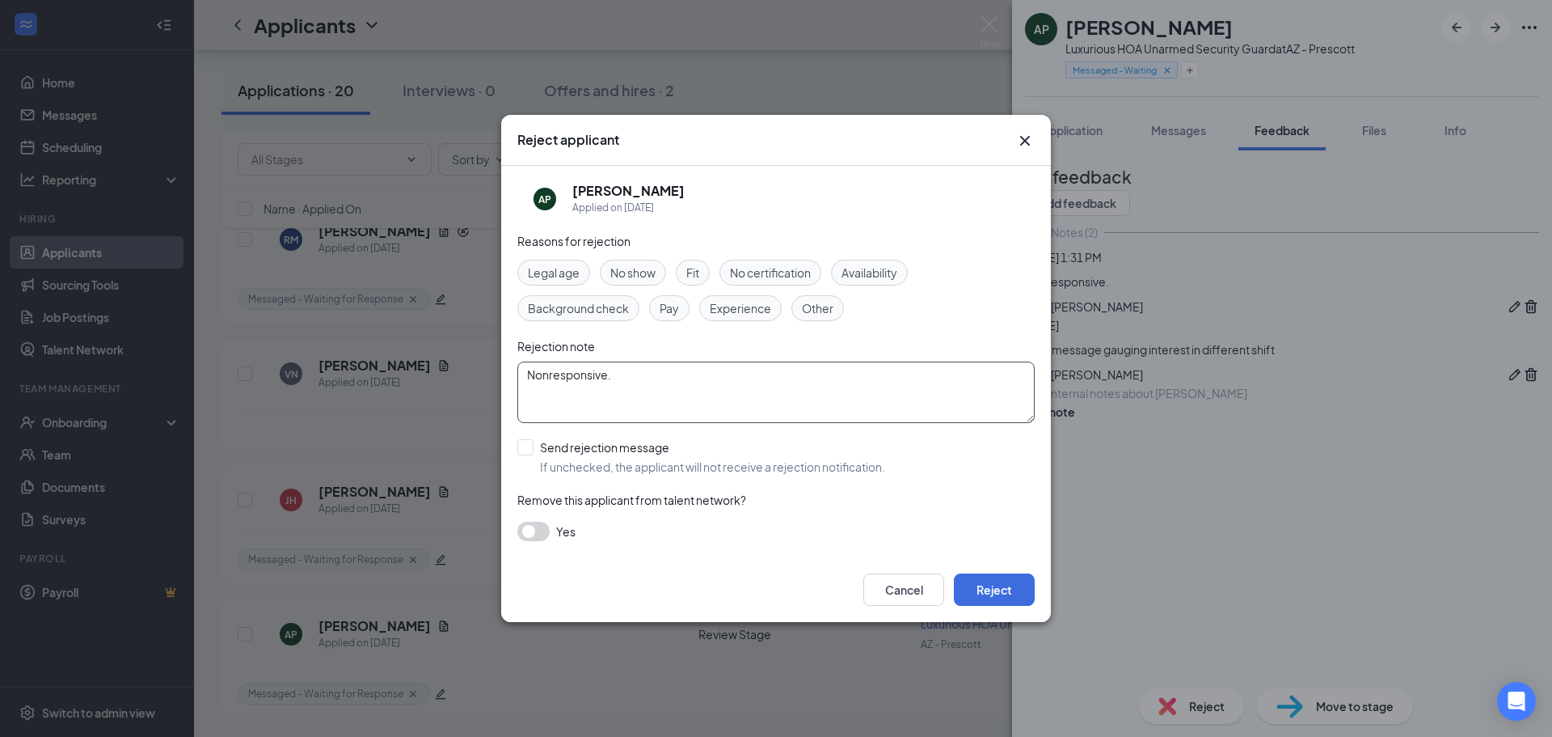
click at [634, 384] on textarea "Nonresponsive." at bounding box center [775, 391] width 517 height 61
click at [700, 338] on div "Rejection note" at bounding box center [775, 346] width 517 height 18
click at [661, 244] on div "Reasons for rejection" at bounding box center [775, 241] width 517 height 18
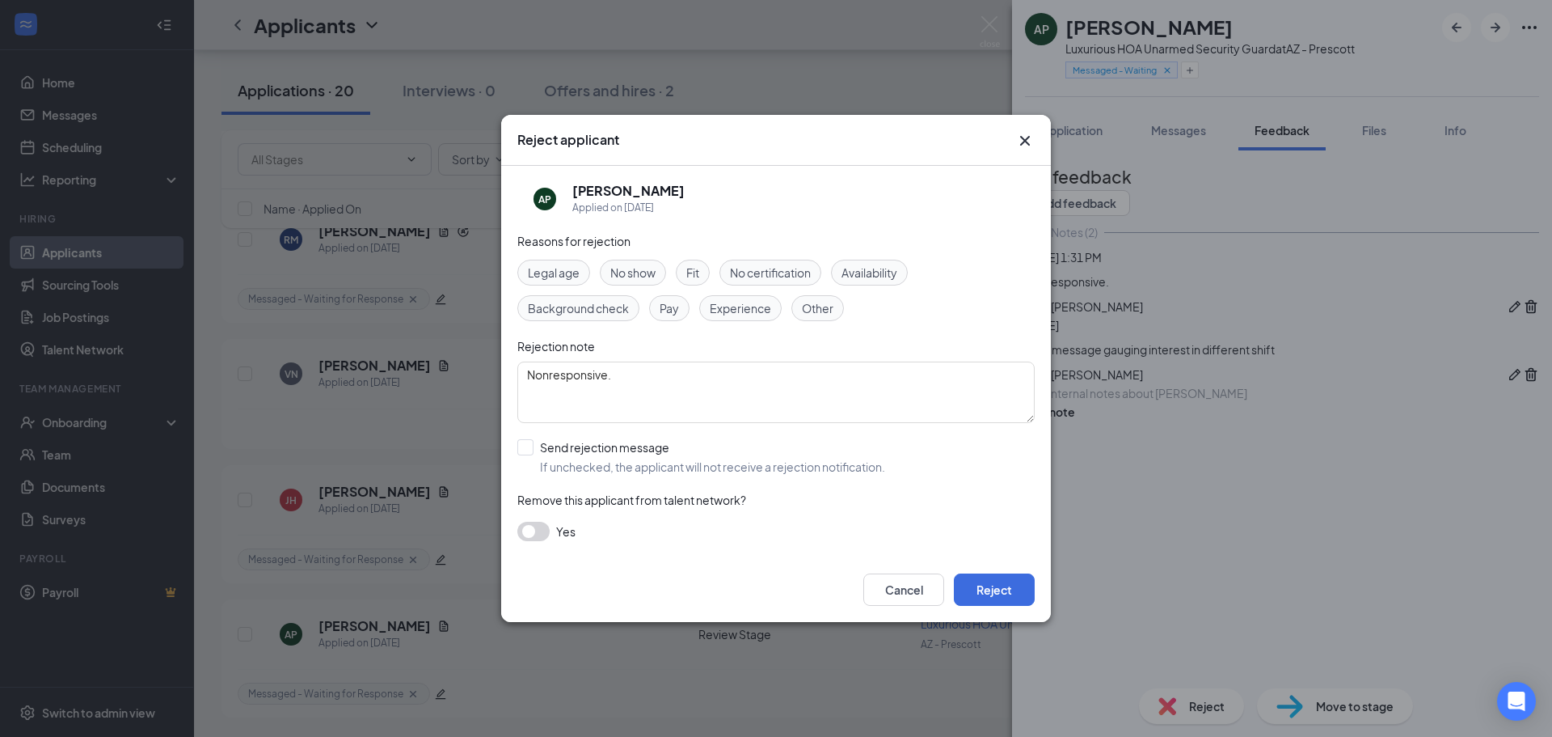
click at [800, 316] on div "Other" at bounding box center [817, 308] width 53 height 26
click at [1006, 601] on button "Reject" at bounding box center [994, 589] width 81 height 32
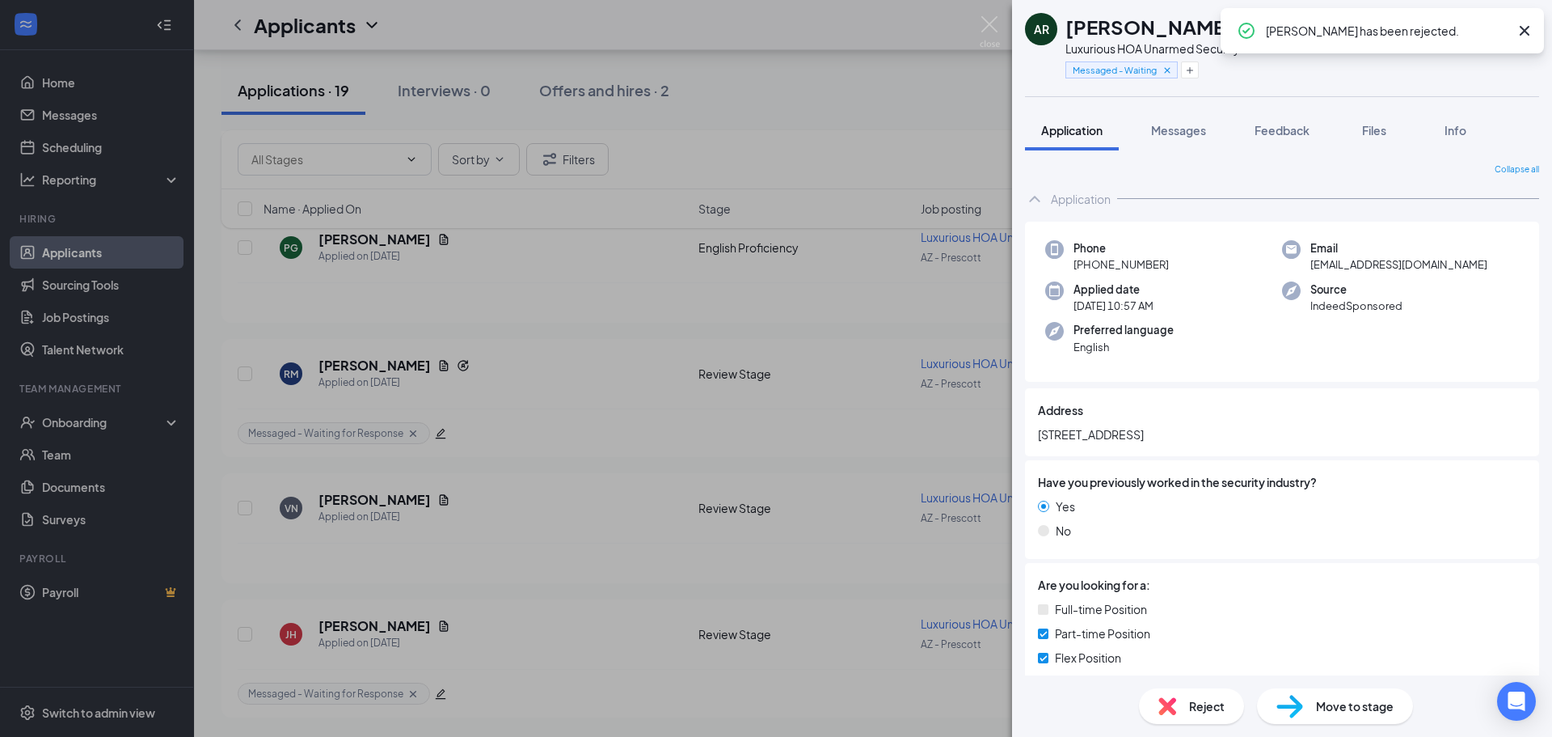
click at [920, 568] on div "AR [PERSON_NAME] Luxurious HOA Unarmed Security Guard at [GEOGRAPHIC_DATA] - Pr…" at bounding box center [776, 368] width 1552 height 737
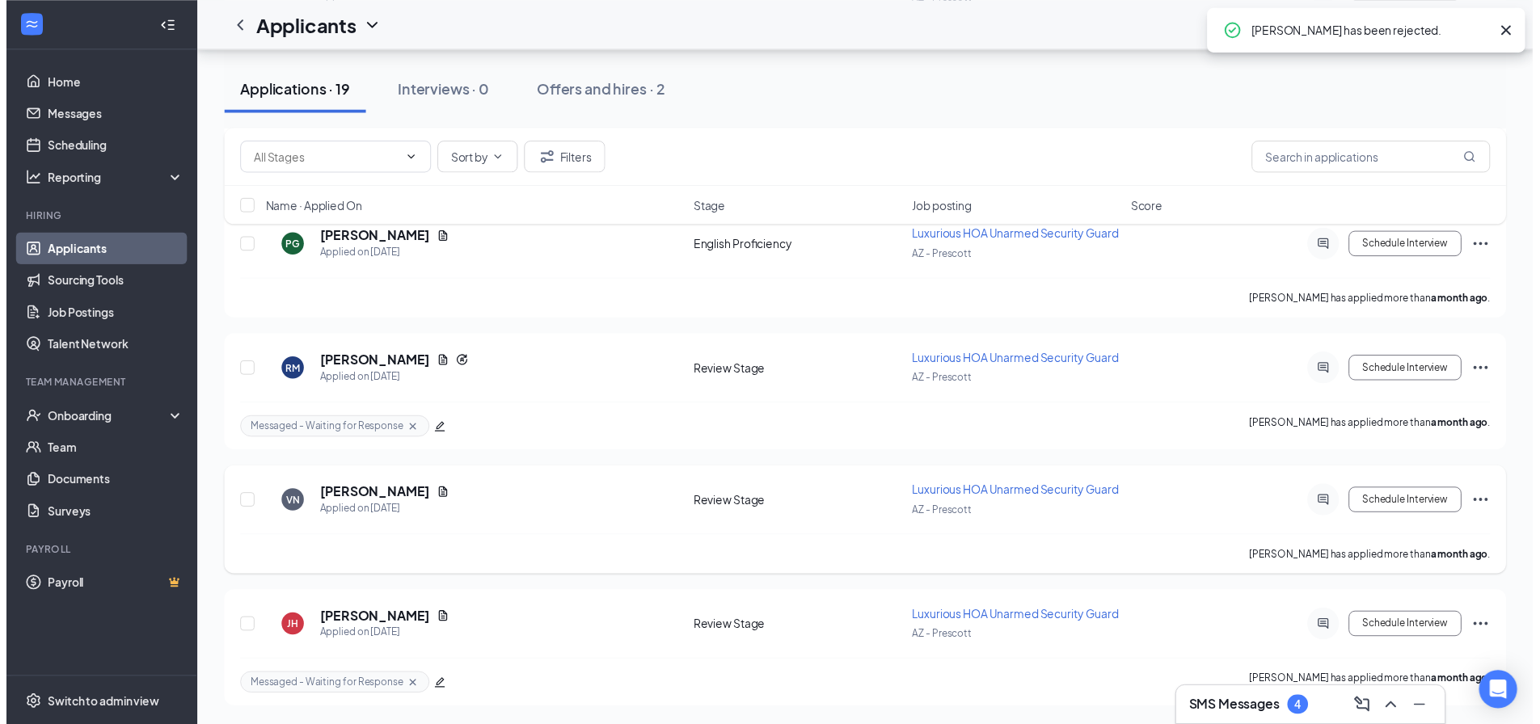
scroll to position [2154, 0]
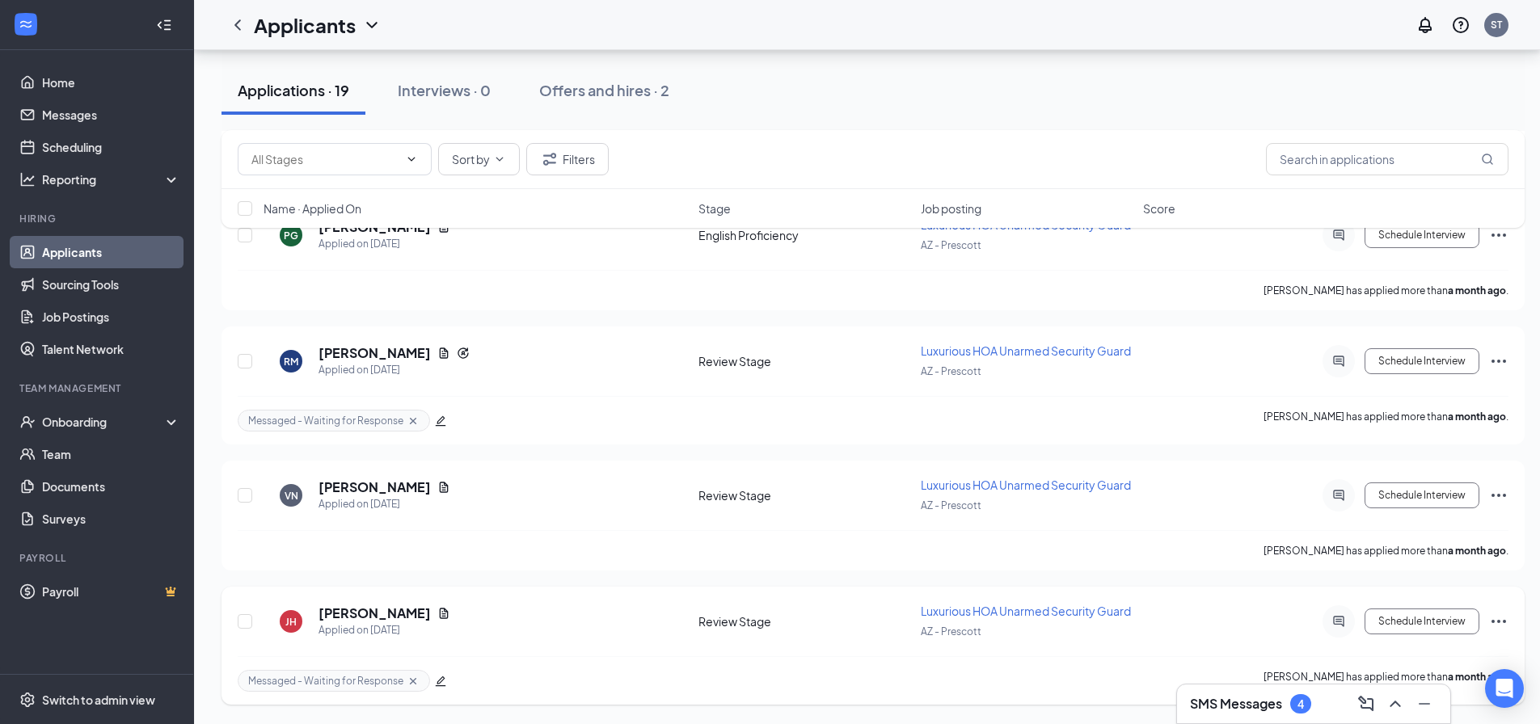
click at [1494, 616] on icon "Ellipses" at bounding box center [1498, 621] width 19 height 19
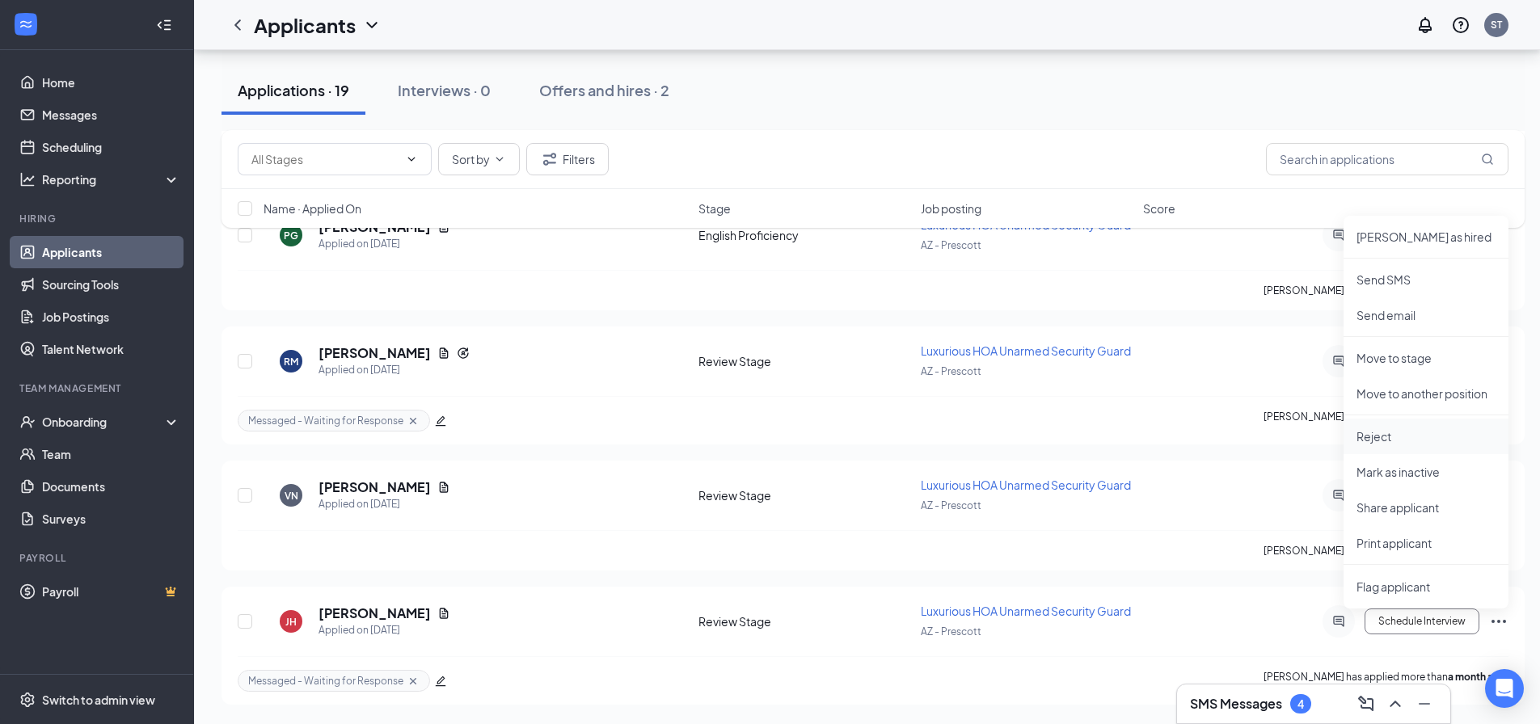
click at [1382, 440] on p "Reject" at bounding box center [1426, 436] width 139 height 16
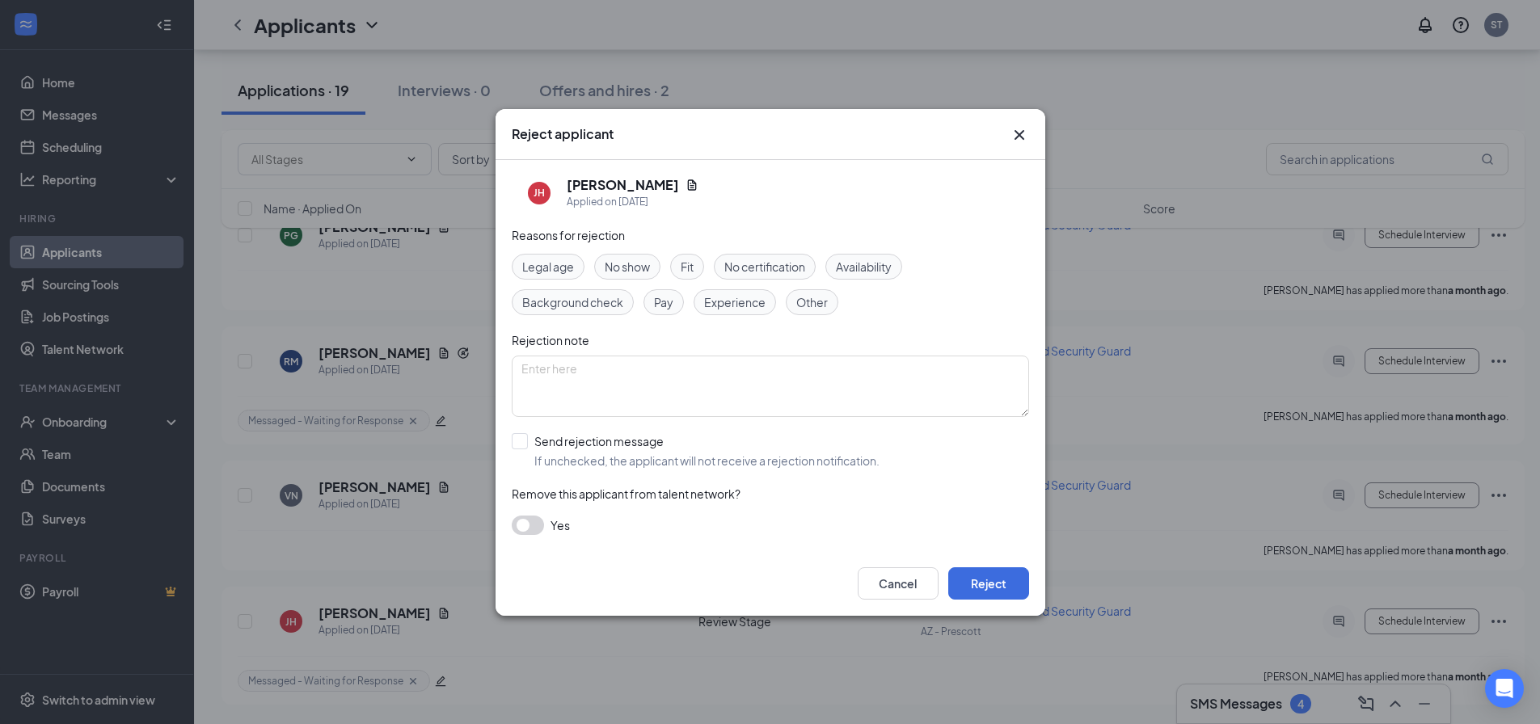
click at [1010, 129] on icon "Cross" at bounding box center [1019, 134] width 19 height 19
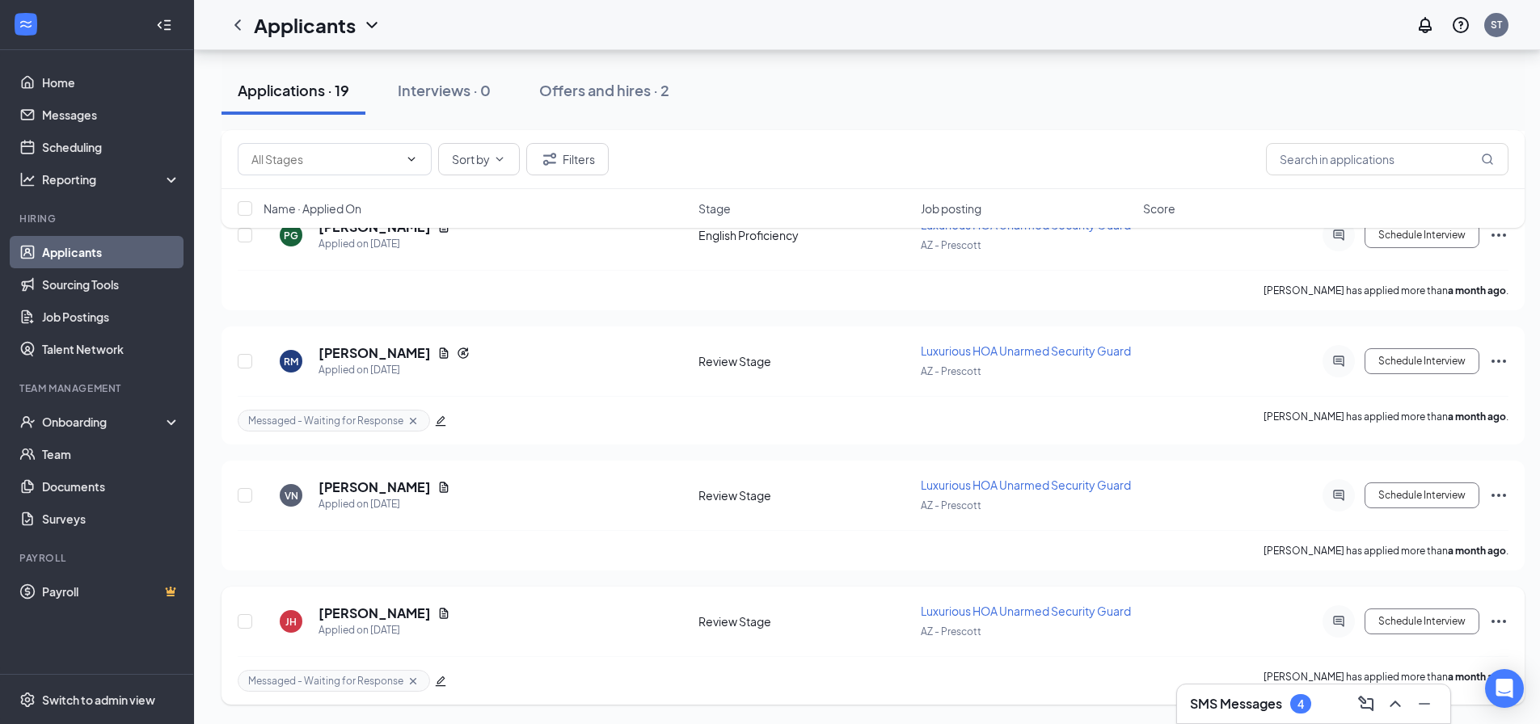
click at [379, 610] on h5 "[PERSON_NAME]" at bounding box center [375, 614] width 112 height 18
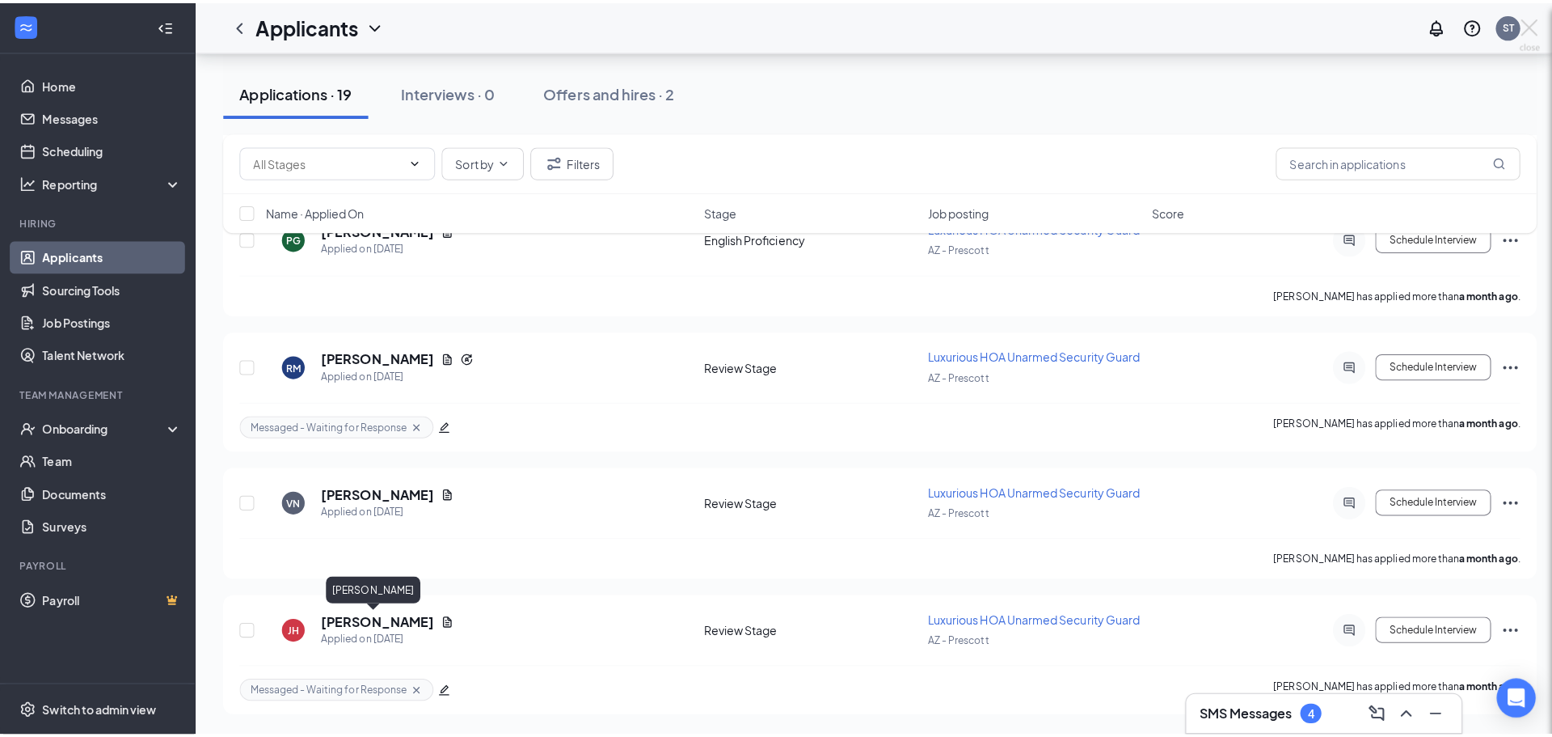
scroll to position [2142, 0]
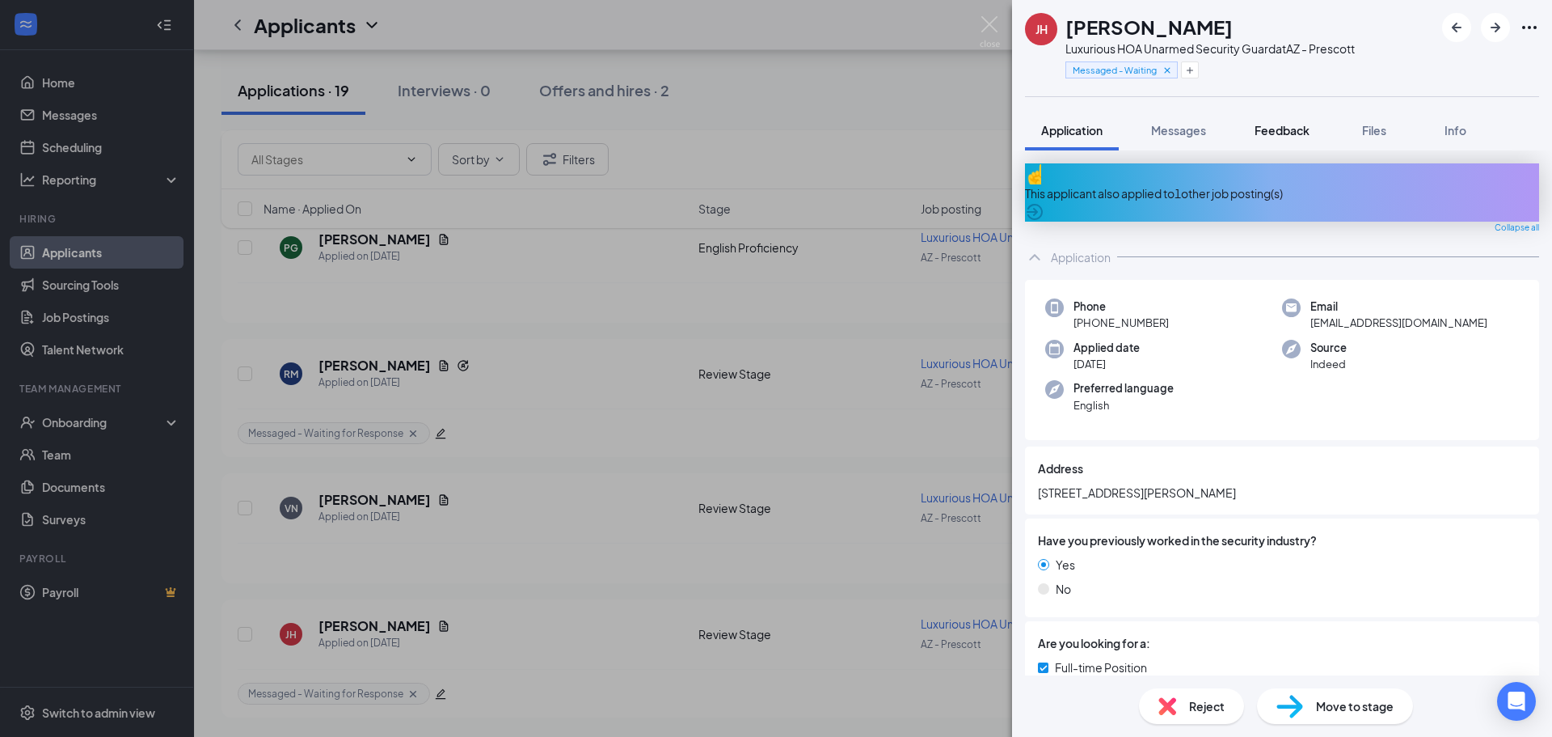
click at [1289, 132] on span "Feedback" at bounding box center [1282, 130] width 55 height 15
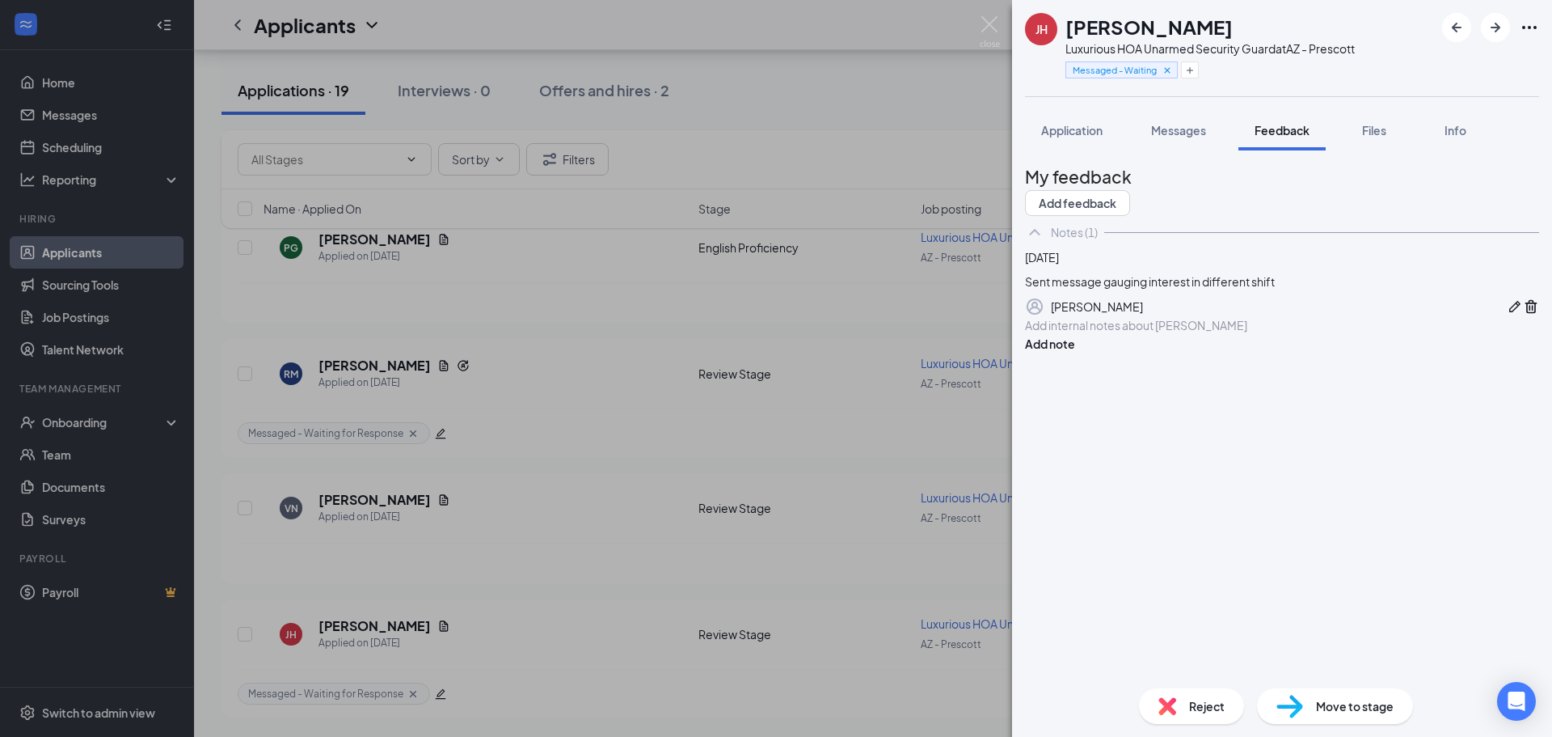
click at [1201, 352] on div "Add internal notes about [PERSON_NAME] Add note" at bounding box center [1282, 334] width 514 height 36
click at [1192, 352] on div "Add internal notes about [PERSON_NAME] Add note" at bounding box center [1282, 334] width 514 height 36
click at [1191, 334] on div at bounding box center [1282, 325] width 513 height 17
click at [1085, 332] on span "Non responsive" at bounding box center [1067, 325] width 82 height 15
click at [1082, 332] on span "Non responsive" at bounding box center [1067, 325] width 82 height 15
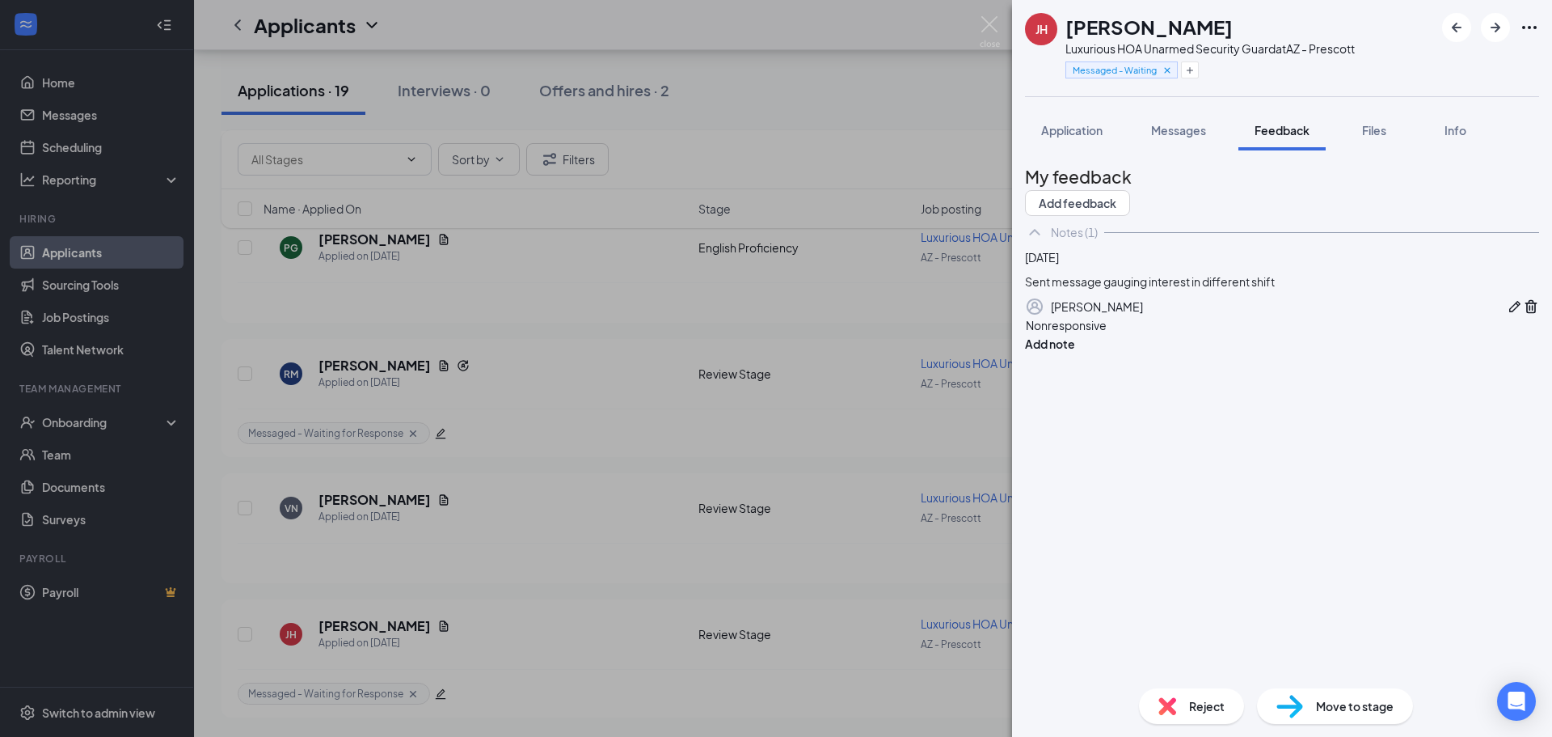
click at [1167, 334] on div "Nonresponsive" at bounding box center [1282, 325] width 513 height 17
click at [1075, 352] on button "Add note" at bounding box center [1050, 344] width 50 height 18
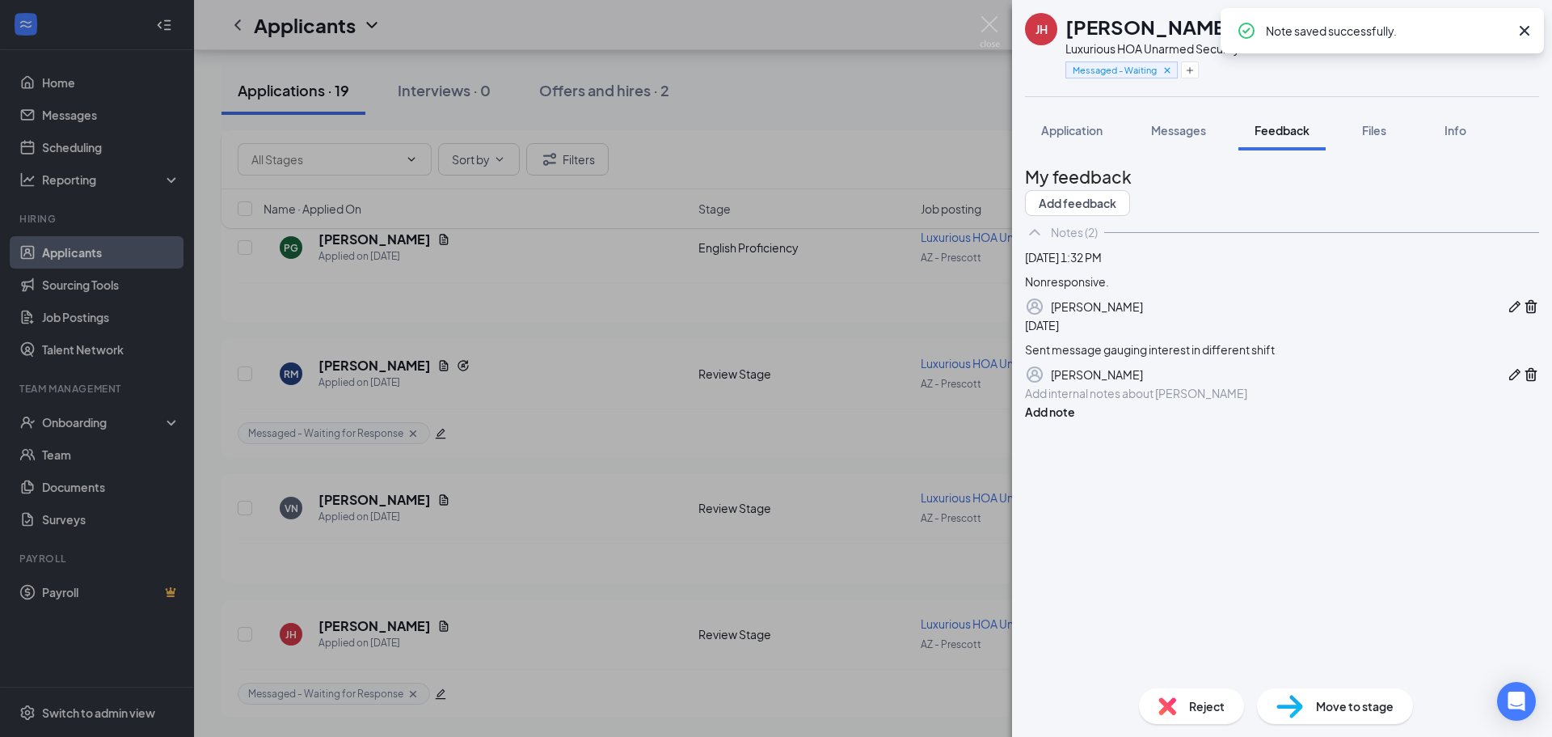
click at [1207, 699] on span "Reject" at bounding box center [1207, 706] width 36 height 18
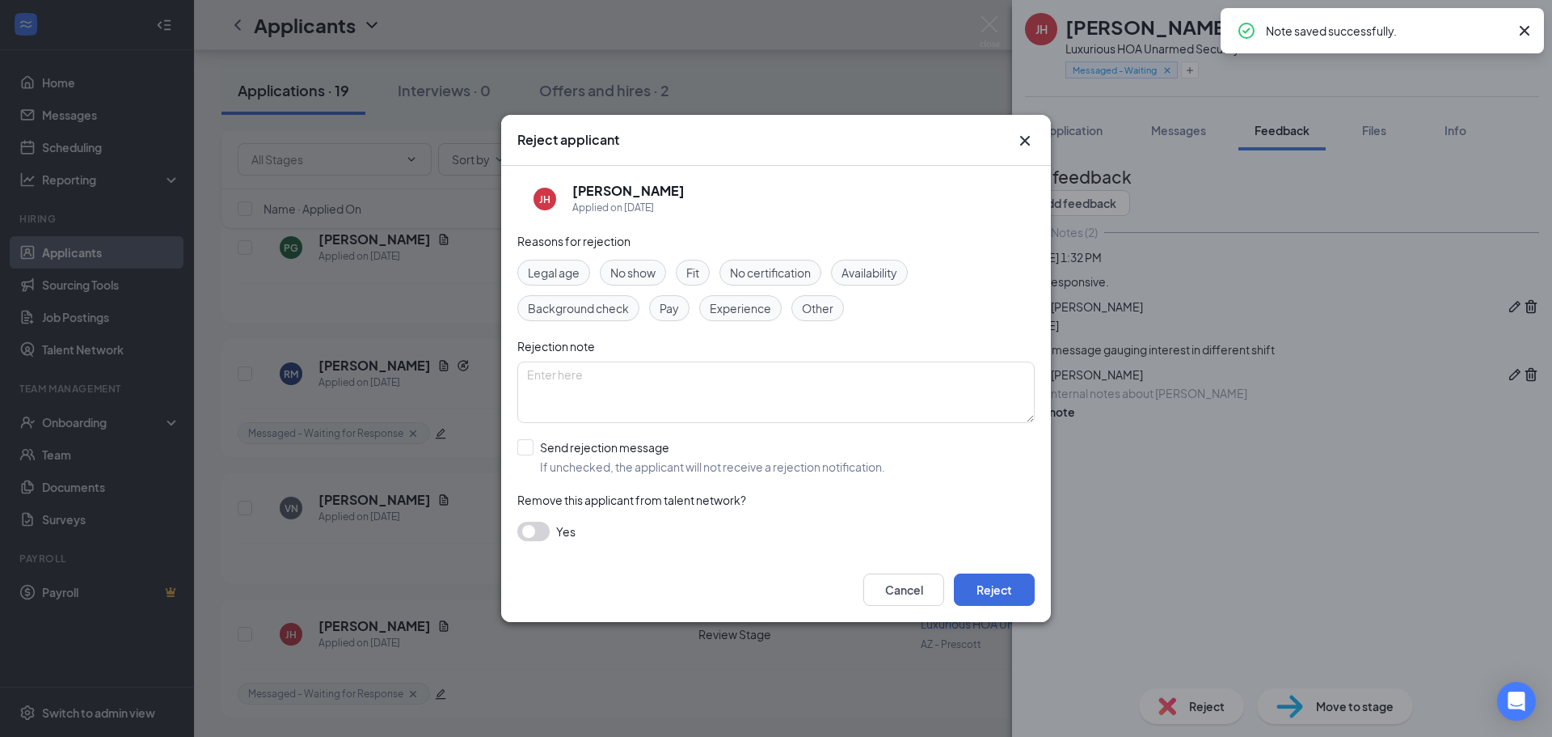
click at [838, 313] on div "Other" at bounding box center [817, 308] width 53 height 26
click at [799, 373] on textarea at bounding box center [775, 391] width 517 height 61
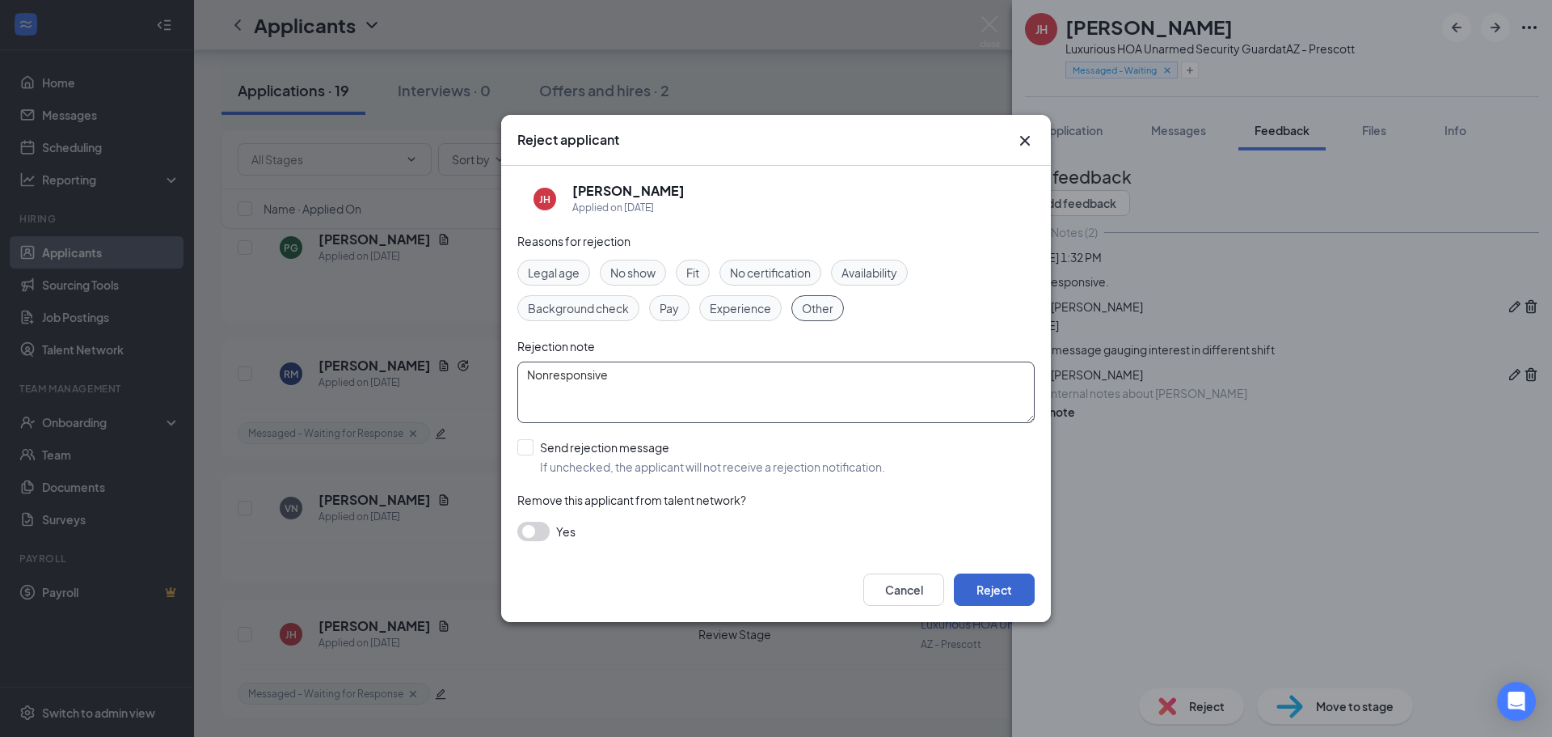
type textarea "Nonresponsive"
click at [989, 577] on button "Reject" at bounding box center [994, 589] width 81 height 32
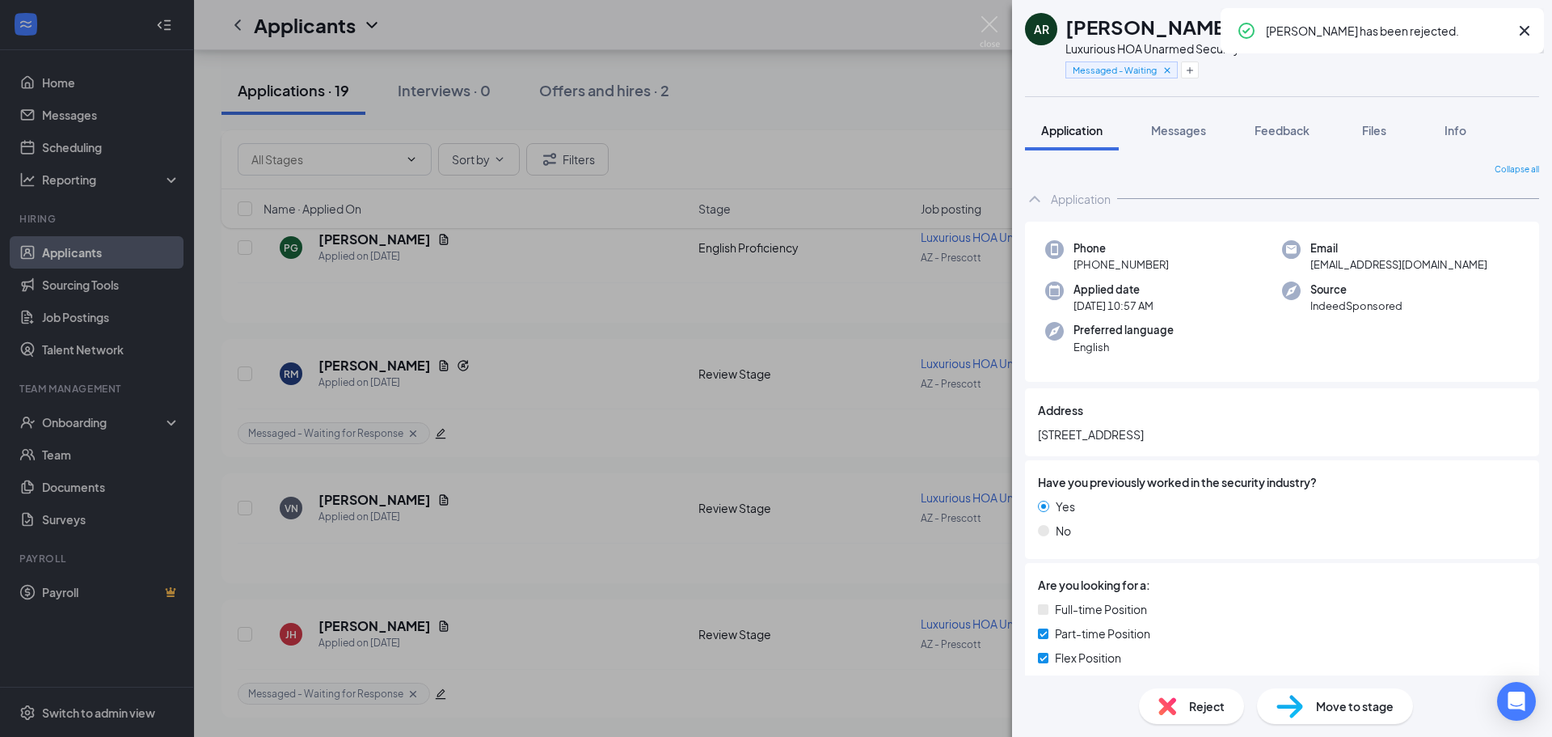
click at [778, 395] on div "AR [PERSON_NAME] Luxurious HOA Unarmed Security Guard at [GEOGRAPHIC_DATA] - Pr…" at bounding box center [776, 368] width 1552 height 737
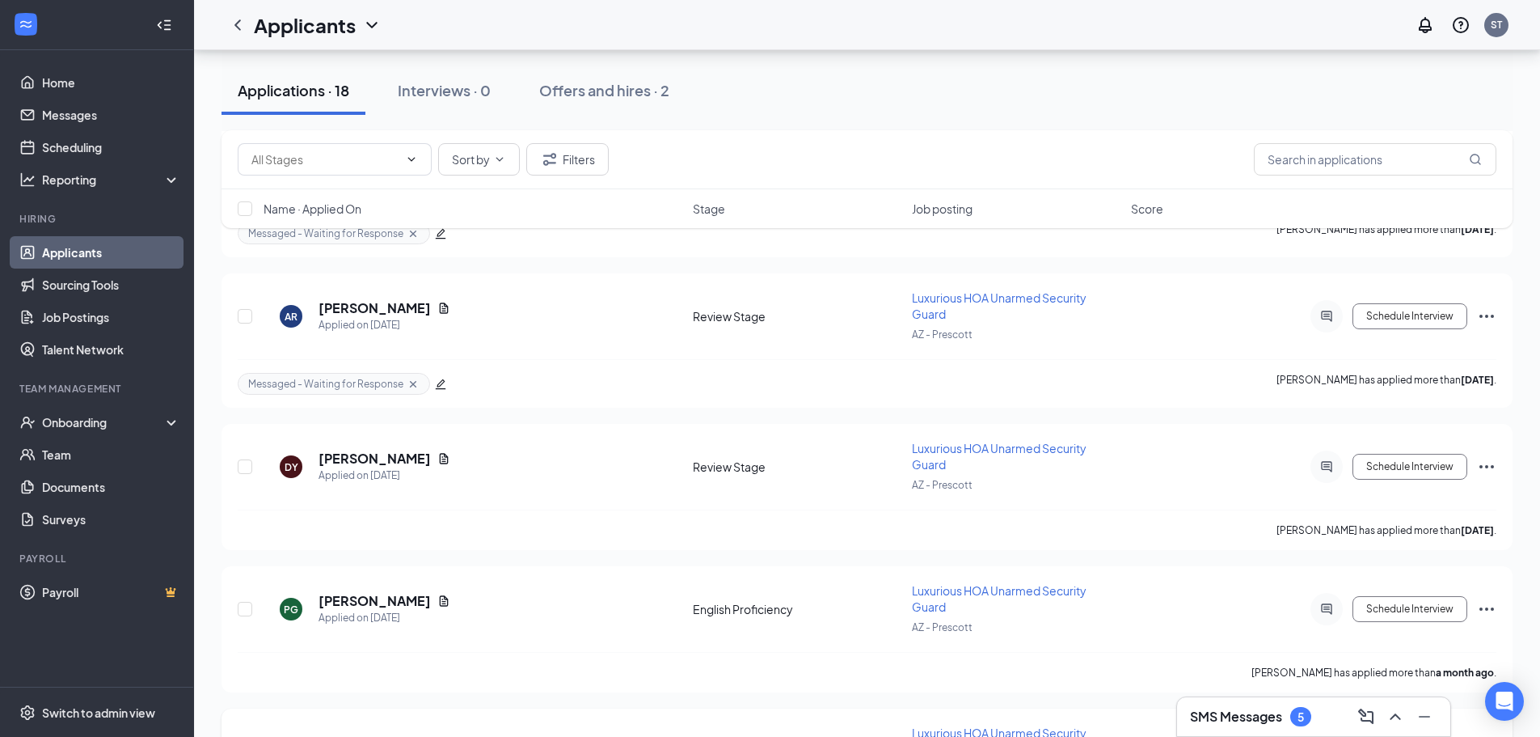
scroll to position [2298, 0]
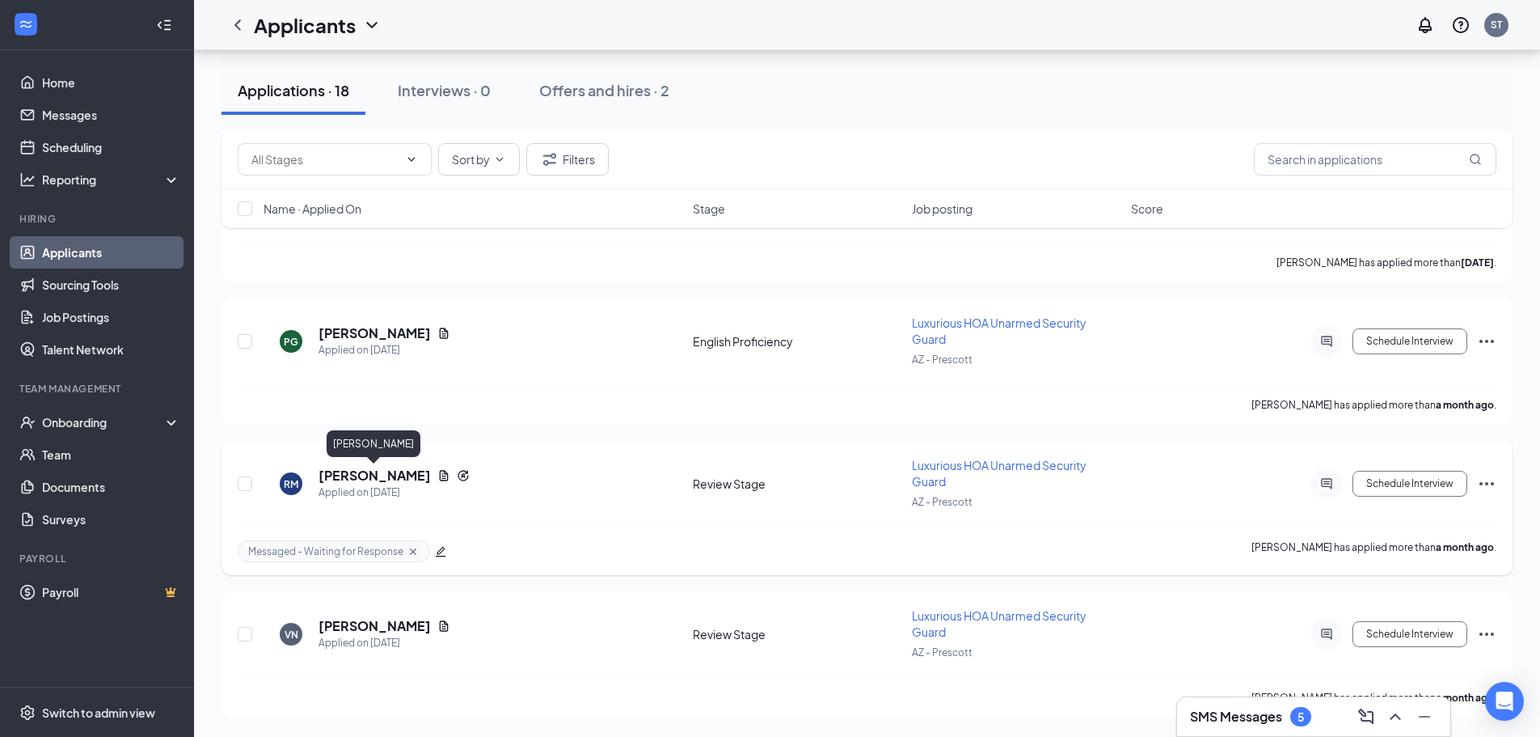
click at [396, 476] on h5 "[PERSON_NAME]" at bounding box center [375, 475] width 112 height 18
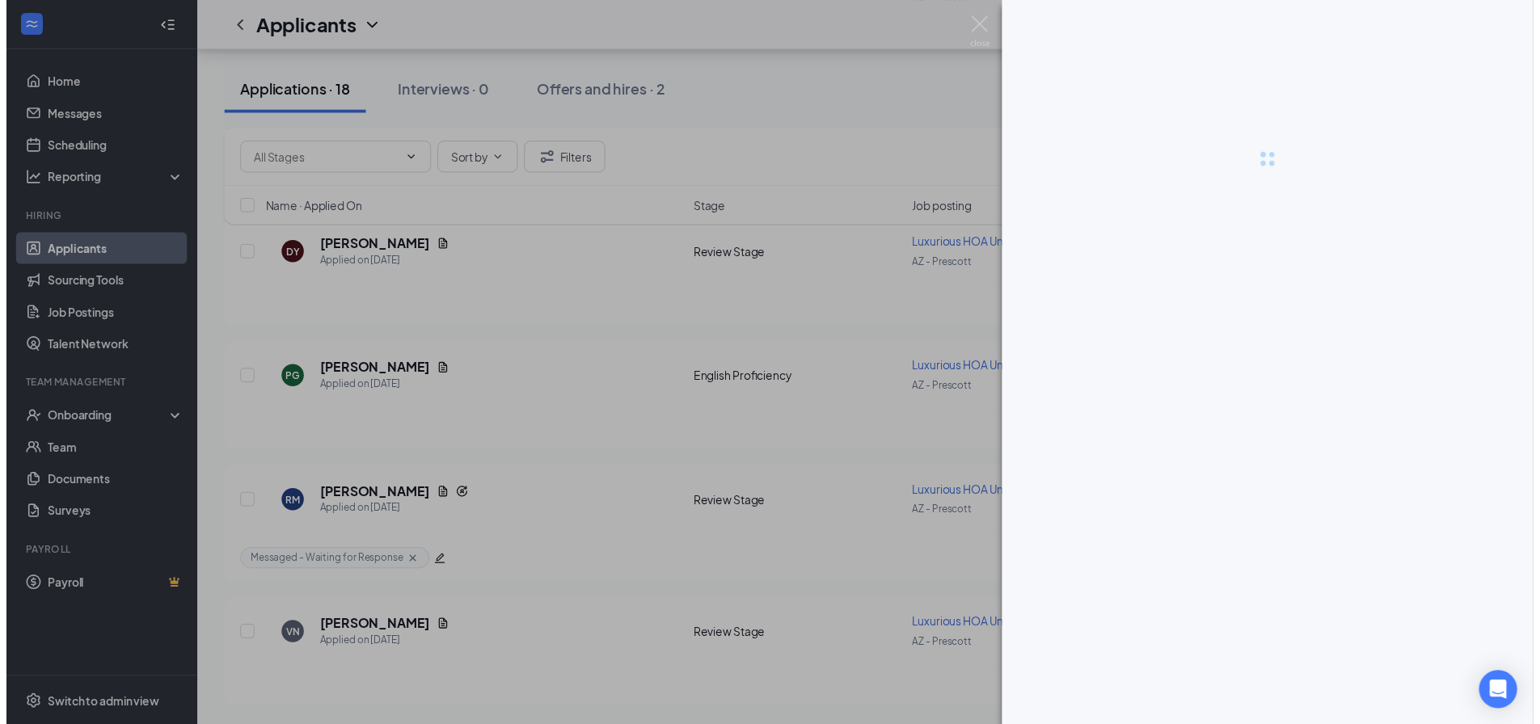
scroll to position [2007, 0]
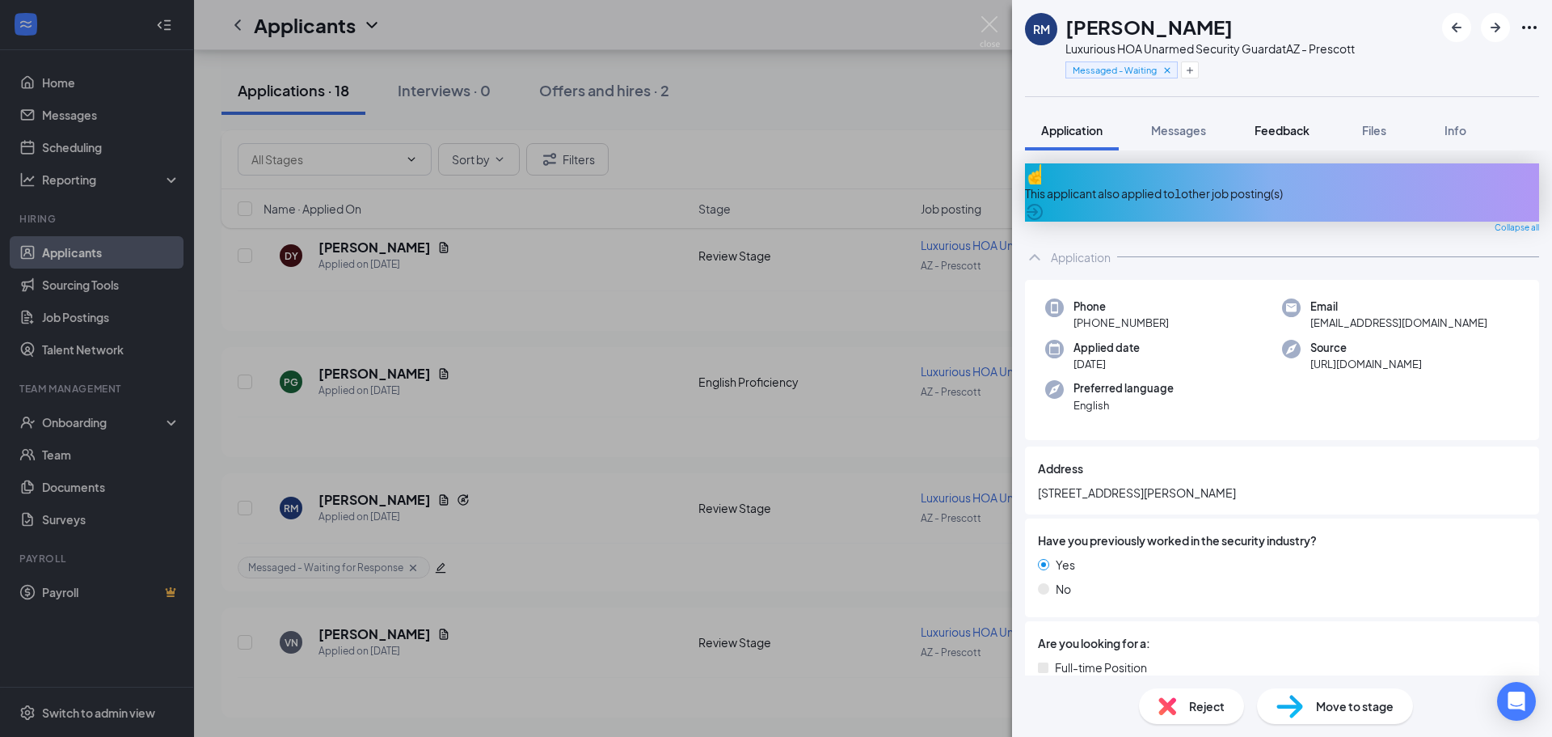
click at [1293, 136] on span "Feedback" at bounding box center [1282, 130] width 55 height 15
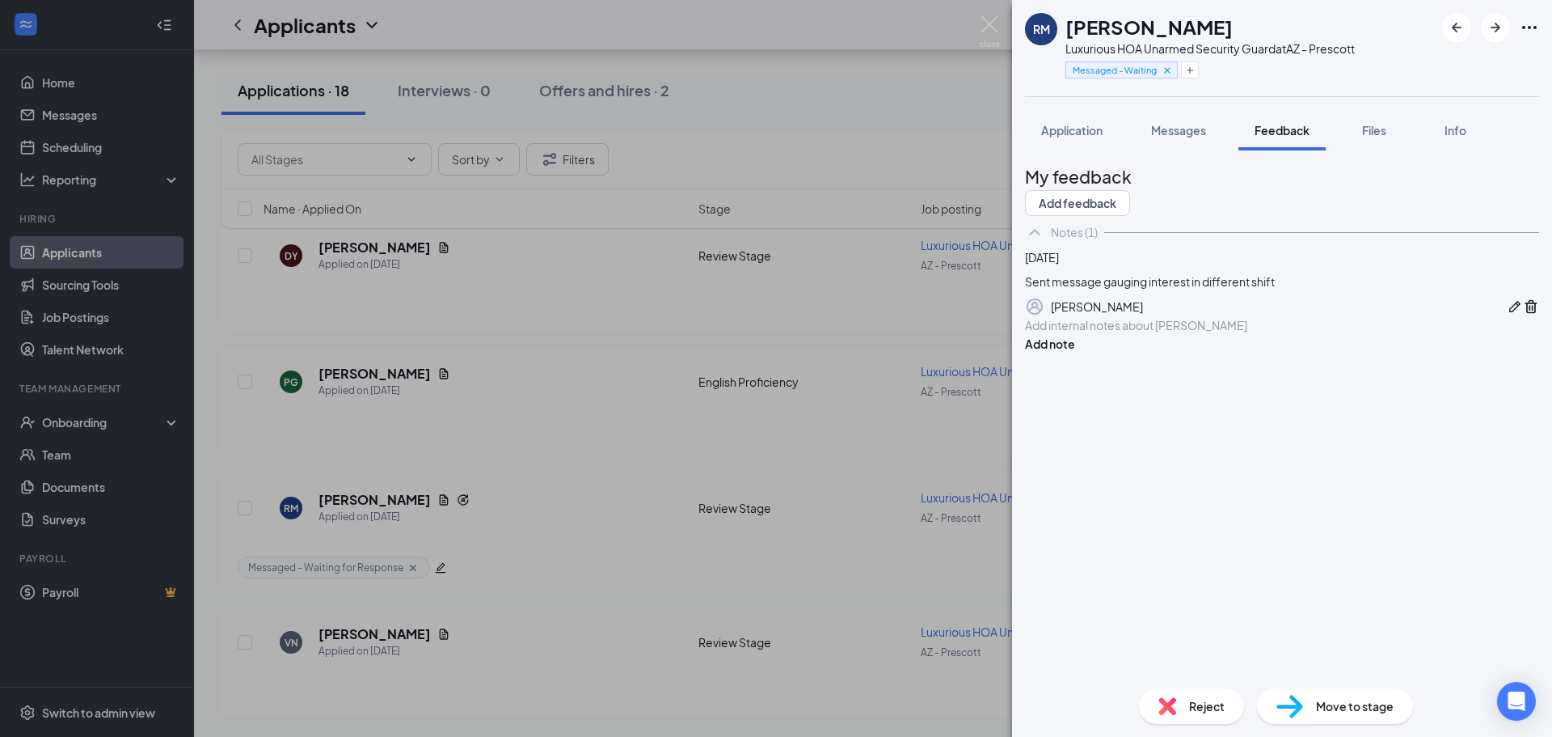
click at [1147, 335] on div at bounding box center [1282, 325] width 514 height 19
click at [1145, 334] on div at bounding box center [1282, 325] width 513 height 17
click at [1365, 352] on div "[DATE] Sent message gauging interest in different shift [PERSON_NAME] Nonrespon…" at bounding box center [1282, 300] width 514 height 104
click at [1075, 352] on button "Add note" at bounding box center [1050, 344] width 50 height 18
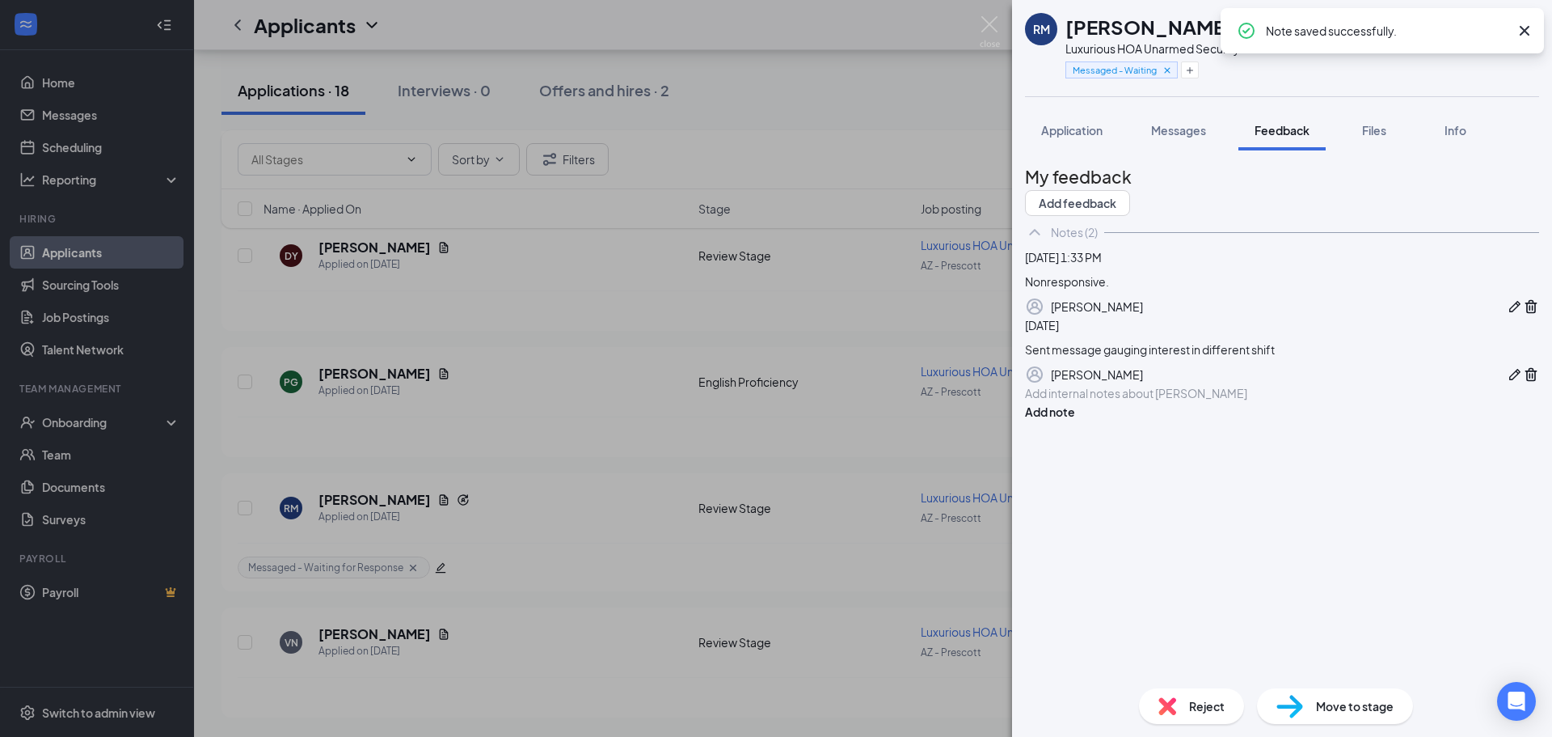
click at [1203, 690] on div "Reject" at bounding box center [1191, 706] width 105 height 36
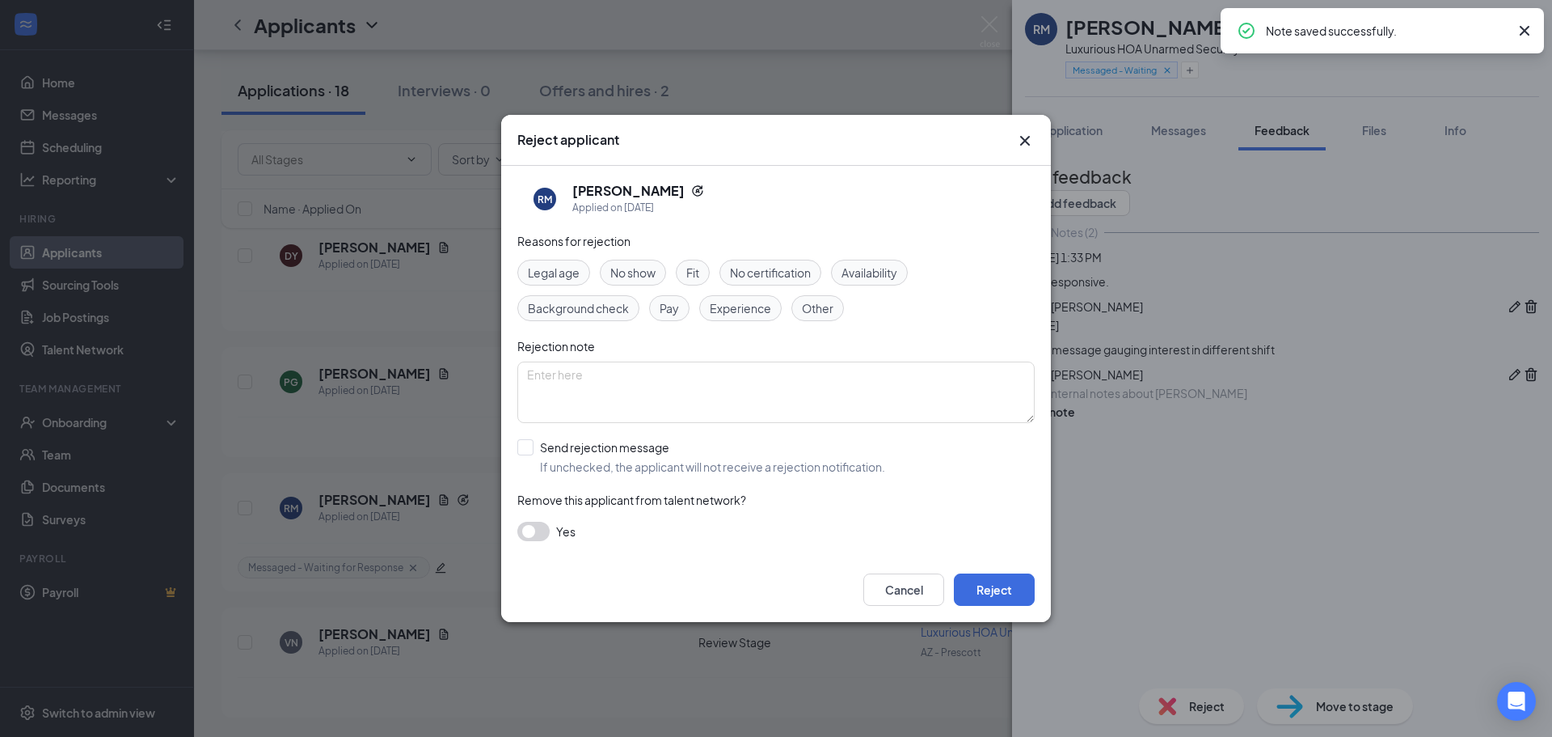
click at [843, 298] on div "Legal age No show Fit No certification Availability Background check Pay Experi…" at bounding box center [775, 290] width 517 height 61
click at [840, 298] on div "Legal age No show Fit No certification Availability Background check Pay Experi…" at bounding box center [775, 290] width 517 height 61
click at [838, 303] on div "Other" at bounding box center [817, 308] width 53 height 26
click at [806, 384] on textarea at bounding box center [775, 391] width 517 height 61
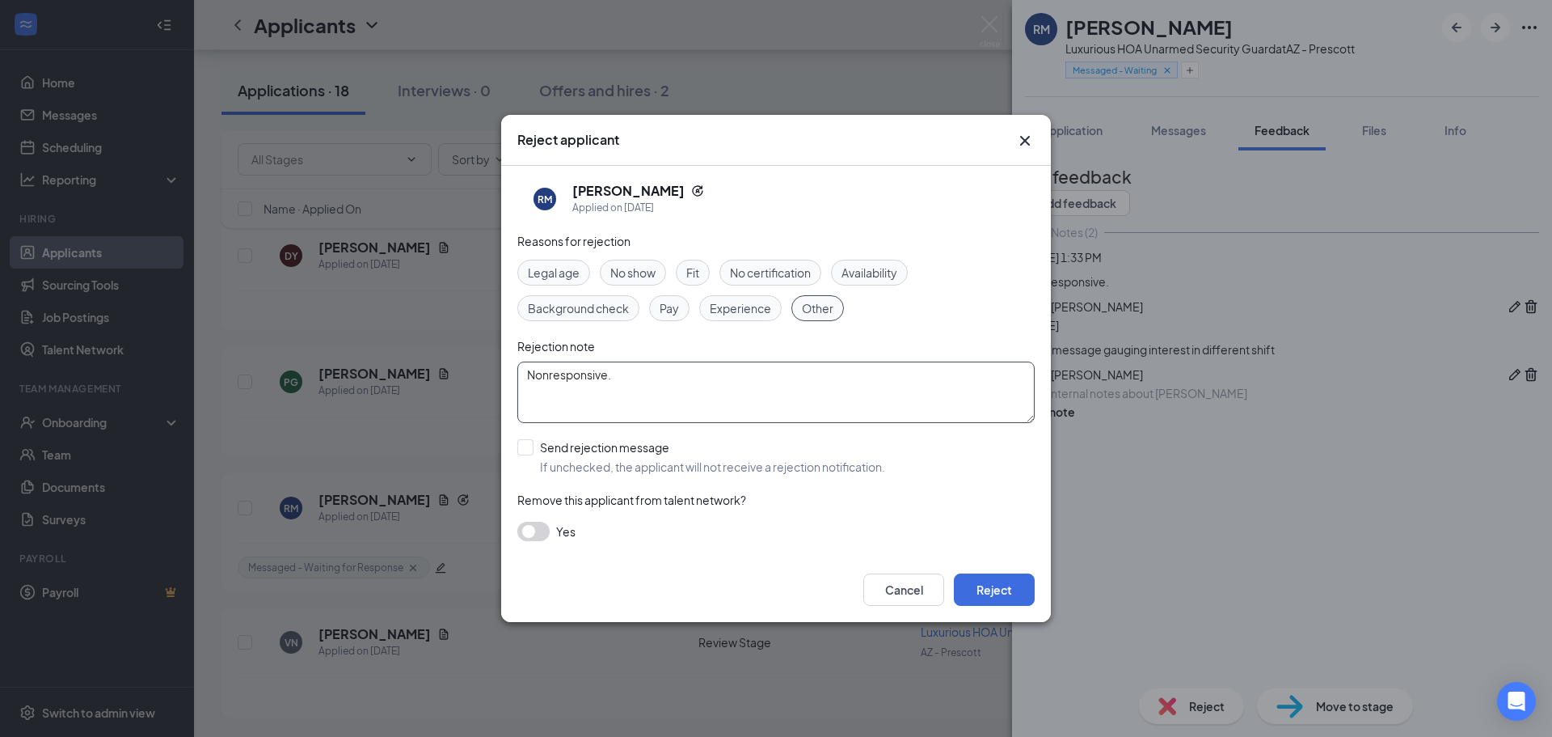
type textarea "Nonresponsive."
click at [973, 569] on div "Cancel Reject" at bounding box center [776, 589] width 550 height 65
click at [996, 584] on button "Reject" at bounding box center [994, 589] width 81 height 32
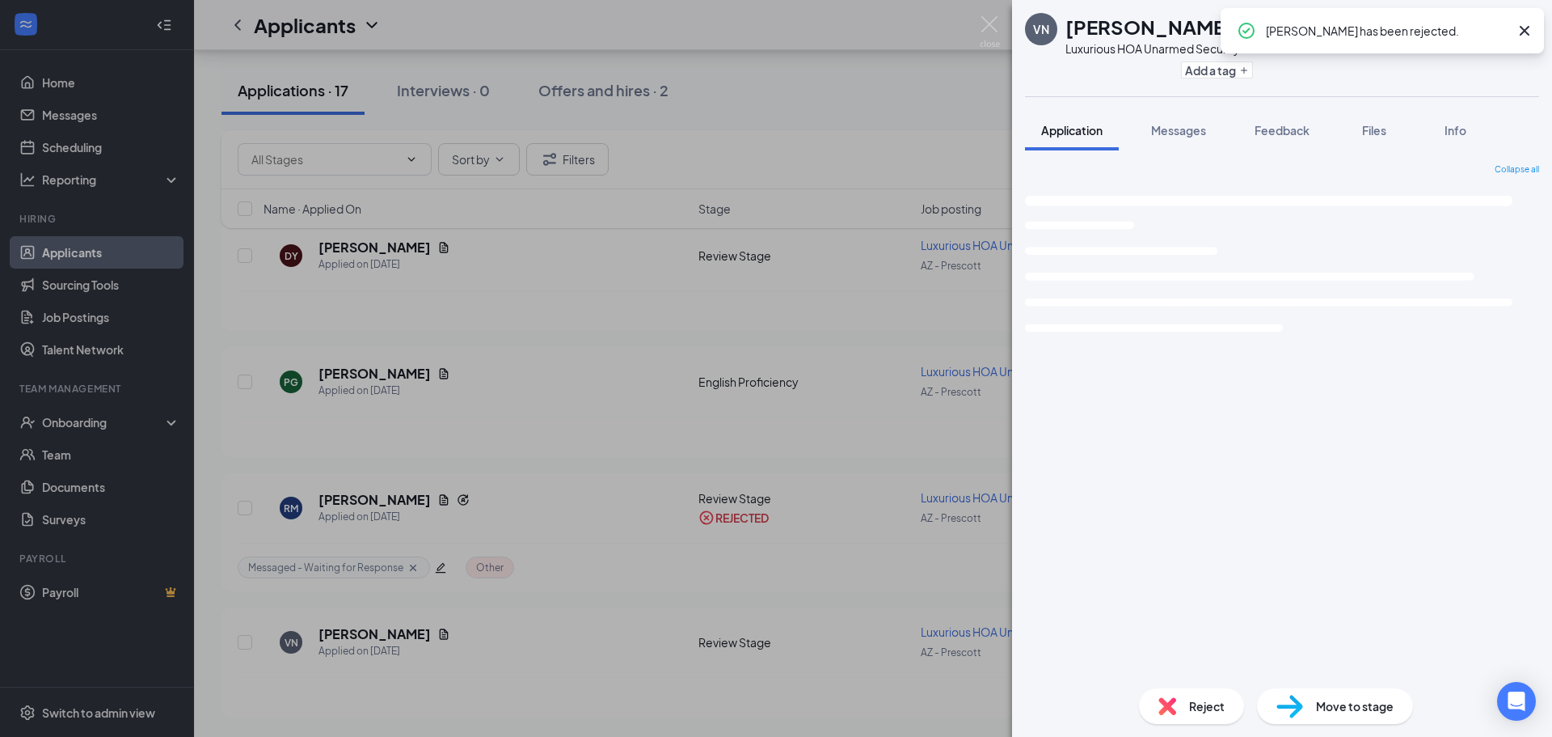
click at [923, 450] on div "VN [PERSON_NAME] Luxurious HOA Unarmed Security Guard at AZ - Prescott Add a ta…" at bounding box center [776, 368] width 1552 height 737
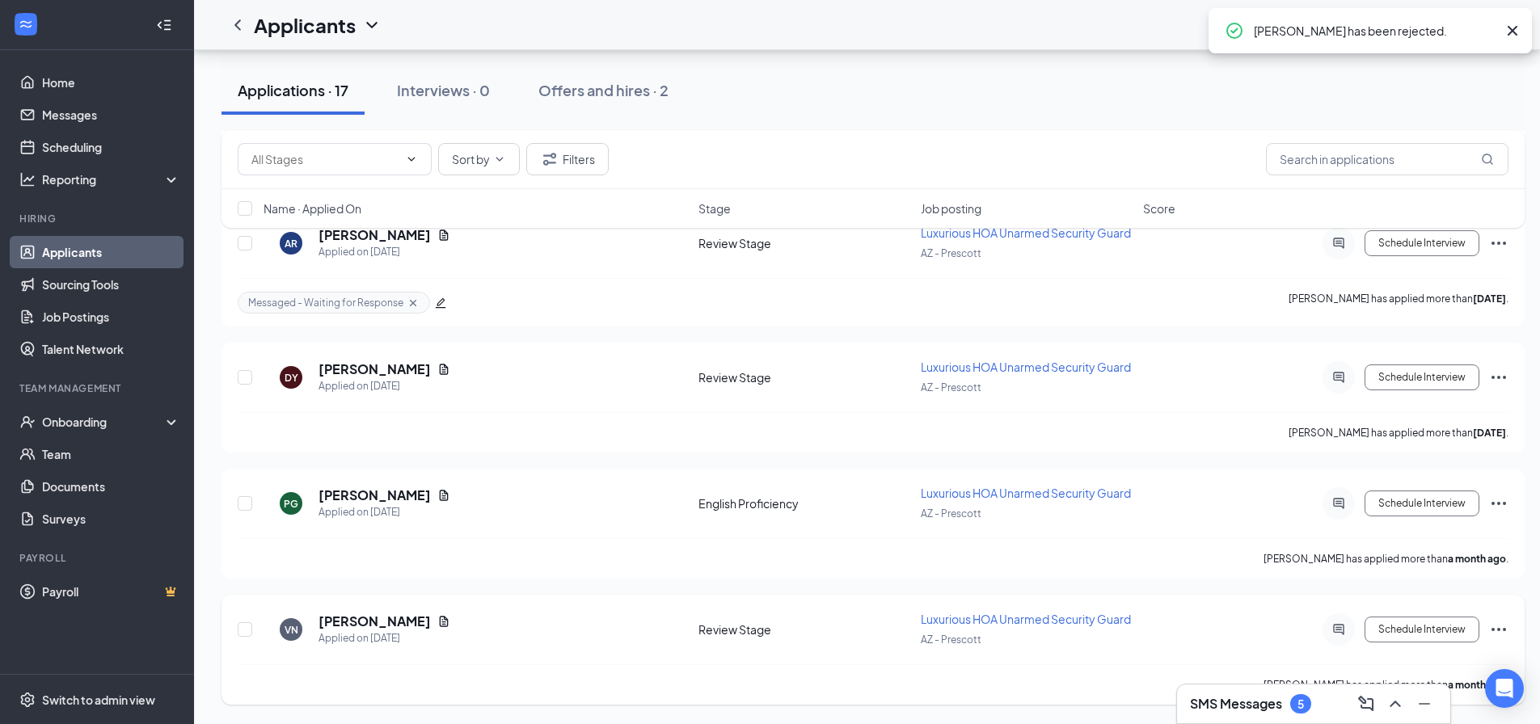
scroll to position [1885, 0]
click at [428, 625] on div "VN [PERSON_NAME] Applied on [DATE]" at bounding box center [476, 630] width 425 height 34
click at [427, 624] on div "VN [PERSON_NAME] Applied on [DATE]" at bounding box center [476, 630] width 425 height 34
click at [440, 623] on icon "Document" at bounding box center [444, 621] width 9 height 11
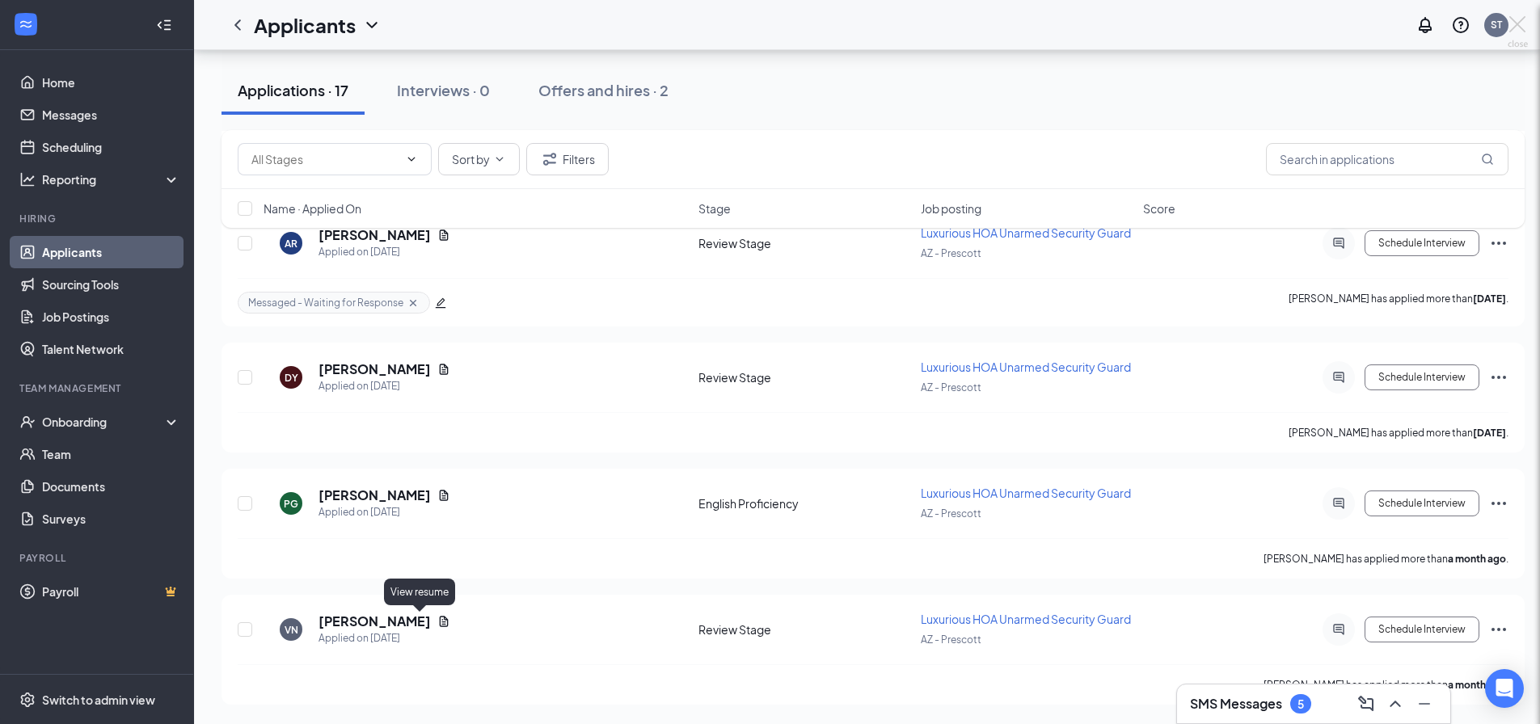
scroll to position [1873, 0]
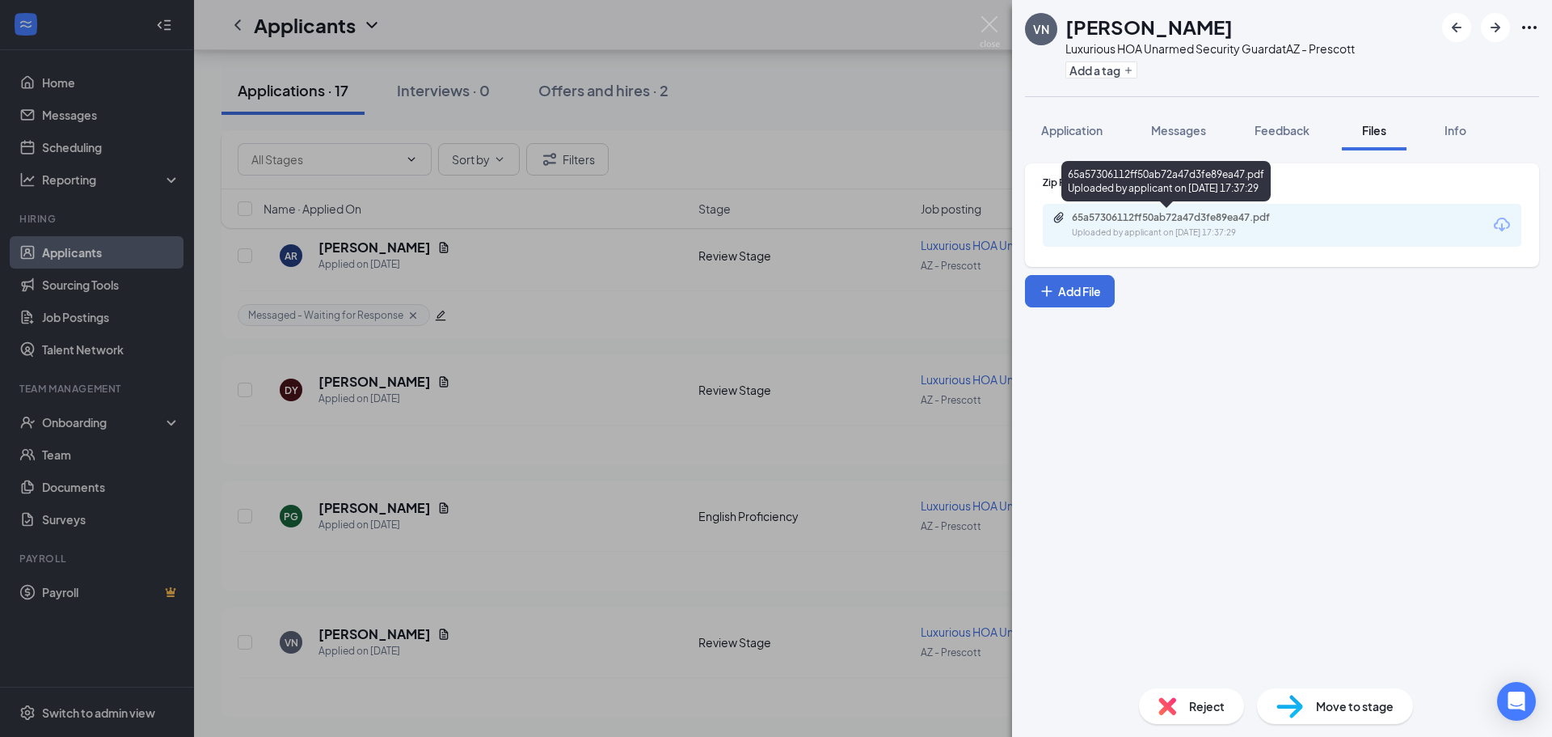
click at [1226, 209] on div "65a57306112ff50ab72a47d3fe89ea47.pdf Uploaded by applicant on [DATE] 17:37:29" at bounding box center [1282, 225] width 479 height 43
click at [1230, 243] on div "Zip Recruiter Resume 65a57306112ff50ab72a47d3fe89ea47.pdf Uploaded by applicant…" at bounding box center [1282, 214] width 514 height 103
click at [1238, 231] on div "Uploaded by applicant on [DATE] 17:37:29" at bounding box center [1193, 232] width 243 height 13
click at [637, 202] on div "VN [PERSON_NAME] Luxurious HOA Unarmed Security Guard at AZ - Prescott Add a ta…" at bounding box center [776, 368] width 1552 height 737
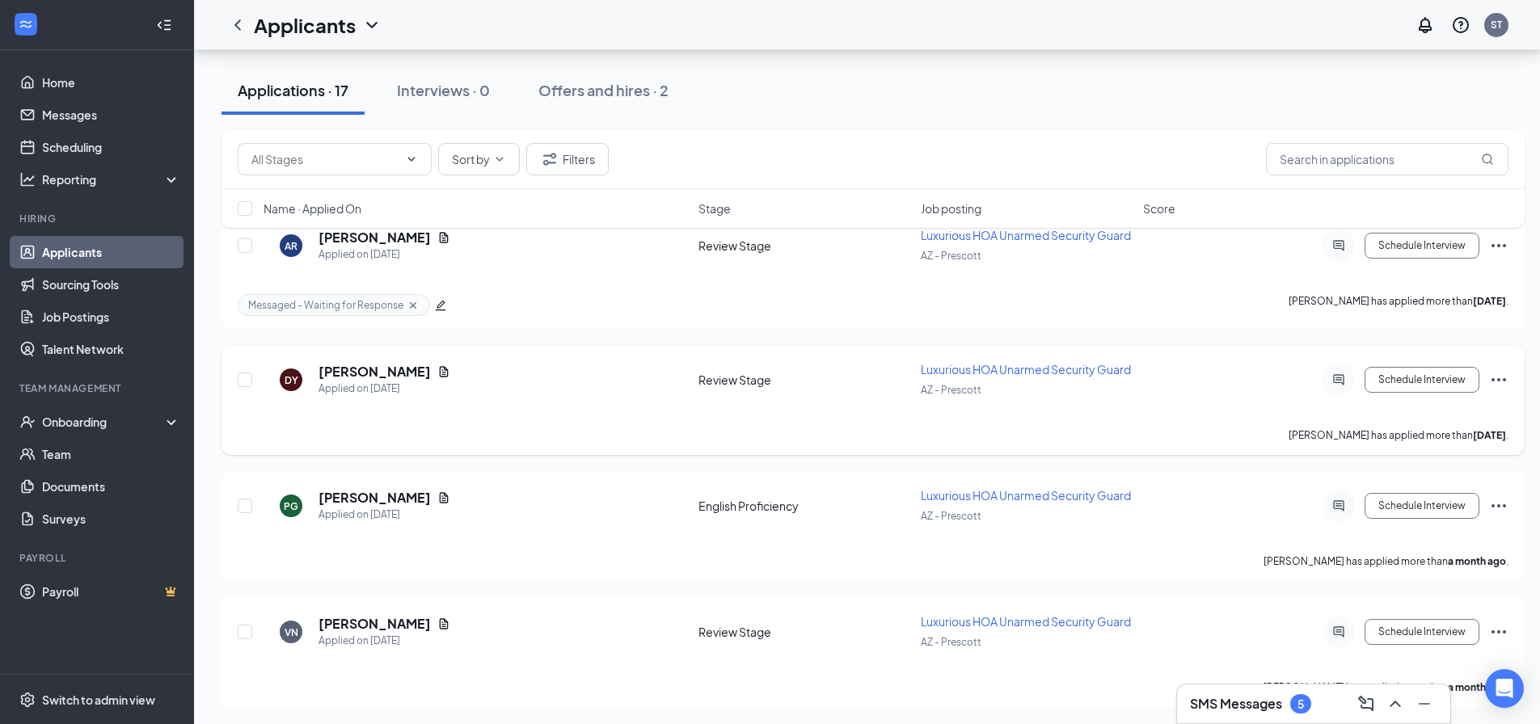
scroll to position [1885, 0]
click at [449, 494] on icon "Document" at bounding box center [444, 495] width 9 height 11
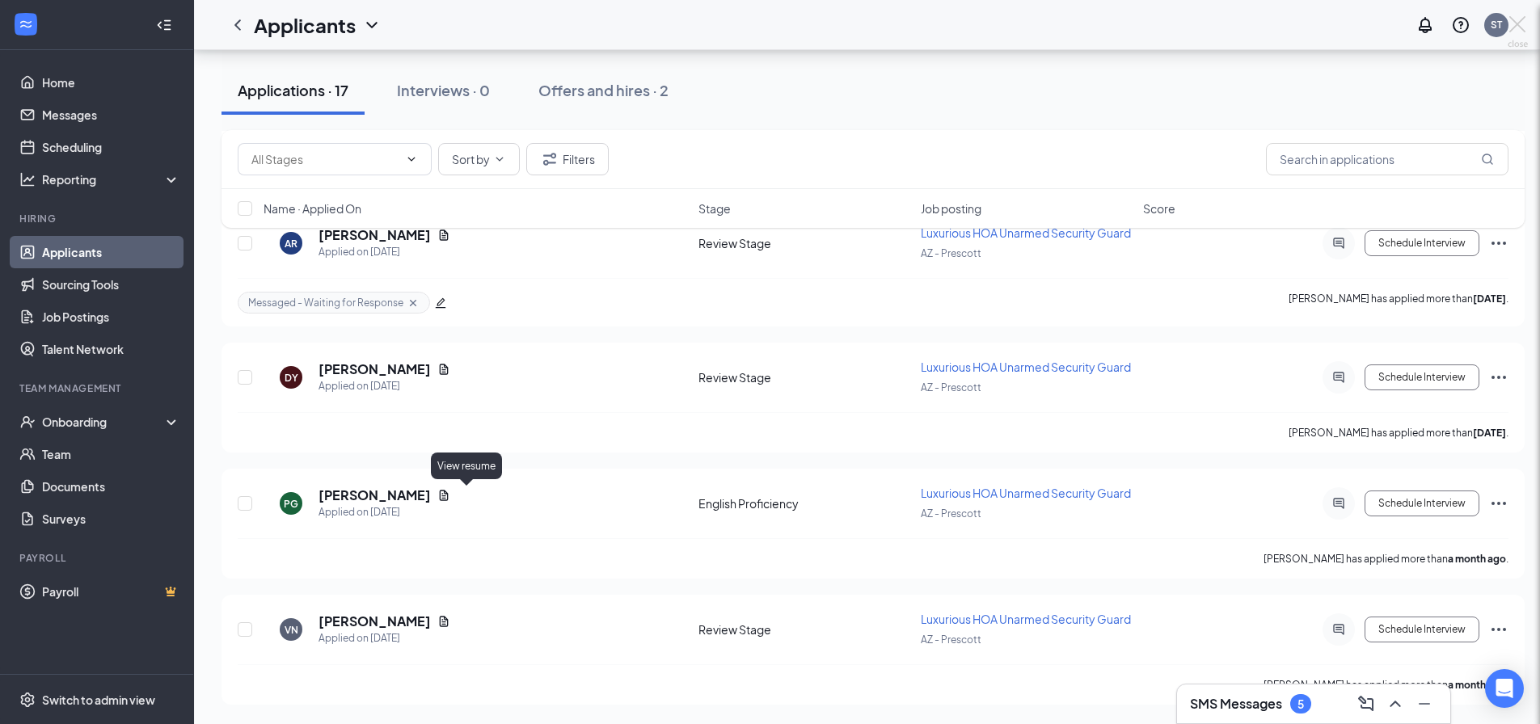
scroll to position [1873, 0]
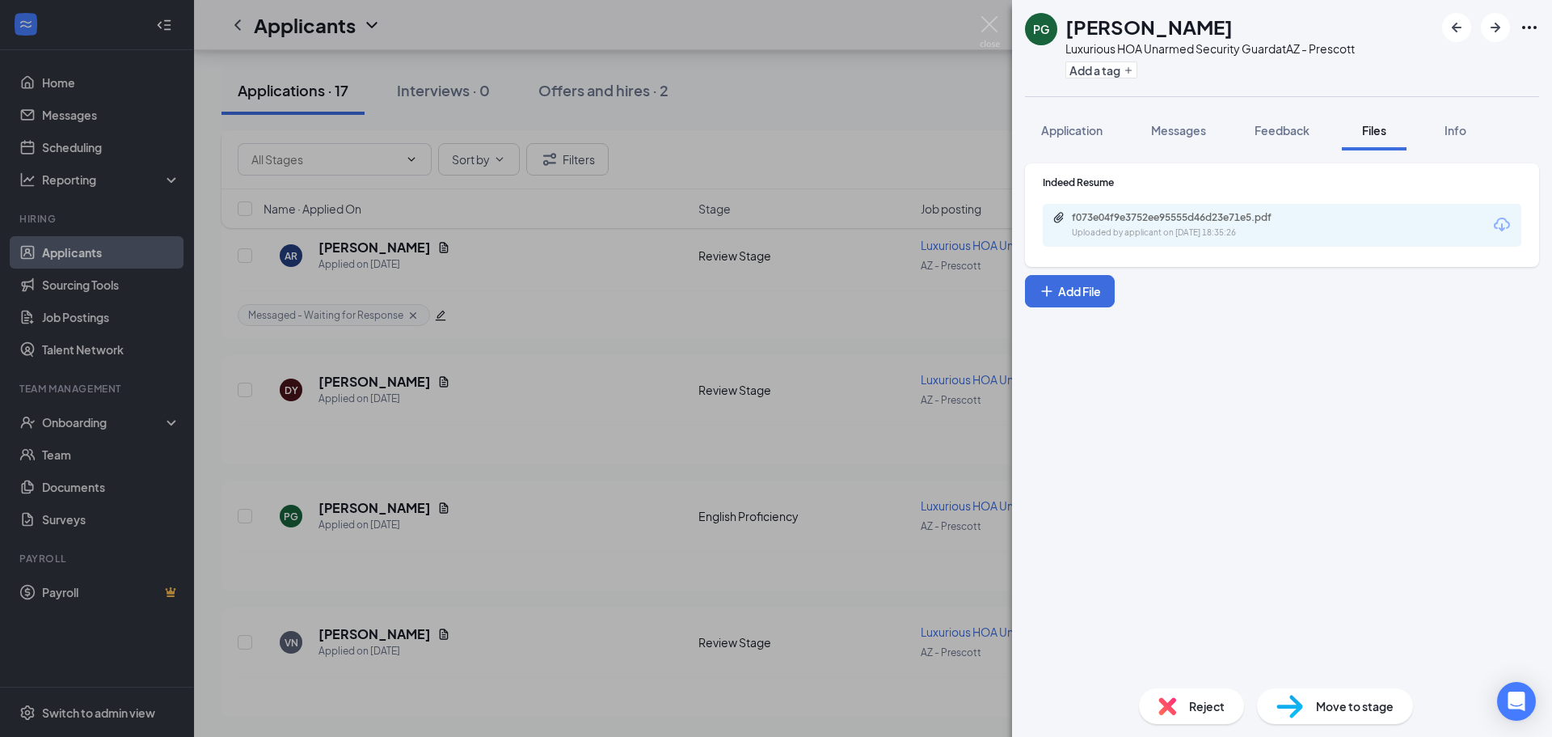
click at [1227, 216] on div "f073e04f9e3752ee95555d46d23e71e5.pdf" at bounding box center [1185, 217] width 226 height 13
click at [836, 160] on div "PG [PERSON_NAME] Luxurious HOA Unarmed Security Guard at AZ - Prescott Add a ta…" at bounding box center [776, 368] width 1552 height 737
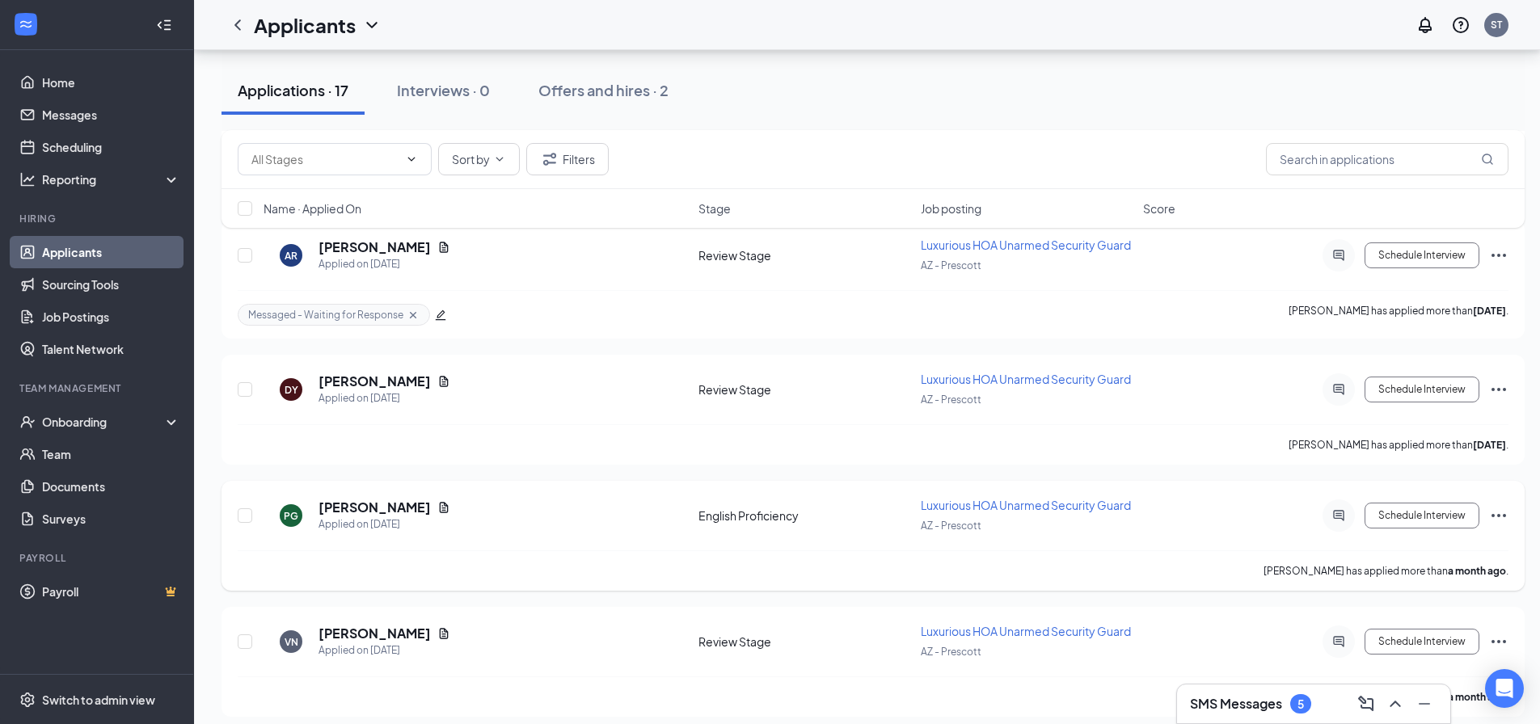
click at [1501, 505] on div "Schedule Interview" at bounding box center [1363, 516] width 291 height 32
click at [1502, 513] on icon "Ellipses" at bounding box center [1498, 515] width 19 height 19
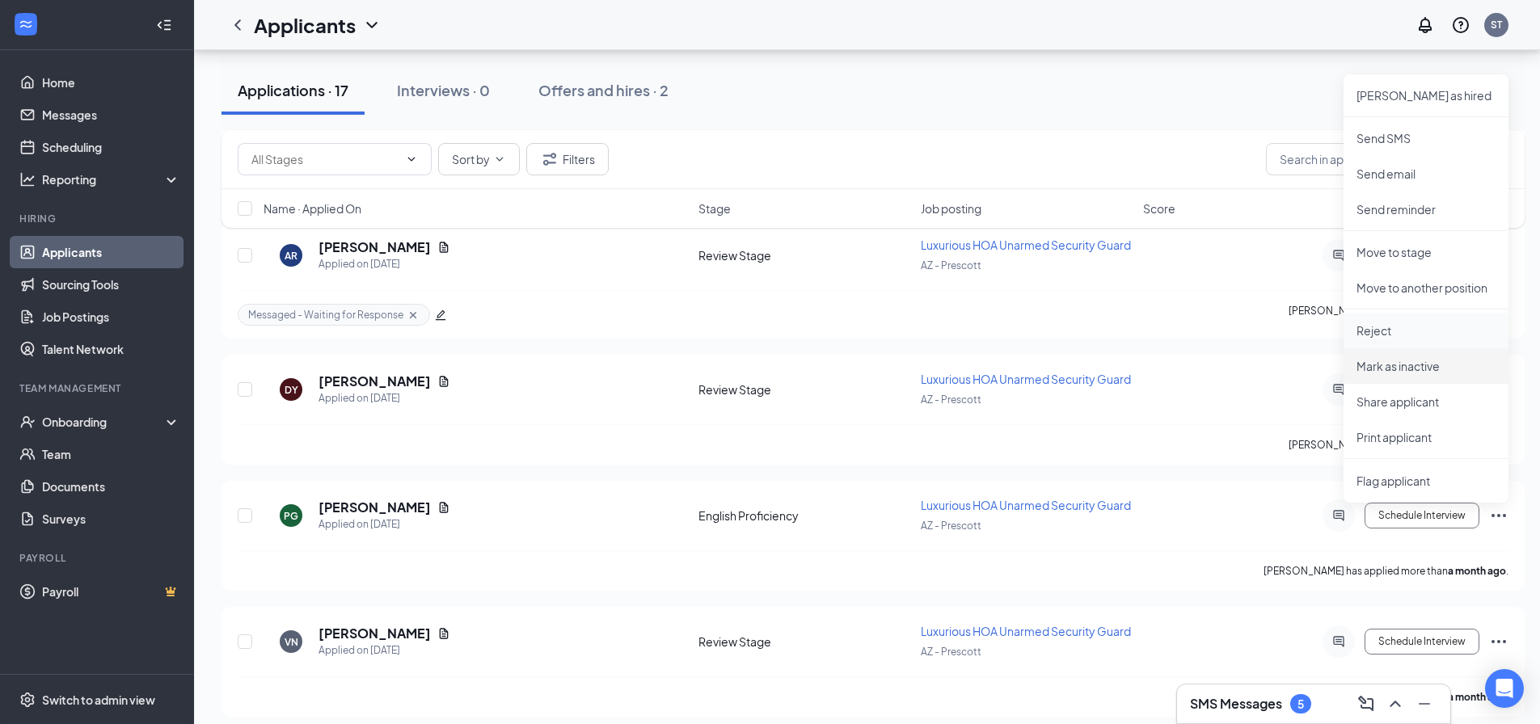
click at [1417, 342] on li "Reject" at bounding box center [1426, 331] width 165 height 36
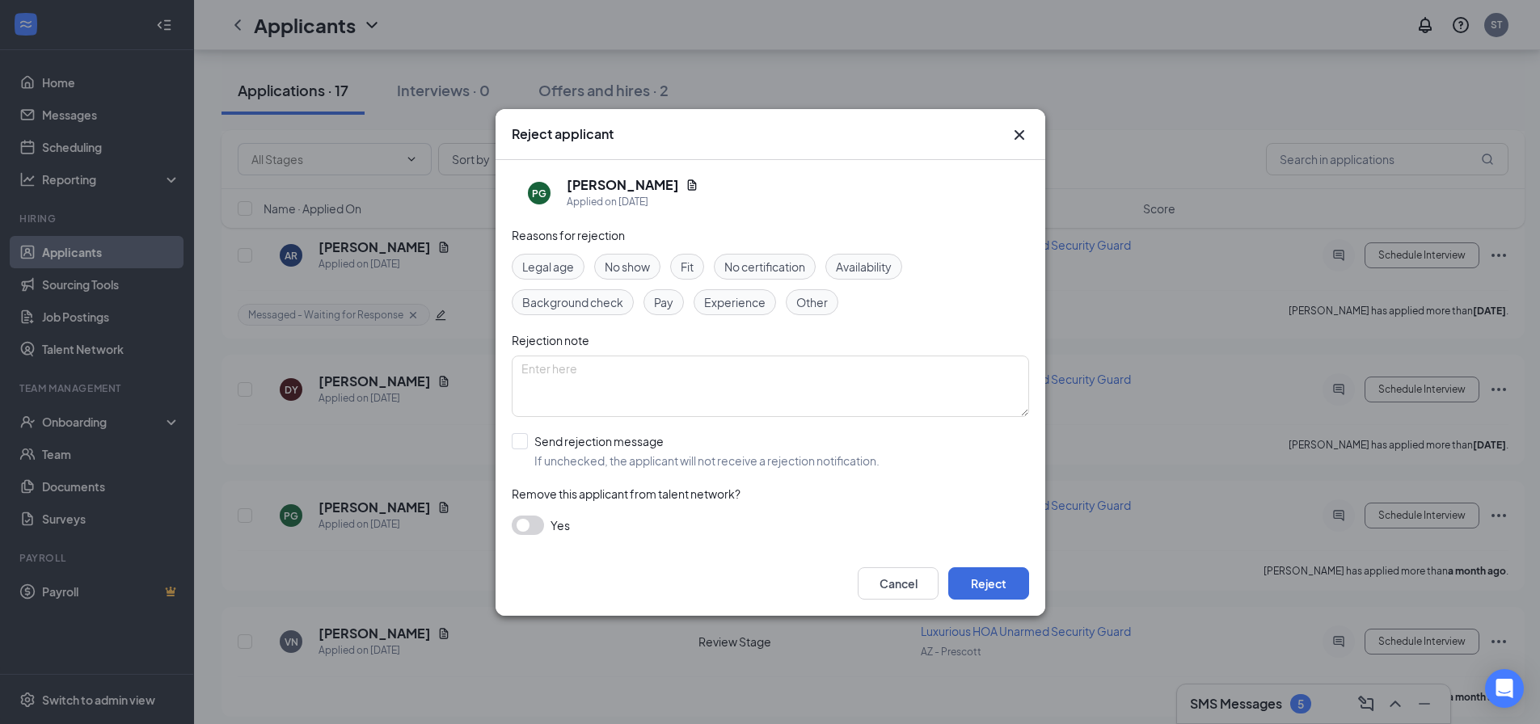
click at [1414, 326] on div "Reject applicant PG [PERSON_NAME] Applied on [DATE] Reasons for rejection Legal…" at bounding box center [770, 362] width 1540 height 724
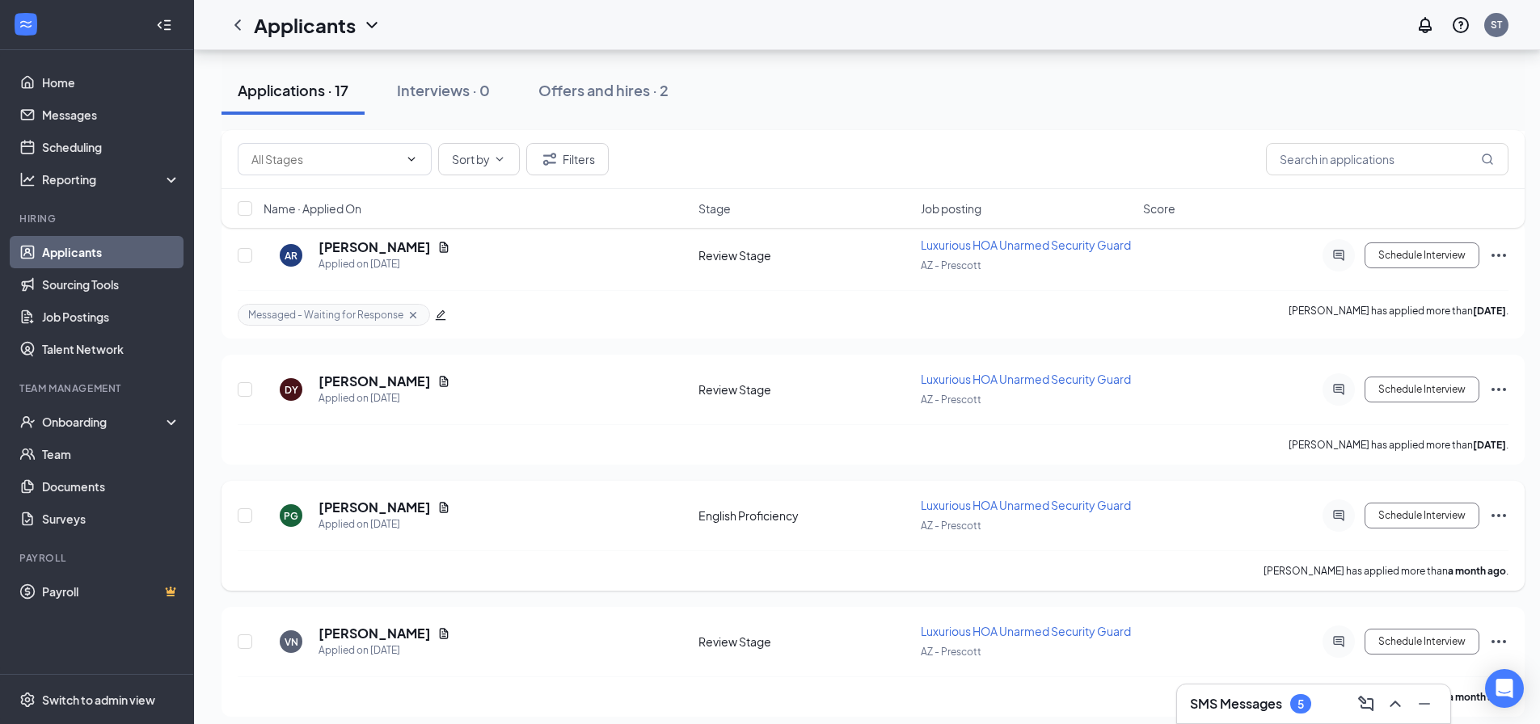
click at [1492, 511] on icon "Ellipses" at bounding box center [1498, 515] width 19 height 19
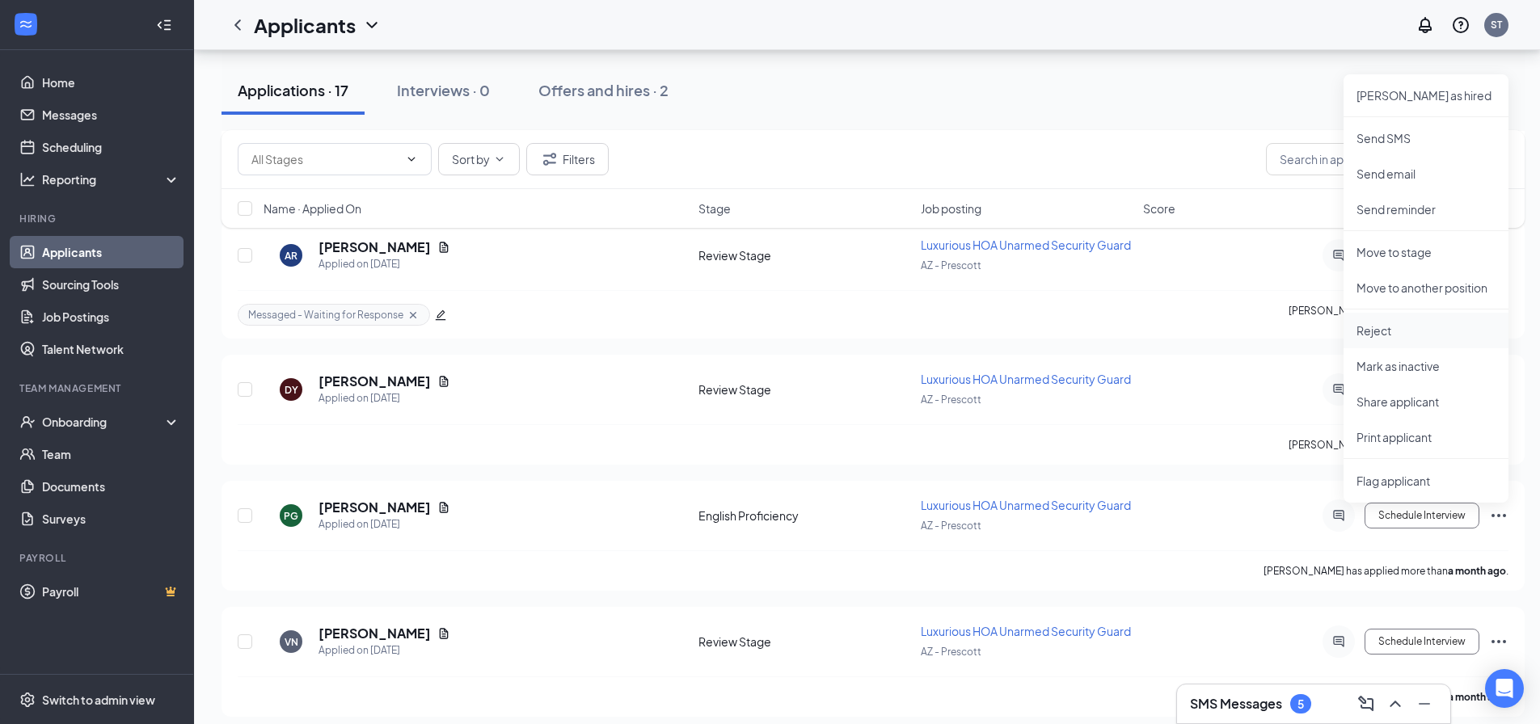
click at [1373, 326] on p "Reject" at bounding box center [1426, 331] width 139 height 16
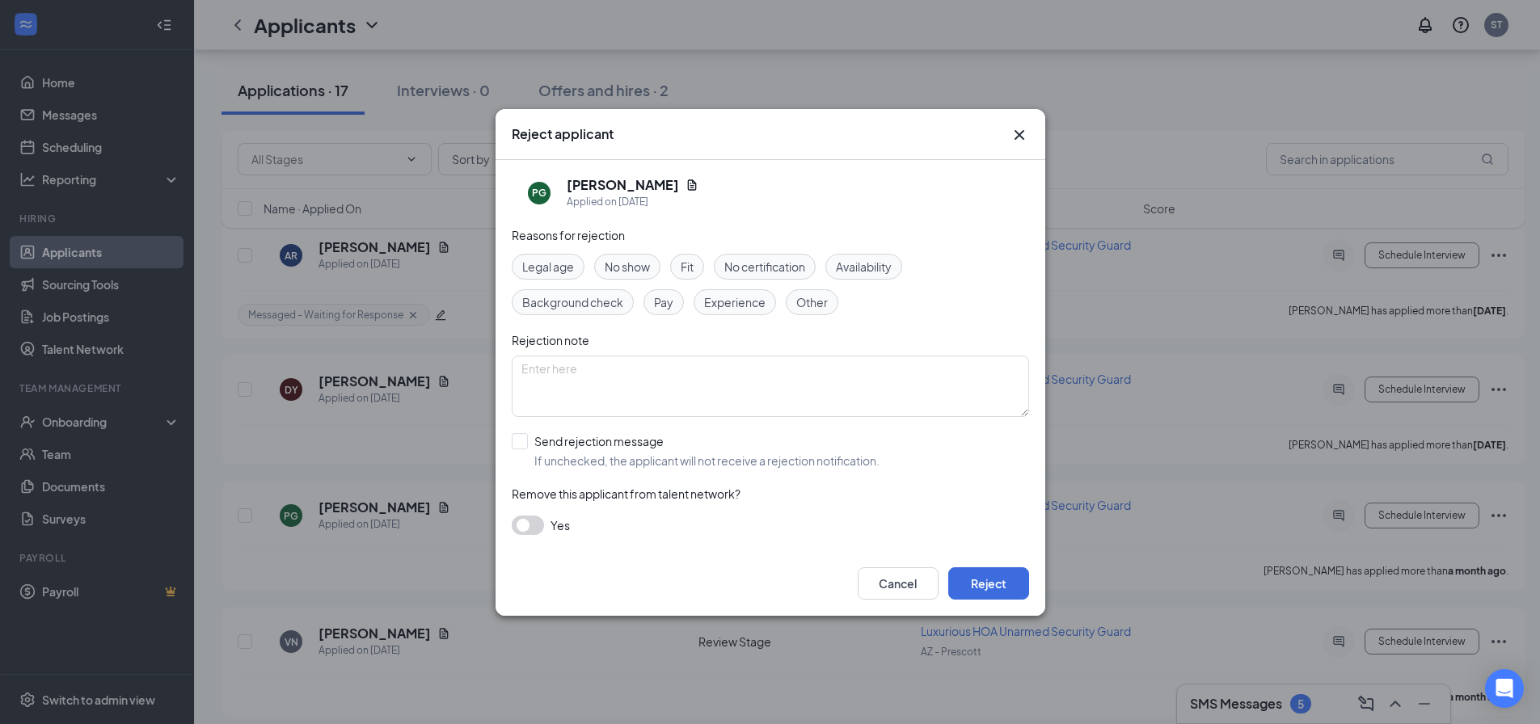
click at [802, 306] on span "Other" at bounding box center [812, 302] width 32 height 18
click at [986, 568] on button "Reject" at bounding box center [988, 584] width 81 height 32
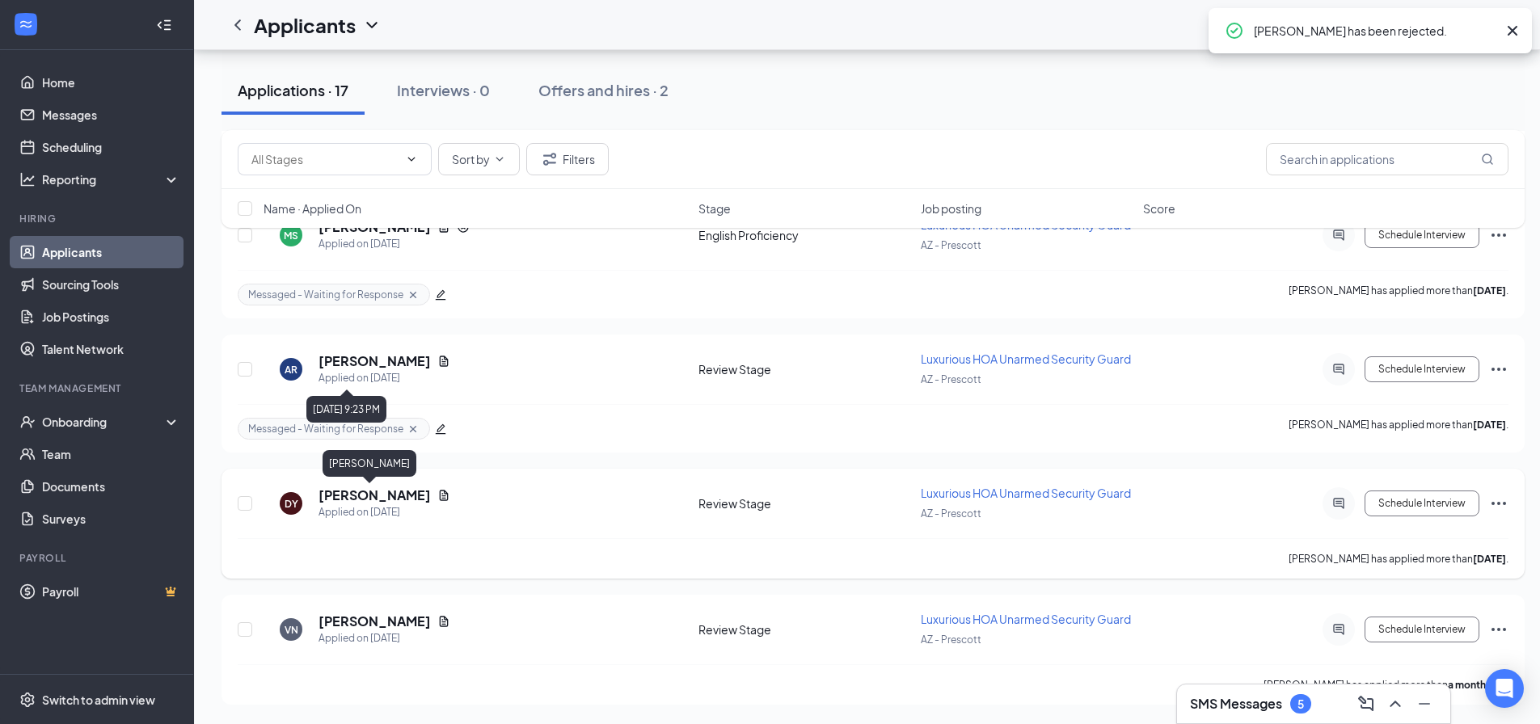
scroll to position [1759, 0]
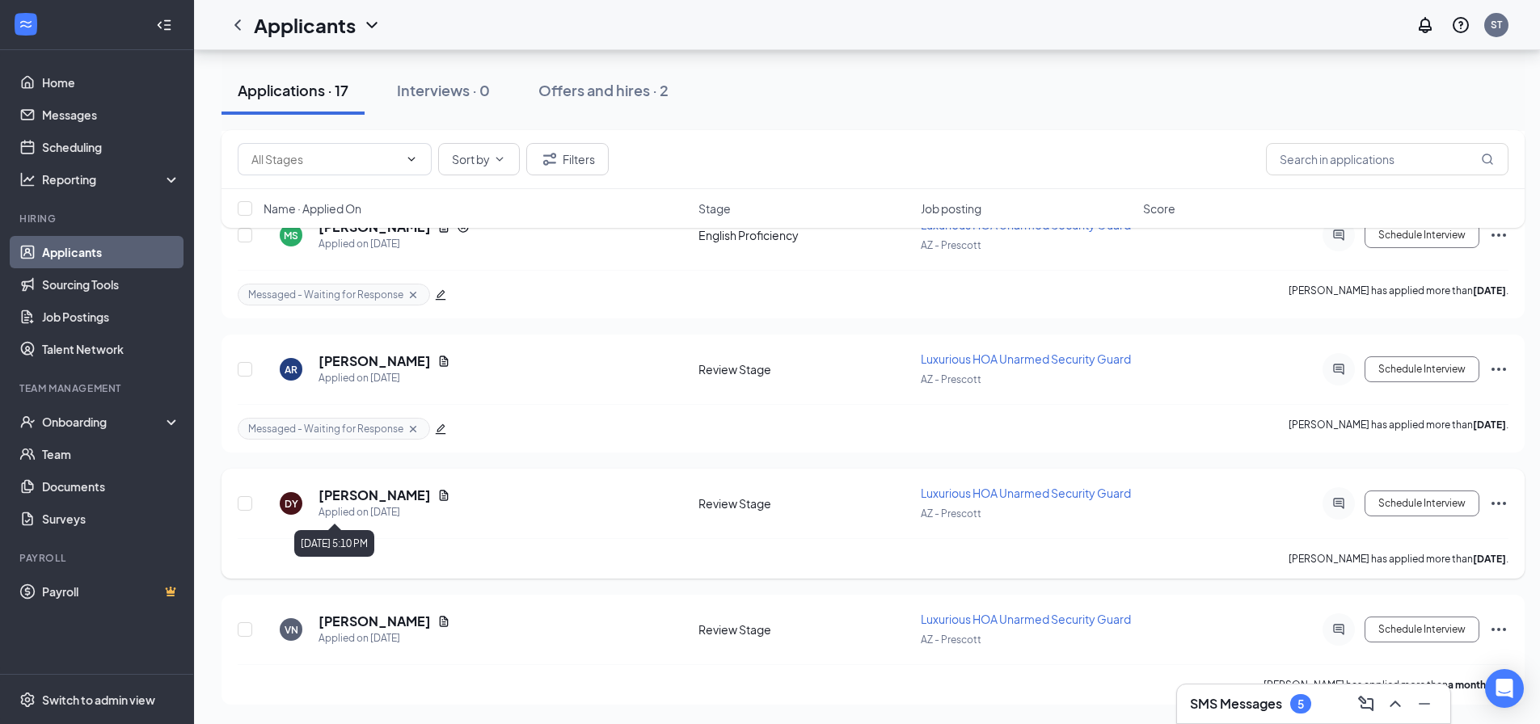
click at [366, 498] on h5 "[PERSON_NAME]" at bounding box center [375, 496] width 112 height 18
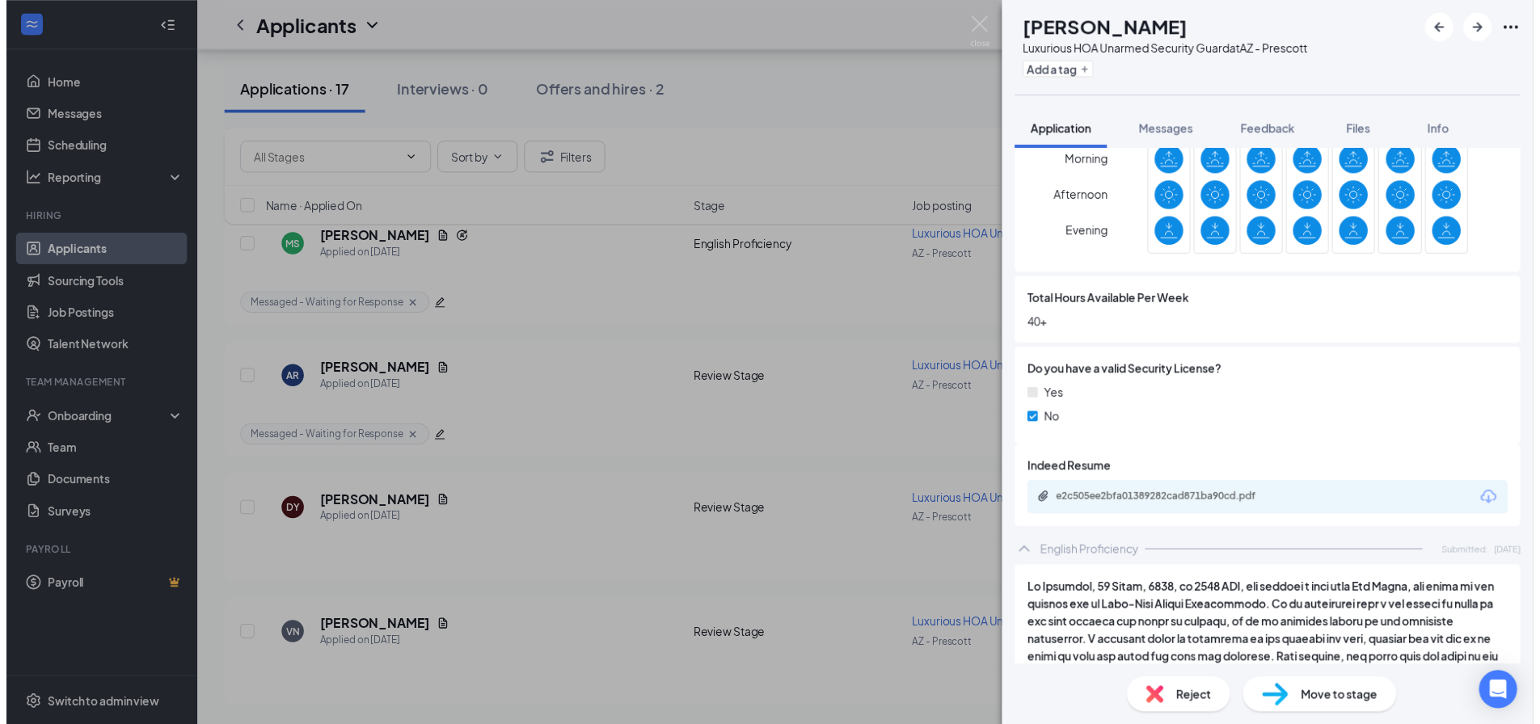
scroll to position [728, 0]
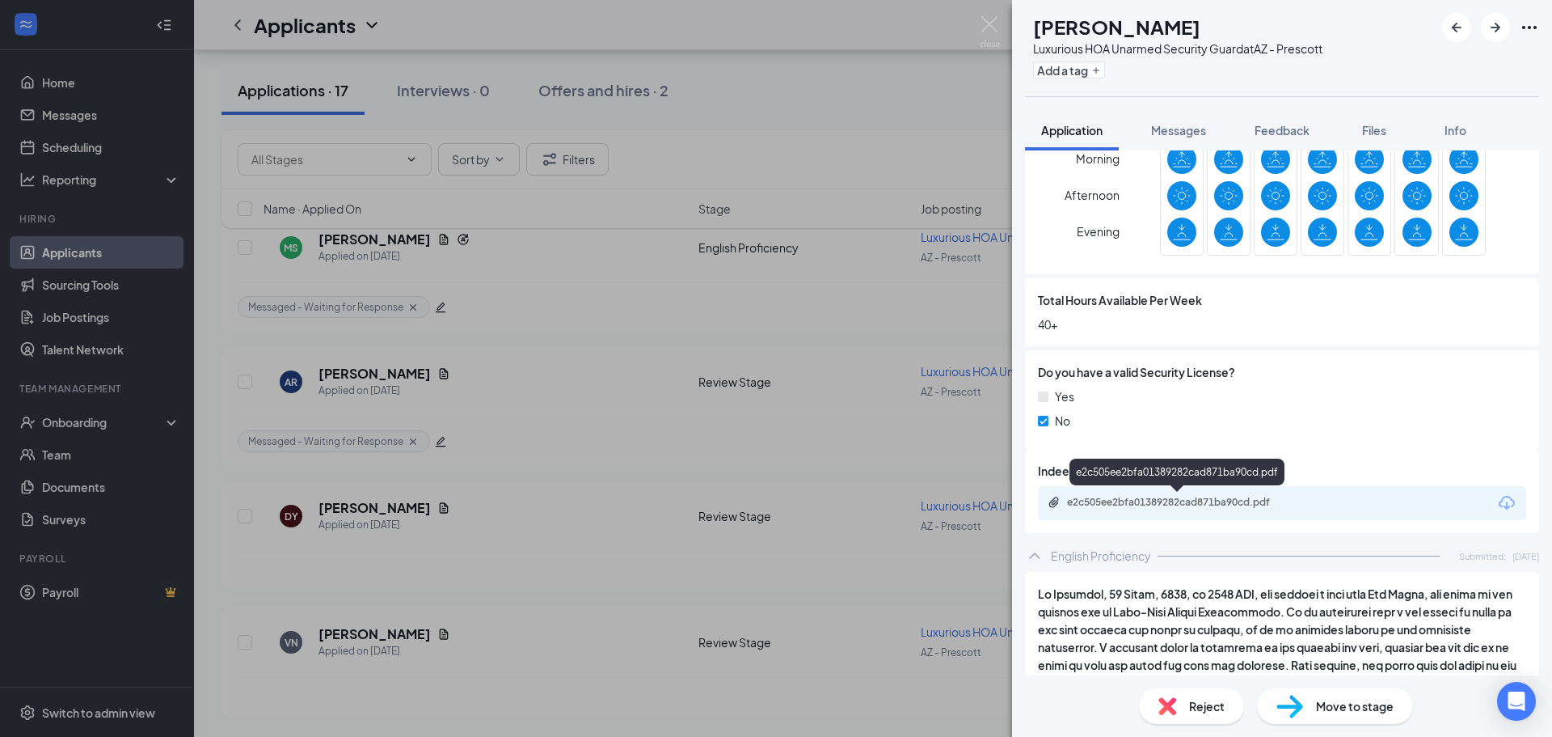
click at [1173, 507] on div "e2c505ee2bfa01389282cad871ba90cd.pdf" at bounding box center [1180, 502] width 226 height 13
click at [1199, 698] on span "Reject" at bounding box center [1207, 706] width 36 height 18
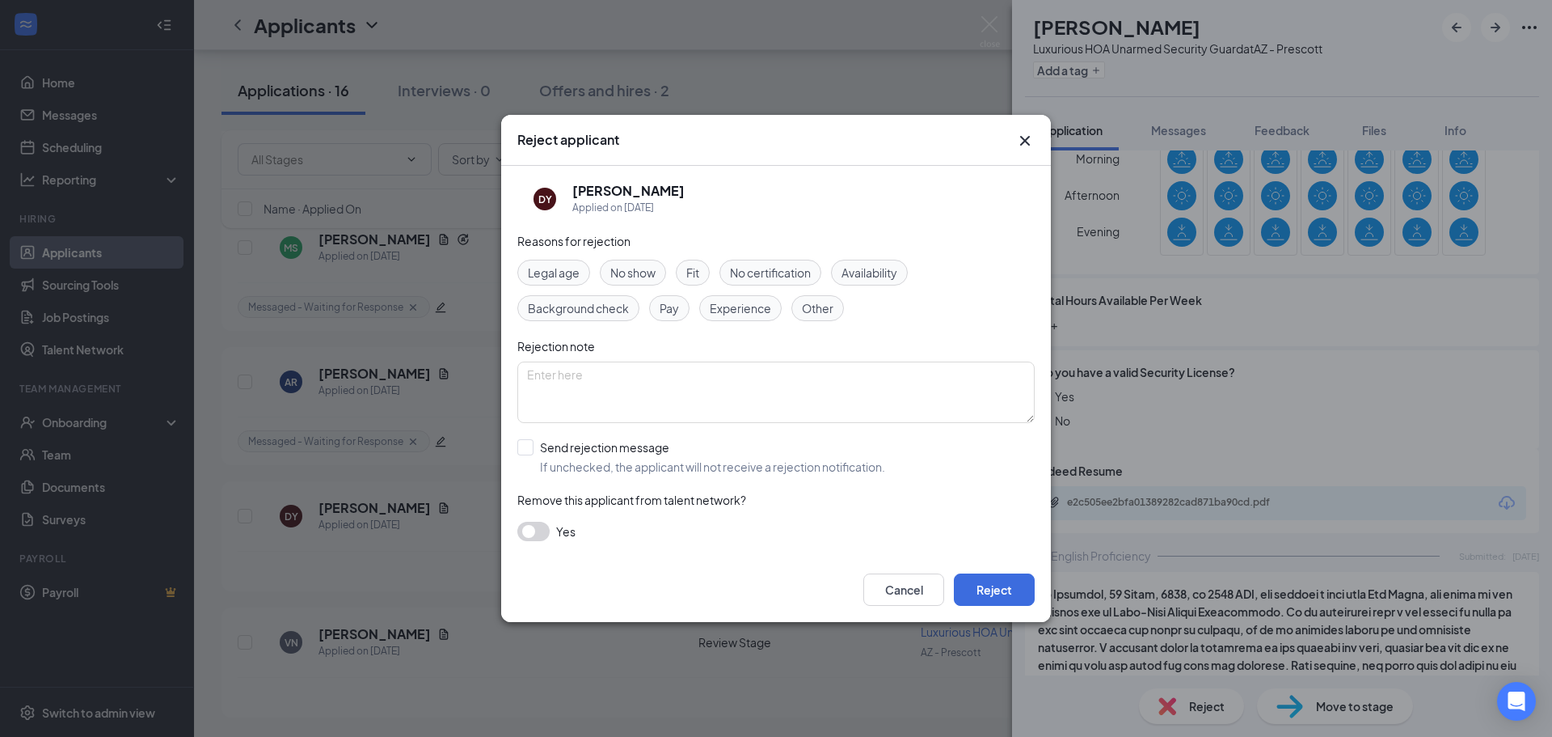
click at [836, 310] on div "Other" at bounding box center [817, 308] width 53 height 26
click at [1024, 604] on div "Cancel Reject" at bounding box center [776, 589] width 550 height 65
click at [1024, 601] on button "Reject" at bounding box center [994, 589] width 81 height 32
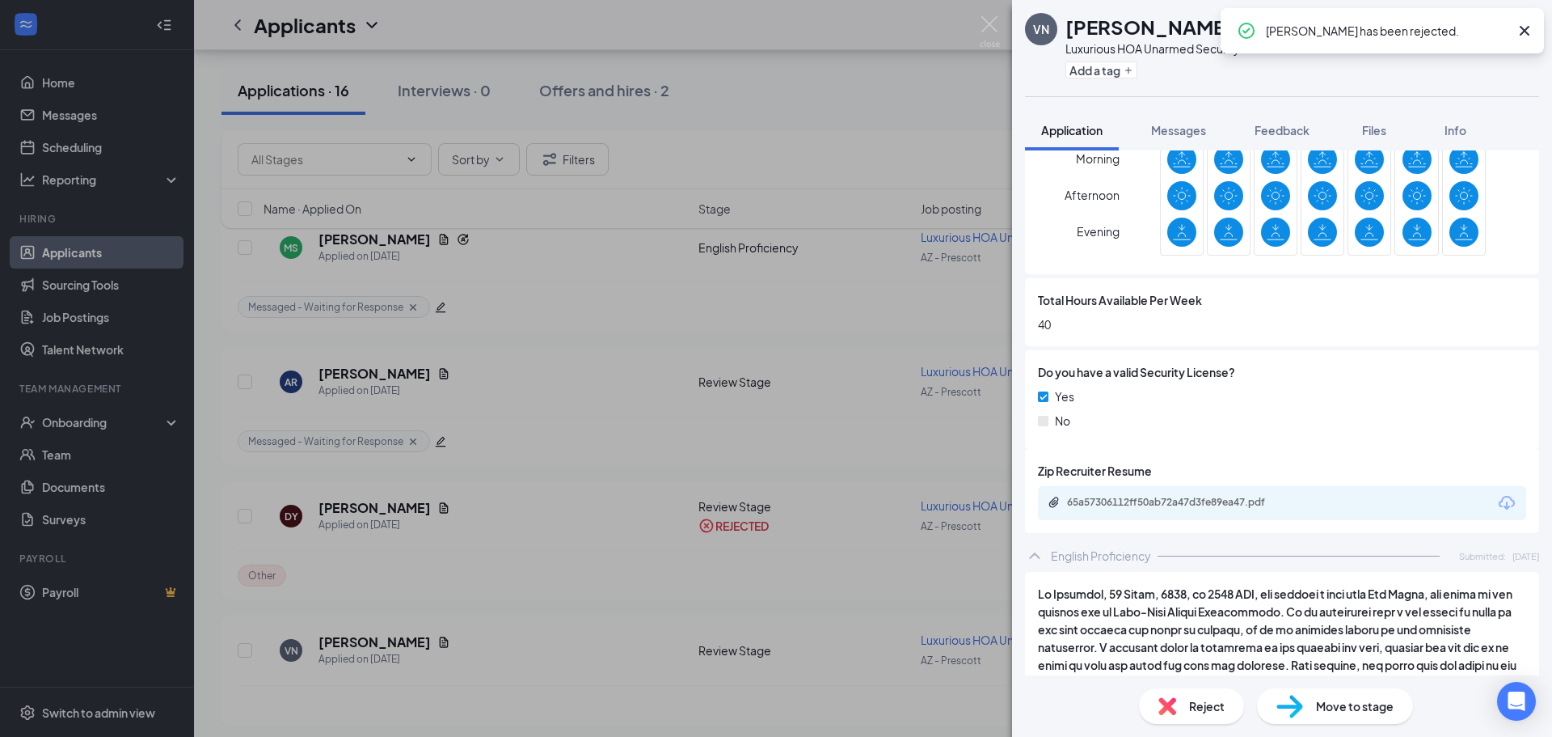
click at [895, 565] on div "VN [PERSON_NAME] Luxurious HOA Unarmed Security Guard at AZ - Prescott Add a ta…" at bounding box center [776, 368] width 1552 height 737
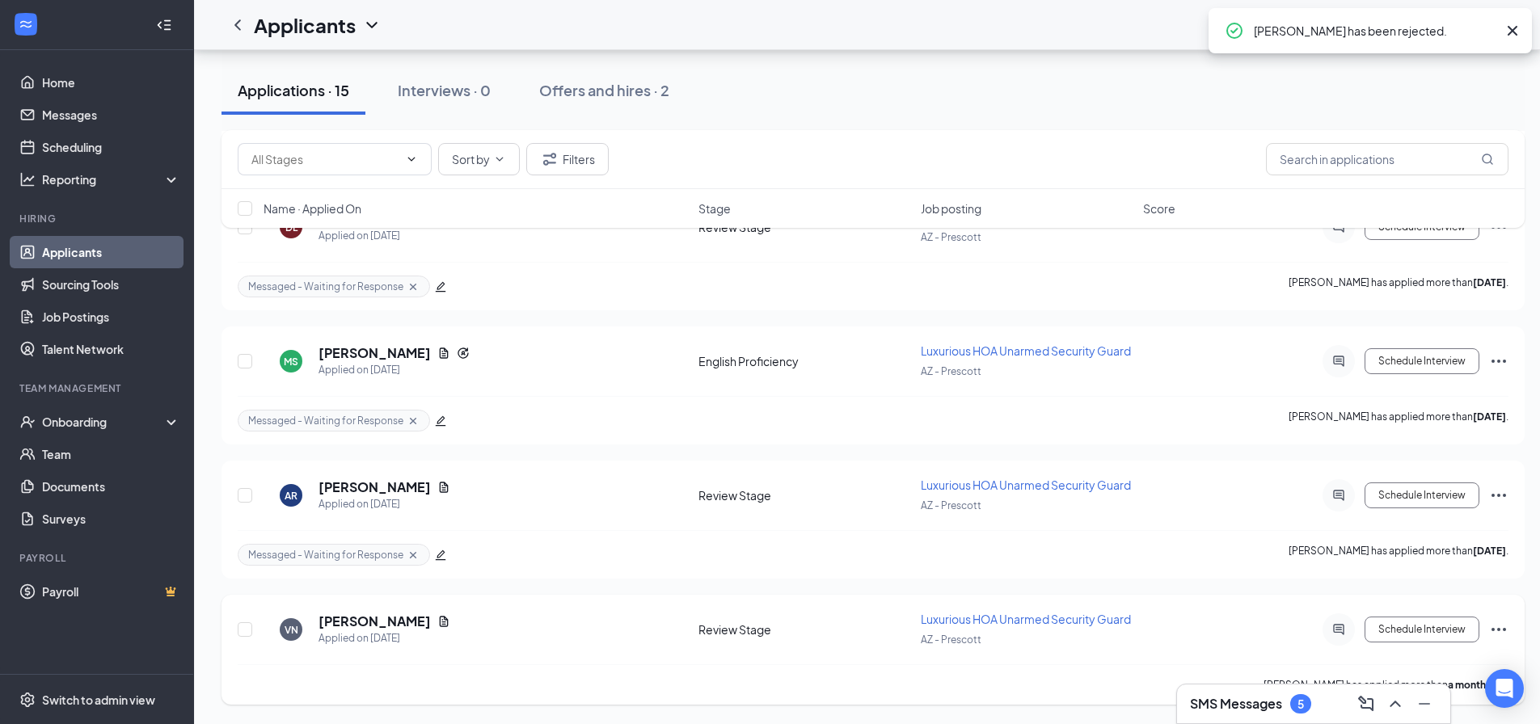
scroll to position [1633, 0]
click at [427, 623] on div "VN [PERSON_NAME] Applied on [DATE]" at bounding box center [476, 630] width 425 height 34
click at [440, 622] on icon "Document" at bounding box center [444, 621] width 9 height 11
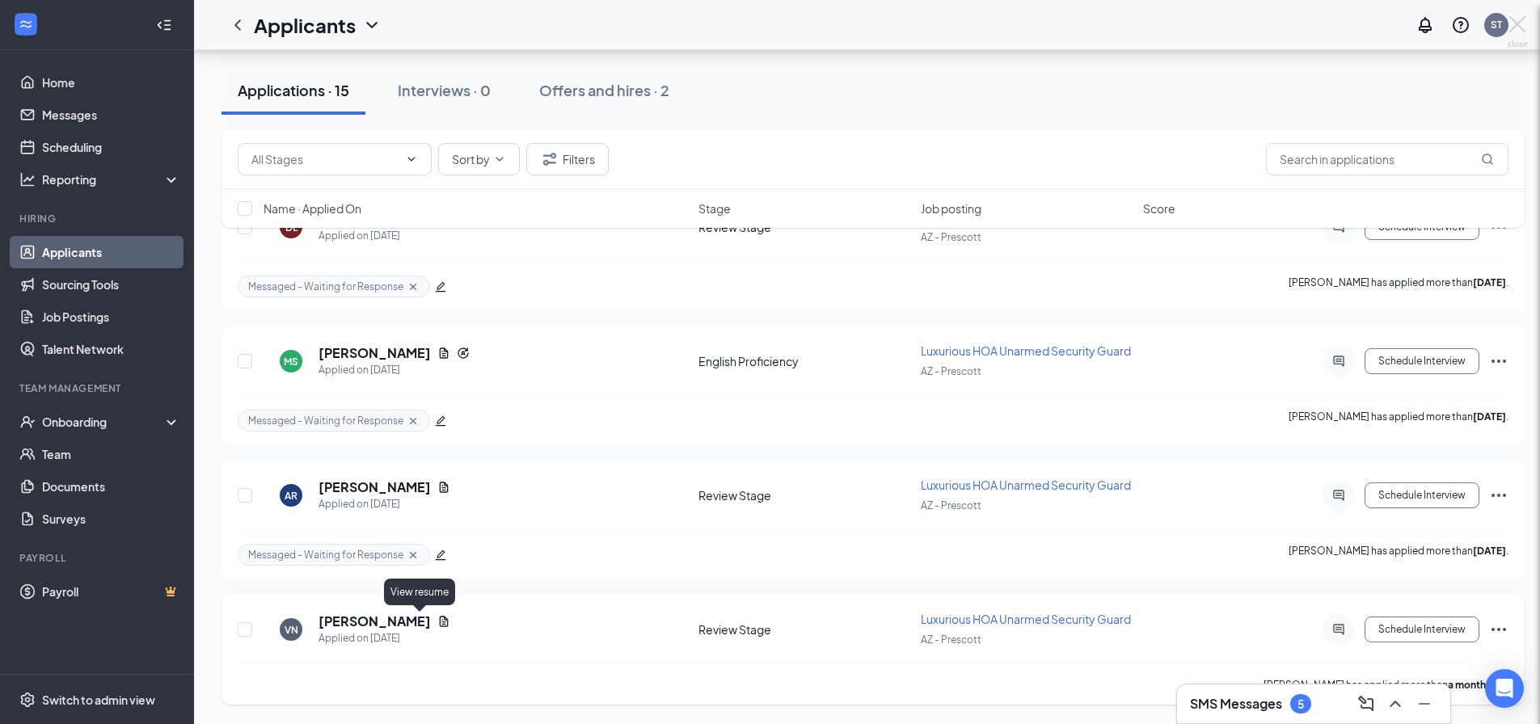
scroll to position [1621, 0]
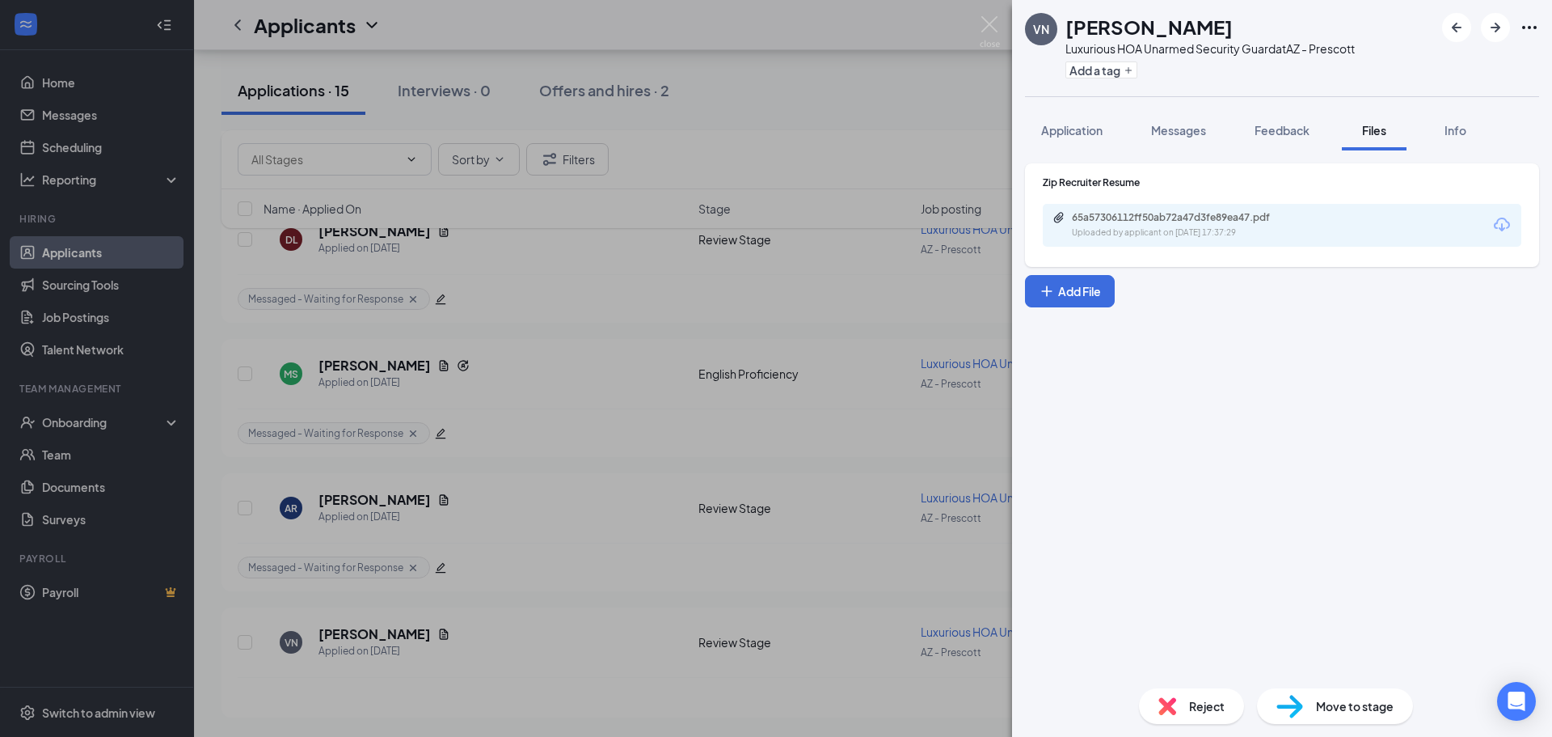
click at [1222, 209] on div "65a57306112ff50ab72a47d3fe89ea47.pdf Uploaded by applicant on [DATE] 17:37:29" at bounding box center [1282, 225] width 479 height 43
click at [1222, 212] on div "65a57306112ff50ab72a47d3fe89ea47.pdf" at bounding box center [1185, 217] width 226 height 13
click at [388, 216] on div "VN [PERSON_NAME] Luxurious HOA Unarmed Security Guard at AZ - Prescott Add a ta…" at bounding box center [776, 368] width 1552 height 737
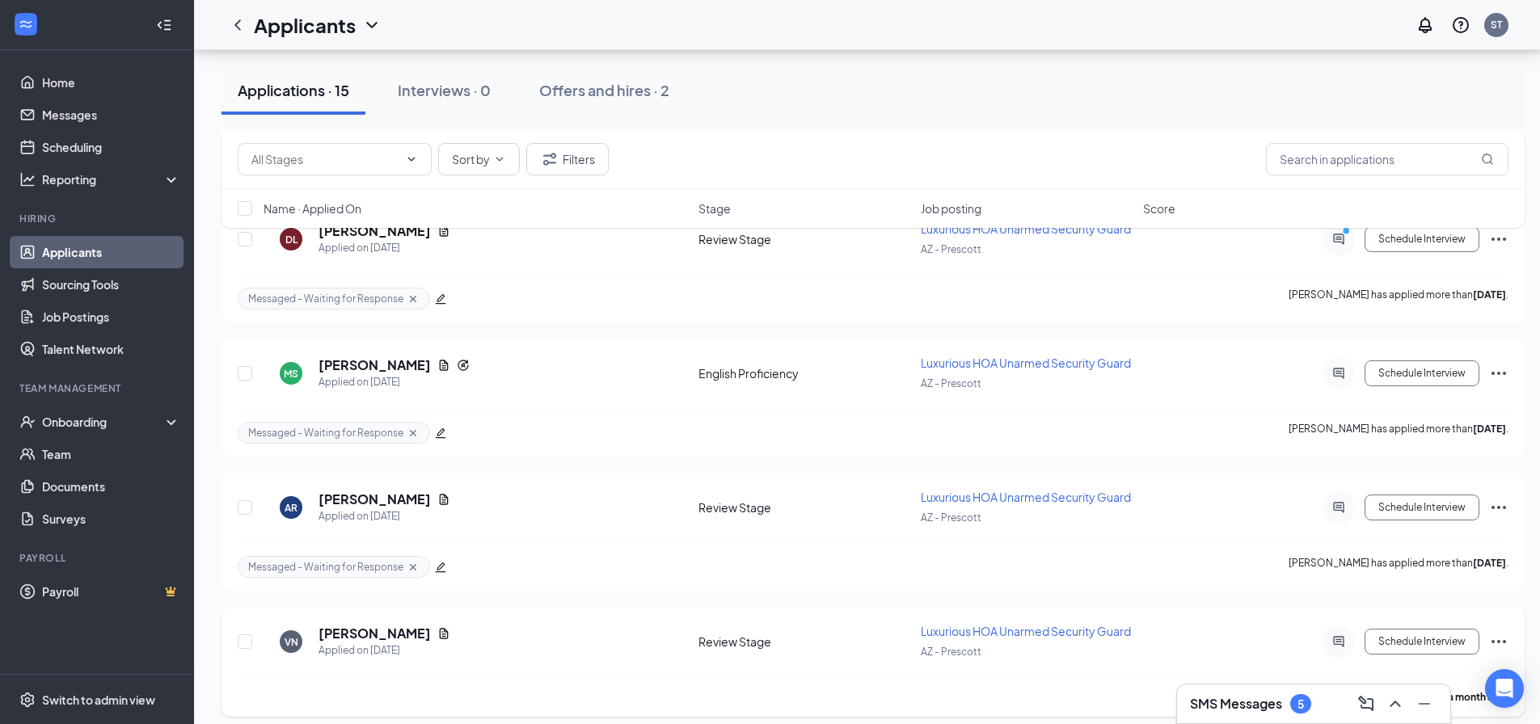
click at [1492, 639] on icon "Ellipses" at bounding box center [1498, 641] width 19 height 19
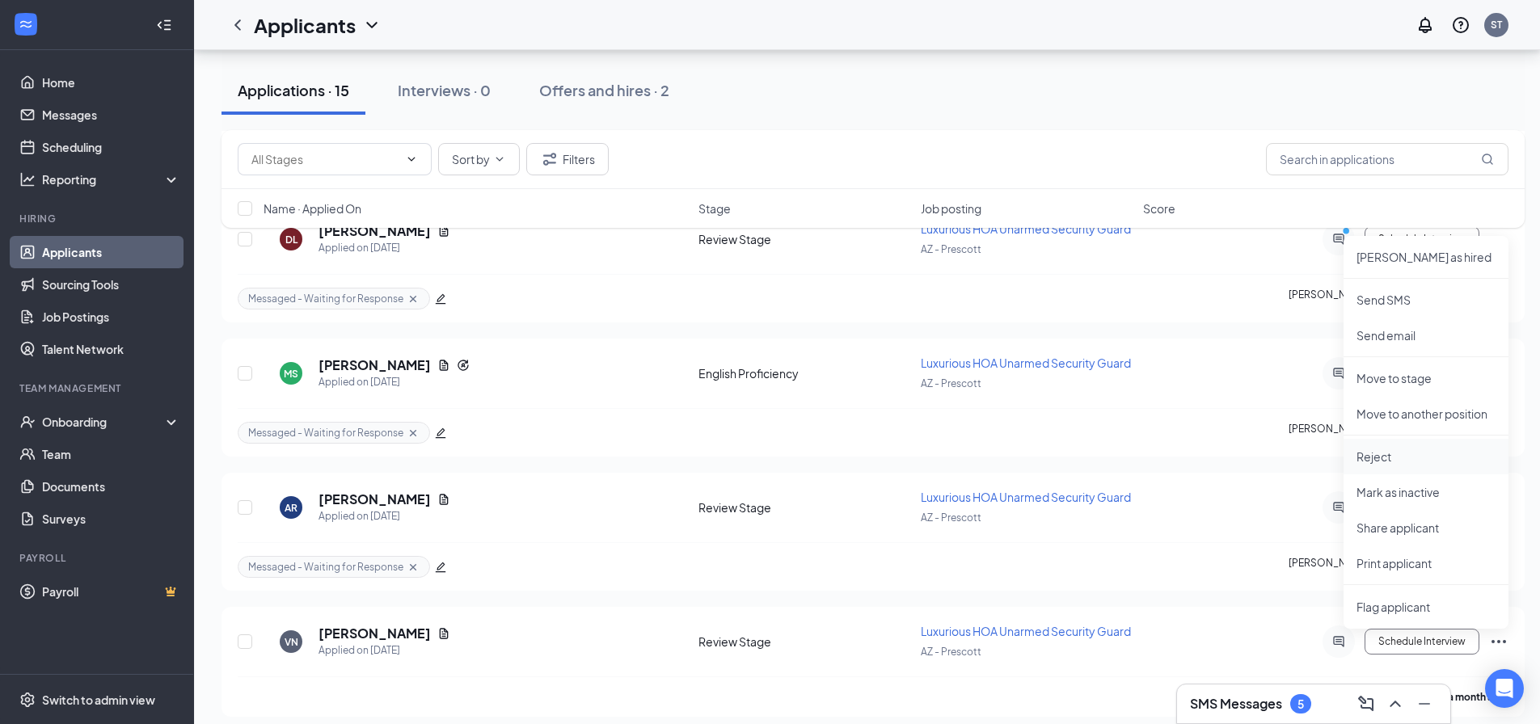
click at [1398, 462] on p "Reject" at bounding box center [1426, 457] width 139 height 16
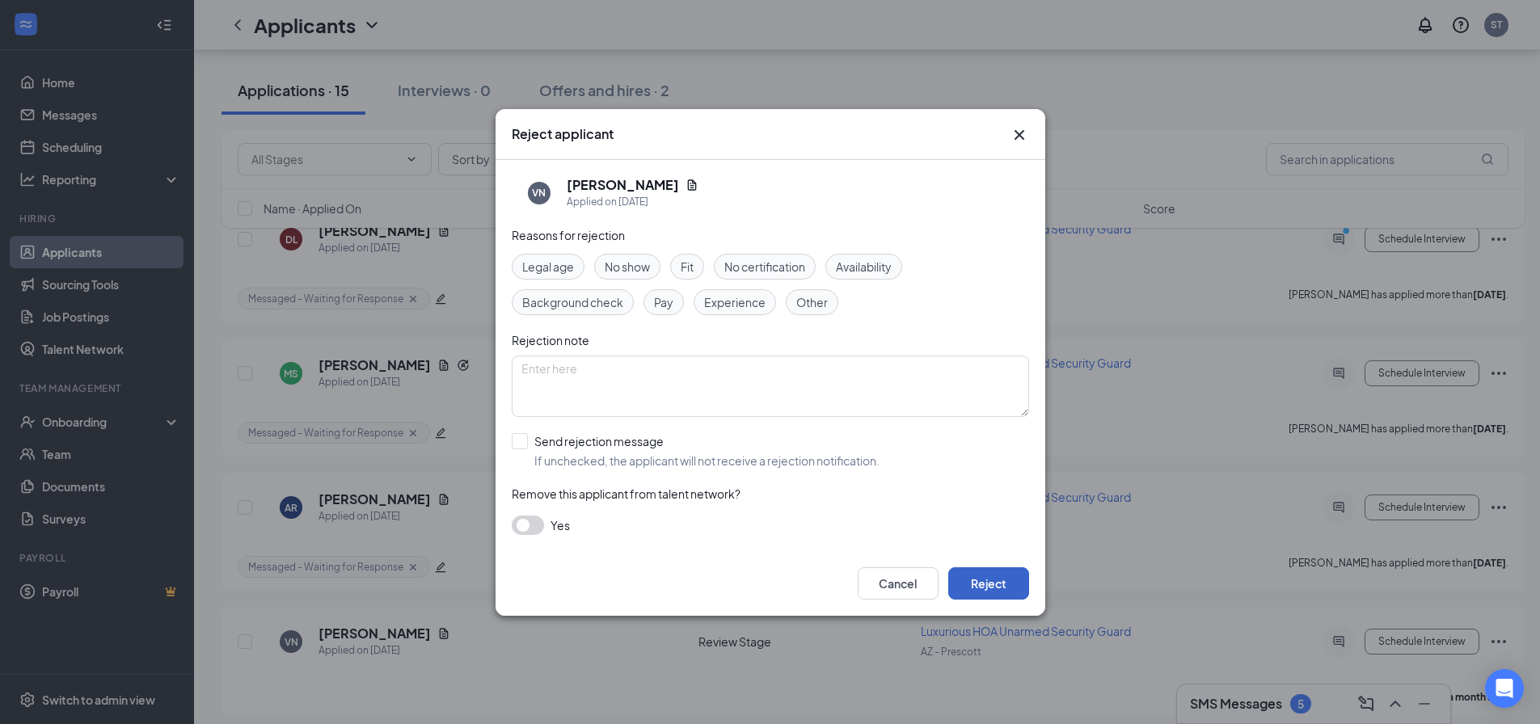
click at [982, 590] on button "Reject" at bounding box center [988, 584] width 81 height 32
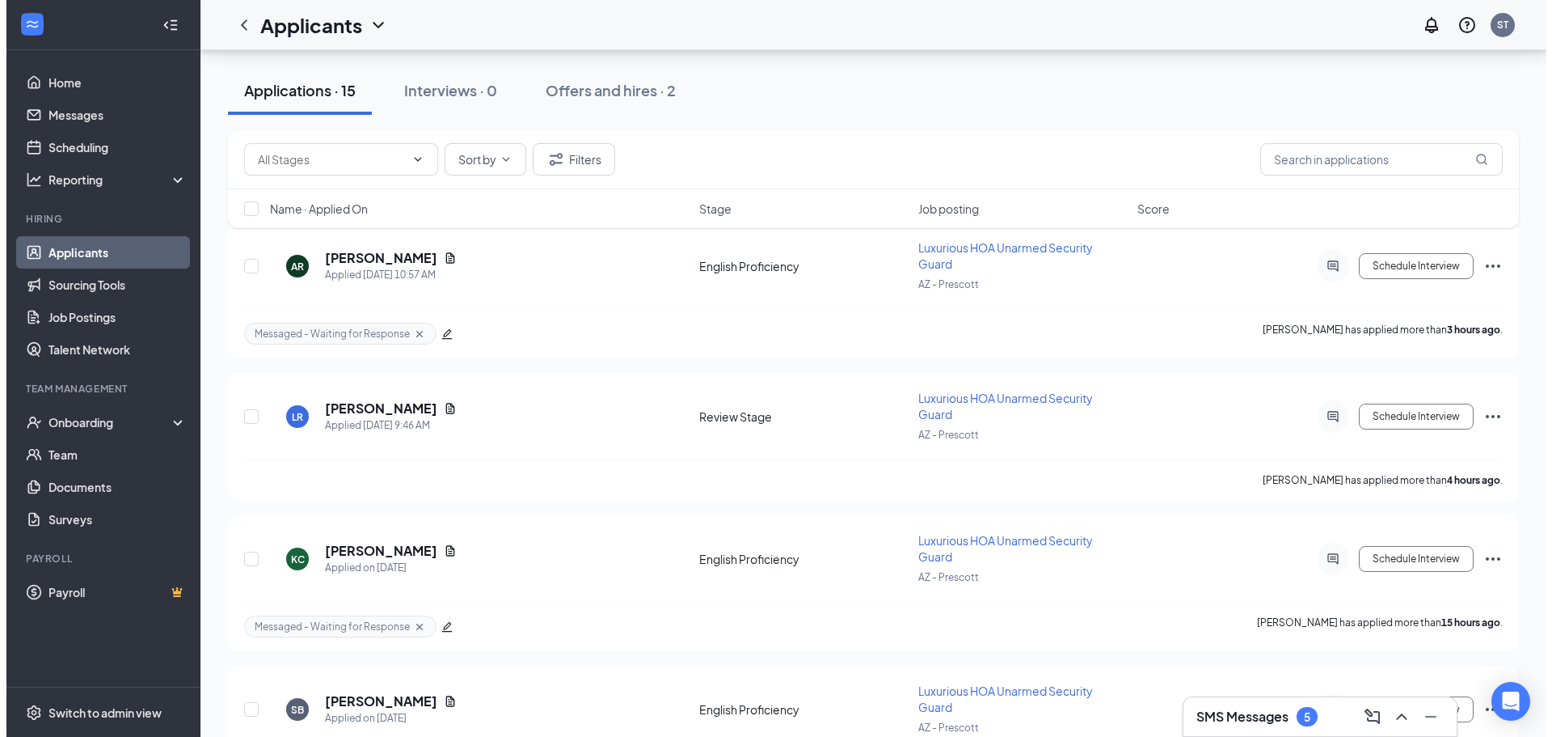
scroll to position [104, 0]
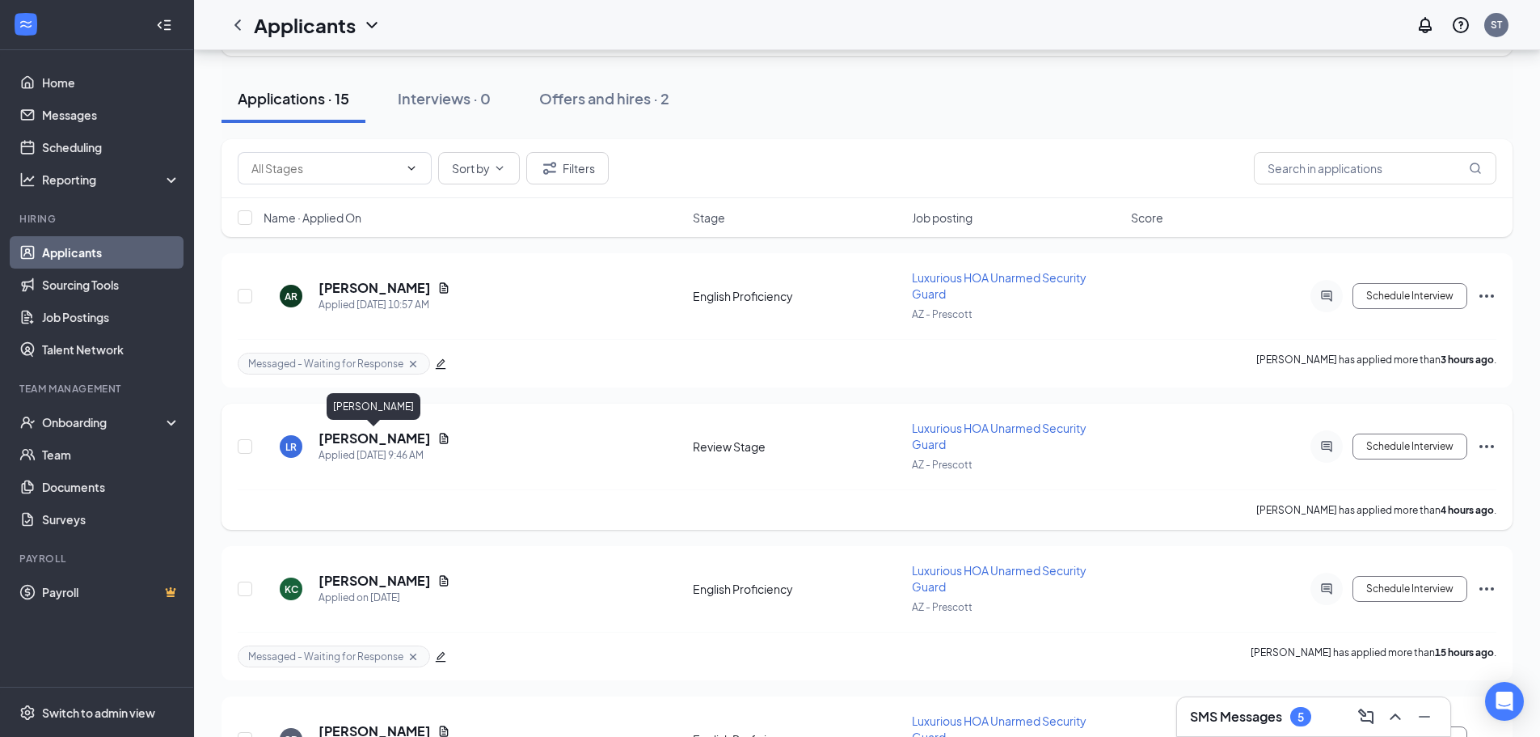
click at [386, 438] on h5 "[PERSON_NAME]" at bounding box center [375, 438] width 112 height 18
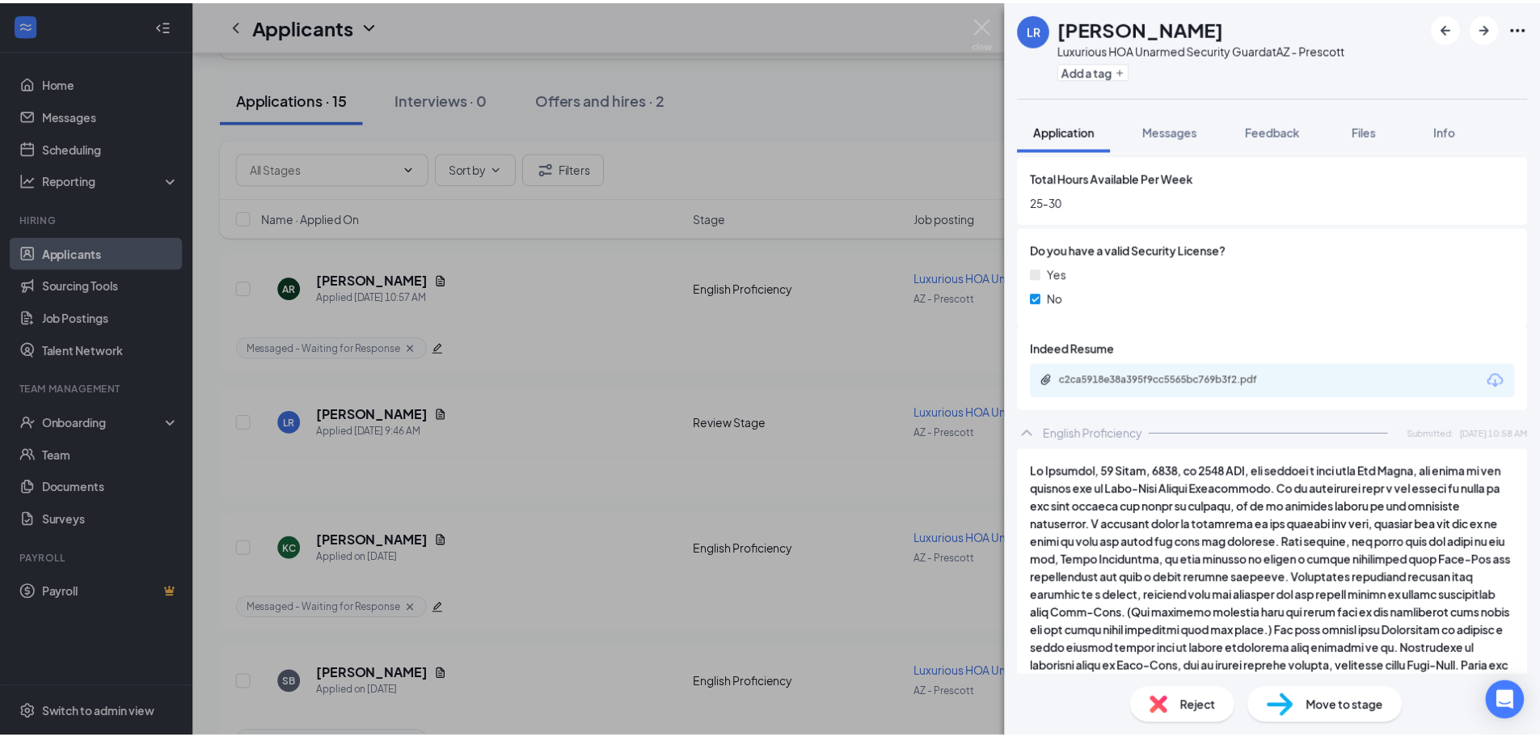
scroll to position [970, 0]
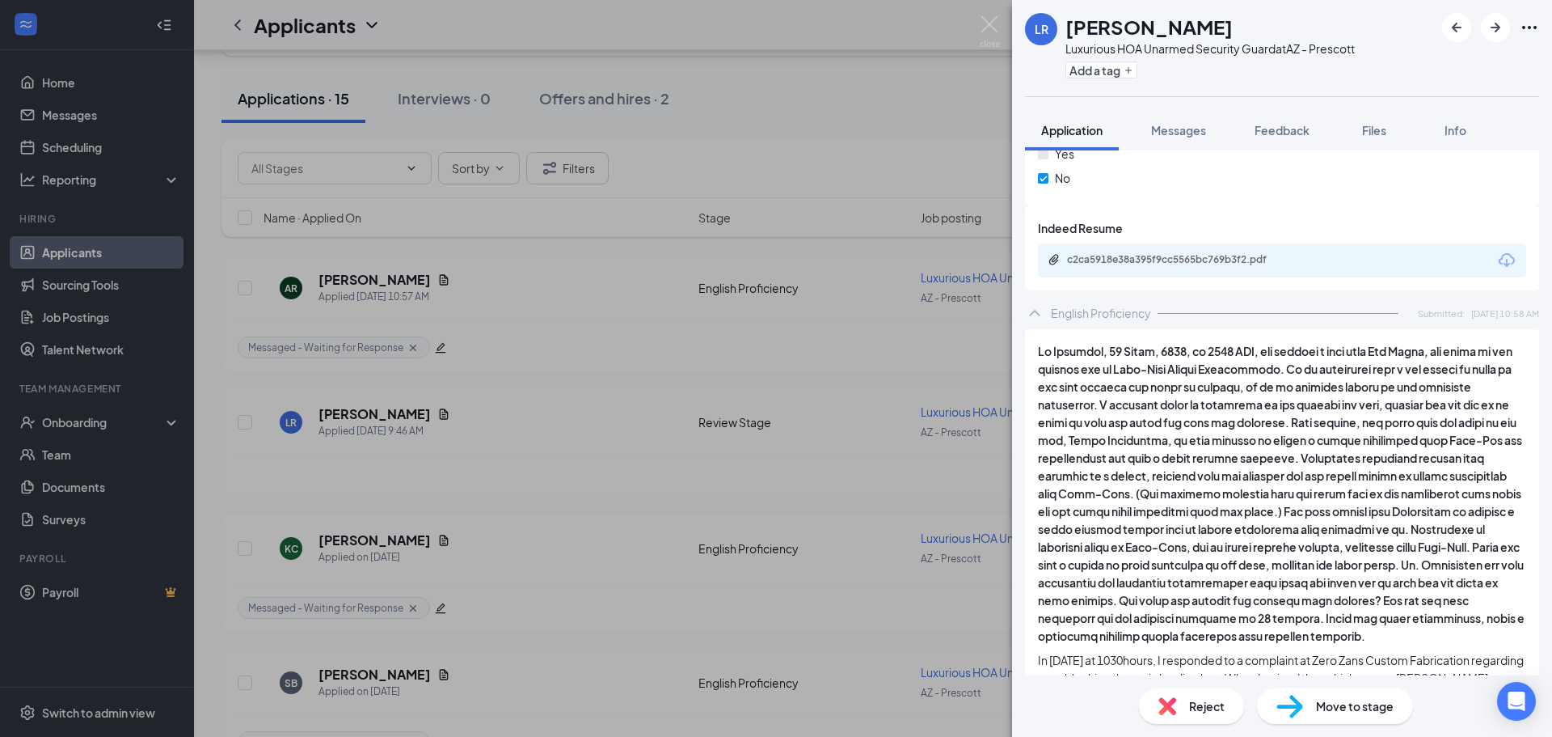
click at [1125, 266] on div "c2ca5918e38a395f9cc5565bc769b3f2.pdf" at bounding box center [1179, 260] width 262 height 15
click at [682, 141] on div "LR [PERSON_NAME] Luxurious HOA Unarmed Security Guard at [GEOGRAPHIC_DATA] - Pr…" at bounding box center [776, 368] width 1552 height 737
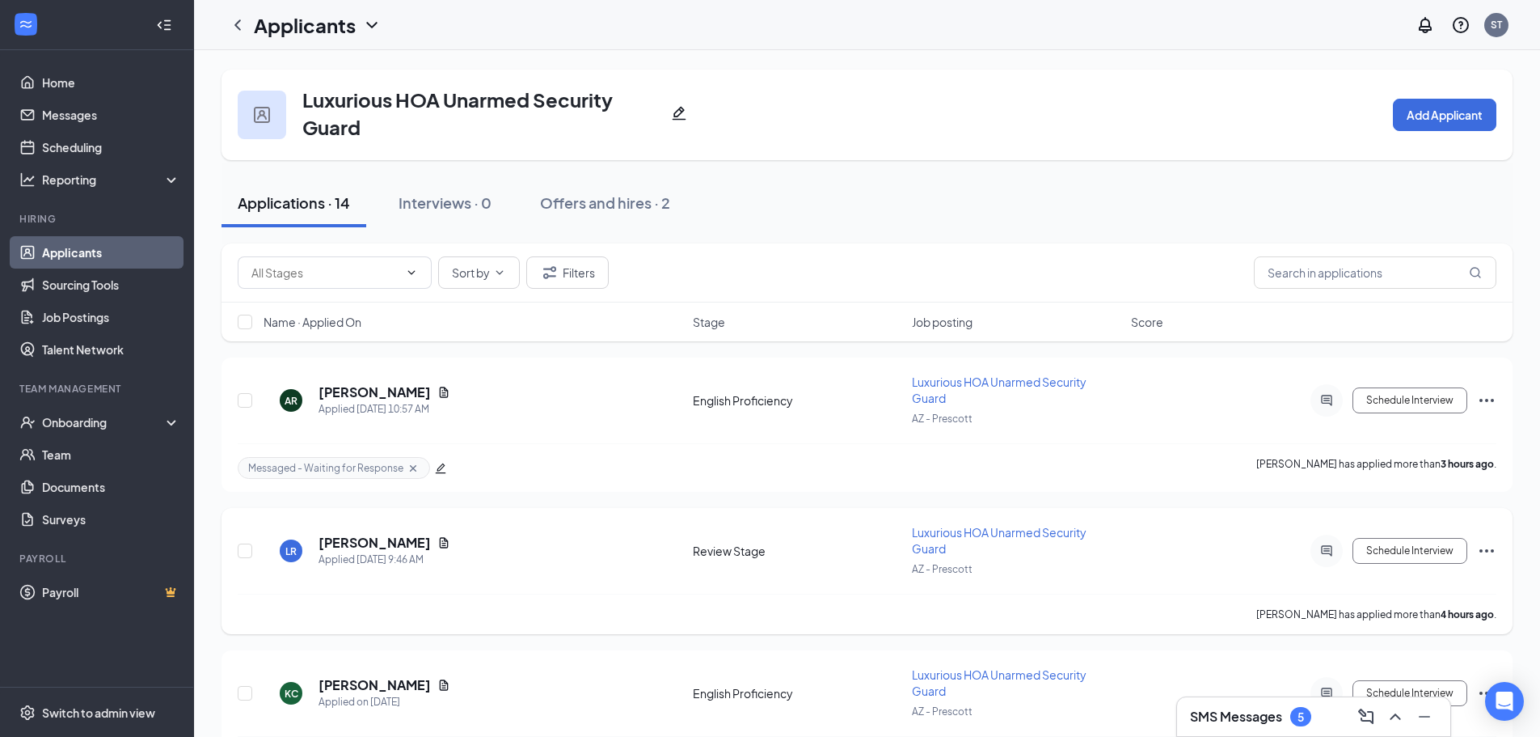
scroll to position [162, 0]
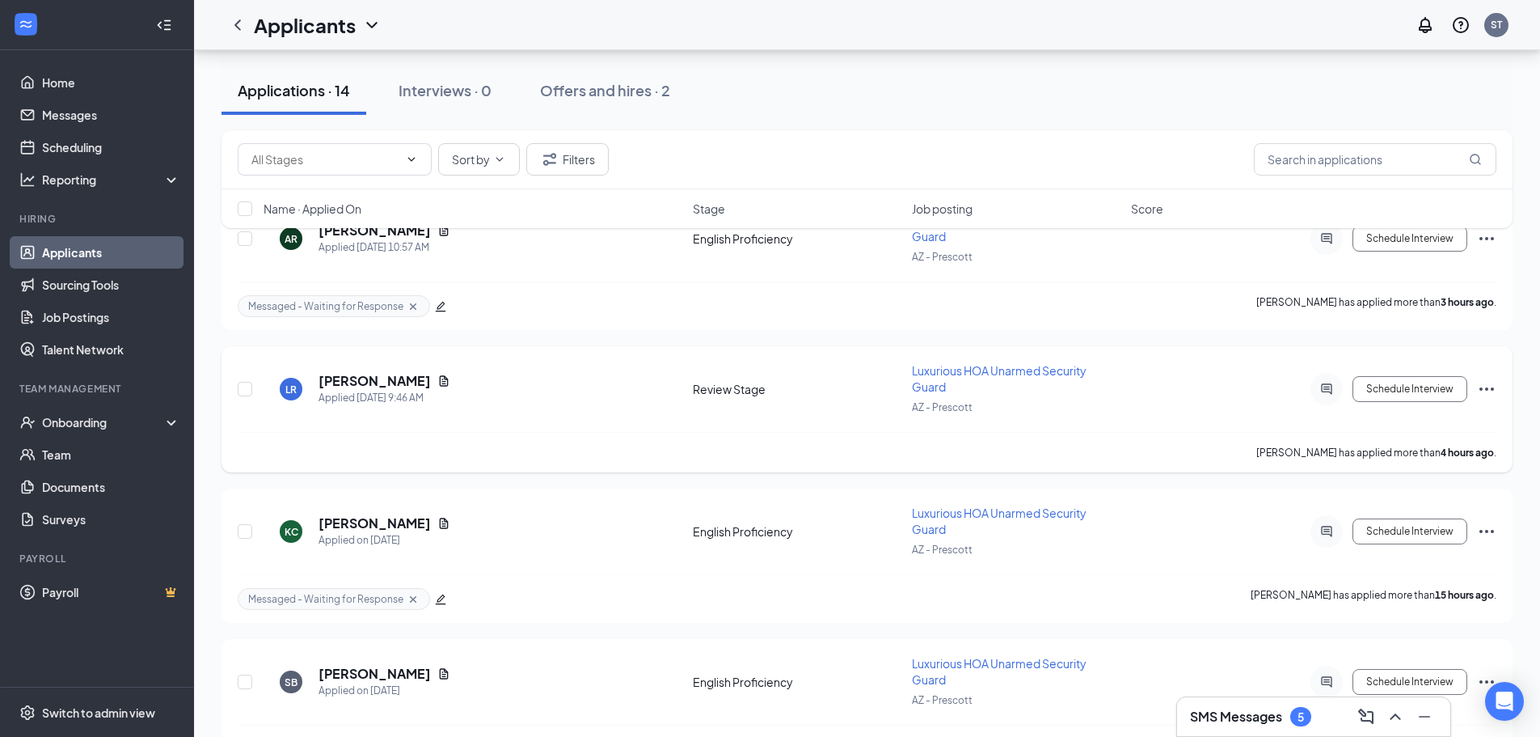
click at [1492, 387] on icon "Ellipses" at bounding box center [1486, 388] width 15 height 3
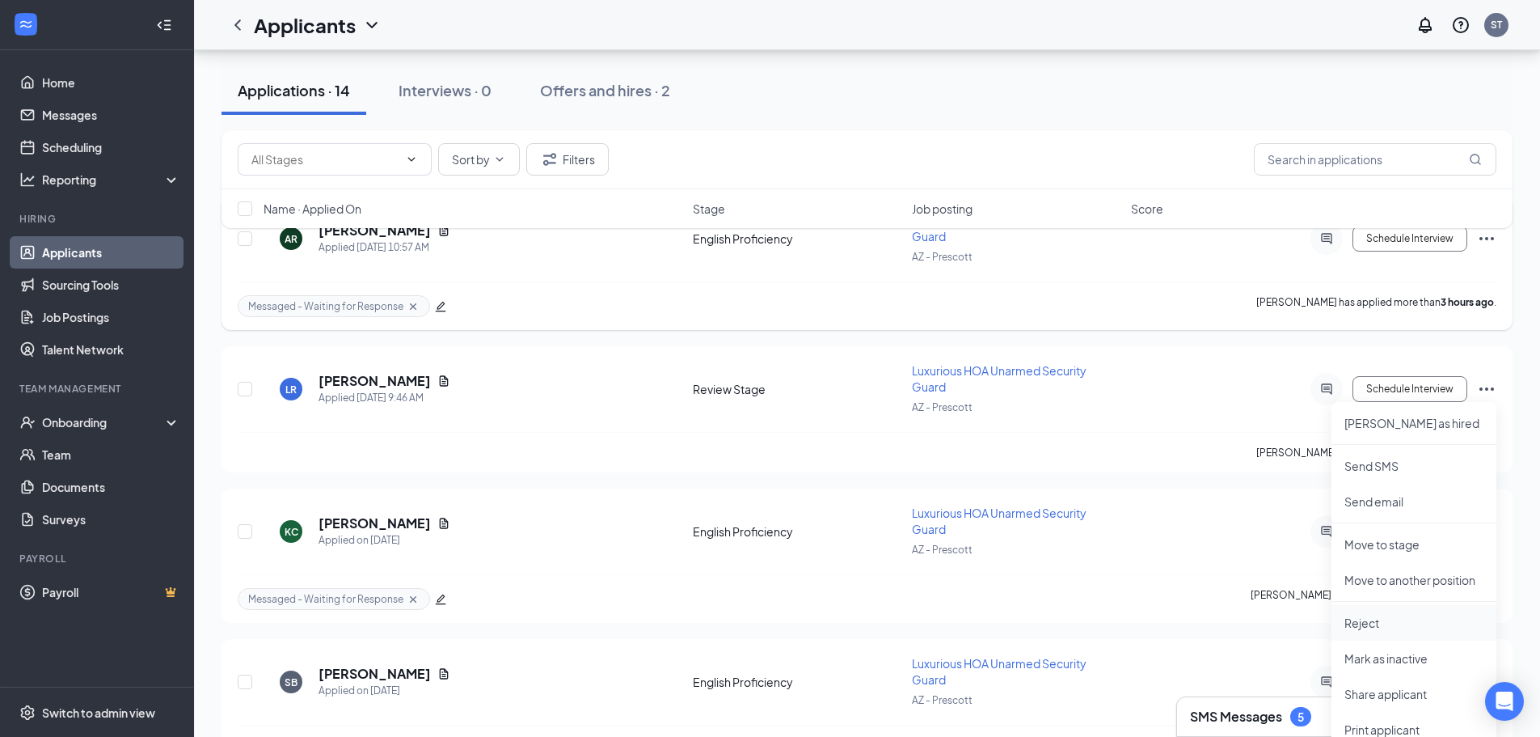
click at [1349, 610] on li "Reject" at bounding box center [1414, 623] width 165 height 36
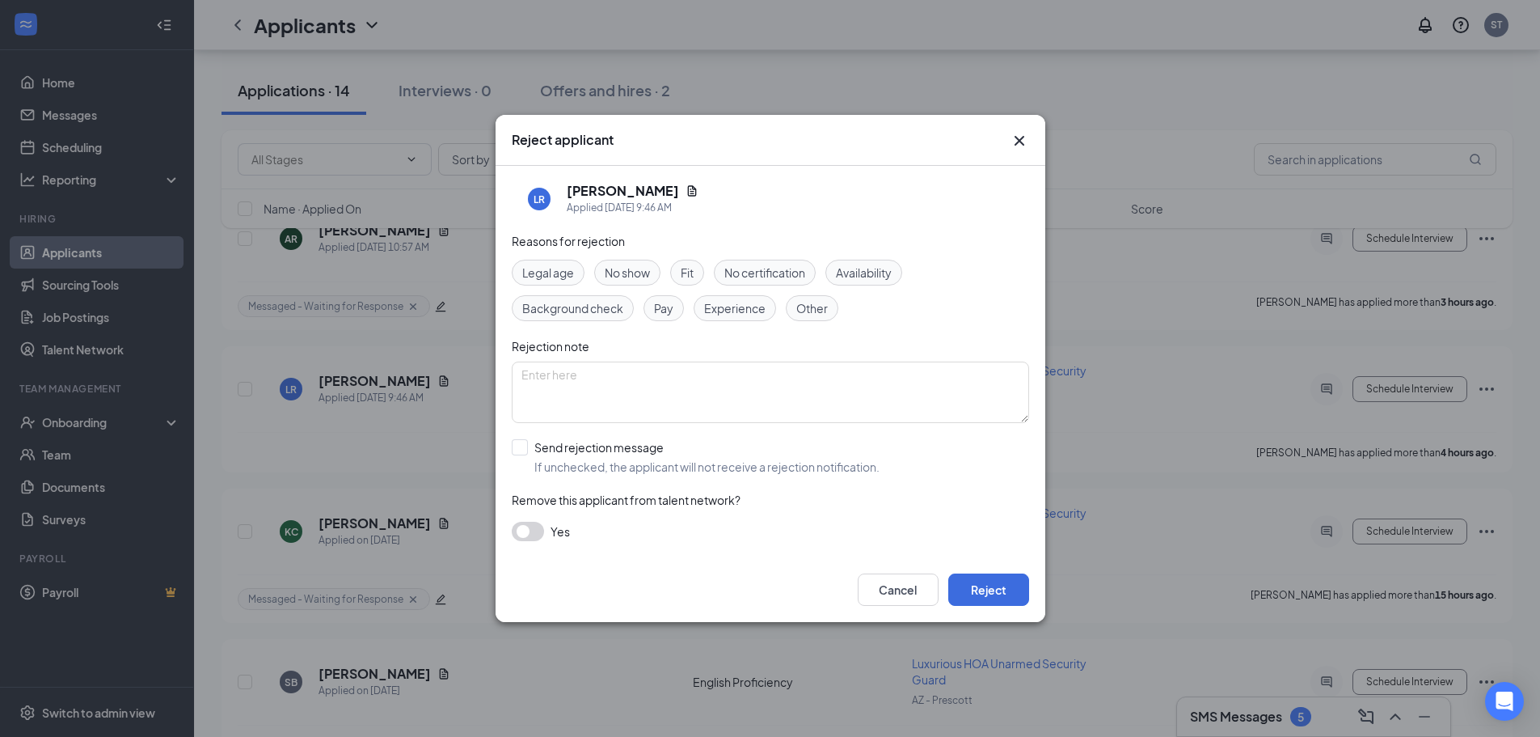
click at [801, 315] on span "Other" at bounding box center [812, 308] width 32 height 18
click at [686, 275] on span "Fit" at bounding box center [687, 273] width 13 height 18
click at [822, 309] on span "Other" at bounding box center [812, 308] width 32 height 18
click at [739, 316] on span "Experience" at bounding box center [734, 308] width 61 height 18
click at [700, 272] on div "Fit" at bounding box center [687, 273] width 34 height 26
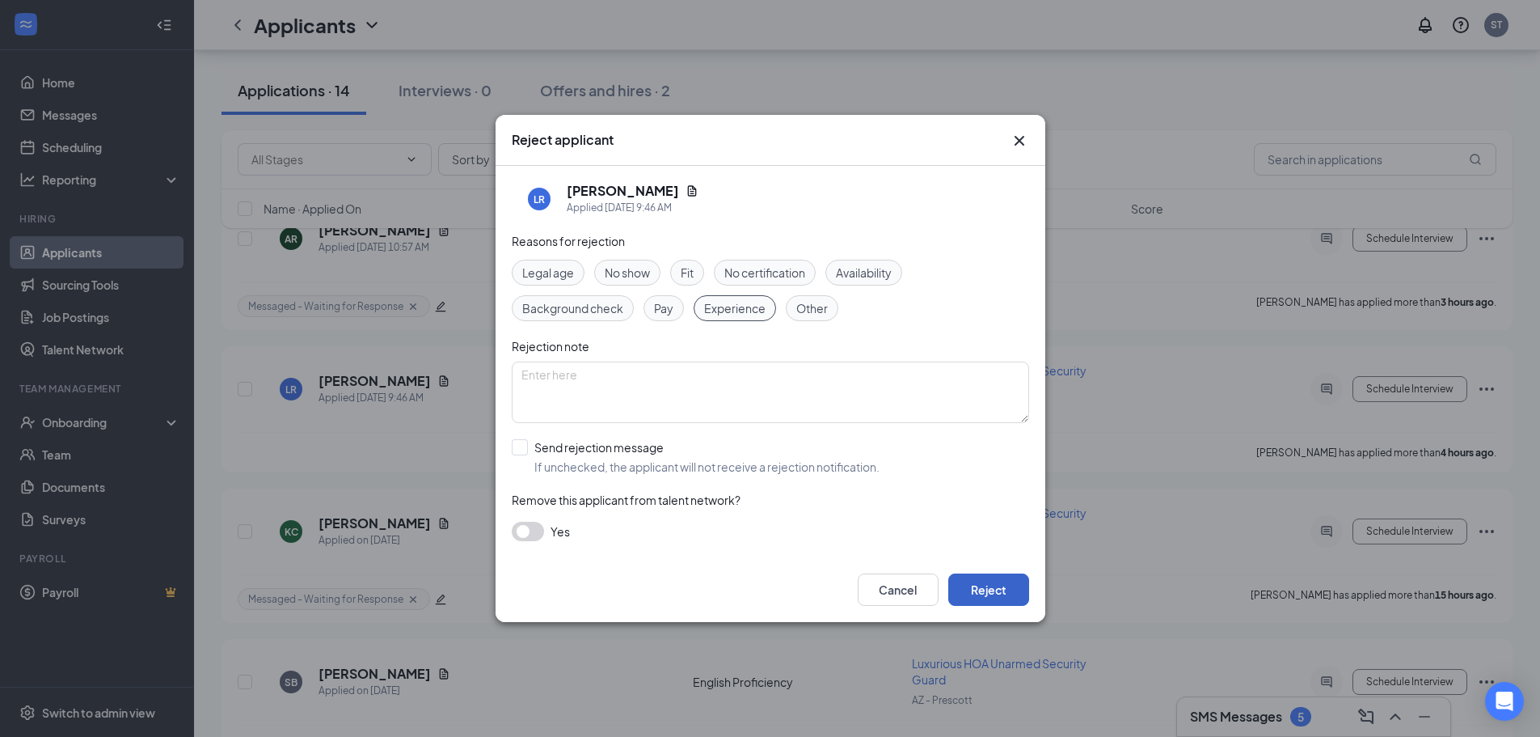
click at [1007, 585] on button "Reject" at bounding box center [988, 589] width 81 height 32
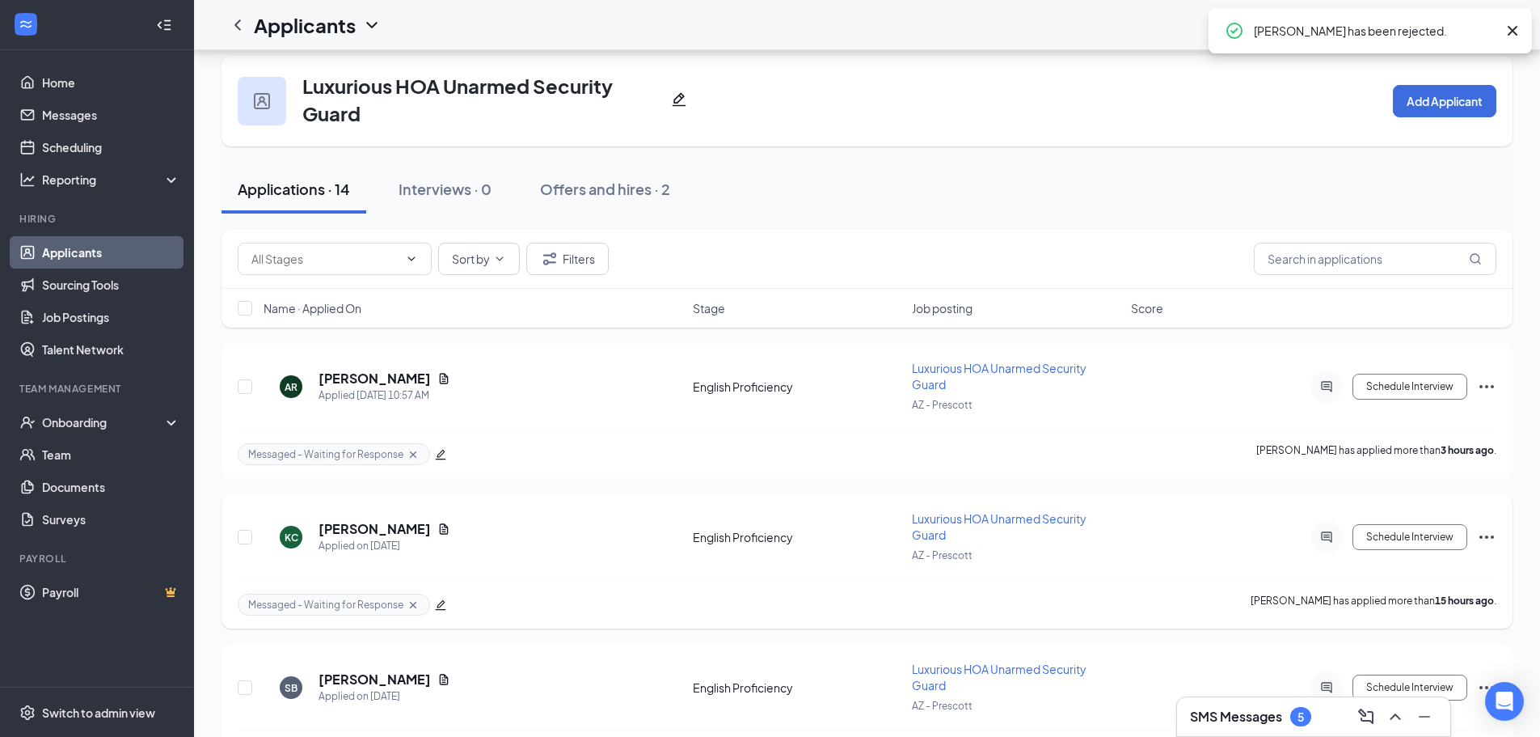
scroll to position [0, 0]
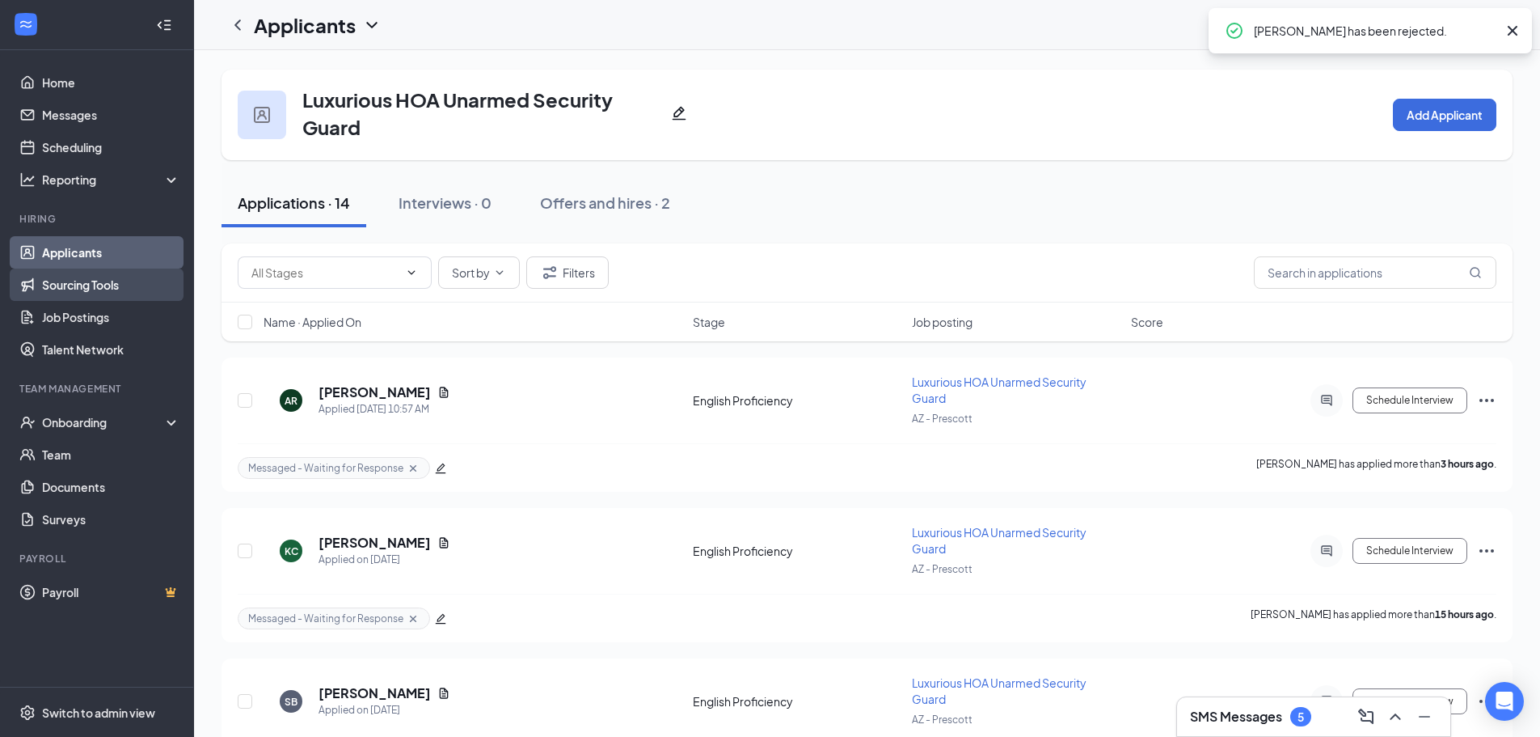
click at [141, 280] on link "Sourcing Tools" at bounding box center [111, 284] width 138 height 32
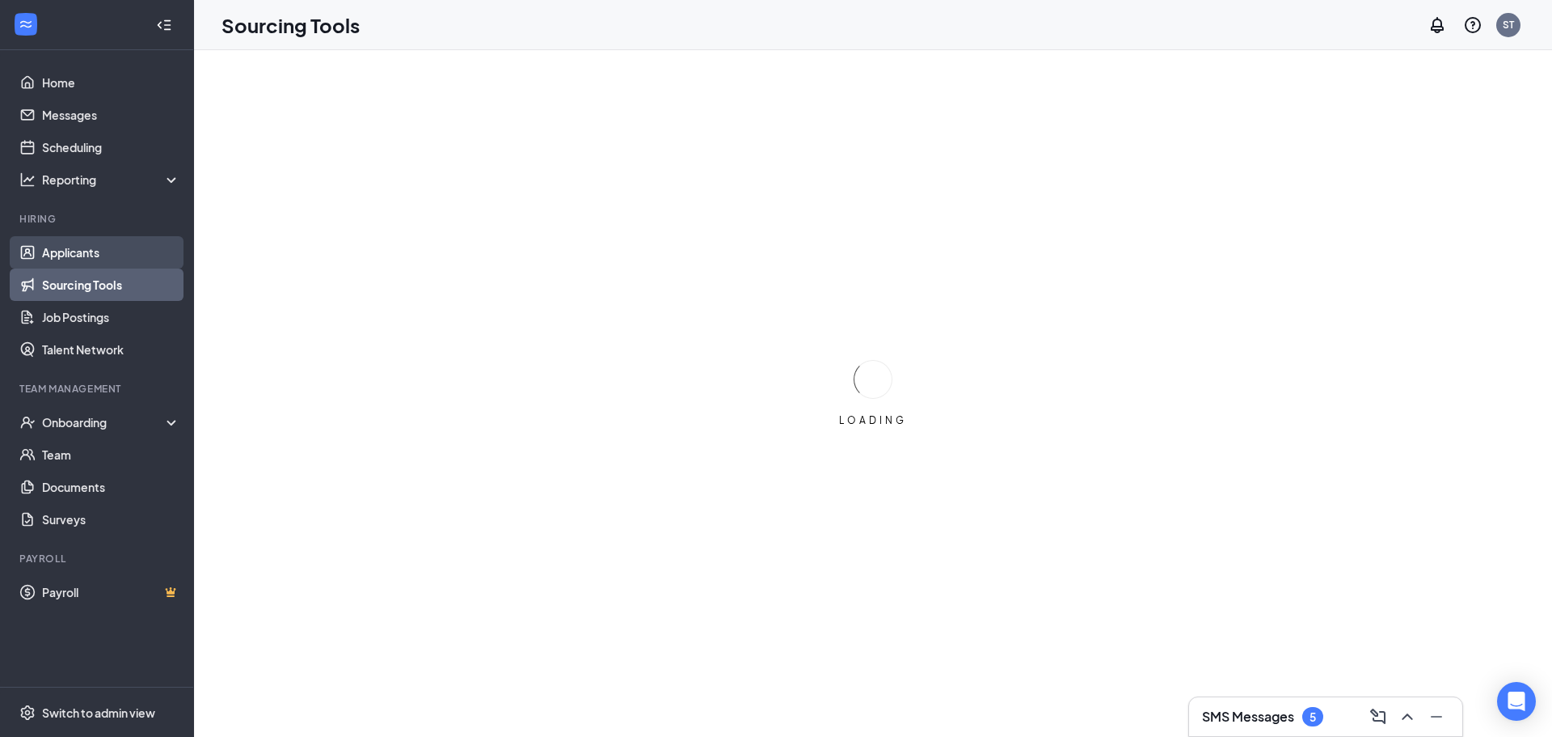
click at [113, 255] on link "Applicants" at bounding box center [111, 252] width 138 height 32
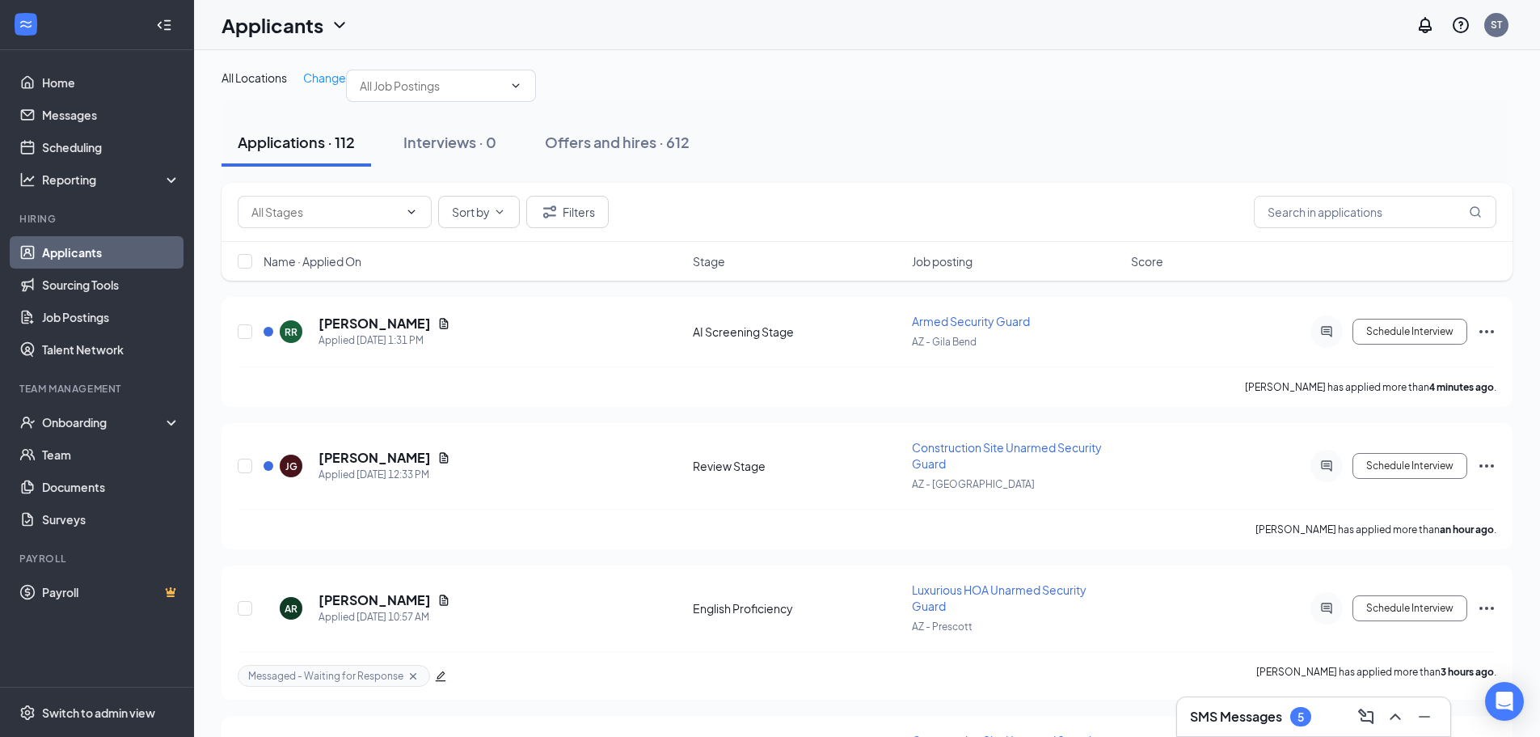
click at [1222, 726] on div "SMS Messages 5" at bounding box center [1313, 716] width 247 height 26
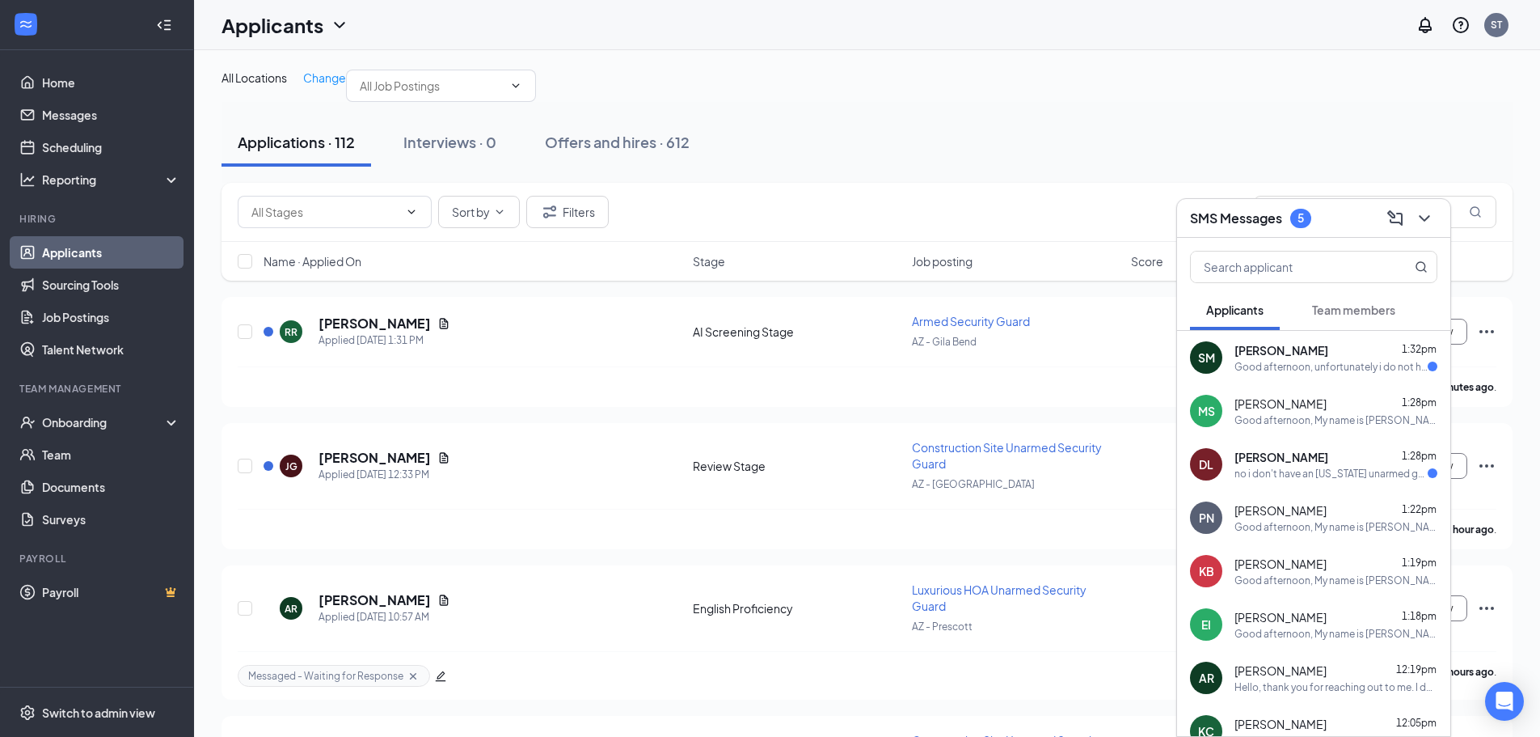
click at [1274, 372] on div "Good afternoon, unfortunately i do not have a unarmed guard card i realized thi…" at bounding box center [1331, 367] width 193 height 14
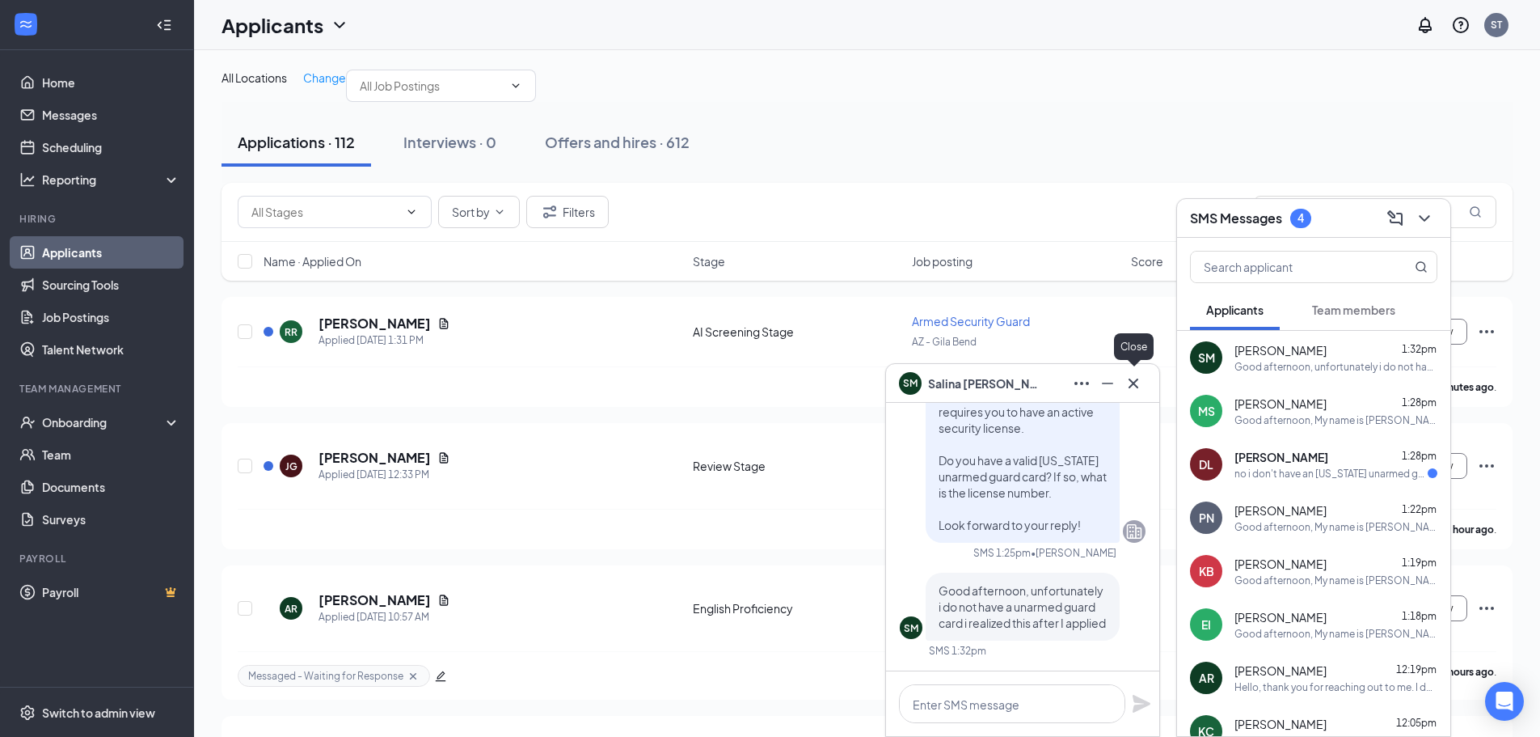
click at [1130, 391] on icon "Cross" at bounding box center [1133, 383] width 19 height 19
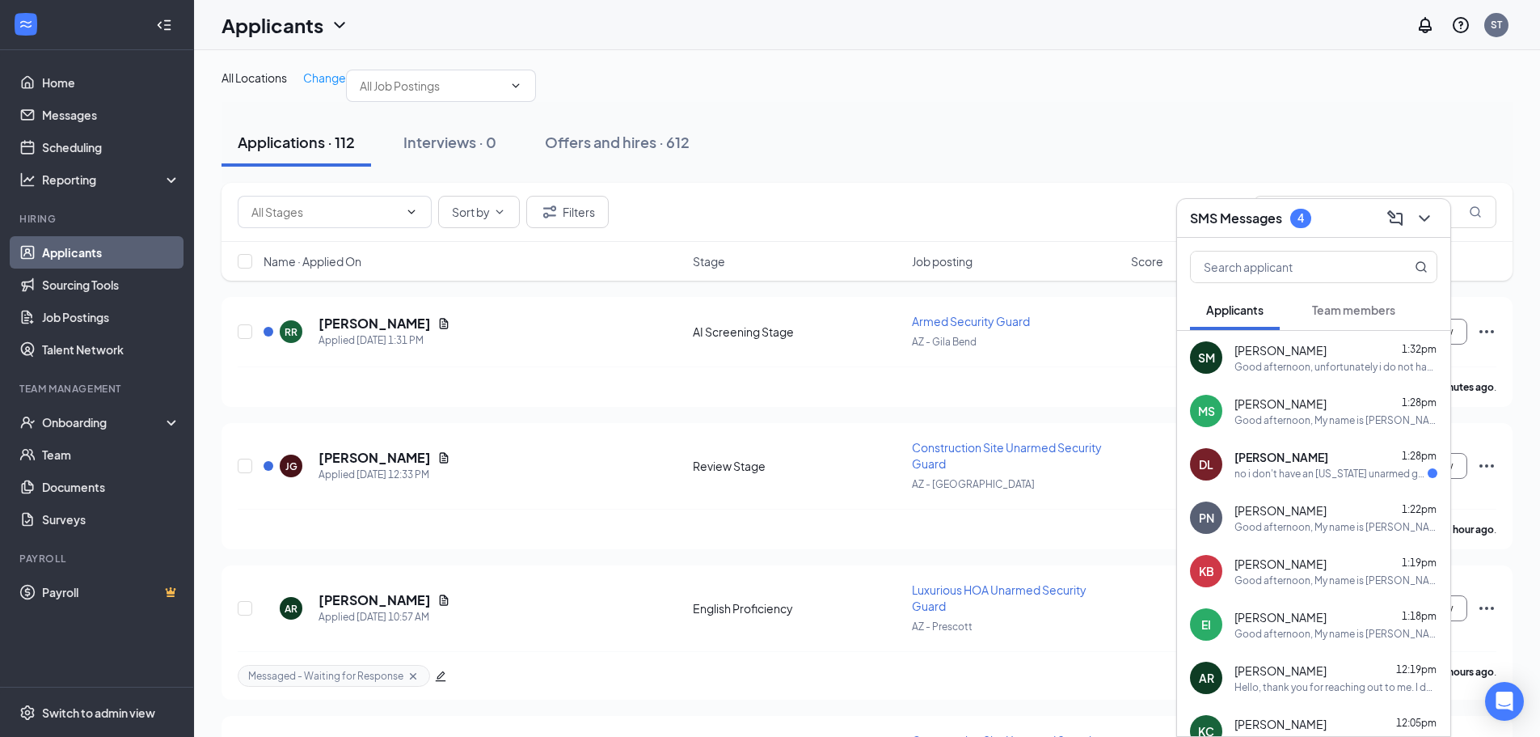
click at [1265, 462] on span "[PERSON_NAME]" at bounding box center [1282, 457] width 94 height 16
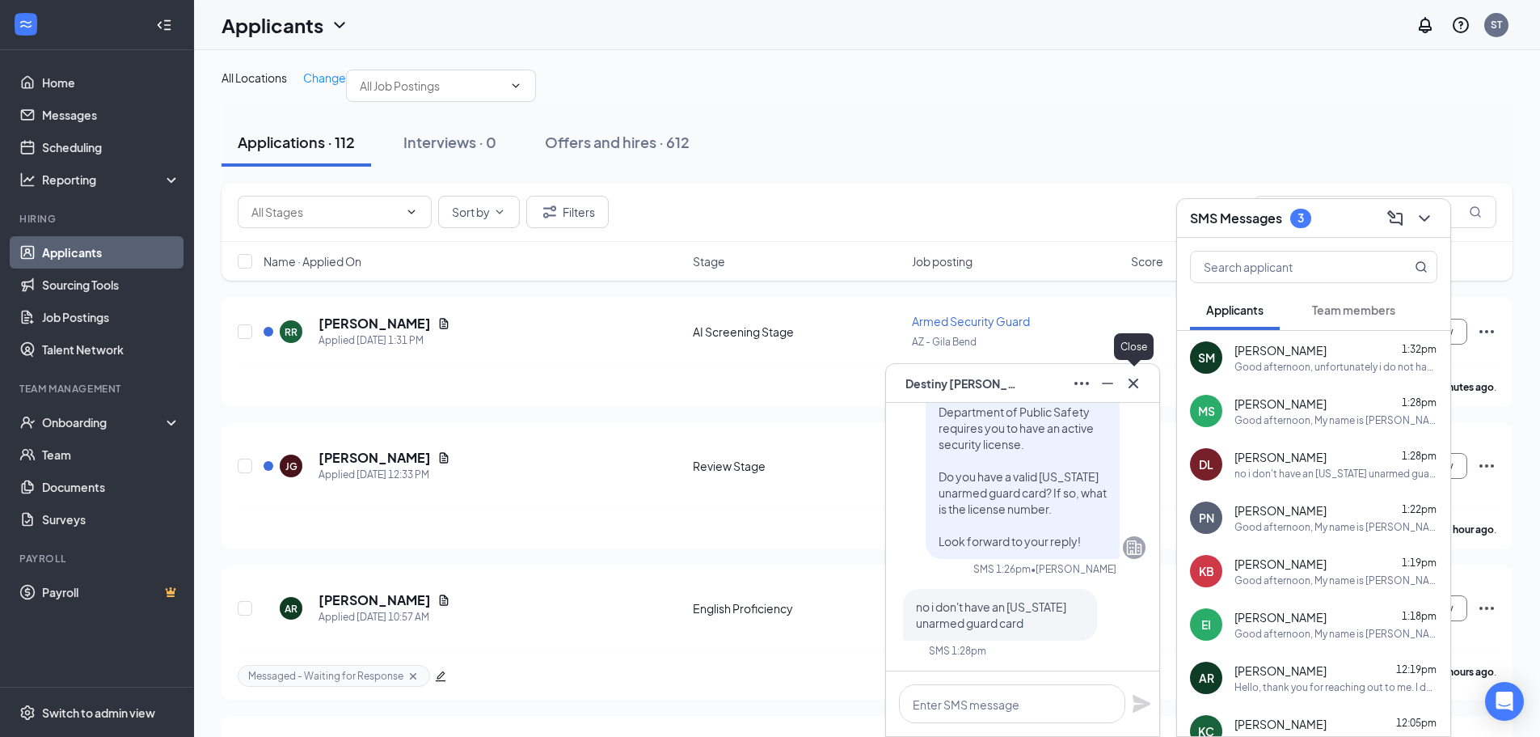
click at [1135, 386] on icon "Cross" at bounding box center [1133, 383] width 19 height 19
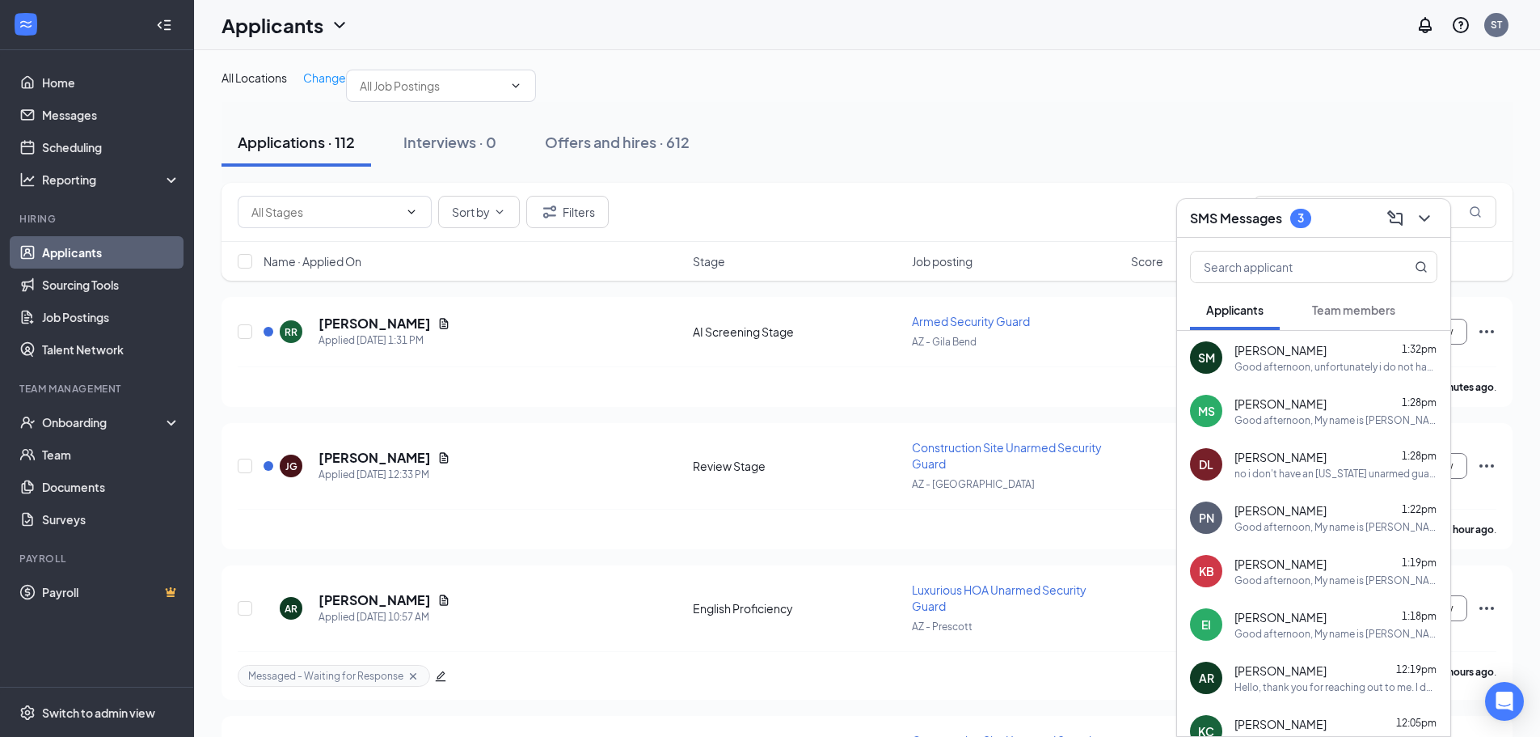
click at [1425, 222] on icon "ChevronDown" at bounding box center [1424, 218] width 19 height 19
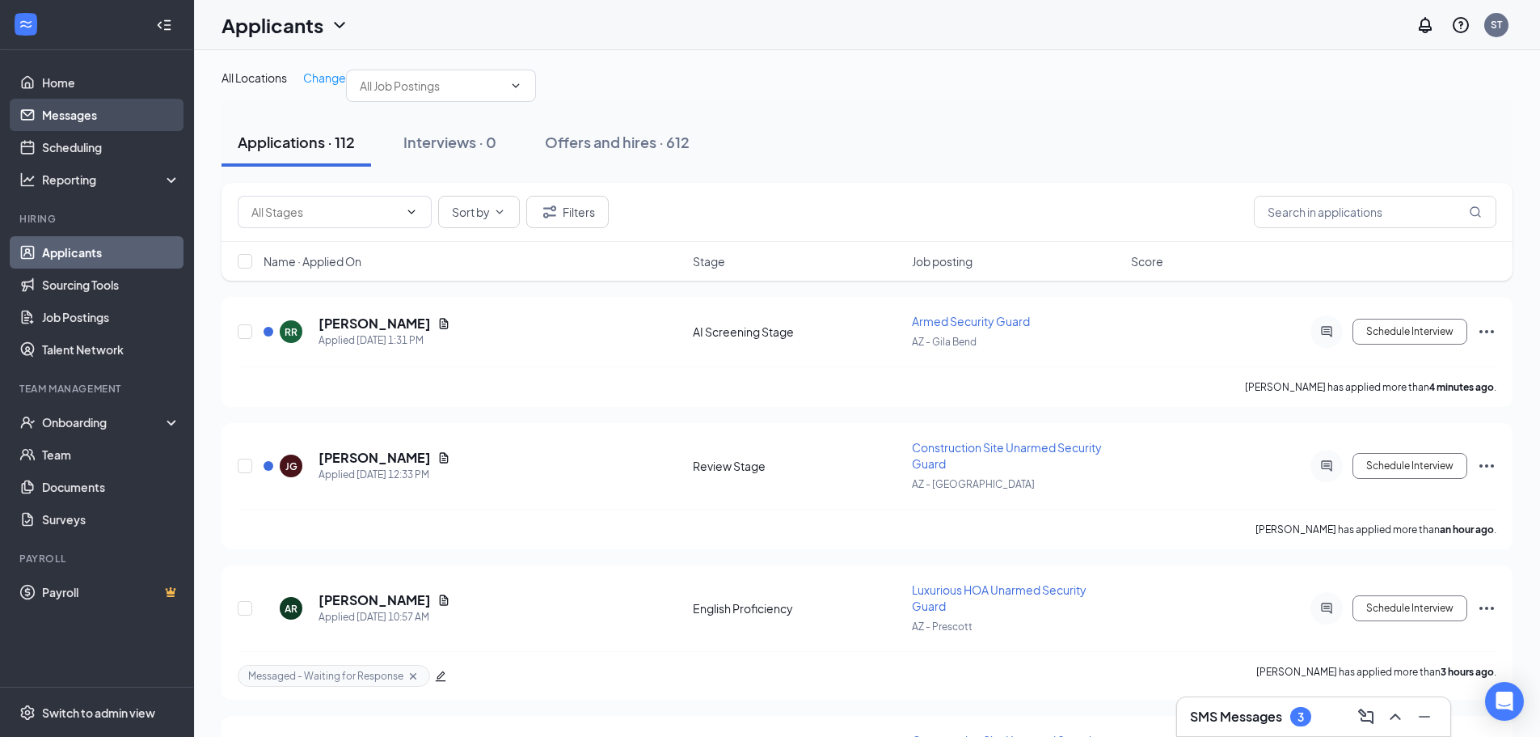
click at [92, 112] on link "Messages" at bounding box center [111, 115] width 138 height 32
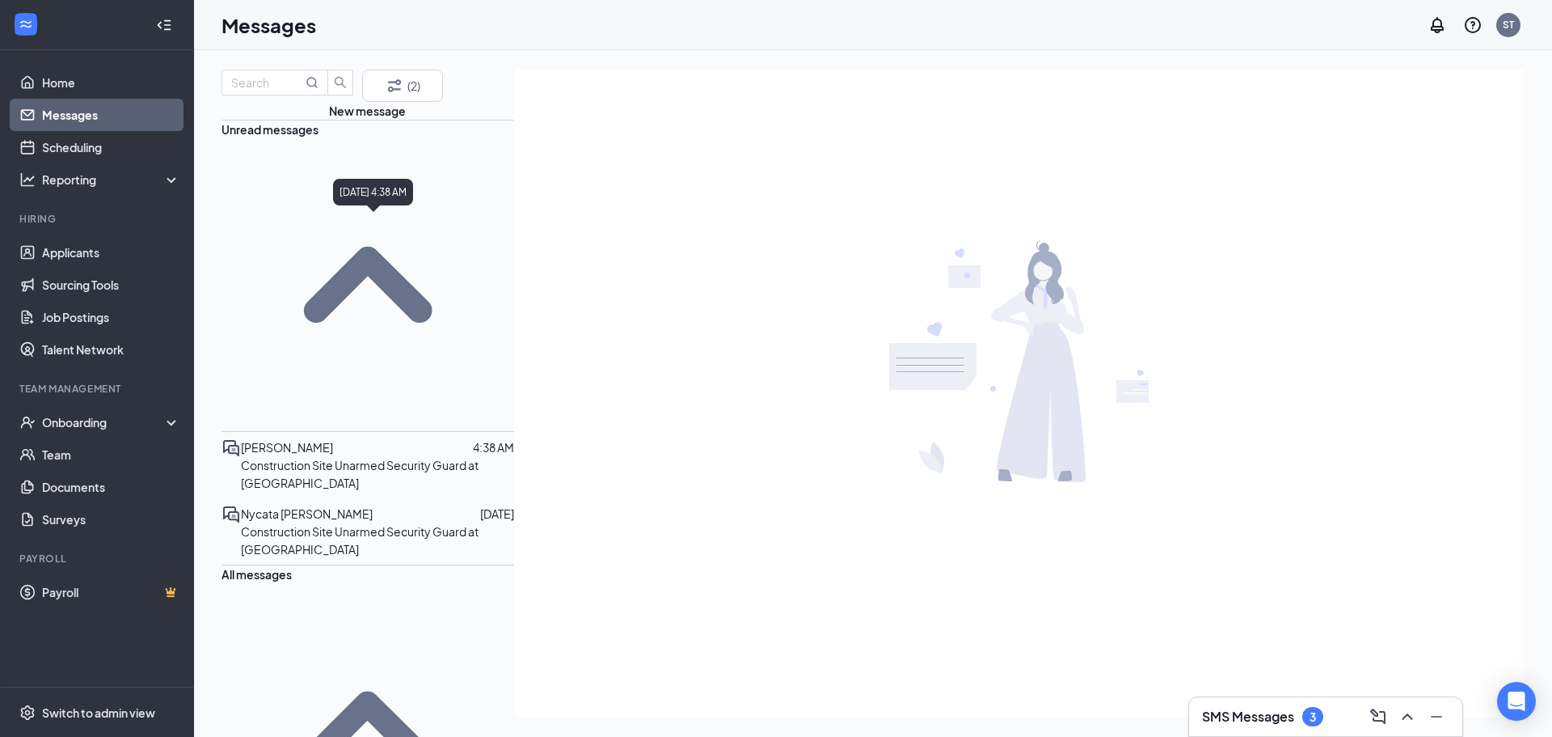
click at [324, 440] on span "[PERSON_NAME]" at bounding box center [287, 447] width 92 height 15
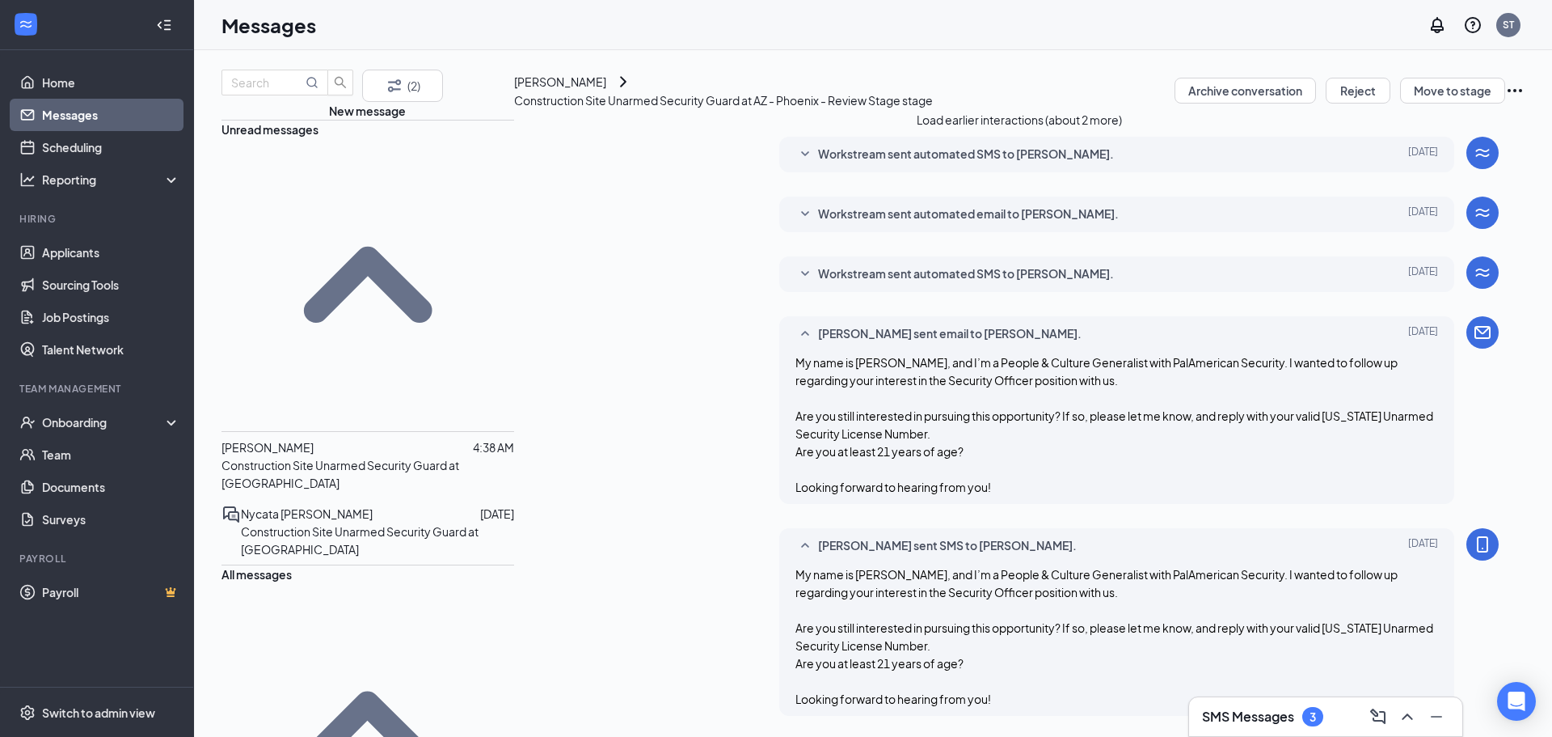
scroll to position [514, 0]
click at [300, 506] on span "Nycata [PERSON_NAME]" at bounding box center [307, 513] width 132 height 15
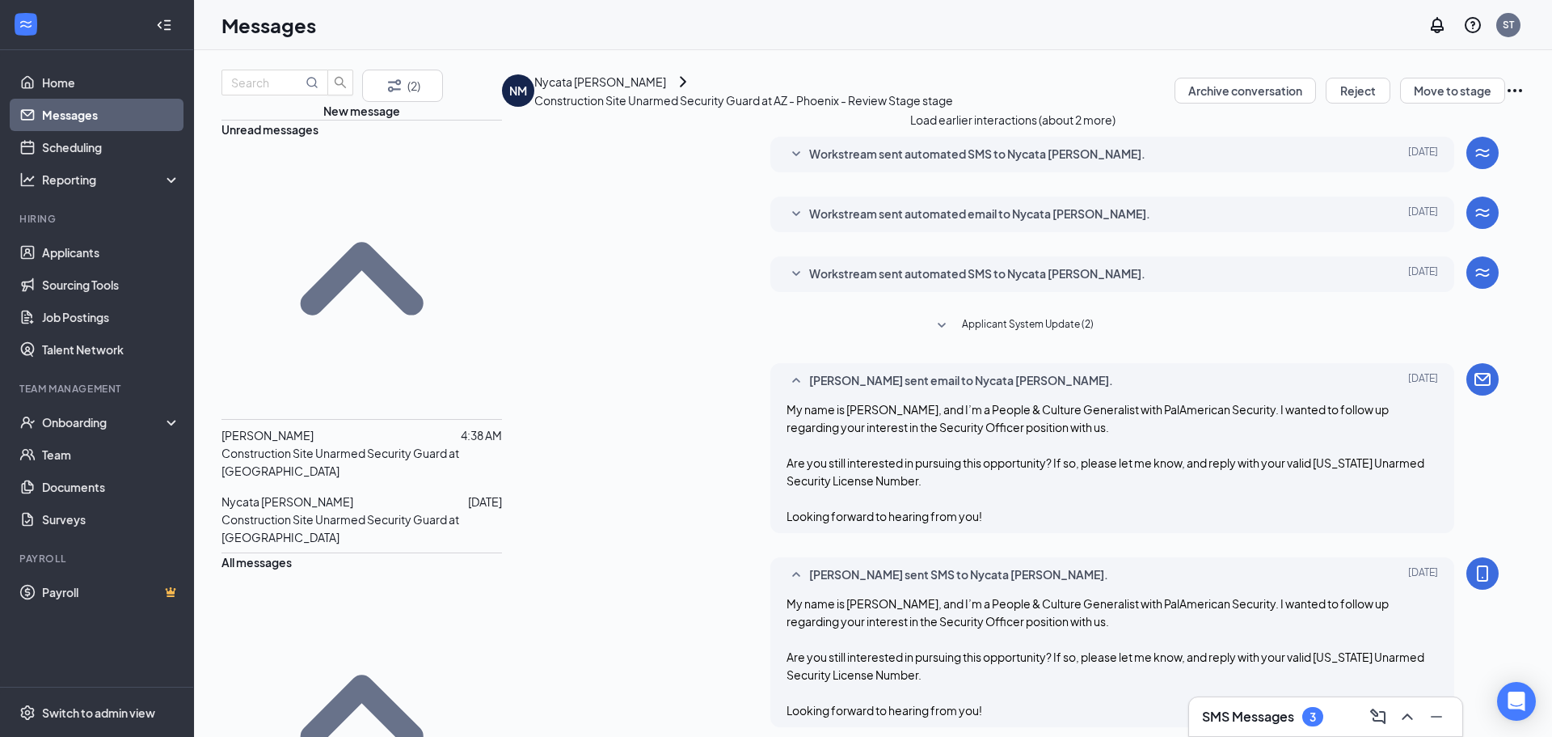
scroll to position [658, 0]
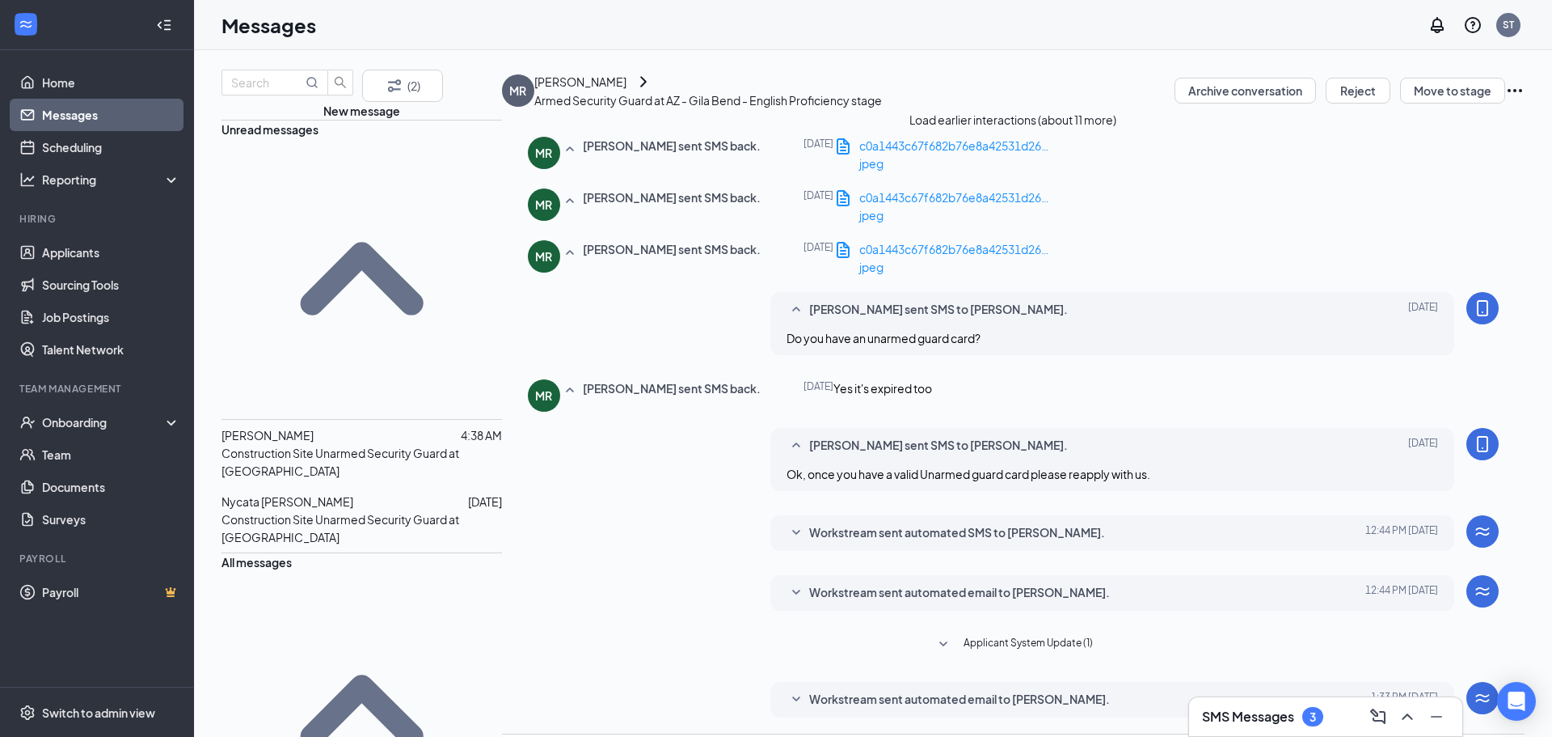
scroll to position [546, 0]
click at [385, 95] on icon "Filter" at bounding box center [394, 85] width 19 height 19
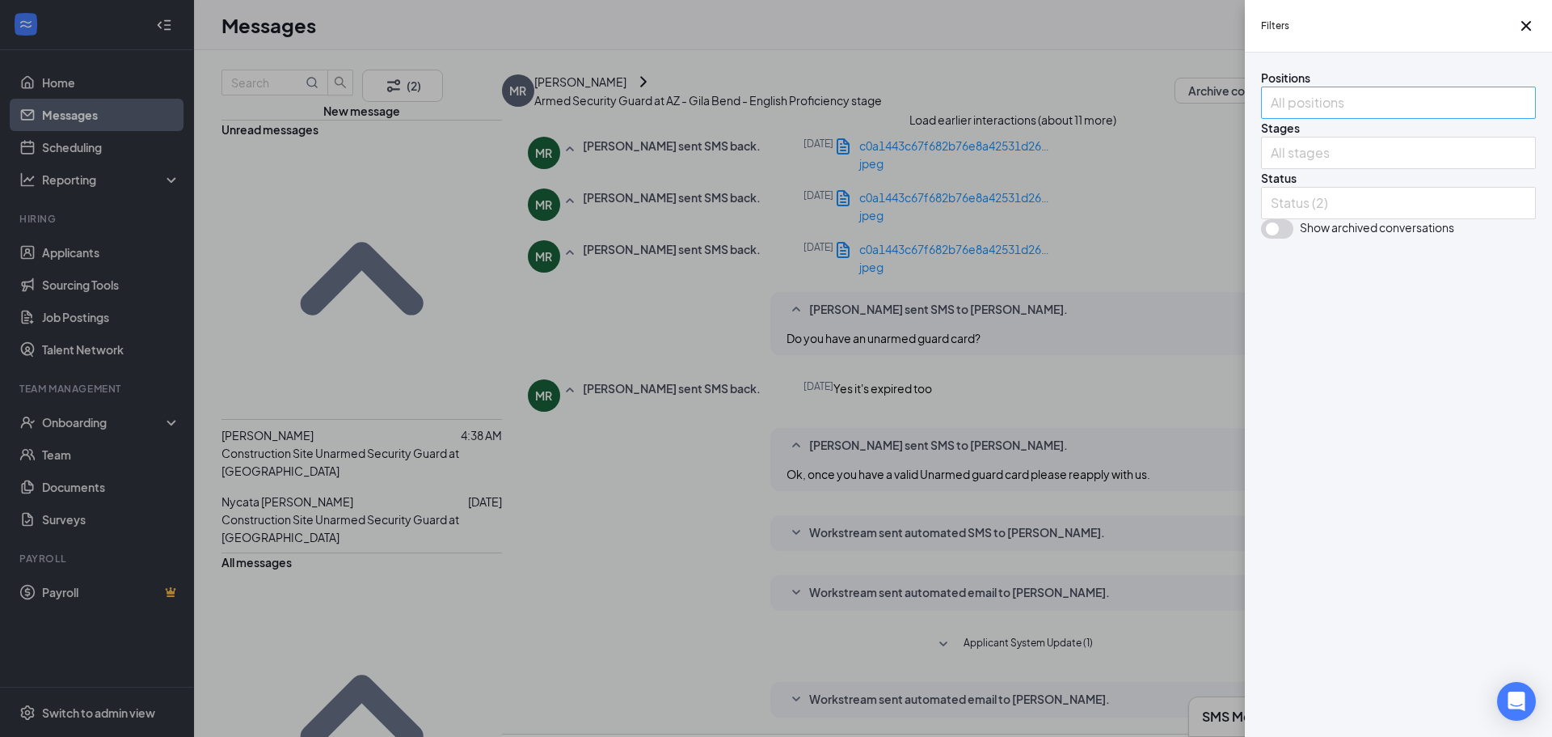
click at [1379, 116] on div at bounding box center [1390, 103] width 251 height 26
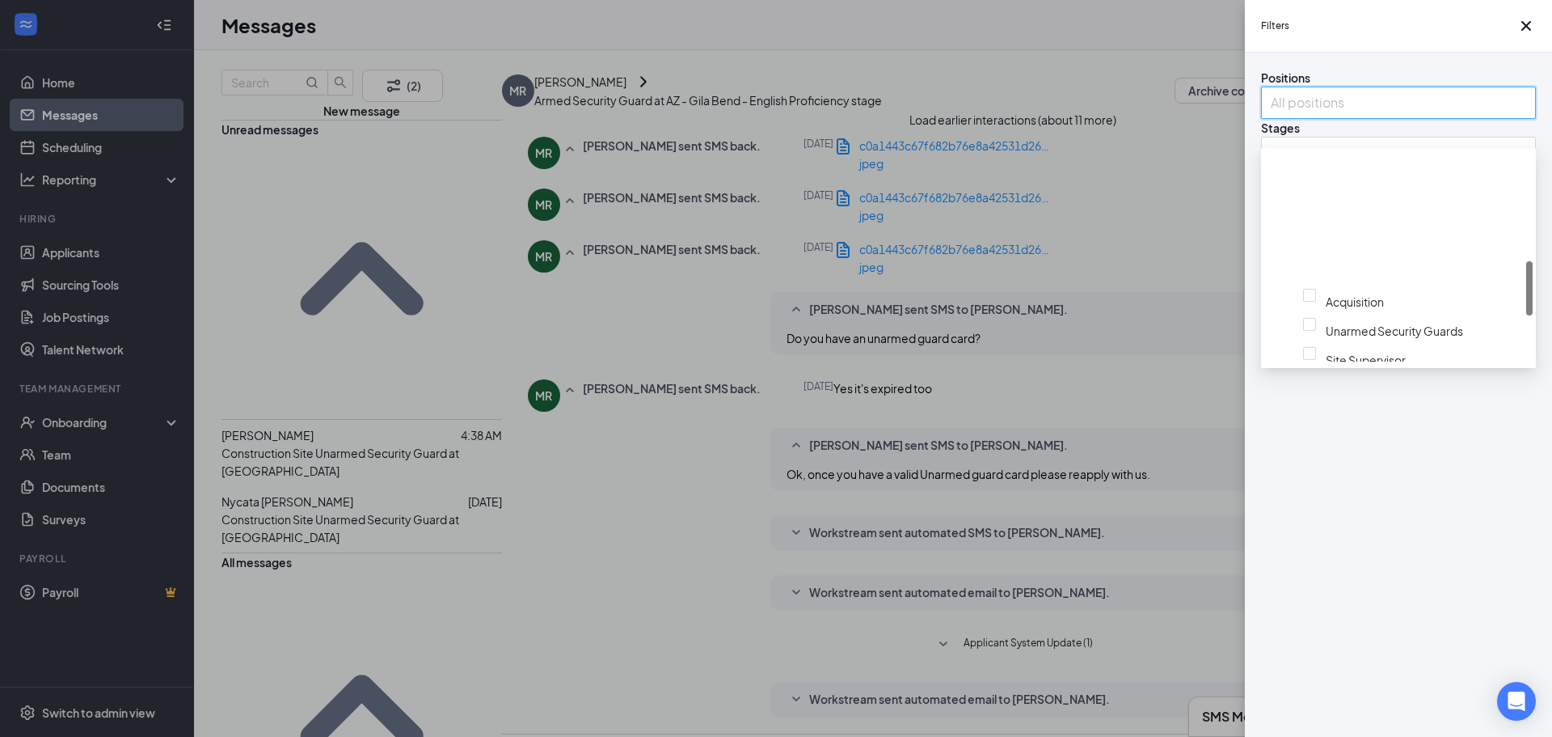
scroll to position [404, 0]
click at [1326, 305] on div at bounding box center [1428, 301] width 204 height 6
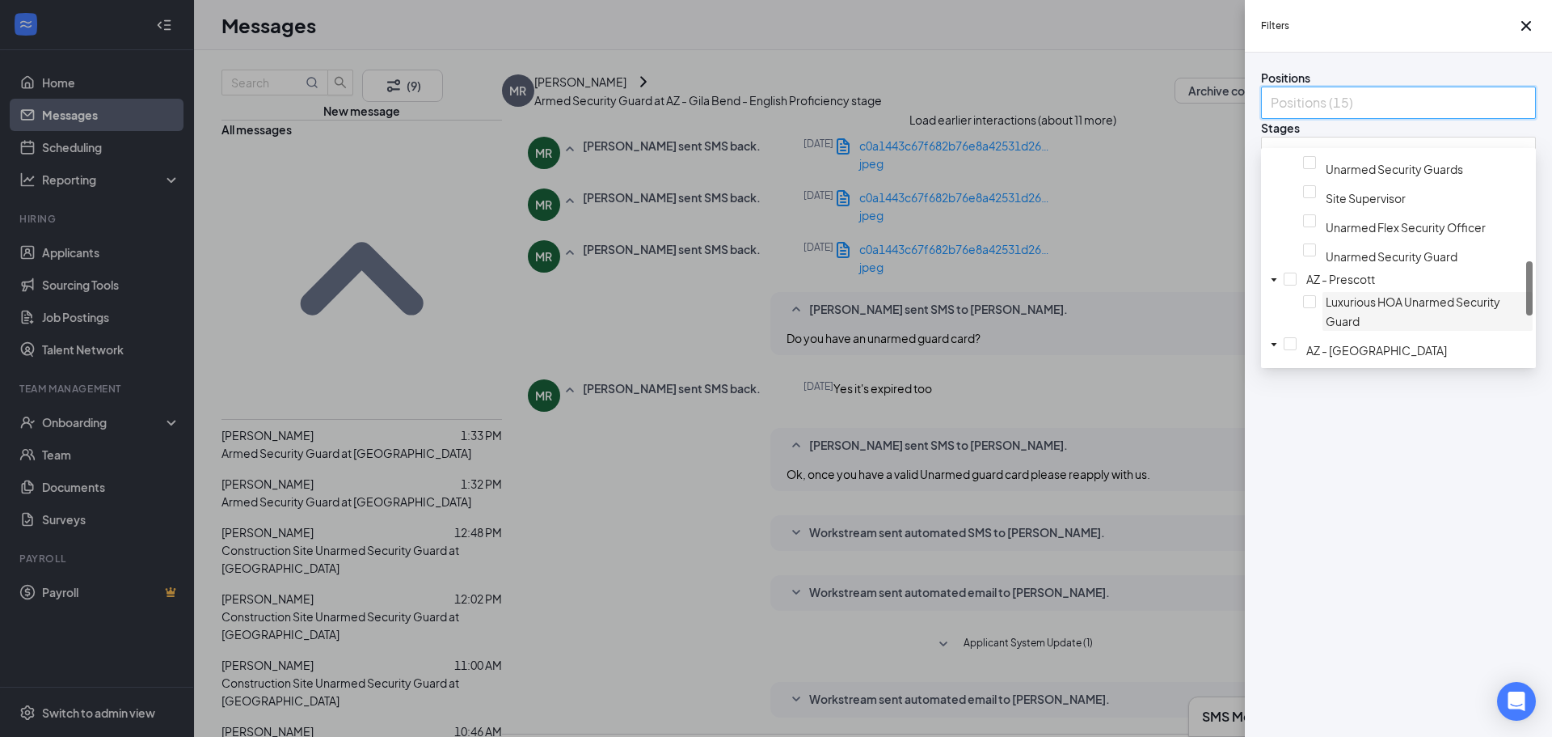
click at [1326, 328] on span "Luxurious HOA Unarmed Security Guard" at bounding box center [1413, 311] width 175 height 34
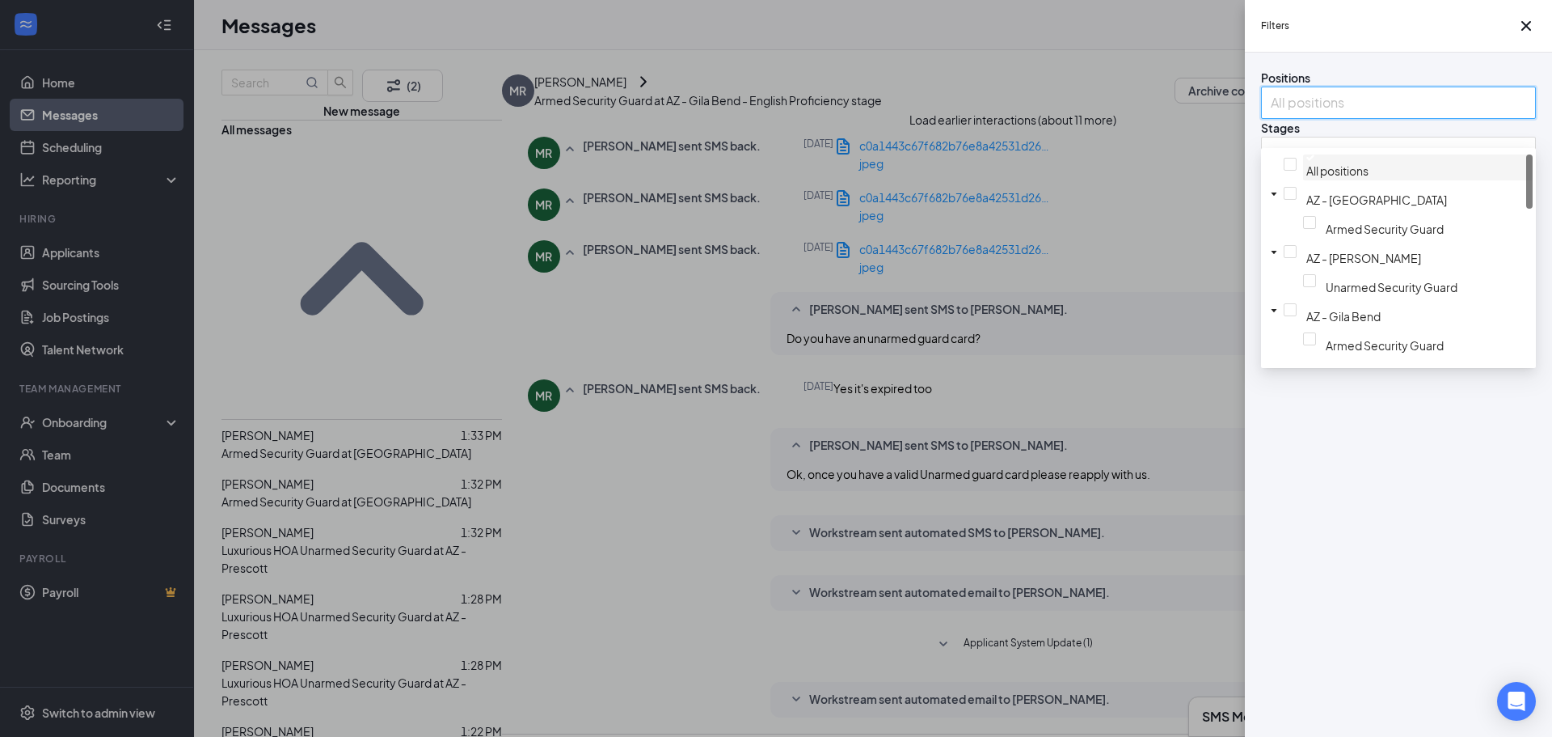
click at [1306, 161] on div at bounding box center [1417, 157] width 223 height 6
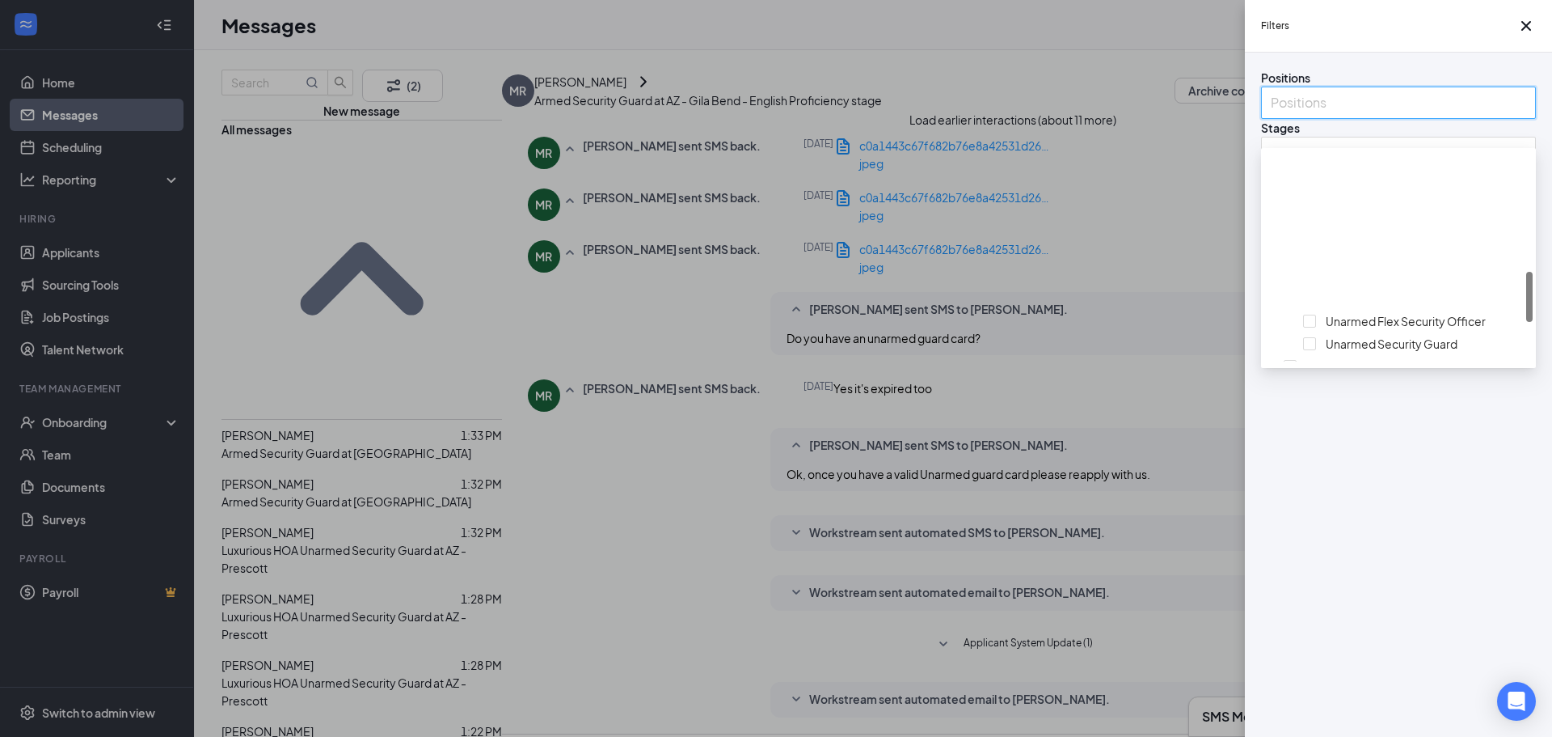
scroll to position [480, 0]
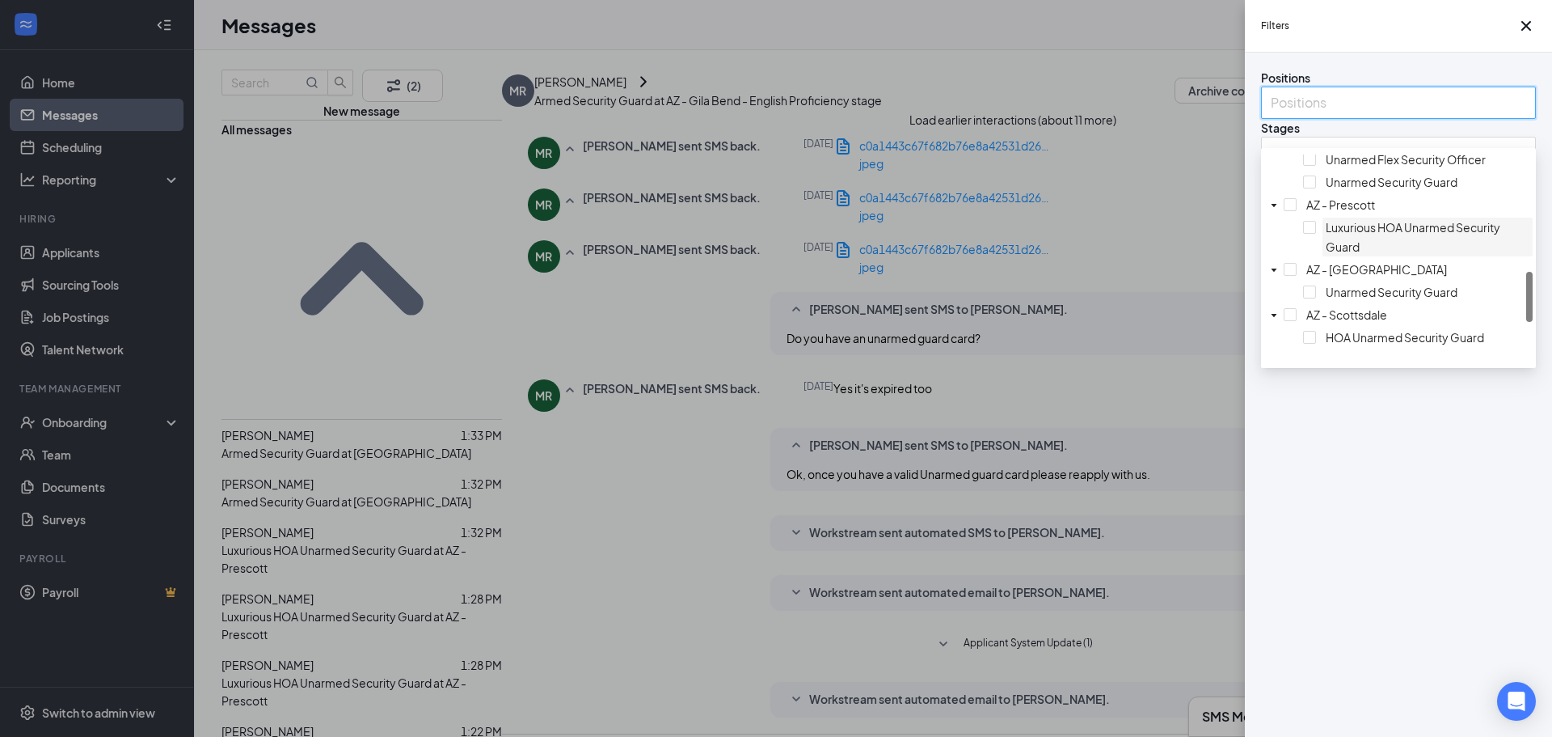
click at [1326, 254] on span "Luxurious HOA Unarmed Security Guard" at bounding box center [1413, 237] width 175 height 34
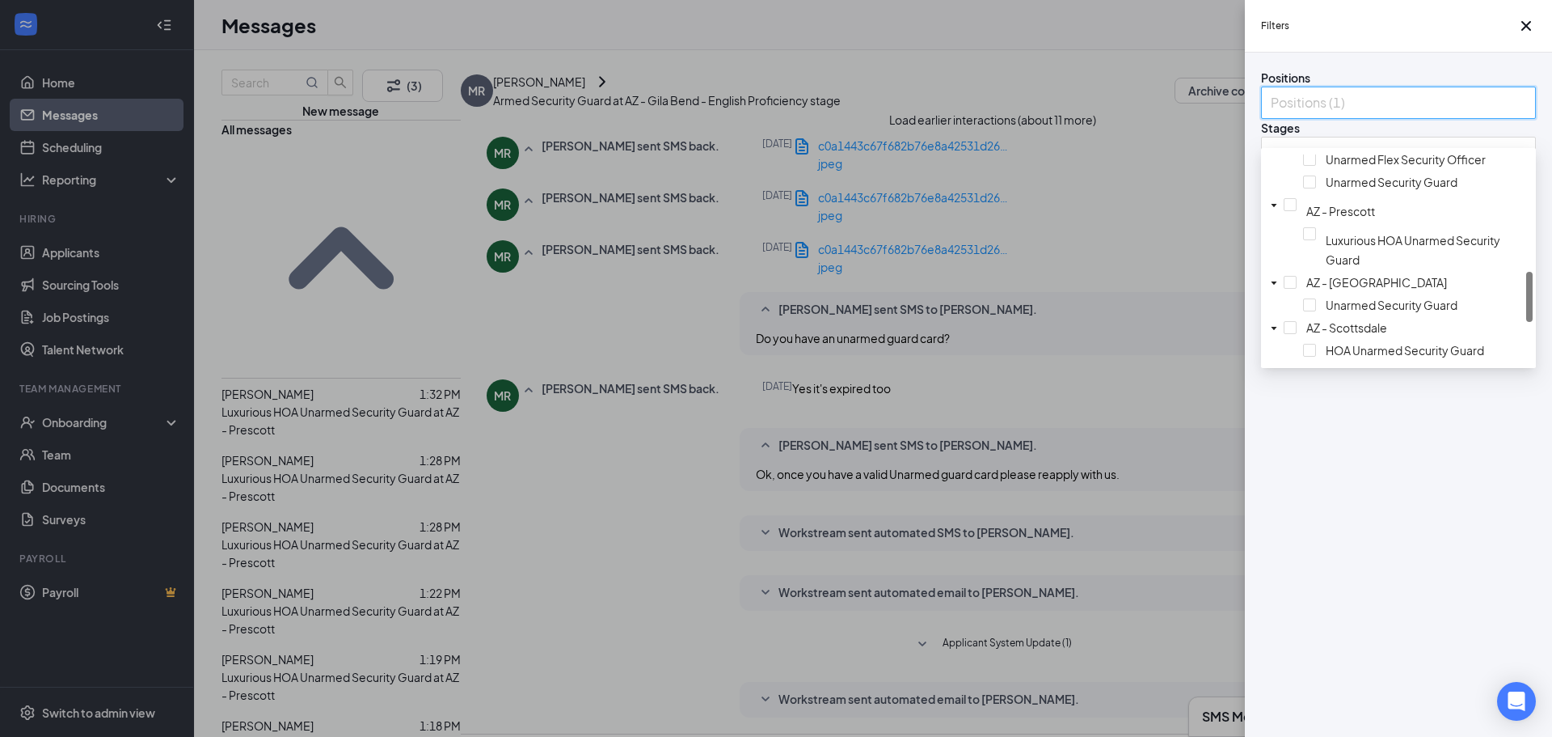
click at [1070, 281] on div "Filters Positions Positions (1) Stages All stages Status Status (2) Show archiv…" at bounding box center [776, 368] width 1552 height 737
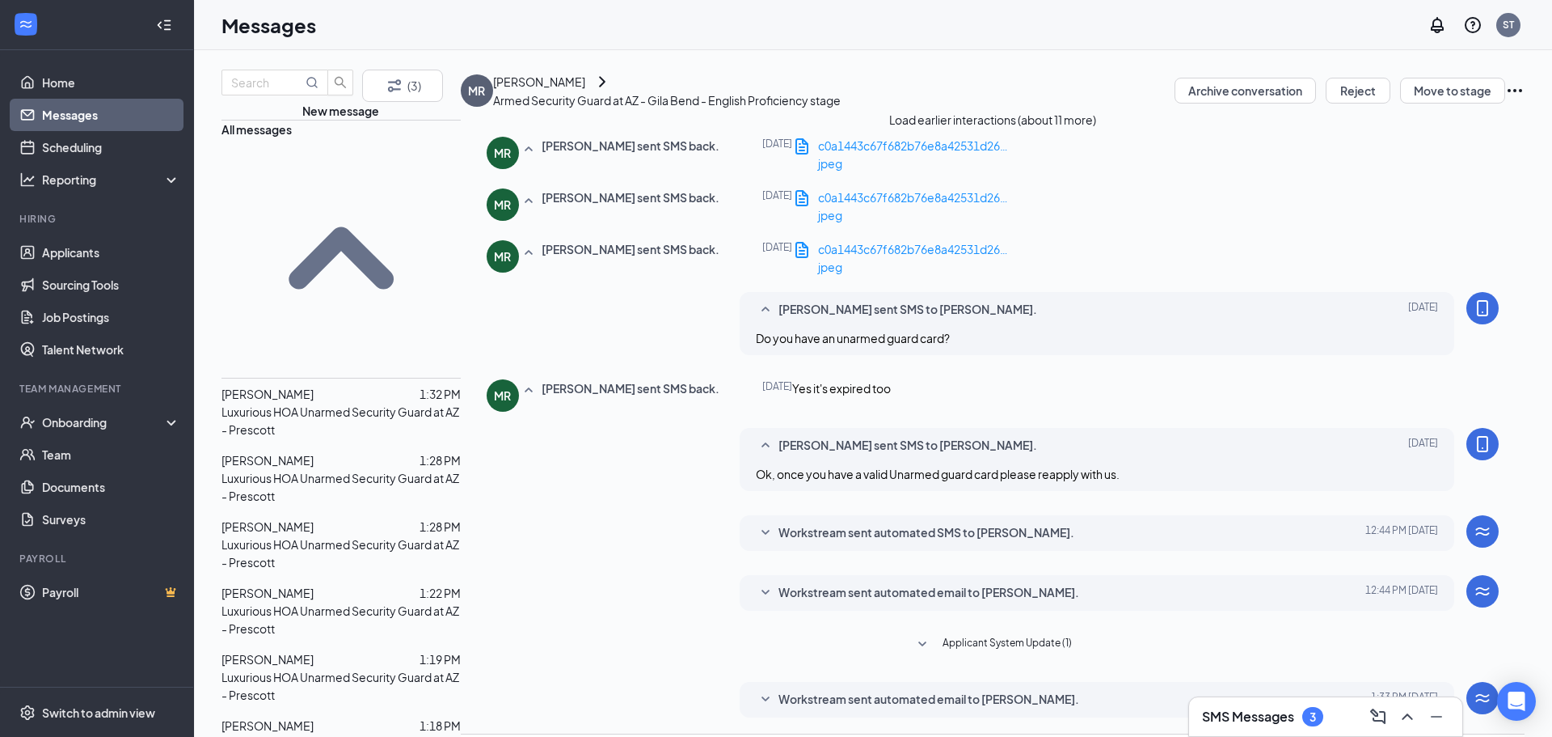
click at [310, 403] on p "Luxurious HOA Unarmed Security Guard at AZ - Prescott" at bounding box center [341, 421] width 239 height 36
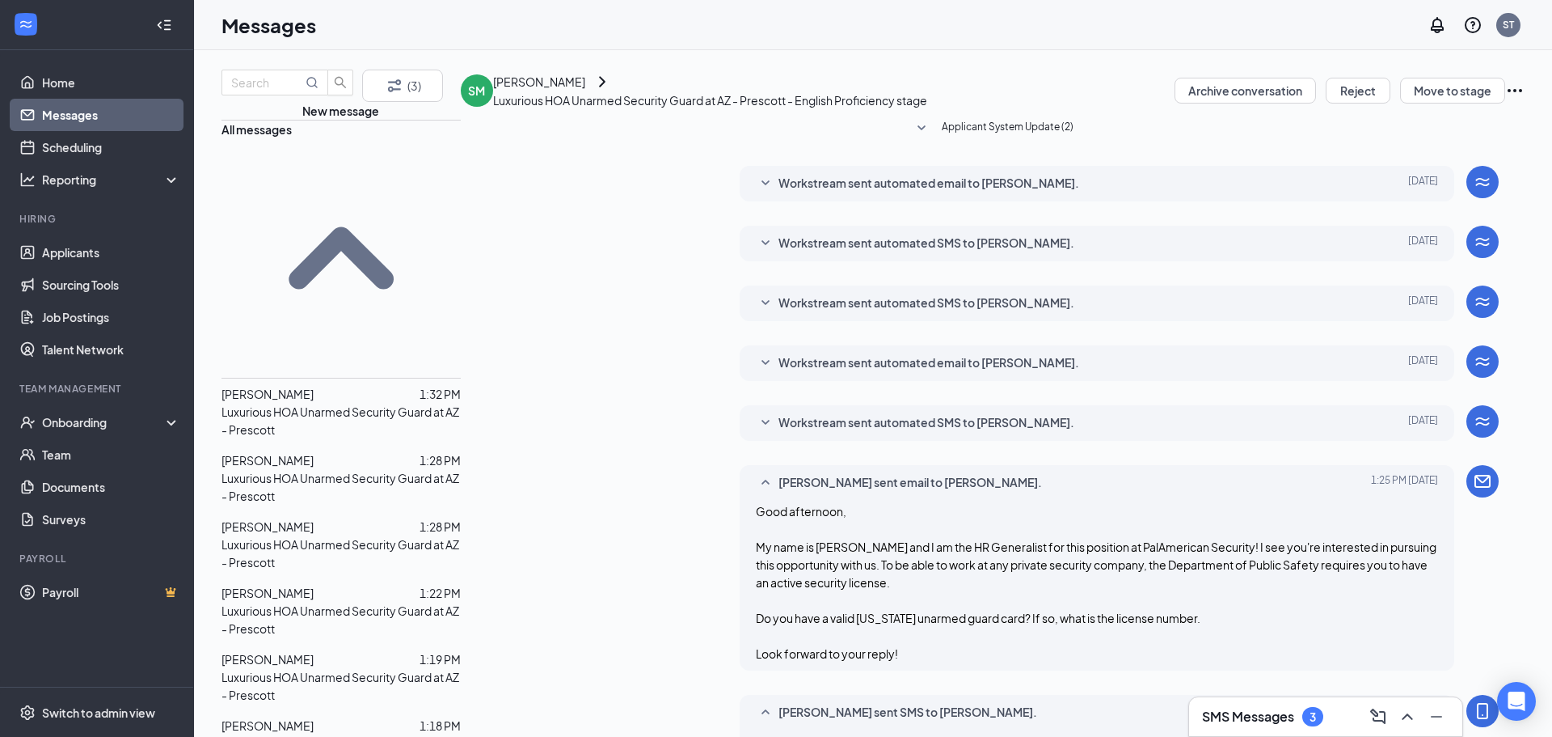
scroll to position [498, 0]
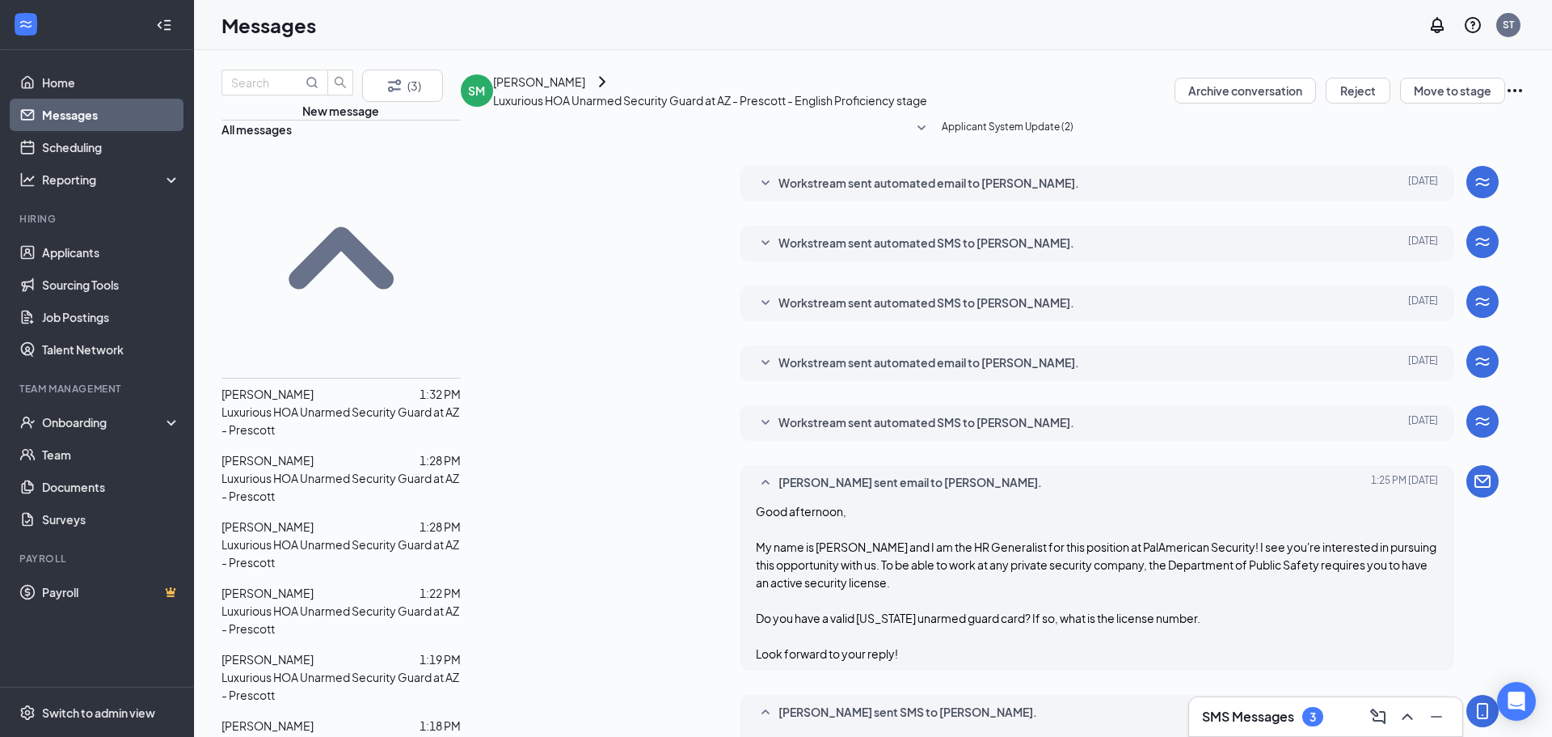
drag, startPoint x: 1151, startPoint y: 590, endPoint x: 995, endPoint y: 593, distance: 156.1
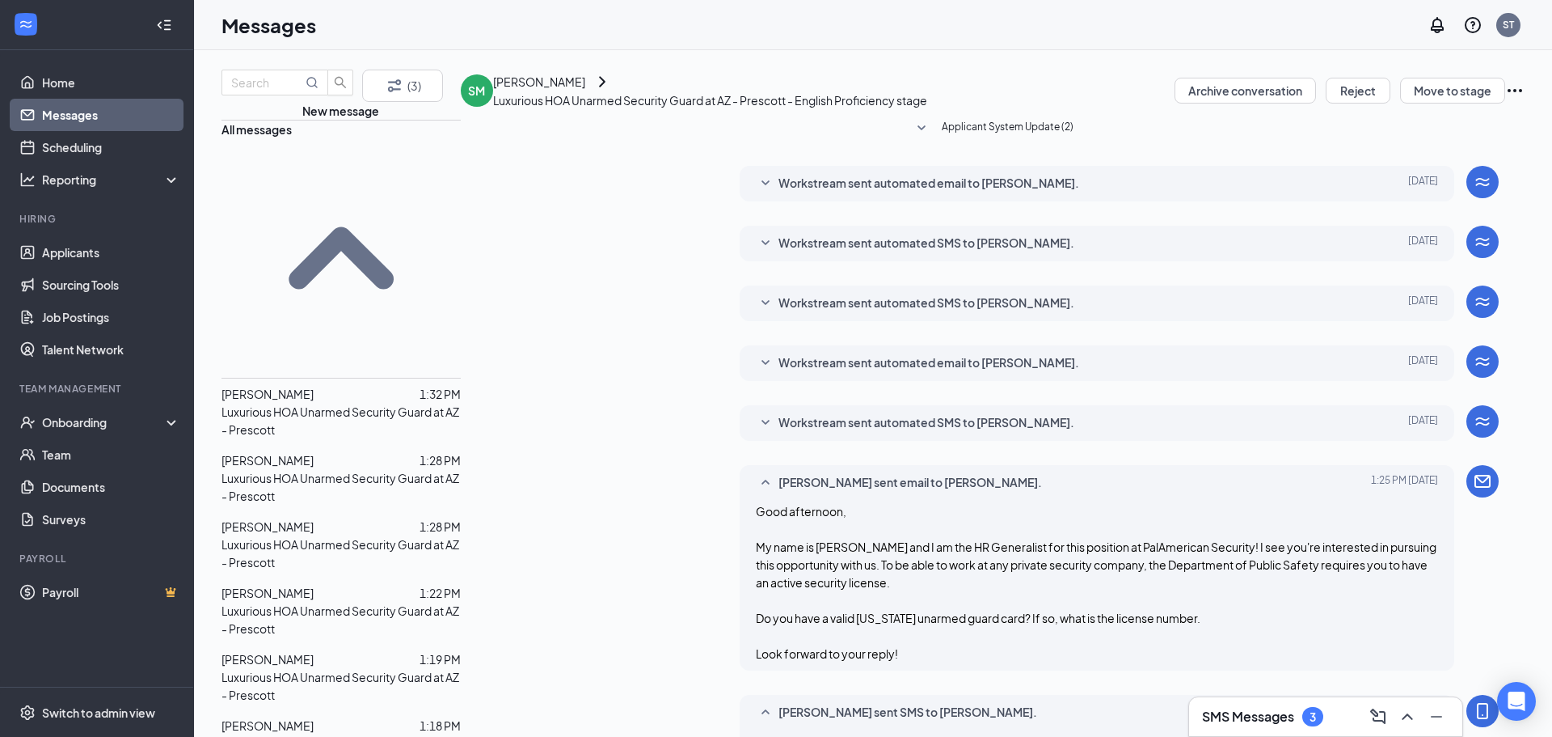
drag, startPoint x: 1248, startPoint y: 588, endPoint x: 1237, endPoint y: 589, distance: 11.4
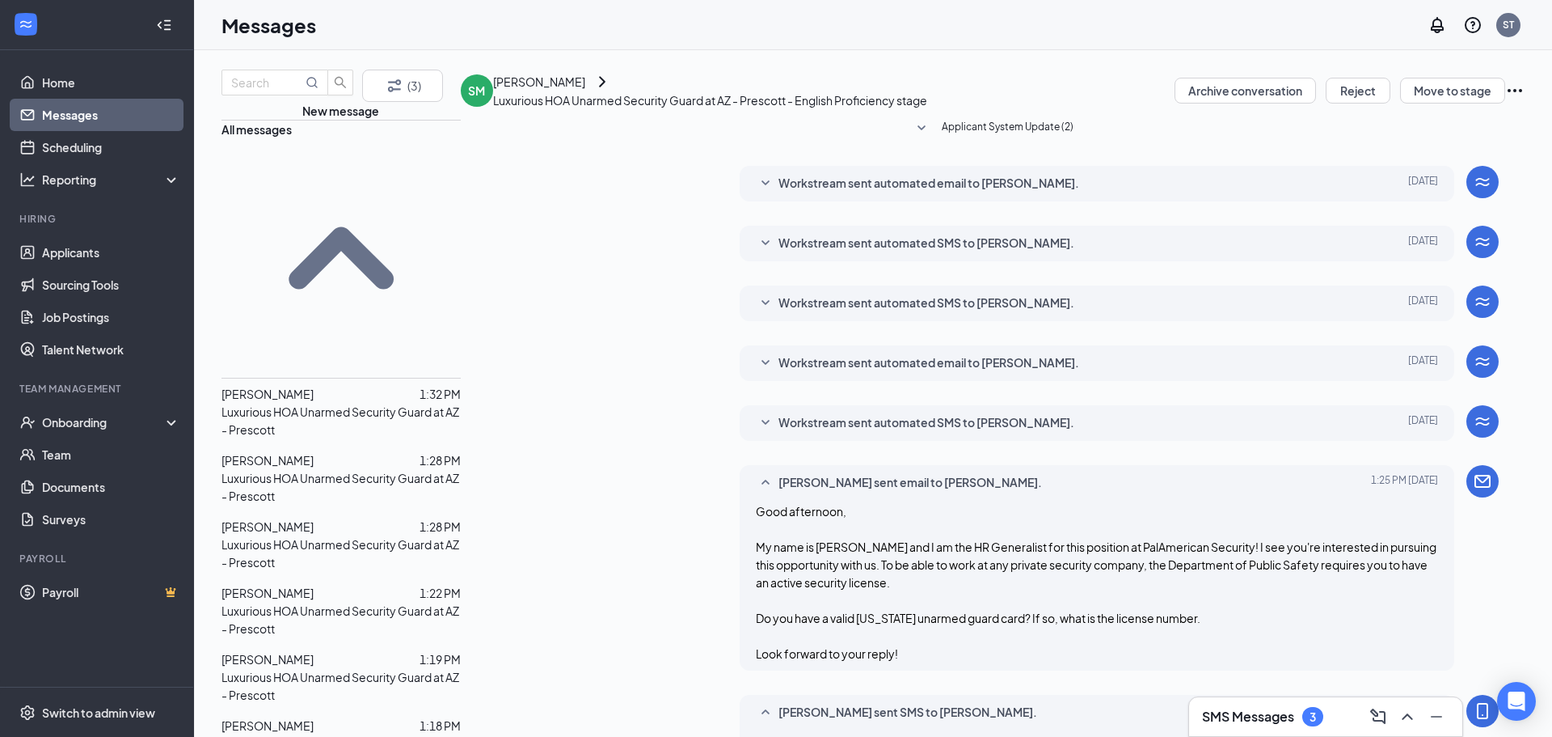
drag, startPoint x: 1484, startPoint y: 588, endPoint x: 1447, endPoint y: 589, distance: 37.2
drag, startPoint x: 1478, startPoint y: 585, endPoint x: 1445, endPoint y: 588, distance: 33.3
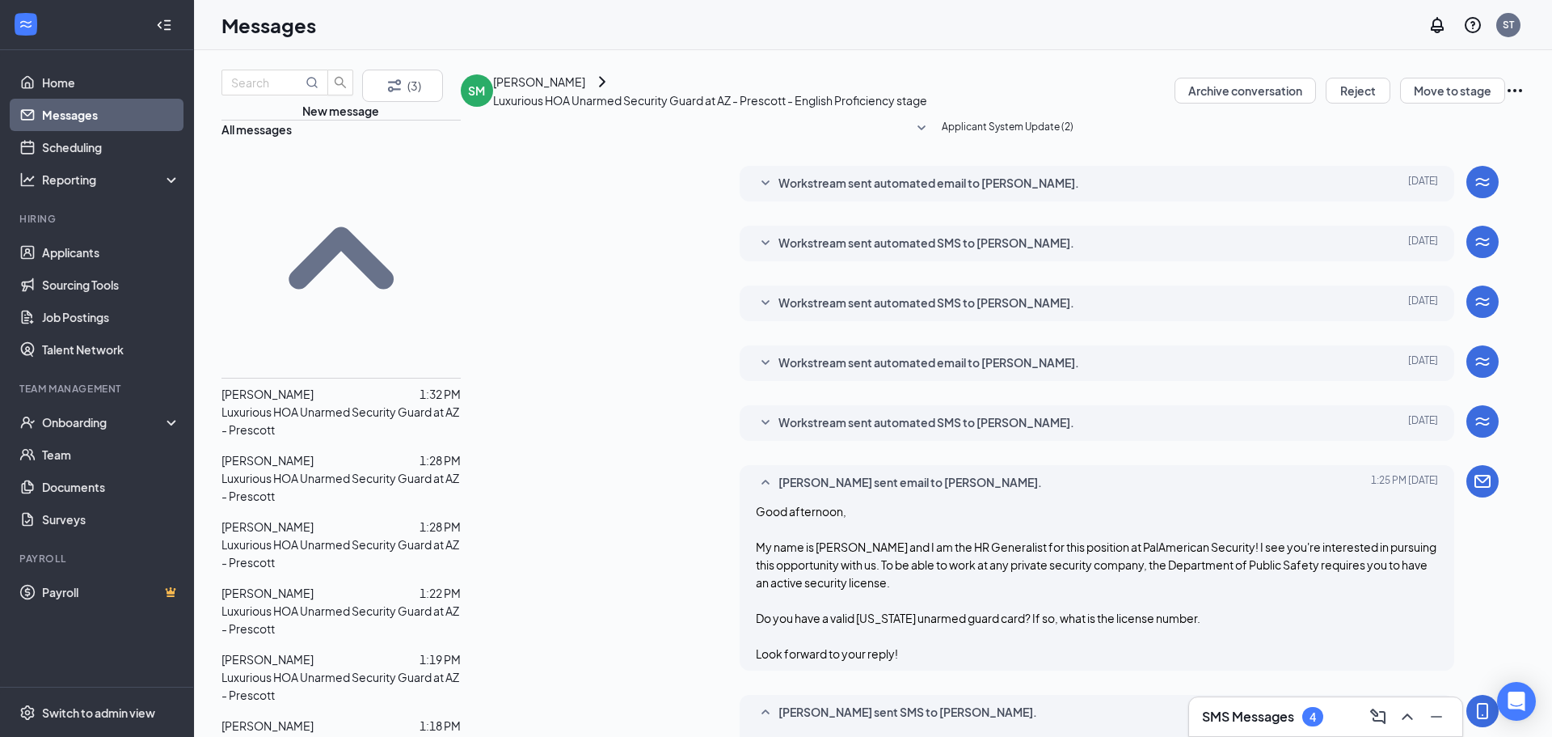
scroll to position [18, 0]
drag, startPoint x: 758, startPoint y: 618, endPoint x: 483, endPoint y: 622, distance: 274.1
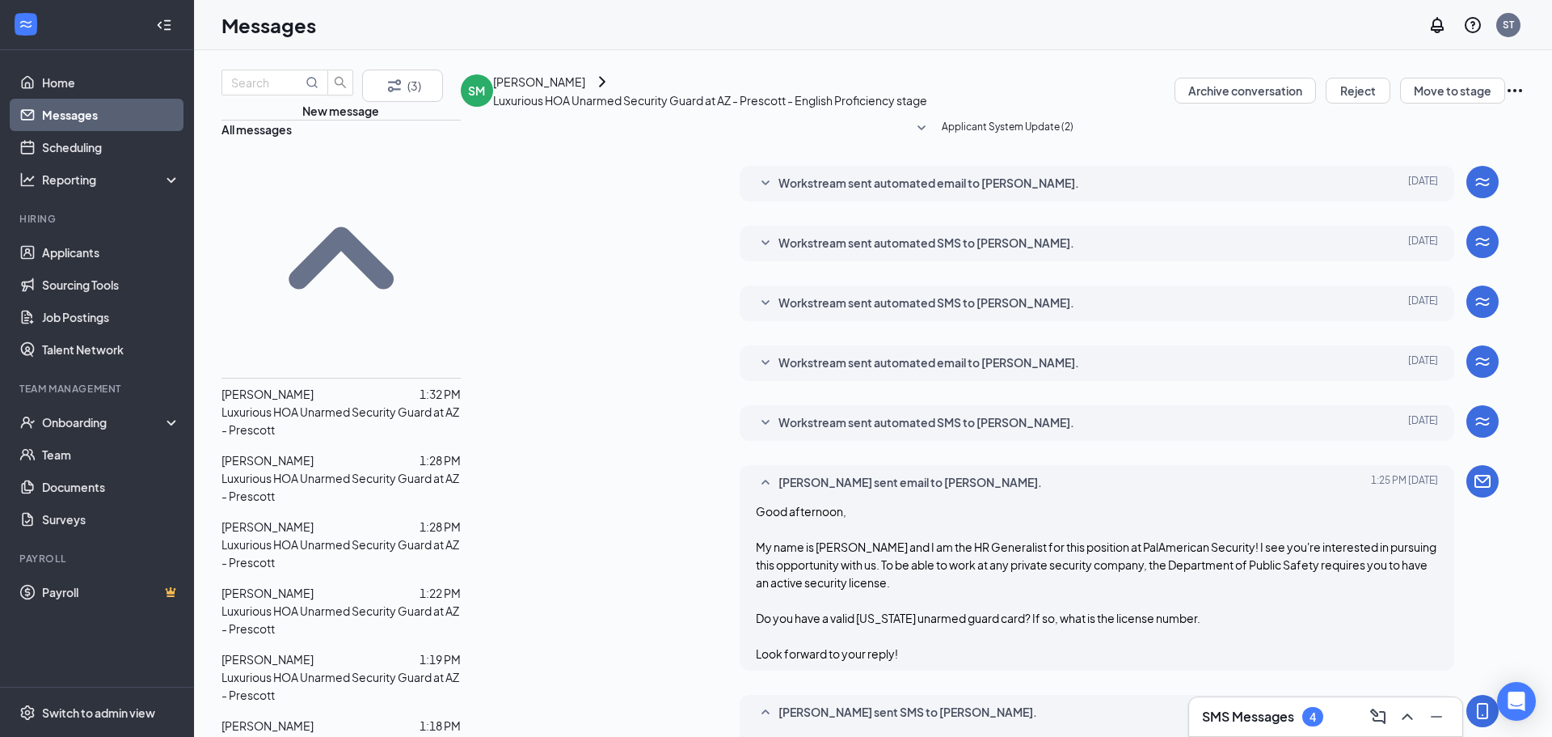
type textarea "No worries! Well, if you are interested in this industry, I can provide you wit…"
drag, startPoint x: 1019, startPoint y: 499, endPoint x: 725, endPoint y: 340, distance: 333.9
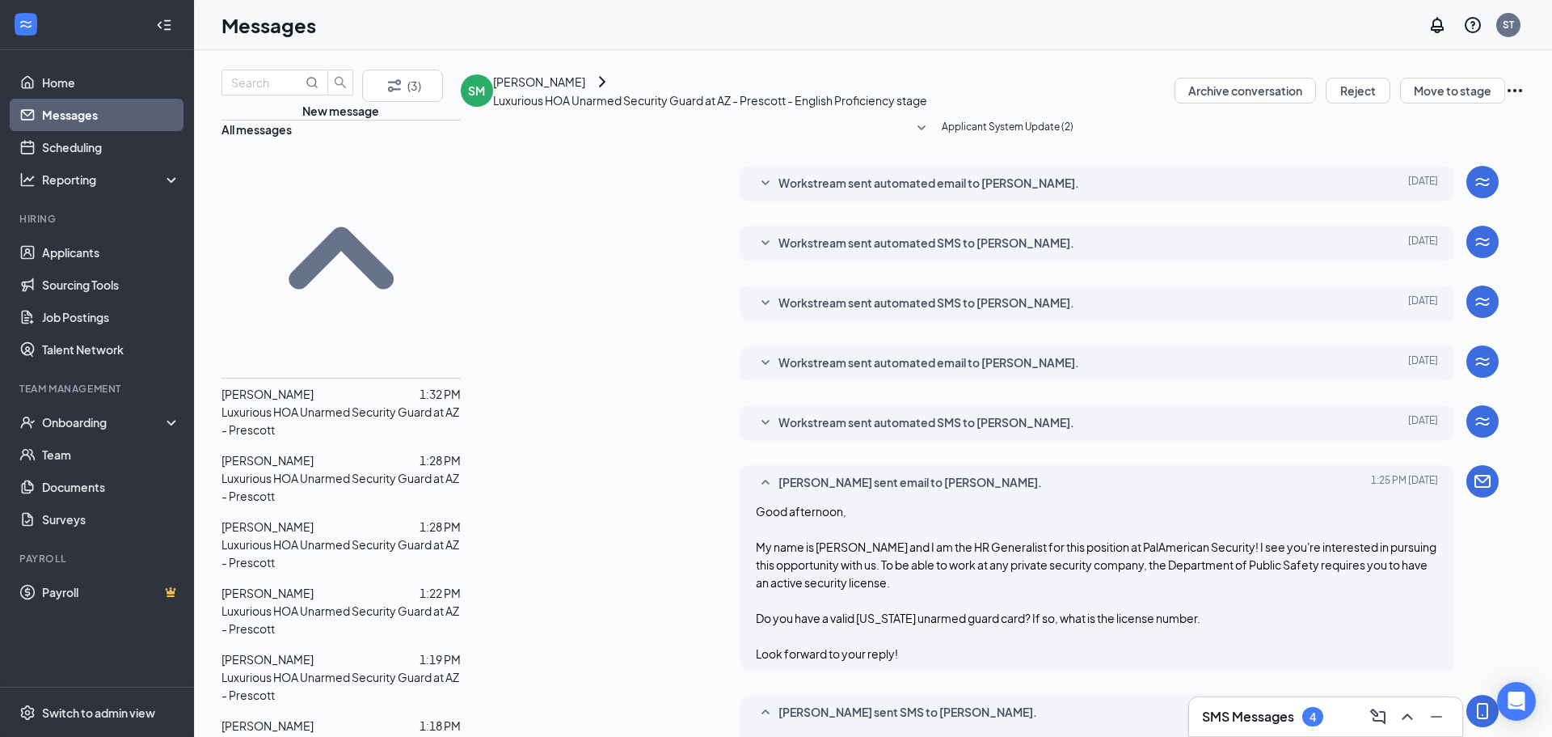
copy span "No worries! Well, if you are interested in this industry, I can provide you wit…"
click at [74, 91] on link "Home" at bounding box center [111, 82] width 138 height 32
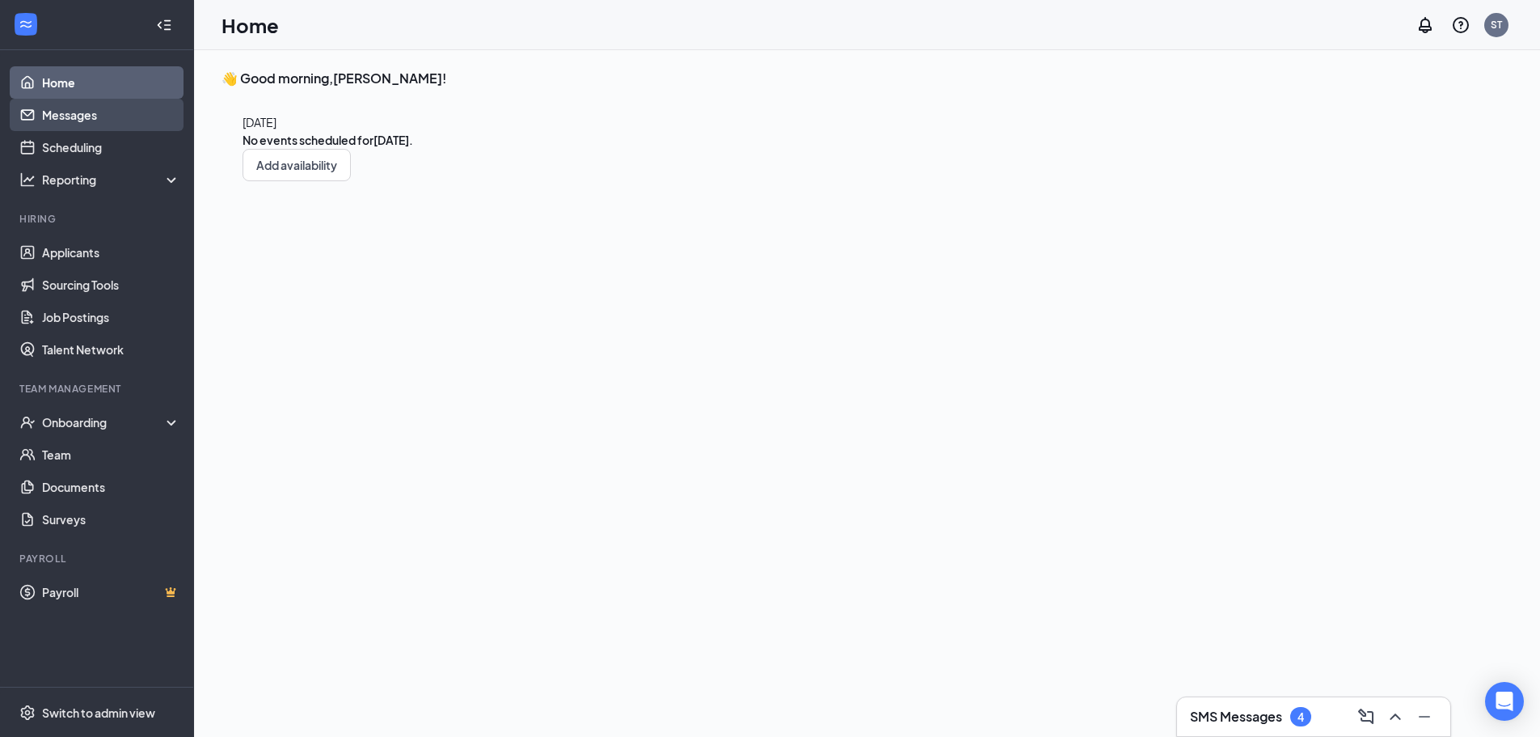
click at [75, 102] on link "Messages" at bounding box center [111, 115] width 138 height 32
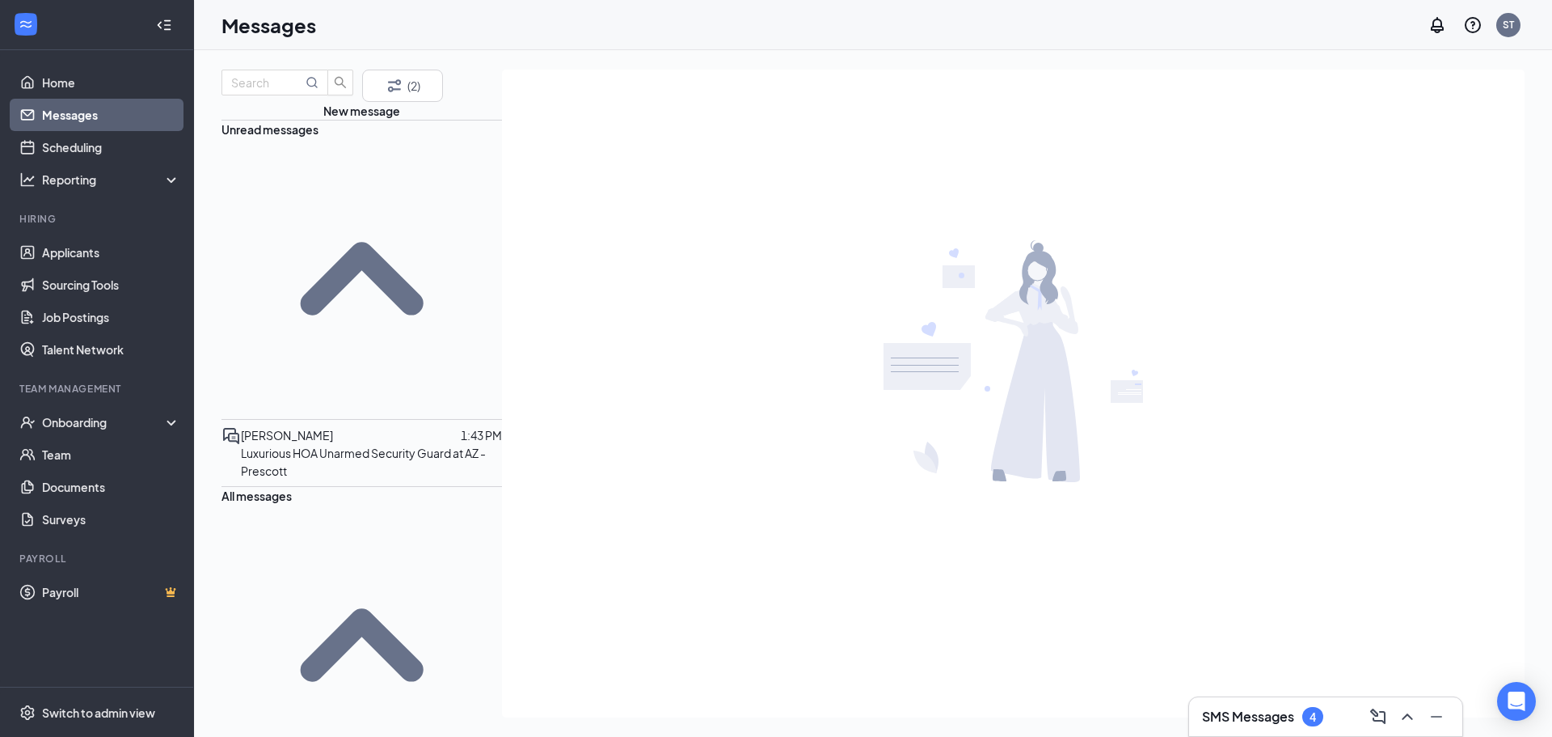
click at [1271, 704] on div "SMS Messages 4" at bounding box center [1325, 716] width 247 height 26
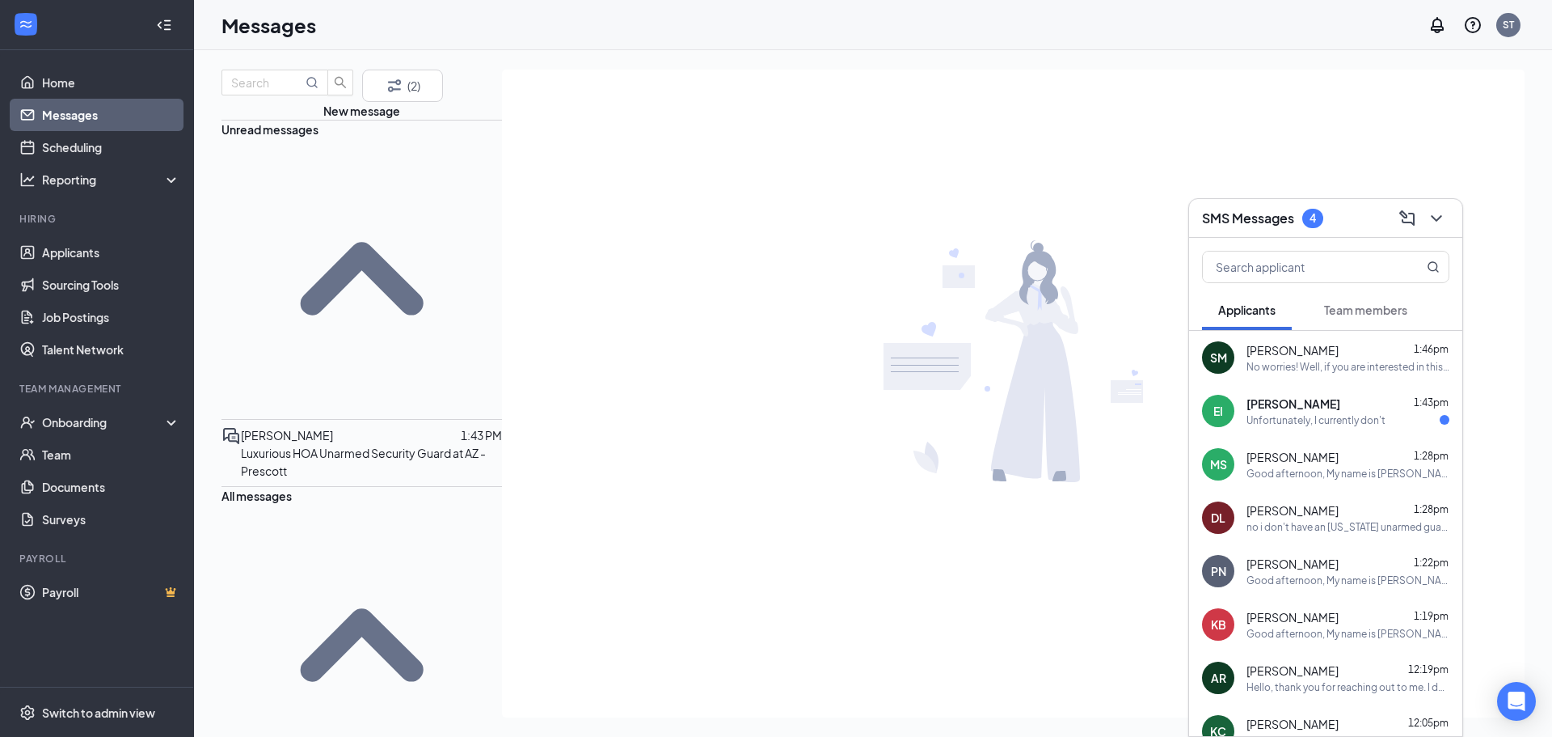
click at [1447, 222] on button at bounding box center [1437, 218] width 26 height 26
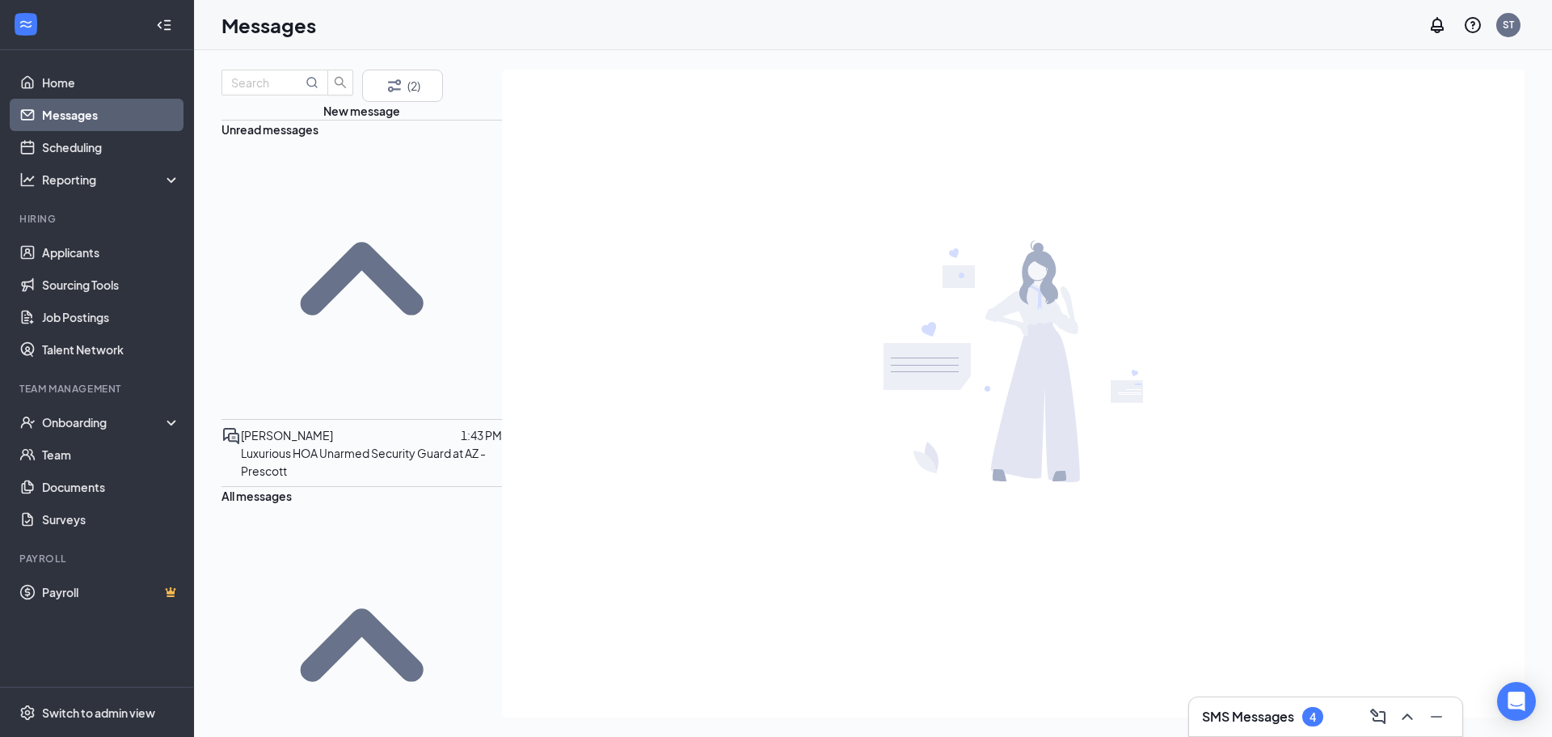
click at [319, 444] on p "Luxurious HOA Unarmed Security Guard at AZ - Prescott" at bounding box center [371, 462] width 261 height 36
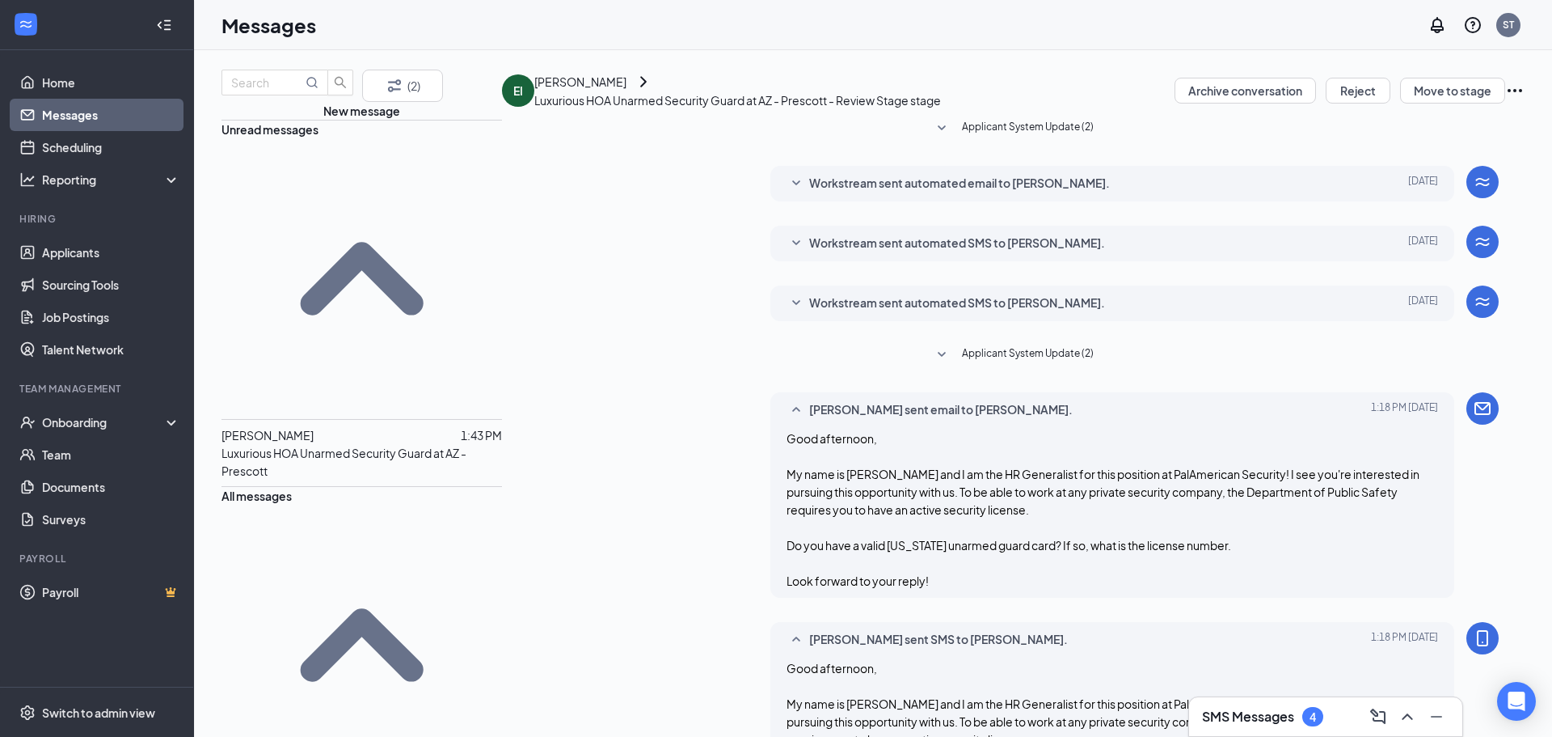
scroll to position [425, 0]
paste textarea "No worries! Well, if you are interested in this industry, I can provide you wit…"
drag, startPoint x: 714, startPoint y: 566, endPoint x: 758, endPoint y: 564, distance: 43.7
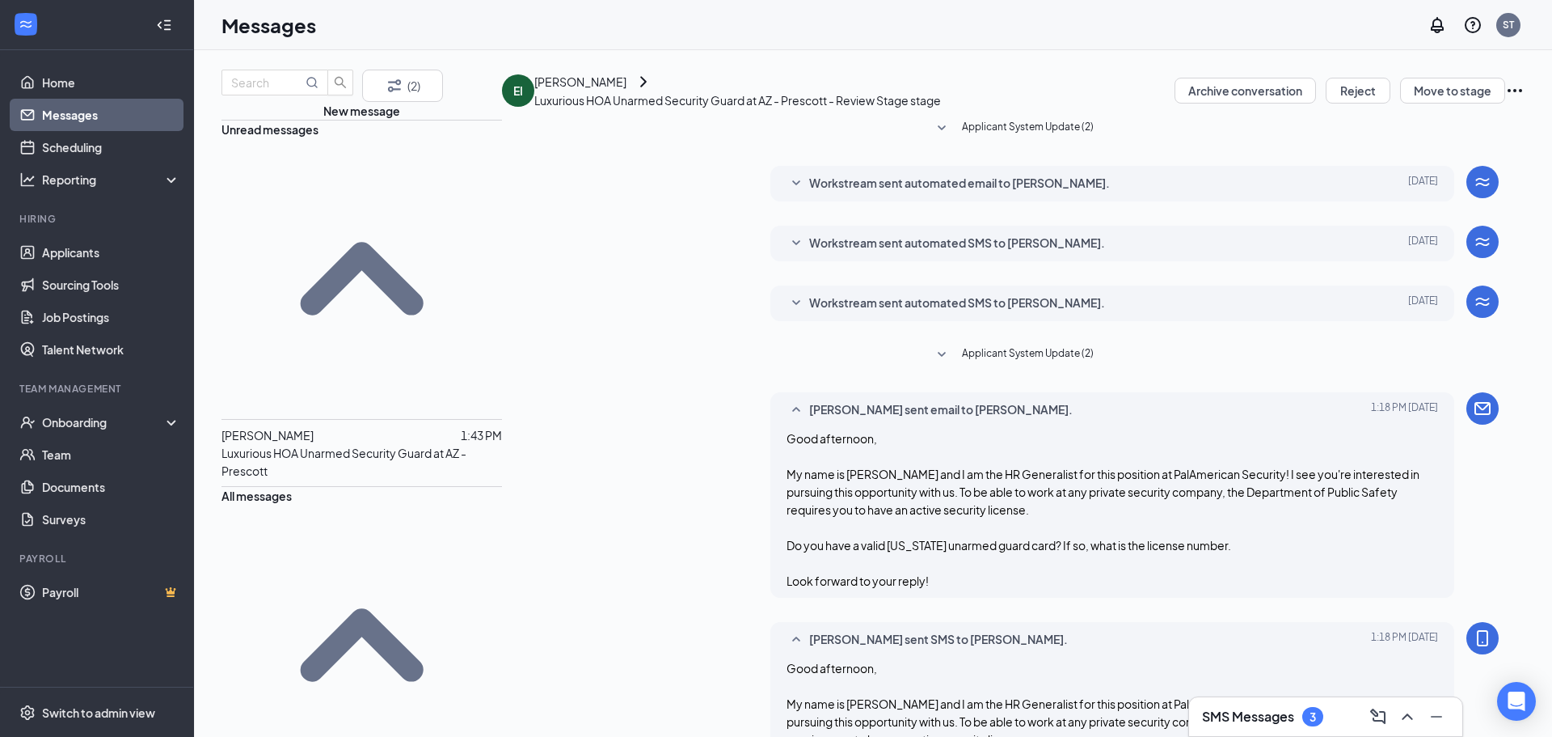
drag, startPoint x: 767, startPoint y: 633, endPoint x: 420, endPoint y: 512, distance: 368.2
click at [420, 512] on div "(2) New message Unread messages [PERSON_NAME] 1:43 PM Luxurious HOA Unarmed Sec…" at bounding box center [873, 394] width 1303 height 648
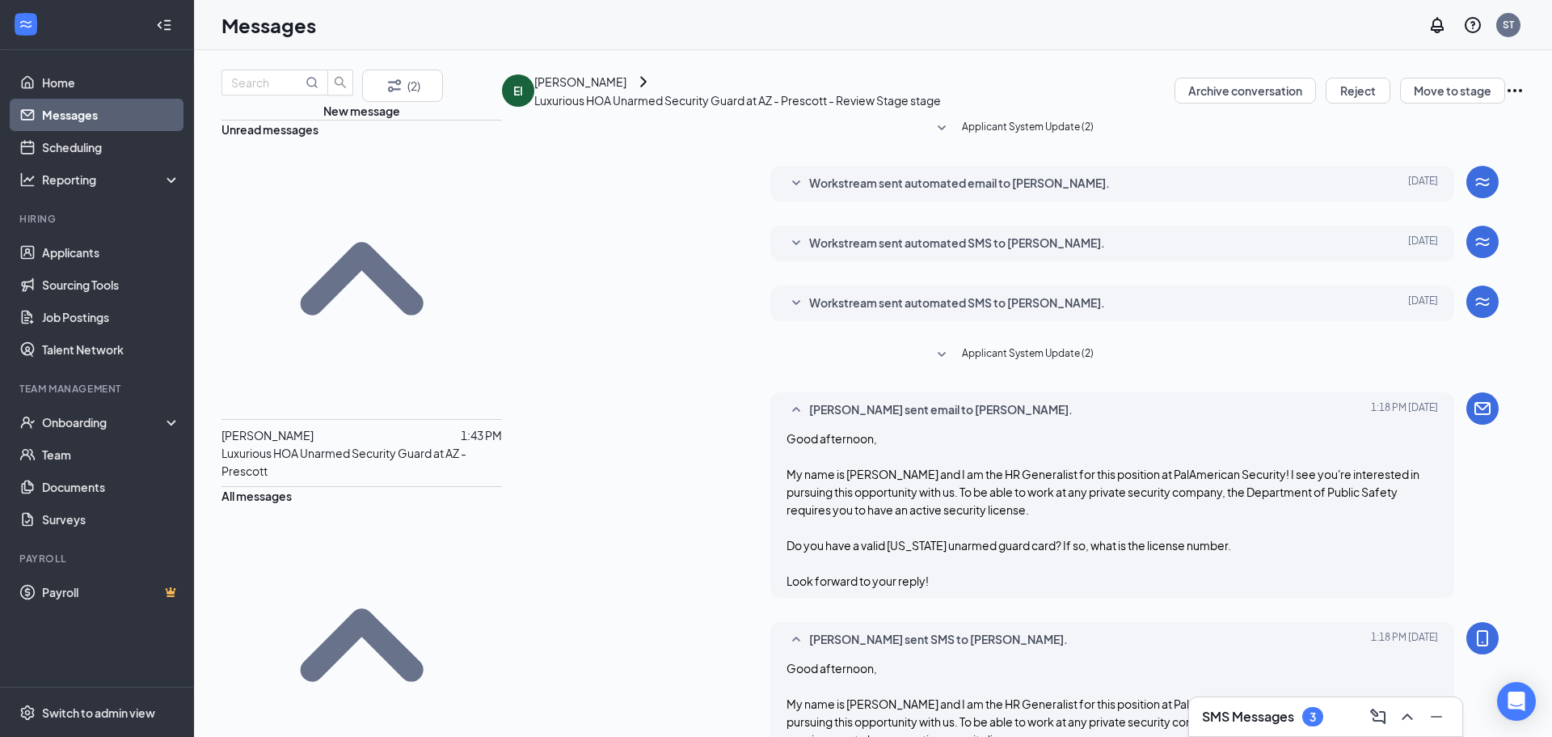
type textarea "No worries! Well, if you are interested in this industry/position, I can provid…"
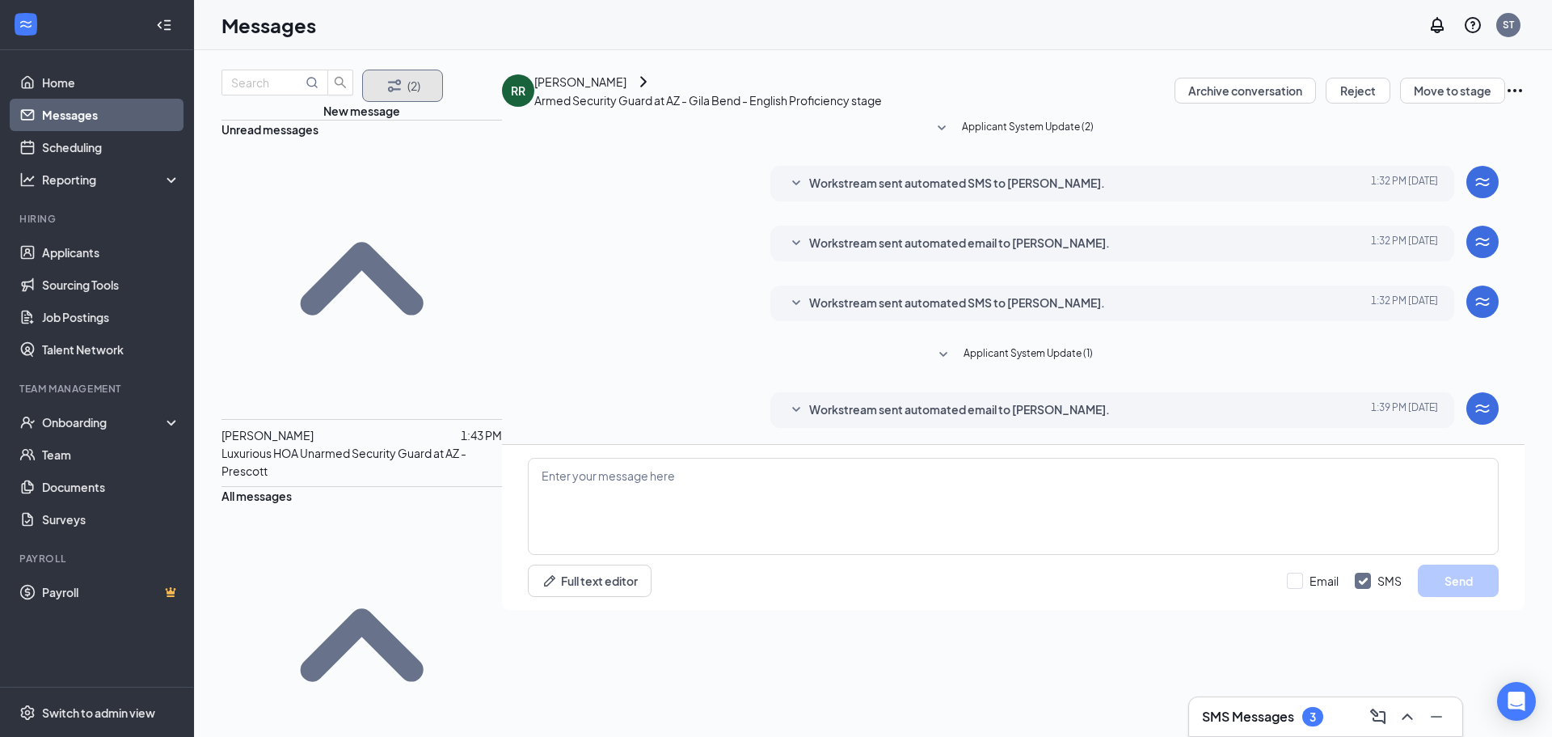
click at [401, 102] on button "(2)" at bounding box center [402, 86] width 81 height 32
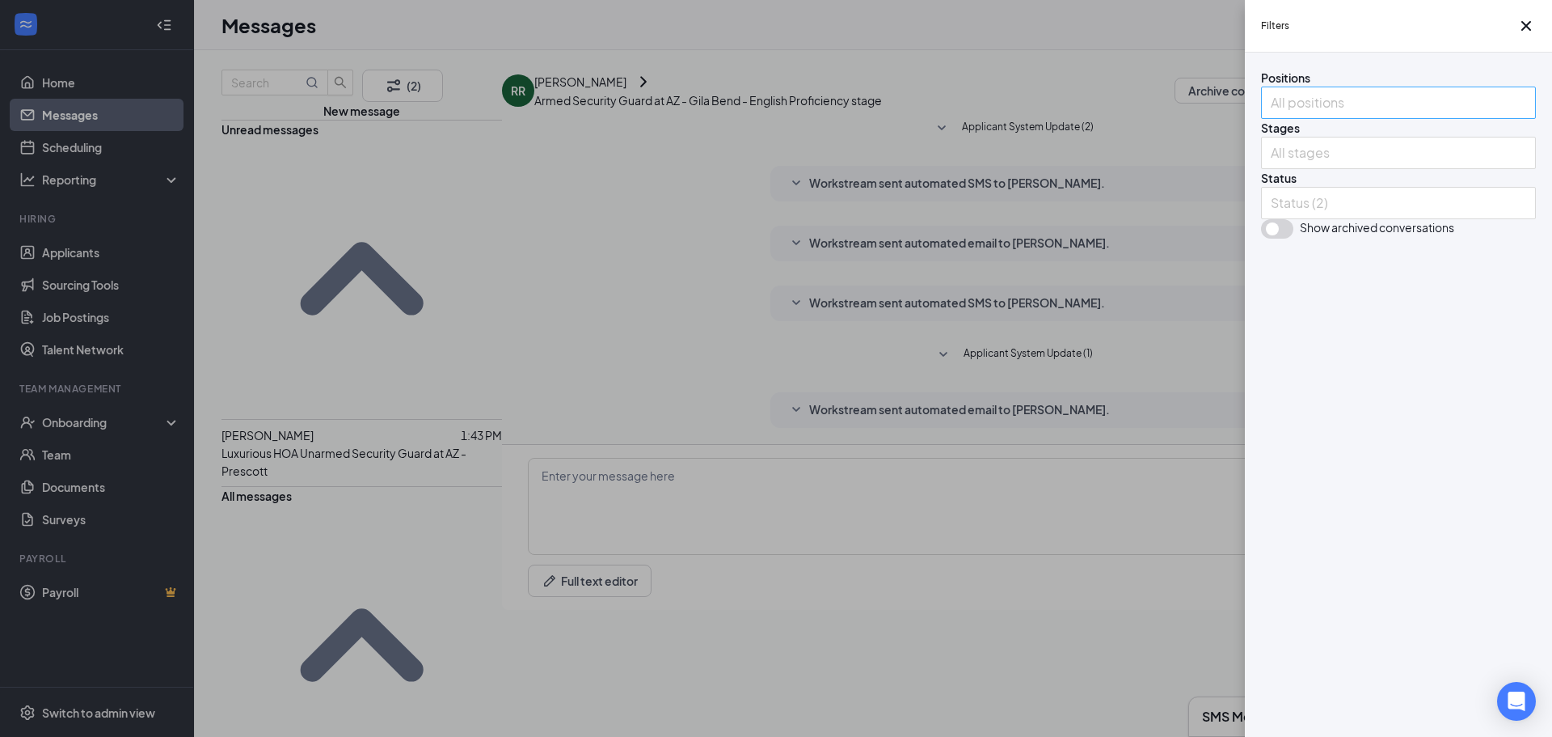
click at [1363, 116] on div at bounding box center [1390, 103] width 251 height 26
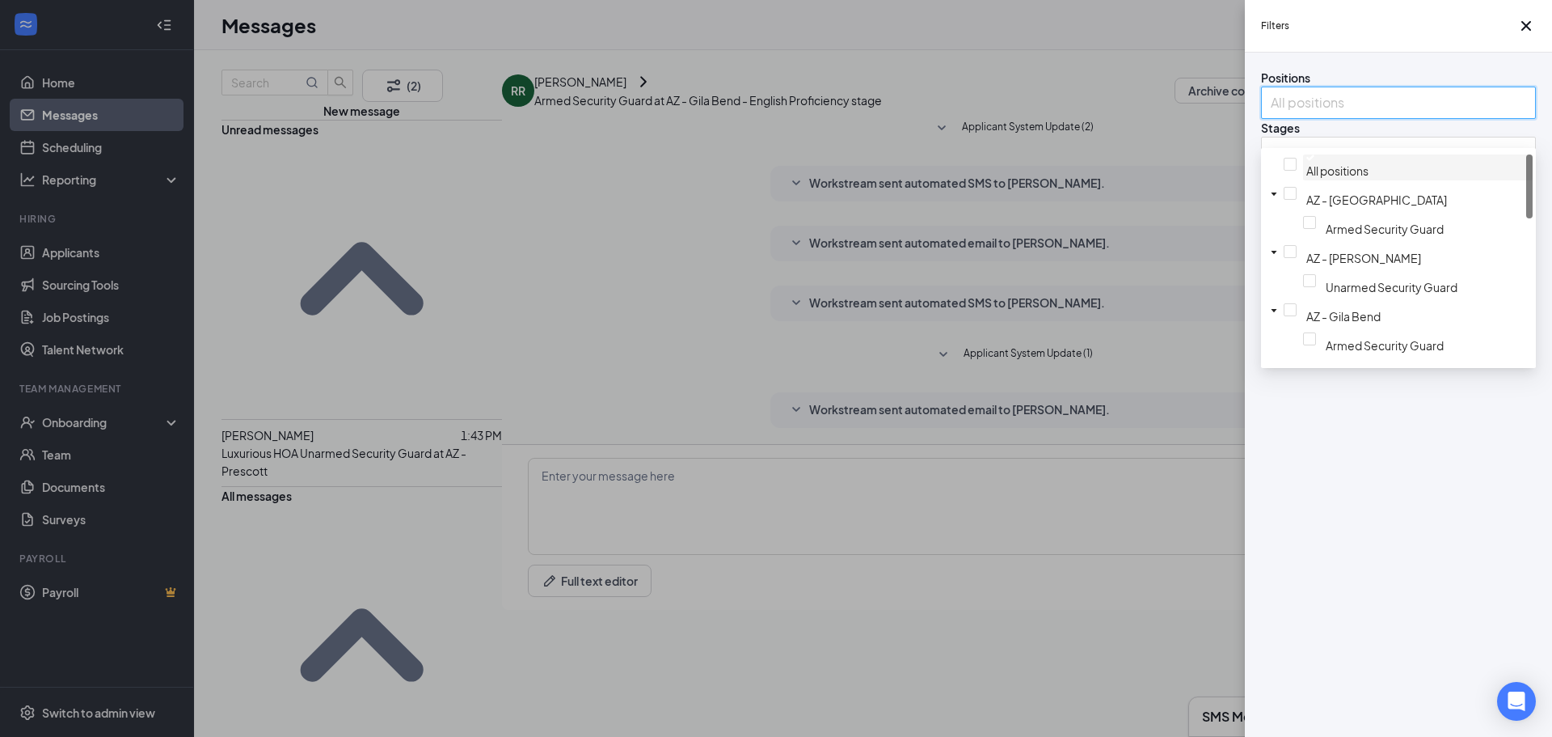
click at [1306, 161] on div at bounding box center [1417, 157] width 223 height 6
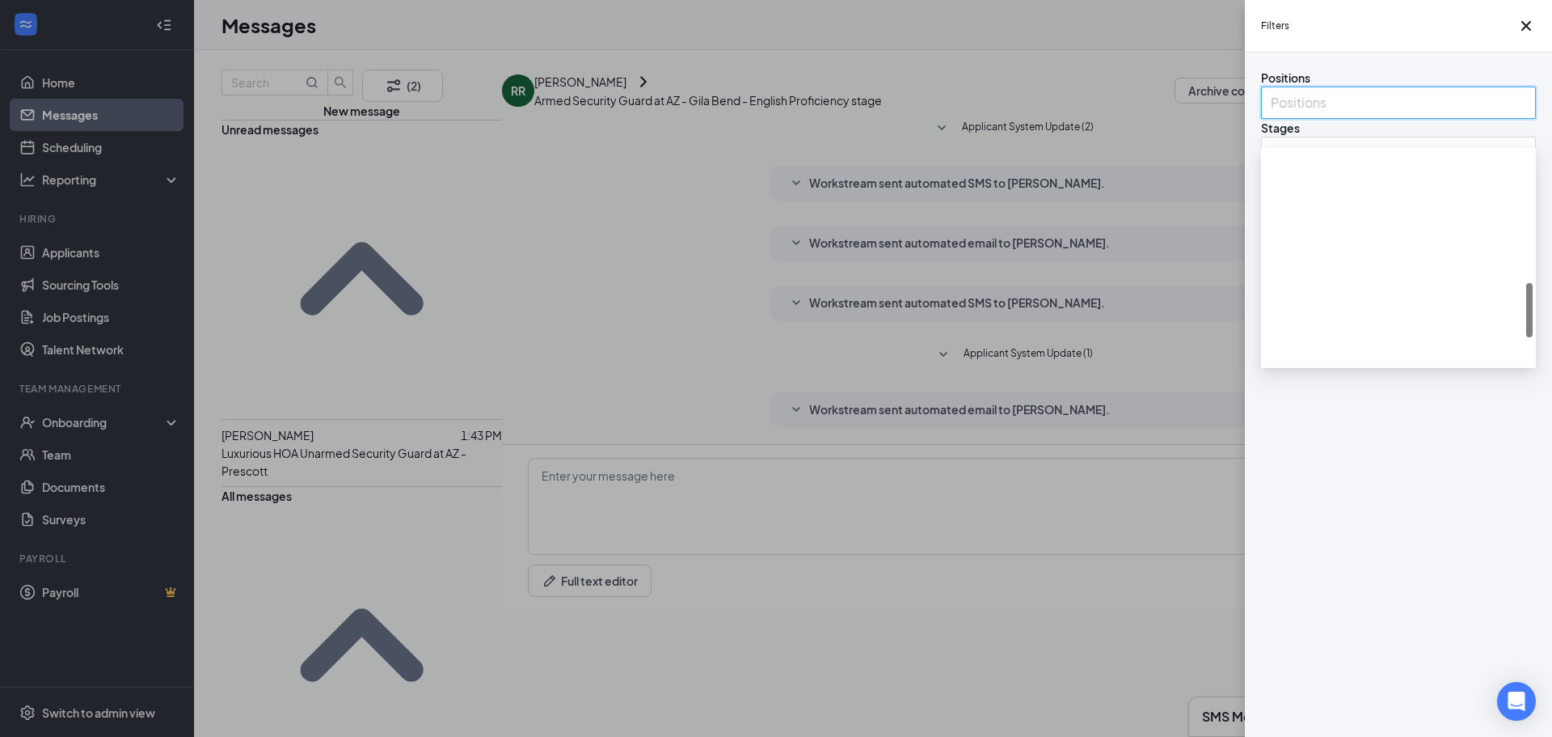
scroll to position [566, 0]
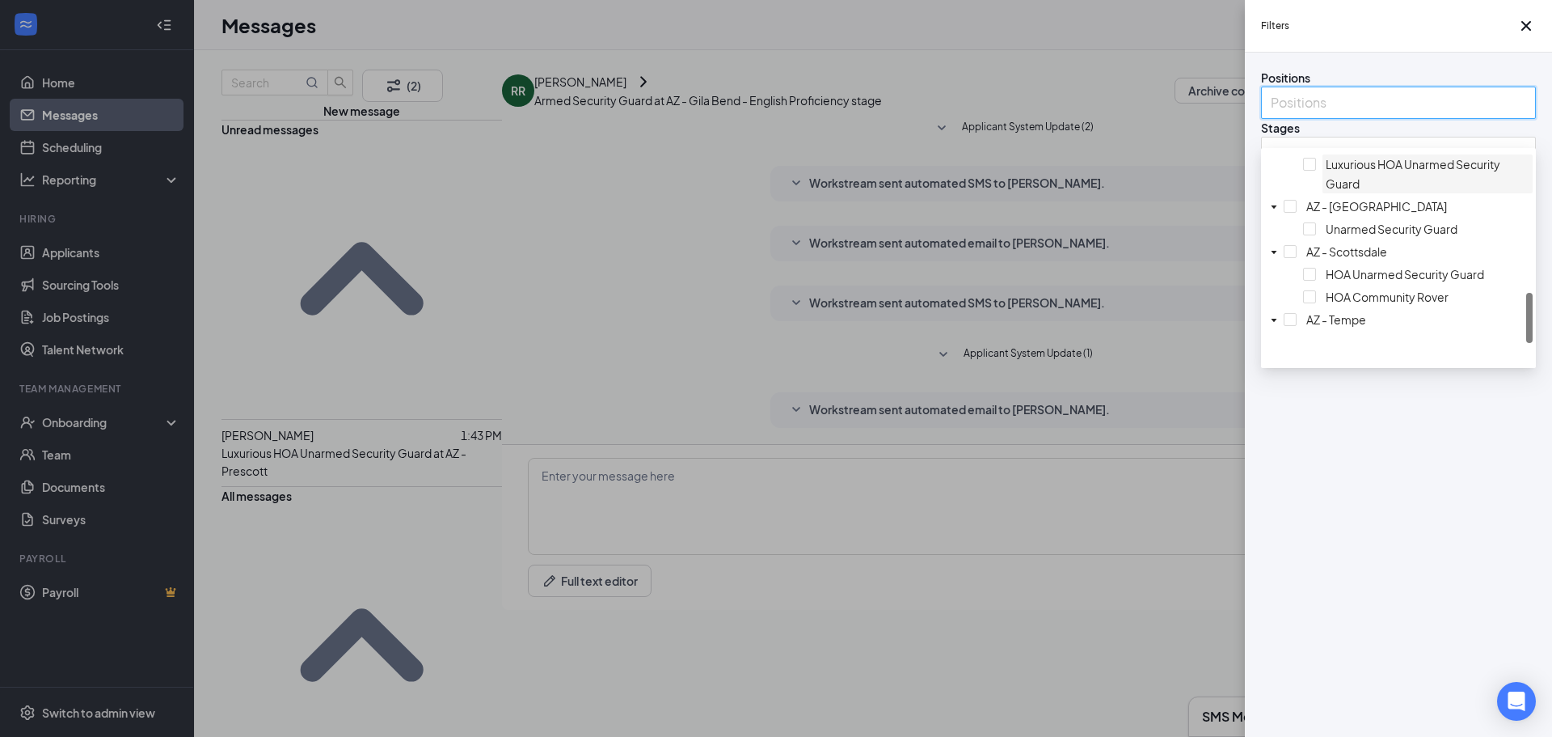
click at [1326, 154] on div at bounding box center [1428, 154] width 204 height 0
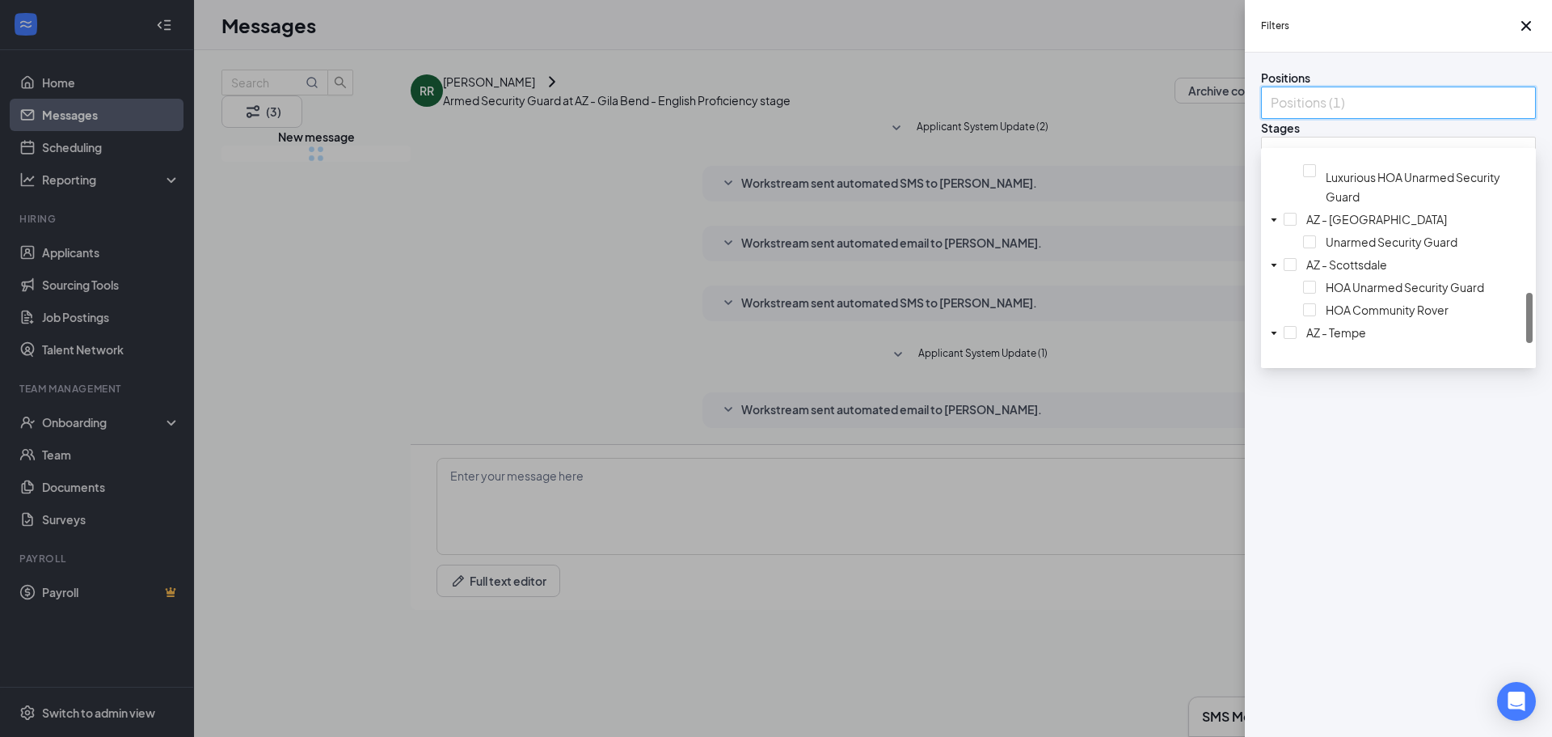
click at [1113, 278] on div "Filters Positions Positions (1) Stages All stages Status Status (2) Show archiv…" at bounding box center [776, 368] width 1552 height 737
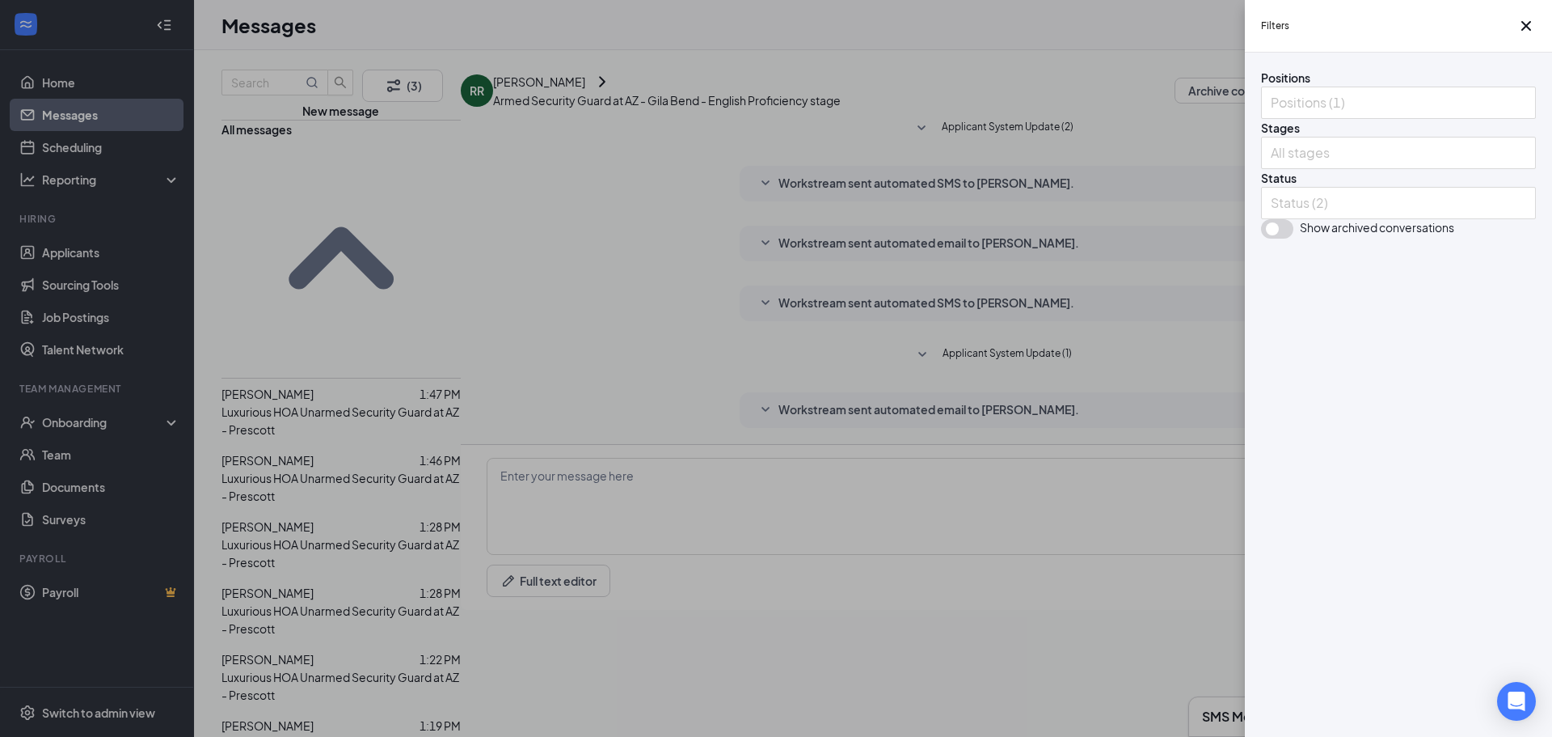
click at [1107, 278] on div "Filters Positions Positions (1) Stages All stages Status Status (2) Show archiv…" at bounding box center [776, 368] width 1552 height 737
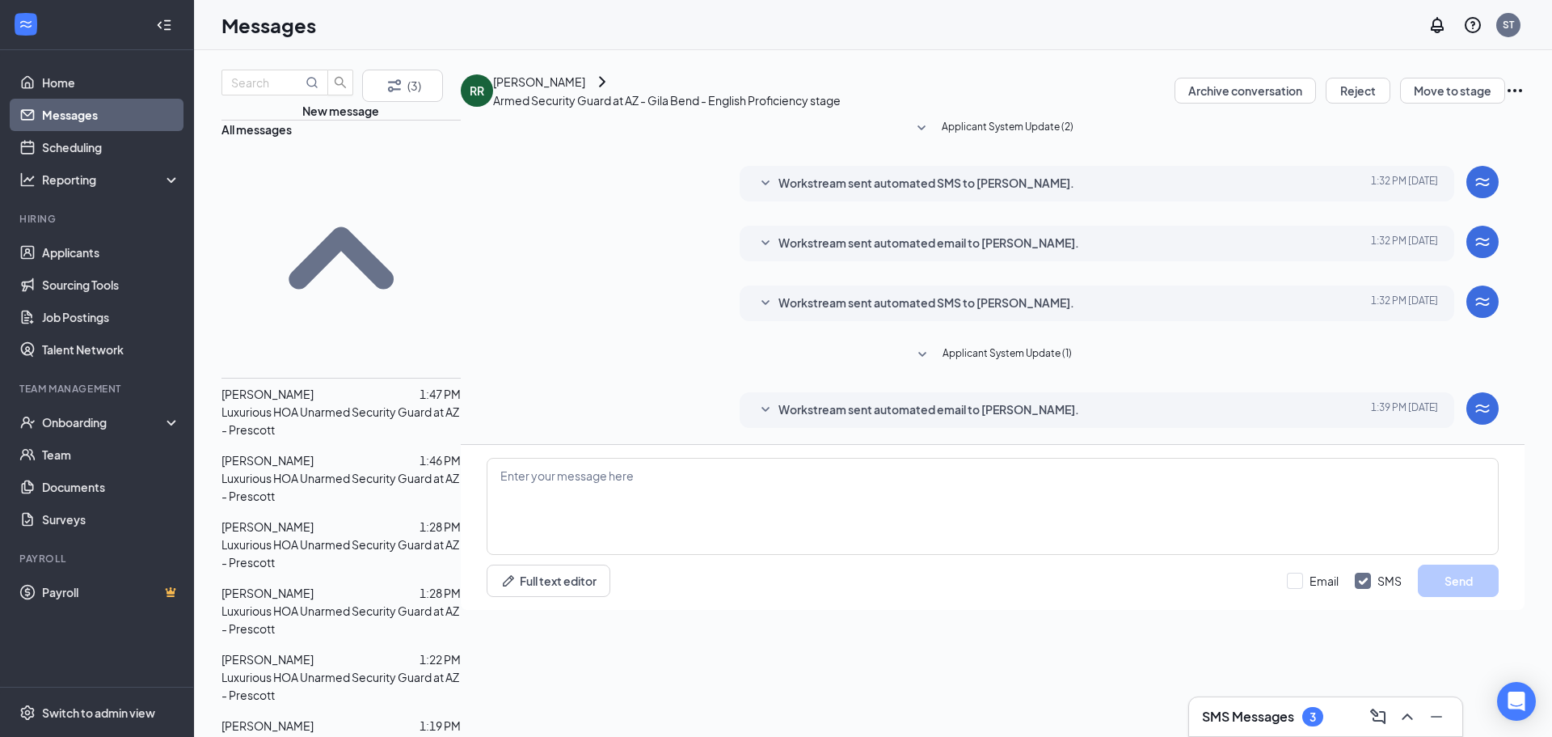
click at [299, 403] on p "Luxurious HOA Unarmed Security Guard at AZ - Prescott" at bounding box center [341, 421] width 239 height 36
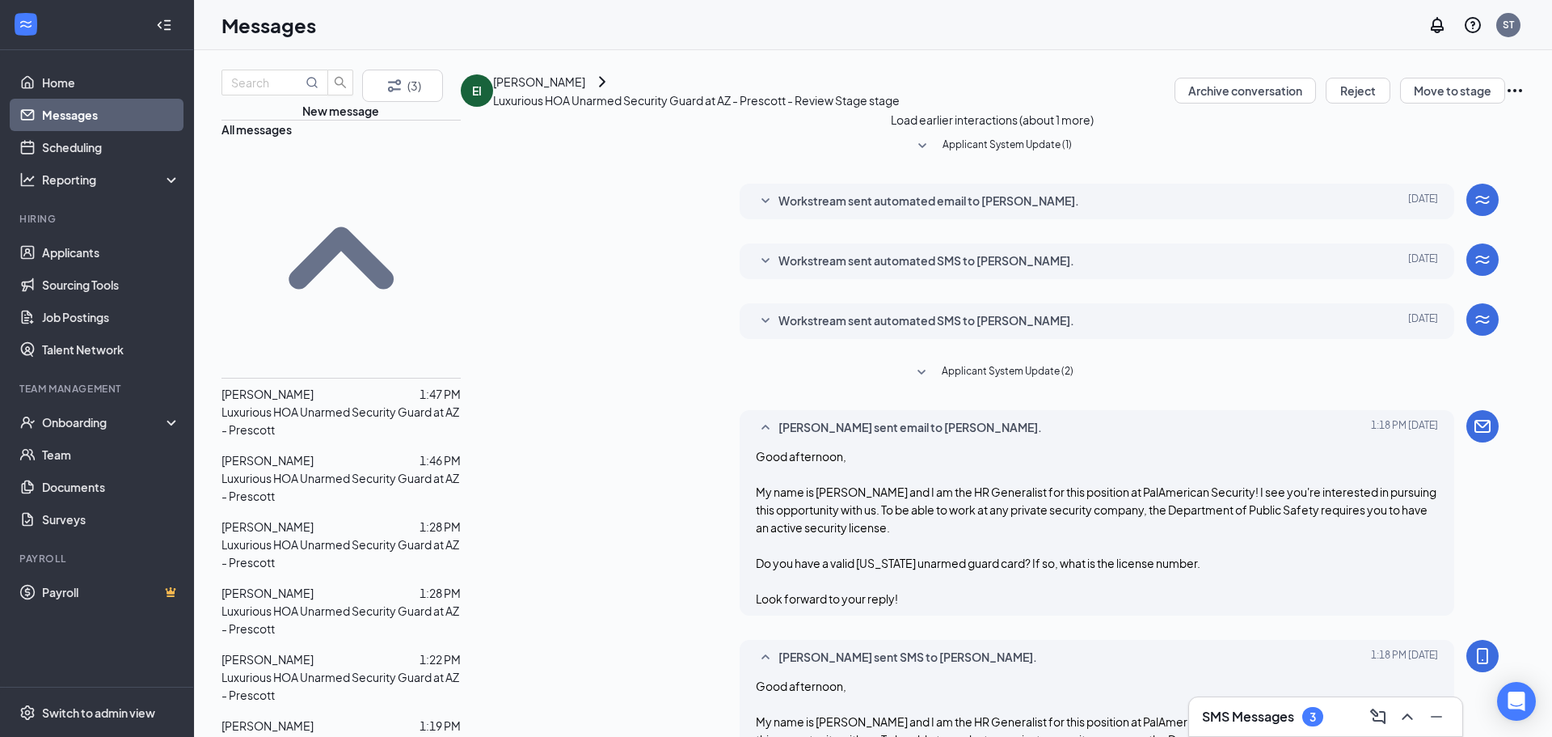
scroll to position [724, 0]
click at [300, 453] on span "[PERSON_NAME]" at bounding box center [268, 460] width 92 height 15
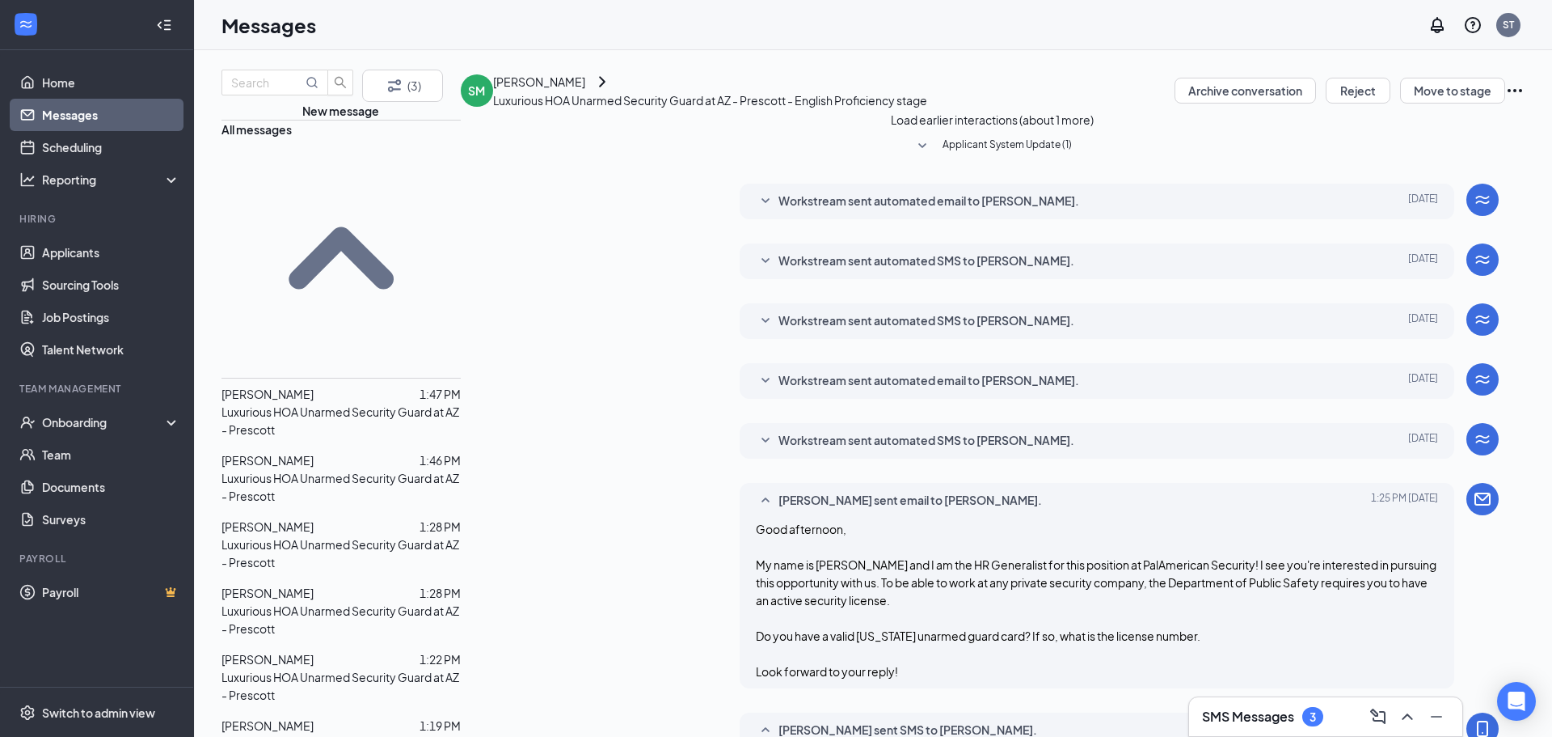
scroll to position [797, 0]
click at [296, 519] on span "[PERSON_NAME]" at bounding box center [268, 526] width 92 height 15
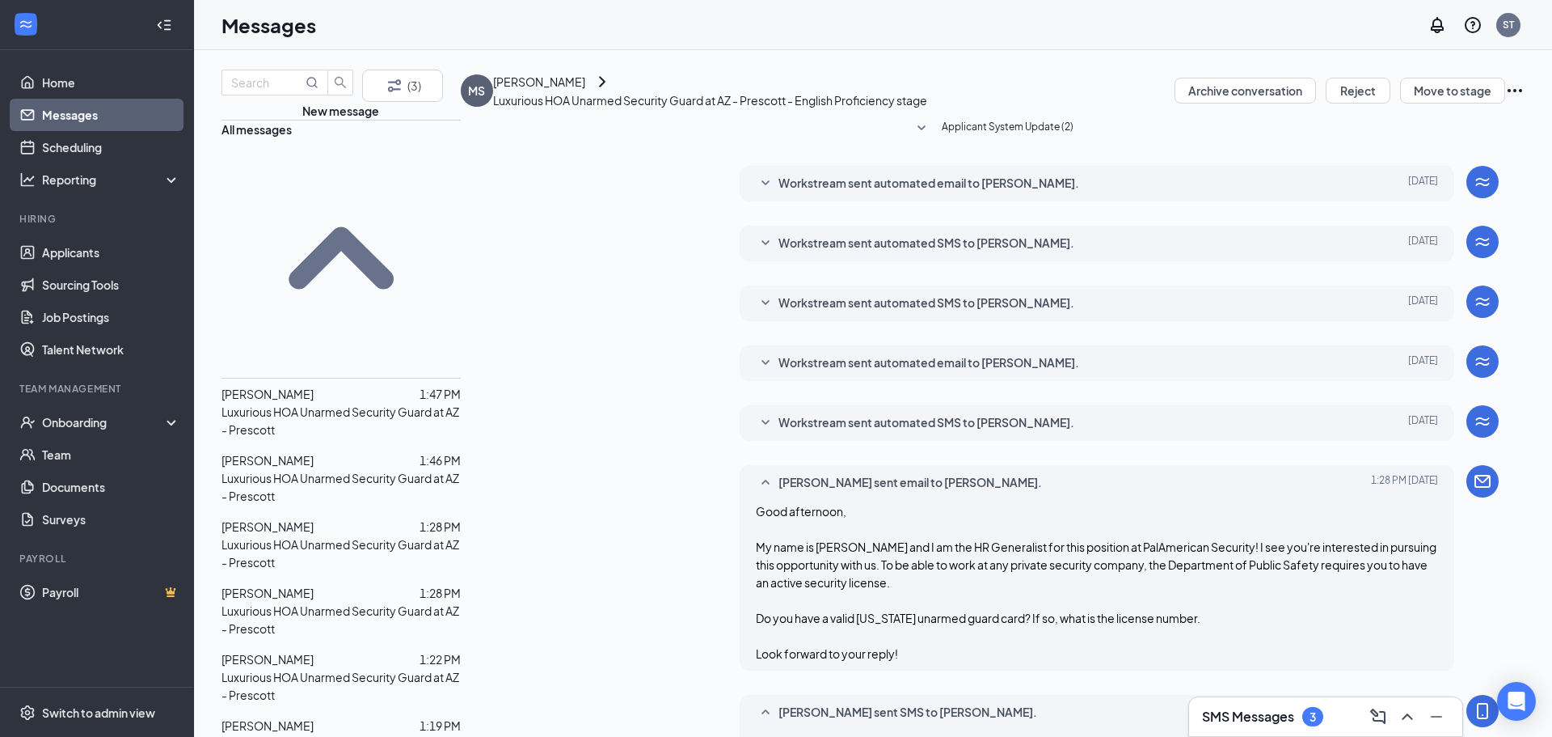
scroll to position [411, 0]
click at [336, 577] on div "[PERSON_NAME] 1:28 PM Luxurious HOA Unarmed Security Guard at [GEOGRAPHIC_DATA]" at bounding box center [341, 610] width 239 height 66
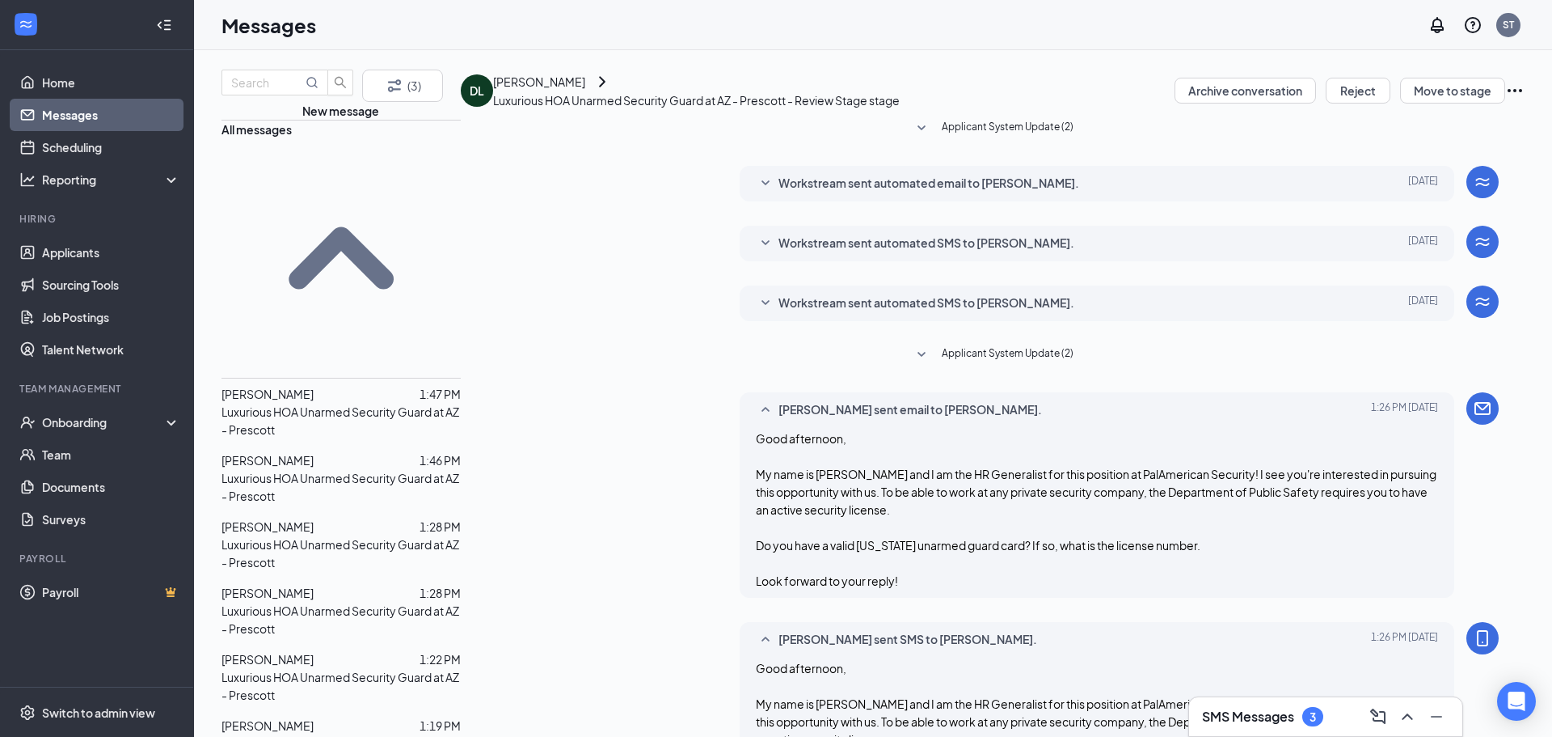
scroll to position [425, 0]
paste textarea "No worries! Well, if you are interested in this industry/position, I can provid…"
type textarea "No worries! Well, if you are interested in this industry/position, I can provid…"
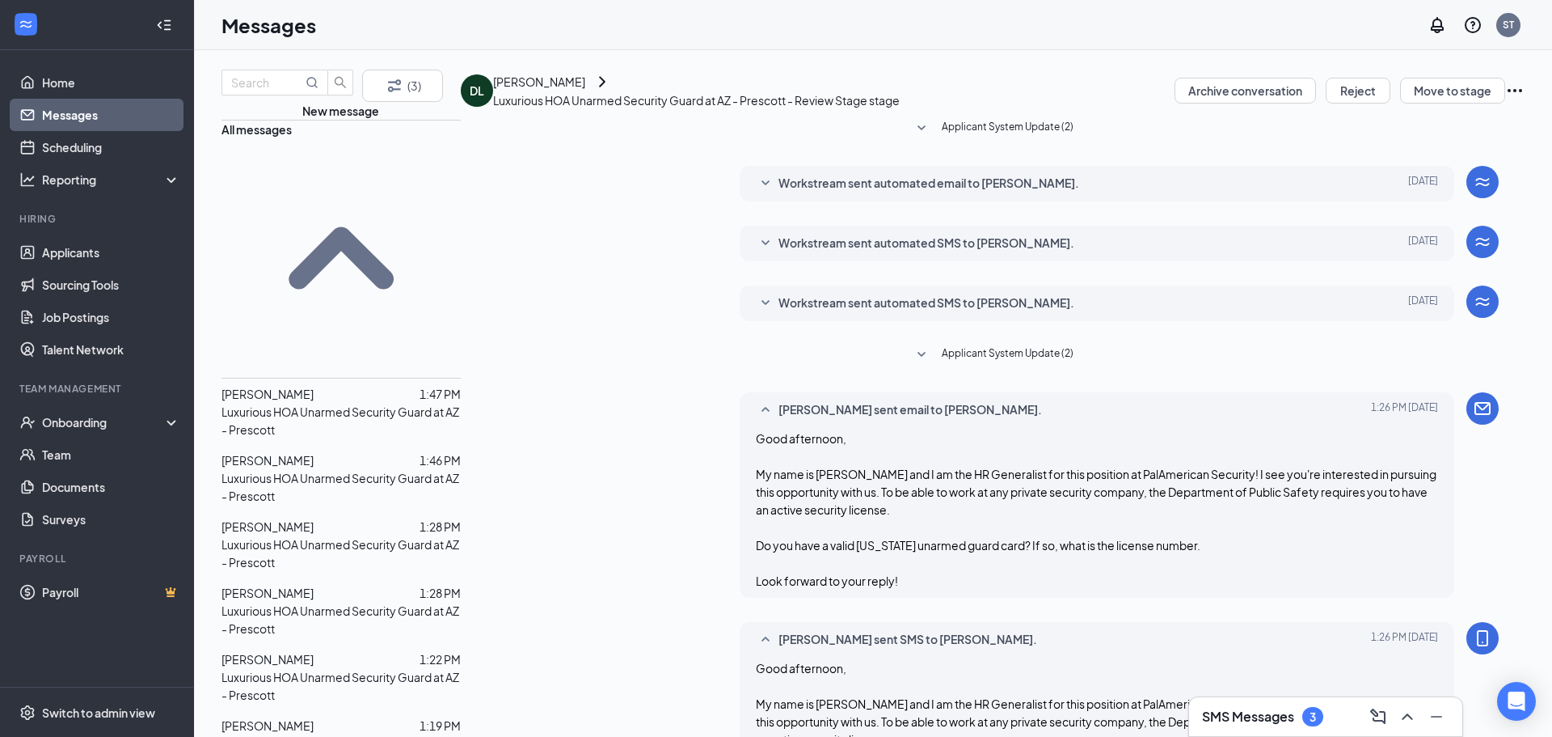
click at [296, 652] on span "[PERSON_NAME]" at bounding box center [268, 659] width 92 height 15
click at [311, 718] on span "[PERSON_NAME]" at bounding box center [268, 725] width 92 height 15
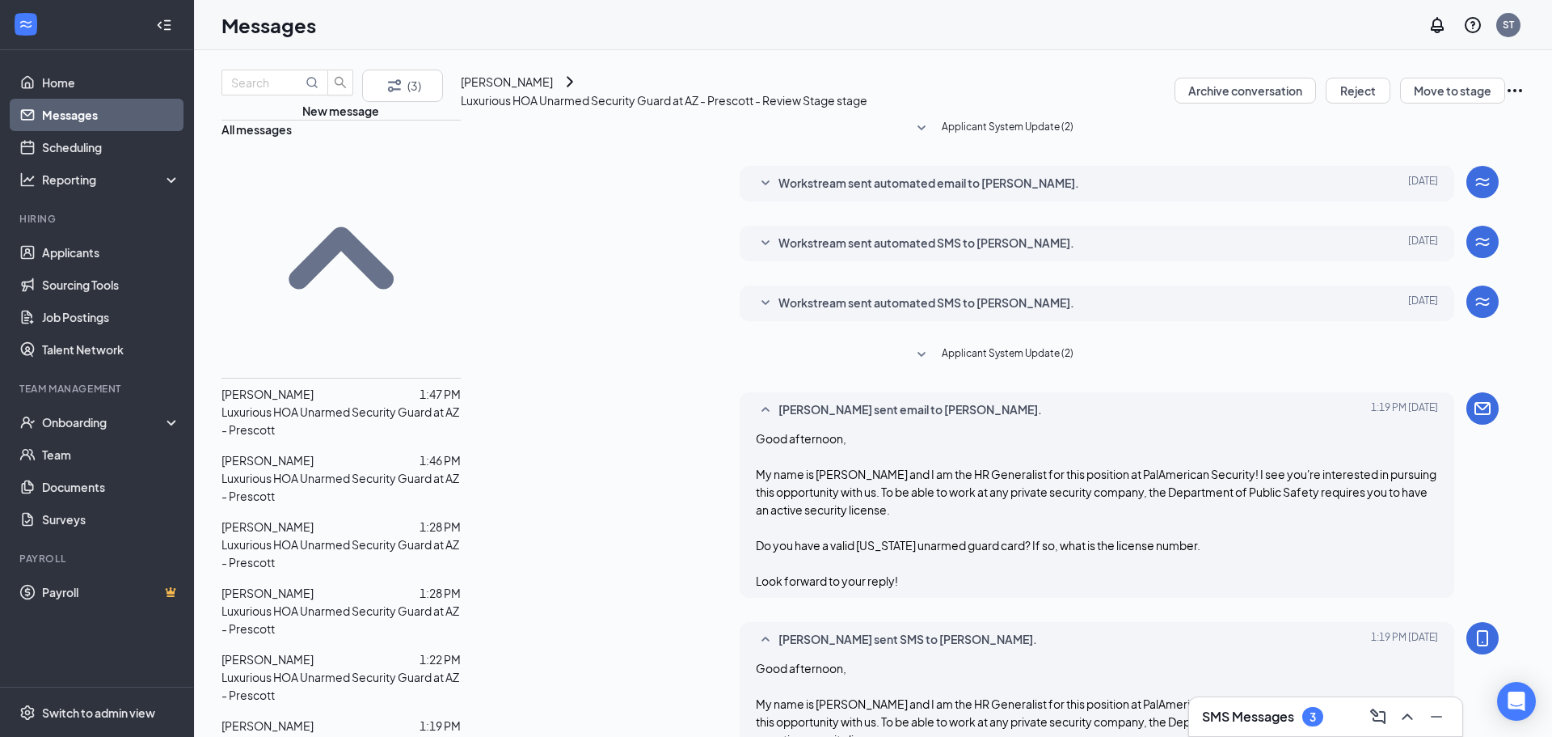
scroll to position [338, 0]
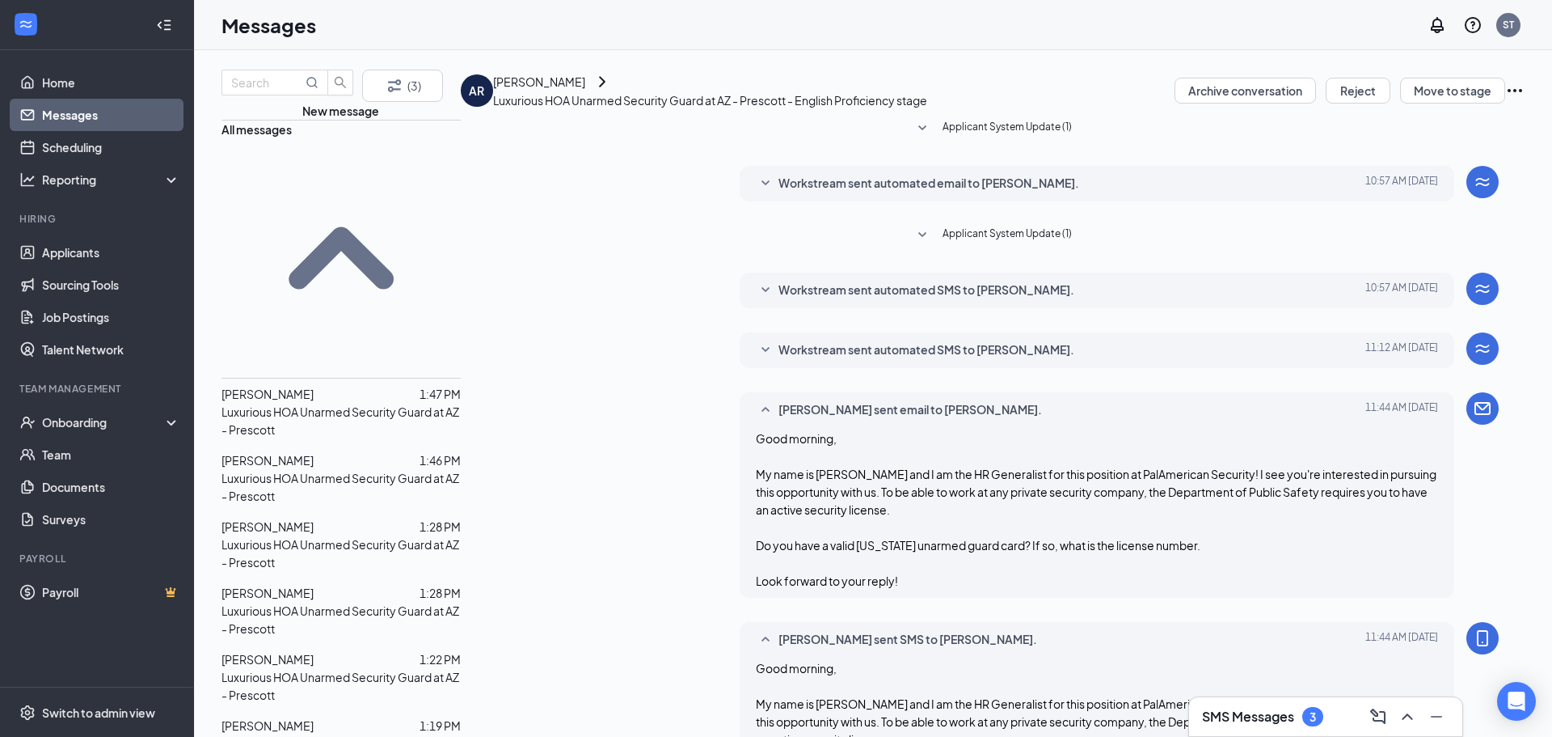
scroll to position [425, 0]
paste textarea "No worries! Well, if you are interested in this industry/position, I can provid…"
type textarea "No worries! Well, if you are interested in this industry/position, I can provid…"
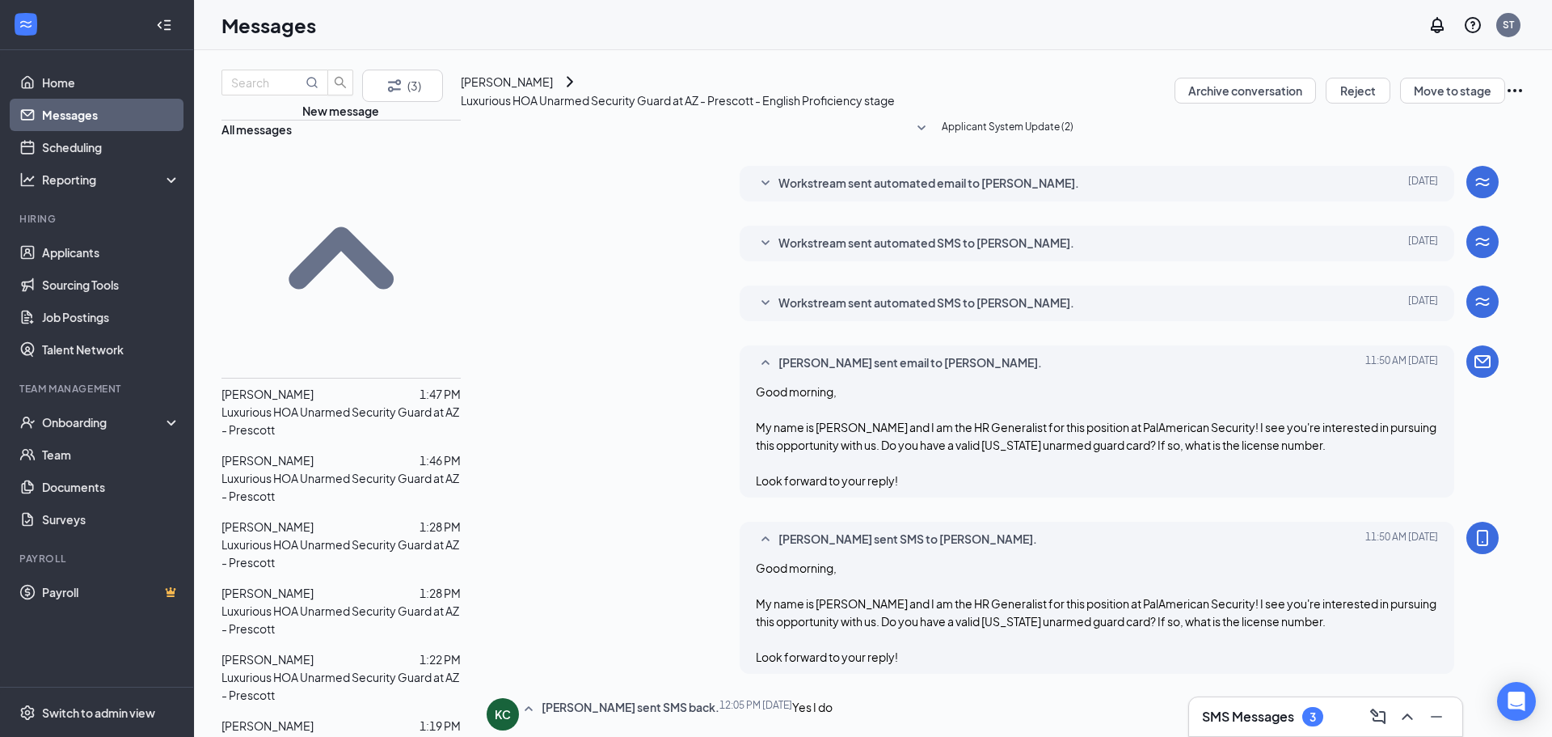
scroll to position [359, 0]
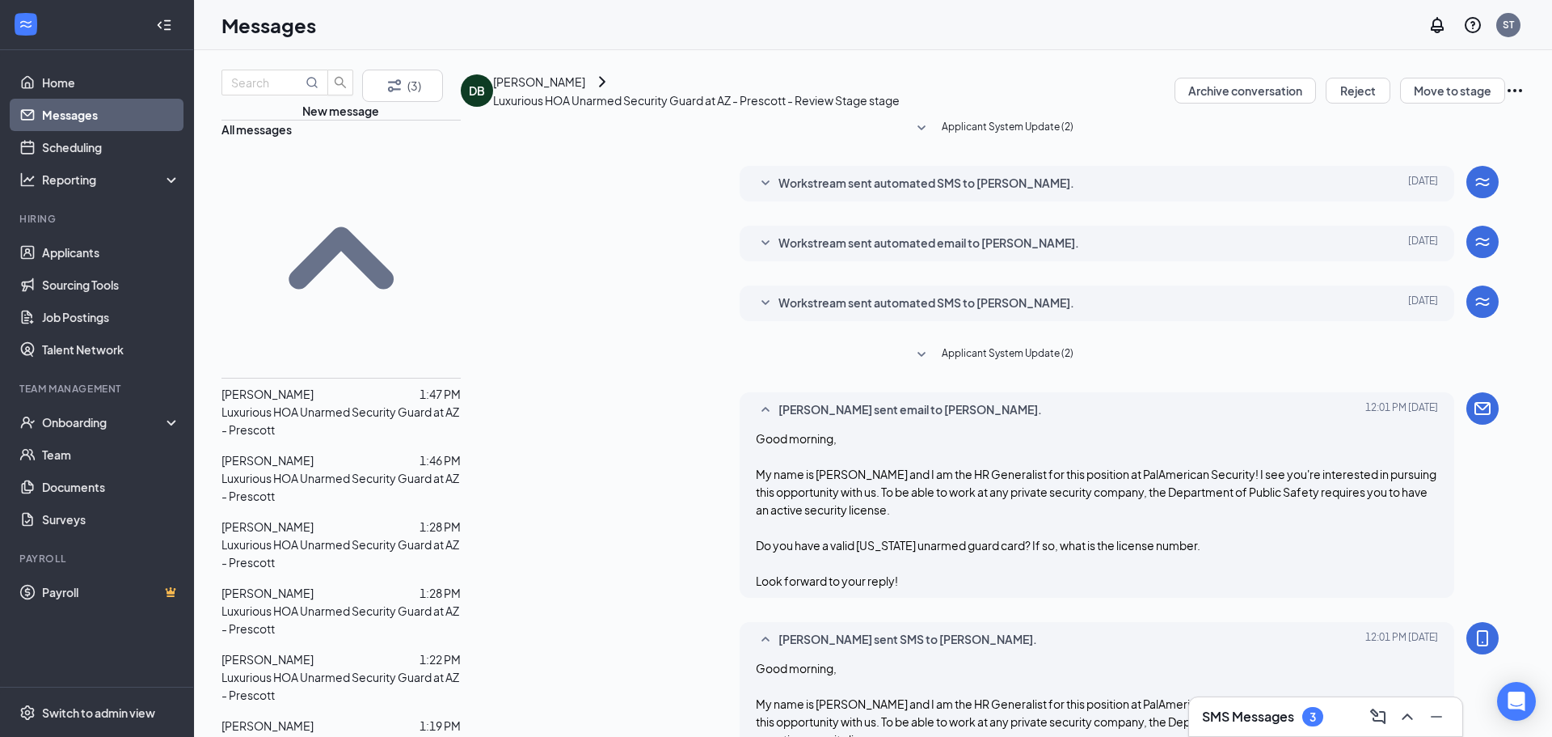
scroll to position [338, 0]
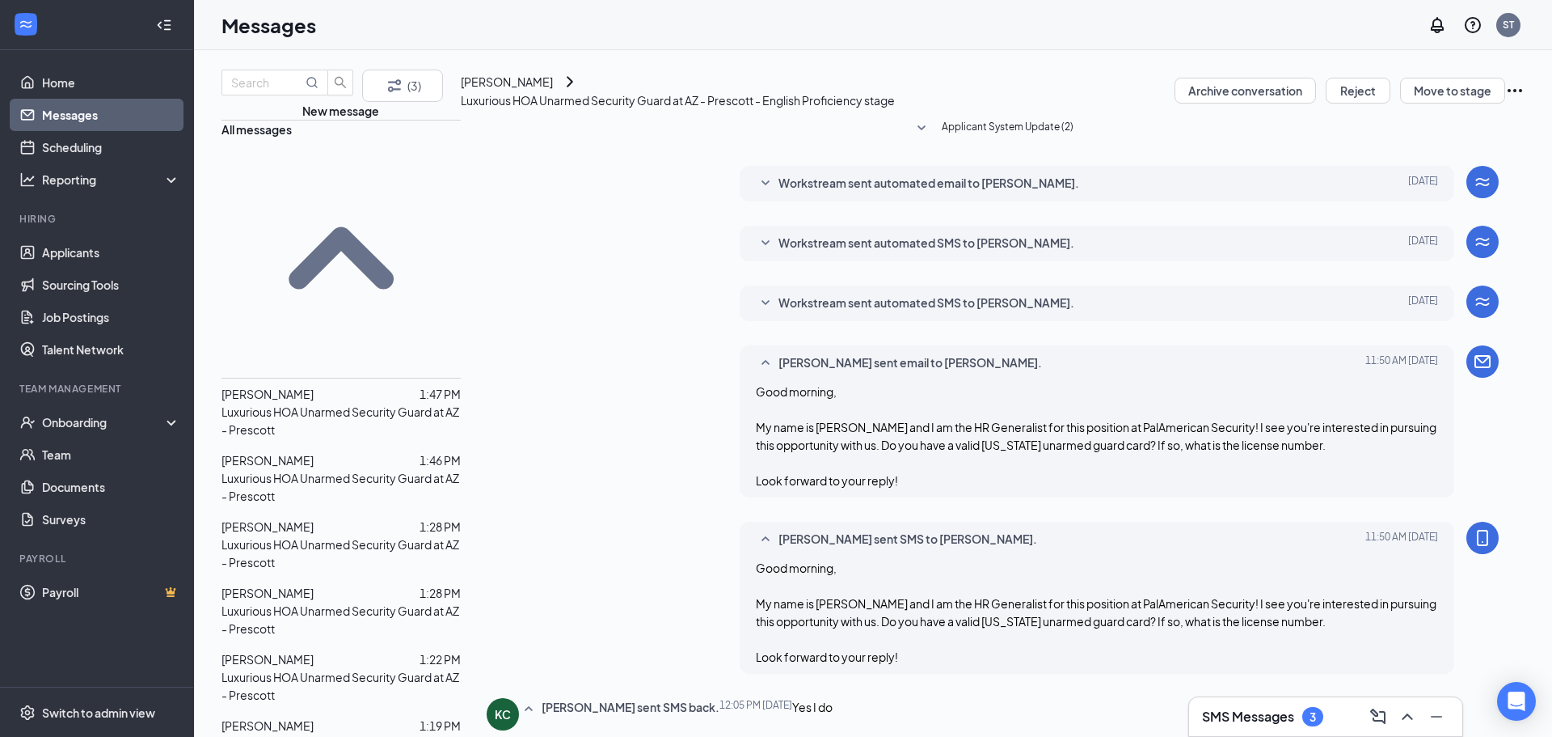
scroll to position [359, 0]
type textarea "Great! I'm going to send you a couple screening questions to your email. Please…"
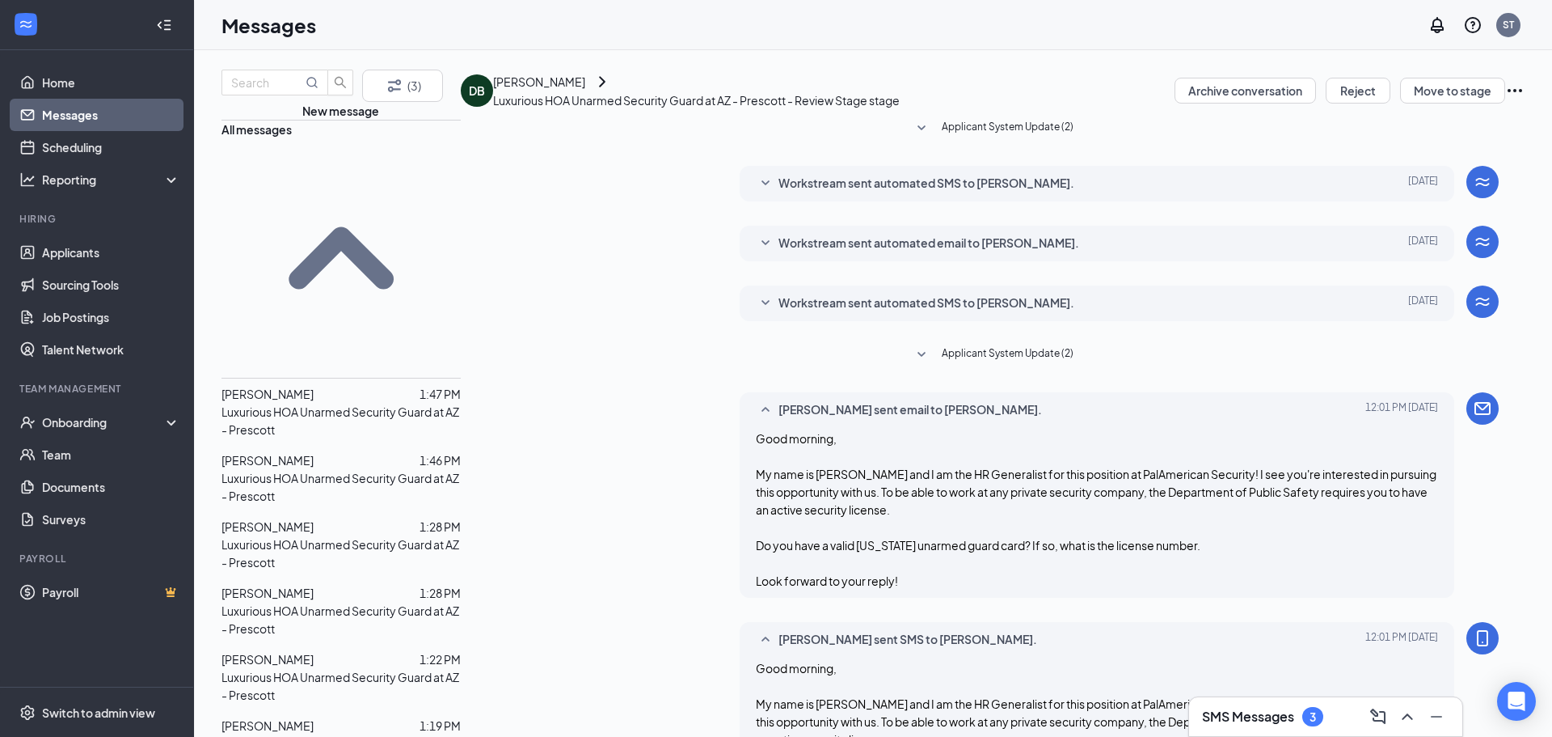
scroll to position [338, 0]
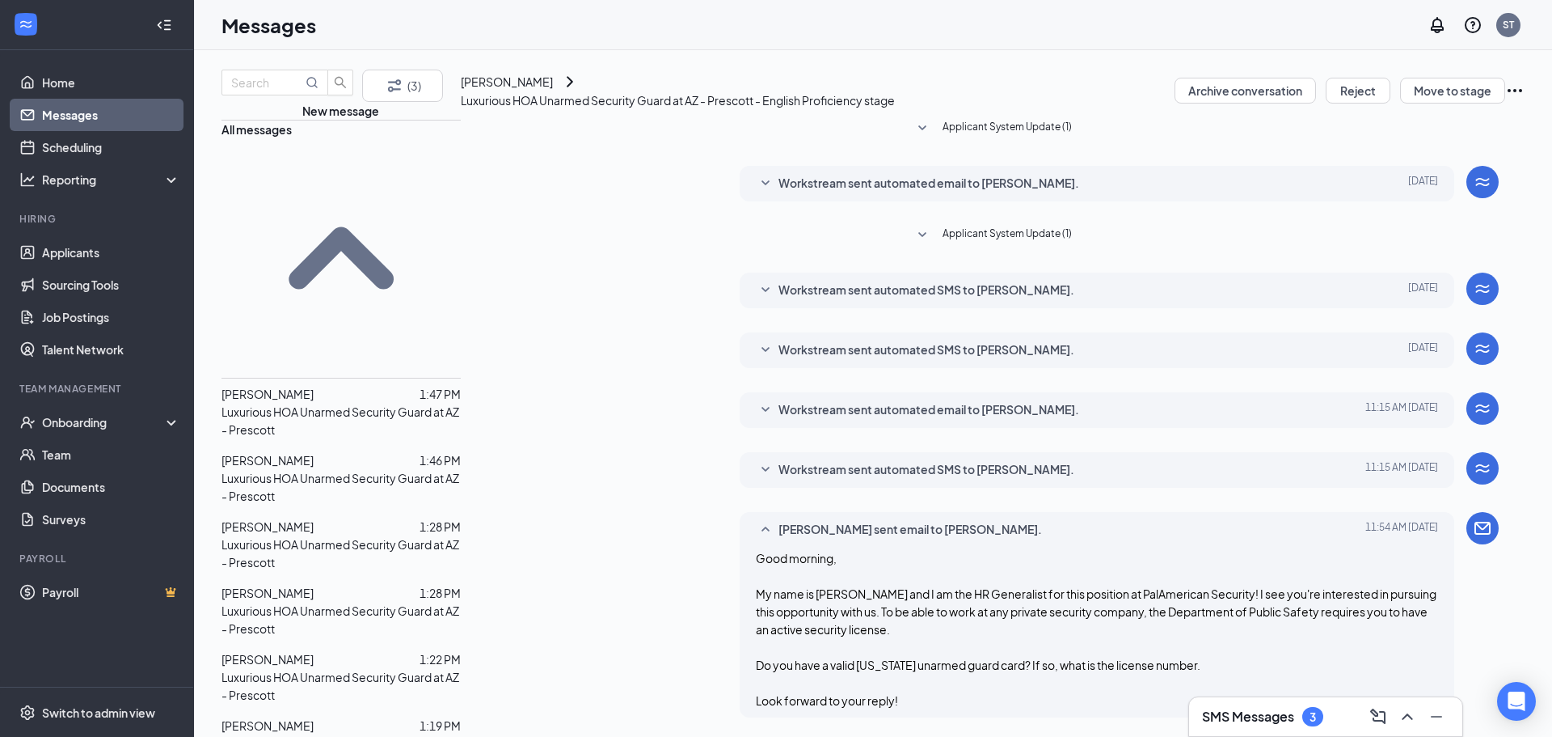
scroll to position [458, 0]
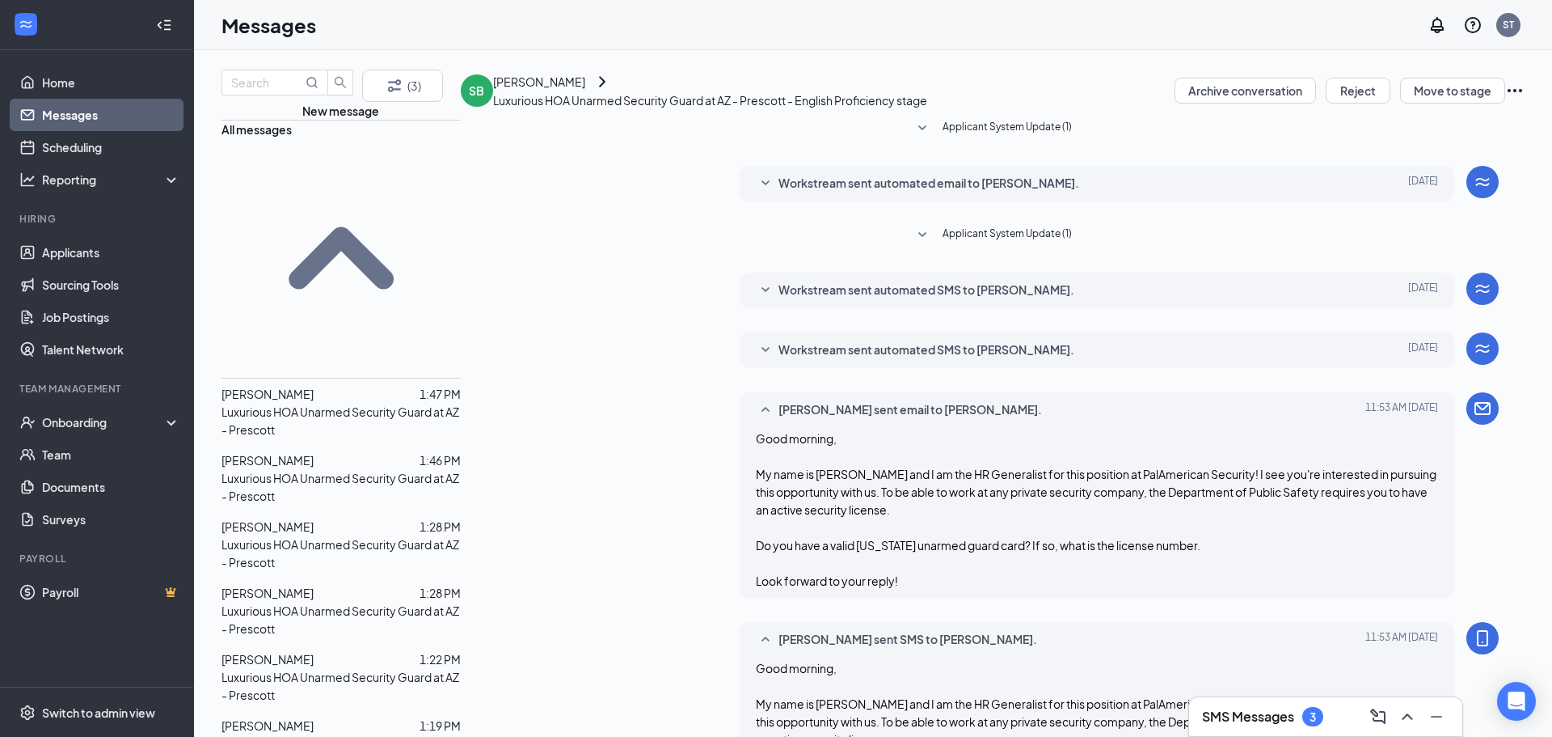
scroll to position [338, 0]
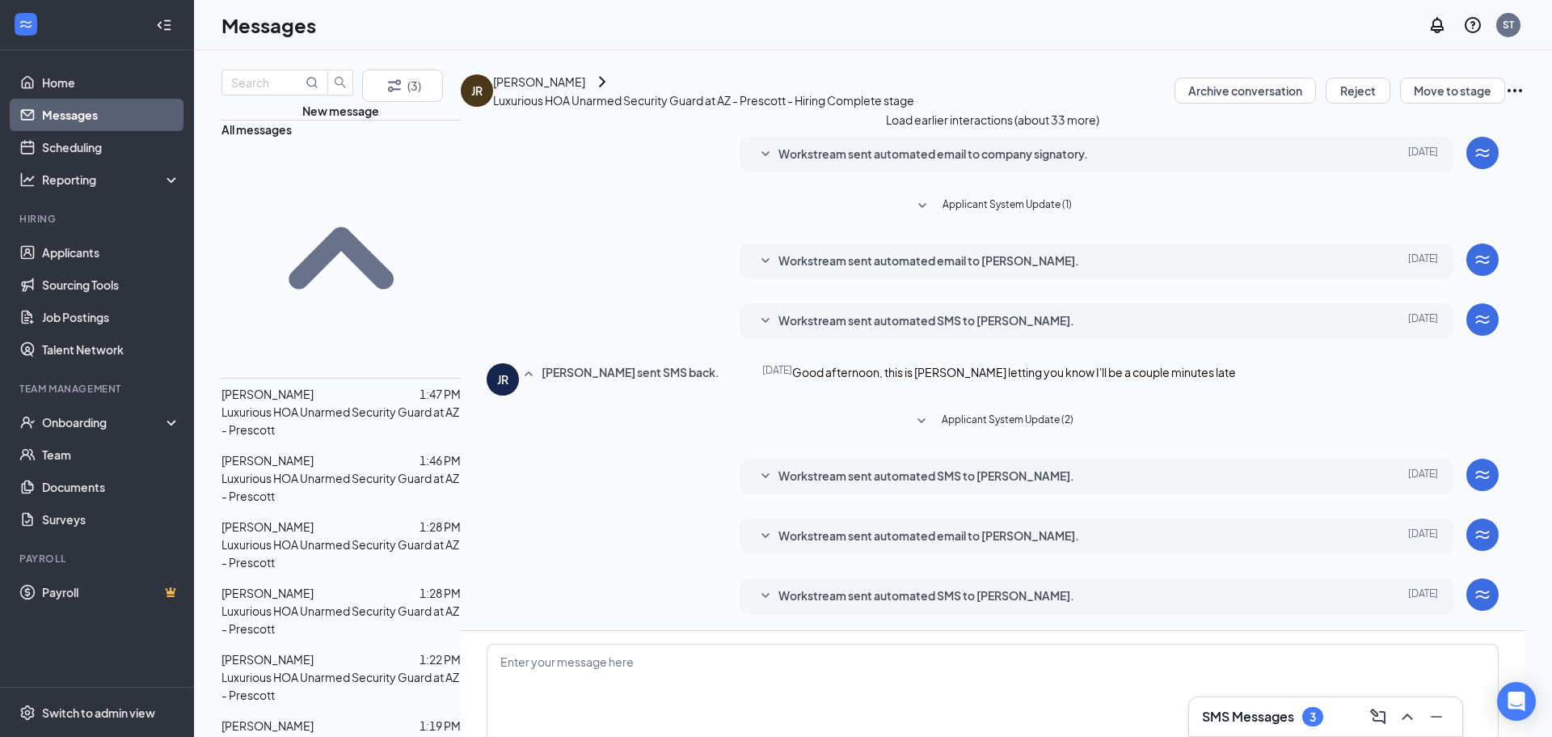
scroll to position [197, 0]
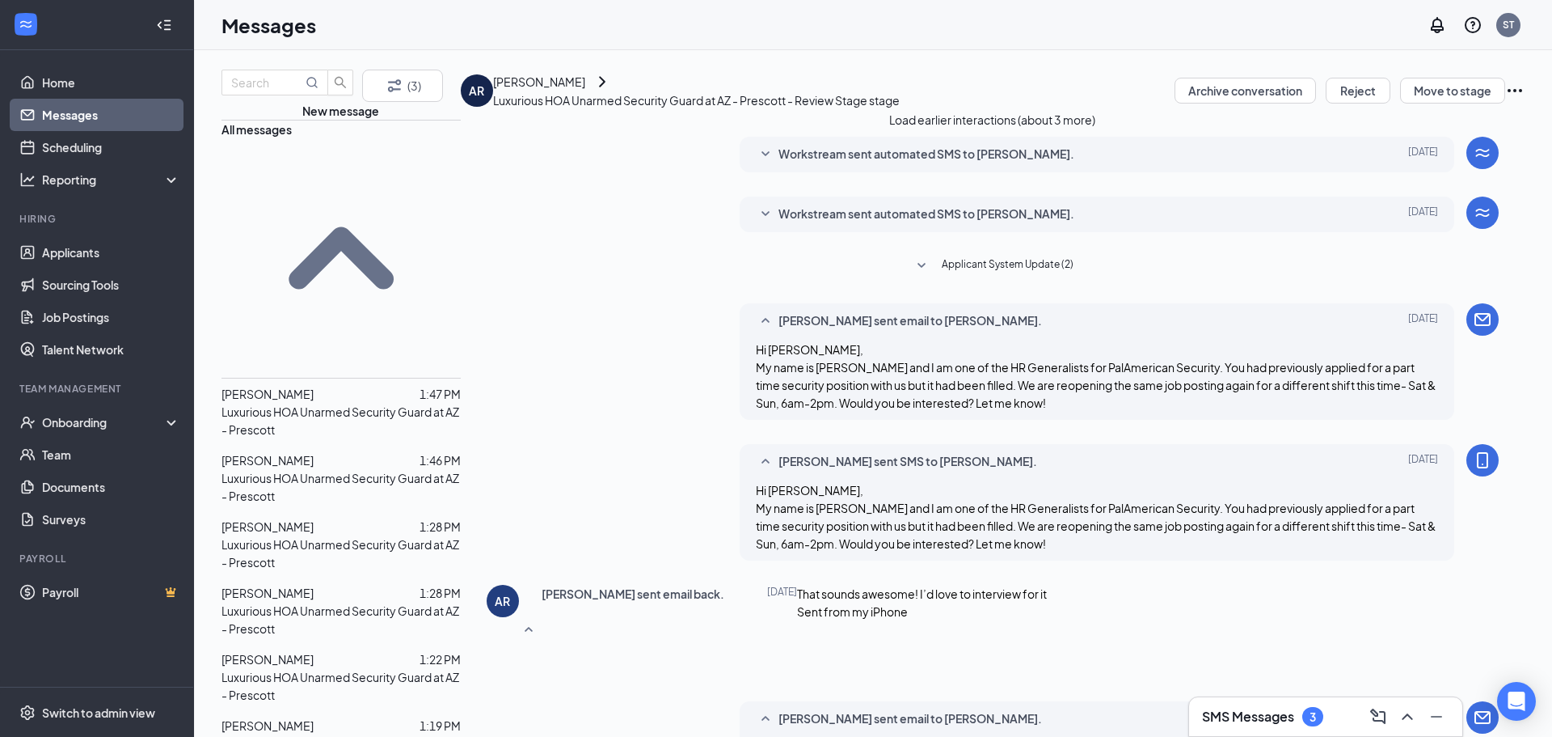
scroll to position [655, 0]
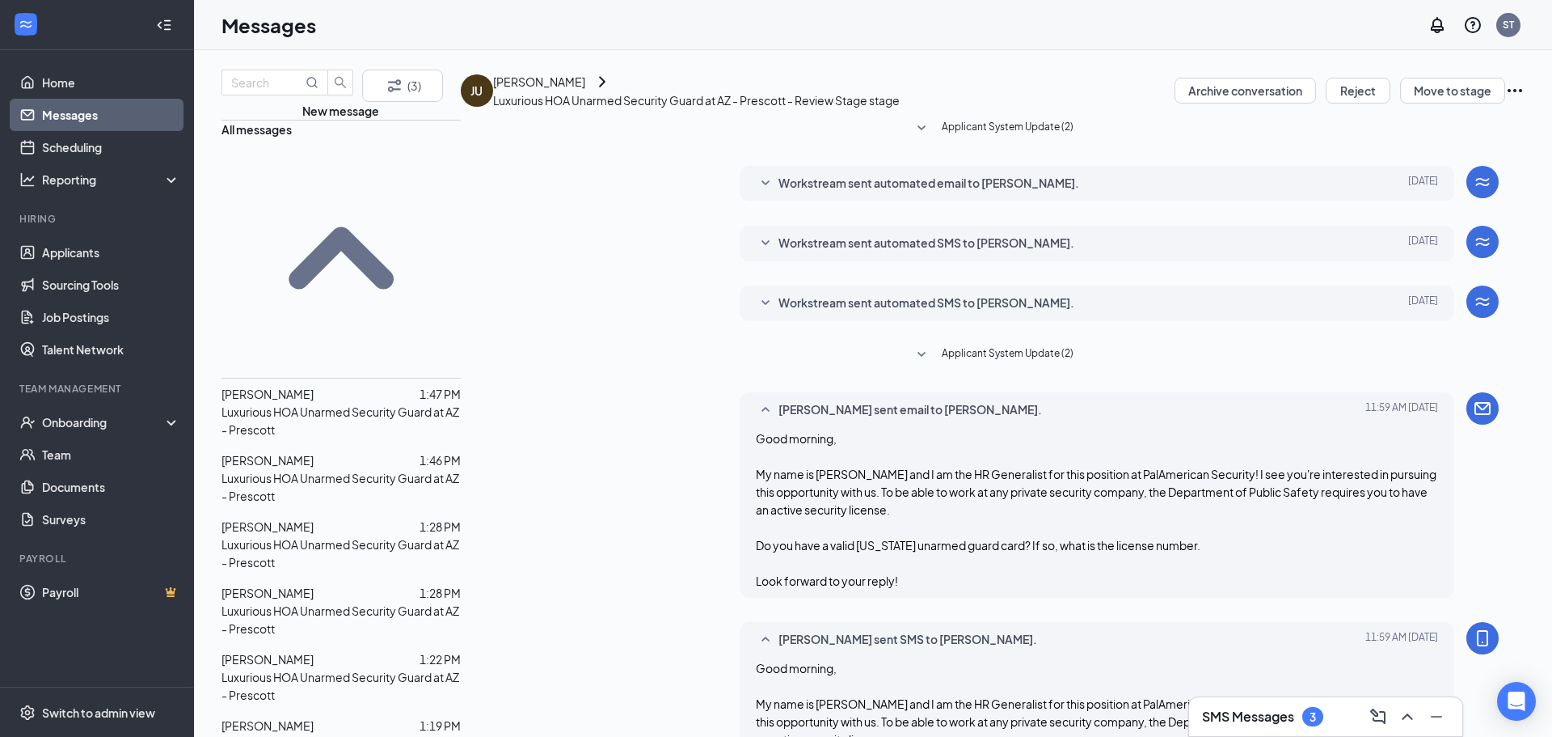
scroll to position [338, 0]
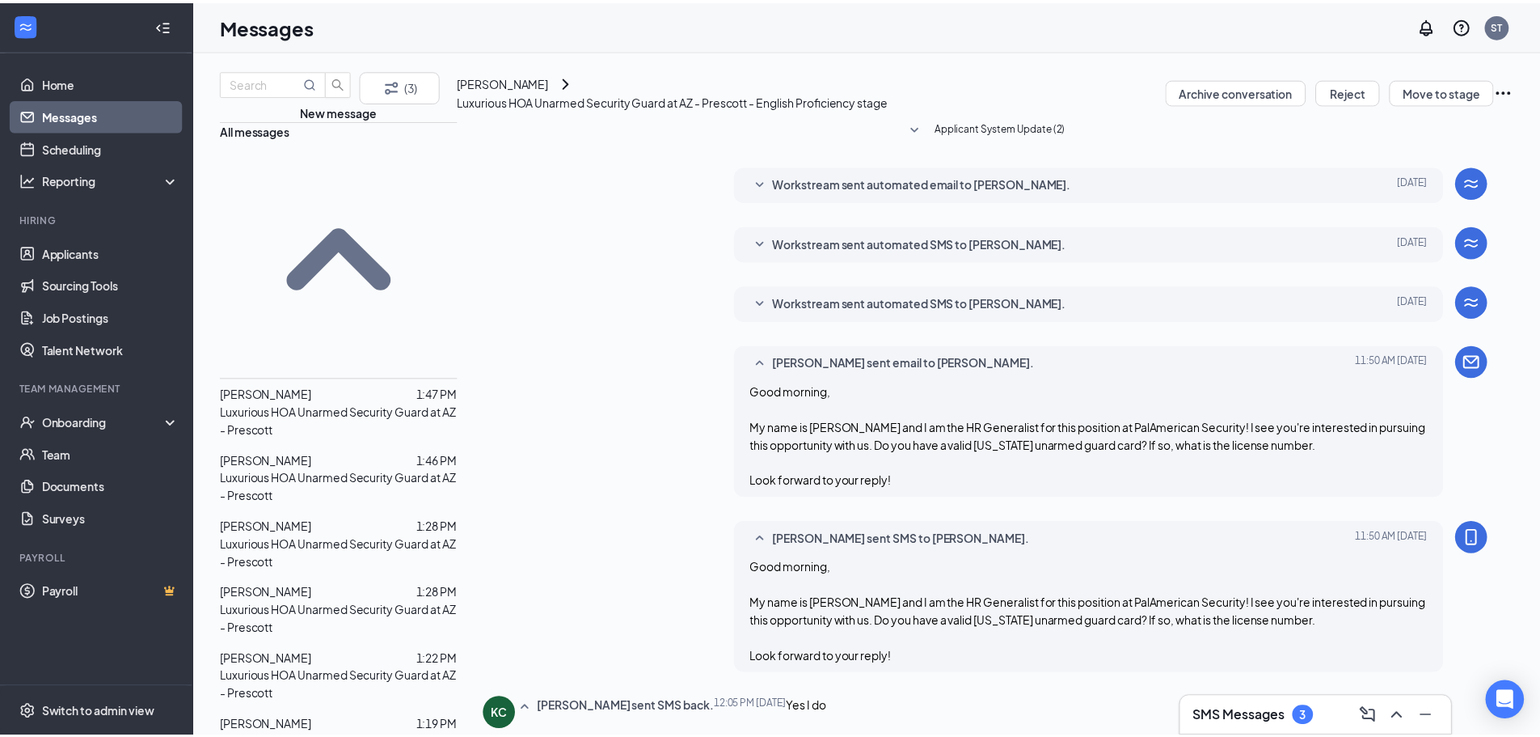
scroll to position [464, 0]
click at [528, 91] on div "[PERSON_NAME]" at bounding box center [507, 82] width 92 height 18
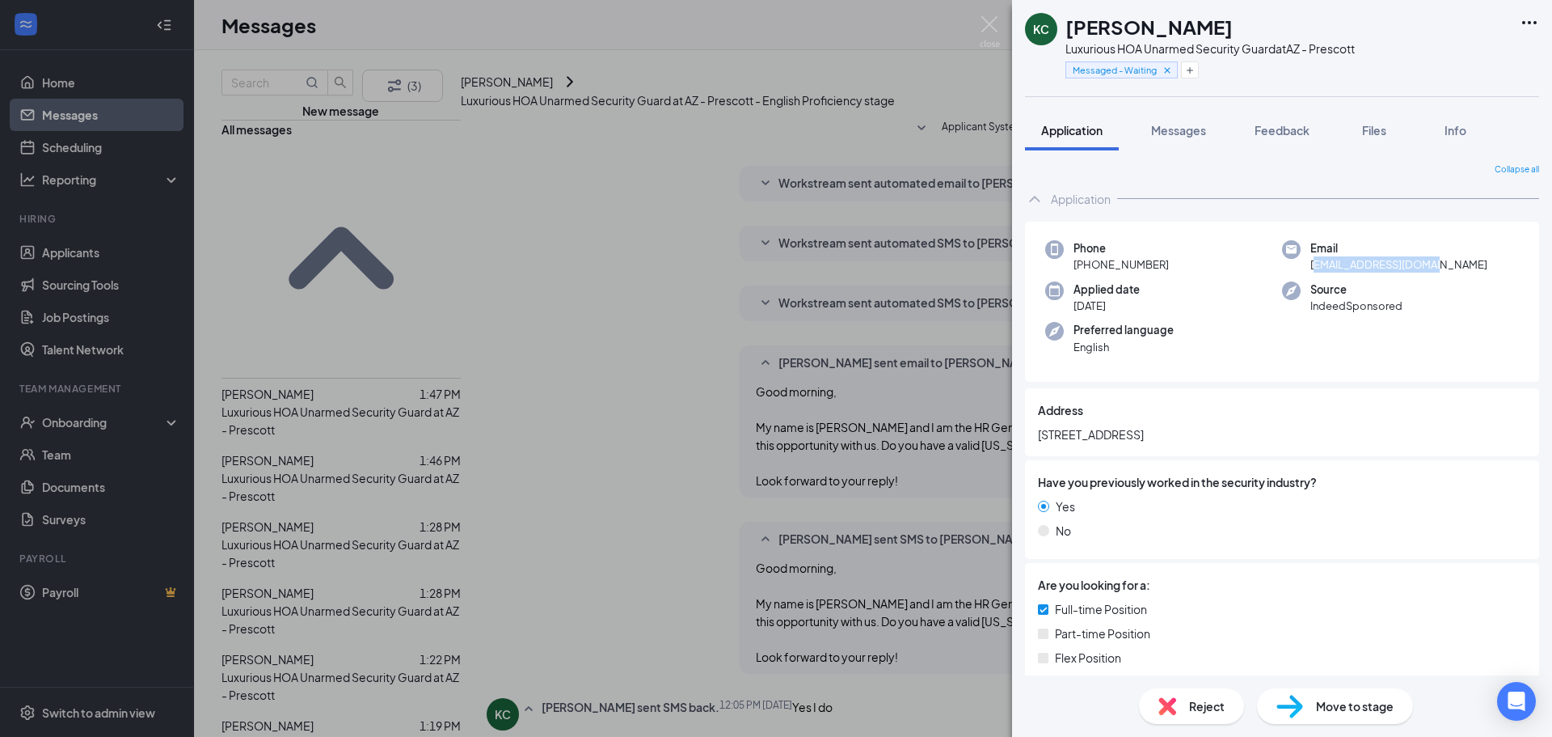
drag, startPoint x: 1427, startPoint y: 264, endPoint x: 1306, endPoint y: 264, distance: 121.3
click at [1306, 264] on div "Email [EMAIL_ADDRESS][DOMAIN_NAME]" at bounding box center [1400, 256] width 237 height 33
click at [1311, 264] on span "[EMAIL_ADDRESS][DOMAIN_NAME]" at bounding box center [1399, 264] width 177 height 16
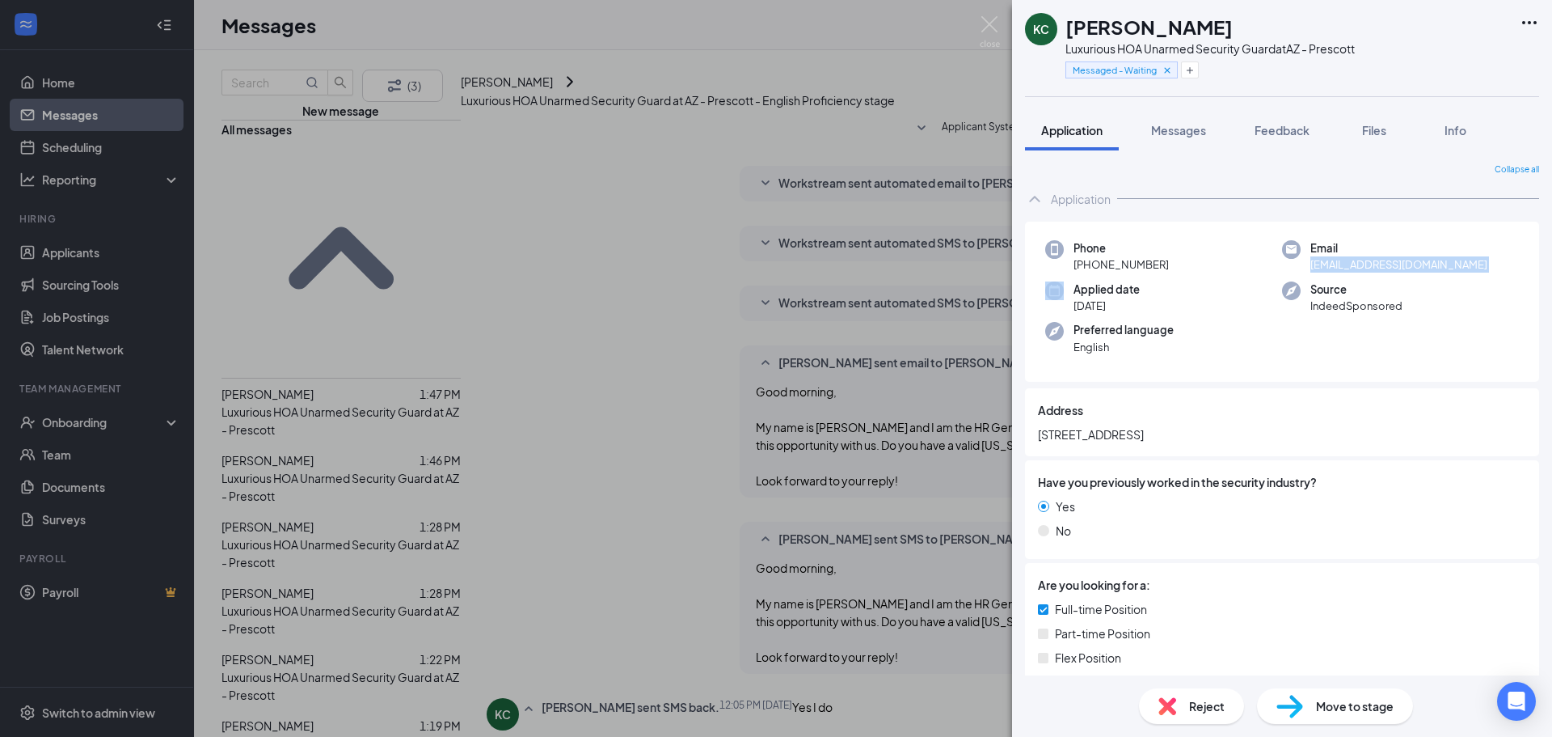
drag, startPoint x: 893, startPoint y: 338, endPoint x: 468, endPoint y: 267, distance: 431.2
click at [889, 339] on div "KC [PERSON_NAME] Luxurious HOA Unarmed Security Guard at [GEOGRAPHIC_DATA] - Pr…" at bounding box center [776, 368] width 1552 height 737
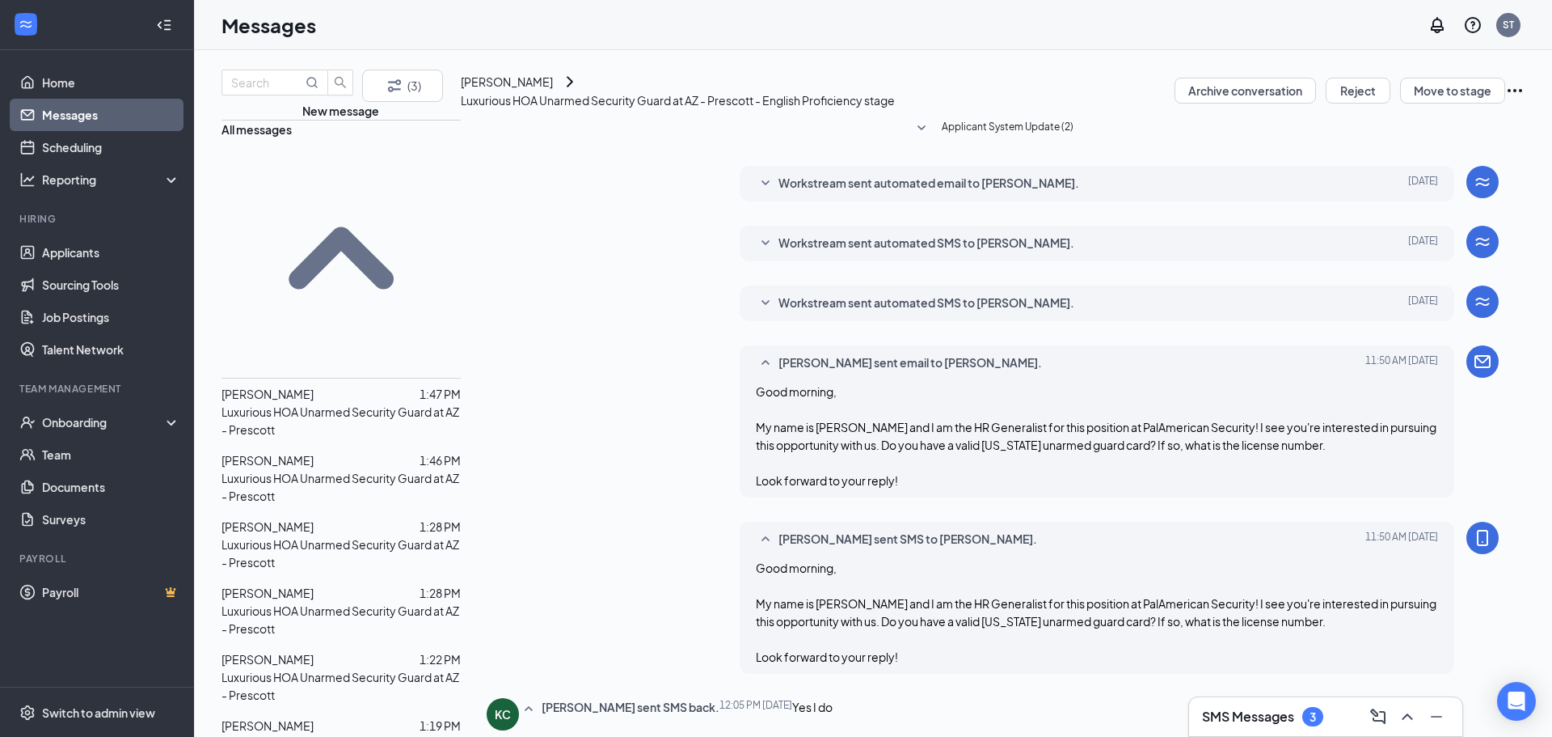
click at [1252, 726] on div "SMS Messages 3" at bounding box center [1325, 716] width 247 height 26
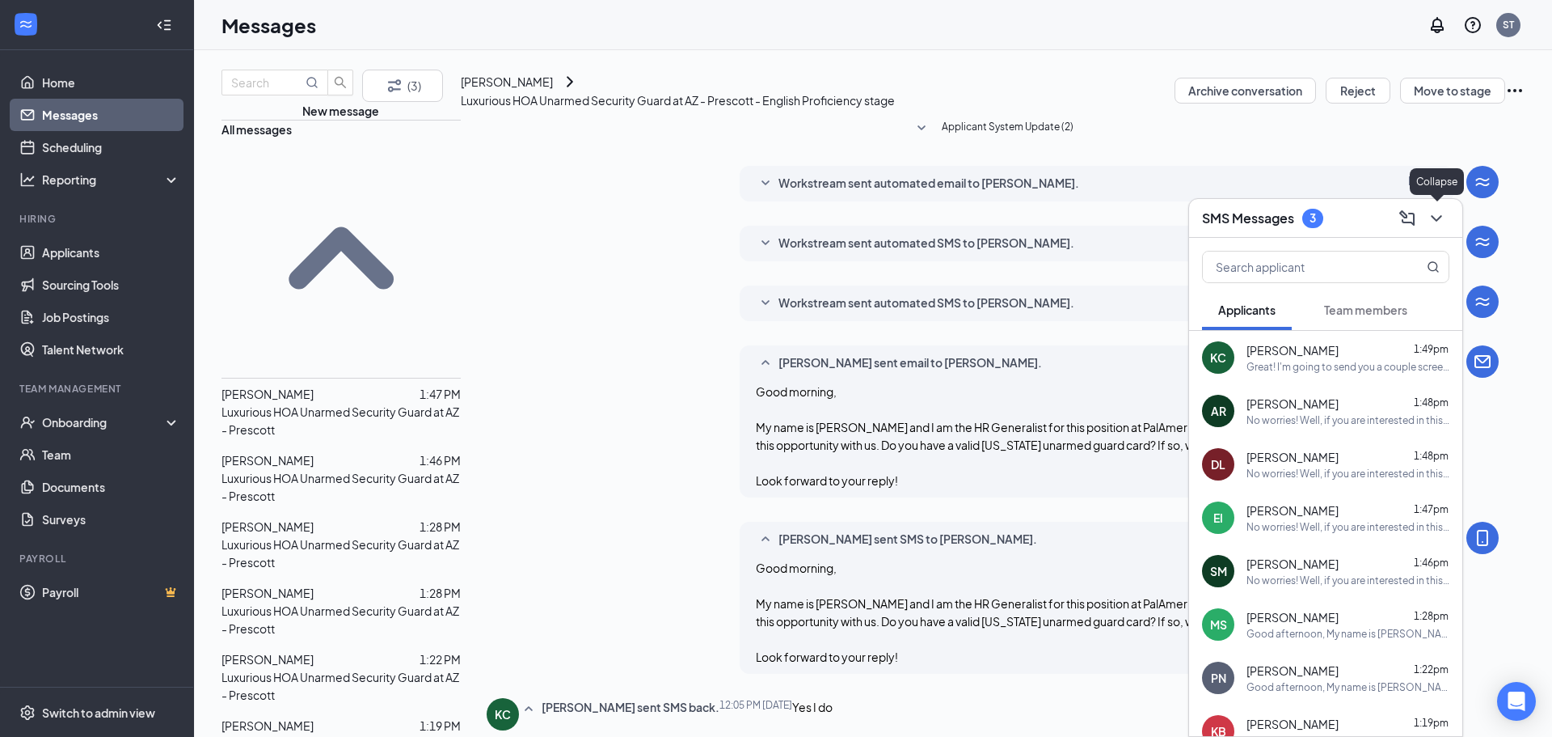
click at [1435, 227] on icon "ChevronDown" at bounding box center [1436, 218] width 19 height 19
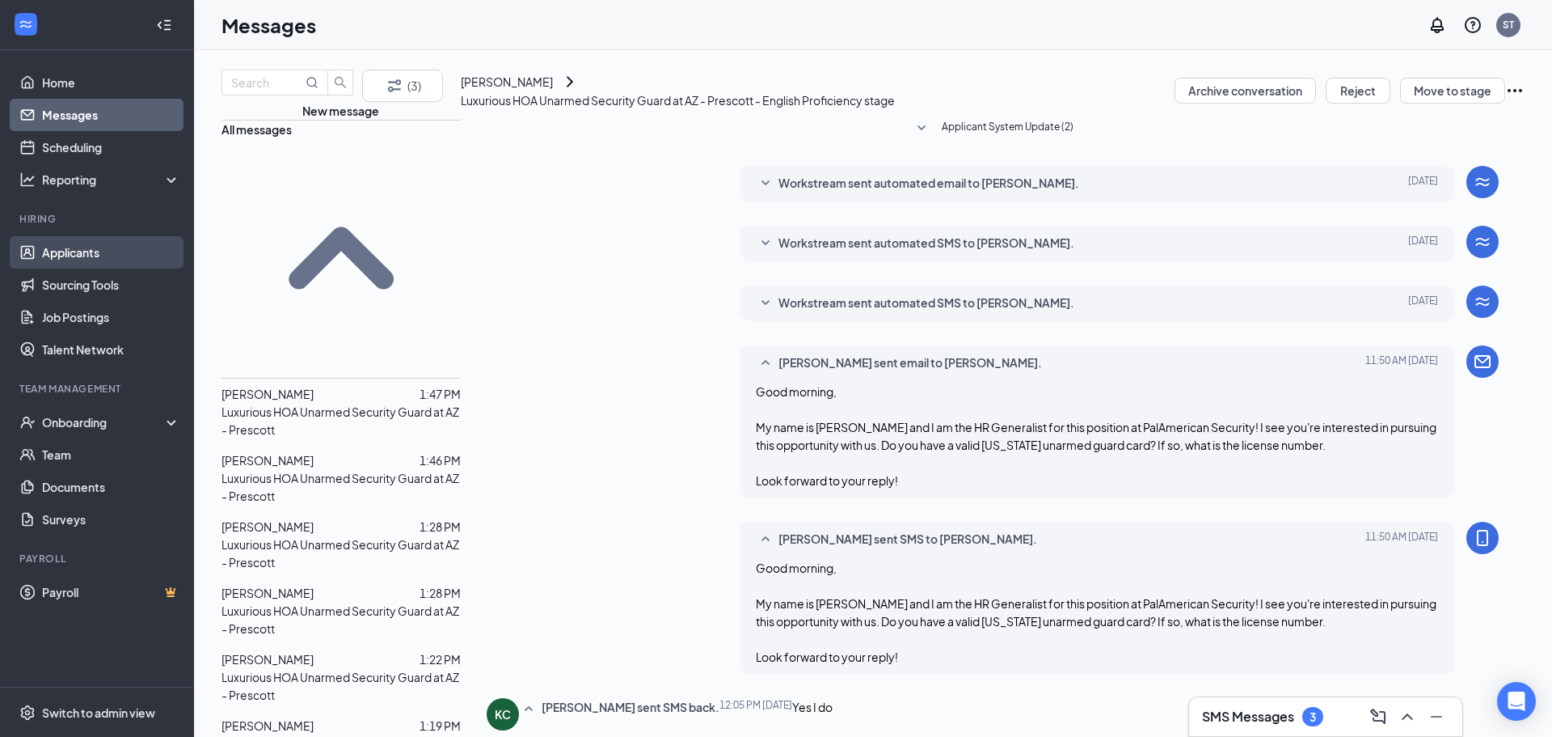
click at [91, 249] on link "Applicants" at bounding box center [111, 252] width 138 height 32
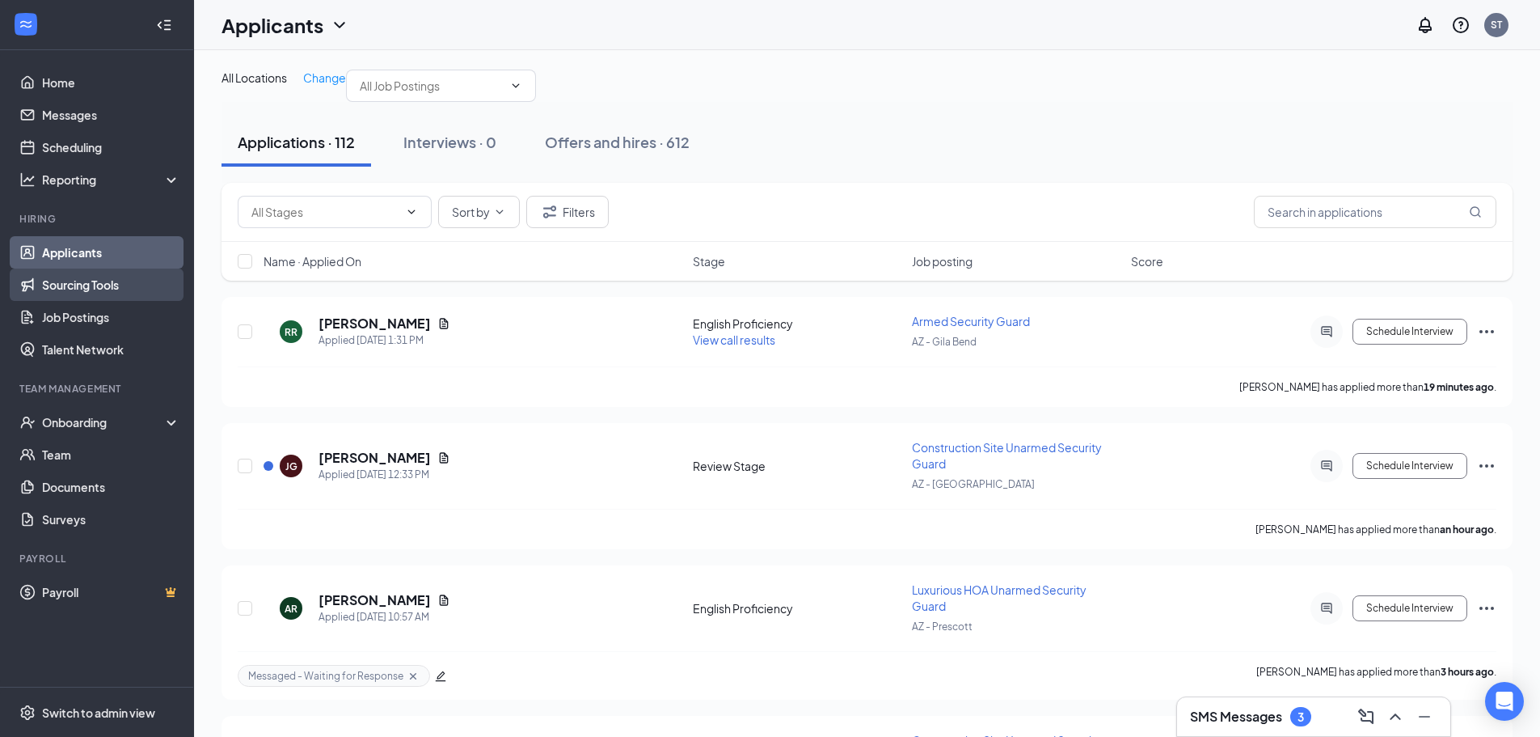
click at [118, 272] on link "Sourcing Tools" at bounding box center [111, 284] width 138 height 32
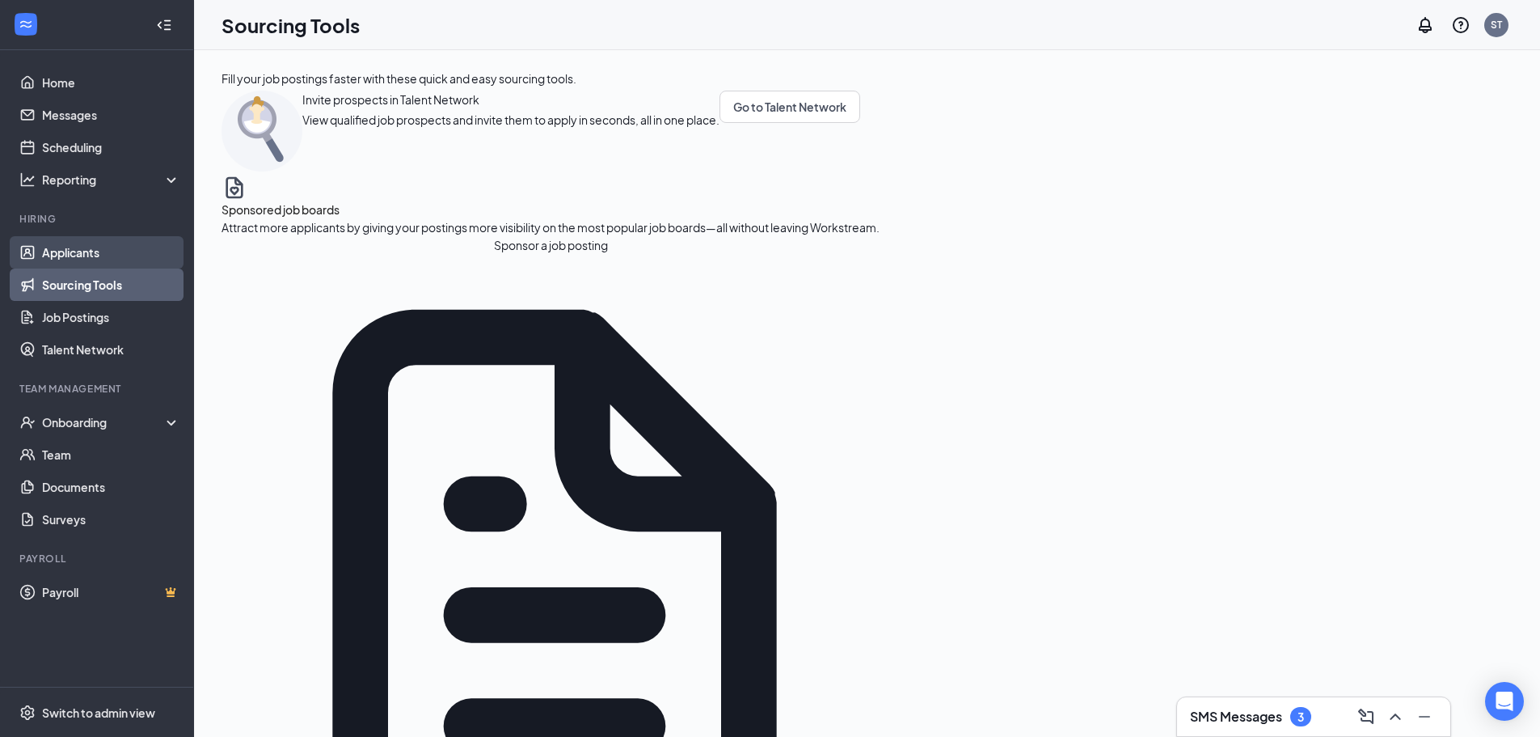
click at [119, 251] on link "Applicants" at bounding box center [111, 252] width 138 height 32
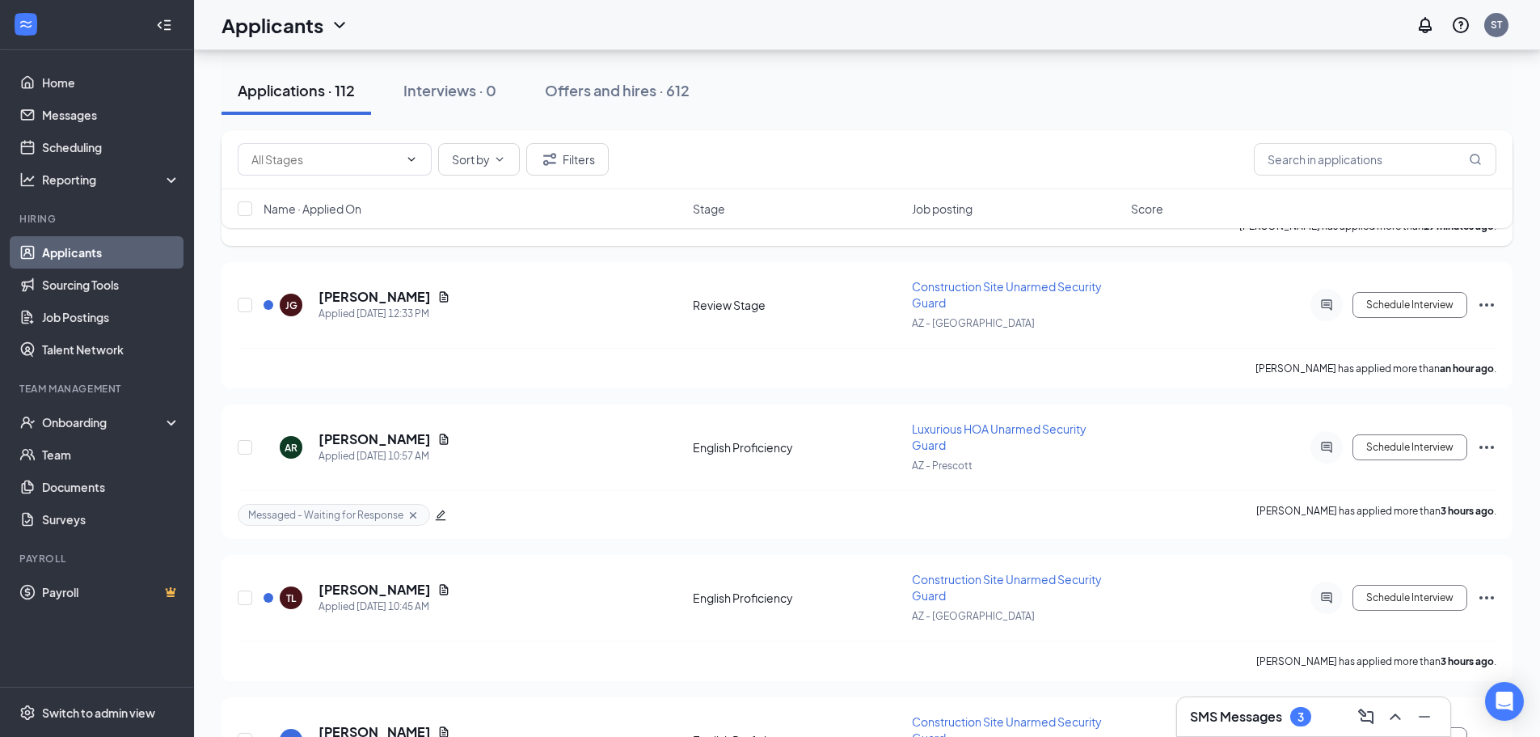
scroll to position [162, 0]
